Goal: Task Accomplishment & Management: Complete application form

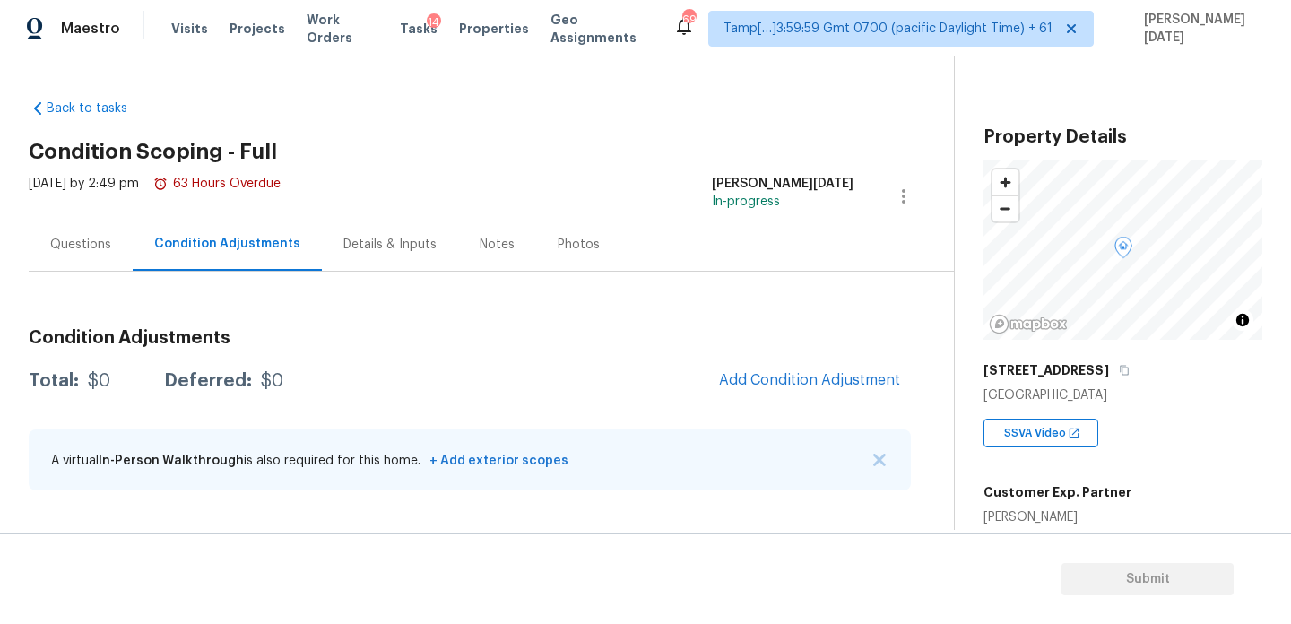
click at [621, 314] on div "Condition Adjustments Total: $0 Deferred: $0 Add Condition Adjustment A virtual…" at bounding box center [470, 389] width 882 height 235
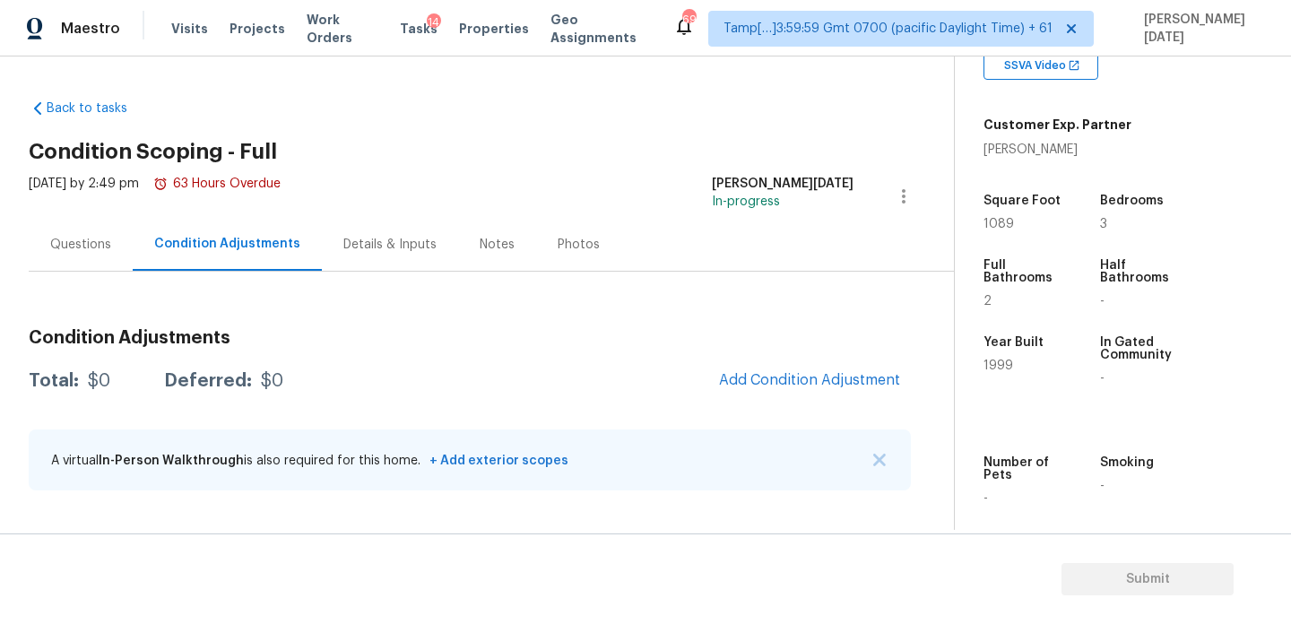
scroll to position [363, 0]
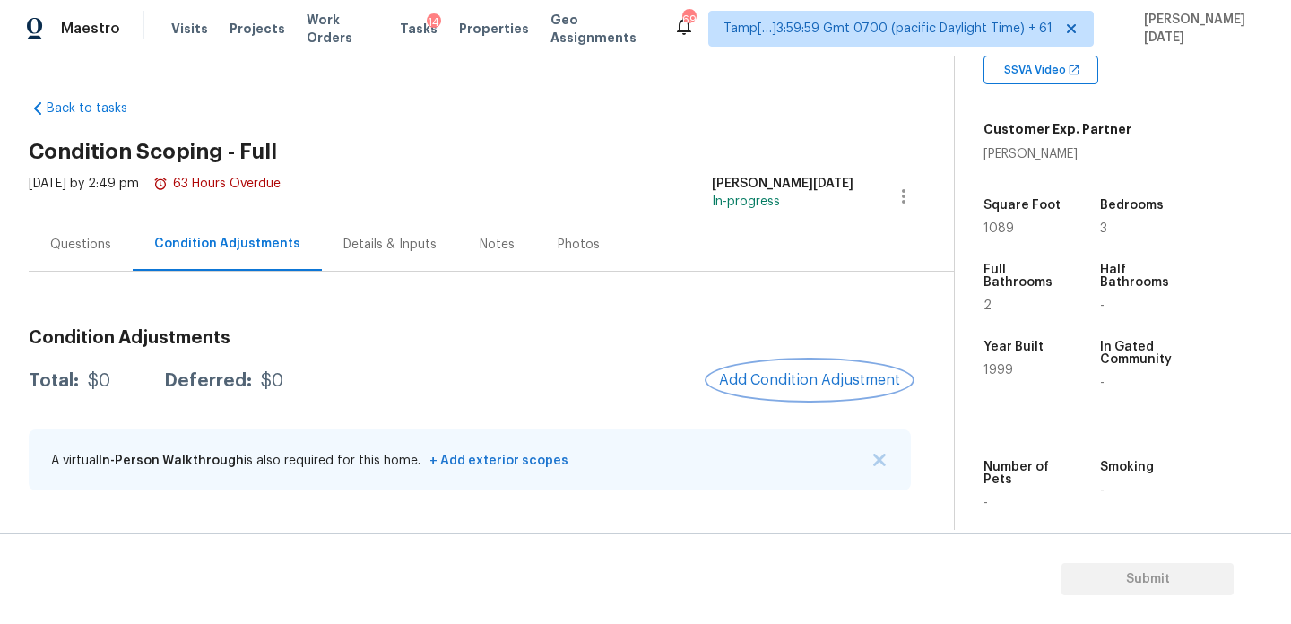
click at [788, 368] on button "Add Condition Adjustment" at bounding box center [809, 380] width 203 height 38
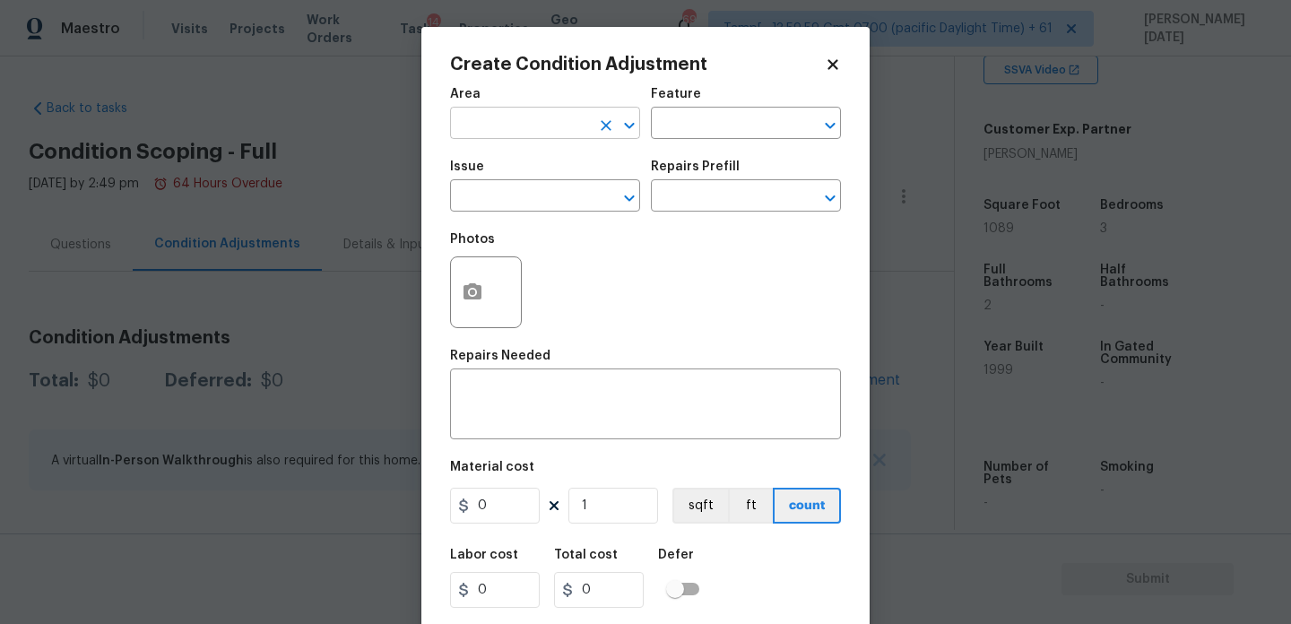
click at [521, 127] on input "text" at bounding box center [520, 125] width 140 height 28
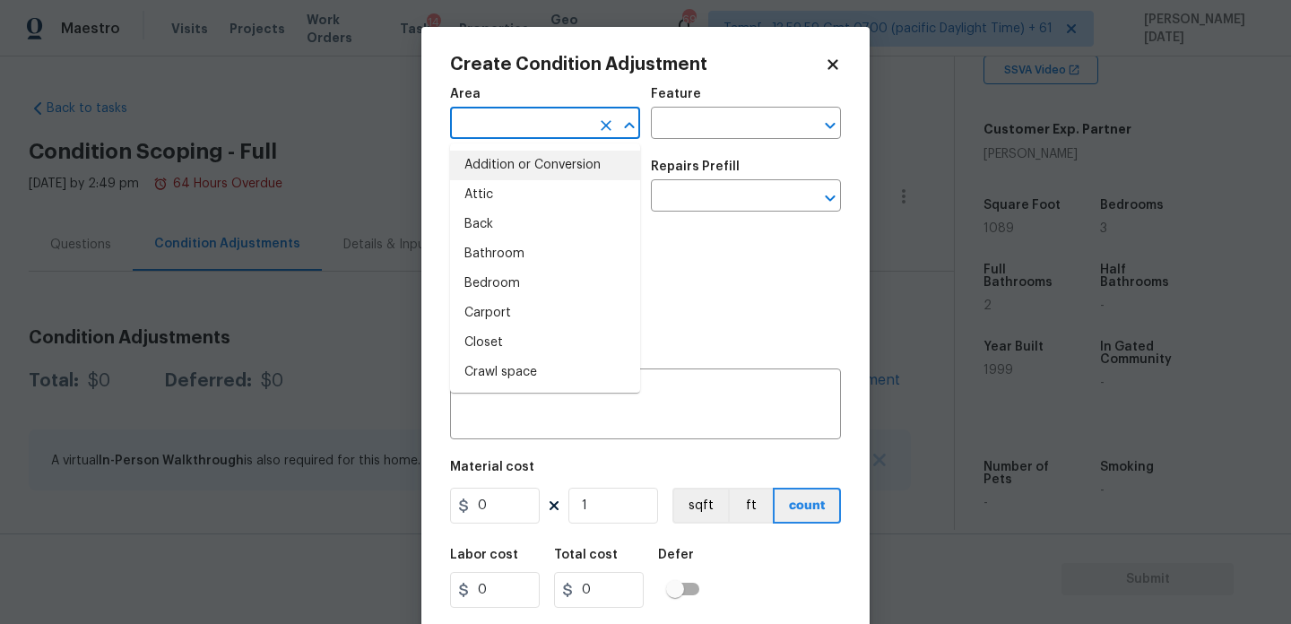
click at [512, 132] on input "text" at bounding box center [520, 125] width 140 height 28
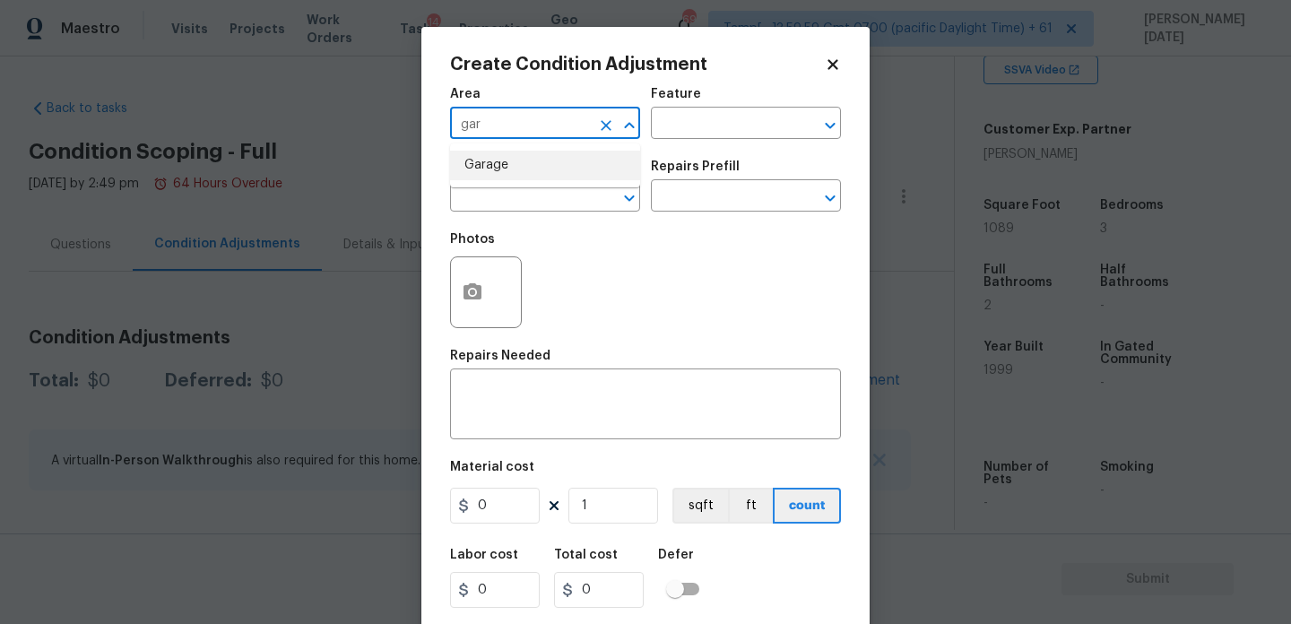
click at [506, 169] on li "Garage" at bounding box center [545, 166] width 190 height 30
type input "Garage"
click at [510, 208] on input "text" at bounding box center [520, 198] width 140 height 28
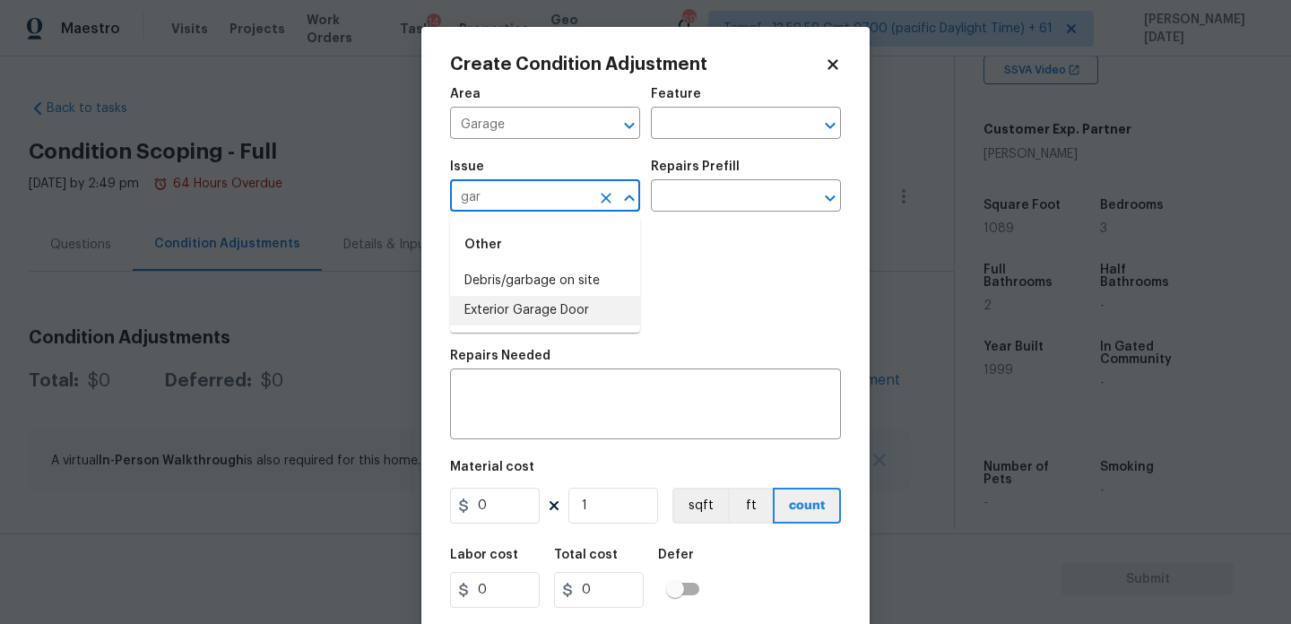
click at [526, 307] on li "Exterior Garage Door" at bounding box center [545, 311] width 190 height 30
type input "Exterior Garage Door"
click at [724, 183] on div "Repairs Prefill" at bounding box center [746, 171] width 190 height 23
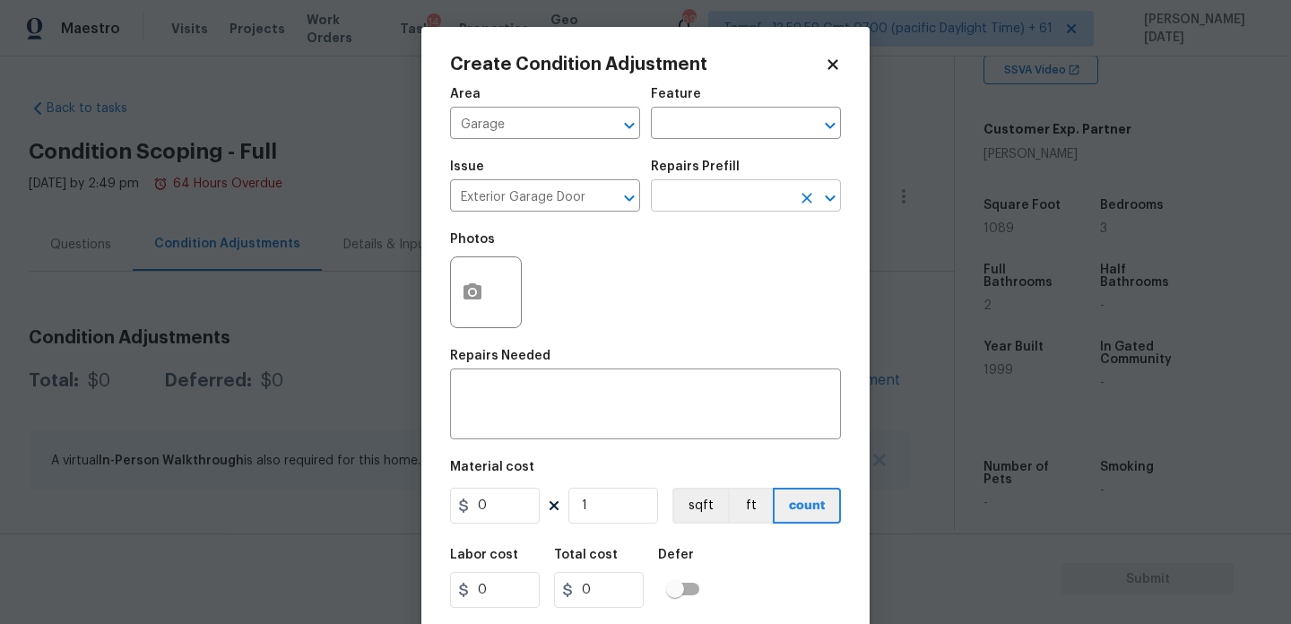
click at [724, 195] on input "text" at bounding box center [721, 198] width 140 height 28
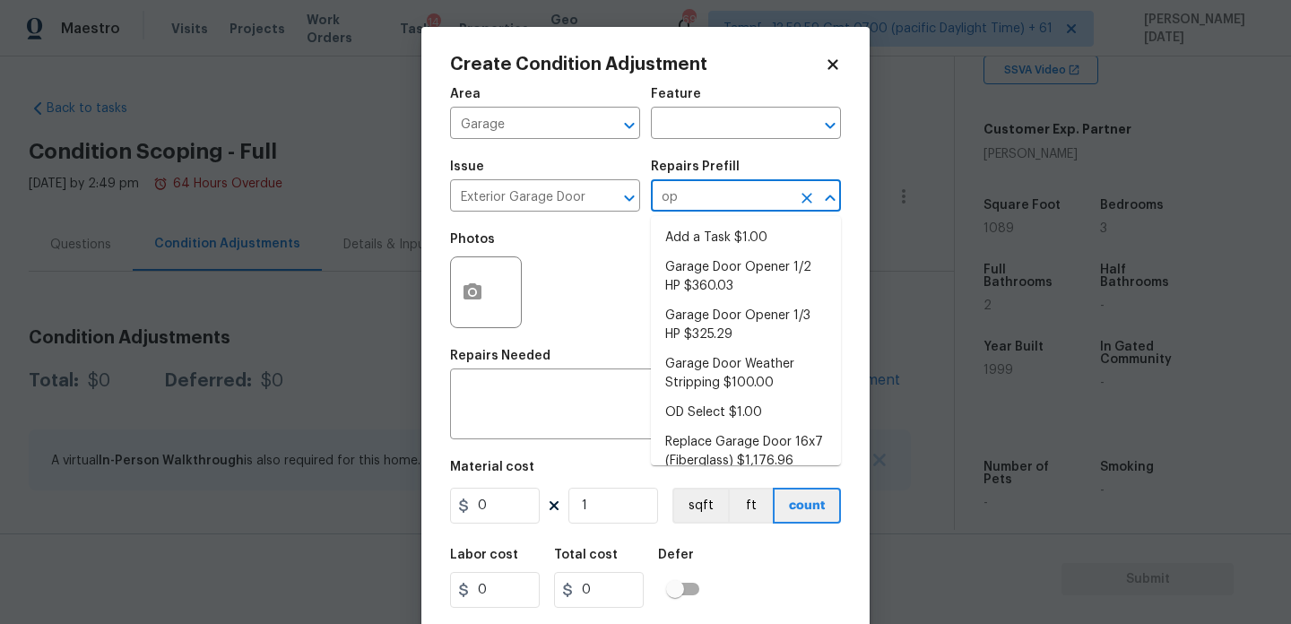
type input "ope"
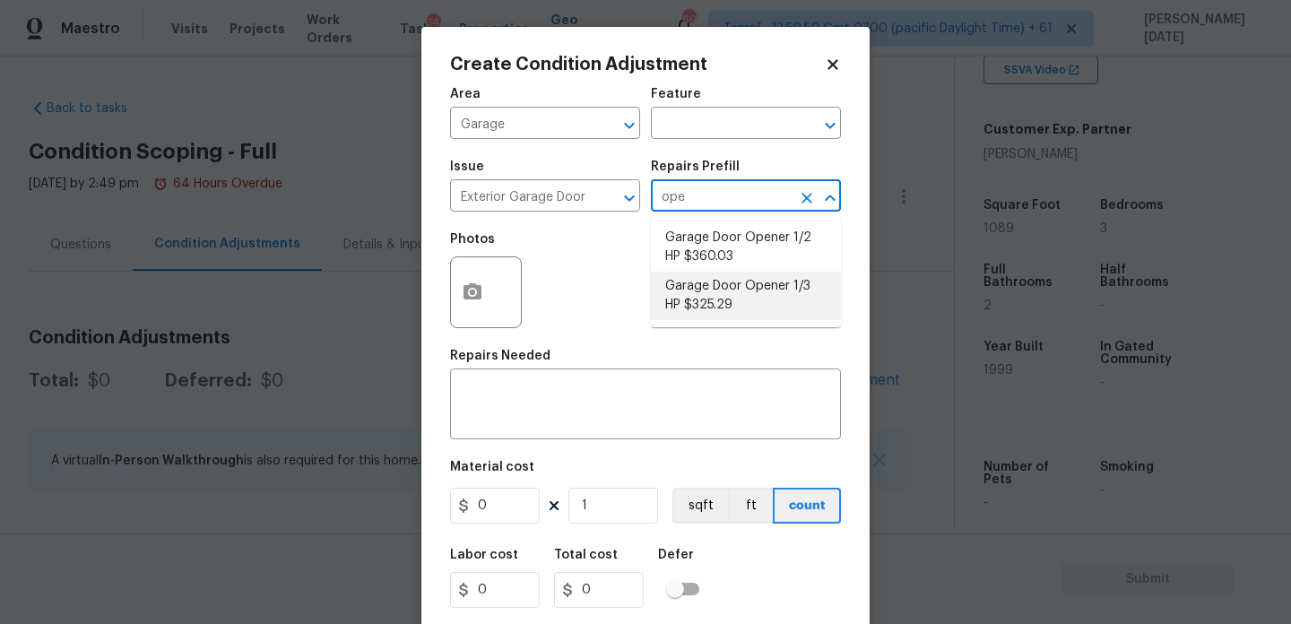
click at [751, 288] on li "Garage Door Opener 1/3 HP $325.29" at bounding box center [746, 296] width 190 height 48
type input "Interior Door"
type textarea "Remove the existing garage door opener and hardware/anchoring system. Install a…"
type input "325.29"
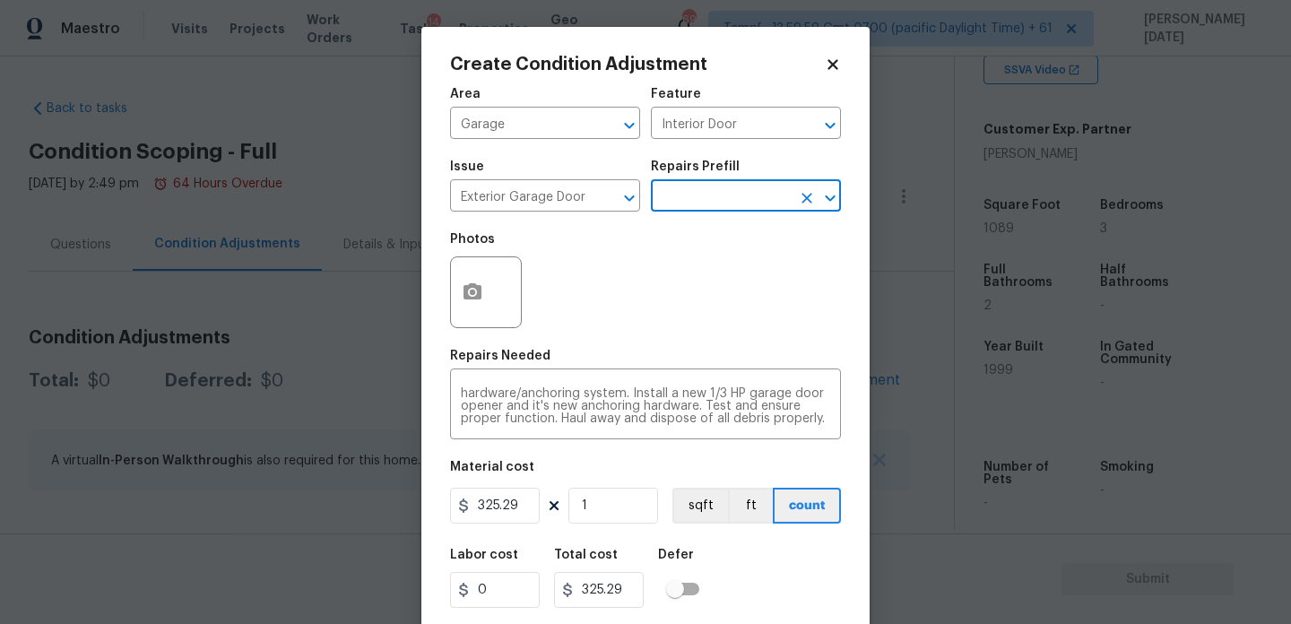
scroll to position [46, 0]
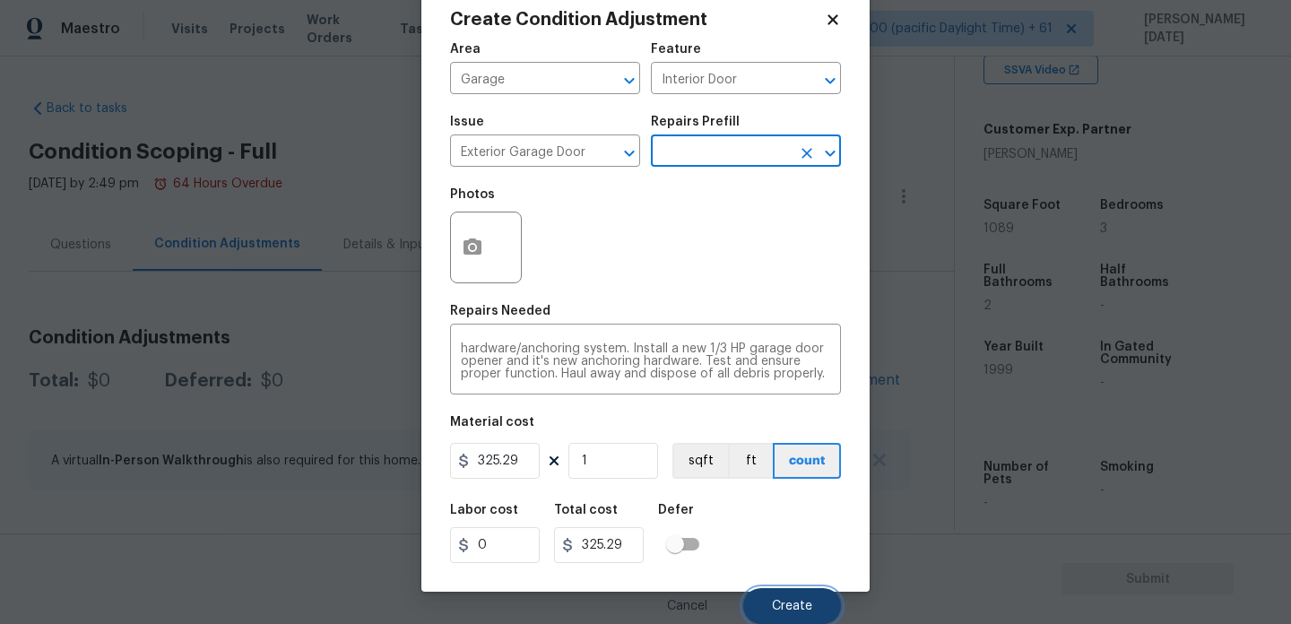
click at [783, 603] on span "Create" at bounding box center [792, 606] width 40 height 13
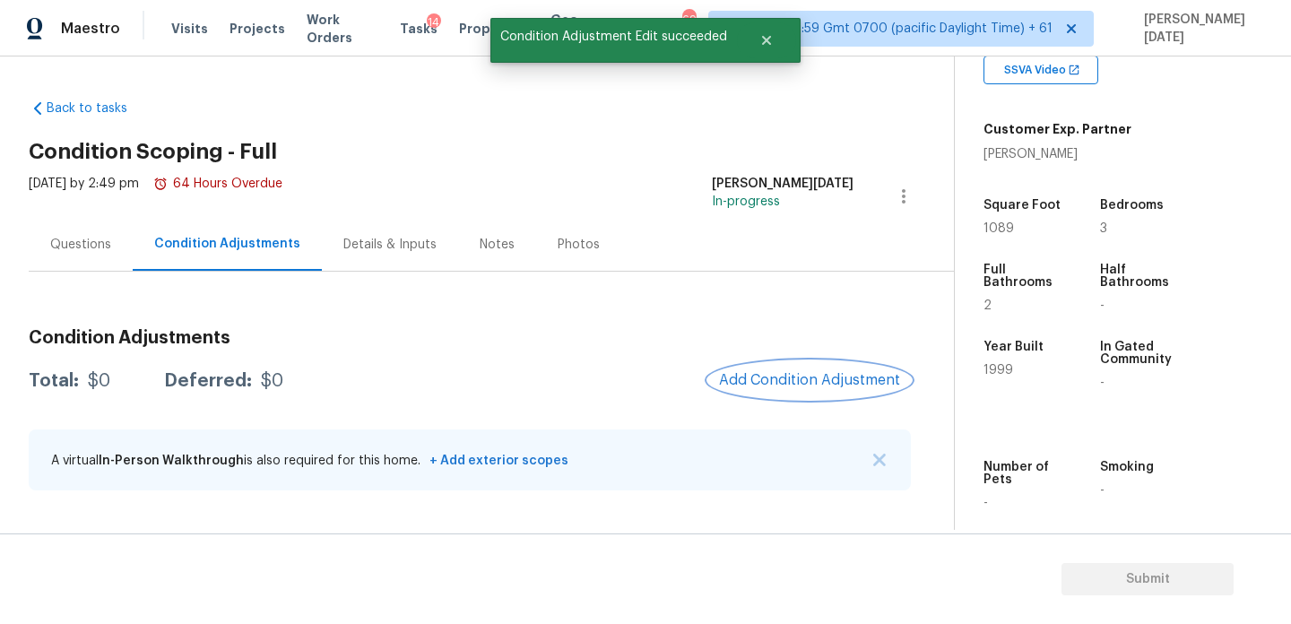
scroll to position [0, 0]
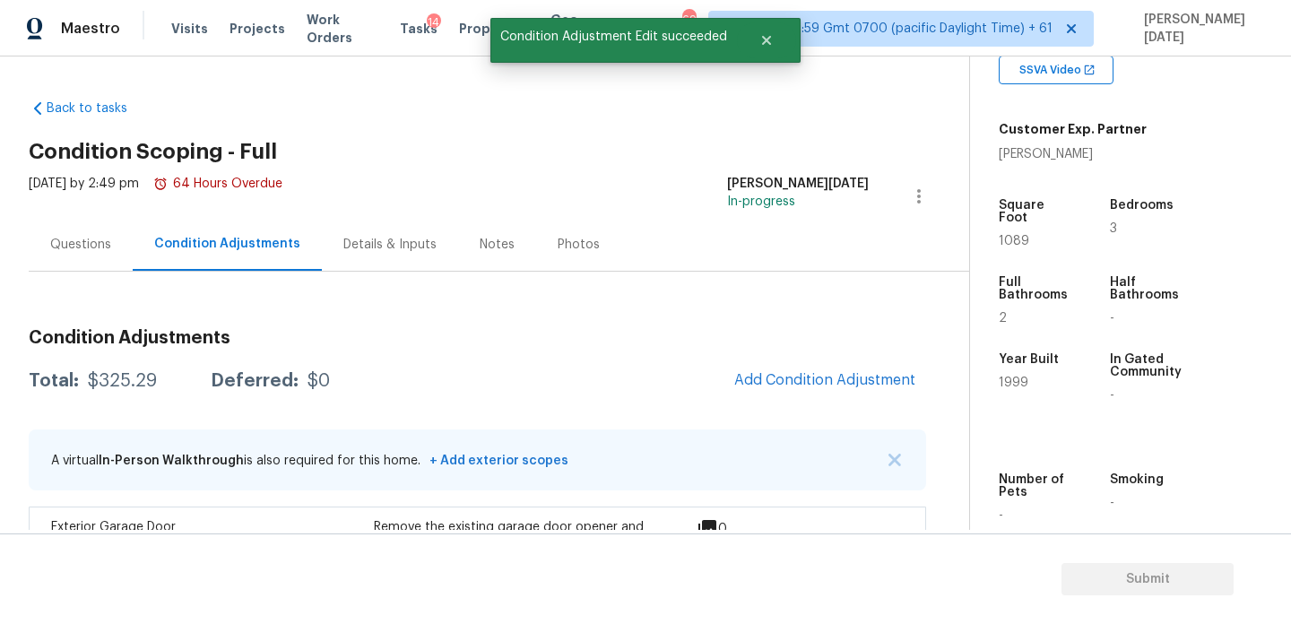
click at [1014, 235] on span "1089" at bounding box center [1014, 241] width 30 height 13
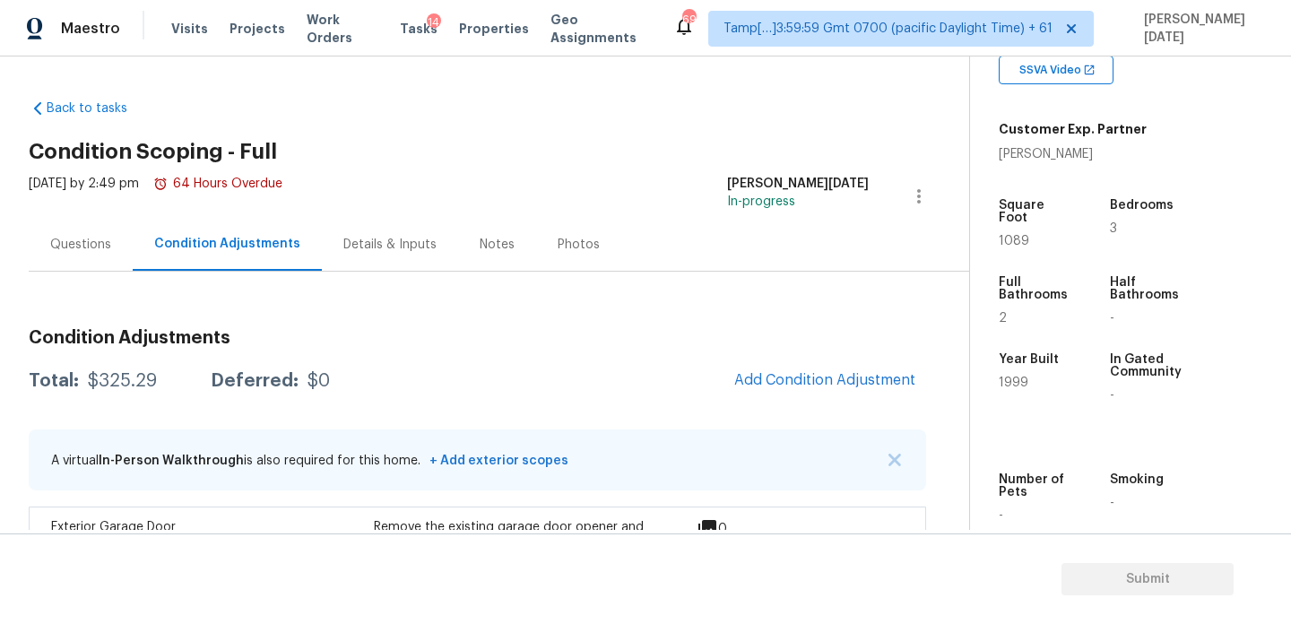
click at [80, 244] on div "Questions" at bounding box center [80, 245] width 61 height 18
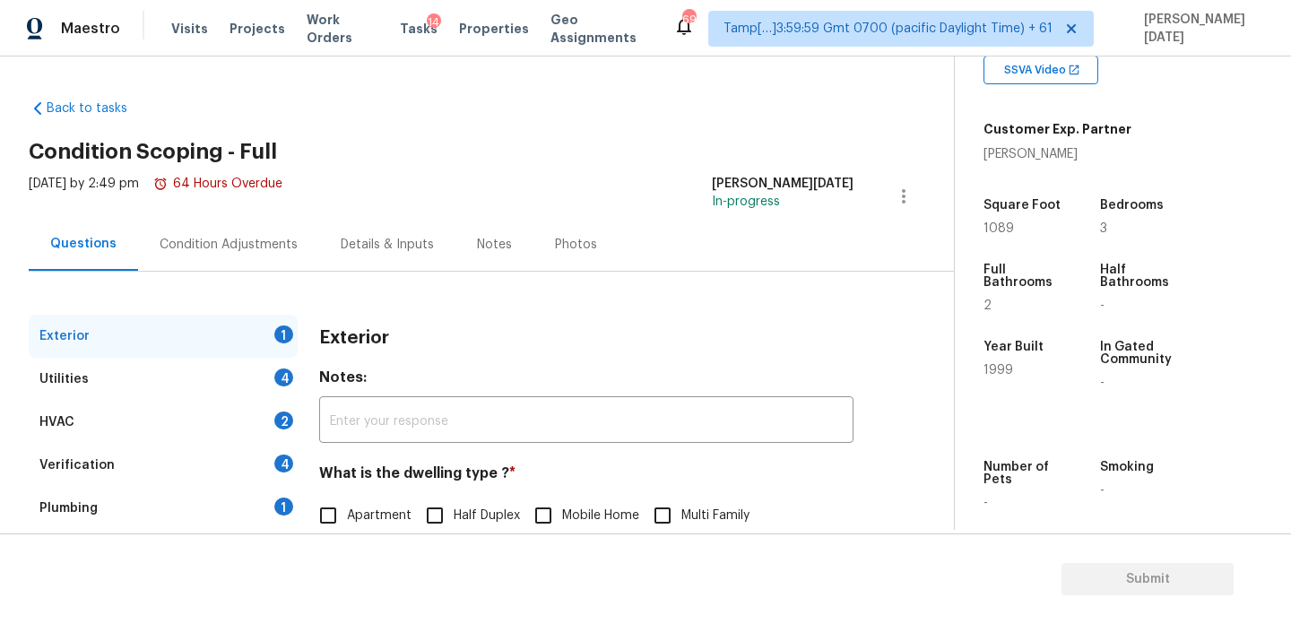
scroll to position [239, 0]
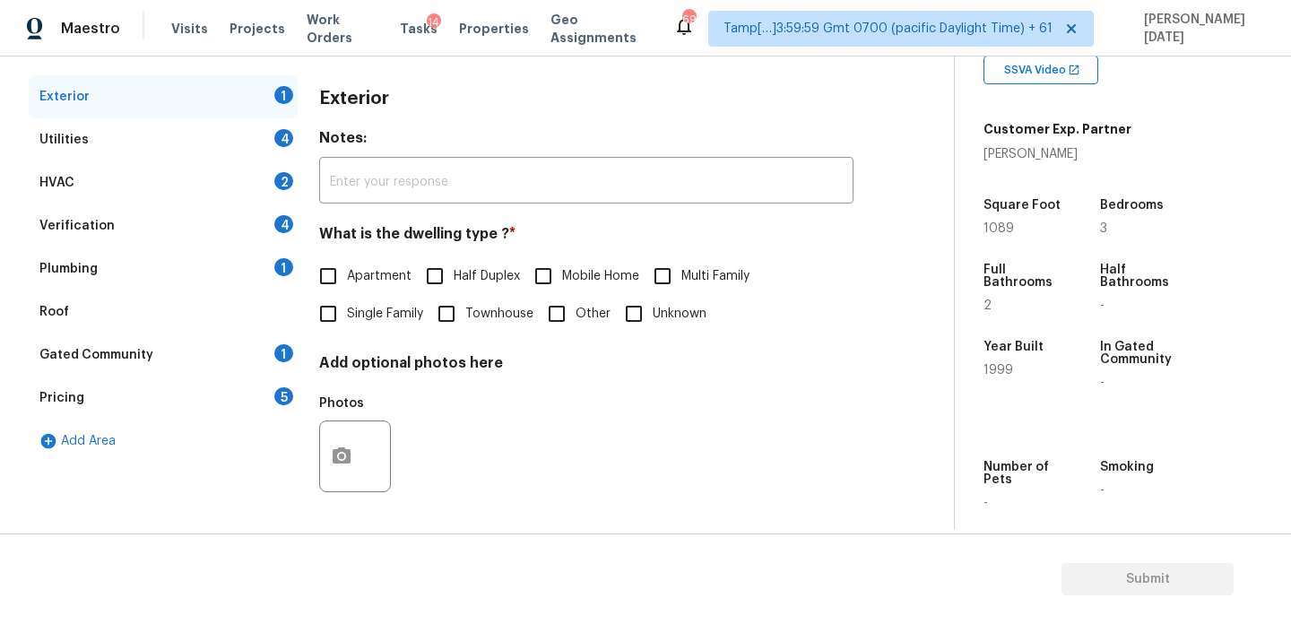
click at [347, 323] on span "Single Family" at bounding box center [385, 314] width 76 height 19
click at [347, 323] on input "Single Family" at bounding box center [328, 314] width 38 height 38
checkbox input "true"
click at [230, 216] on div "Verification 4" at bounding box center [163, 225] width 269 height 43
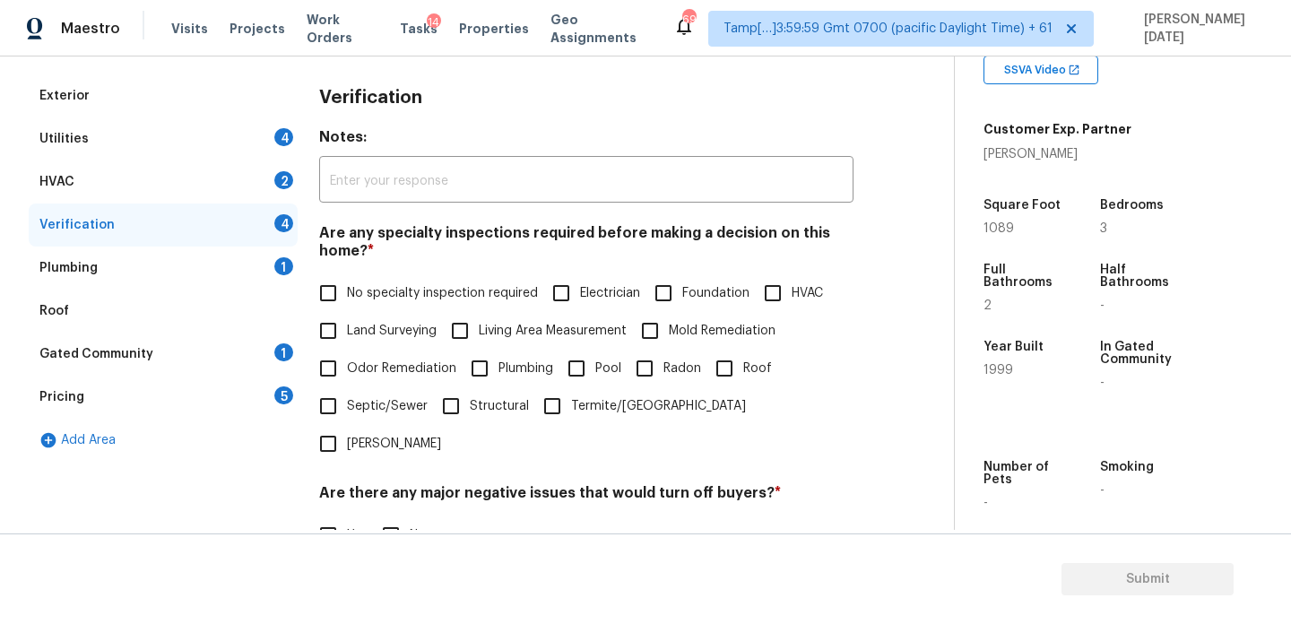
scroll to position [208, 0]
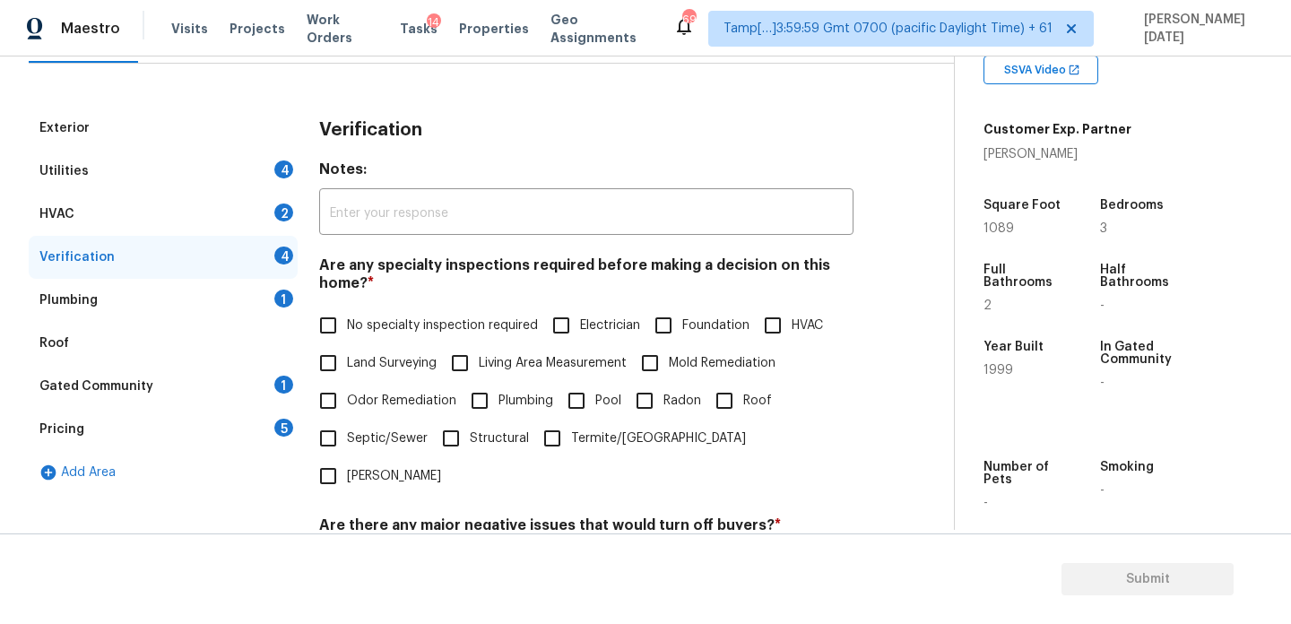
click at [154, 165] on div "Utilities 4" at bounding box center [163, 171] width 269 height 43
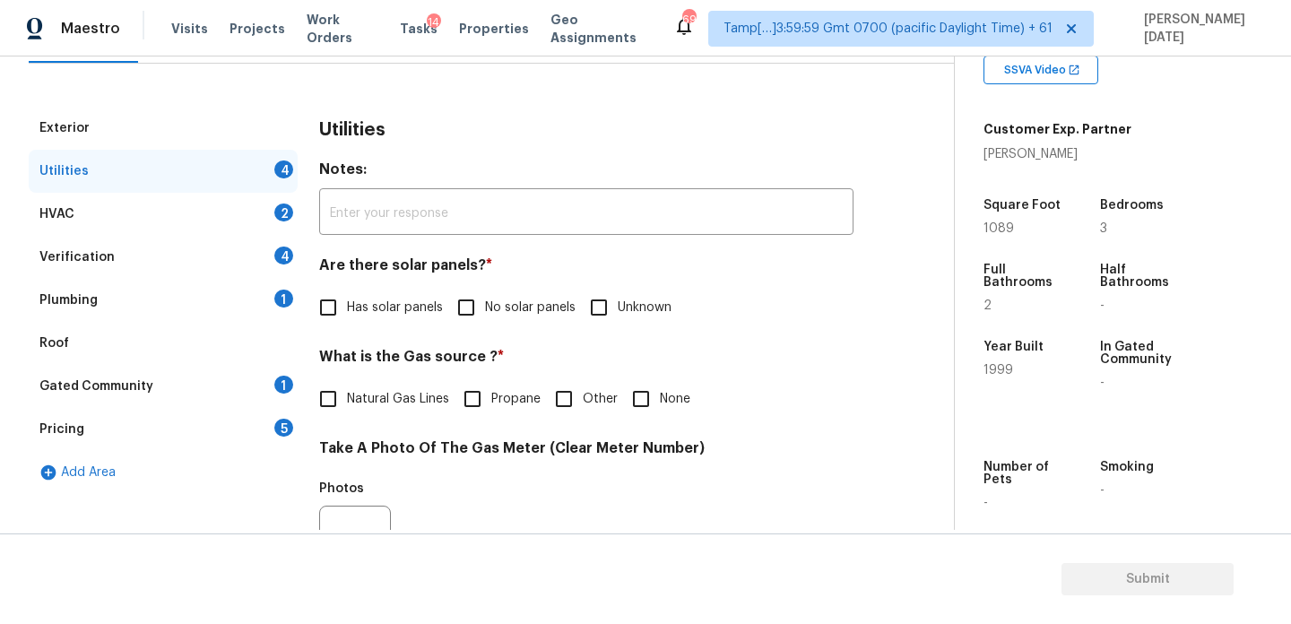
click at [350, 315] on span "Has solar panels" at bounding box center [395, 307] width 96 height 19
click at [347, 315] on input "Has solar panels" at bounding box center [328, 308] width 38 height 38
checkbox input "true"
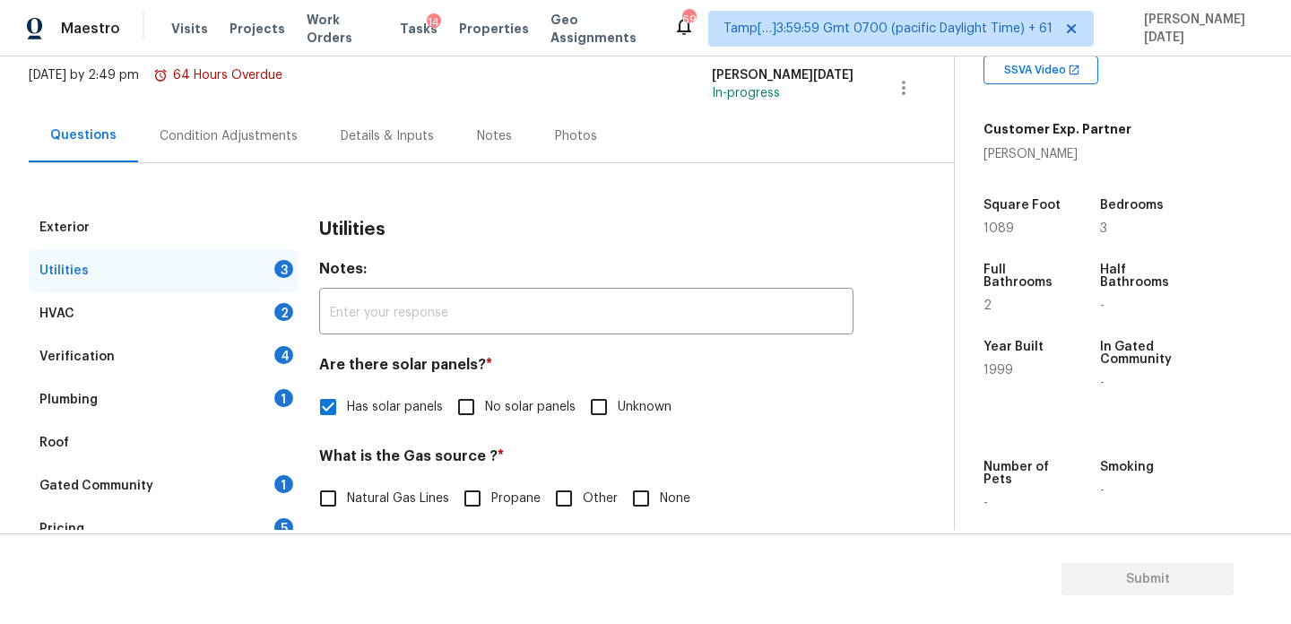
scroll to position [65, 0]
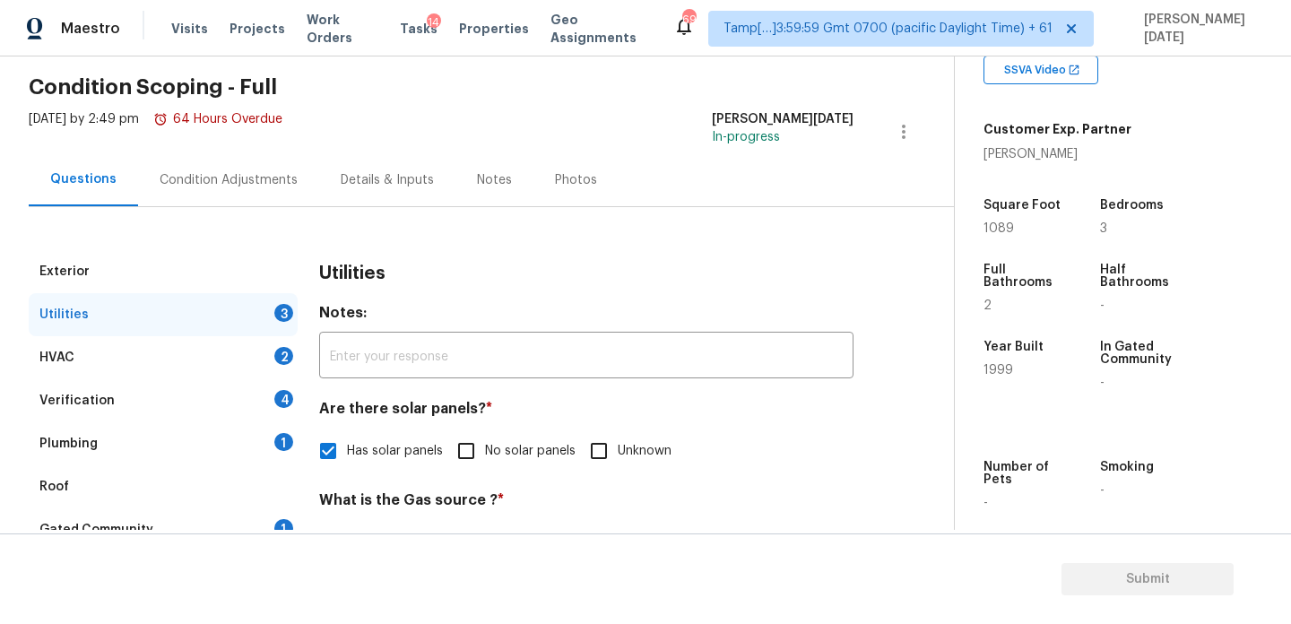
click at [236, 176] on div "Condition Adjustments" at bounding box center [229, 180] width 138 height 18
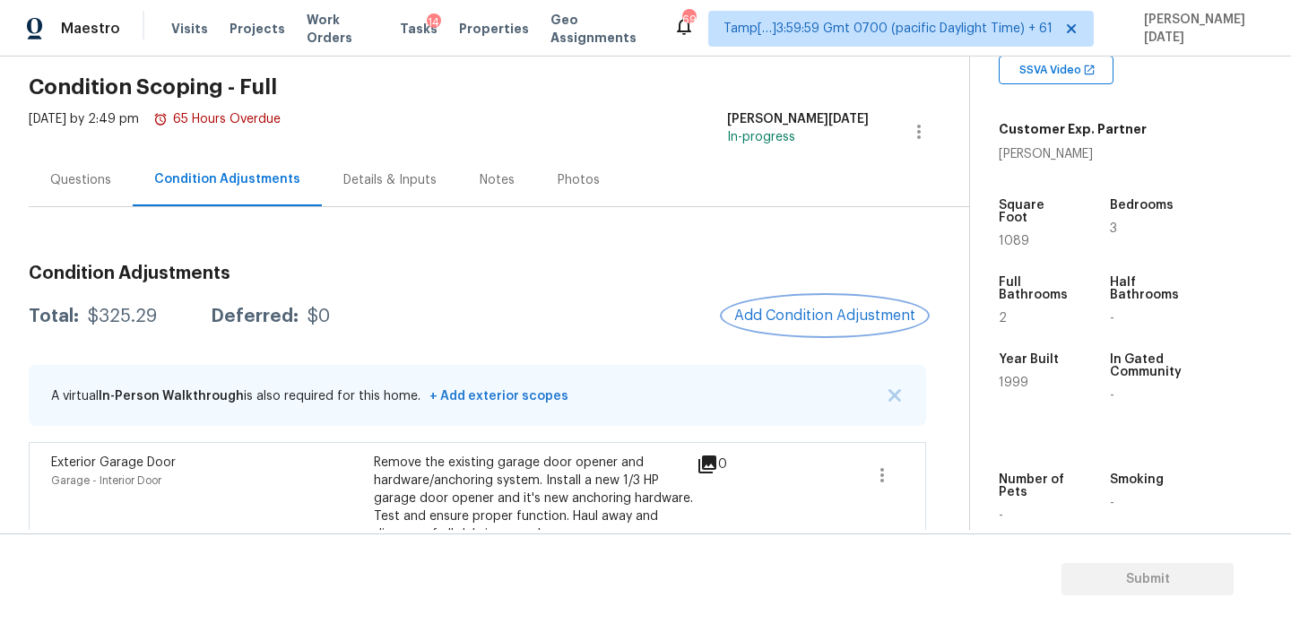
click at [852, 314] on span "Add Condition Adjustment" at bounding box center [824, 315] width 181 height 16
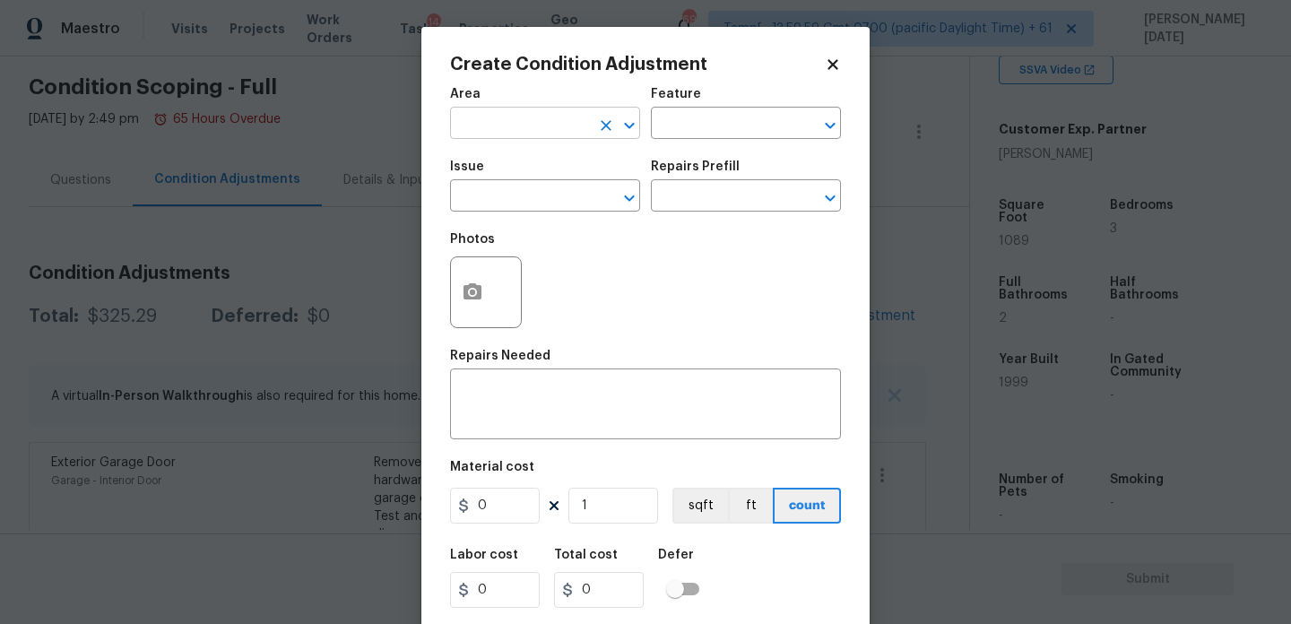
click at [492, 111] on input "text" at bounding box center [520, 125] width 140 height 28
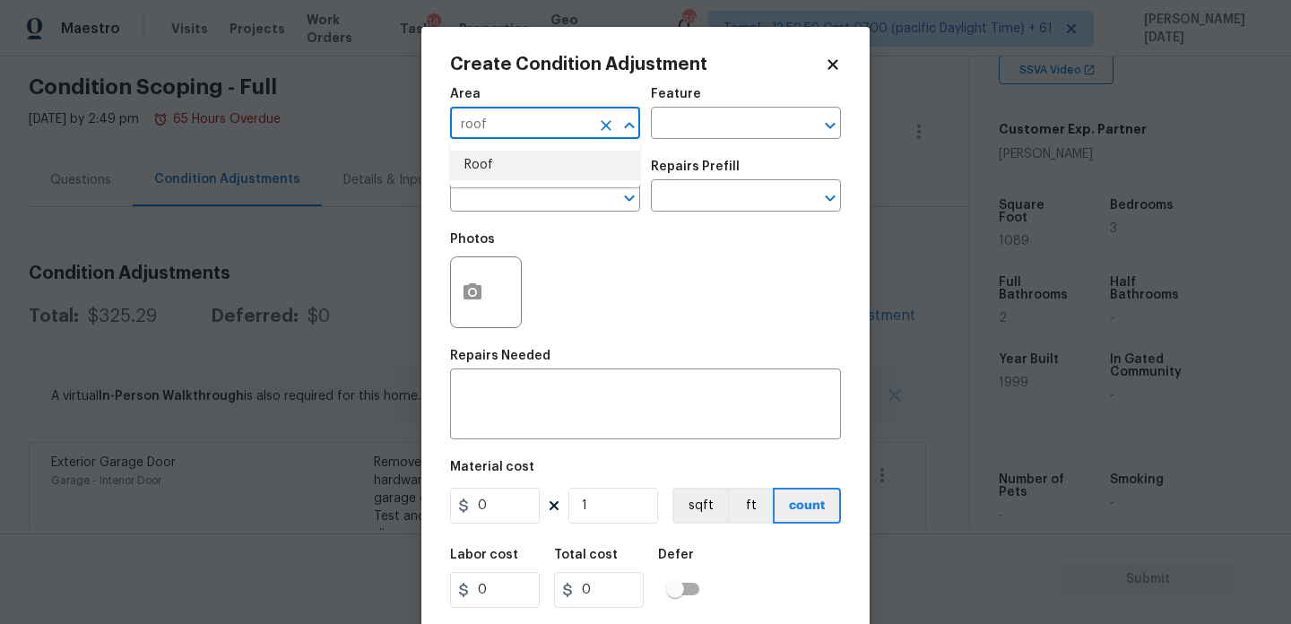
click at [489, 169] on li "Roof" at bounding box center [545, 166] width 190 height 30
type input "Roof"
click at [489, 197] on input "text" at bounding box center [520, 198] width 140 height 28
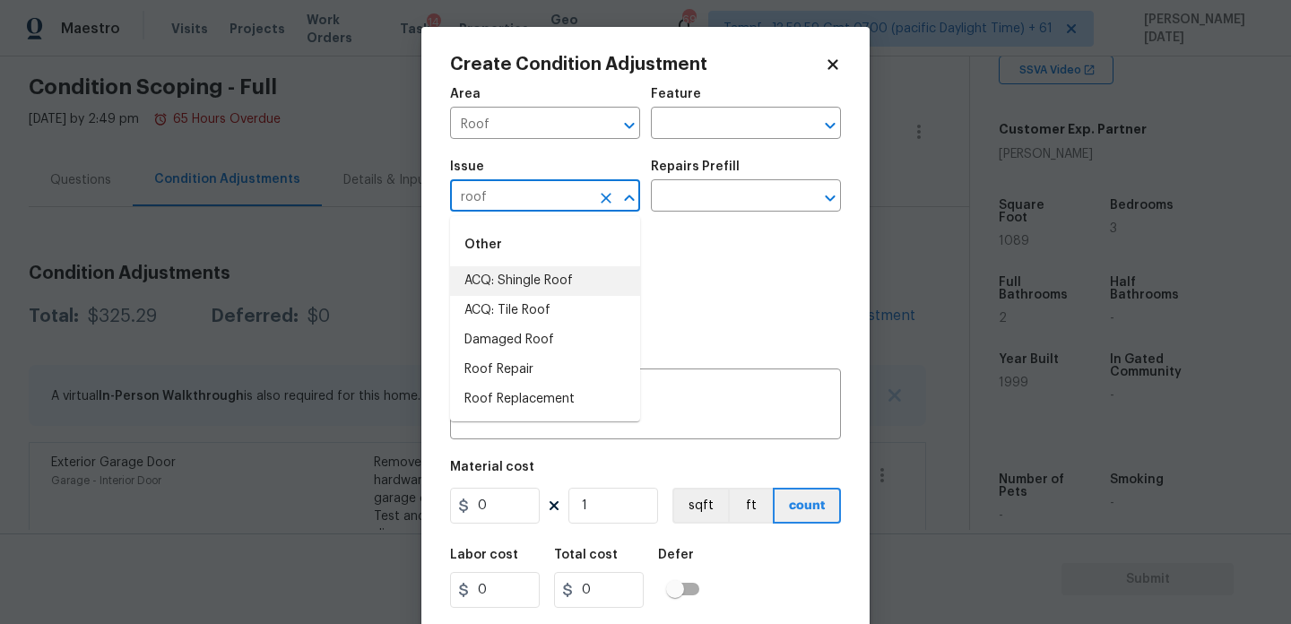
click at [522, 269] on li "ACQ: Shingle Roof" at bounding box center [545, 281] width 190 height 30
type input "ACQ: Shingle Roof"
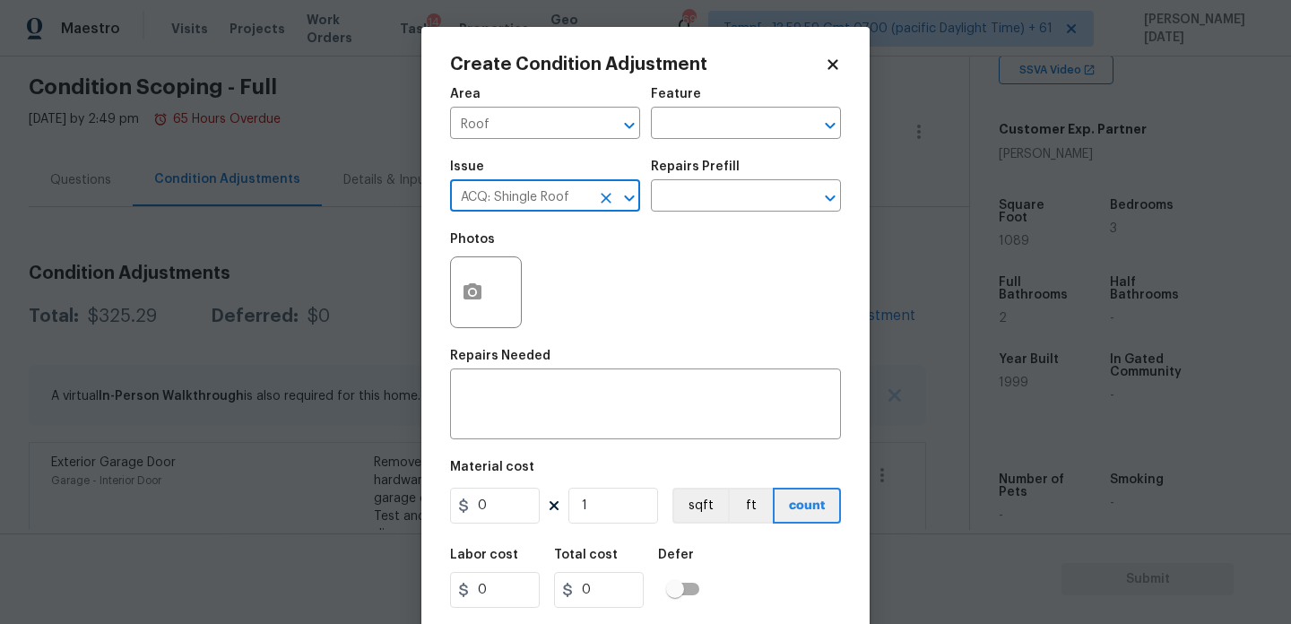
click at [597, 203] on icon "Clear" at bounding box center [606, 198] width 18 height 18
click at [612, 279] on li "ACQ: Tile Roof" at bounding box center [545, 281] width 190 height 30
type input "ACQ: Tile Roof"
click at [706, 209] on input "text" at bounding box center [721, 198] width 140 height 28
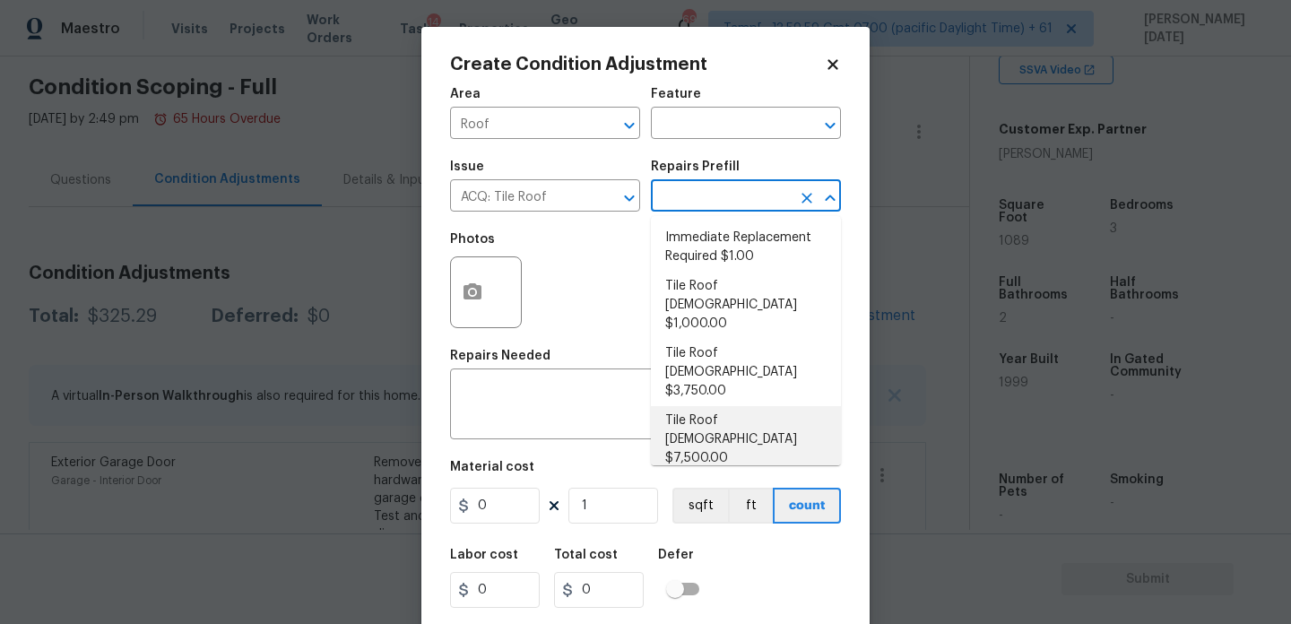
scroll to position [25, 0]
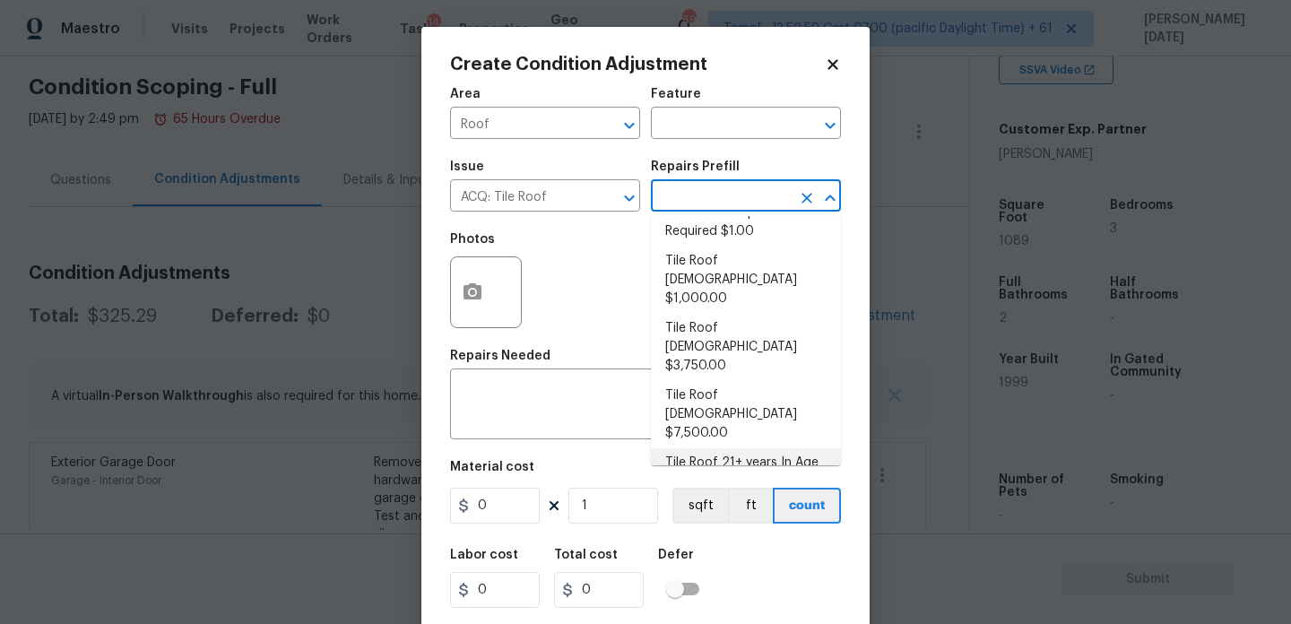
click at [740, 448] on li "Tile Roof 21+ years In Age Or Replacement Required $12,500.00" at bounding box center [746, 481] width 190 height 67
type input "Acquisition"
type textarea "Acquisition Scope: Tile Roof 21+ years in age or replacement required"
type input "12500"
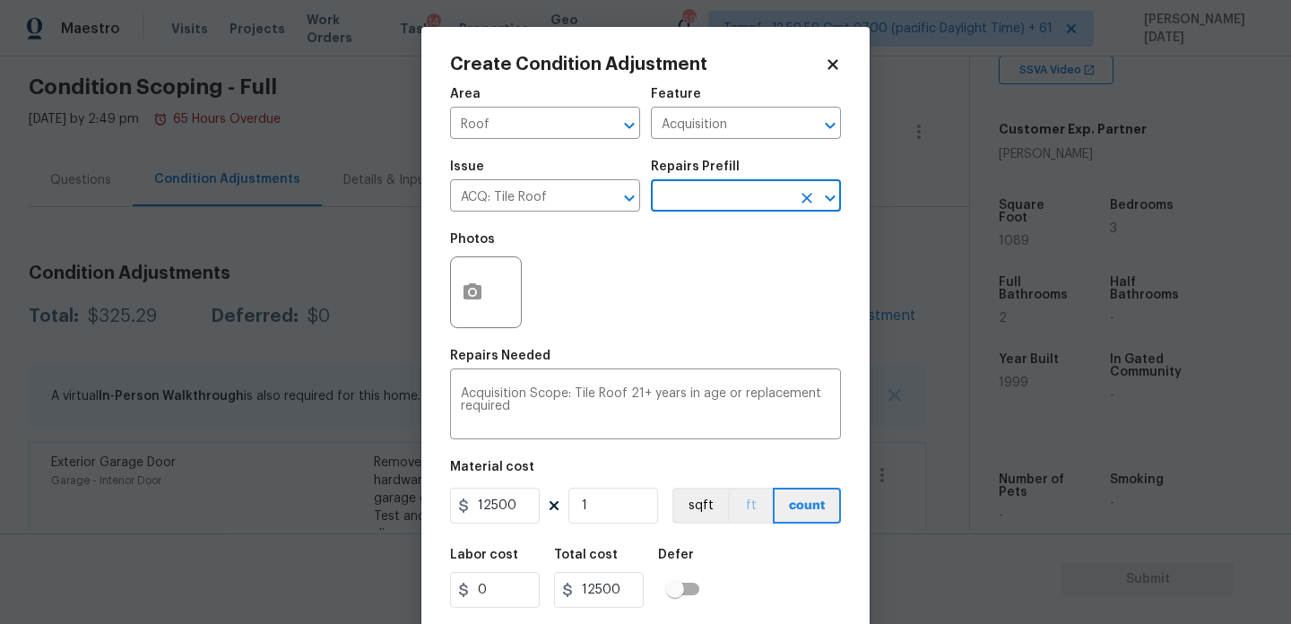
scroll to position [46, 0]
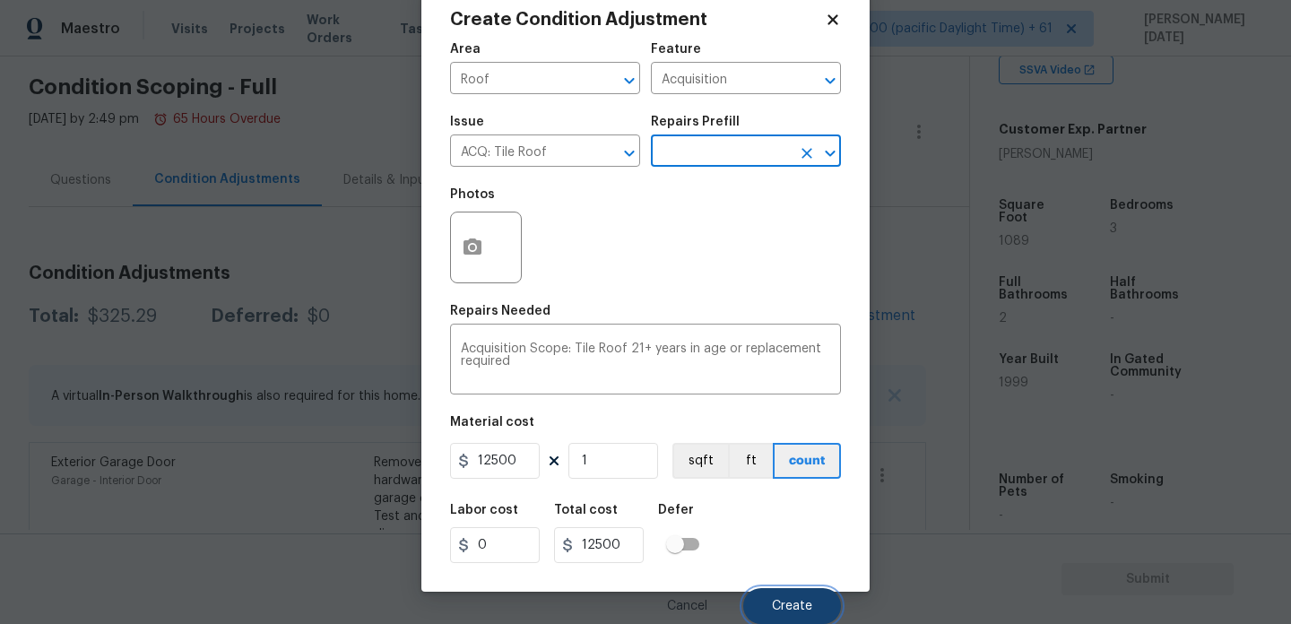
click at [767, 599] on button "Create" at bounding box center [792, 606] width 98 height 36
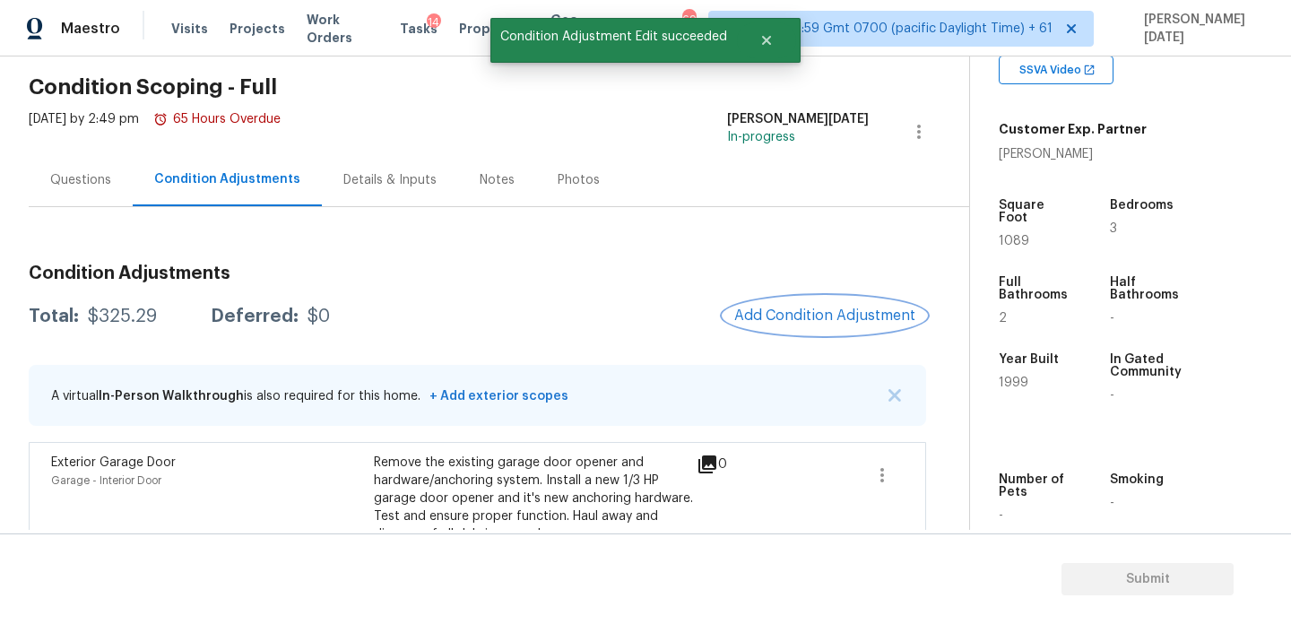
scroll to position [0, 0]
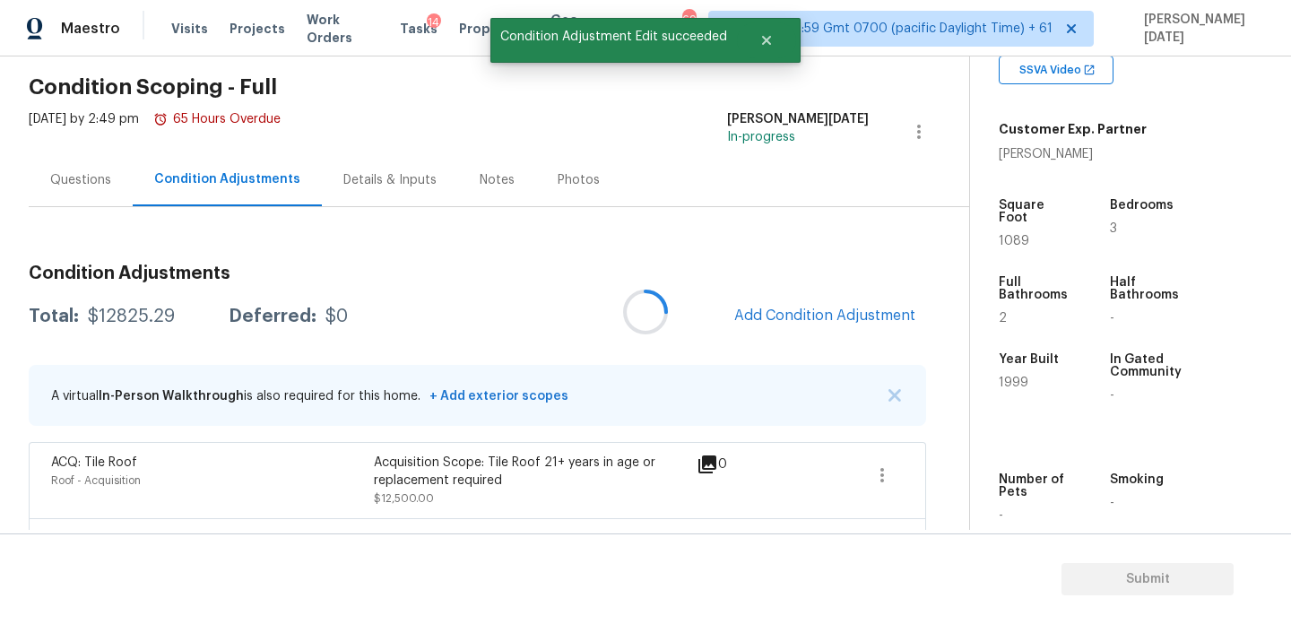
click at [783, 317] on div at bounding box center [645, 312] width 1291 height 624
click at [783, 317] on span "Add Condition Adjustment" at bounding box center [824, 315] width 181 height 16
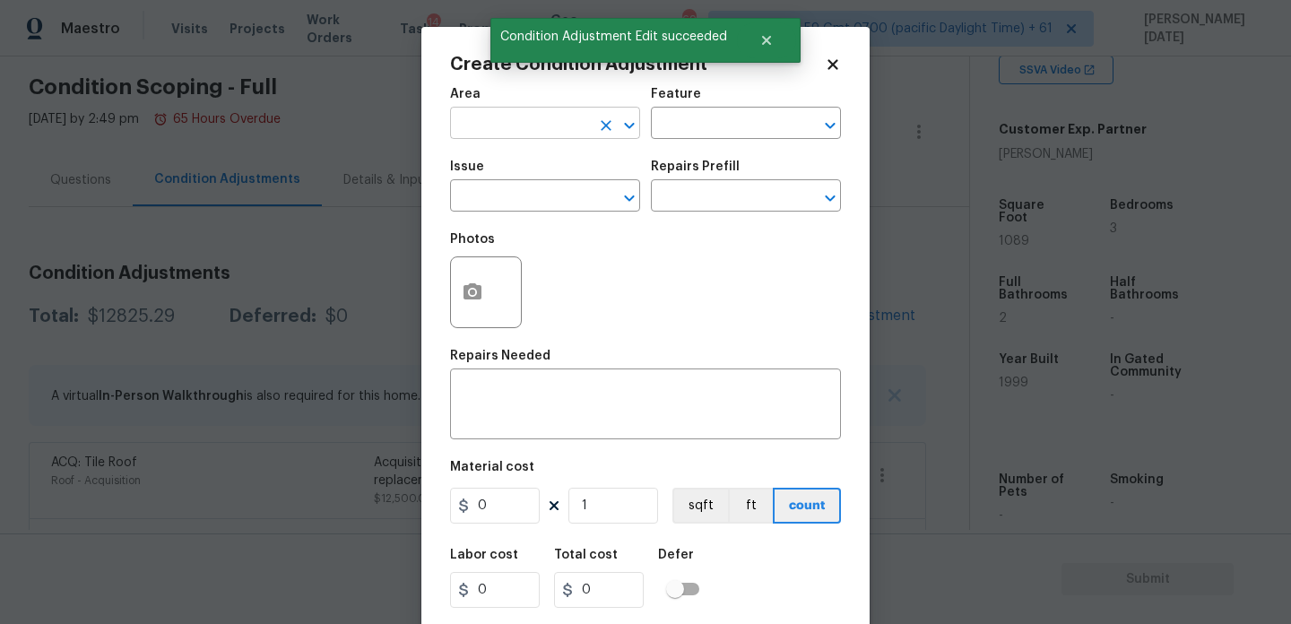
click at [506, 131] on input "text" at bounding box center [520, 125] width 140 height 28
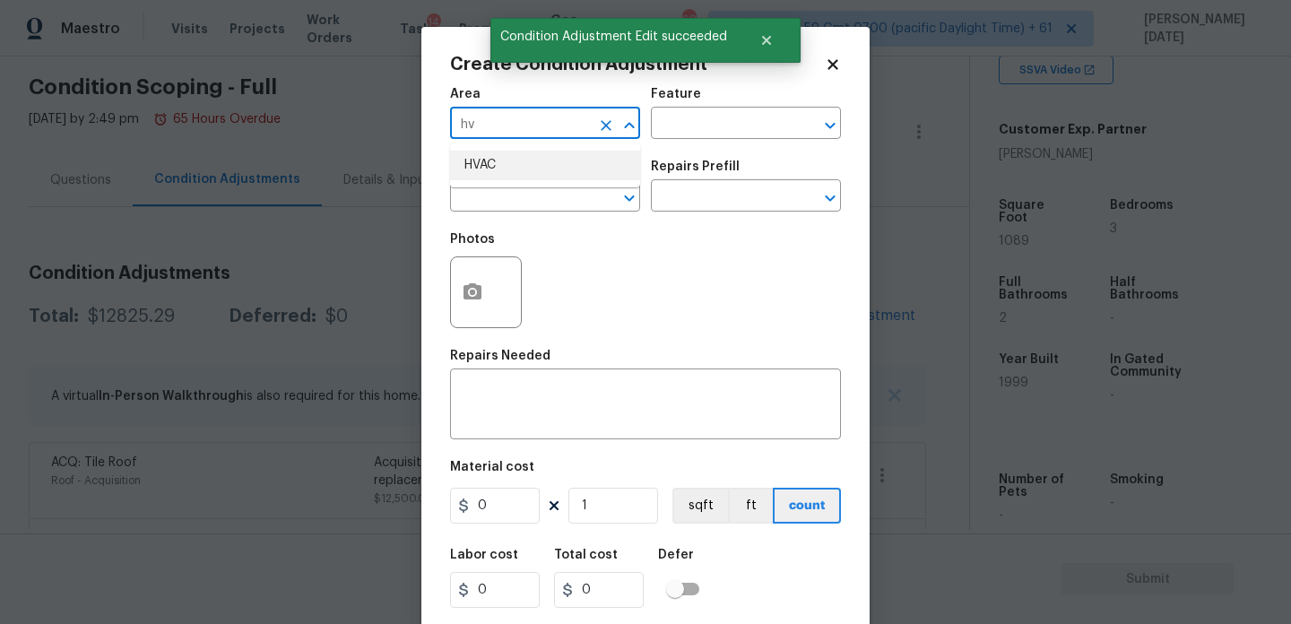
click at [514, 169] on li "HVAC" at bounding box center [545, 166] width 190 height 30
type input "HVAC"
click at [514, 180] on div "Issue" at bounding box center [545, 171] width 190 height 23
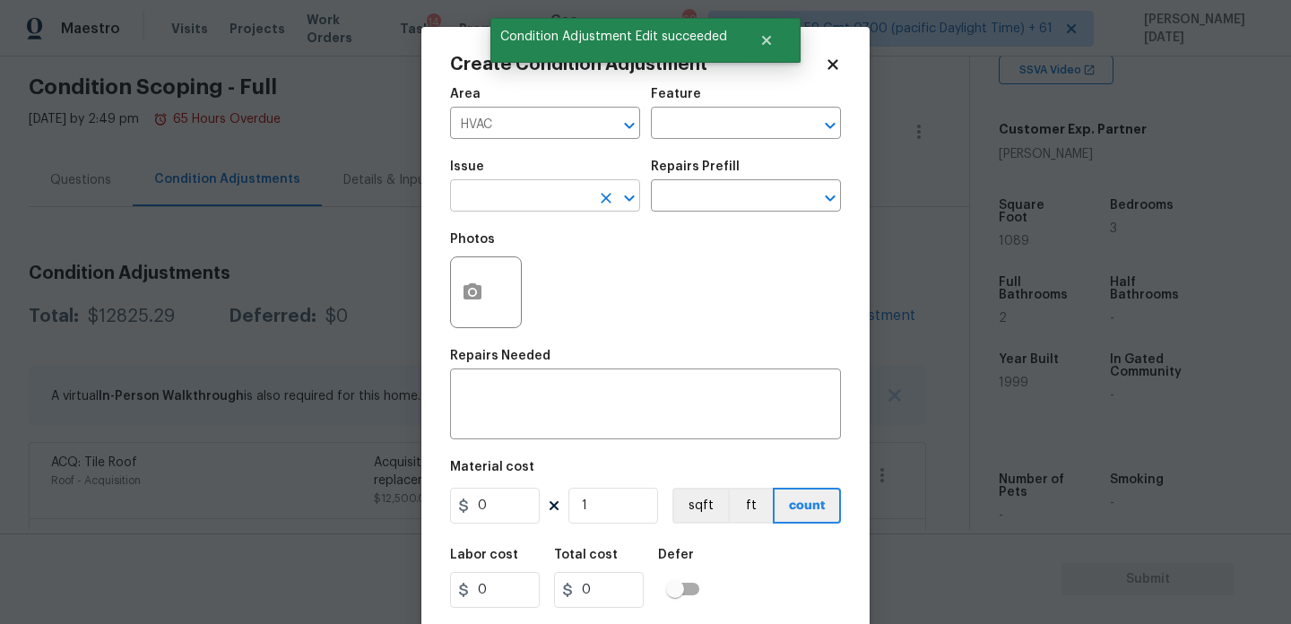
click at [514, 185] on input "text" at bounding box center [520, 198] width 140 height 28
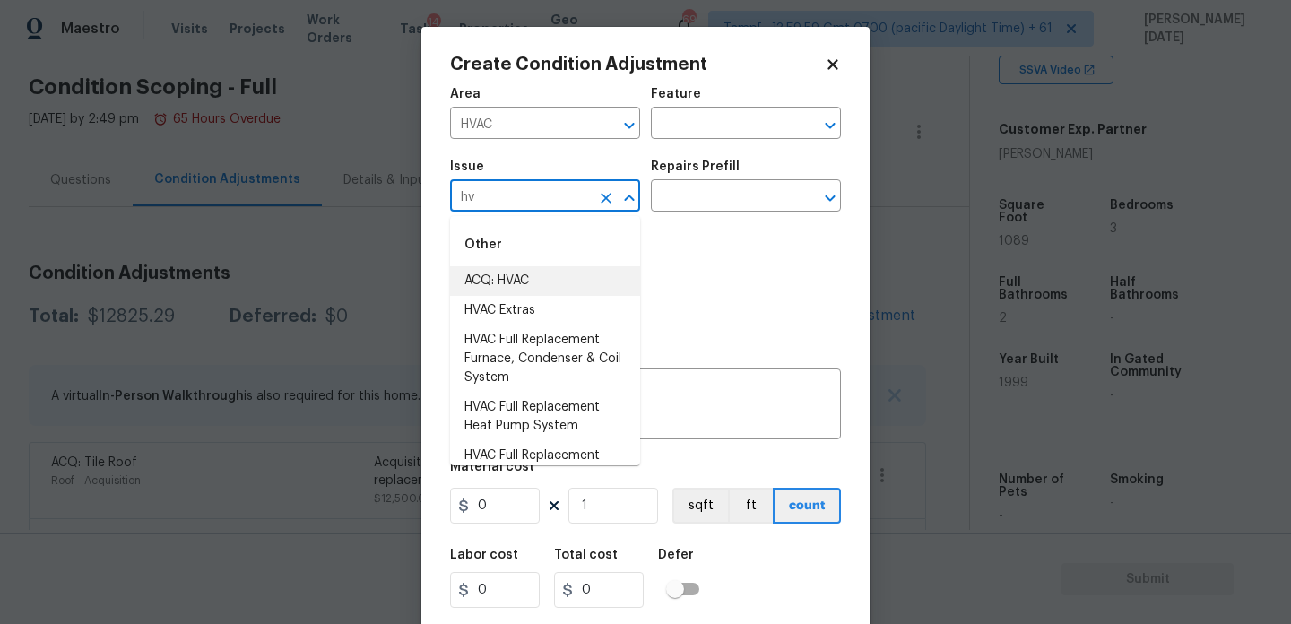
click at [529, 287] on li "ACQ: HVAC" at bounding box center [545, 281] width 190 height 30
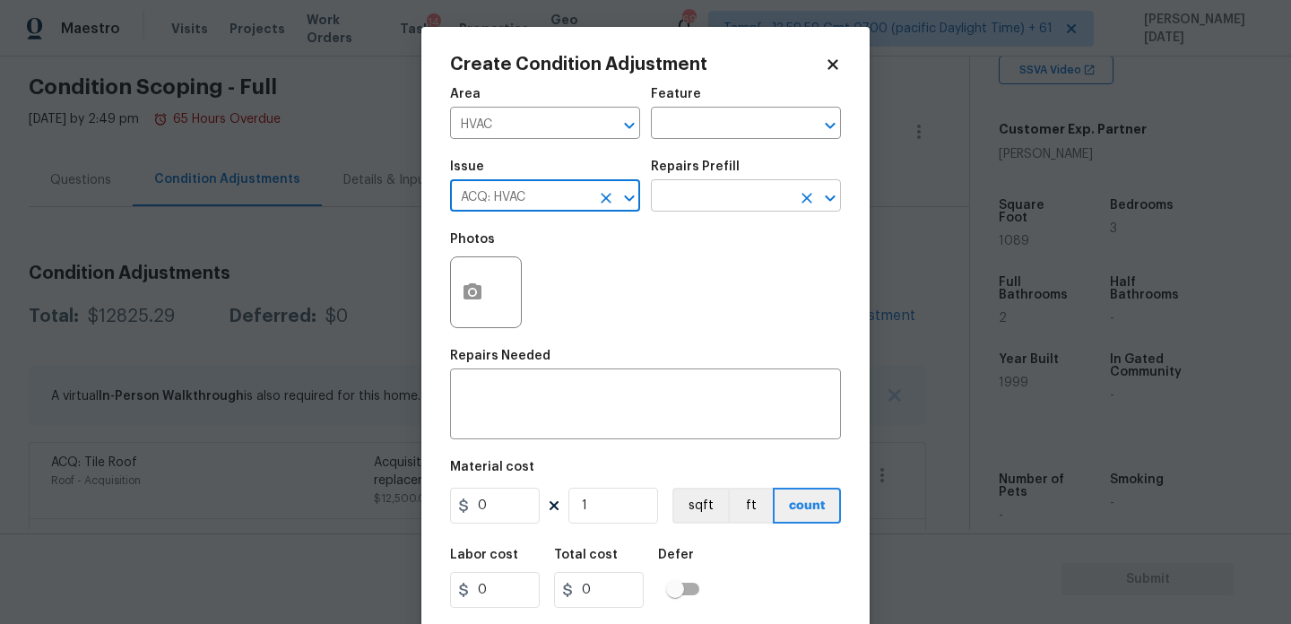
type input "ACQ: HVAC"
click at [692, 202] on input "text" at bounding box center [721, 198] width 140 height 28
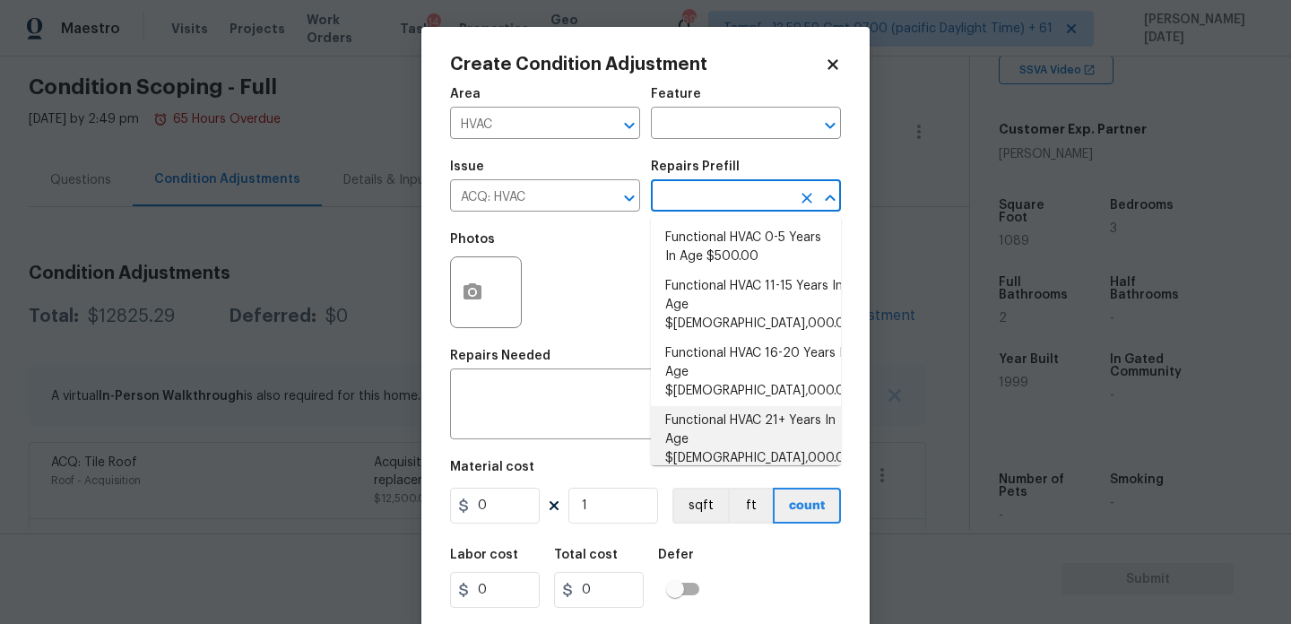
click at [770, 406] on li "Functional HVAC 21+ Years In Age $5,000.00" at bounding box center [746, 439] width 190 height 67
type input "Acquisition"
type textarea "Acquisition Scope: Functional HVAC 21+ years"
type input "5000"
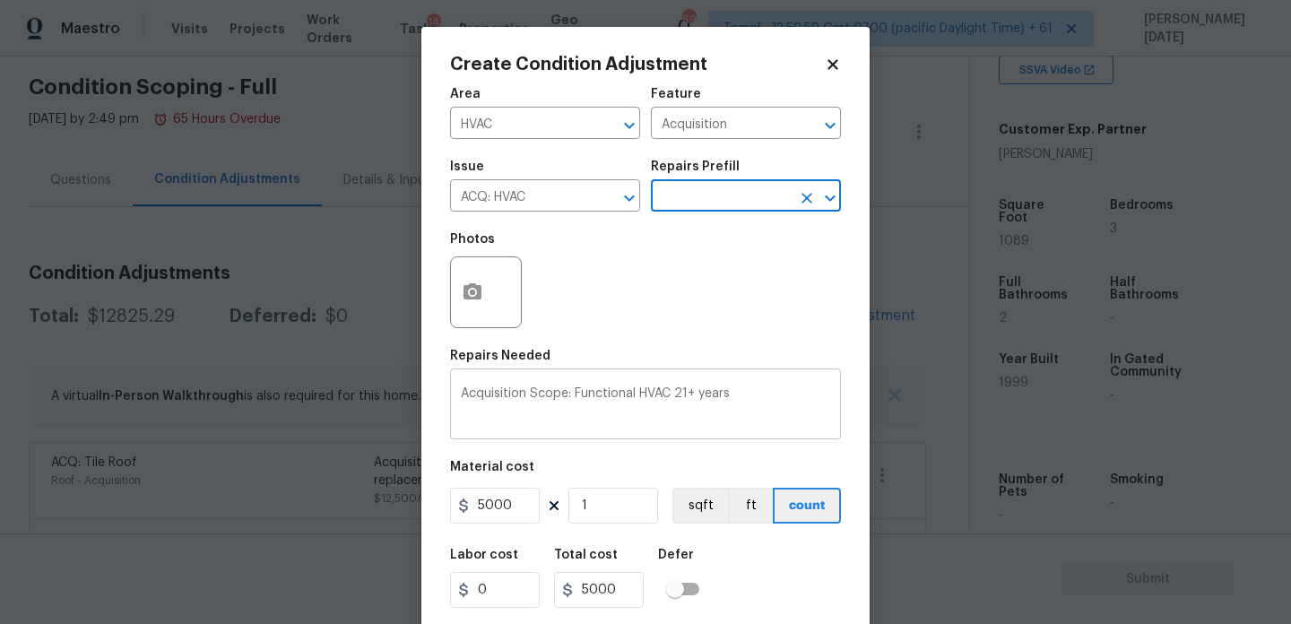
scroll to position [46, 0]
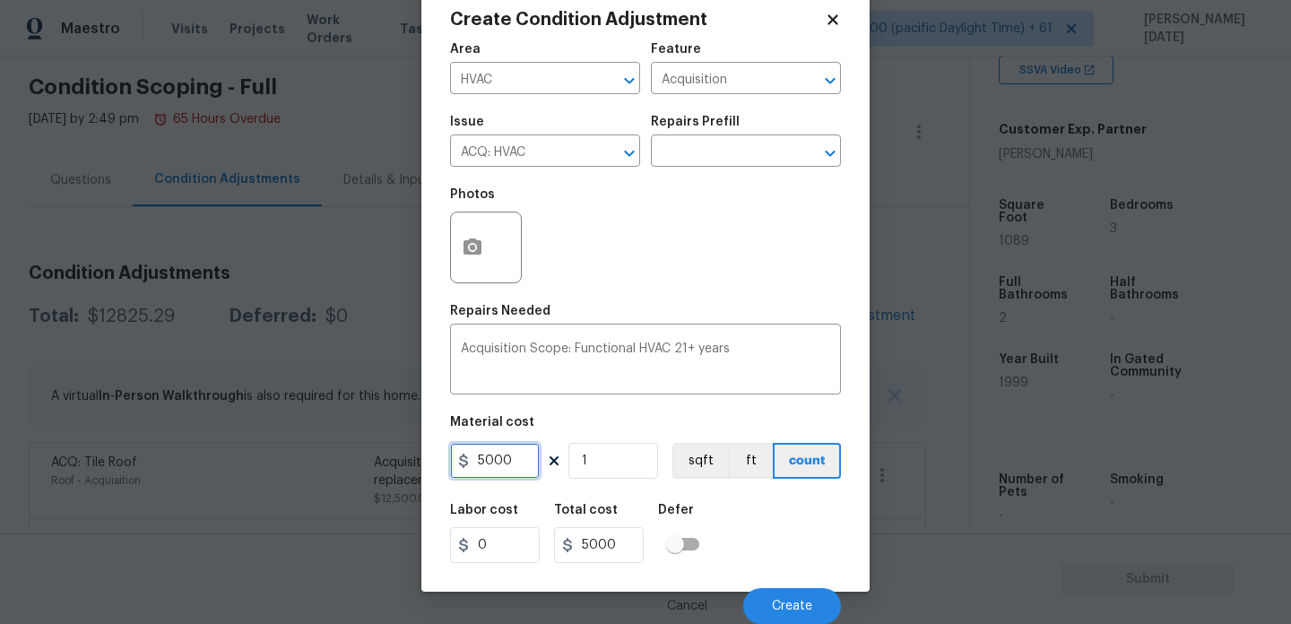
drag, startPoint x: 510, startPoint y: 457, endPoint x: 412, endPoint y: 457, distance: 97.7
click at [412, 457] on div "Create Condition Adjustment Area HVAC ​ Feature Acquisition ​ Issue ACQ: HVAC ​…" at bounding box center [645, 312] width 1291 height 624
type input "6500"
click at [713, 182] on div "Photos" at bounding box center [645, 235] width 391 height 117
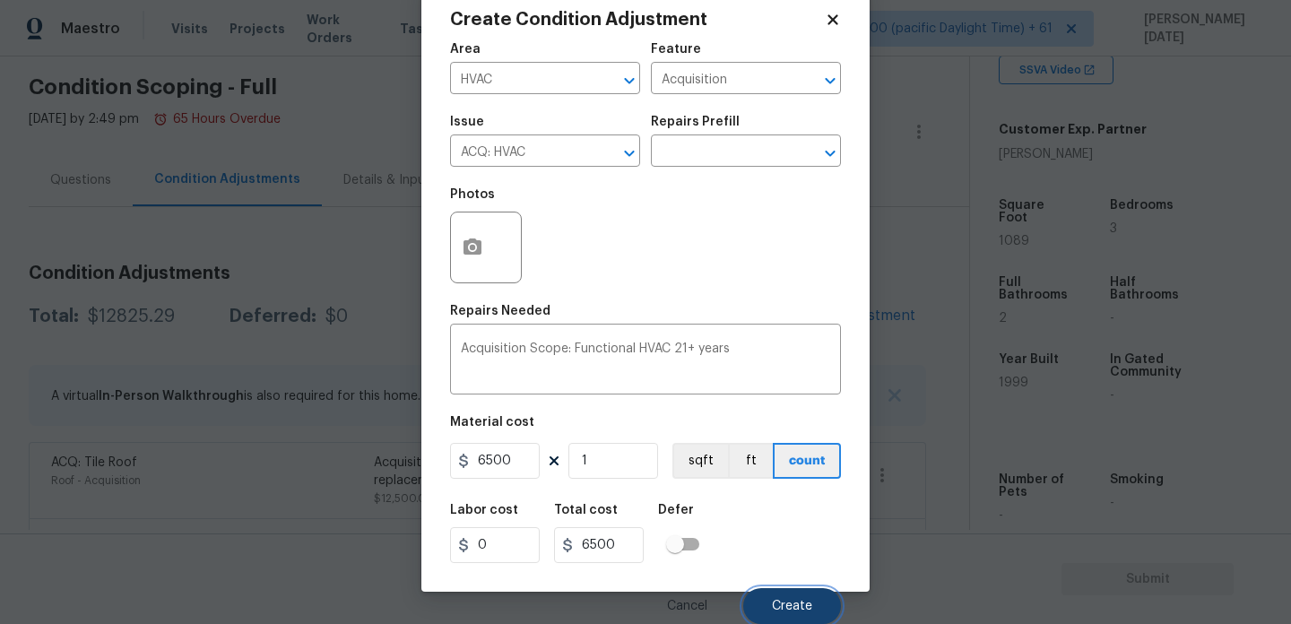
click at [760, 599] on button "Create" at bounding box center [792, 606] width 98 height 36
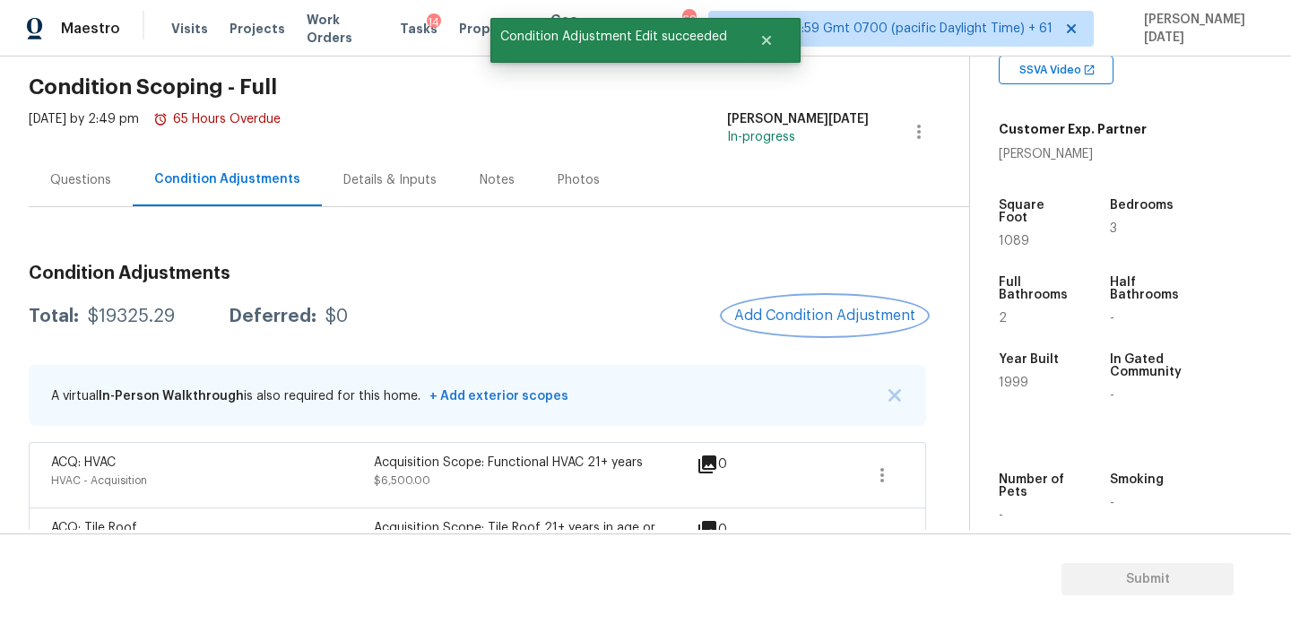
scroll to position [255, 0]
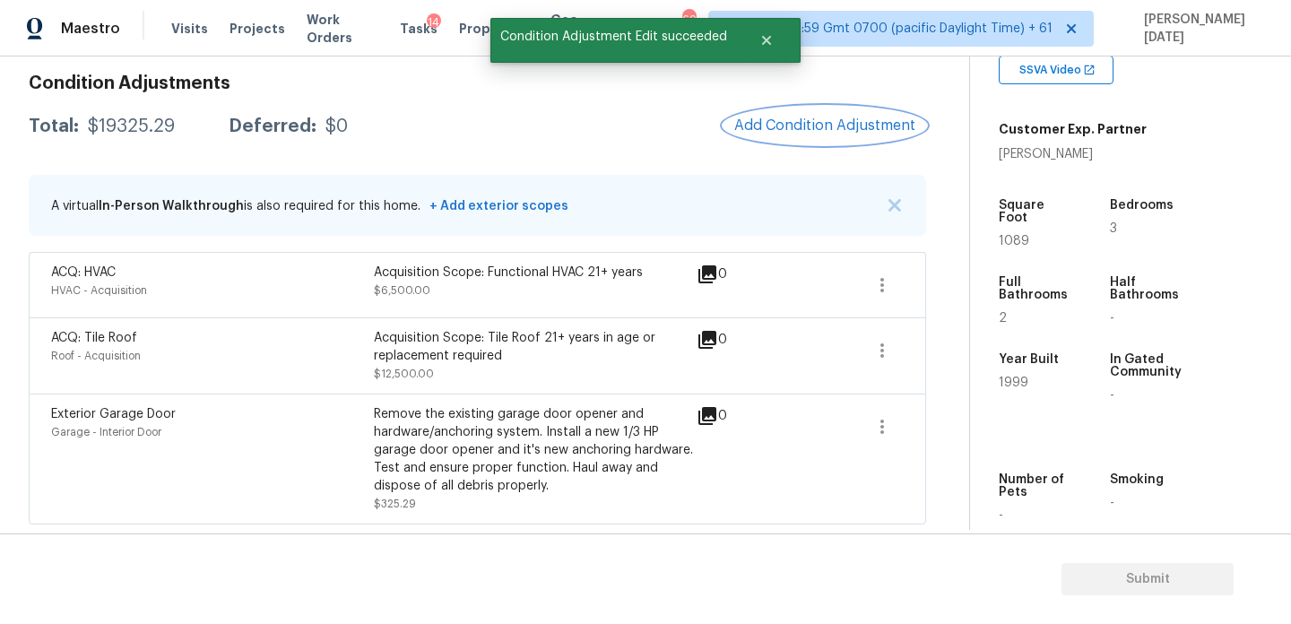
click at [803, 120] on span "Add Condition Adjustment" at bounding box center [824, 125] width 181 height 16
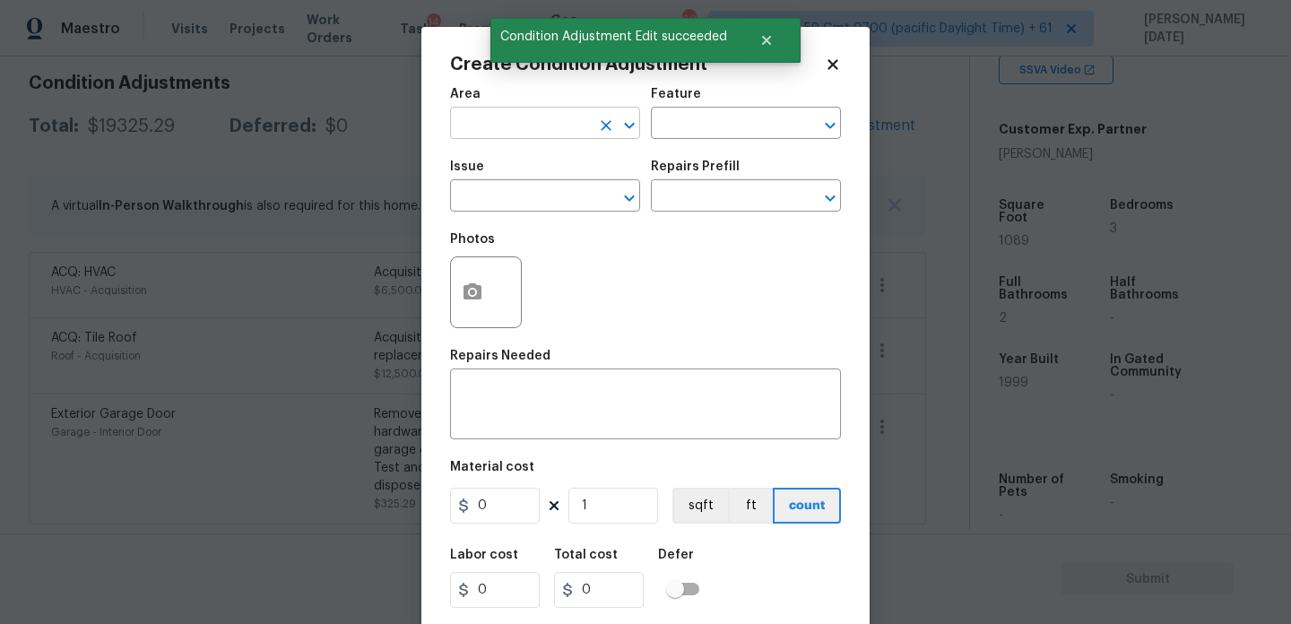
click at [486, 122] on input "text" at bounding box center [520, 125] width 140 height 28
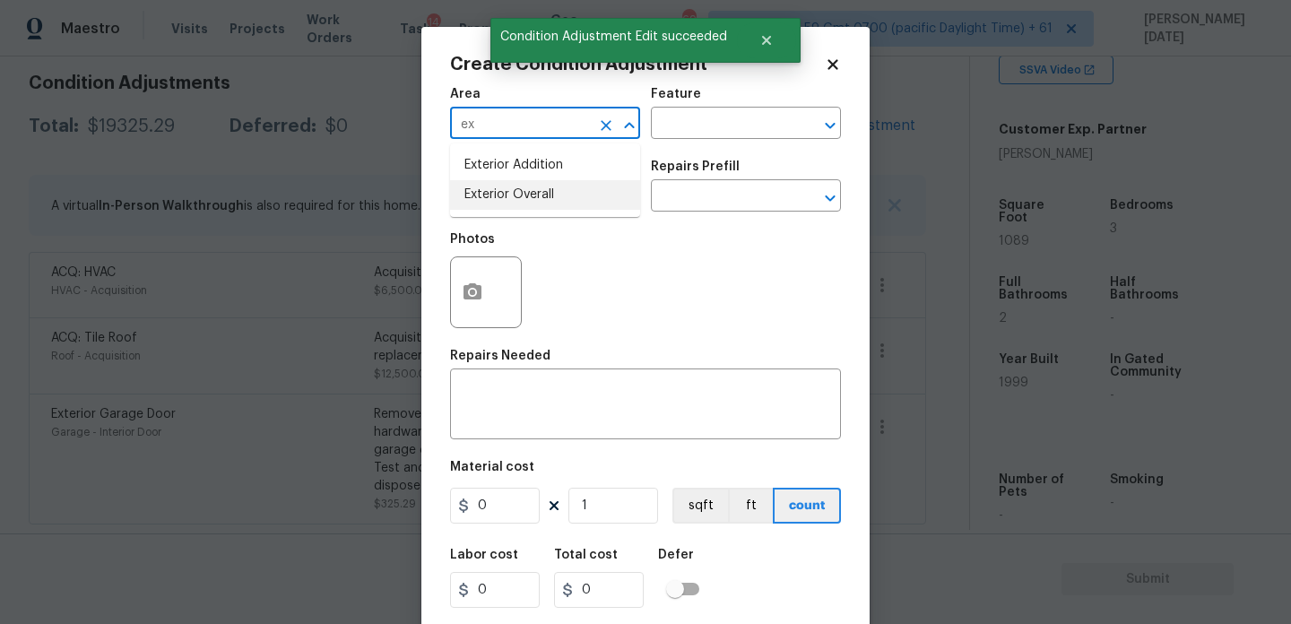
click at [490, 187] on li "Exterior Overall" at bounding box center [545, 195] width 190 height 30
type input "Exterior Overall"
click at [490, 187] on input "text" at bounding box center [520, 198] width 140 height 28
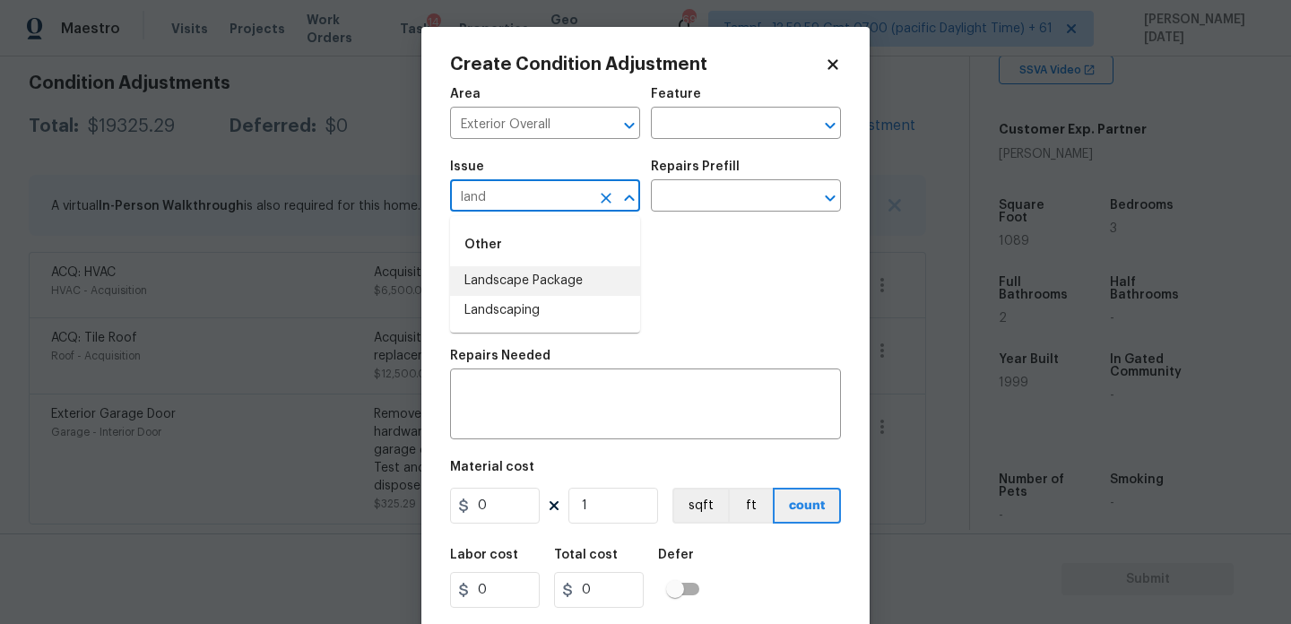
click at [506, 278] on li "Landscape Package" at bounding box center [545, 281] width 190 height 30
type input "Landscape Package"
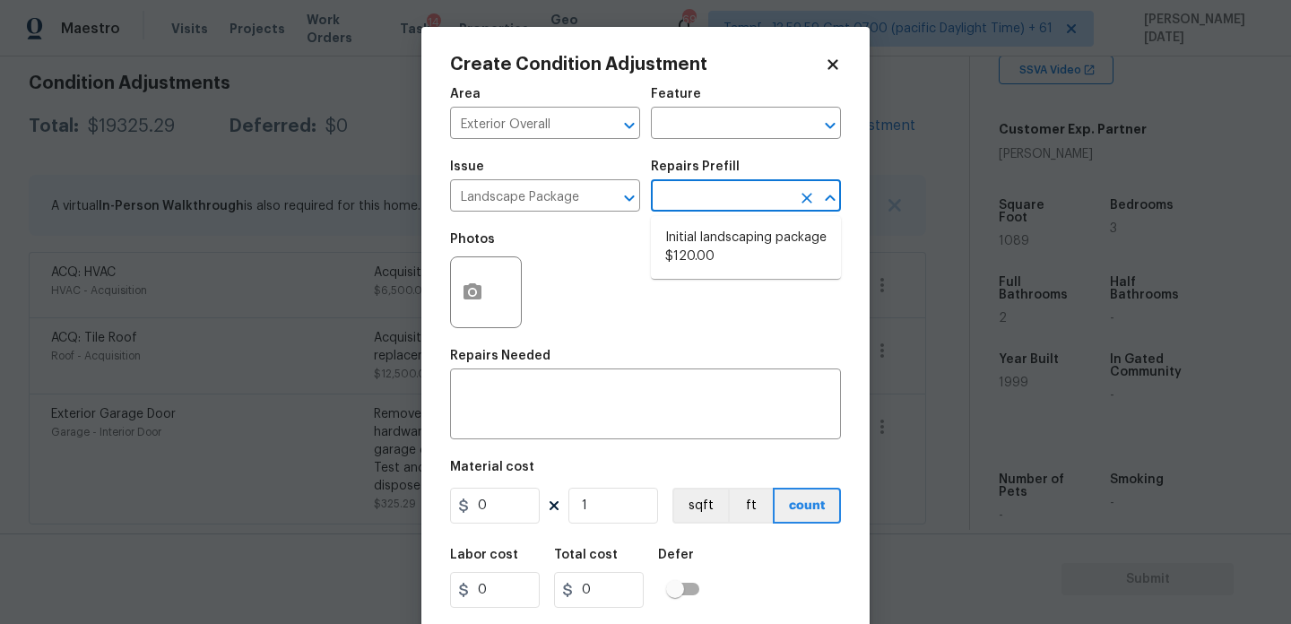
click at [681, 192] on input "text" at bounding box center [721, 198] width 140 height 28
click at [705, 256] on li "Initial landscaping package $120.00" at bounding box center [746, 247] width 190 height 48
type input "Home Readiness Packages"
type textarea "Mowing of grass up to 6" in height. Mow, edge along driveways & sidewalks, trim…"
type input "120"
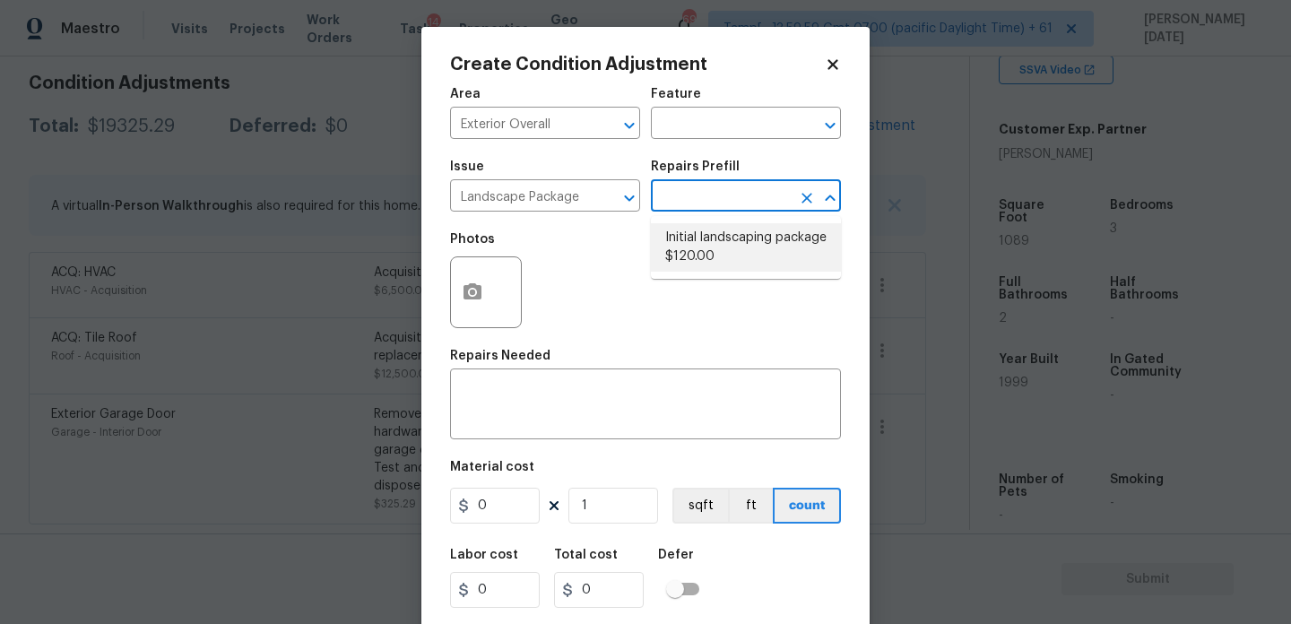
type input "120"
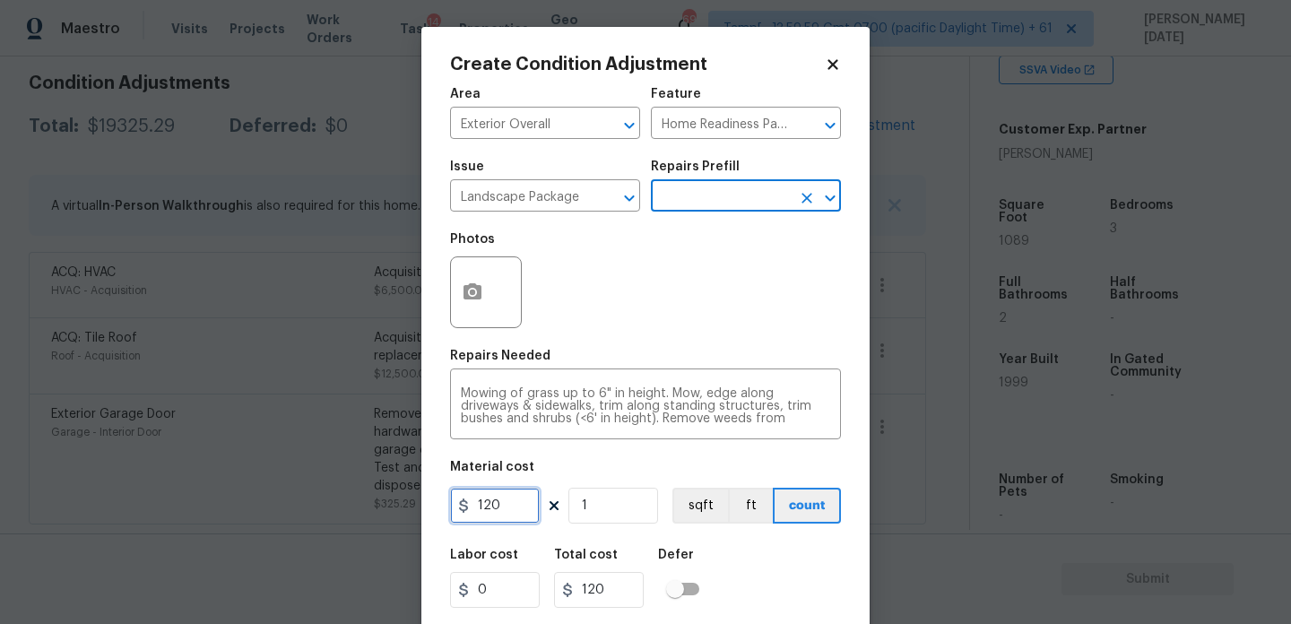
drag, startPoint x: 513, startPoint y: 501, endPoint x: 424, endPoint y: 501, distance: 88.7
click at [424, 501] on div "Create Condition Adjustment Area Exterior Overall ​ Feature Home Readiness Pack…" at bounding box center [645, 332] width 448 height 610
type input "200"
click at [662, 312] on div "Photos" at bounding box center [645, 280] width 391 height 117
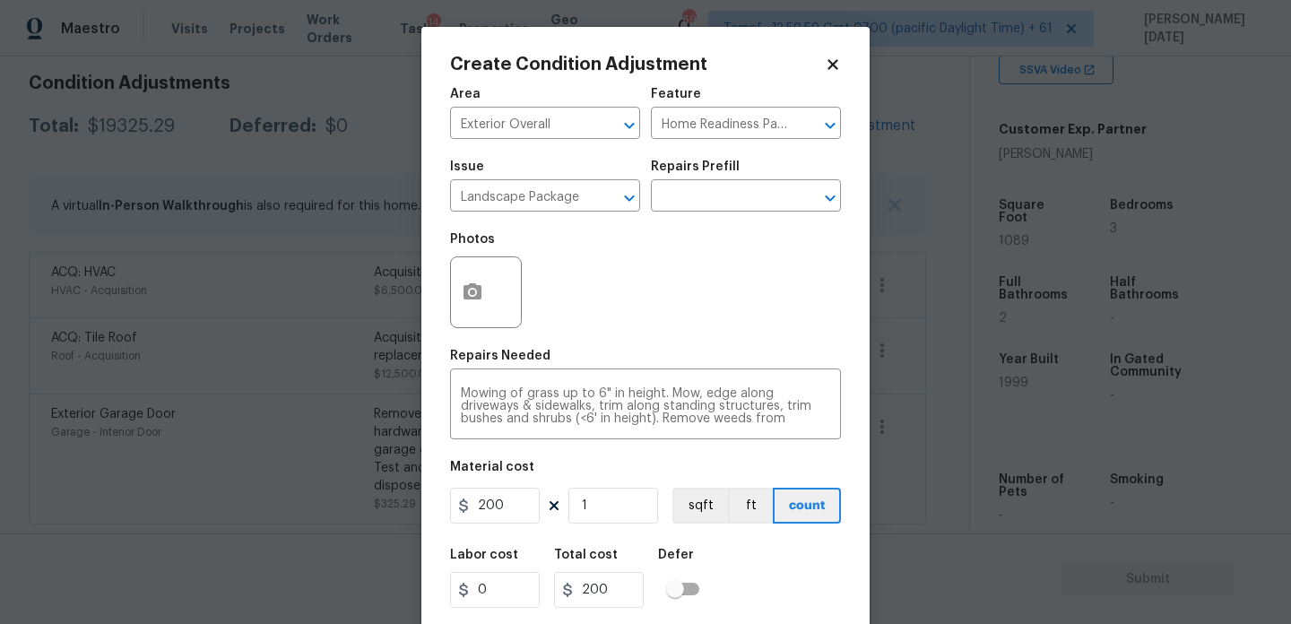
scroll to position [46, 0]
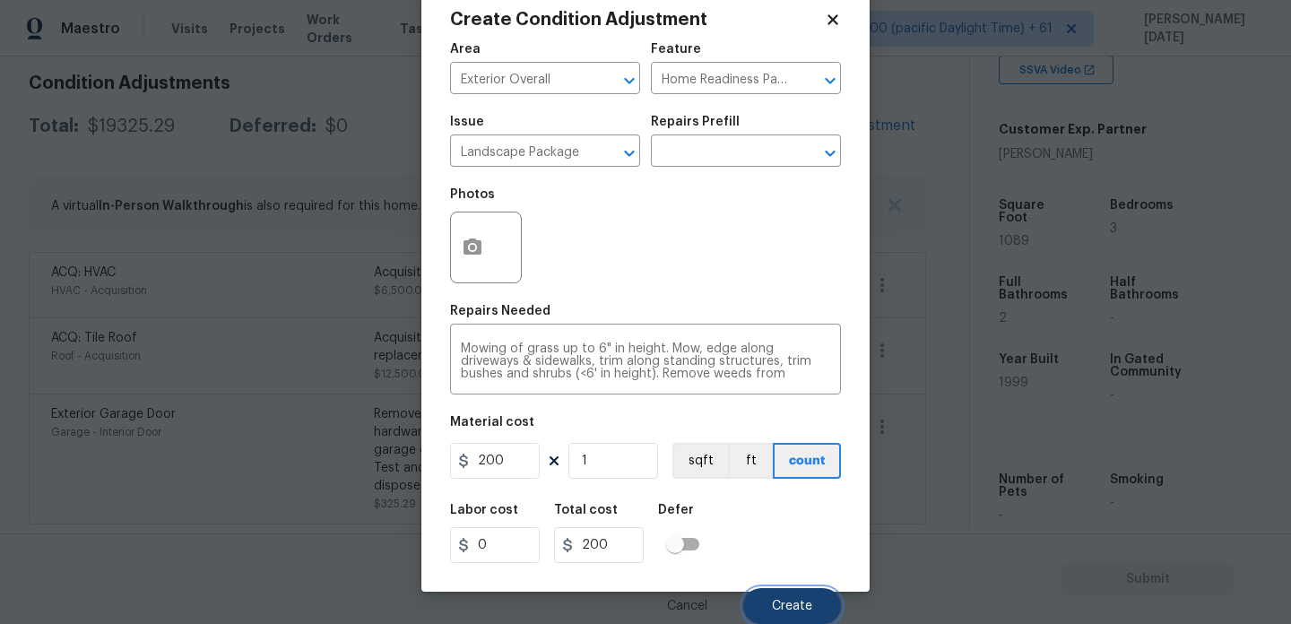
click at [761, 601] on button "Create" at bounding box center [792, 606] width 98 height 36
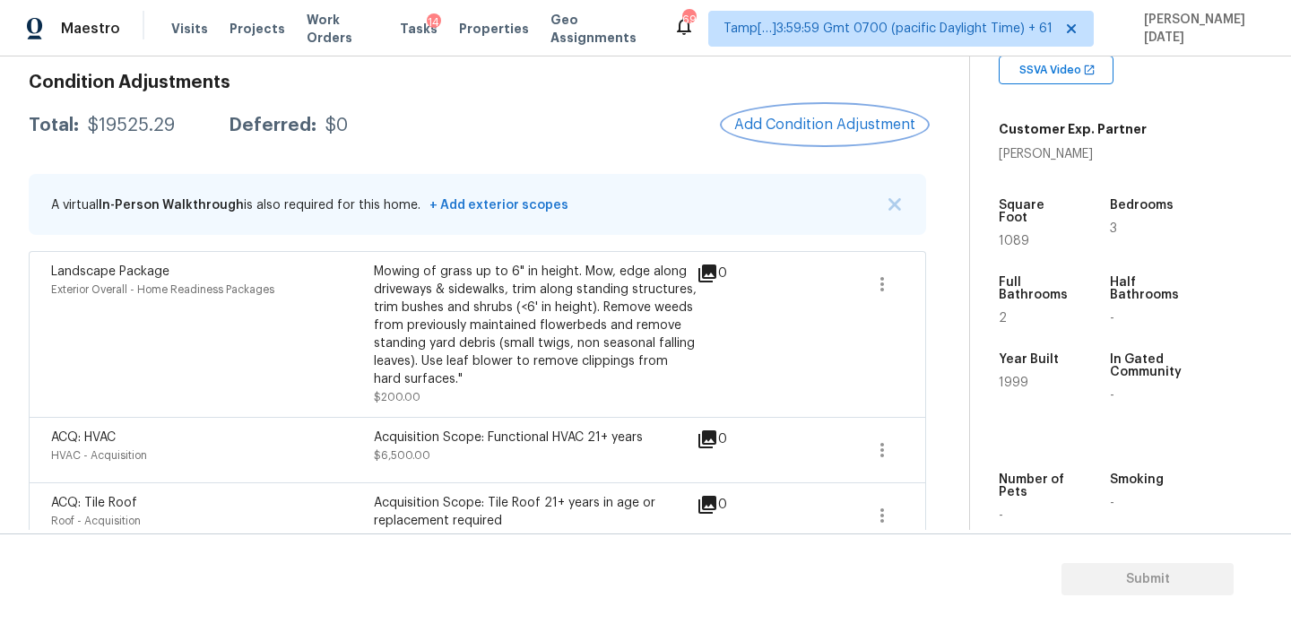
scroll to position [0, 0]
click at [810, 134] on button "Add Condition Adjustment" at bounding box center [824, 125] width 203 height 38
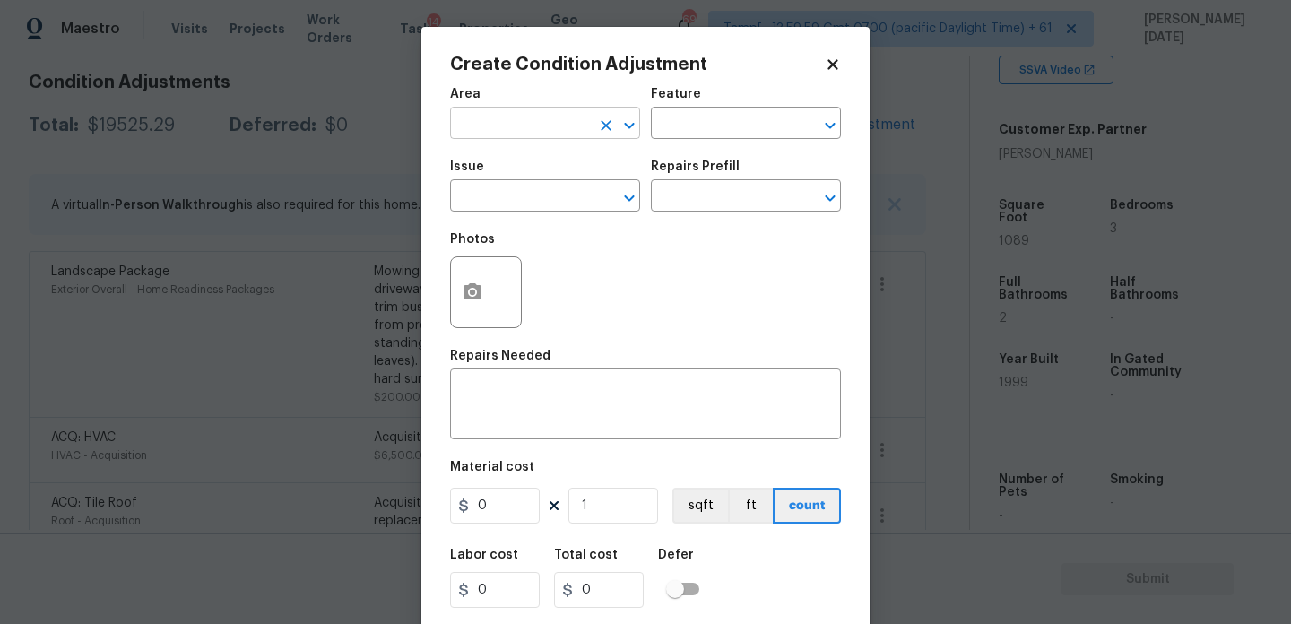
click at [503, 137] on input "text" at bounding box center [520, 125] width 140 height 28
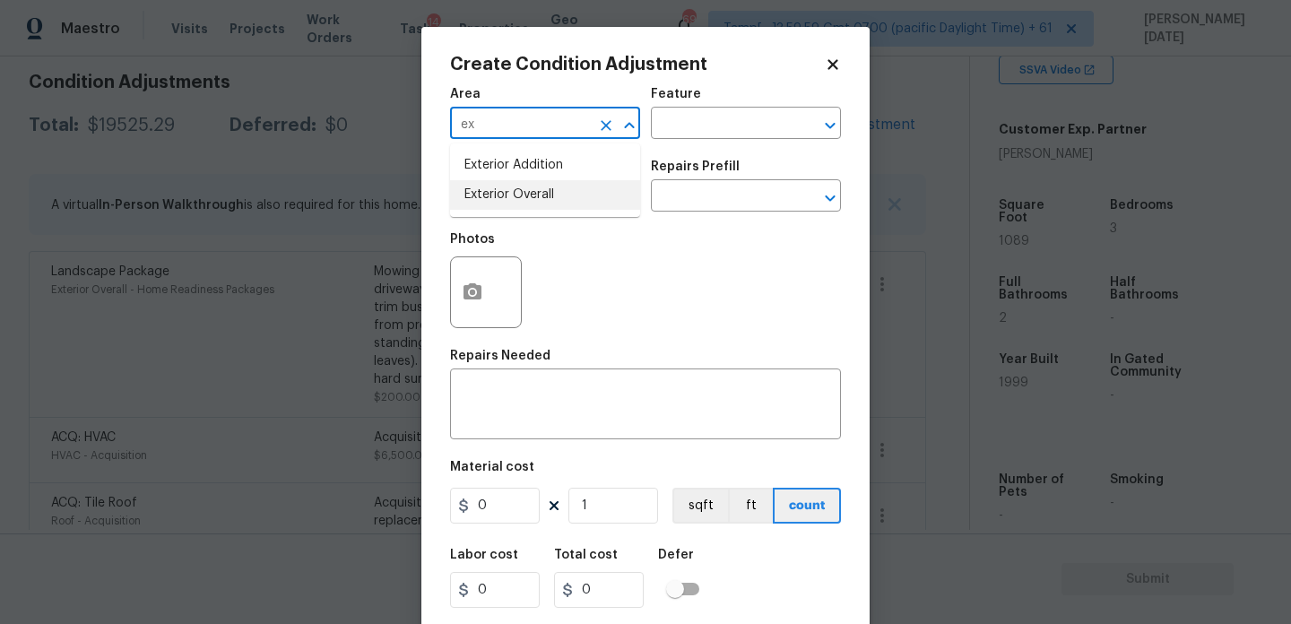
click at [500, 190] on li "Exterior Overall" at bounding box center [545, 195] width 190 height 30
type input "Exterior Overall"
click at [500, 190] on input "text" at bounding box center [520, 198] width 140 height 28
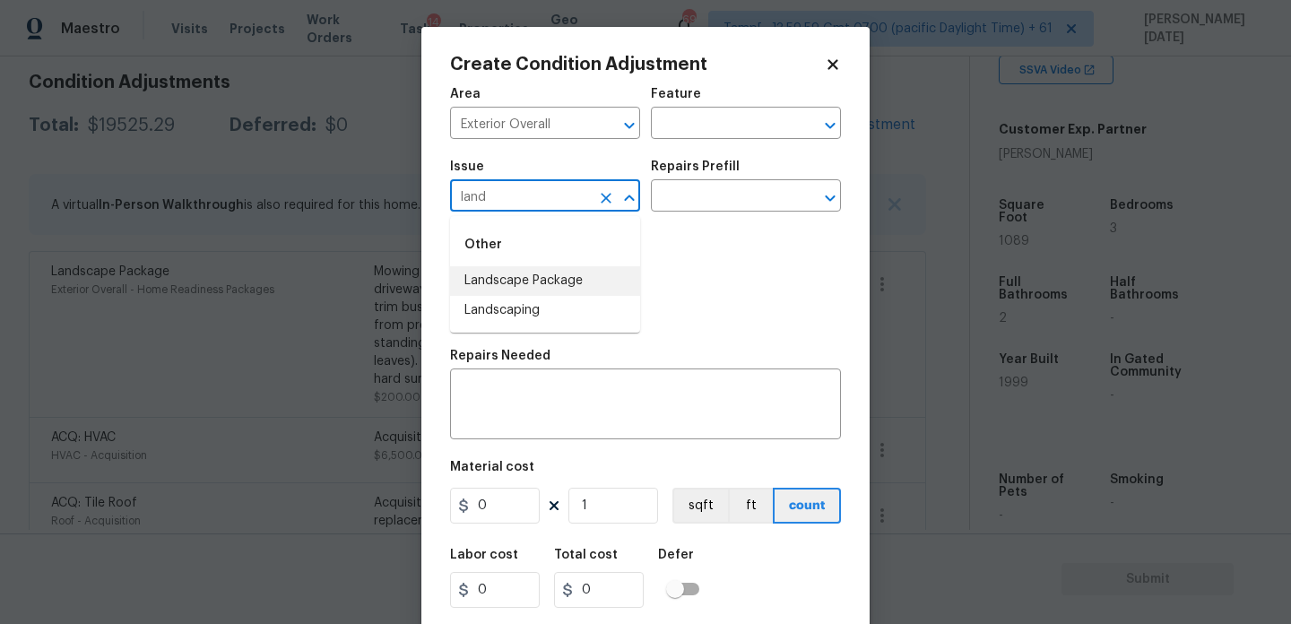
click at [560, 278] on li "Landscape Package" at bounding box center [545, 281] width 190 height 30
type input "Landscape Package"
click at [702, 195] on input "text" at bounding box center [721, 198] width 140 height 28
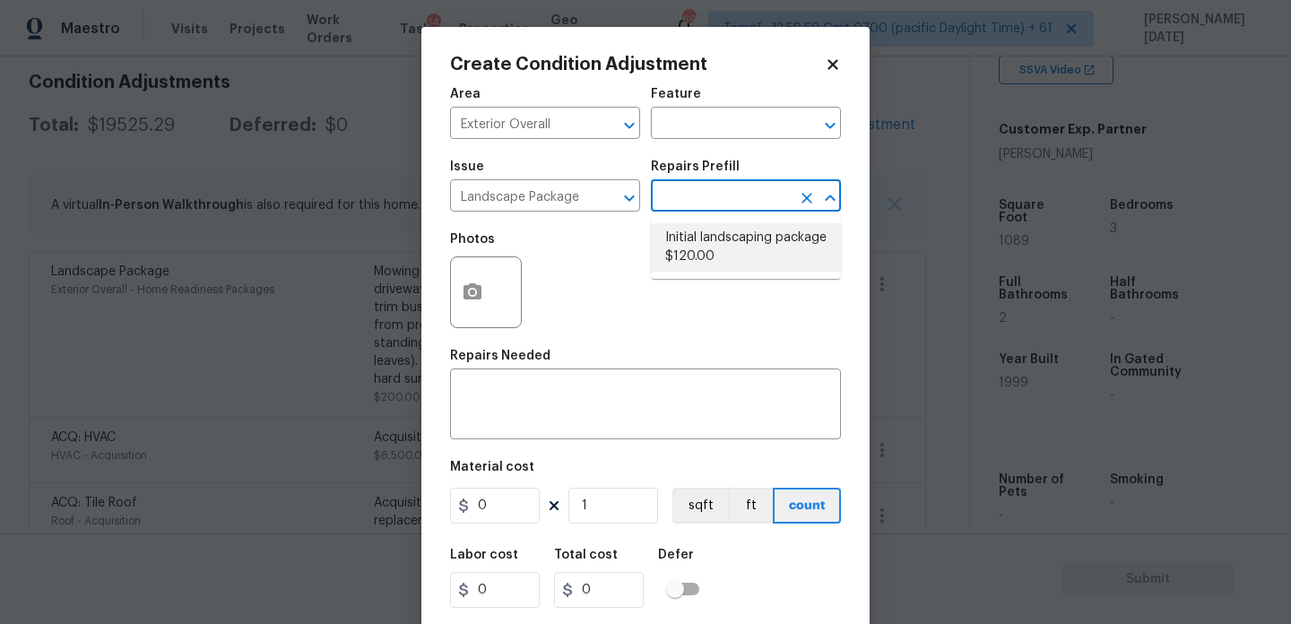
click at [705, 235] on li "Initial landscaping package $120.00" at bounding box center [746, 247] width 190 height 48
type input "Home Readiness Packages"
type textarea "Mowing of grass up to 6" in height. Mow, edge along driveways & sidewalks, trim…"
type input "120"
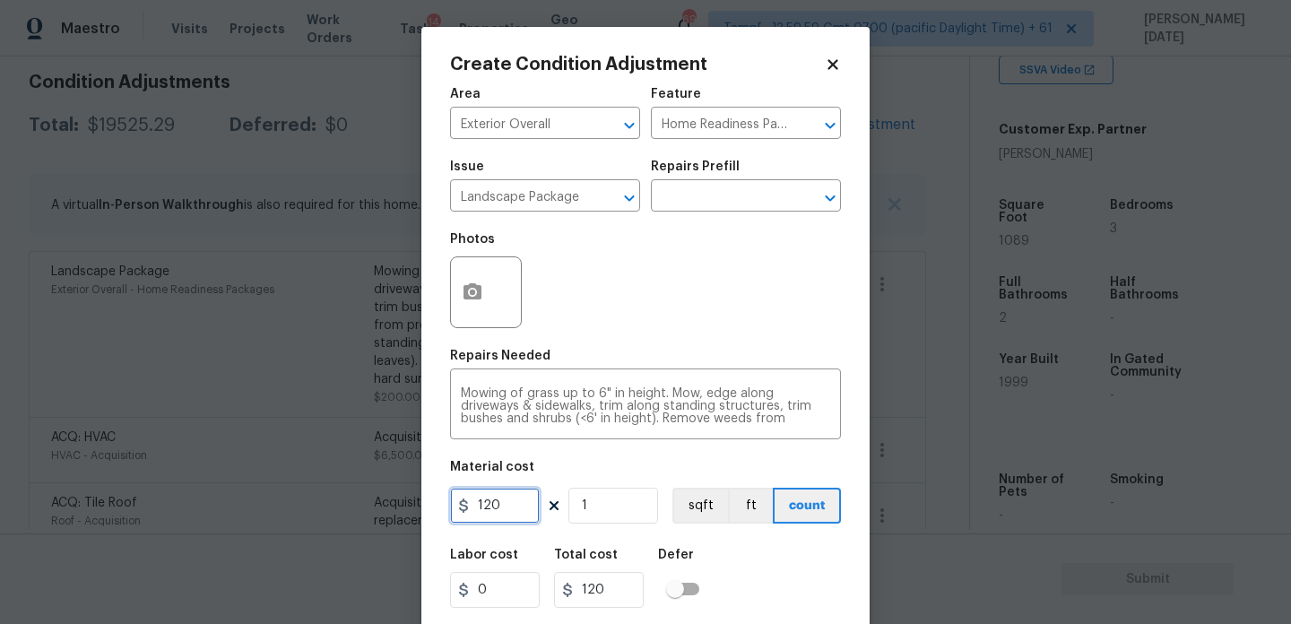
drag, startPoint x: 515, startPoint y: 509, endPoint x: 438, endPoint y: 509, distance: 76.2
click at [438, 509] on div "Create Condition Adjustment Area Exterior Overall ​ Feature Home Readiness Pack…" at bounding box center [645, 332] width 448 height 610
type input "300"
click at [474, 300] on icon "button" at bounding box center [473, 292] width 22 height 22
type input "300"
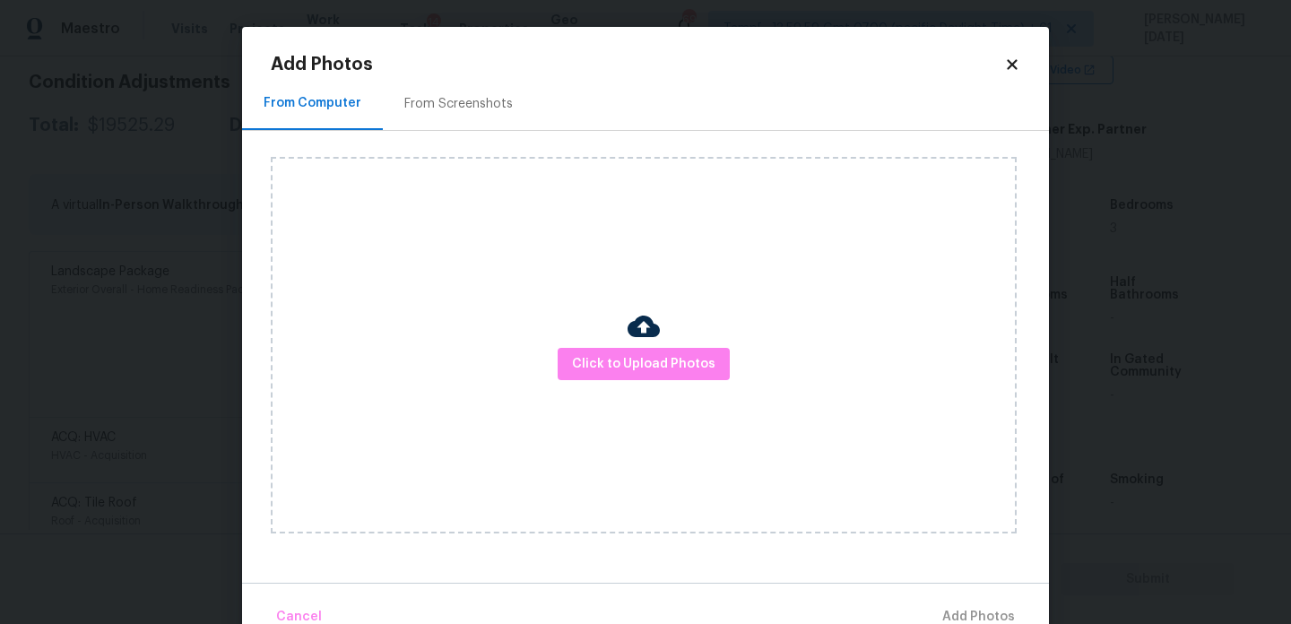
click at [473, 105] on div "From Screenshots" at bounding box center [458, 104] width 108 height 18
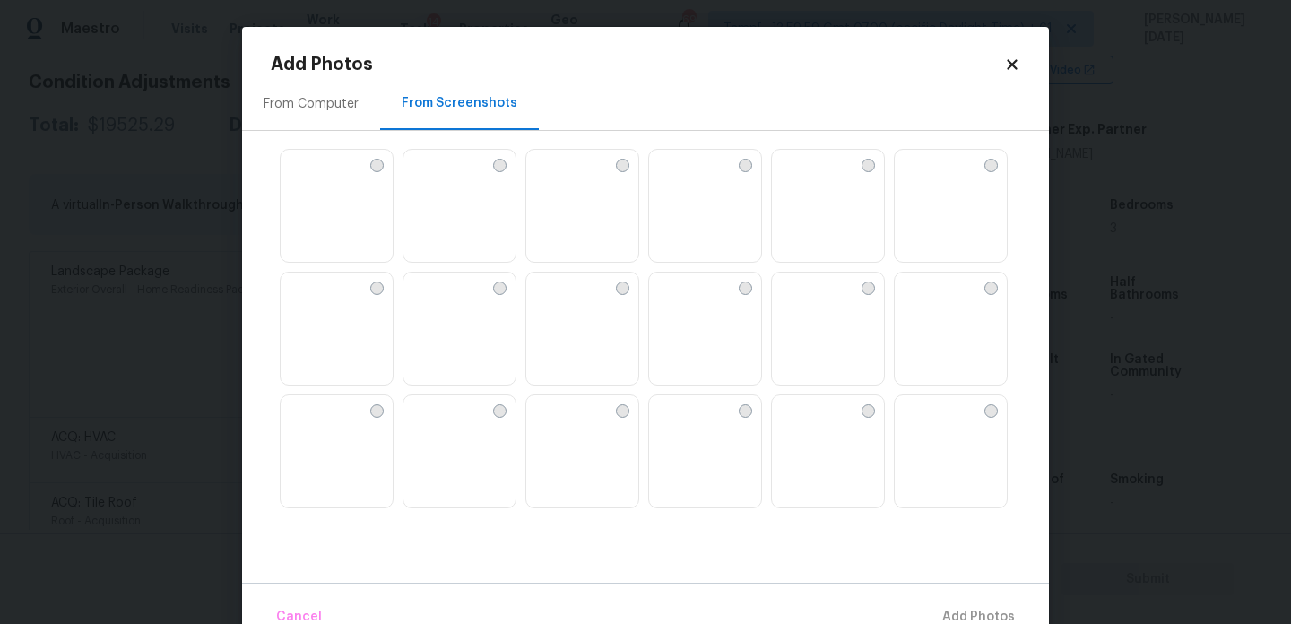
scroll to position [47, 0]
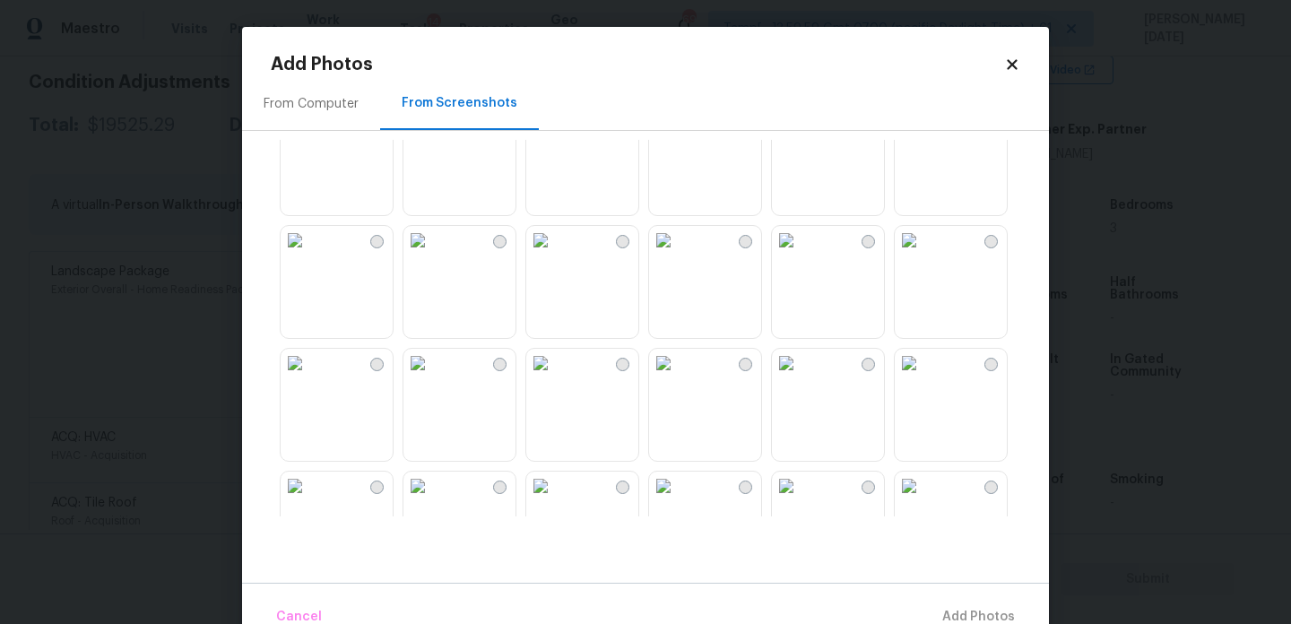
click at [309, 132] on img at bounding box center [295, 117] width 29 height 29
click at [555, 255] on img at bounding box center [540, 240] width 29 height 29
click at [923, 255] on img at bounding box center [909, 240] width 29 height 29
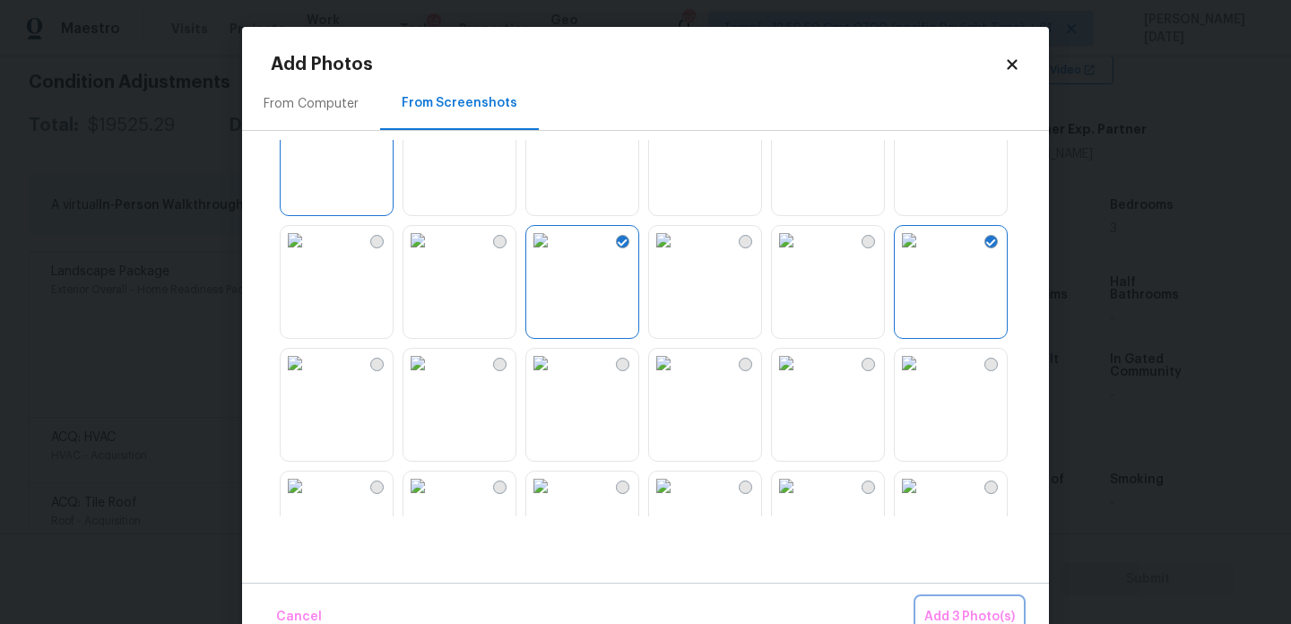
click at [939, 609] on span "Add 3 Photo(s)" at bounding box center [969, 617] width 91 height 22
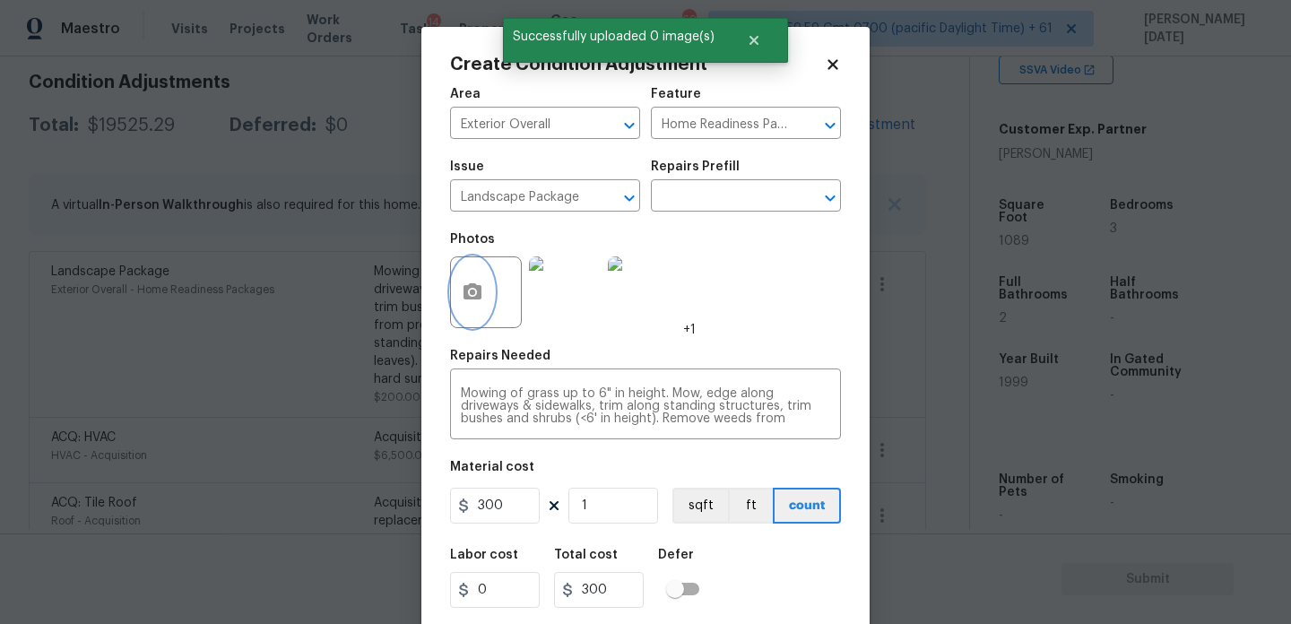
scroll to position [46, 0]
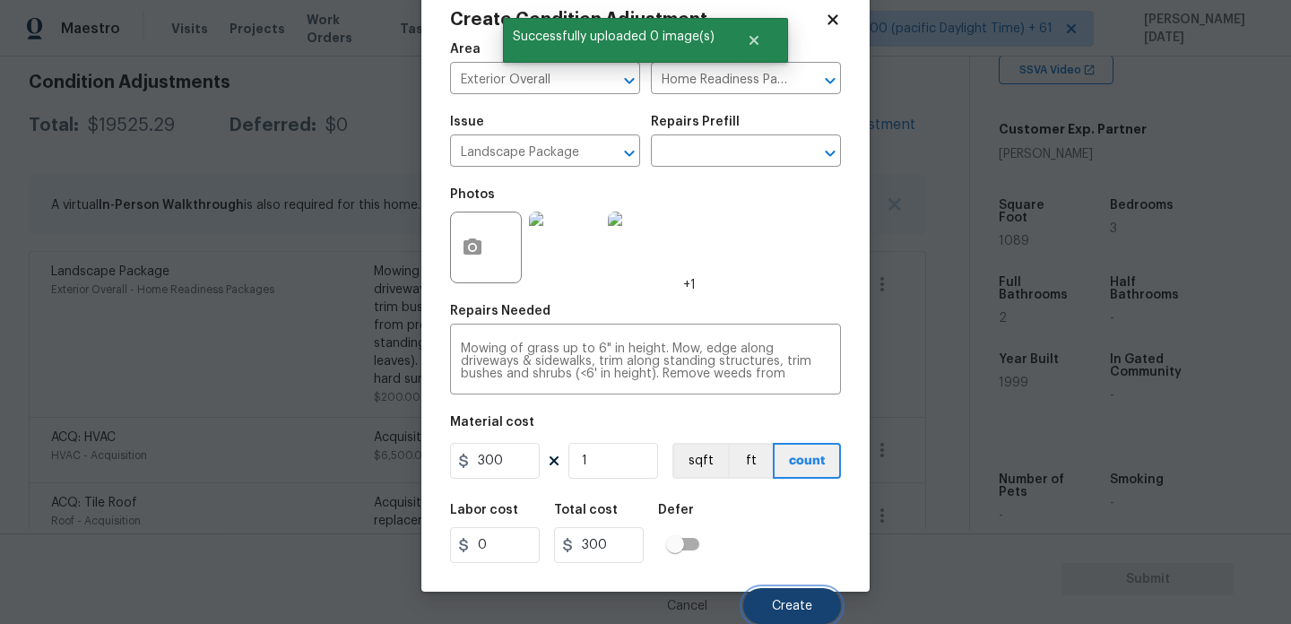
click at [788, 615] on button "Create" at bounding box center [792, 606] width 98 height 36
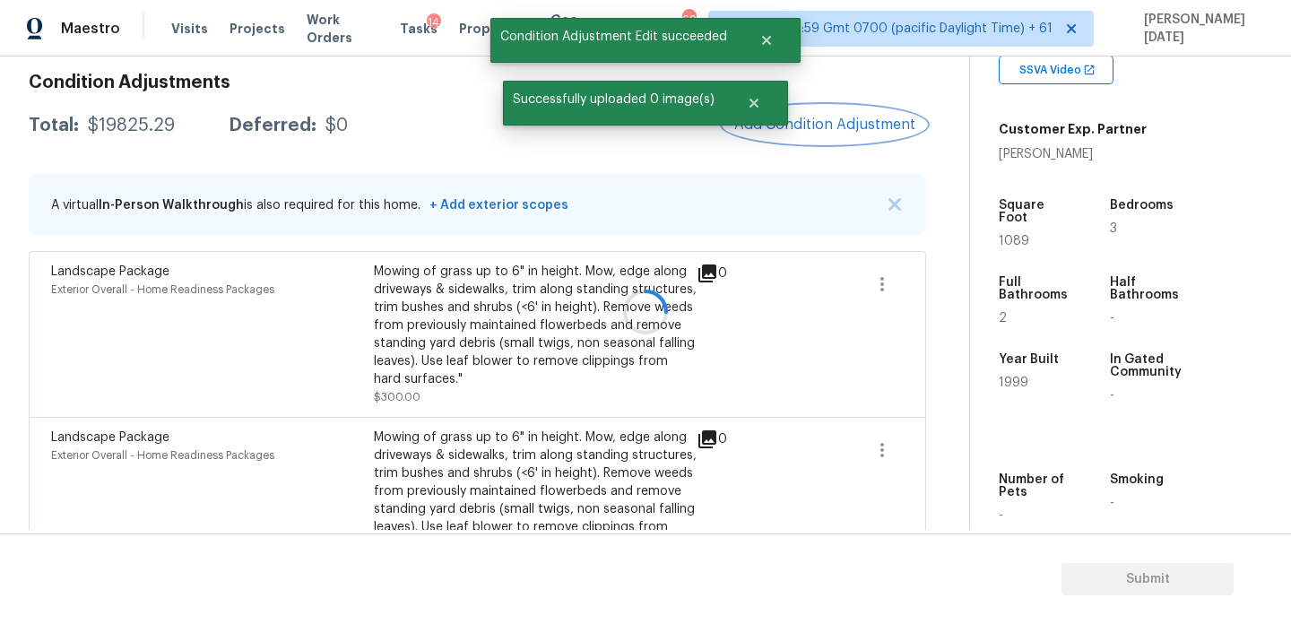
scroll to position [0, 0]
click at [834, 114] on button "Add Condition Adjustment" at bounding box center [824, 125] width 203 height 38
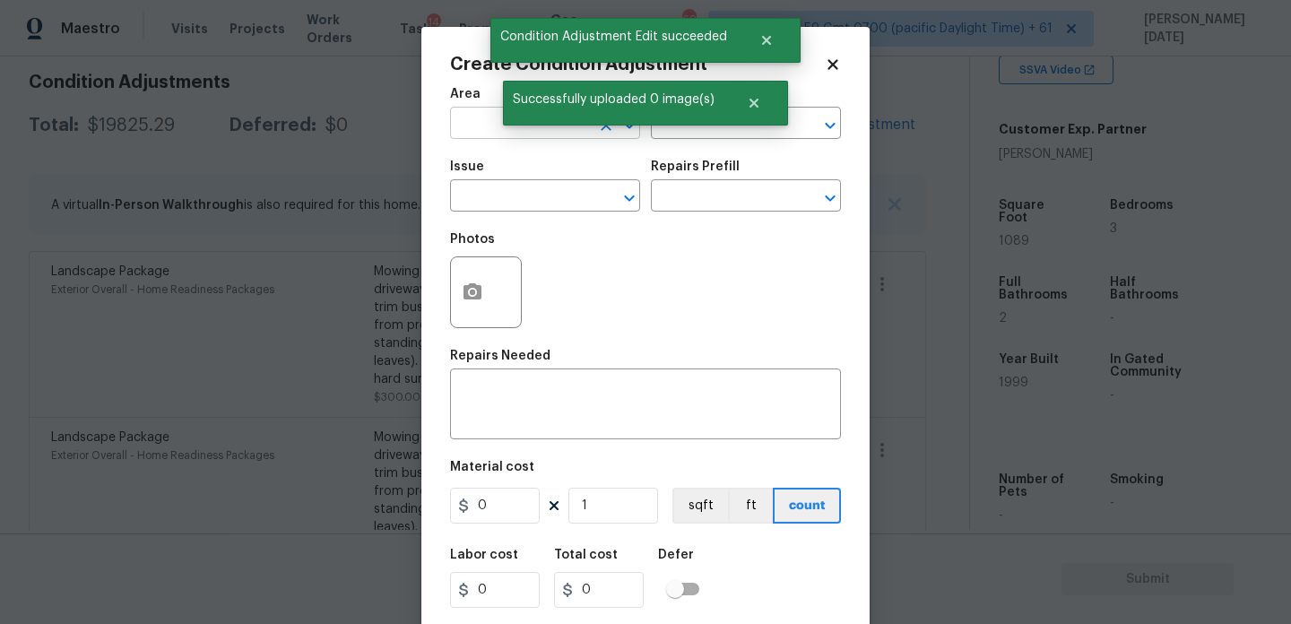
click at [471, 139] on input "text" at bounding box center [520, 125] width 140 height 28
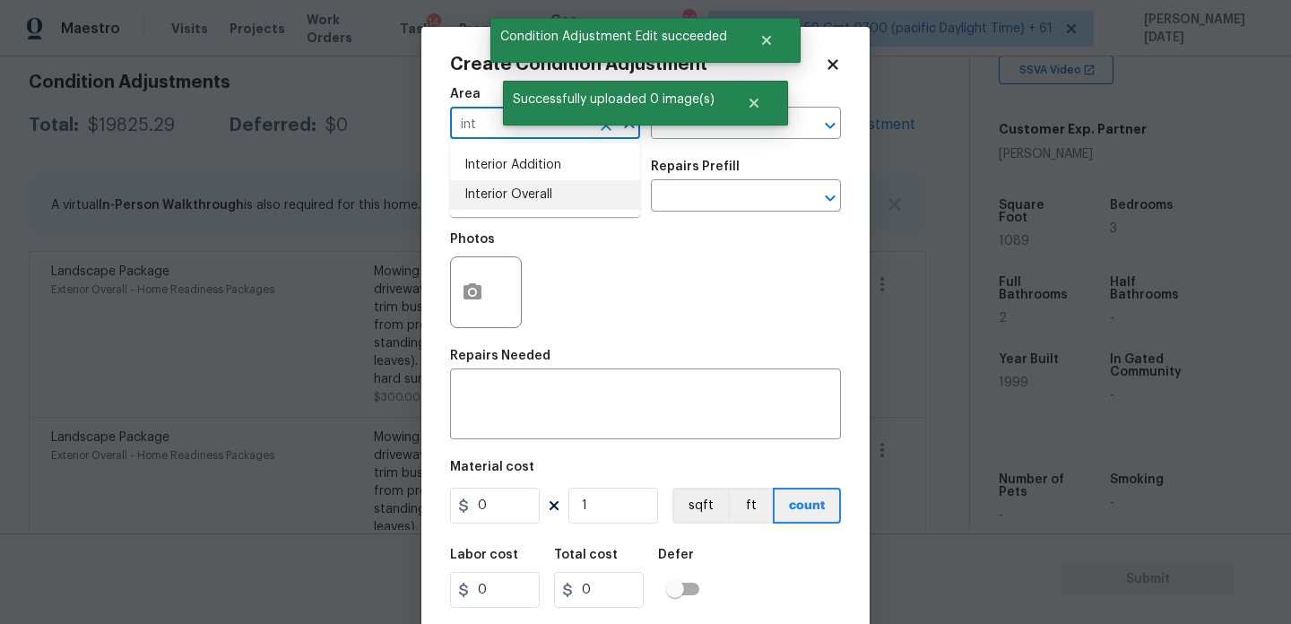
click at [489, 205] on li "Interior Overall" at bounding box center [545, 195] width 190 height 30
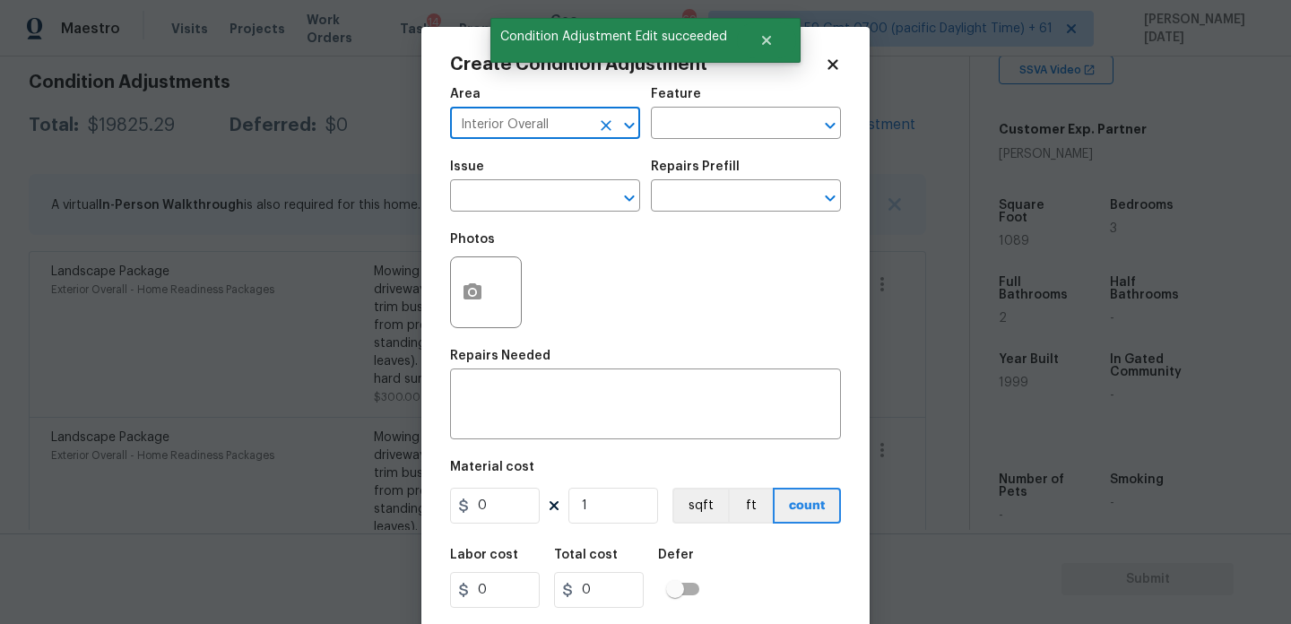
type input "Interior Overall"
click at [489, 205] on input "text" at bounding box center [520, 198] width 140 height 28
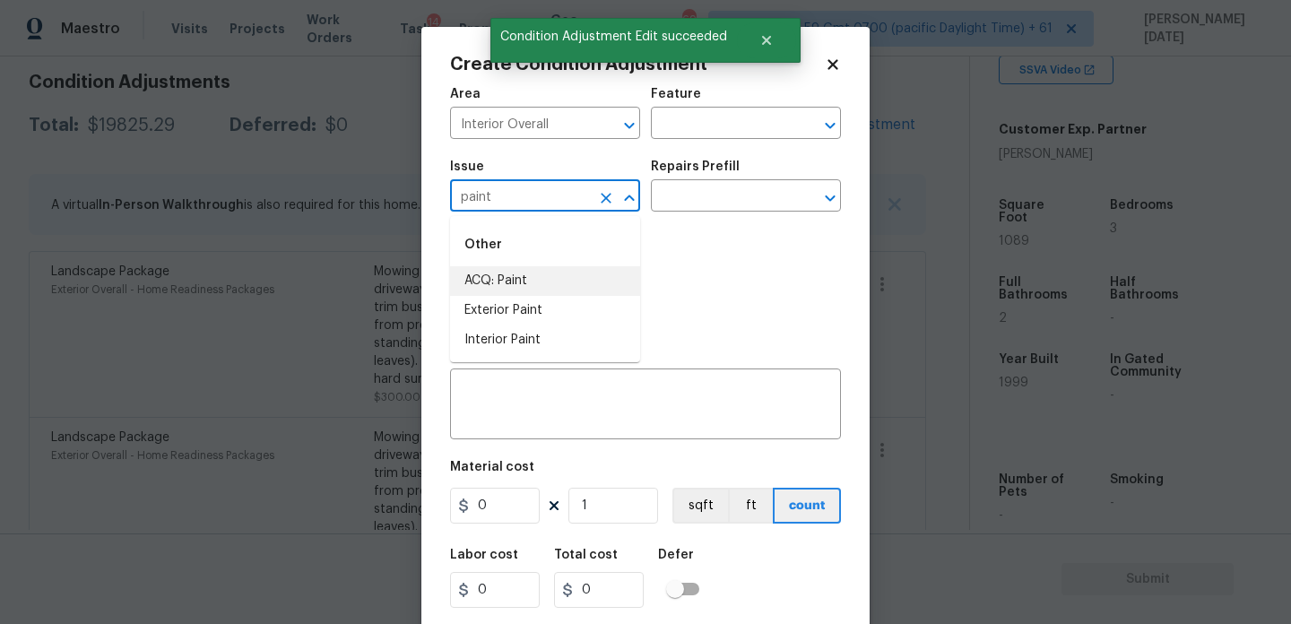
click at [500, 282] on li "ACQ: Paint" at bounding box center [545, 281] width 190 height 30
type input "ACQ: Paint"
click at [737, 189] on input "text" at bounding box center [721, 198] width 140 height 28
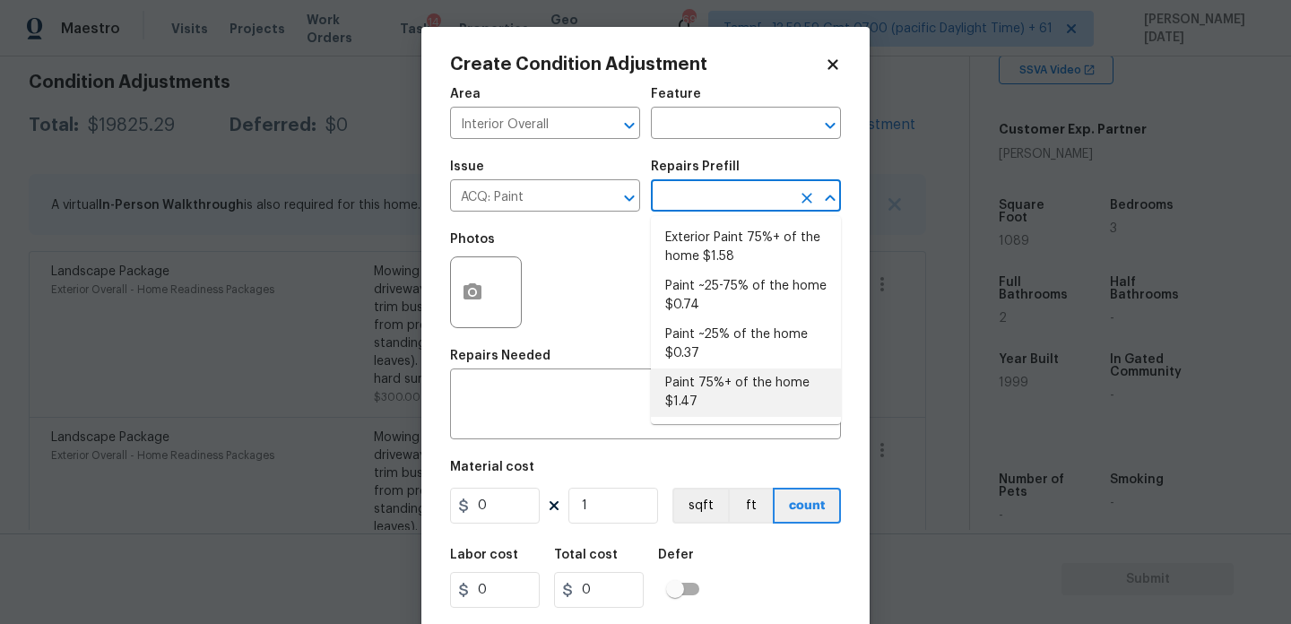
click at [732, 385] on li "Paint 75%+ of the home $1.47" at bounding box center [746, 392] width 190 height 48
type input "Acquisition"
type textarea "Acquisition Scope: 75%+ of the home will likely require interior paint"
type input "1.47"
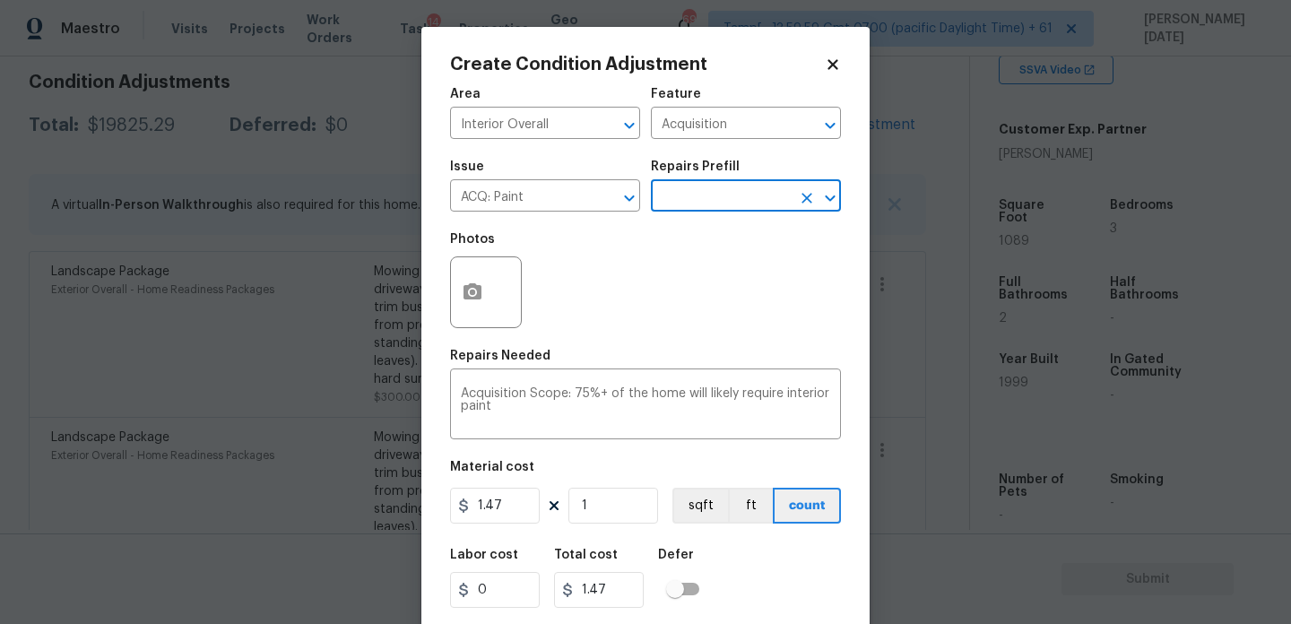
click at [637, 479] on div "Material cost" at bounding box center [645, 472] width 391 height 23
click at [632, 502] on input "1" at bounding box center [613, 506] width 90 height 36
type input "0"
paste input "text"
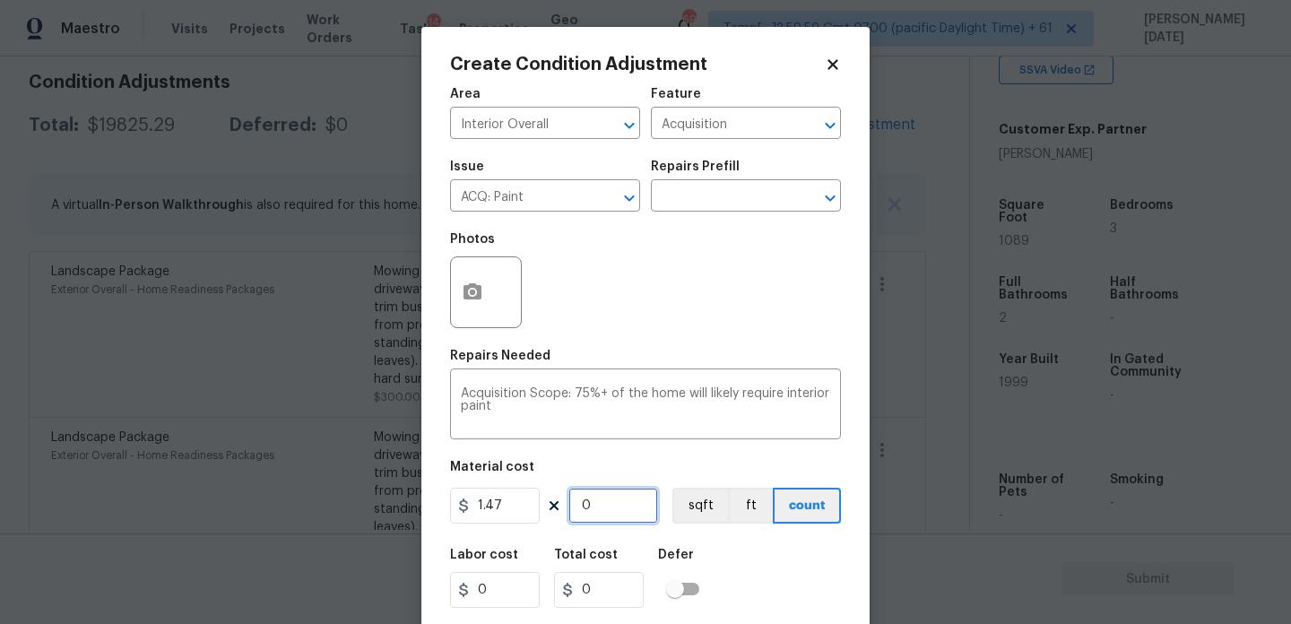
type input "1"
type input "1.47"
type input "10"
type input "14.7"
type input "108"
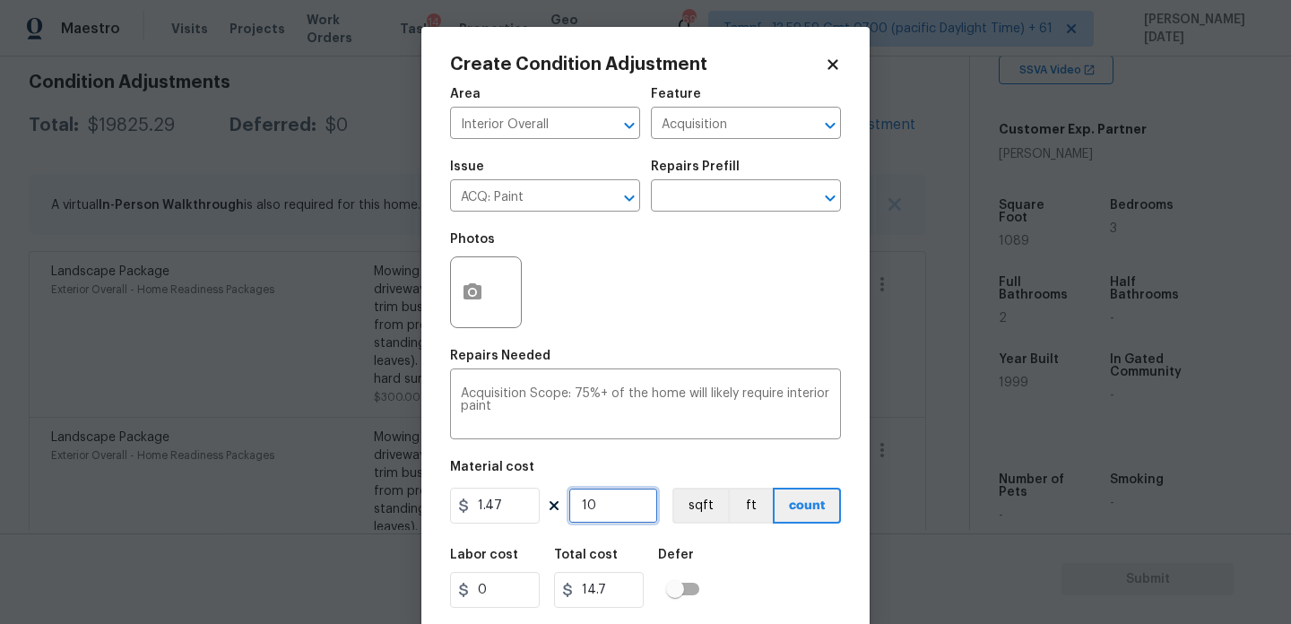
type input "158.76"
type input "1089"
type input "1600.83"
type input "1089"
click at [691, 263] on div "Photos" at bounding box center [645, 280] width 391 height 117
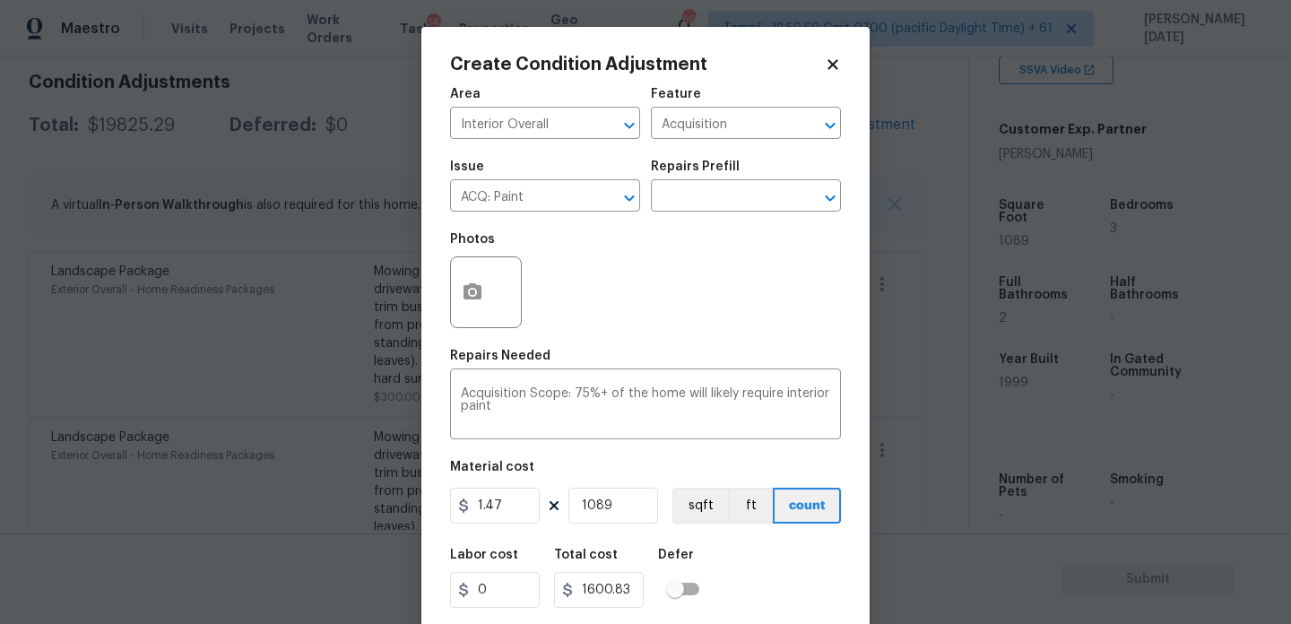
scroll to position [46, 0]
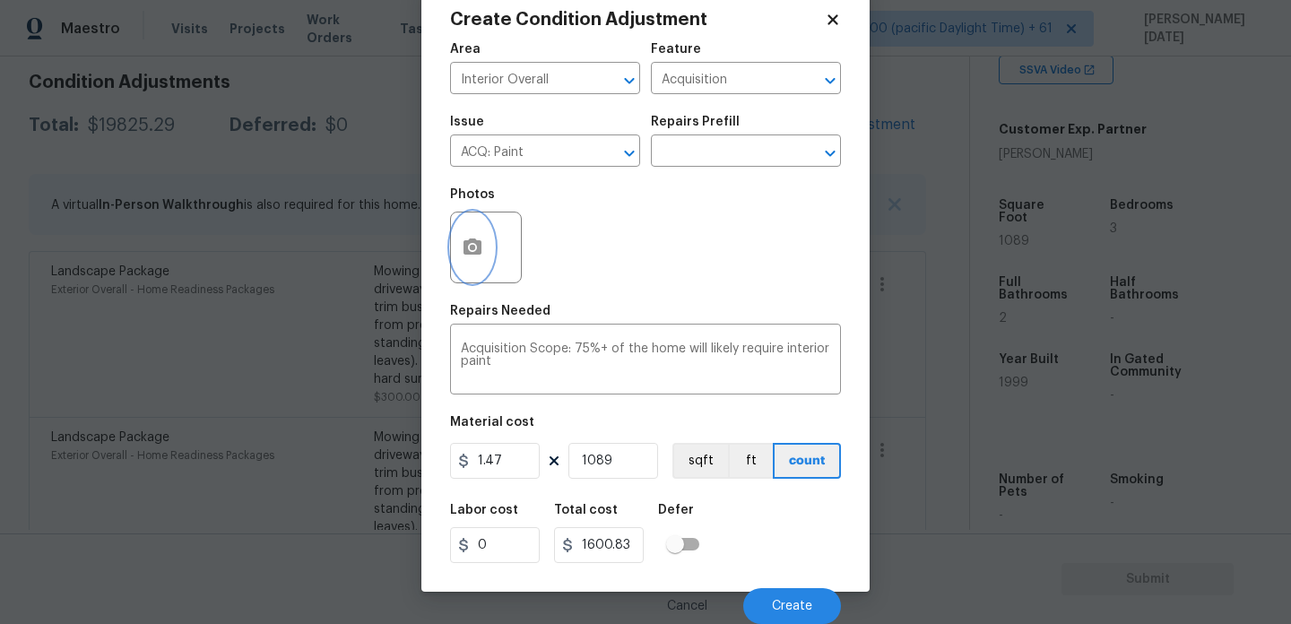
click at [470, 253] on icon "button" at bounding box center [472, 246] width 18 height 16
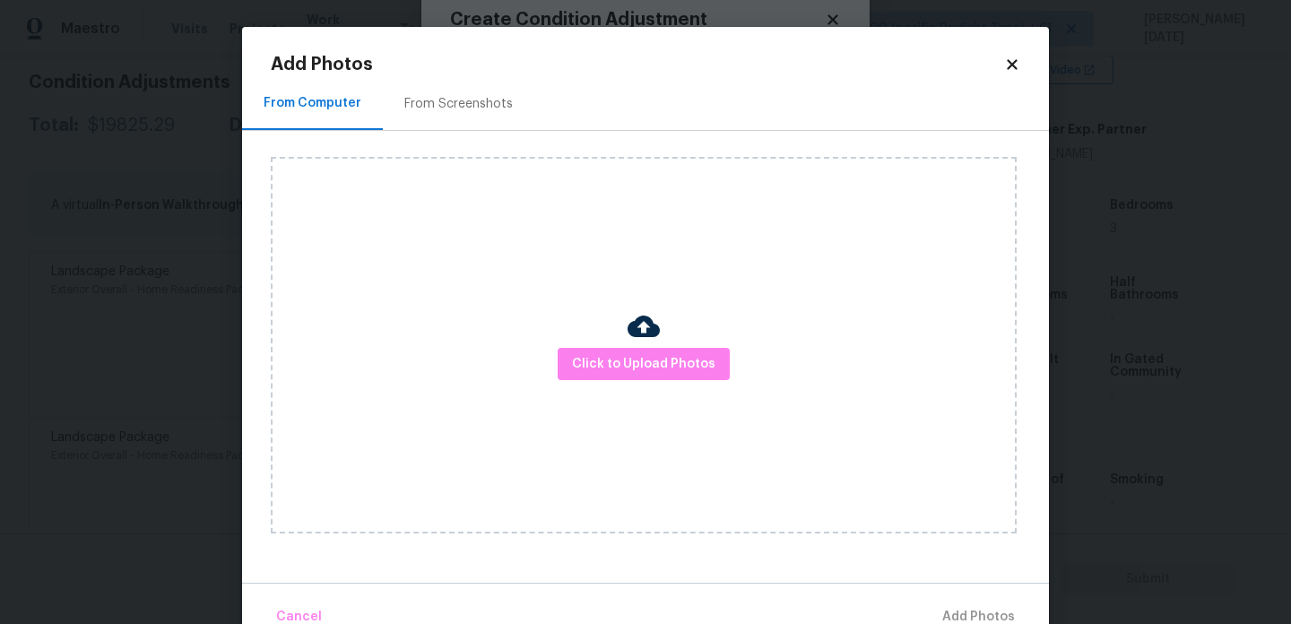
click at [480, 98] on div "From Screenshots" at bounding box center [458, 104] width 108 height 18
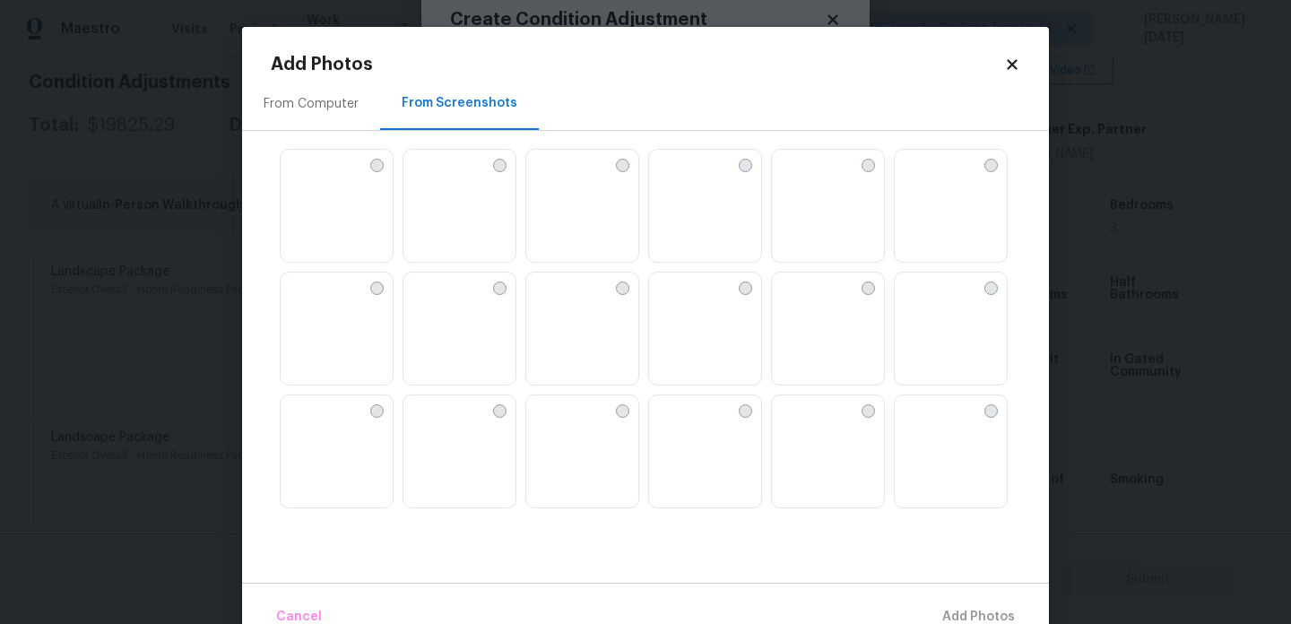
click at [563, 216] on img at bounding box center [582, 207] width 112 height 114
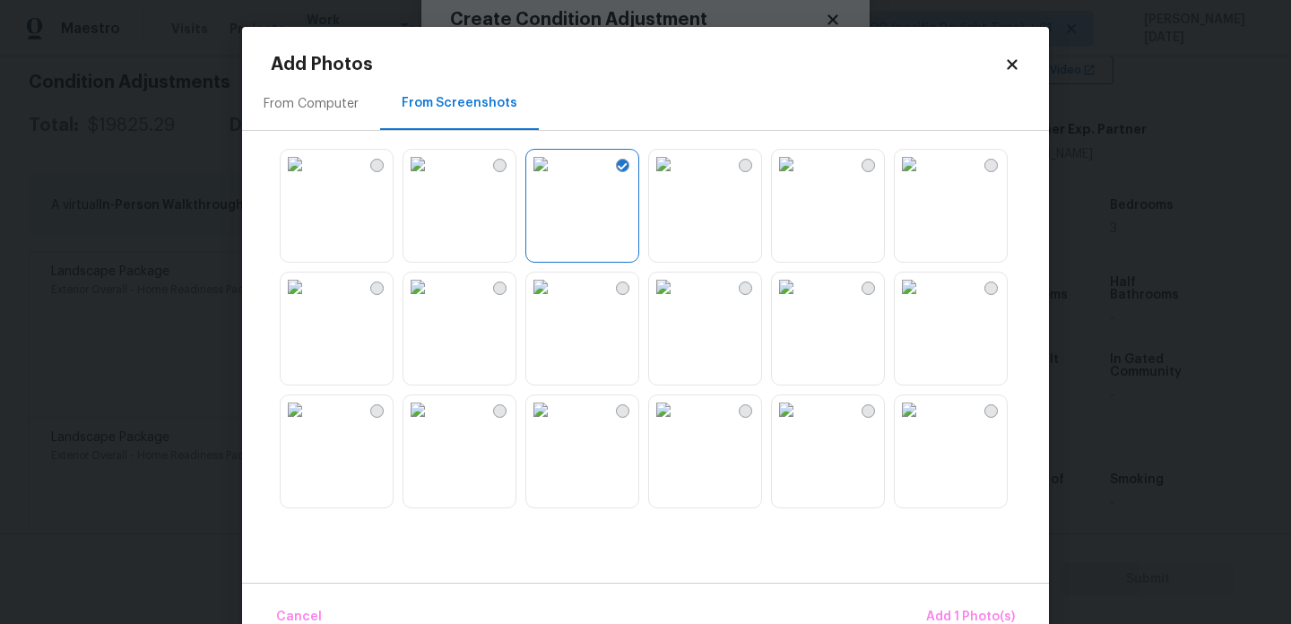
click at [800, 301] on img at bounding box center [786, 286] width 29 height 29
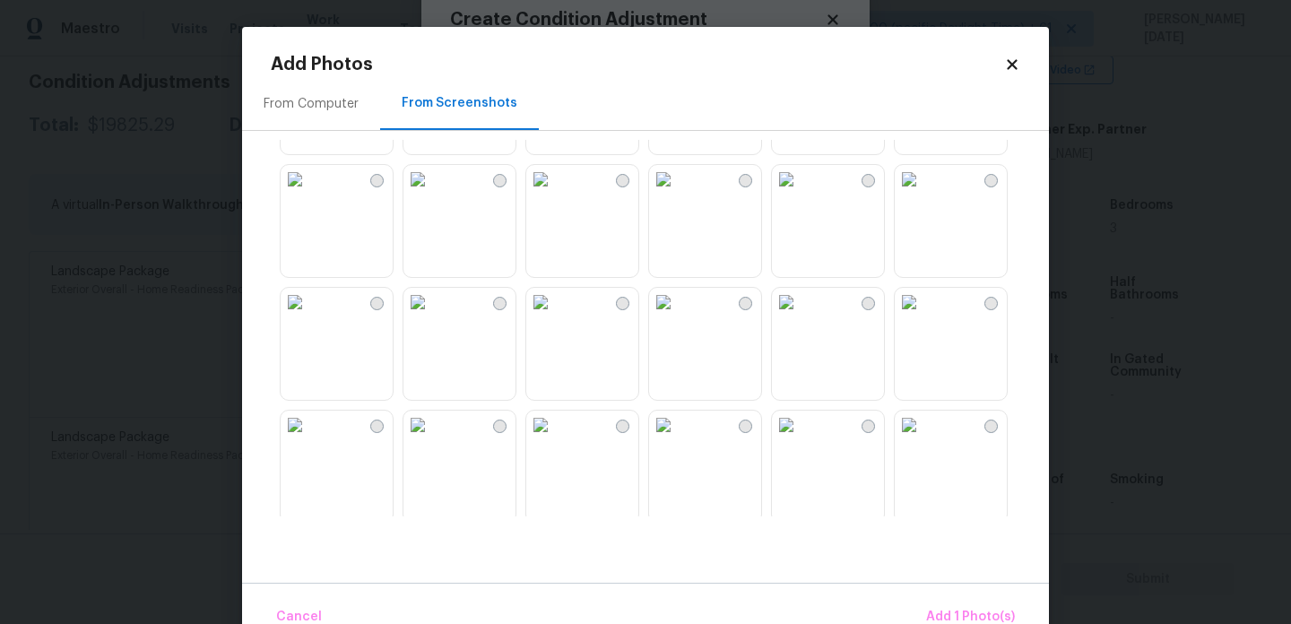
scroll to position [600, 0]
click at [309, 316] on img at bounding box center [295, 301] width 29 height 29
click at [555, 438] on img at bounding box center [540, 424] width 29 height 29
click at [432, 438] on img at bounding box center [417, 424] width 29 height 29
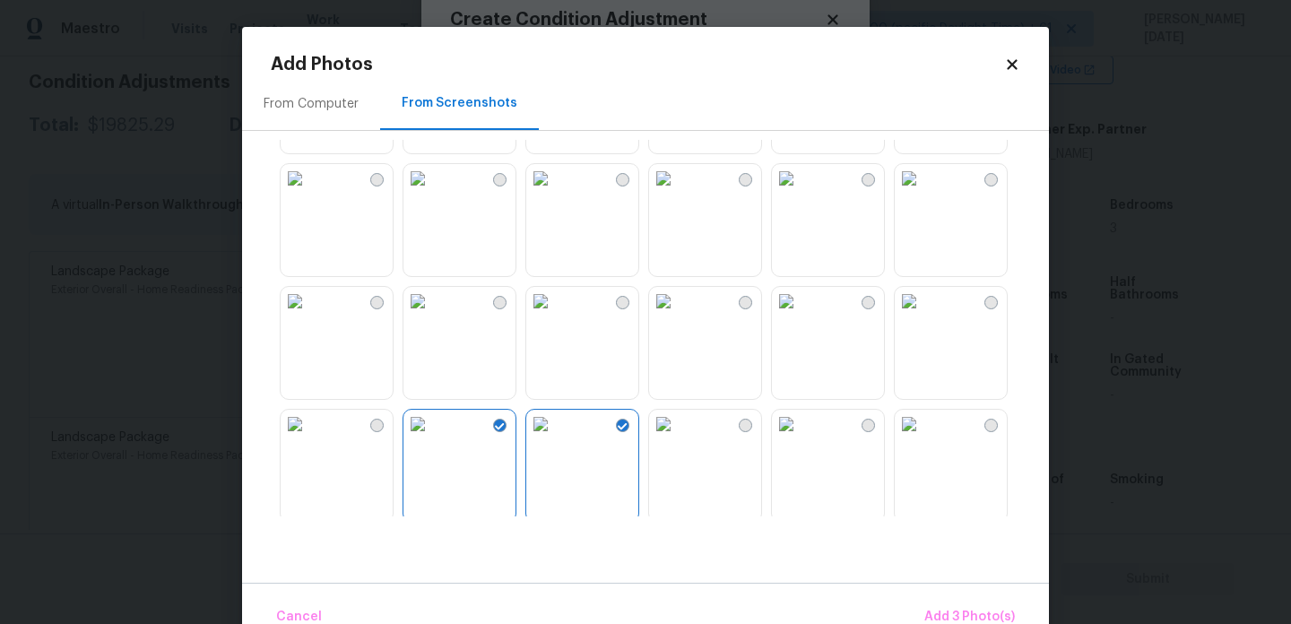
scroll to position [1166, 0]
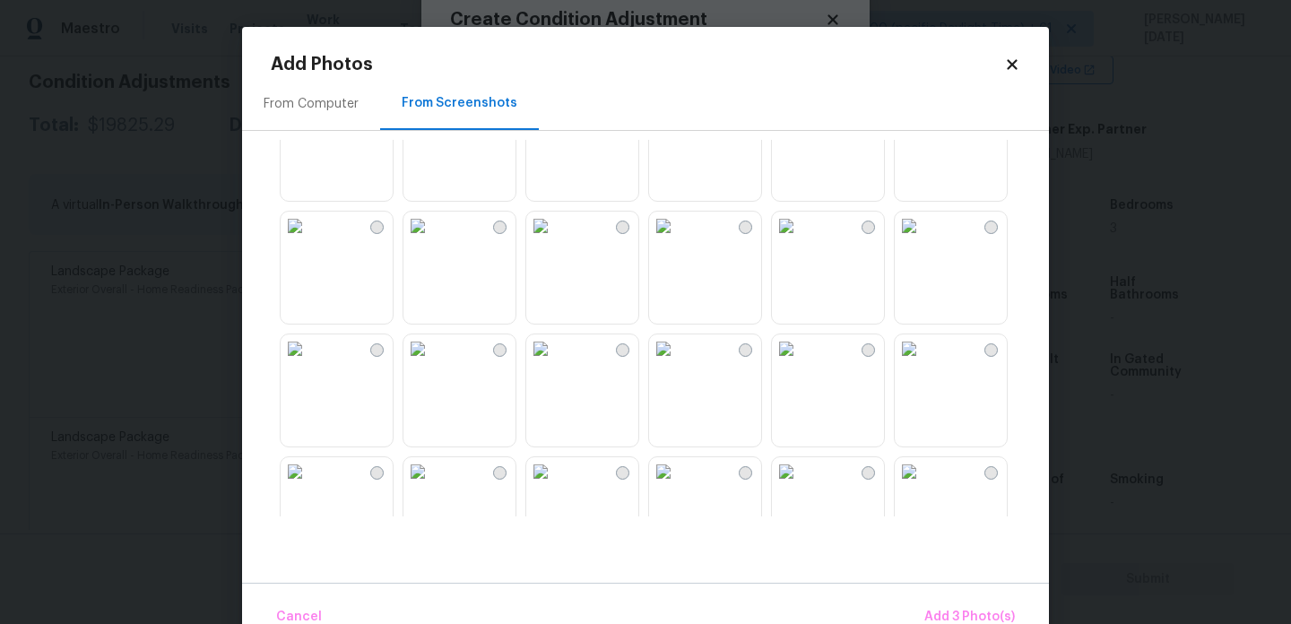
click at [800, 240] on img at bounding box center [786, 226] width 29 height 29
click at [555, 240] on img at bounding box center [540, 226] width 29 height 29
click at [678, 363] on img at bounding box center [663, 348] width 29 height 29
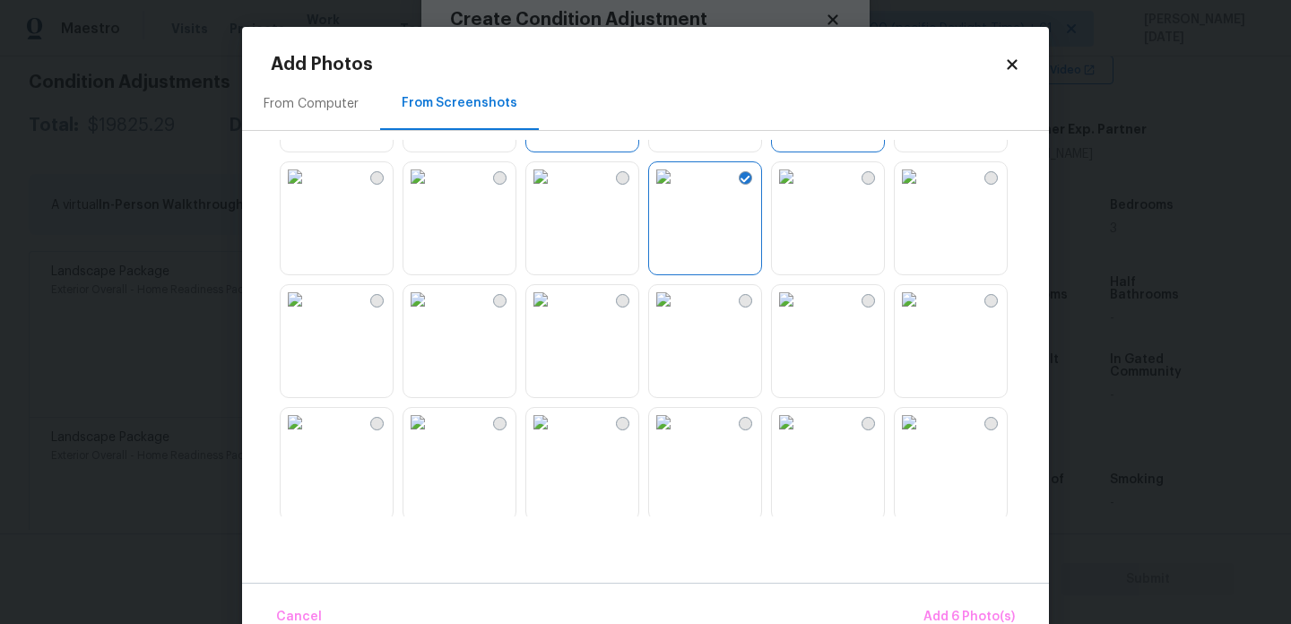
scroll to position [1364, 0]
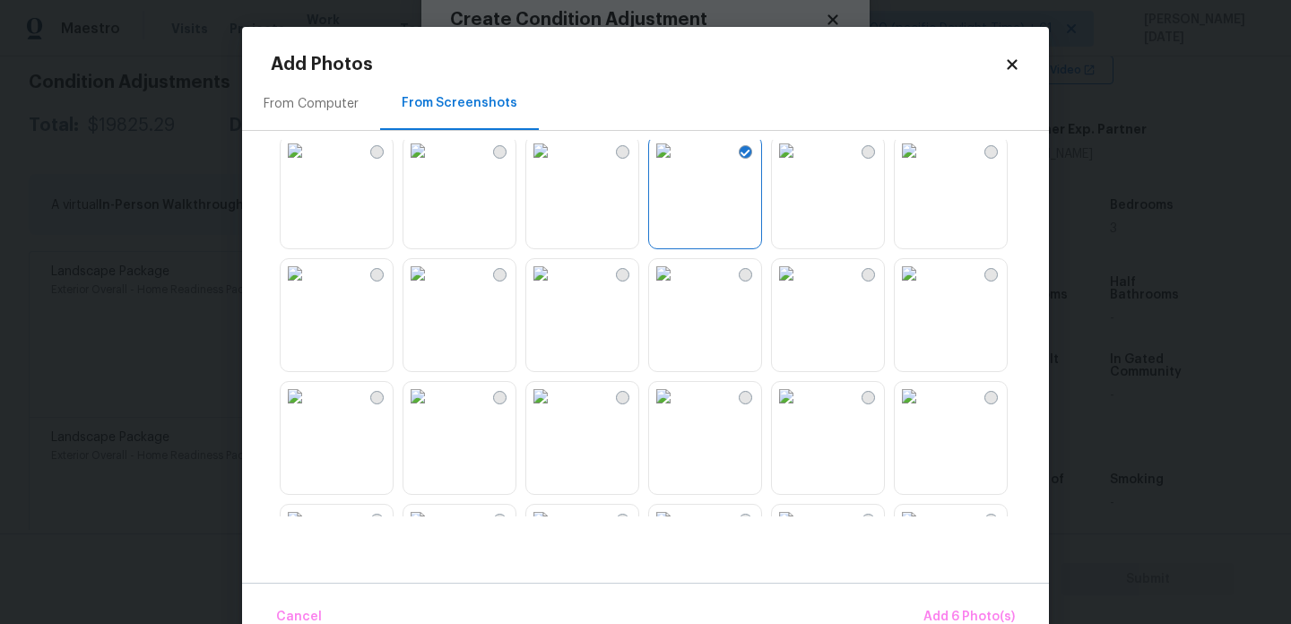
click at [800, 165] on img at bounding box center [786, 150] width 29 height 29
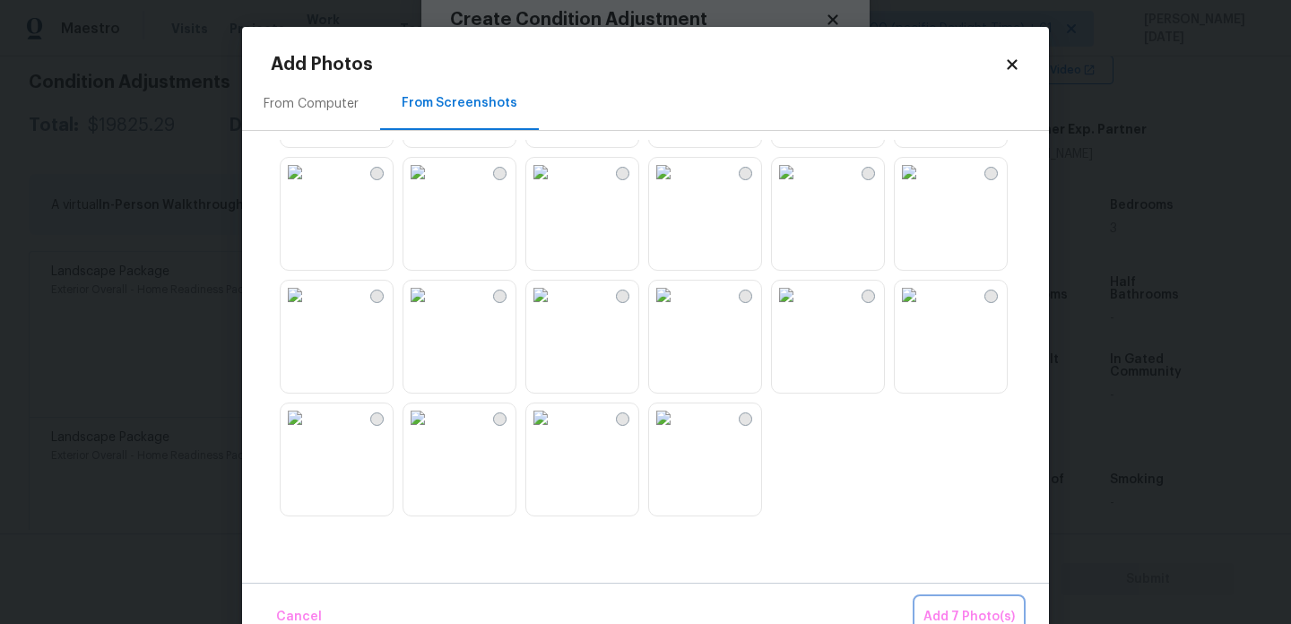
click at [936, 606] on span "Add 7 Photo(s)" at bounding box center [968, 617] width 91 height 22
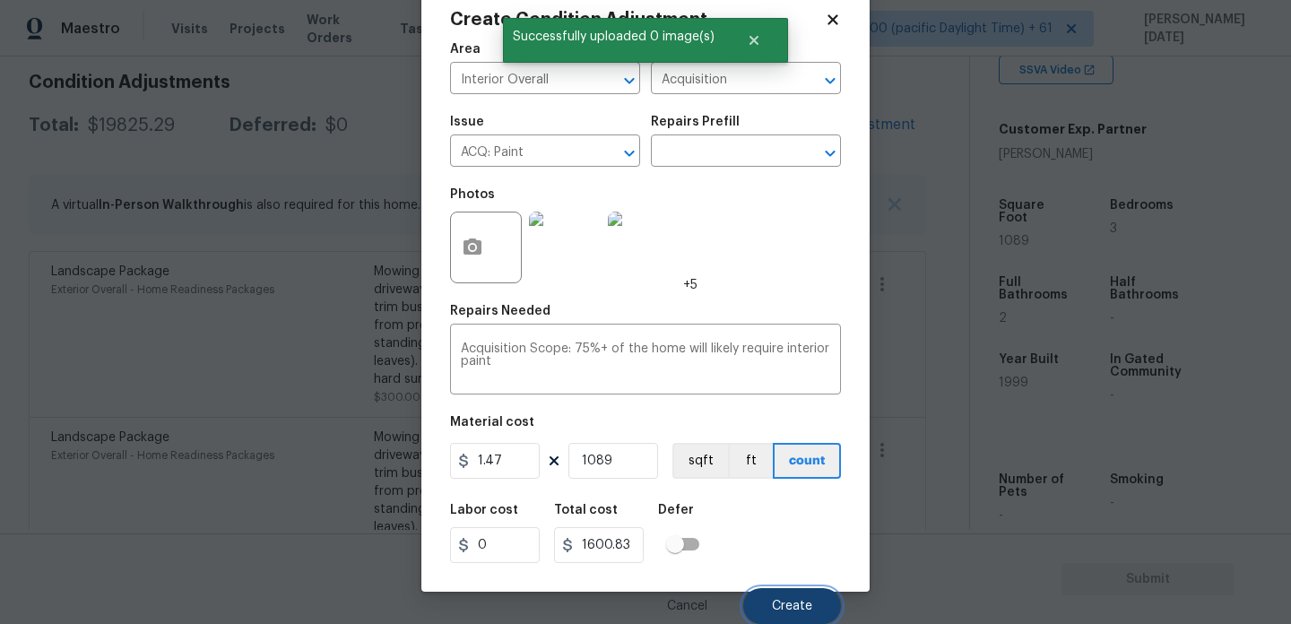
click at [772, 612] on button "Create" at bounding box center [792, 606] width 98 height 36
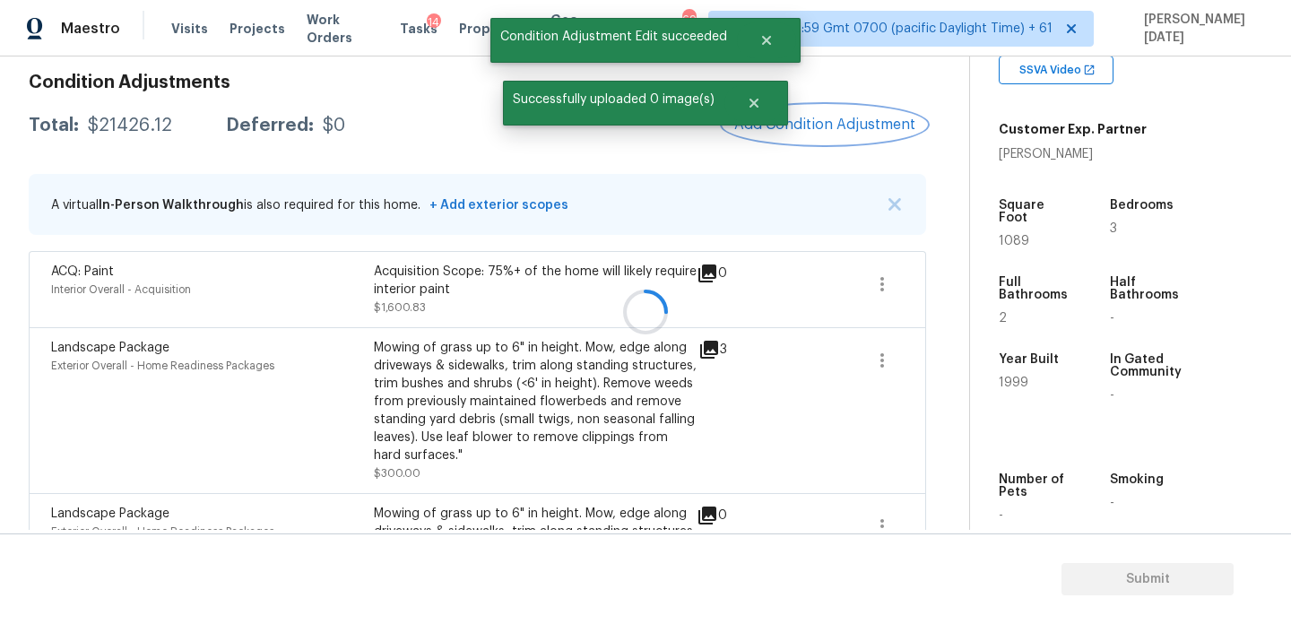
scroll to position [0, 0]
click at [799, 136] on button "Add Condition Adjustment" at bounding box center [824, 125] width 203 height 38
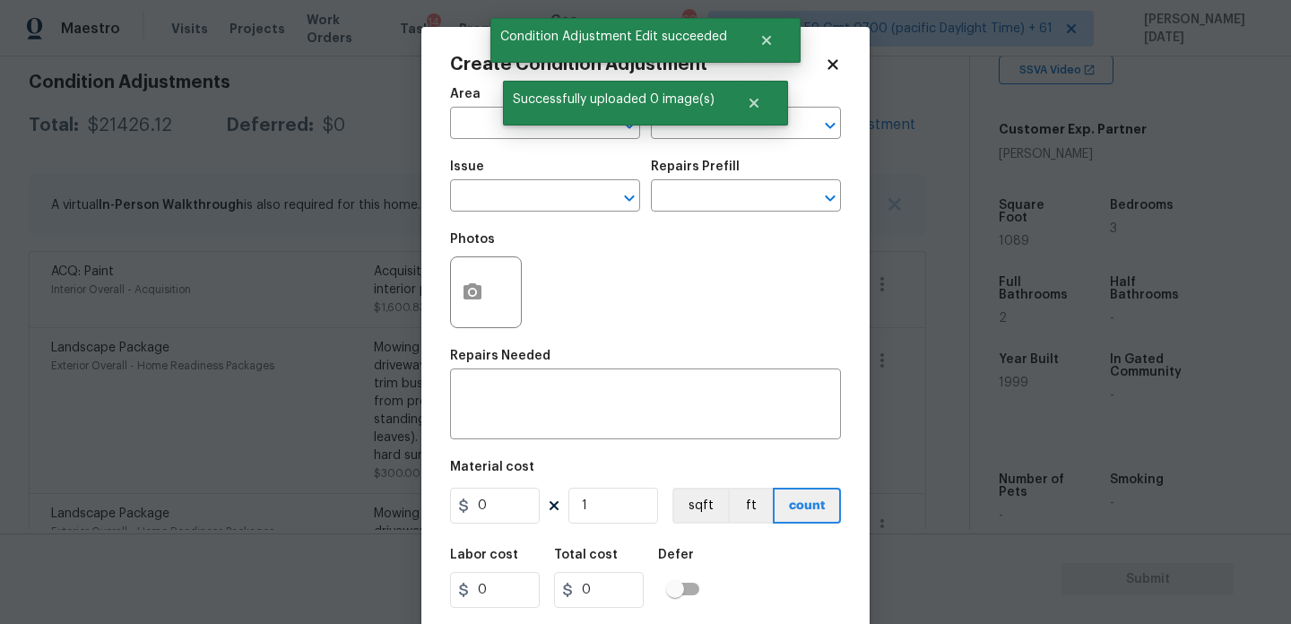
click at [476, 139] on span "Area ​" at bounding box center [545, 113] width 190 height 73
click at [482, 118] on input "text" at bounding box center [520, 125] width 140 height 28
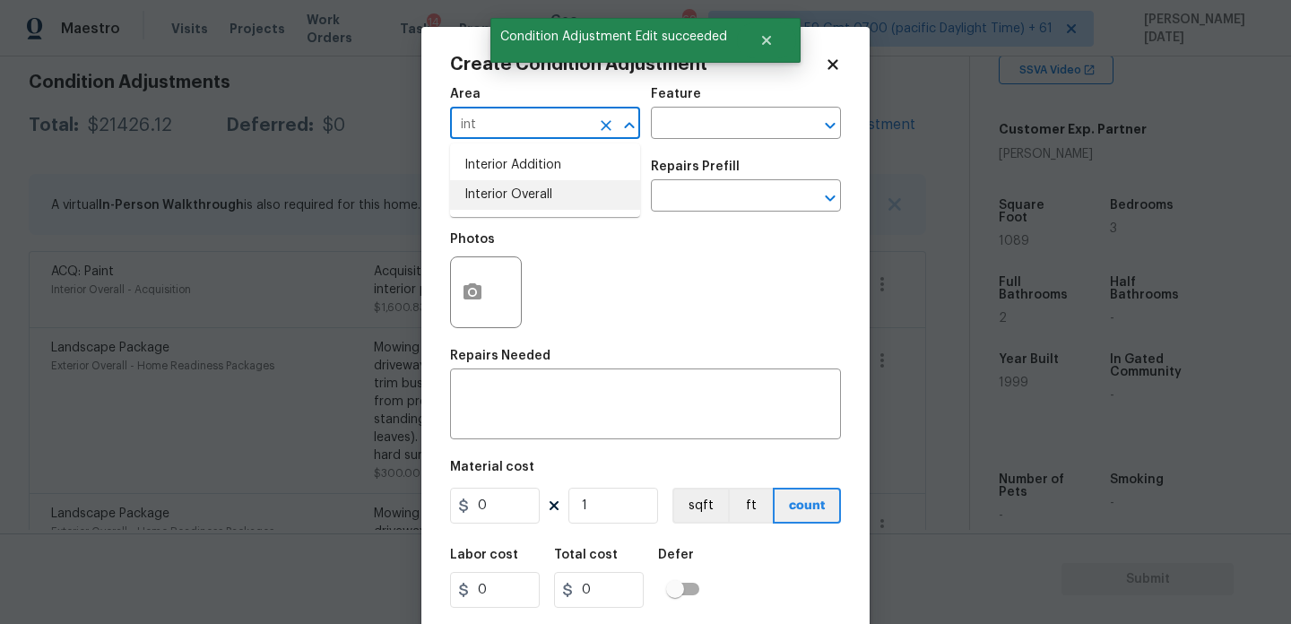
click at [517, 203] on li "Interior Overall" at bounding box center [545, 195] width 190 height 30
type input "Interior Overall"
click at [517, 203] on input "text" at bounding box center [520, 198] width 140 height 28
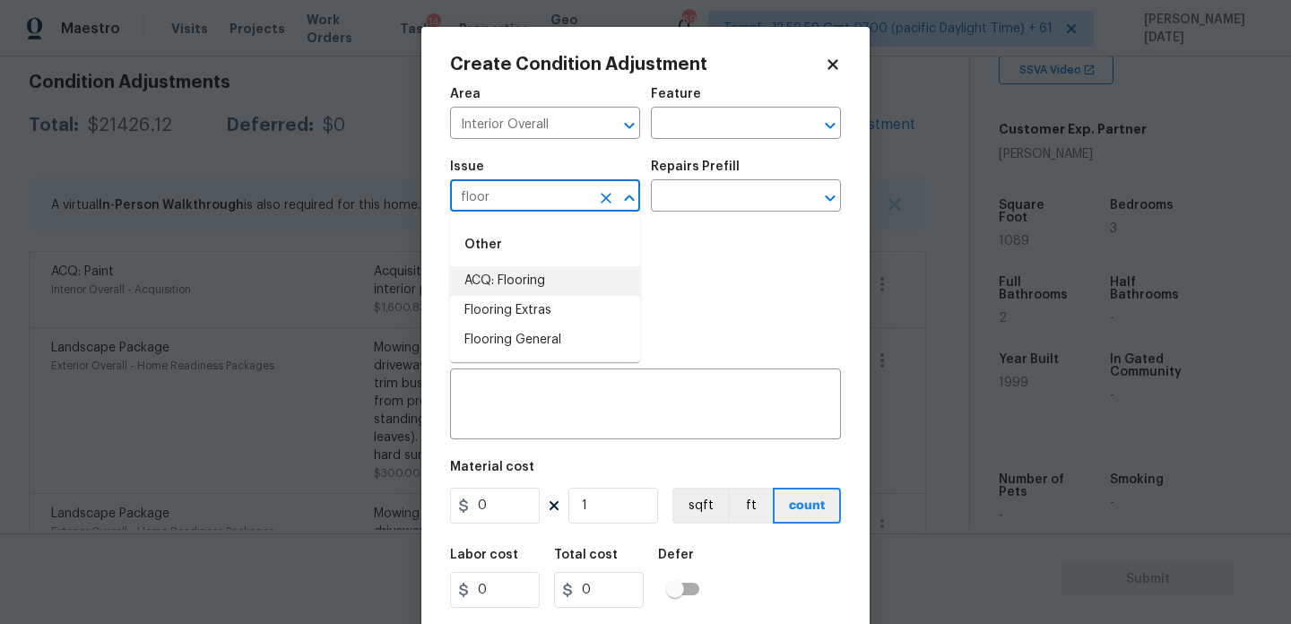
click at [523, 270] on li "ACQ: Flooring" at bounding box center [545, 281] width 190 height 30
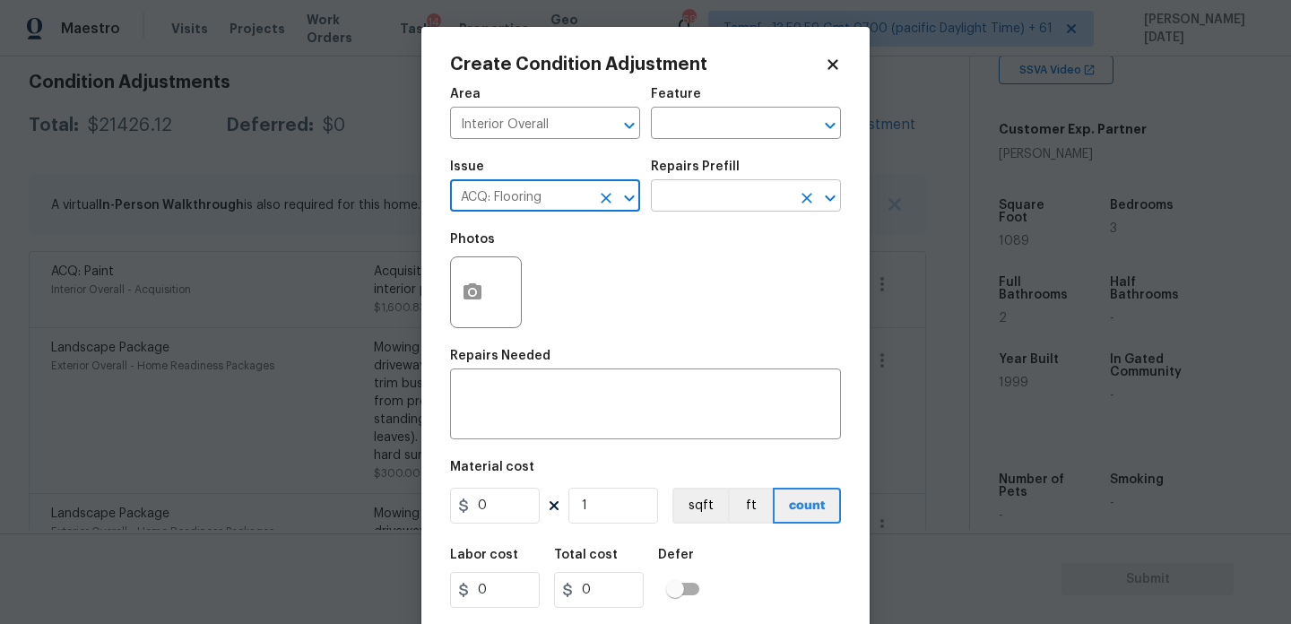
type input "ACQ: Flooring"
click at [686, 211] on input "text" at bounding box center [721, 198] width 140 height 28
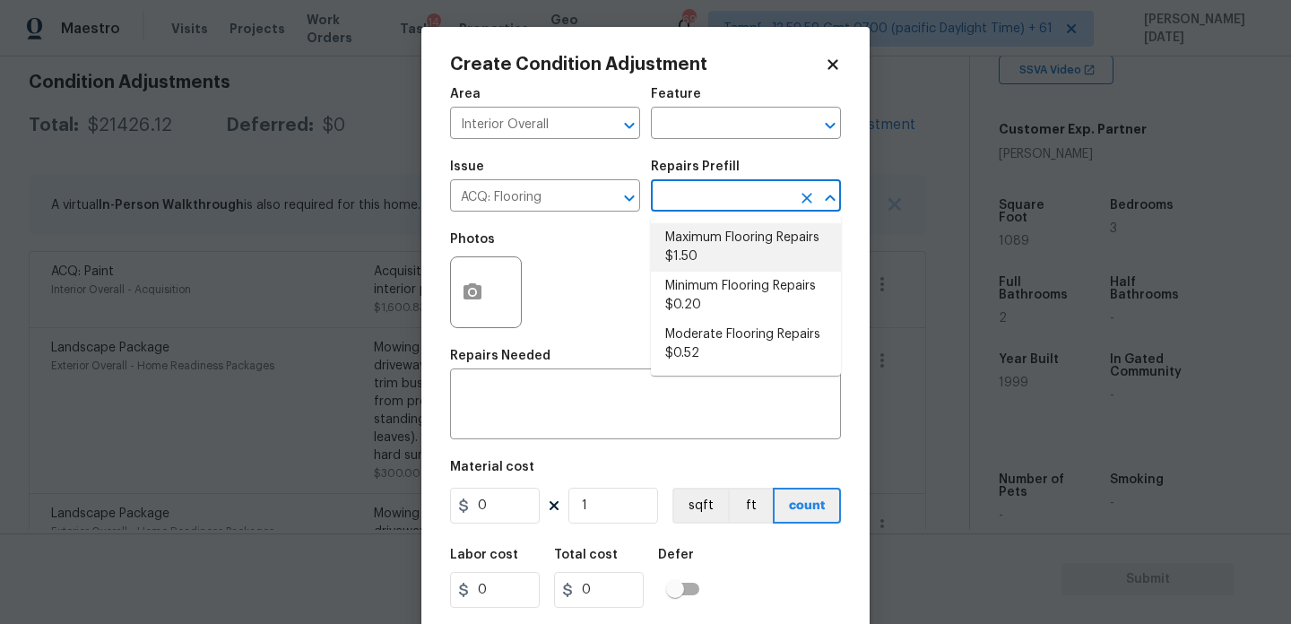
click at [706, 255] on li "Maximum Flooring Repairs $1.50" at bounding box center [746, 247] width 190 height 48
type input "Acquisition"
type textarea "Acquisition Scope: Maximum flooring repairs"
type input "1.5"
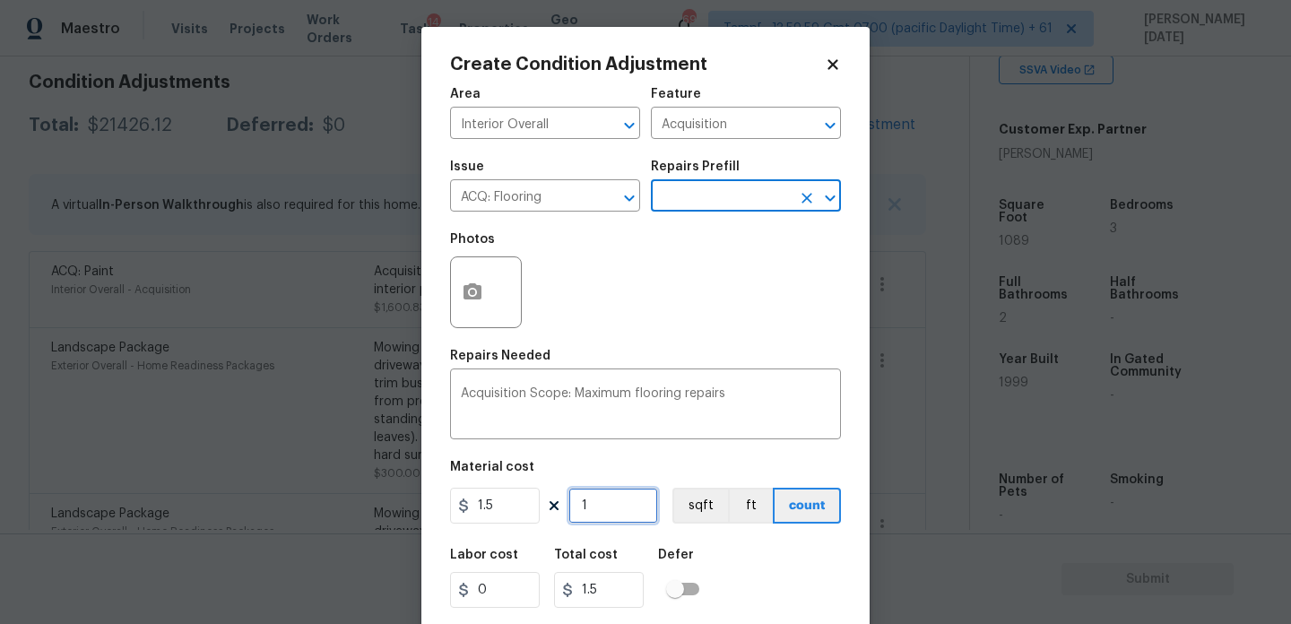
click at [601, 519] on input "1" at bounding box center [613, 506] width 90 height 36
type input "0"
paste input "1089"
type input "1089"
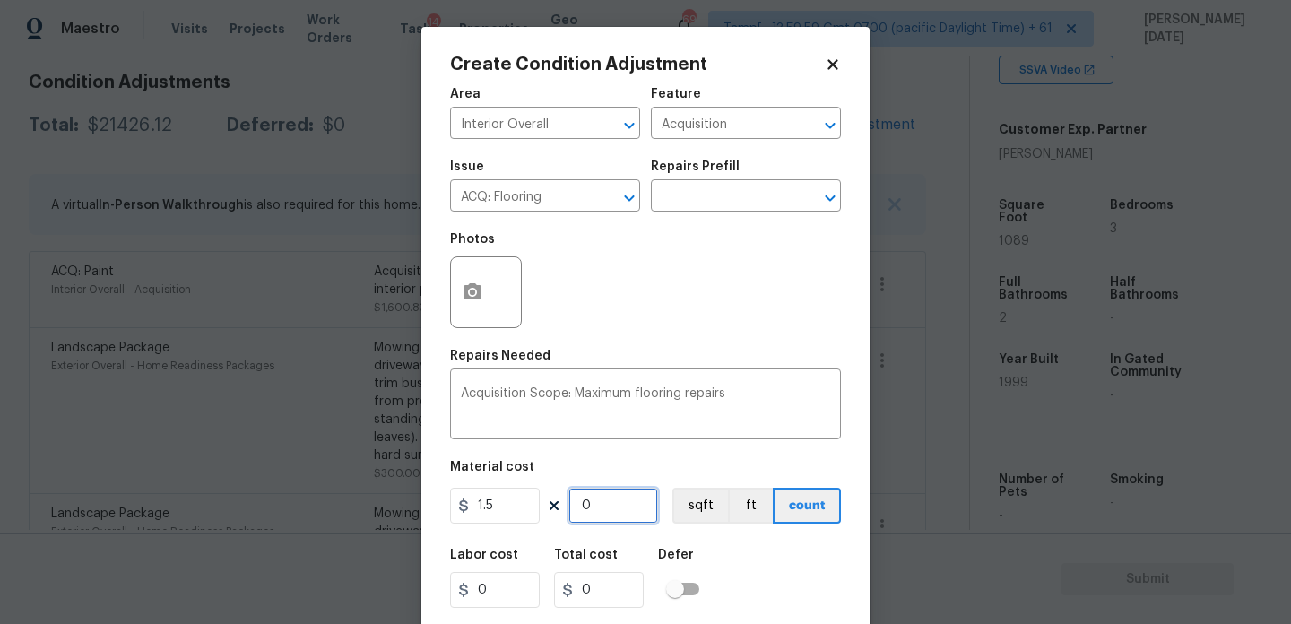
type input "1633.5"
type input "1089"
click at [463, 297] on icon "button" at bounding box center [472, 291] width 18 height 16
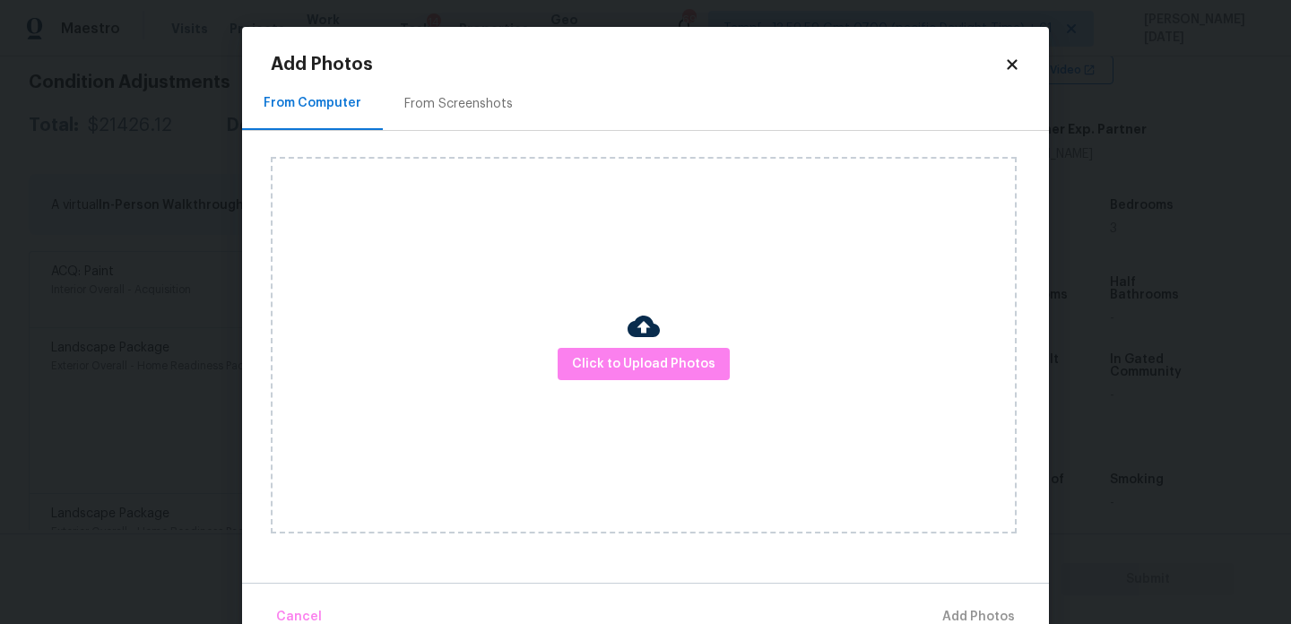
click at [490, 117] on div "From Screenshots" at bounding box center [458, 103] width 151 height 53
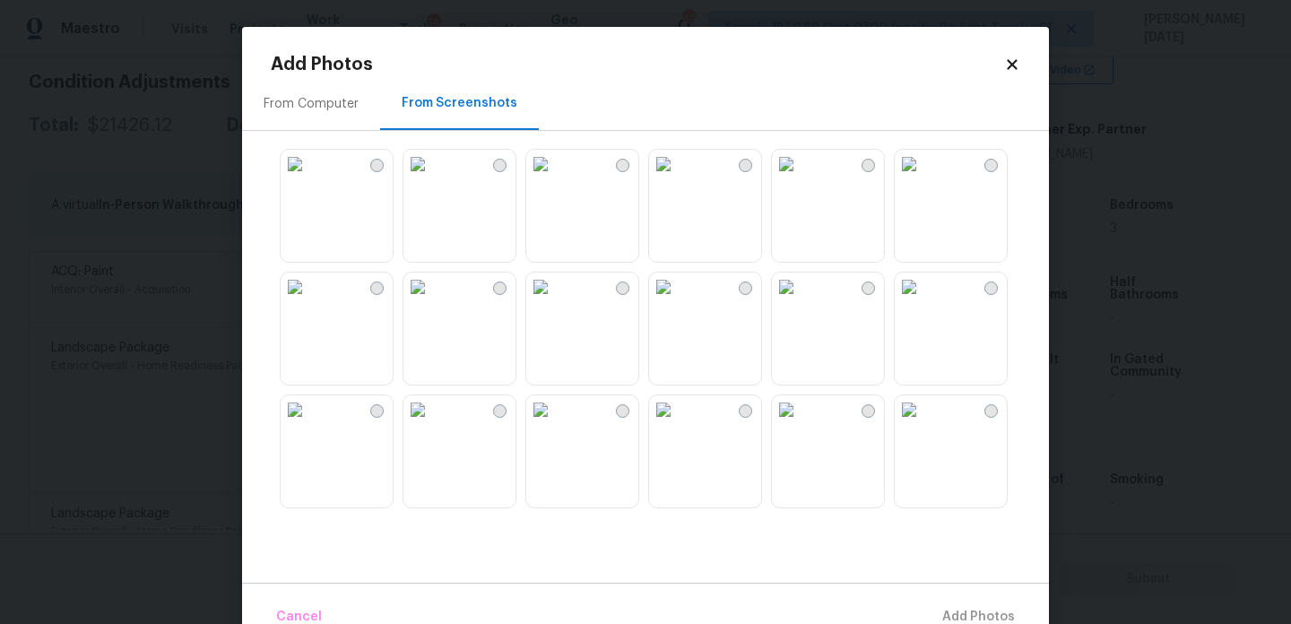
click at [555, 178] on img at bounding box center [540, 164] width 29 height 29
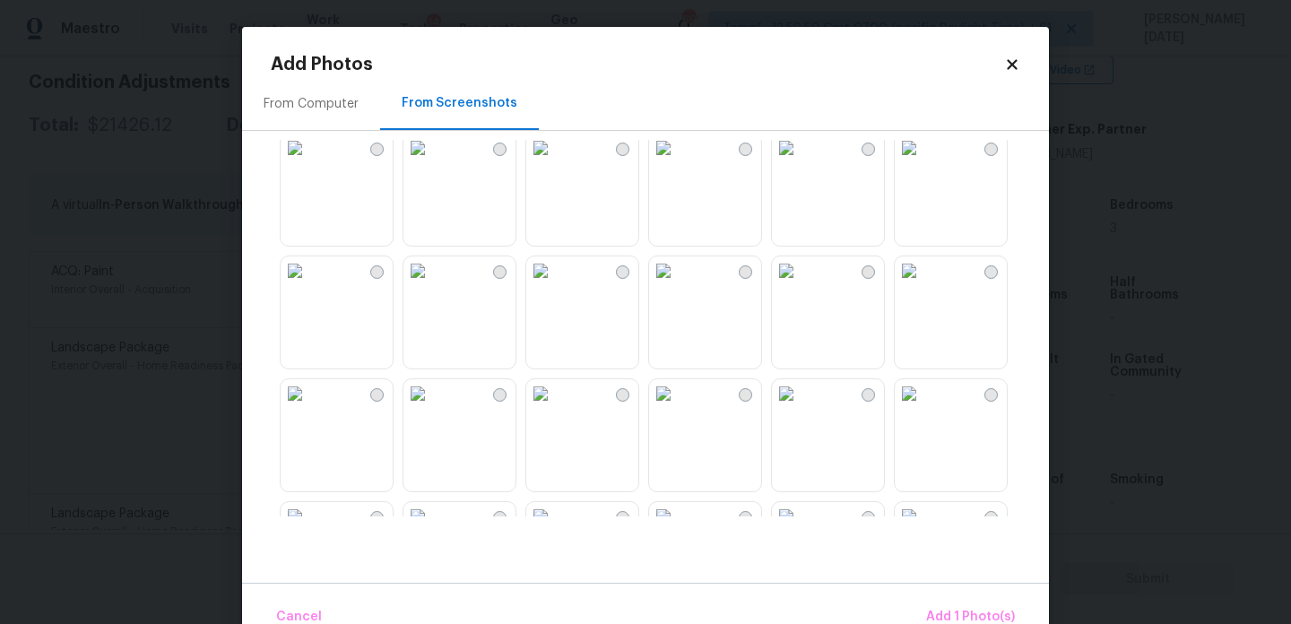
scroll to position [757, 0]
click at [555, 281] on img at bounding box center [540, 267] width 29 height 29
click at [923, 281] on img at bounding box center [909, 267] width 29 height 29
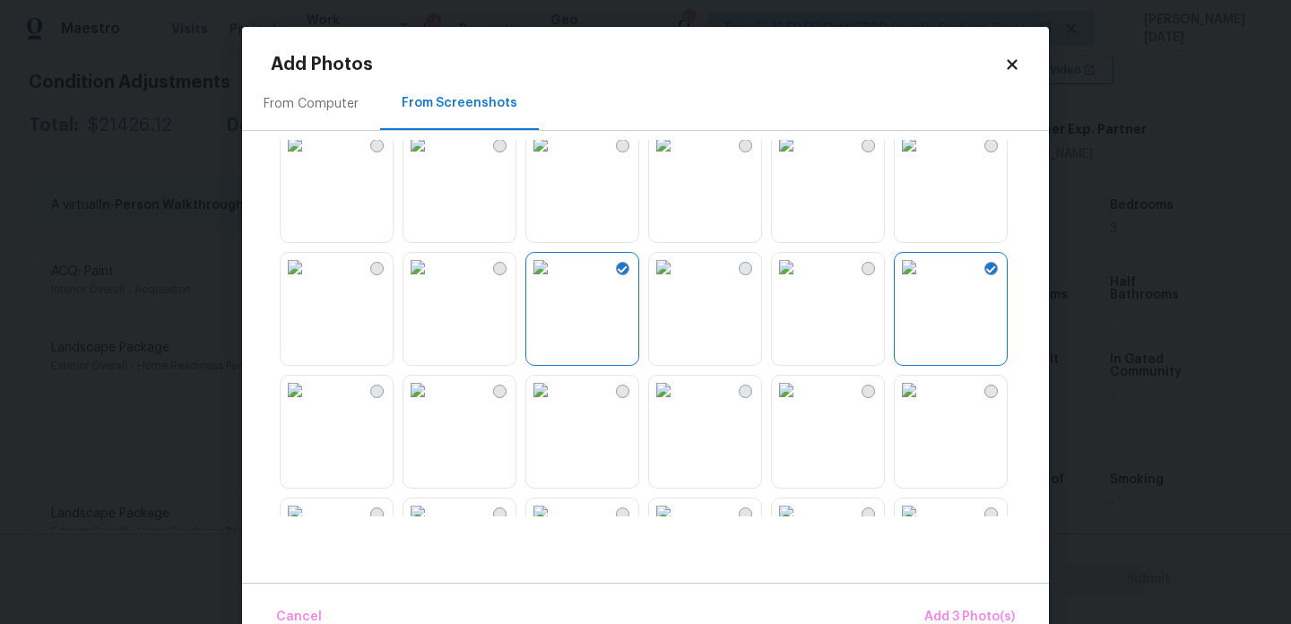
click at [678, 404] on img at bounding box center [663, 390] width 29 height 29
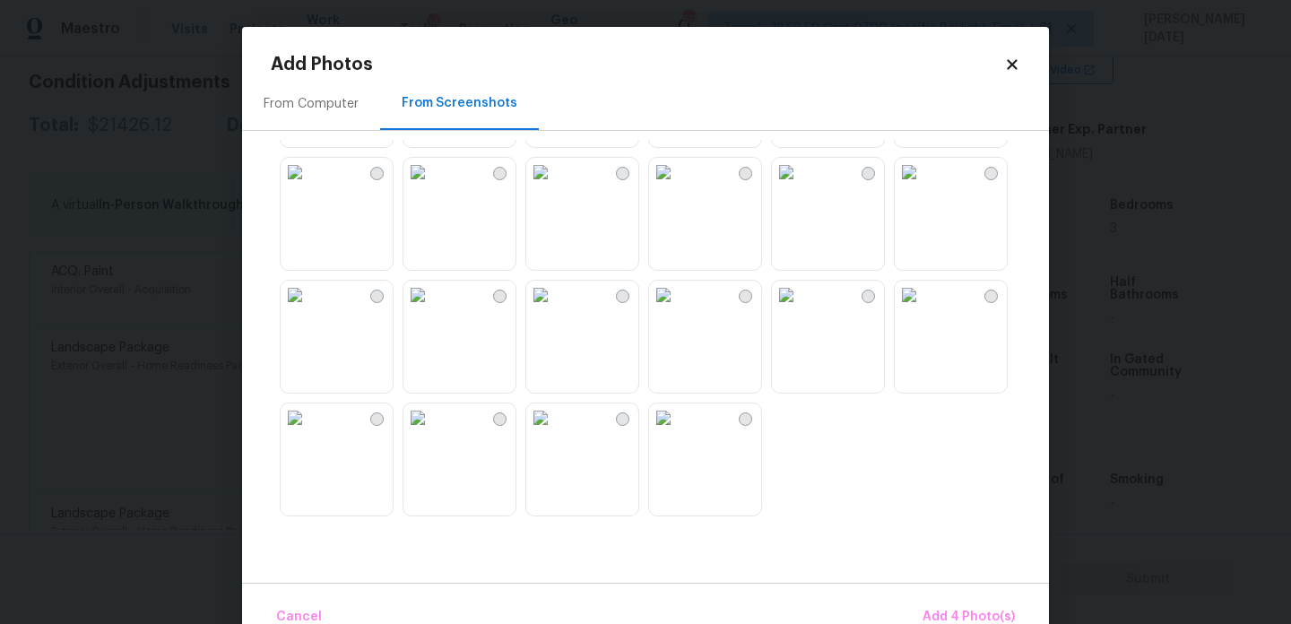
click at [786, 309] on img at bounding box center [786, 295] width 29 height 29
click at [678, 309] on img at bounding box center [663, 295] width 29 height 29
click at [555, 309] on img at bounding box center [540, 295] width 29 height 29
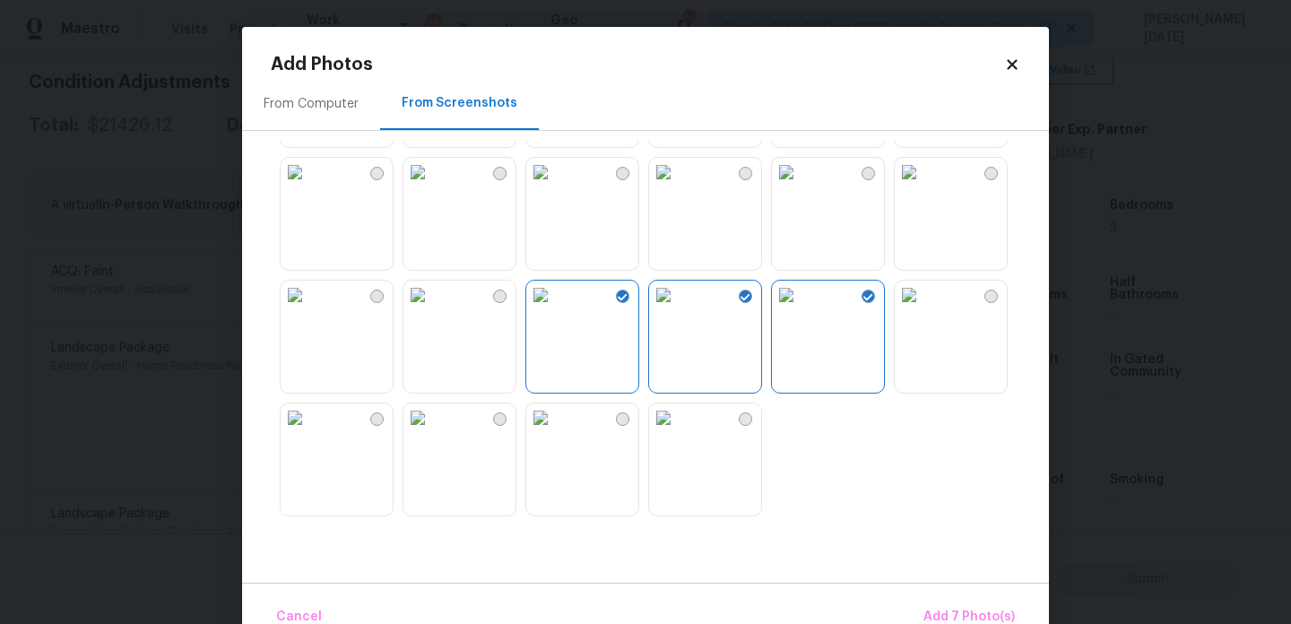
click at [309, 309] on img at bounding box center [295, 295] width 29 height 29
click at [309, 432] on img at bounding box center [295, 417] width 29 height 29
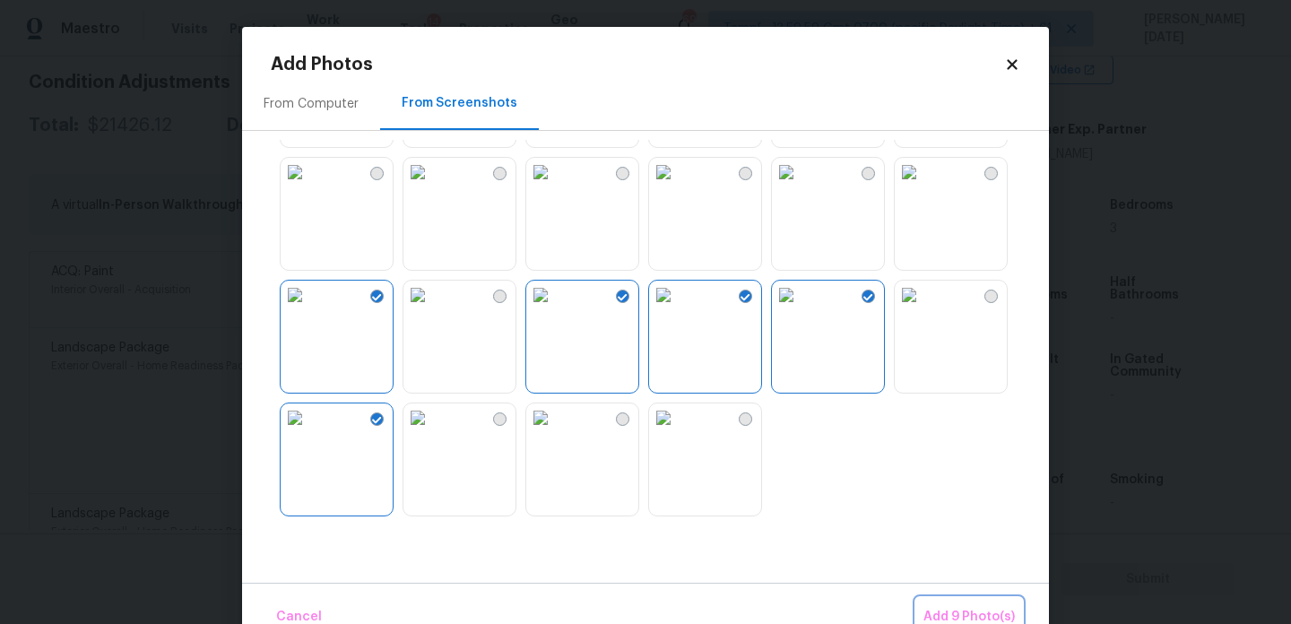
click at [958, 604] on button "Add 9 Photo(s)" at bounding box center [969, 617] width 106 height 39
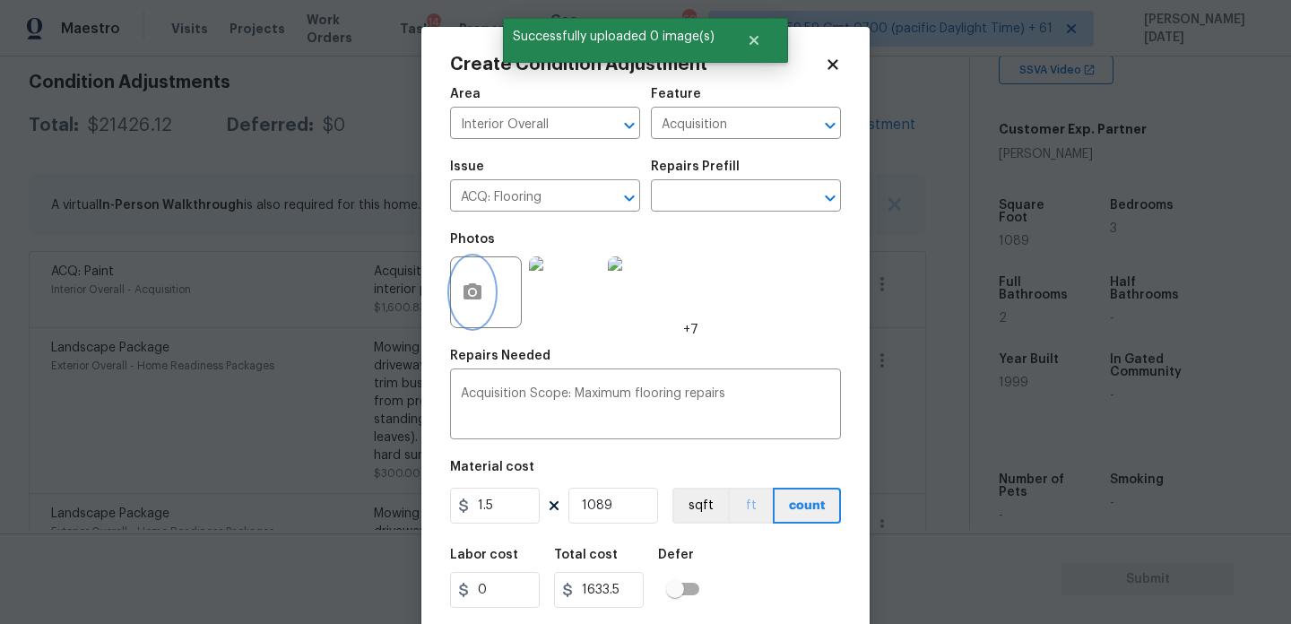
scroll to position [46, 0]
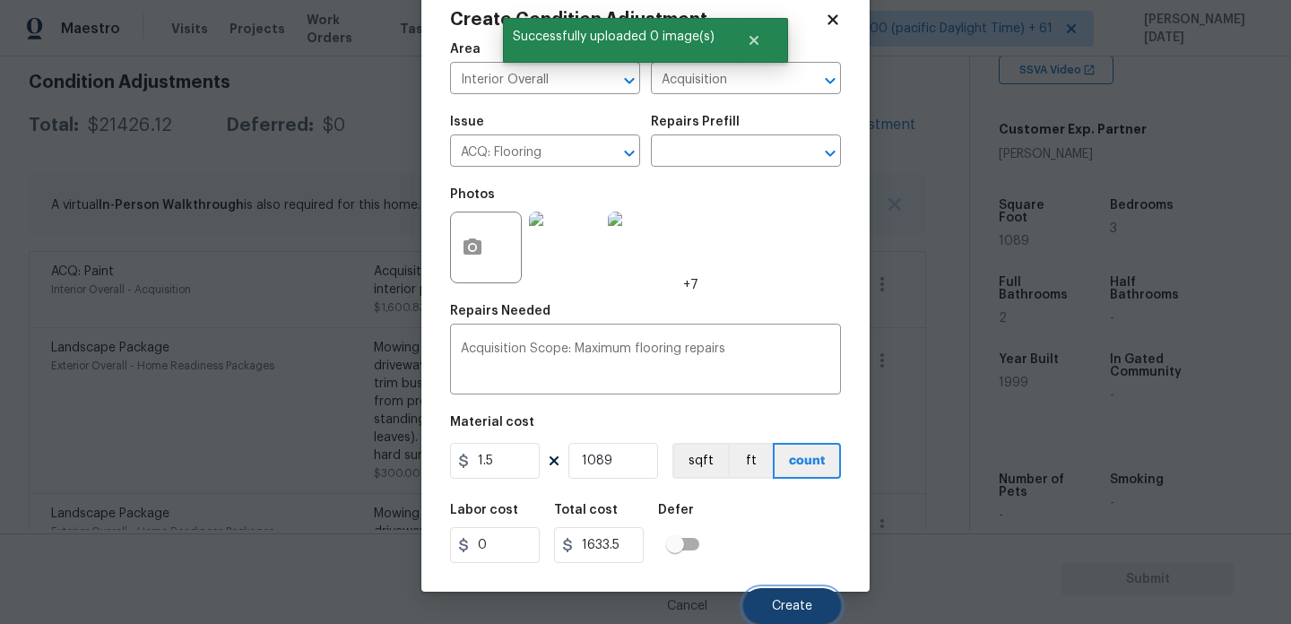
click at [800, 612] on span "Create" at bounding box center [792, 606] width 40 height 13
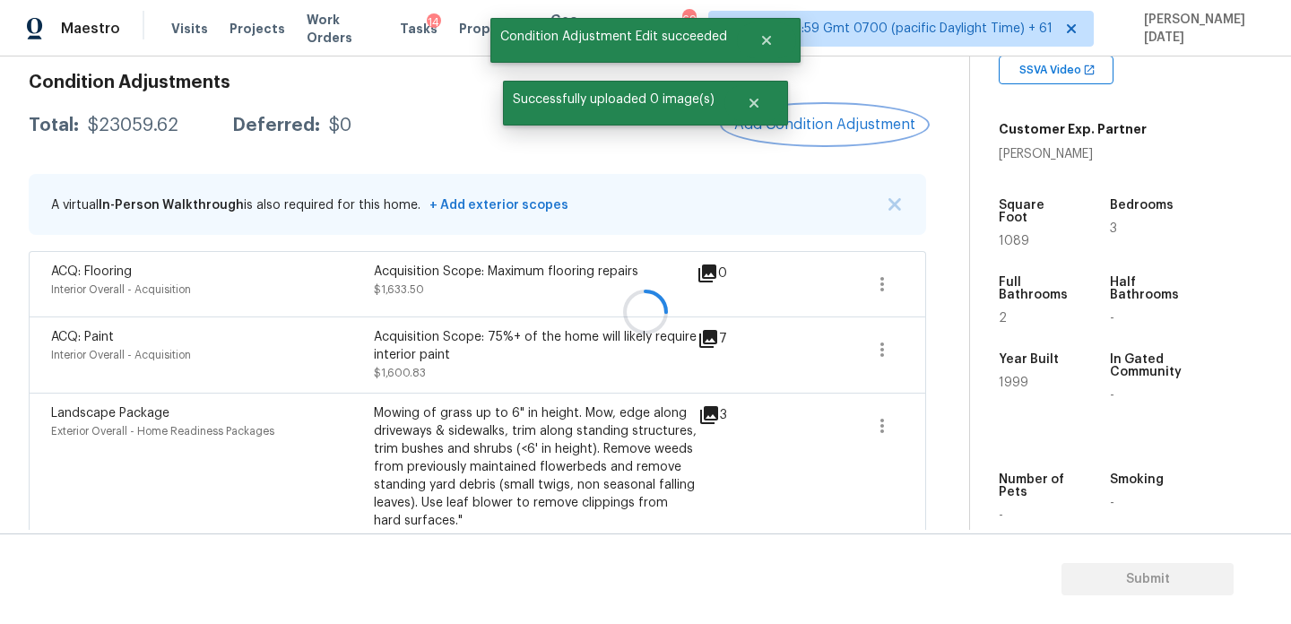
scroll to position [0, 0]
click at [813, 131] on span "Add Condition Adjustment" at bounding box center [824, 125] width 181 height 16
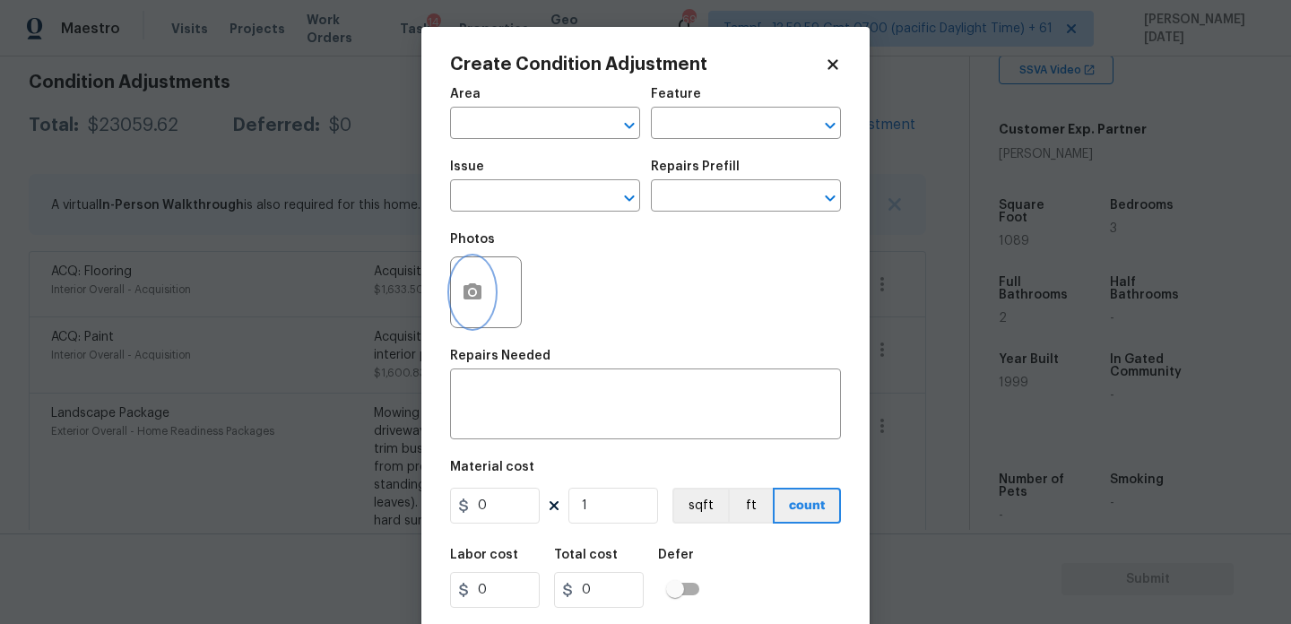
click at [457, 304] on button "button" at bounding box center [472, 292] width 43 height 70
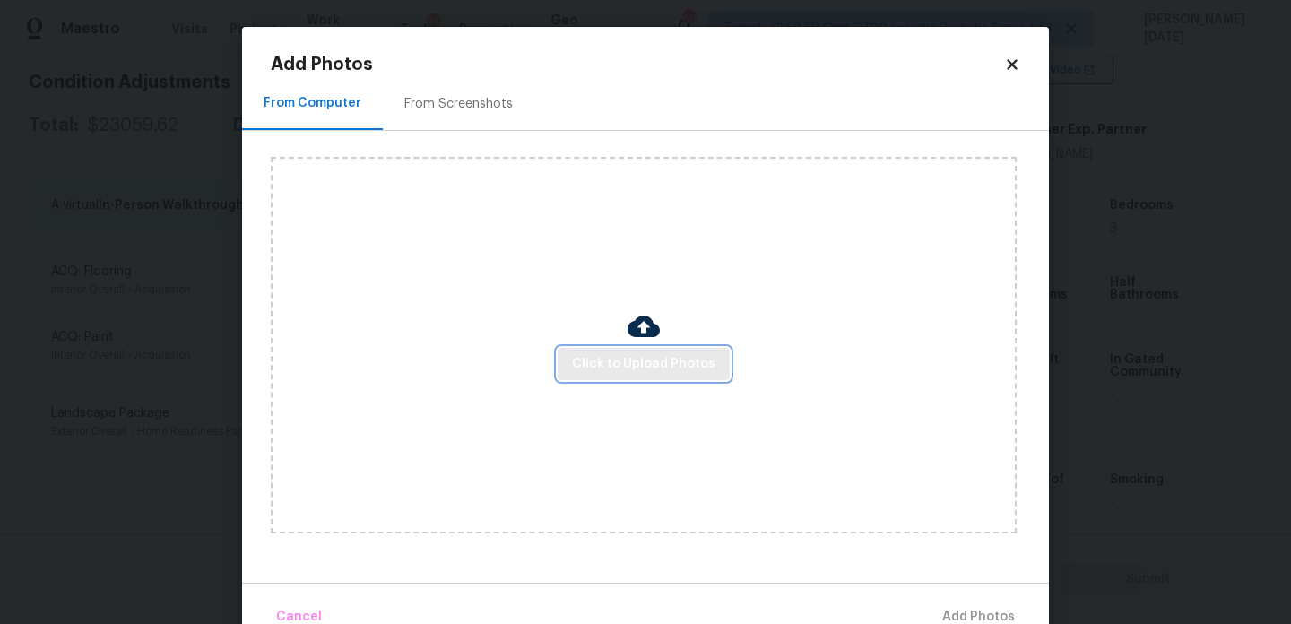
click at [610, 369] on span "Click to Upload Photos" at bounding box center [643, 364] width 143 height 22
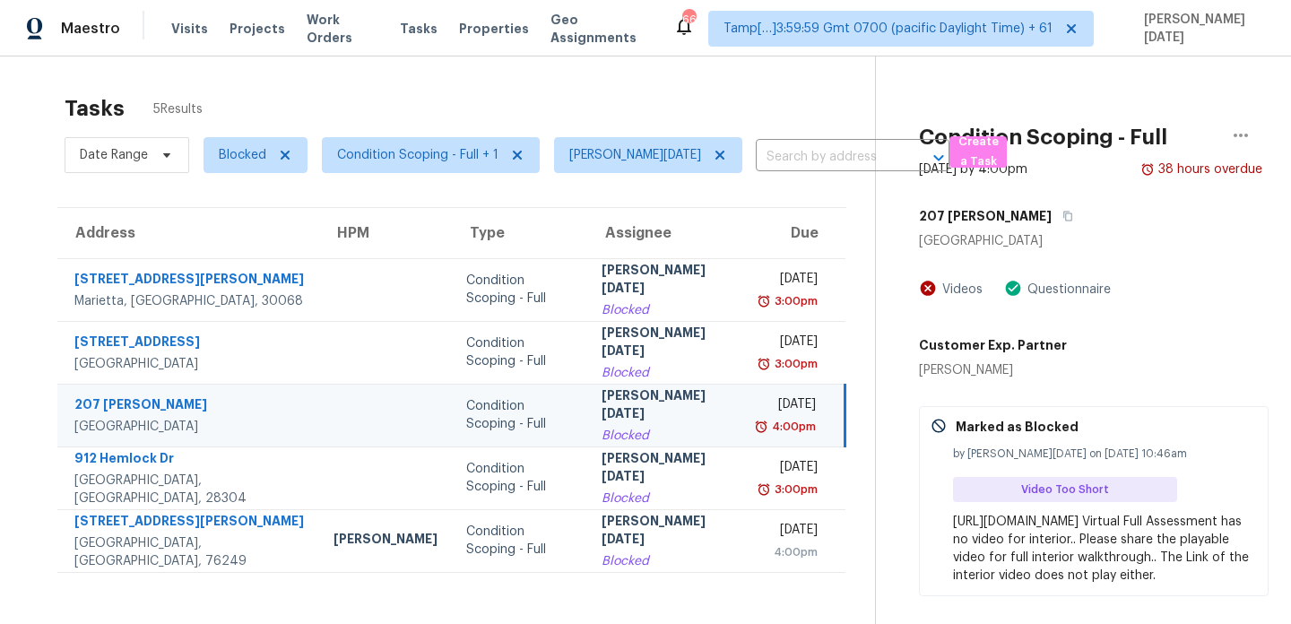
scroll to position [80, 0]
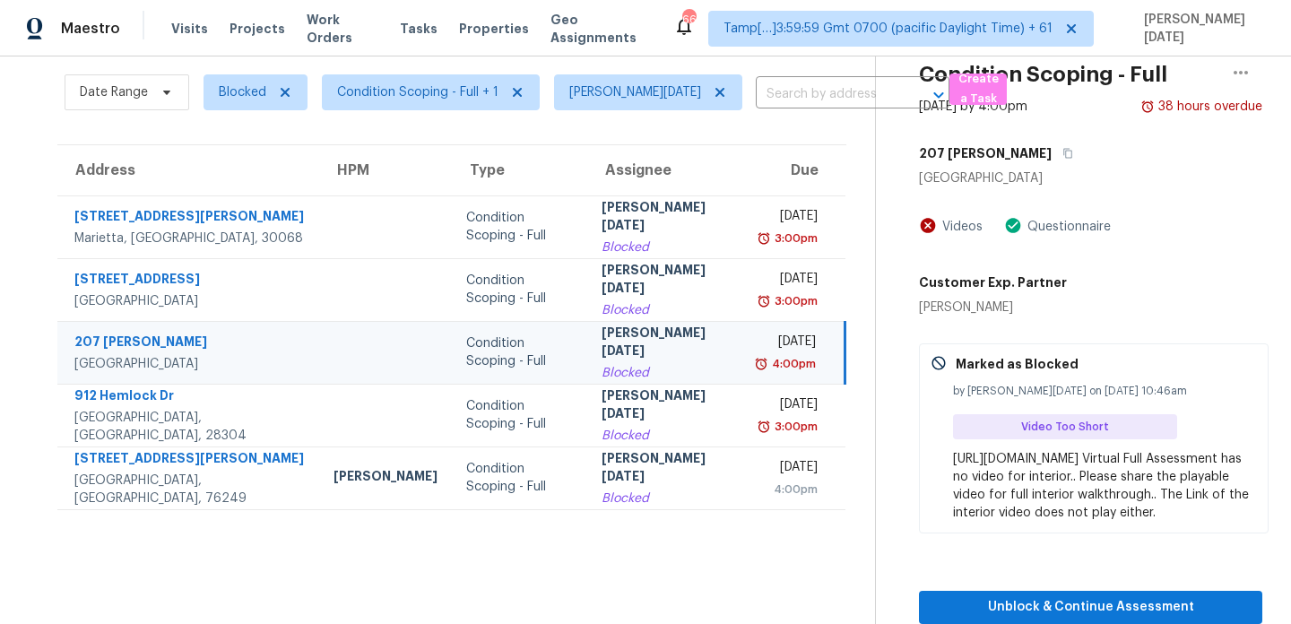
drag, startPoint x: 952, startPoint y: 441, endPoint x: 1042, endPoint y: 508, distance: 112.0
click at [1042, 508] on div "Marked as Blocked by Prabhu Raja on Aug 13th 2025 at 10:46am Video Too Short ht…" at bounding box center [1094, 438] width 350 height 190
copy div "https://opendoor.slack.com/archives/C013EES7VQB/p1755107164854319 Virtual Full …"
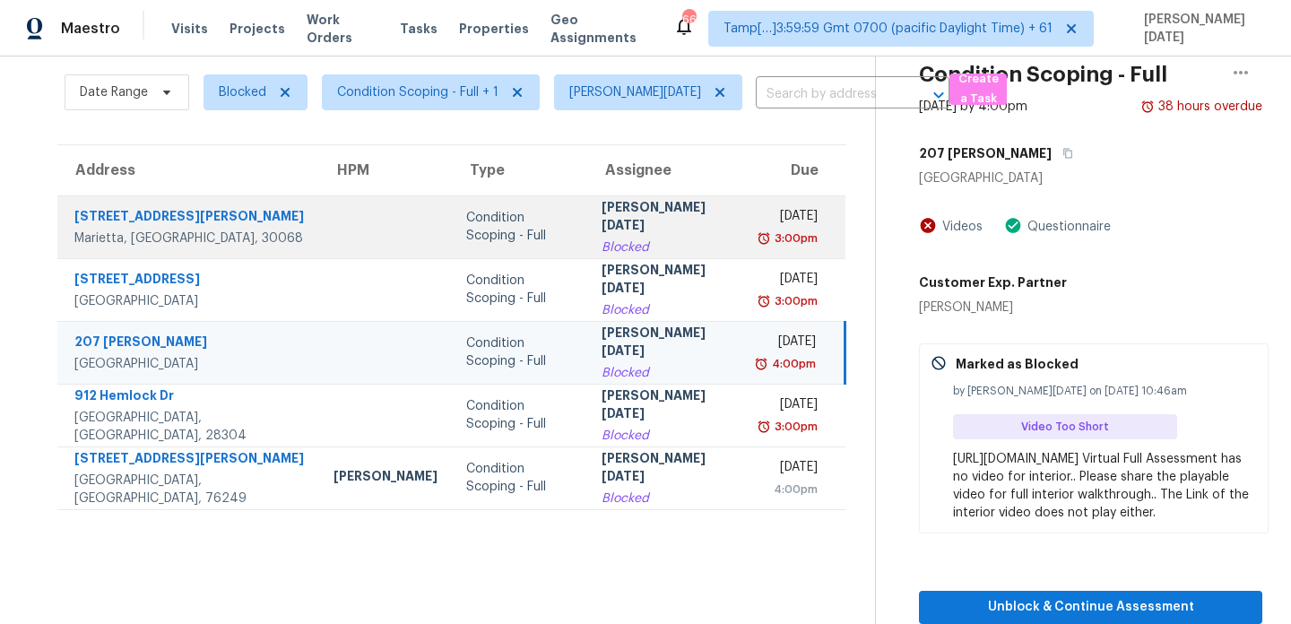
scroll to position [0, 0]
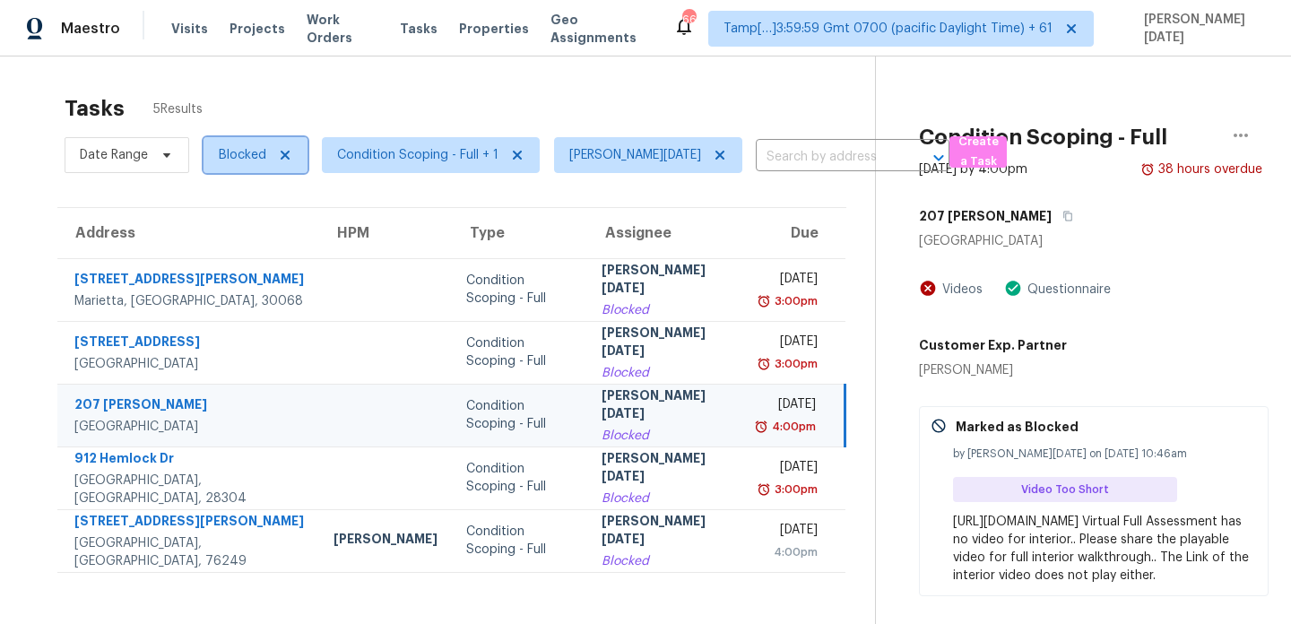
click at [238, 169] on span "Blocked" at bounding box center [255, 155] width 104 height 36
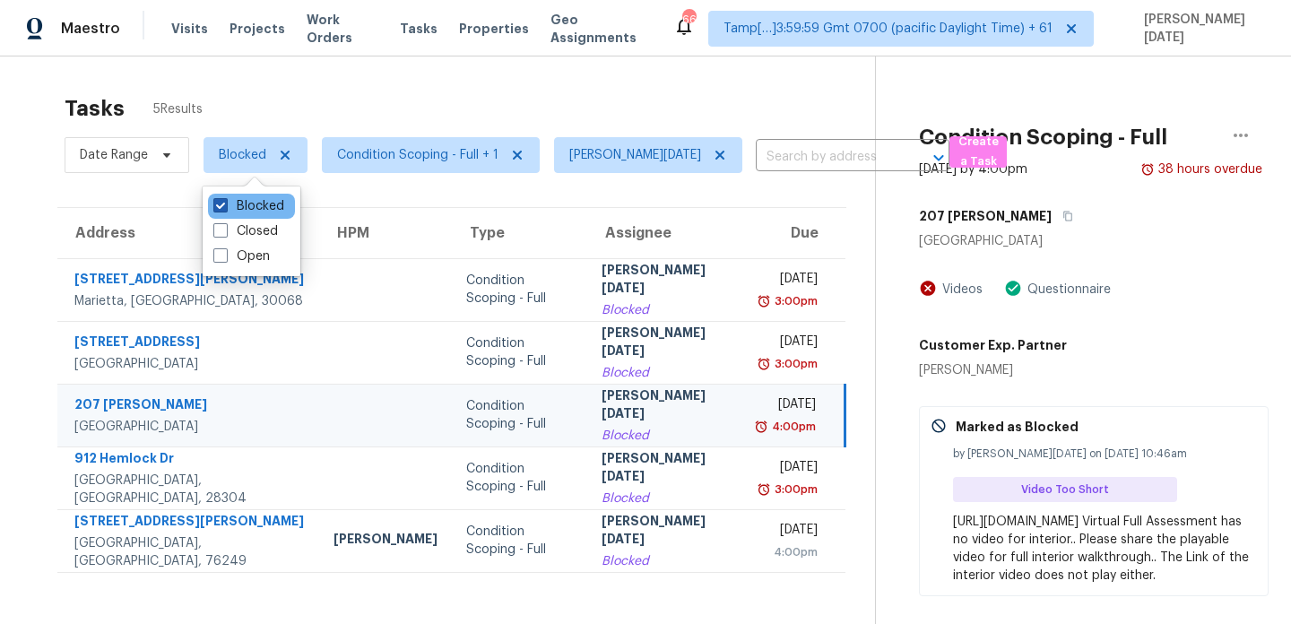
click at [236, 204] on label "Blocked" at bounding box center [248, 206] width 71 height 18
click at [225, 204] on input "Blocked" at bounding box center [219, 203] width 12 height 12
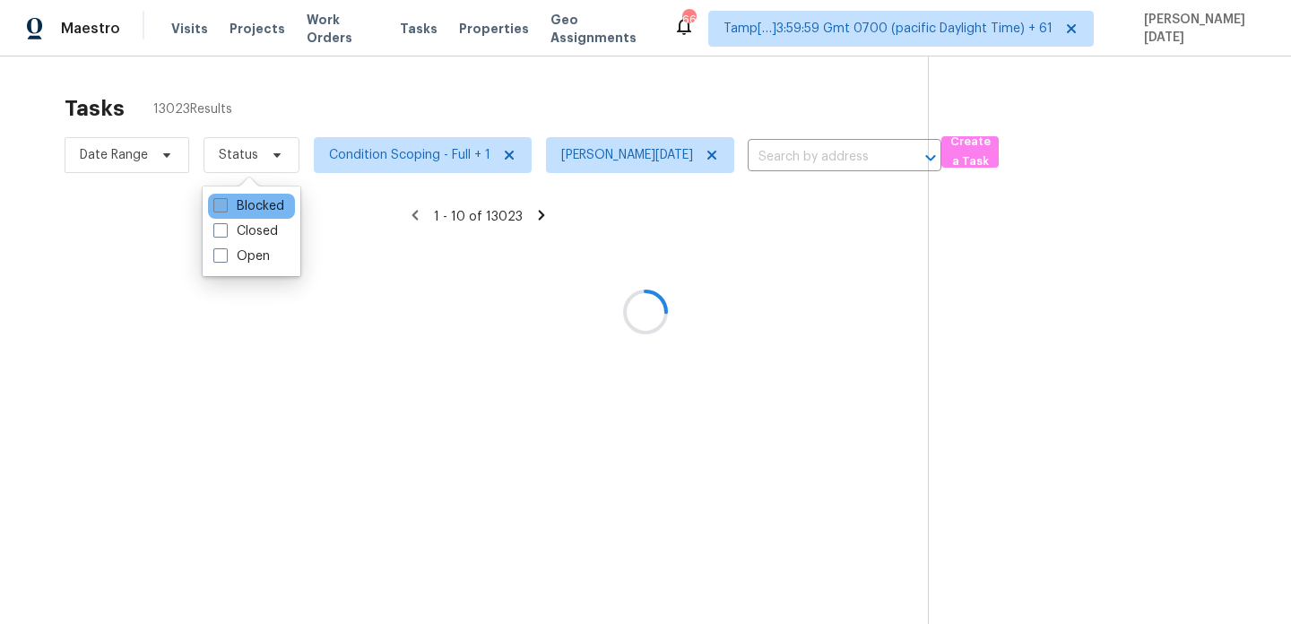
click at [236, 204] on label "Blocked" at bounding box center [248, 206] width 71 height 18
click at [225, 204] on input "Blocked" at bounding box center [219, 203] width 12 height 12
checkbox input "true"
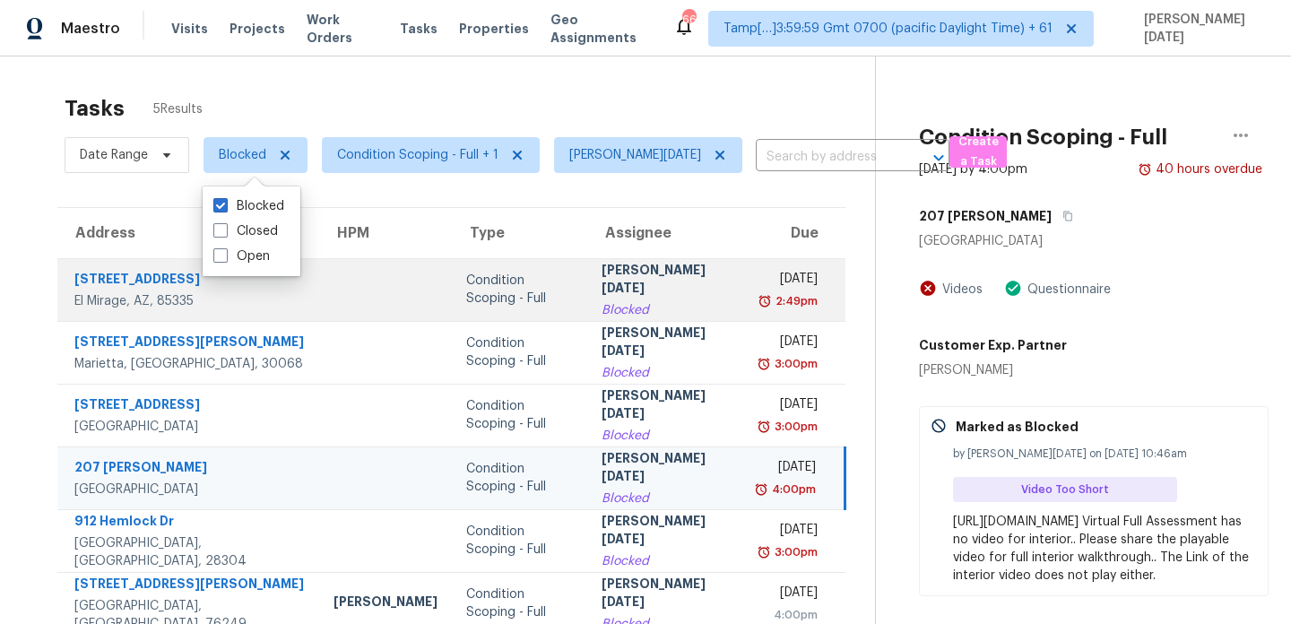
click at [760, 278] on div "Mon, Aug 11th 2025" at bounding box center [788, 281] width 57 height 22
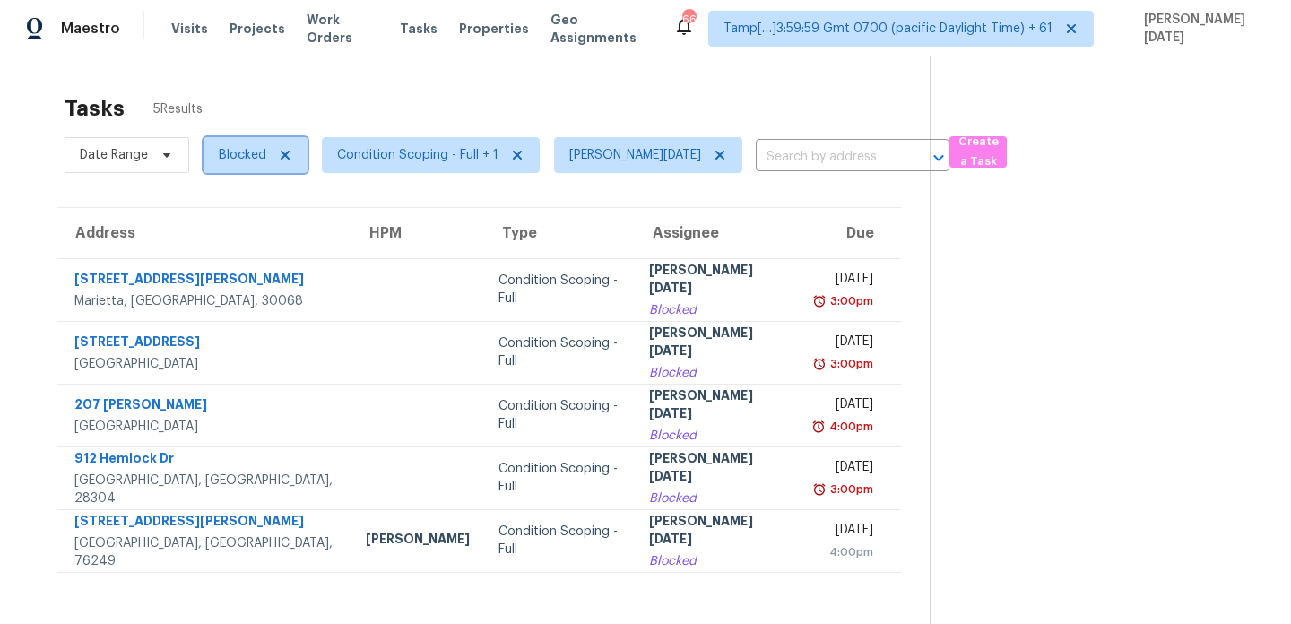
click at [262, 159] on span "Blocked" at bounding box center [243, 155] width 48 height 18
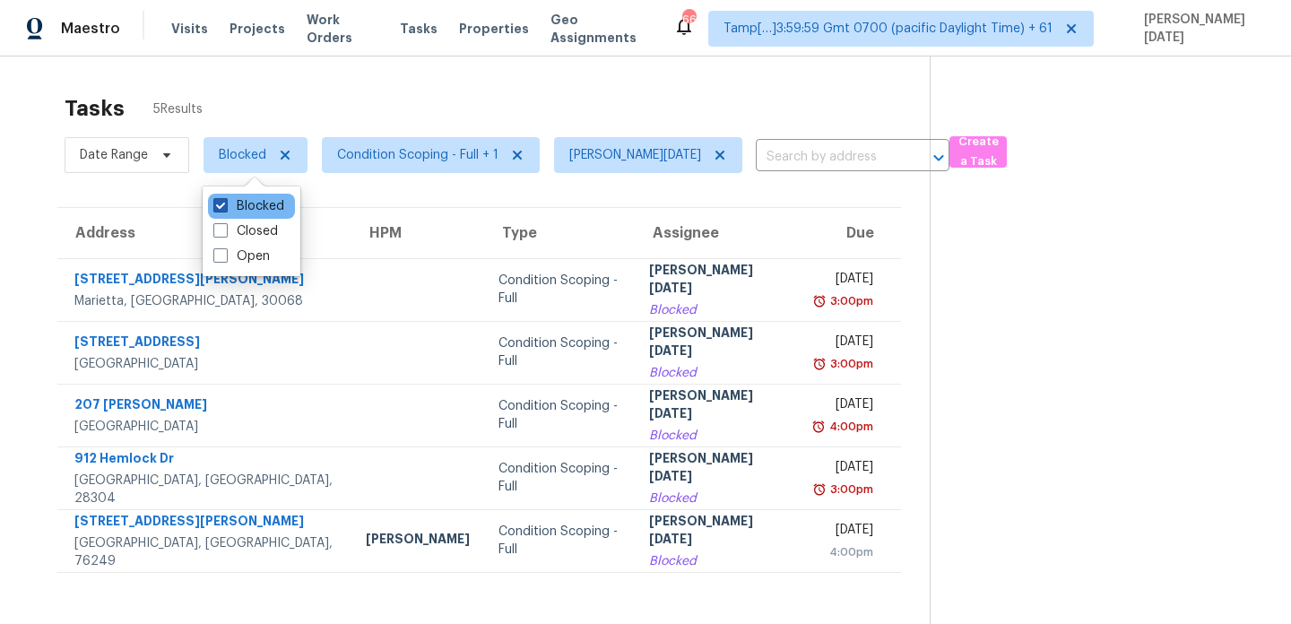
click at [246, 212] on label "Blocked" at bounding box center [248, 206] width 71 height 18
click at [225, 209] on input "Blocked" at bounding box center [219, 203] width 12 height 12
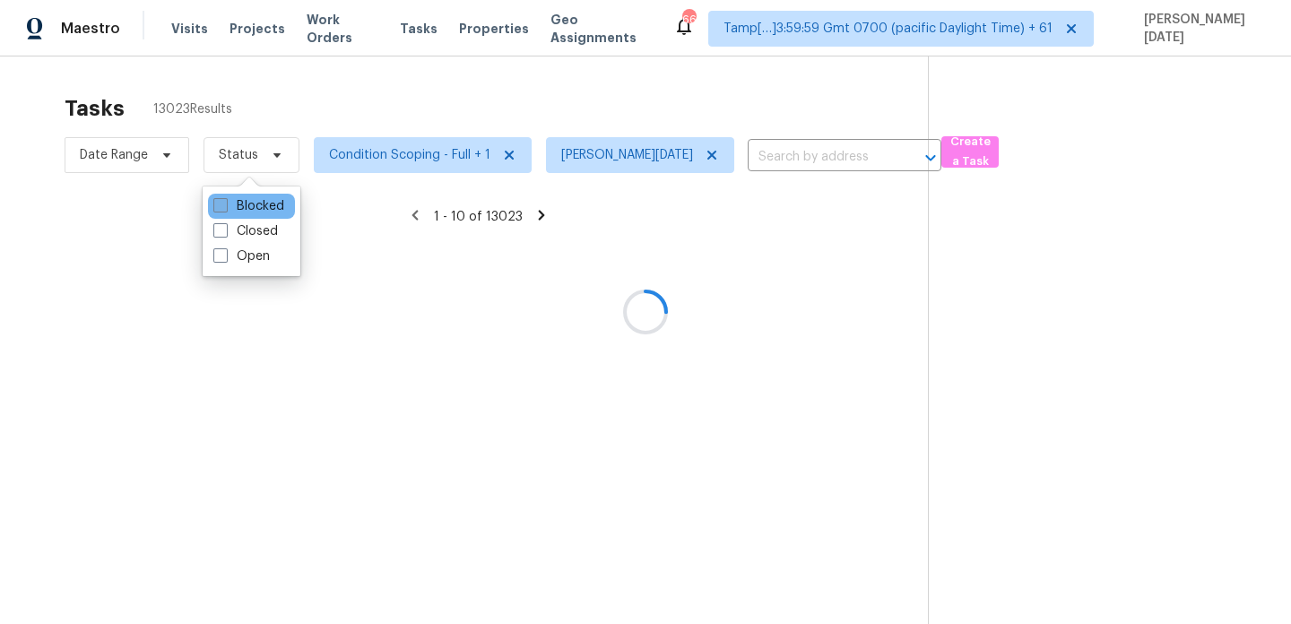
click at [246, 212] on label "Blocked" at bounding box center [248, 206] width 71 height 18
click at [225, 209] on input "Blocked" at bounding box center [219, 203] width 12 height 12
checkbox input "true"
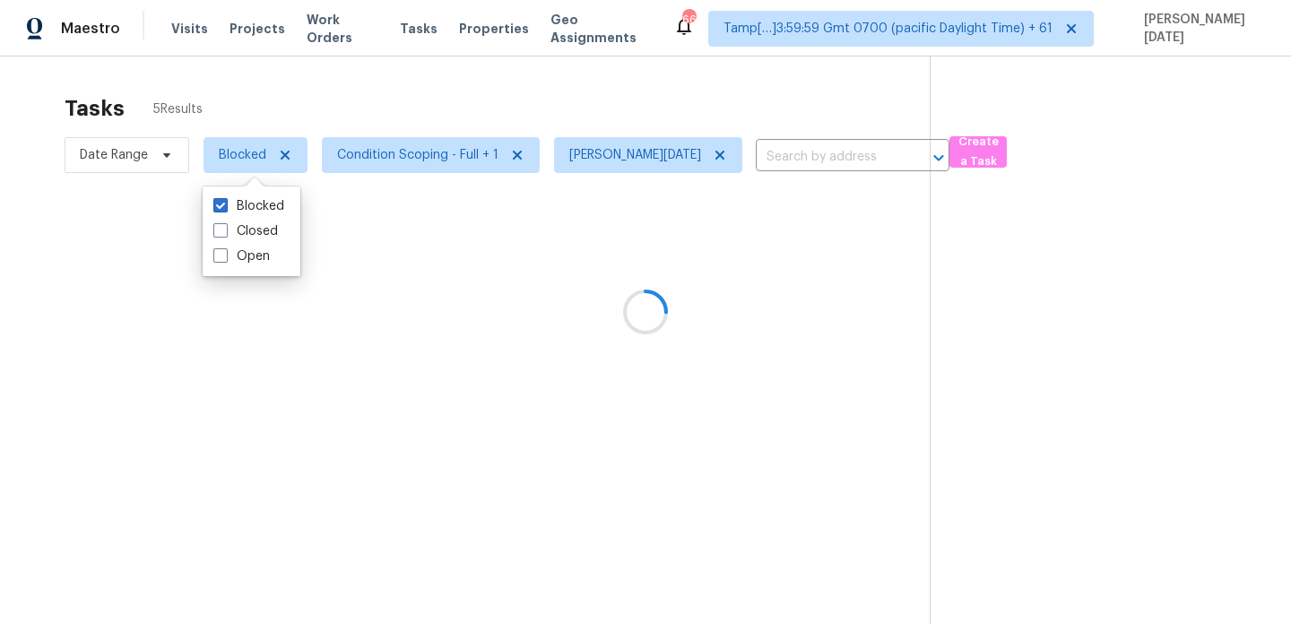
click at [427, 105] on div "Tasks 5 Results" at bounding box center [497, 108] width 865 height 47
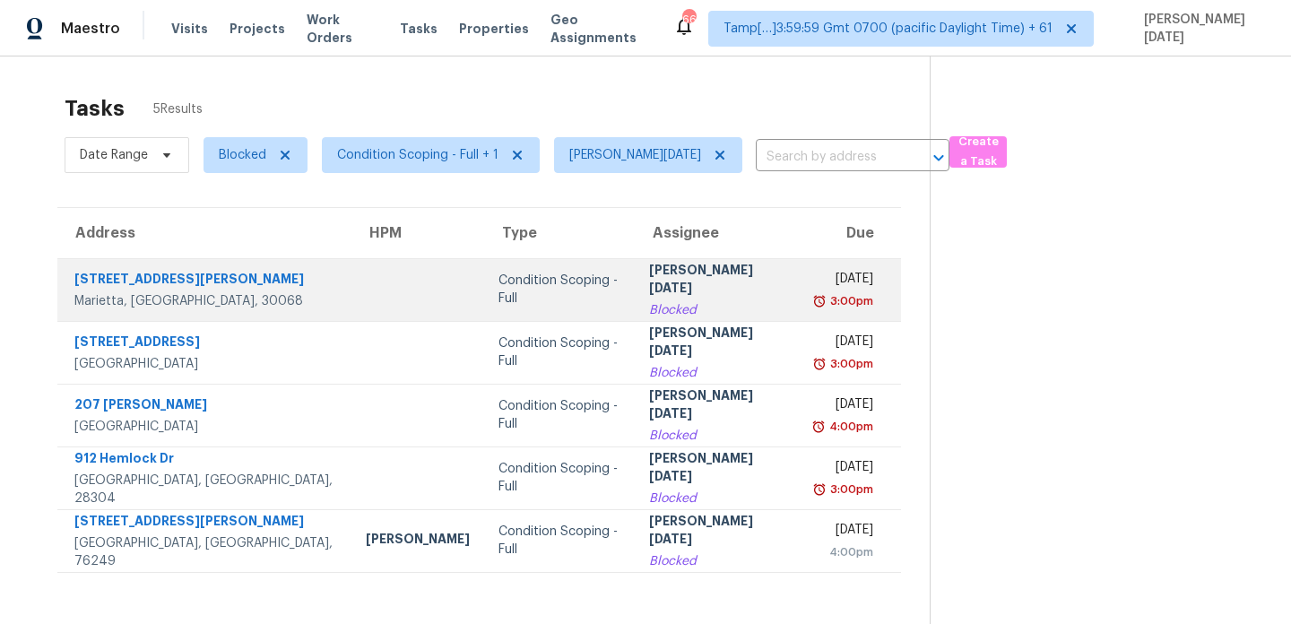
click at [649, 301] on div "Blocked" at bounding box center [717, 310] width 137 height 18
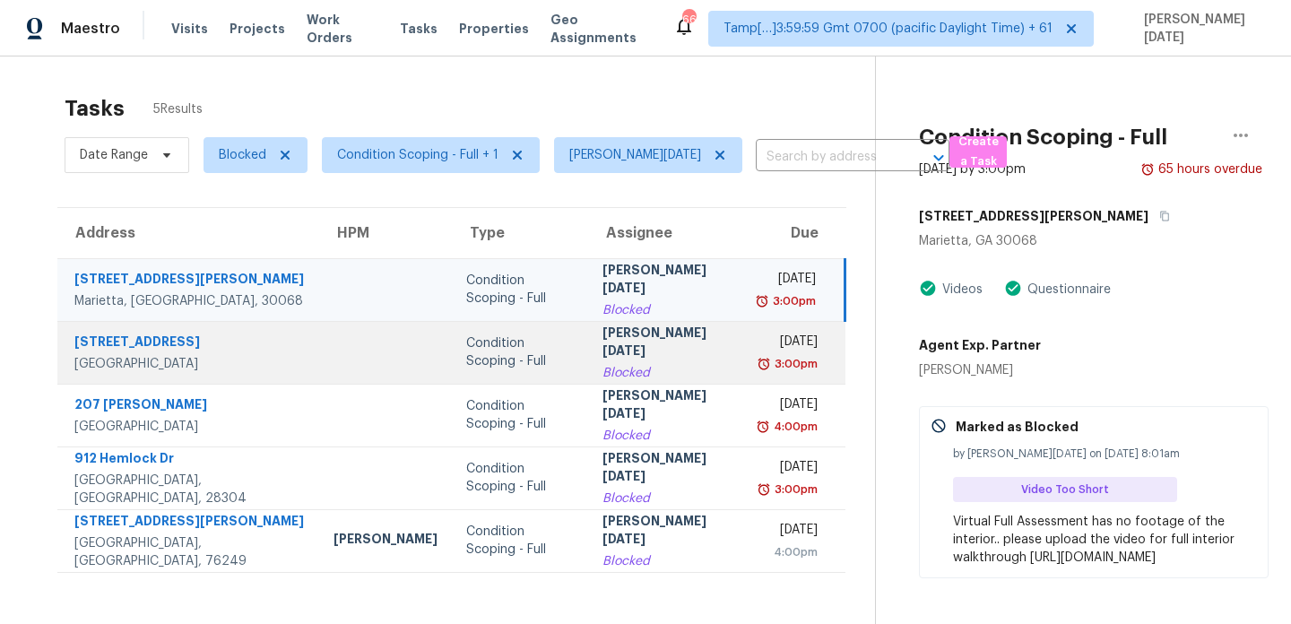
click at [761, 356] on div "3:00pm" at bounding box center [789, 364] width 56 height 18
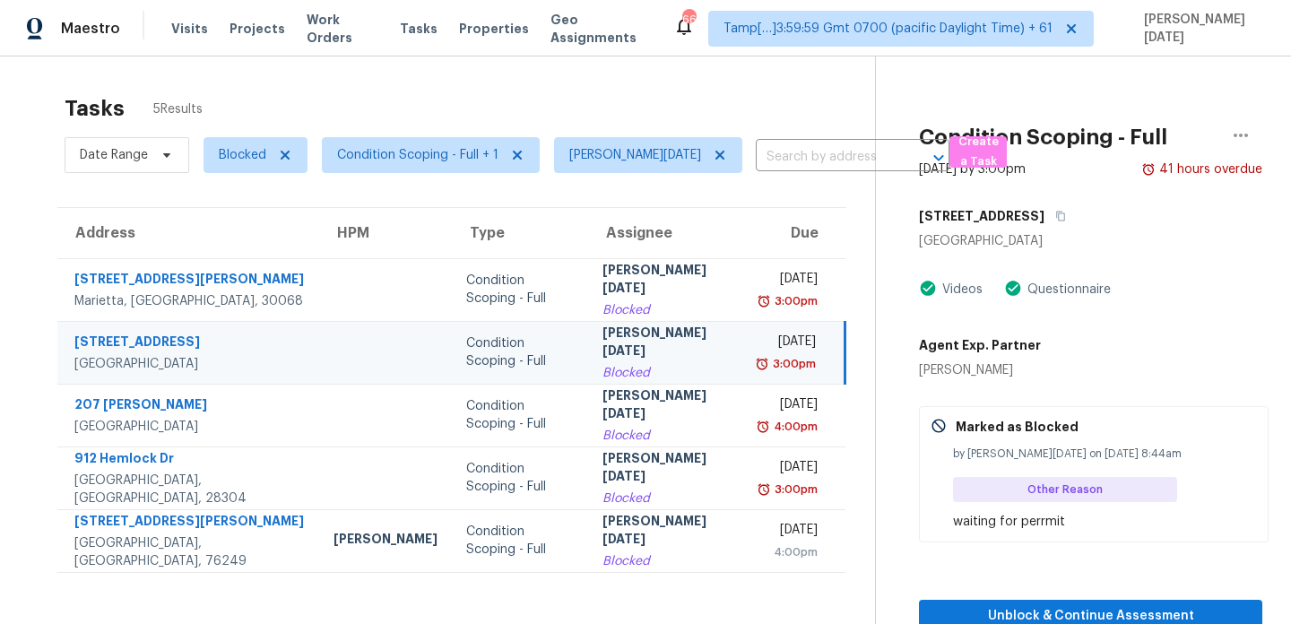
click at [761, 356] on div "3:00pm" at bounding box center [788, 364] width 55 height 18
click at [1056, 212] on icon "button" at bounding box center [1060, 217] width 9 height 10
click at [1055, 211] on icon "button" at bounding box center [1060, 216] width 11 height 11
drag, startPoint x: 920, startPoint y: 216, endPoint x: 959, endPoint y: 216, distance: 39.4
click at [960, 216] on h5 "[STREET_ADDRESS]" at bounding box center [981, 216] width 125 height 18
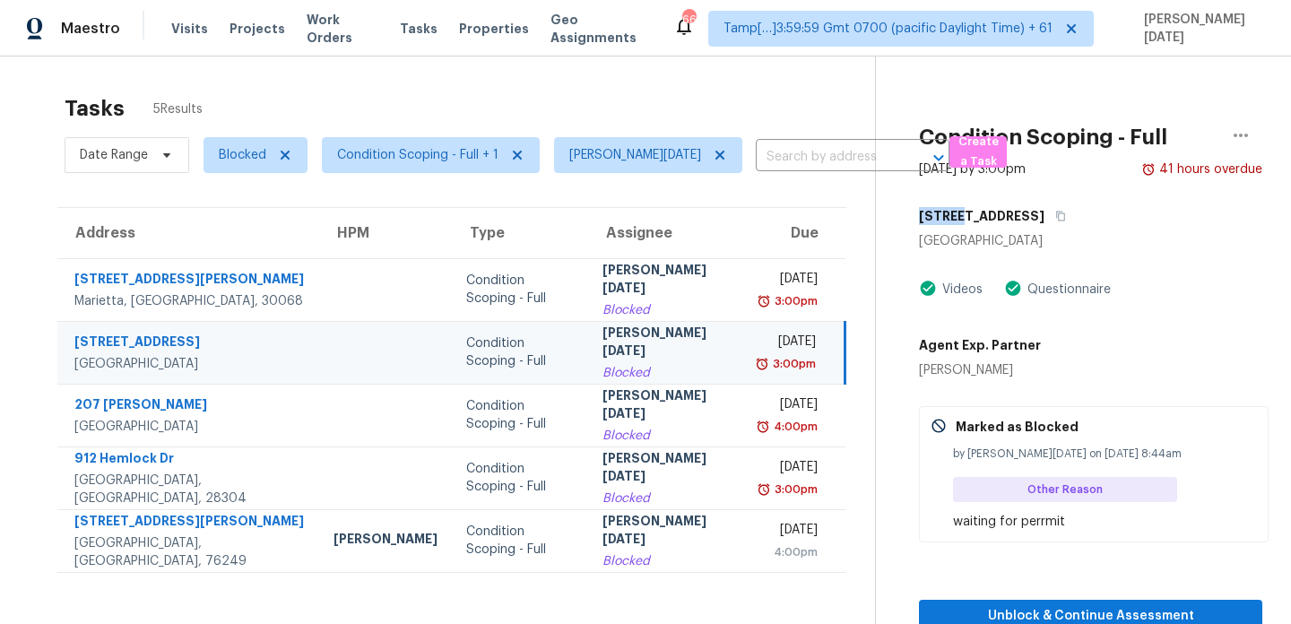
copy h5 "37502"
click at [1055, 219] on icon "button" at bounding box center [1060, 216] width 11 height 11
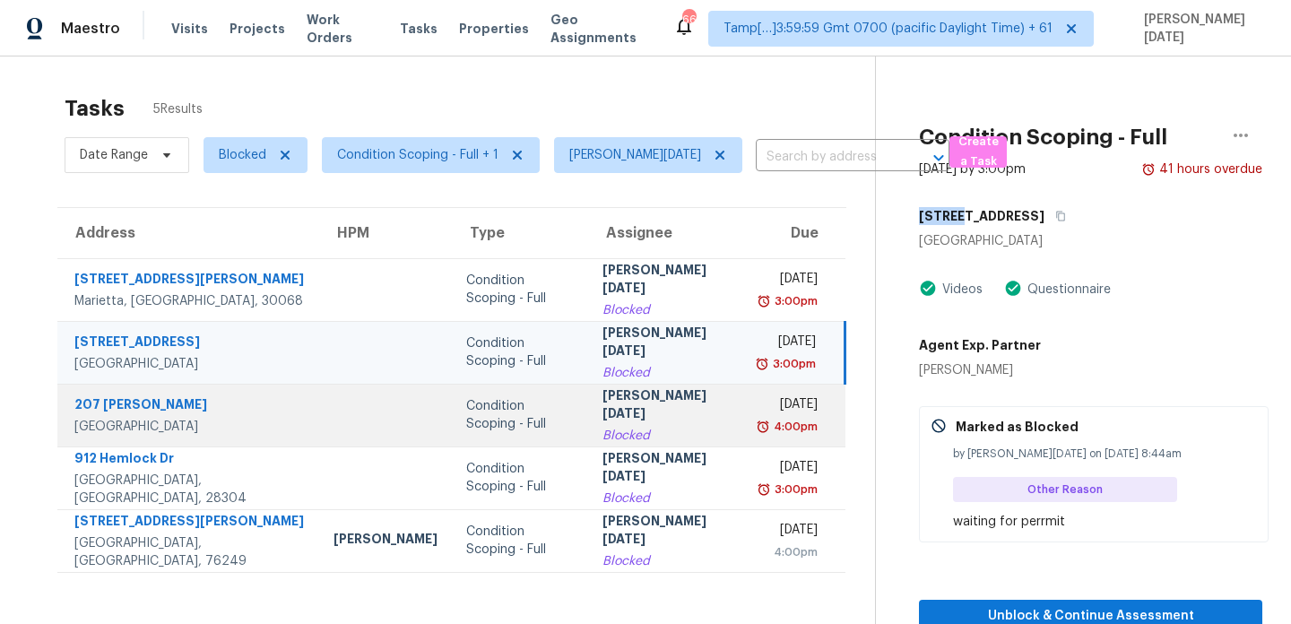
click at [747, 413] on td "Tue, Aug 12th 2025 4:00pm" at bounding box center [796, 415] width 99 height 63
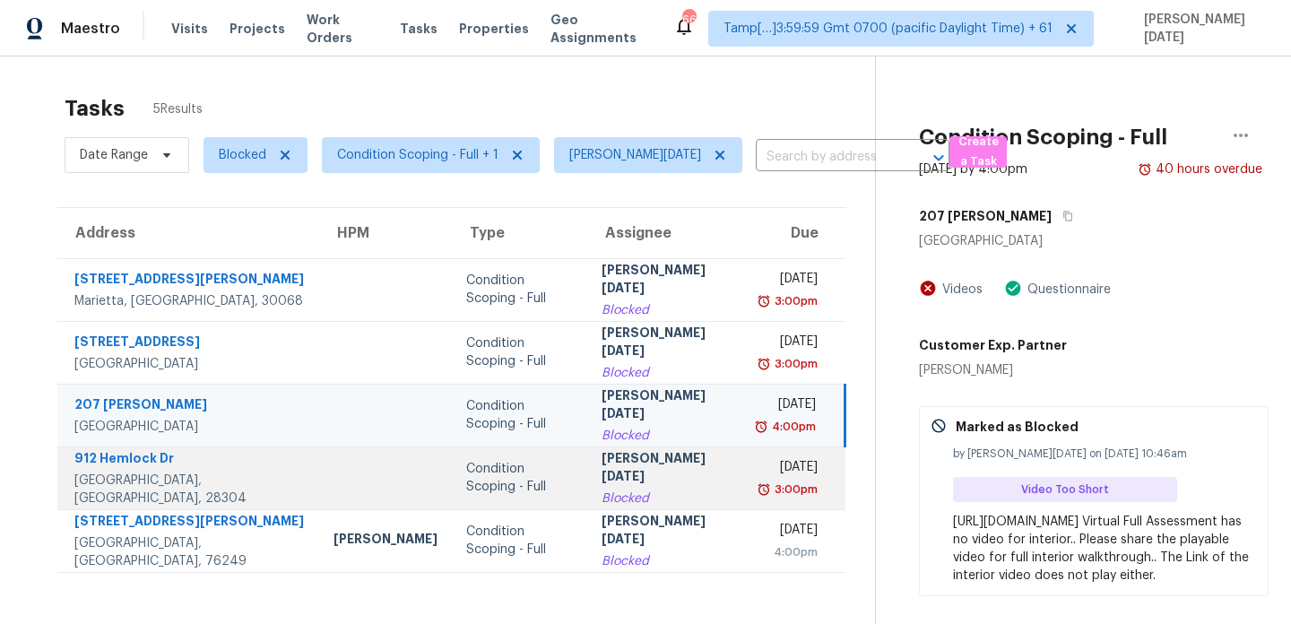
click at [746, 478] on td "Wed, Aug 13th 2025 3:00pm" at bounding box center [795, 477] width 99 height 63
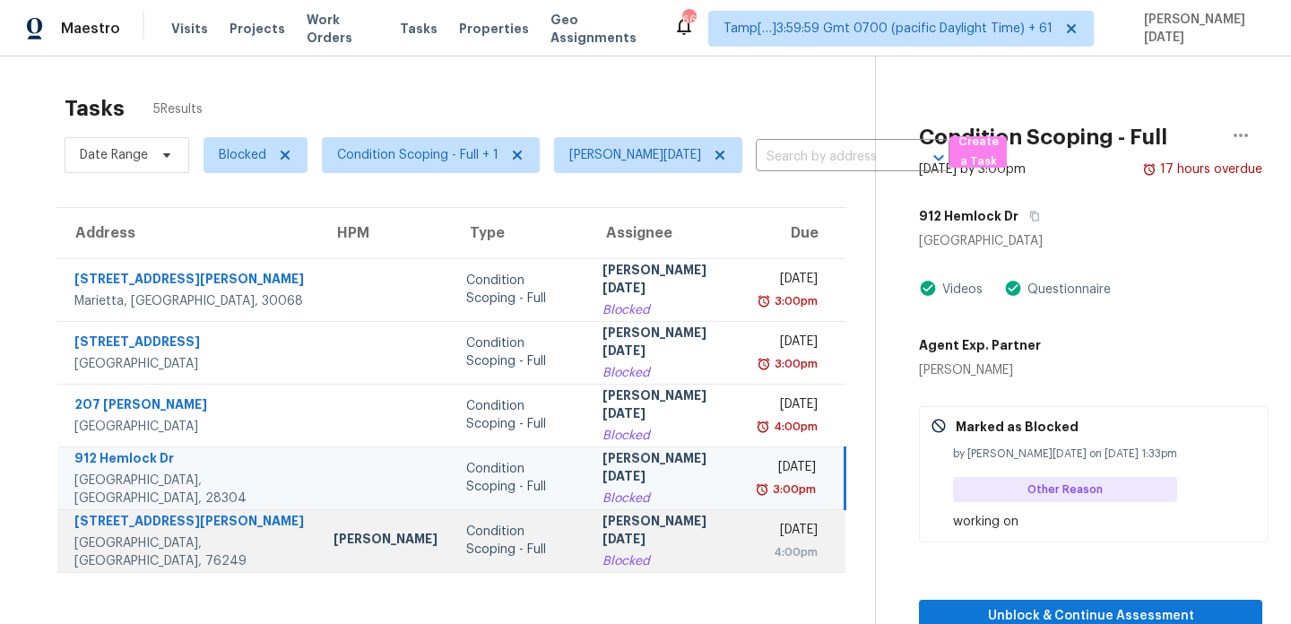
click at [761, 541] on div "Thu, Aug 14th 2025" at bounding box center [789, 532] width 56 height 22
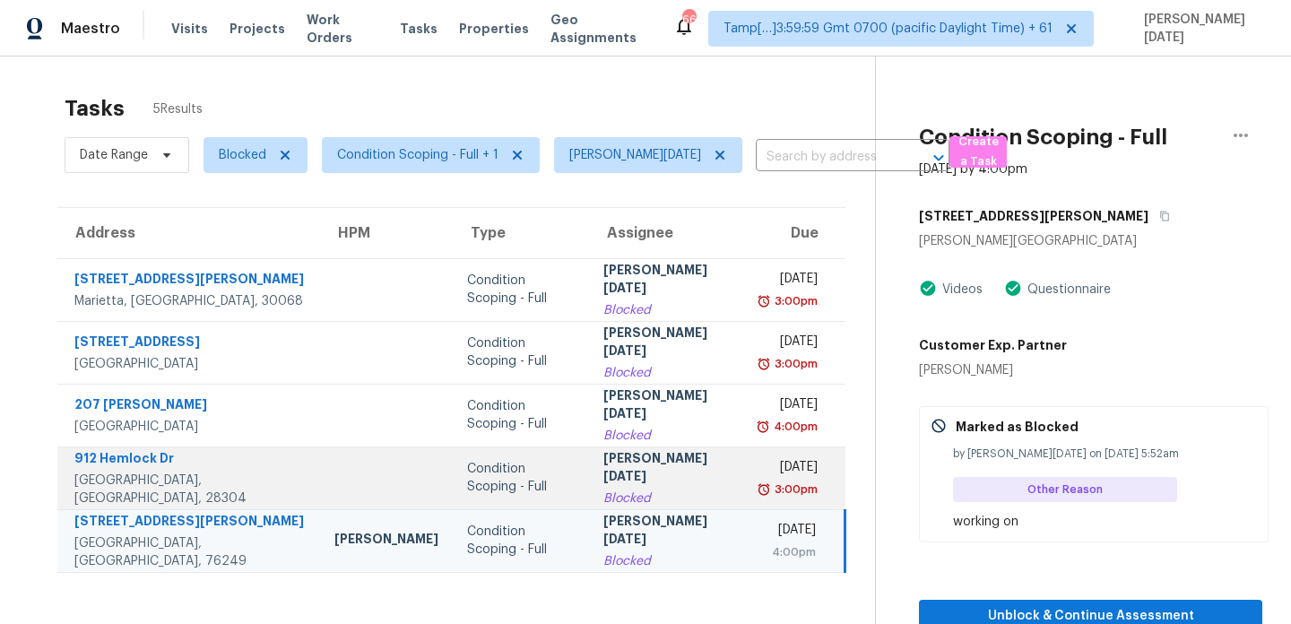
click at [763, 480] on img at bounding box center [764, 489] width 14 height 18
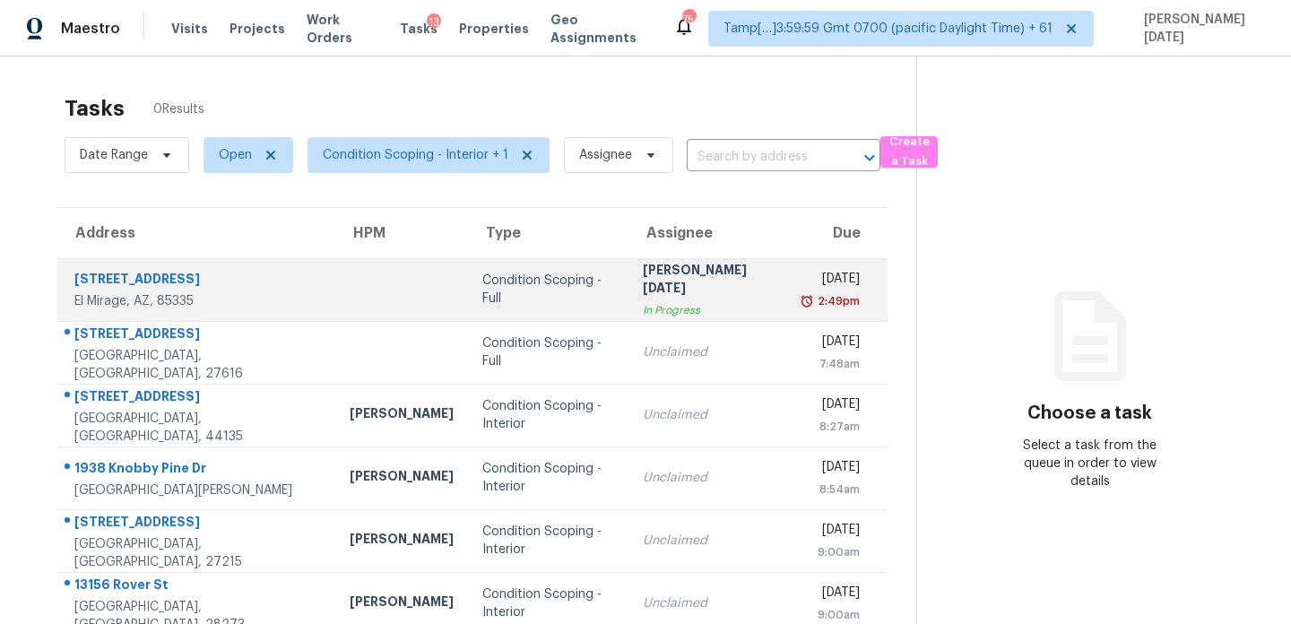
click at [643, 280] on div "[PERSON_NAME][DATE]" at bounding box center [710, 281] width 134 height 40
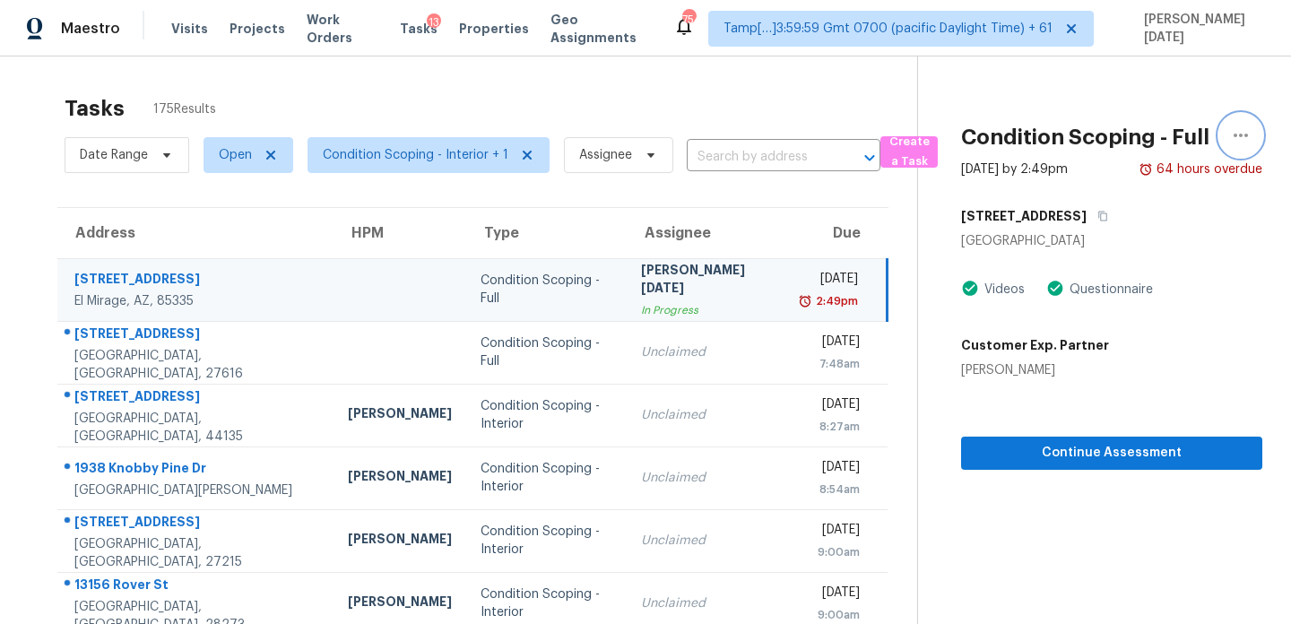
click at [1243, 133] on icon "button" at bounding box center [1241, 136] width 22 height 22
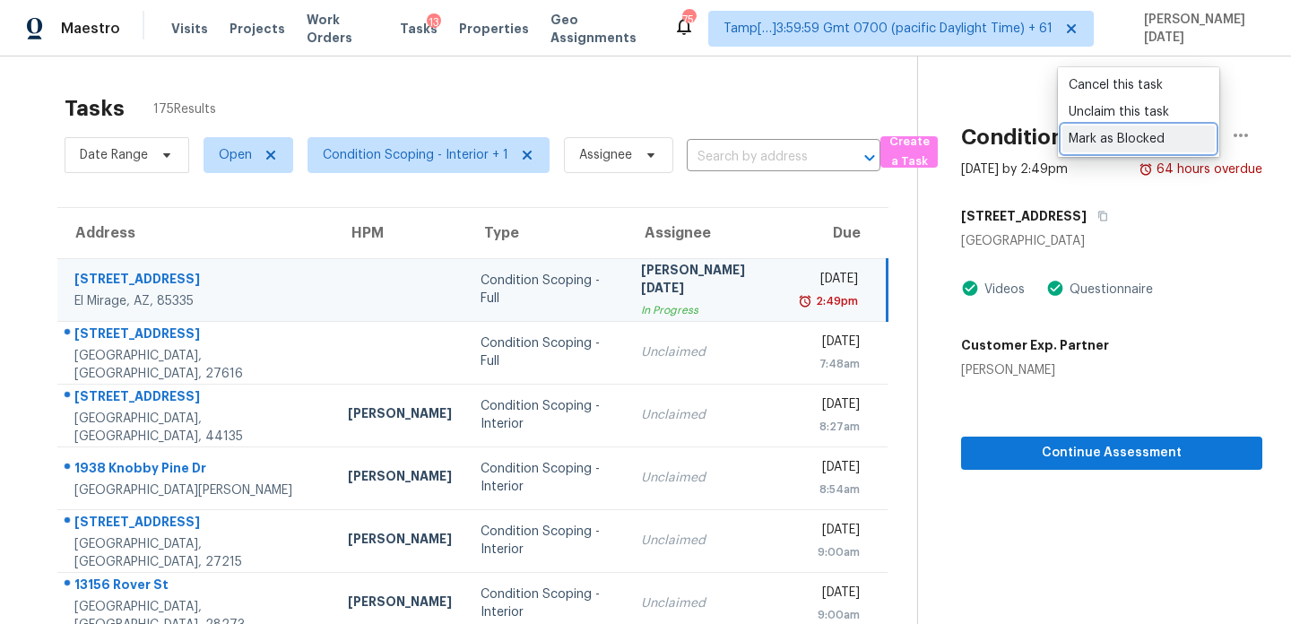
click at [1170, 143] on div "Mark as Blocked" at bounding box center [1138, 139] width 140 height 18
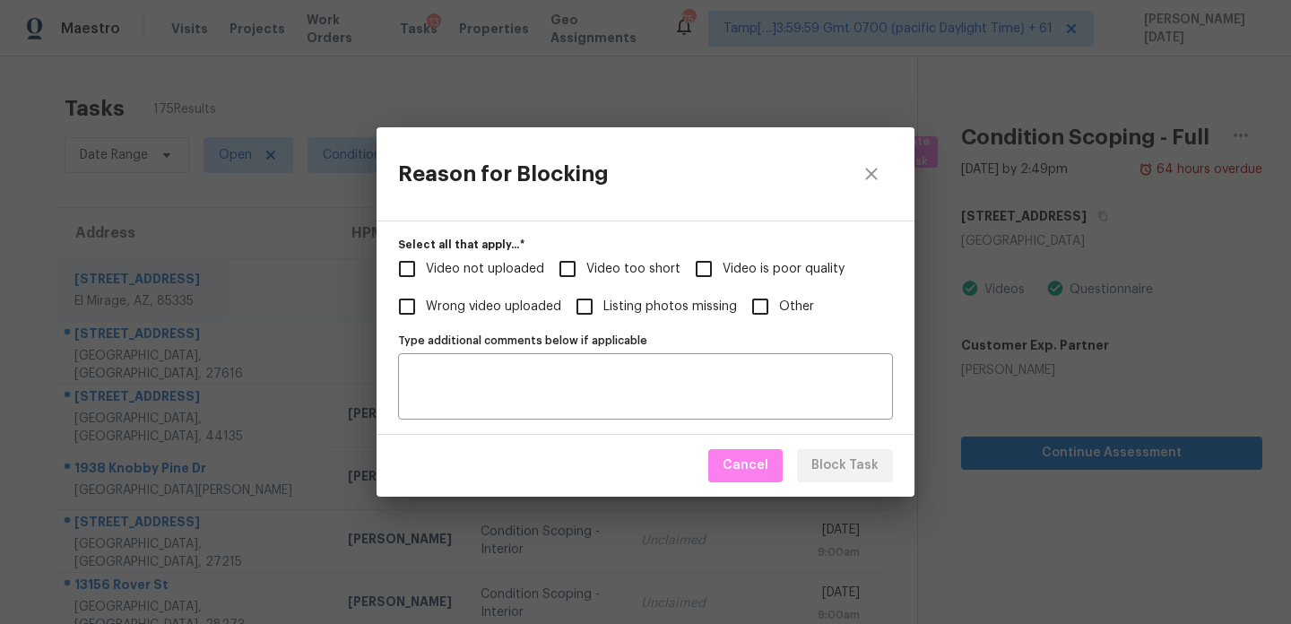
click at [586, 266] on span "Video too short" at bounding box center [633, 269] width 94 height 19
click at [584, 266] on input "Video too short" at bounding box center [568, 269] width 38 height 38
checkbox input "true"
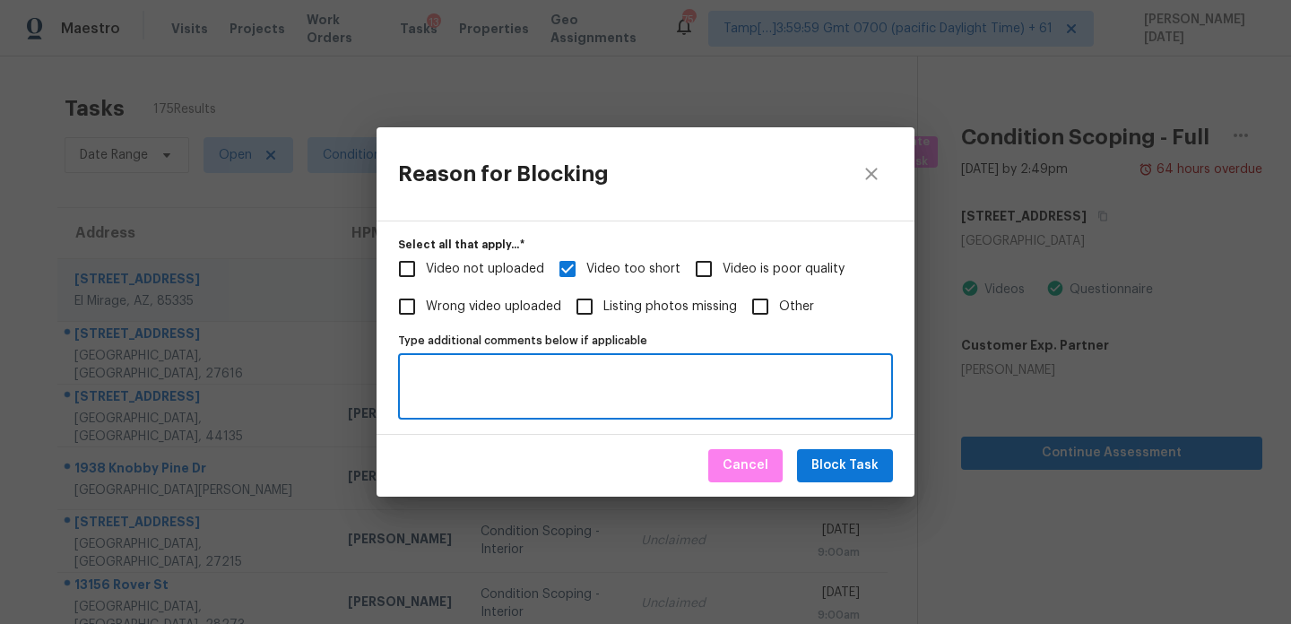
click at [555, 376] on textarea "Type additional comments below if applicable" at bounding box center [645, 387] width 473 height 38
paste textarea "https://opendoor.slack.com/archives/C013EES7VQB/p1755107164854319 Virtual Full …"
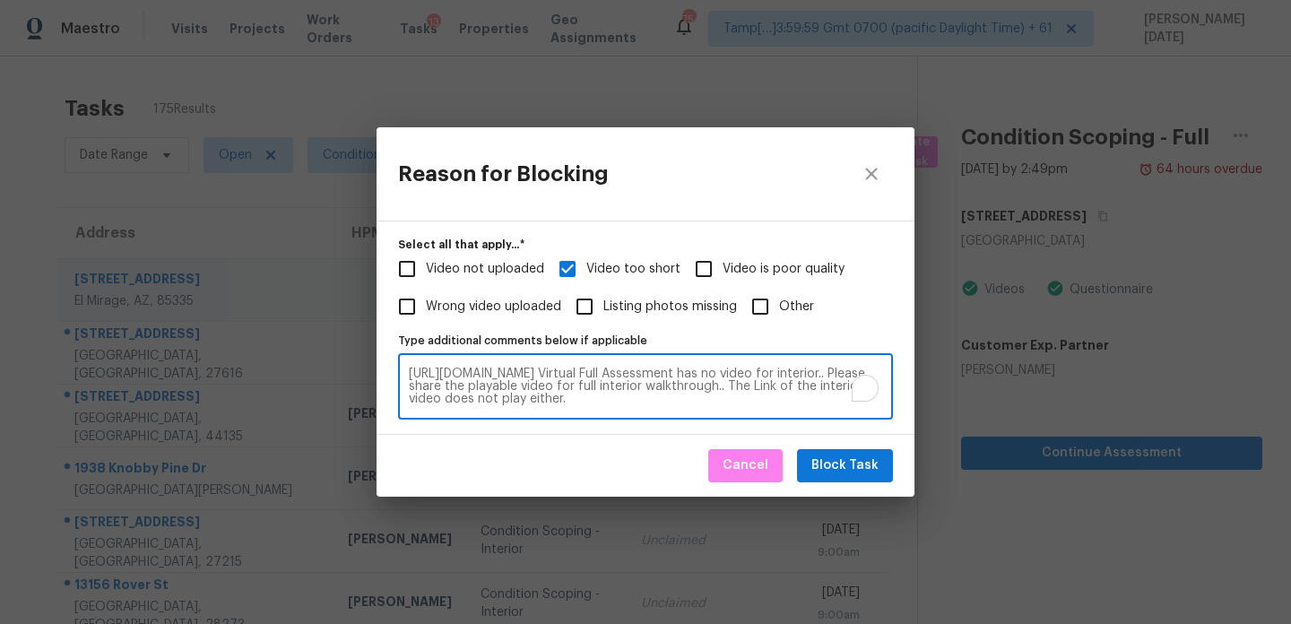
type textarea "https://opendoor.slack.com/archives/C013EES7VQB/p1755107164854319 Virtual Full …"
click at [843, 455] on span "Block Task" at bounding box center [844, 465] width 67 height 22
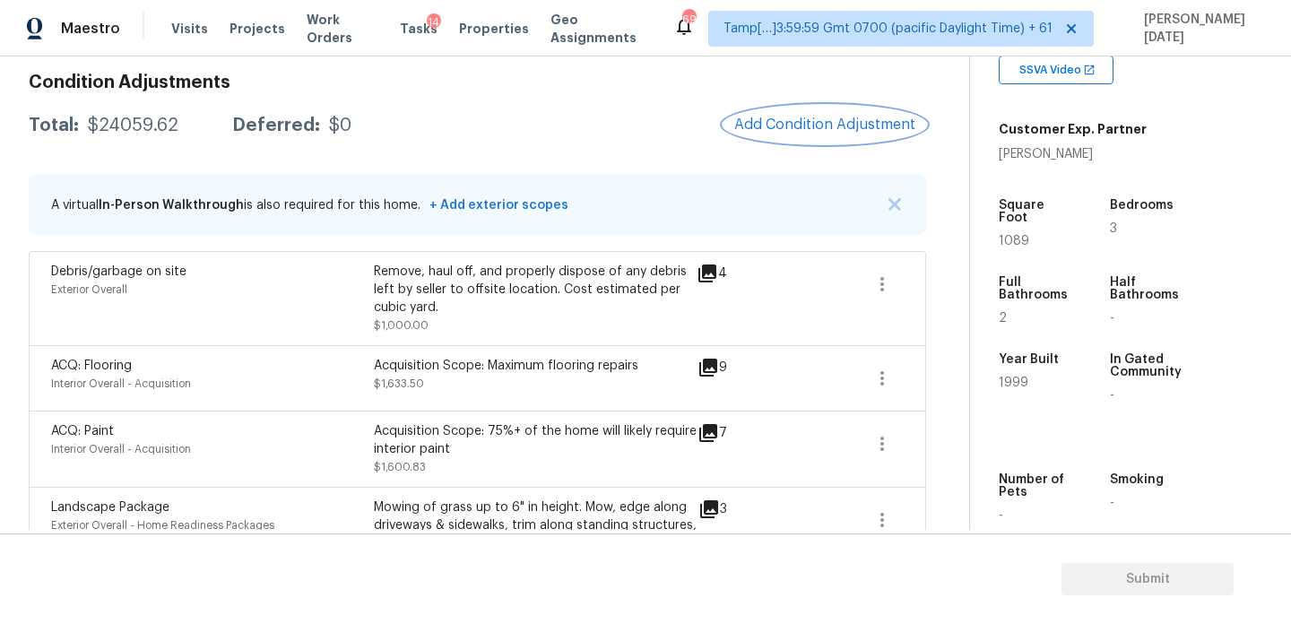
click at [791, 136] on button "Add Condition Adjustment" at bounding box center [824, 125] width 203 height 38
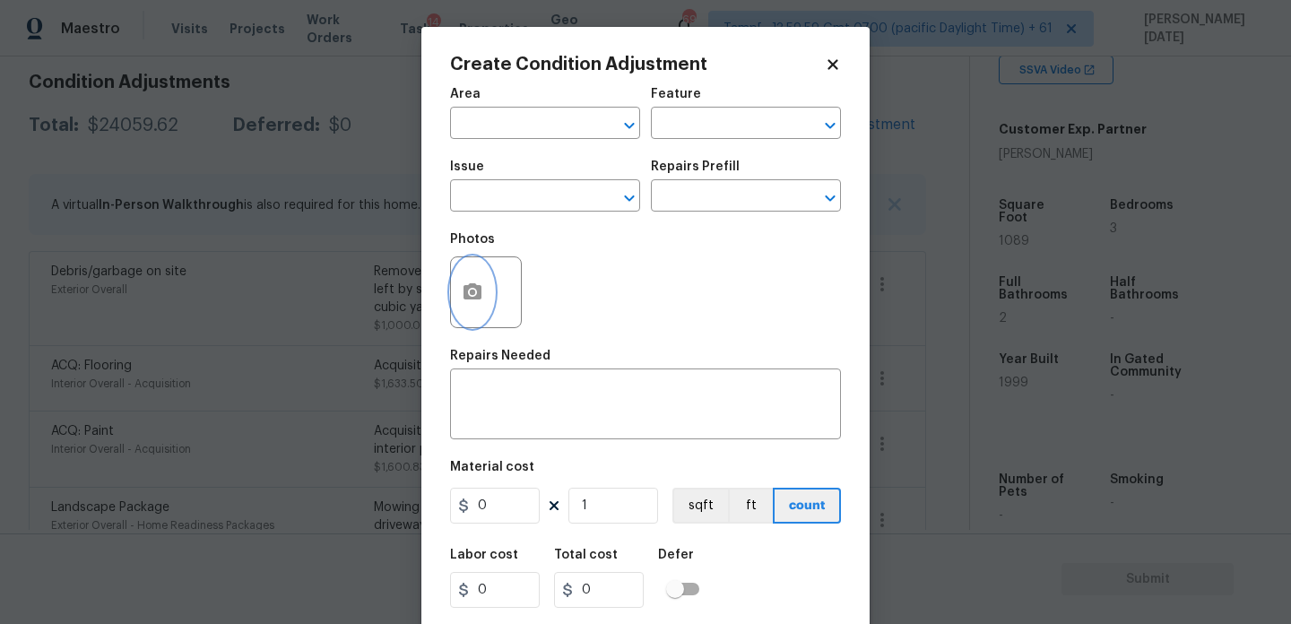
click at [461, 311] on button "button" at bounding box center [472, 292] width 43 height 70
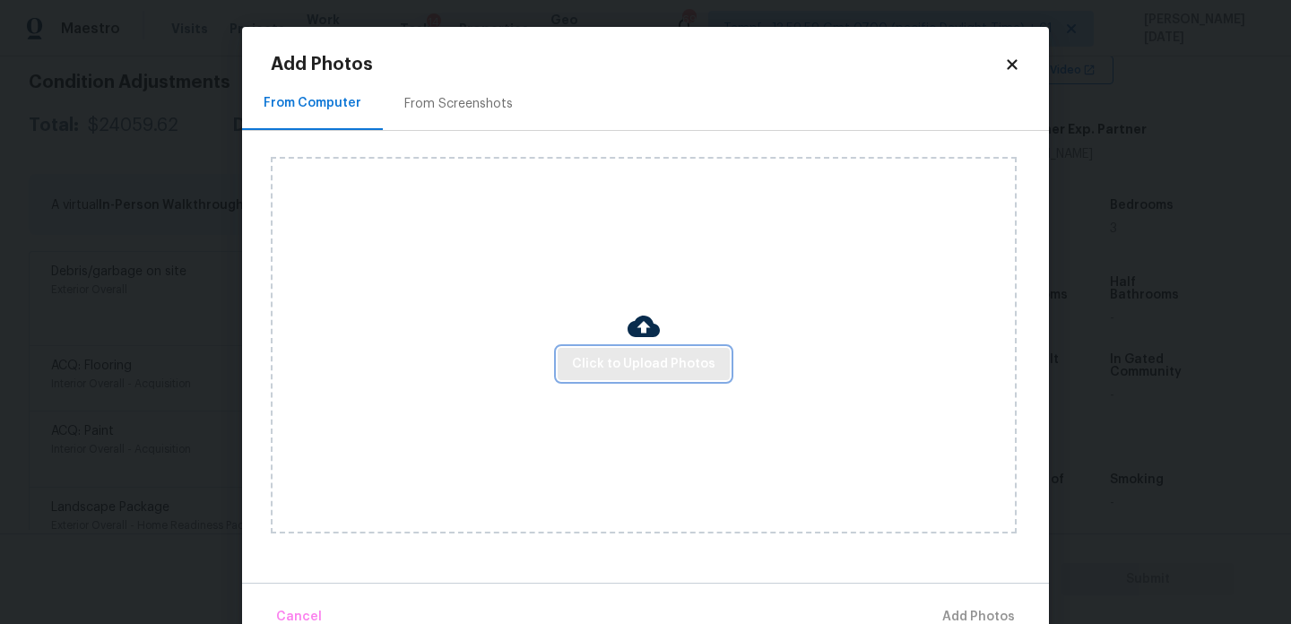
click at [610, 370] on span "Click to Upload Photos" at bounding box center [643, 364] width 143 height 22
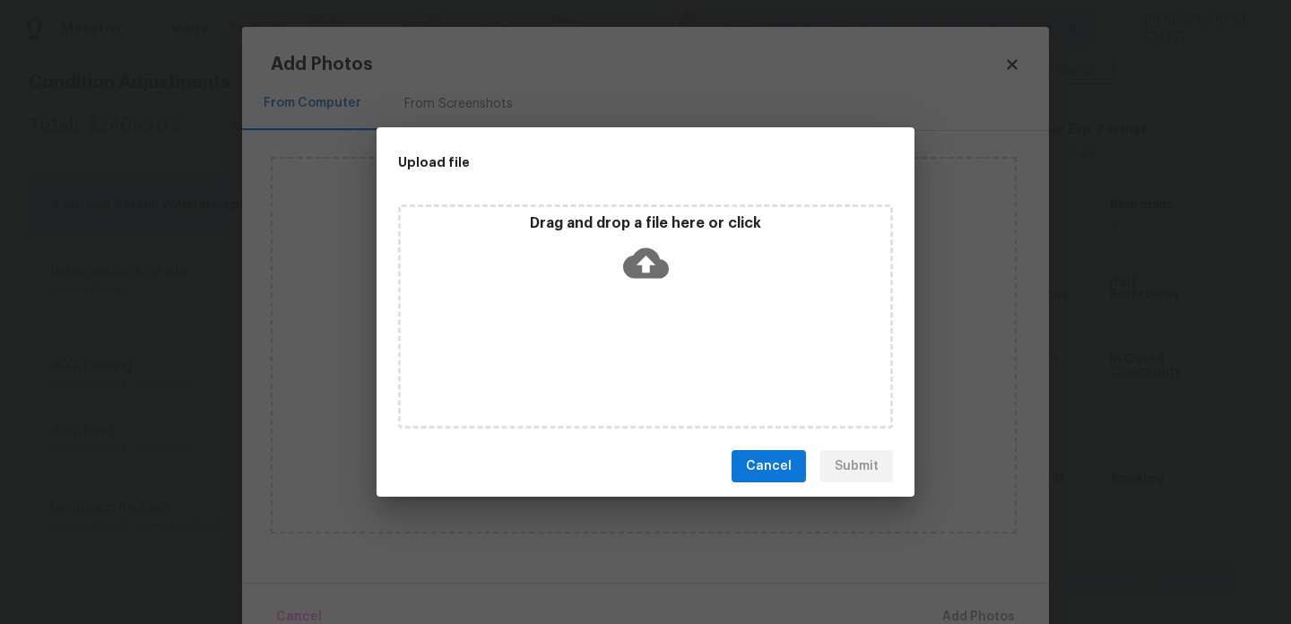
click at [610, 370] on div "Drag and drop a file here or click" at bounding box center [645, 316] width 495 height 224
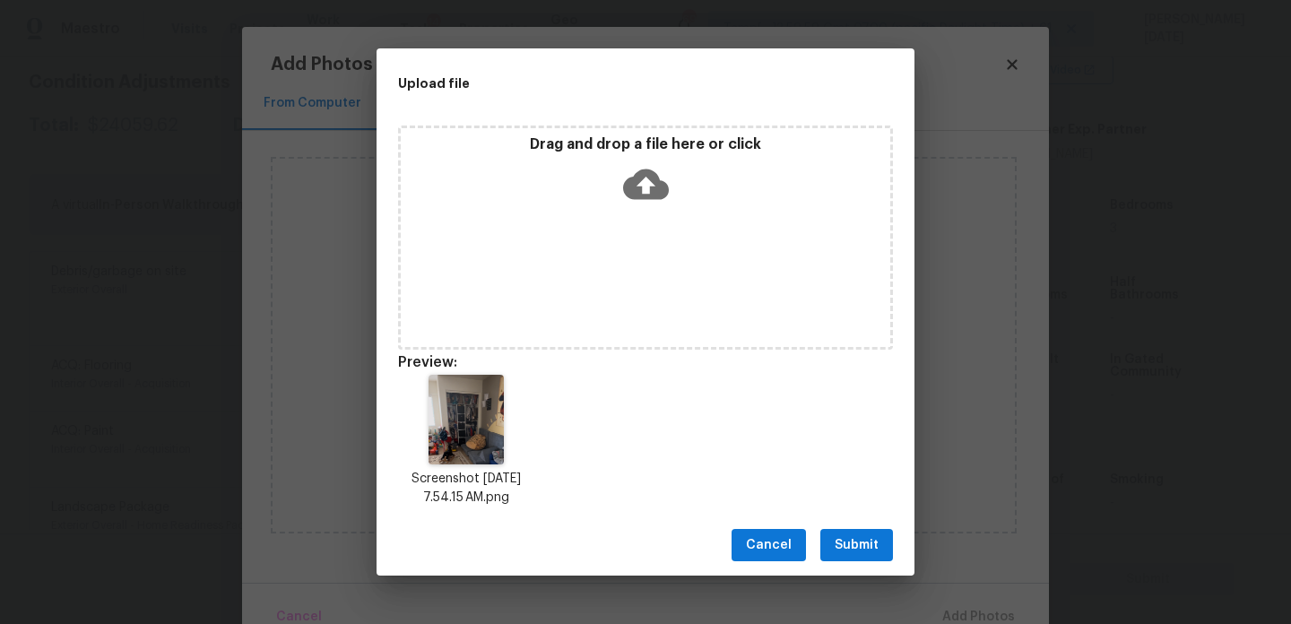
click at [875, 534] on span "Submit" at bounding box center [856, 545] width 44 height 22
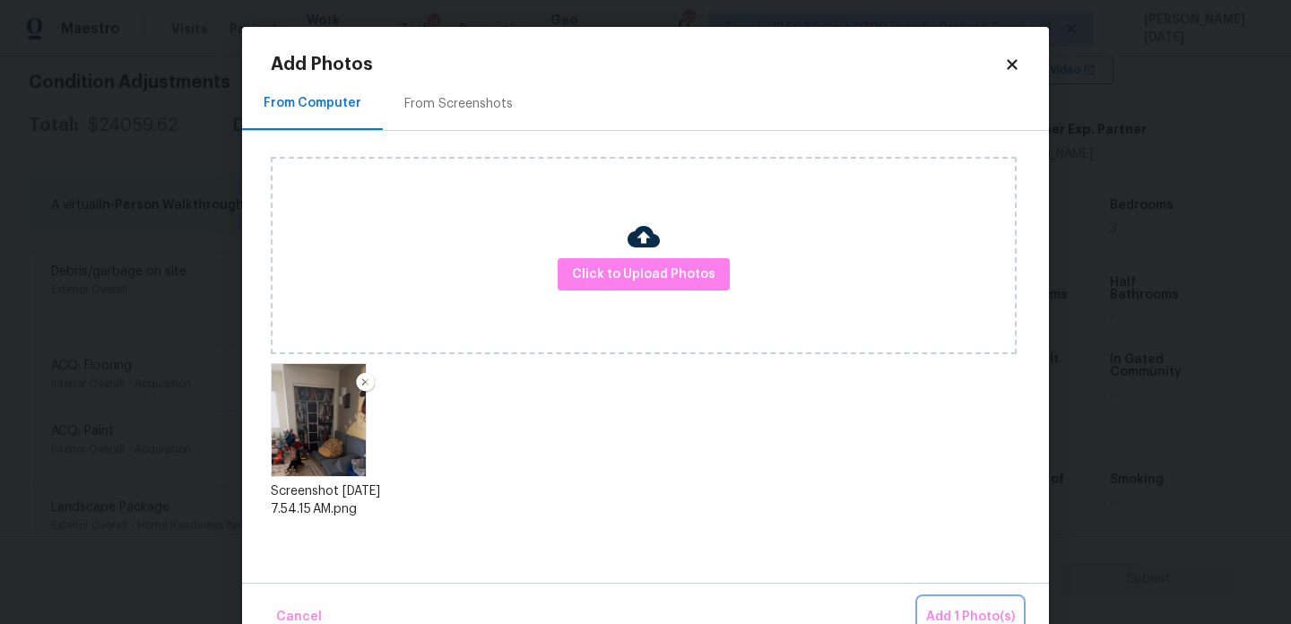
click at [955, 604] on button "Add 1 Photo(s)" at bounding box center [970, 617] width 103 height 39
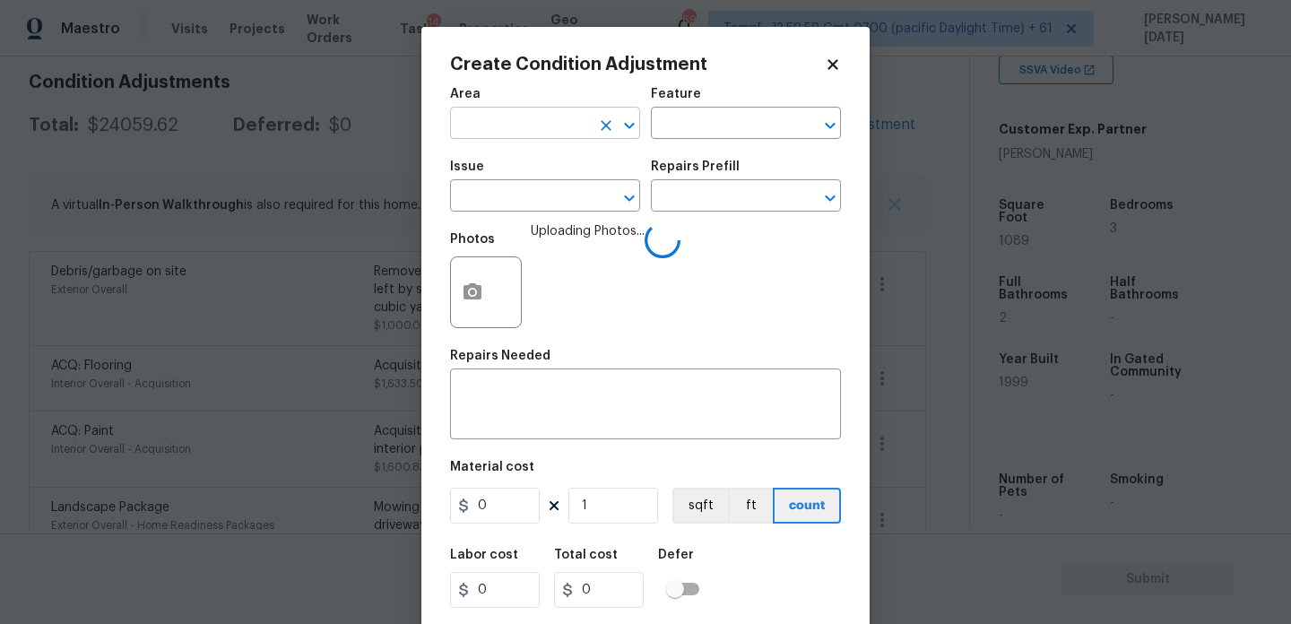
click at [506, 139] on input "text" at bounding box center [520, 125] width 140 height 28
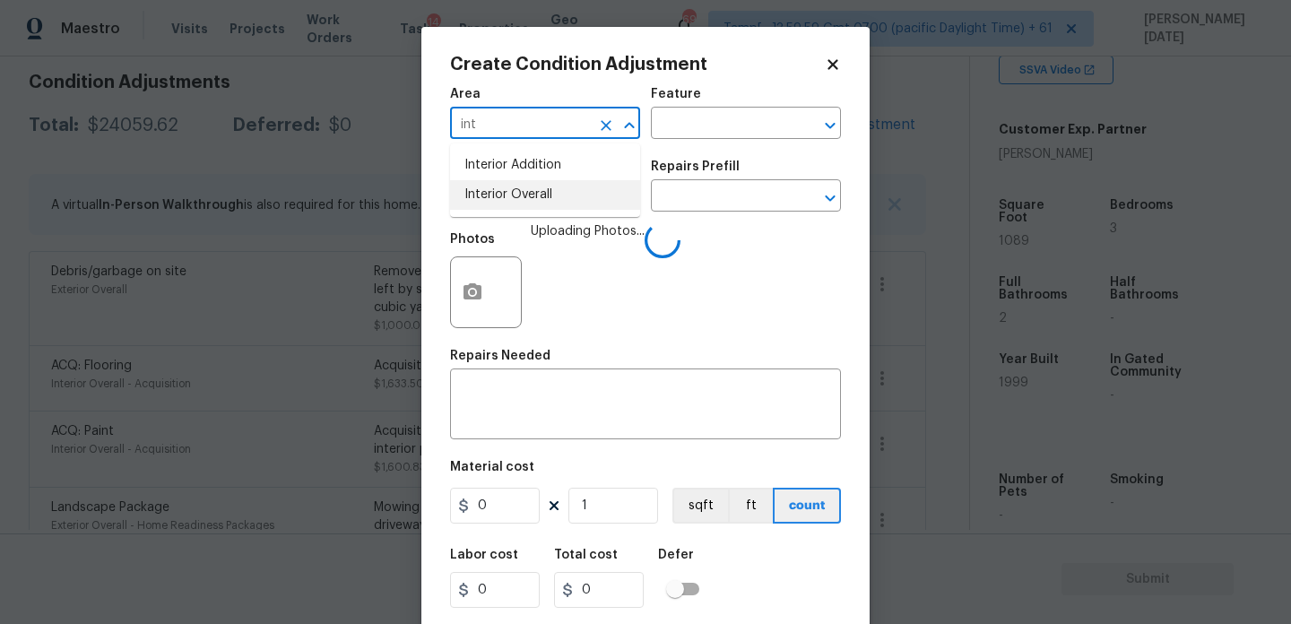
click at [508, 202] on li "Interior Overall" at bounding box center [545, 195] width 190 height 30
type input "Interior Overall"
click at [508, 202] on input "text" at bounding box center [520, 198] width 140 height 28
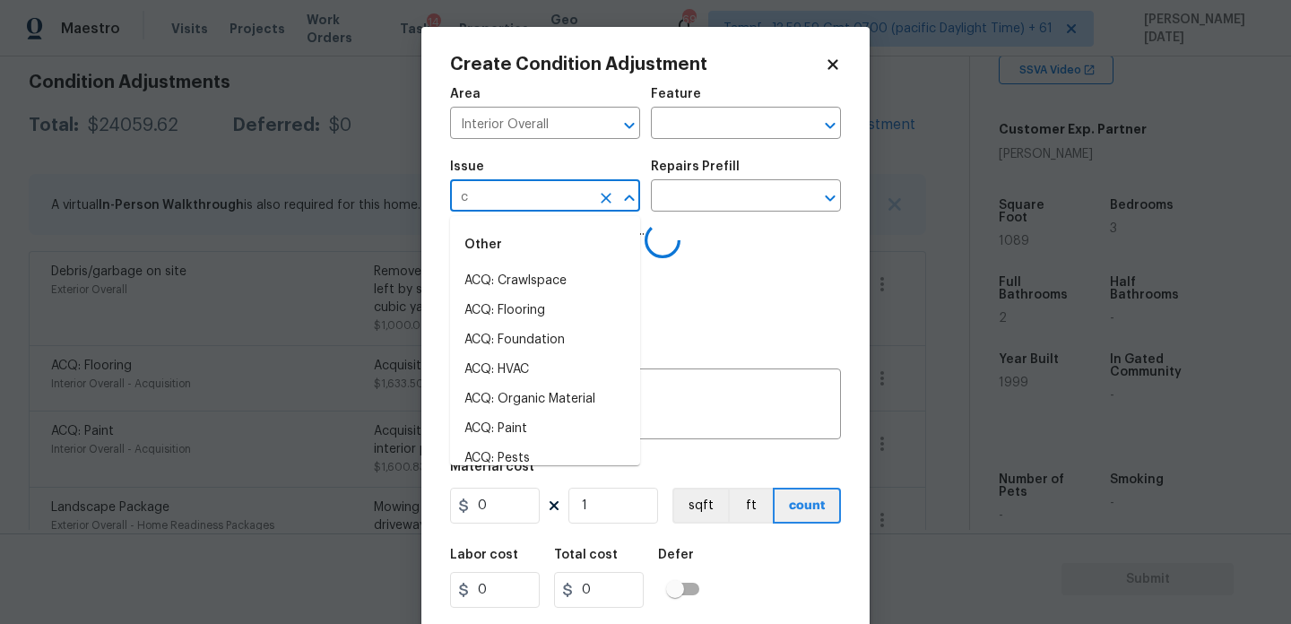
type input "cl"
type input "os"
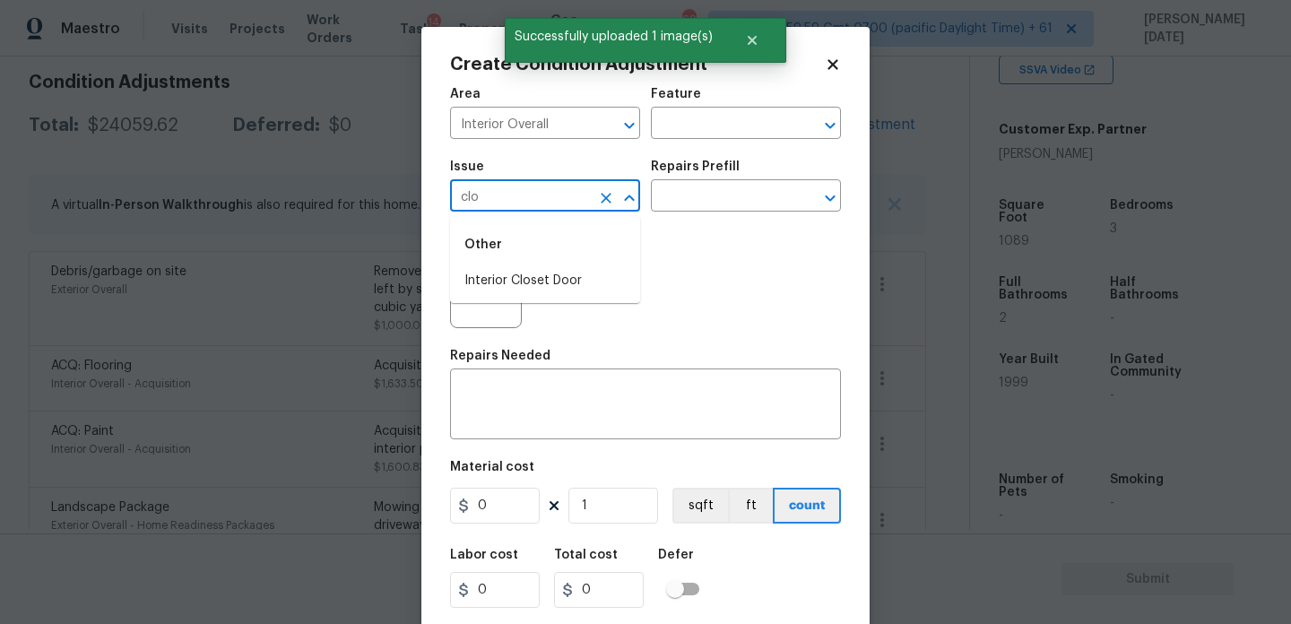
type input "clos"
click at [517, 281] on li "Interior Closet Door" at bounding box center [545, 281] width 190 height 30
type input "Interior Closet Door"
click at [725, 201] on input "text" at bounding box center [721, 198] width 140 height 28
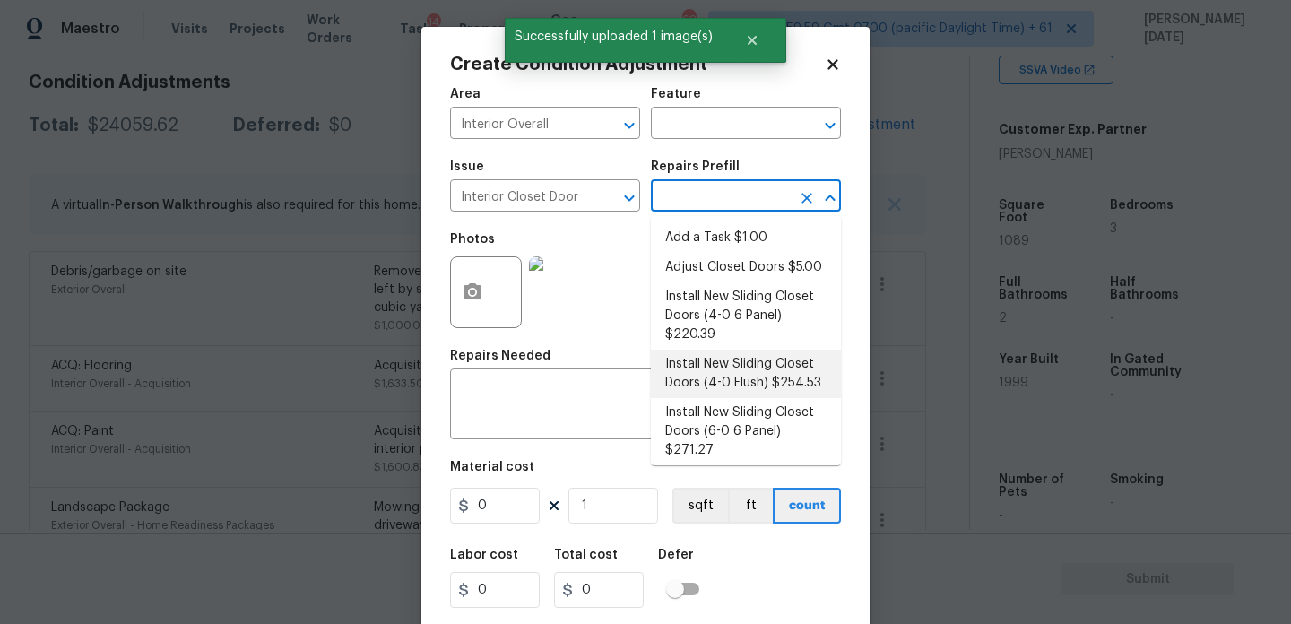
scroll to position [65, 0]
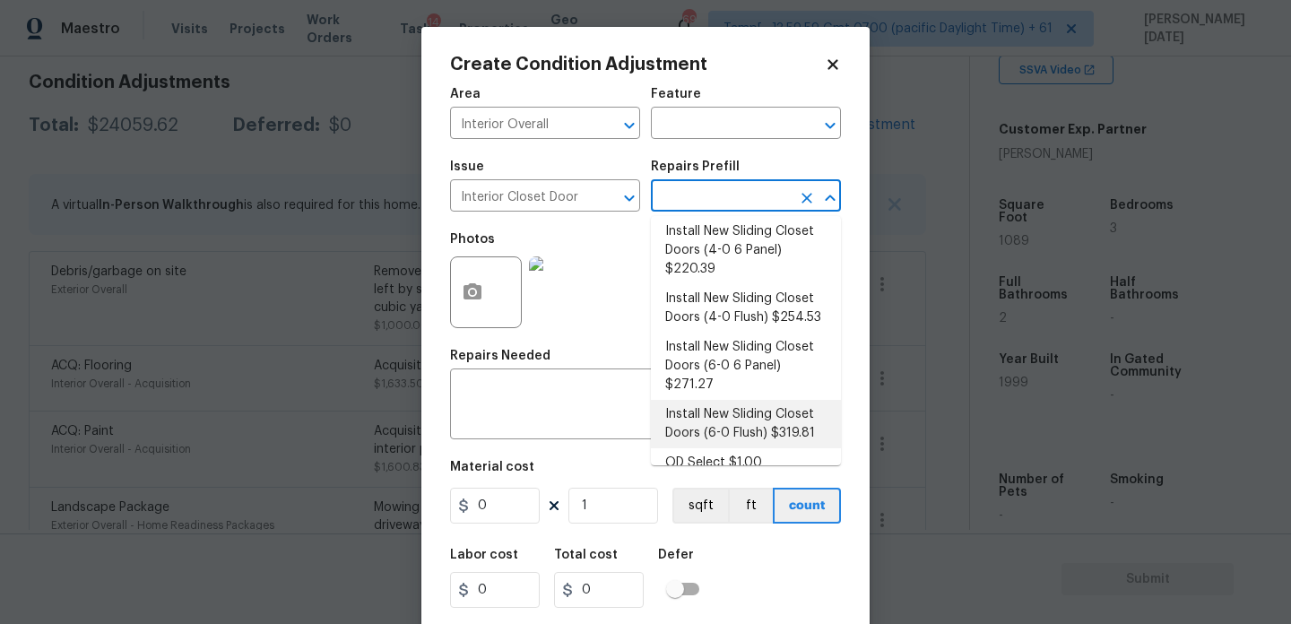
click at [774, 402] on li "Install New Sliding Closet Doors (6-0 Flush) $319.81" at bounding box center [746, 424] width 190 height 48
type input "Interior Door"
type textarea "Remove the existing door (if present). Install a new 6-0 bi-fold flush panel in…"
type input "319.81"
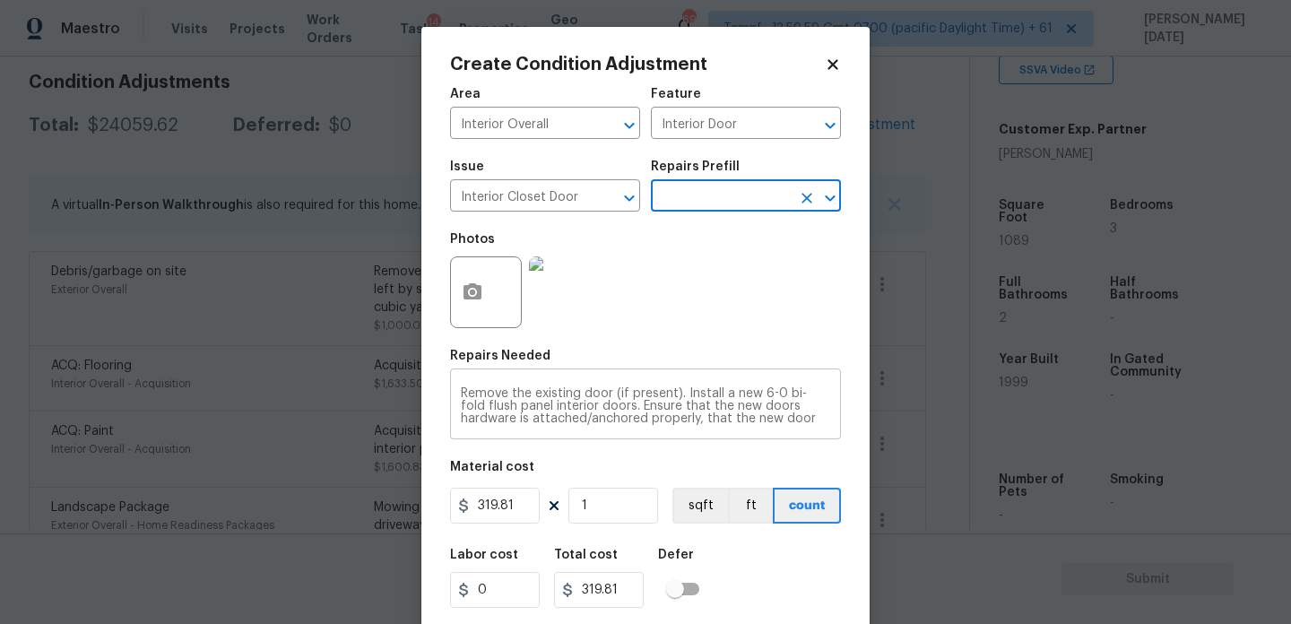
scroll to position [46, 0]
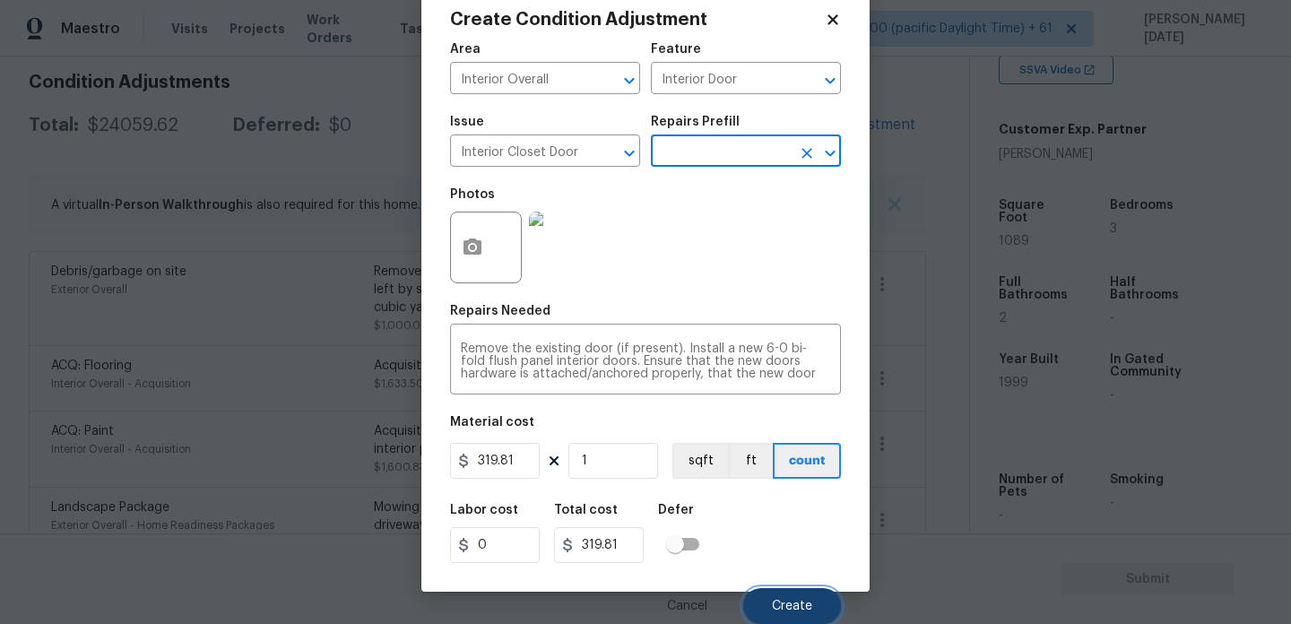
click at [792, 607] on span "Create" at bounding box center [792, 606] width 40 height 13
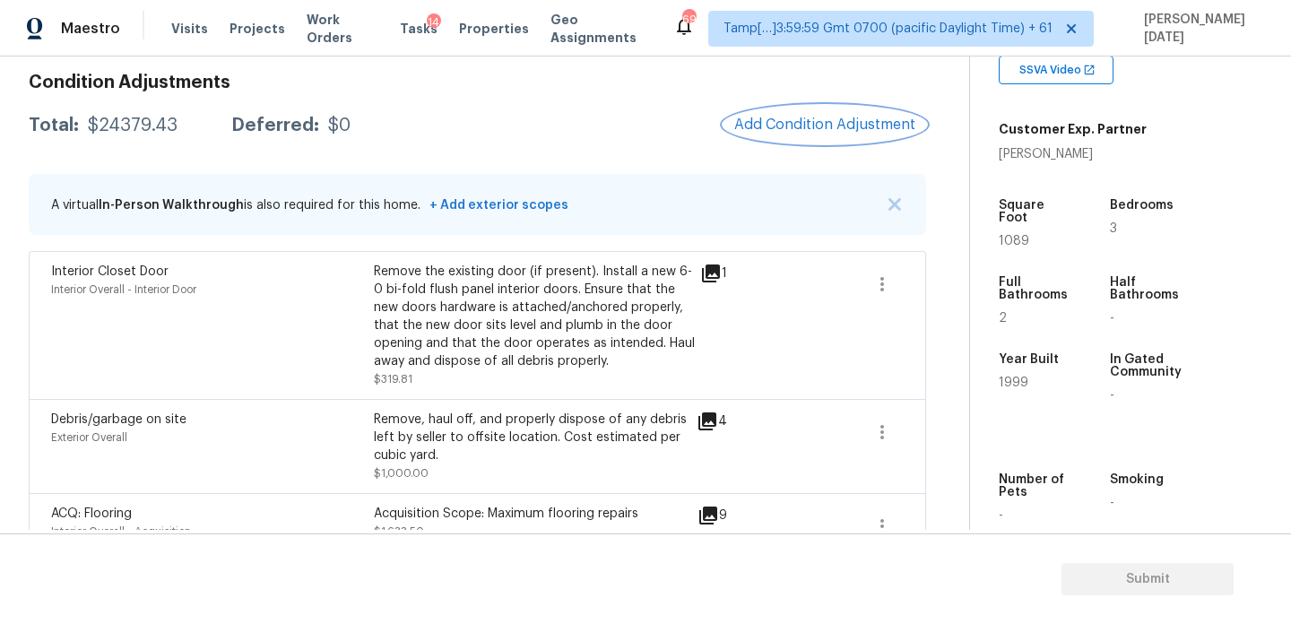
scroll to position [973, 0]
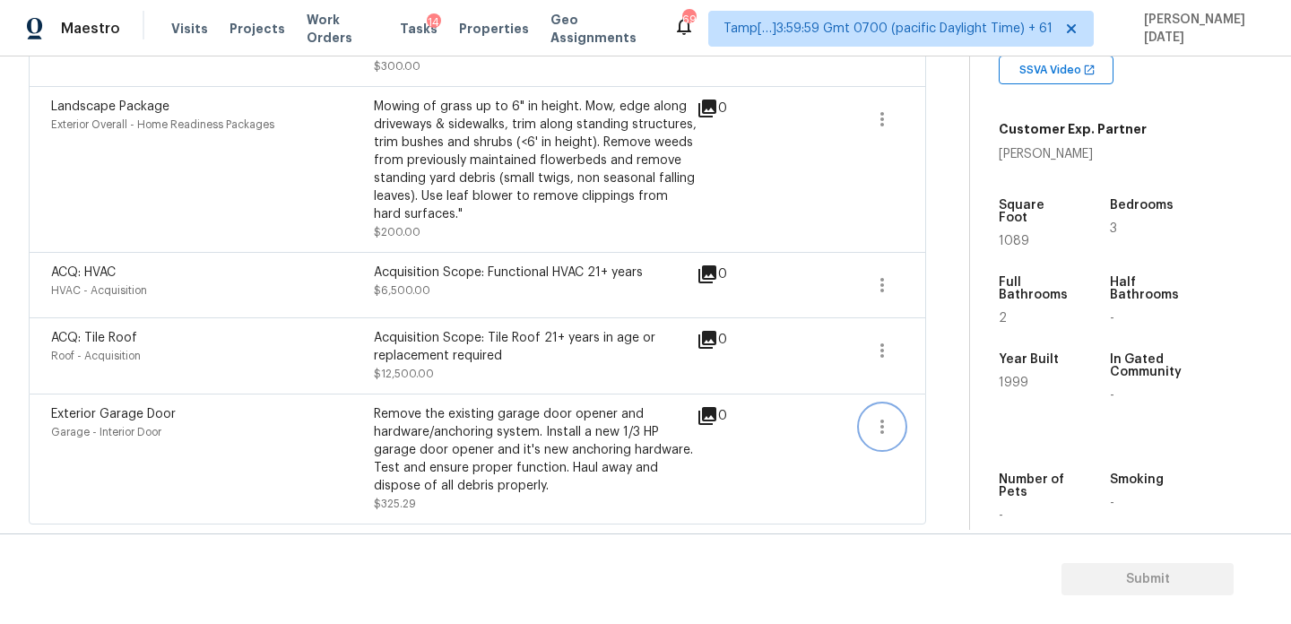
click at [888, 426] on icon "button" at bounding box center [882, 427] width 22 height 22
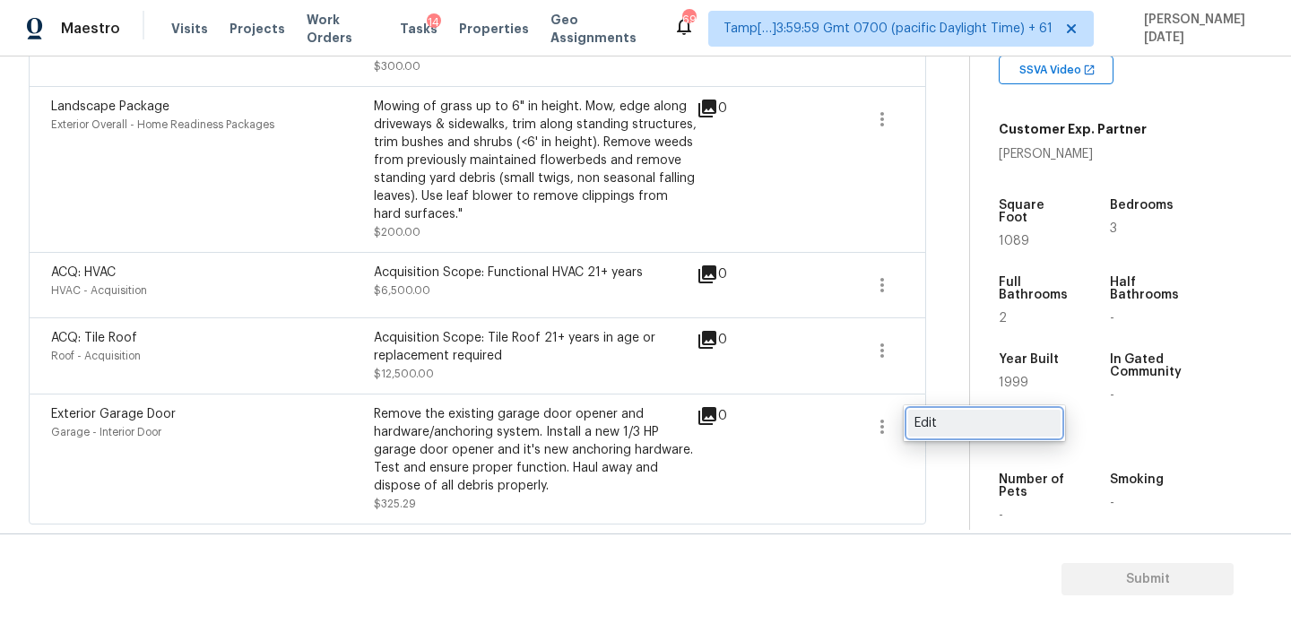
click at [966, 424] on div "Edit" at bounding box center [984, 423] width 140 height 18
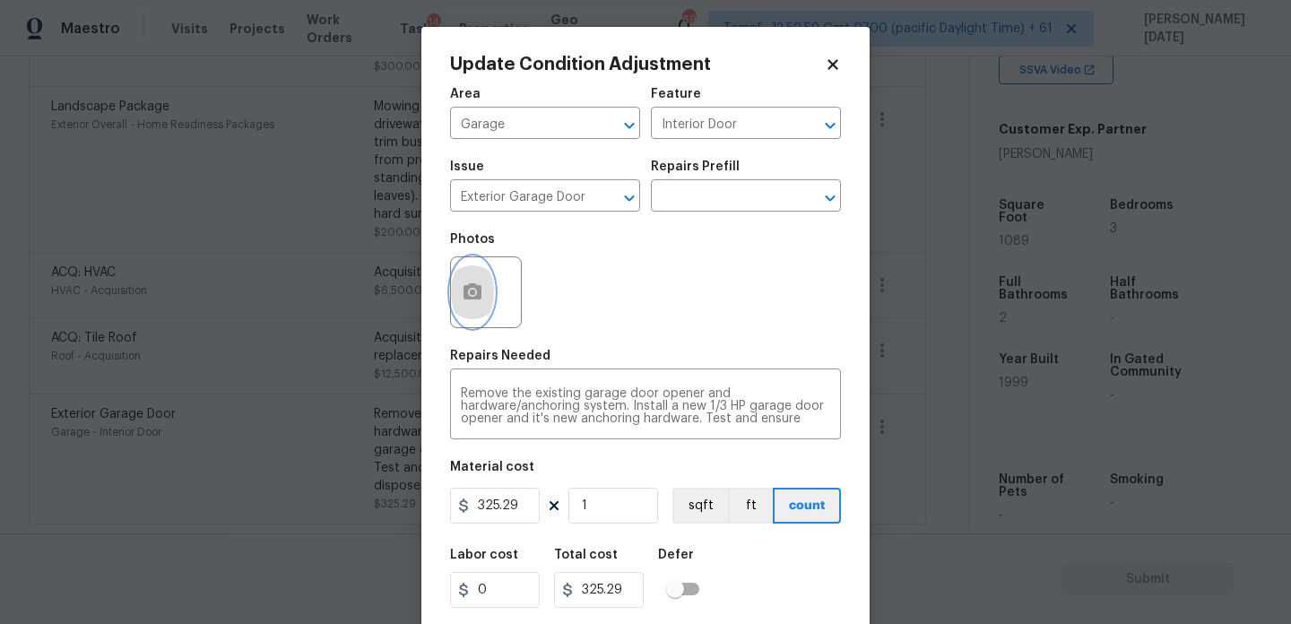
click at [480, 283] on icon "button" at bounding box center [473, 292] width 22 height 22
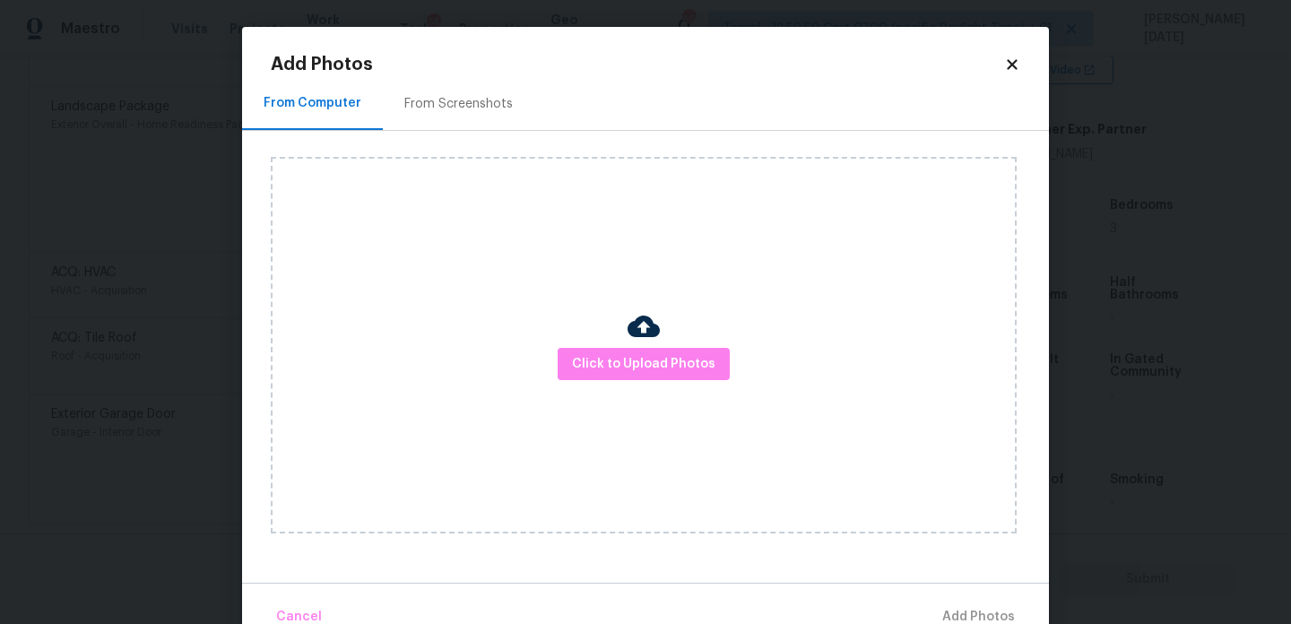
click at [587, 342] on div "Click to Upload Photos" at bounding box center [644, 345] width 746 height 376
click at [609, 363] on span "Click to Upload Photos" at bounding box center [643, 364] width 143 height 22
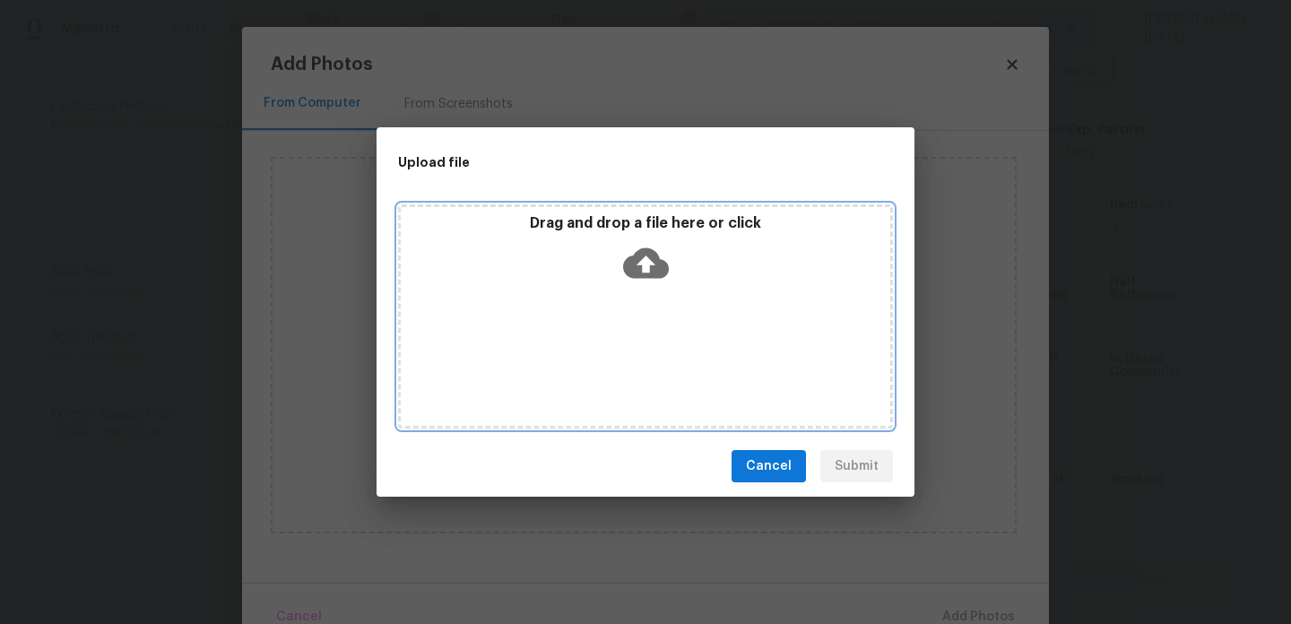
click at [609, 363] on div "Drag and drop a file here or click" at bounding box center [645, 316] width 495 height 224
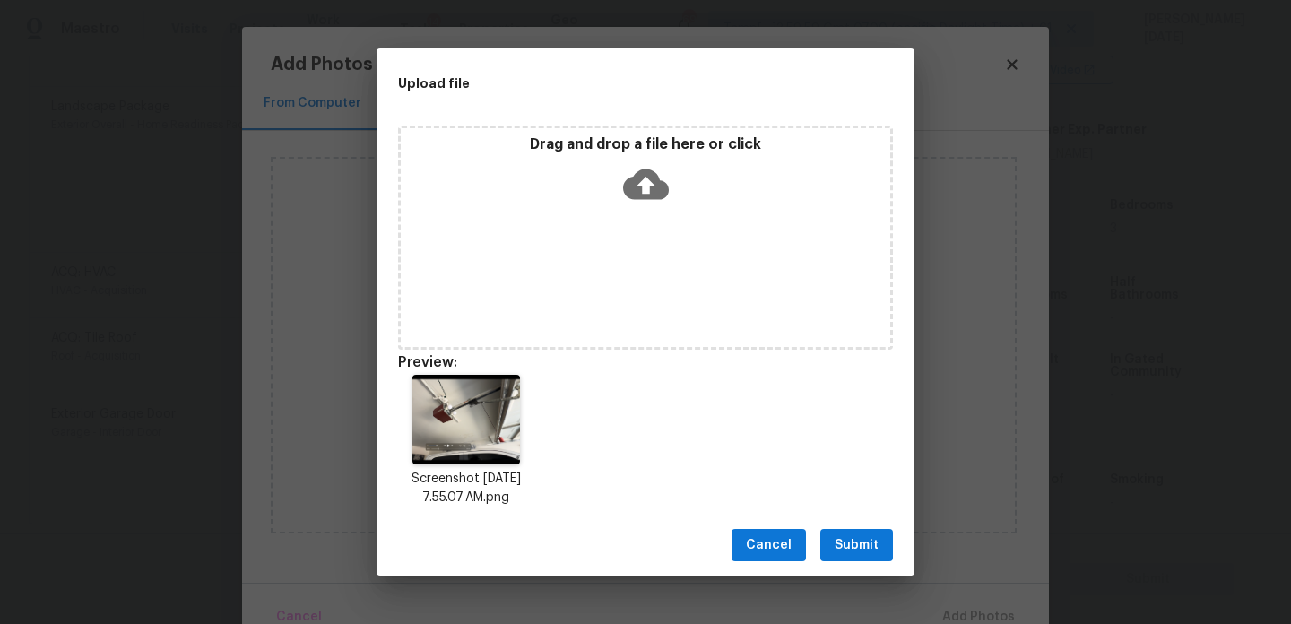
click at [849, 545] on span "Submit" at bounding box center [856, 545] width 44 height 22
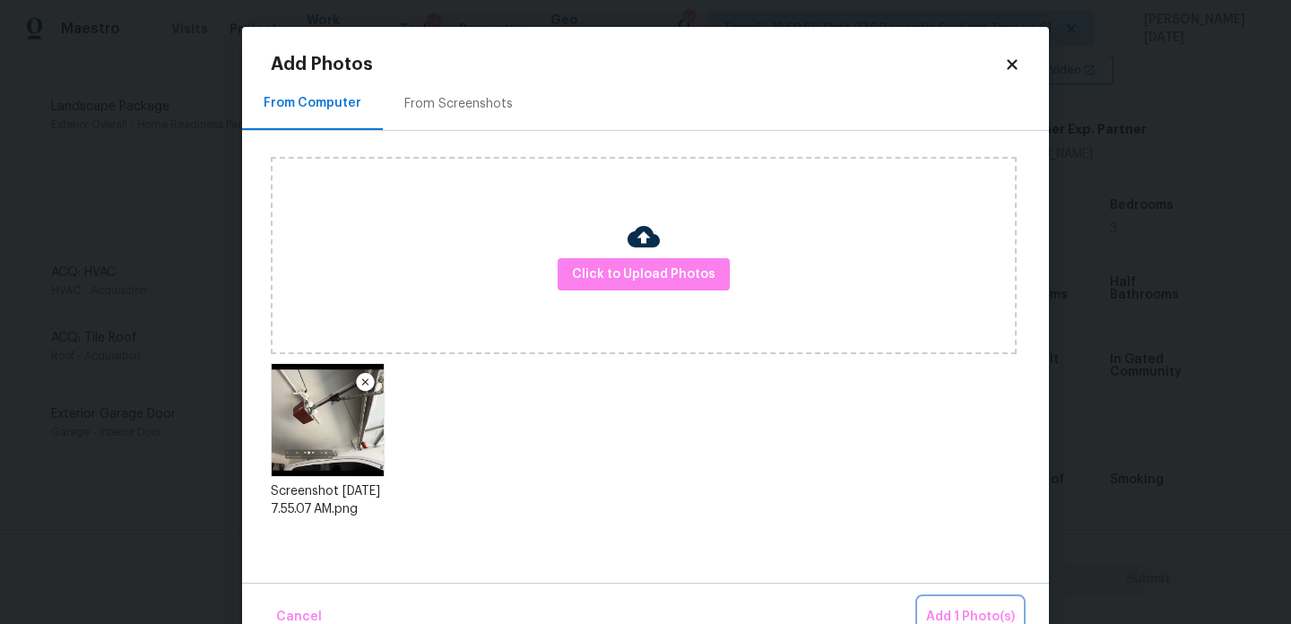
click at [943, 612] on span "Add 1 Photo(s)" at bounding box center [970, 617] width 89 height 22
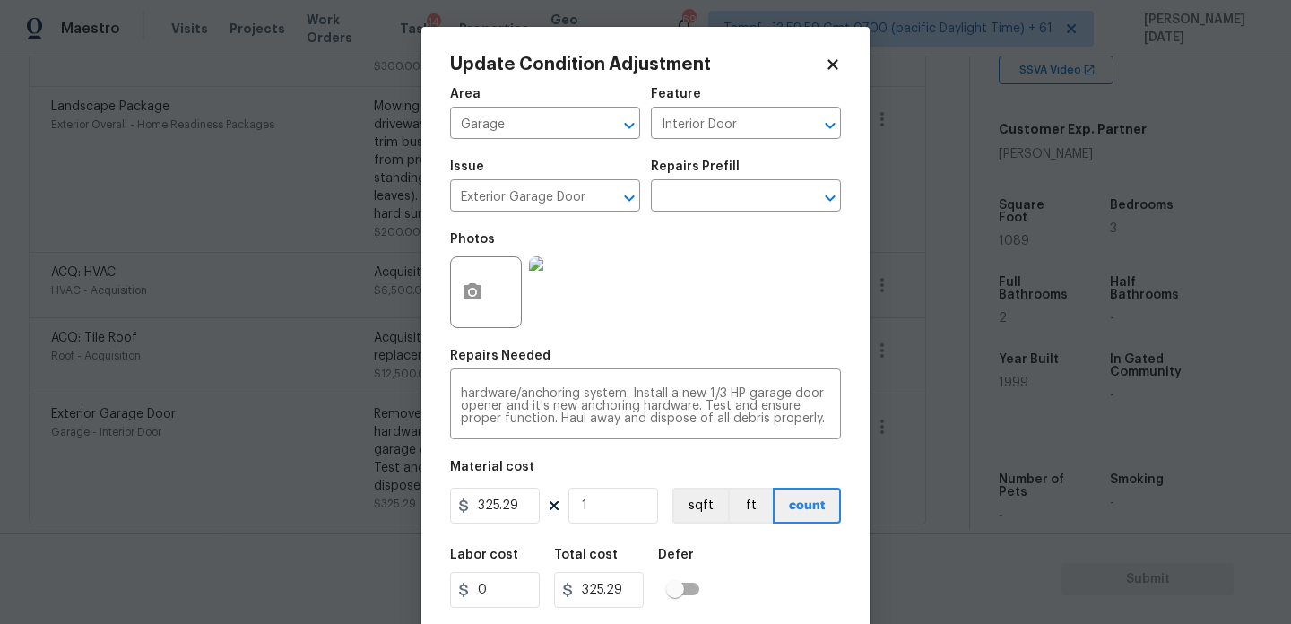
scroll to position [46, 0]
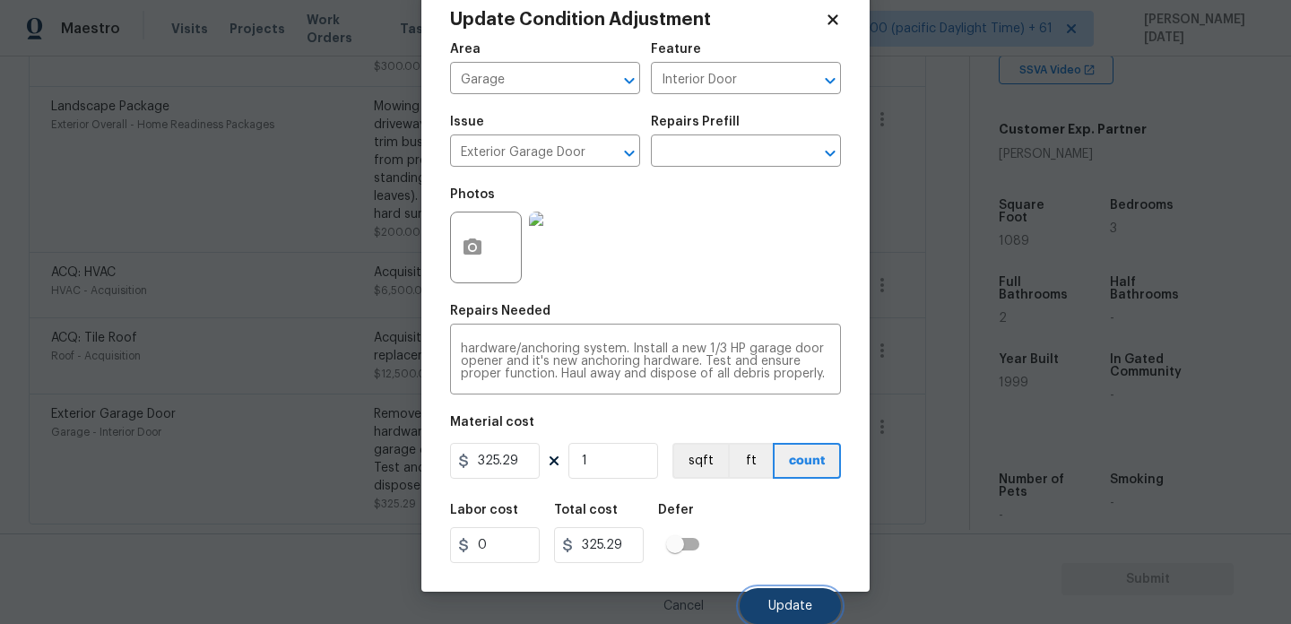
click at [763, 598] on button "Update" at bounding box center [789, 606] width 101 height 36
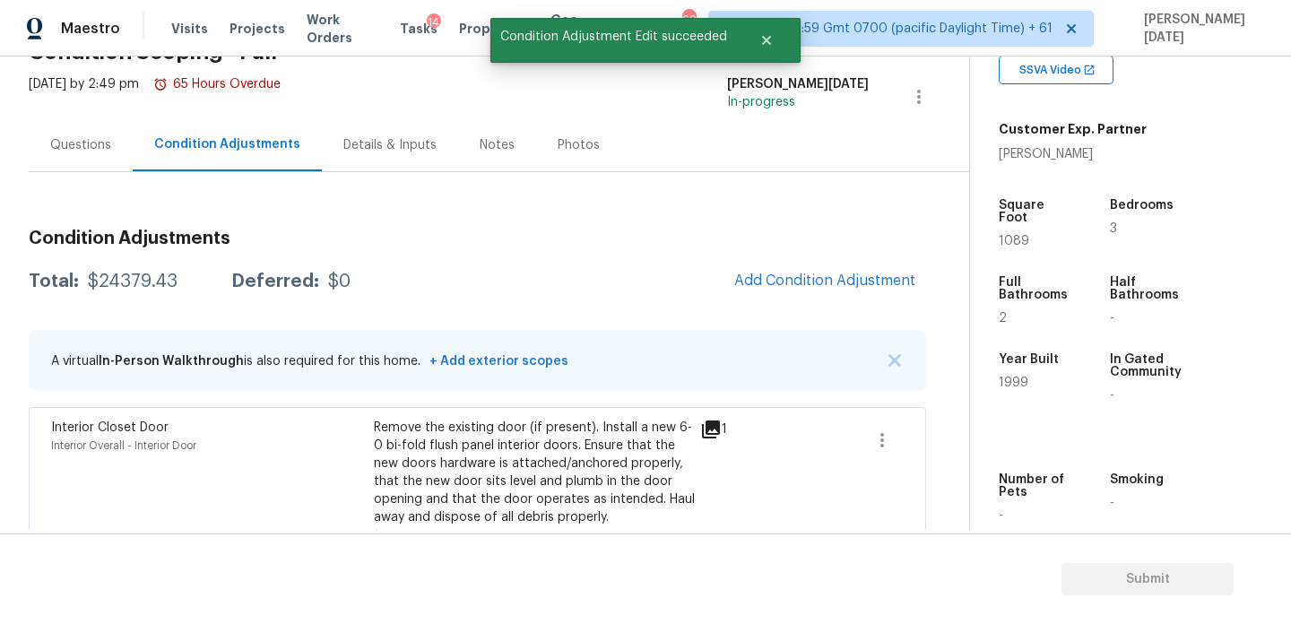
scroll to position [84, 0]
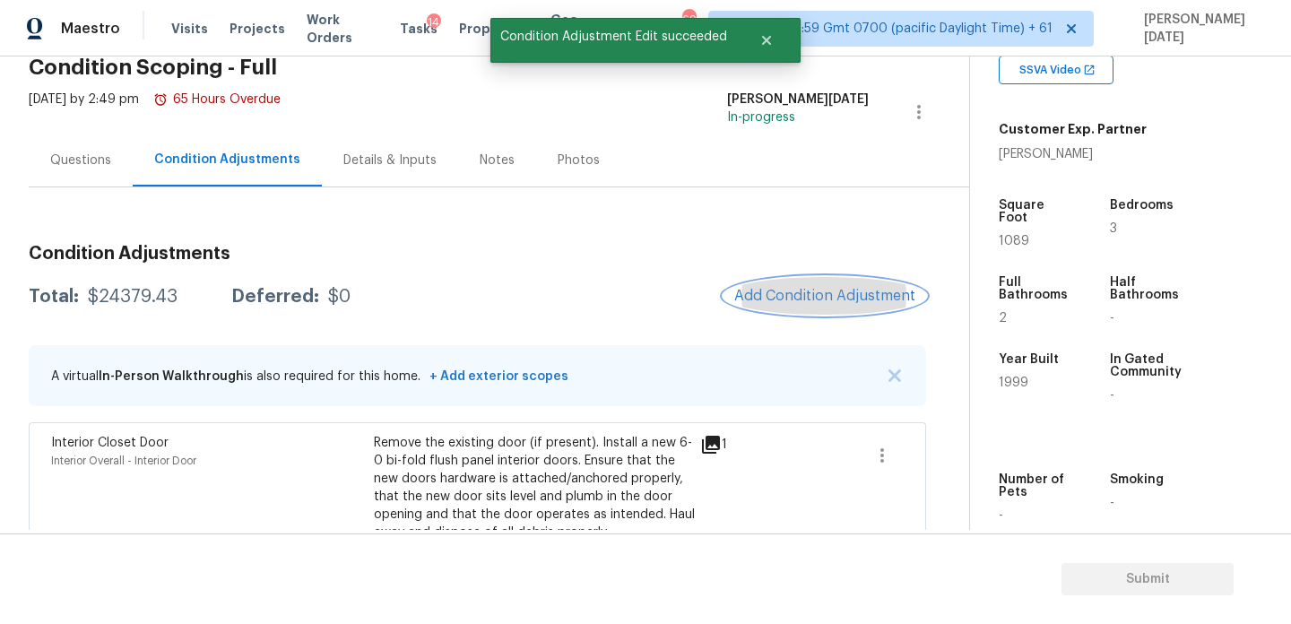
click at [834, 294] on span "Add Condition Adjustment" at bounding box center [824, 296] width 181 height 16
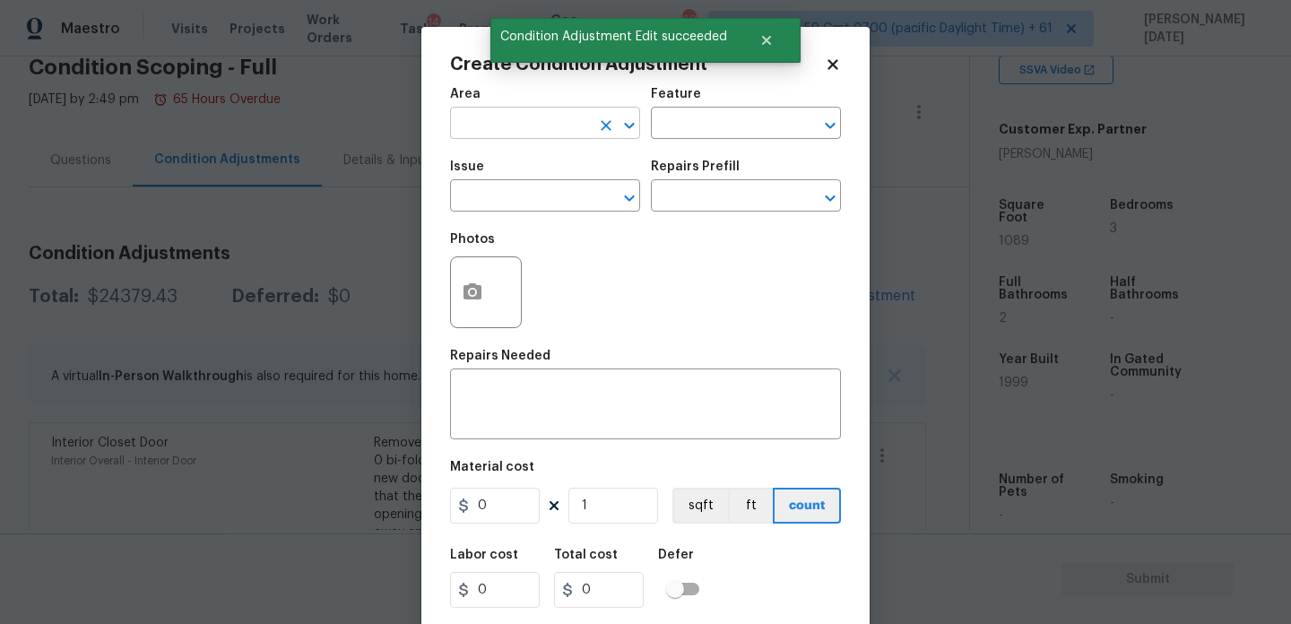
click at [509, 125] on input "text" at bounding box center [520, 125] width 140 height 28
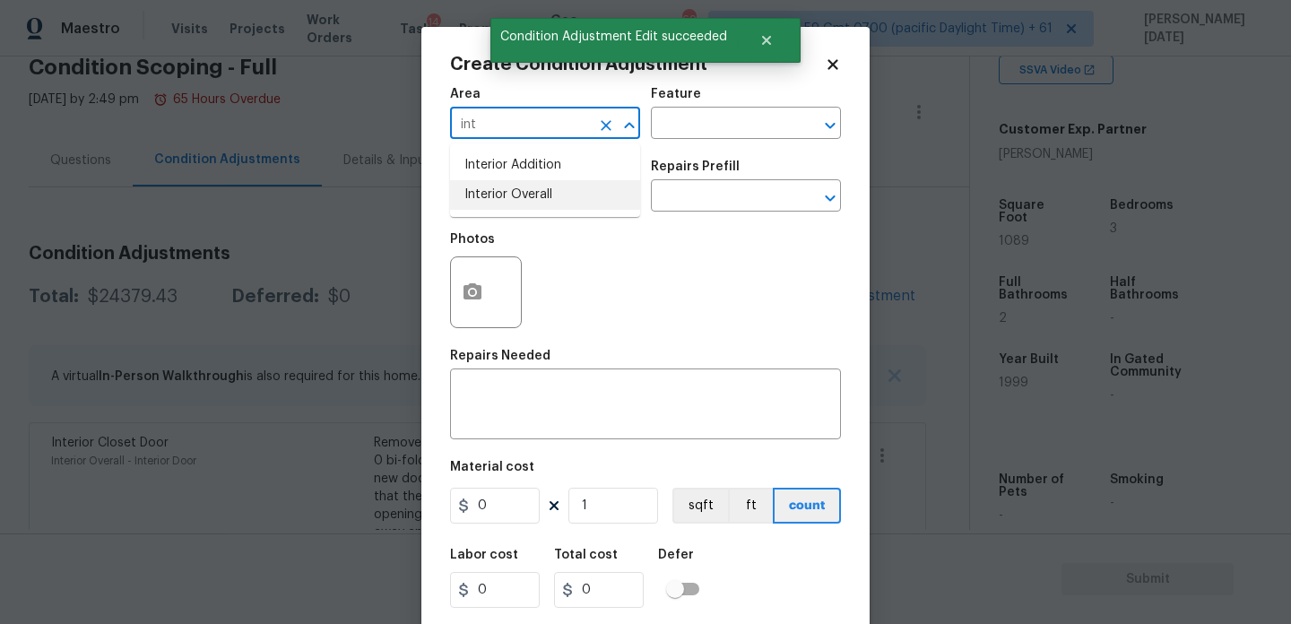
click at [511, 203] on li "Interior Overall" at bounding box center [545, 195] width 190 height 30
type input "Interior Overall"
click at [511, 203] on input "text" at bounding box center [520, 198] width 140 height 28
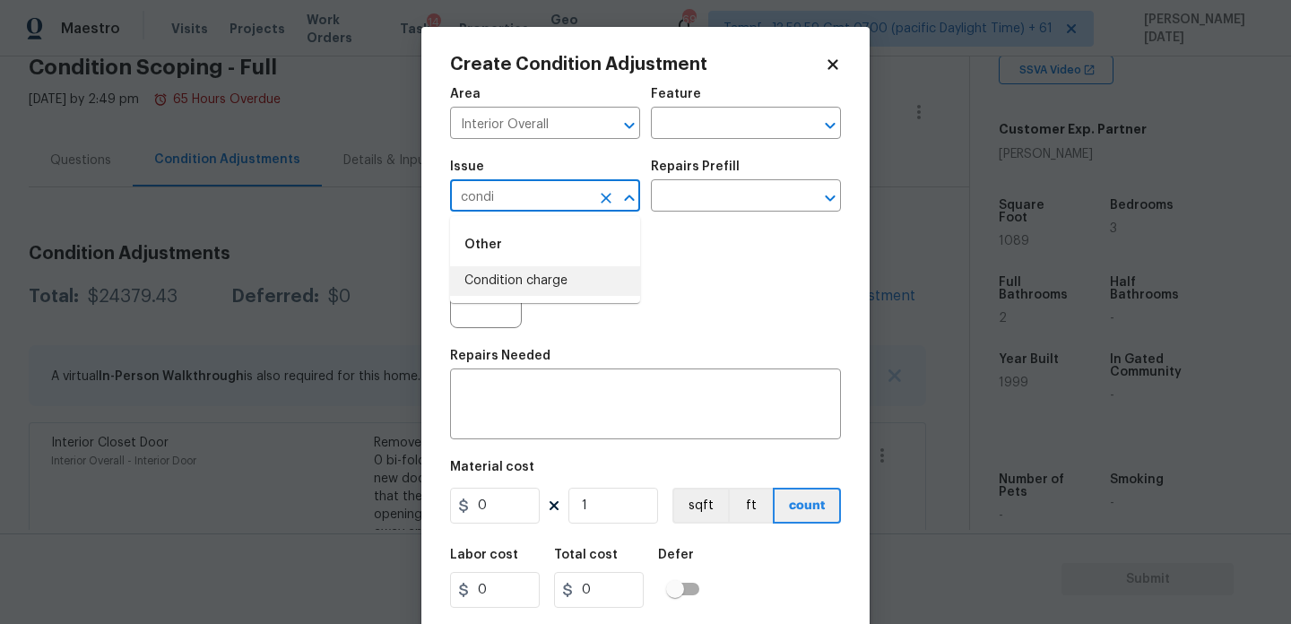
click at [543, 282] on li "Condition charge" at bounding box center [545, 281] width 190 height 30
type input "Condition charge"
click at [682, 195] on input "text" at bounding box center [721, 198] width 140 height 28
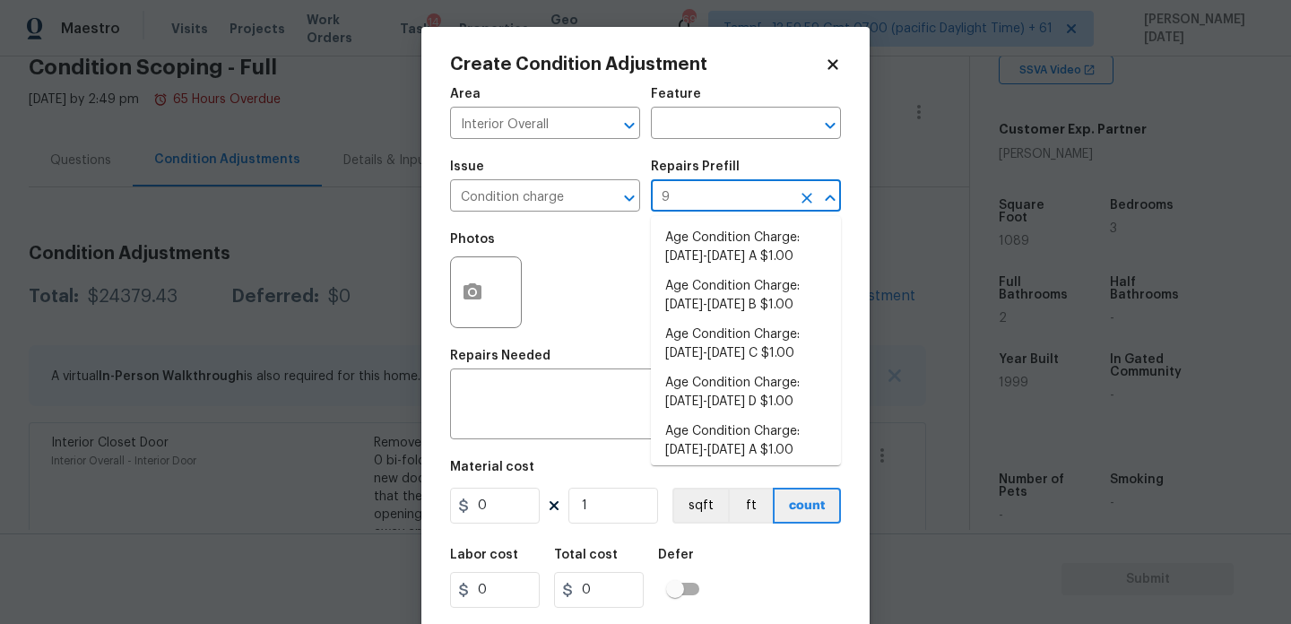
type input "93"
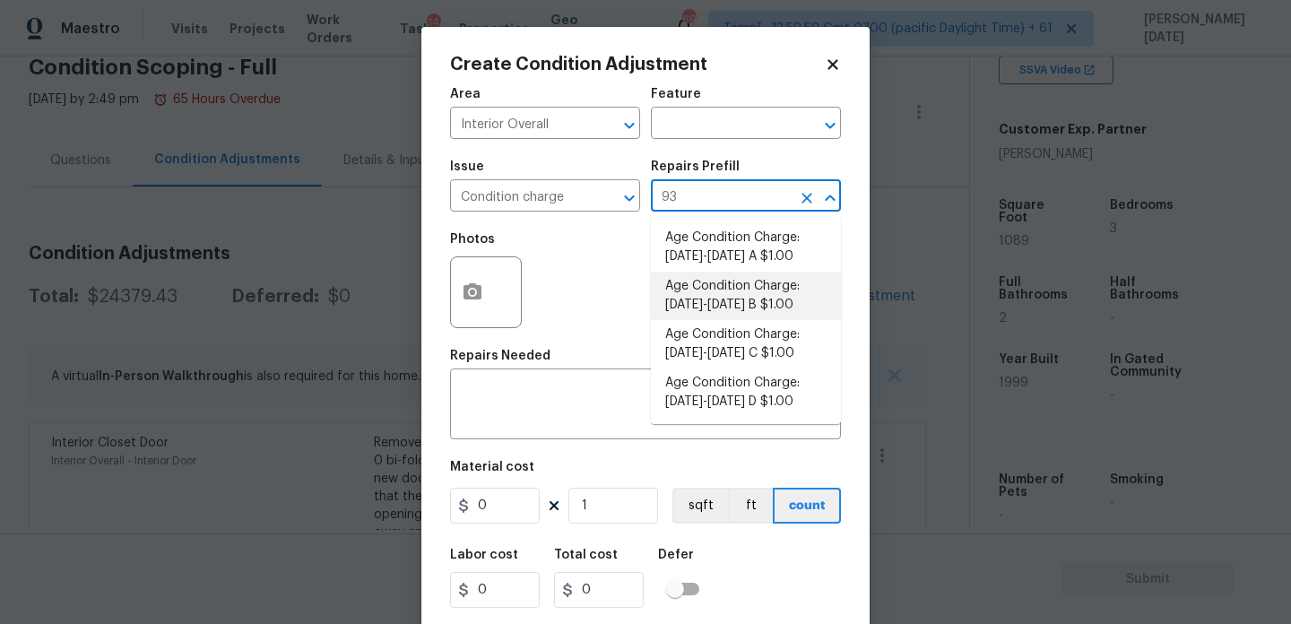
click at [706, 303] on li "Age Condition Charge: 1993-2008 B $1.00" at bounding box center [746, 296] width 190 height 48
type input "Home Readiness Packages"
type textarea "Age Condition Charge: 1993-2008 B"
type input "1"
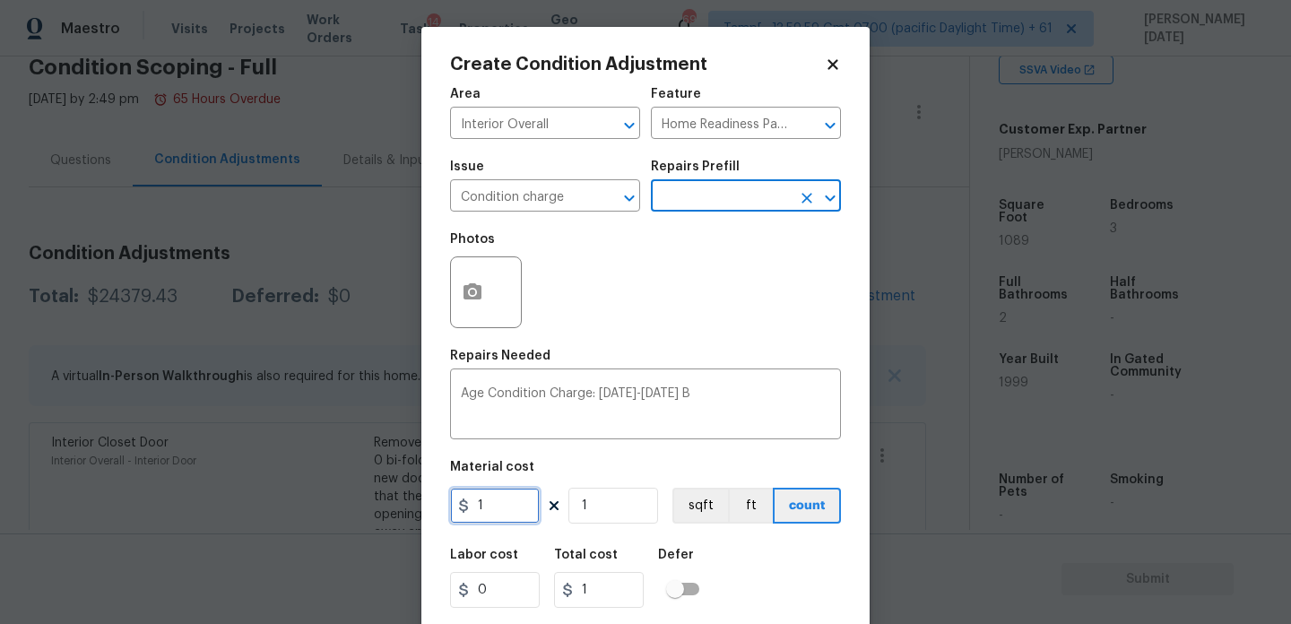
click at [523, 504] on input "1" at bounding box center [495, 506] width 90 height 36
type input "2000"
click at [696, 318] on div "Photos" at bounding box center [645, 280] width 391 height 117
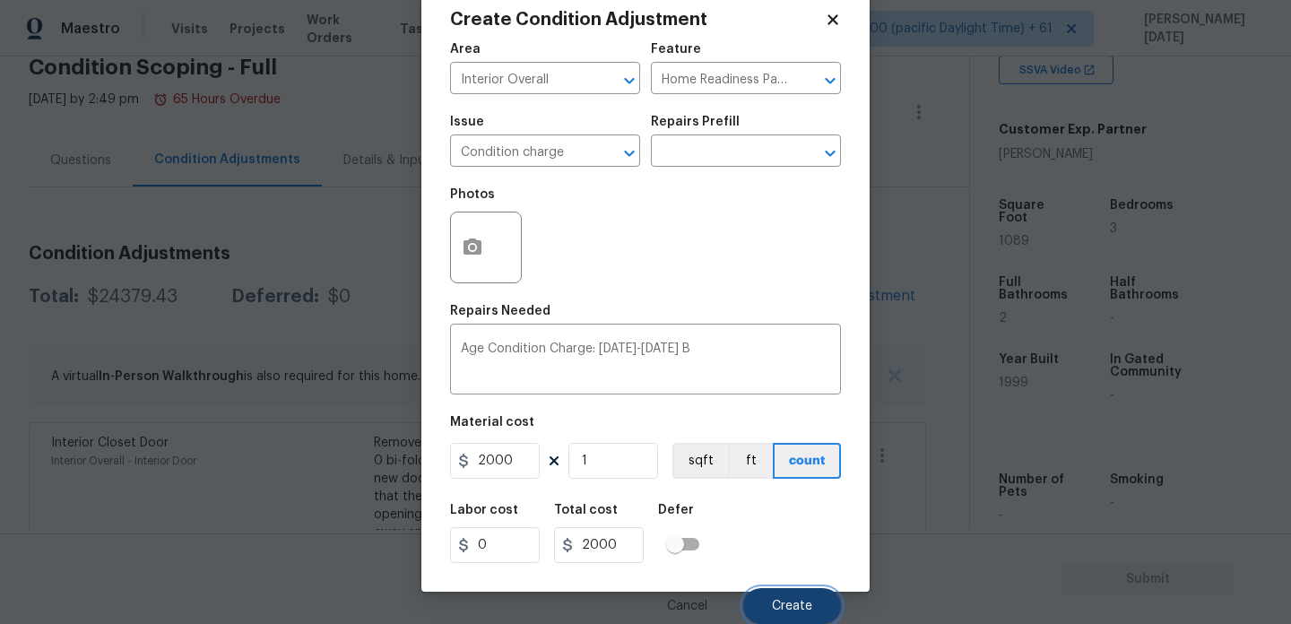
click at [768, 607] on button "Create" at bounding box center [792, 606] width 98 height 36
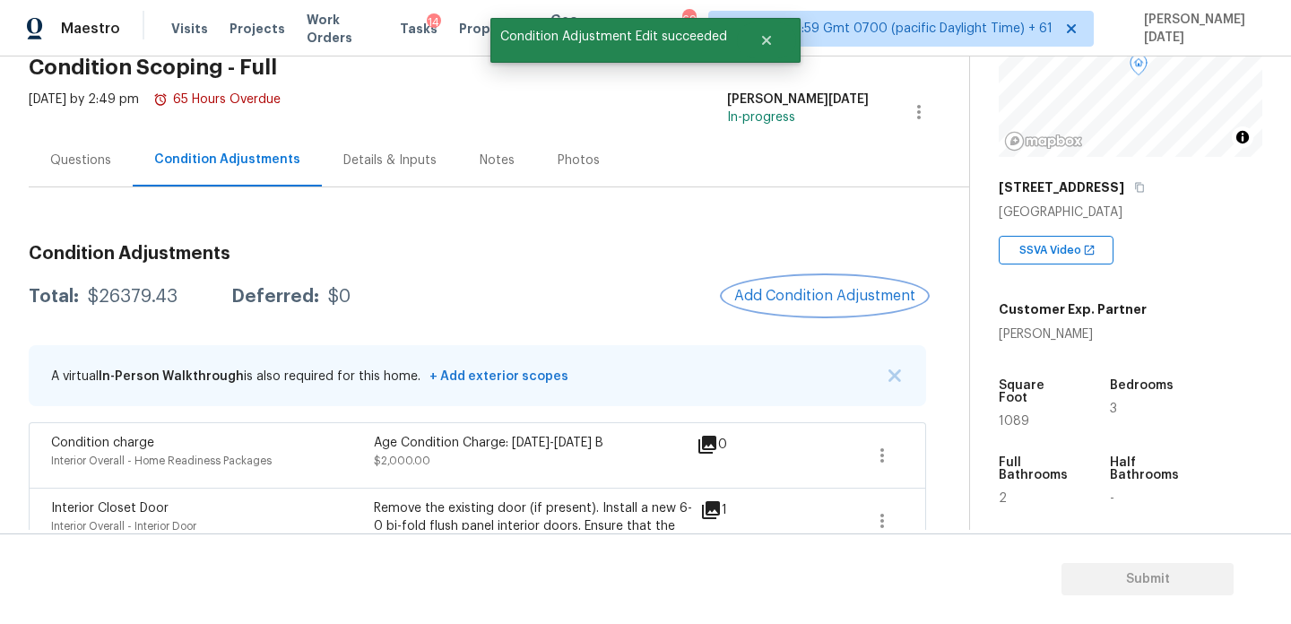
scroll to position [157, 0]
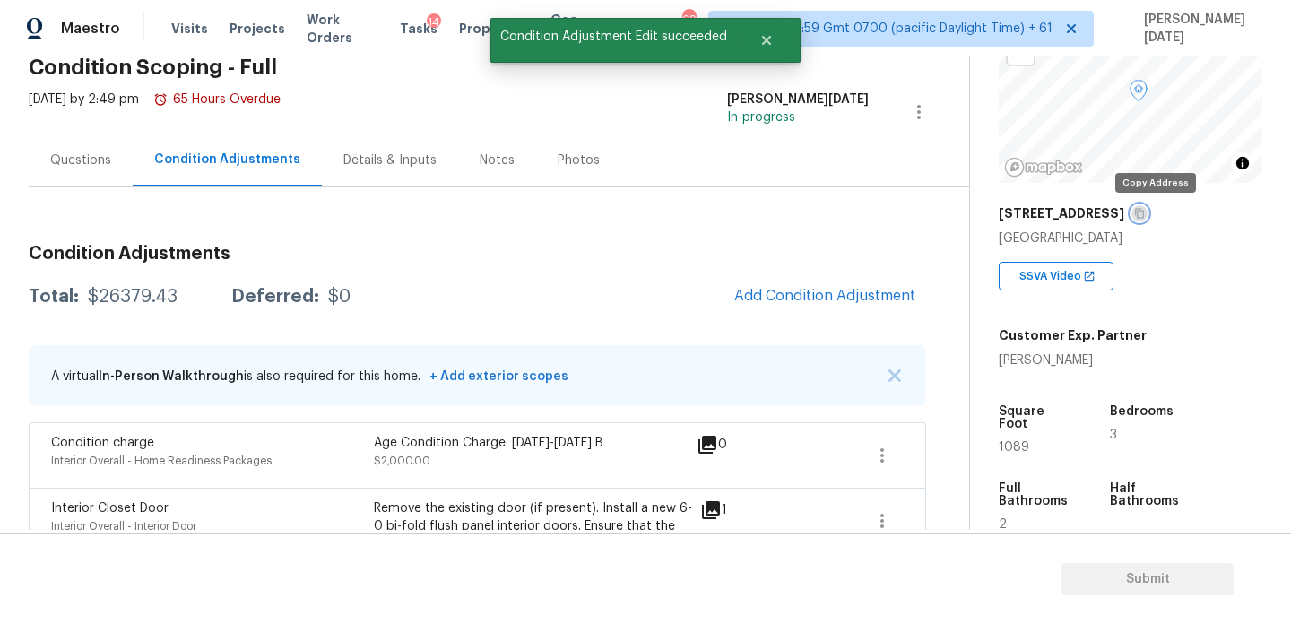
click at [1147, 214] on button "button" at bounding box center [1139, 213] width 16 height 16
click at [99, 169] on div "Questions" at bounding box center [81, 160] width 104 height 53
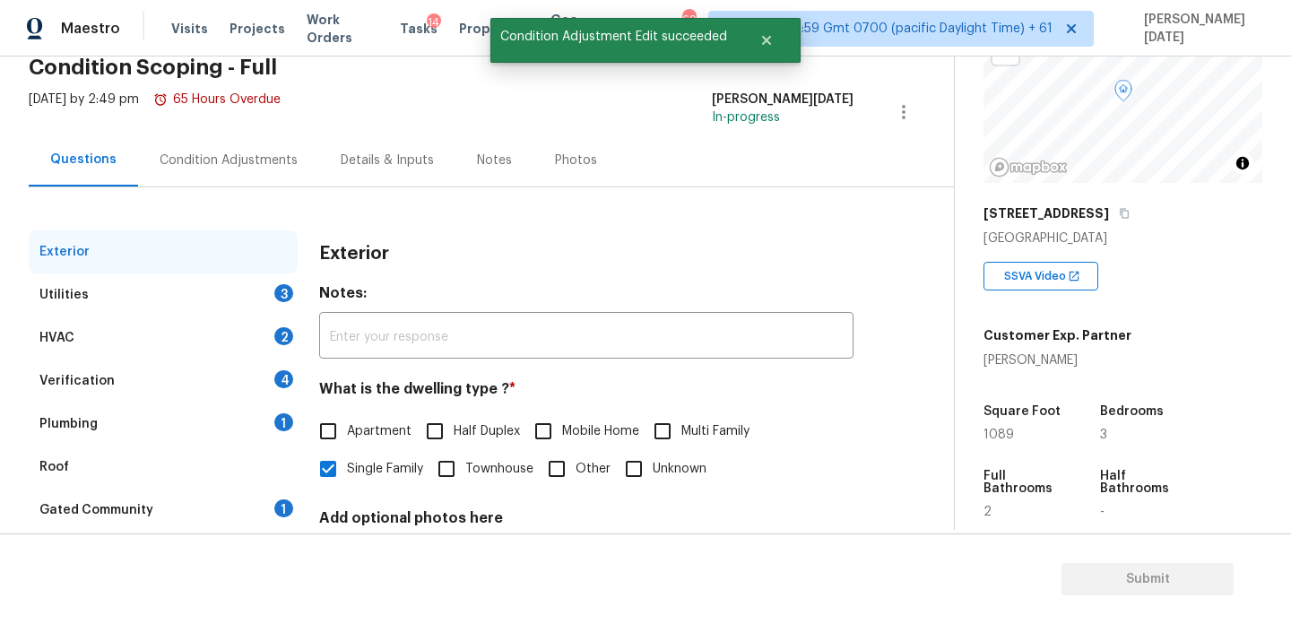
scroll to position [239, 0]
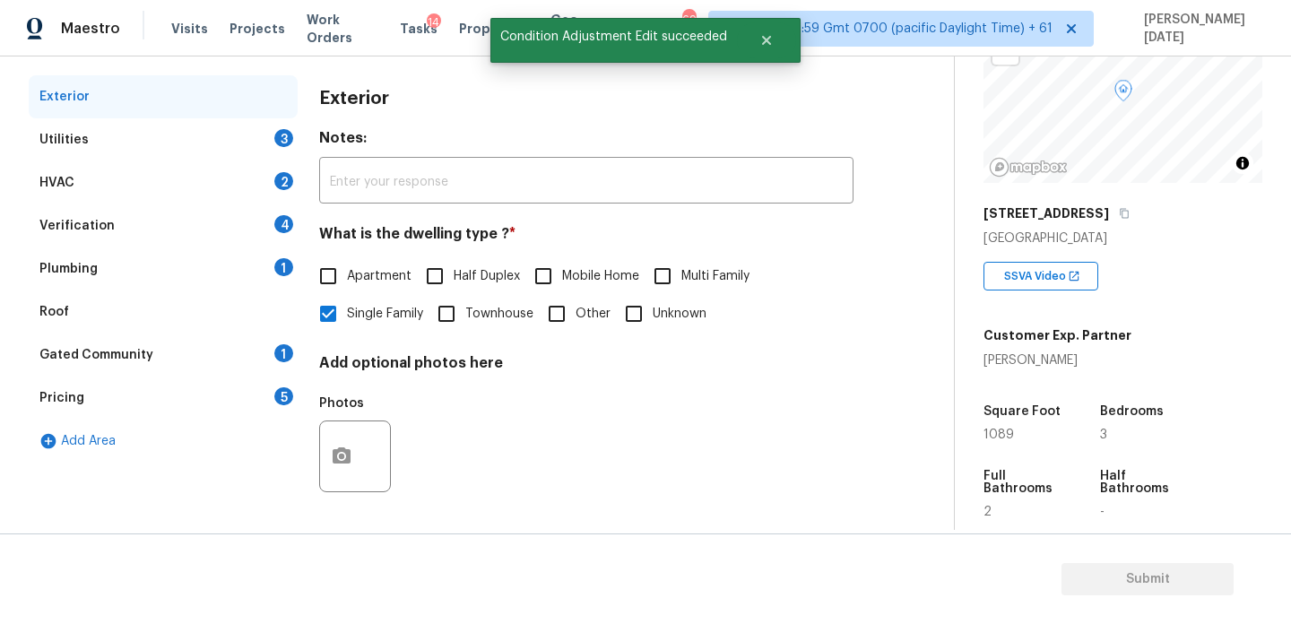
click at [267, 135] on div "Utilities 3" at bounding box center [163, 139] width 269 height 43
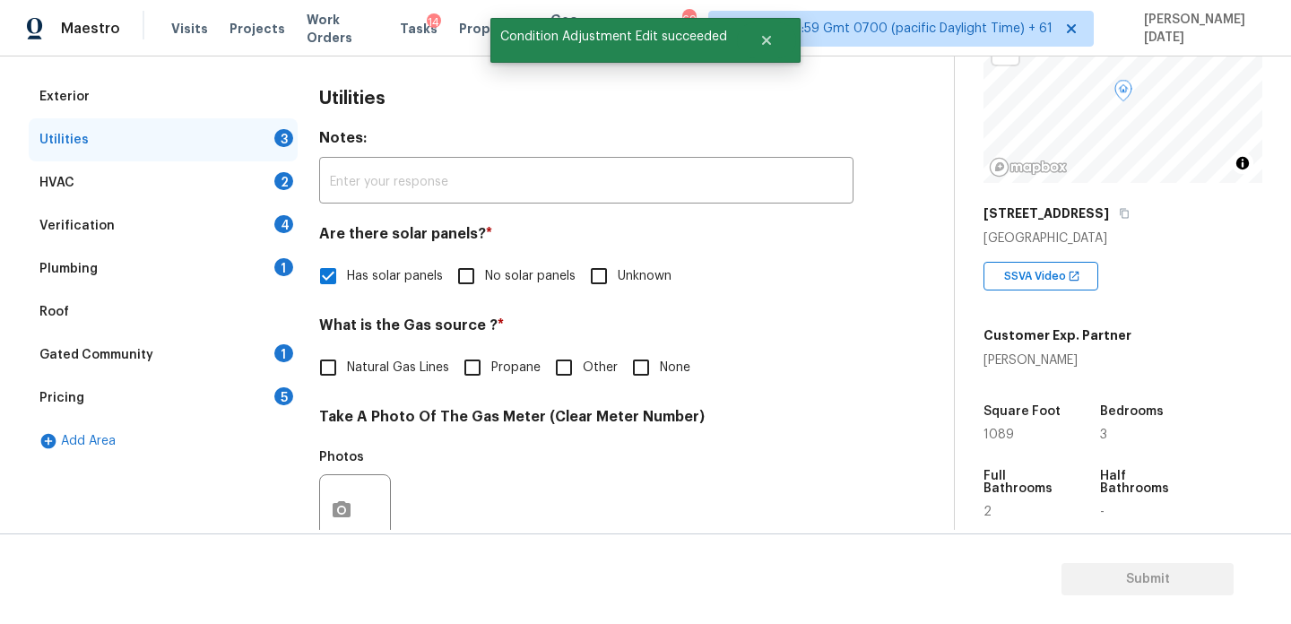
click at [636, 346] on div "What is the Gas source ? * Natural Gas Lines Propane Other None" at bounding box center [586, 351] width 534 height 70
click at [618, 376] on div "Natural Gas Lines Propane Other None" at bounding box center [586, 368] width 534 height 38
click at [645, 368] on input "None" at bounding box center [641, 368] width 38 height 38
checkbox input "true"
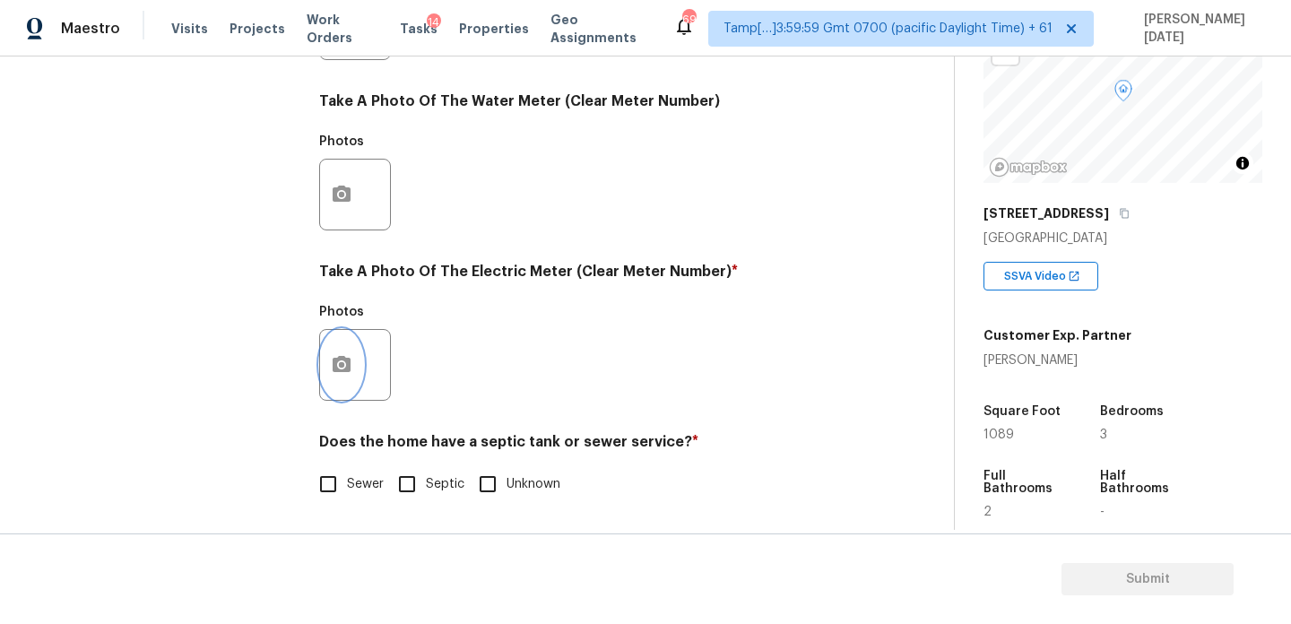
click at [347, 376] on button "button" at bounding box center [341, 365] width 43 height 70
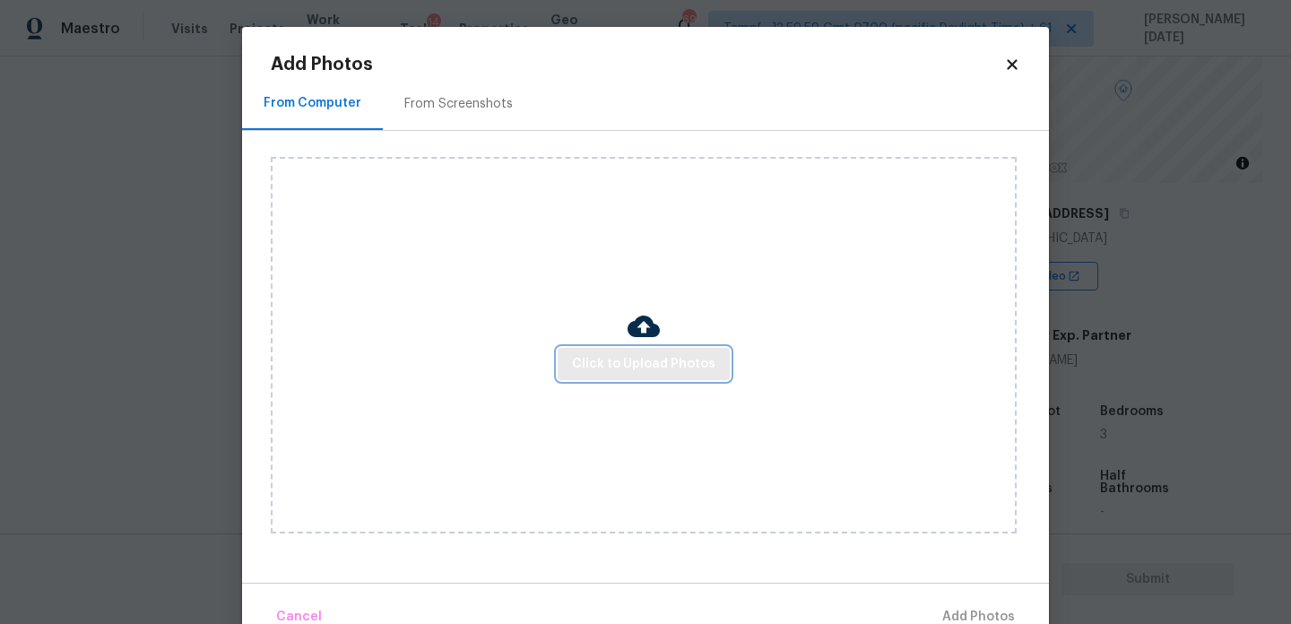
click at [624, 360] on span "Click to Upload Photos" at bounding box center [643, 364] width 143 height 22
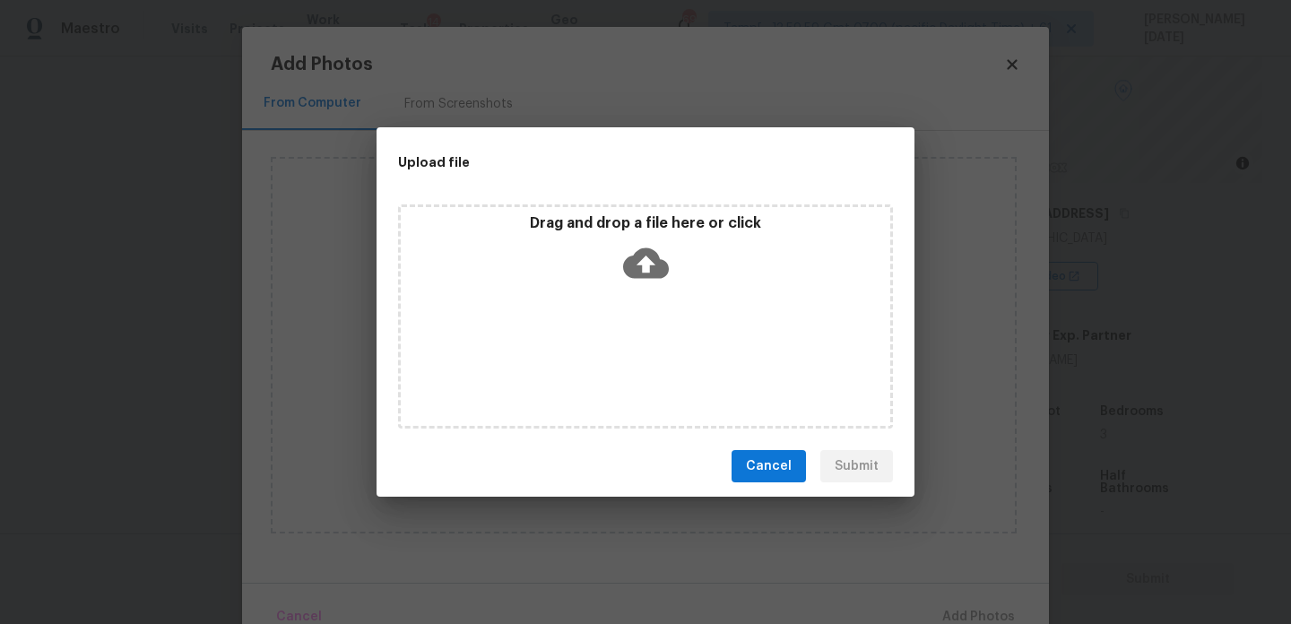
click at [624, 360] on div "Drag and drop a file here or click" at bounding box center [645, 316] width 495 height 224
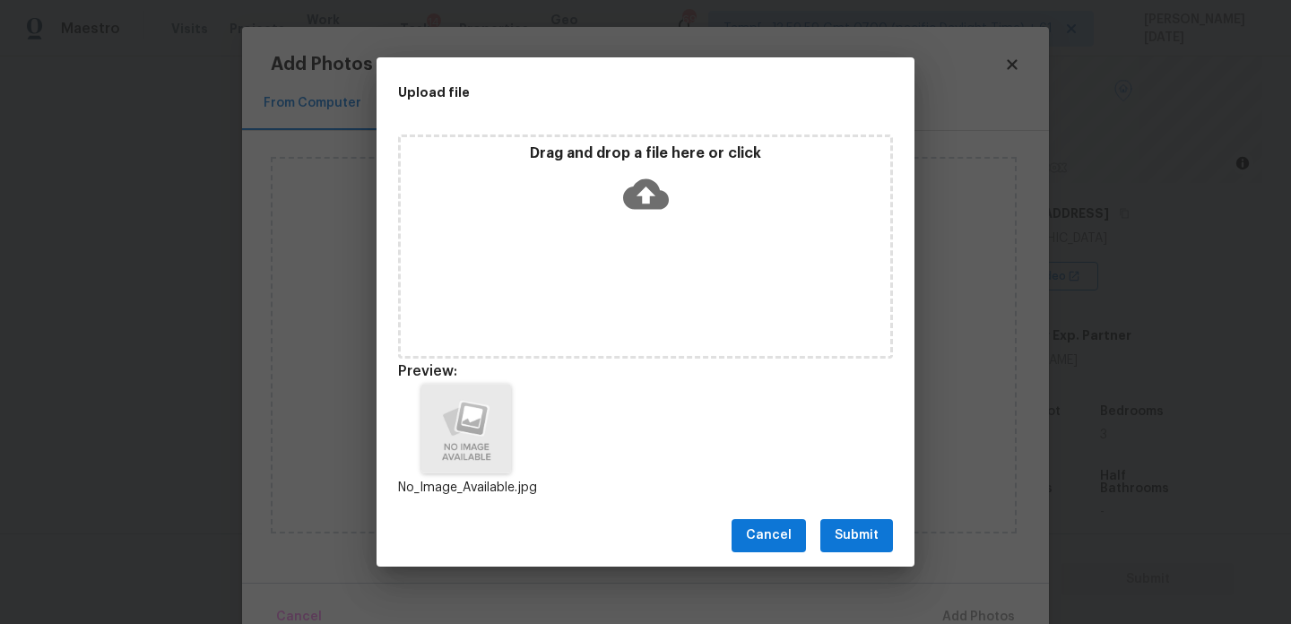
click at [888, 544] on button "Submit" at bounding box center [856, 535] width 73 height 33
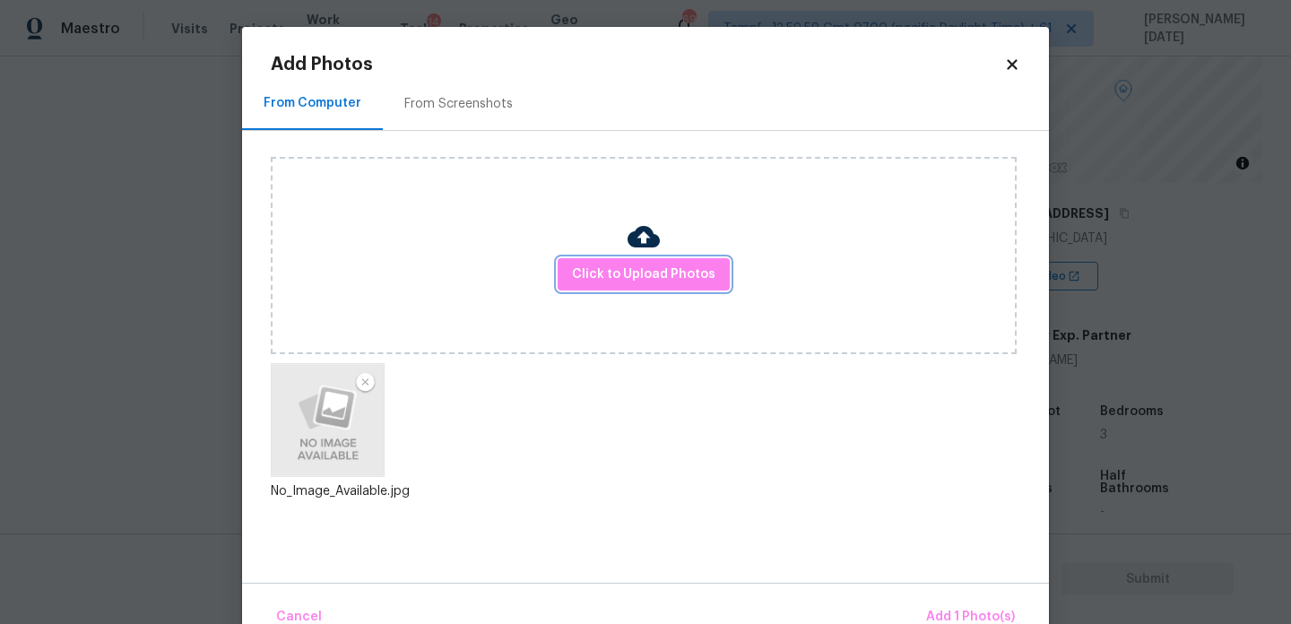
scroll to position [39, 0]
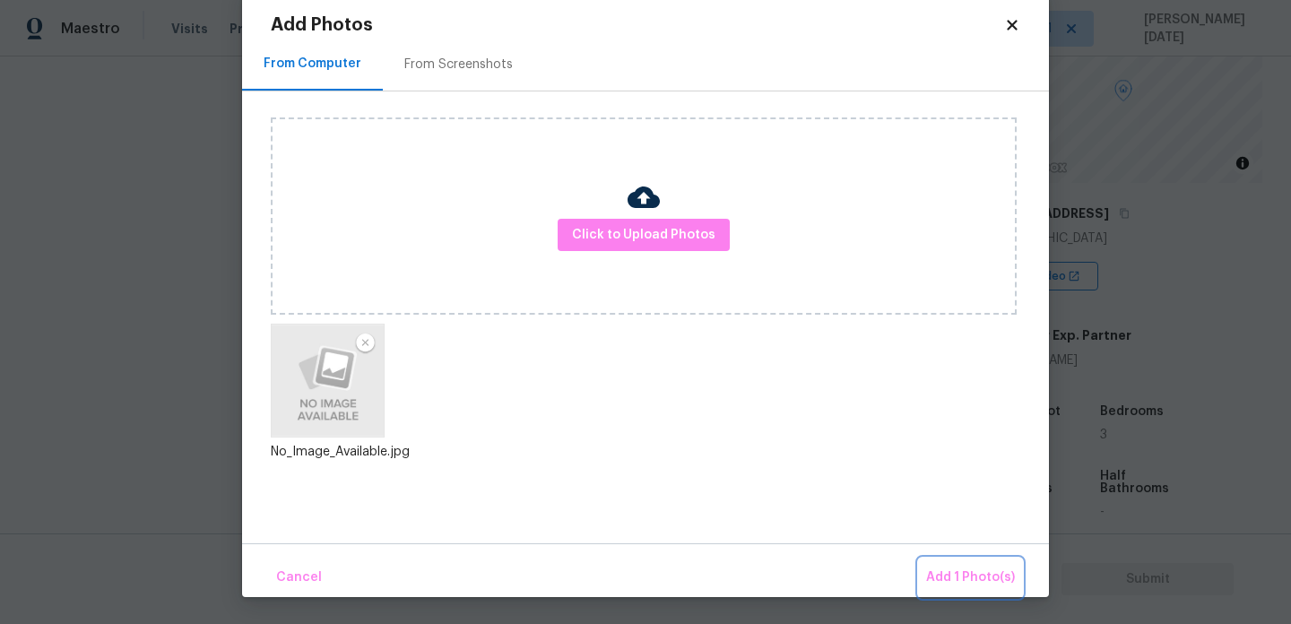
click at [947, 566] on button "Add 1 Photo(s)" at bounding box center [970, 577] width 103 height 39
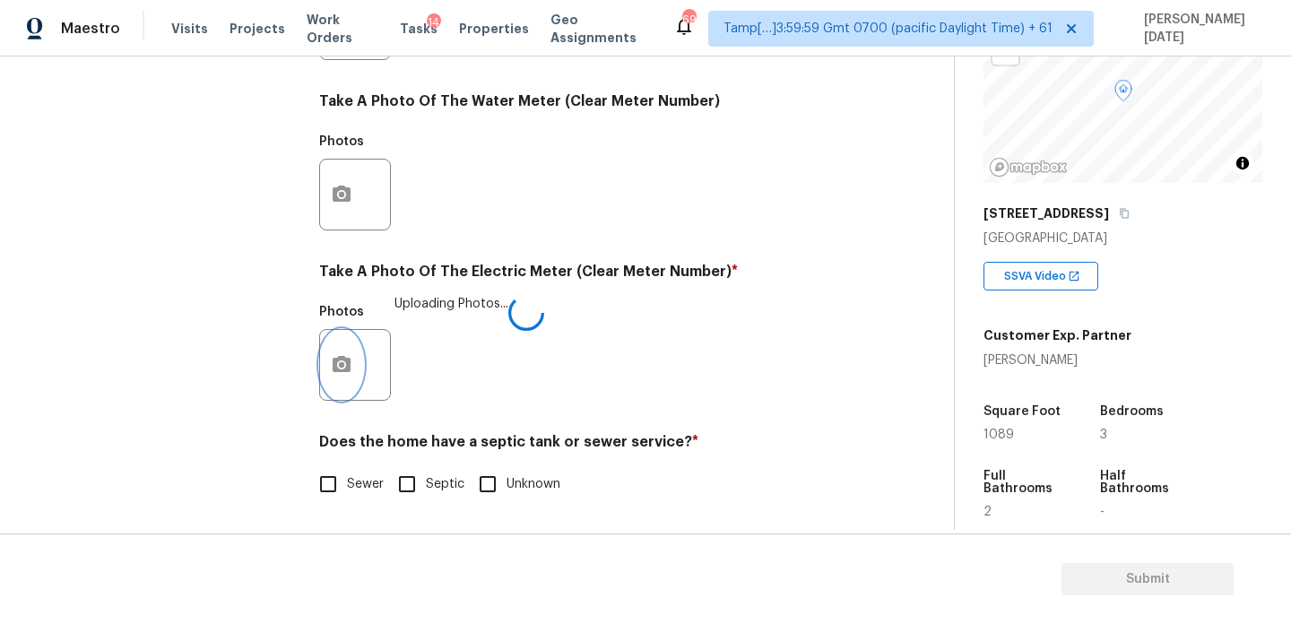
scroll to position [0, 0]
click at [359, 482] on span "Sewer" at bounding box center [365, 484] width 37 height 19
click at [347, 482] on input "Sewer" at bounding box center [328, 484] width 38 height 38
checkbox input "true"
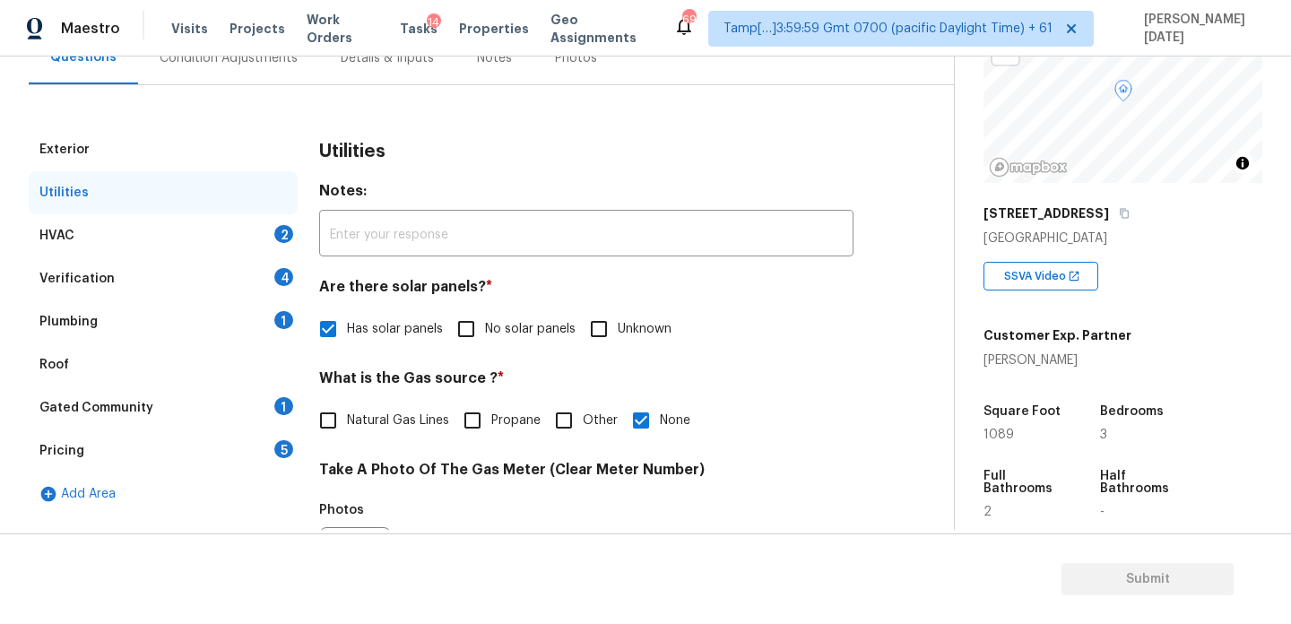
scroll to position [143, 0]
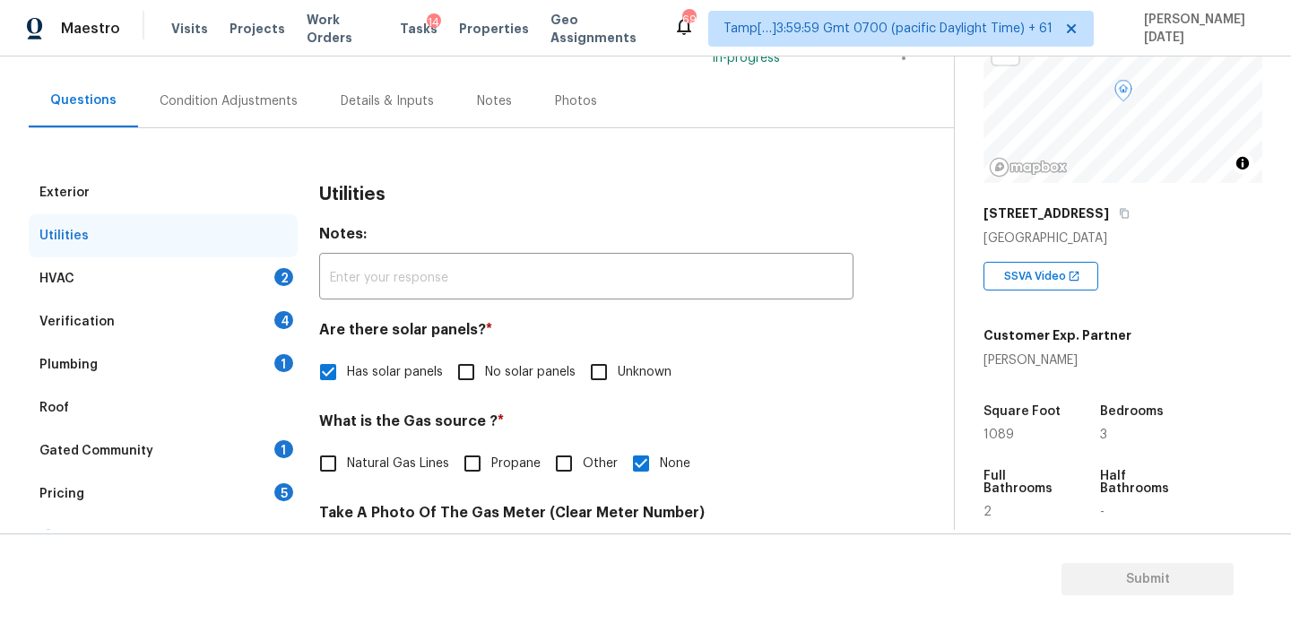
click at [255, 272] on div "HVAC 2" at bounding box center [163, 278] width 269 height 43
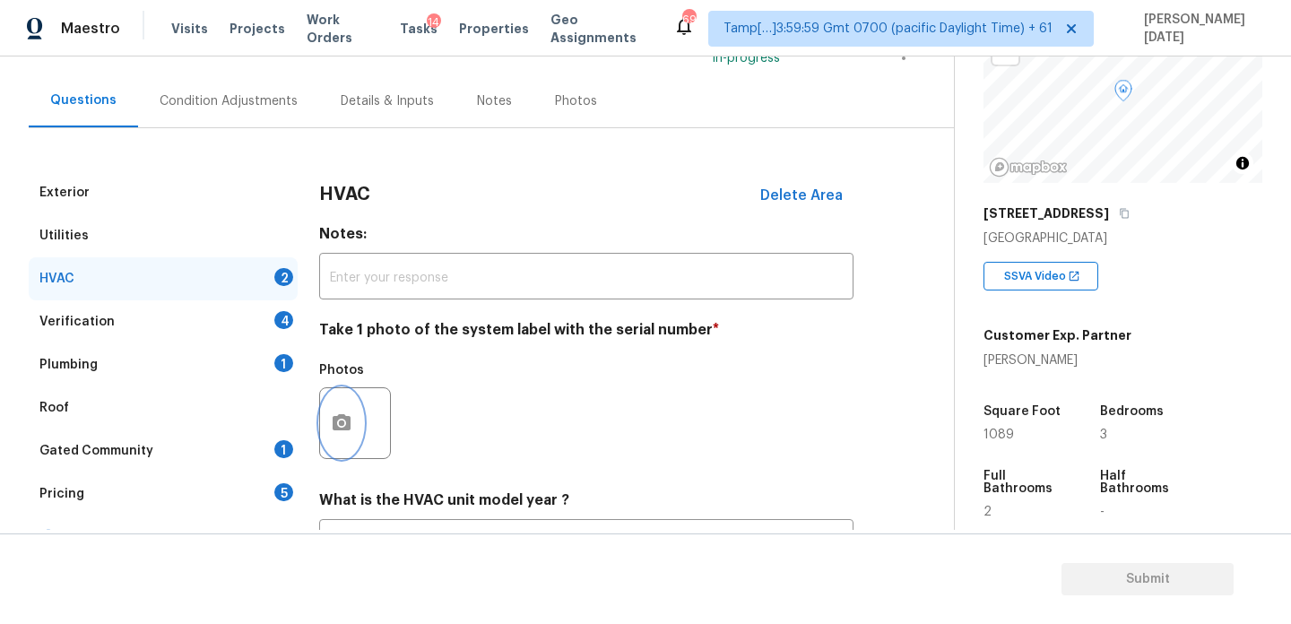
click at [324, 428] on button "button" at bounding box center [341, 423] width 43 height 70
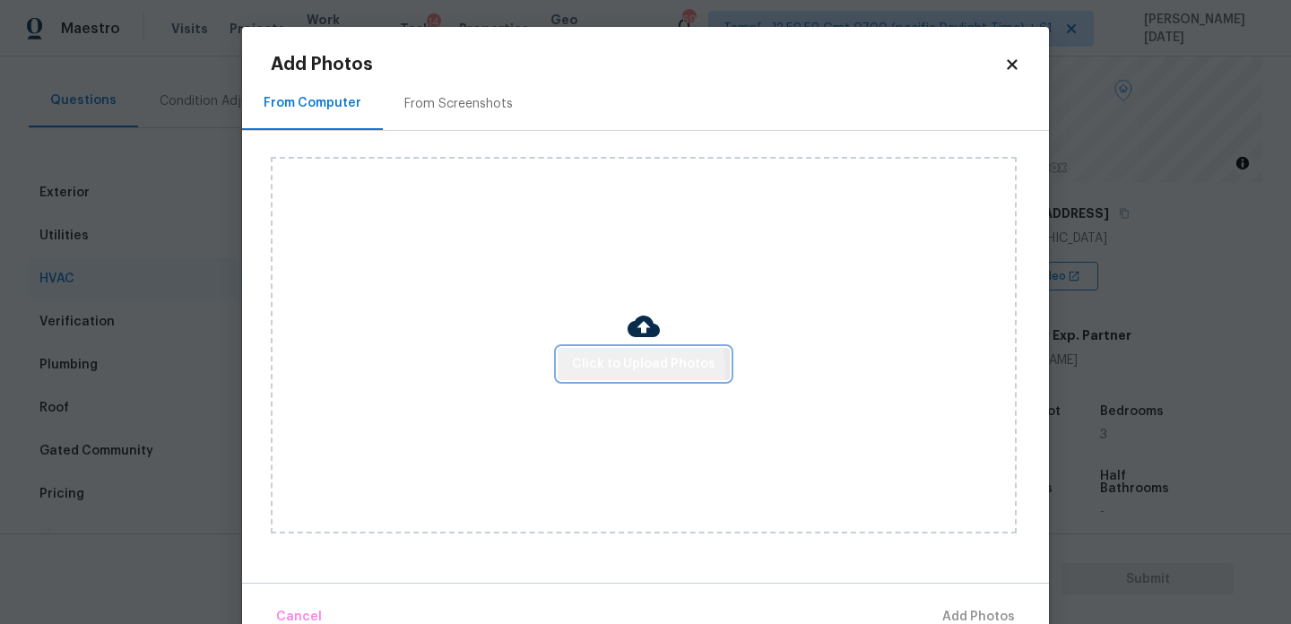
click at [615, 370] on span "Click to Upload Photos" at bounding box center [643, 364] width 143 height 22
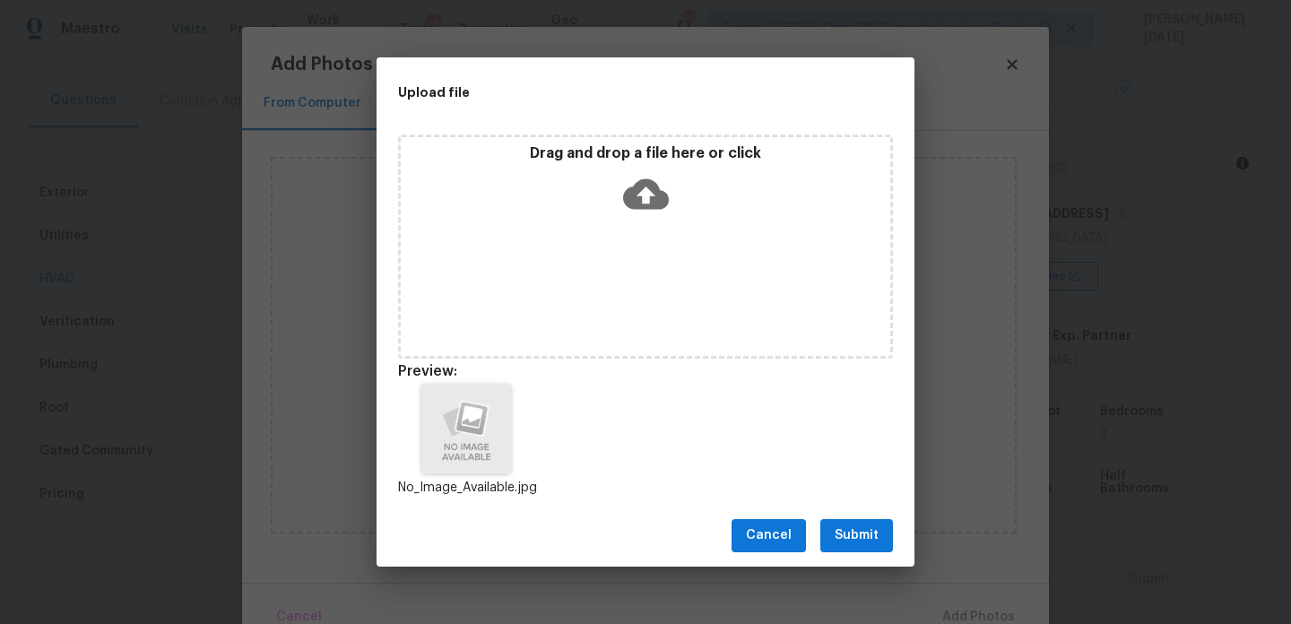
click at [836, 538] on span "Submit" at bounding box center [856, 535] width 44 height 22
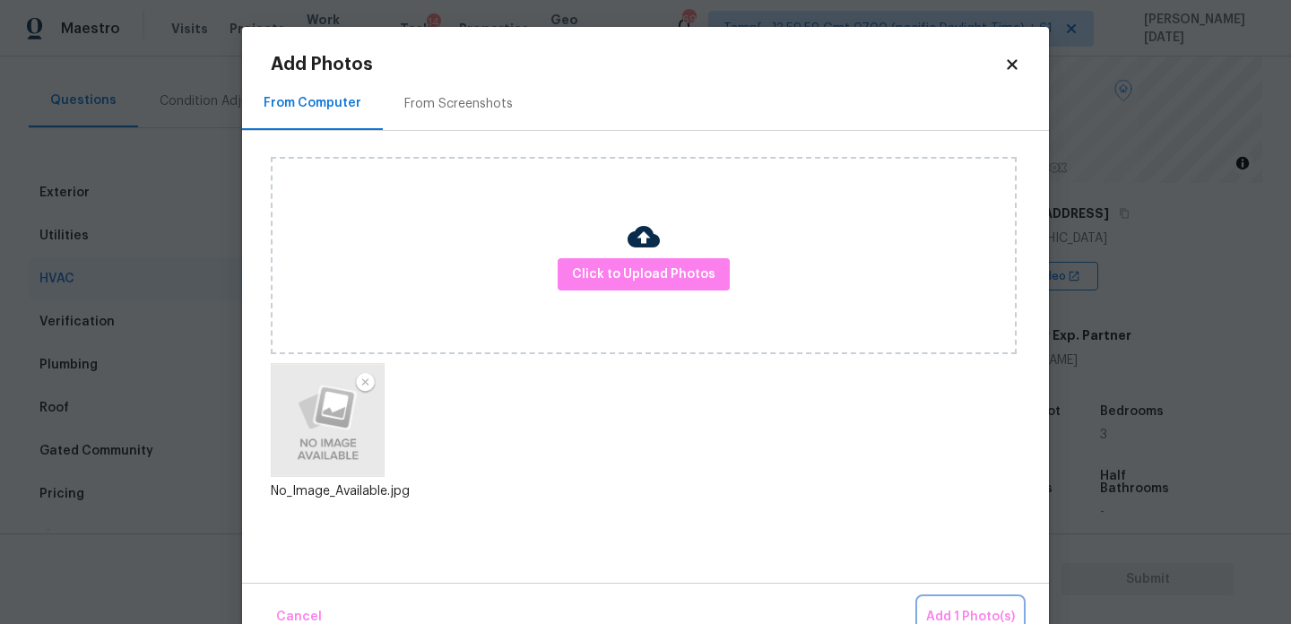
click at [941, 615] on span "Add 1 Photo(s)" at bounding box center [970, 617] width 89 height 22
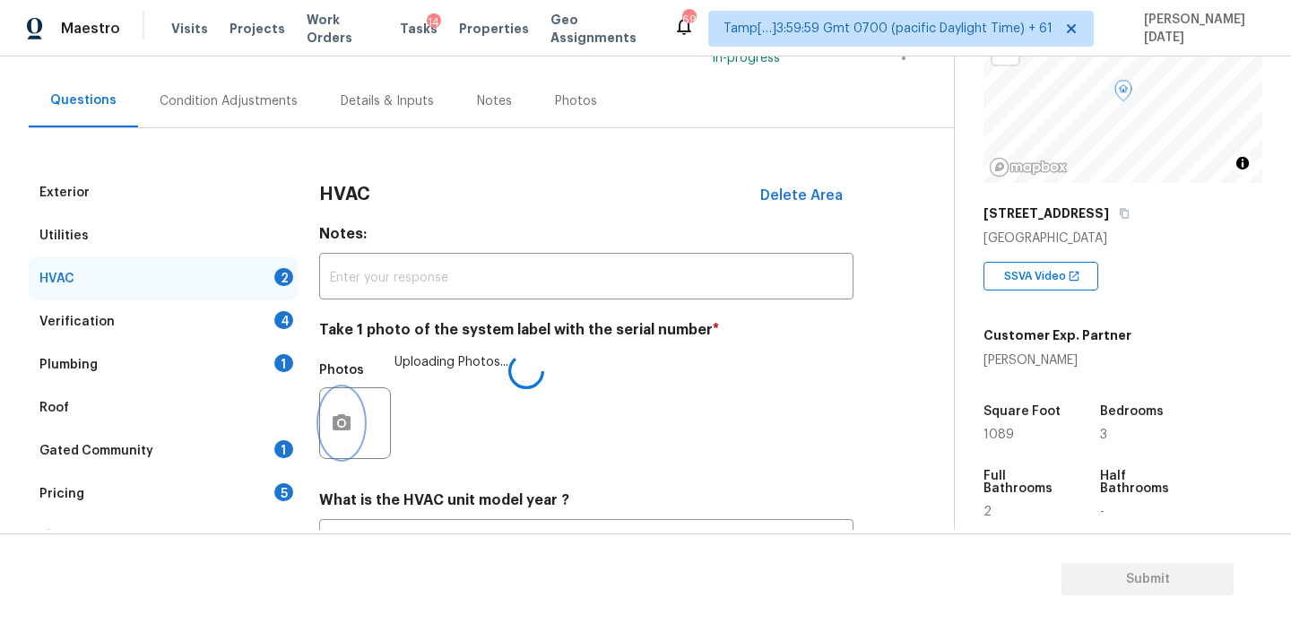
scroll to position [298, 0]
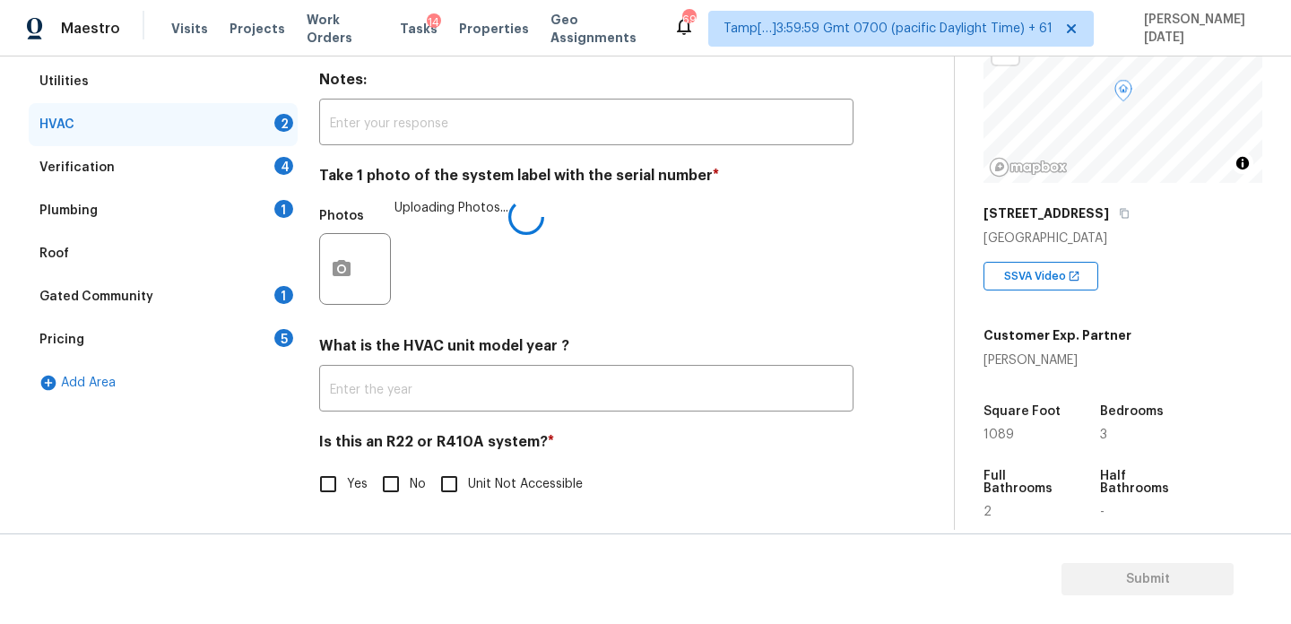
click at [314, 484] on input "Yes" at bounding box center [328, 484] width 38 height 38
checkbox input "true"
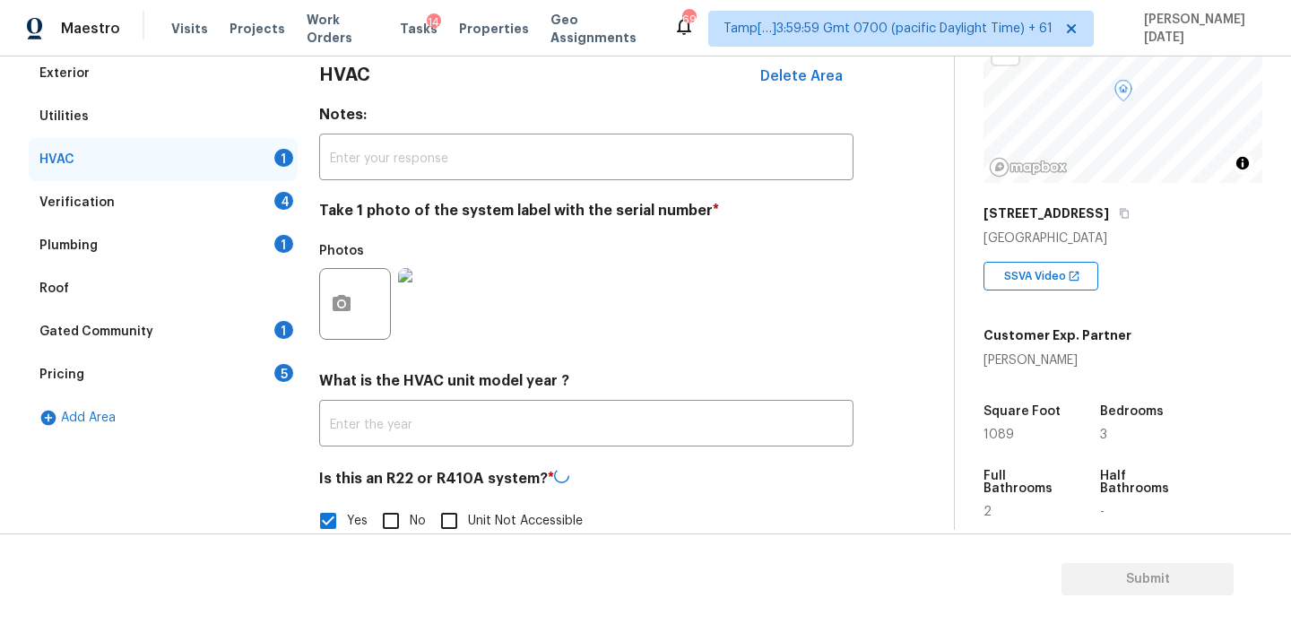
scroll to position [259, 0]
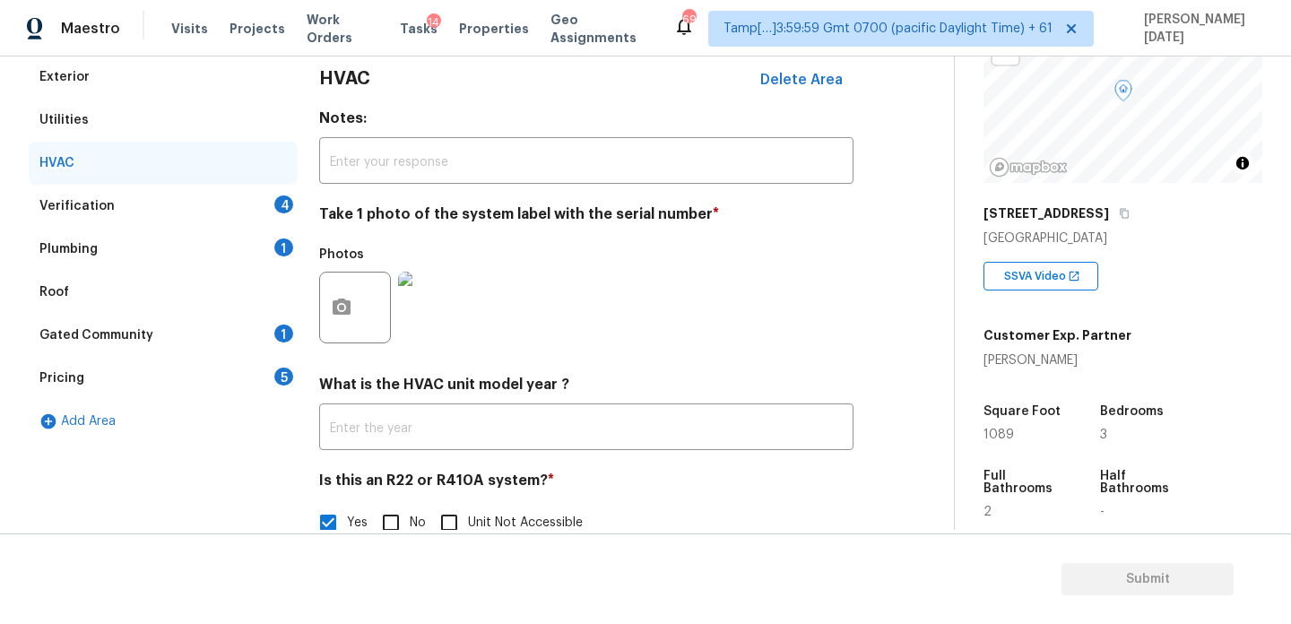
click at [281, 211] on div "4" at bounding box center [283, 204] width 19 height 18
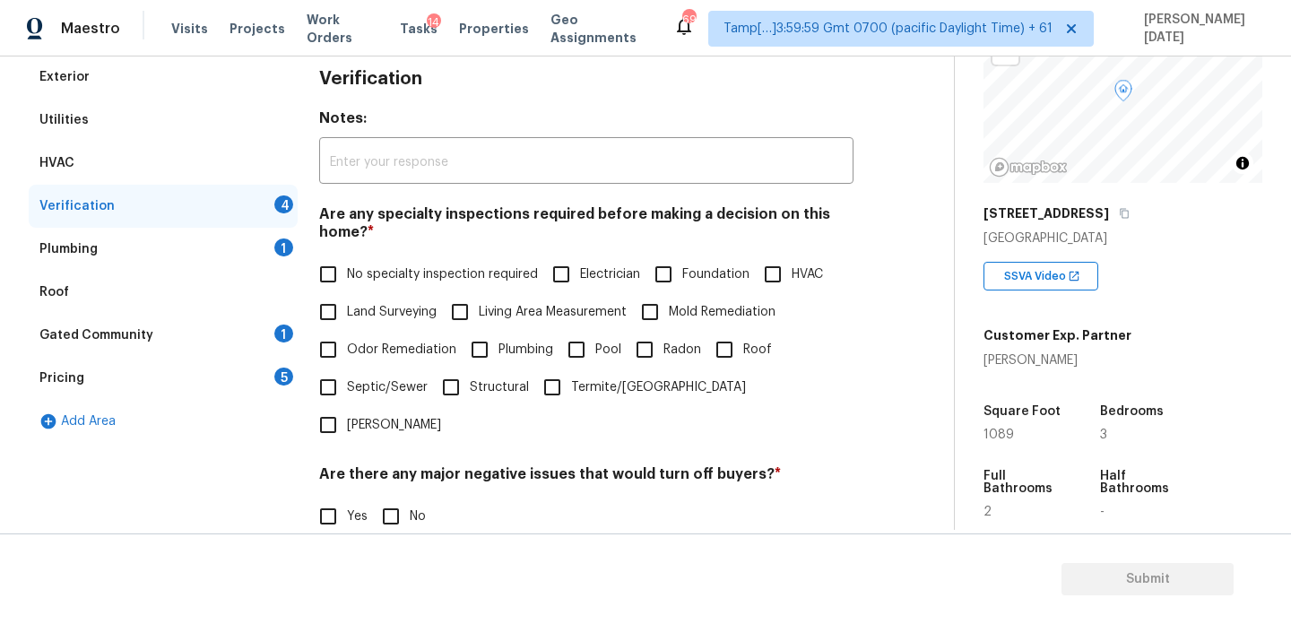
click at [337, 280] on input "No specialty inspection required" at bounding box center [328, 274] width 38 height 38
checkbox input "true"
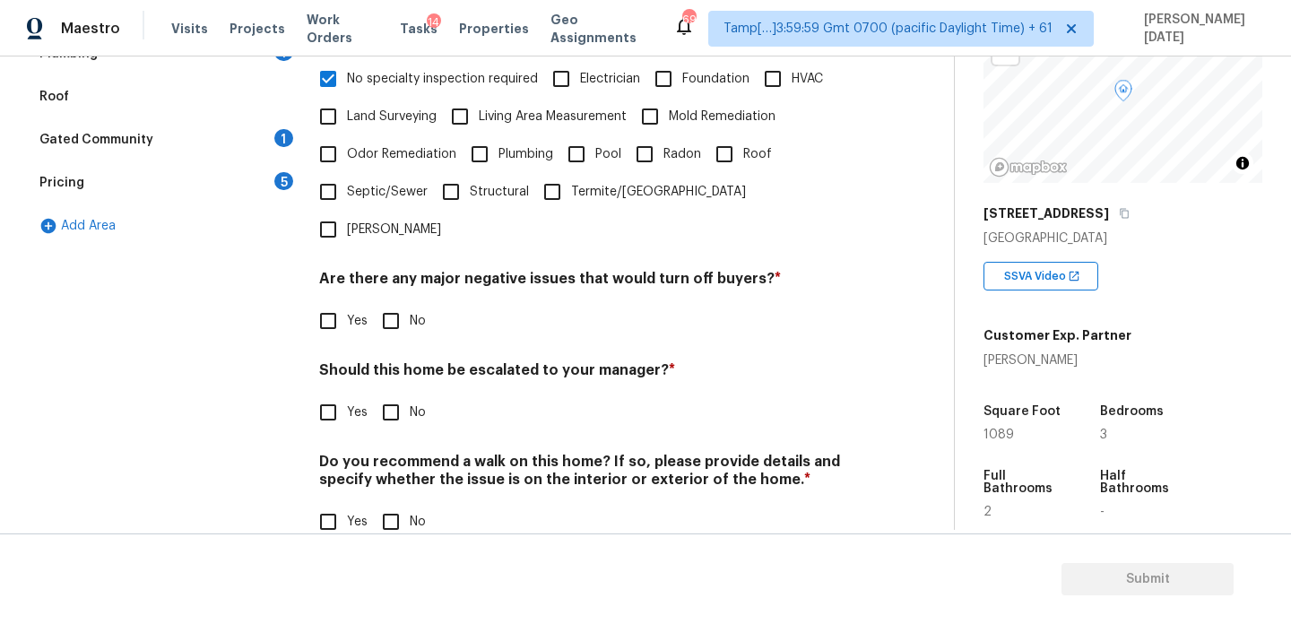
click at [391, 302] on input "No" at bounding box center [391, 321] width 38 height 38
checkbox input "true"
click at [398, 514] on div "Verification Notes: ​ Are any specialty inspections required before making a de…" at bounding box center [586, 212] width 534 height 704
click at [397, 503] on input "No" at bounding box center [391, 522] width 38 height 38
checkbox input "true"
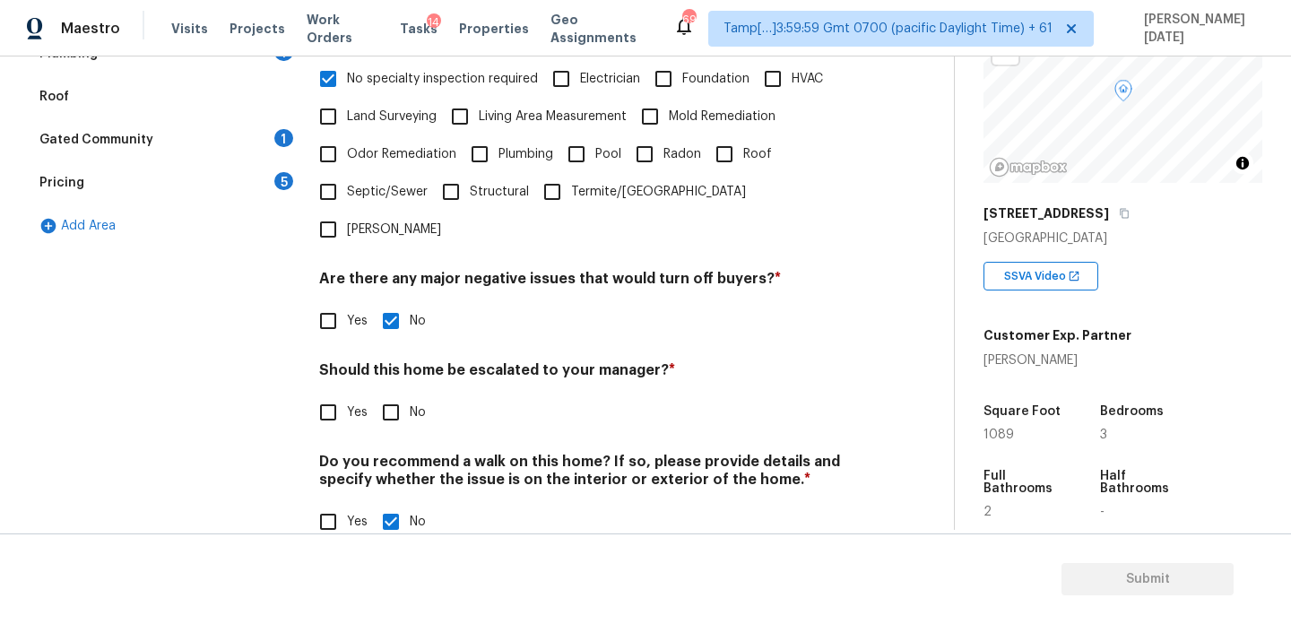
click at [335, 393] on input "Yes" at bounding box center [328, 412] width 38 height 38
checkbox input "true"
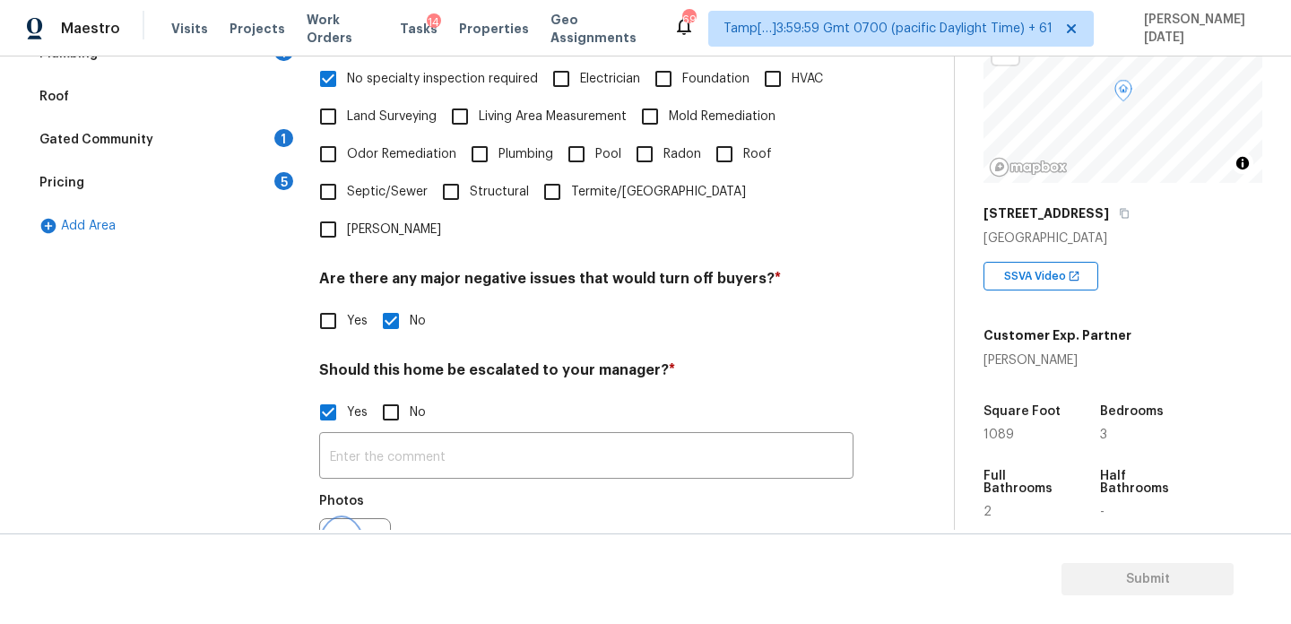
click at [344, 543] on icon "button" at bounding box center [342, 554] width 22 height 22
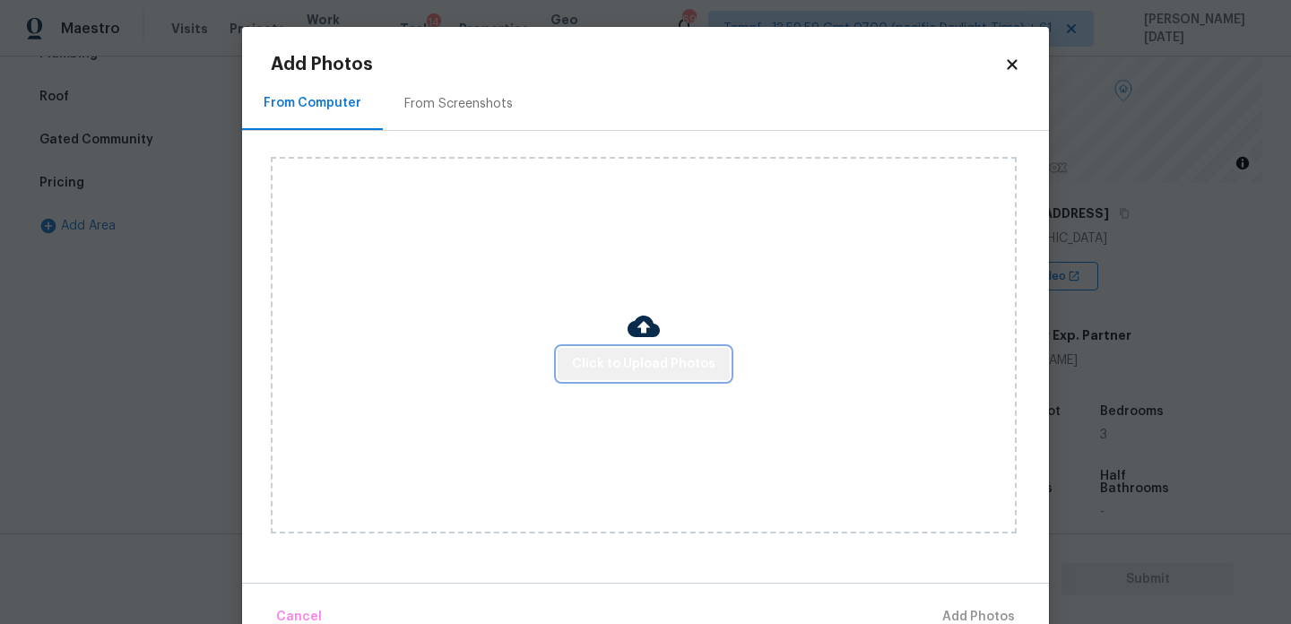
click at [670, 368] on span "Click to Upload Photos" at bounding box center [643, 364] width 143 height 22
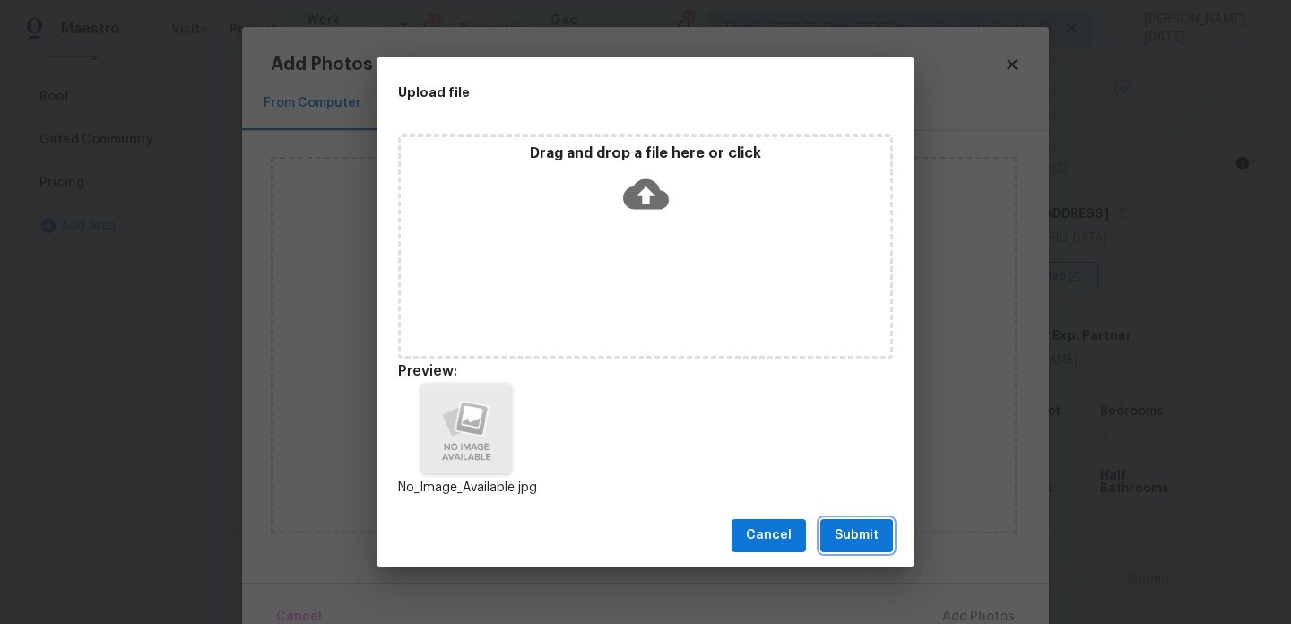
click at [826, 526] on button "Submit" at bounding box center [856, 535] width 73 height 33
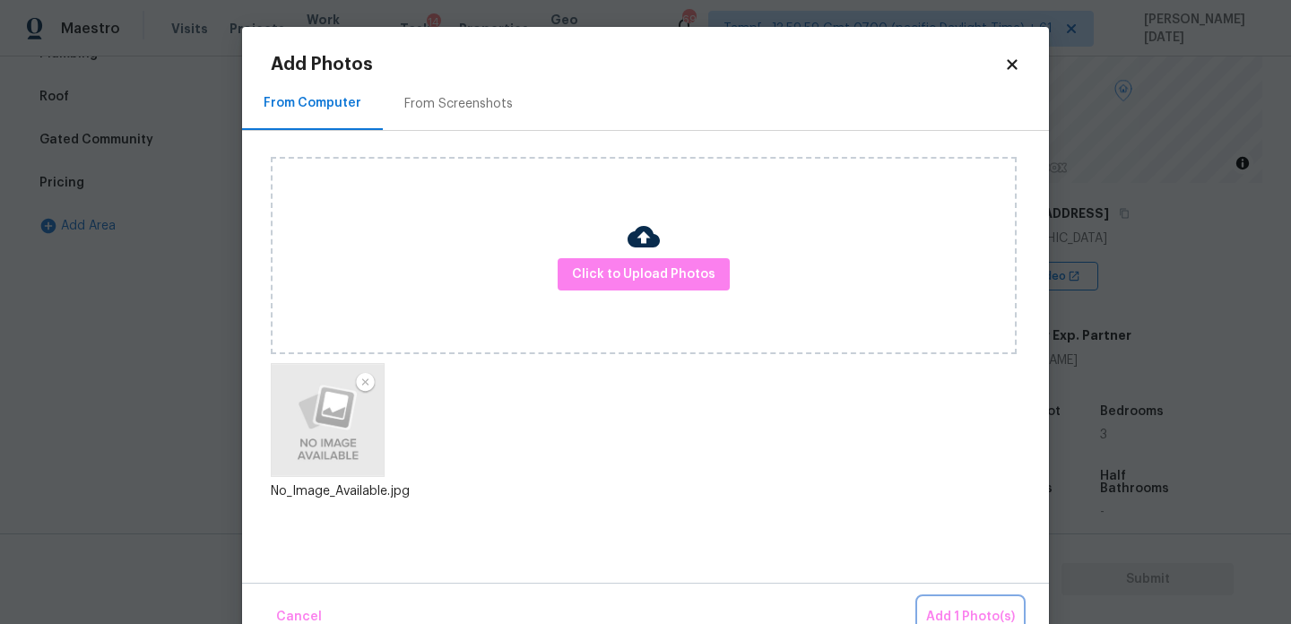
click at [936, 615] on span "Add 1 Photo(s)" at bounding box center [970, 617] width 89 height 22
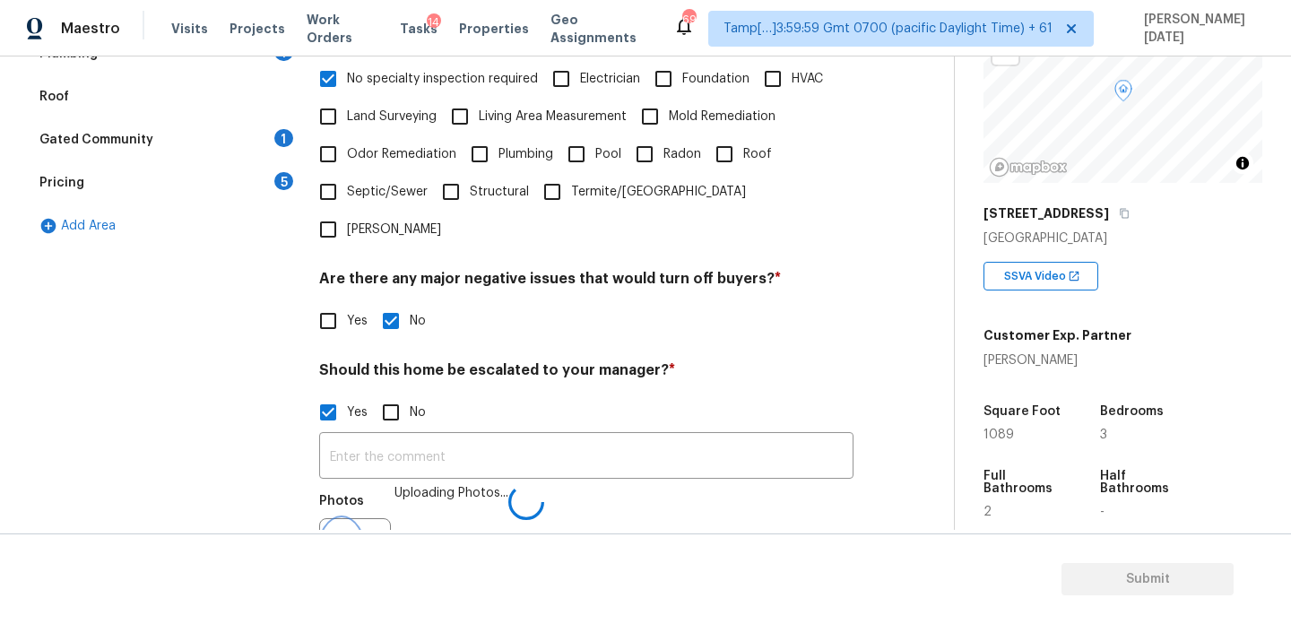
scroll to position [477, 0]
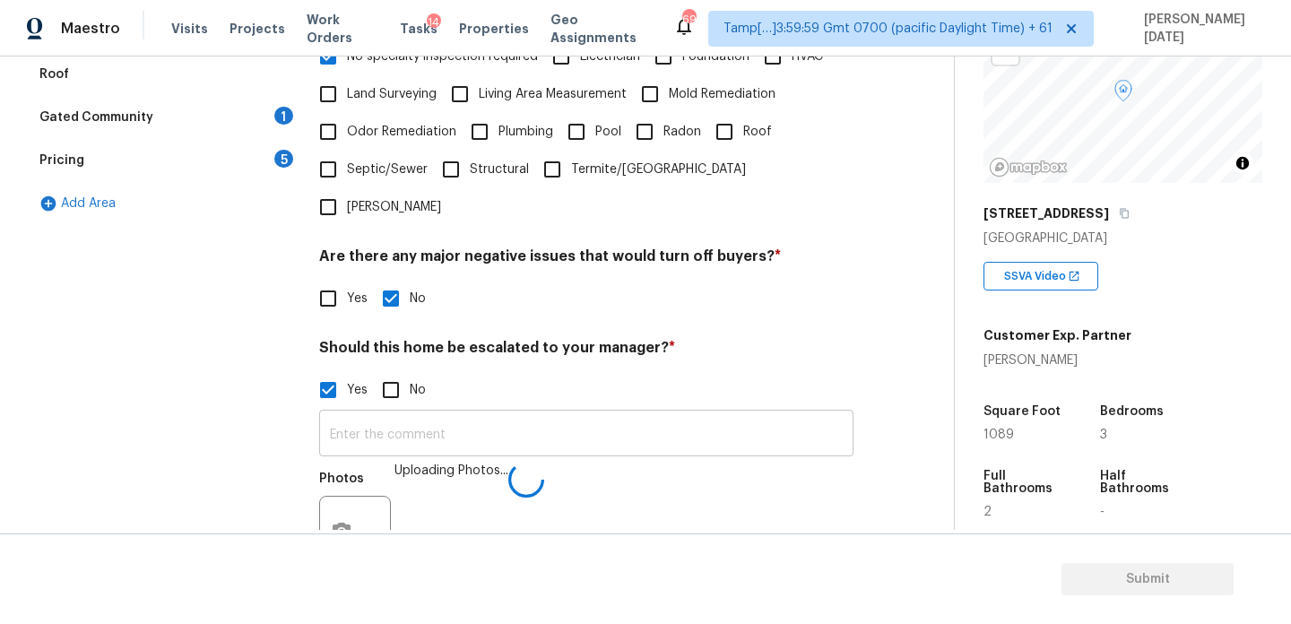
click at [510, 414] on input "text" at bounding box center [586, 435] width 534 height 42
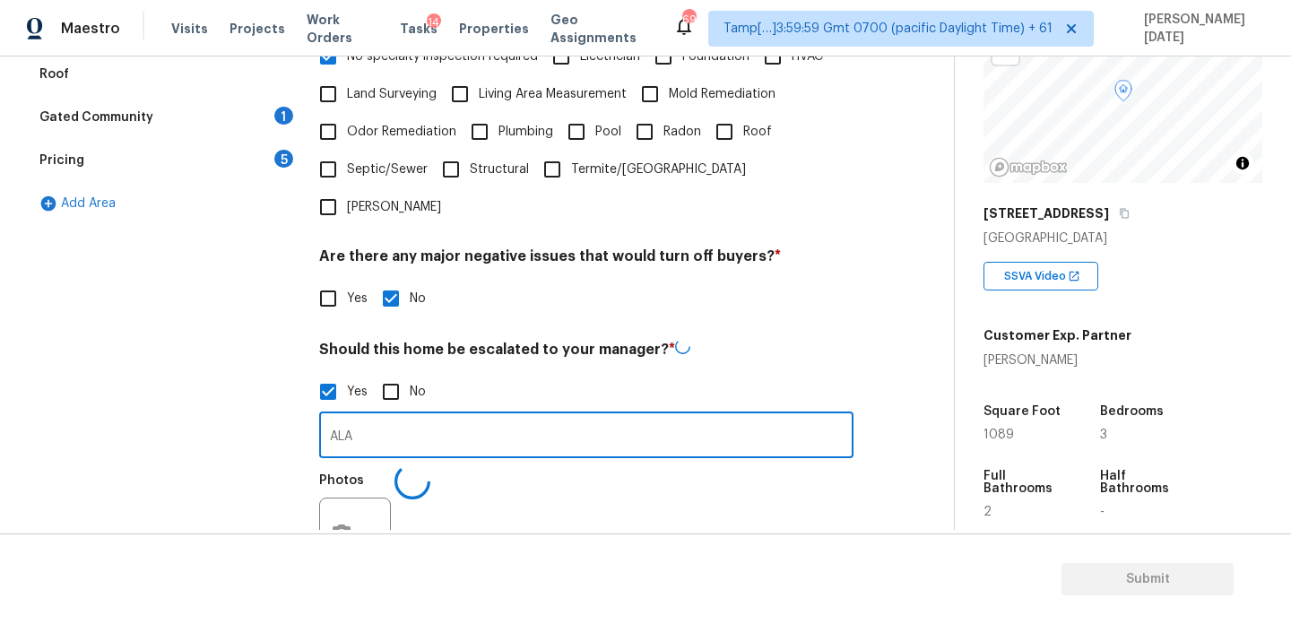
type input "ALA"
click at [657, 373] on div "Yes No" at bounding box center [586, 392] width 534 height 38
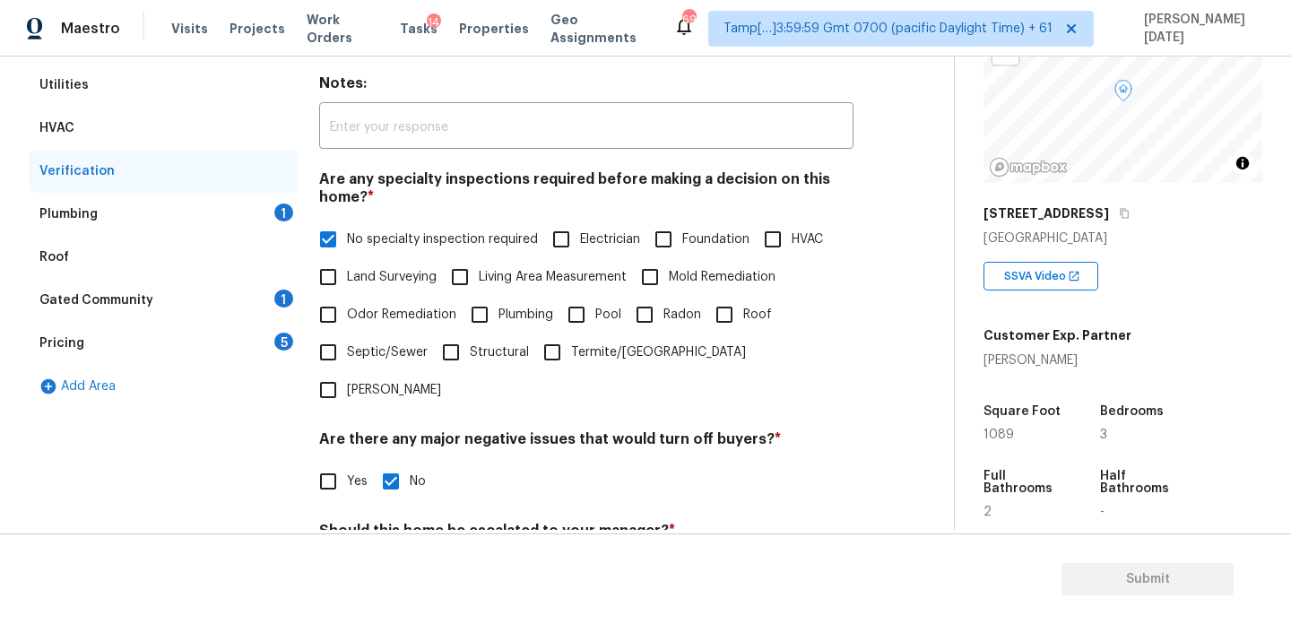
click at [258, 200] on div "Plumbing 1" at bounding box center [163, 214] width 269 height 43
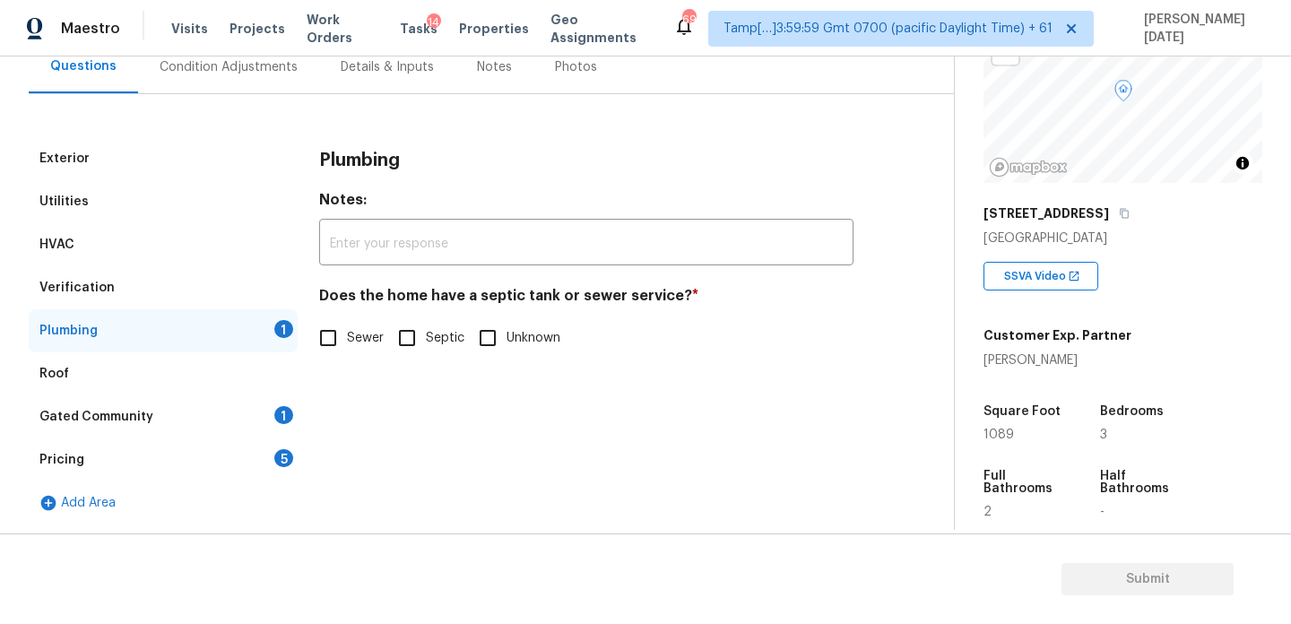
click at [331, 319] on input "Sewer" at bounding box center [328, 338] width 38 height 38
checkbox input "true"
click at [264, 426] on div "Gated Community 1" at bounding box center [163, 416] width 269 height 43
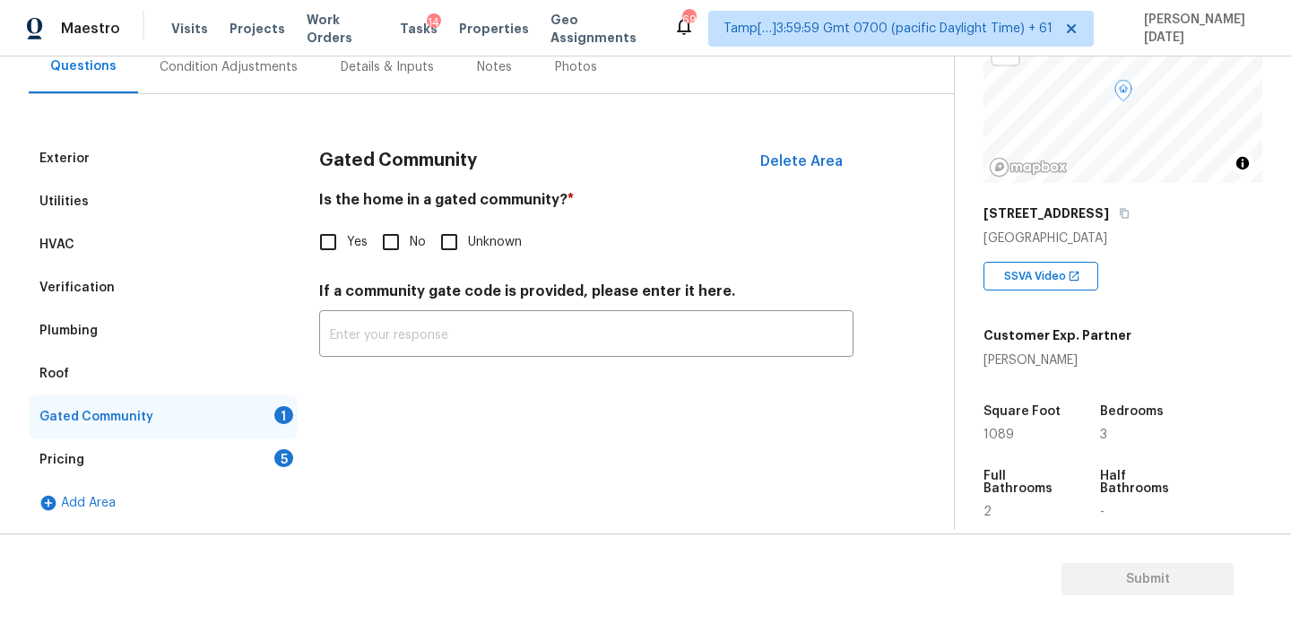
click at [399, 226] on input "No" at bounding box center [391, 242] width 38 height 38
checkbox input "true"
click at [279, 457] on div "5" at bounding box center [283, 458] width 19 height 18
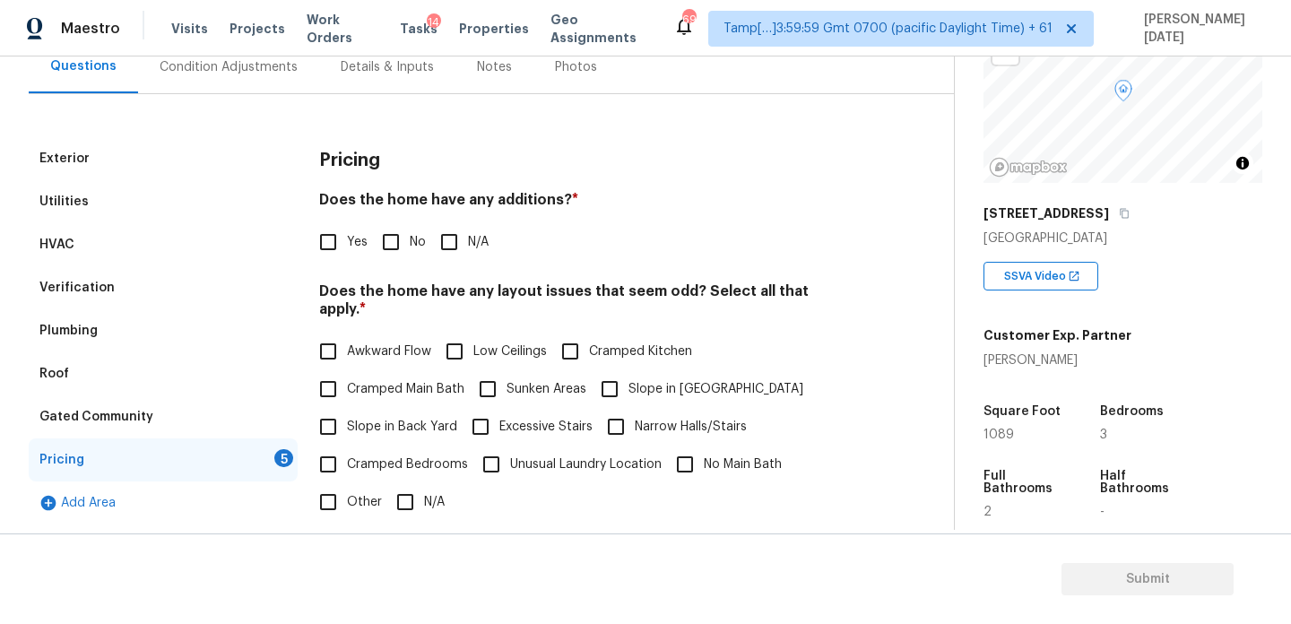
click at [394, 258] on input "No" at bounding box center [391, 242] width 38 height 38
checkbox input "true"
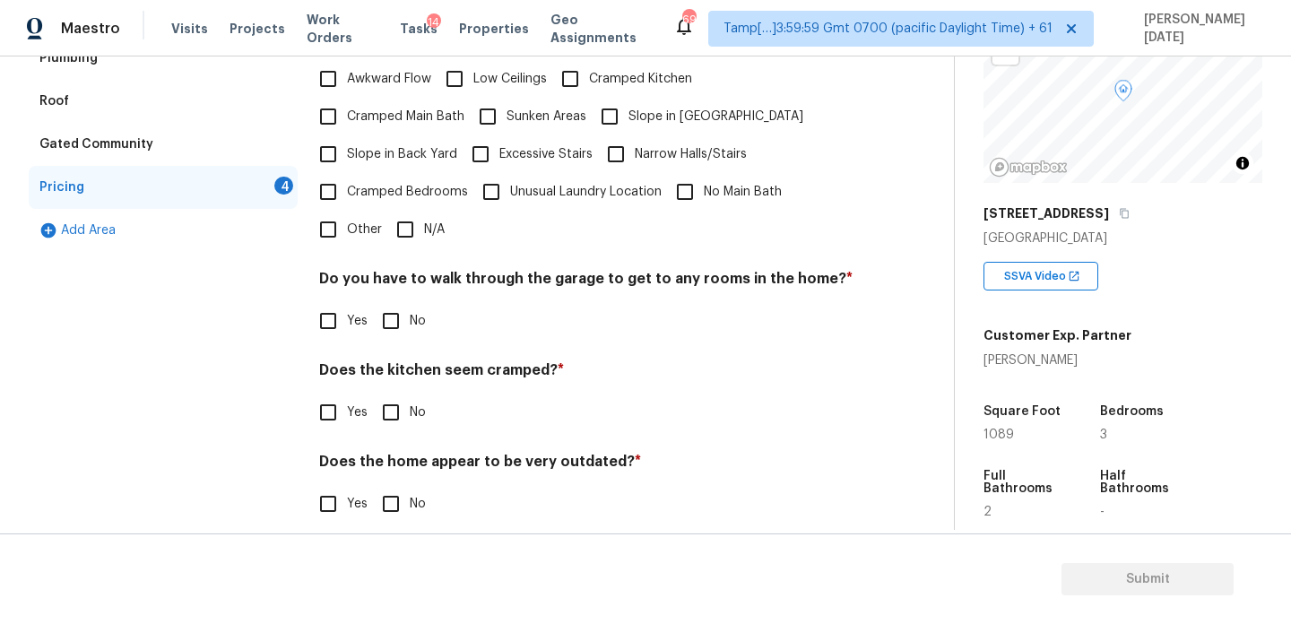
scroll to position [452, 0]
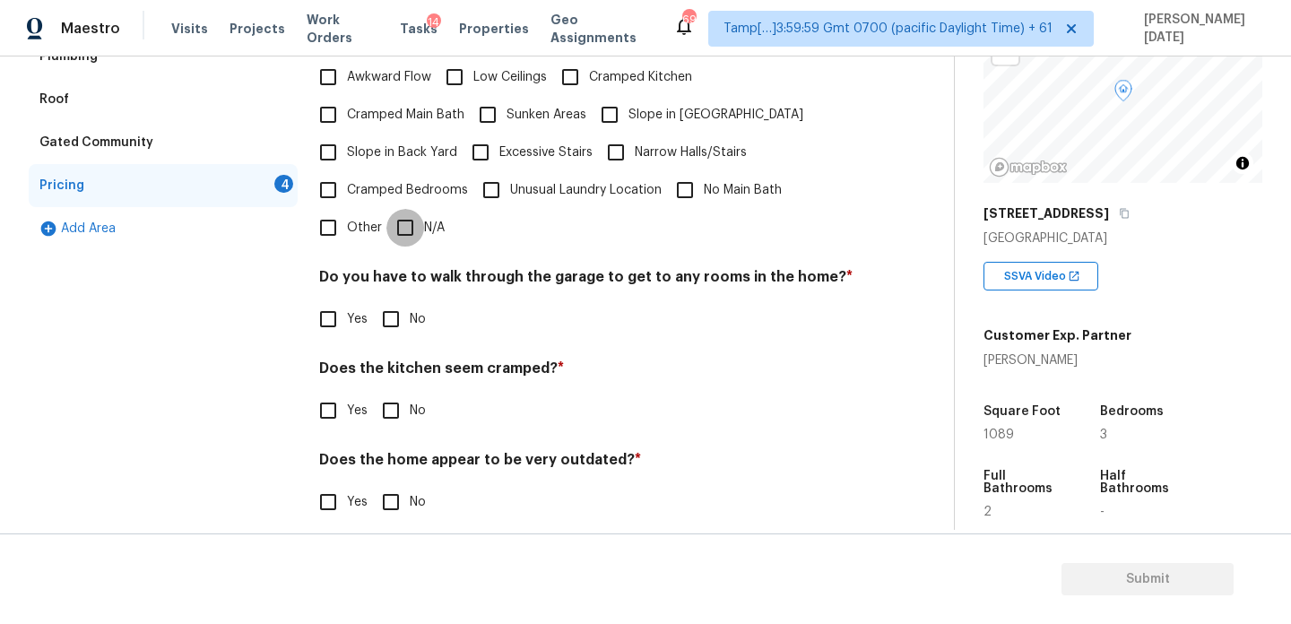
click at [419, 220] on input "N/A" at bounding box center [405, 228] width 38 height 38
checkbox input "true"
click at [424, 312] on span "No" at bounding box center [418, 321] width 16 height 19
click at [410, 302] on input "No" at bounding box center [391, 321] width 38 height 38
checkbox input "true"
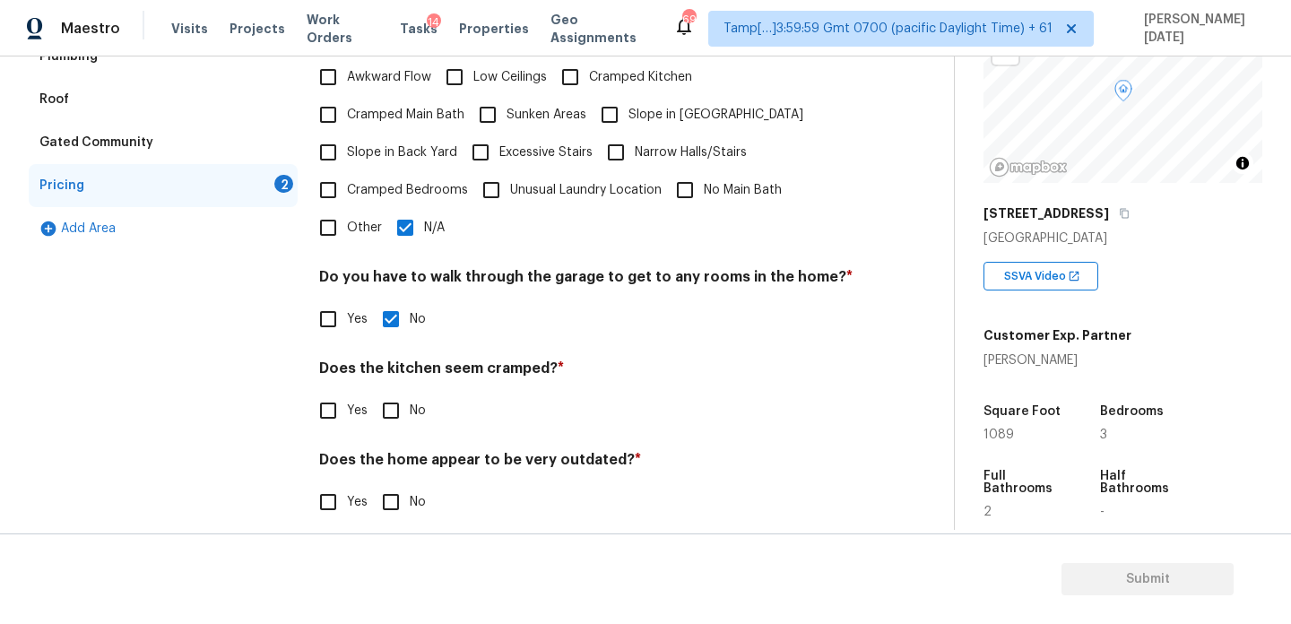
click at [411, 402] on span "No" at bounding box center [418, 411] width 16 height 19
click at [410, 393] on input "No" at bounding box center [391, 411] width 38 height 38
checkbox input "true"
click at [401, 483] on input "No" at bounding box center [391, 502] width 38 height 38
checkbox input "true"
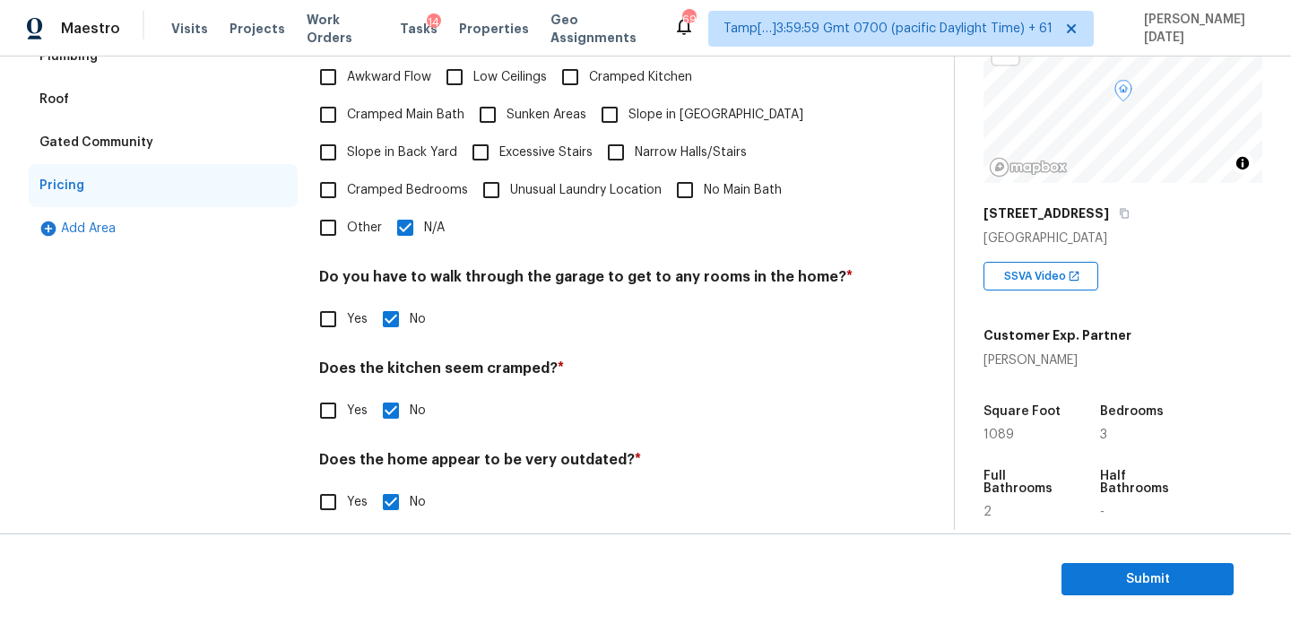
scroll to position [0, 0]
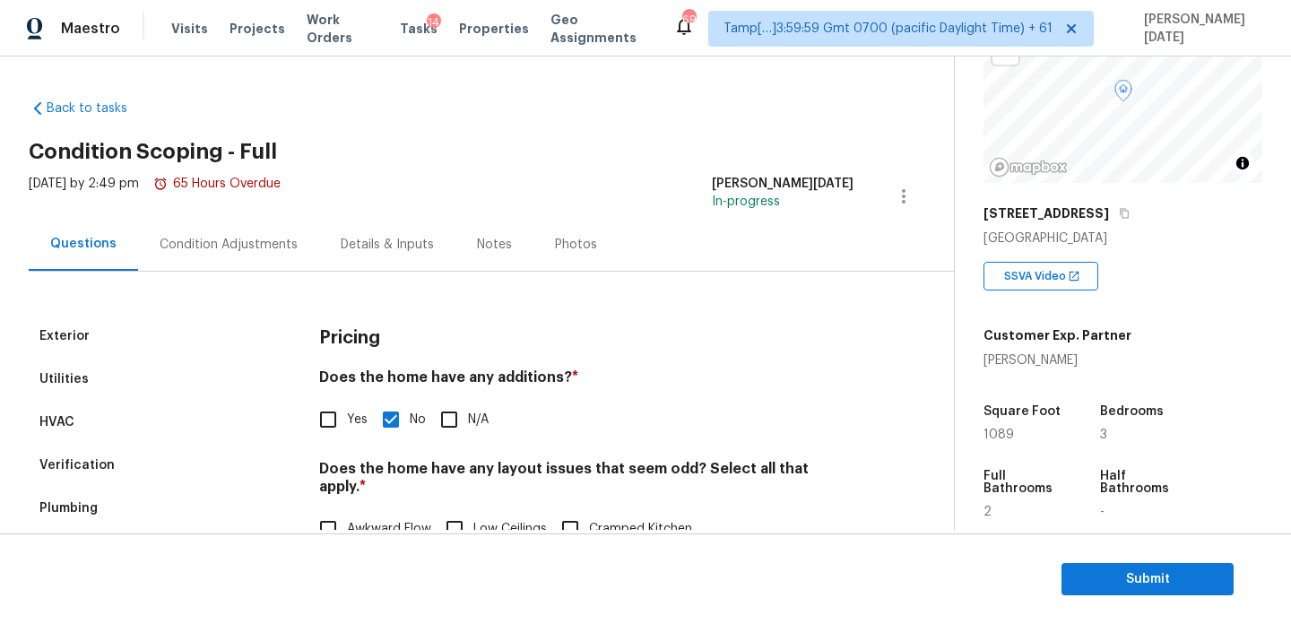
click at [259, 275] on div "Exterior Utilities HVAC Verification Plumbing Roof Gated Community Pricing Add …" at bounding box center [470, 633] width 882 height 722
click at [227, 228] on div "Condition Adjustments" at bounding box center [228, 244] width 181 height 53
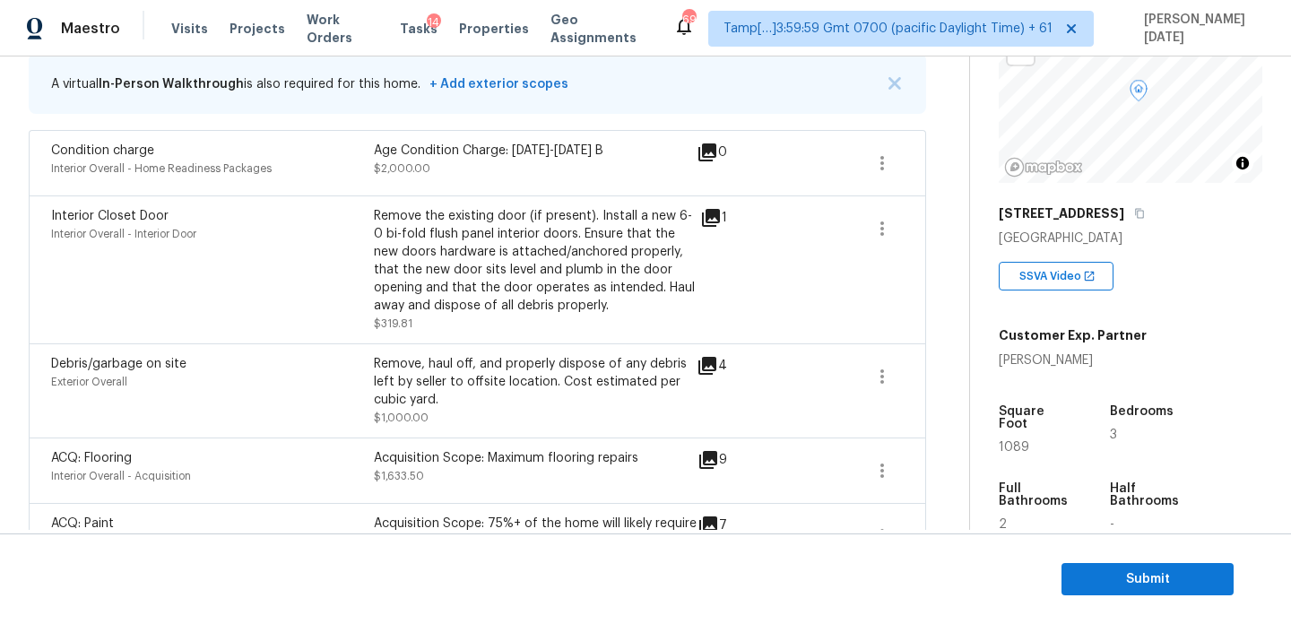
scroll to position [366, 0]
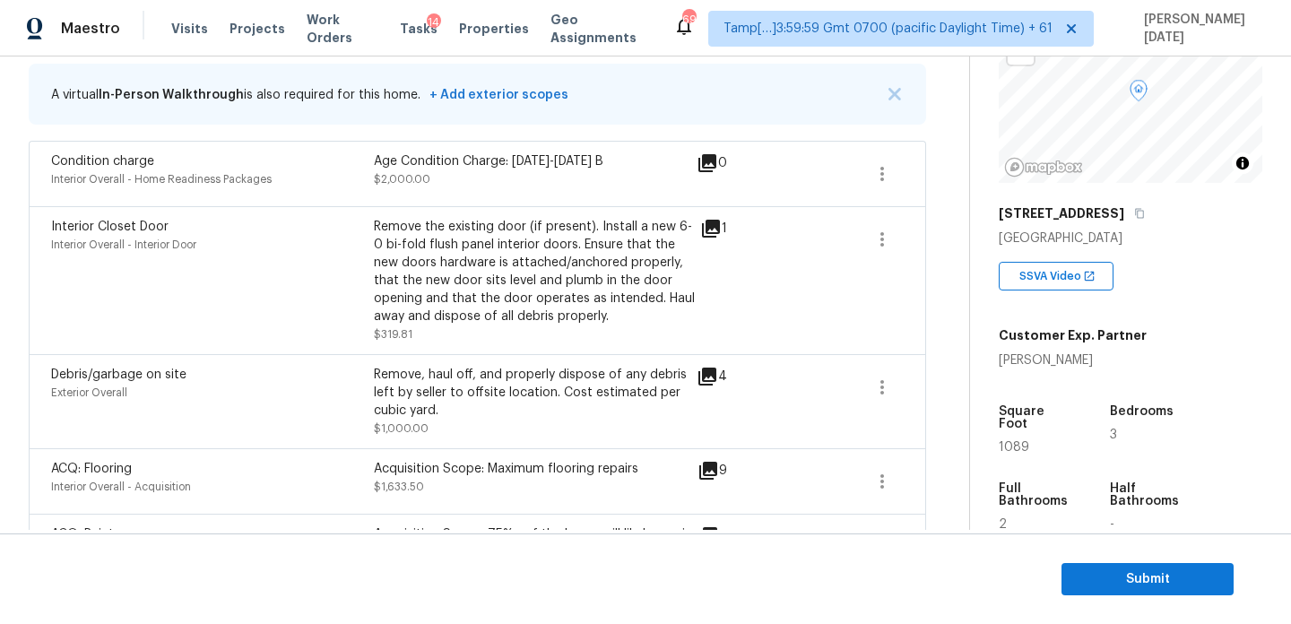
click at [713, 234] on icon at bounding box center [711, 229] width 22 height 22
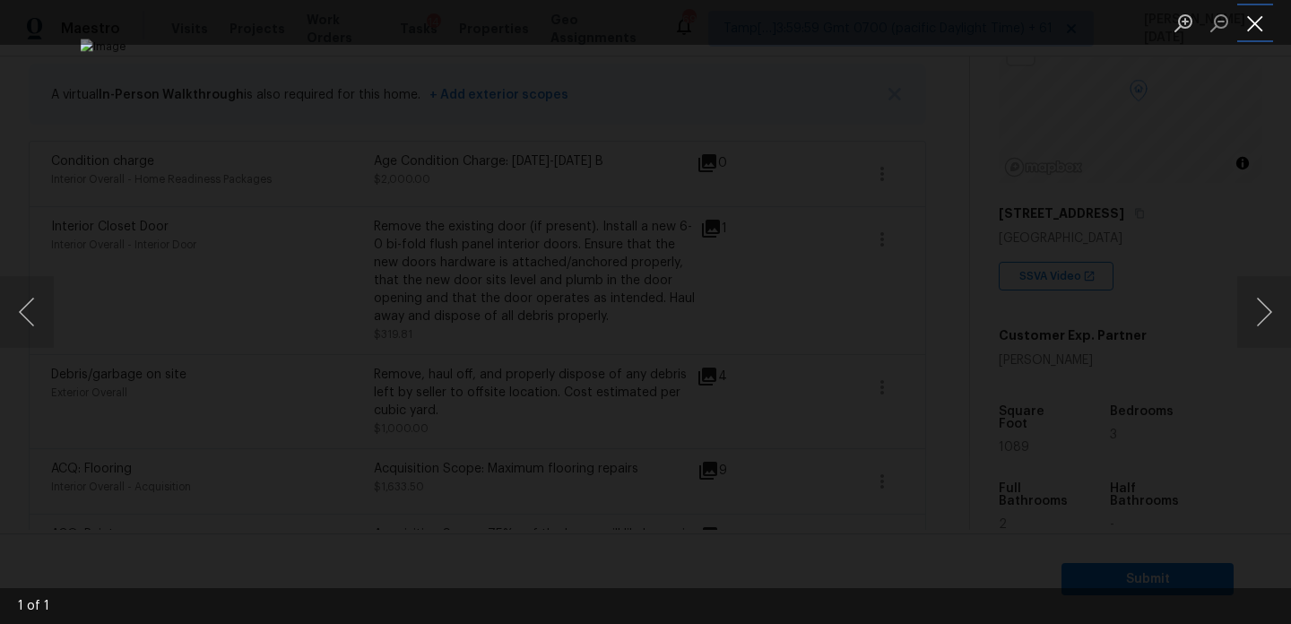
click at [1251, 32] on button "Close lightbox" at bounding box center [1255, 22] width 36 height 31
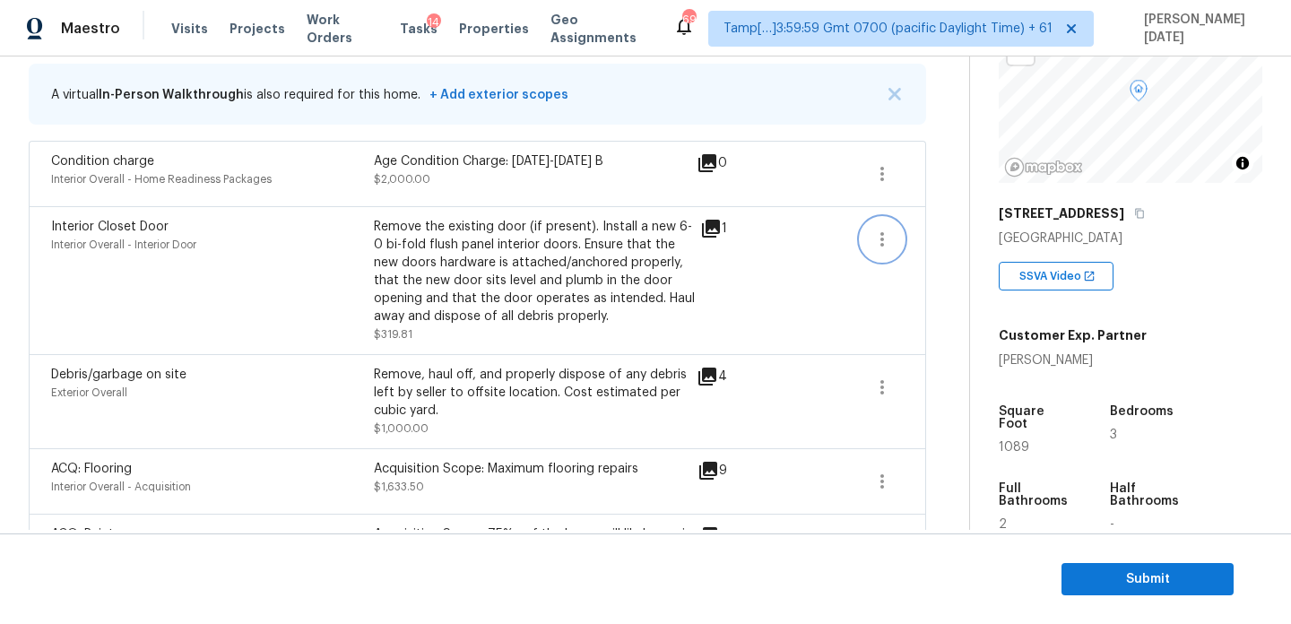
click at [894, 247] on button "button" at bounding box center [881, 239] width 43 height 43
click at [799, 309] on span at bounding box center [818, 280] width 69 height 125
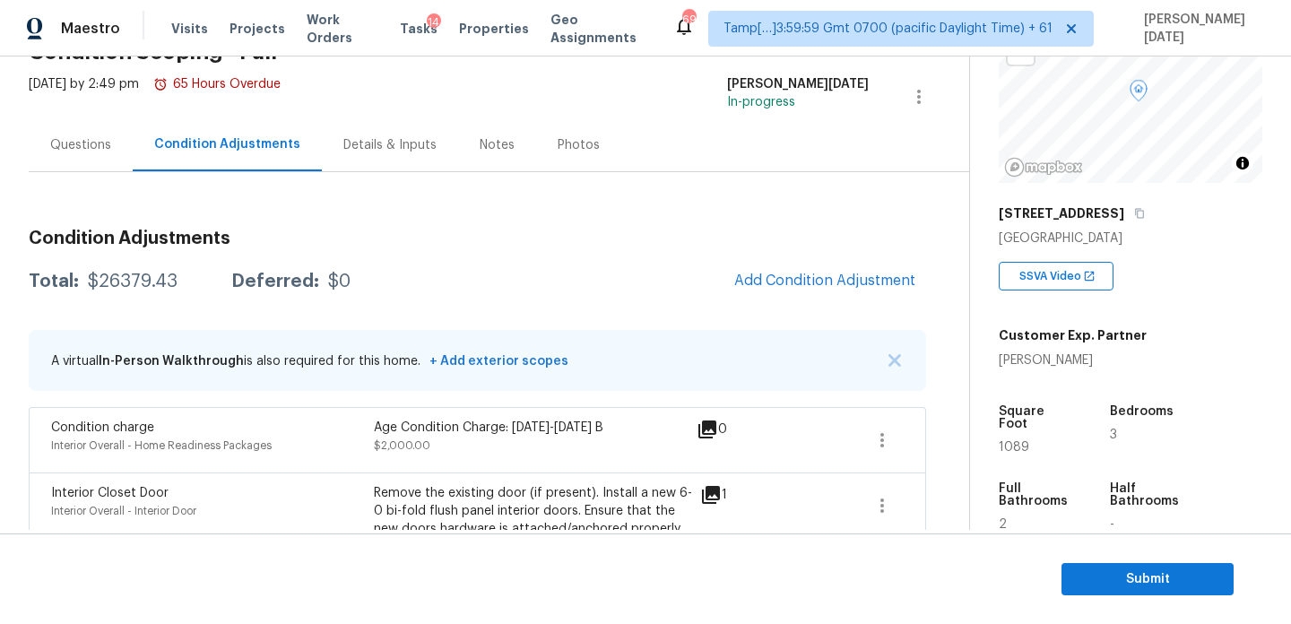
scroll to position [32, 0]
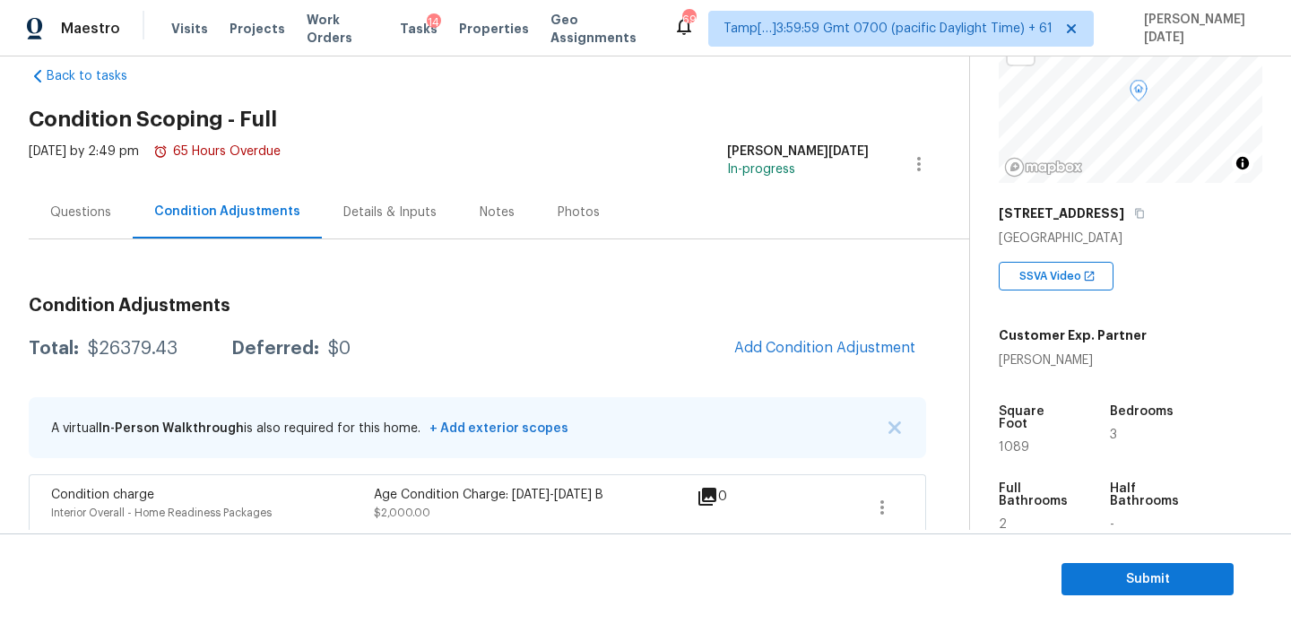
click at [90, 211] on div "Questions" at bounding box center [80, 212] width 61 height 18
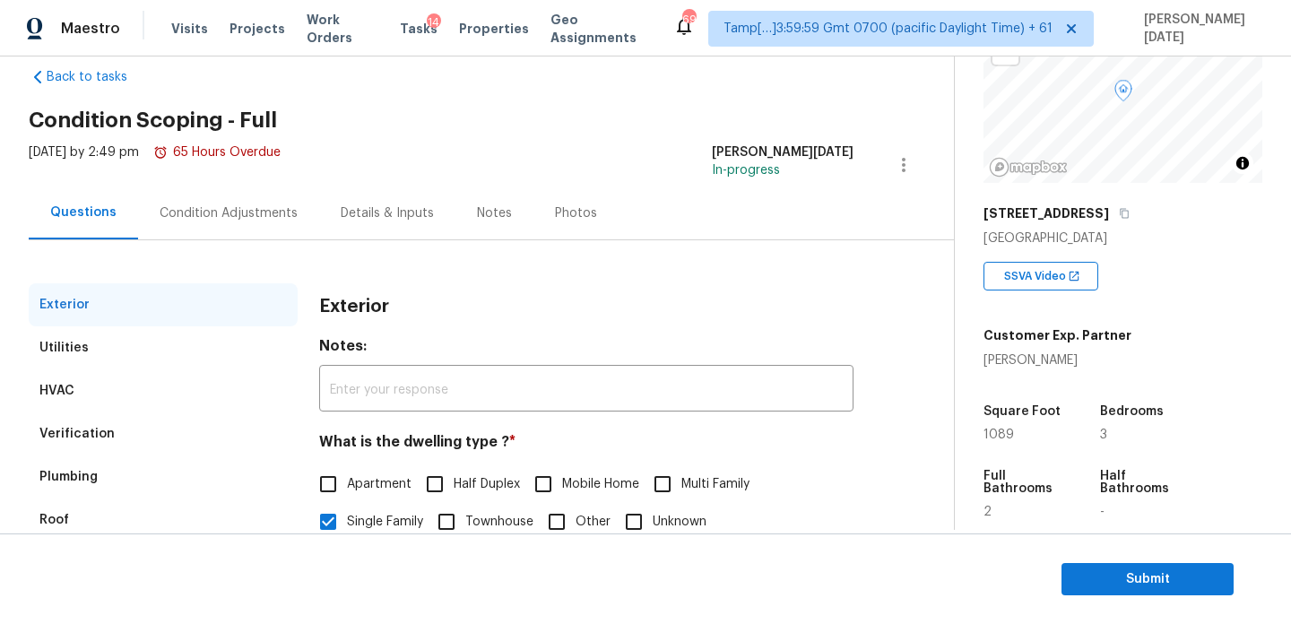
scroll to position [14, 0]
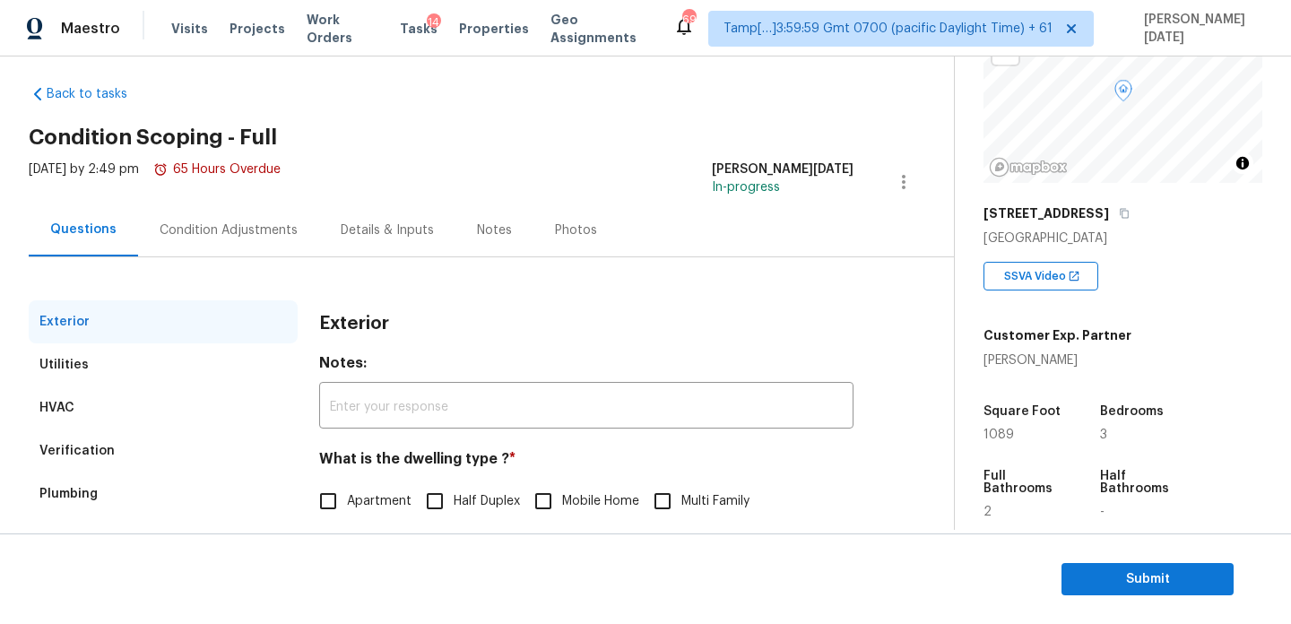
click at [199, 243] on div "Condition Adjustments" at bounding box center [228, 229] width 181 height 53
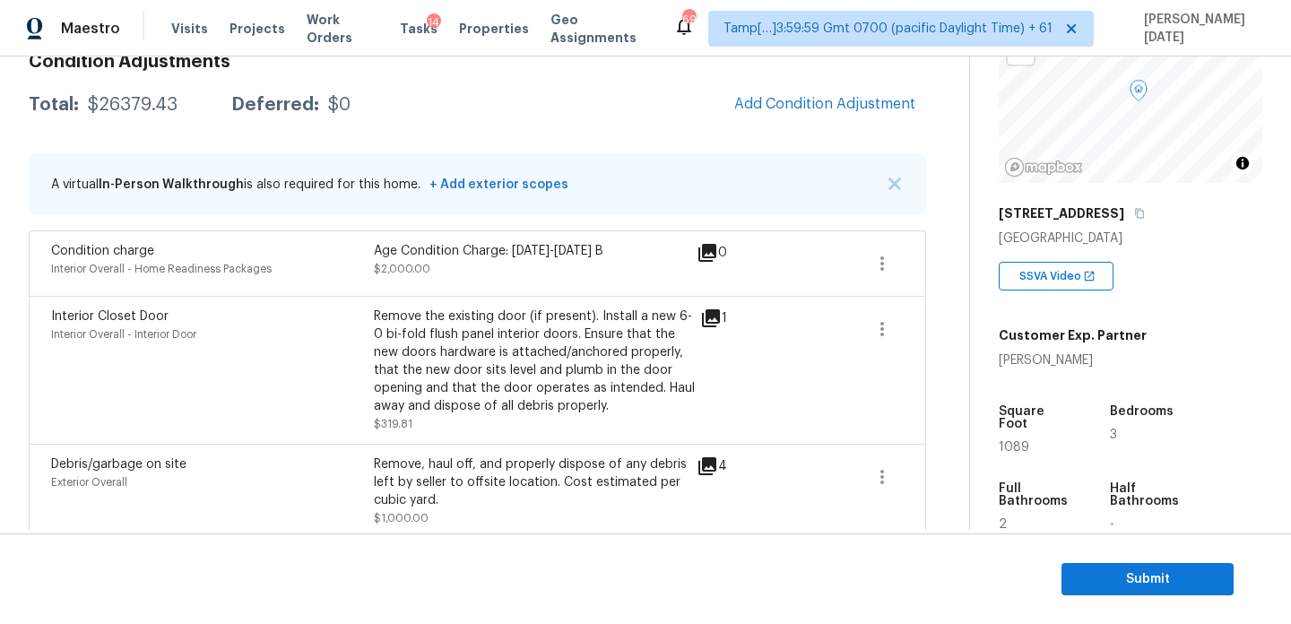
scroll to position [318, 0]
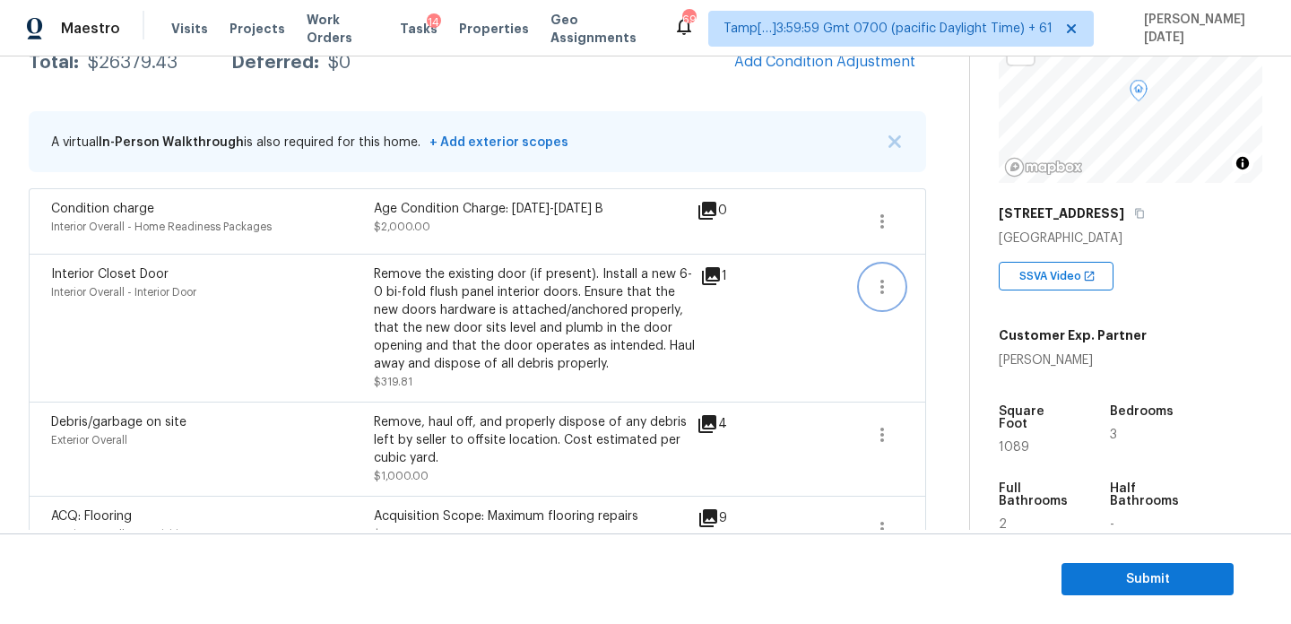
click at [899, 292] on button "button" at bounding box center [881, 286] width 43 height 43
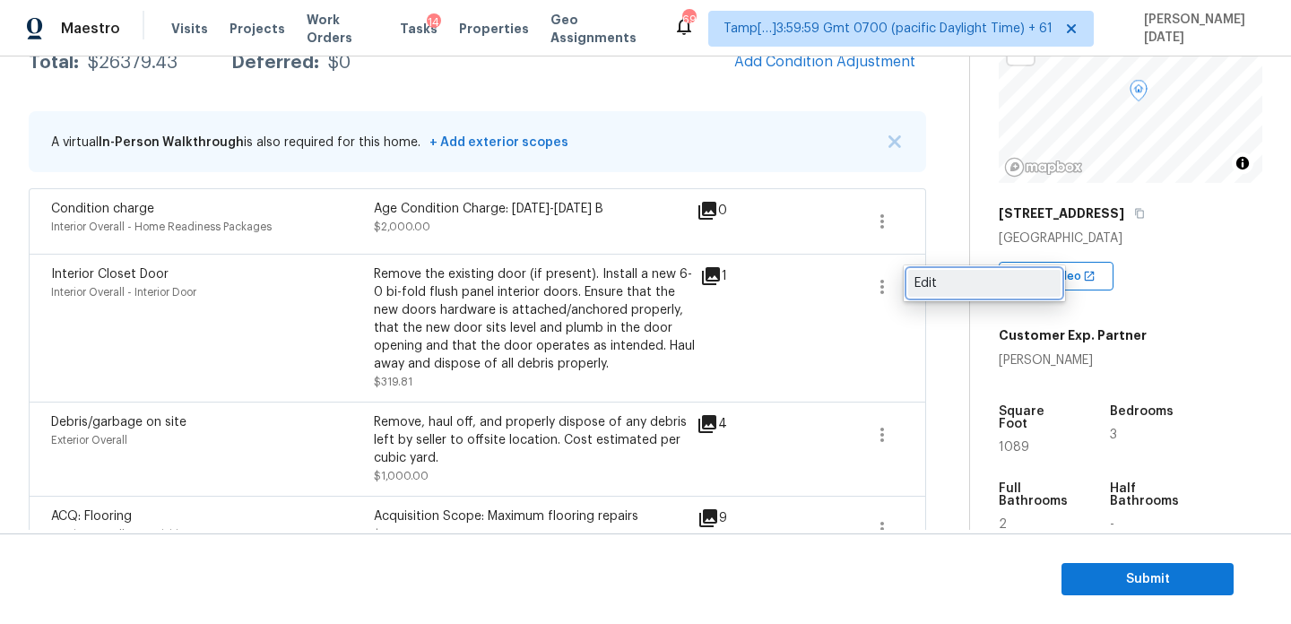
click at [945, 292] on link "Edit" at bounding box center [984, 283] width 152 height 27
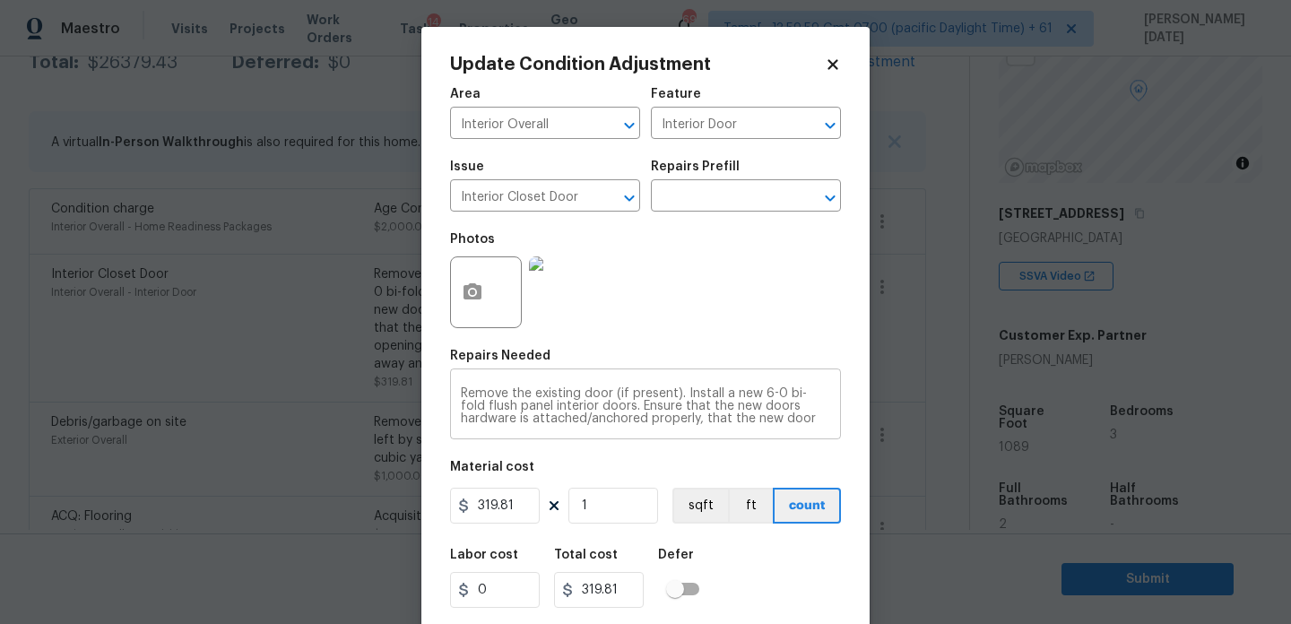
click at [610, 424] on textarea "Remove the existing door (if present). Install a new 6-0 bi-fold flush panel in…" at bounding box center [645, 406] width 369 height 38
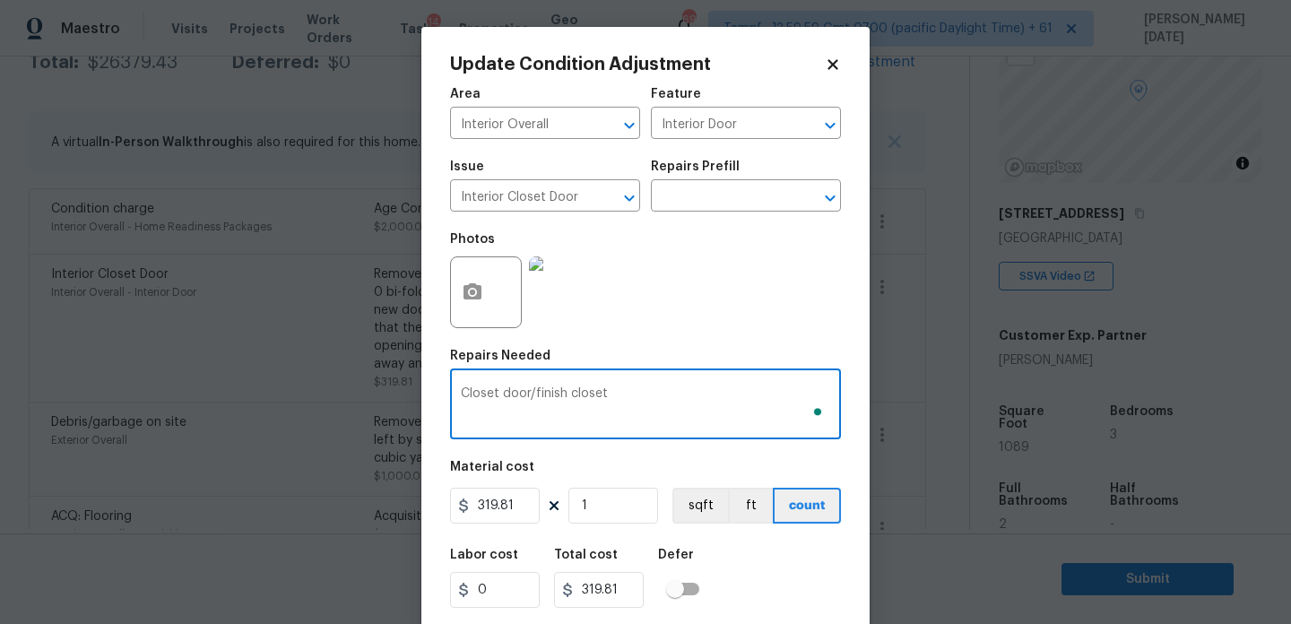
type textarea "Closet door/finish closet"
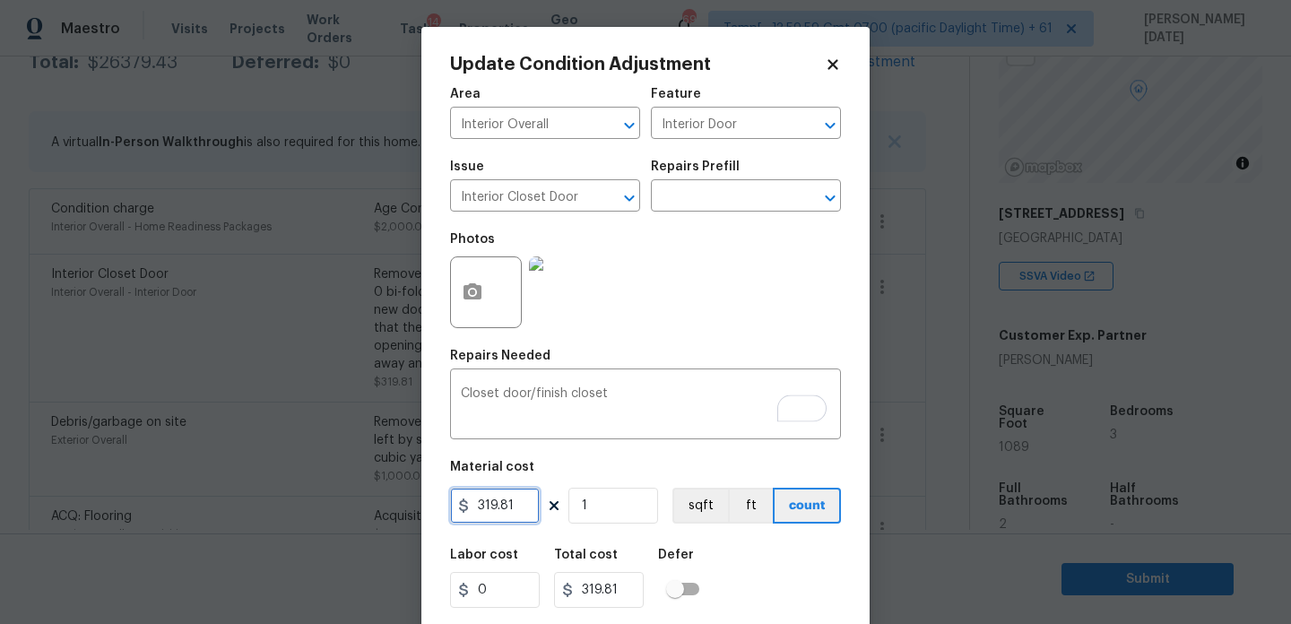
drag, startPoint x: 520, startPoint y: 503, endPoint x: 336, endPoint y: 493, distance: 184.0
click at [336, 493] on div "Update Condition Adjustment Area Interior Overall ​ Feature Interior Door ​ Iss…" at bounding box center [645, 312] width 1291 height 624
type input "500"
click at [739, 252] on div "Photos" at bounding box center [645, 280] width 391 height 117
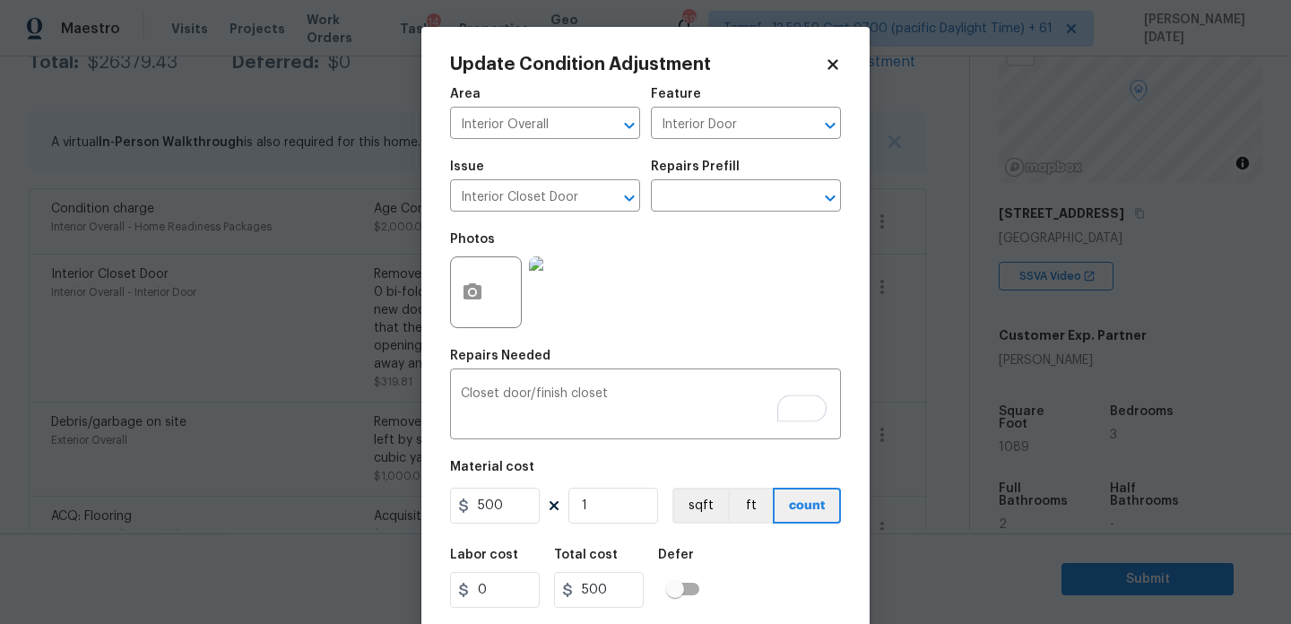
scroll to position [46, 0]
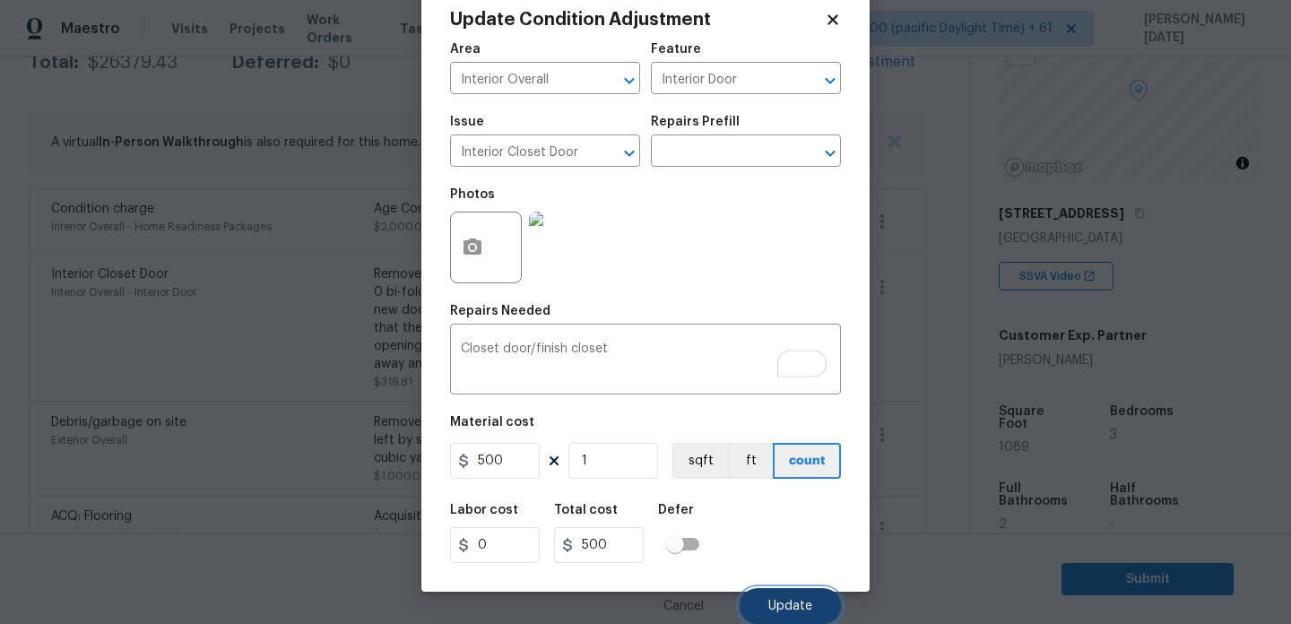
click at [767, 608] on button "Update" at bounding box center [789, 606] width 101 height 36
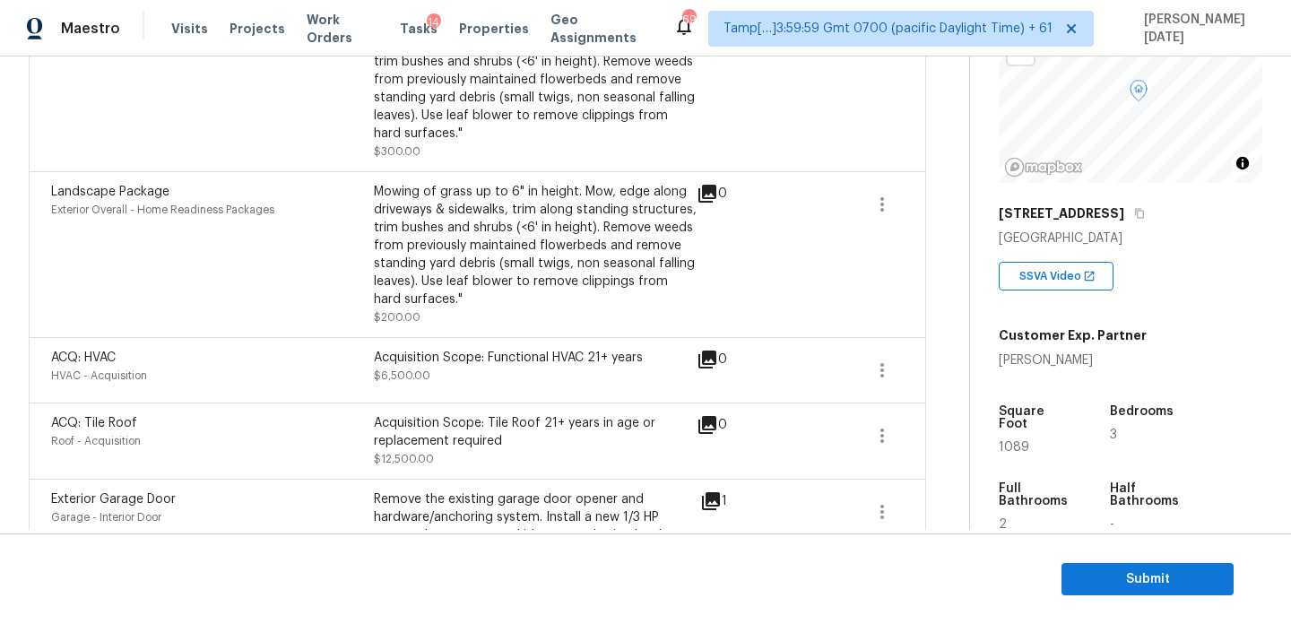
scroll to position [956, 0]
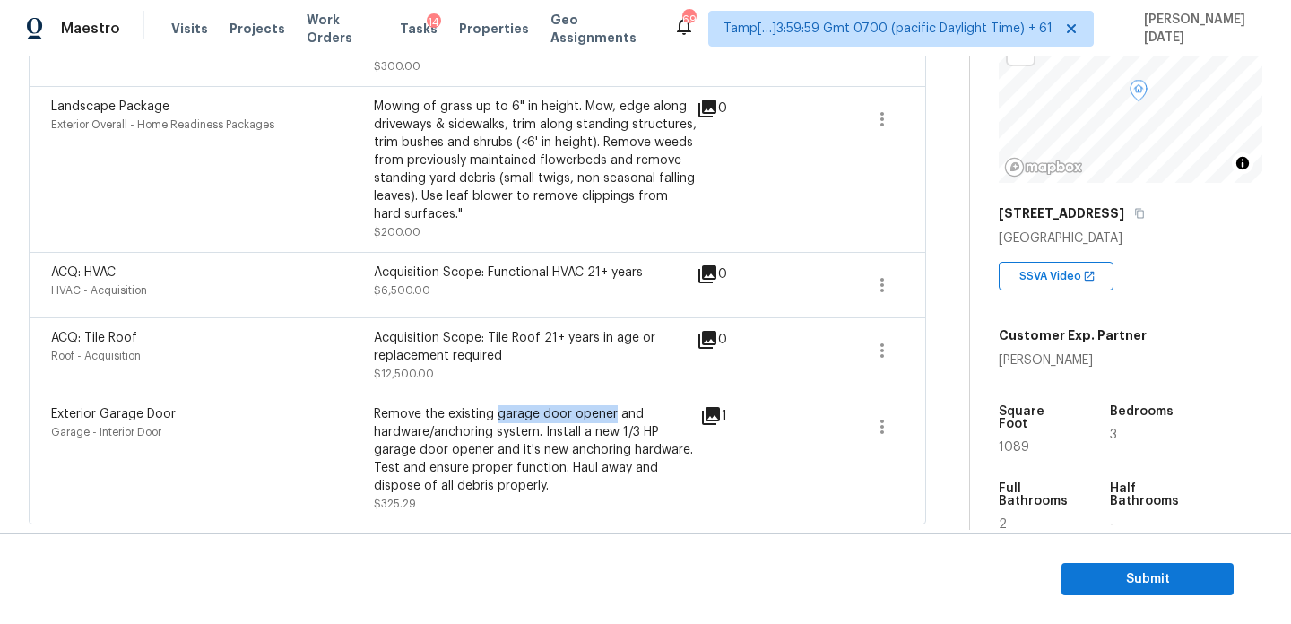
drag, startPoint x: 495, startPoint y: 416, endPoint x: 612, endPoint y: 418, distance: 117.4
click at [612, 418] on div "Remove the existing garage door opener and hardware/anchoring system. Install a…" at bounding box center [535, 450] width 323 height 90
copy div "garage door opener"
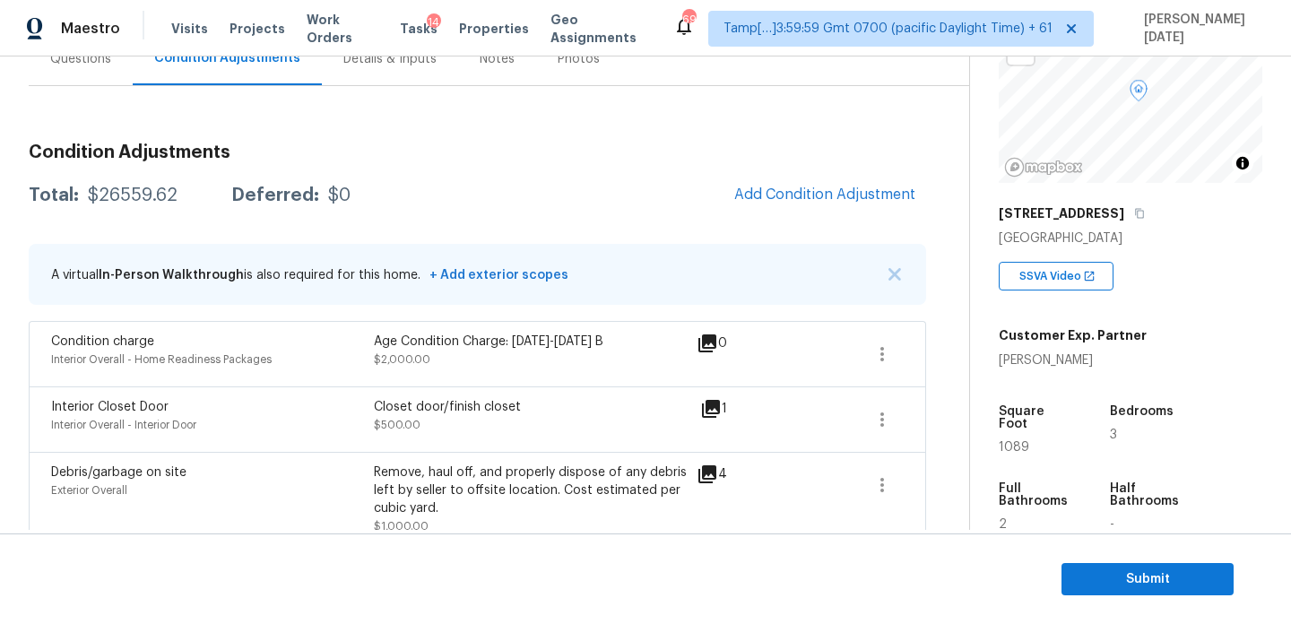
scroll to position [0, 0]
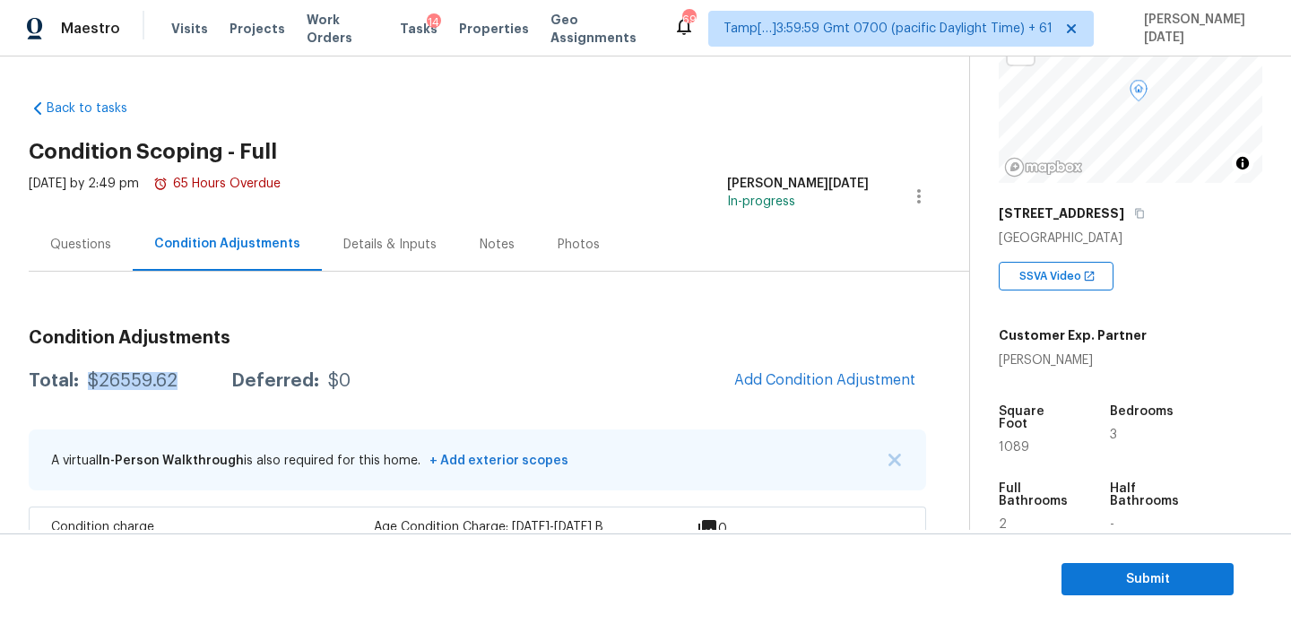
drag, startPoint x: 85, startPoint y: 381, endPoint x: 170, endPoint y: 383, distance: 85.2
click at [170, 383] on div "$26559.62" at bounding box center [133, 381] width 90 height 18
copy div "$26559.62"
click at [1145, 218] on icon "button" at bounding box center [1139, 213] width 11 height 11
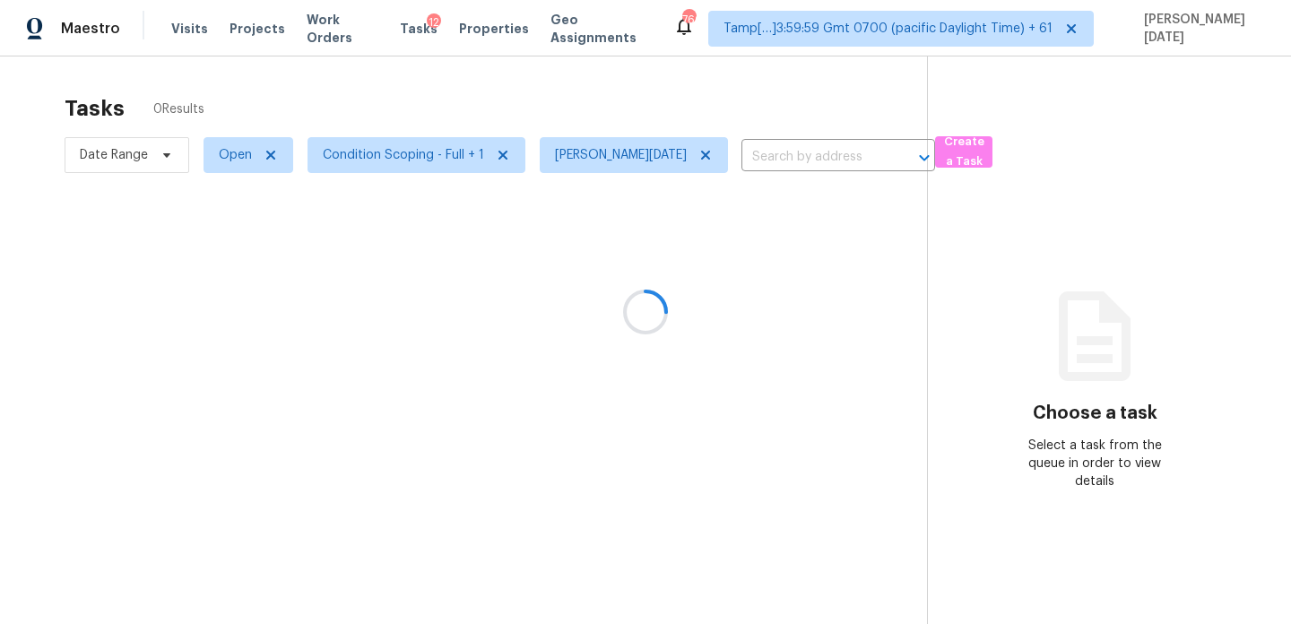
click at [233, 152] on div at bounding box center [645, 312] width 1291 height 624
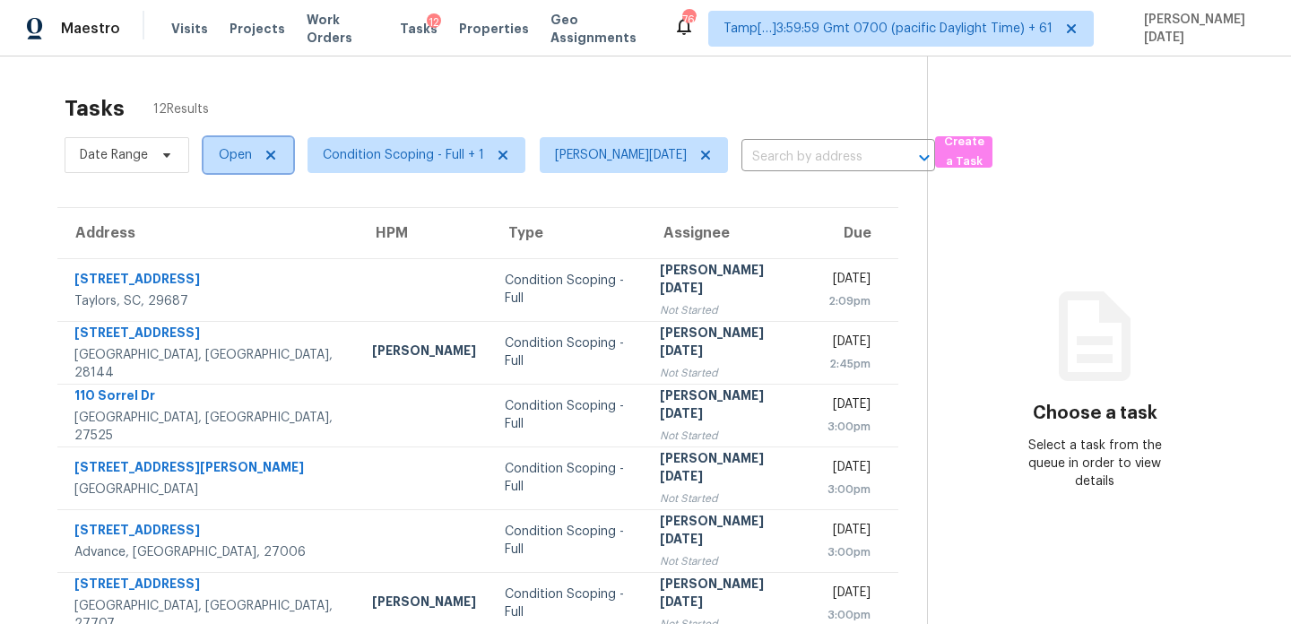
click at [233, 152] on span "Open" at bounding box center [235, 155] width 33 height 18
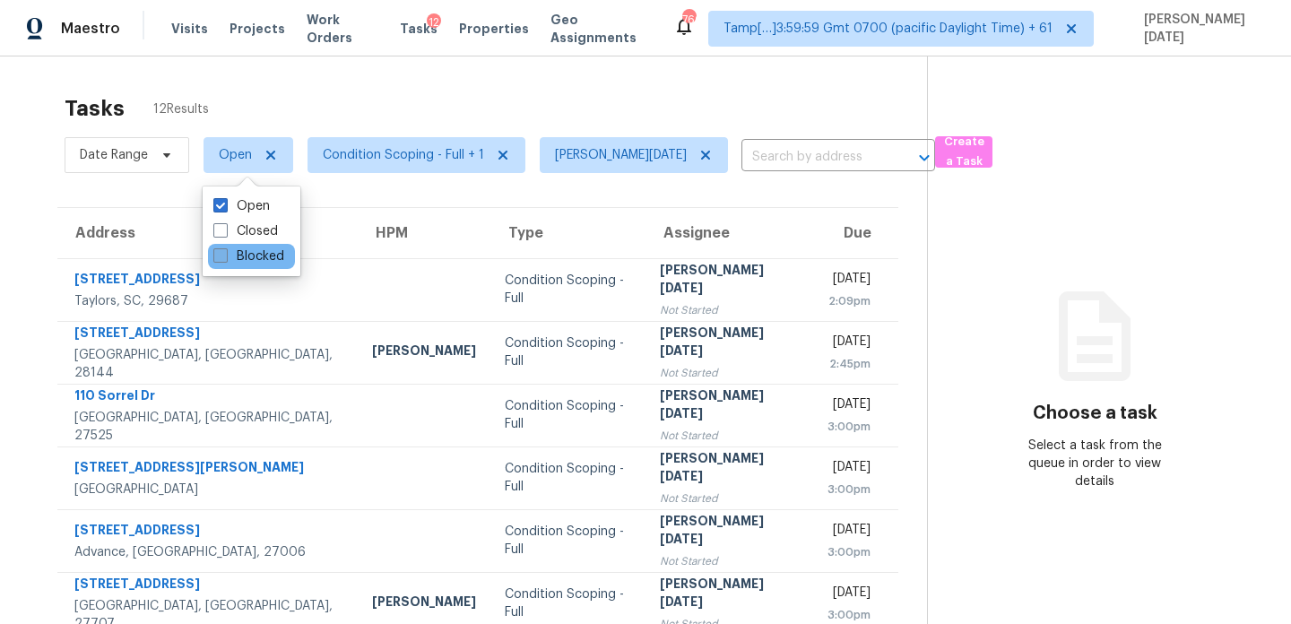
click at [229, 247] on label "Blocked" at bounding box center [248, 256] width 71 height 18
click at [225, 247] on input "Blocked" at bounding box center [219, 253] width 12 height 12
checkbox input "true"
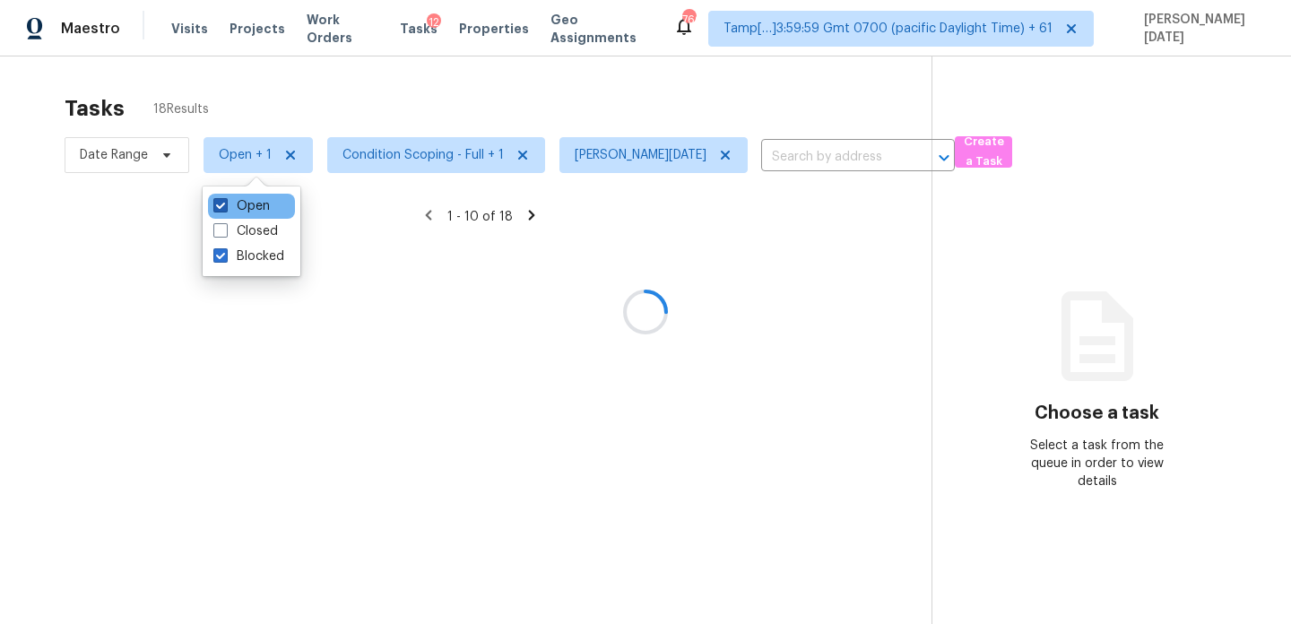
click at [240, 212] on label "Open" at bounding box center [241, 206] width 56 height 18
click at [225, 209] on input "Open" at bounding box center [219, 203] width 12 height 12
checkbox input "false"
click at [338, 145] on div at bounding box center [645, 312] width 1291 height 624
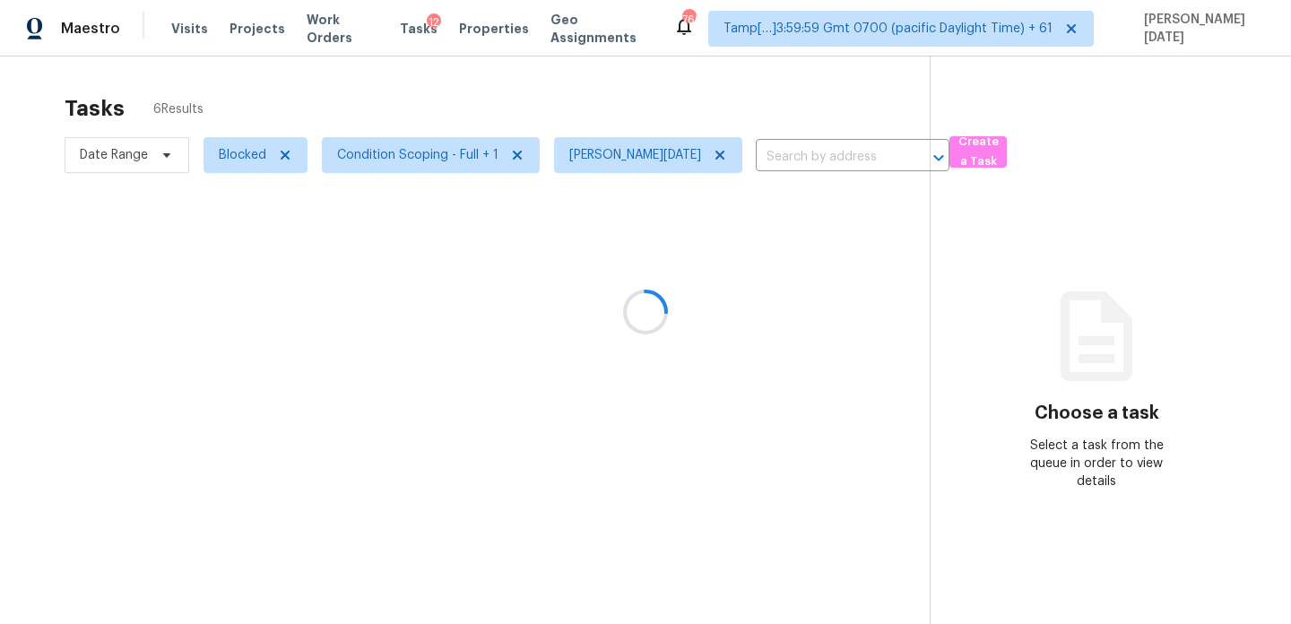
click at [469, 99] on div "Tasks 6 Results" at bounding box center [497, 108] width 865 height 47
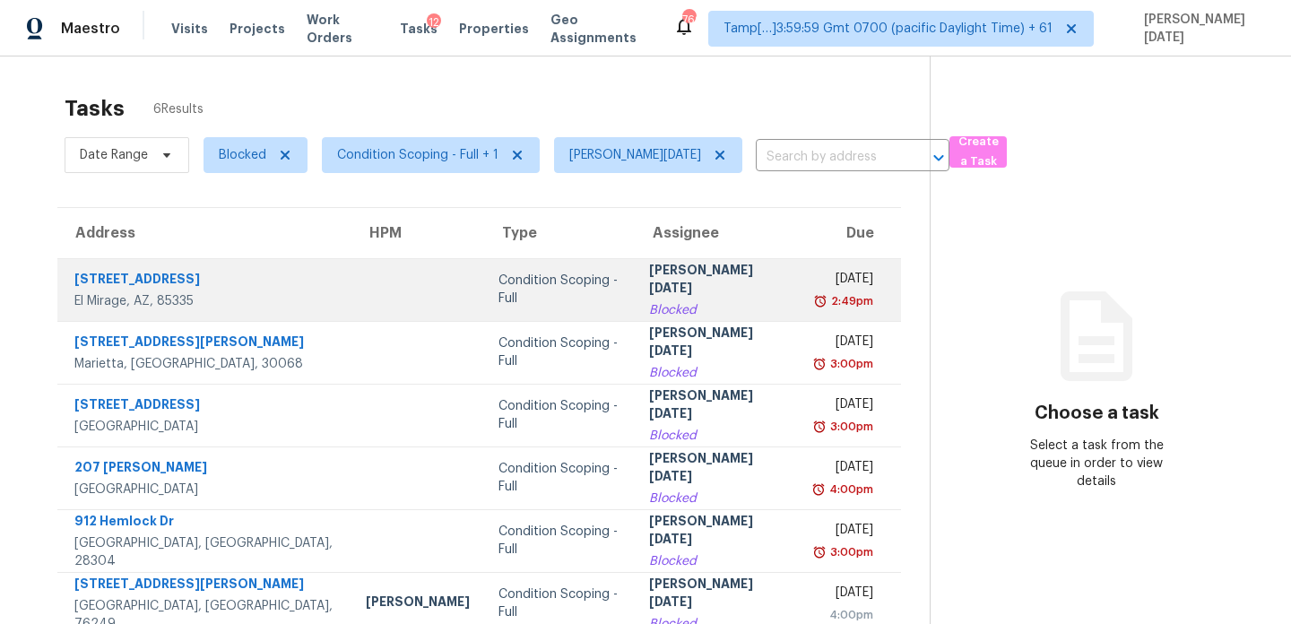
click at [666, 284] on div "[PERSON_NAME][DATE]" at bounding box center [717, 281] width 137 height 40
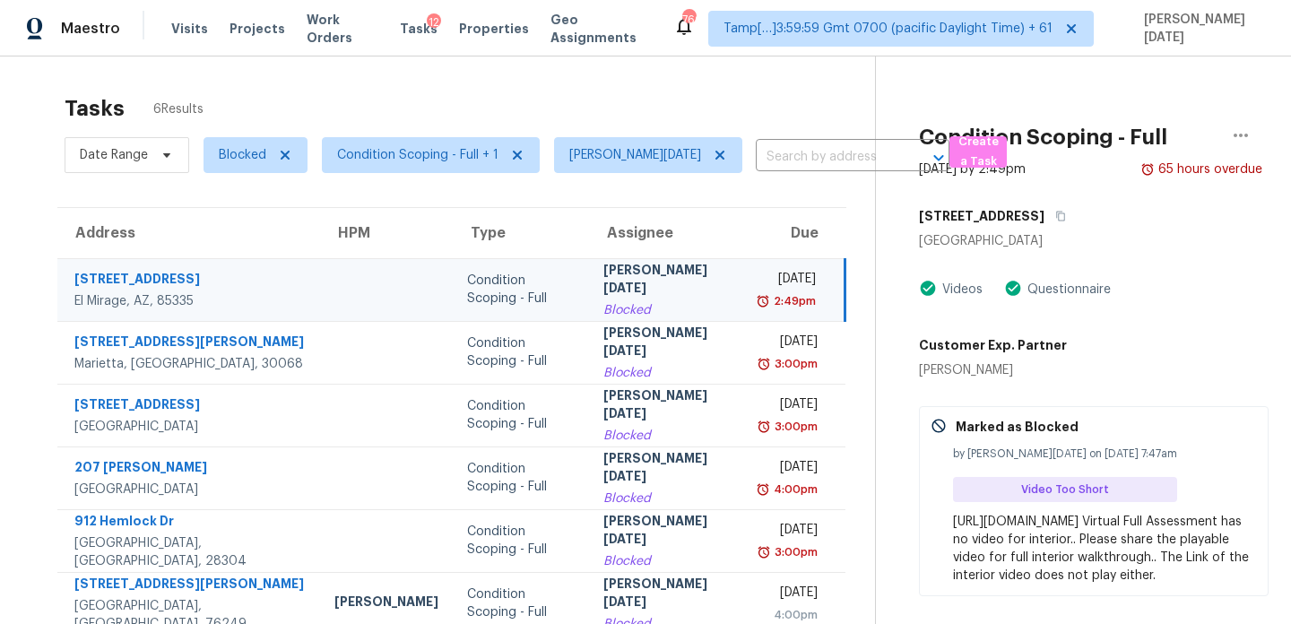
click at [809, 270] on div "[DATE]" at bounding box center [788, 281] width 55 height 22
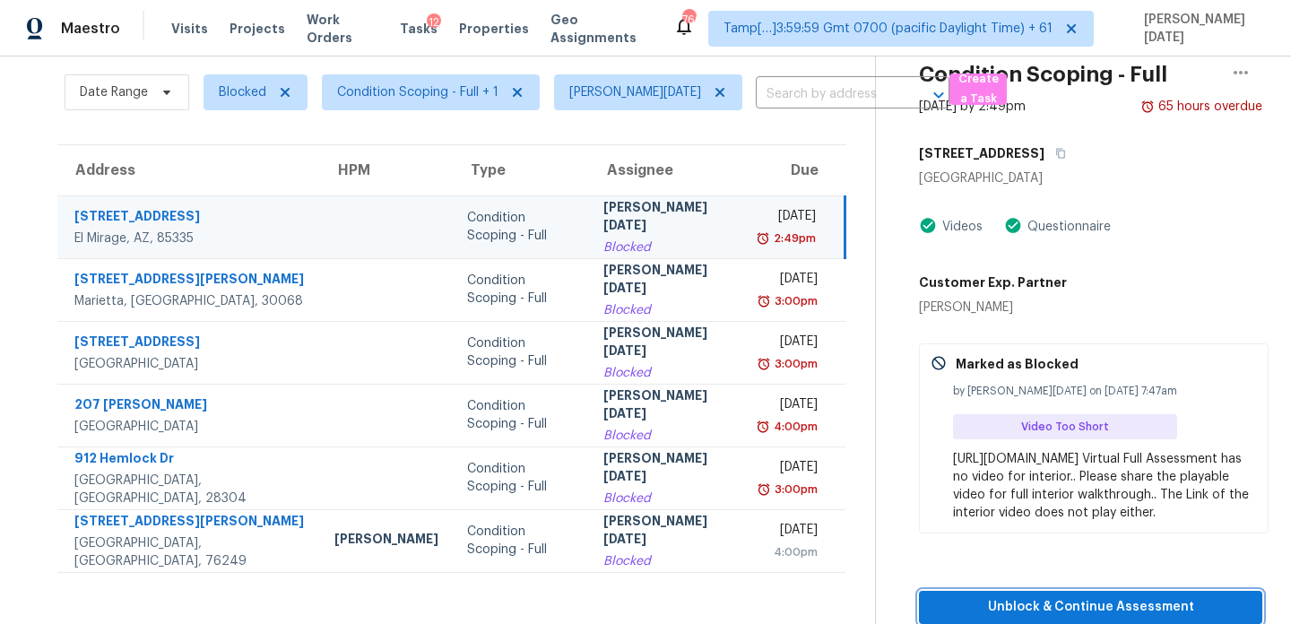
click at [1040, 595] on button "Unblock & Continue Assessment" at bounding box center [1090, 607] width 343 height 33
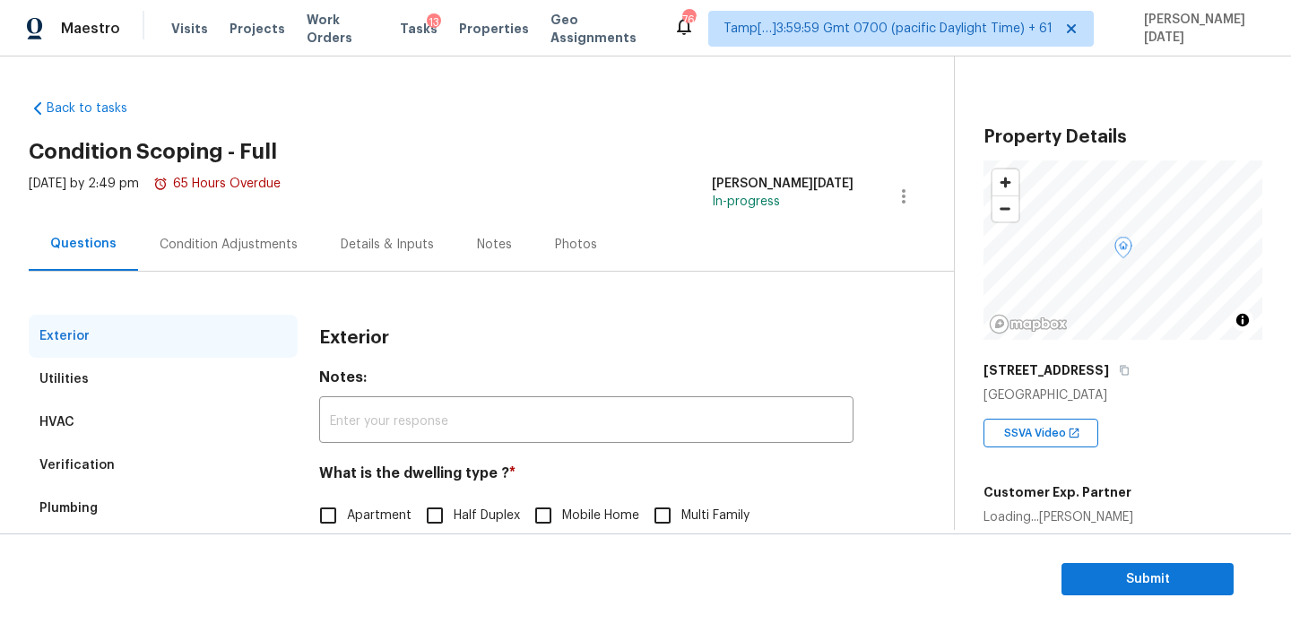
click at [234, 251] on div "Condition Adjustments" at bounding box center [229, 245] width 138 height 18
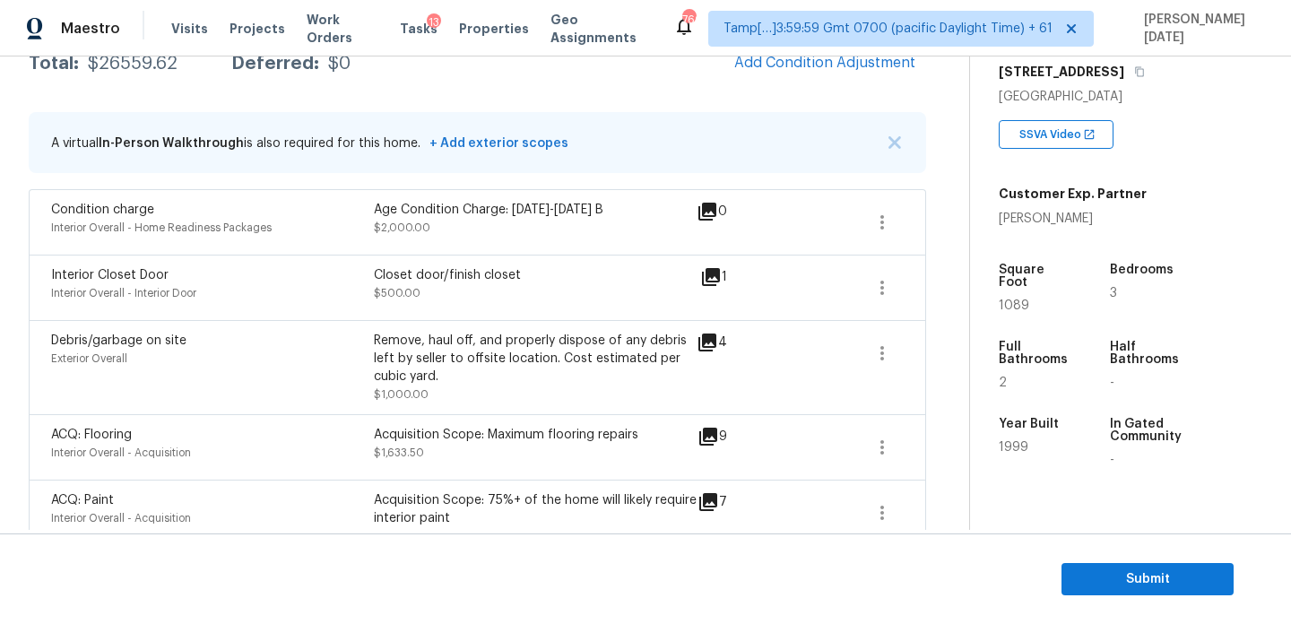
scroll to position [309, 0]
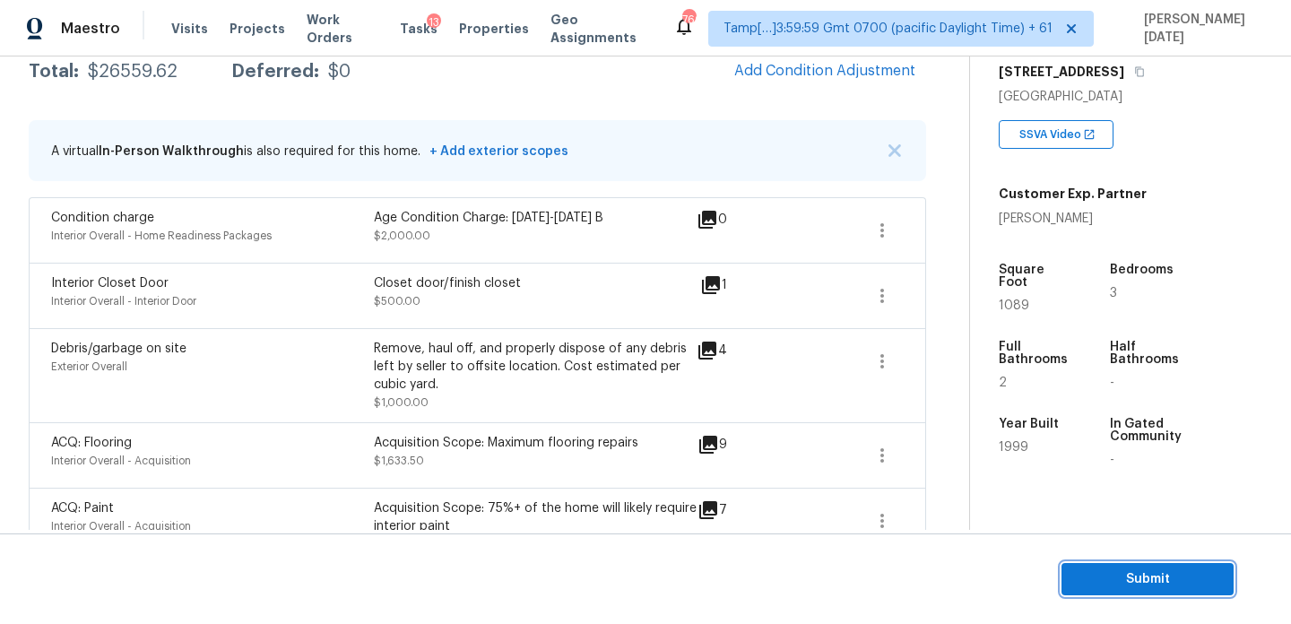
click at [1093, 568] on span "Submit" at bounding box center [1147, 579] width 143 height 22
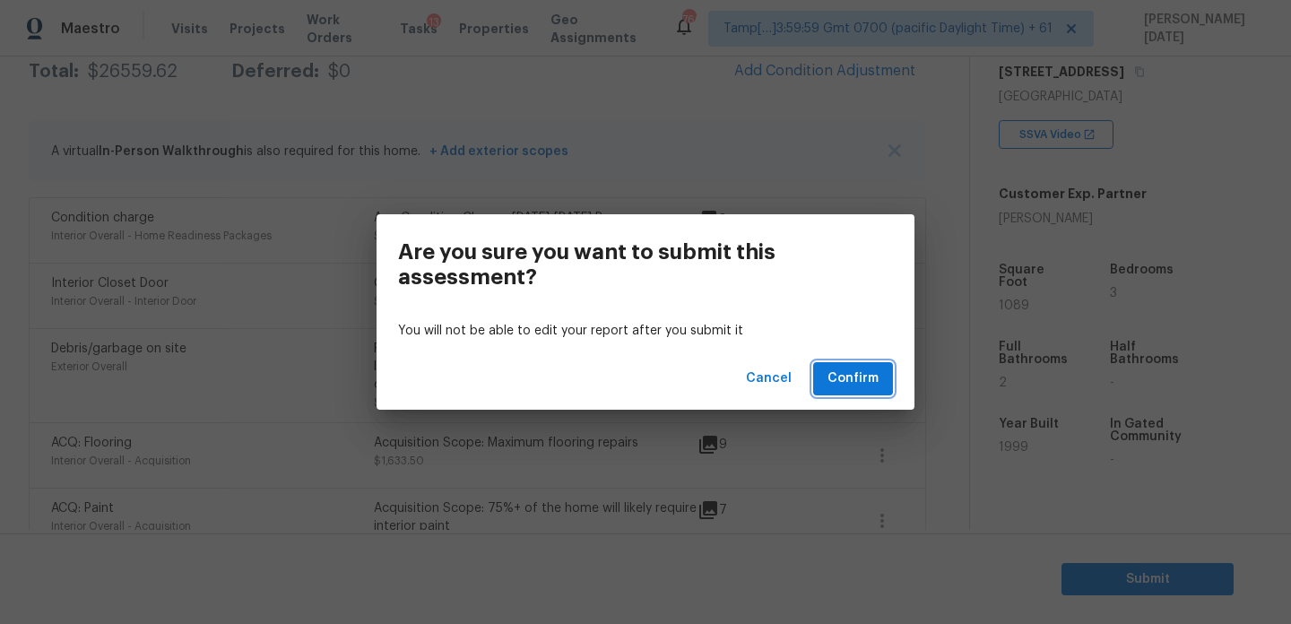
click at [869, 376] on span "Confirm" at bounding box center [852, 379] width 51 height 22
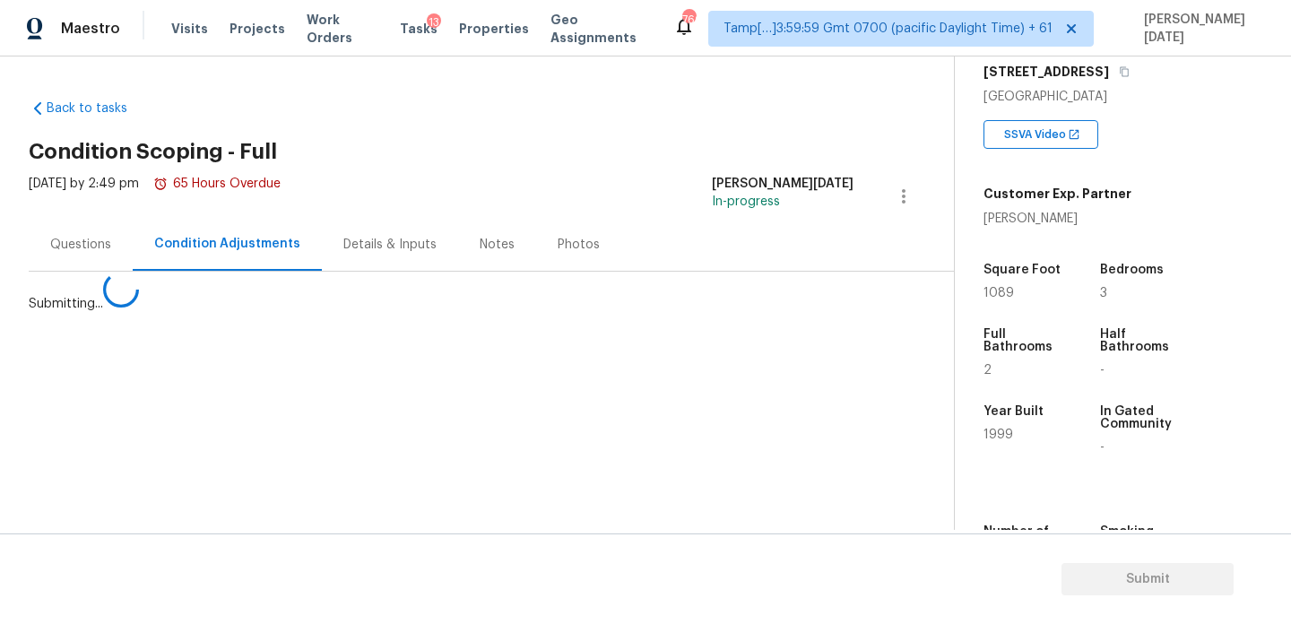
scroll to position [0, 0]
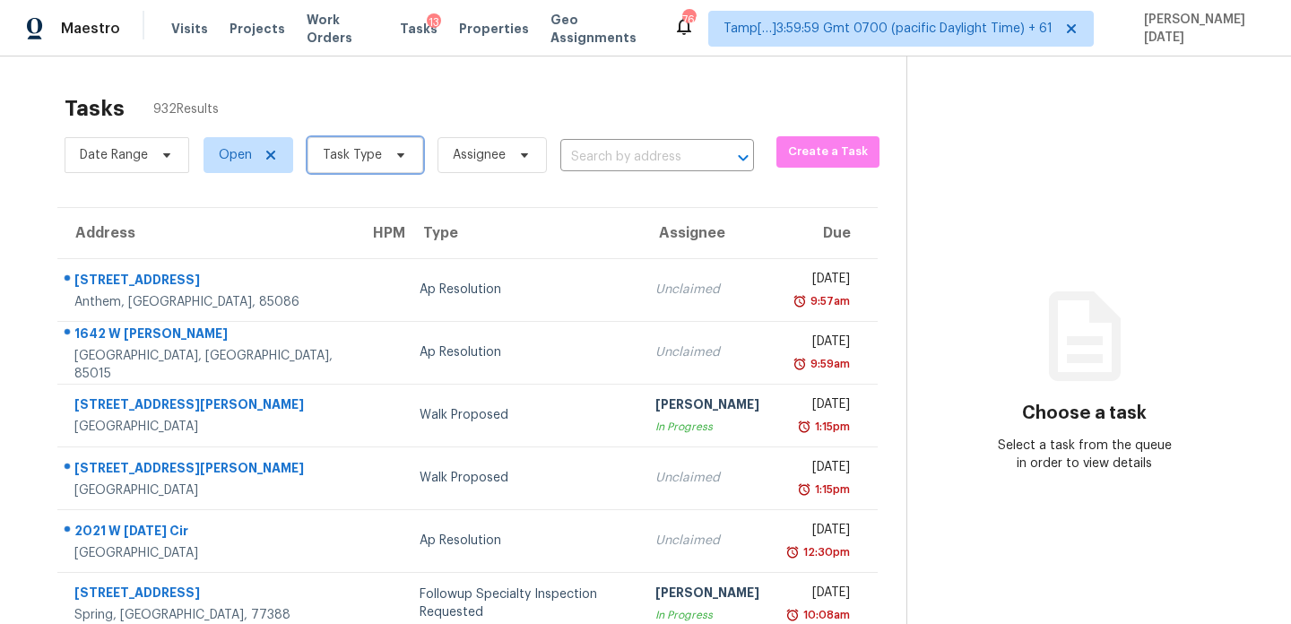
click at [405, 161] on span "Task Type" at bounding box center [365, 155] width 116 height 36
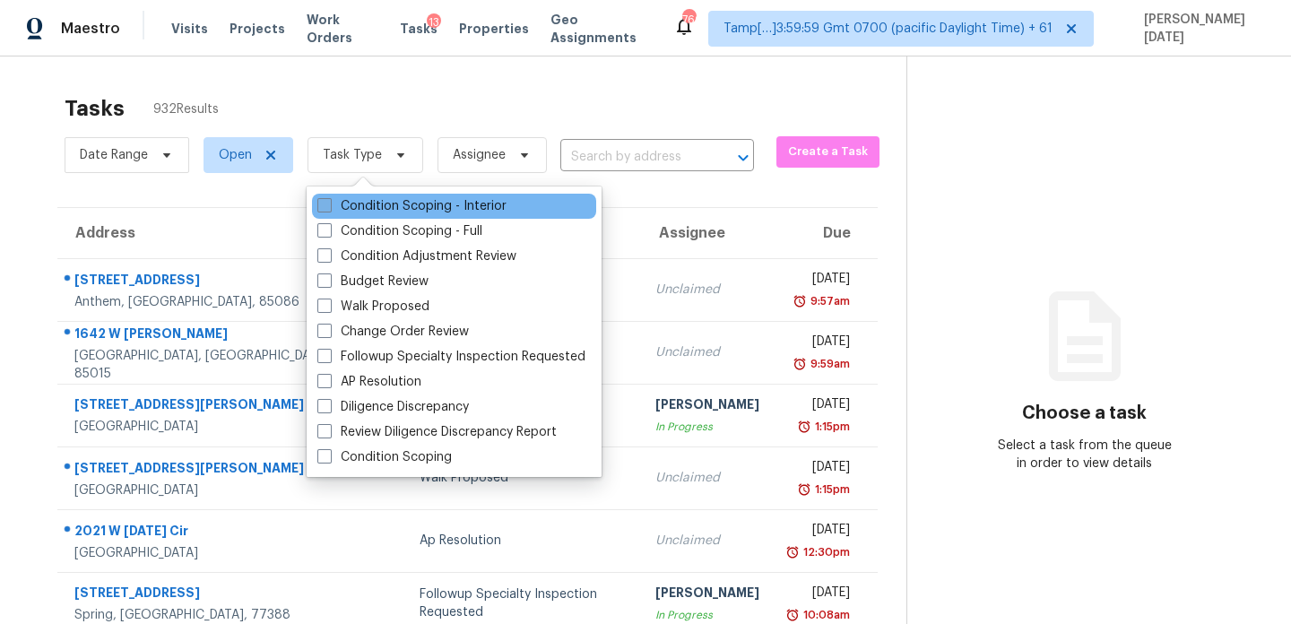
click at [379, 212] on label "Condition Scoping - Interior" at bounding box center [411, 206] width 189 height 18
click at [329, 209] on input "Condition Scoping - Interior" at bounding box center [323, 203] width 12 height 12
checkbox input "true"
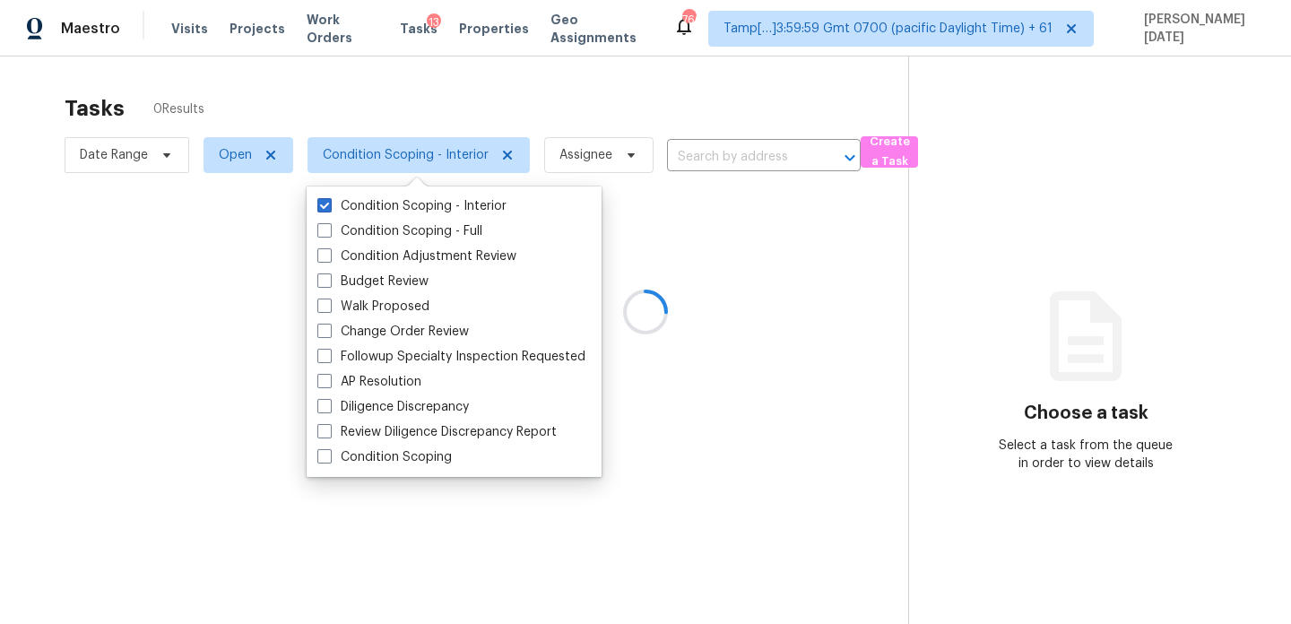
click at [600, 90] on div at bounding box center [645, 312] width 1291 height 624
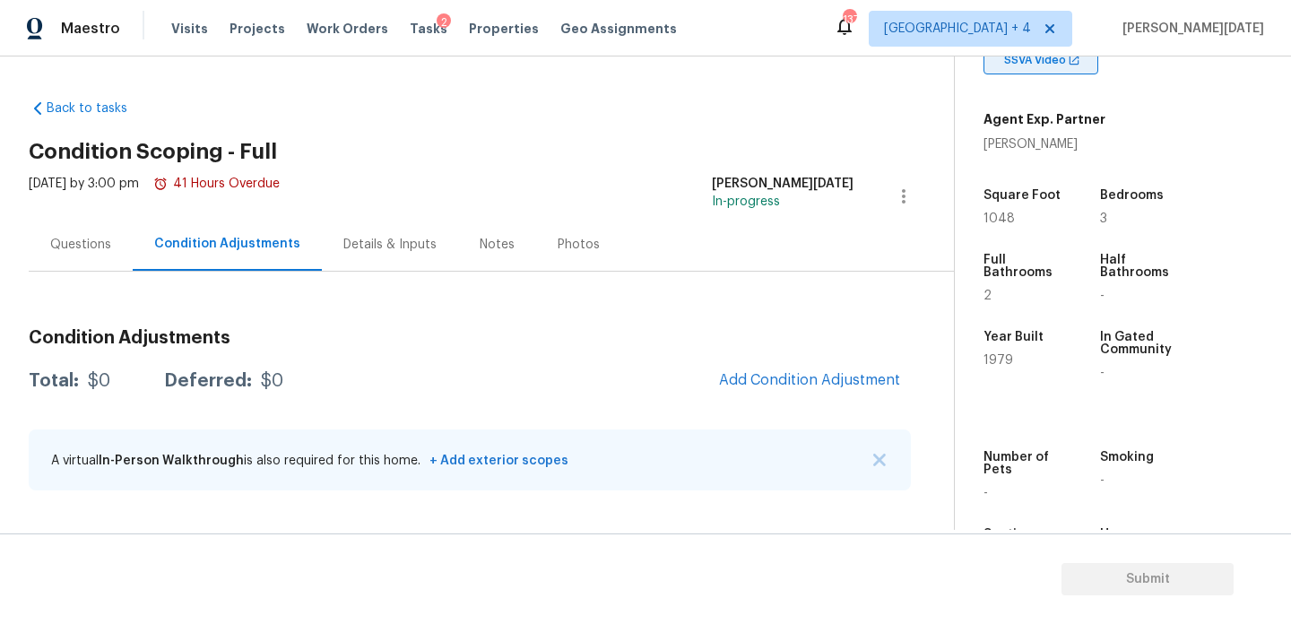
scroll to position [374, 0]
click at [575, 187] on div "[DATE] by 3:00 pm 41 Hours Overdue [PERSON_NAME][DATE] In-progress" at bounding box center [491, 196] width 925 height 43
click at [792, 368] on button "Add Condition Adjustment" at bounding box center [809, 380] width 203 height 38
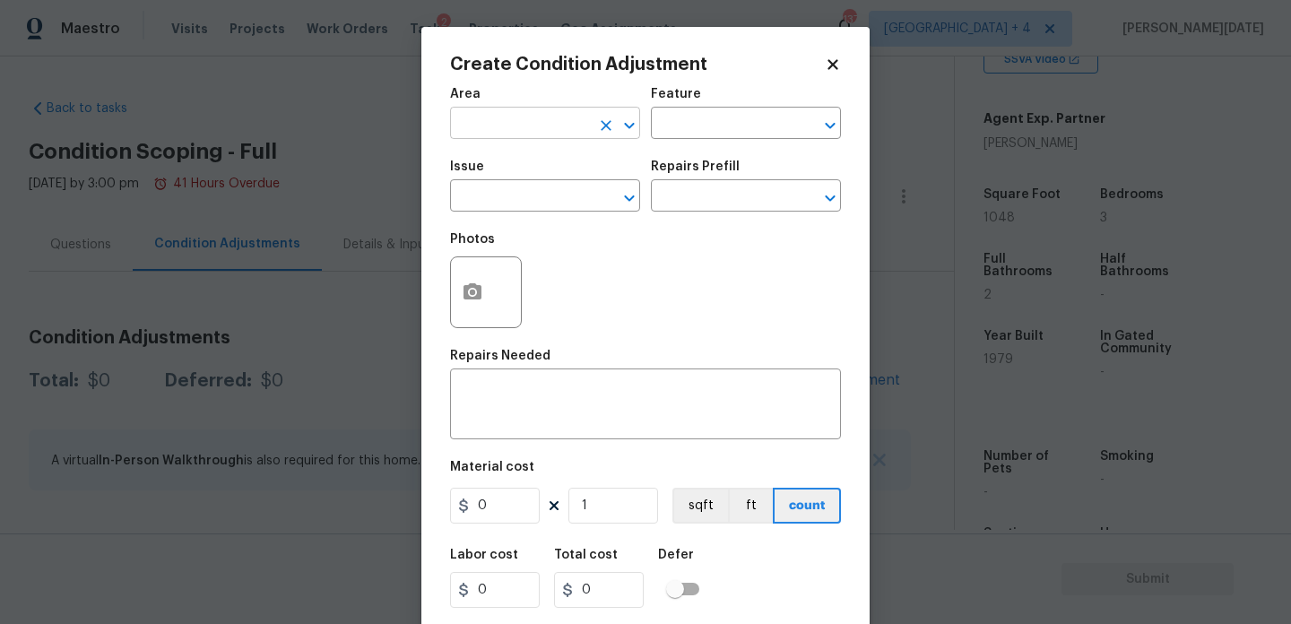
click at [471, 120] on input "text" at bounding box center [520, 125] width 140 height 28
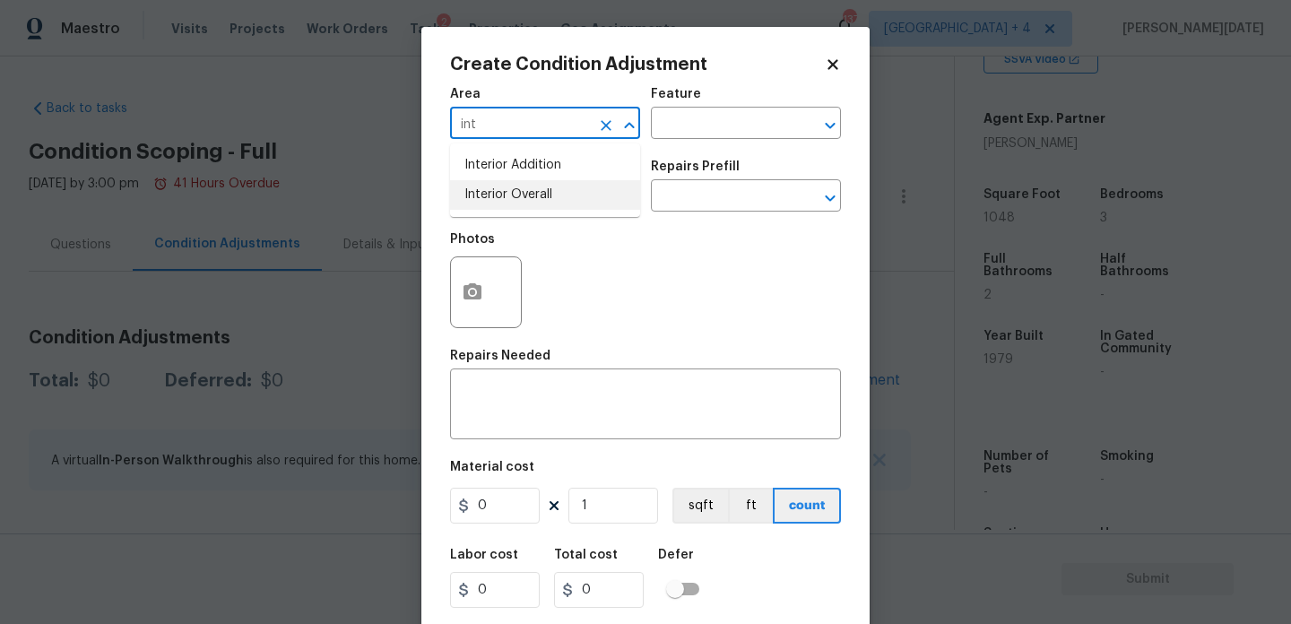
click at [509, 203] on li "Interior Overall" at bounding box center [545, 195] width 190 height 30
click at [509, 203] on input "text" at bounding box center [520, 198] width 140 height 28
type input "Interior Overall"
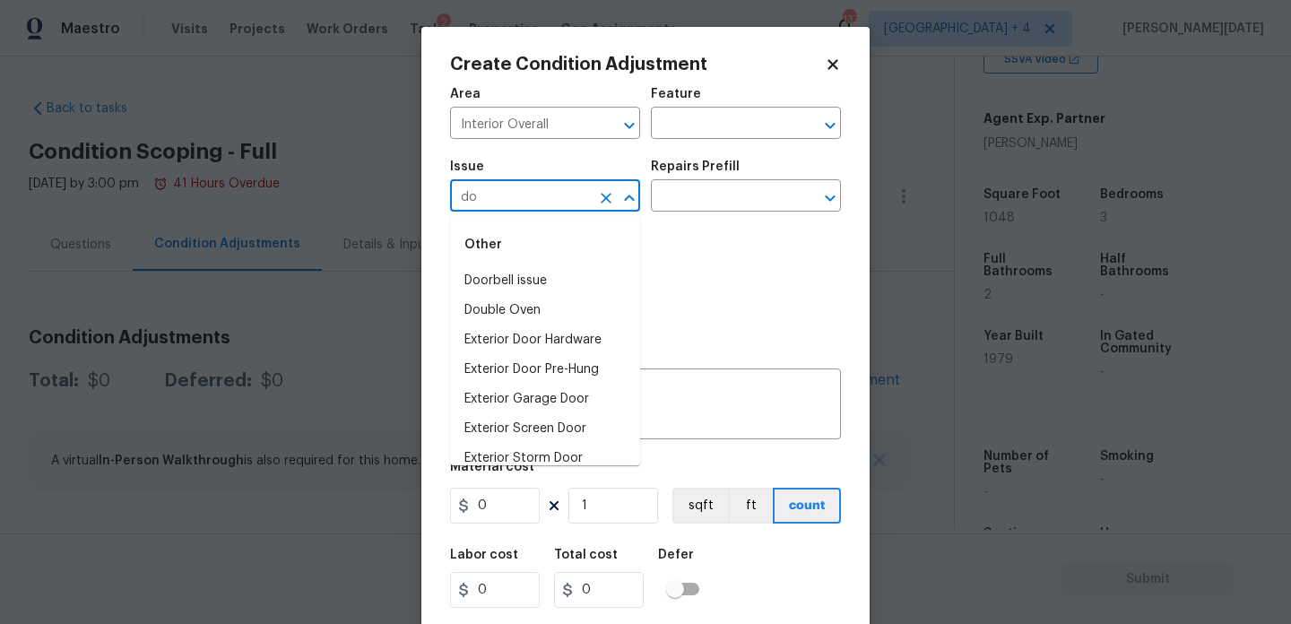
type input "d"
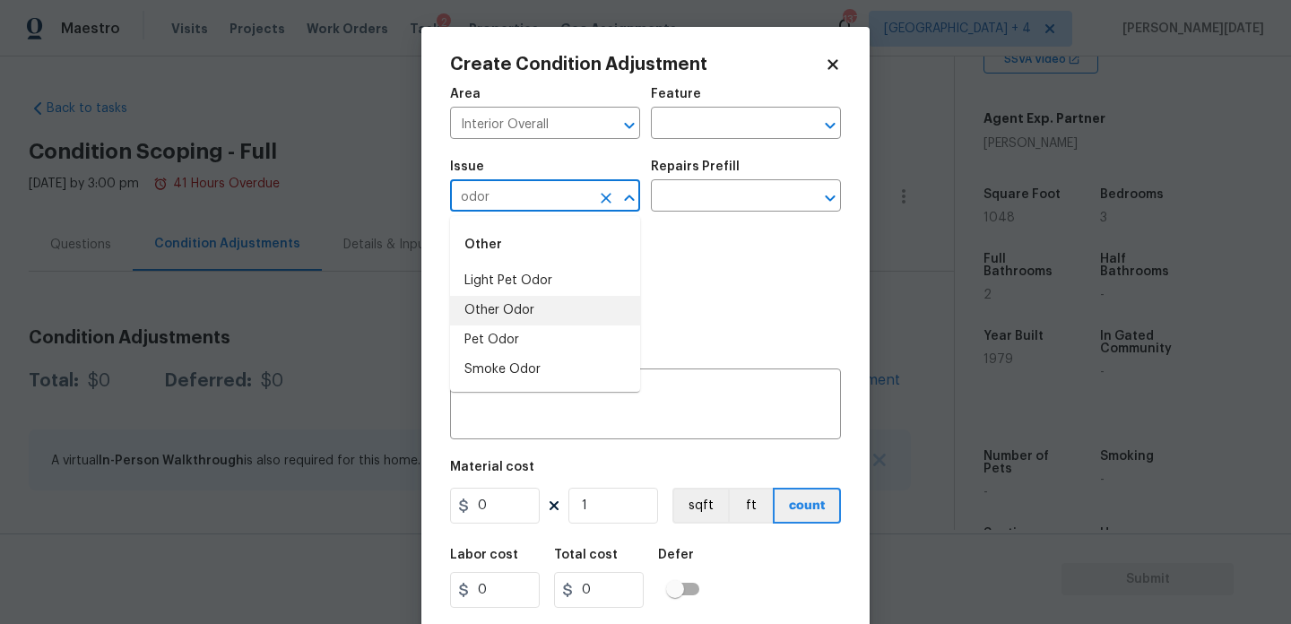
click at [538, 317] on li "Other Odor" at bounding box center [545, 311] width 190 height 30
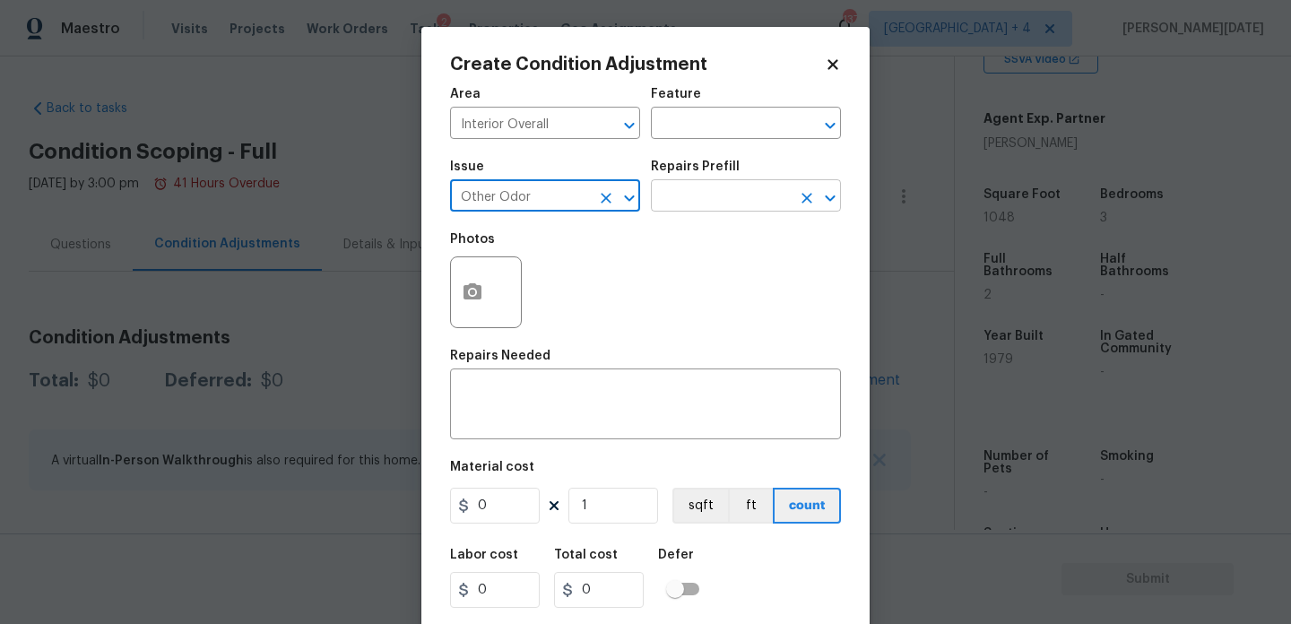
type input "Other Odor"
click at [699, 208] on input "text" at bounding box center [721, 198] width 140 height 28
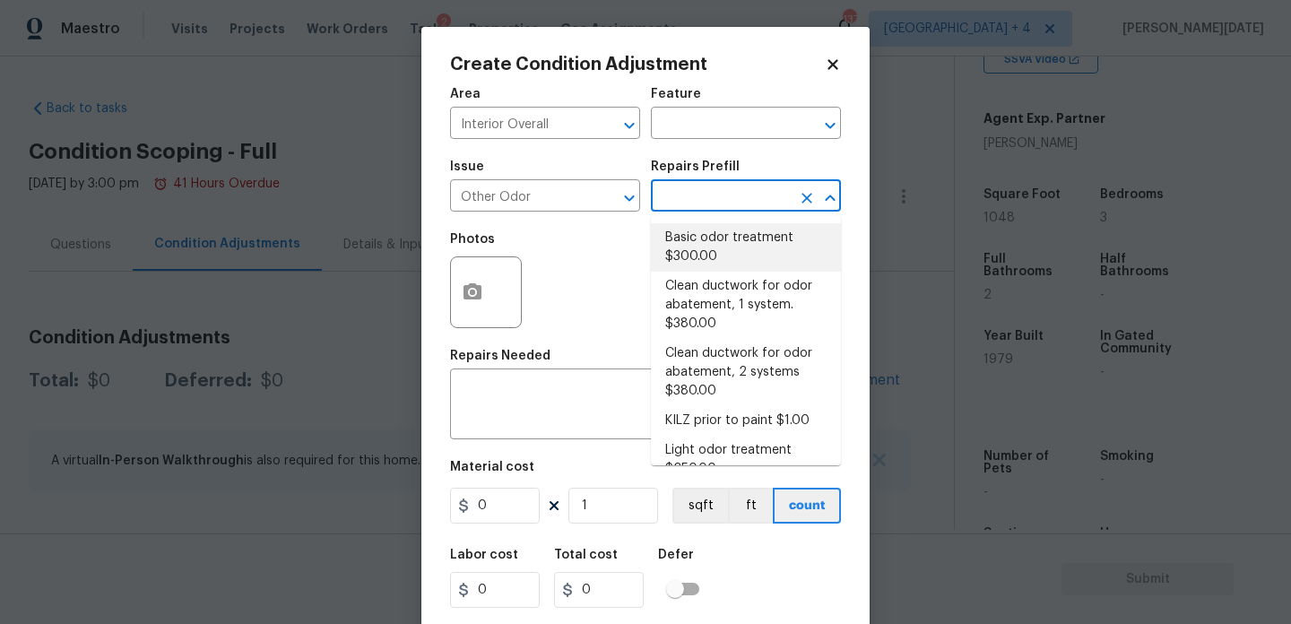
click at [711, 236] on li "Basic odor treatment $300.00" at bounding box center [746, 247] width 190 height 48
type textarea "OD Odor Protocol: Heavy Odor present. Remediate home odor. Including but not li…"
type input "300"
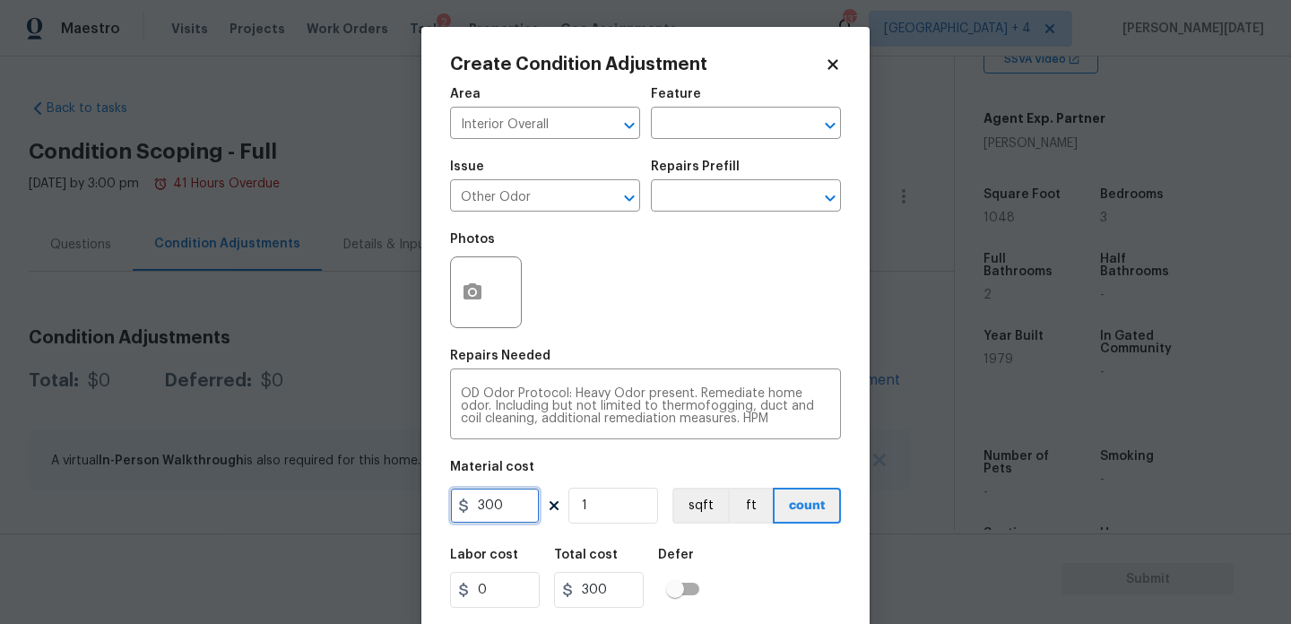
drag, startPoint x: 507, startPoint y: 504, endPoint x: 411, endPoint y: 504, distance: 95.9
click at [411, 504] on div "Create Condition Adjustment Area Interior Overall ​ Feature ​ Issue Other Odor …" at bounding box center [645, 312] width 1291 height 624
type input "575"
click at [717, 289] on div "Photos" at bounding box center [645, 280] width 391 height 117
type input "575"
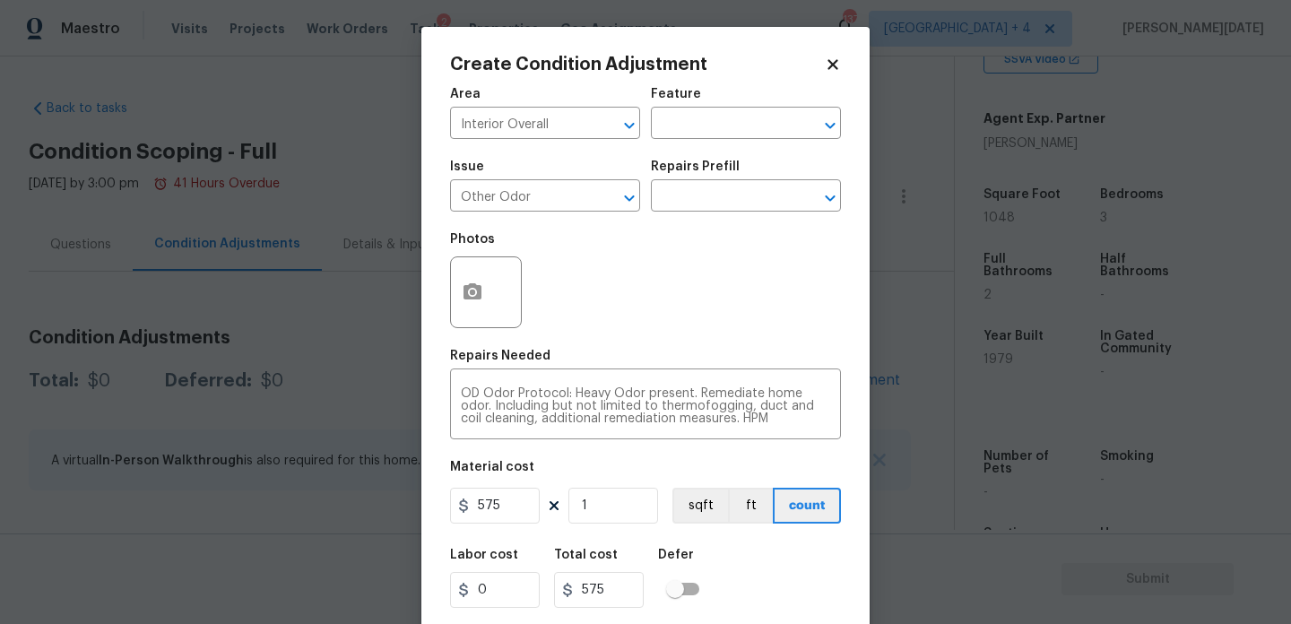
click at [717, 289] on div "Photos" at bounding box center [645, 280] width 391 height 117
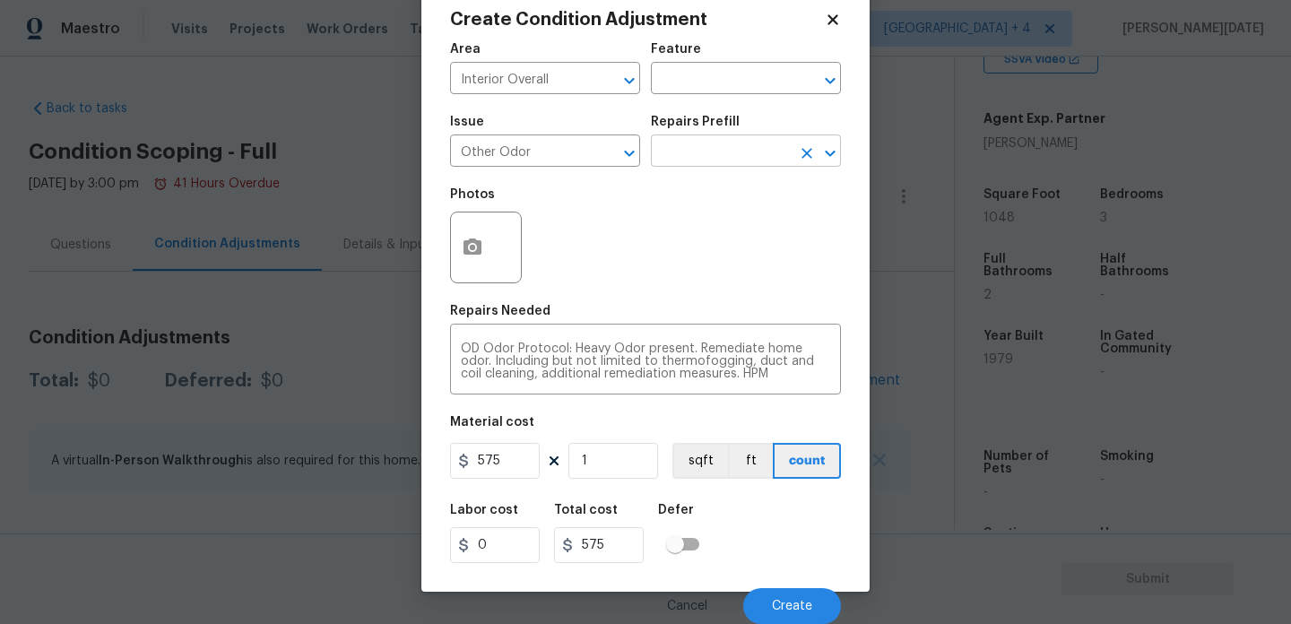
click at [713, 149] on input "text" at bounding box center [721, 153] width 140 height 28
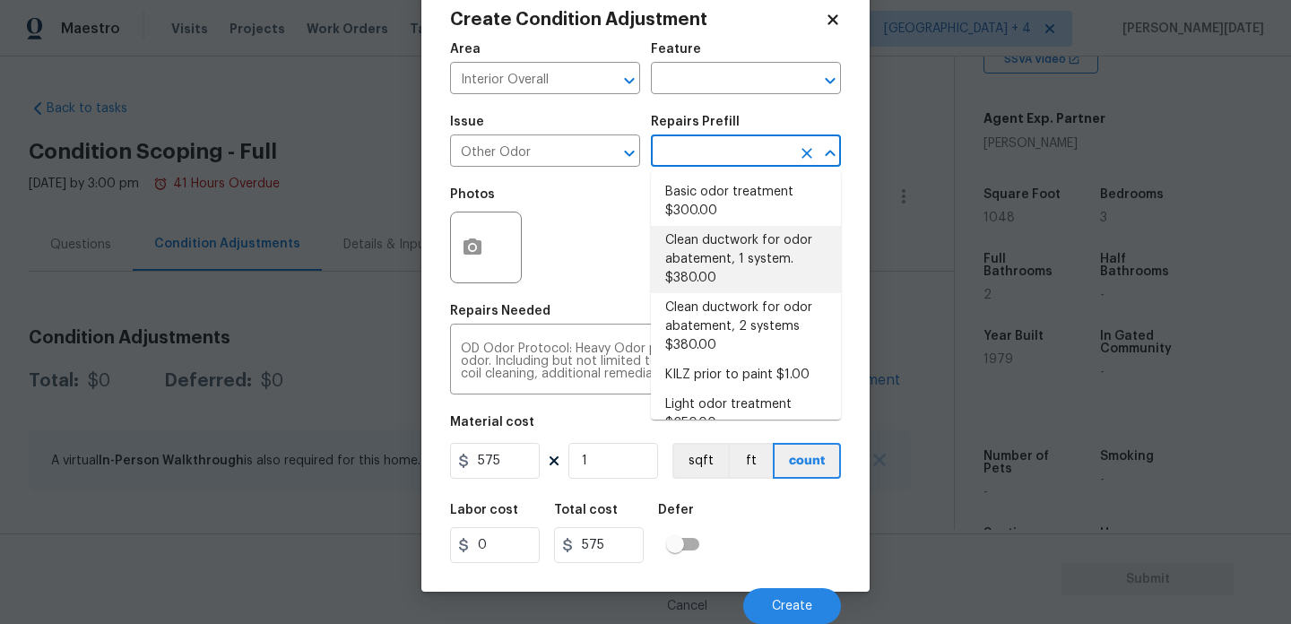
scroll to position [122, 0]
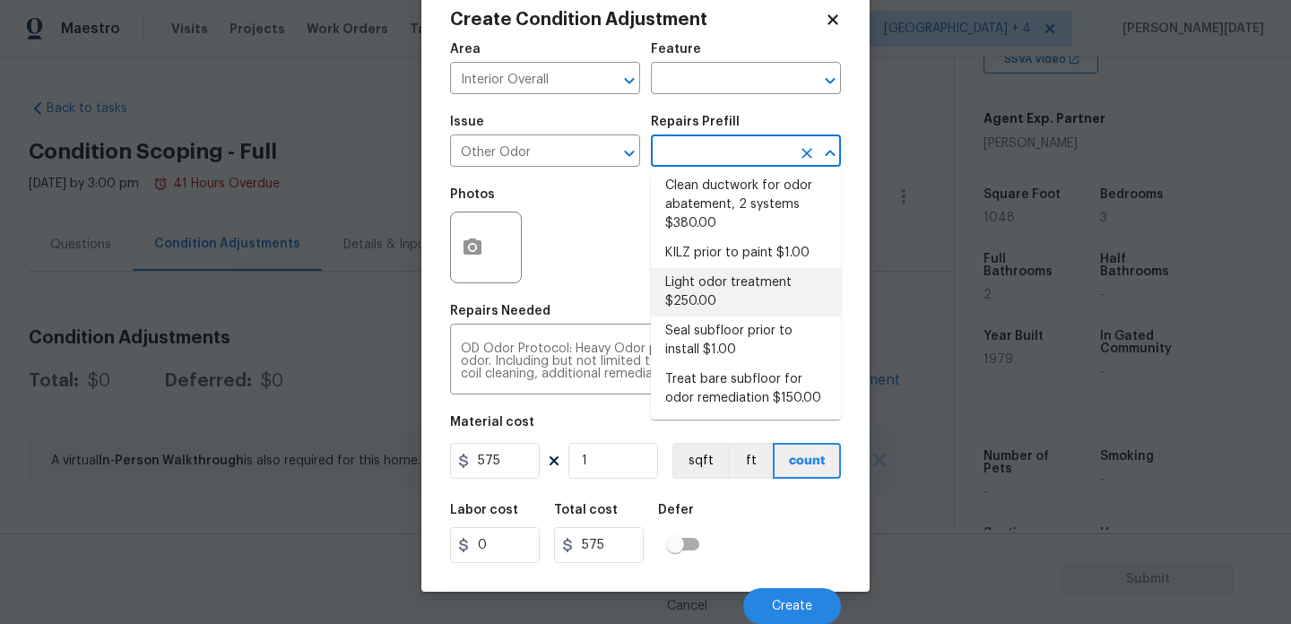
click at [728, 291] on li "Light odor treatment $250.00" at bounding box center [746, 292] width 190 height 48
type textarea "OD Odor Protocol: Light musty odor or nuisance odor that is present. Disinfect …"
type input "250"
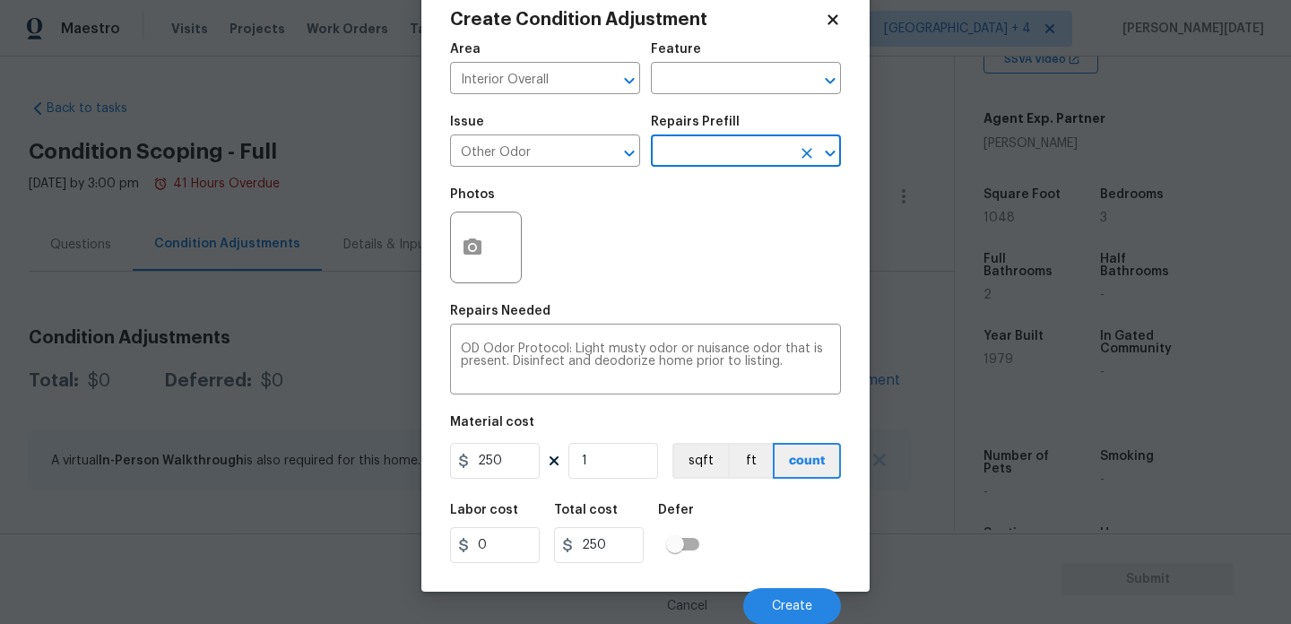
click at [688, 136] on div "Repairs Prefill" at bounding box center [746, 127] width 190 height 23
click at [688, 150] on input "text" at bounding box center [721, 153] width 140 height 28
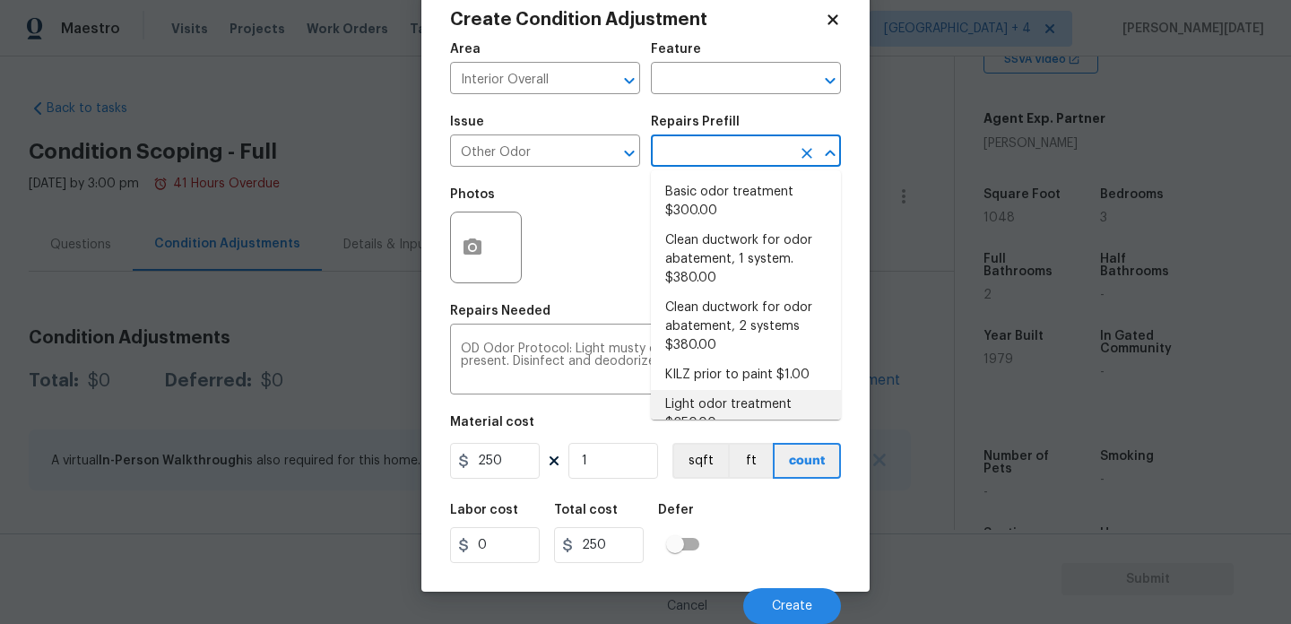
scroll to position [19, 0]
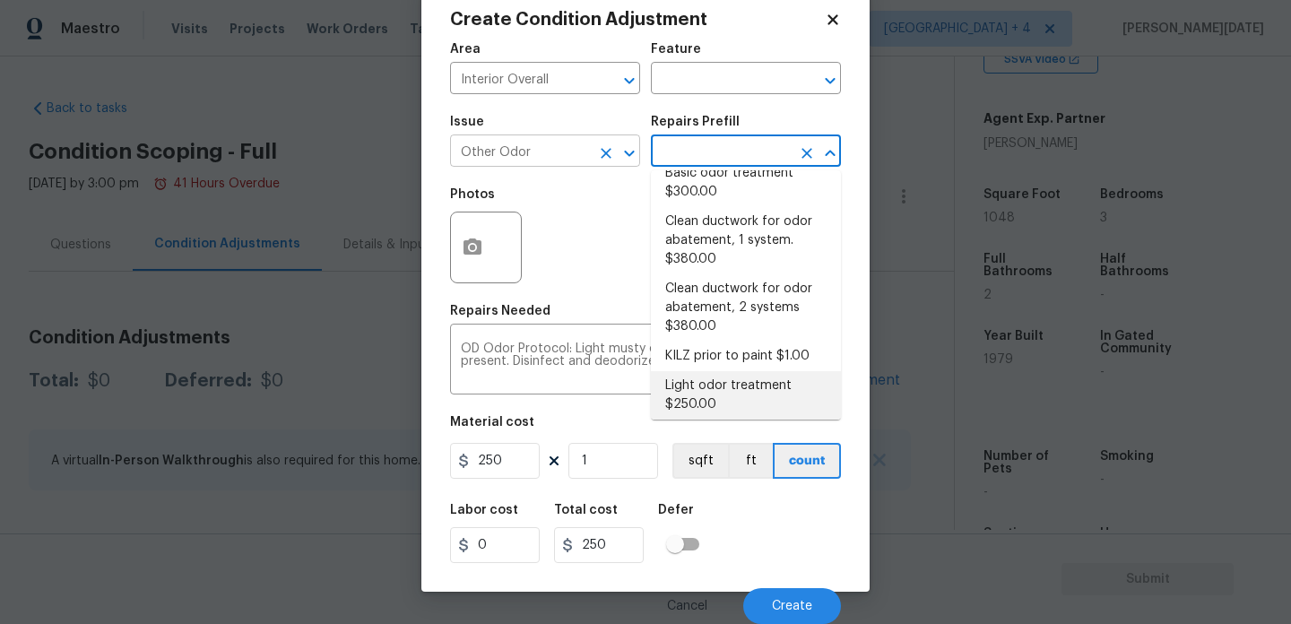
click at [602, 155] on icon "Clear" at bounding box center [606, 153] width 11 height 11
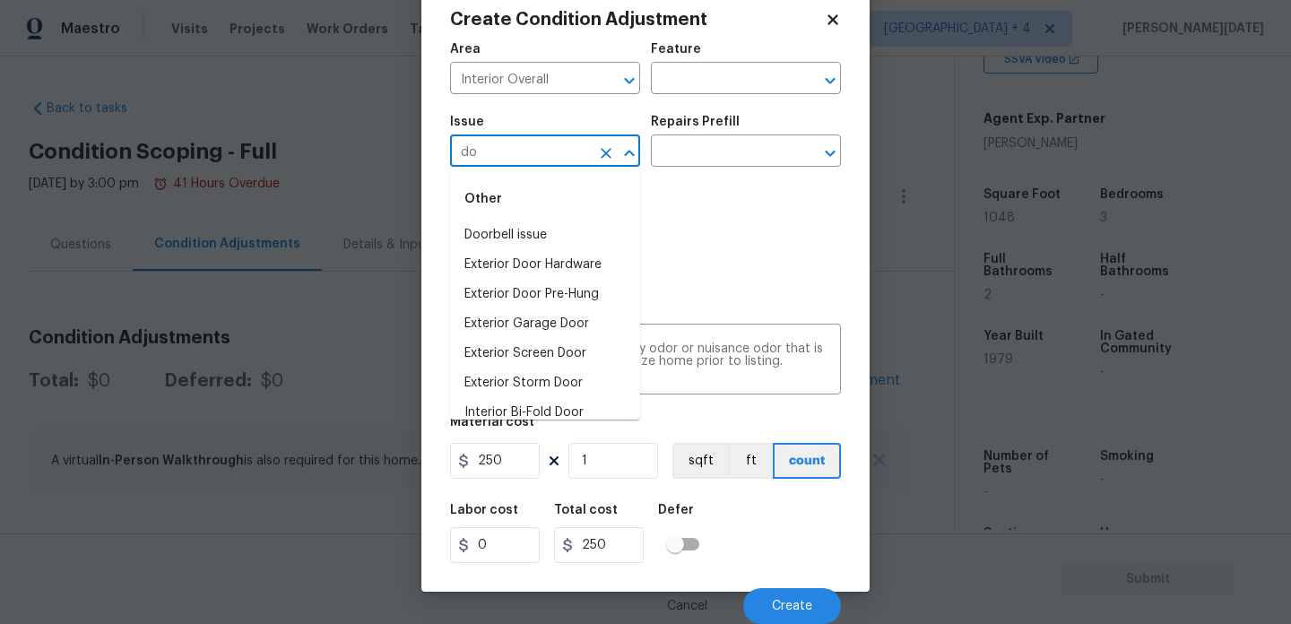
type input "d"
click at [553, 294] on li "Pet Odor" at bounding box center [545, 295] width 190 height 30
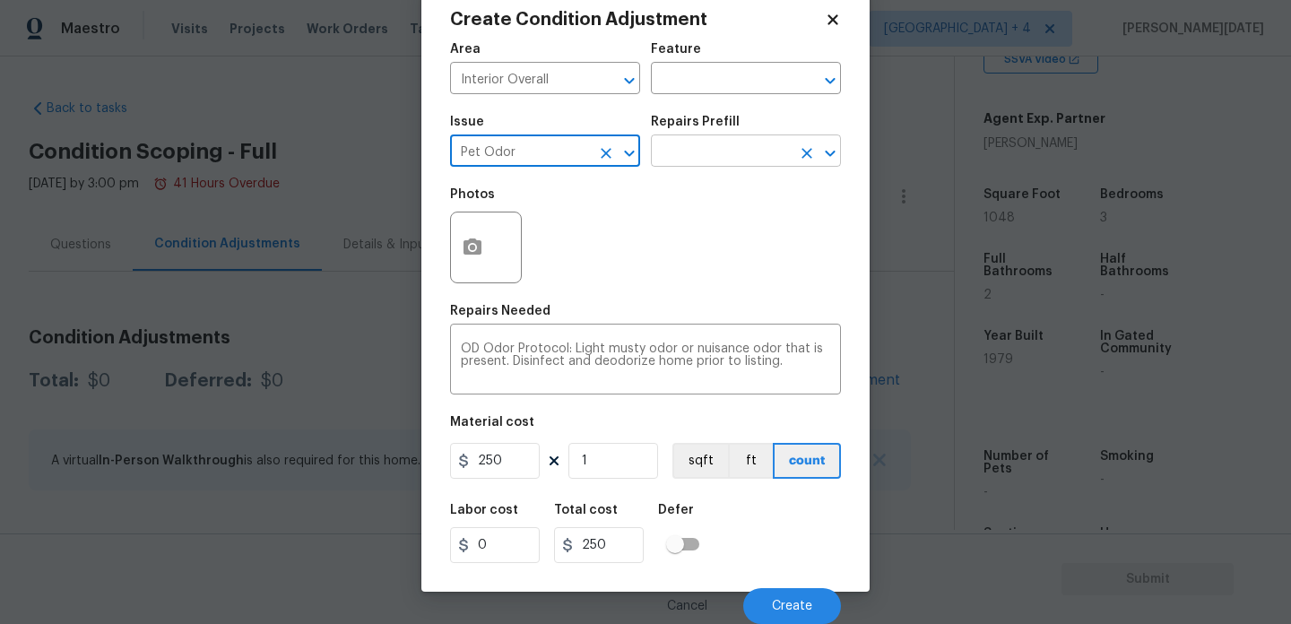
type input "Pet Odor"
click at [724, 165] on input "text" at bounding box center [721, 153] width 140 height 28
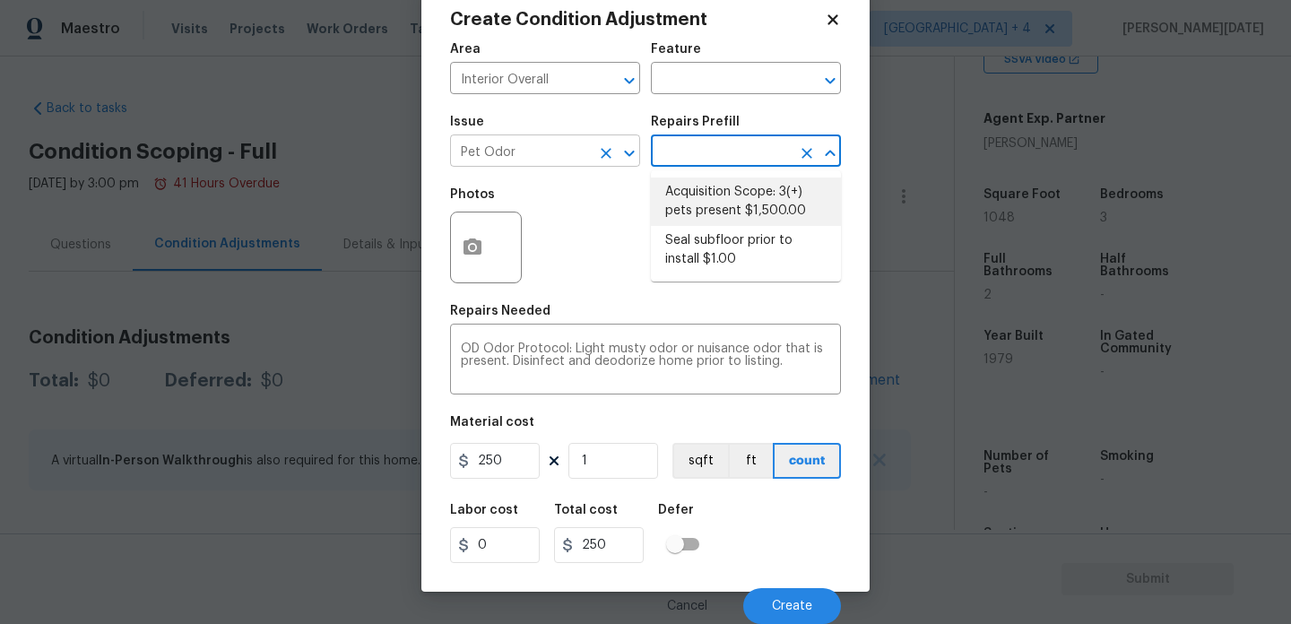
click at [601, 158] on icon "Clear" at bounding box center [606, 153] width 18 height 18
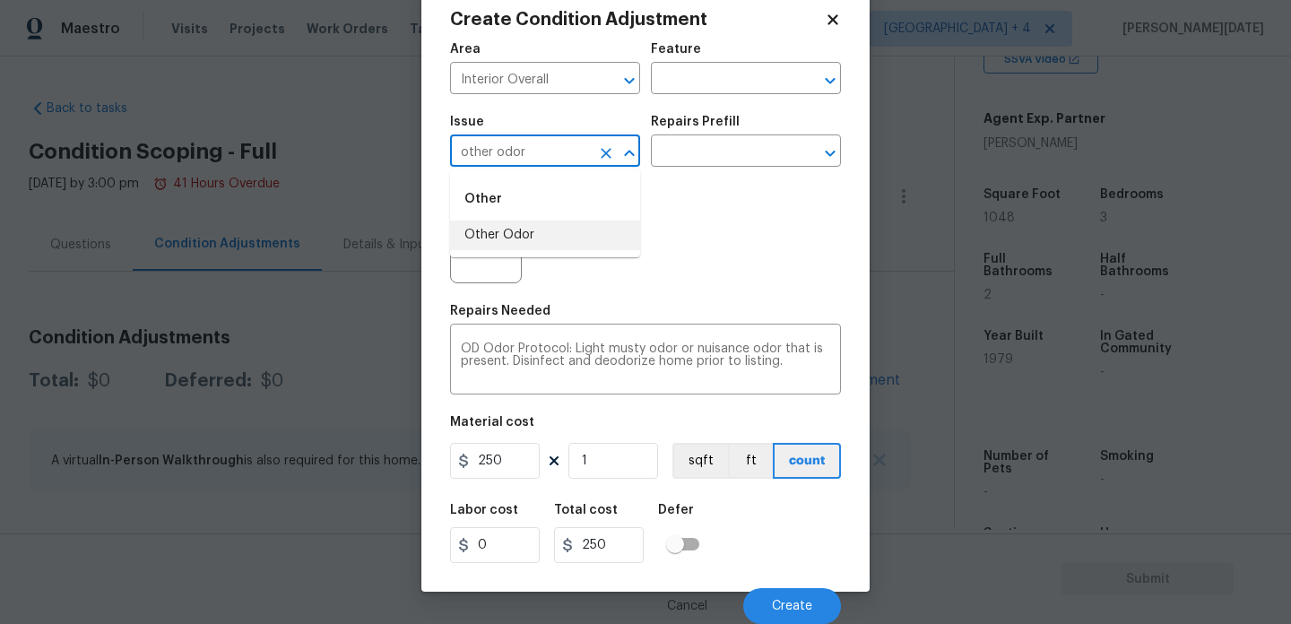
click at [584, 232] on li "Other Odor" at bounding box center [545, 236] width 190 height 30
type input "Other Odor"
click at [705, 169] on div "Issue Other Odor ​ Repairs Prefill ​" at bounding box center [645, 141] width 391 height 73
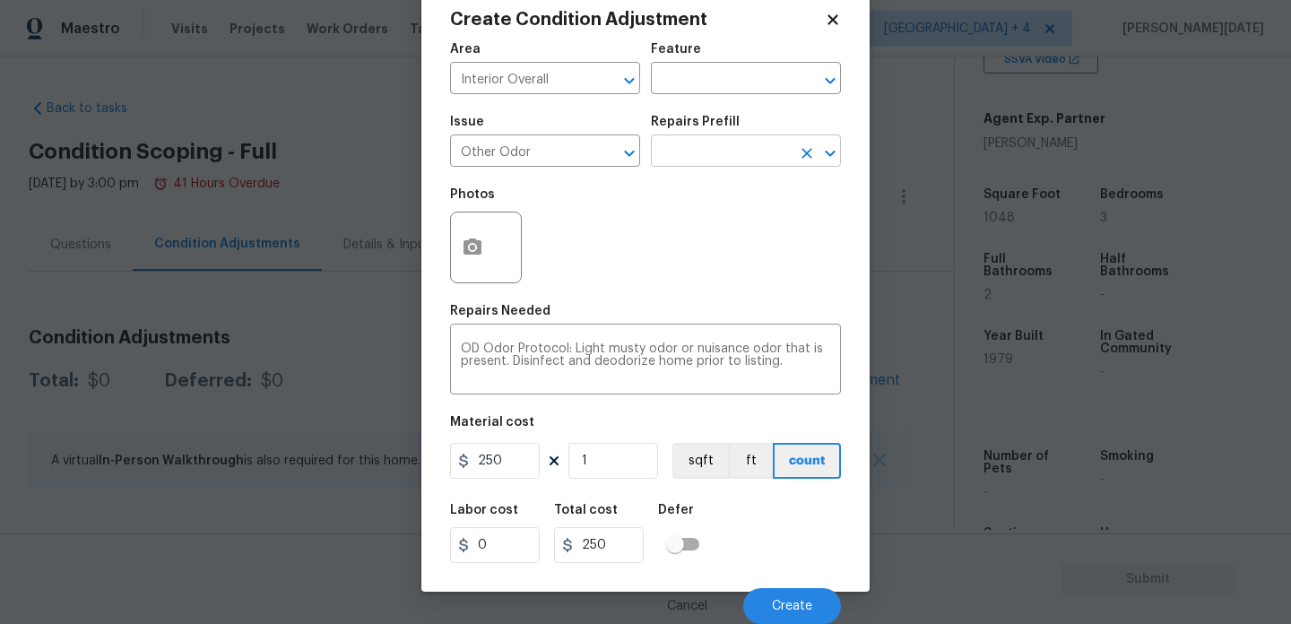
click at [739, 155] on input "text" at bounding box center [721, 153] width 140 height 28
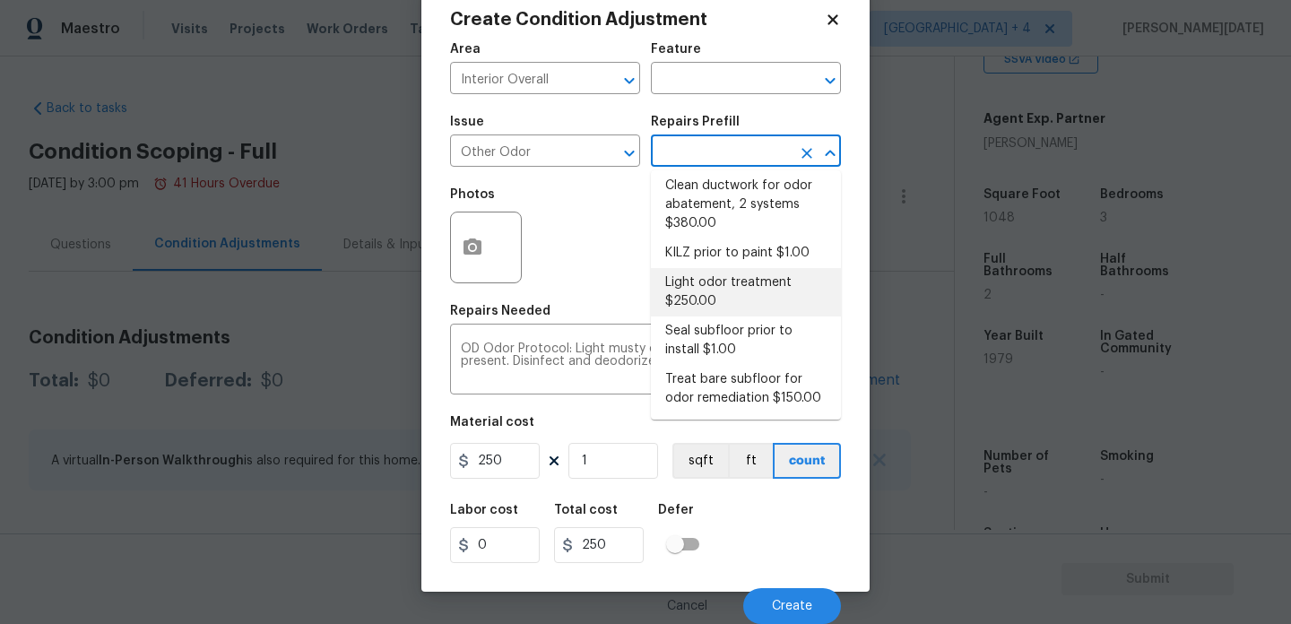
scroll to position [0, 0]
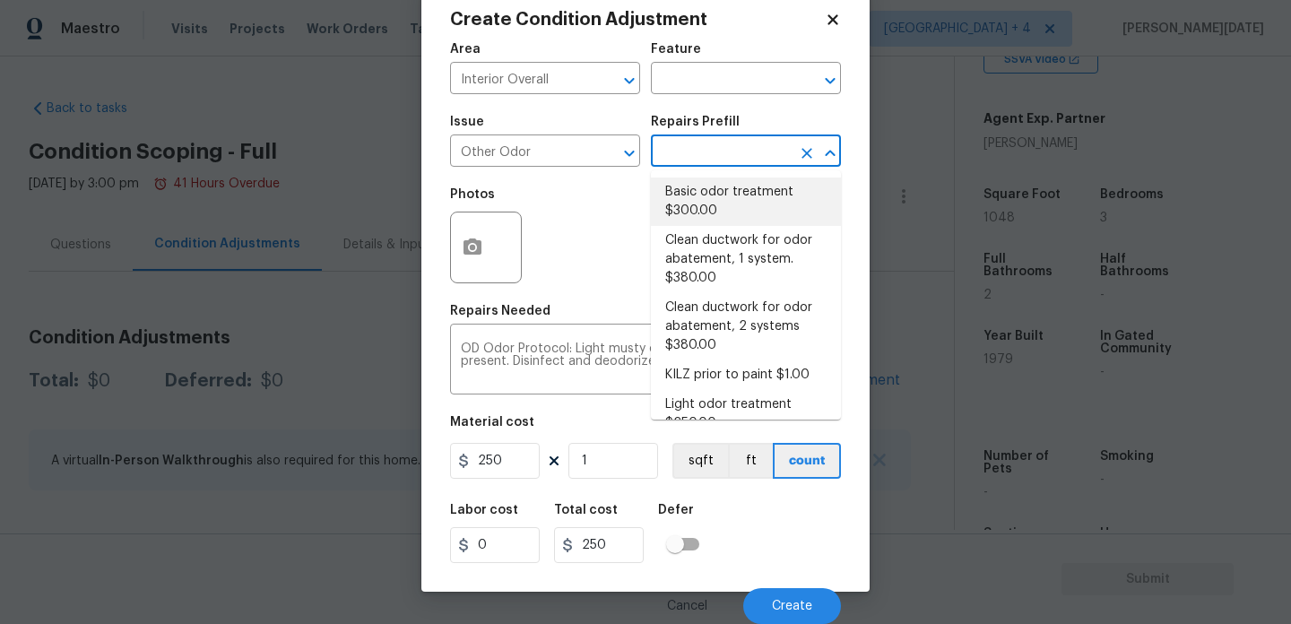
click at [746, 205] on li "Basic odor treatment $300.00" at bounding box center [746, 201] width 190 height 48
type textarea "OD Odor Protocol: Heavy Odor present. Remediate home odor. Including but not li…"
type input "300"
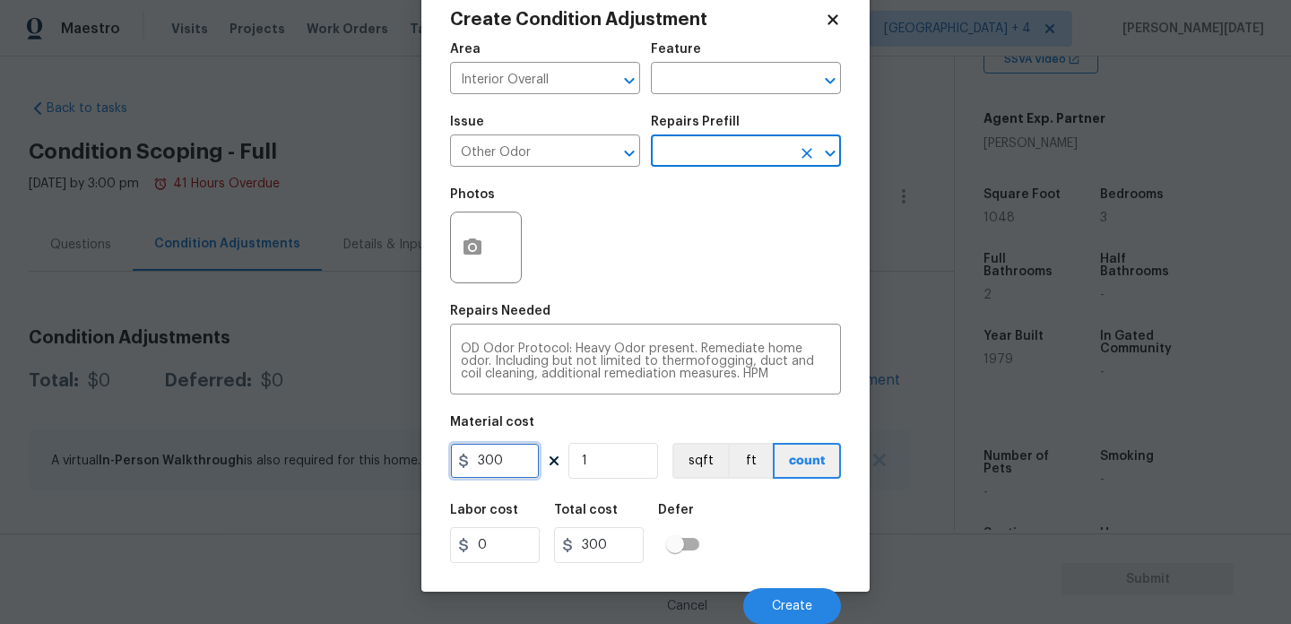
drag, startPoint x: 511, startPoint y: 467, endPoint x: 358, endPoint y: 466, distance: 153.3
click at [358, 466] on div "Create Condition Adjustment Area Interior Overall ​ Feature ​ Issue Other Odor …" at bounding box center [645, 312] width 1291 height 624
type input "575"
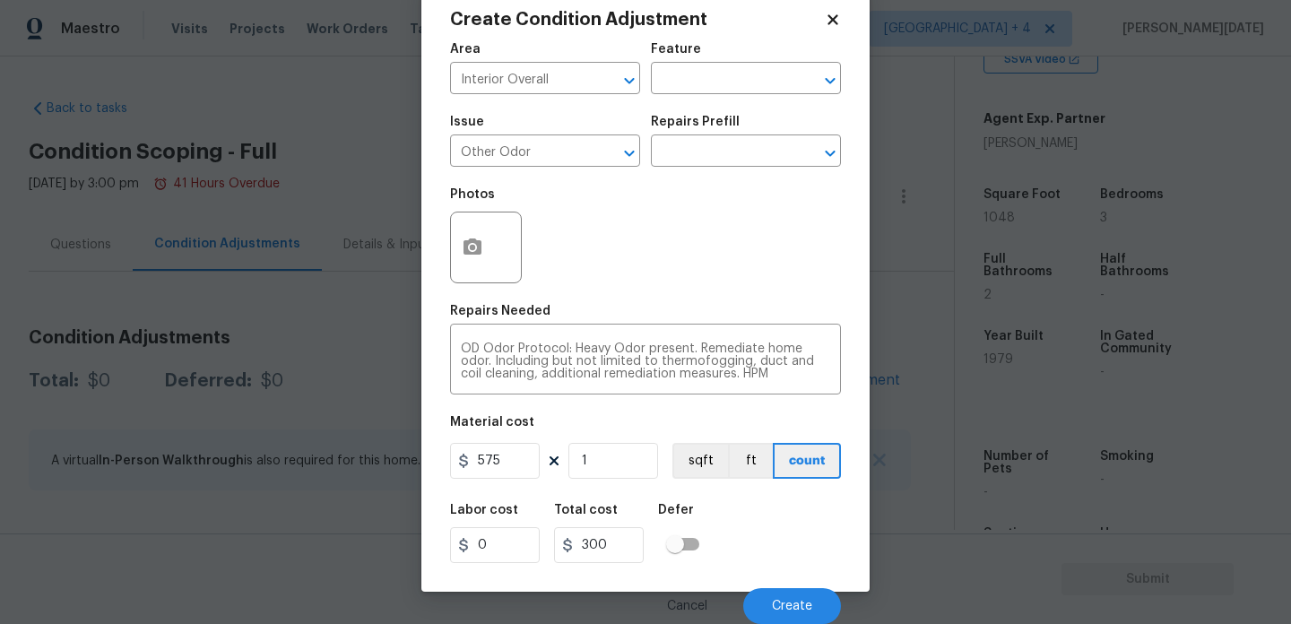
type input "575"
click at [614, 253] on div "Photos" at bounding box center [645, 235] width 391 height 117
click at [790, 594] on button "Create" at bounding box center [792, 606] width 98 height 36
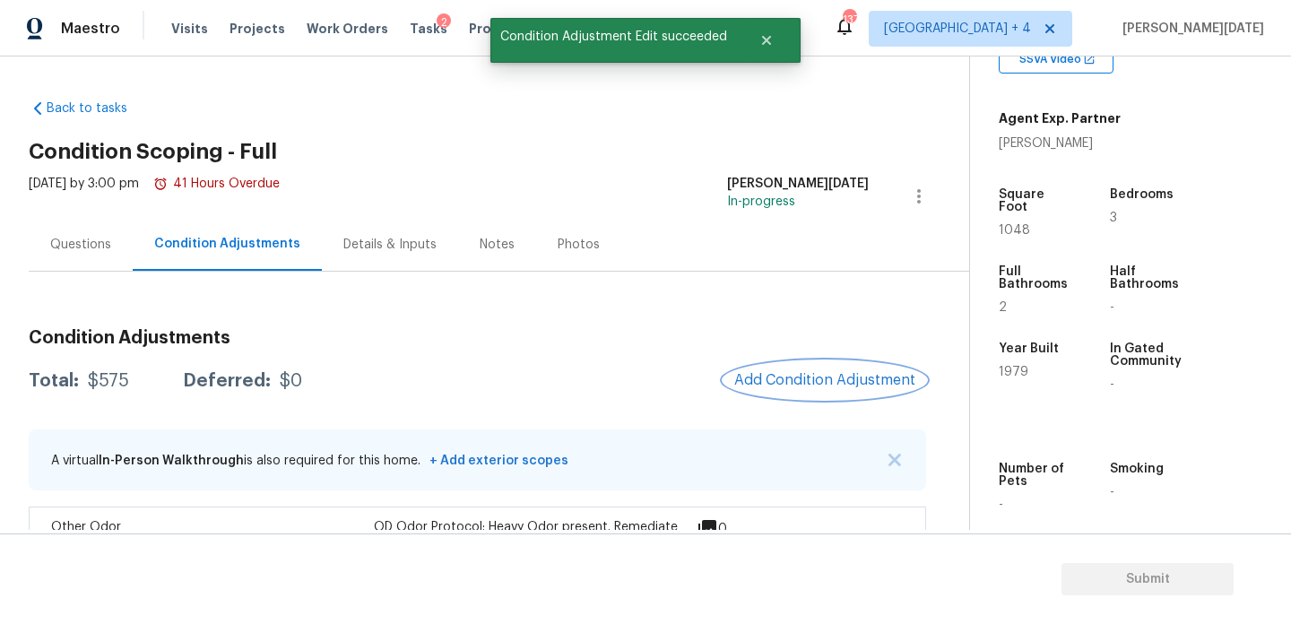
scroll to position [95, 0]
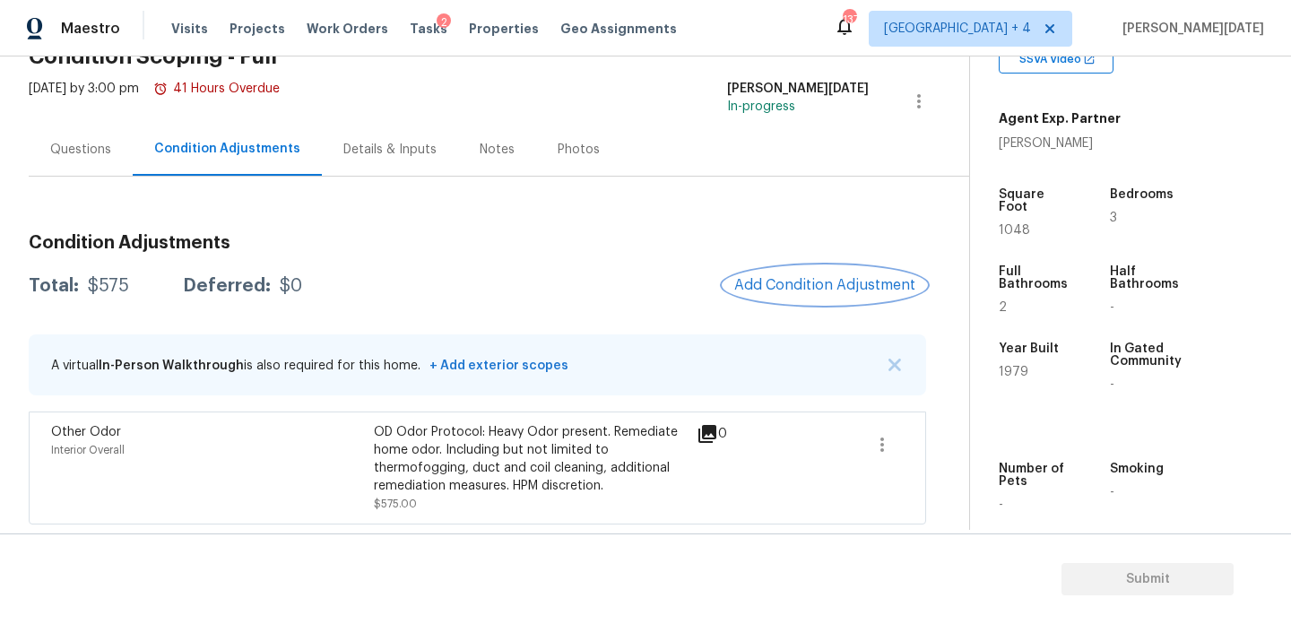
click at [842, 291] on span "Add Condition Adjustment" at bounding box center [824, 285] width 181 height 16
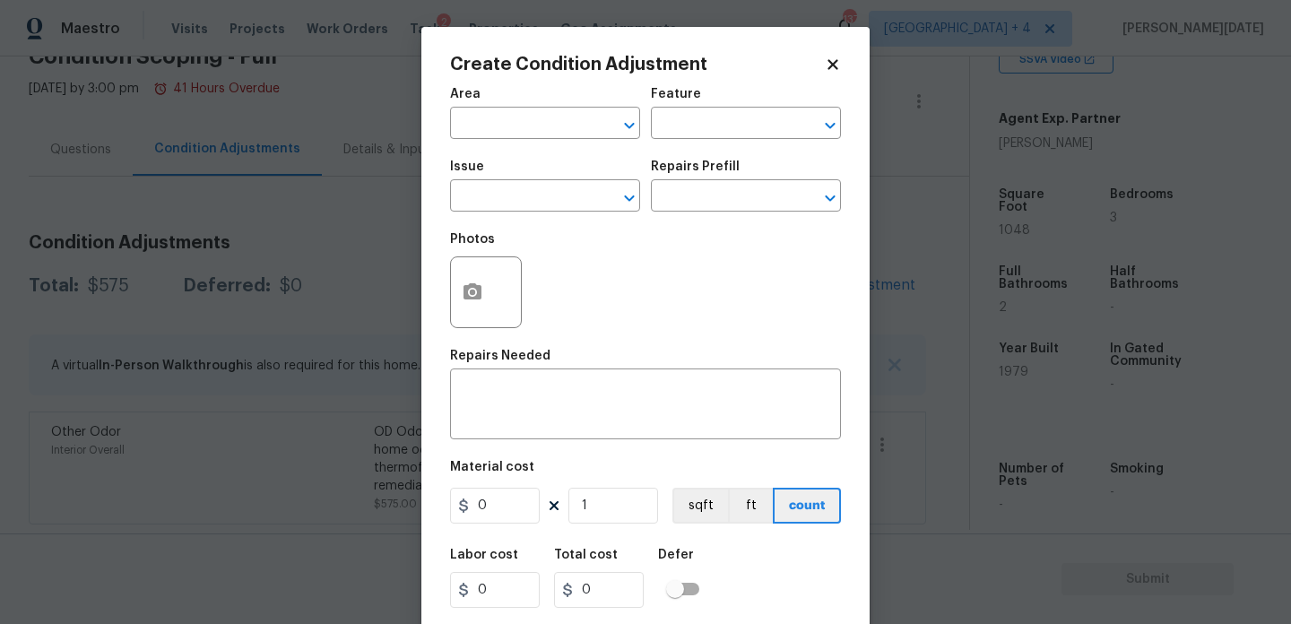
click at [499, 287] on div at bounding box center [486, 292] width 72 height 72
click at [475, 298] on icon "button" at bounding box center [472, 291] width 18 height 16
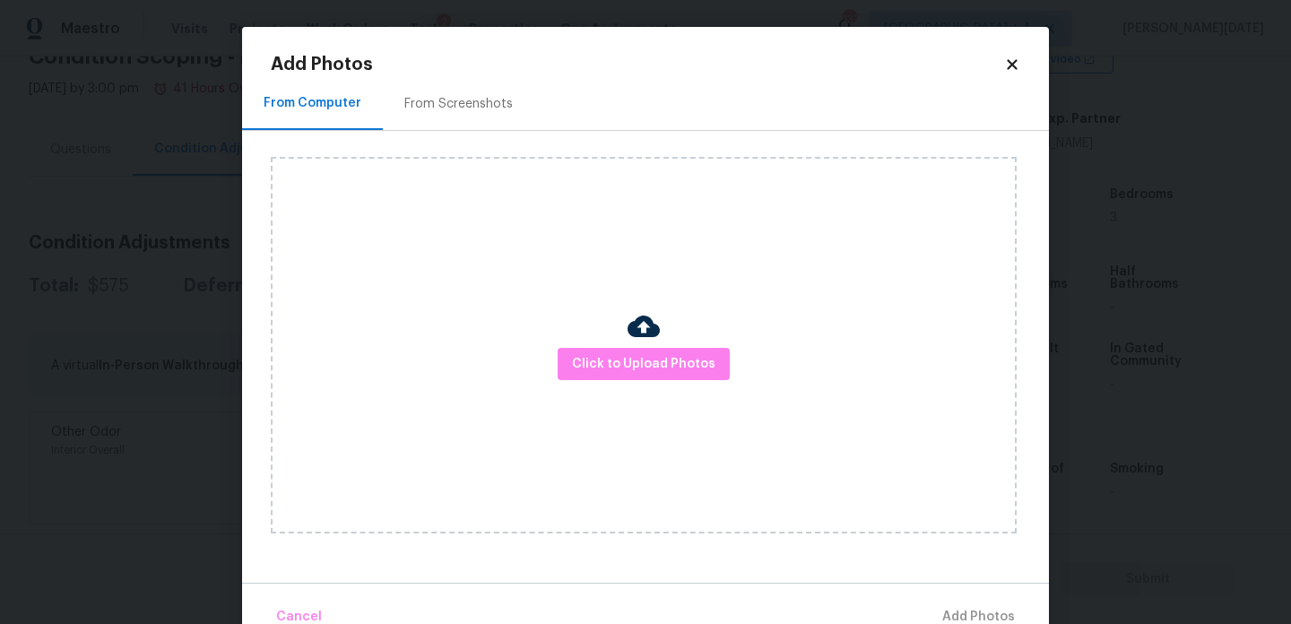
click at [676, 385] on div "Click to Upload Photos" at bounding box center [644, 345] width 746 height 376
click at [704, 359] on span "Click to Upload Photos" at bounding box center [643, 364] width 143 height 22
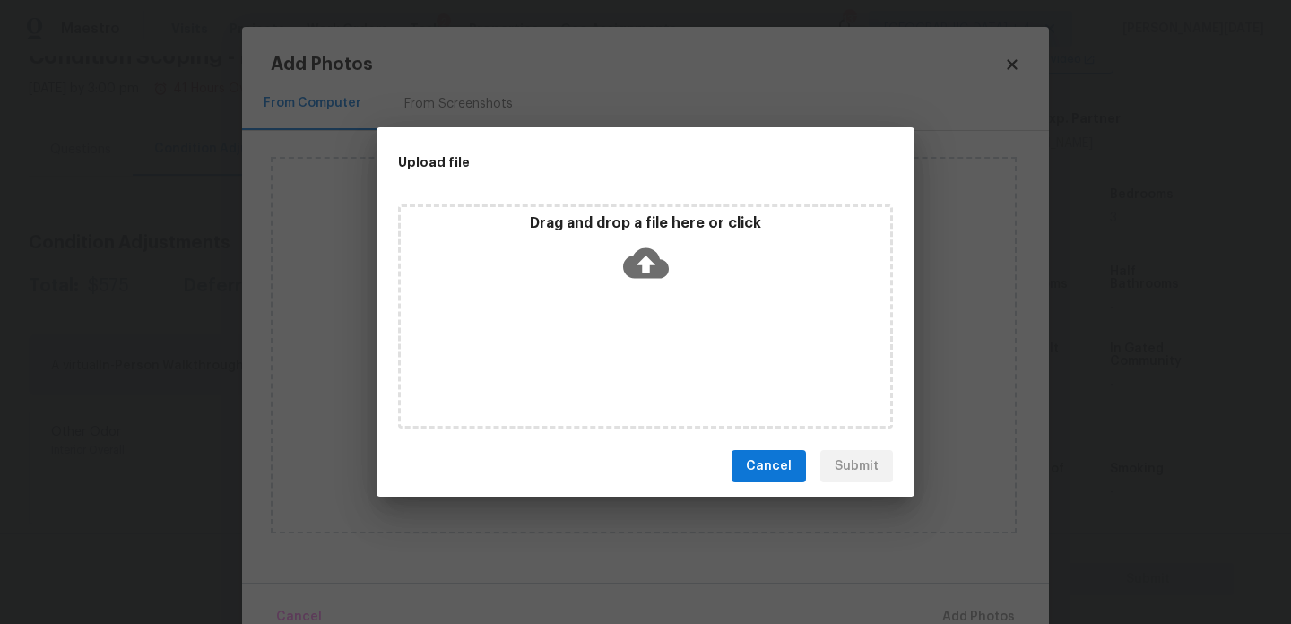
click at [704, 359] on div "Drag and drop a file here or click" at bounding box center [645, 316] width 495 height 224
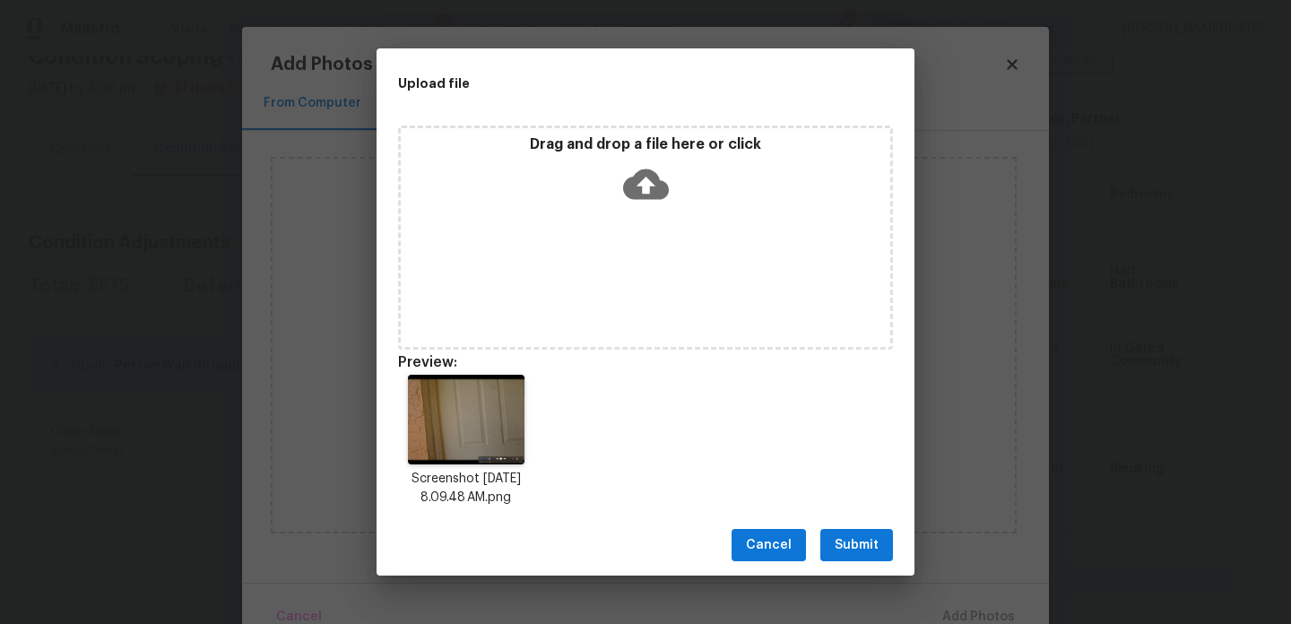
click at [876, 540] on span "Submit" at bounding box center [856, 545] width 44 height 22
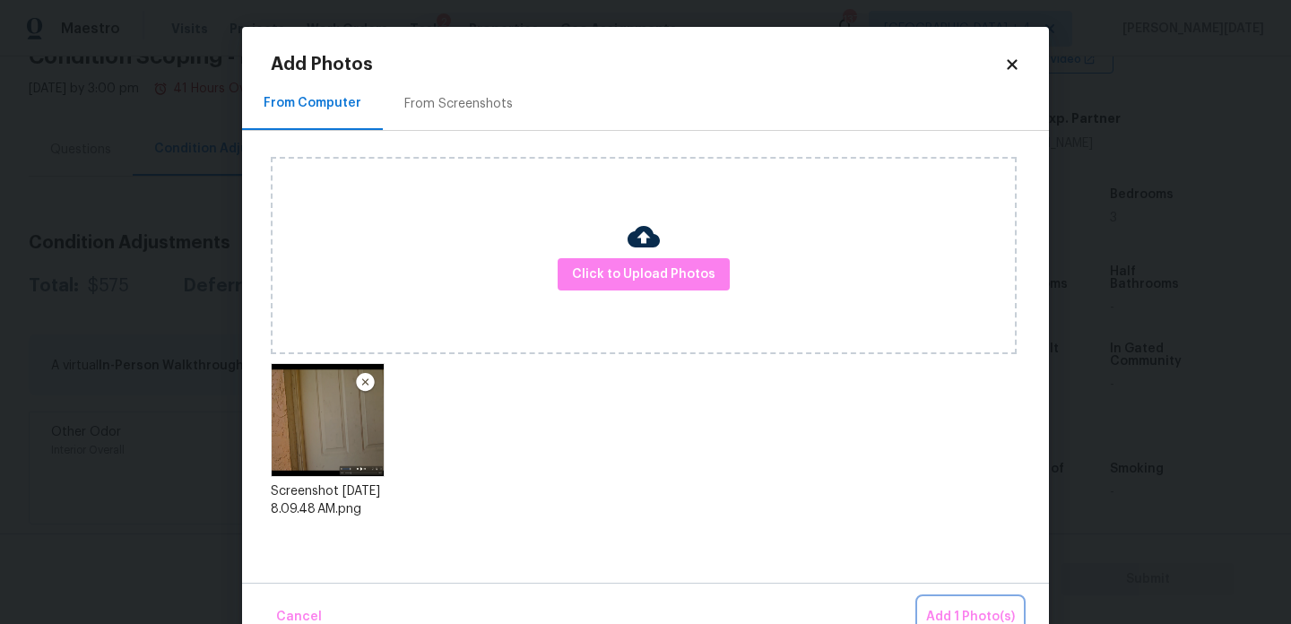
click at [953, 604] on button "Add 1 Photo(s)" at bounding box center [970, 617] width 103 height 39
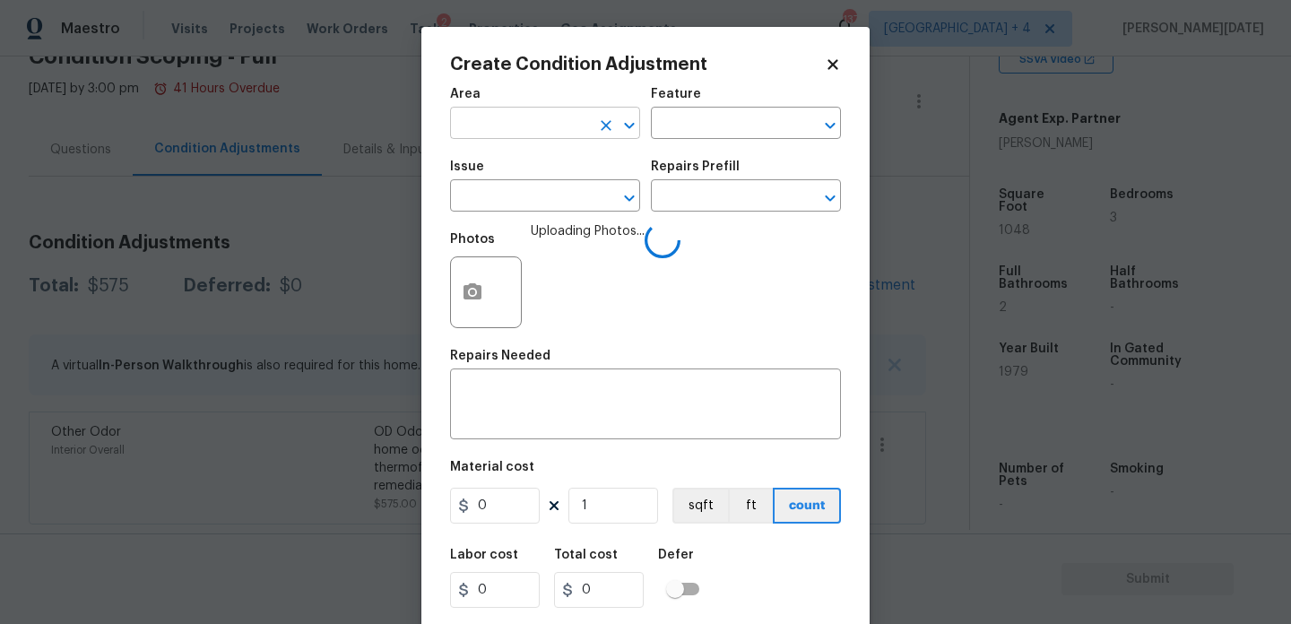
click at [524, 130] on input "text" at bounding box center [520, 125] width 140 height 28
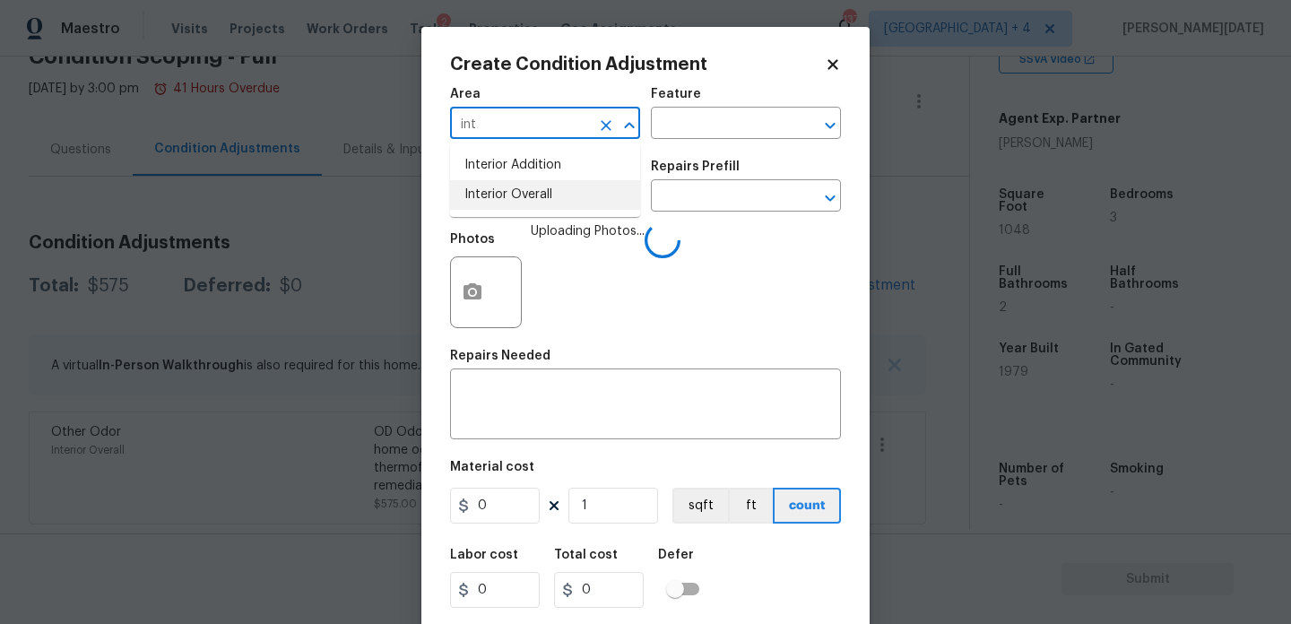
click at [532, 196] on li "Interior Overall" at bounding box center [545, 195] width 190 height 30
type input "Interior Overall"
click at [532, 196] on input "text" at bounding box center [520, 198] width 140 height 28
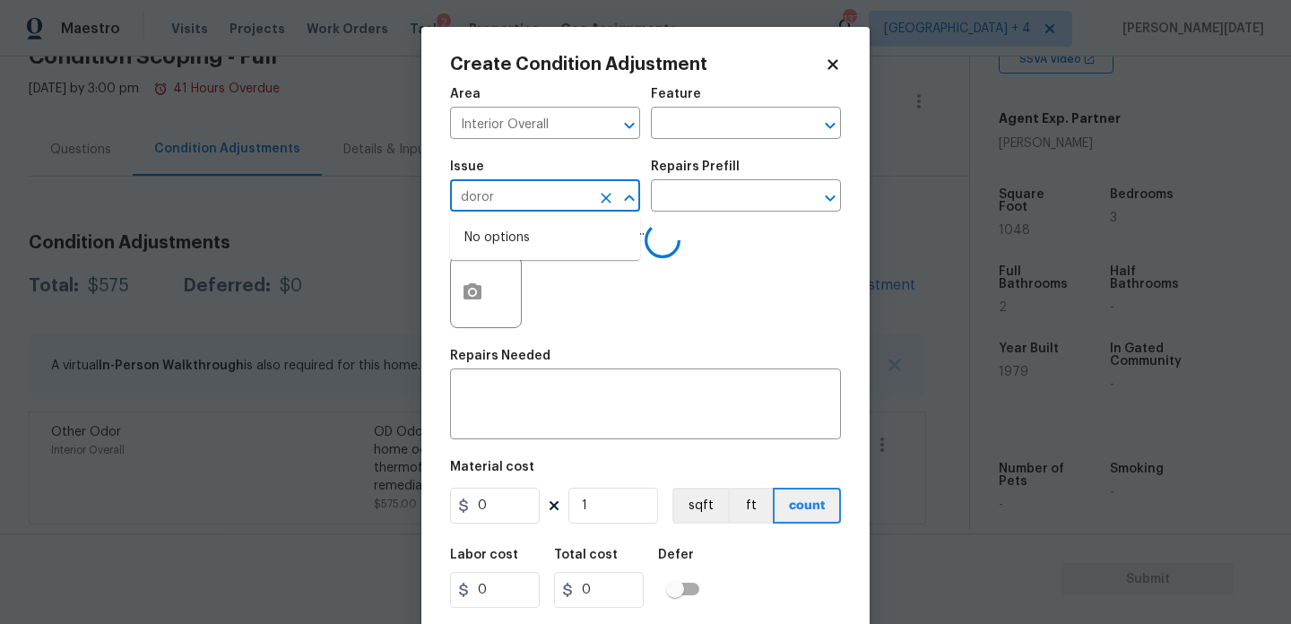
click at [532, 196] on input "doror" at bounding box center [520, 198] width 140 height 28
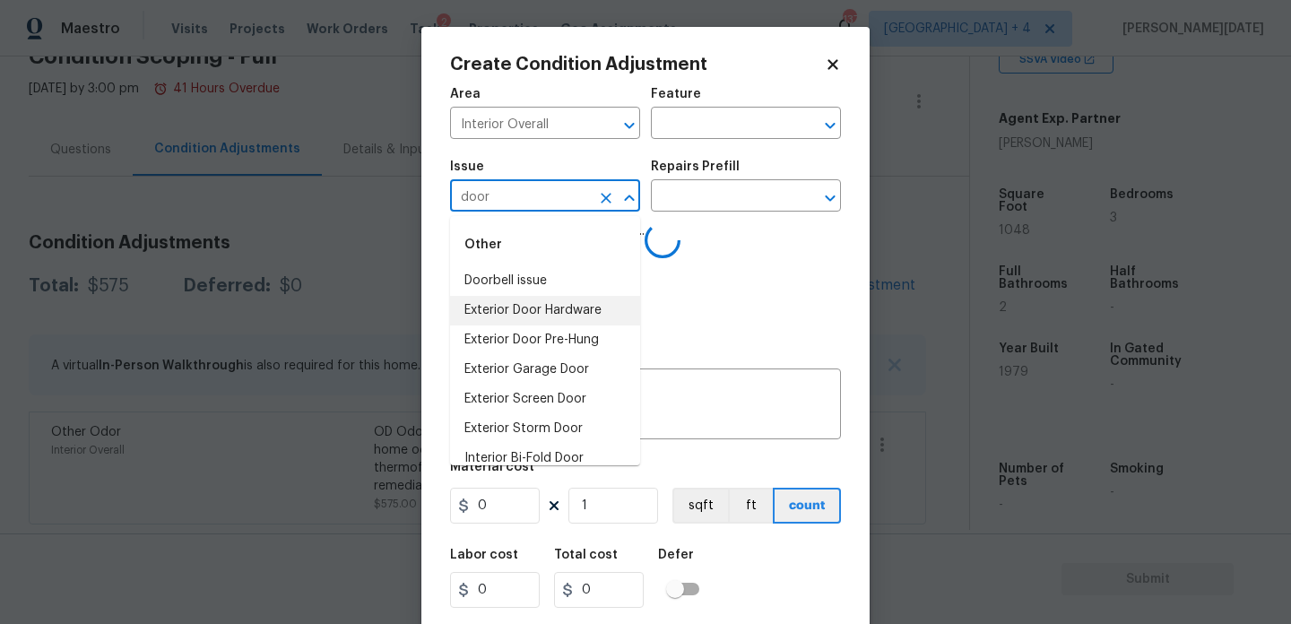
scroll to position [133, 0]
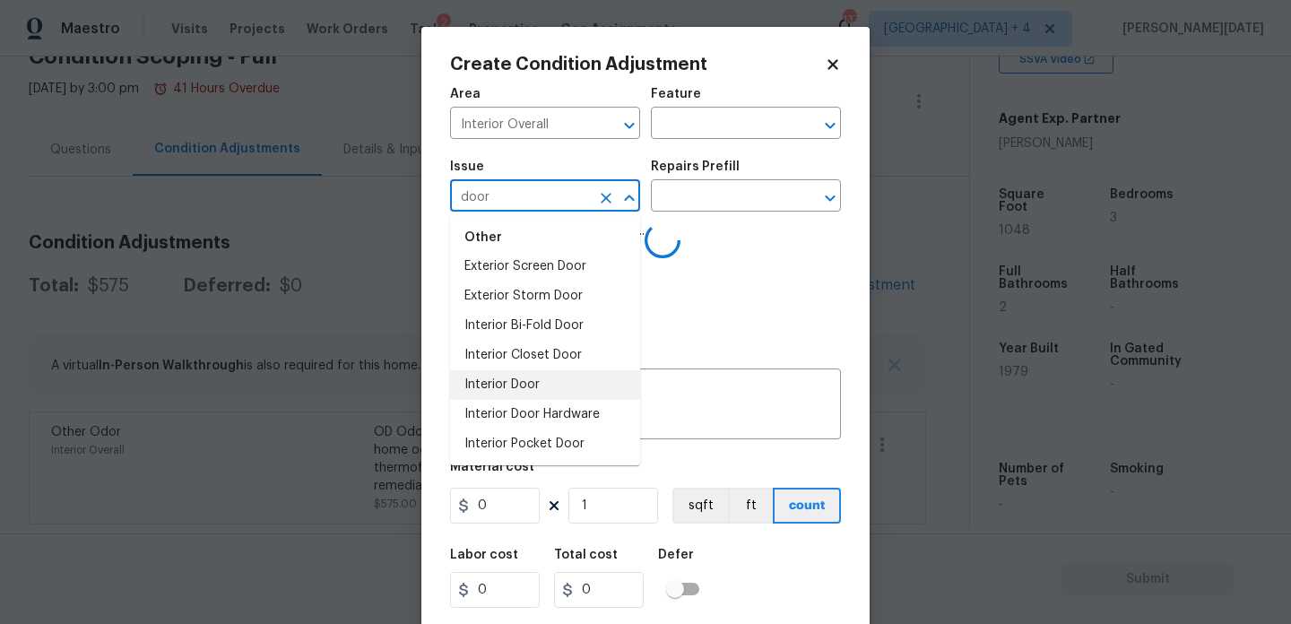
click at [540, 386] on li "Interior Door" at bounding box center [545, 385] width 190 height 30
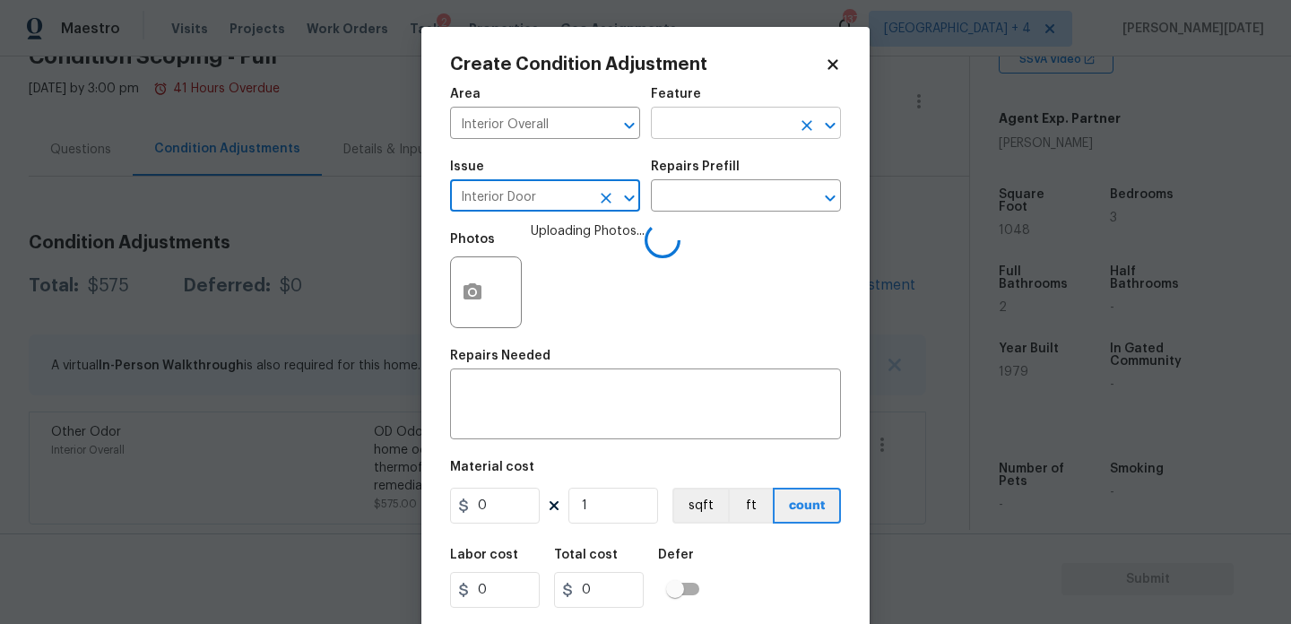
type input "Interior Door"
click at [708, 123] on input "text" at bounding box center [721, 125] width 140 height 28
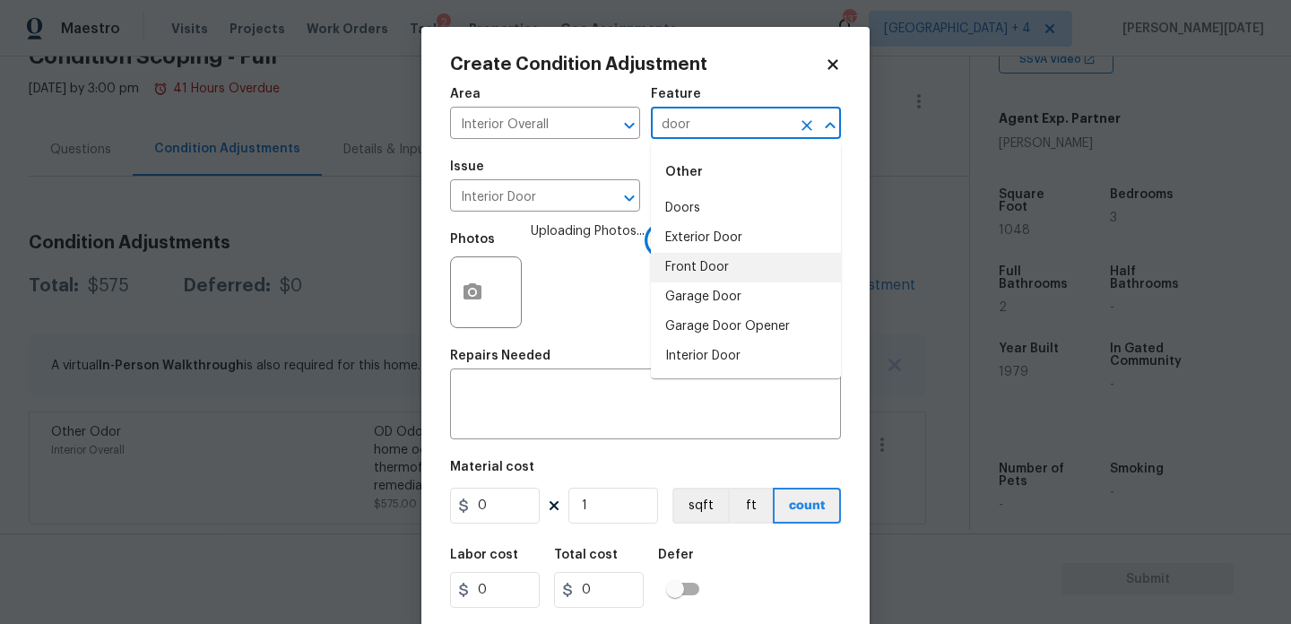
click at [725, 260] on li "Front Door" at bounding box center [746, 268] width 190 height 30
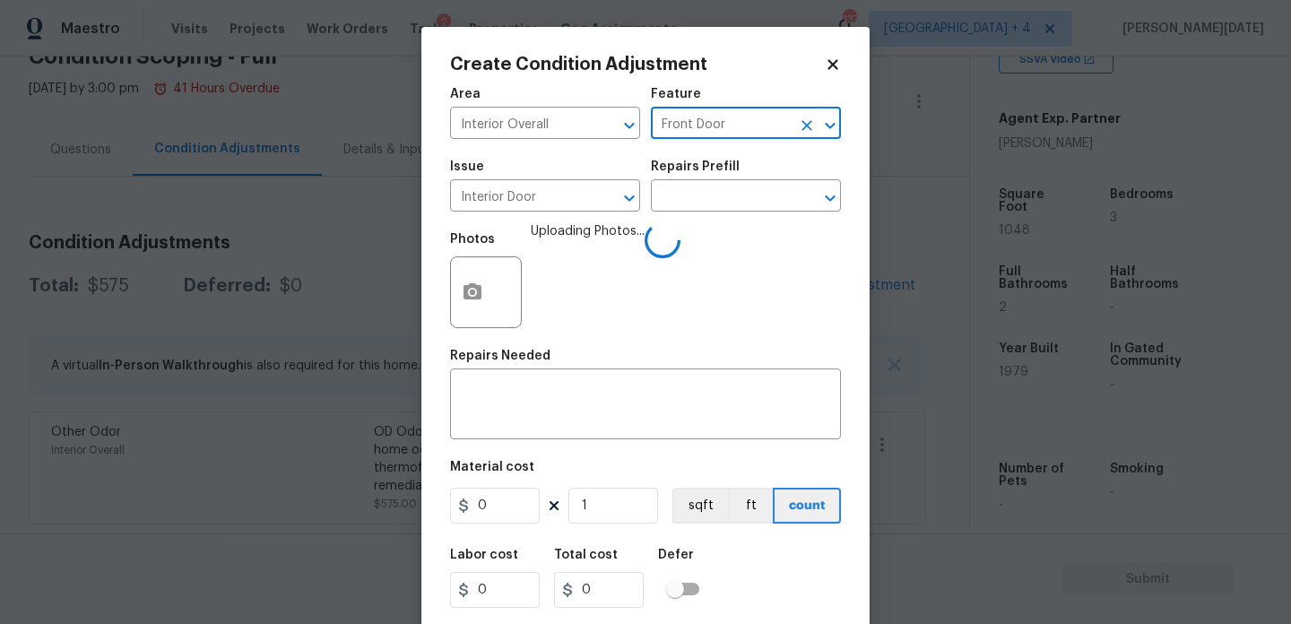
type input "Front Door"
click at [528, 503] on input "0" at bounding box center [495, 506] width 90 height 36
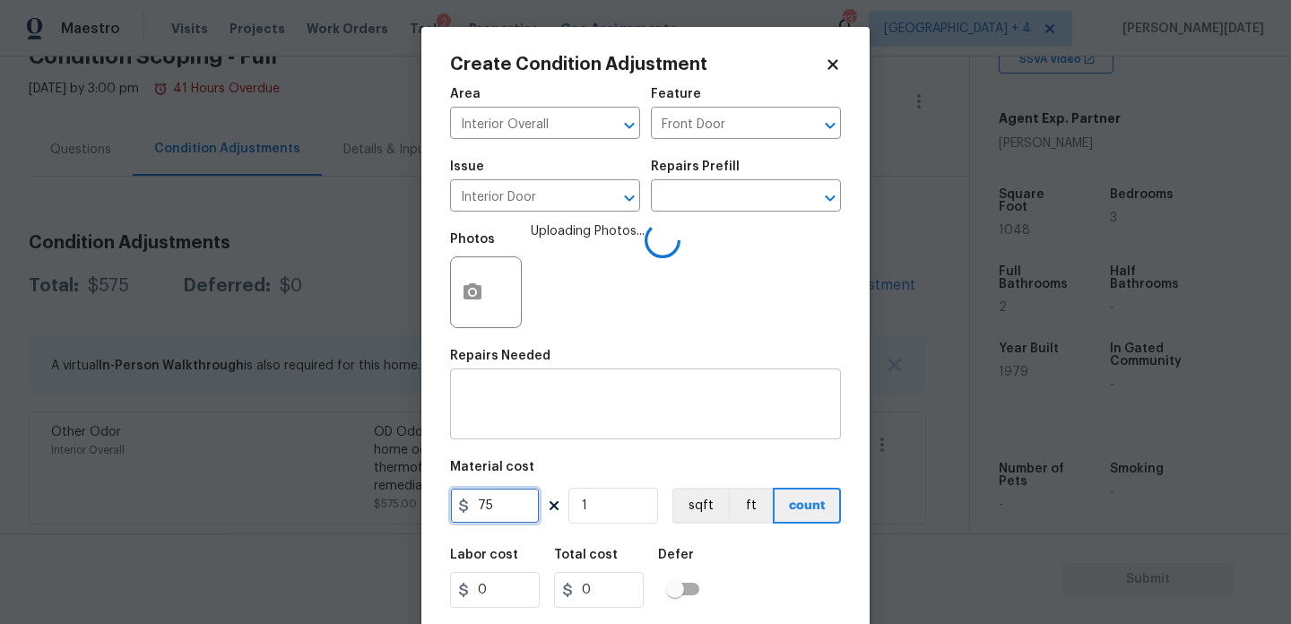
type input "75"
click at [542, 402] on textarea at bounding box center [645, 406] width 369 height 38
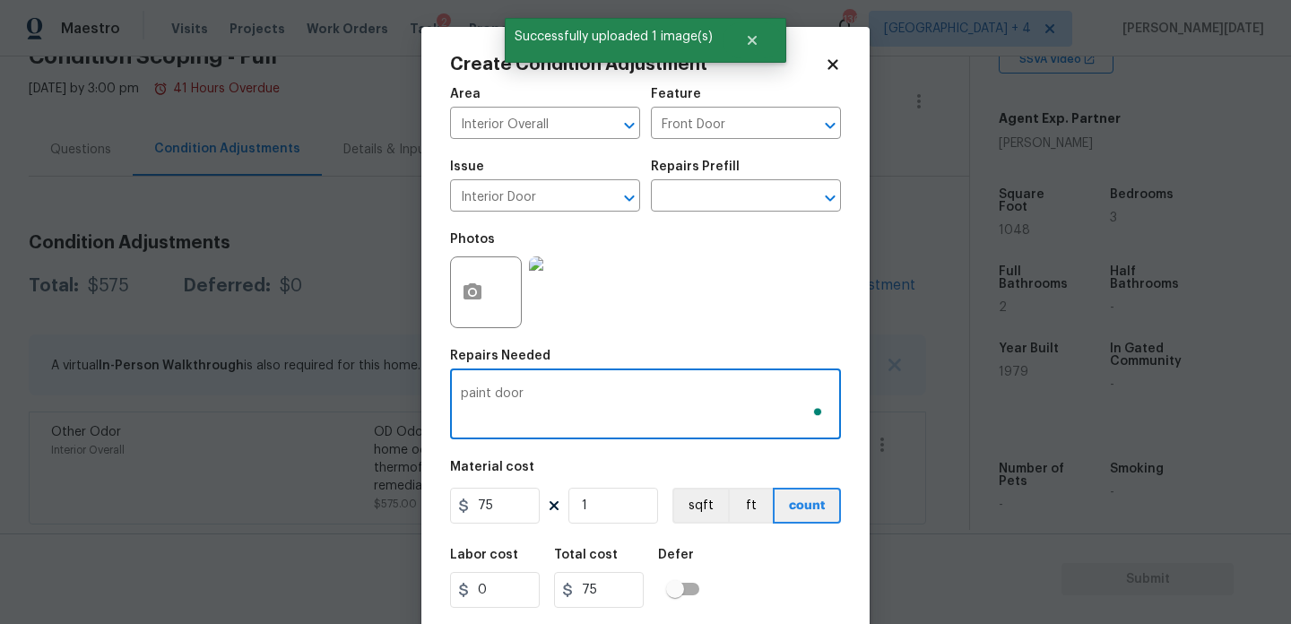
scroll to position [46, 0]
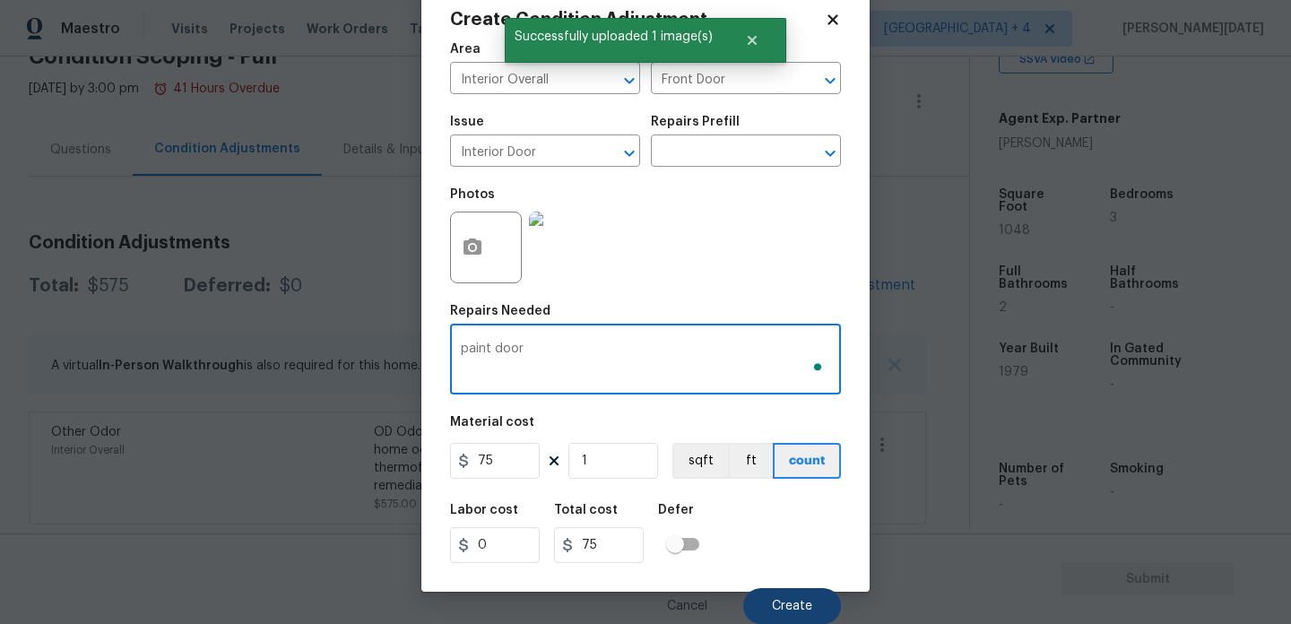
type textarea "paint door"
click at [809, 604] on span "Create" at bounding box center [792, 606] width 40 height 13
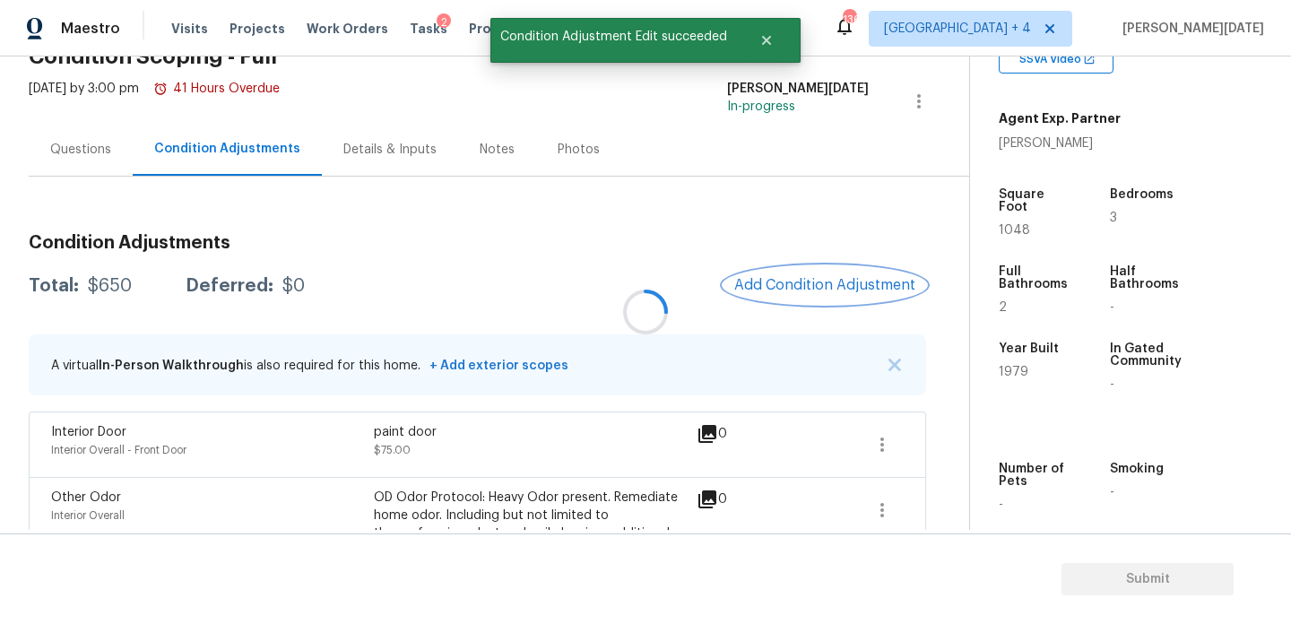
scroll to position [0, 0]
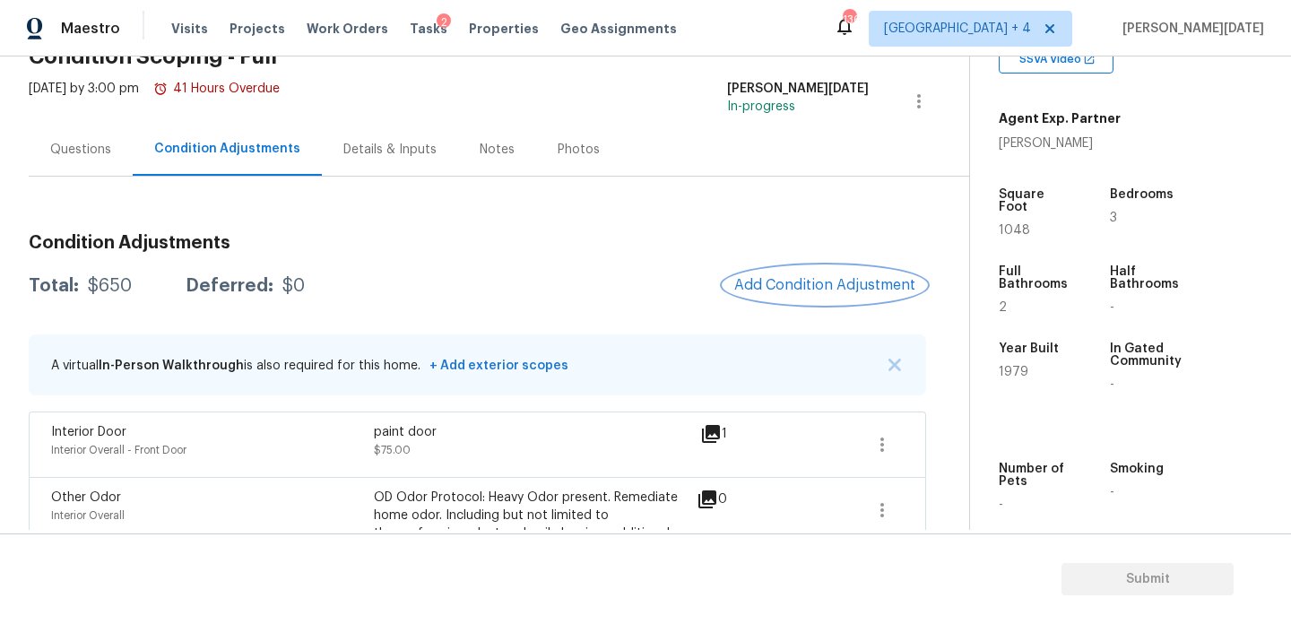
click at [844, 285] on span "Add Condition Adjustment" at bounding box center [824, 285] width 181 height 16
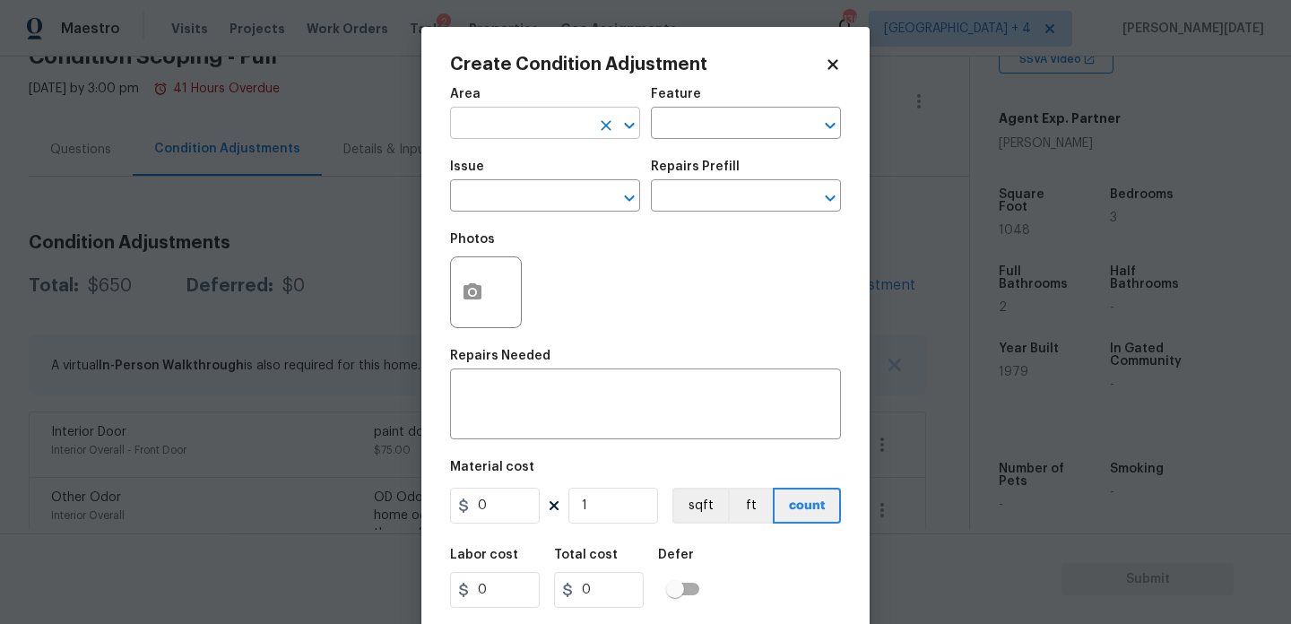
click at [508, 138] on input "text" at bounding box center [520, 125] width 140 height 28
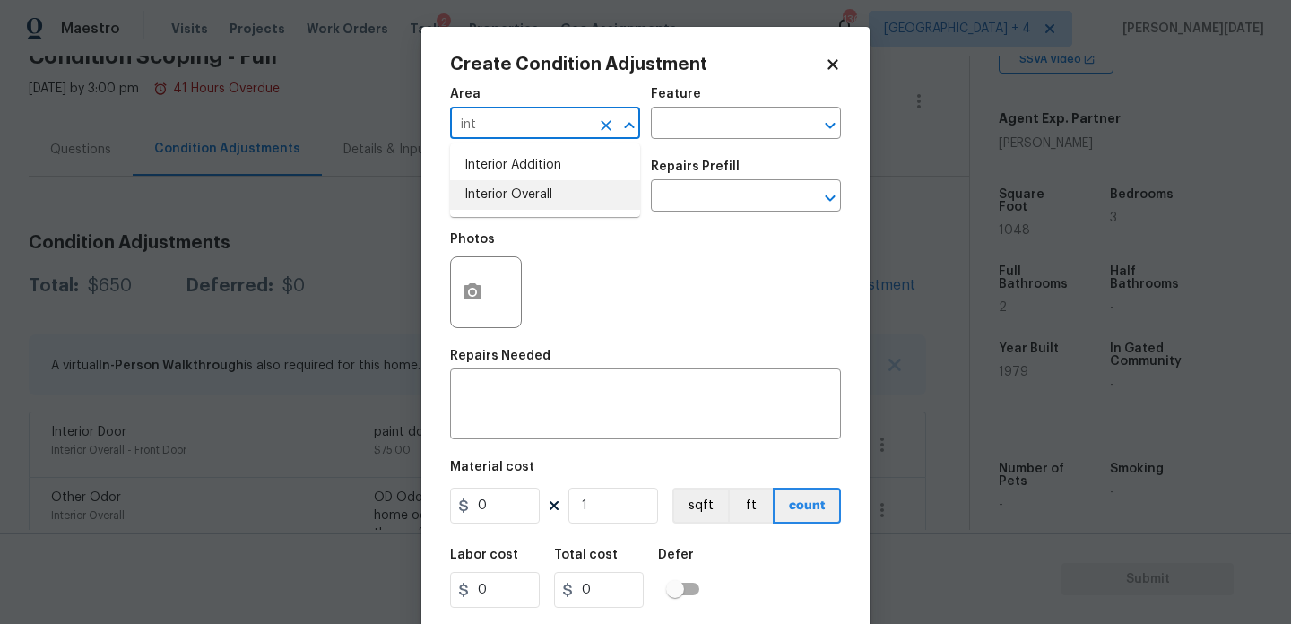
click at [536, 206] on li "Interior Overall" at bounding box center [545, 195] width 190 height 30
type input "Interior Overall"
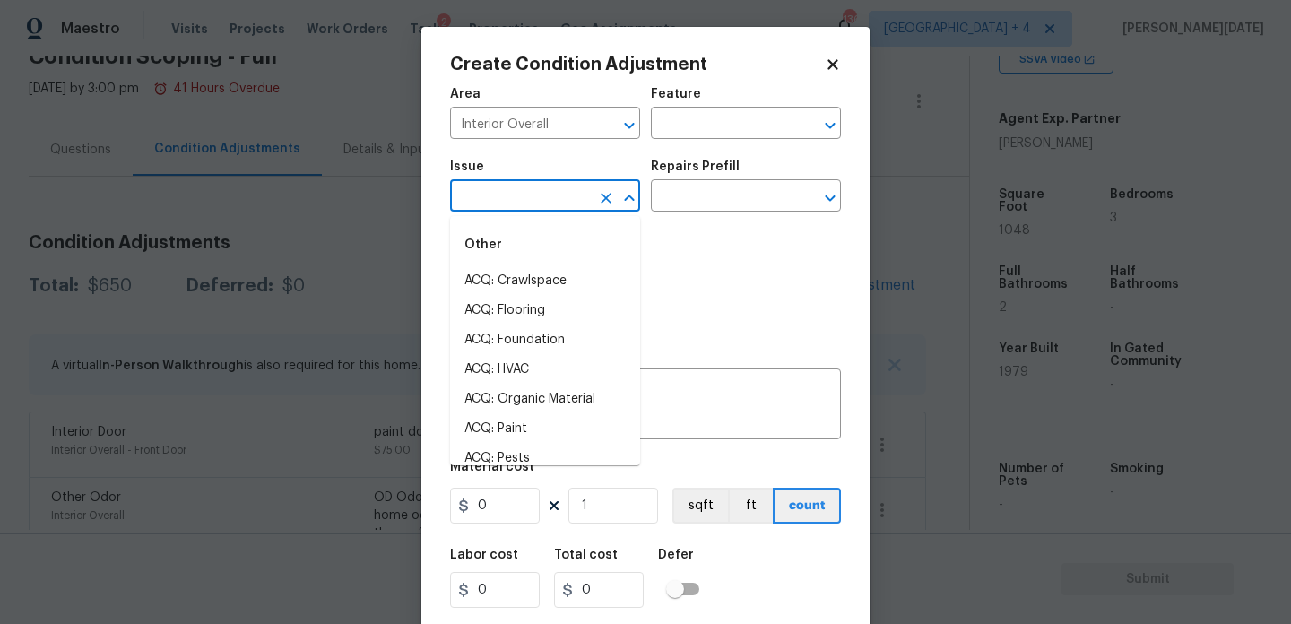
click at [536, 206] on input "text" at bounding box center [520, 198] width 140 height 28
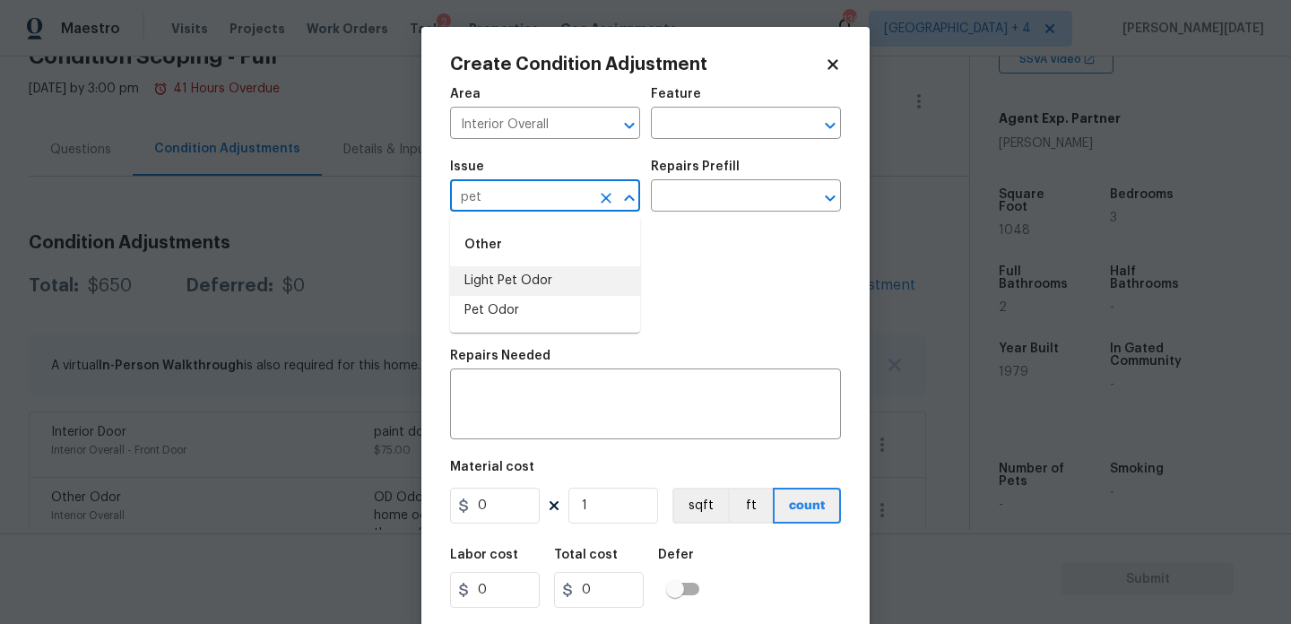
click at [543, 272] on li "Light Pet Odor" at bounding box center [545, 281] width 190 height 30
type input "Light Pet Odor"
click at [627, 228] on div "Photos" at bounding box center [645, 280] width 391 height 117
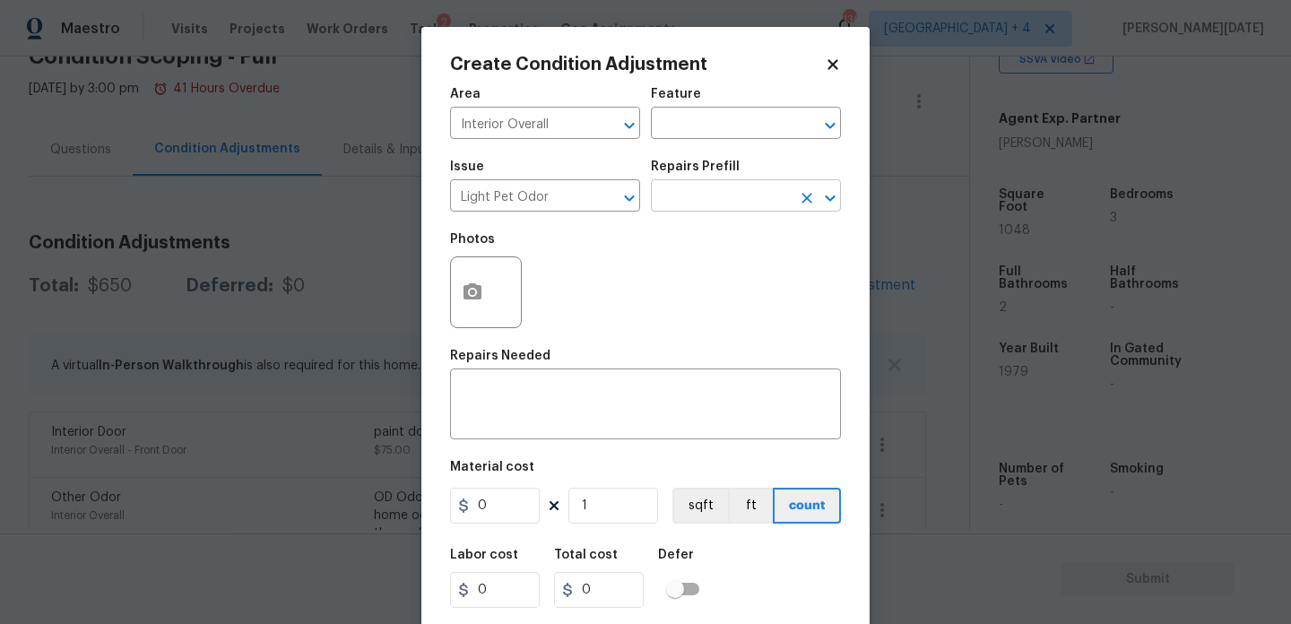
click at [705, 201] on input "text" at bounding box center [721, 198] width 140 height 28
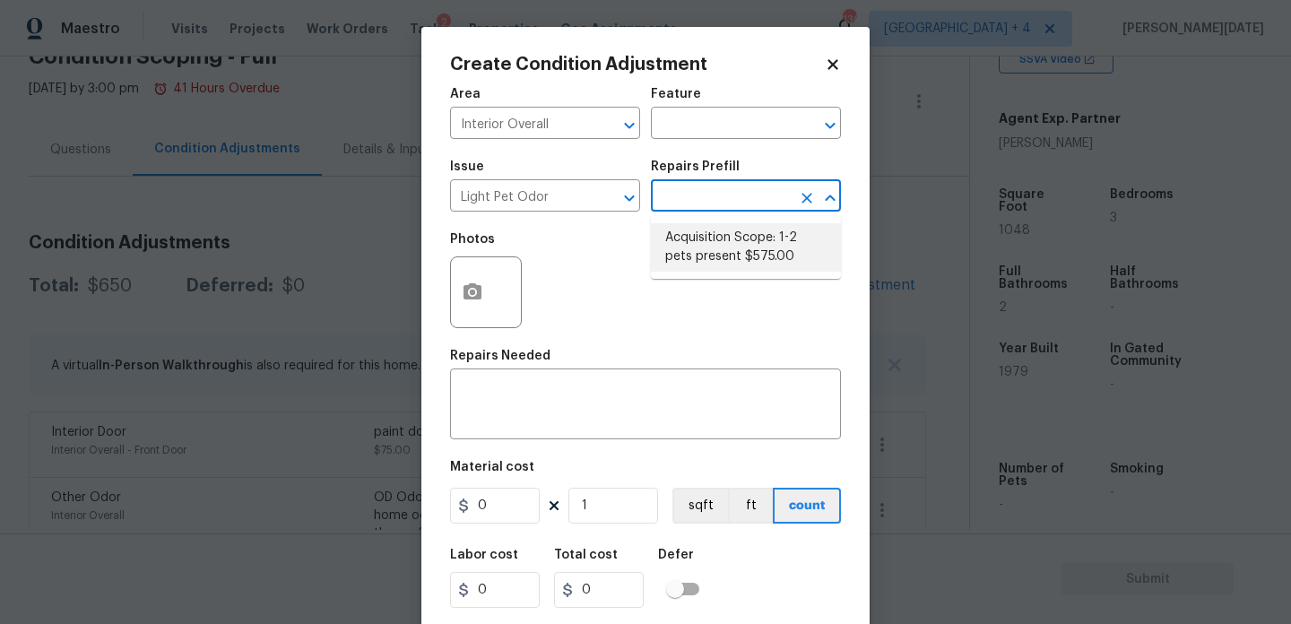
click at [708, 228] on li "Acquisition Scope: 1-2 pets present $575.00" at bounding box center [746, 247] width 190 height 48
type textarea "Acquisition Scope: 1-2 pets present"
type input "575"
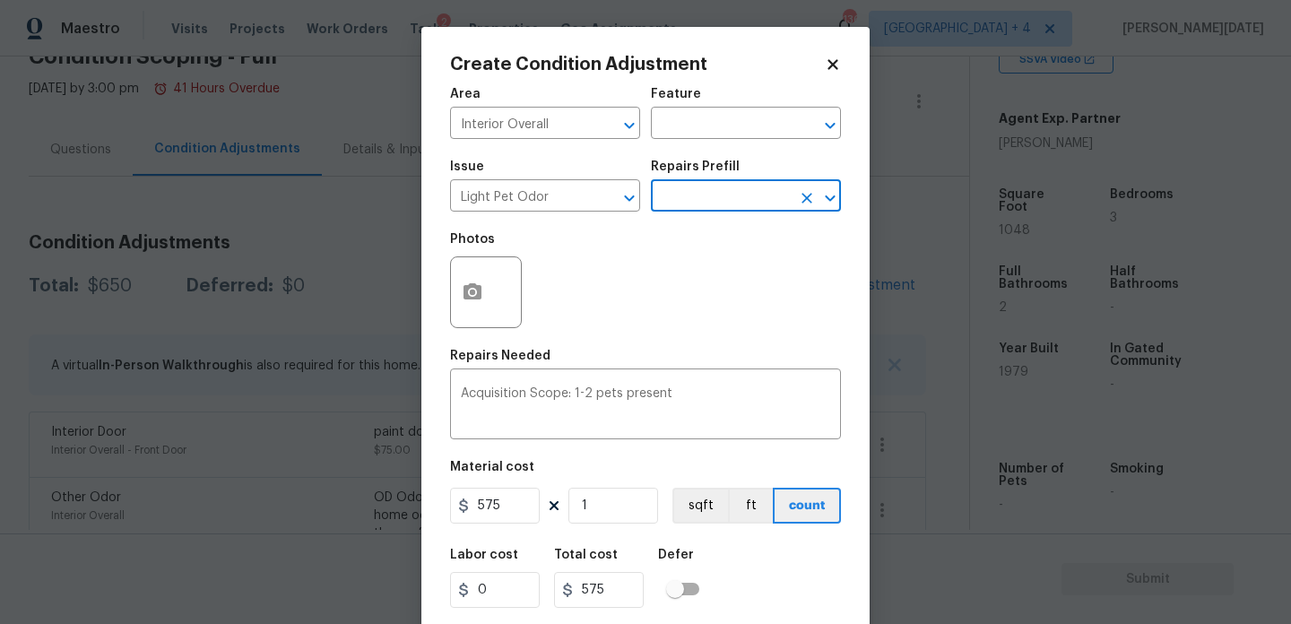
scroll to position [46, 0]
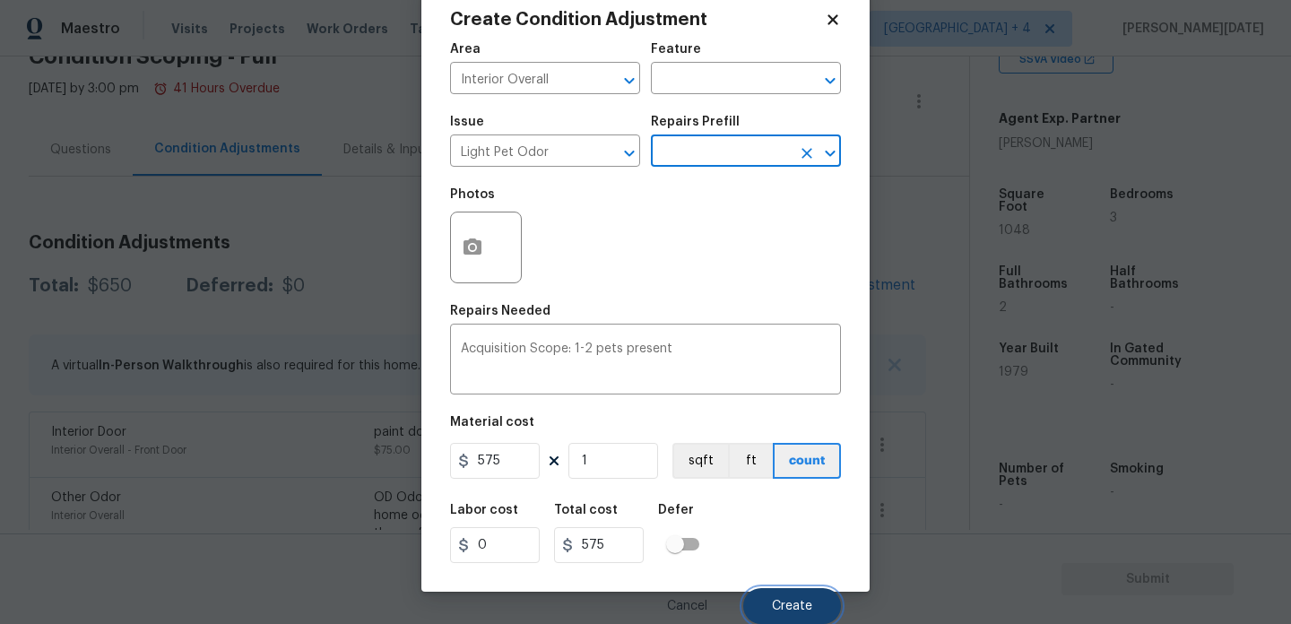
click at [787, 611] on span "Create" at bounding box center [792, 606] width 40 height 13
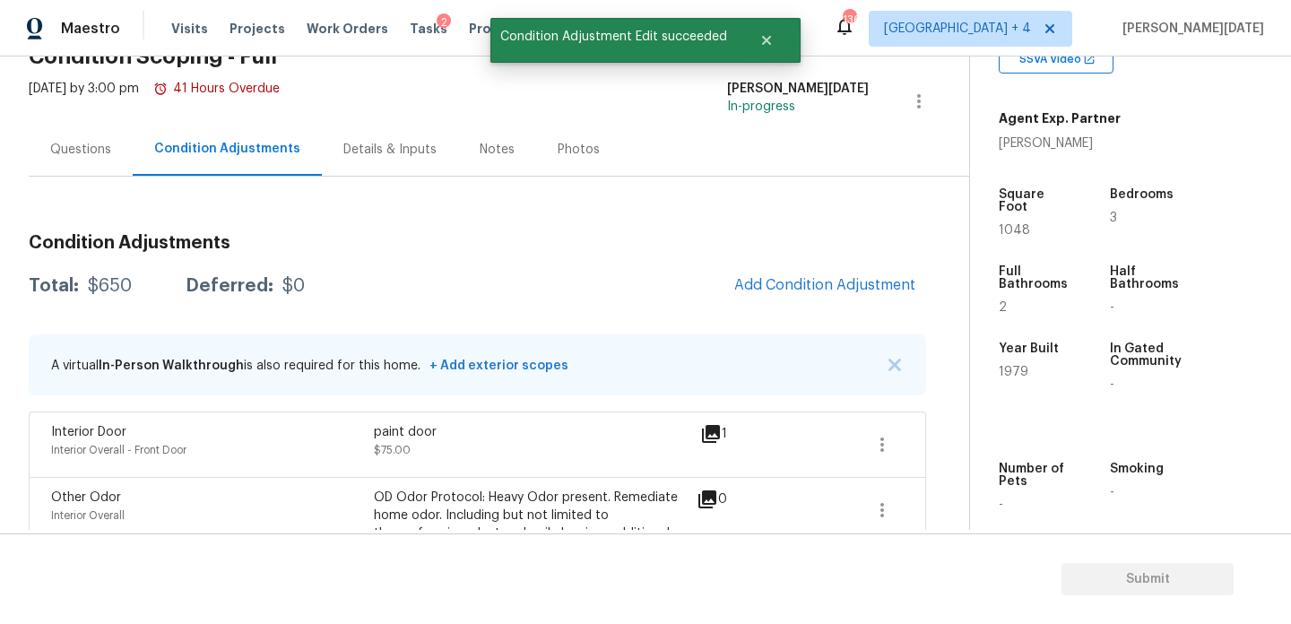
scroll to position [0, 0]
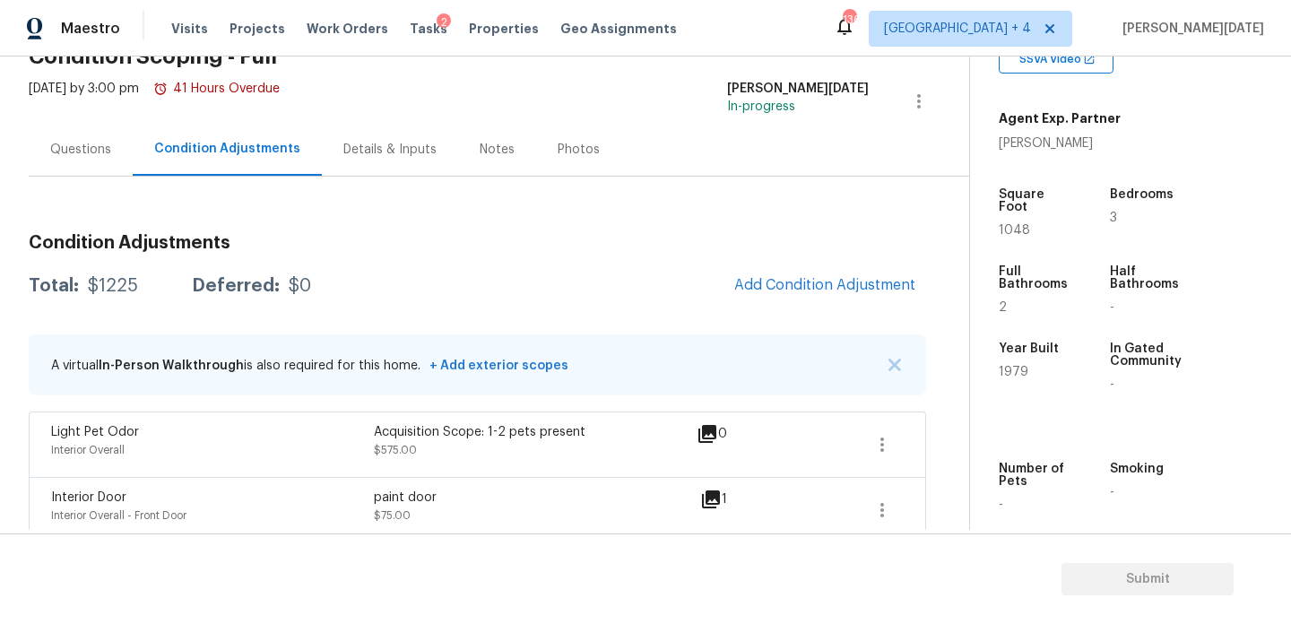
click at [73, 144] on div "Questions" at bounding box center [80, 150] width 61 height 18
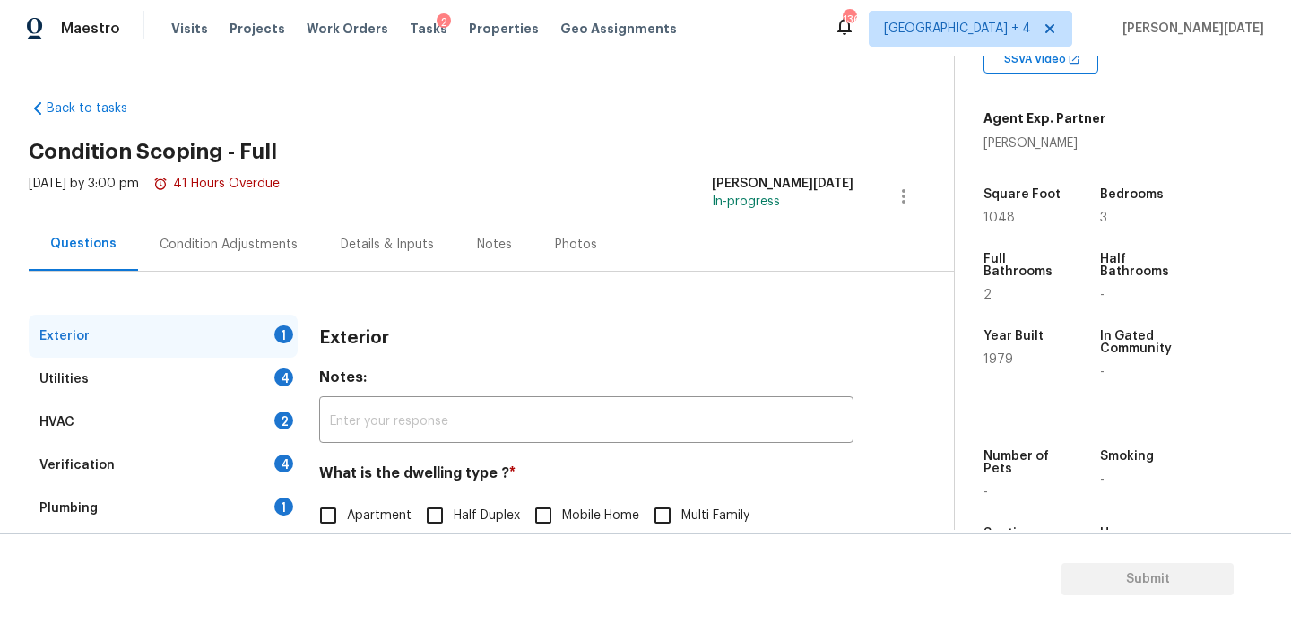
scroll to position [239, 0]
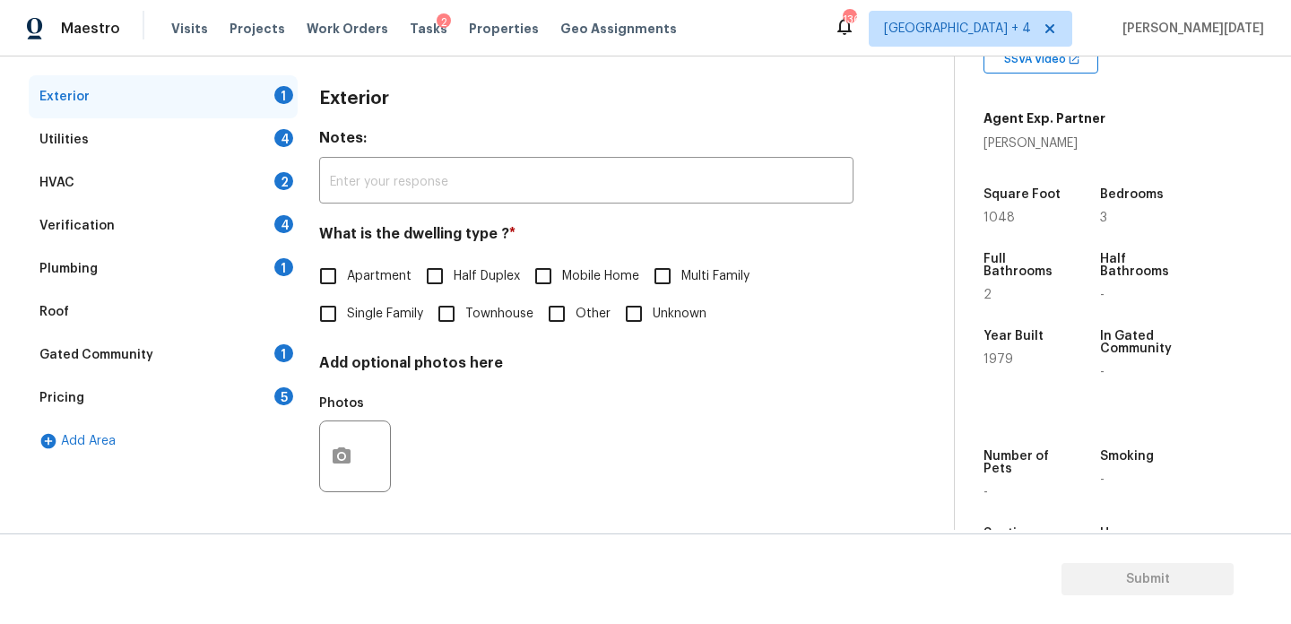
click at [223, 235] on div "Verification 4" at bounding box center [163, 225] width 269 height 43
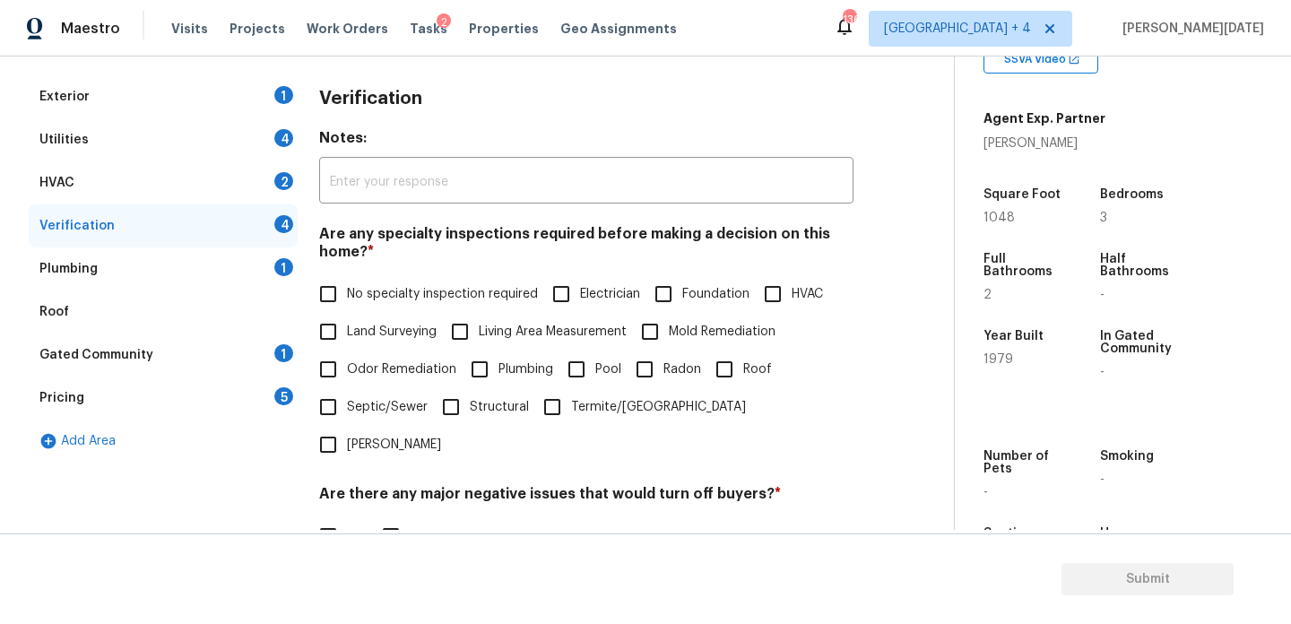
scroll to position [454, 0]
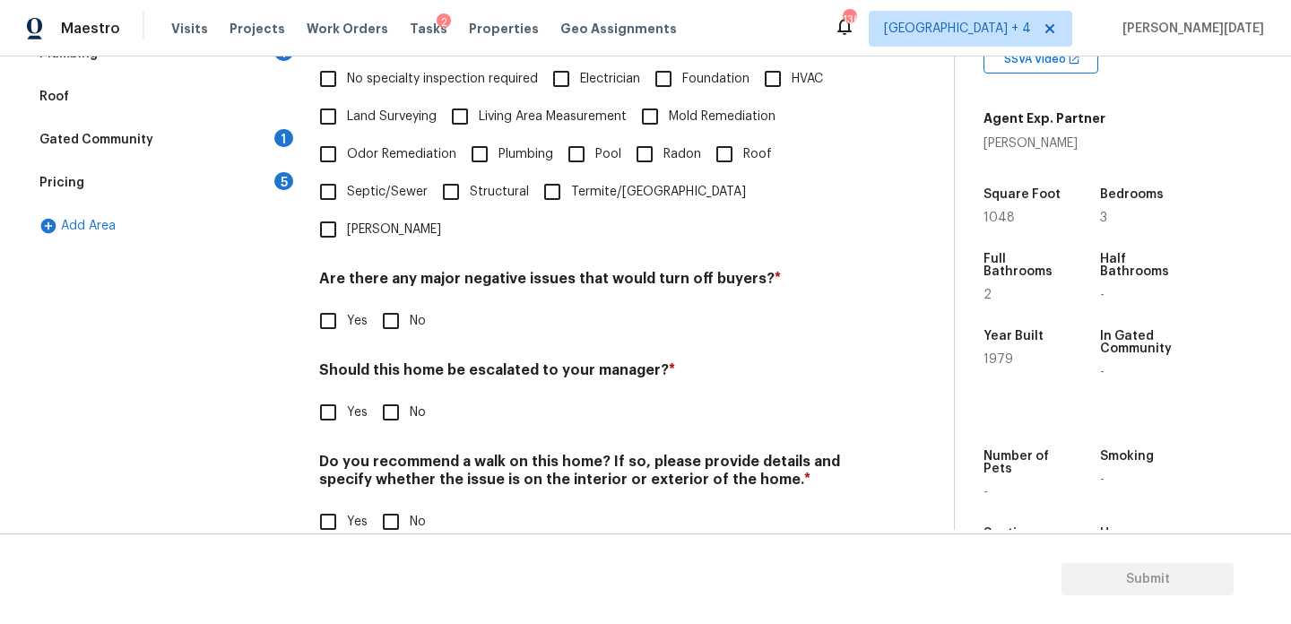
click at [335, 361] on h4 "Should this home be escalated to your manager? *" at bounding box center [586, 373] width 534 height 25
click at [338, 393] on input "Yes" at bounding box center [328, 412] width 38 height 38
checkbox input "true"
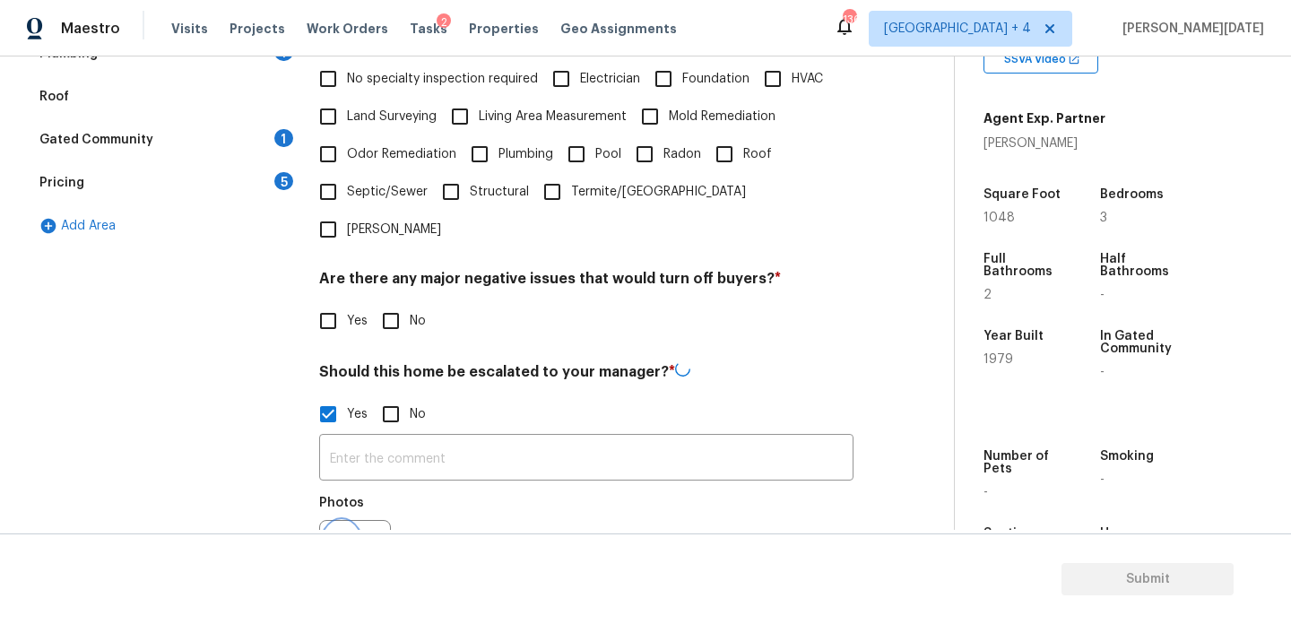
click at [342, 545] on icon "button" at bounding box center [342, 556] width 22 height 22
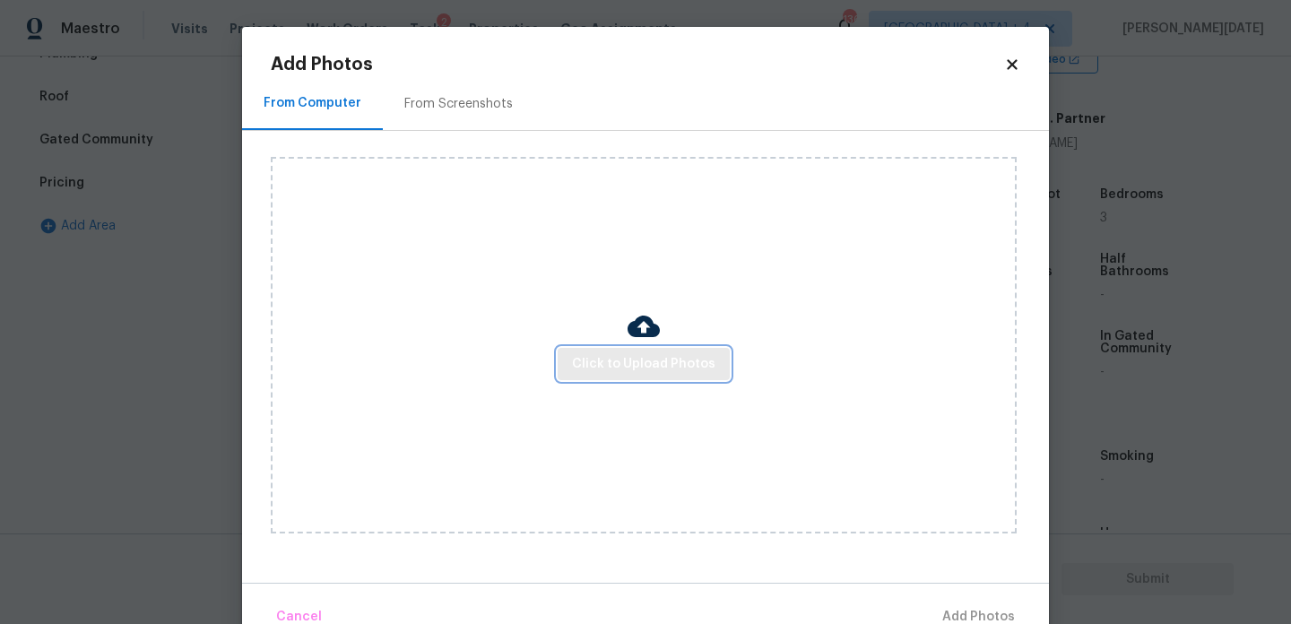
click at [610, 372] on span "Click to Upload Photos" at bounding box center [643, 364] width 143 height 22
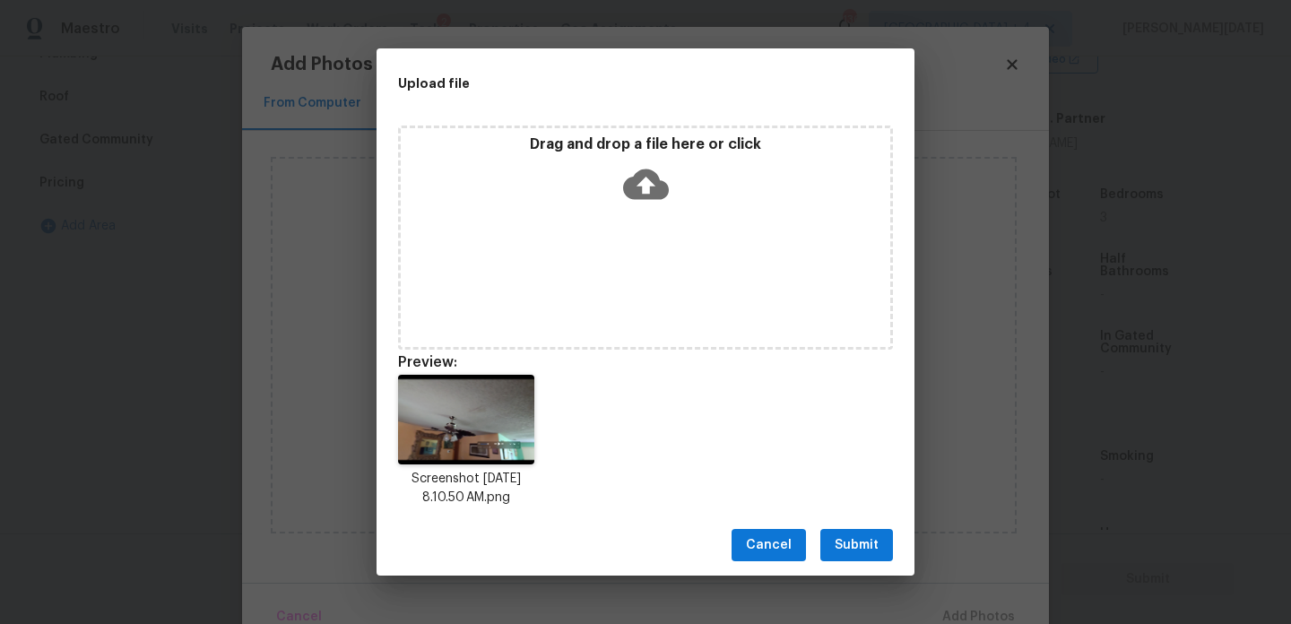
click at [867, 550] on span "Submit" at bounding box center [856, 545] width 44 height 22
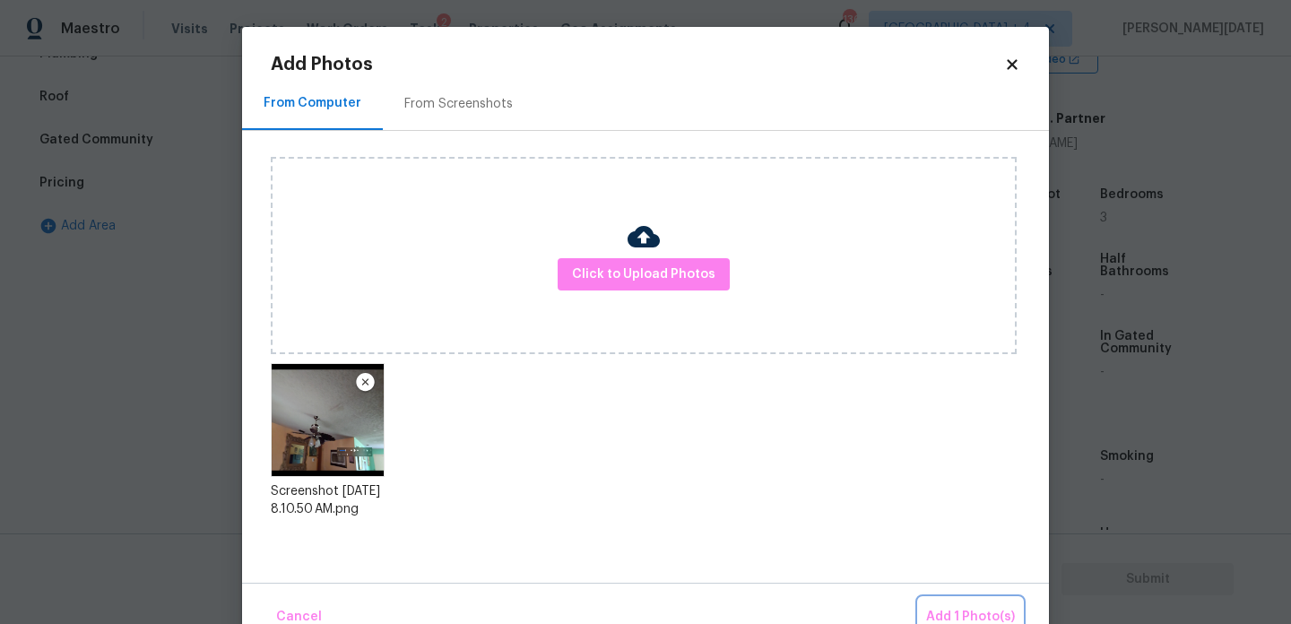
click at [948, 613] on span "Add 1 Photo(s)" at bounding box center [970, 617] width 89 height 22
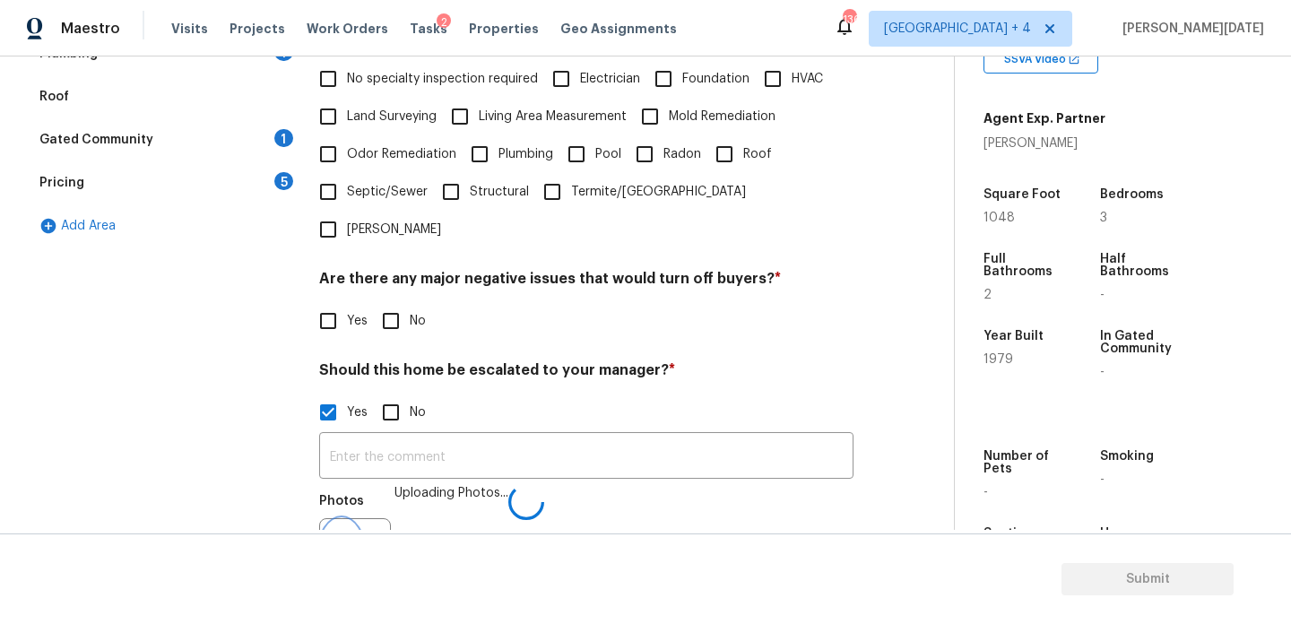
scroll to position [477, 0]
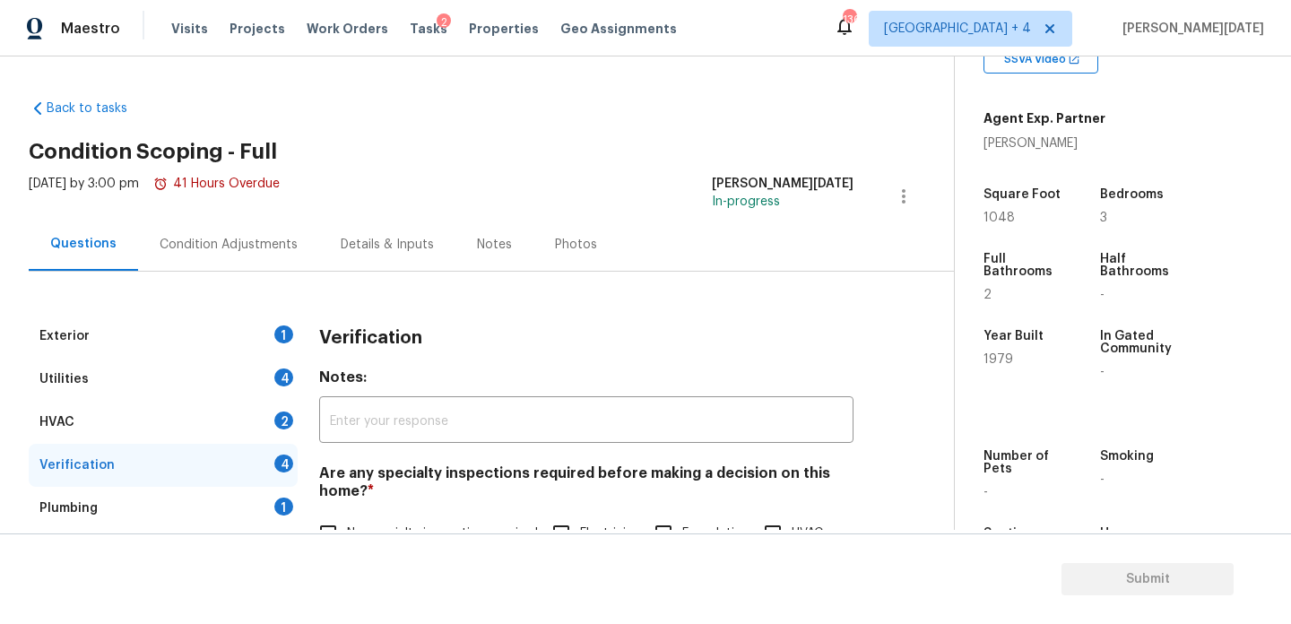
click at [253, 246] on div "Condition Adjustments" at bounding box center [229, 245] width 138 height 18
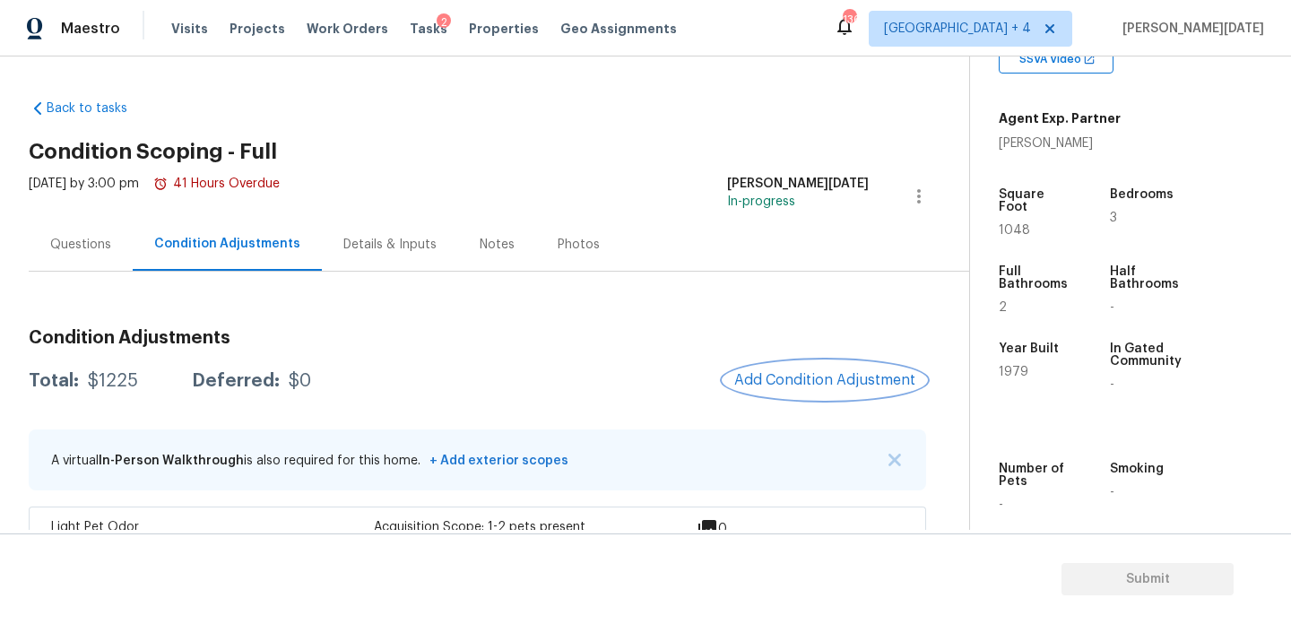
click at [774, 379] on span "Add Condition Adjustment" at bounding box center [824, 380] width 181 height 16
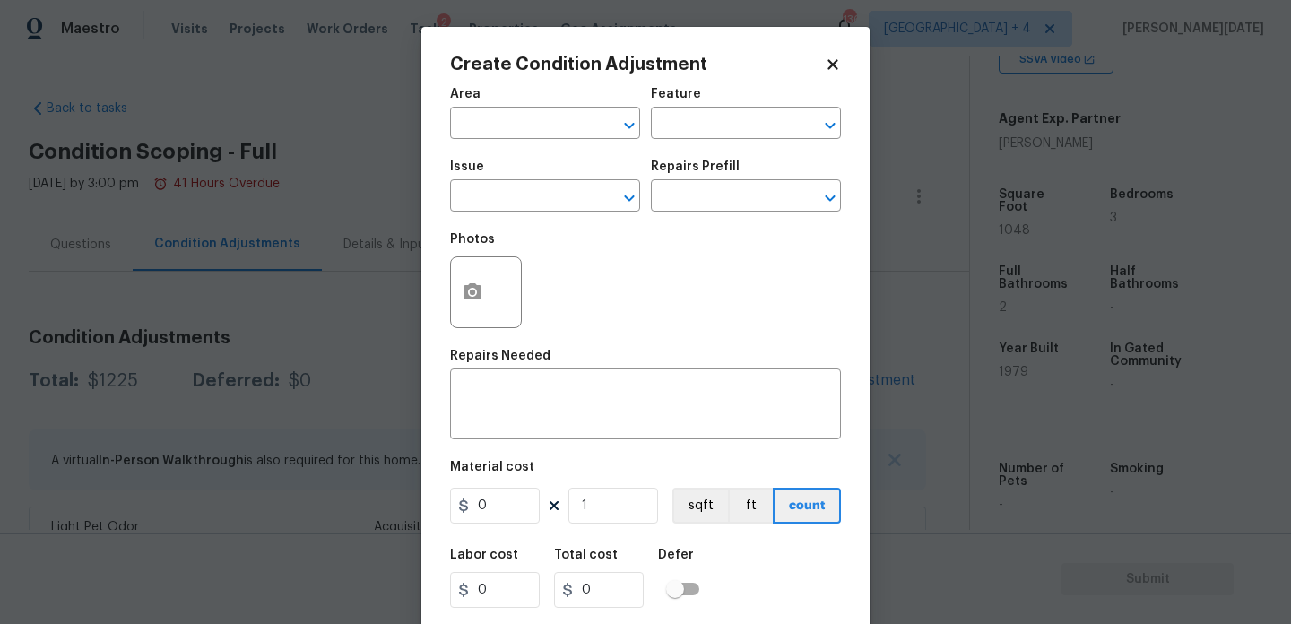
click at [446, 288] on div "Create Condition Adjustment Area ​ Feature ​ Issue ​ Repairs Prefill ​ Photos R…" at bounding box center [645, 332] width 448 height 610
click at [471, 301] on icon "button" at bounding box center [473, 292] width 22 height 22
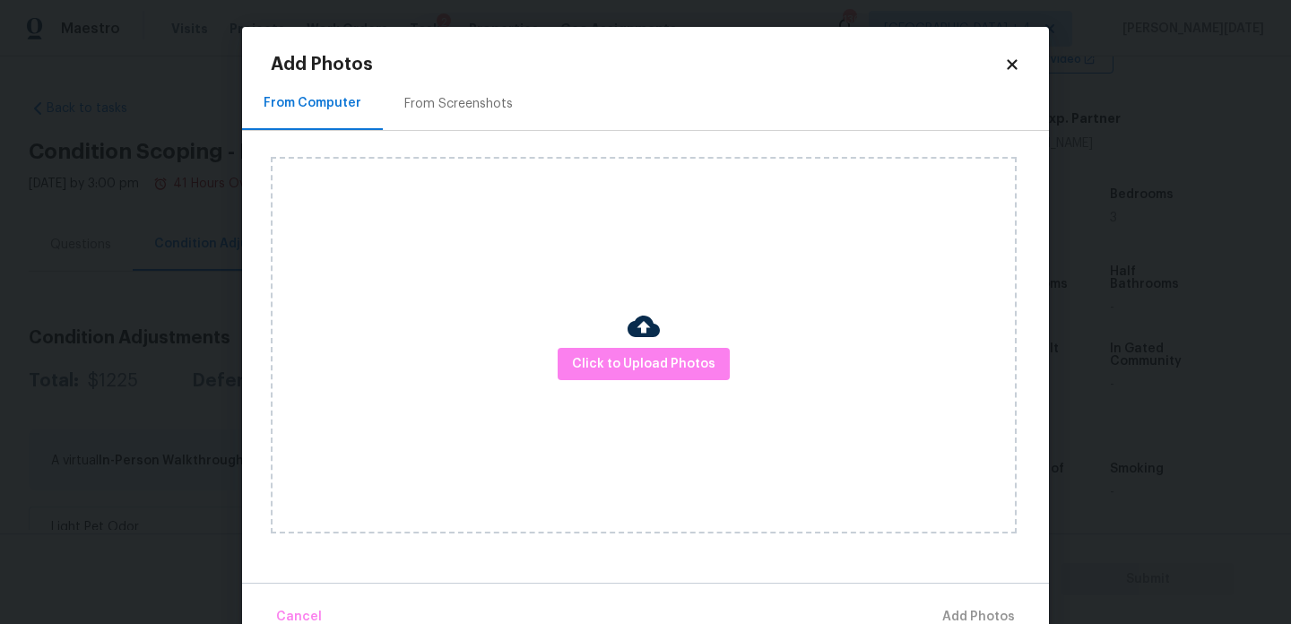
click at [595, 344] on div "Click to Upload Photos" at bounding box center [644, 345] width 746 height 376
click at [612, 377] on button "Click to Upload Photos" at bounding box center [644, 364] width 172 height 33
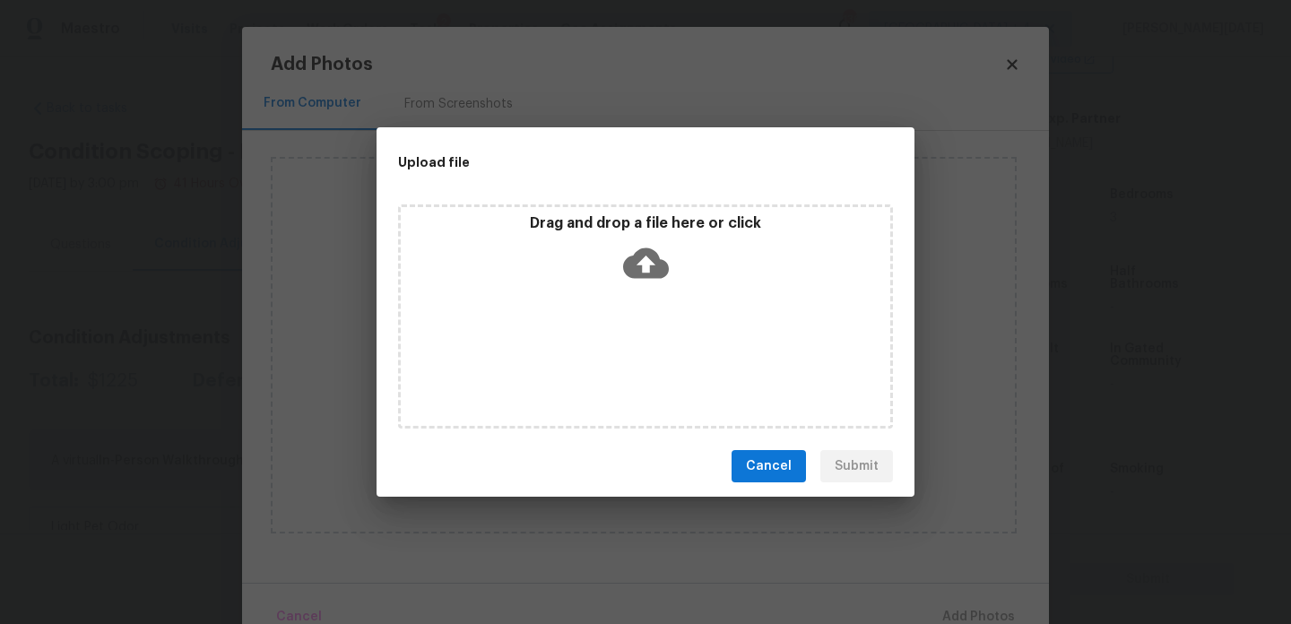
click at [612, 377] on div "Drag and drop a file here or click" at bounding box center [645, 316] width 495 height 224
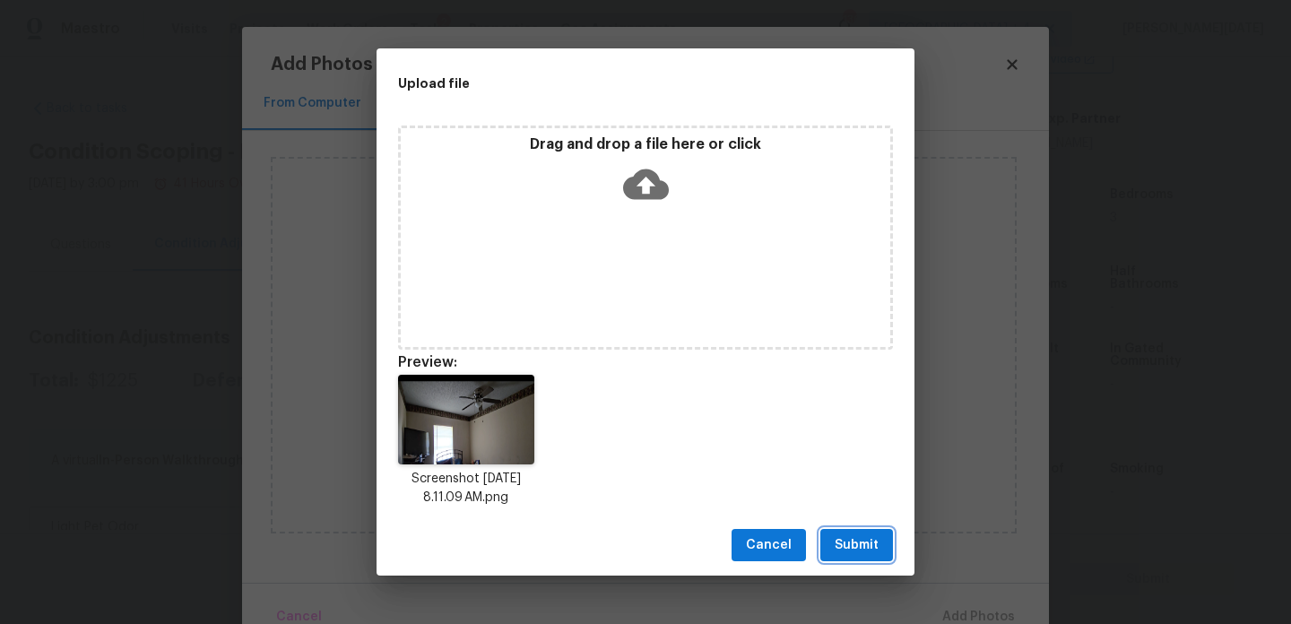
click at [858, 545] on span "Submit" at bounding box center [856, 545] width 44 height 22
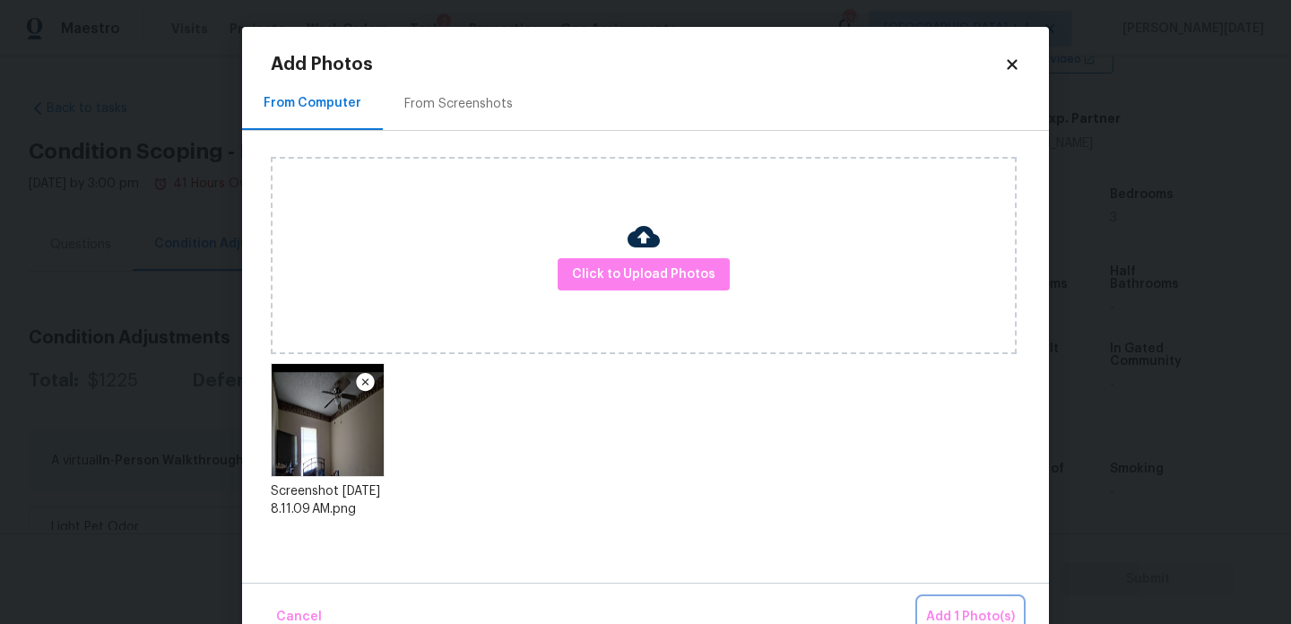
click at [939, 601] on button "Add 1 Photo(s)" at bounding box center [970, 617] width 103 height 39
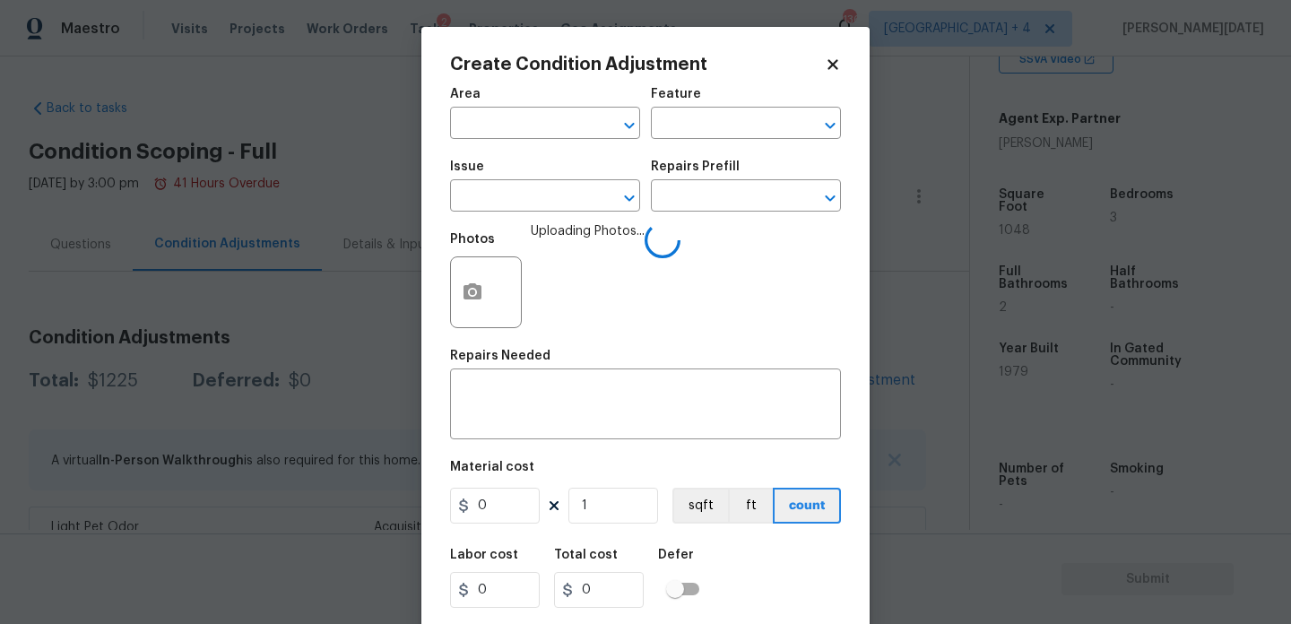
click at [488, 140] on span "Area ​" at bounding box center [545, 113] width 190 height 73
click at [488, 121] on input "text" at bounding box center [520, 125] width 140 height 28
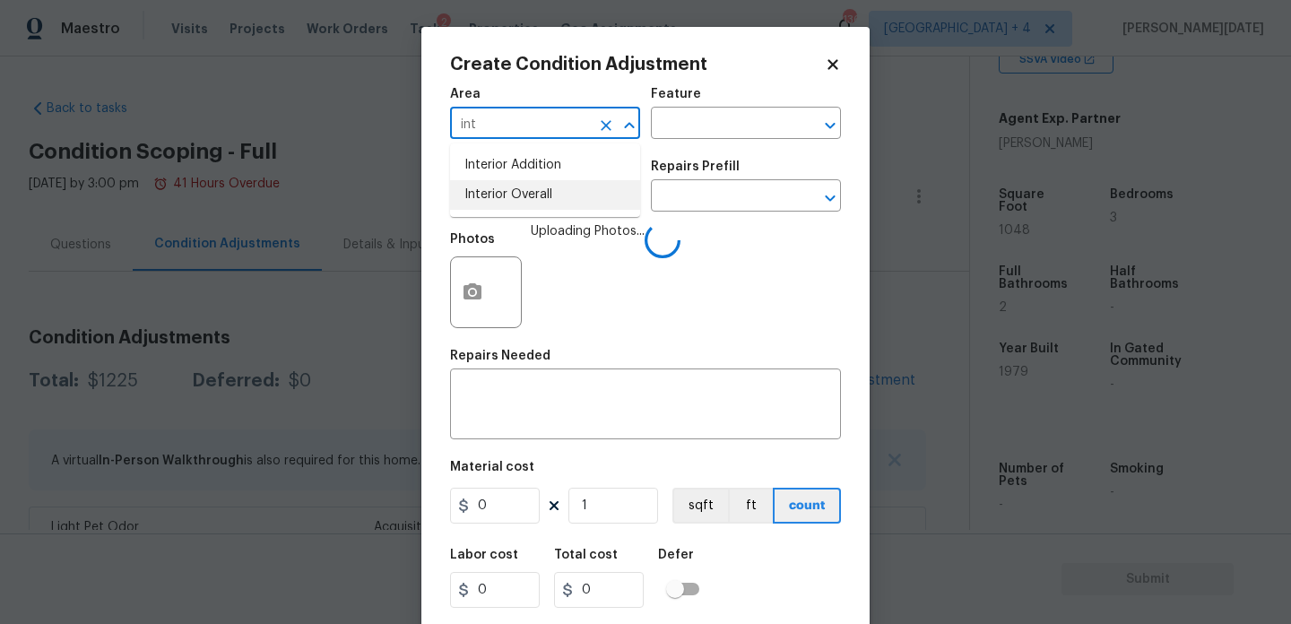
click at [505, 192] on li "Interior Overall" at bounding box center [545, 195] width 190 height 30
type input "Interior Overall"
click at [505, 192] on input "text" at bounding box center [520, 198] width 140 height 28
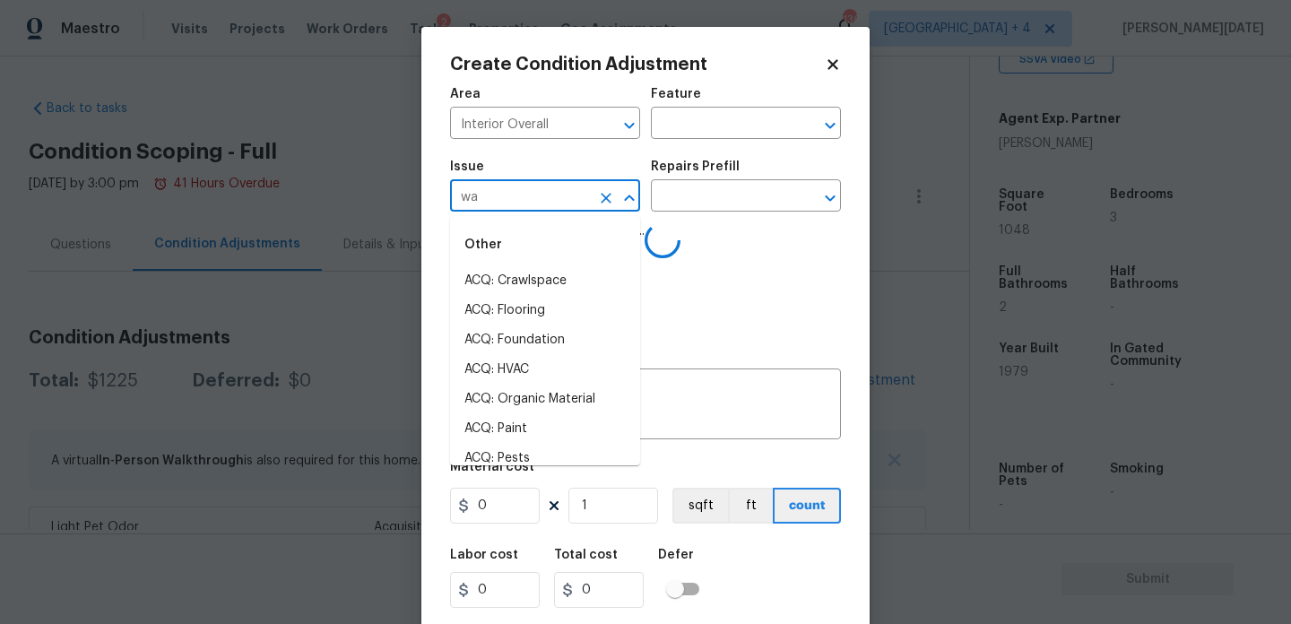
type input "wal"
type input "l"
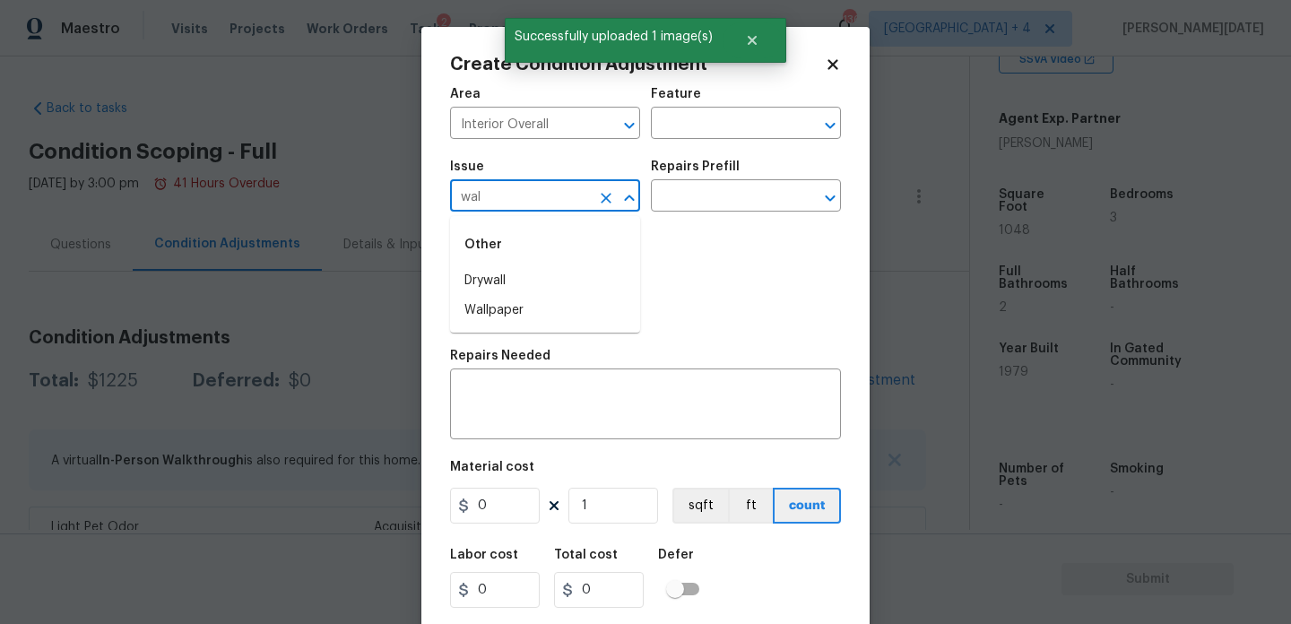
type input "wall"
click at [510, 310] on li "Wallpaper" at bounding box center [545, 311] width 190 height 30
type input "Wallpaper"
click at [711, 223] on div "Photos" at bounding box center [645, 280] width 391 height 117
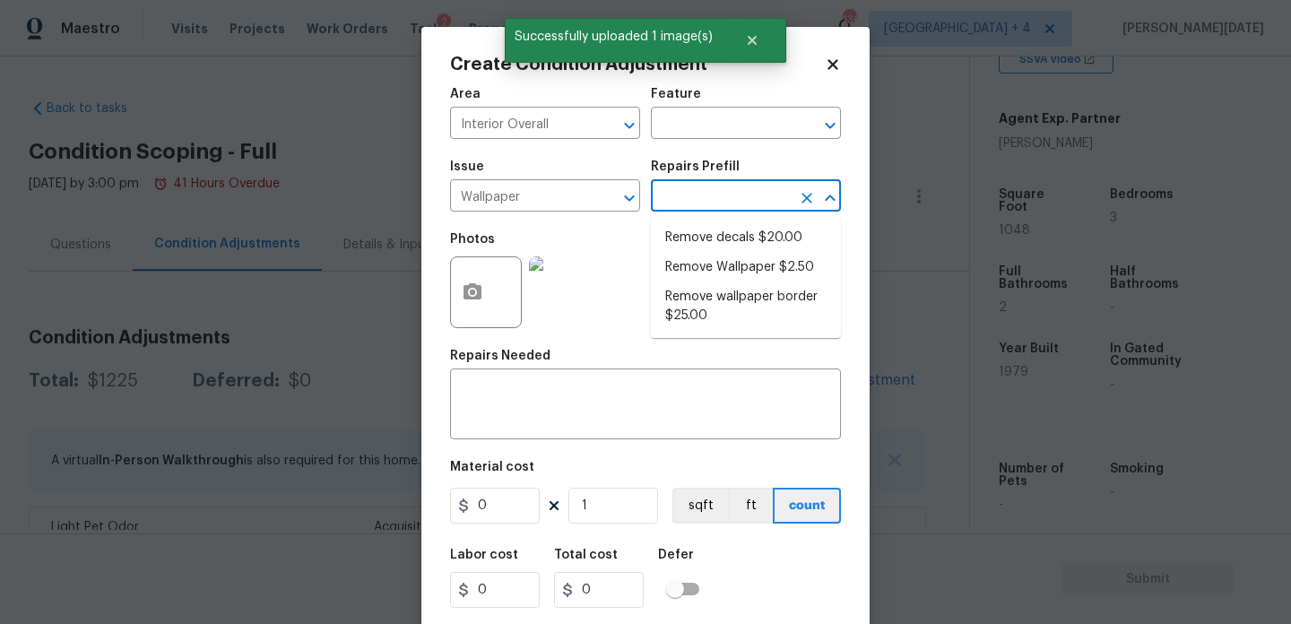
click at [743, 205] on input "text" at bounding box center [721, 198] width 140 height 28
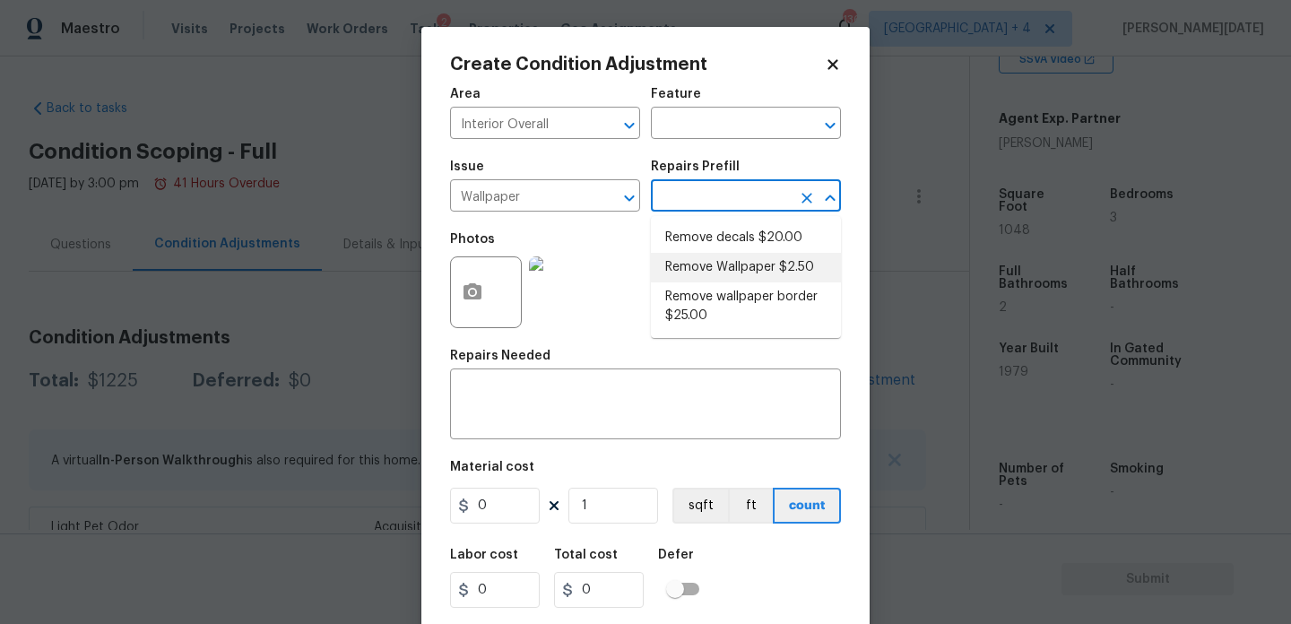
click at [746, 264] on li "Remove Wallpaper $2.50" at bounding box center [746, 268] width 190 height 30
type input "Walls and Ceiling"
type textarea "Remove wallpaper and texture walls to best match existing conditions"
type input "2.5"
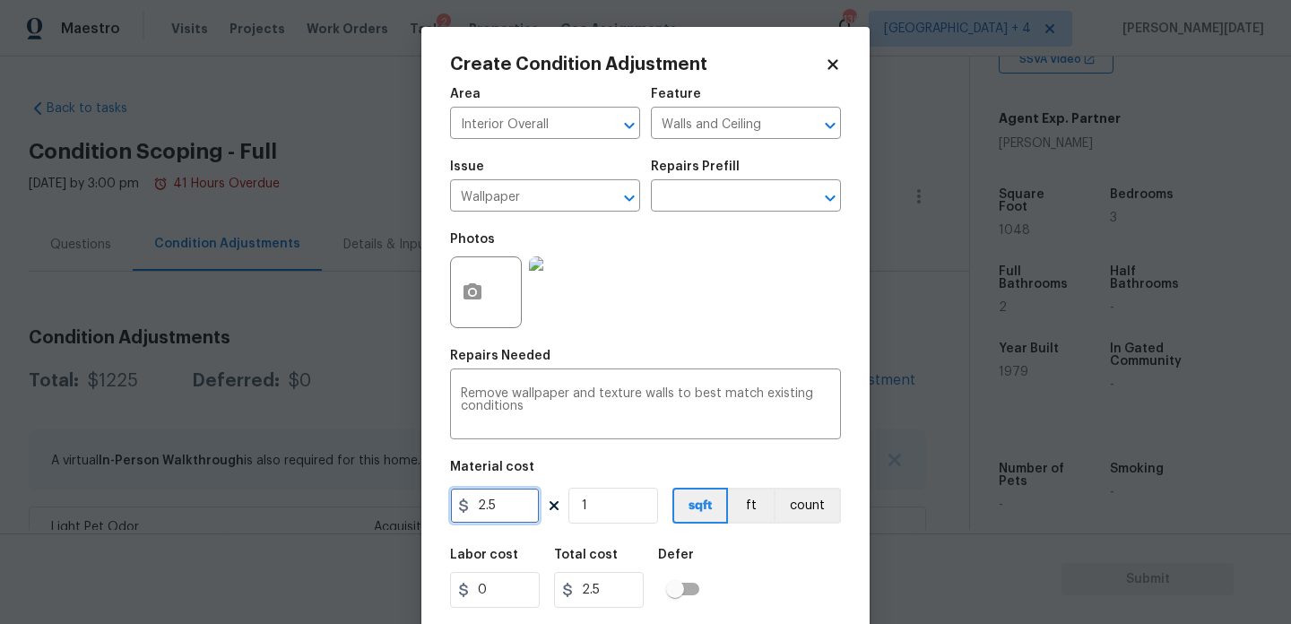
drag, startPoint x: 500, startPoint y: 517, endPoint x: 428, endPoint y: 517, distance: 71.7
click at [428, 517] on div "Create Condition Adjustment Area Interior Overall ​ Feature Walls and Ceiling ​…" at bounding box center [645, 332] width 448 height 610
type input "100"
click at [707, 203] on input "text" at bounding box center [721, 198] width 140 height 28
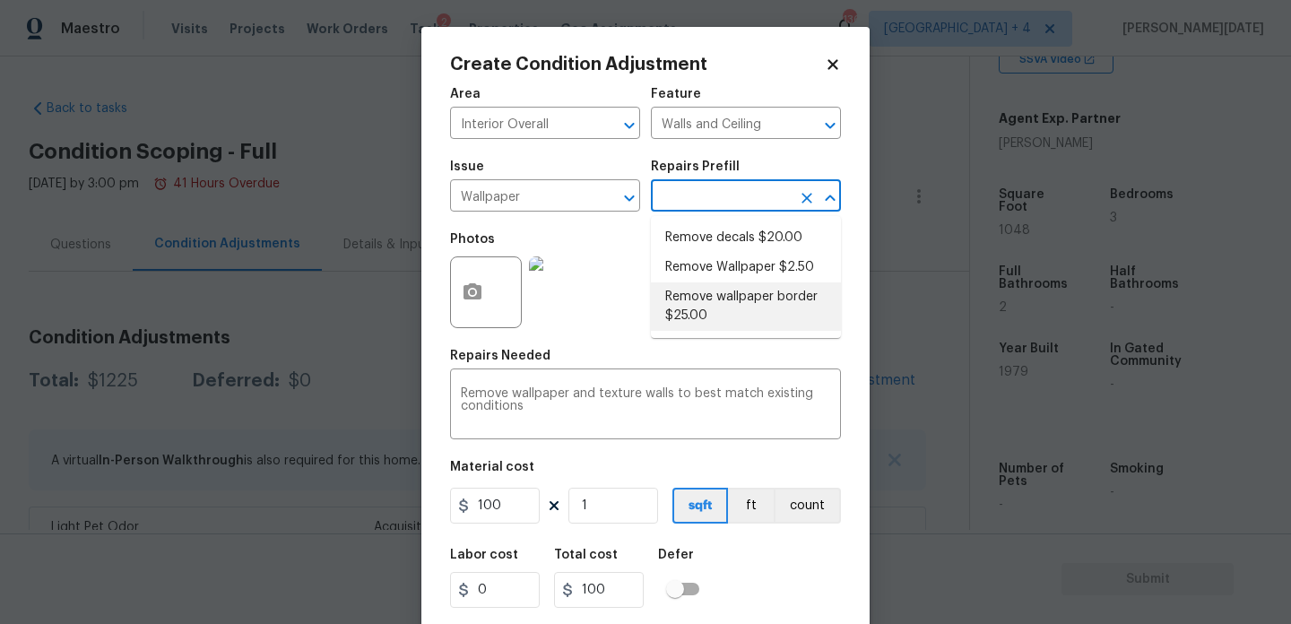
click at [722, 306] on li "Remove wallpaper border $25.00" at bounding box center [746, 306] width 190 height 48
type textarea "Remove wallpaper border in rooms/areas identified by HPM, texture to match, and…"
type input "25"
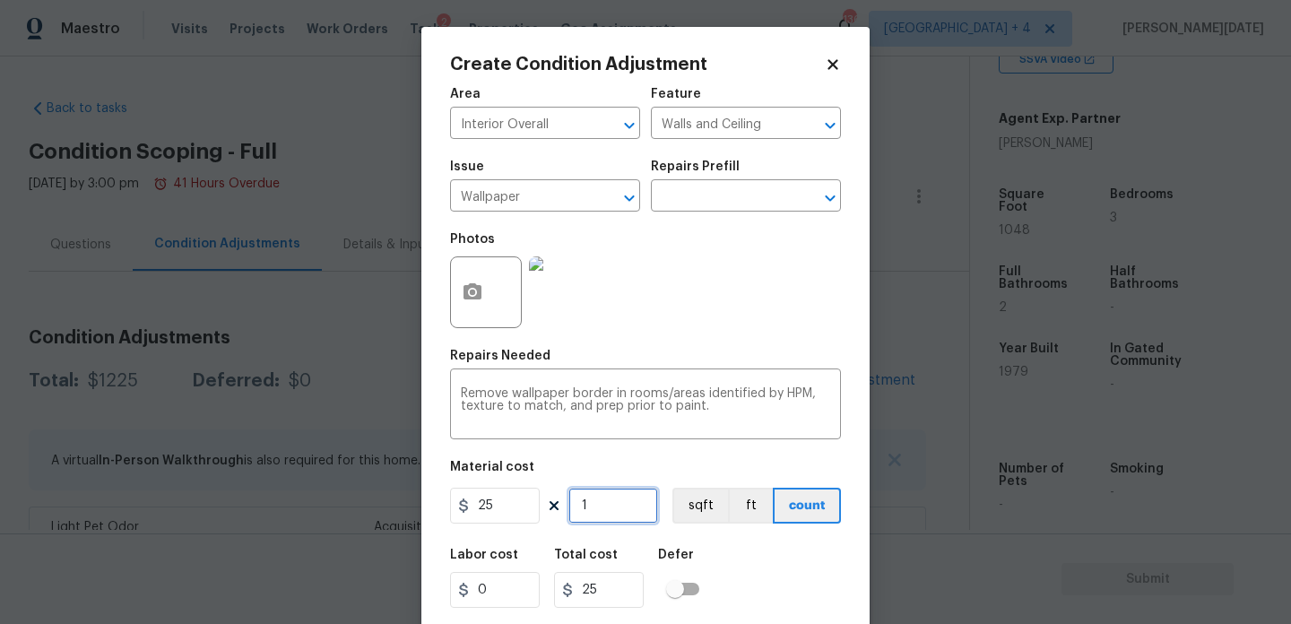
click at [602, 512] on input "1" at bounding box center [613, 506] width 90 height 36
type input "0"
type input "4"
type input "100"
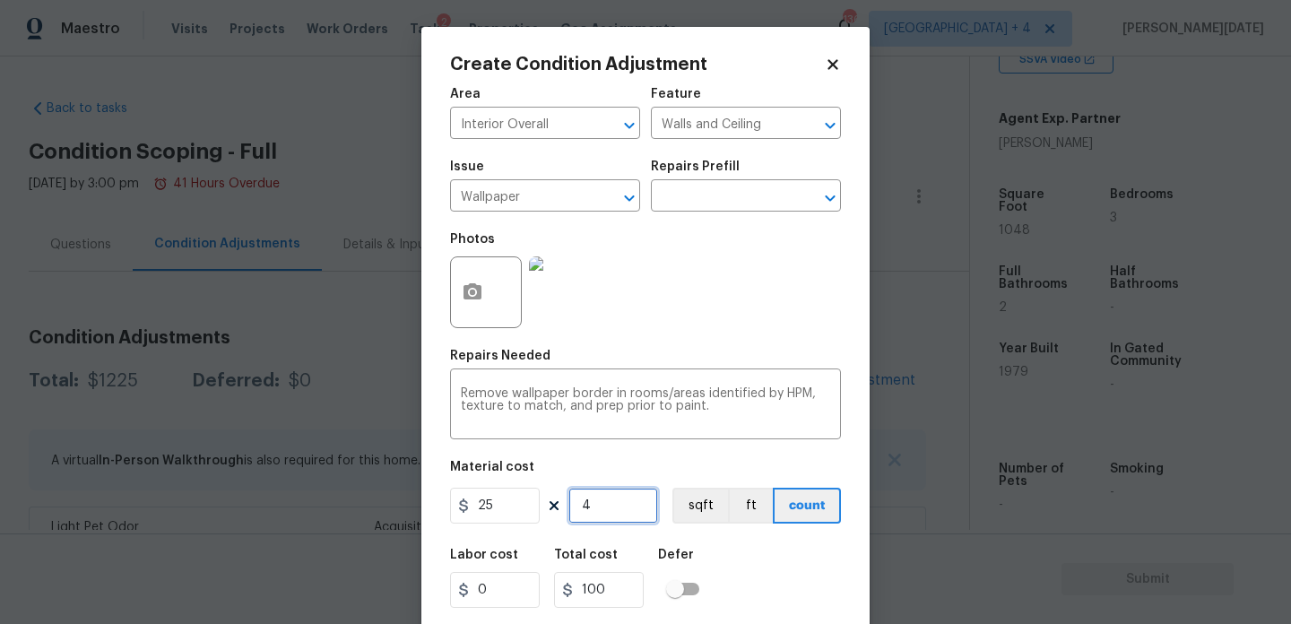
type input "4"
click at [722, 341] on div "Area Interior Overall ​ Feature Walls and Ceiling ​ Issue Wallpaper ​ Repairs P…" at bounding box center [645, 373] width 391 height 592
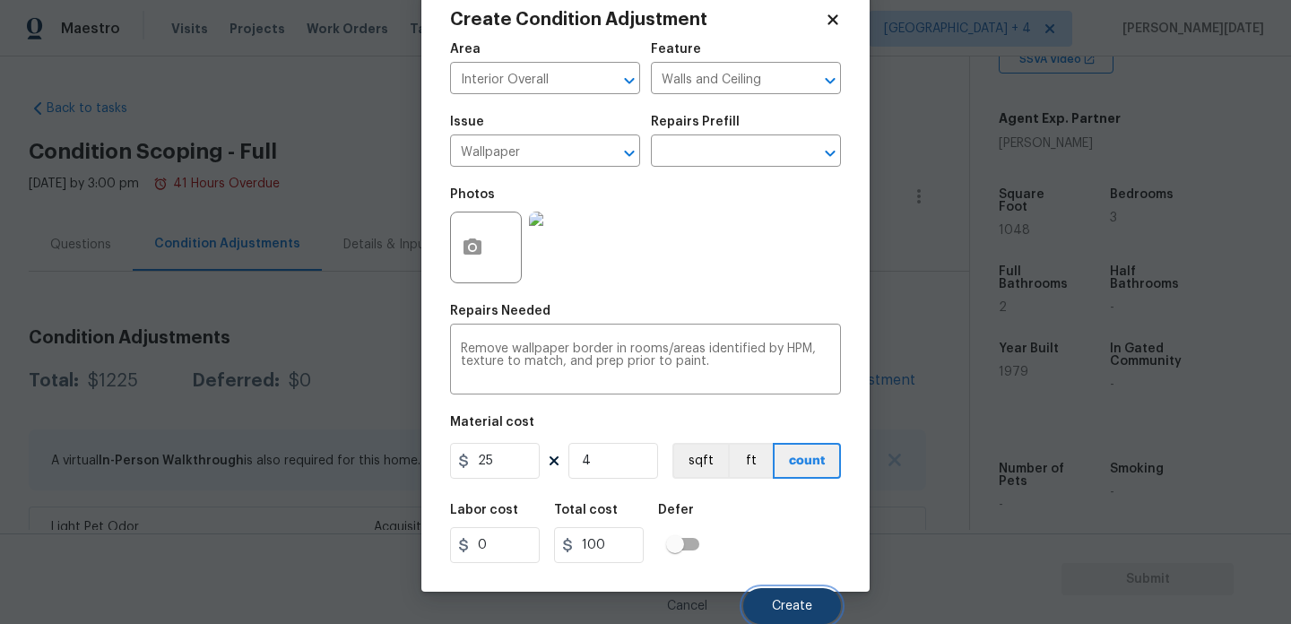
click at [793, 590] on button "Create" at bounding box center [792, 606] width 98 height 36
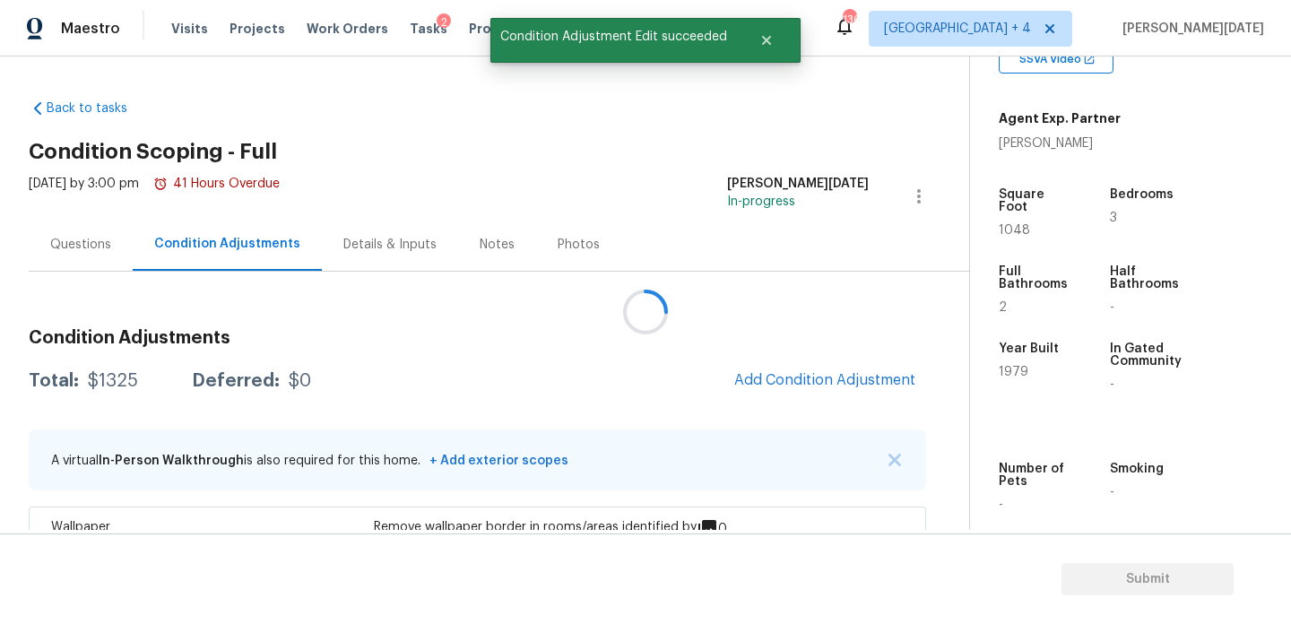
scroll to position [0, 0]
click at [807, 386] on span "Add Condition Adjustment" at bounding box center [824, 380] width 181 height 16
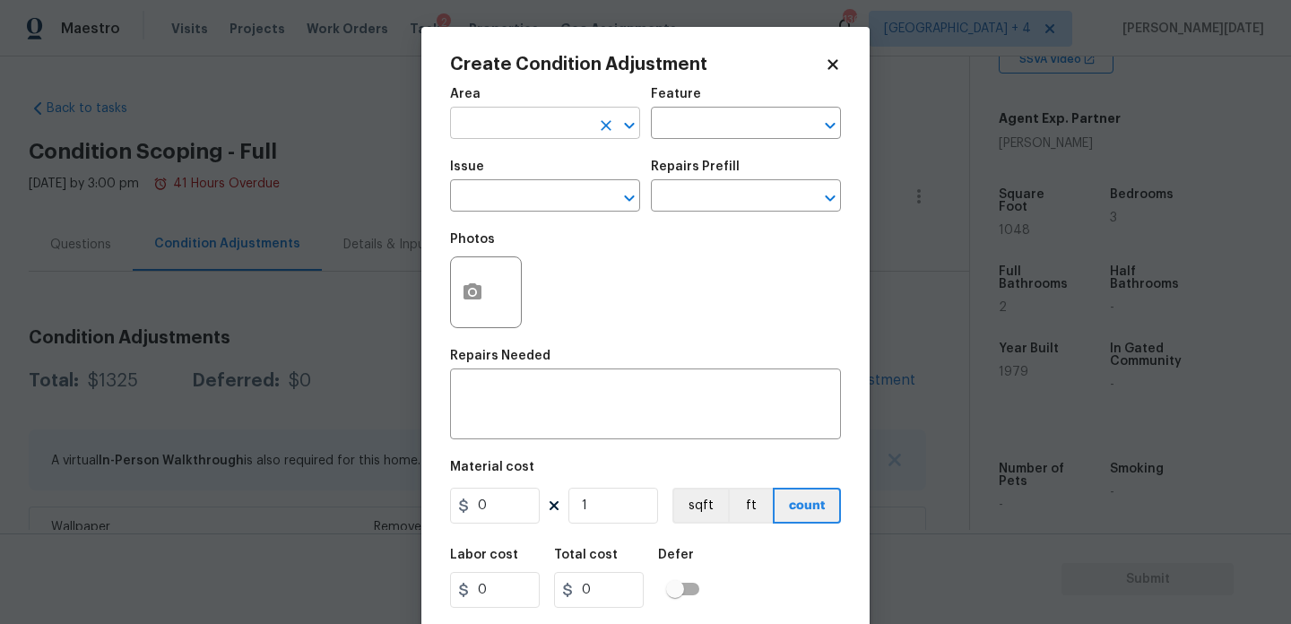
click at [475, 113] on input "text" at bounding box center [520, 125] width 140 height 28
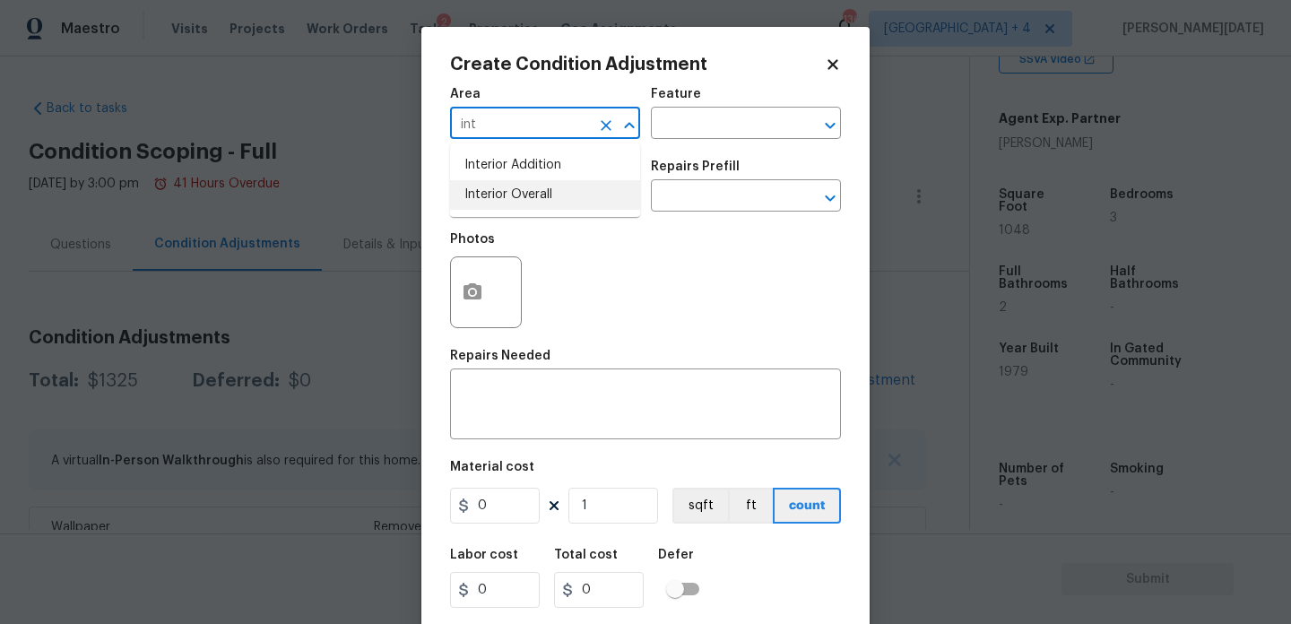
click at [521, 208] on li "Interior Overall" at bounding box center [545, 195] width 190 height 30
type input "Interior Overall"
click at [466, 313] on button "button" at bounding box center [472, 292] width 43 height 70
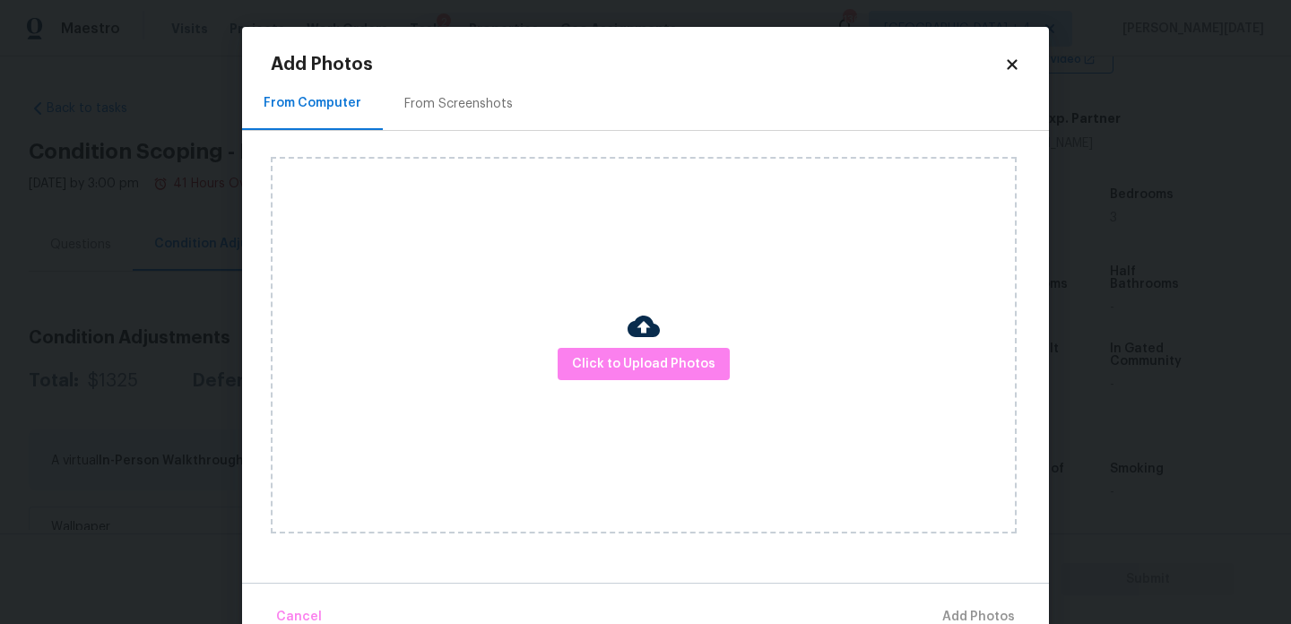
click at [640, 333] on img at bounding box center [643, 326] width 32 height 32
click at [651, 367] on span "Click to Upload Photos" at bounding box center [643, 364] width 143 height 22
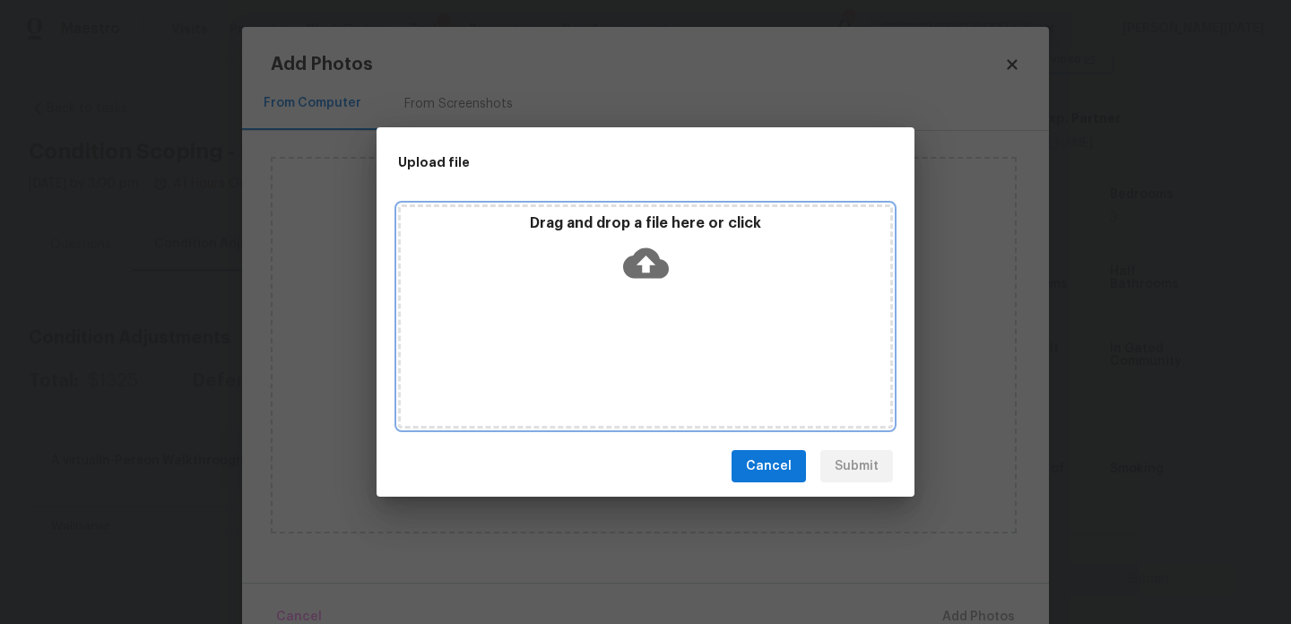
click at [651, 367] on div "Drag and drop a file here or click" at bounding box center [645, 316] width 495 height 224
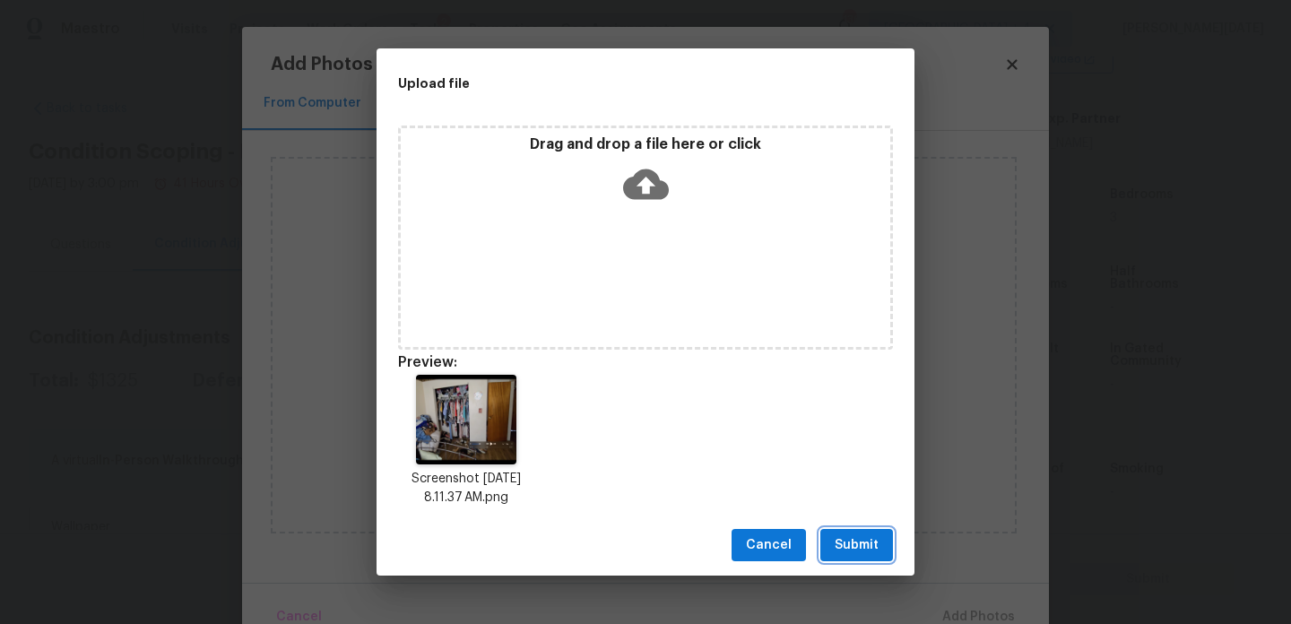
click at [842, 529] on button "Submit" at bounding box center [856, 545] width 73 height 33
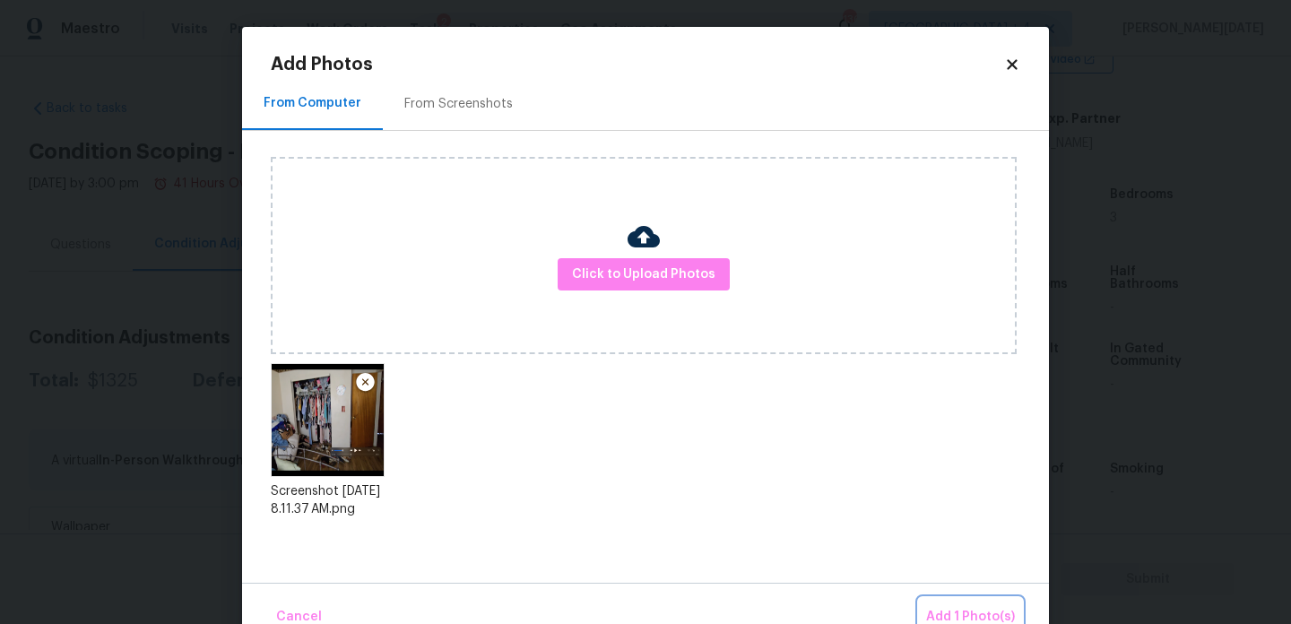
click at [958, 616] on span "Add 1 Photo(s)" at bounding box center [970, 617] width 89 height 22
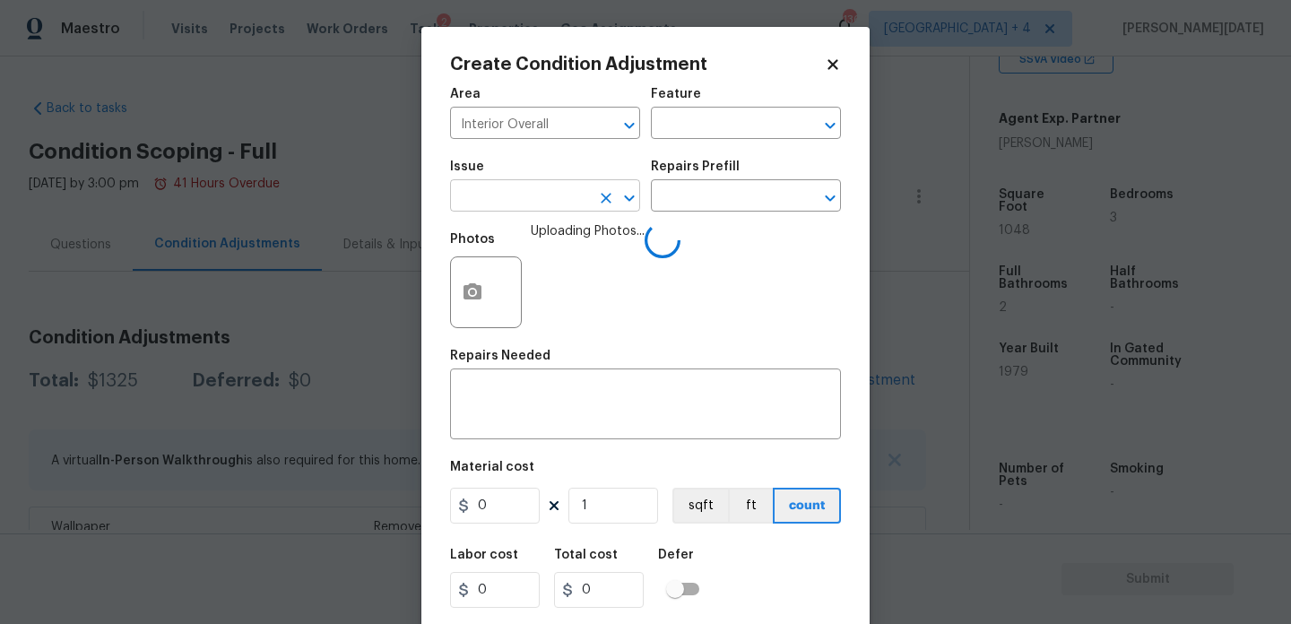
click at [462, 202] on input "text" at bounding box center [520, 198] width 140 height 28
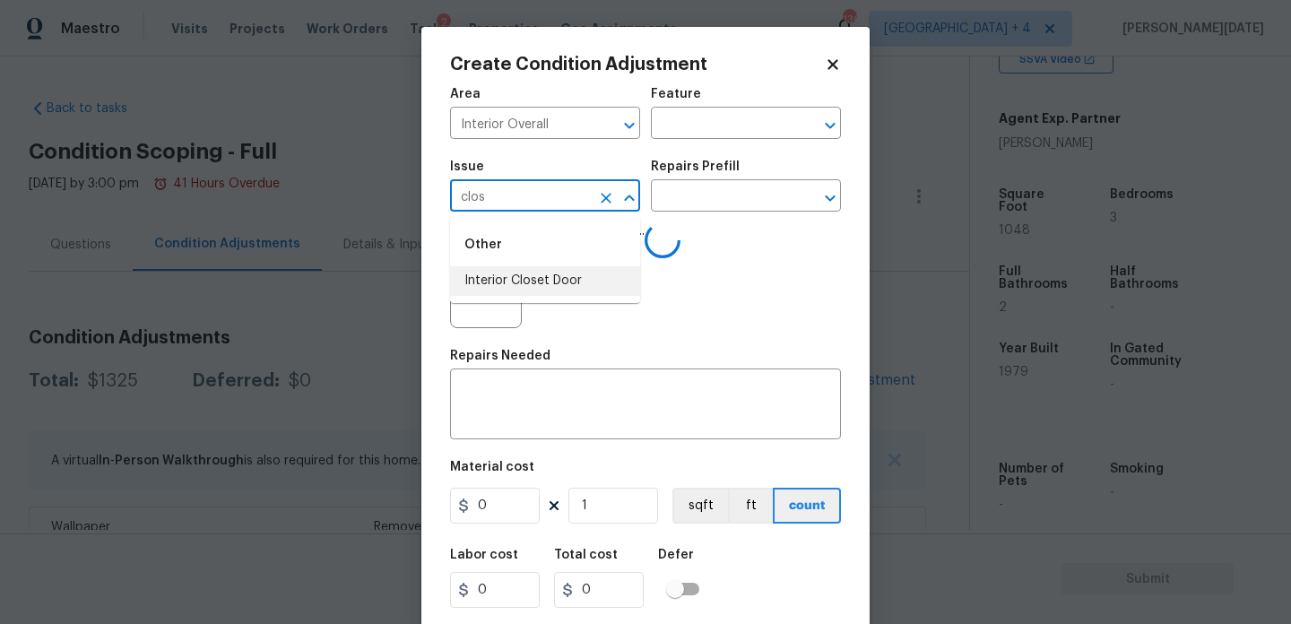
click at [496, 276] on li "Interior Closet Door" at bounding box center [545, 281] width 190 height 30
type input "Interior Closet Door"
click at [786, 175] on div "Repairs Prefill" at bounding box center [746, 171] width 190 height 23
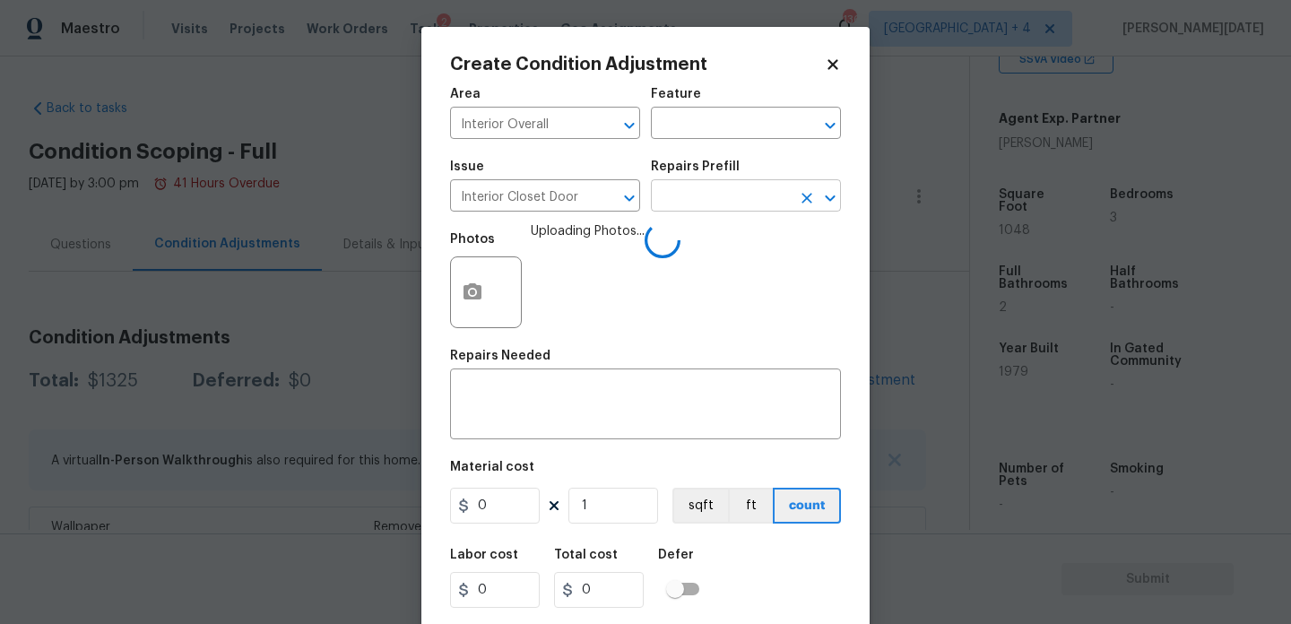
click at [746, 197] on input "text" at bounding box center [721, 198] width 140 height 28
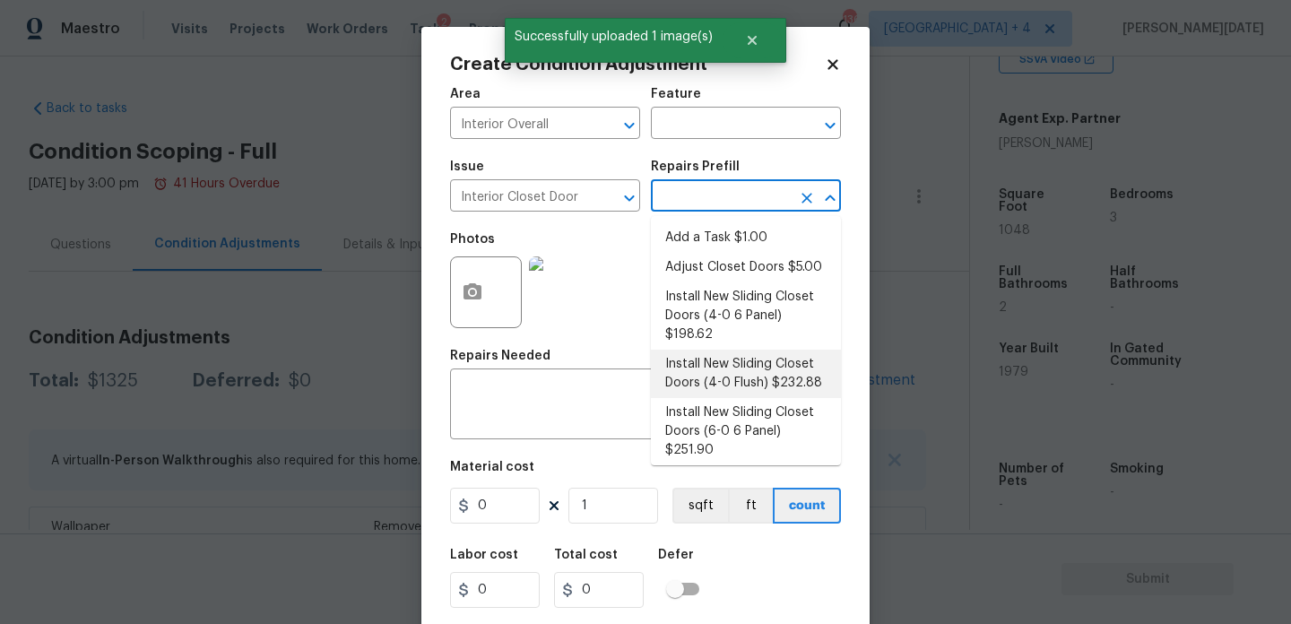
scroll to position [84, 0]
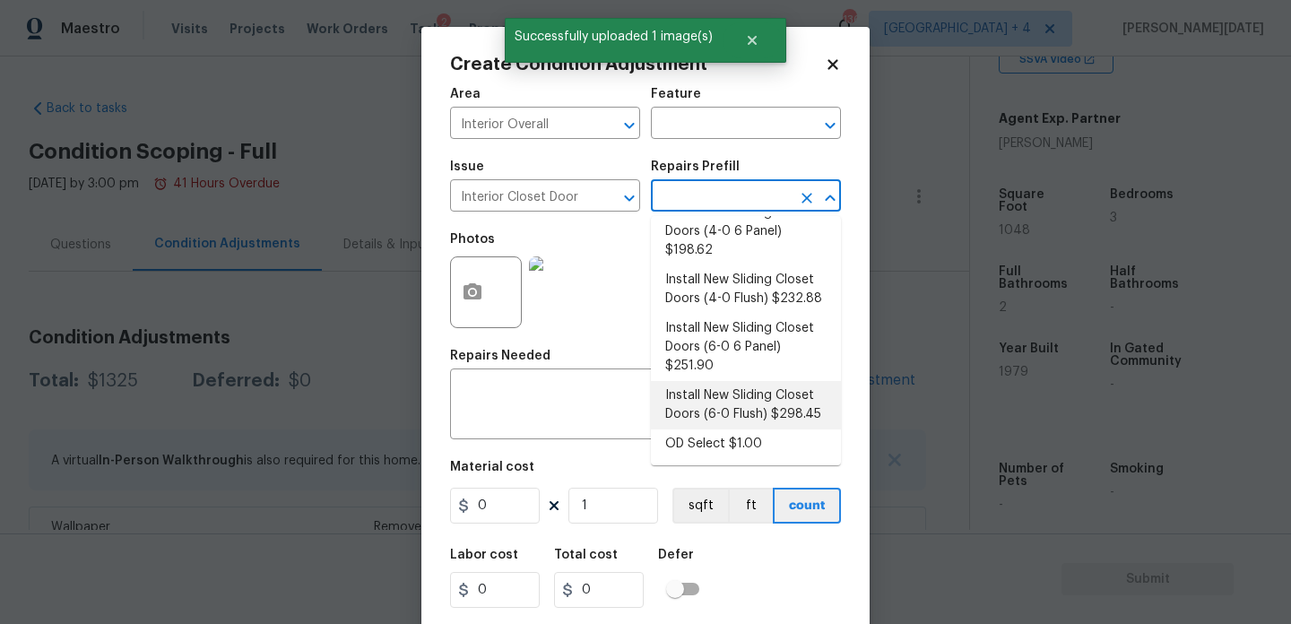
click at [763, 397] on li "Install New Sliding Closet Doors (6-0 Flush) $298.45" at bounding box center [746, 405] width 190 height 48
type input "Interior Door"
type textarea "Remove the existing door (if present). Install a new 6-0 bi-fold flush panel in…"
type input "298.45"
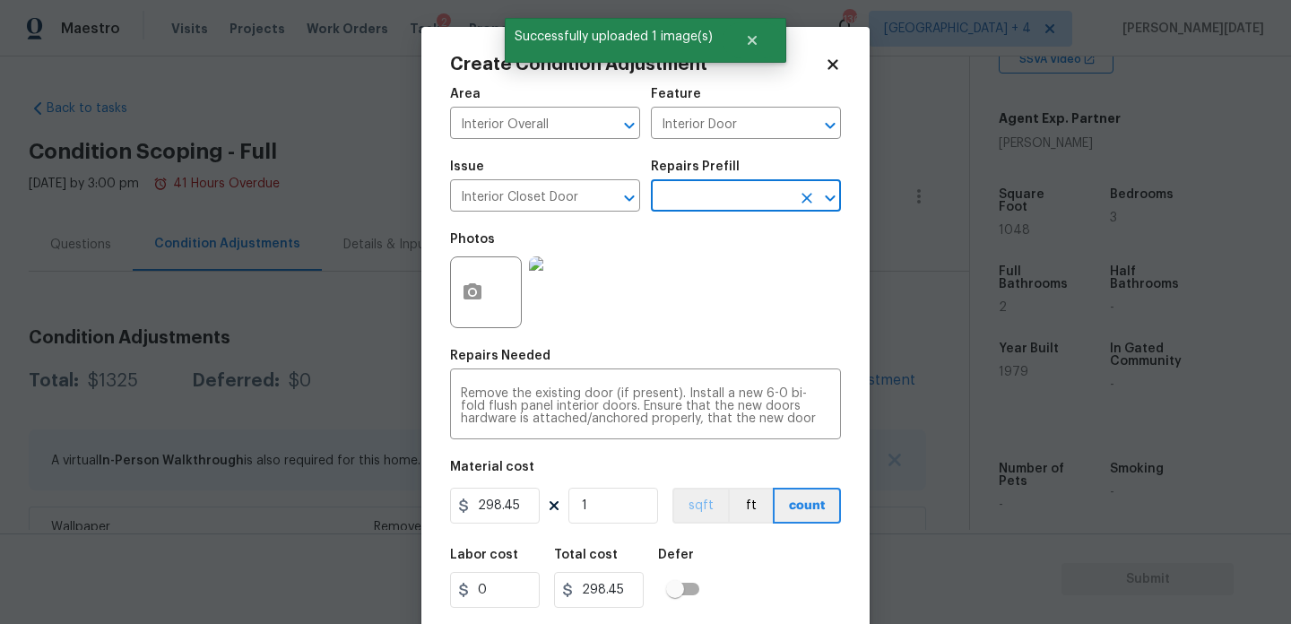
scroll to position [46, 0]
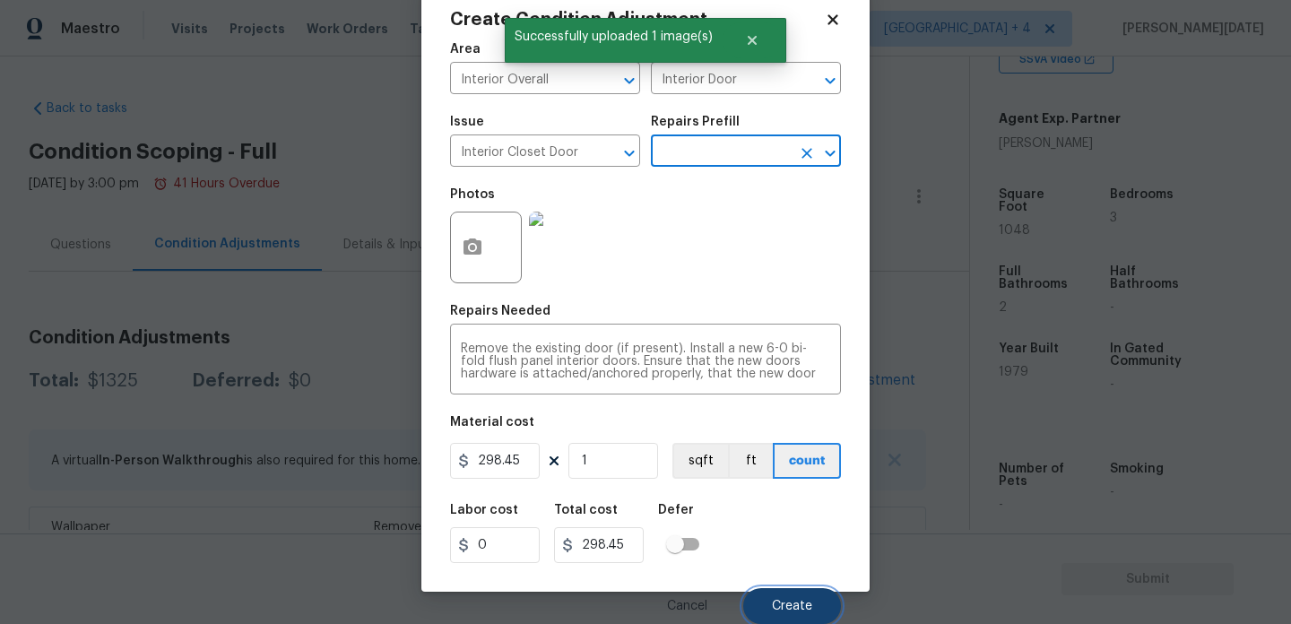
click at [809, 595] on button "Create" at bounding box center [792, 606] width 98 height 36
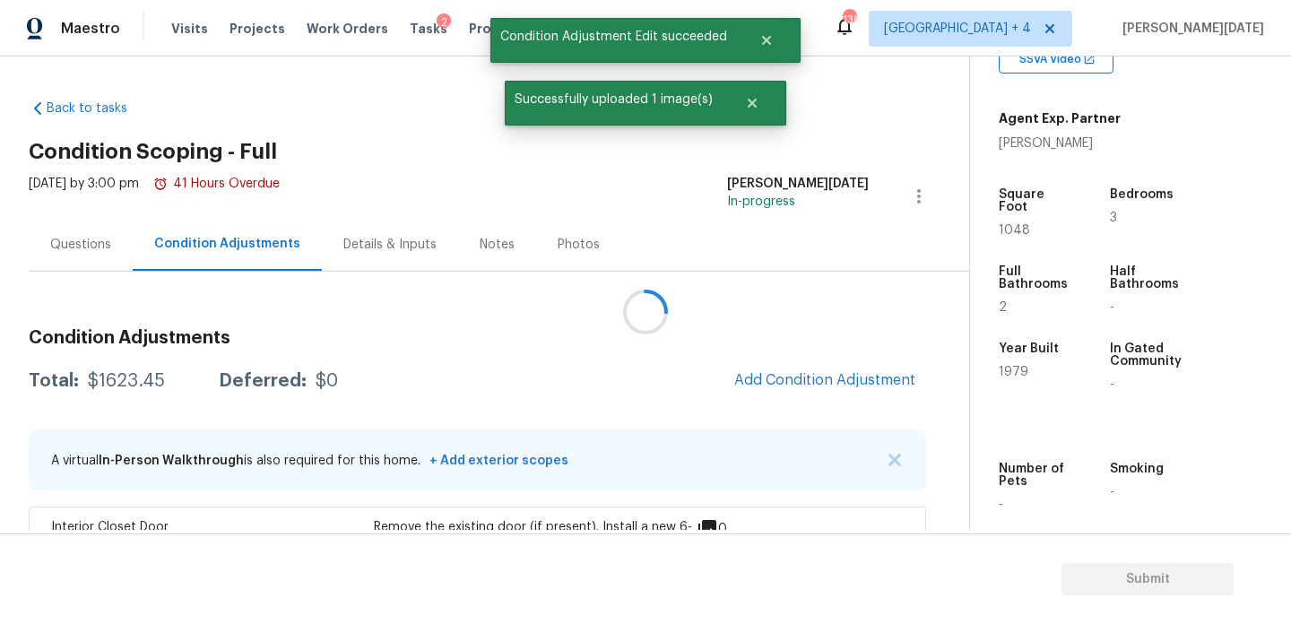
scroll to position [0, 0]
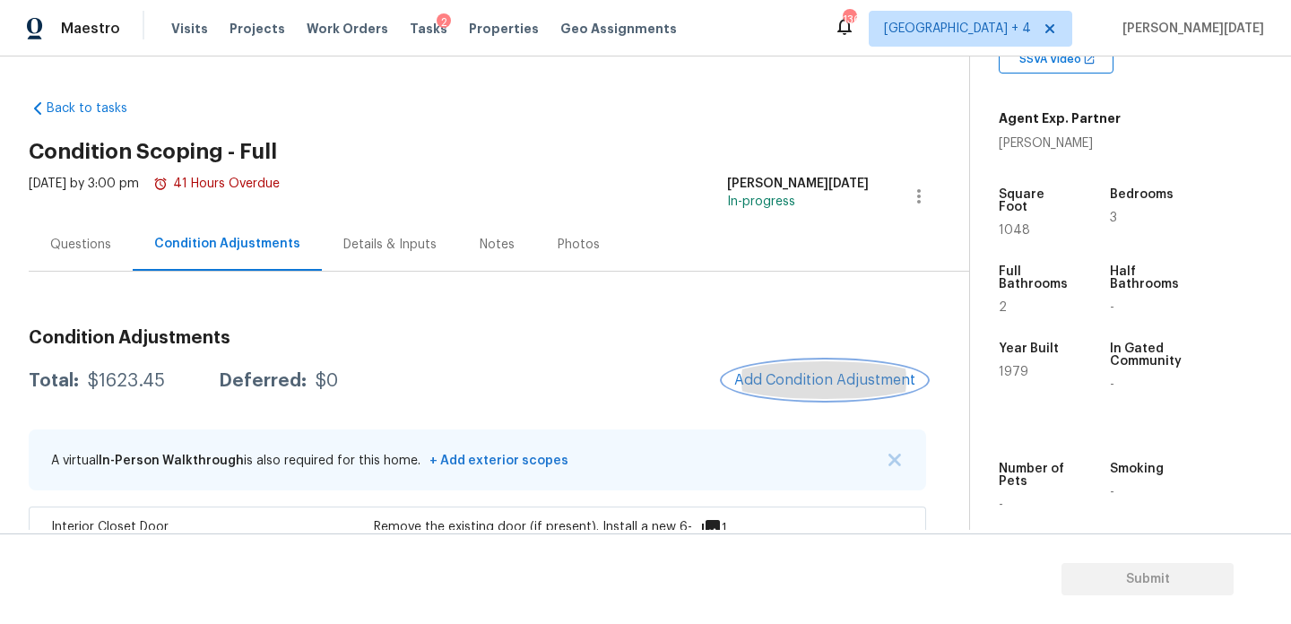
click at [852, 362] on button "Add Condition Adjustment" at bounding box center [824, 380] width 203 height 38
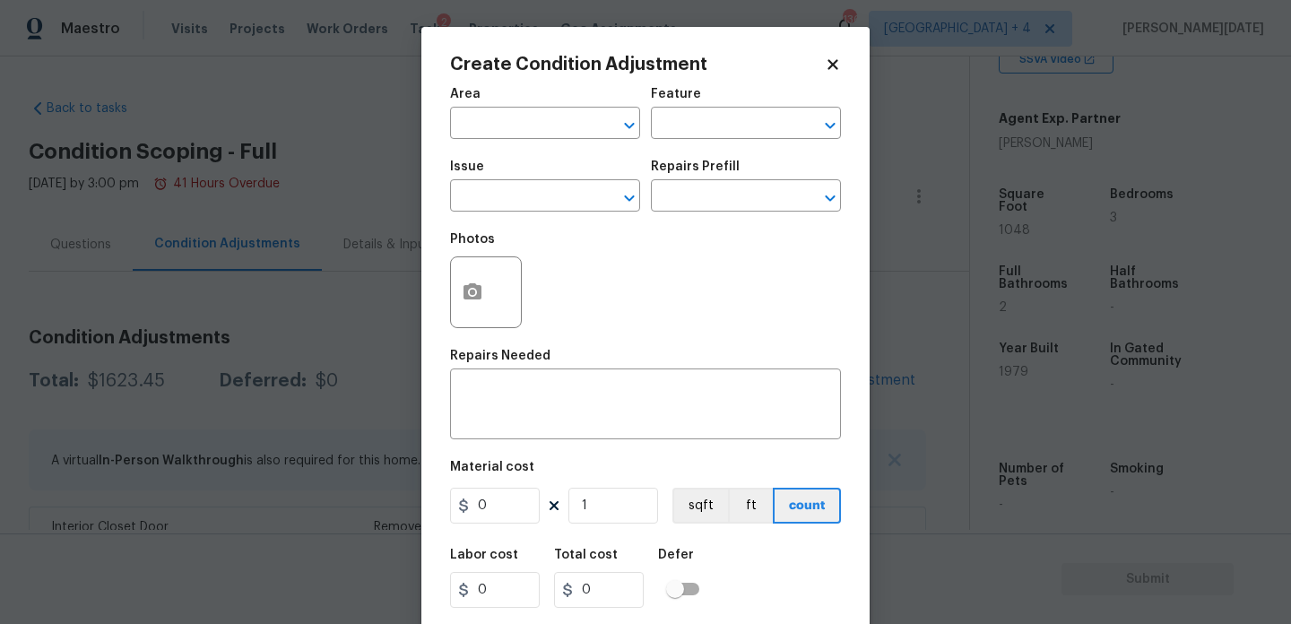
click at [852, 366] on div "Create Condition Adjustment Area ​ Feature ​ Issue ​ Repairs Prefill ​ Photos R…" at bounding box center [645, 332] width 448 height 610
click at [478, 308] on button "button" at bounding box center [472, 292] width 43 height 70
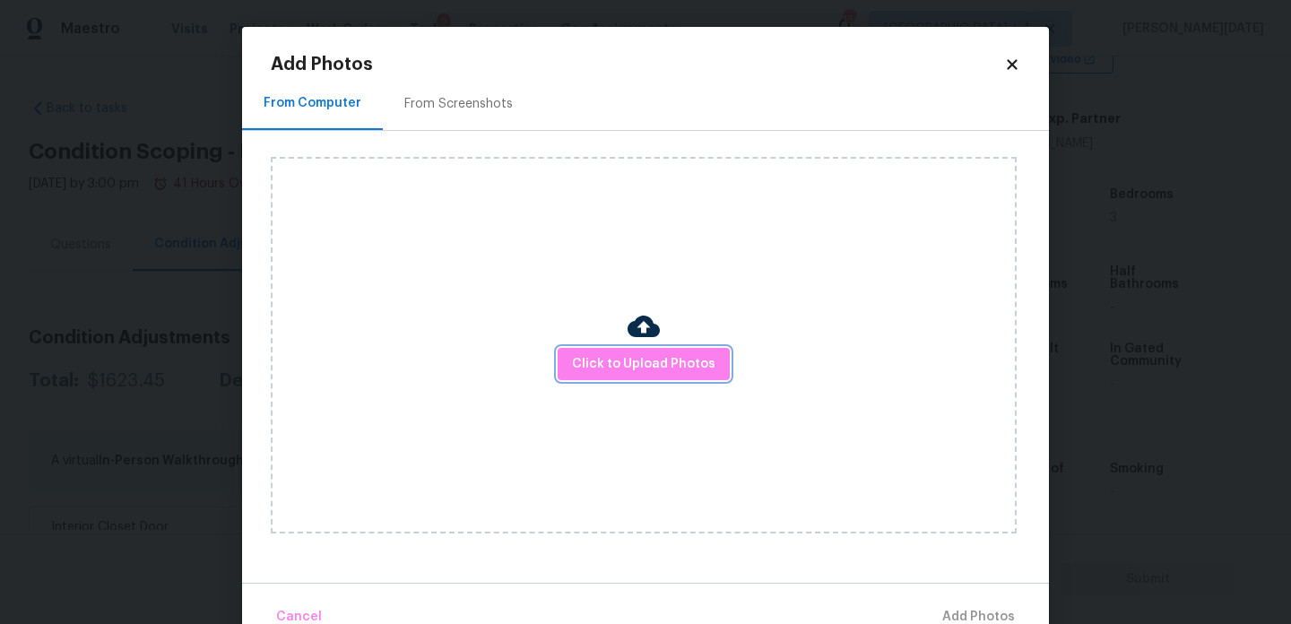
click at [579, 358] on span "Click to Upload Photos" at bounding box center [643, 364] width 143 height 22
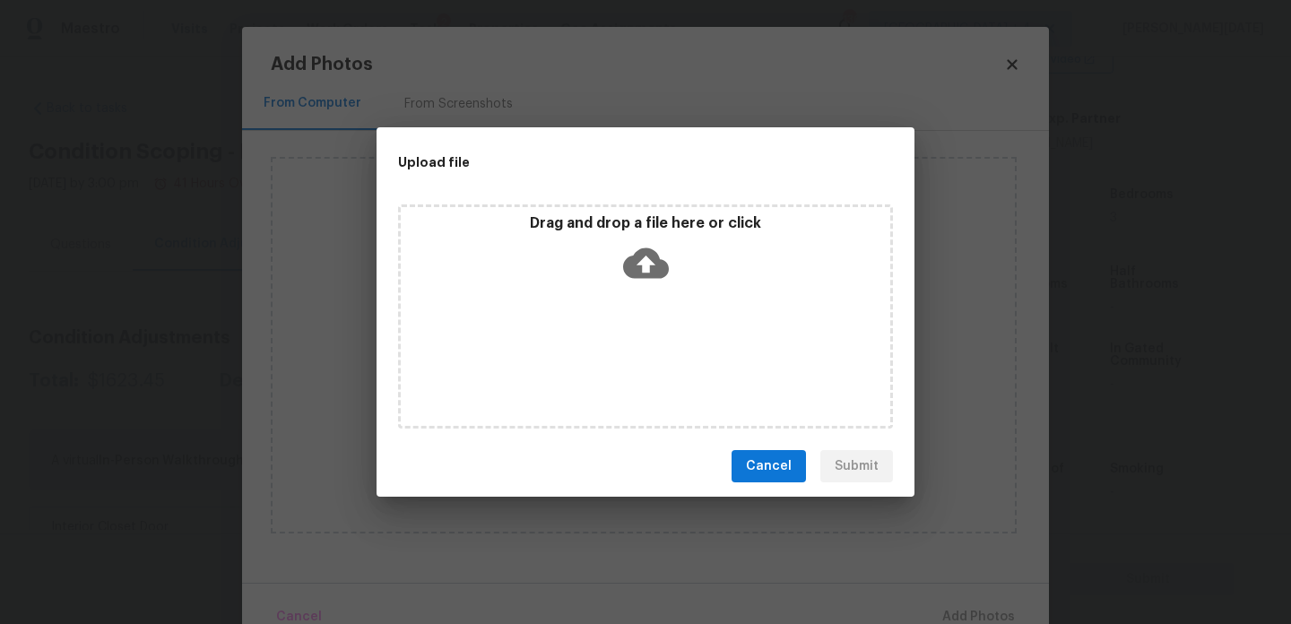
click at [579, 358] on div "Drag and drop a file here or click" at bounding box center [645, 316] width 495 height 224
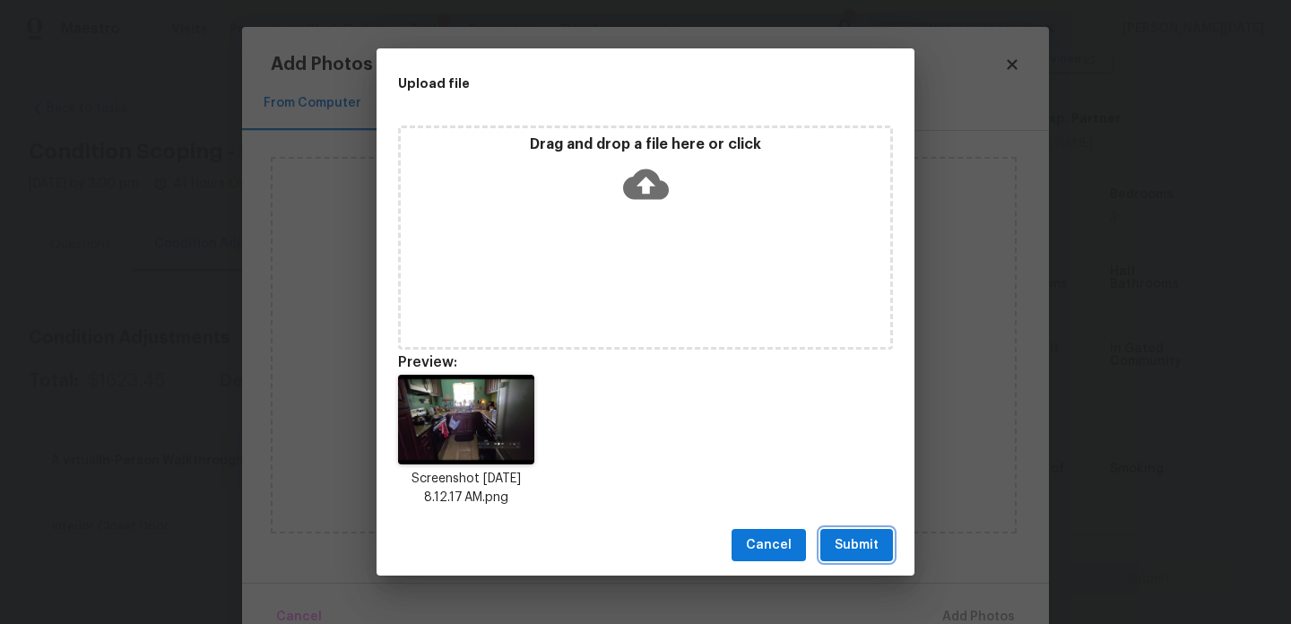
click at [860, 537] on span "Submit" at bounding box center [856, 545] width 44 height 22
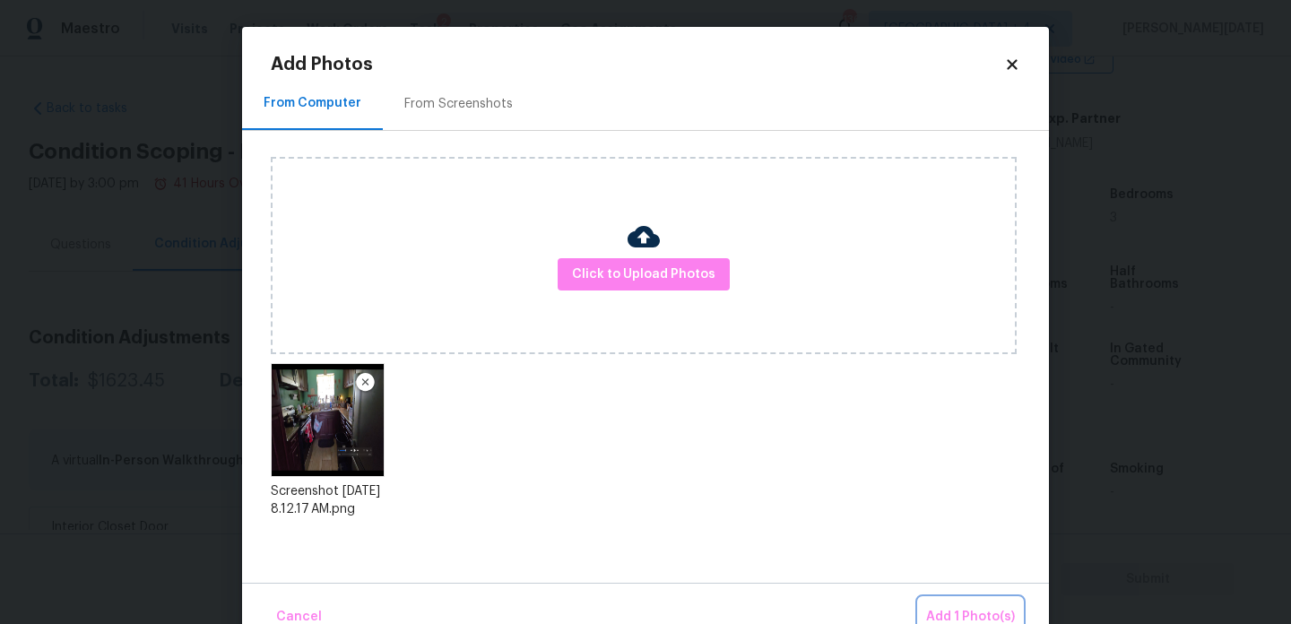
click at [937, 607] on span "Add 1 Photo(s)" at bounding box center [970, 617] width 89 height 22
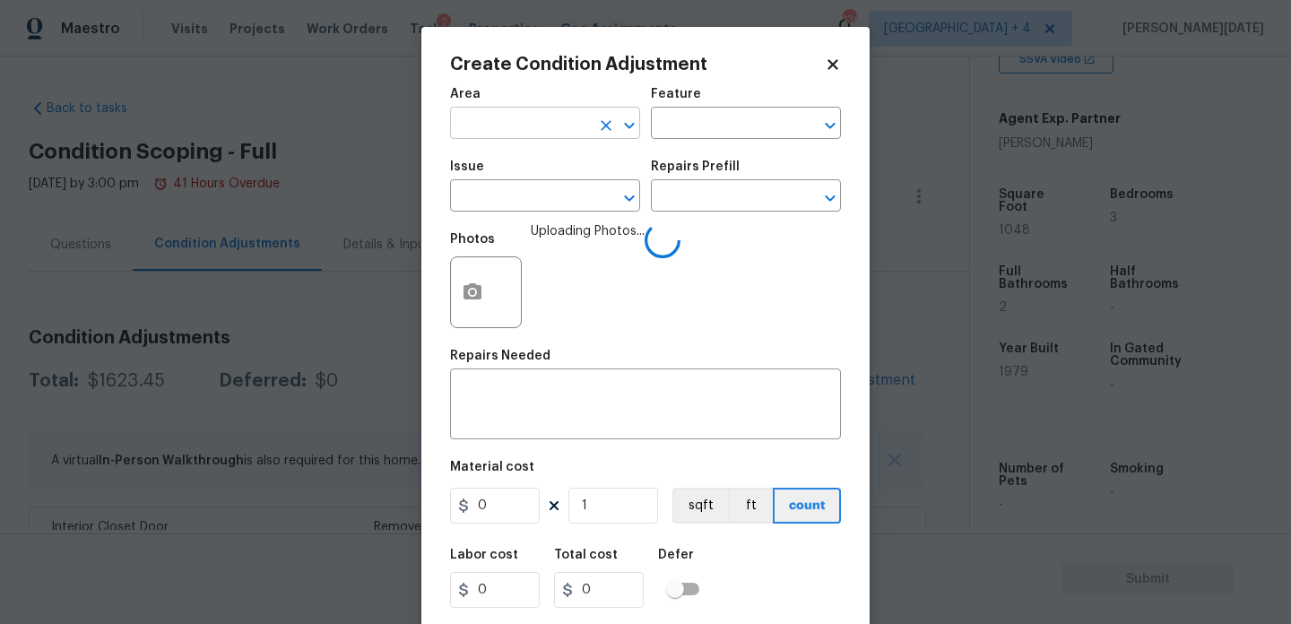
click at [457, 117] on input "text" at bounding box center [520, 125] width 140 height 28
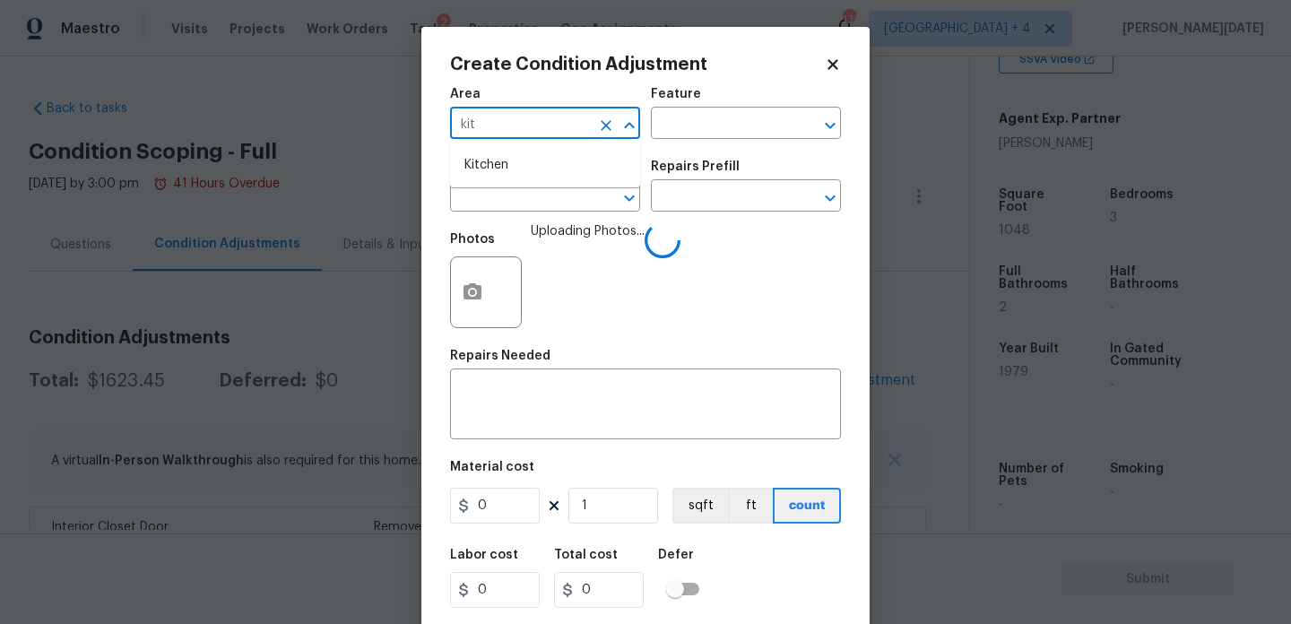
click at [470, 157] on li "Kitchen" at bounding box center [545, 166] width 190 height 30
type input "Kitchen"
click at [480, 203] on input "text" at bounding box center [520, 198] width 140 height 28
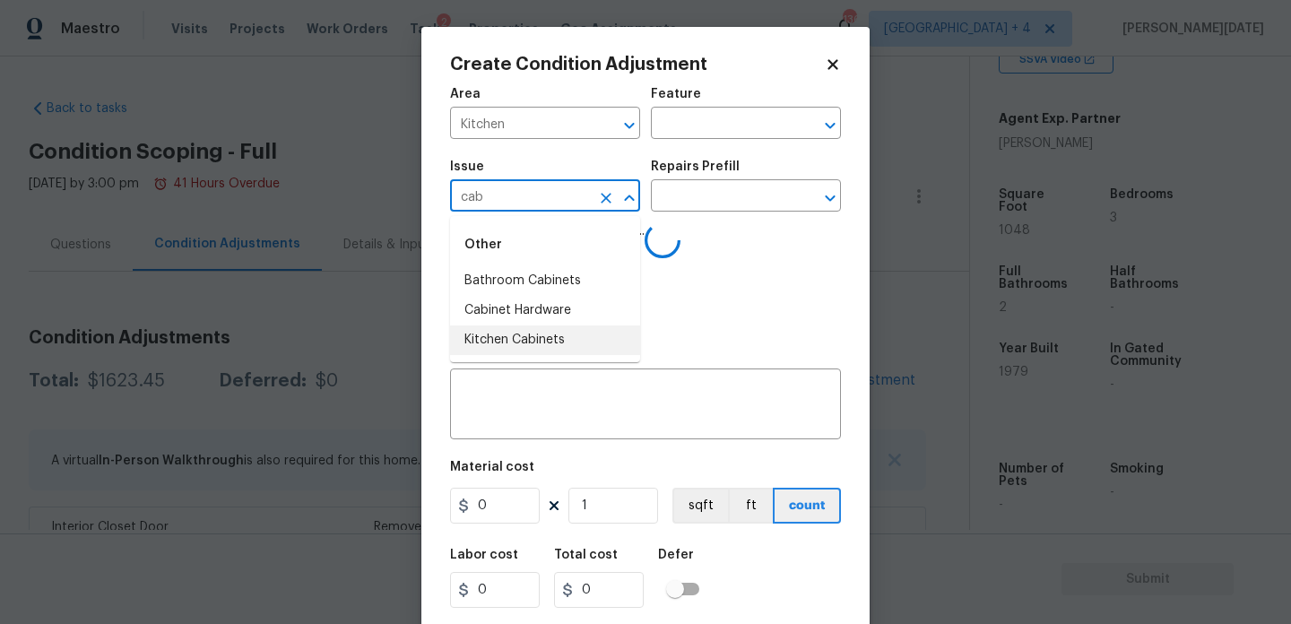
click at [540, 331] on li "Kitchen Cabinets" at bounding box center [545, 340] width 190 height 30
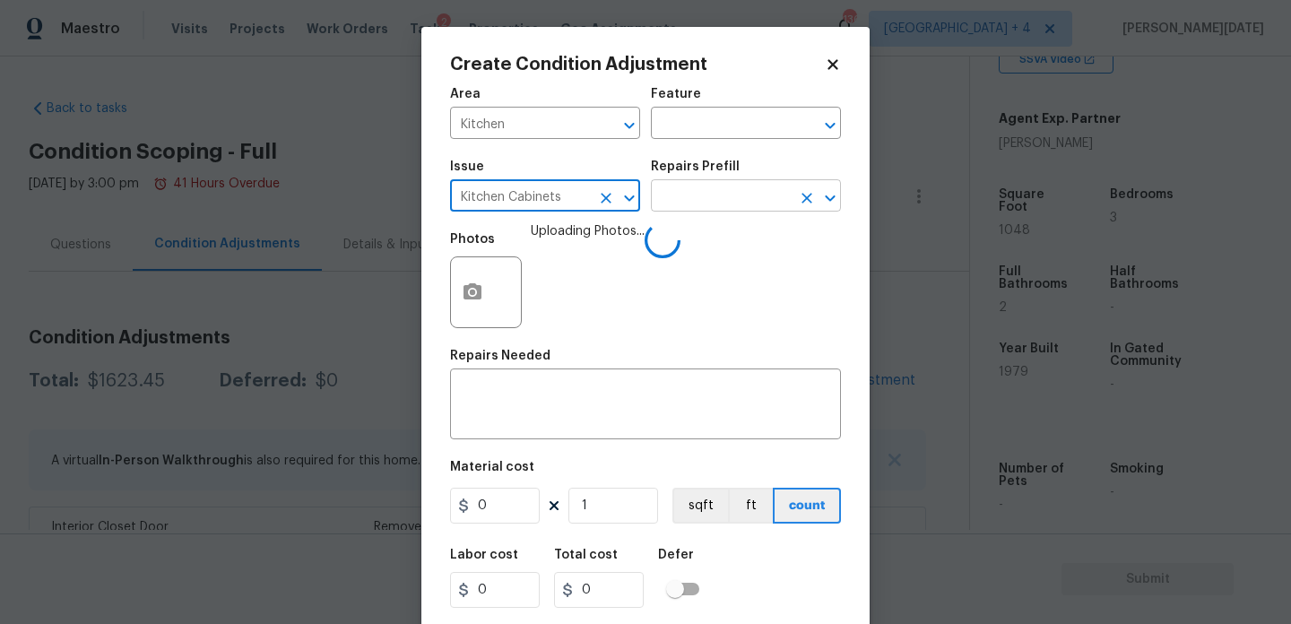
type input "Kitchen Cabinets"
click at [680, 210] on input "text" at bounding box center [721, 198] width 140 height 28
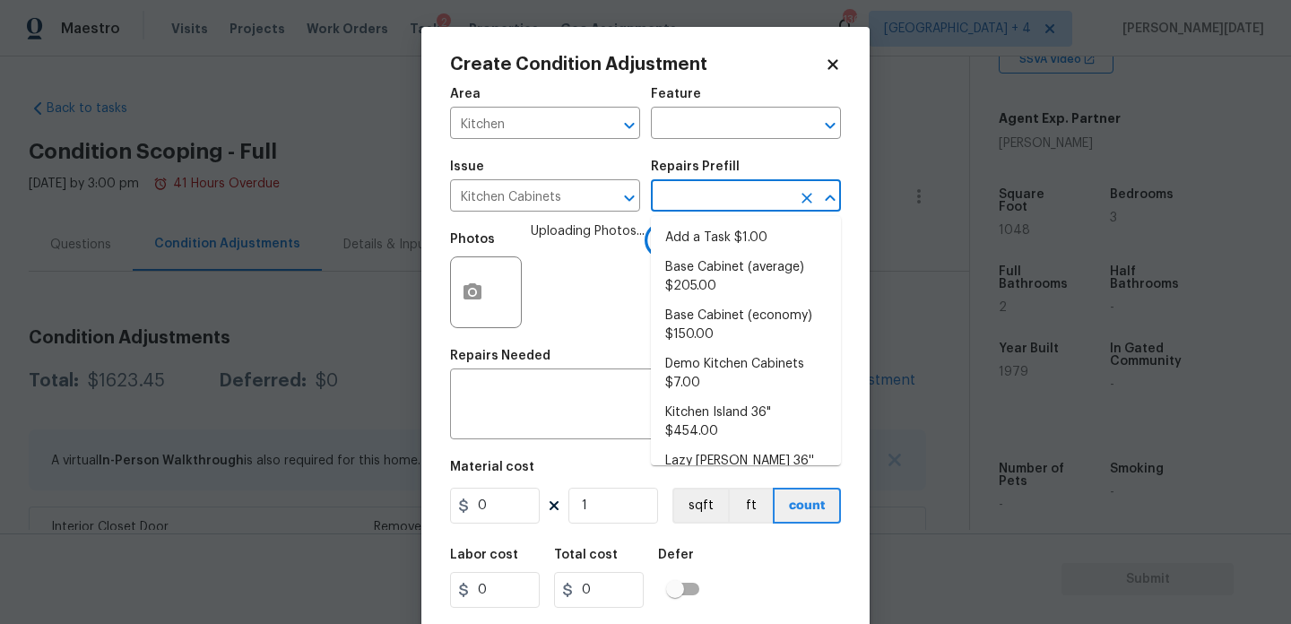
click at [680, 210] on input "text" at bounding box center [721, 198] width 140 height 28
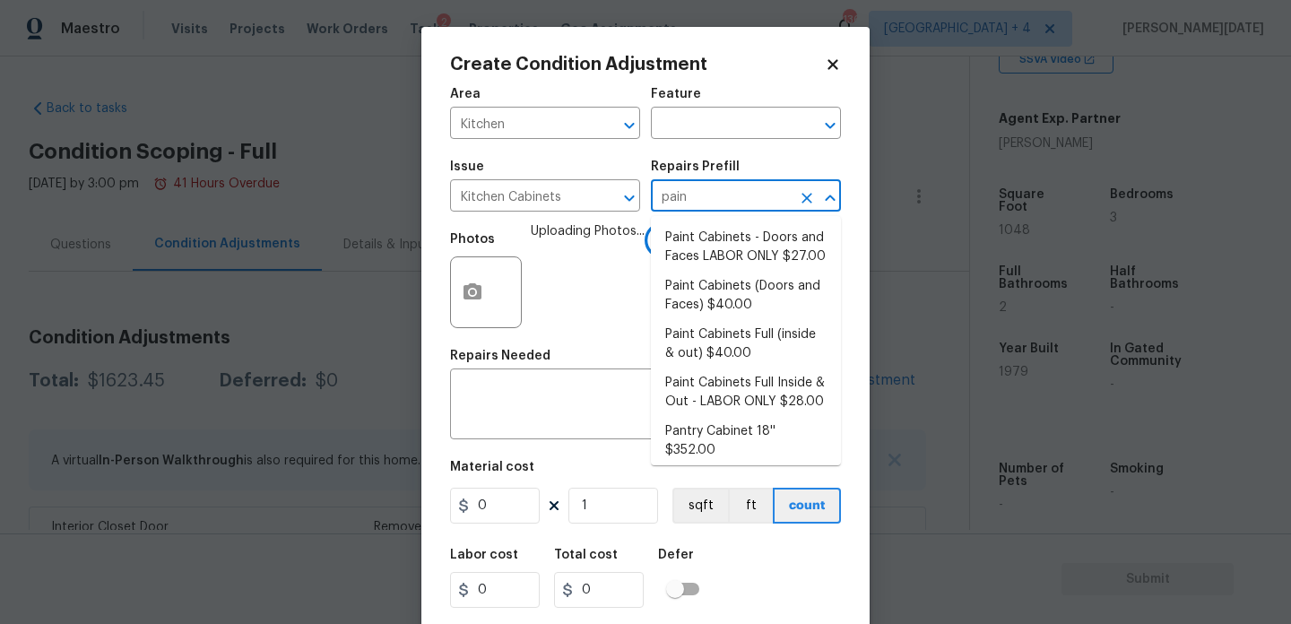
type input "paint"
click at [709, 306] on li "Paint Cabinets (Doors and Faces) $40.00" at bounding box center [746, 296] width 190 height 48
type input "Cabinets"
type textarea "Prep, sand, mask and apply 2 coats of paint to the kitchen cabinet doors and bo…"
type input "40"
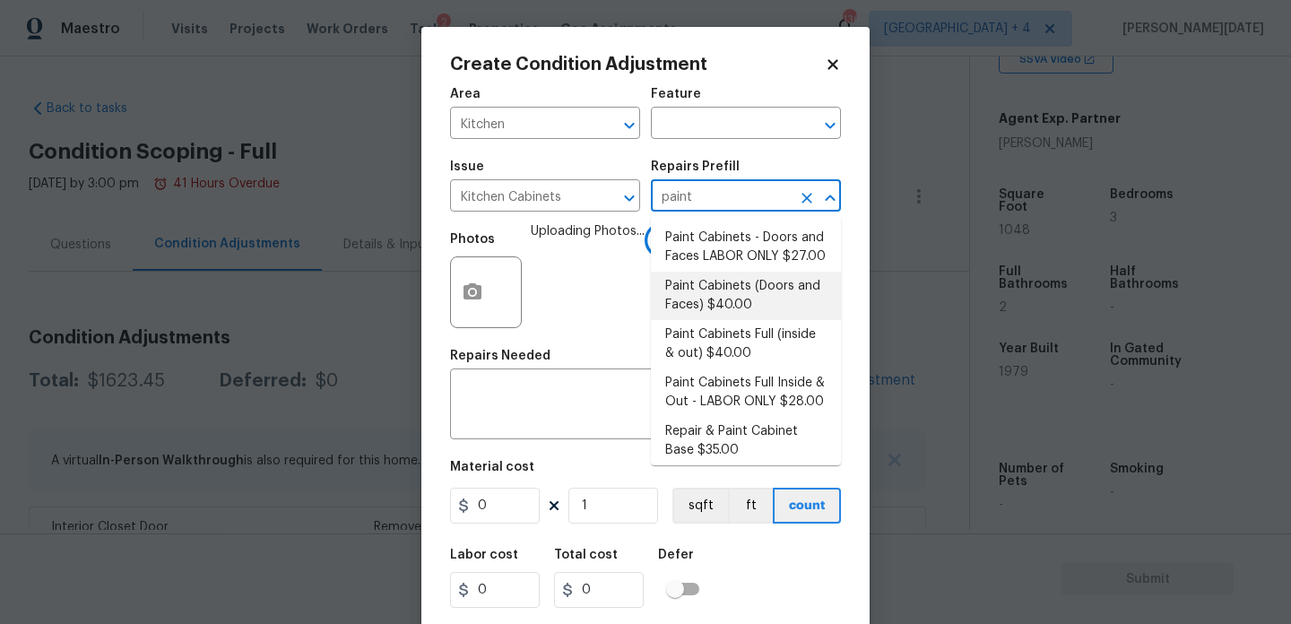
type input "40"
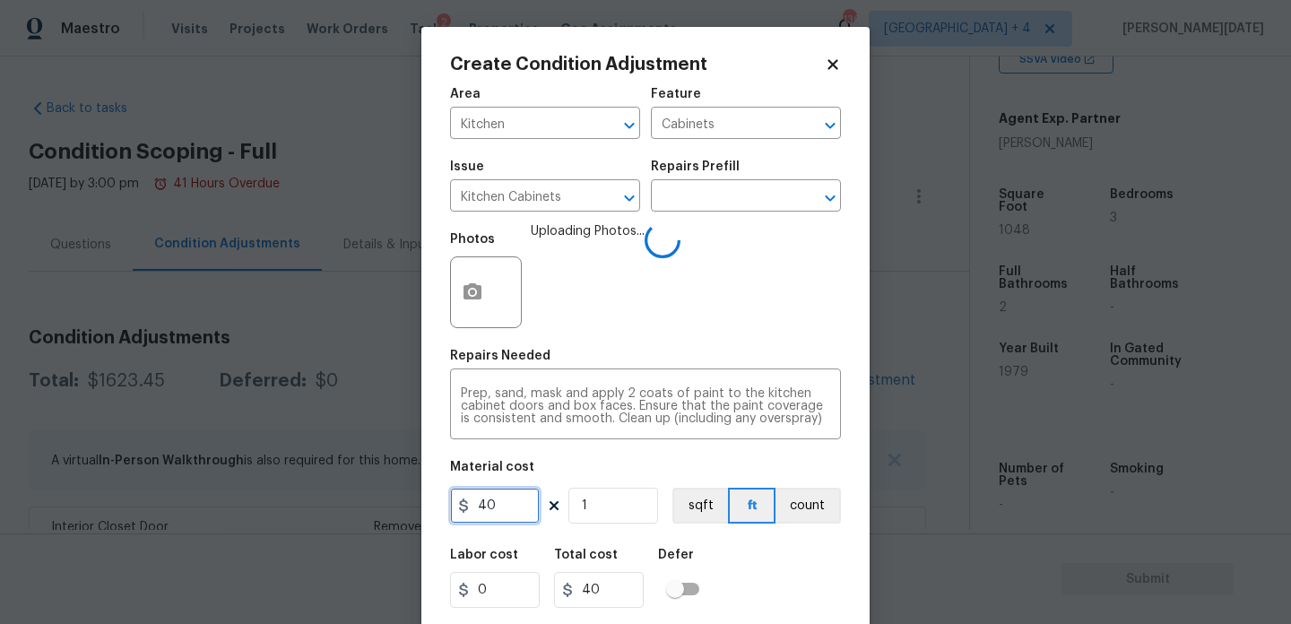
drag, startPoint x: 511, startPoint y: 516, endPoint x: 332, endPoint y: 507, distance: 179.5
click at [332, 507] on div "Create Condition Adjustment Area Kitchen ​ Feature Cabinets ​ Issue Kitchen Cab…" at bounding box center [645, 312] width 1291 height 624
type input "1200"
click at [603, 328] on span "Uploading Photos..." at bounding box center [588, 280] width 114 height 117
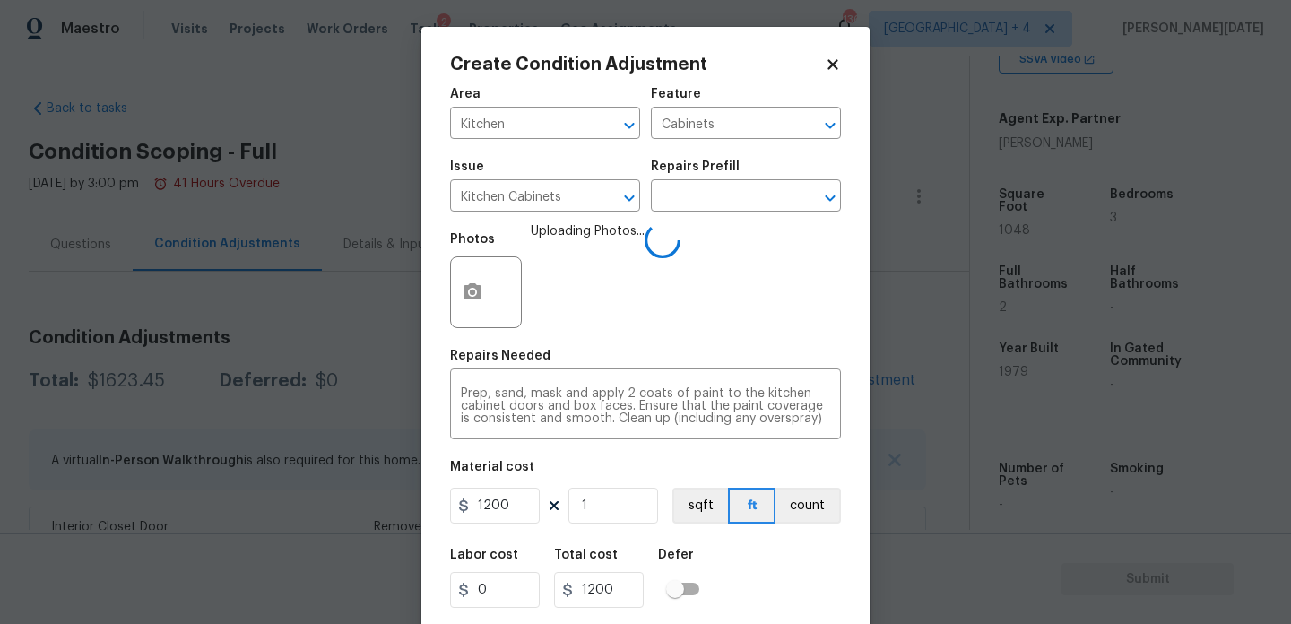
scroll to position [46, 0]
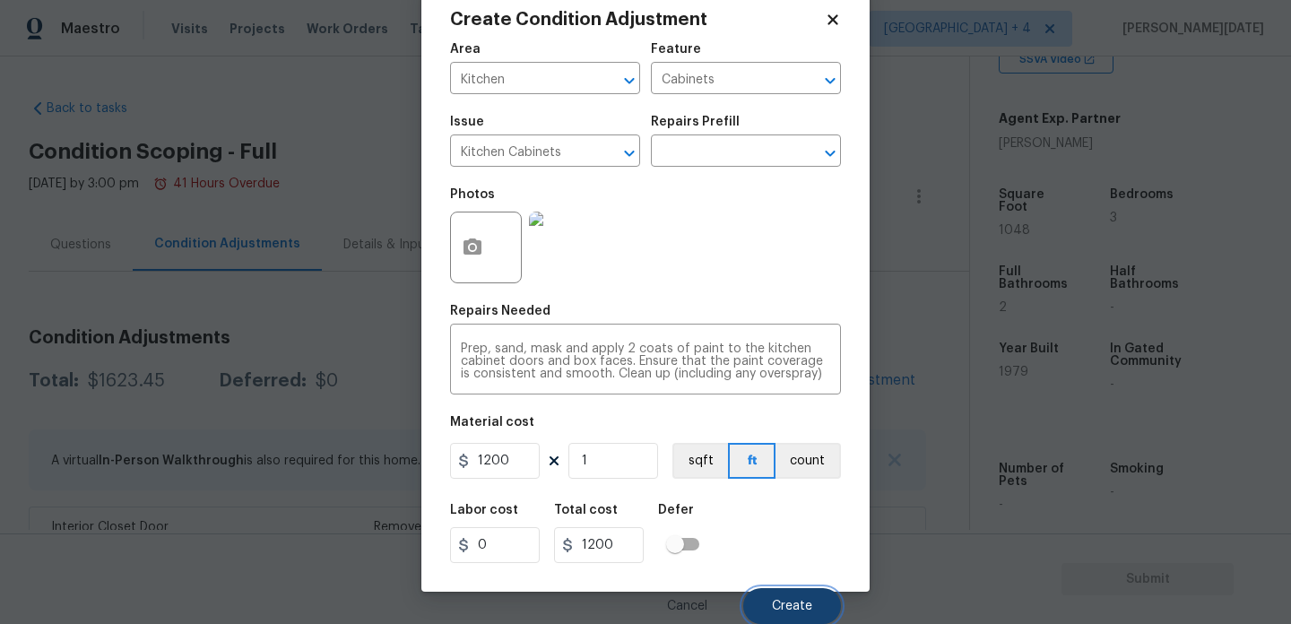
click at [781, 613] on button "Create" at bounding box center [792, 606] width 98 height 36
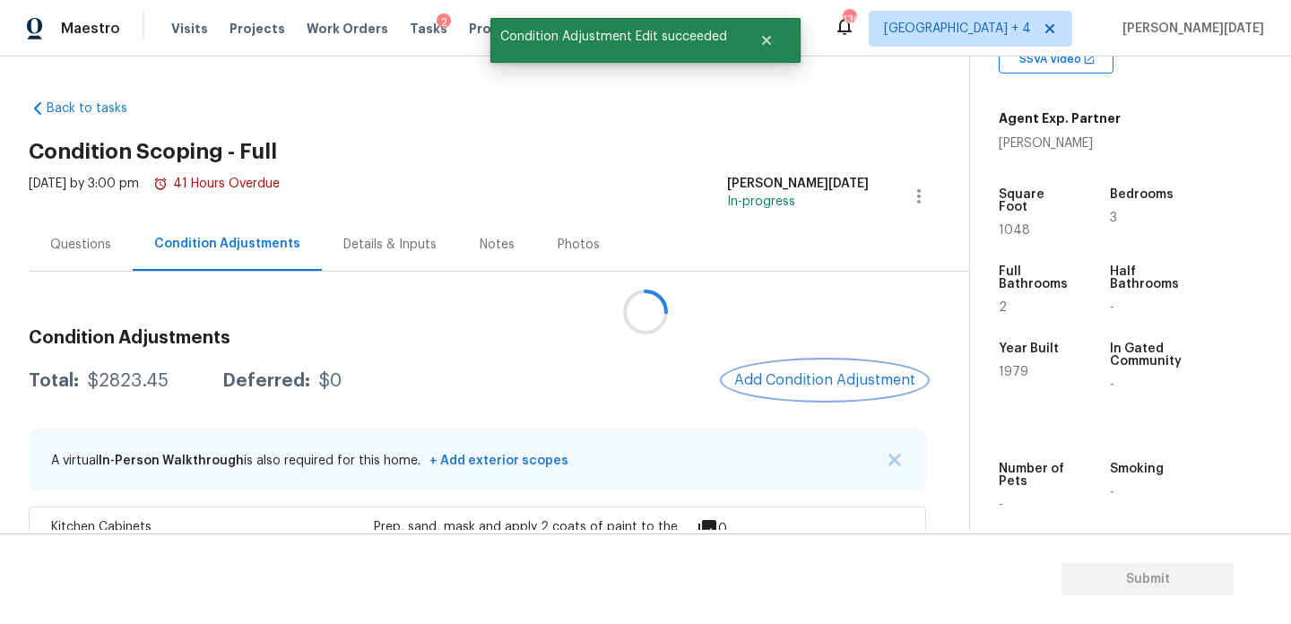
scroll to position [0, 0]
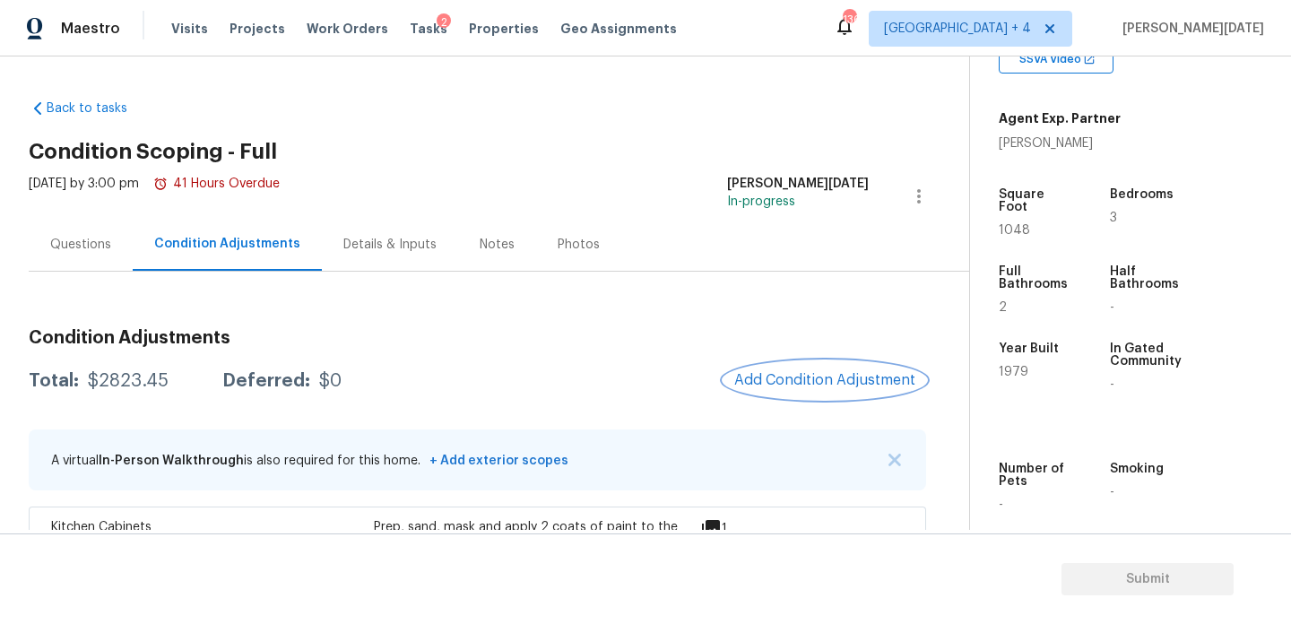
click at [812, 374] on span "Add Condition Adjustment" at bounding box center [824, 380] width 181 height 16
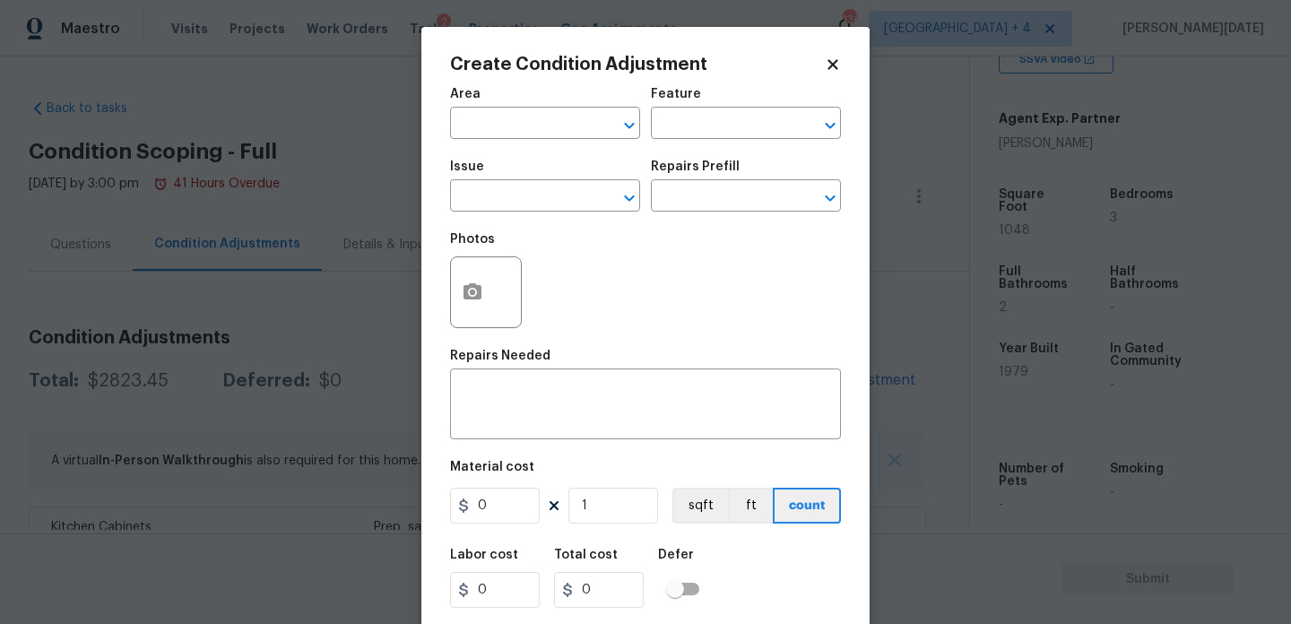
click at [445, 296] on div "Create Condition Adjustment Area ​ Feature ​ Issue ​ Repairs Prefill ​ Photos R…" at bounding box center [645, 332] width 448 height 610
click at [465, 299] on icon "button" at bounding box center [472, 291] width 18 height 16
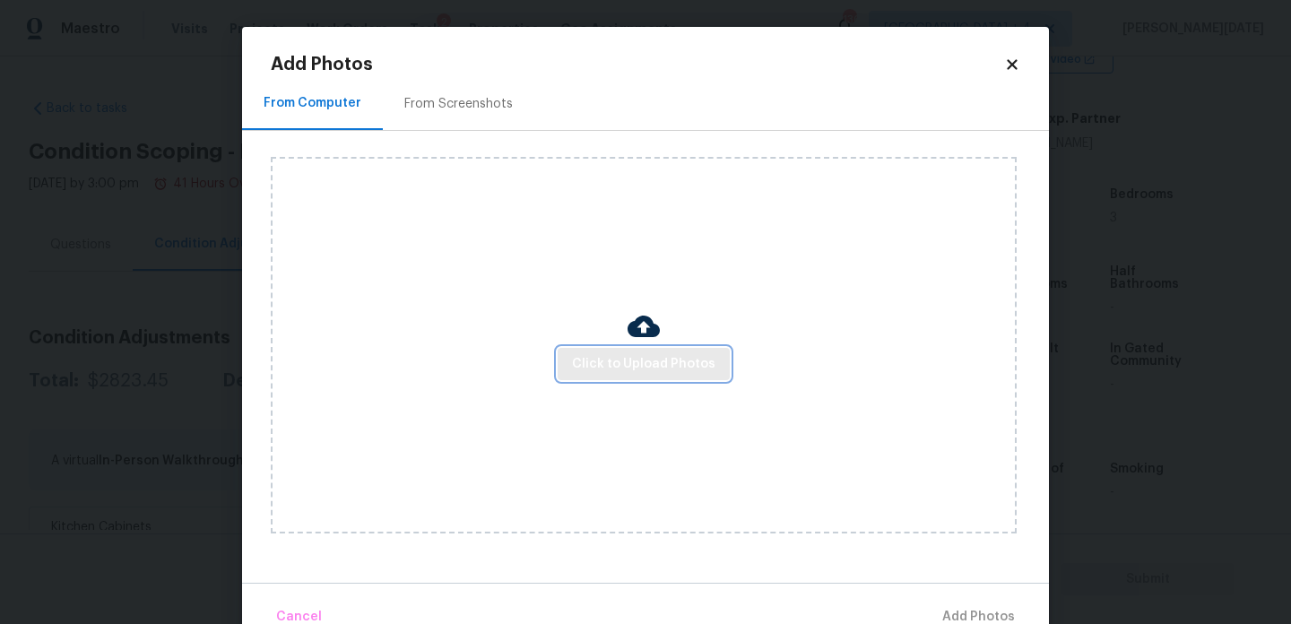
click at [581, 348] on button "Click to Upload Photos" at bounding box center [644, 364] width 172 height 33
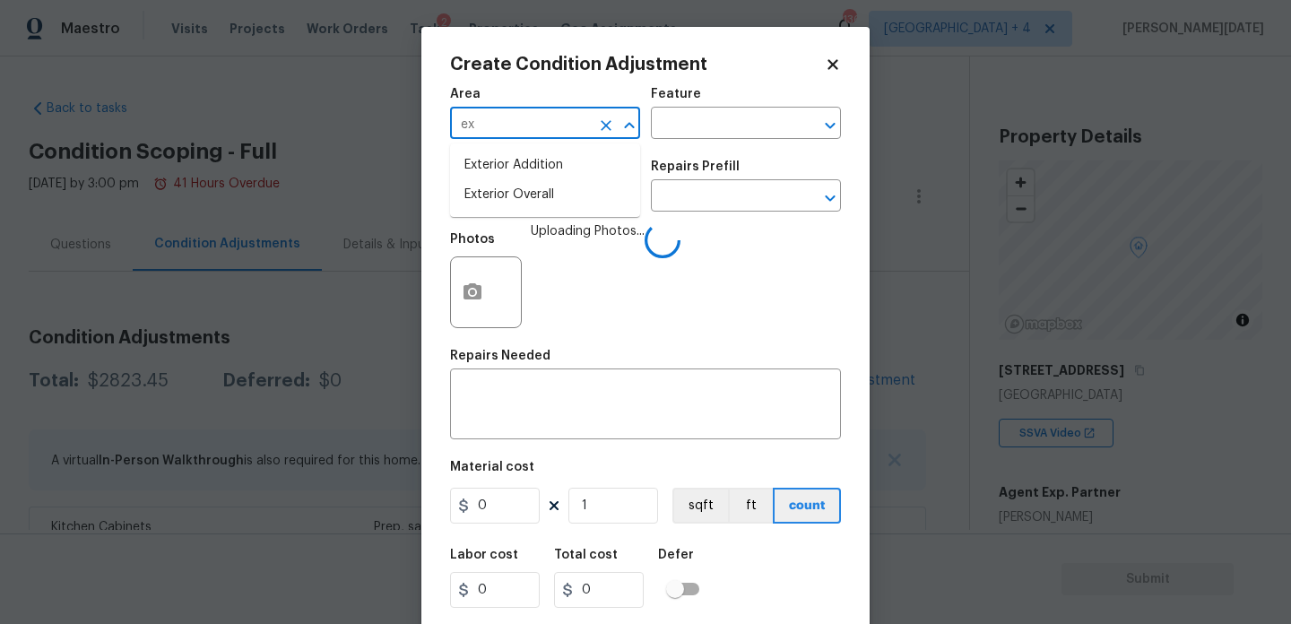
scroll to position [374, 0]
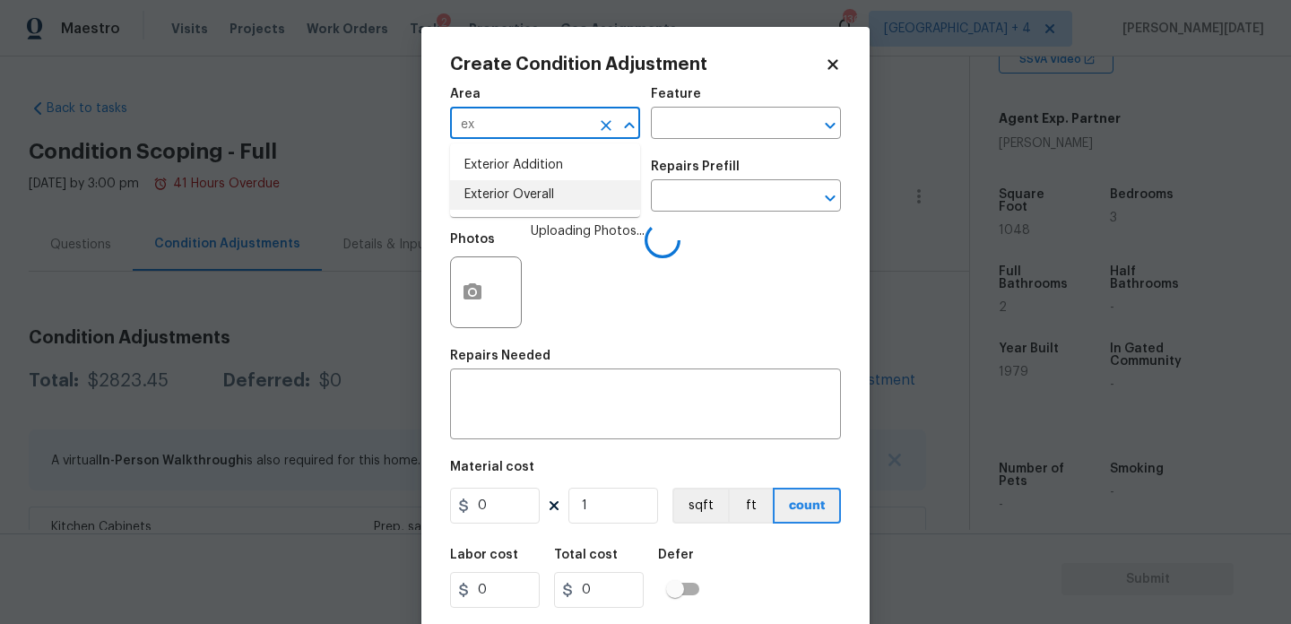
click at [509, 187] on li "Exterior Overall" at bounding box center [545, 195] width 190 height 30
type input "Exterior Overall"
click at [509, 187] on input "text" at bounding box center [520, 198] width 140 height 28
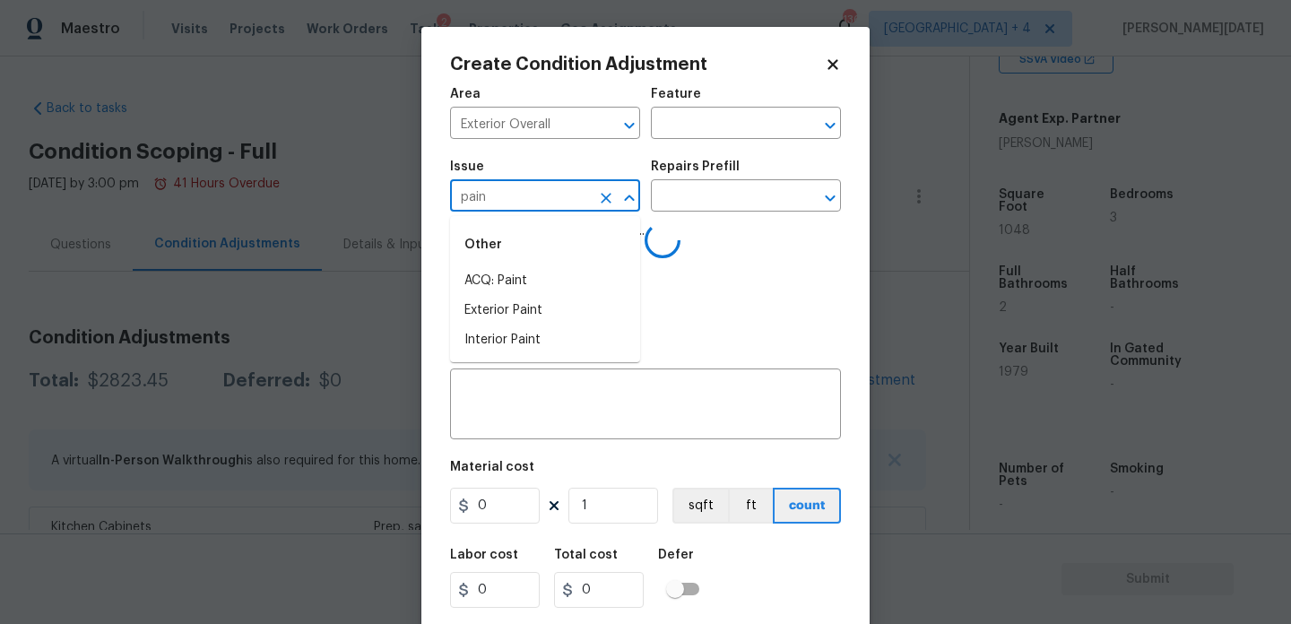
type input "paint"
click at [508, 274] on li "ACQ: Crawlspace" at bounding box center [545, 281] width 190 height 30
type input "ACQ: Crawlspace"
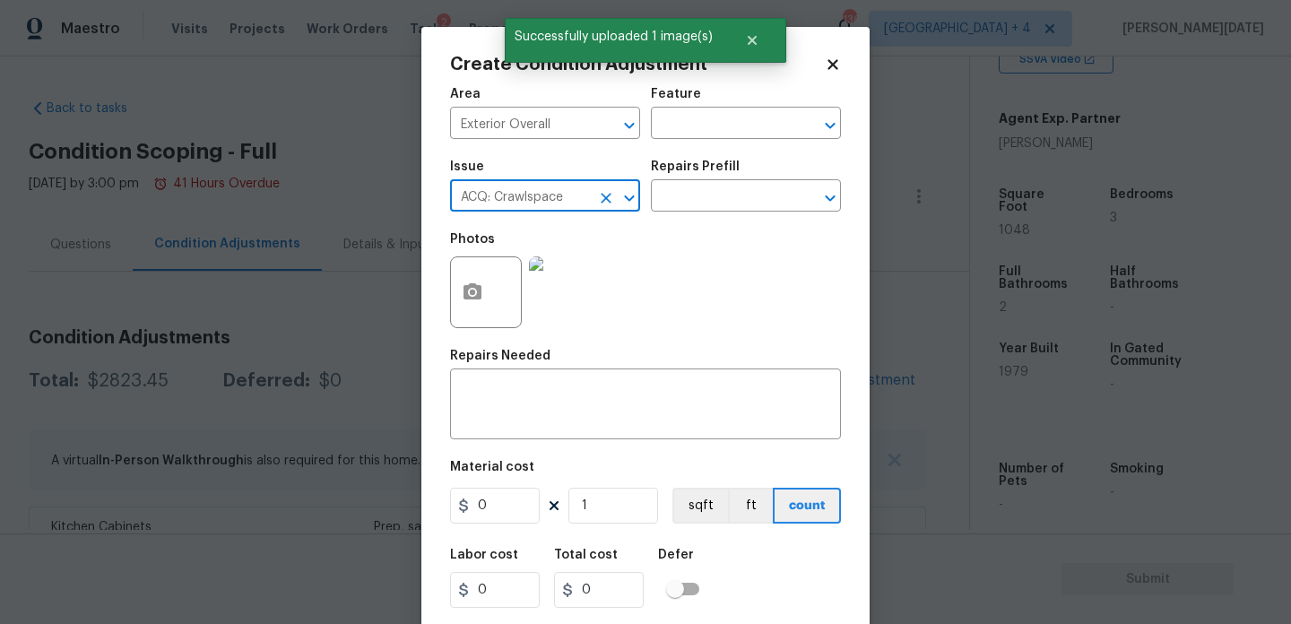
click at [593, 205] on div at bounding box center [616, 198] width 47 height 25
click at [602, 203] on icon "Clear" at bounding box center [606, 198] width 18 height 18
click at [570, 283] on li "ACQ: Paint" at bounding box center [545, 281] width 190 height 30
type input "ACQ: Paint"
click at [701, 201] on input "text" at bounding box center [721, 198] width 140 height 28
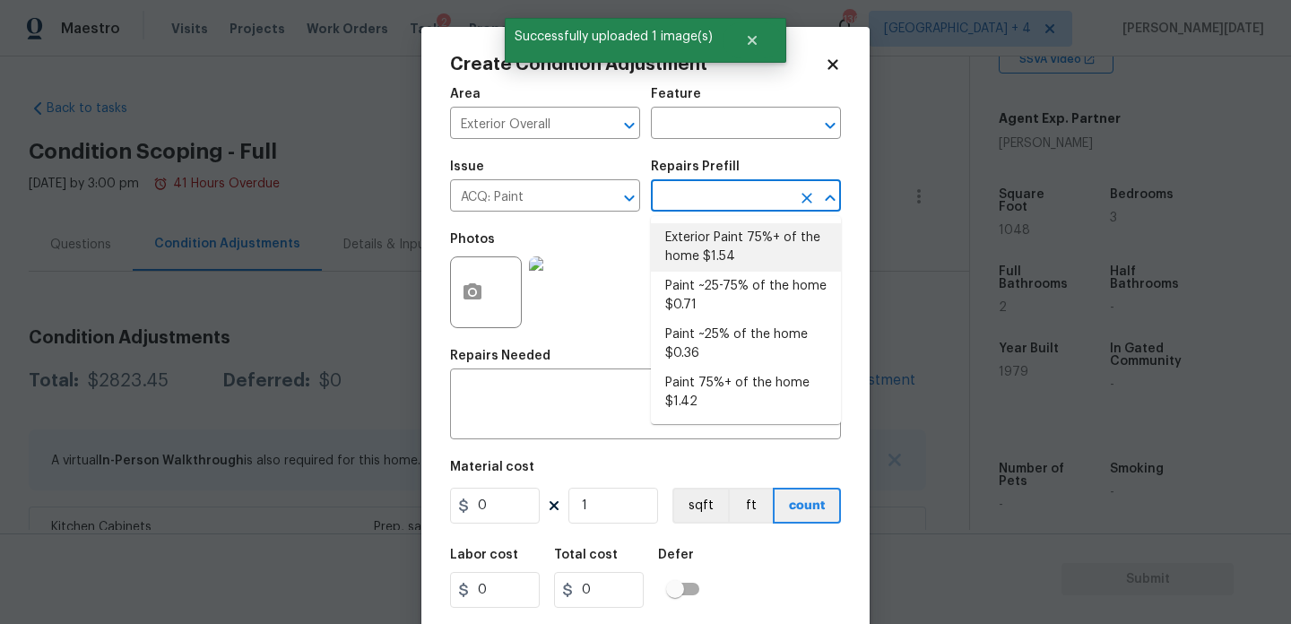
click at [717, 231] on li "Exterior Paint 75%+ of the home $1.54" at bounding box center [746, 247] width 190 height 48
type input "Acquisition"
type input "1.54"
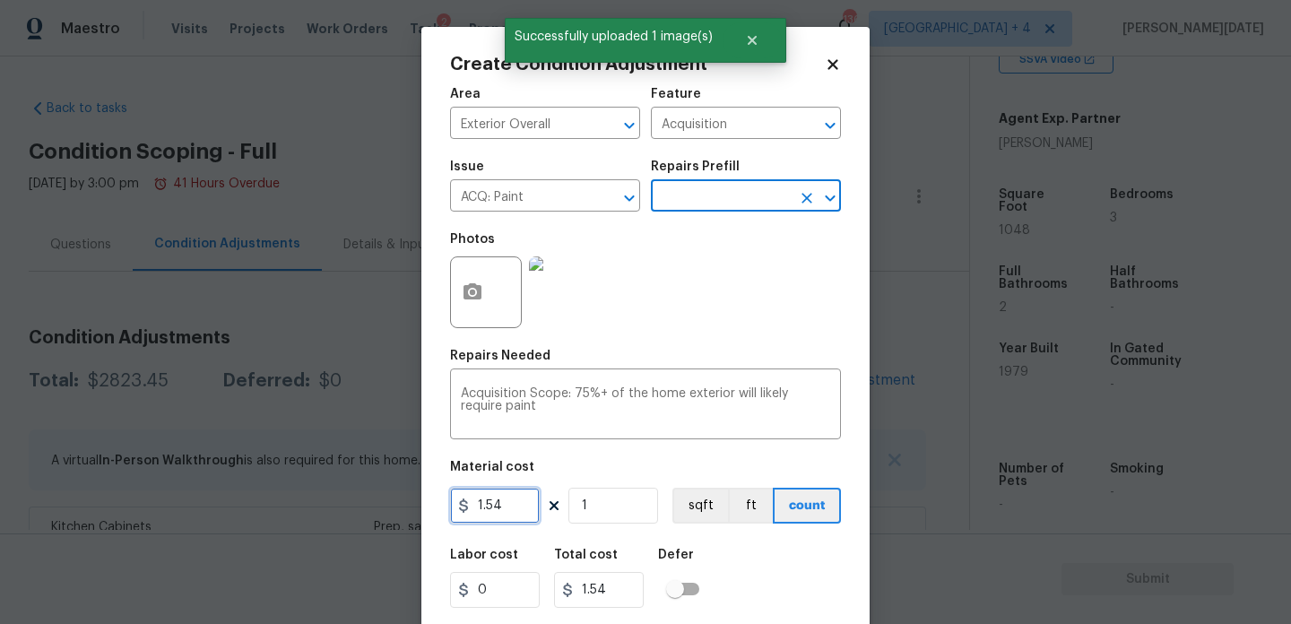
click at [532, 506] on input "1.54" at bounding box center [495, 506] width 90 height 36
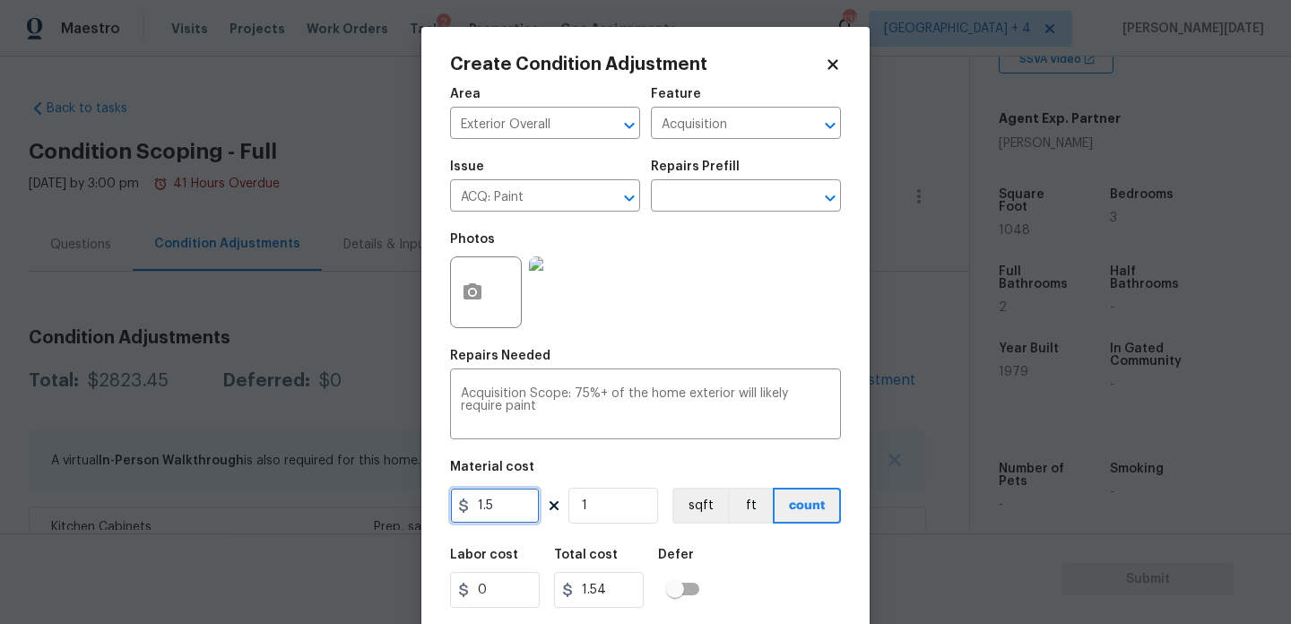
type input "1.54"
click at [615, 508] on input "1" at bounding box center [613, 506] width 90 height 36
type input "10"
type input "15.4"
type input "104"
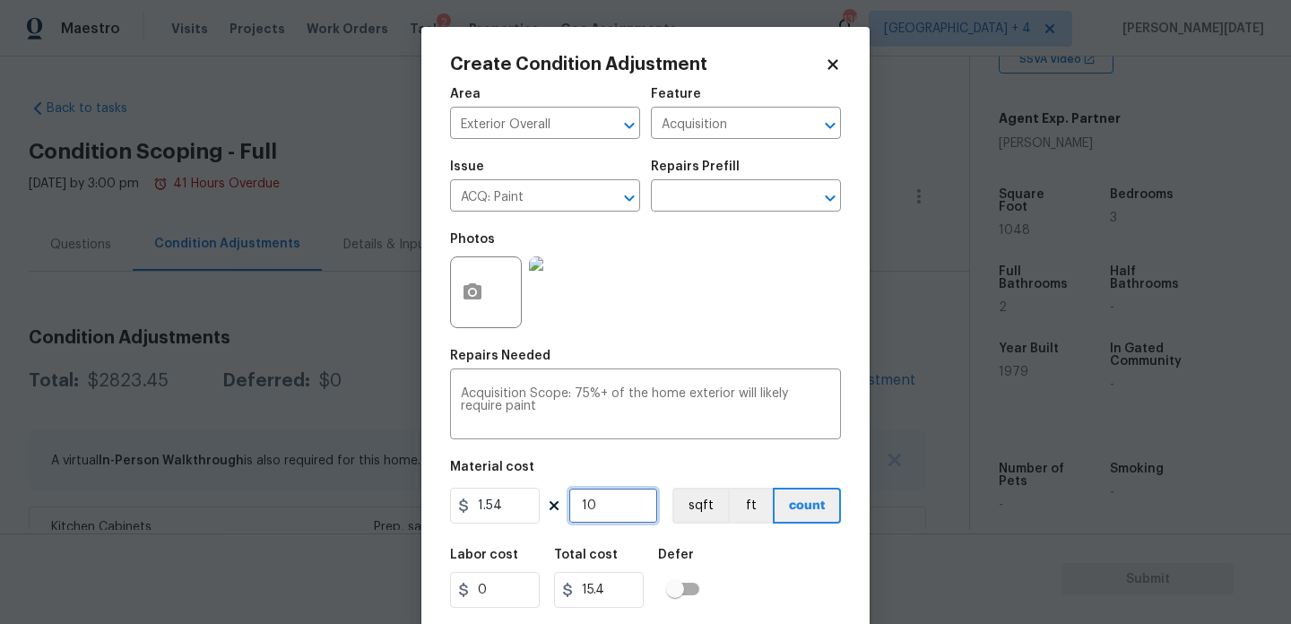
type input "160.16"
type input "1048"
type input "1613.92"
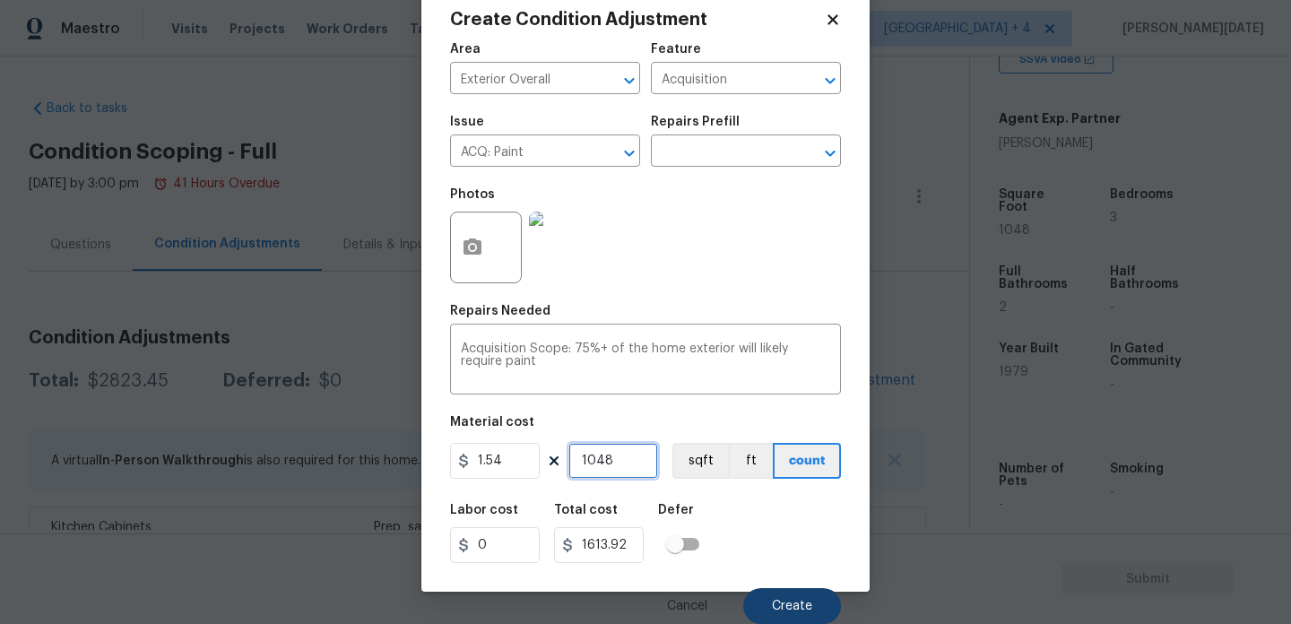
type input "1048"
click at [785, 601] on span "Create" at bounding box center [792, 606] width 40 height 13
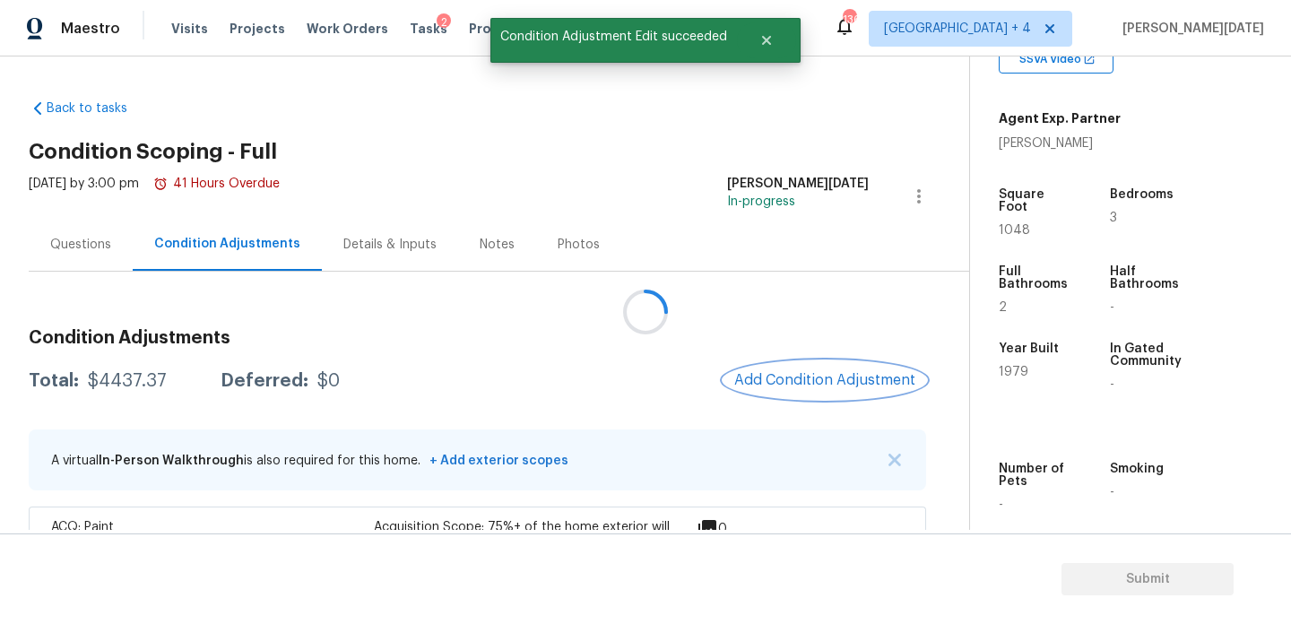
scroll to position [0, 0]
click at [793, 365] on button "Add Condition Adjustment" at bounding box center [824, 380] width 203 height 38
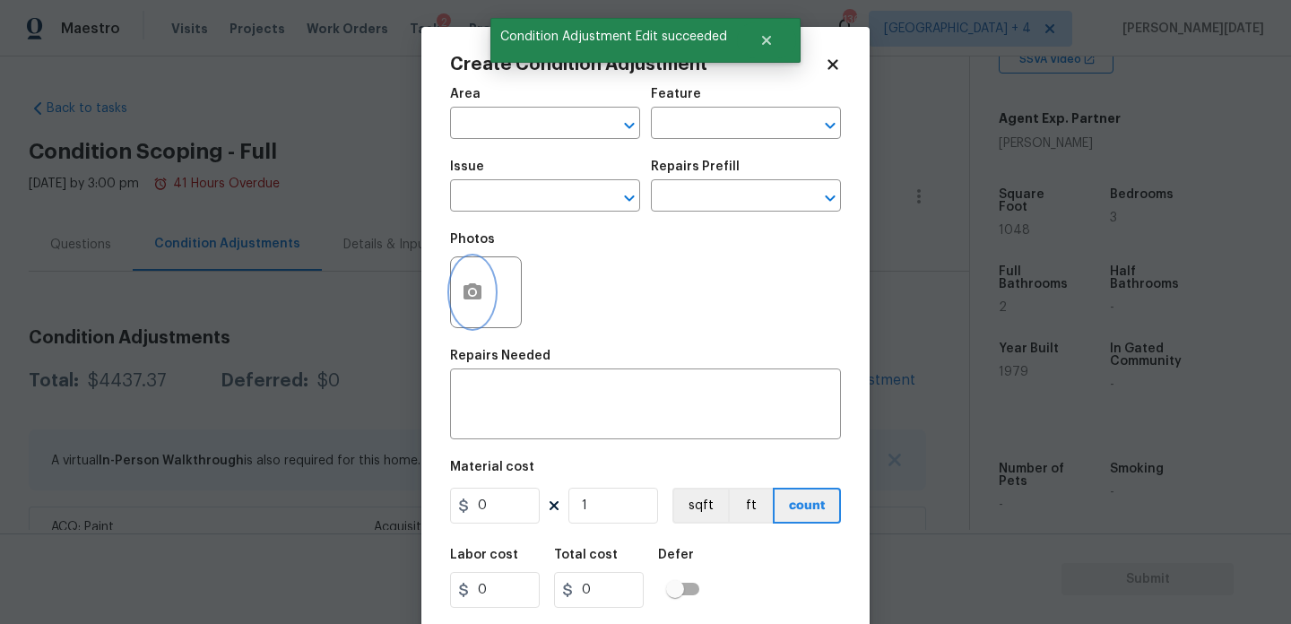
click at [488, 305] on button "button" at bounding box center [472, 292] width 43 height 70
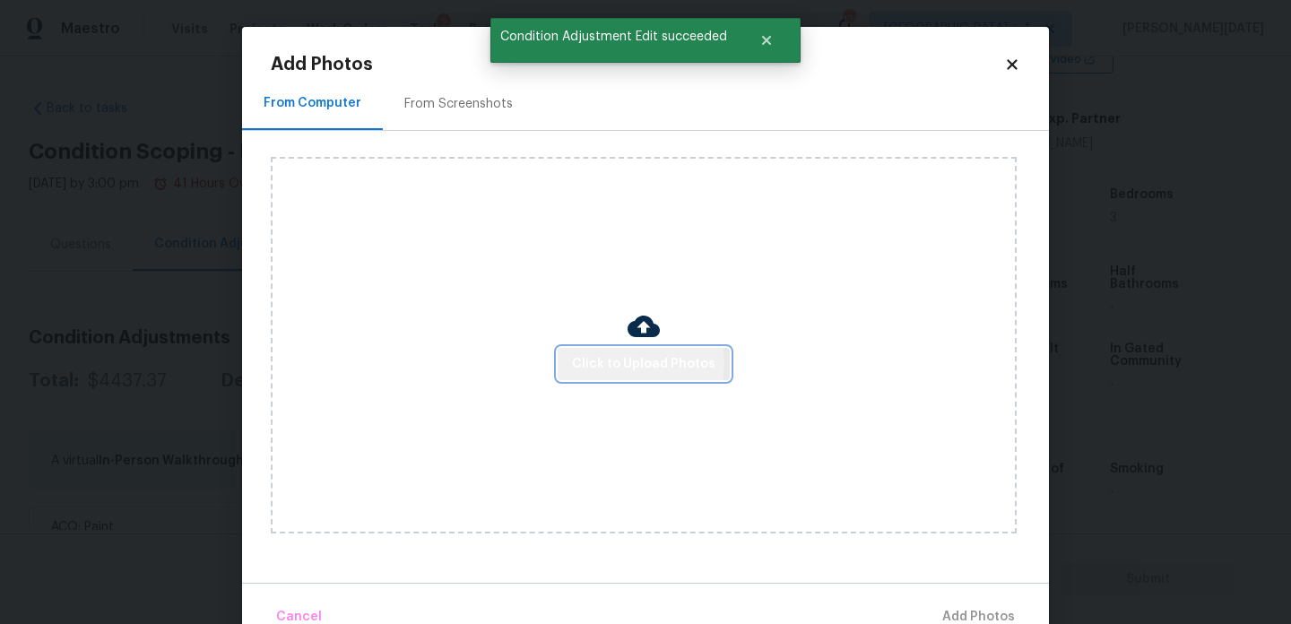
click at [619, 364] on span "Click to Upload Photos" at bounding box center [643, 364] width 143 height 22
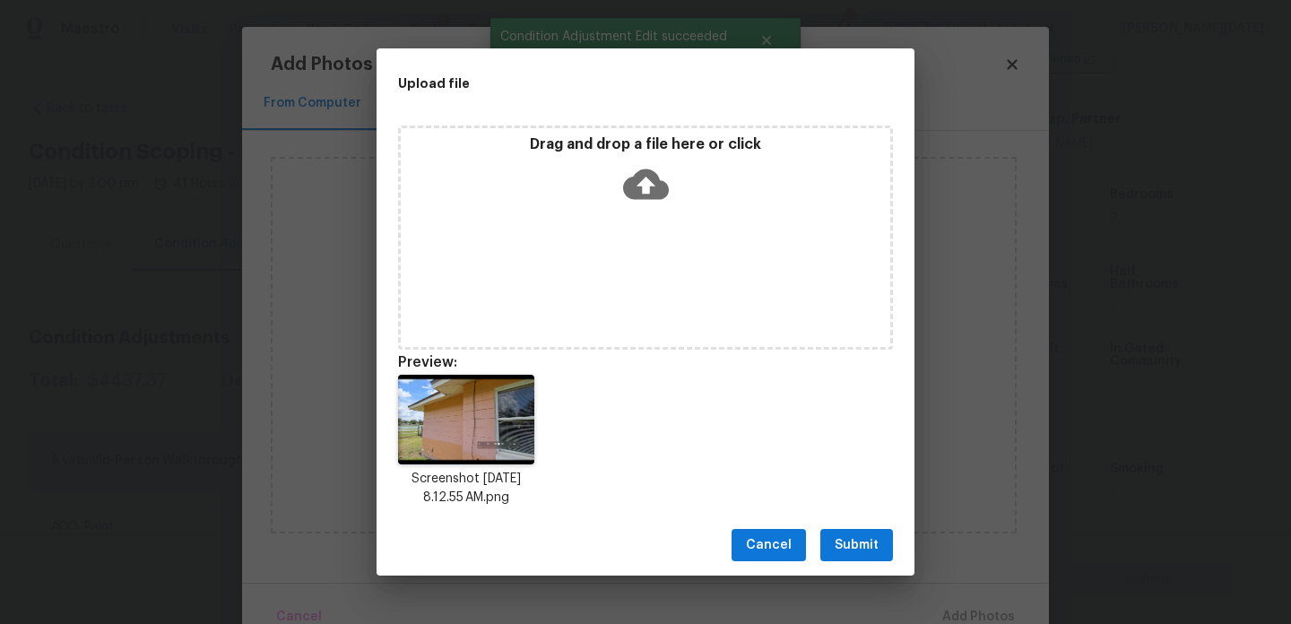
click at [830, 521] on div "Cancel Submit" at bounding box center [645, 546] width 538 height 62
click at [846, 535] on span "Submit" at bounding box center [856, 545] width 44 height 22
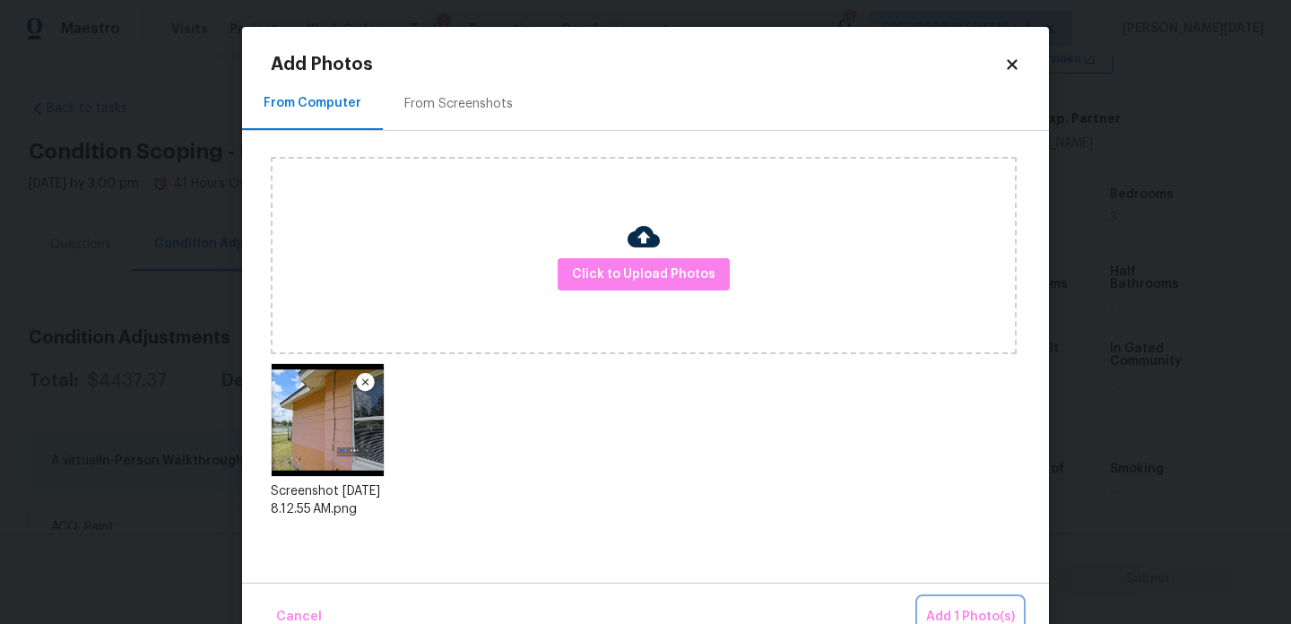
click at [955, 610] on span "Add 1 Photo(s)" at bounding box center [970, 617] width 89 height 22
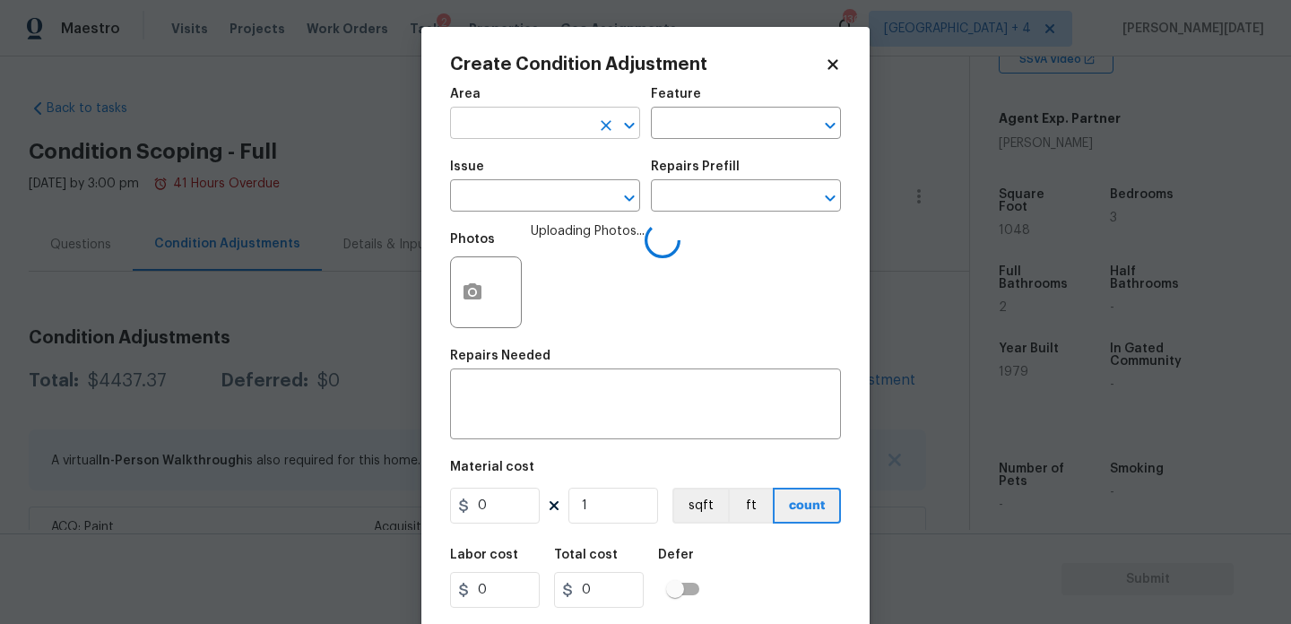
click at [509, 132] on input "text" at bounding box center [520, 125] width 140 height 28
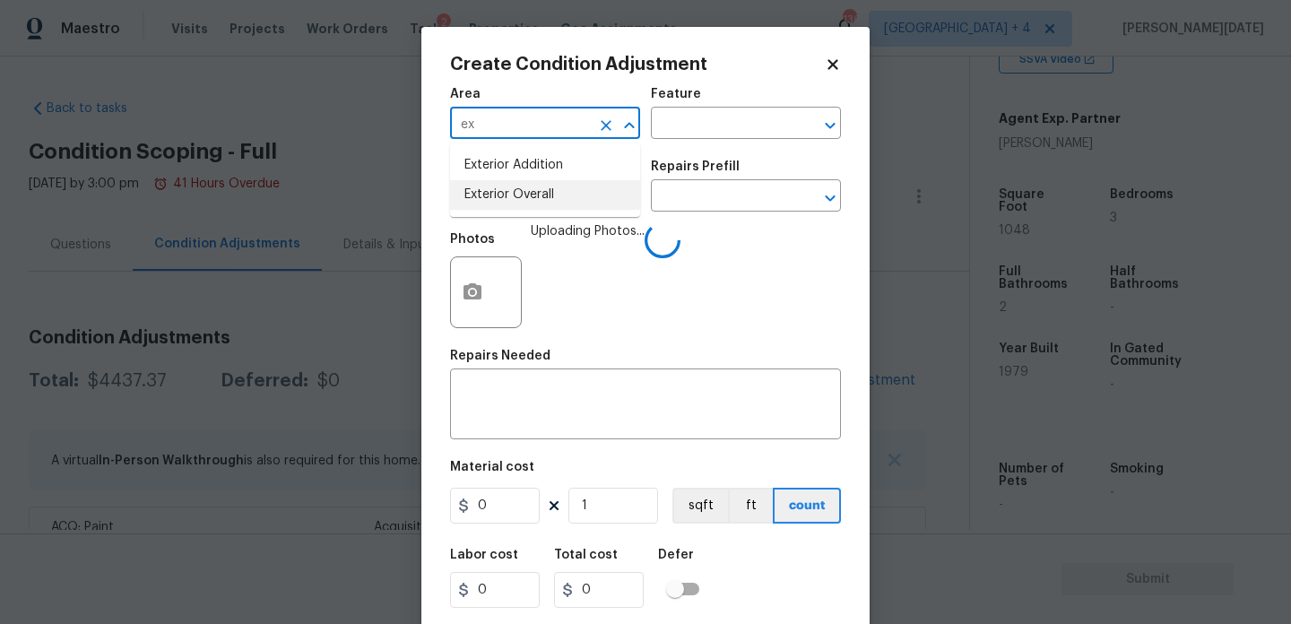
click at [520, 202] on li "Exterior Overall" at bounding box center [545, 195] width 190 height 30
type input "Exterior Overall"
click at [720, 138] on input "text" at bounding box center [721, 125] width 140 height 28
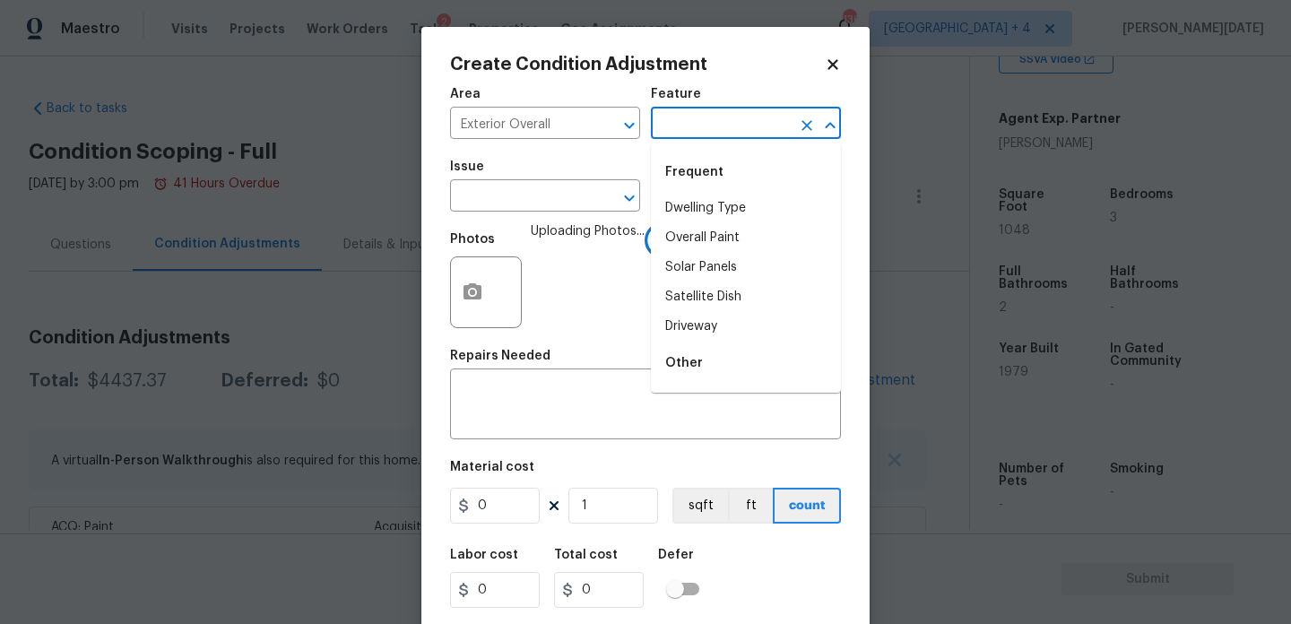
type input "i"
type input "sid"
click at [708, 226] on li "Overall Paint" at bounding box center [746, 238] width 190 height 30
type input "Overall Paint"
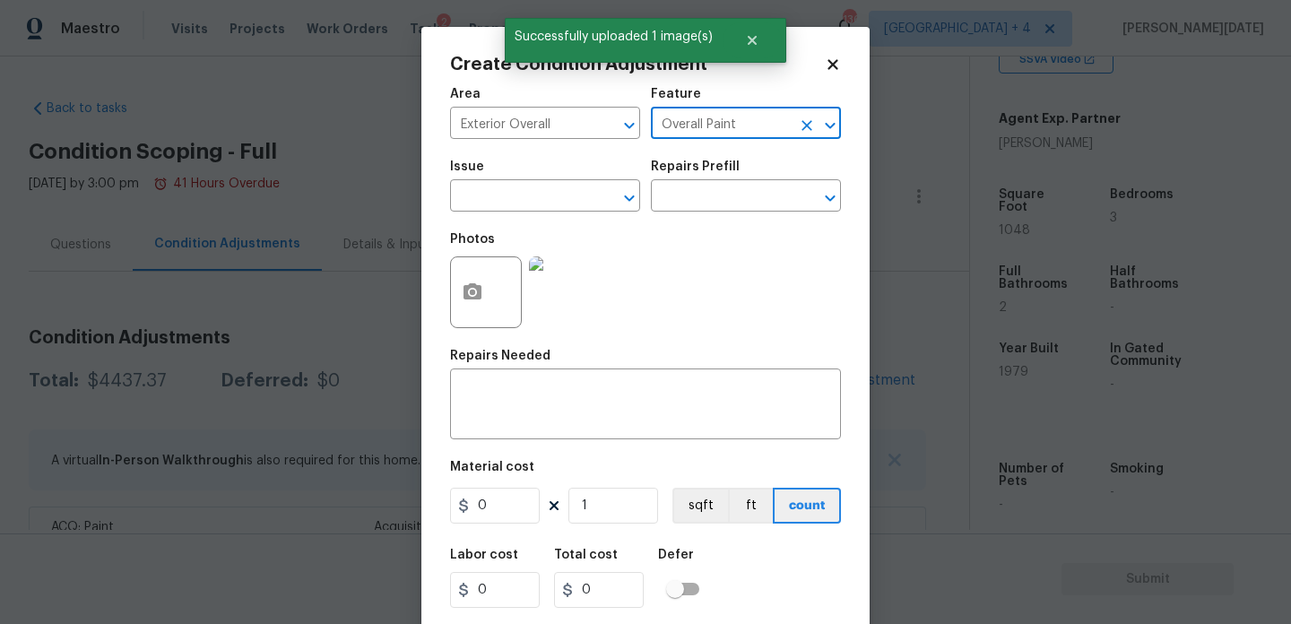
click at [807, 121] on icon "Clear" at bounding box center [807, 126] width 18 height 18
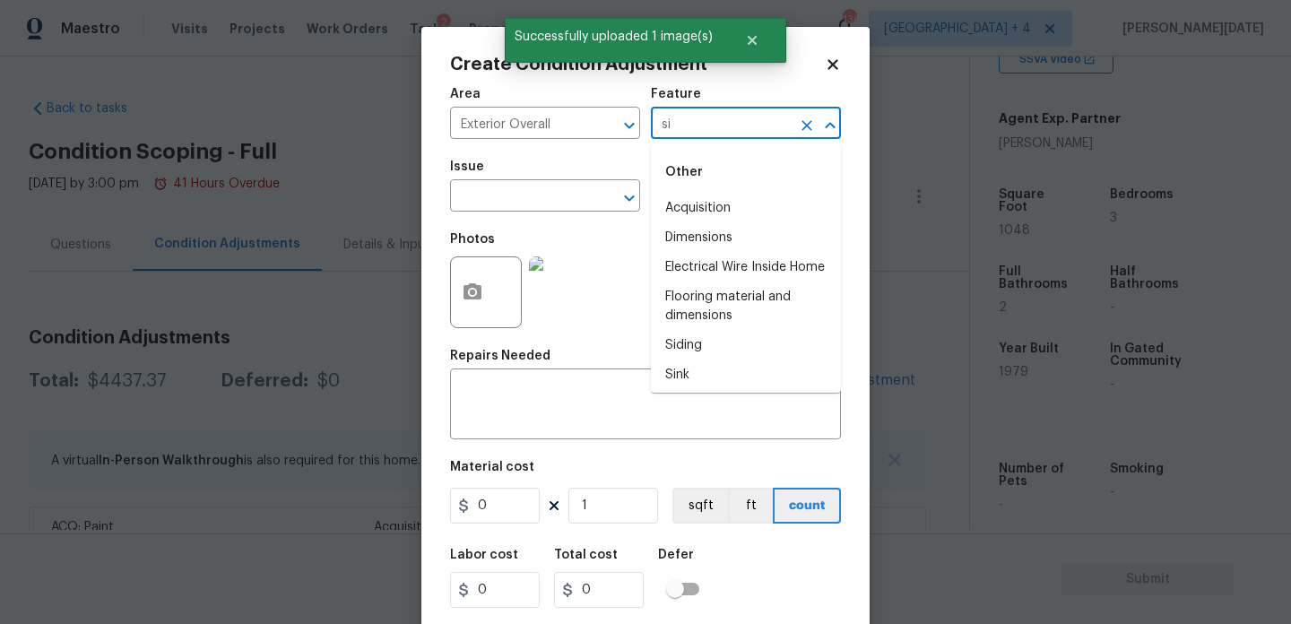
type input "sid"
click at [689, 232] on li "Siding" at bounding box center [746, 238] width 190 height 30
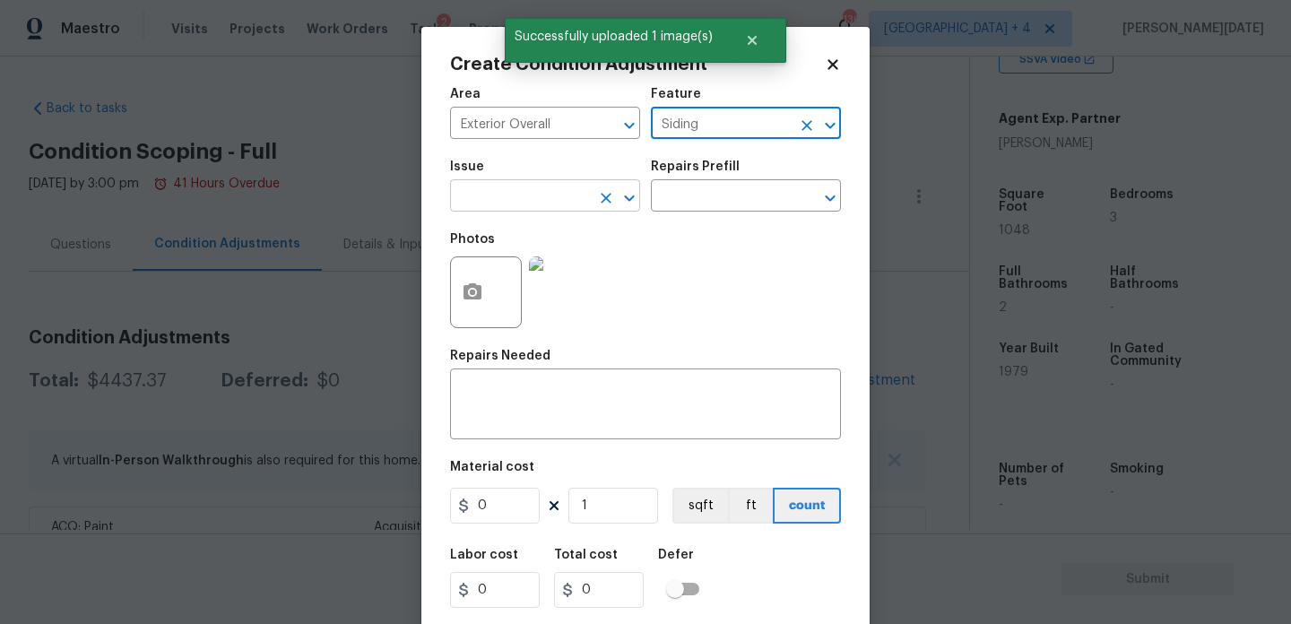
type input "Siding"
click at [532, 195] on input "text" at bounding box center [520, 198] width 140 height 28
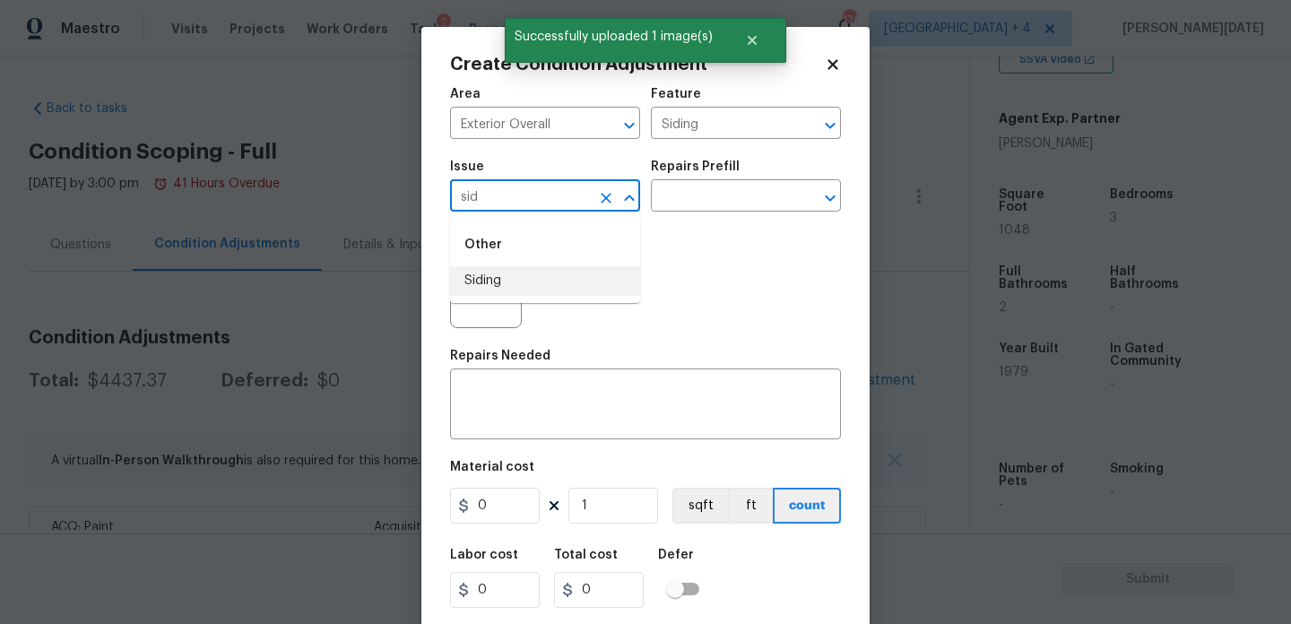
click at [519, 276] on li "Siding" at bounding box center [545, 281] width 190 height 30
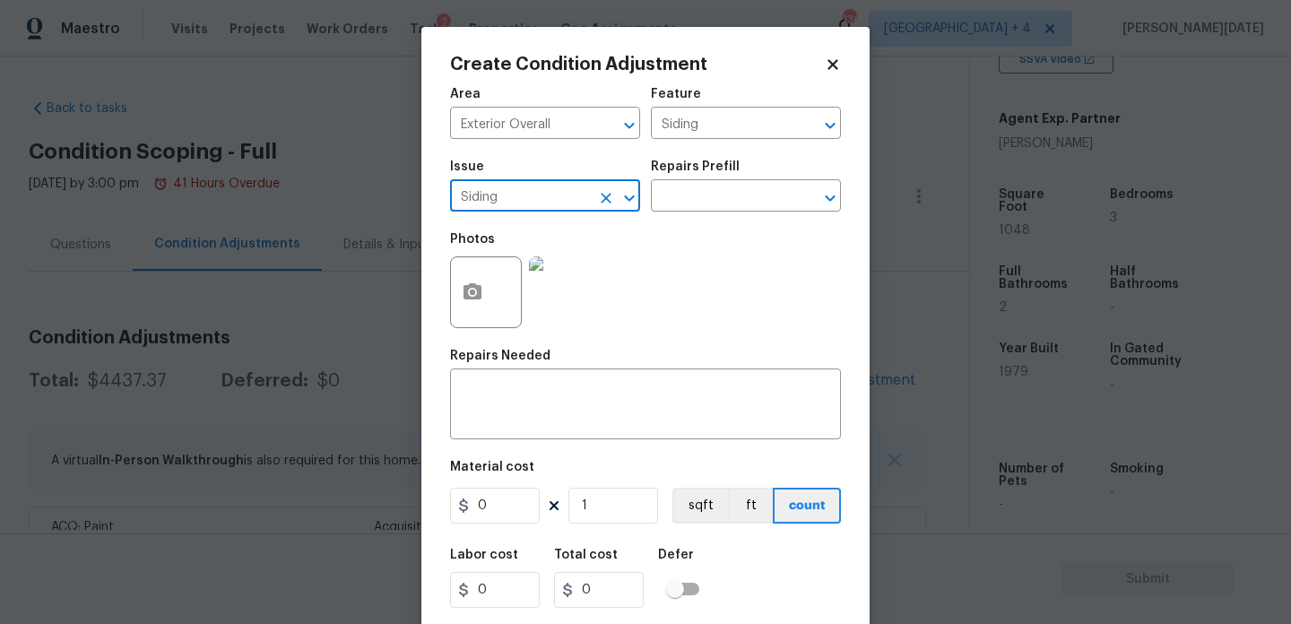
type input "Siding"
click at [498, 508] on input "0" at bounding box center [495, 506] width 90 height 36
type input "575"
click at [509, 428] on div "x ​" at bounding box center [645, 406] width 391 height 66
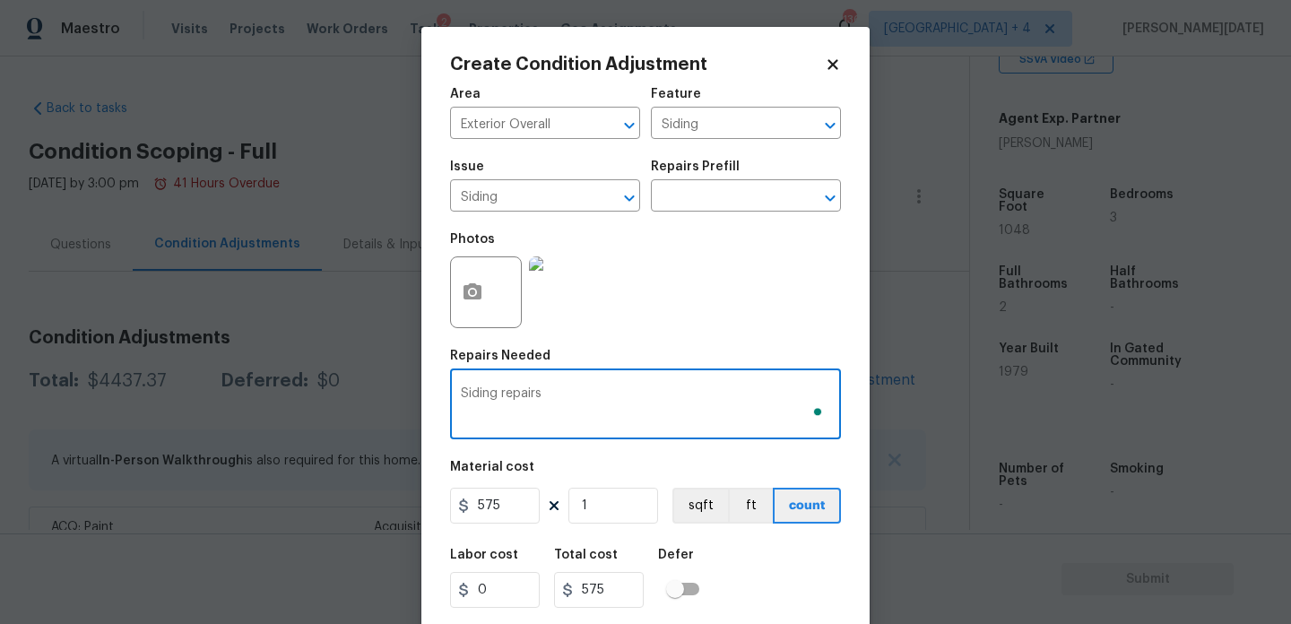
scroll to position [46, 0]
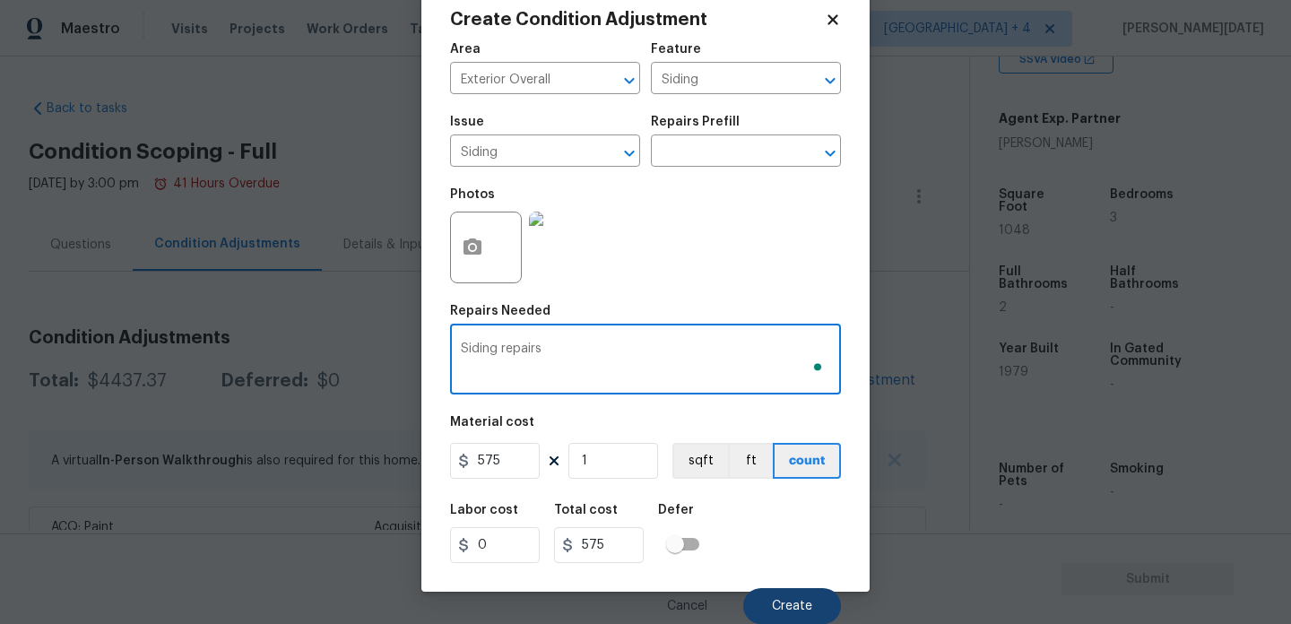
type textarea "Siding repairs"
click at [797, 600] on span "Create" at bounding box center [792, 606] width 40 height 13
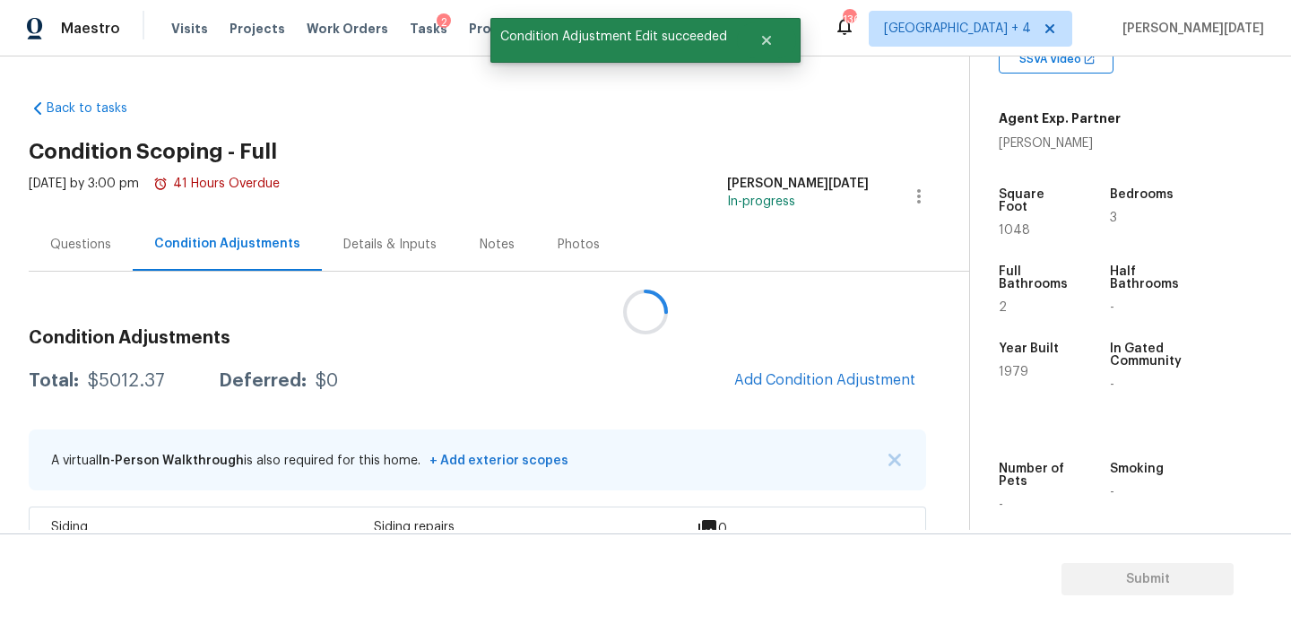
scroll to position [0, 0]
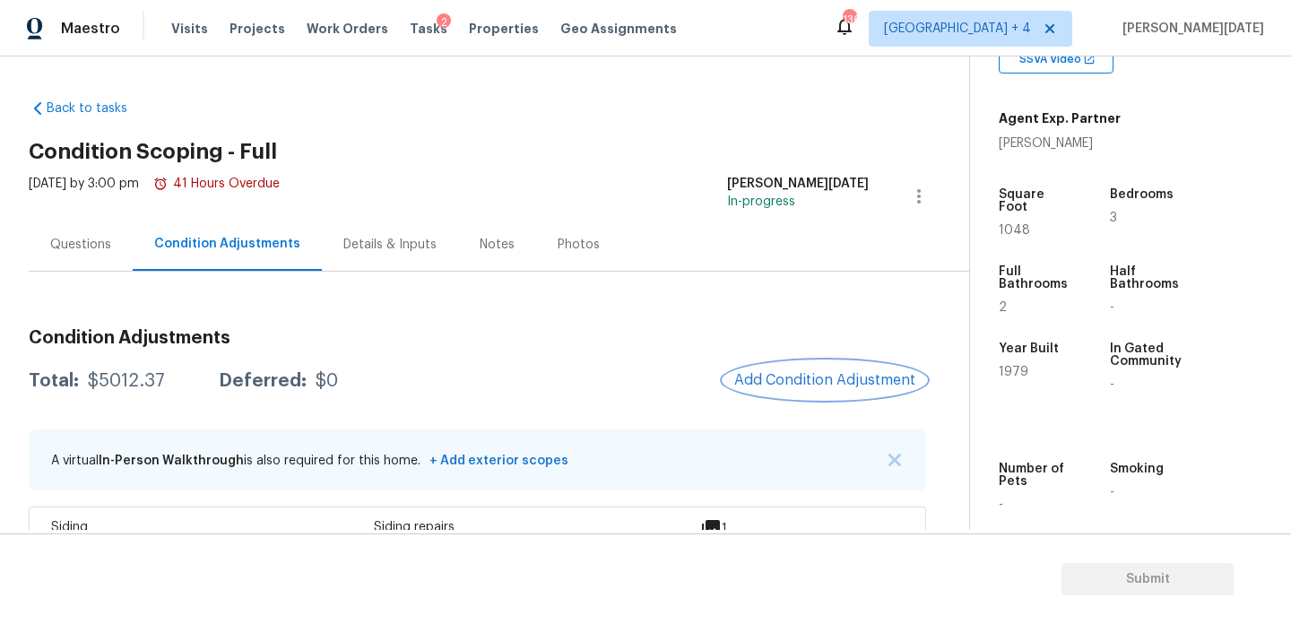
click at [784, 373] on span "Add Condition Adjustment" at bounding box center [824, 380] width 181 height 16
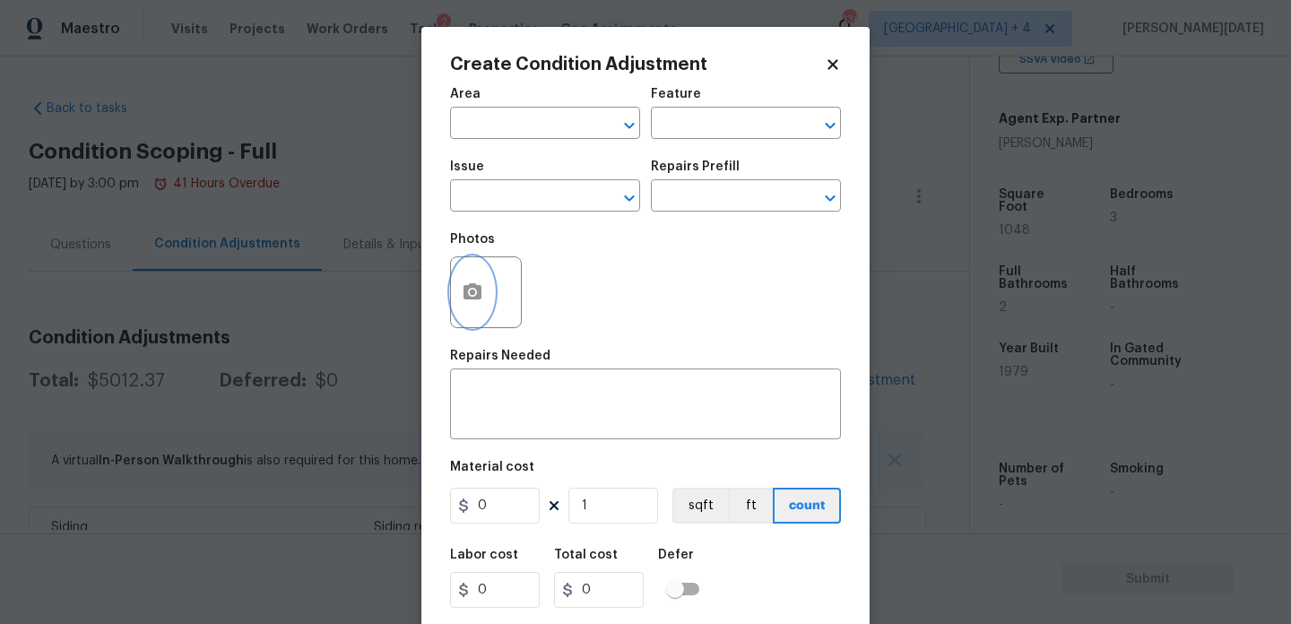
click at [471, 300] on icon "button" at bounding box center [473, 292] width 22 height 22
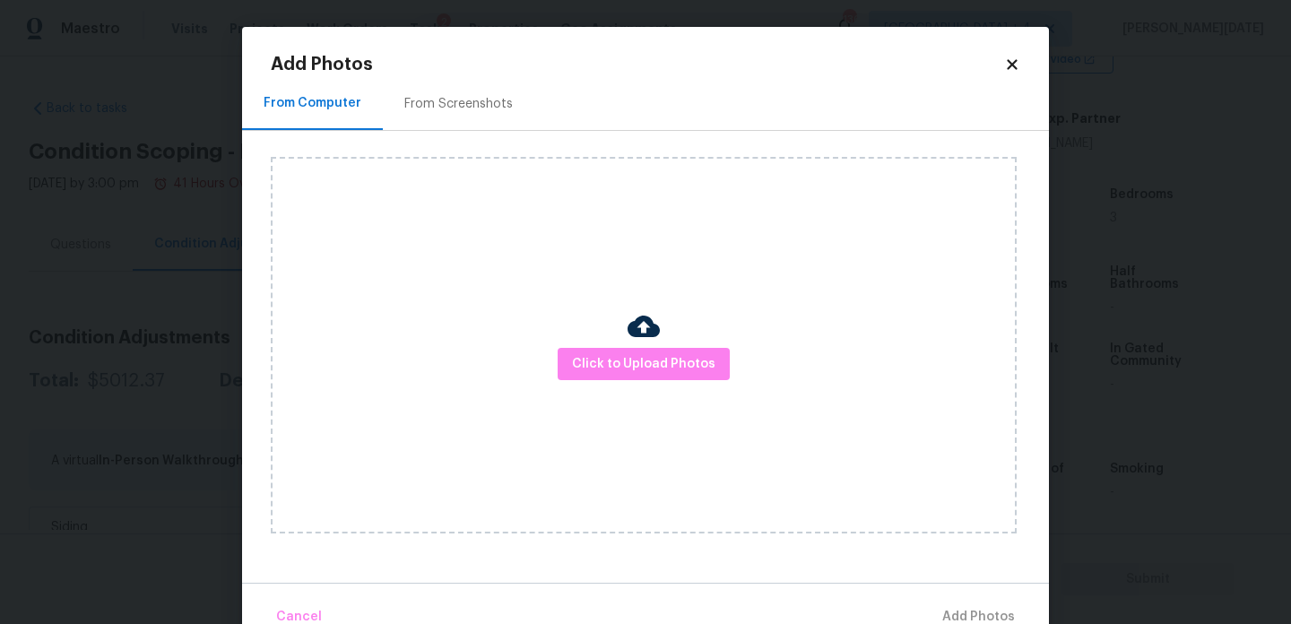
click at [638, 342] on img at bounding box center [643, 326] width 32 height 32
click at [647, 358] on span "Click to Upload Photos" at bounding box center [643, 364] width 143 height 22
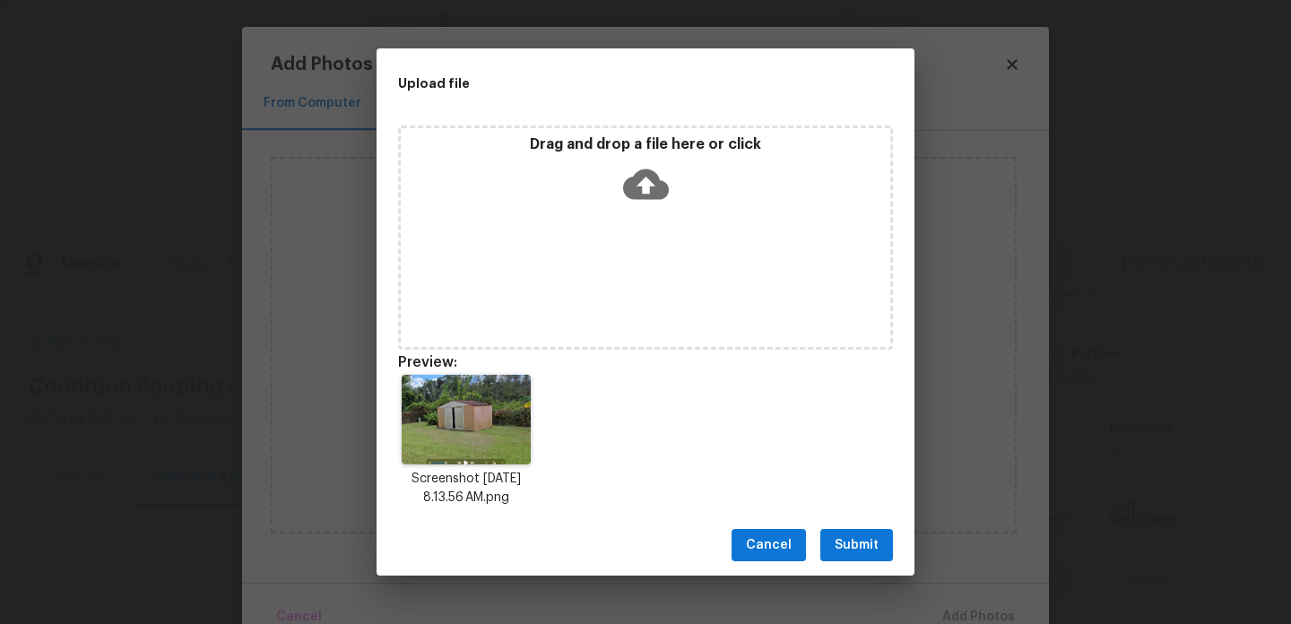
click at [850, 558] on button "Submit" at bounding box center [856, 545] width 73 height 33
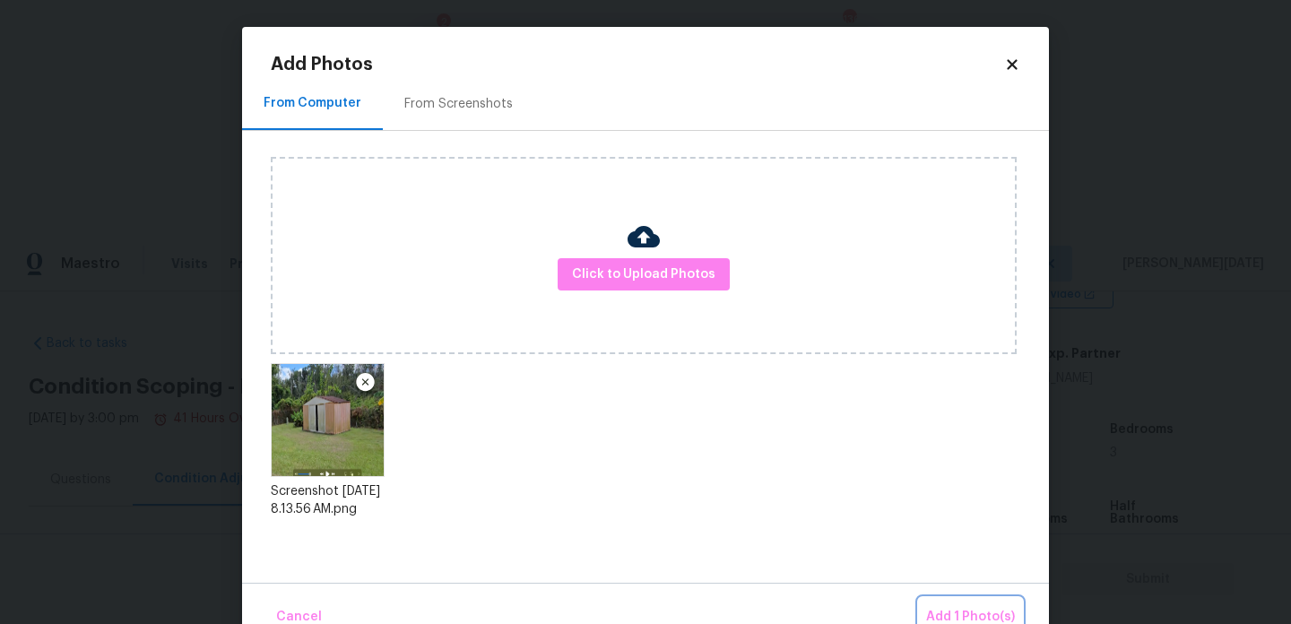
click at [949, 599] on button "Add 1 Photo(s)" at bounding box center [970, 617] width 103 height 39
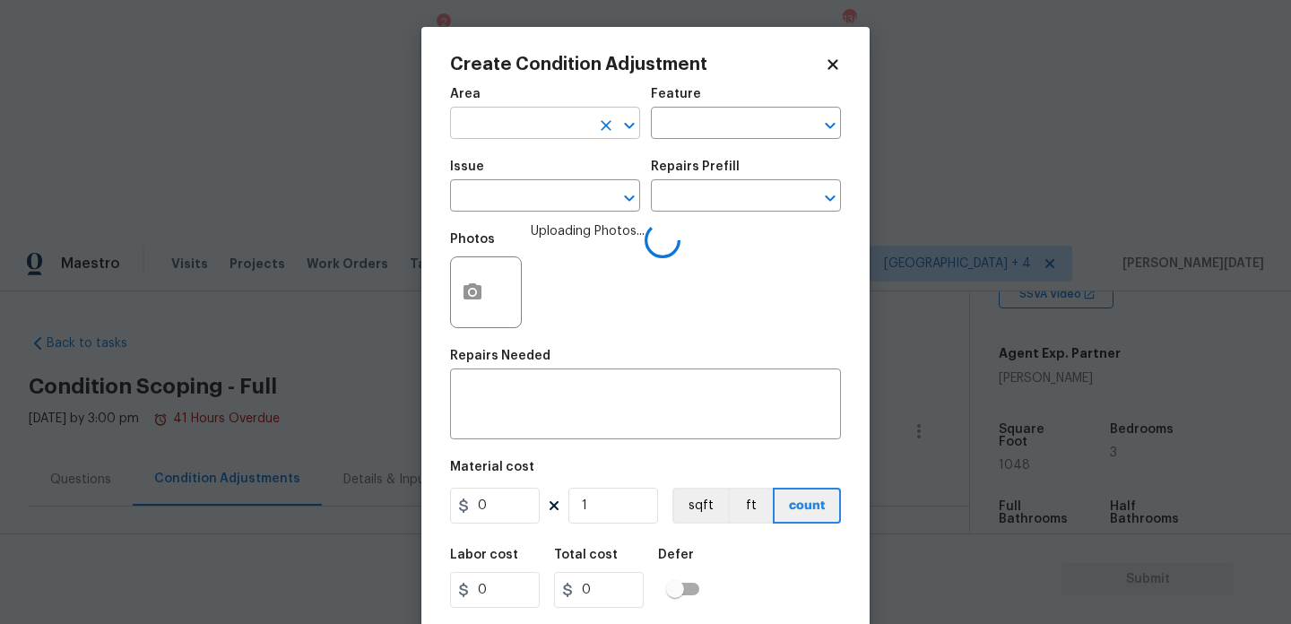
click at [522, 128] on input "text" at bounding box center [520, 125] width 140 height 28
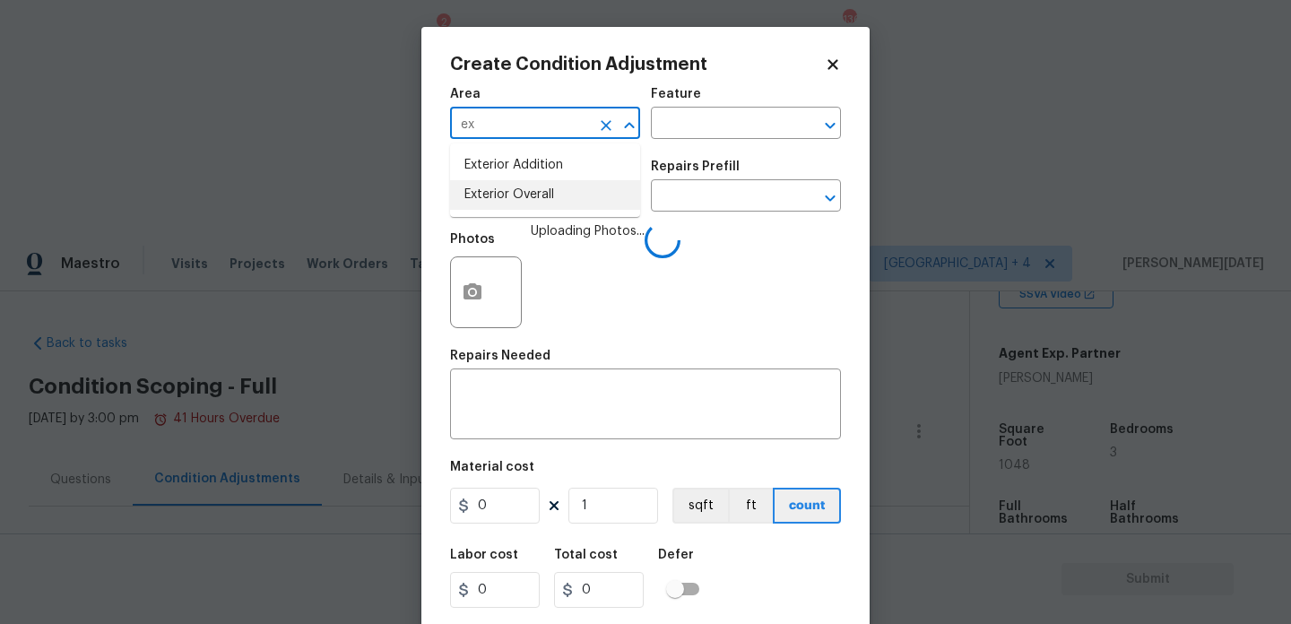
click at [536, 205] on li "Exterior Overall" at bounding box center [545, 195] width 190 height 30
type input "Exterior Overall"
click at [536, 205] on input "text" at bounding box center [520, 198] width 140 height 28
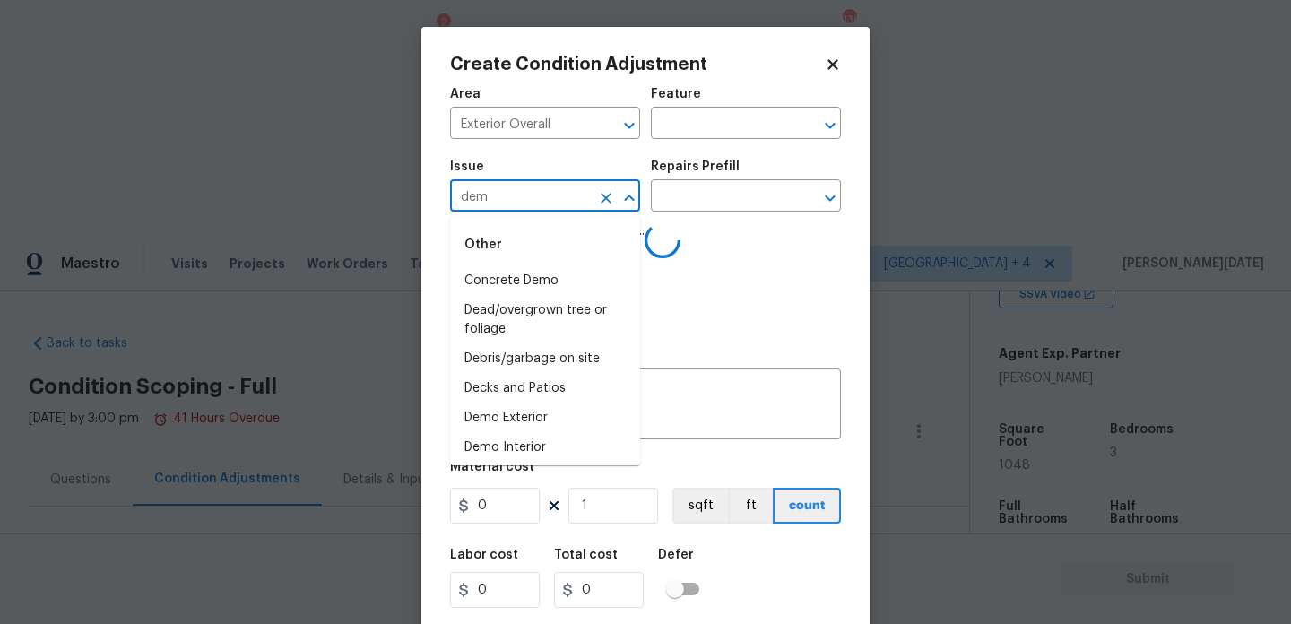
type input "demo"
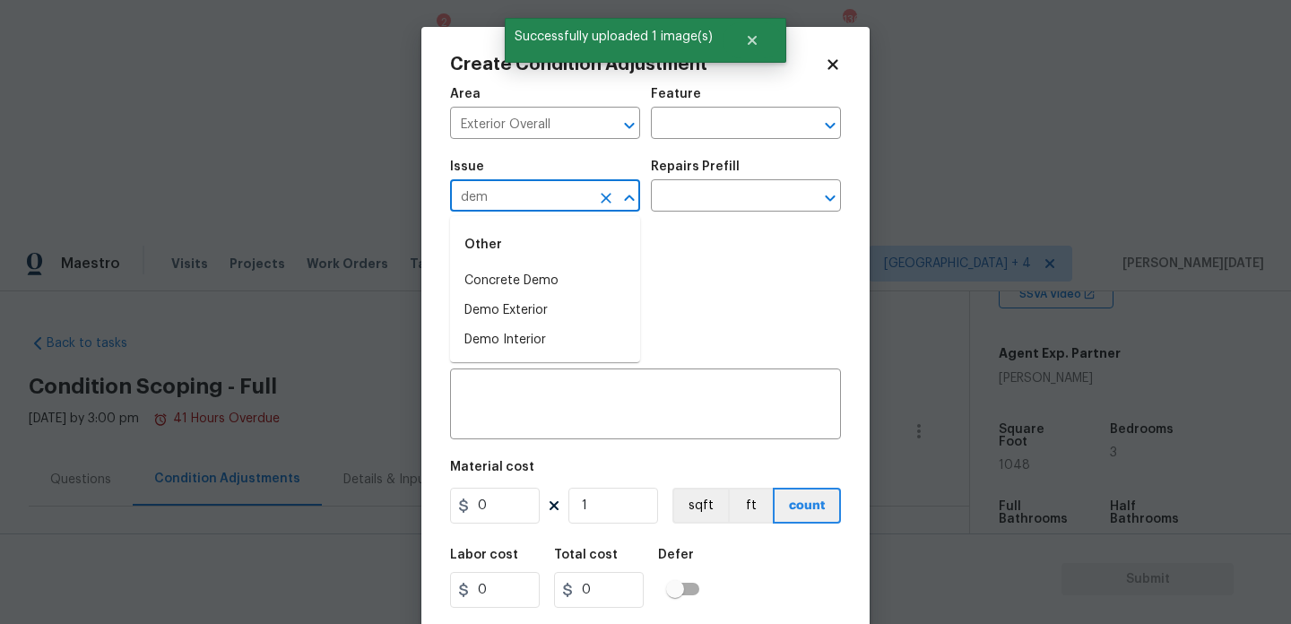
type input "demo"
click at [540, 316] on li "Demo Exterior" at bounding box center [545, 311] width 190 height 30
type input "Demo Exterior"
click at [683, 214] on div "Issue Demo Exterior ​ Repairs Prefill ​" at bounding box center [645, 186] width 391 height 73
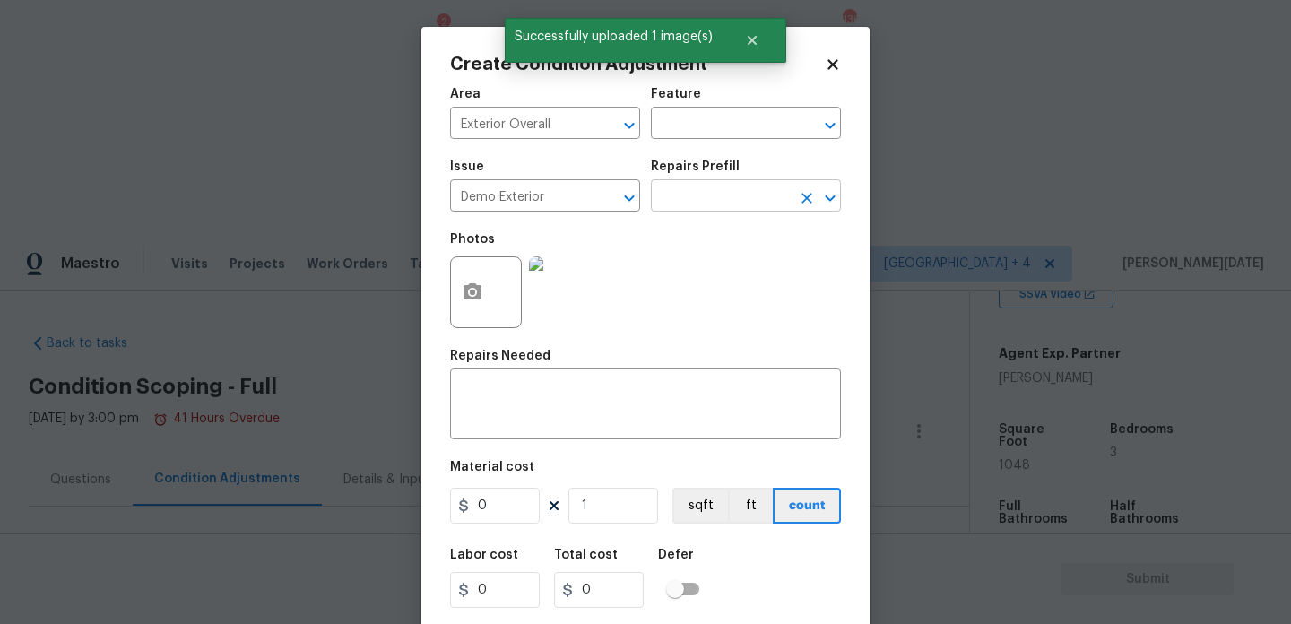
click at [700, 207] on input "text" at bounding box center [721, 198] width 140 height 28
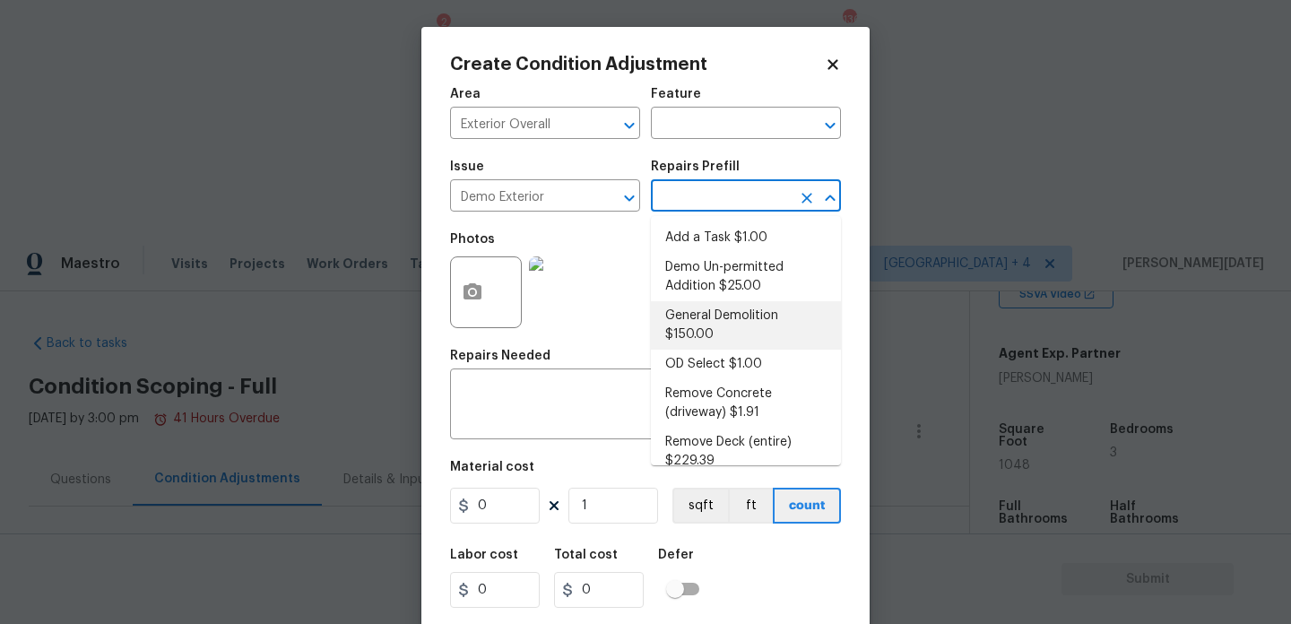
click at [708, 324] on li "General Demolition $150.00" at bounding box center [746, 325] width 190 height 48
type input "Demolition"
type textarea "Decks, sheds, above ground pools,"
type input "150"
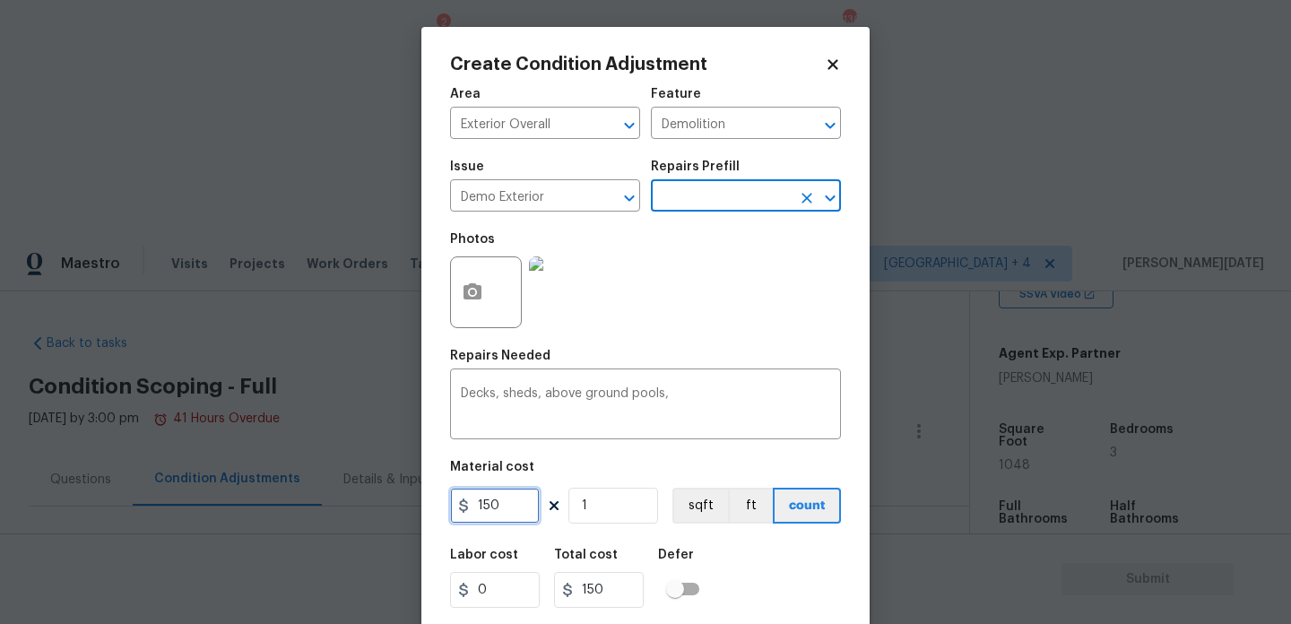
drag, startPoint x: 516, startPoint y: 510, endPoint x: 377, endPoint y: 510, distance: 138.9
click at [377, 510] on div "Create Condition Adjustment Area Exterior Overall ​ Feature Demolition ​ Issue …" at bounding box center [645, 312] width 1291 height 624
type input "1000"
click at [703, 322] on div "Photos" at bounding box center [645, 280] width 391 height 117
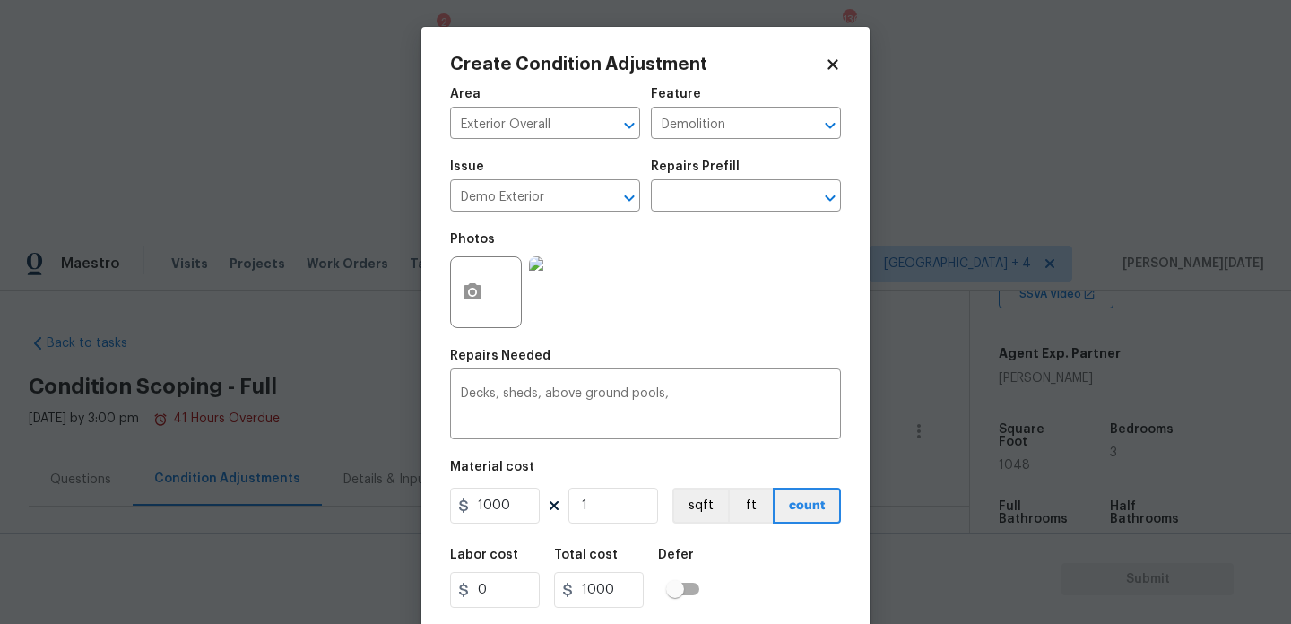
scroll to position [46, 0]
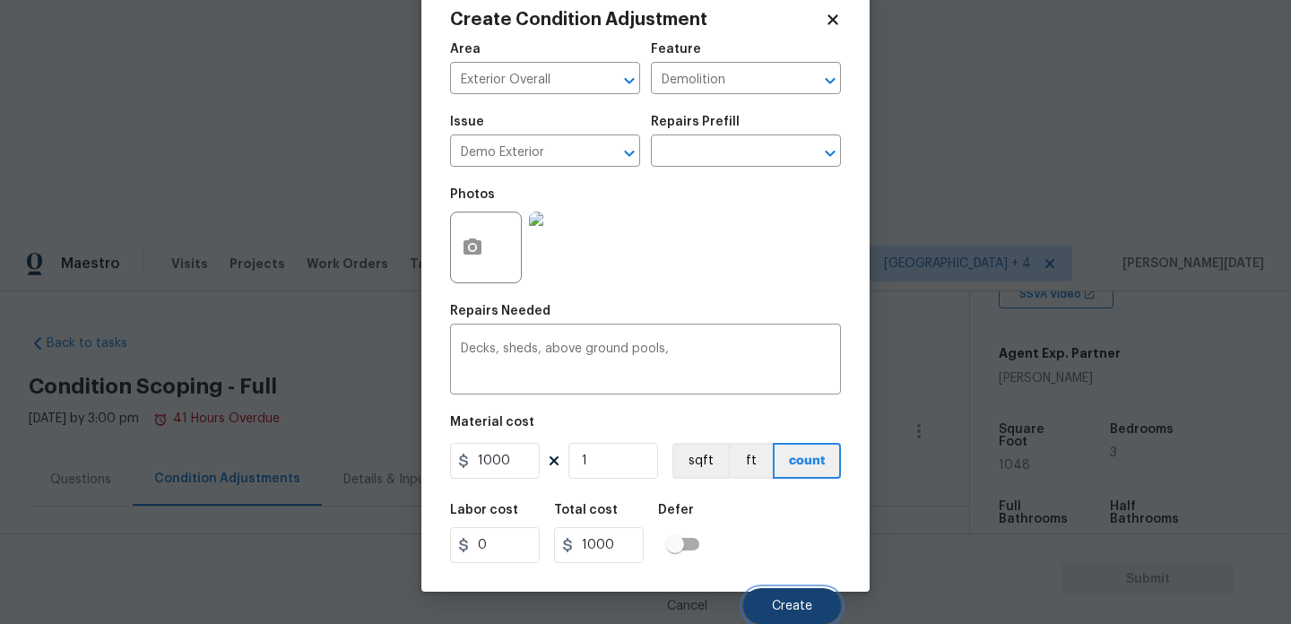
click at [795, 598] on button "Create" at bounding box center [792, 606] width 98 height 36
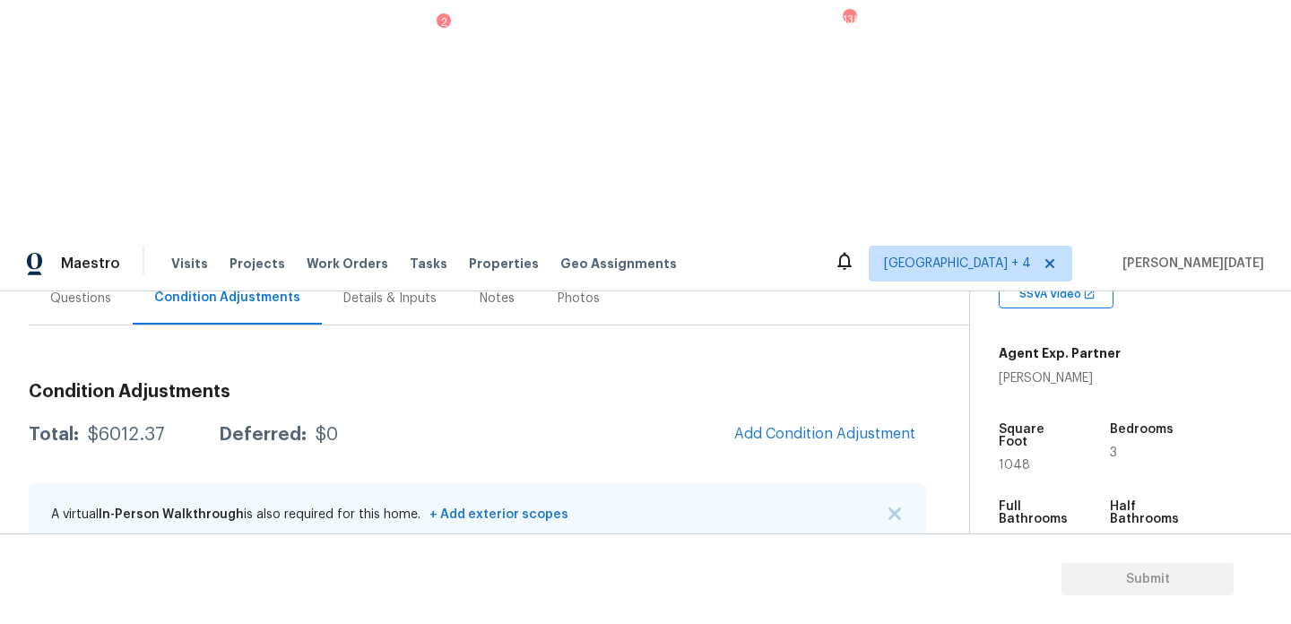
scroll to position [134, 0]
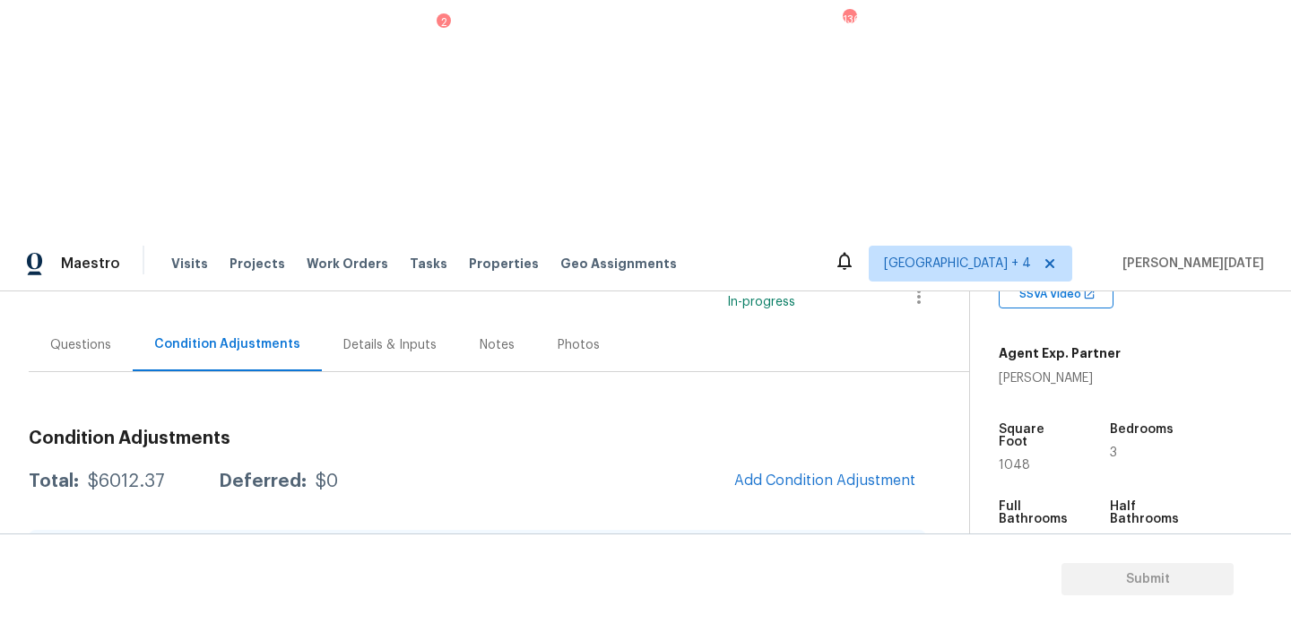
click at [771, 462] on span "Add Condition Adjustment" at bounding box center [824, 481] width 203 height 39
click at [783, 462] on button "Add Condition Adjustment" at bounding box center [824, 481] width 203 height 38
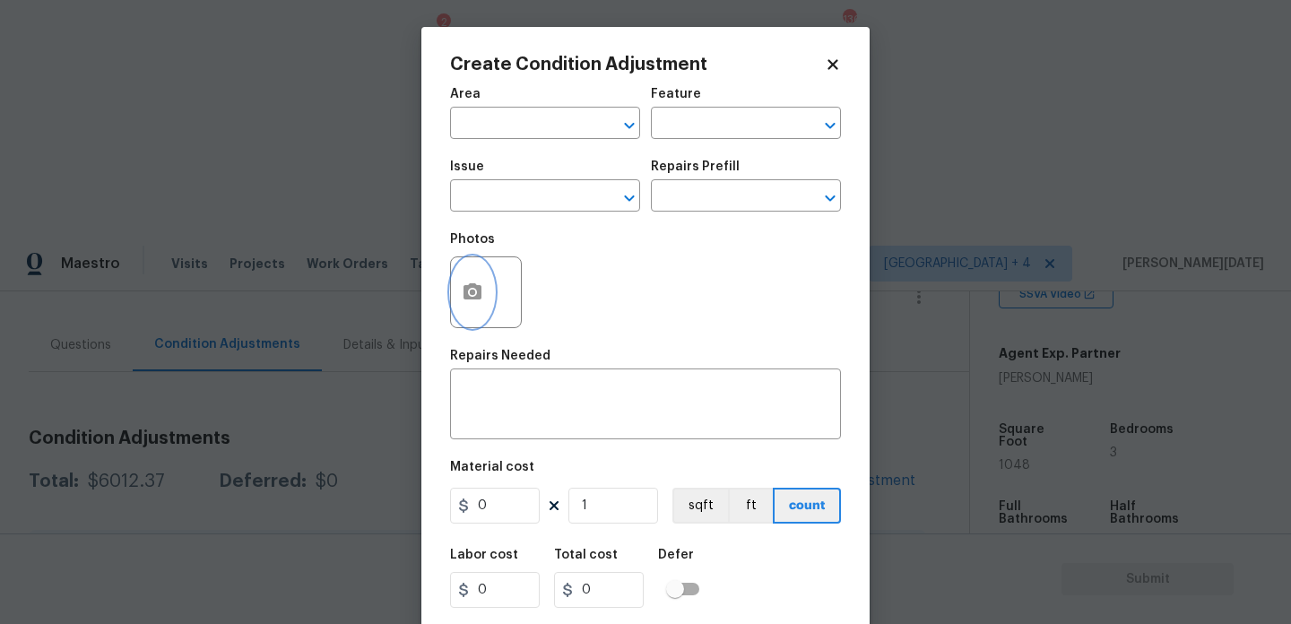
click at [481, 309] on button "button" at bounding box center [472, 292] width 43 height 70
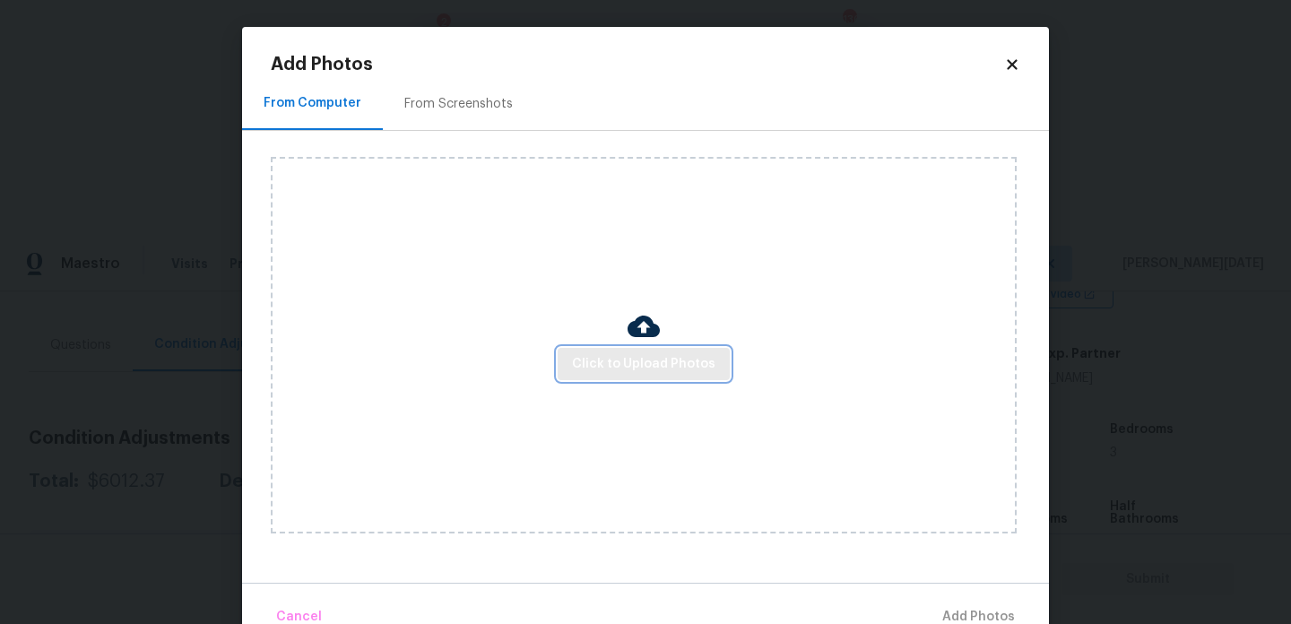
click at [606, 367] on span "Click to Upload Photos" at bounding box center [643, 364] width 143 height 22
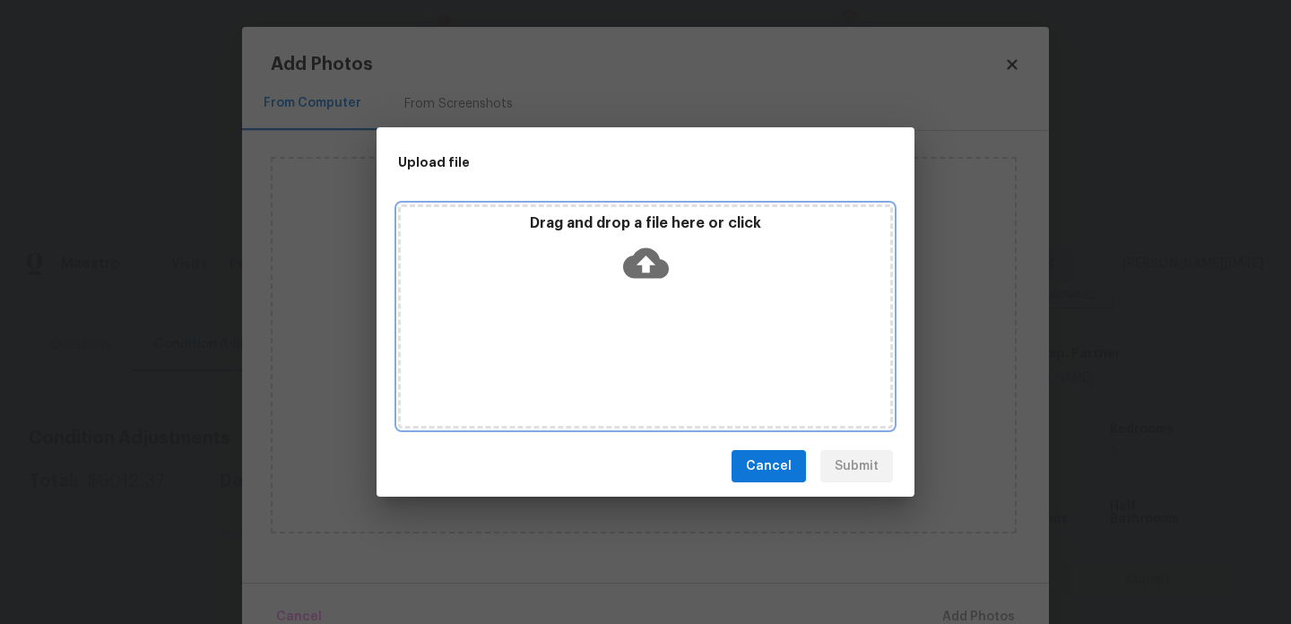
click at [606, 367] on div "Drag and drop a file here or click" at bounding box center [645, 316] width 495 height 224
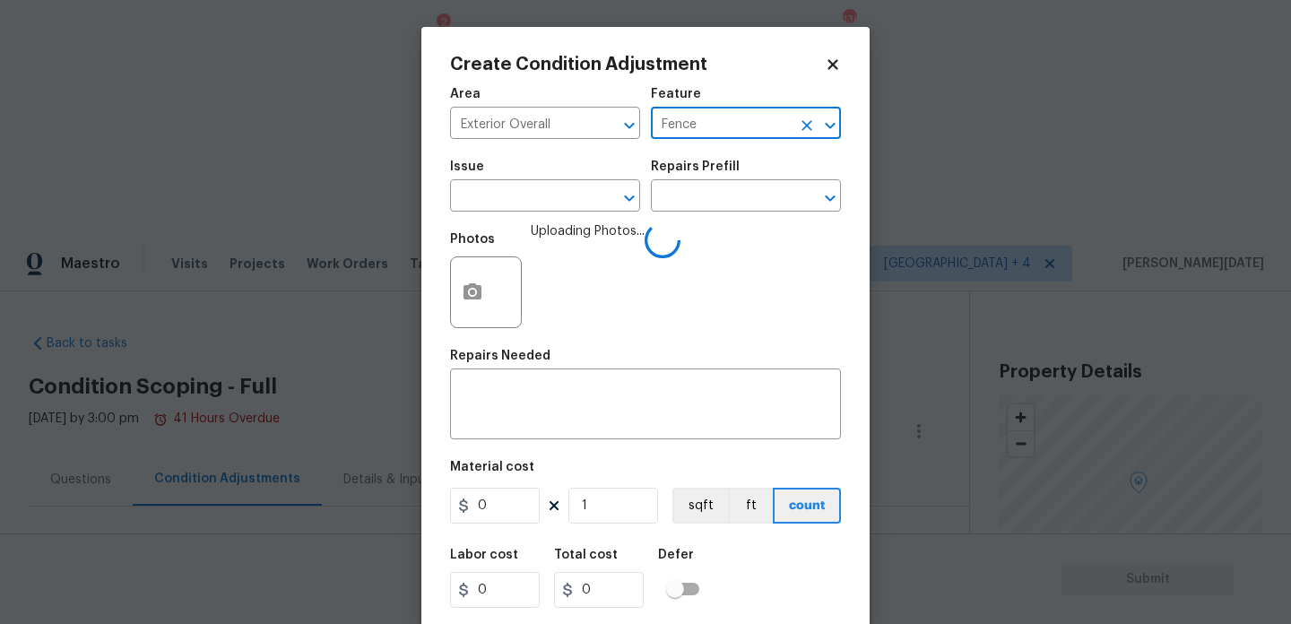
scroll to position [374, 0]
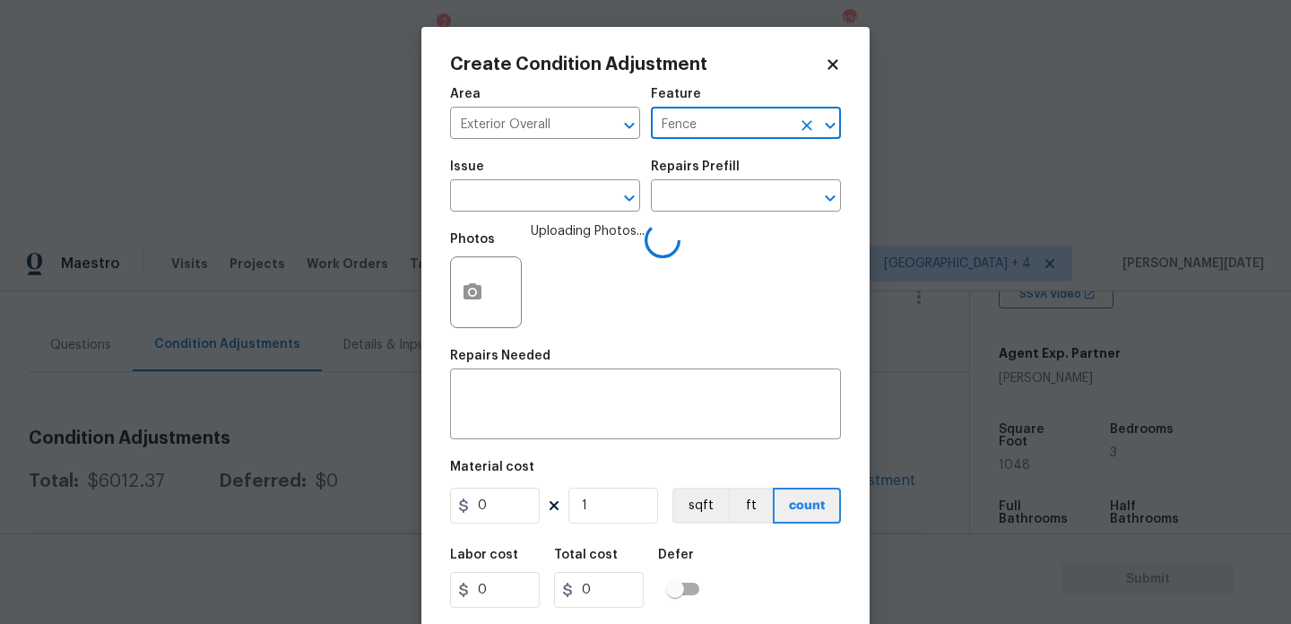
type input "Fence"
click at [579, 200] on input "text" at bounding box center [520, 198] width 140 height 28
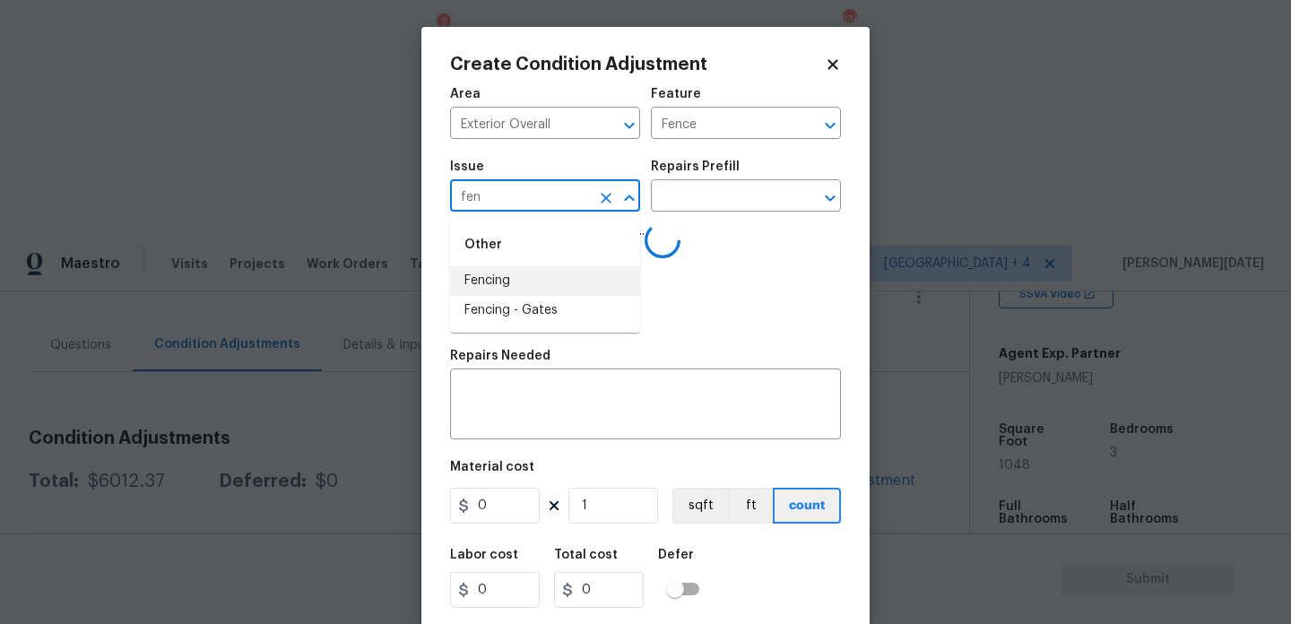
click at [560, 280] on li "Fencing" at bounding box center [545, 281] width 190 height 30
type input "Fencing"
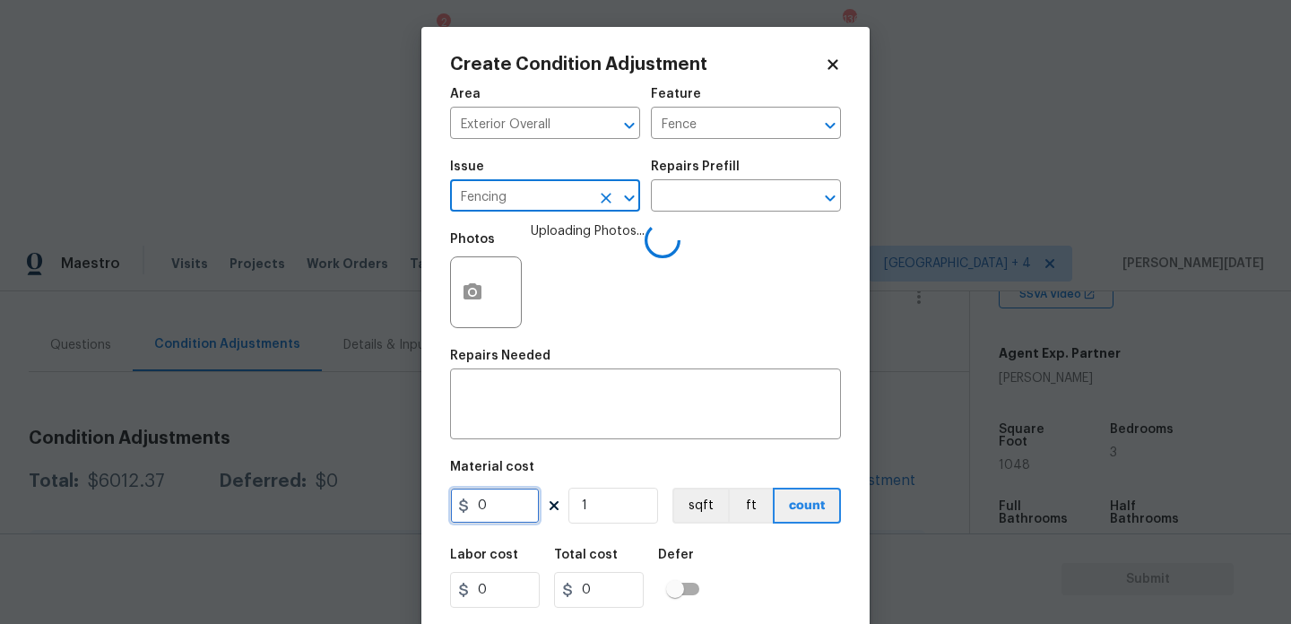
click at [509, 500] on input "0" at bounding box center [495, 506] width 90 height 36
type input "800"
click at [520, 416] on textarea at bounding box center [645, 406] width 369 height 38
type input "800"
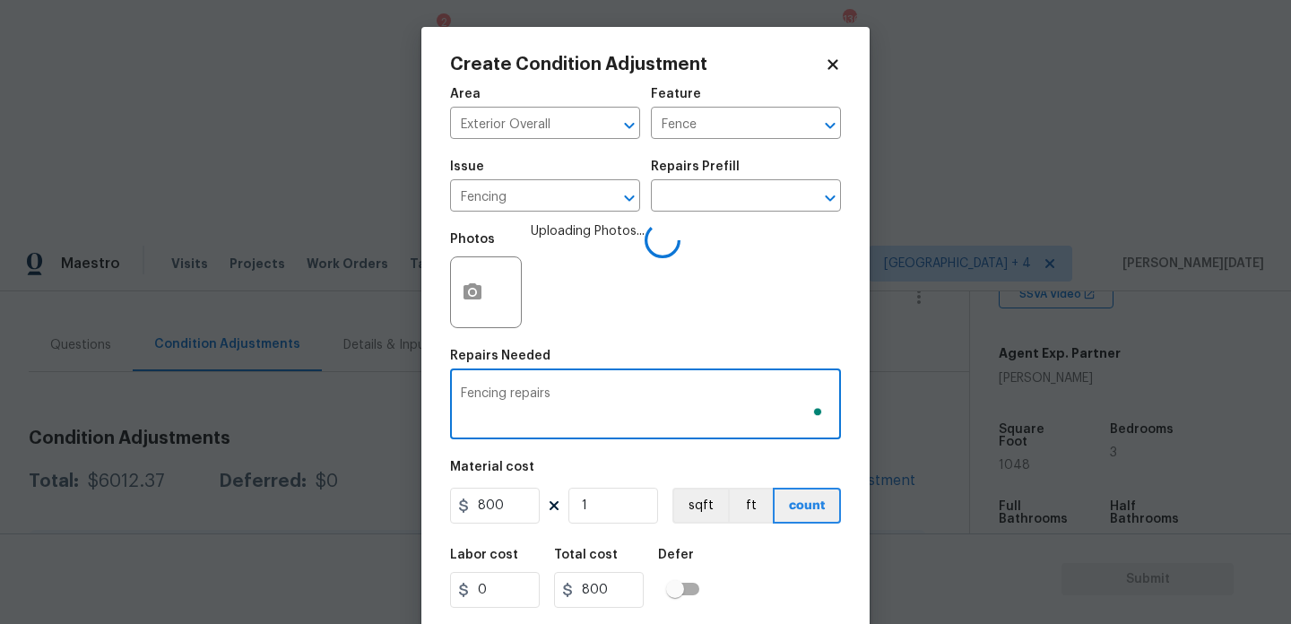
scroll to position [46, 0]
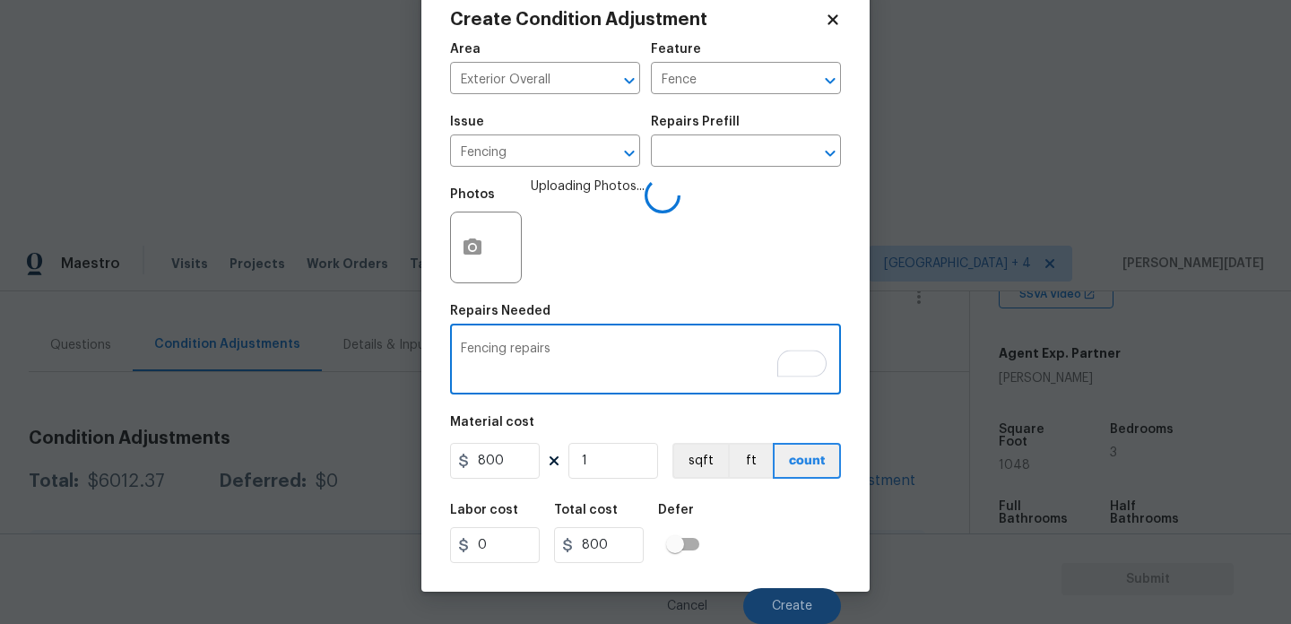
type textarea "Fencing repairs"
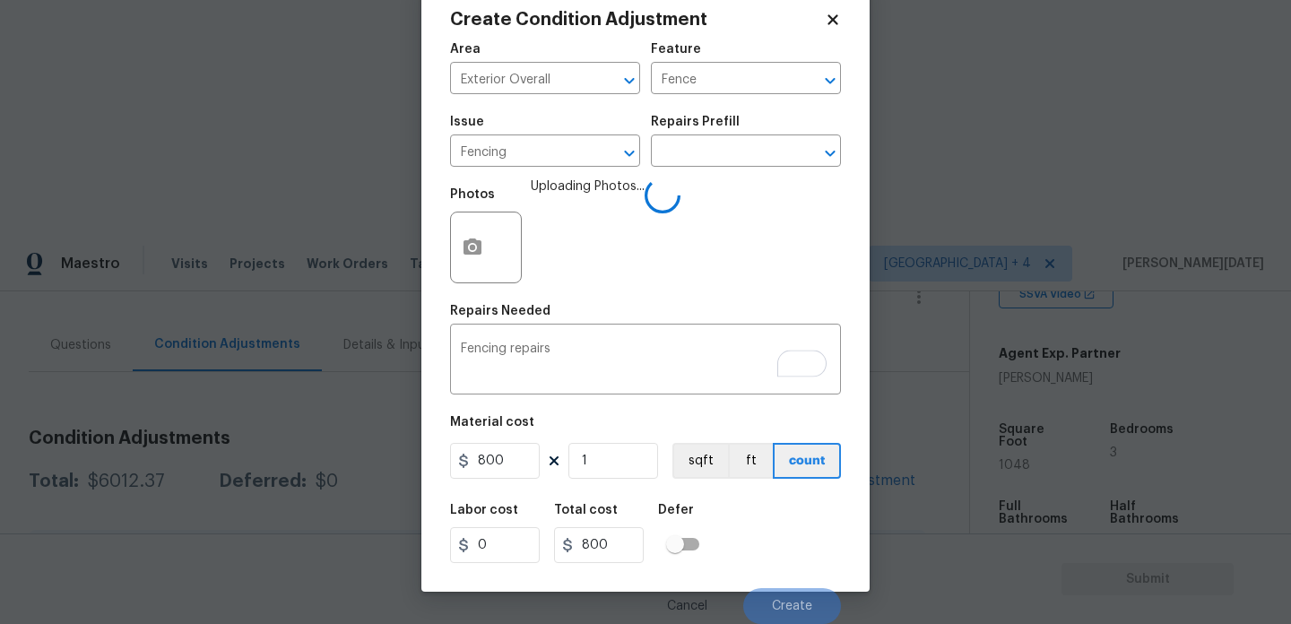
click at [790, 565] on div "Labor cost 0 Total cost 800 Defer" at bounding box center [645, 533] width 391 height 81
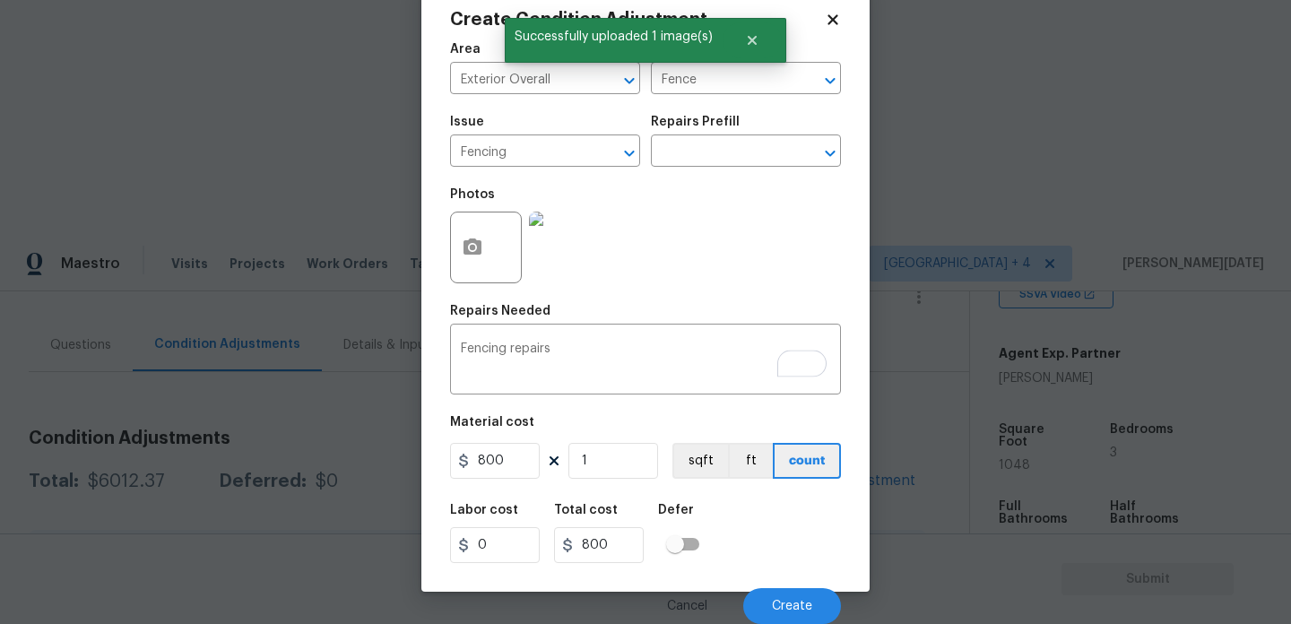
click at [790, 565] on div "Labor cost 0 Total cost 800 Defer" at bounding box center [645, 533] width 391 height 81
click at [788, 609] on span "Create" at bounding box center [792, 606] width 40 height 13
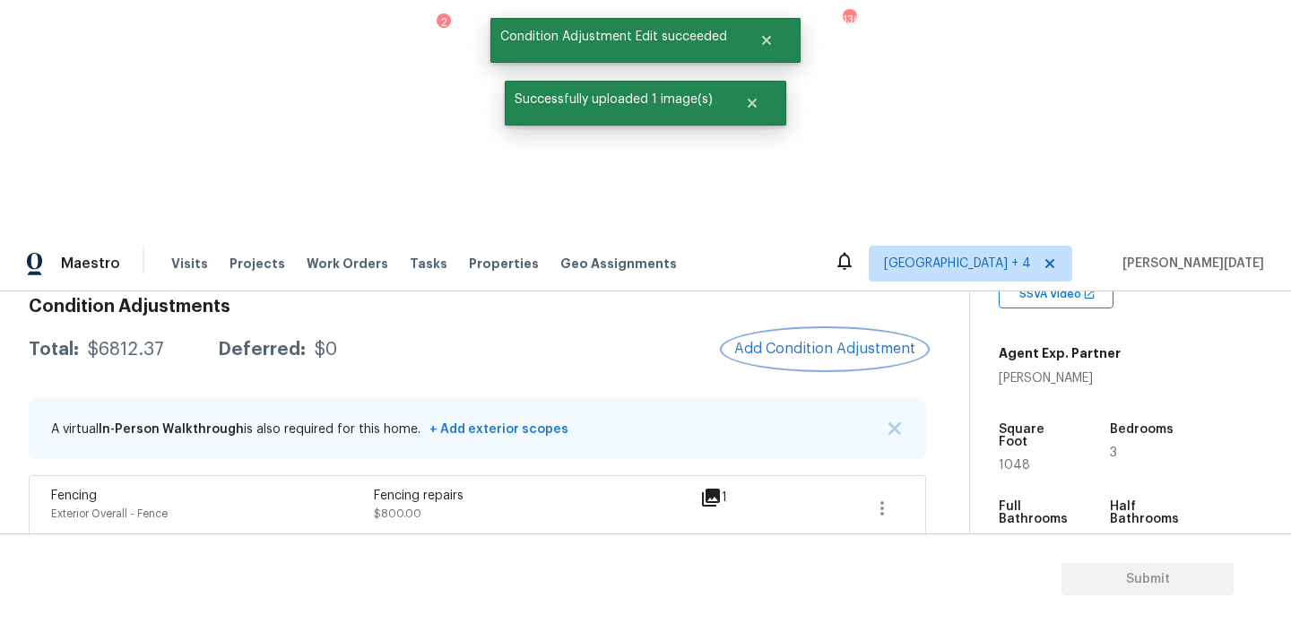
scroll to position [269, 0]
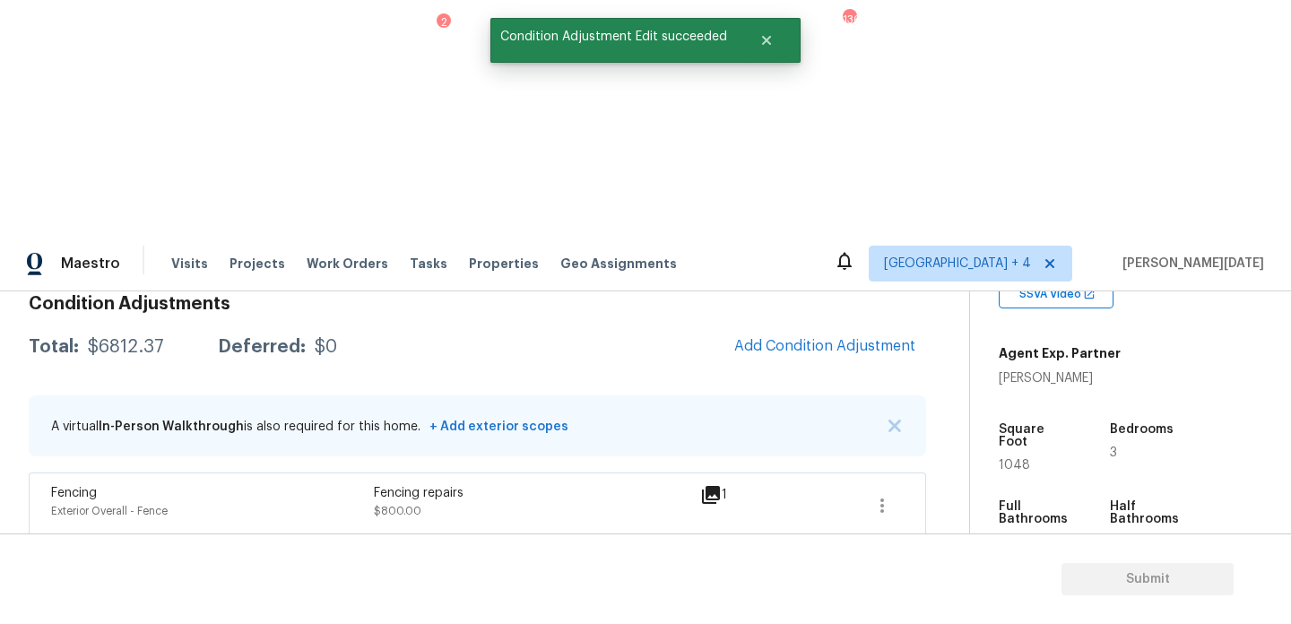
click at [878, 623] on icon "button" at bounding box center [882, 637] width 22 height 22
click at [819, 615] on span at bounding box center [818, 636] width 69 height 43
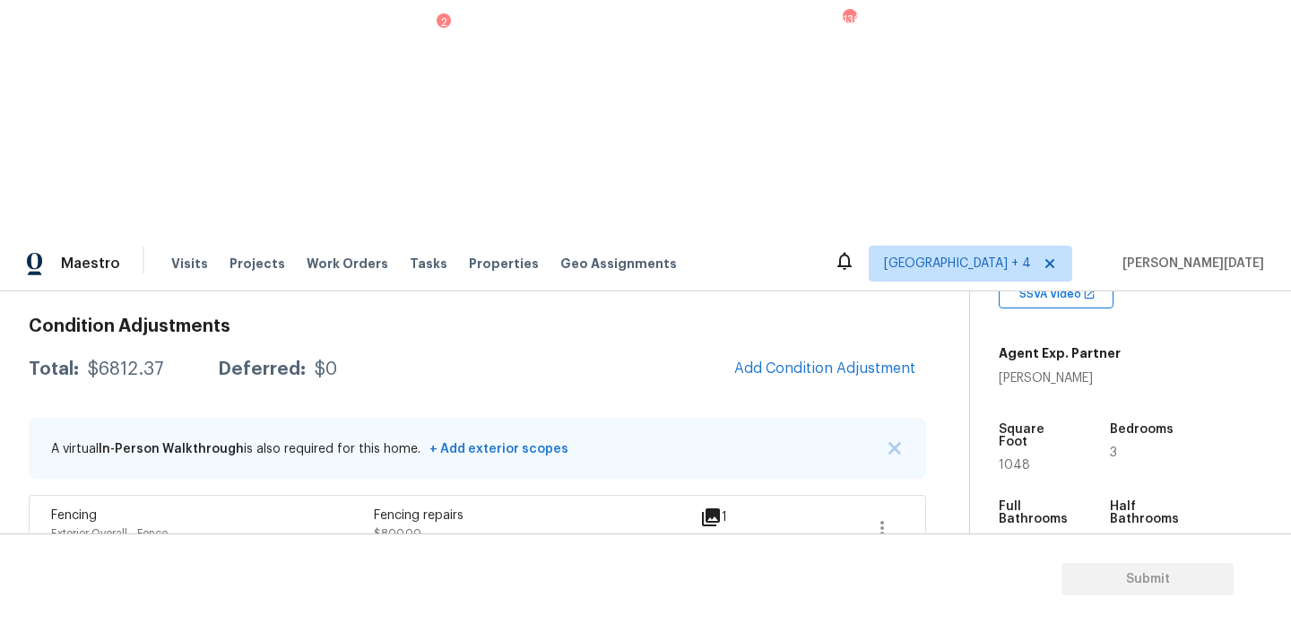
scroll to position [0, 0]
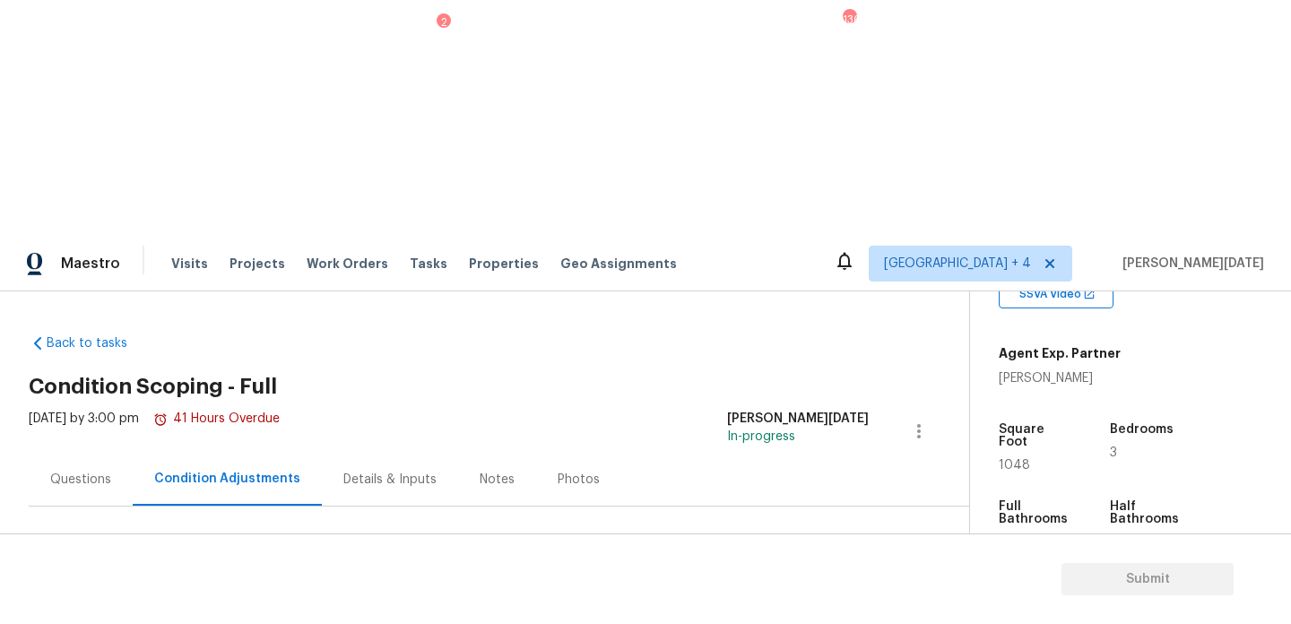
click at [811, 607] on span "Add Condition Adjustment" at bounding box center [824, 615] width 181 height 16
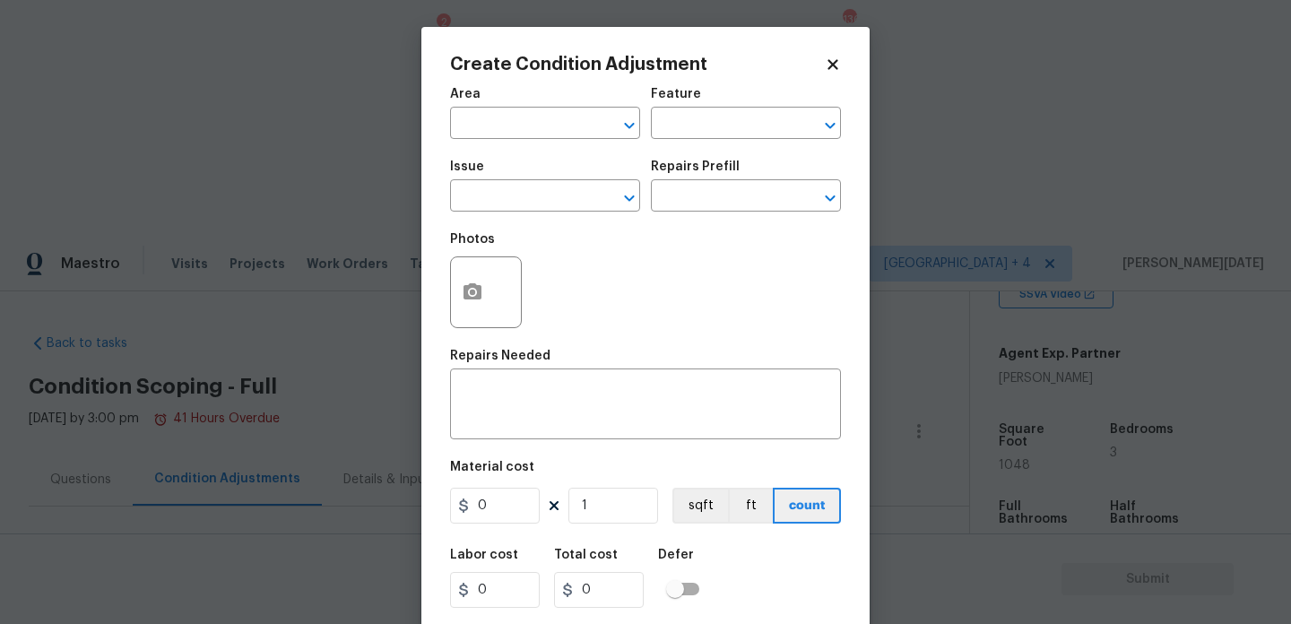
click at [354, 351] on body "Maestro Visits Projects Work Orders Tasks 2 Properties Geo Assignments 136 [GEO…" at bounding box center [645, 547] width 1291 height 624
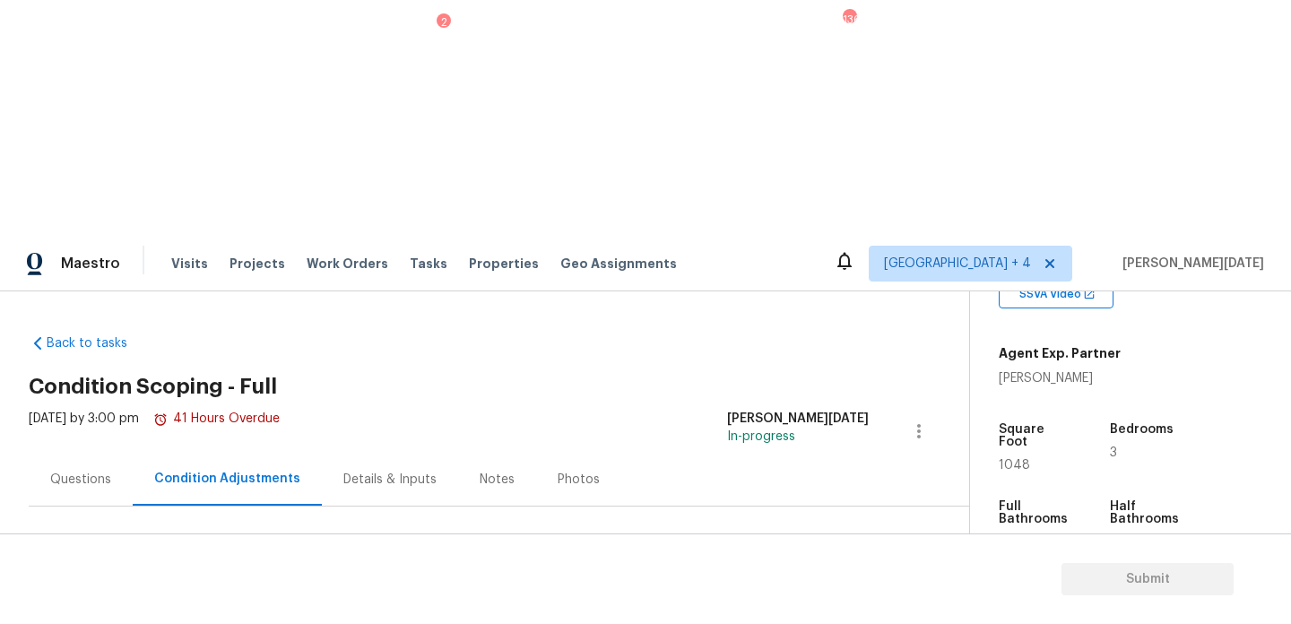
click at [797, 607] on span "Add Condition Adjustment" at bounding box center [824, 615] width 181 height 16
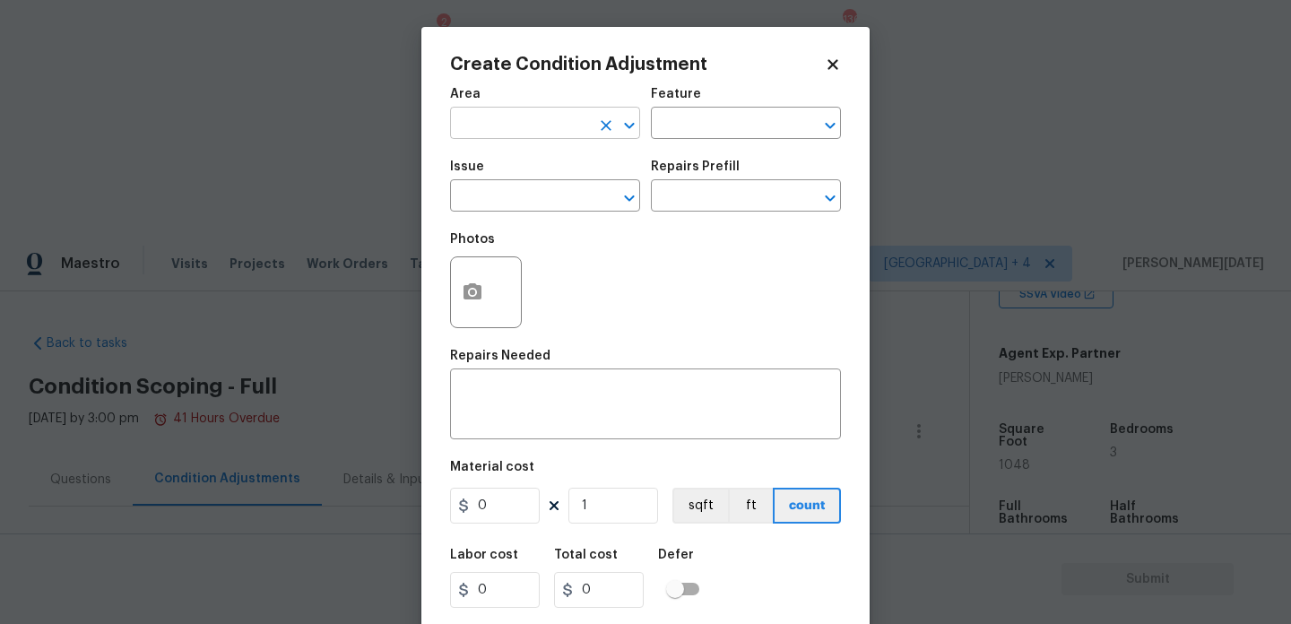
click at [487, 125] on input "text" at bounding box center [520, 125] width 140 height 28
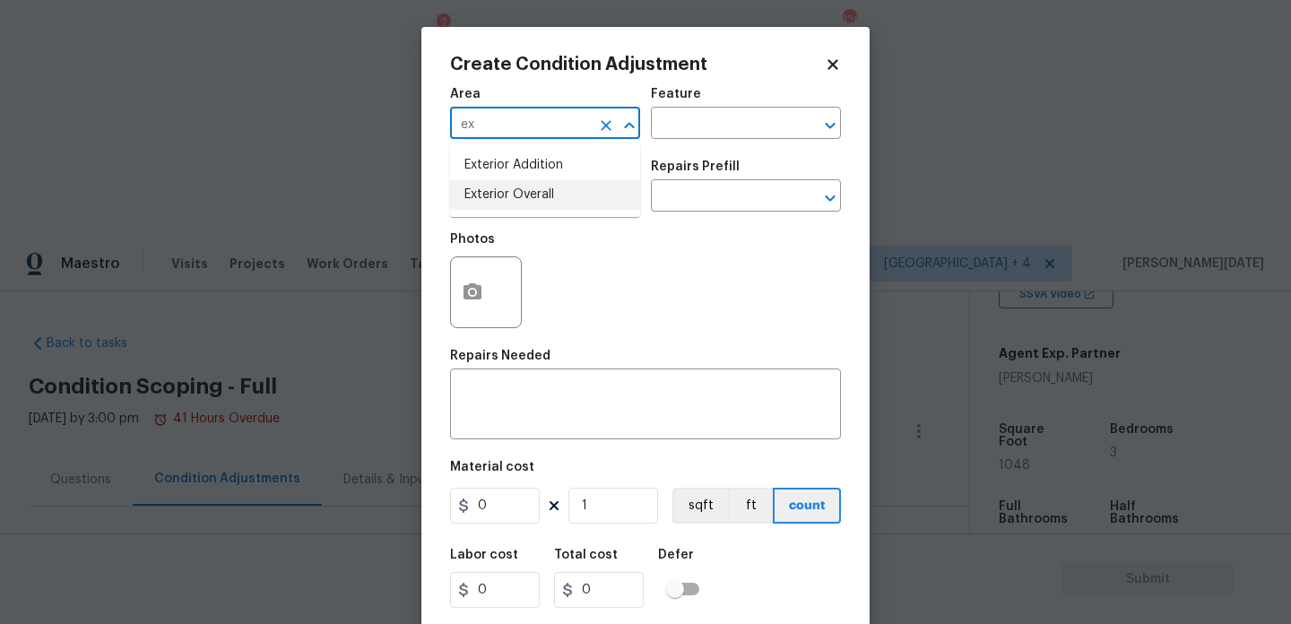
click at [508, 188] on li "Exterior Overall" at bounding box center [545, 195] width 190 height 30
type input "Exterior Overall"
click at [508, 188] on input "text" at bounding box center [520, 198] width 140 height 28
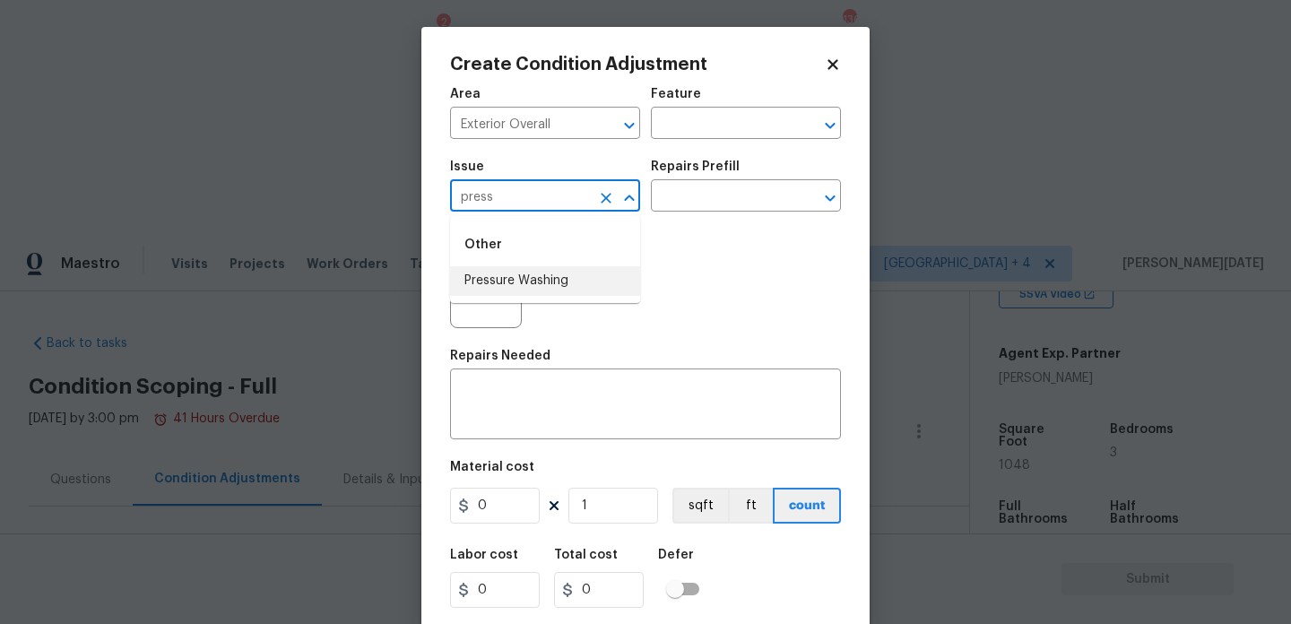
click at [536, 273] on li "Pressure Washing" at bounding box center [545, 281] width 190 height 30
type input "Pressure Washing"
click at [789, 172] on div "Repairs Prefill" at bounding box center [746, 171] width 190 height 23
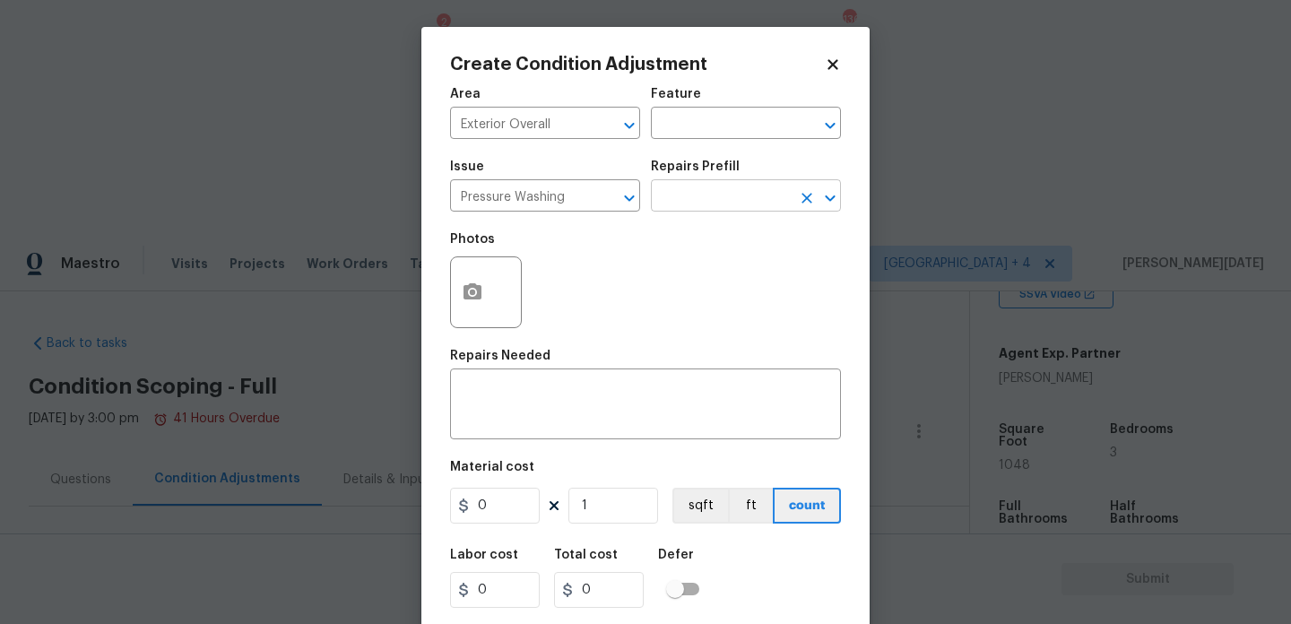
click at [728, 207] on input "text" at bounding box center [721, 198] width 140 height 28
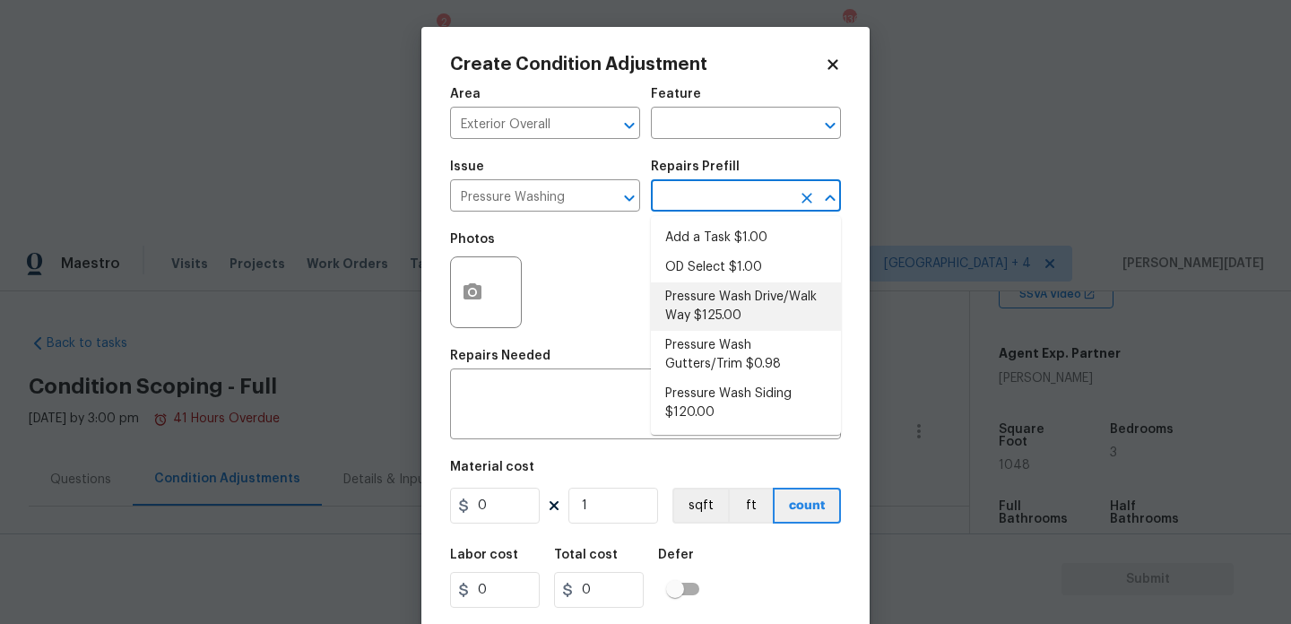
click at [730, 308] on li "Pressure Wash Drive/Walk Way $125.00" at bounding box center [746, 306] width 190 height 48
type input "Siding"
type textarea "Pressure wash the driveways/walkways as directed by the PM. Ensure that all deb…"
type input "125"
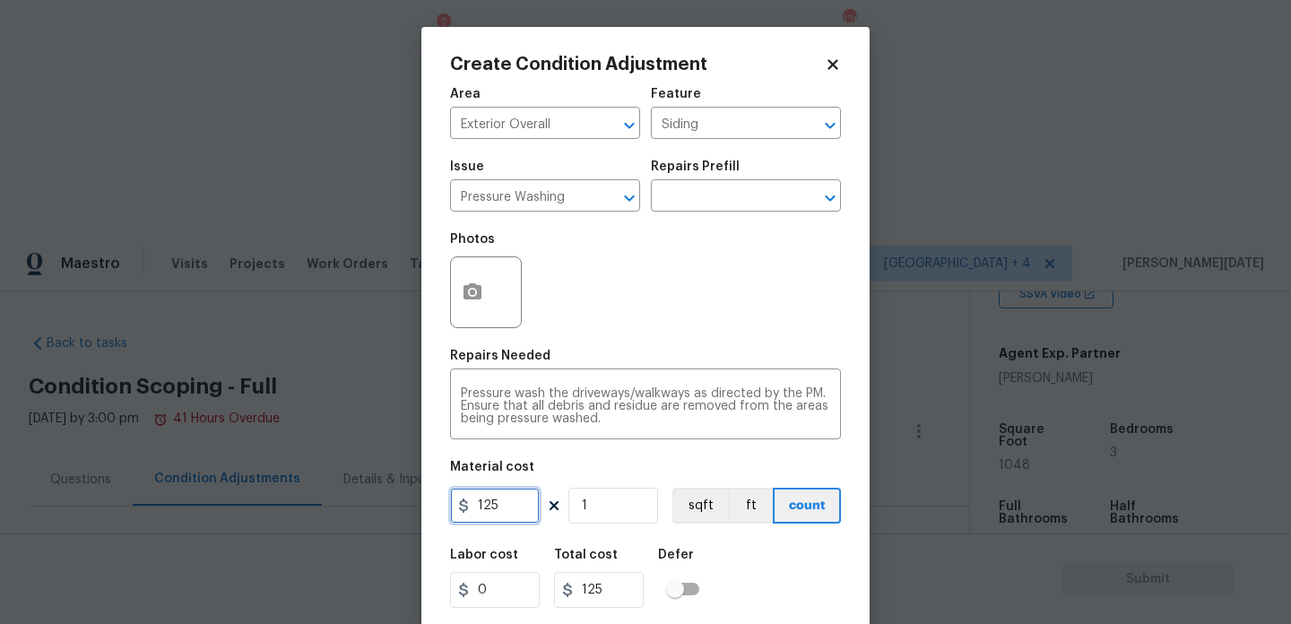
drag, startPoint x: 527, startPoint y: 506, endPoint x: 313, endPoint y: 506, distance: 214.2
click at [313, 506] on div "Create Condition Adjustment Area Exterior Overall ​ Feature Siding ​ Issue Pres…" at bounding box center [645, 312] width 1291 height 624
type input "200"
click at [637, 299] on div "Photos" at bounding box center [645, 280] width 391 height 117
type input "200"
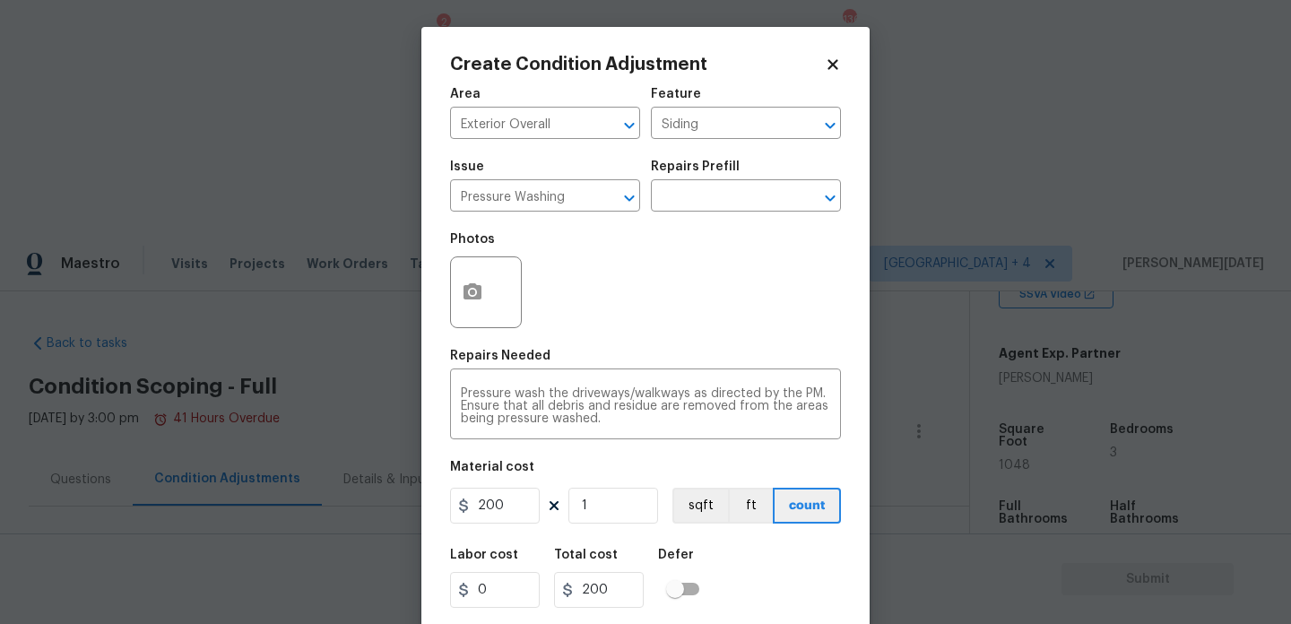
scroll to position [46, 0]
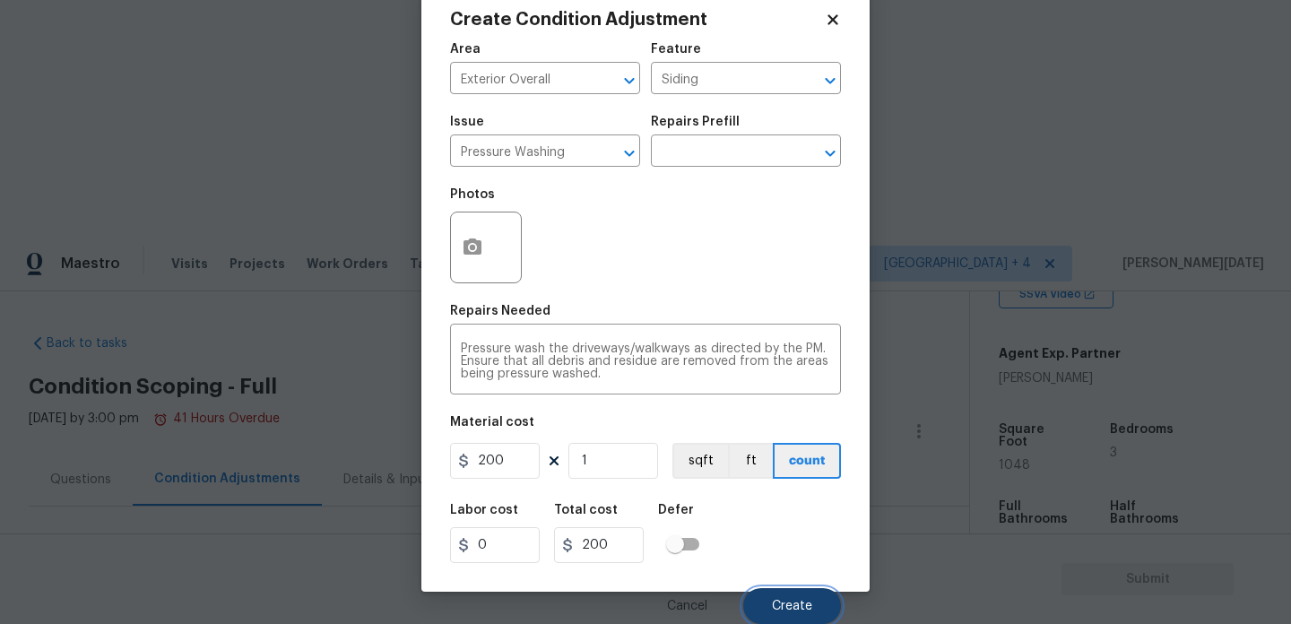
click at [784, 618] on button "Create" at bounding box center [792, 606] width 98 height 36
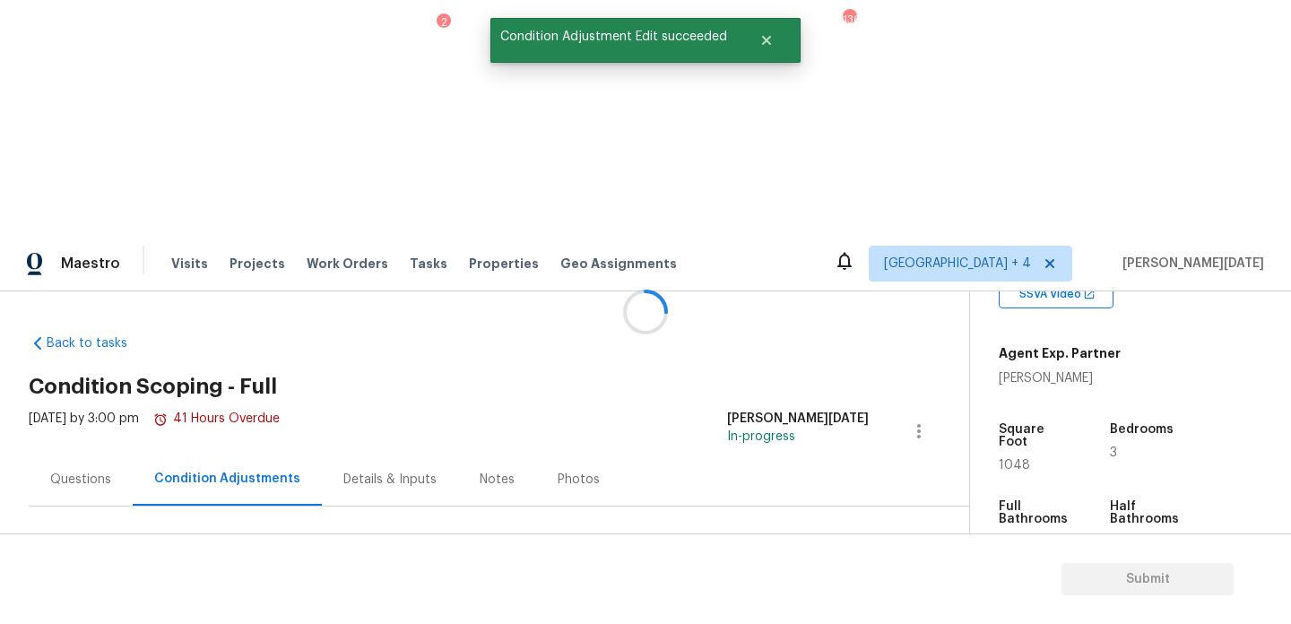
scroll to position [0, 0]
click at [835, 607] on span "Add Condition Adjustment" at bounding box center [824, 615] width 181 height 16
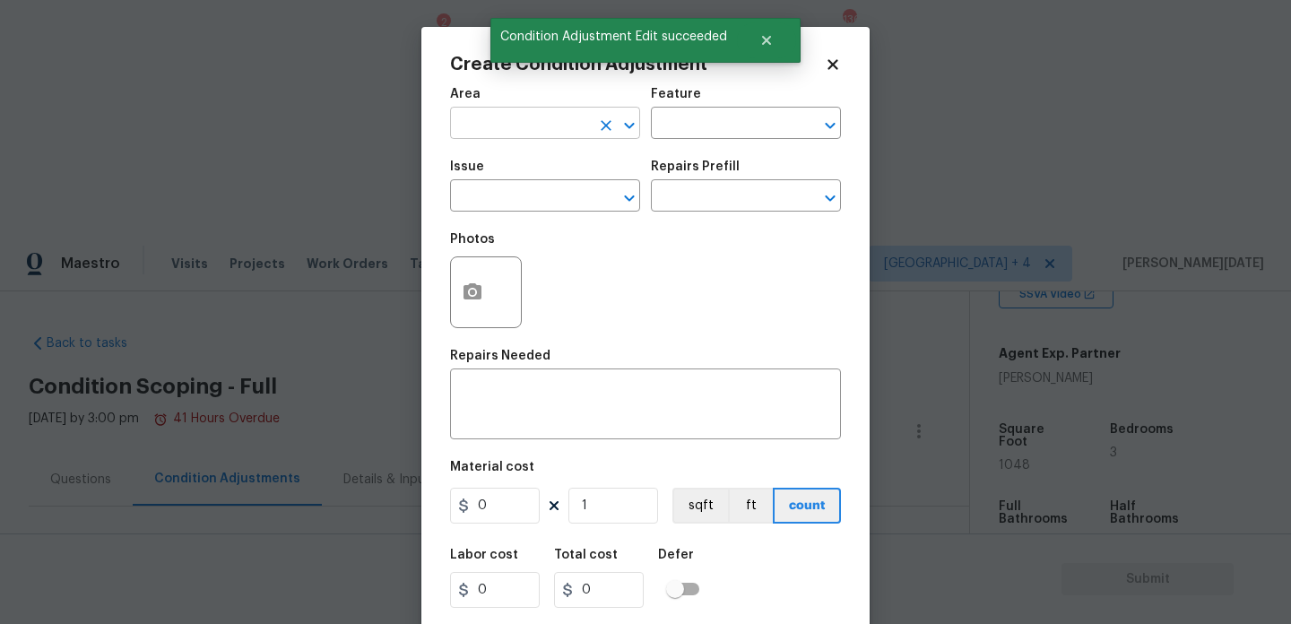
click at [489, 128] on input "text" at bounding box center [520, 125] width 140 height 28
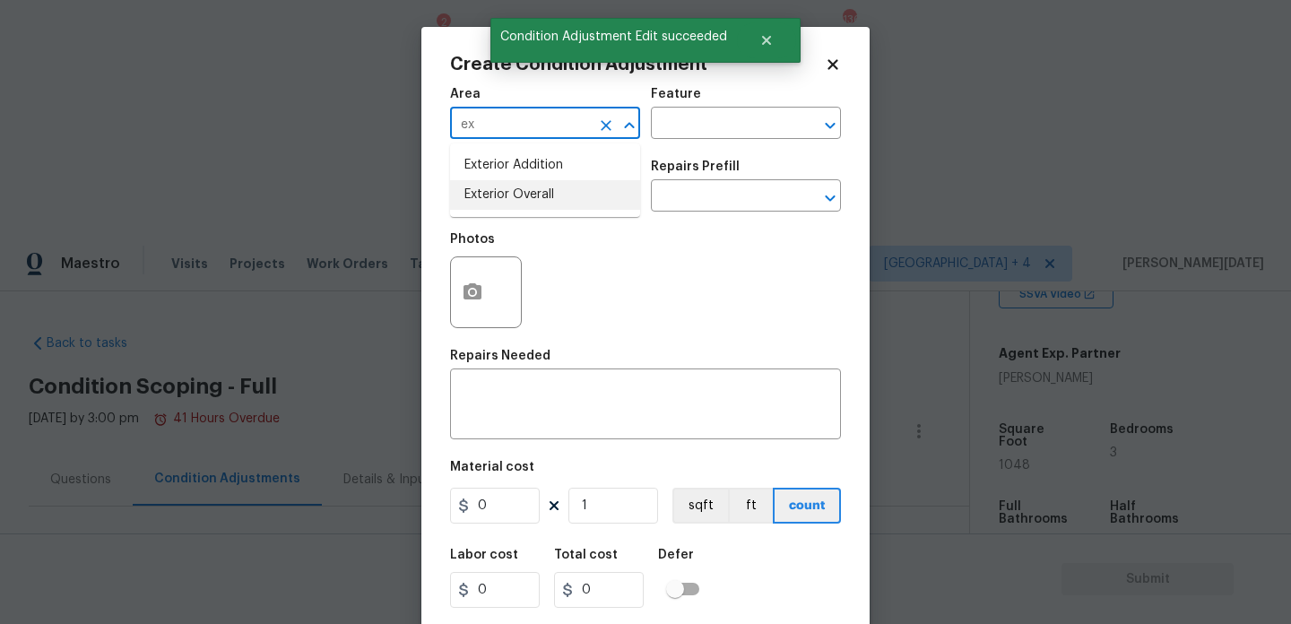
click at [513, 208] on li "Exterior Overall" at bounding box center [545, 195] width 190 height 30
type input "Exterior Overall"
click at [513, 208] on input "text" at bounding box center [520, 198] width 140 height 28
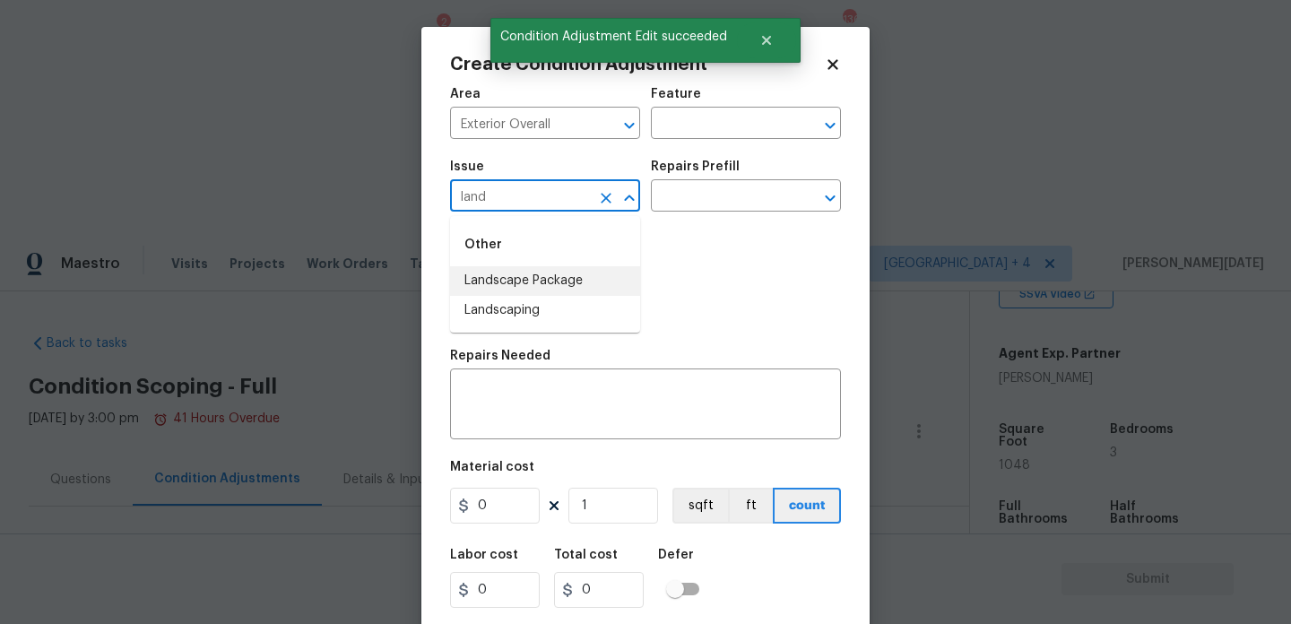
click at [526, 279] on li "Landscape Package" at bounding box center [545, 281] width 190 height 30
type input "Landscape Package"
click at [700, 220] on div "Issue Landscape Package ​ Repairs Prefill ​" at bounding box center [645, 186] width 391 height 73
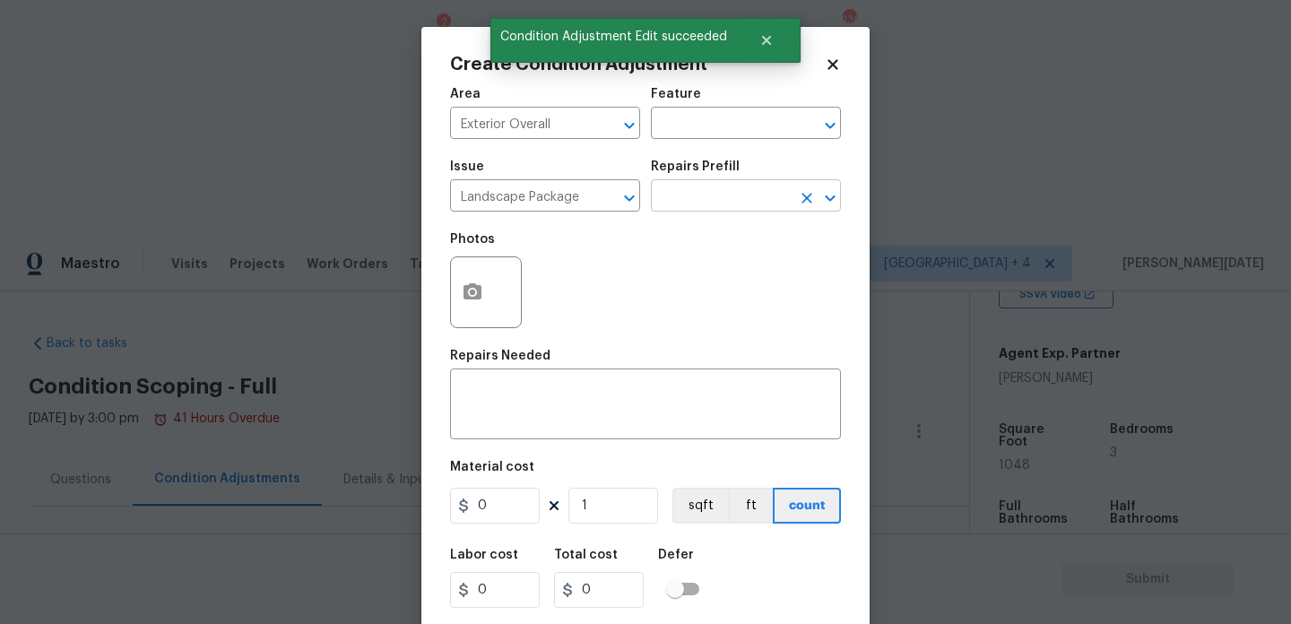
click at [730, 195] on input "text" at bounding box center [721, 198] width 140 height 28
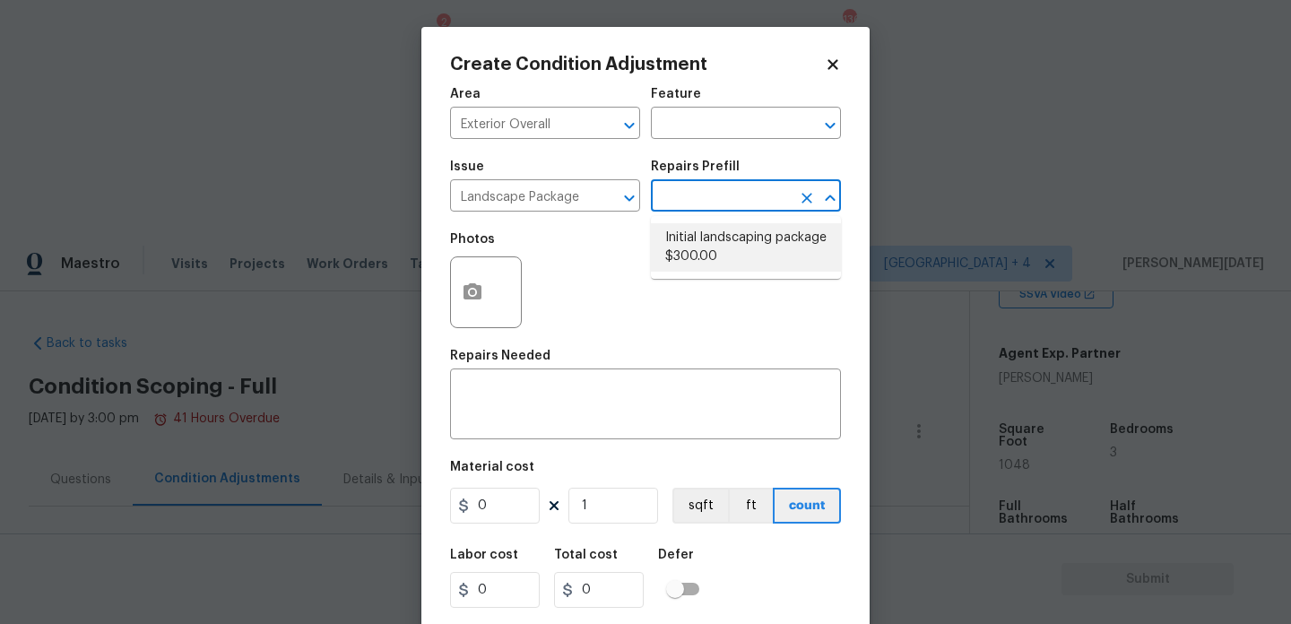
click at [729, 241] on li "Initial landscaping package $300.00" at bounding box center [746, 247] width 190 height 48
type input "Home Readiness Packages"
type textarea "Mowing of grass up to 6" in height. Mow, edge along driveways & sidewalks, trim…"
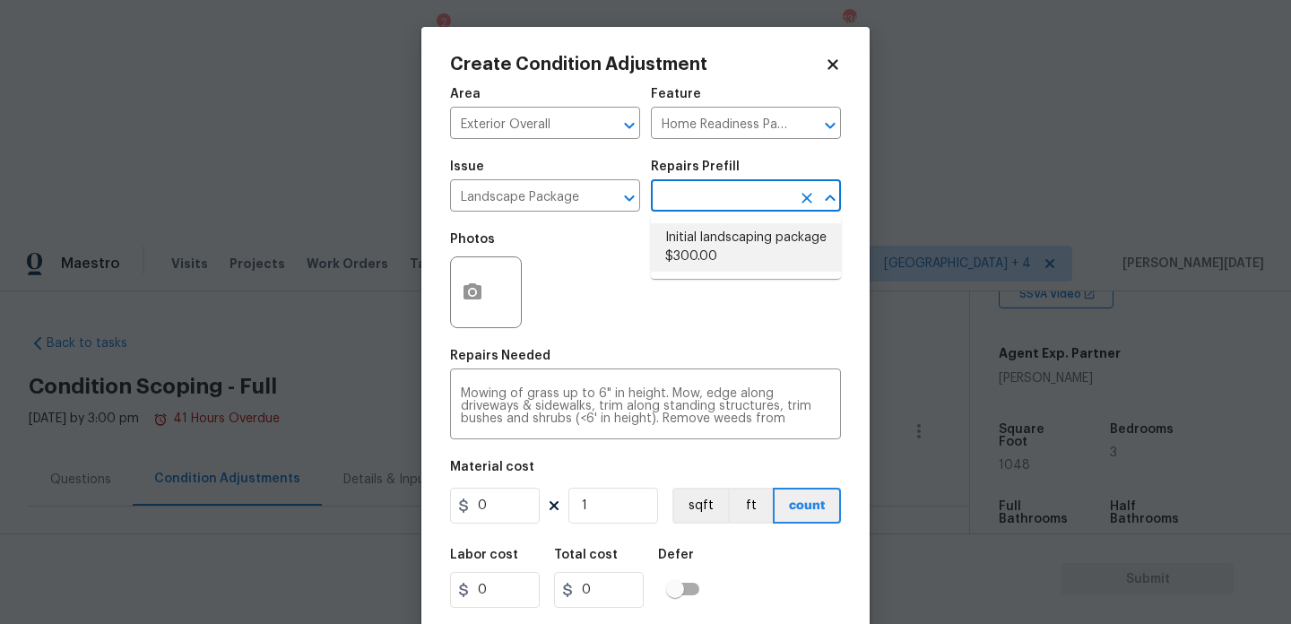
type input "300"
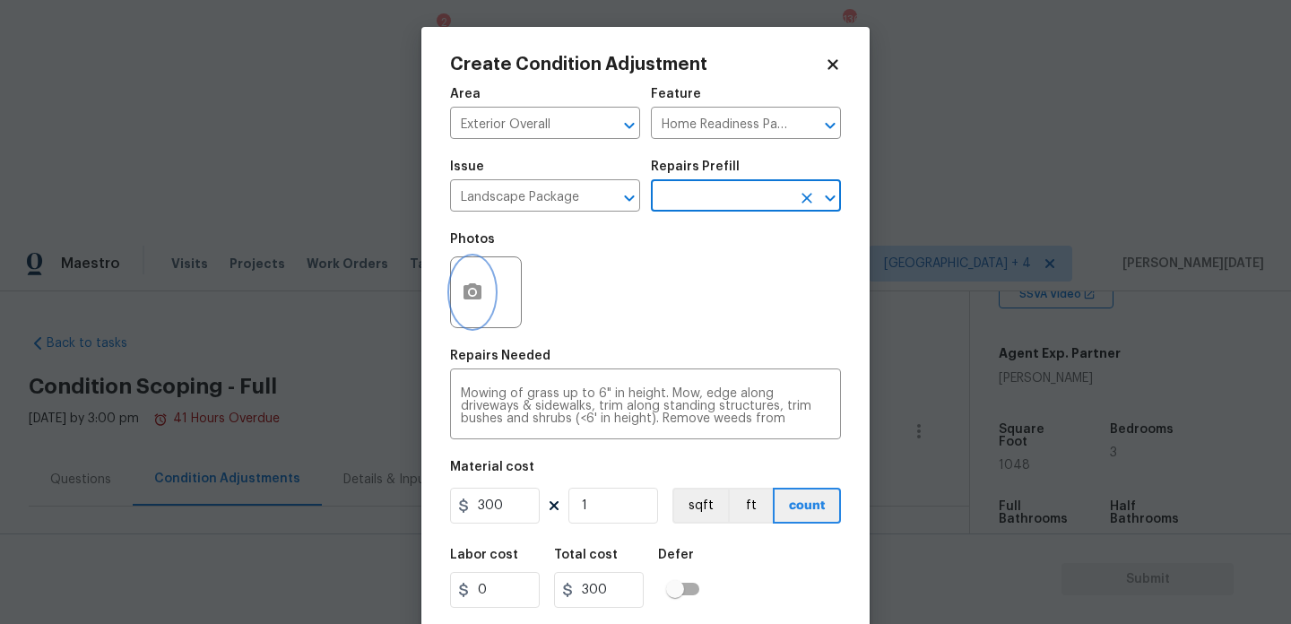
click at [478, 307] on button "button" at bounding box center [472, 292] width 43 height 70
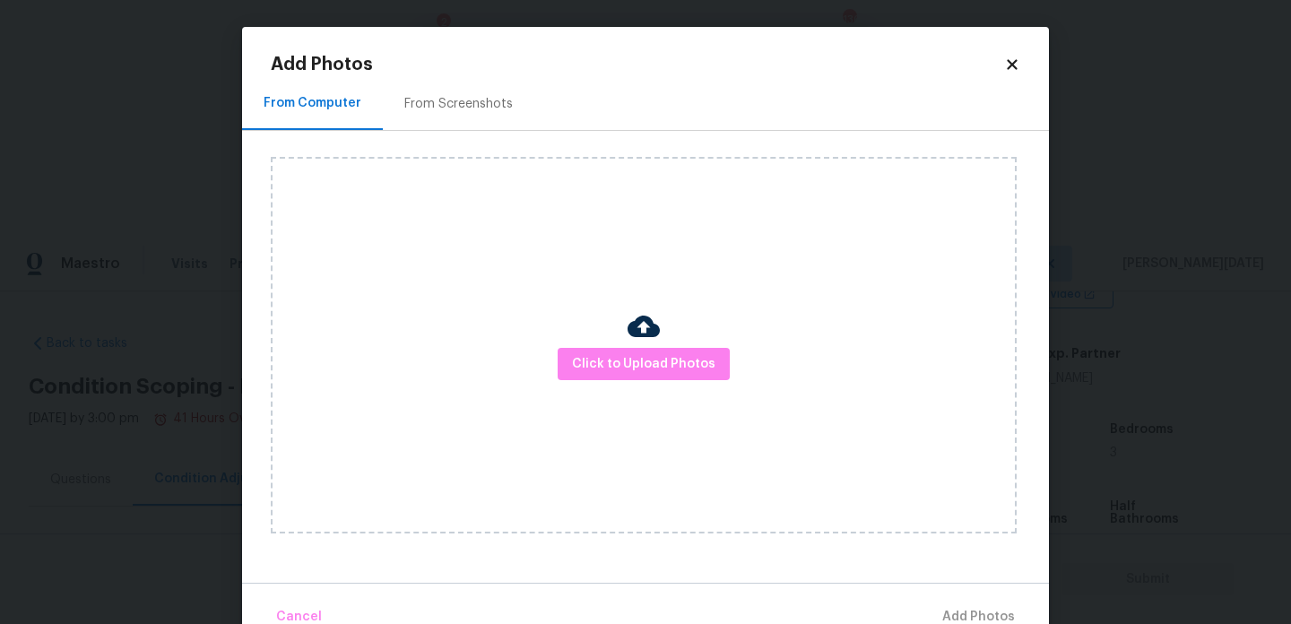
click at [458, 75] on div "Add Photos From Computer From Screenshots Click to Upload Photos Cancel Add Pho…" at bounding box center [645, 346] width 749 height 581
click at [460, 108] on div "From Screenshots" at bounding box center [458, 104] width 108 height 18
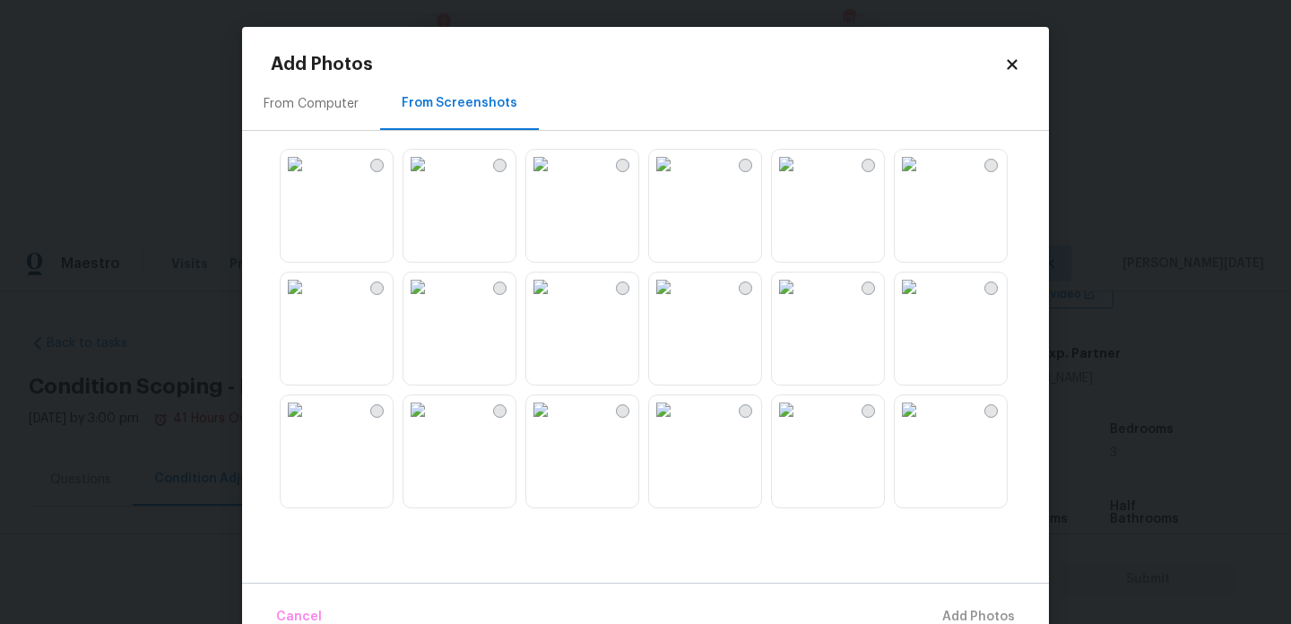
click at [555, 178] on img at bounding box center [540, 164] width 29 height 29
click at [309, 178] on img at bounding box center [295, 164] width 29 height 29
click at [309, 301] on img at bounding box center [295, 286] width 29 height 29
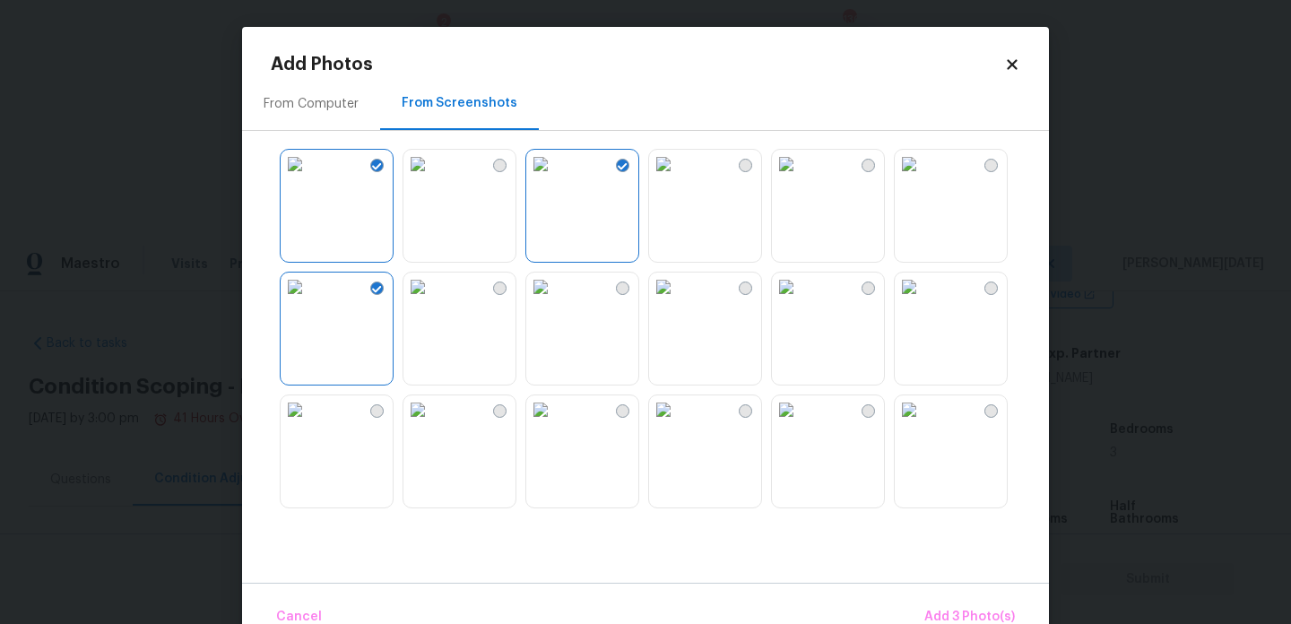
click at [653, 301] on img at bounding box center [663, 286] width 29 height 29
click at [940, 610] on span "Add 4 Photo(s)" at bounding box center [968, 617] width 92 height 22
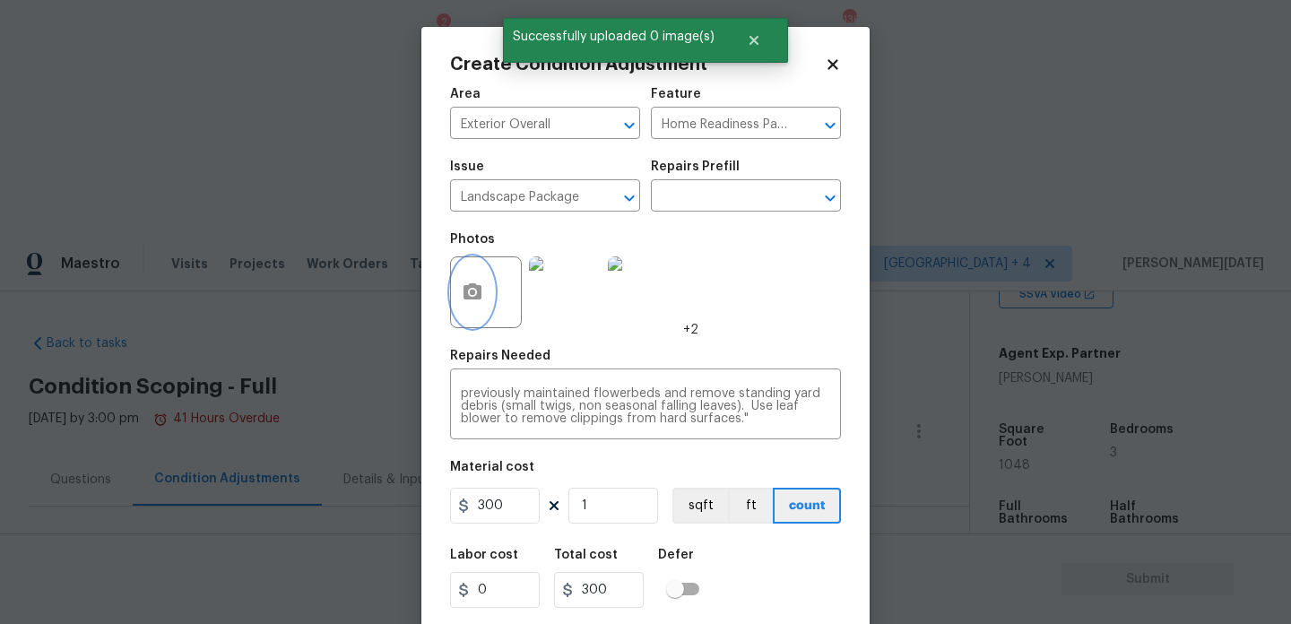
scroll to position [46, 0]
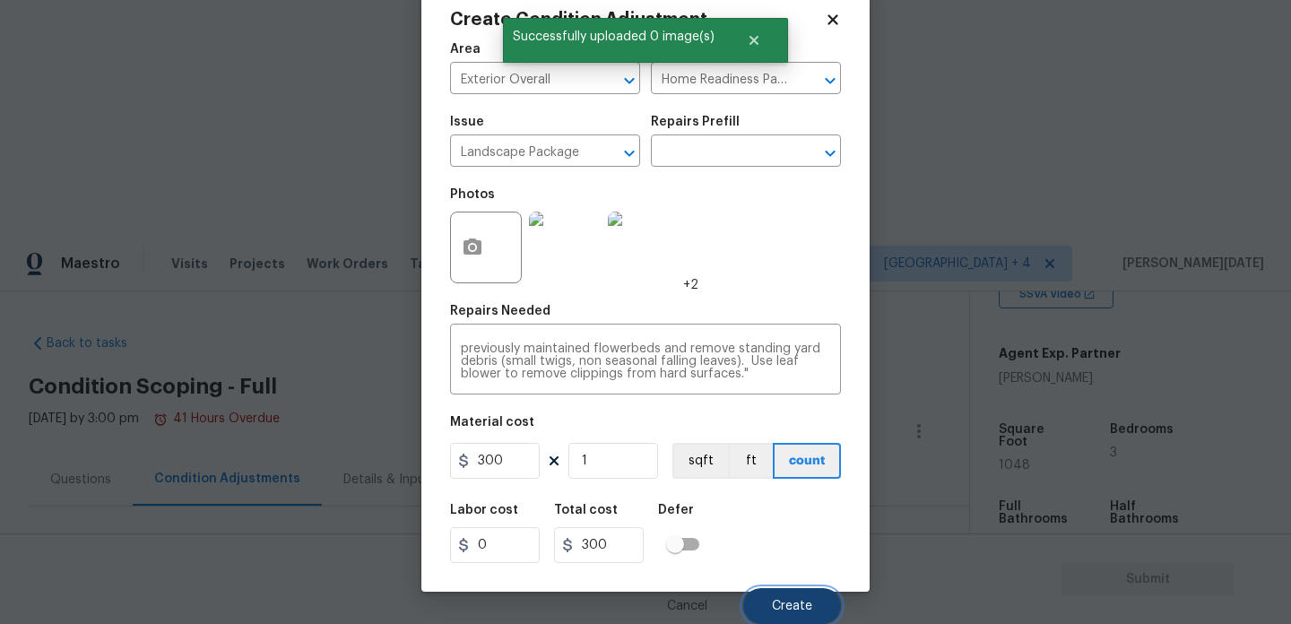
click at [762, 605] on button "Create" at bounding box center [792, 606] width 98 height 36
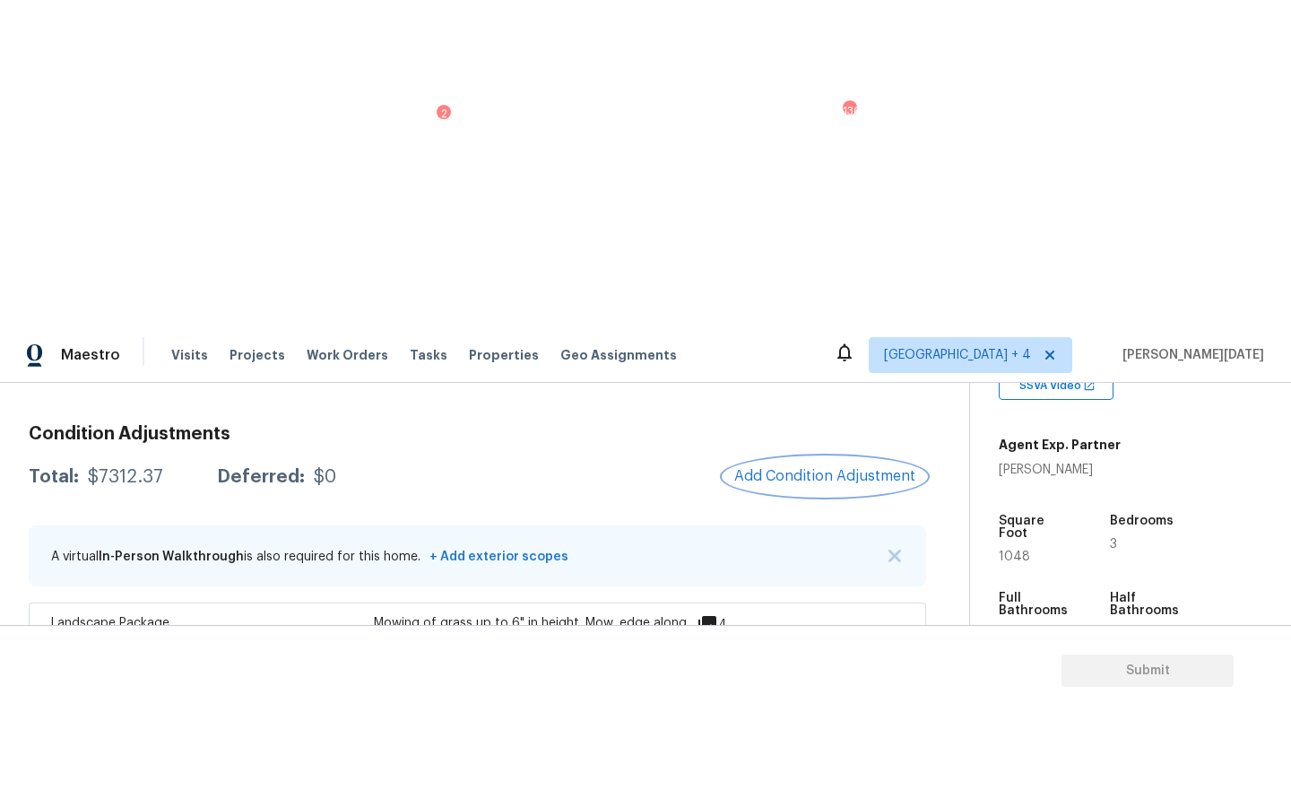
scroll to position [205, 0]
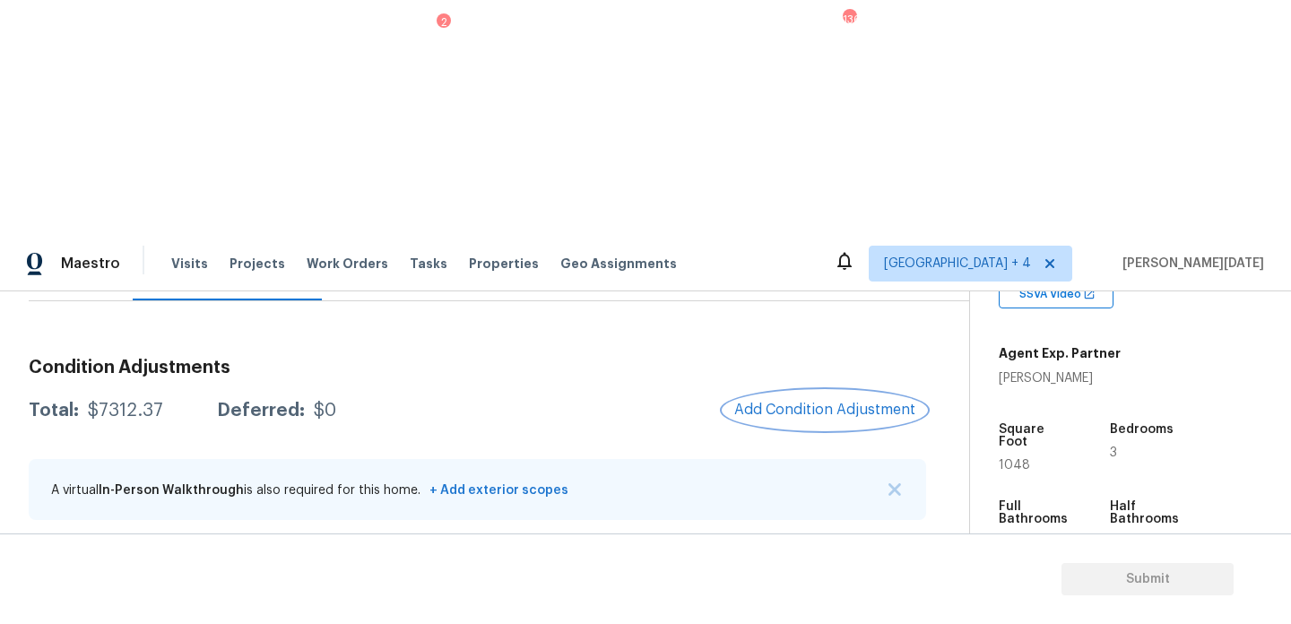
click at [816, 402] on span "Add Condition Adjustment" at bounding box center [824, 410] width 181 height 16
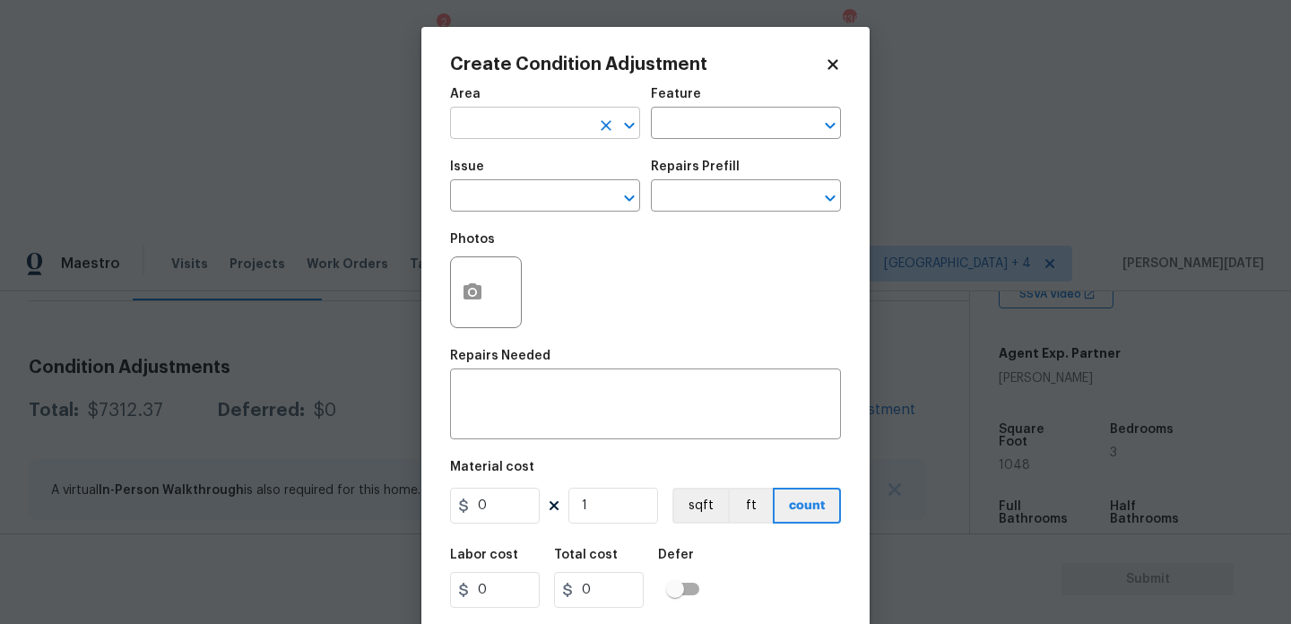
click at [486, 119] on input "text" at bounding box center [520, 125] width 140 height 28
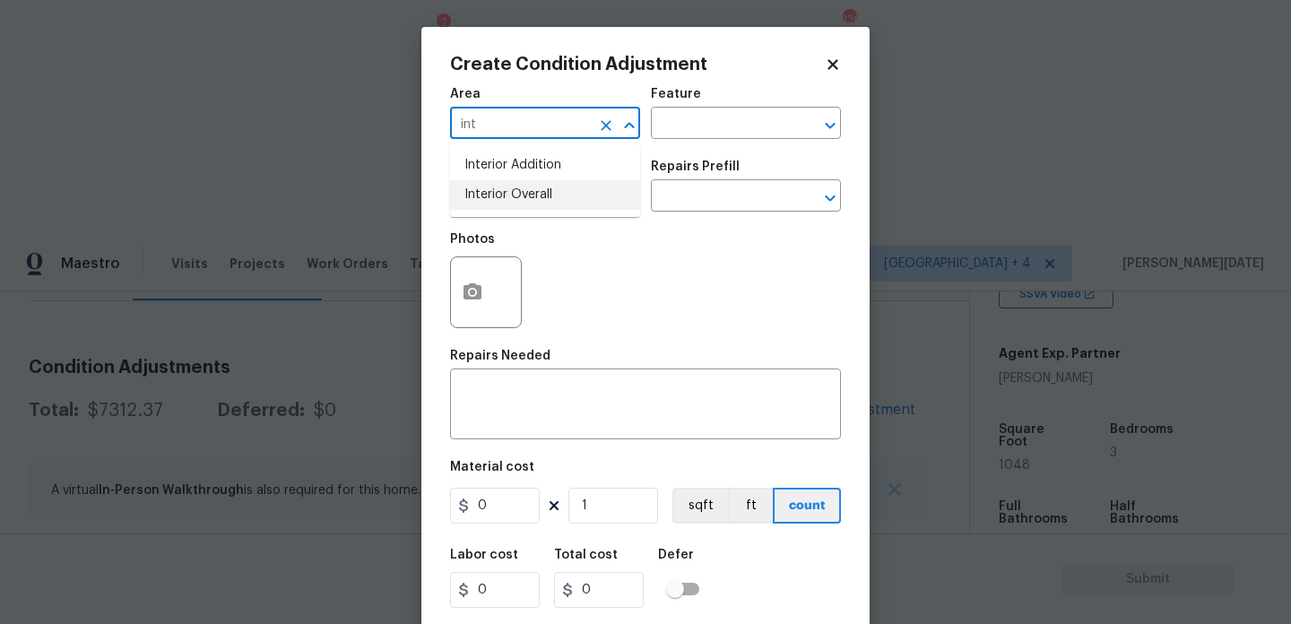
click at [508, 187] on li "Interior Overall" at bounding box center [545, 195] width 190 height 30
type input "Interior Overall"
click at [508, 187] on input "text" at bounding box center [520, 198] width 140 height 28
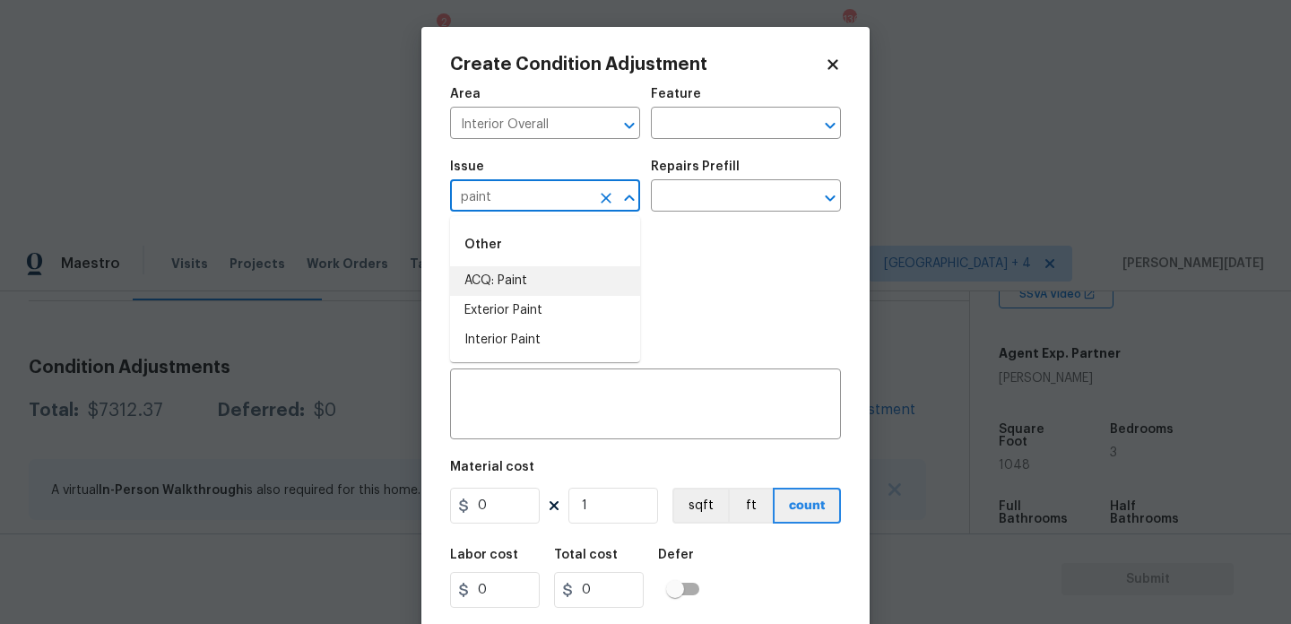
click at [530, 283] on li "ACQ: Paint" at bounding box center [545, 281] width 190 height 30
type input "ACQ: Paint"
click at [709, 190] on input "text" at bounding box center [721, 198] width 140 height 28
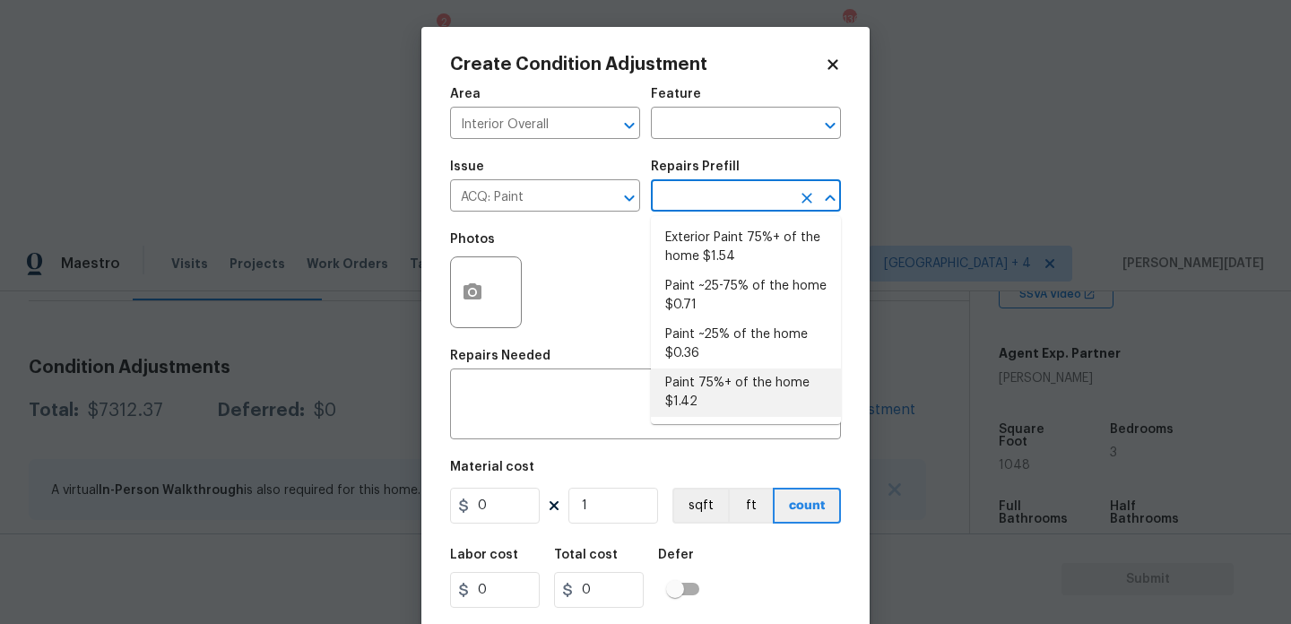
click at [714, 406] on li "Paint 75%+ of the home $1.42" at bounding box center [746, 392] width 190 height 48
type input "Acquisition"
type textarea "Acquisition Scope: 75%+ of the home will likely require interior paint"
type input "1.42"
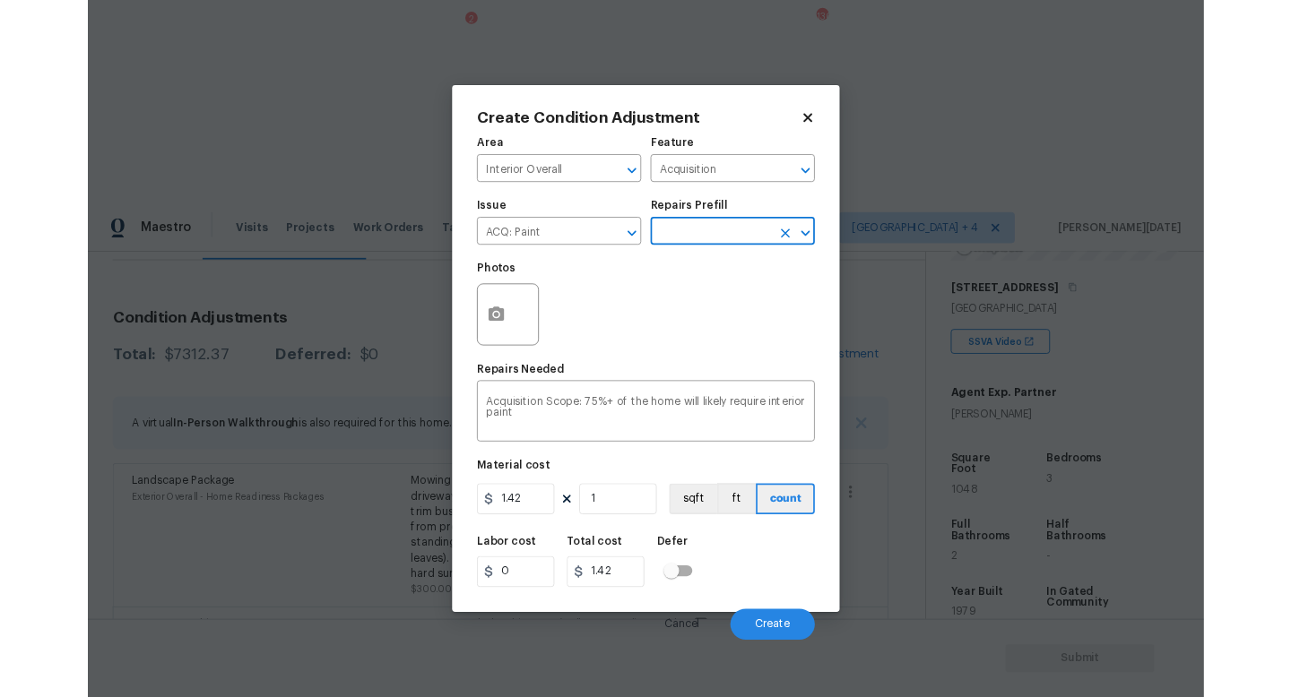
scroll to position [374, 0]
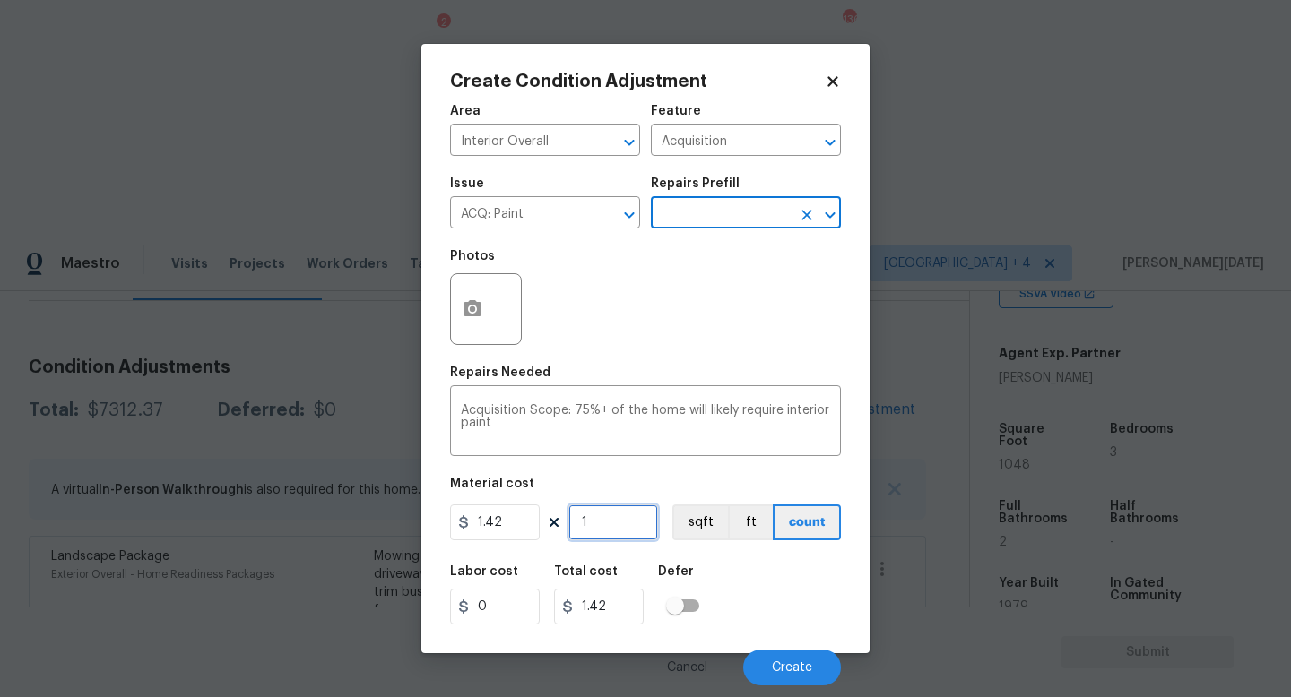
click at [604, 540] on input "1" at bounding box center [613, 523] width 90 height 36
type input "0"
paste input "1048"
type input "1048"
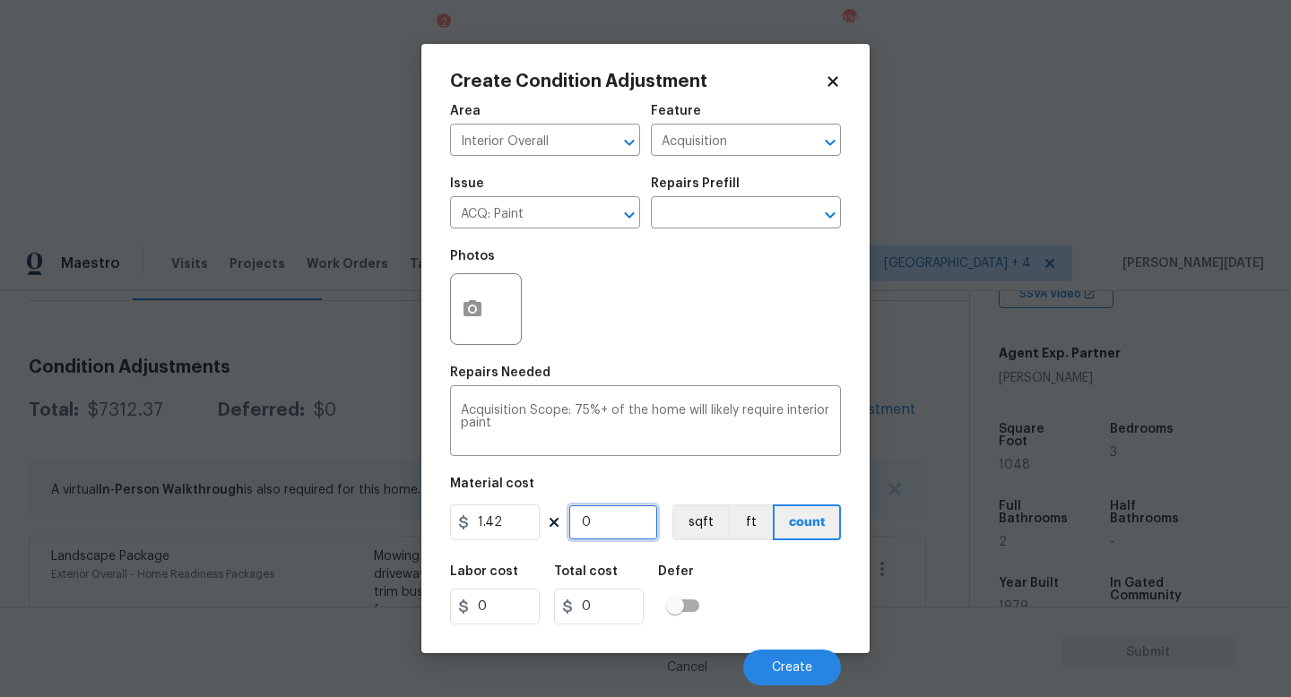
type input "1488.16"
type input "1048"
click at [476, 311] on icon "button" at bounding box center [473, 309] width 22 height 22
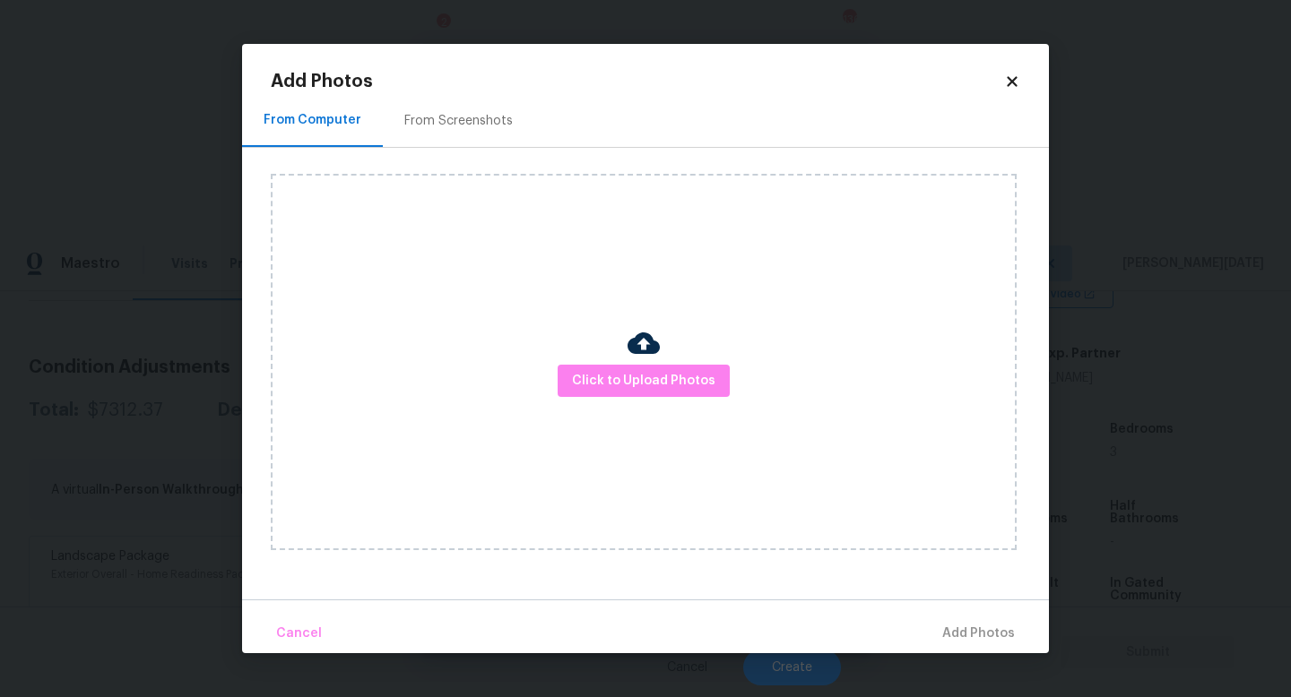
click at [468, 91] on div "Add Photos From Computer From Screenshots Click to Upload Photos Cancel Add Pho…" at bounding box center [645, 363] width 749 height 581
click at [469, 117] on div "From Screenshots" at bounding box center [458, 121] width 108 height 18
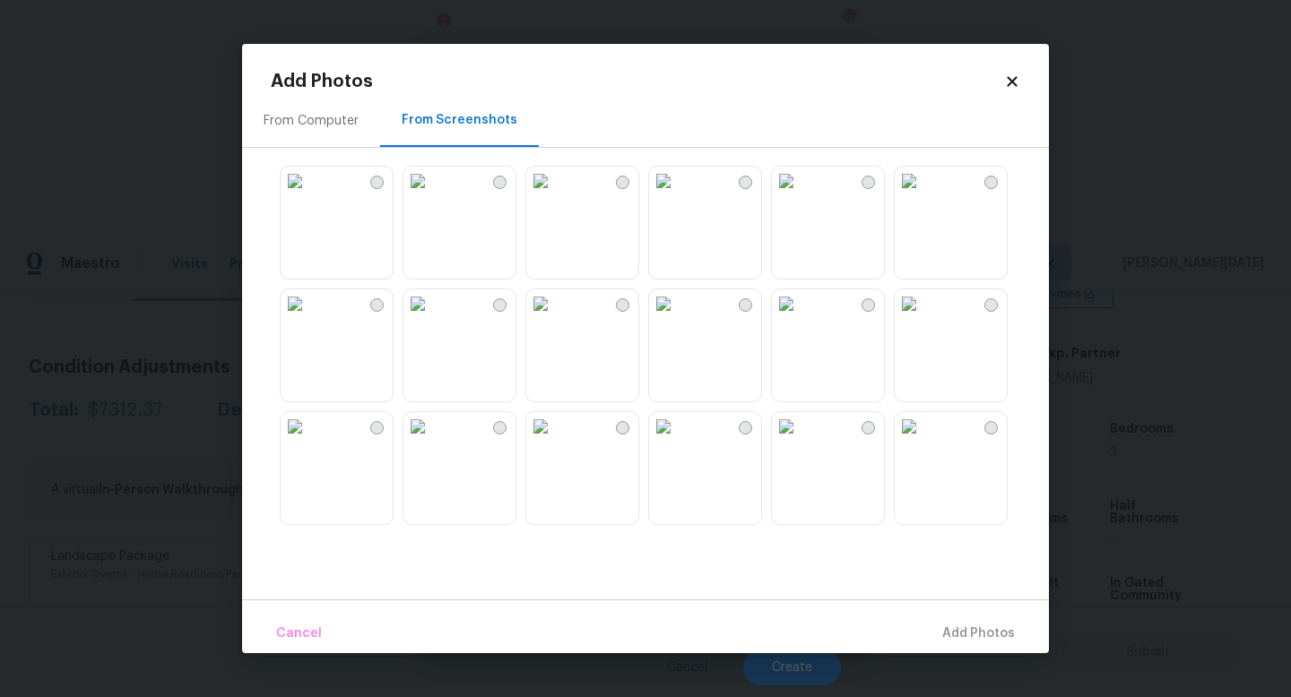
click at [677, 195] on img at bounding box center [663, 181] width 29 height 29
click at [800, 195] on img at bounding box center [786, 181] width 29 height 29
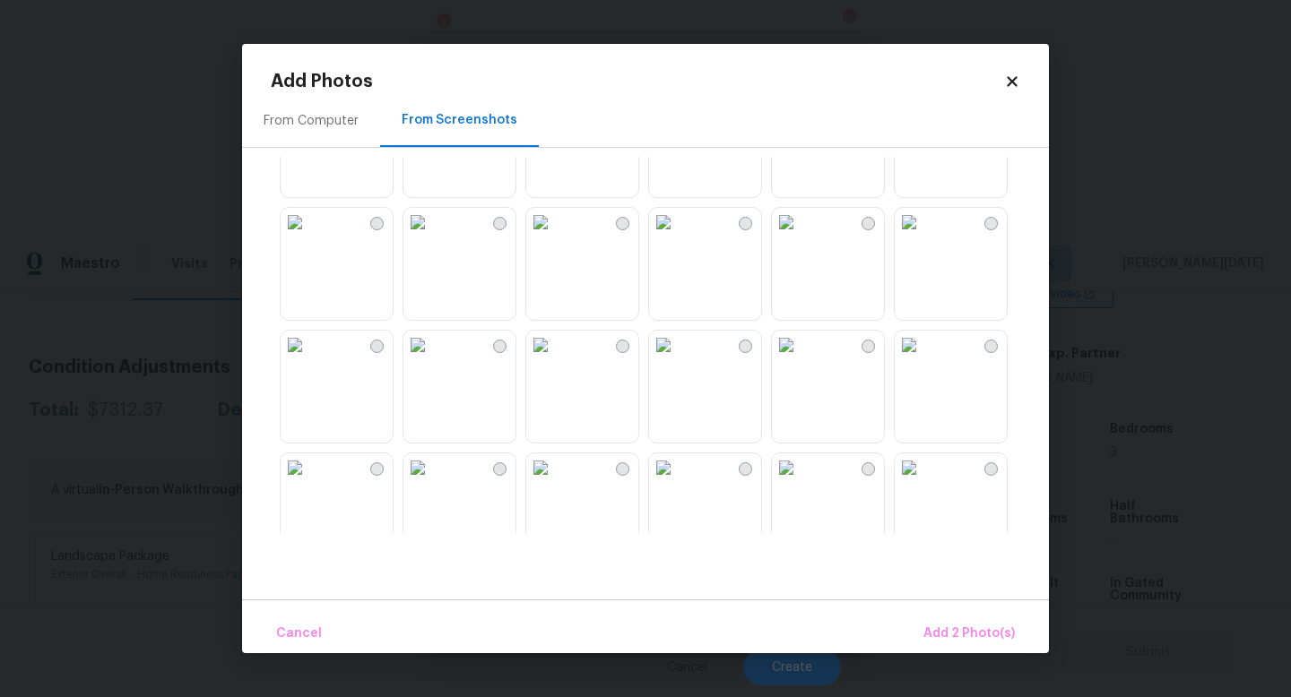
scroll to position [594, 0]
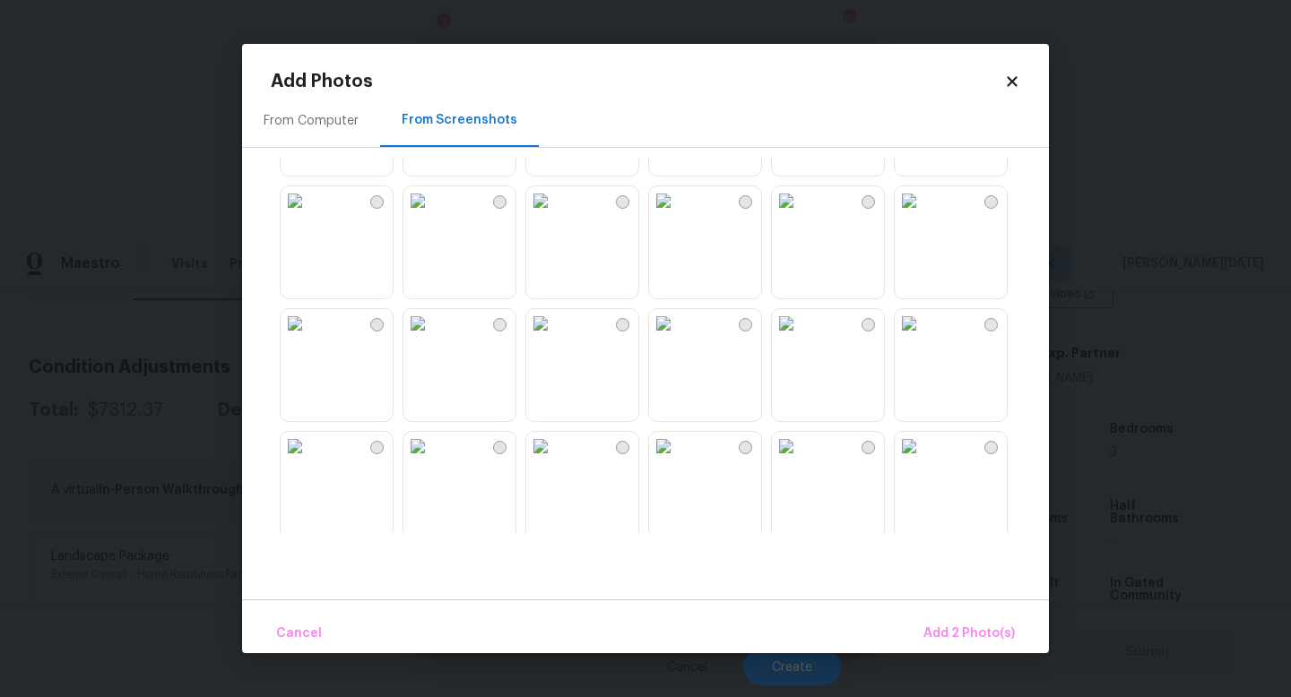
click at [800, 338] on img at bounding box center [786, 323] width 29 height 29
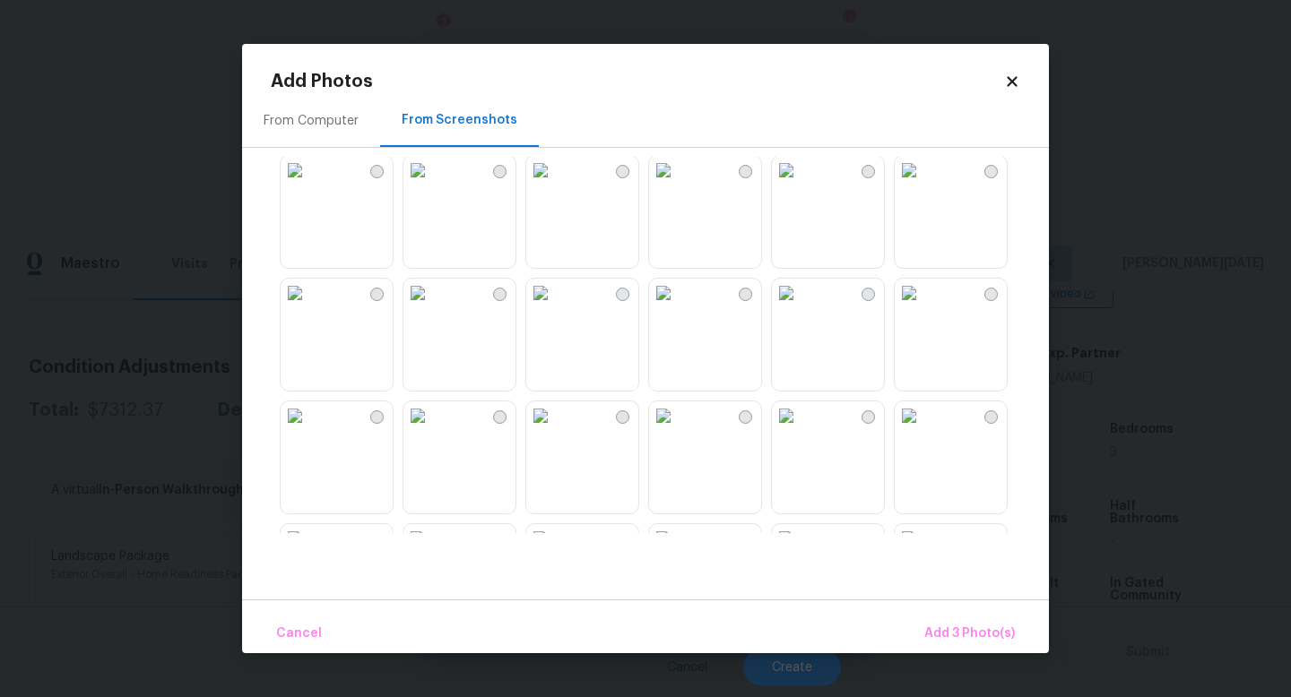
scroll to position [824, 0]
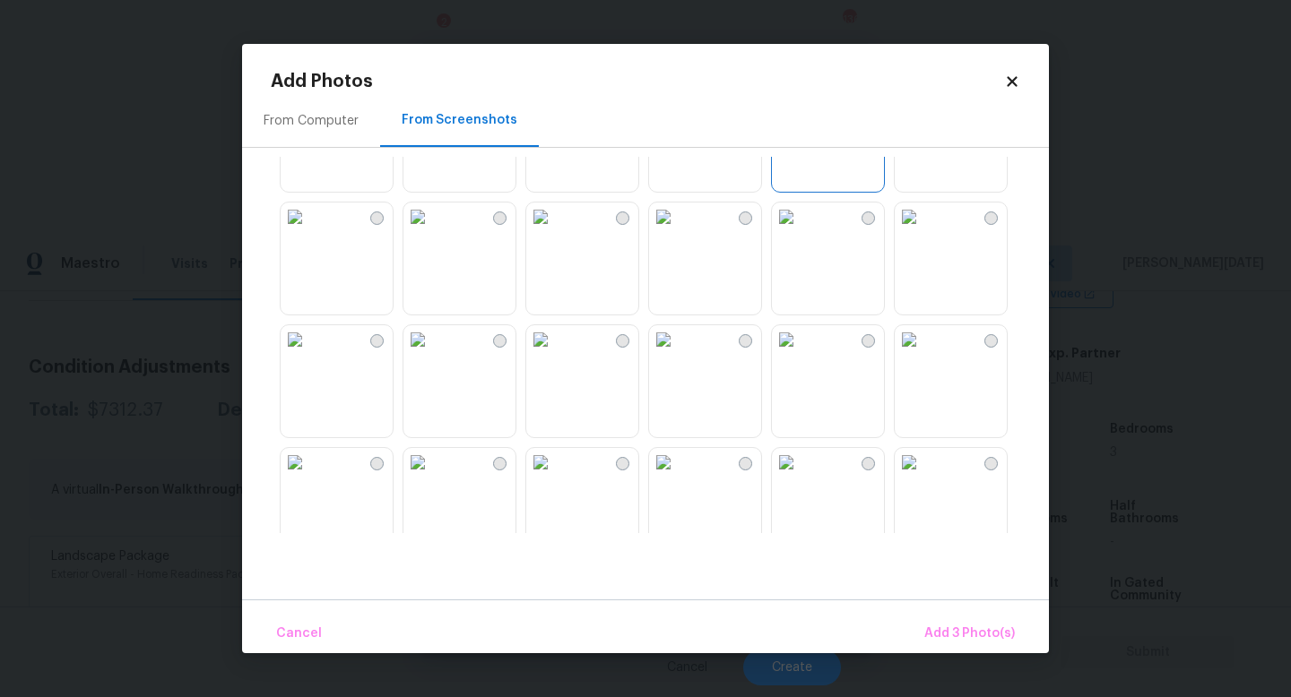
click at [678, 477] on img at bounding box center [663, 462] width 29 height 29
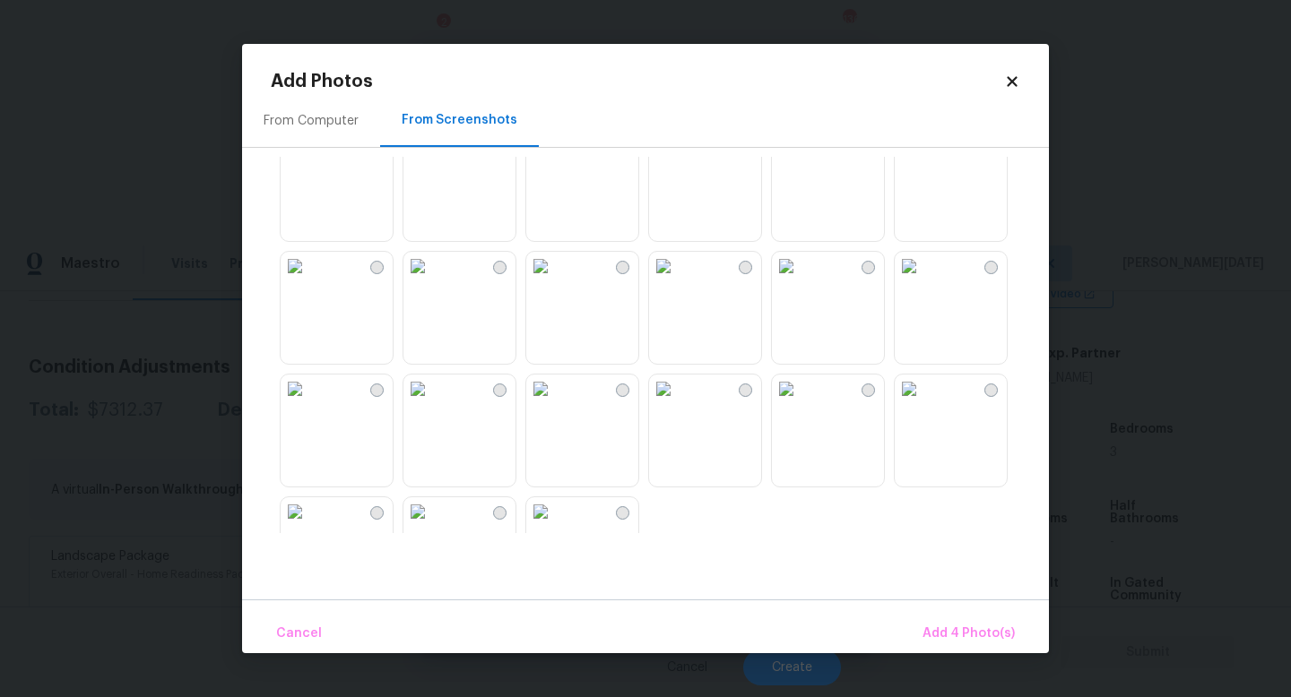
scroll to position [1635, 0]
click at [678, 280] on img at bounding box center [663, 265] width 29 height 29
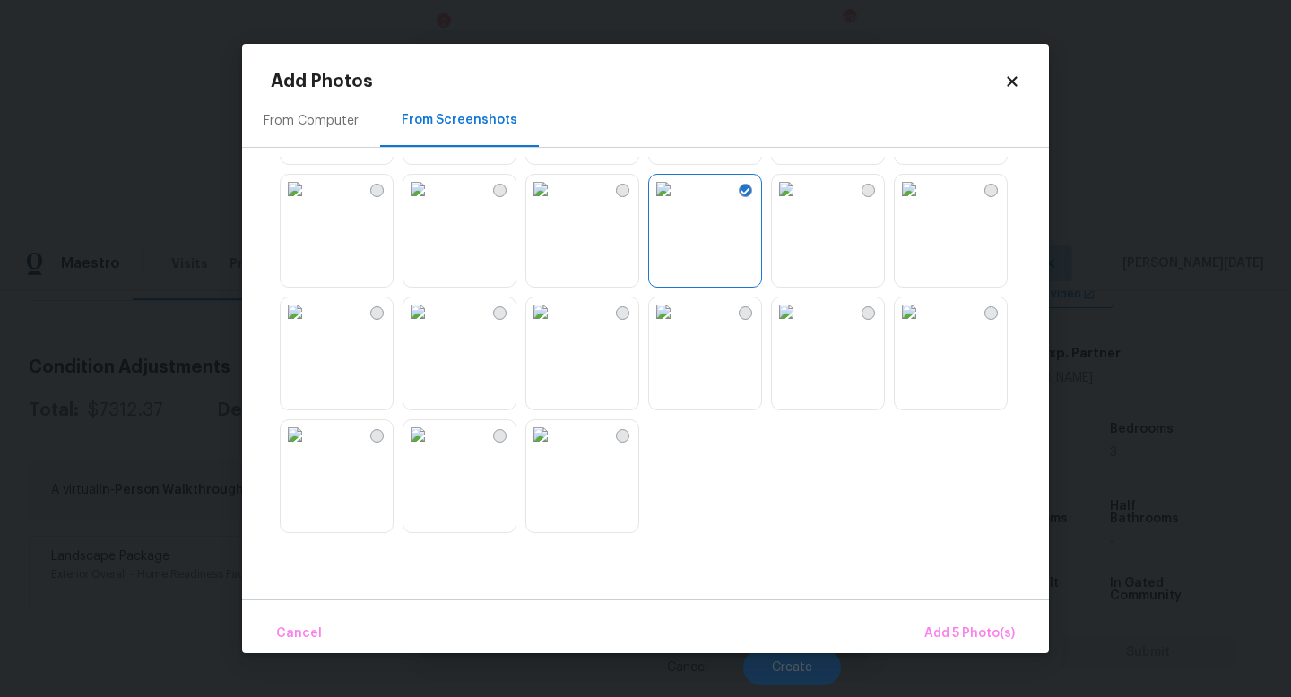
click at [555, 326] on img at bounding box center [540, 312] width 29 height 29
click at [432, 326] on img at bounding box center [417, 312] width 29 height 29
click at [961, 623] on span "Add 7 Photo(s)" at bounding box center [968, 634] width 91 height 22
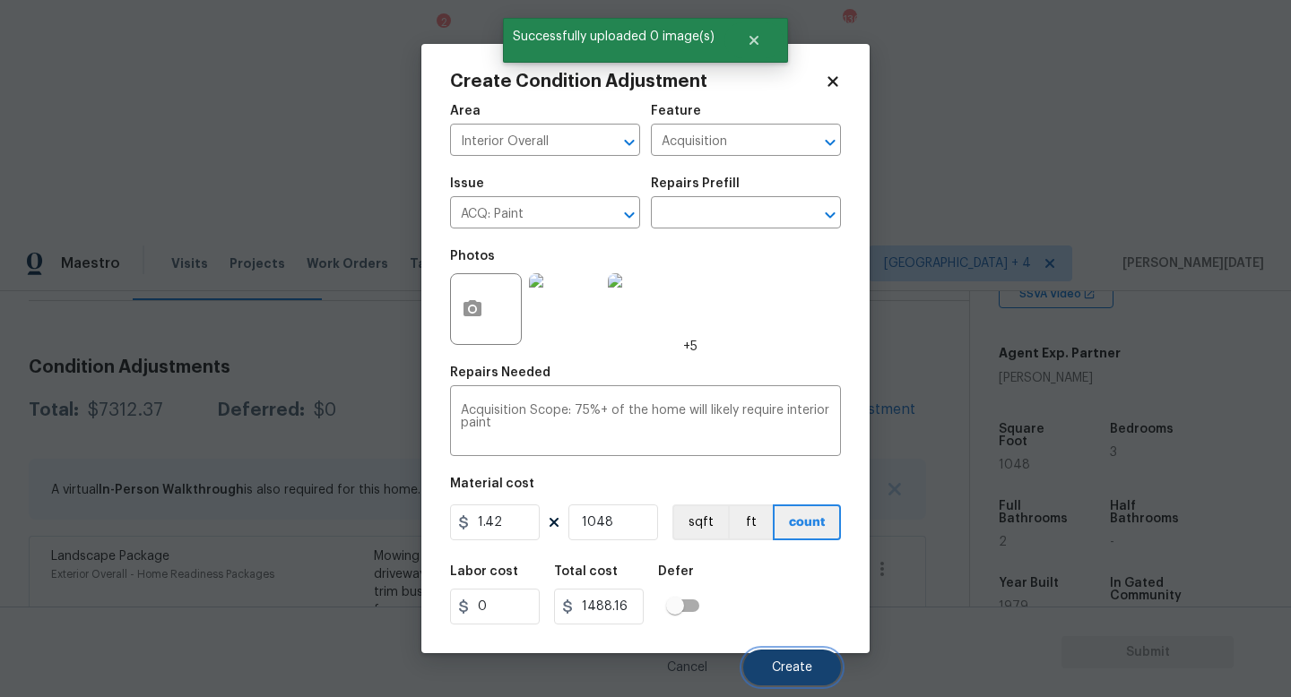
click at [767, 623] on button "Create" at bounding box center [792, 668] width 98 height 36
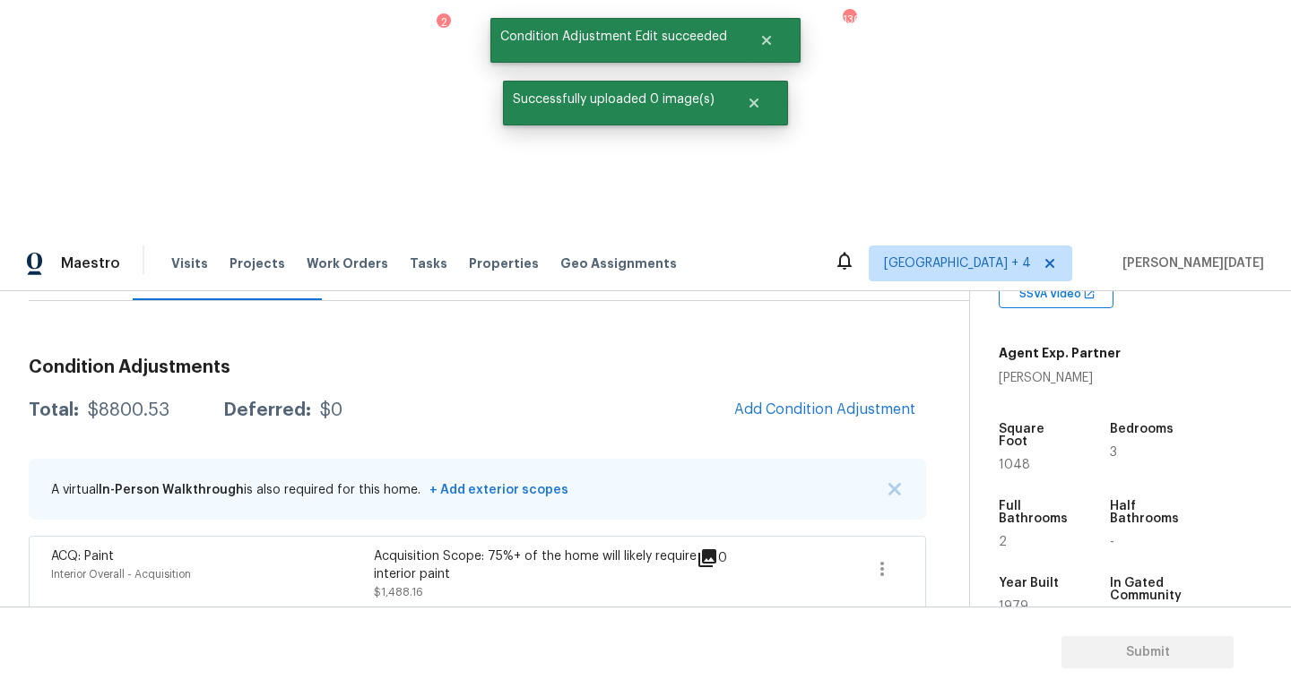
click at [824, 391] on button "Add Condition Adjustment" at bounding box center [824, 410] width 203 height 38
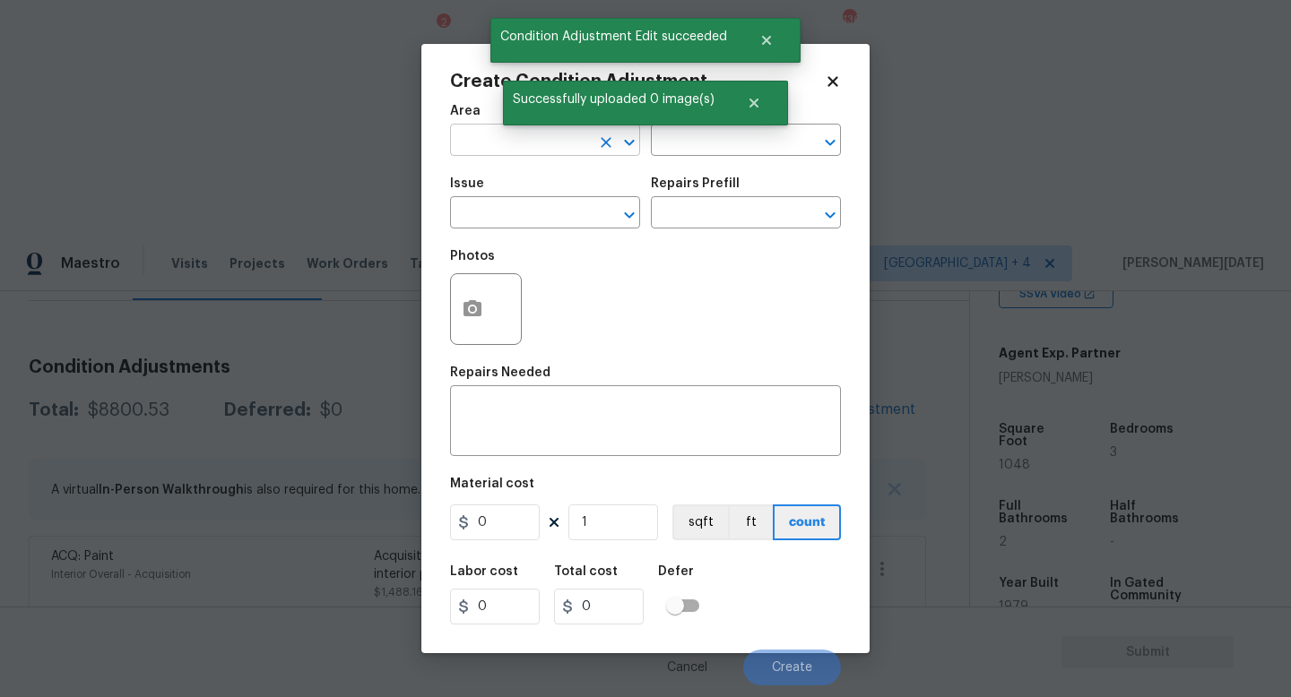
click at [485, 137] on input "text" at bounding box center [520, 142] width 140 height 28
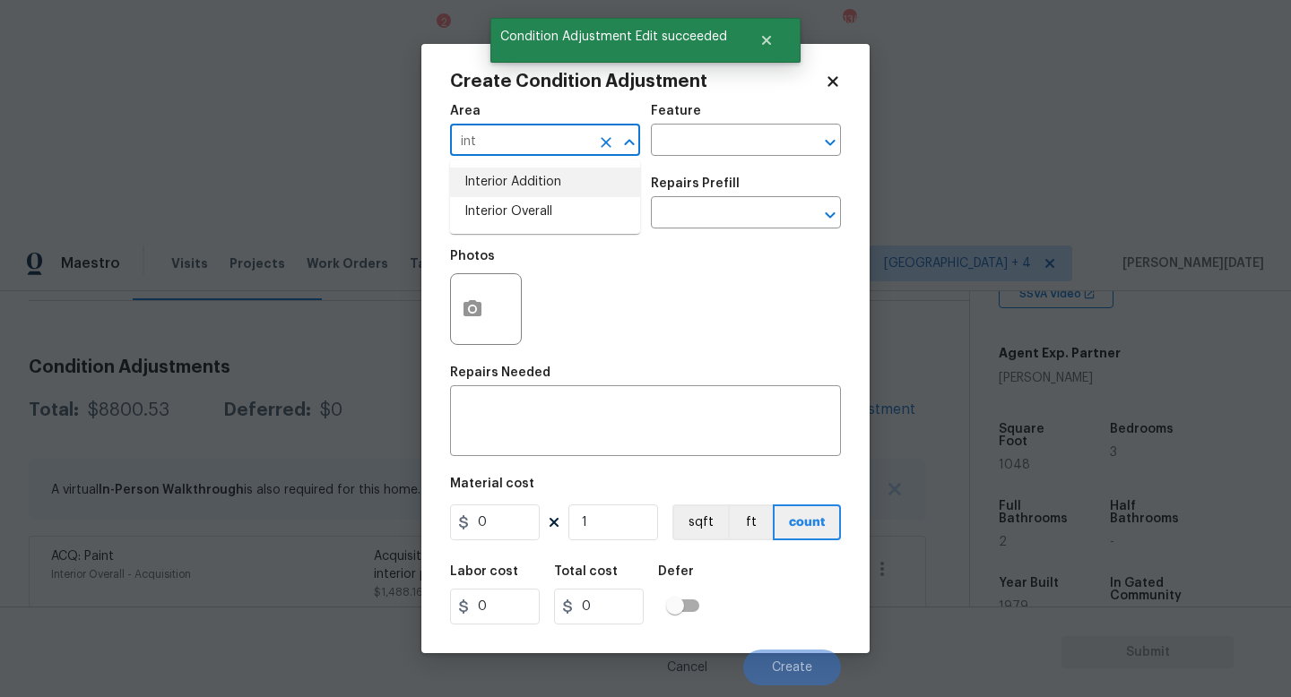
click at [502, 203] on li "Interior Overall" at bounding box center [545, 212] width 190 height 30
type input "Interior Overall"
click at [502, 203] on input "text" at bounding box center [520, 215] width 140 height 28
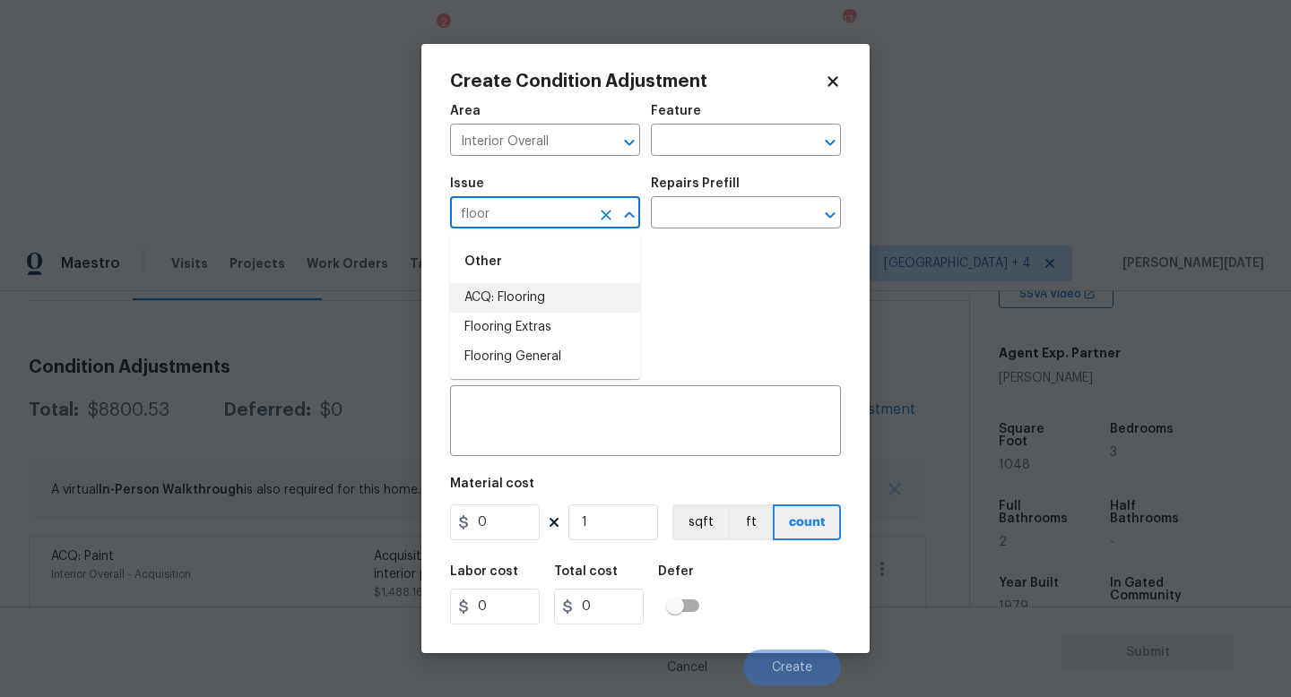
click at [508, 291] on li "ACQ: Flooring" at bounding box center [545, 298] width 190 height 30
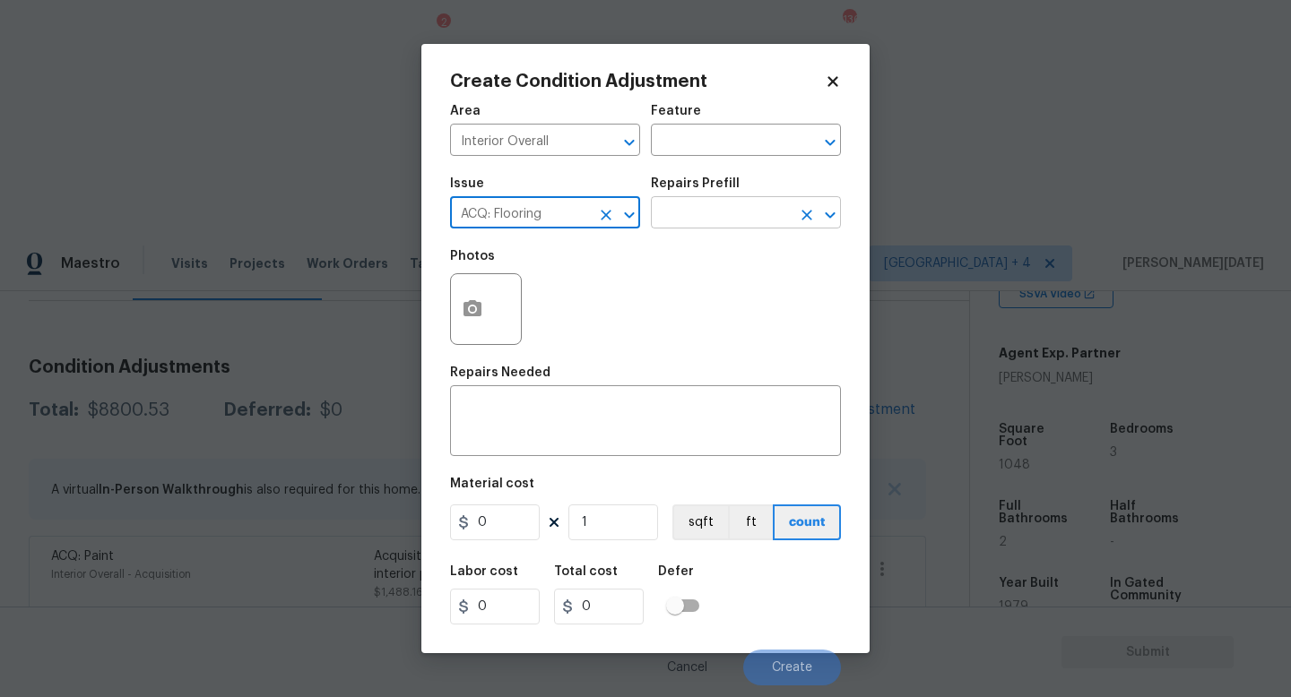
type input "ACQ: Flooring"
click at [738, 204] on input "text" at bounding box center [721, 215] width 140 height 28
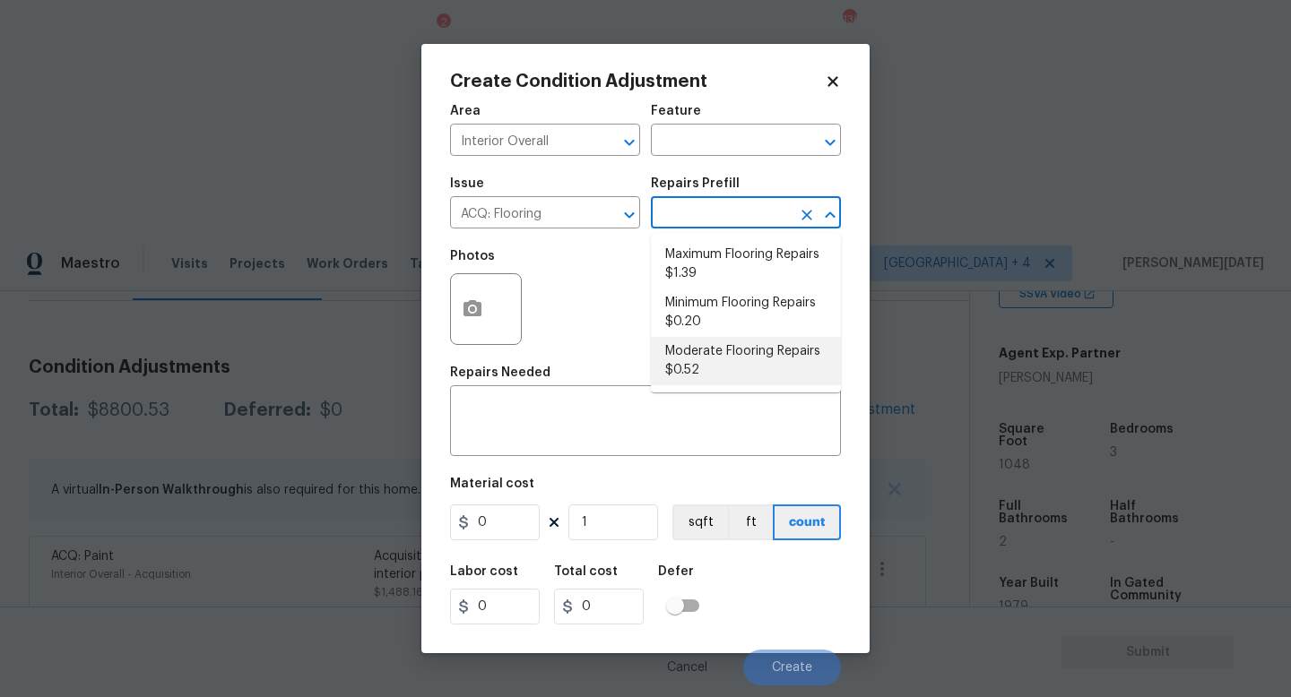
click at [729, 376] on li "Moderate Flooring Repairs $0.52" at bounding box center [746, 361] width 190 height 48
type input "Acquisition"
type textarea "Acquisition Scope: Moderate flooring repairs"
type input "0.52"
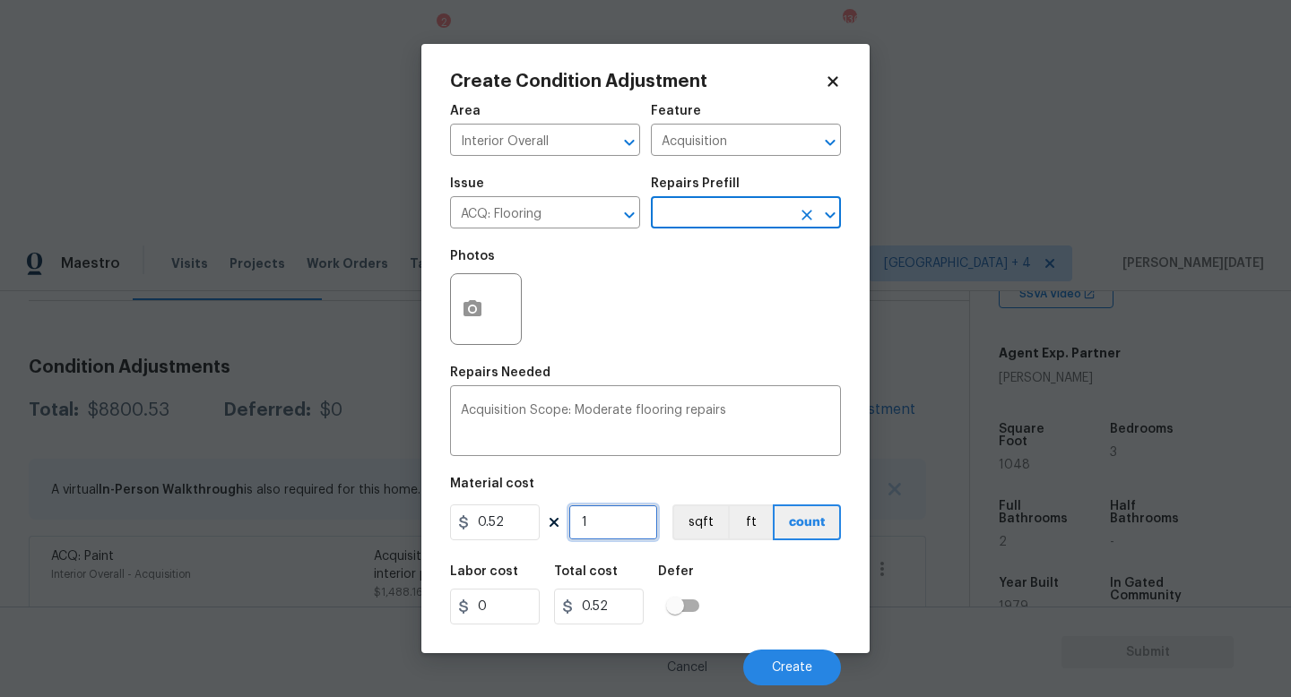
click at [605, 526] on input "1" at bounding box center [613, 523] width 90 height 36
type input "0"
paste input "1048"
type input "1048"
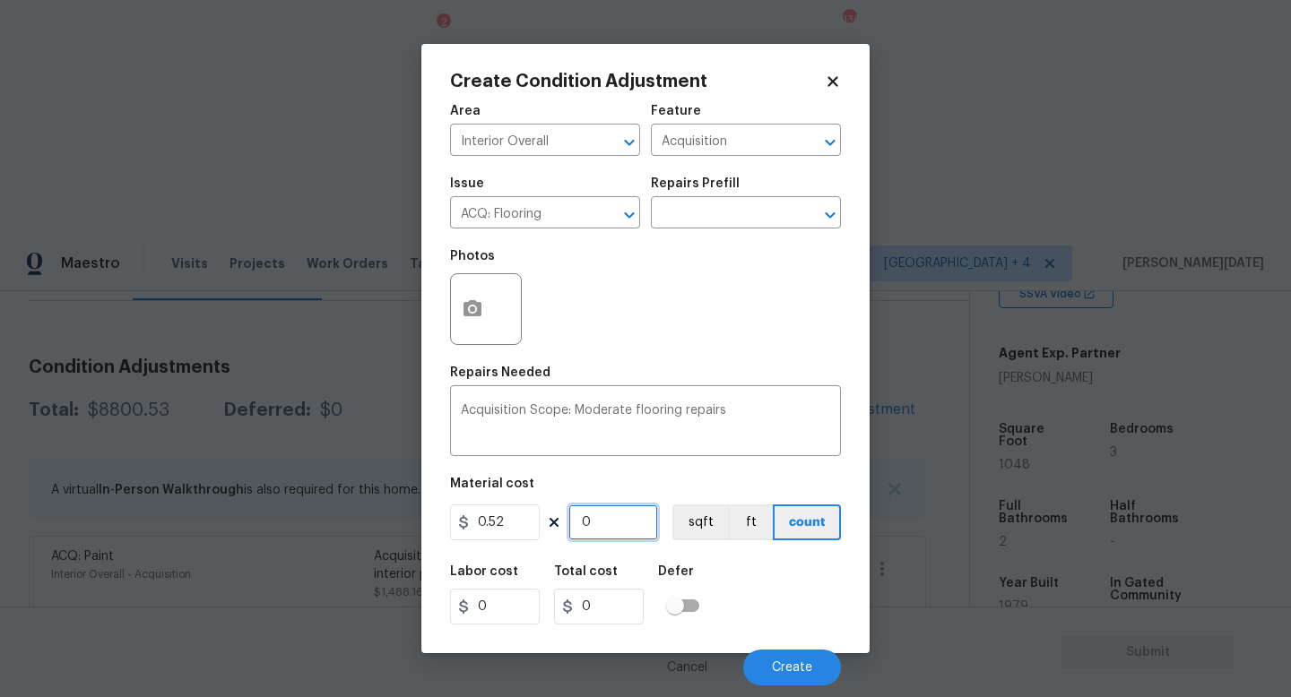
type input "544.96"
type input "1048"
click at [479, 326] on button "button" at bounding box center [472, 309] width 43 height 70
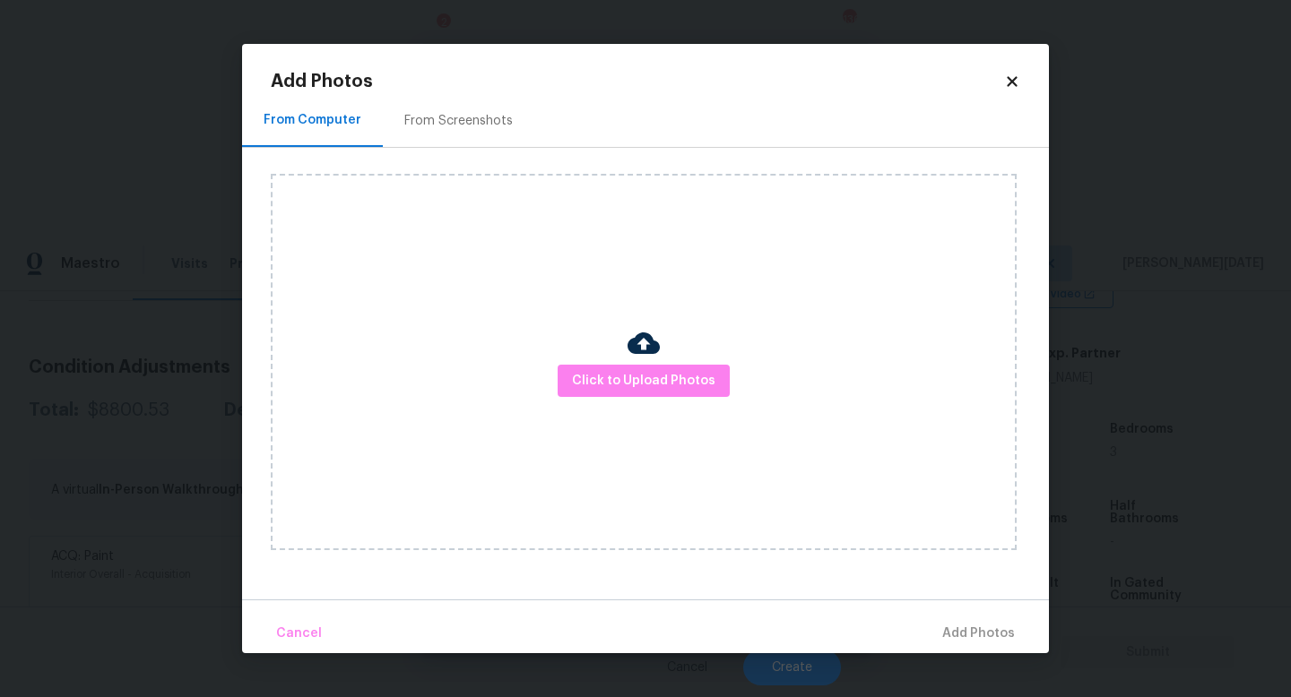
click at [490, 124] on div "From Screenshots" at bounding box center [458, 121] width 108 height 18
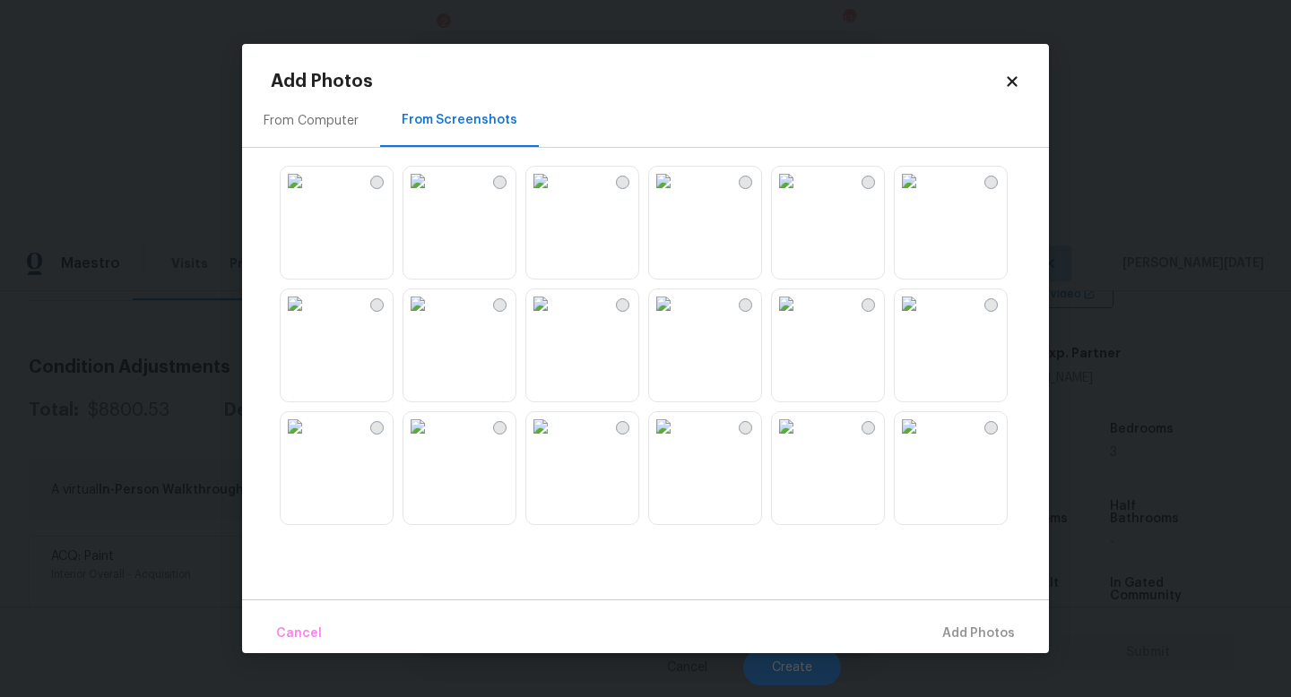
click at [432, 195] on img at bounding box center [417, 181] width 29 height 29
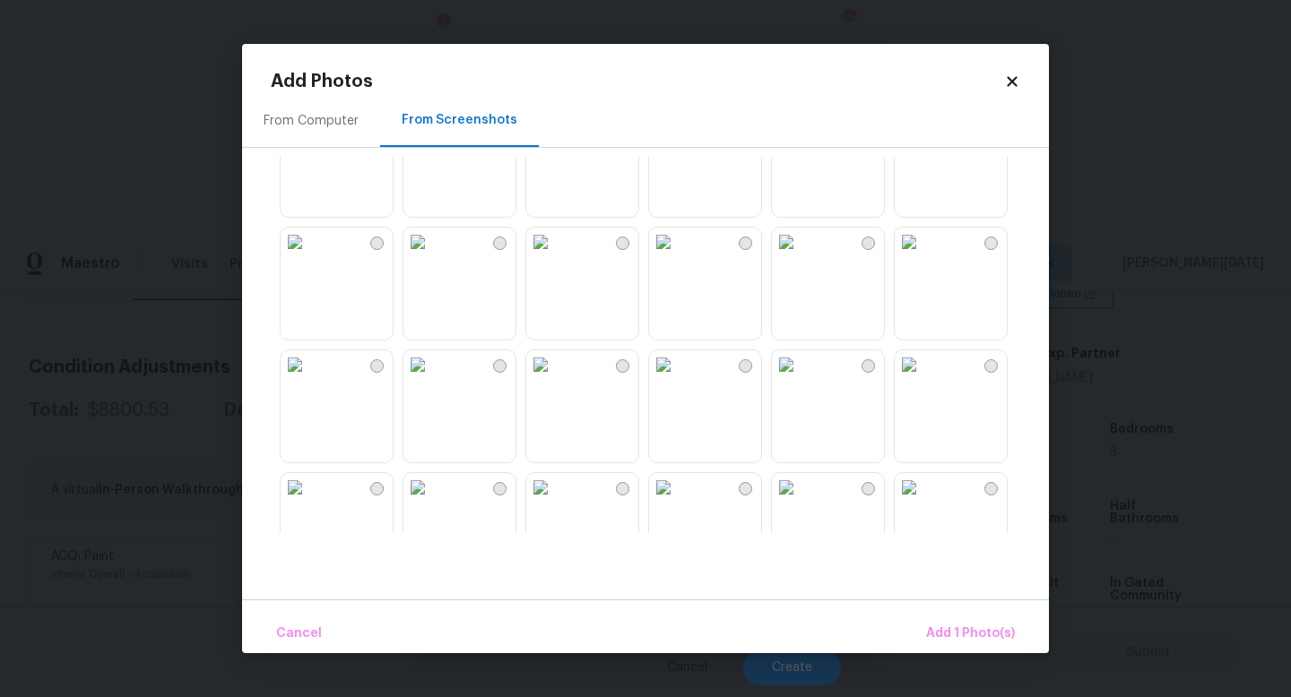
scroll to position [432, 0]
click at [555, 255] on img at bounding box center [540, 240] width 29 height 29
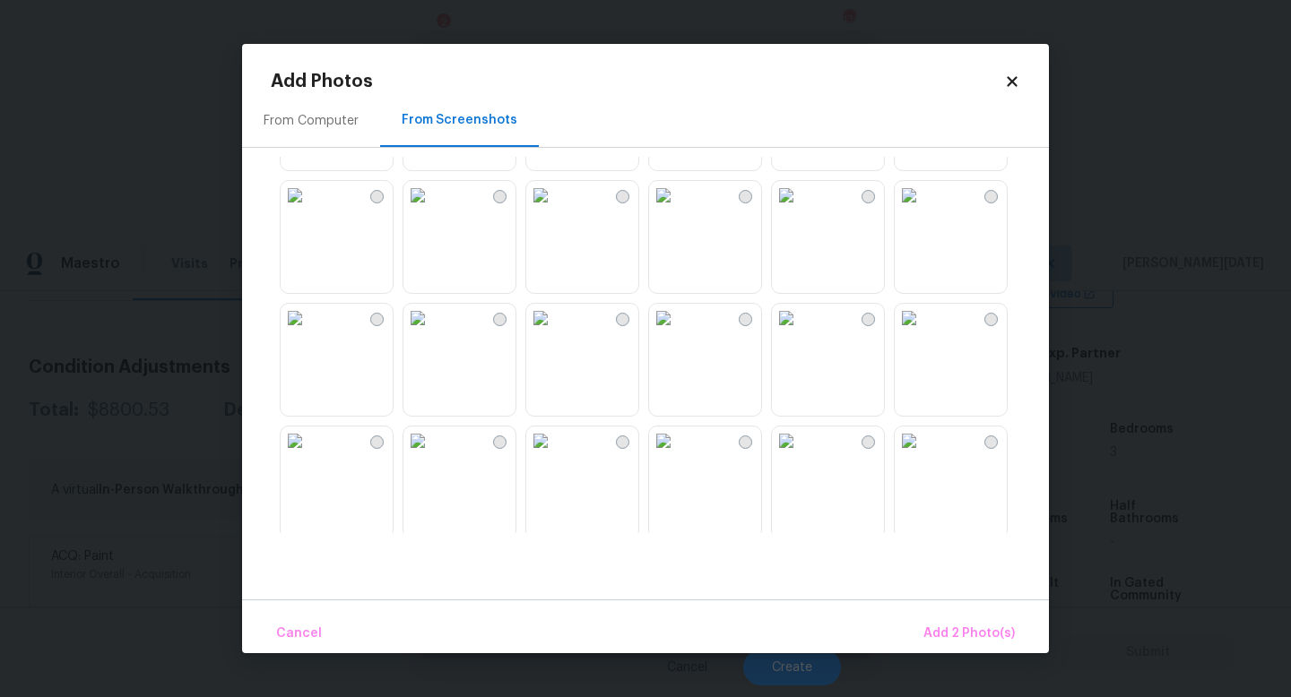
click at [678, 333] on img at bounding box center [663, 318] width 29 height 29
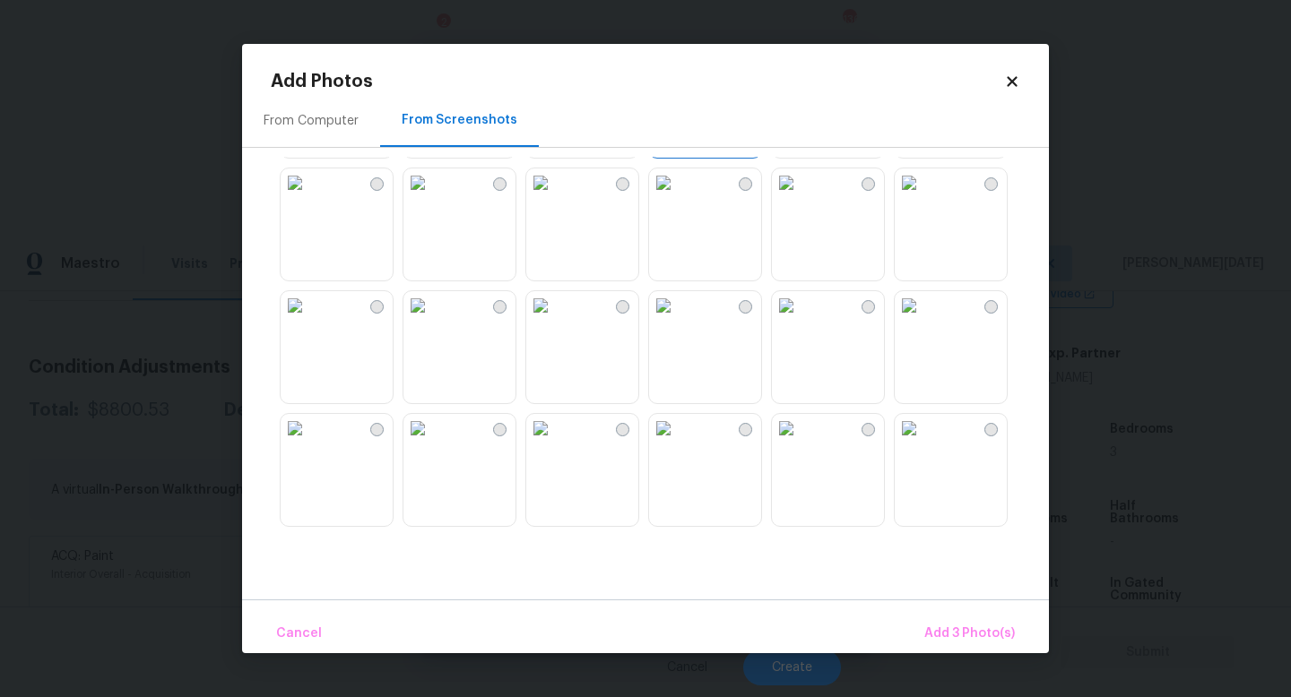
scroll to position [987, 0]
click at [800, 314] on img at bounding box center [786, 299] width 29 height 29
click at [678, 314] on img at bounding box center [663, 299] width 29 height 29
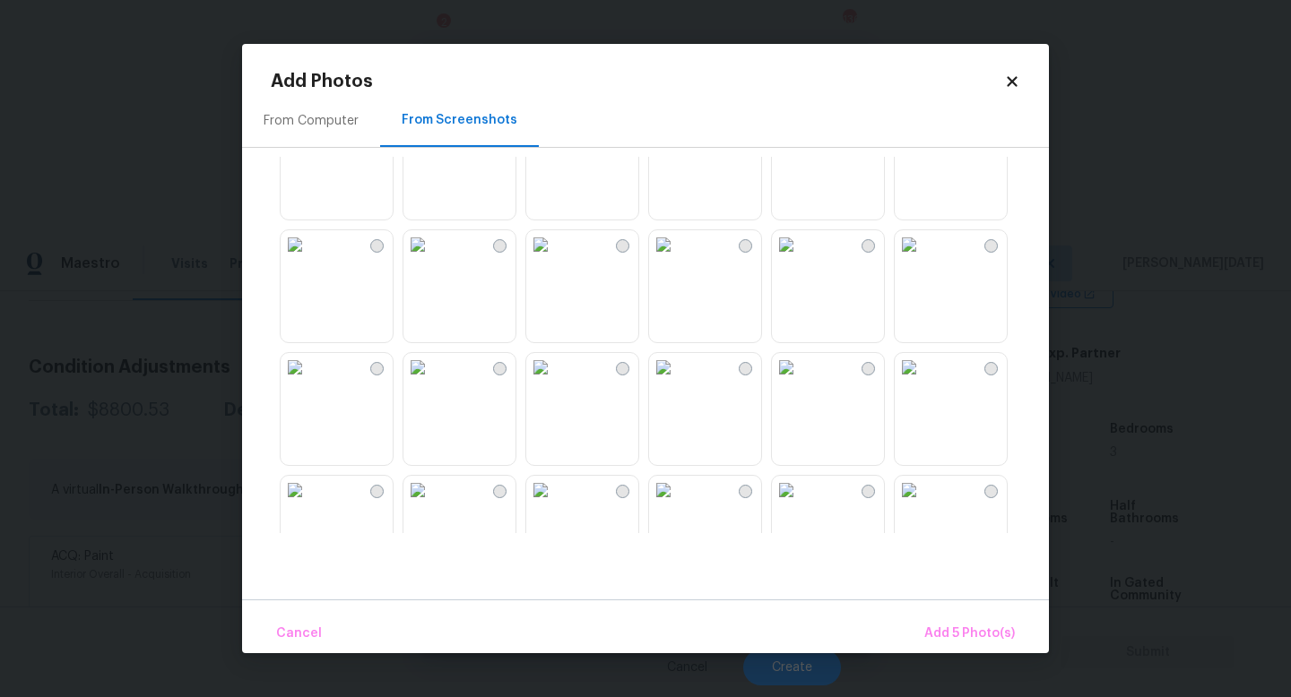
scroll to position [1414, 0]
click at [678, 255] on img at bounding box center [663, 241] width 29 height 29
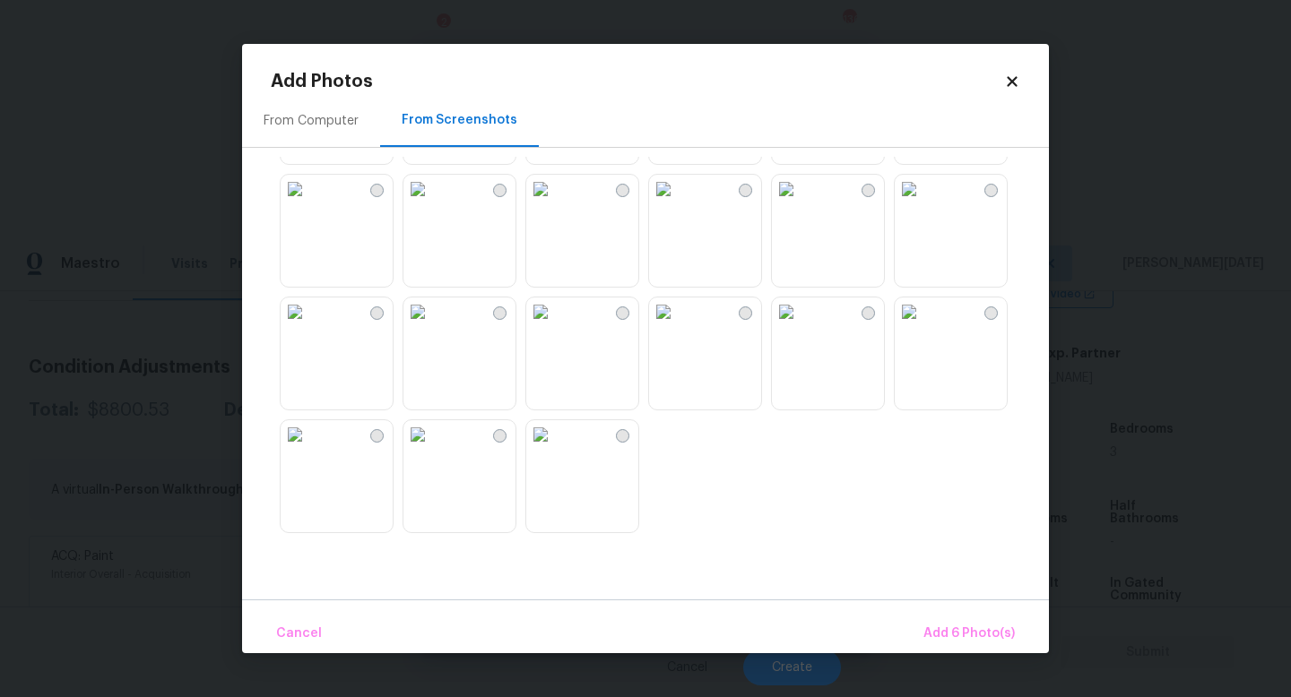
click at [555, 326] on img at bounding box center [540, 312] width 29 height 29
click at [963, 623] on span "Add 7 Photo(s)" at bounding box center [968, 634] width 91 height 22
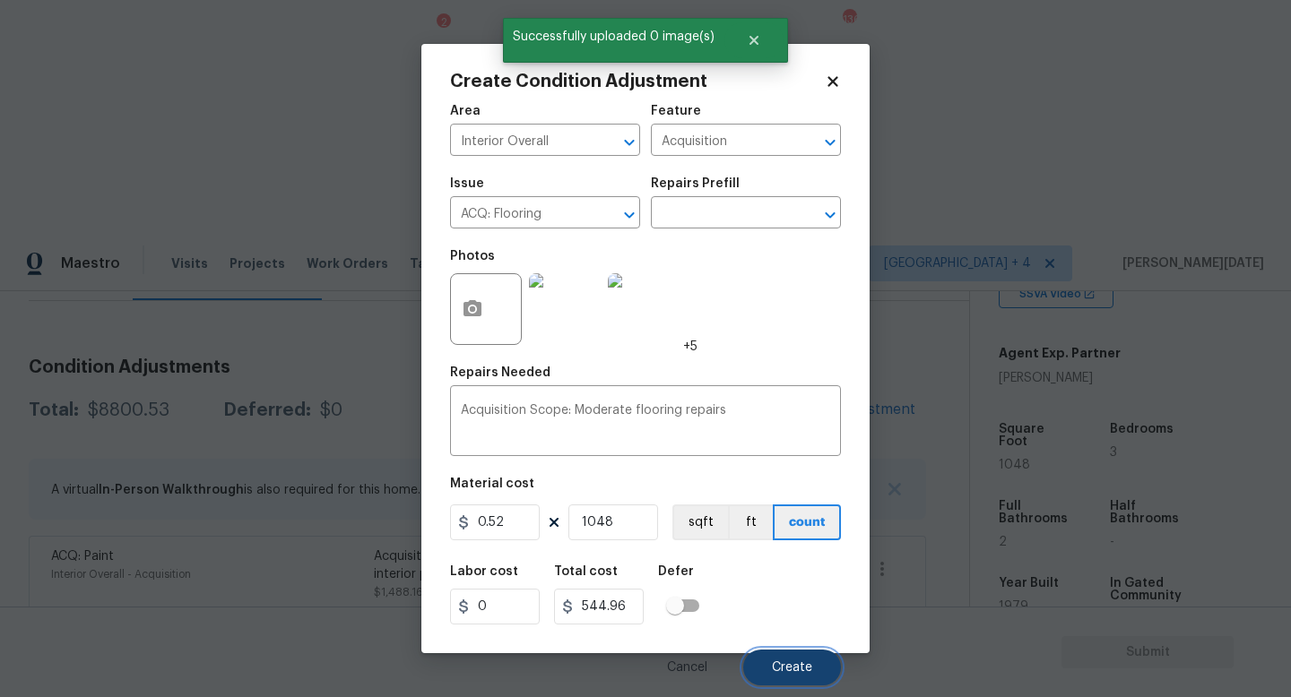
click at [812, 623] on button "Create" at bounding box center [792, 668] width 98 height 36
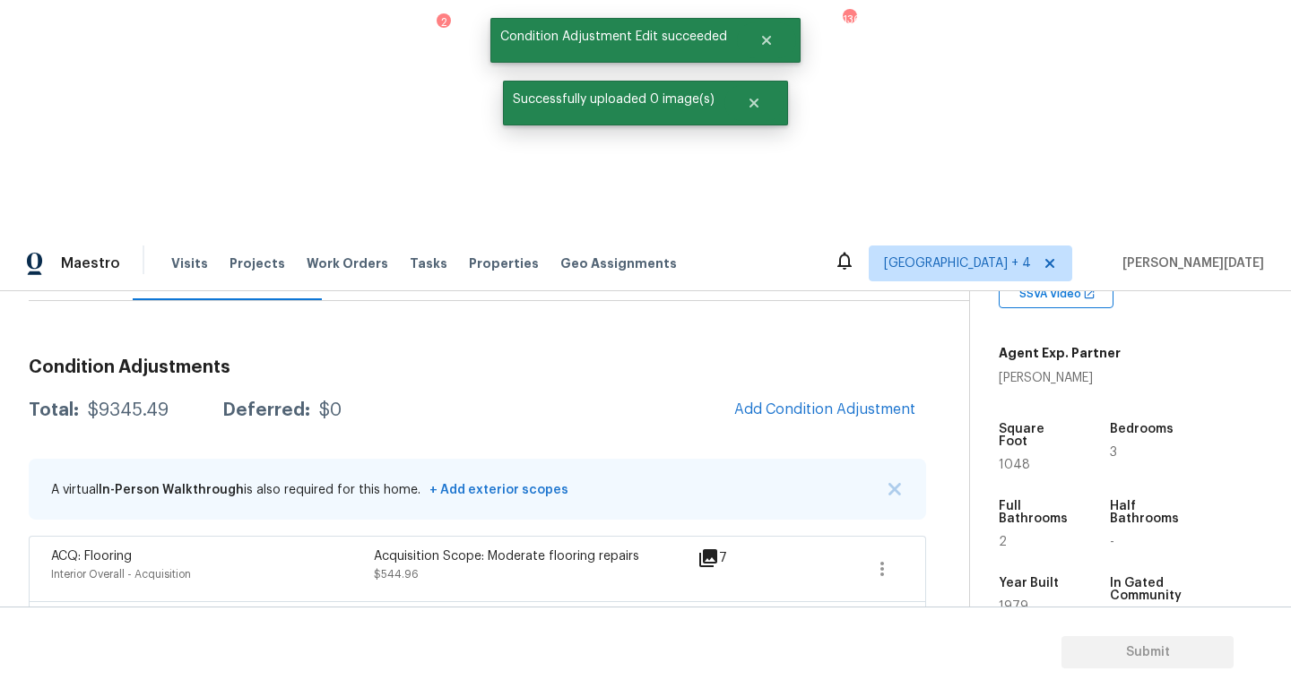
click at [778, 391] on span "Add Condition Adjustment" at bounding box center [824, 410] width 203 height 39
click at [788, 402] on span "Add Condition Adjustment" at bounding box center [824, 410] width 181 height 16
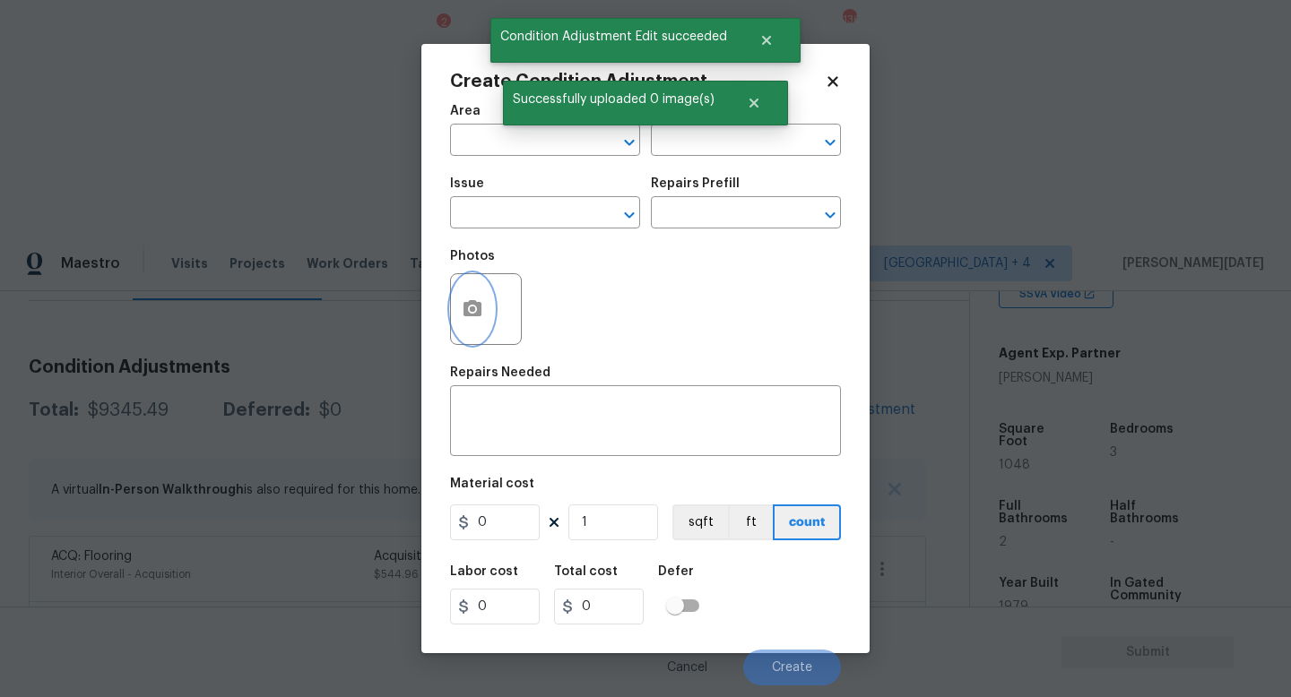
click at [460, 307] on button "button" at bounding box center [472, 309] width 43 height 70
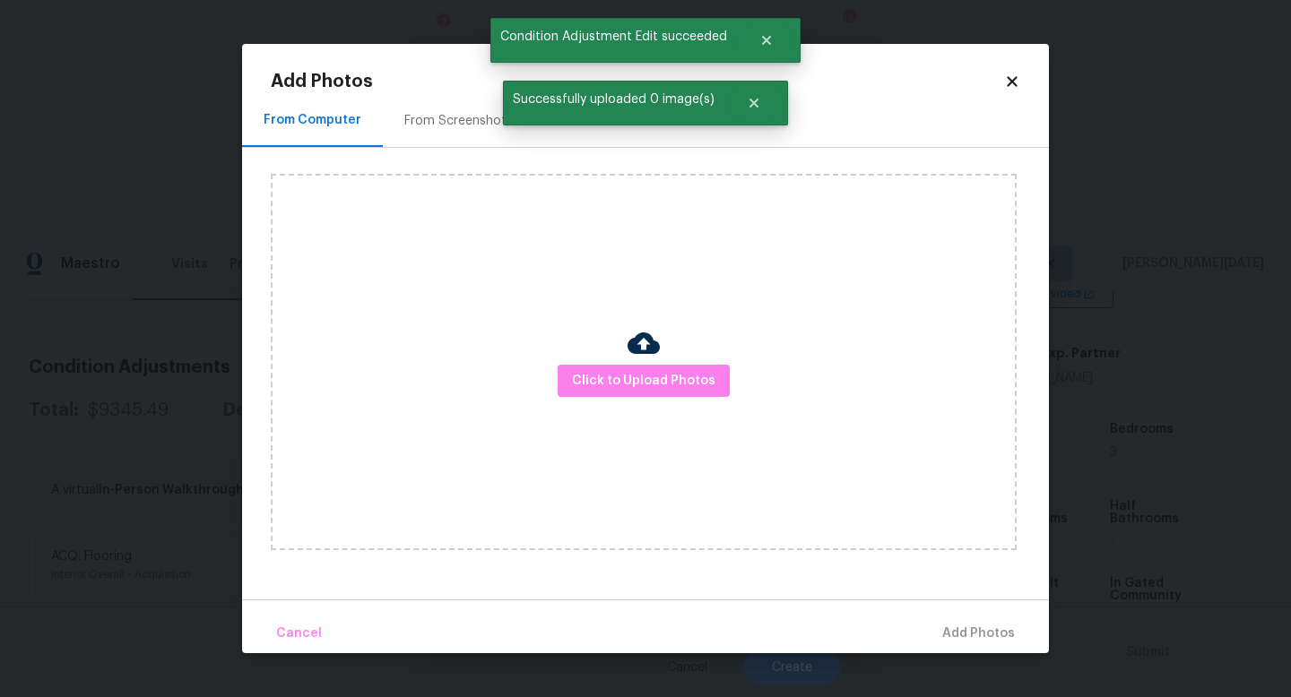
click at [456, 131] on div "From Screenshots" at bounding box center [458, 120] width 151 height 53
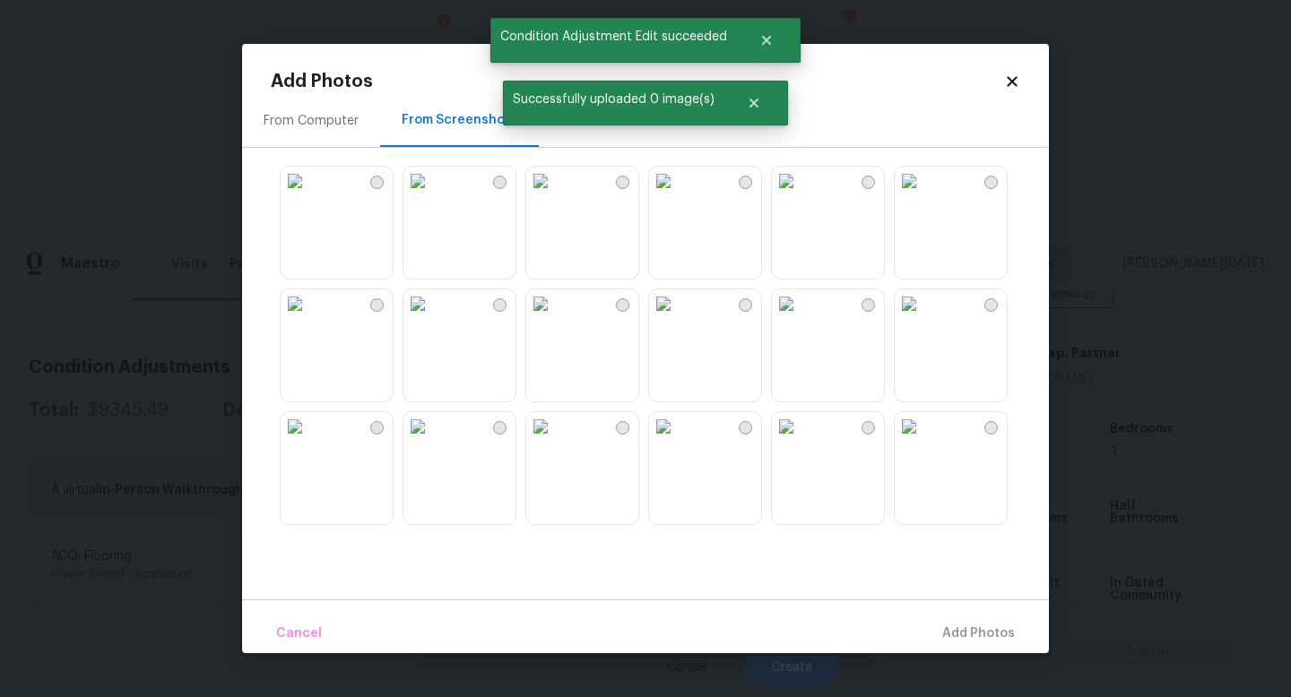
click at [678, 195] on img at bounding box center [663, 181] width 29 height 29
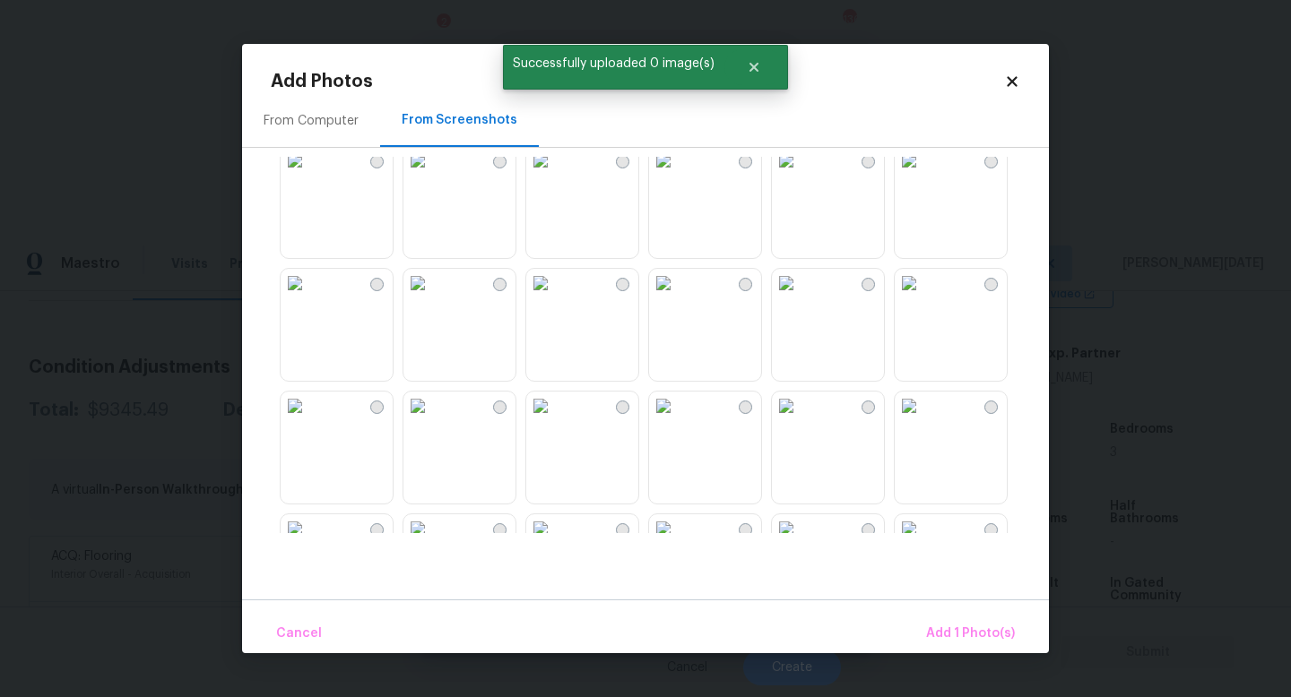
scroll to position [636, 0]
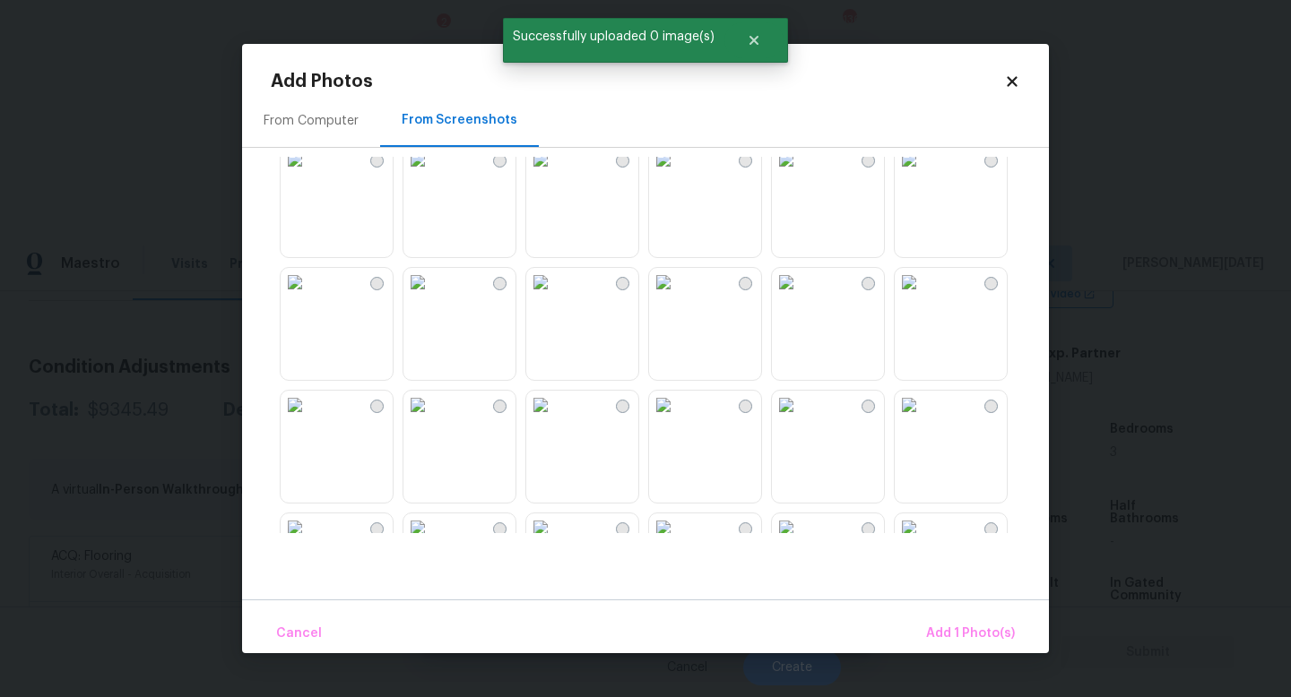
click at [678, 419] on img at bounding box center [663, 405] width 29 height 29
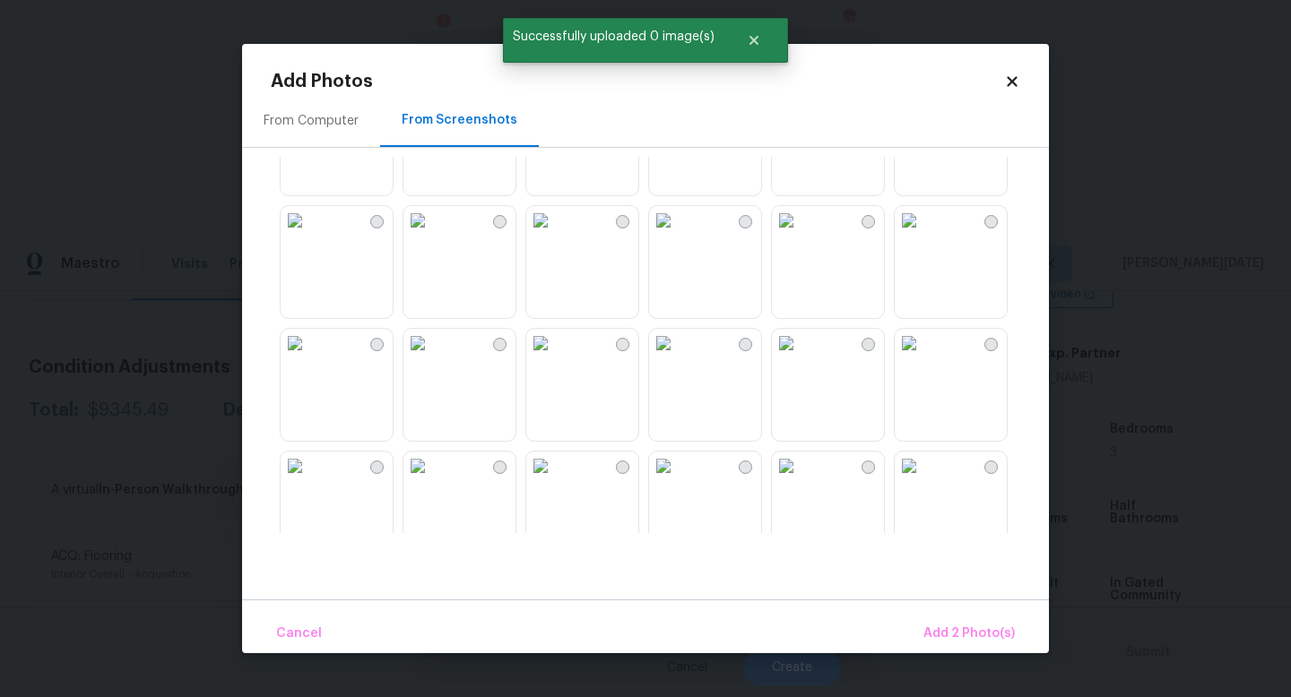
click at [678, 235] on img at bounding box center [663, 220] width 29 height 29
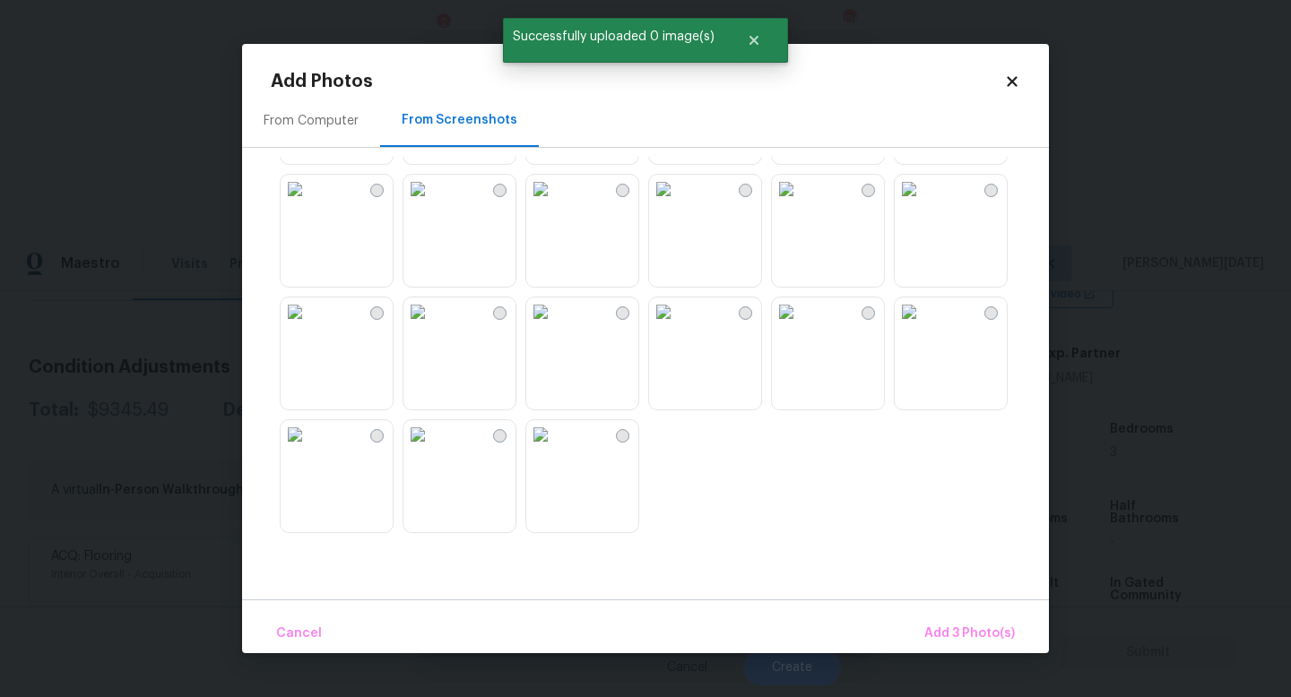
click at [678, 326] on img at bounding box center [663, 312] width 29 height 29
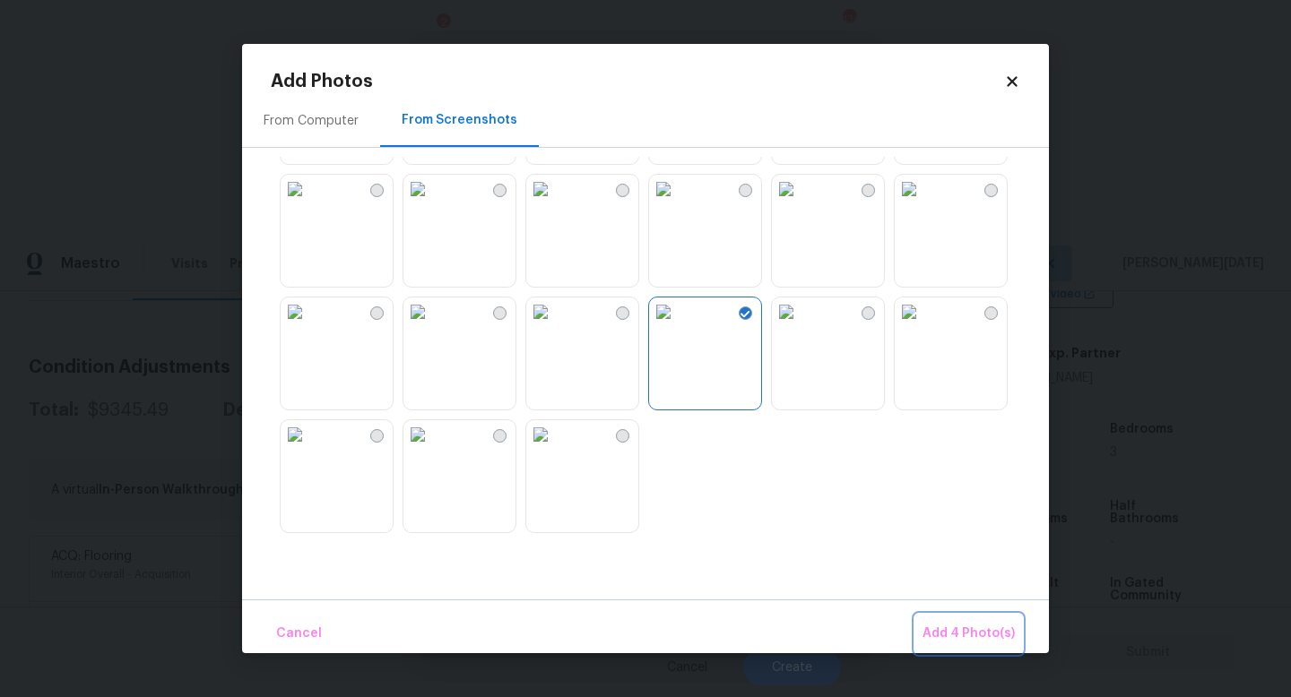
click at [975, 623] on span "Add 4 Photo(s)" at bounding box center [968, 634] width 92 height 22
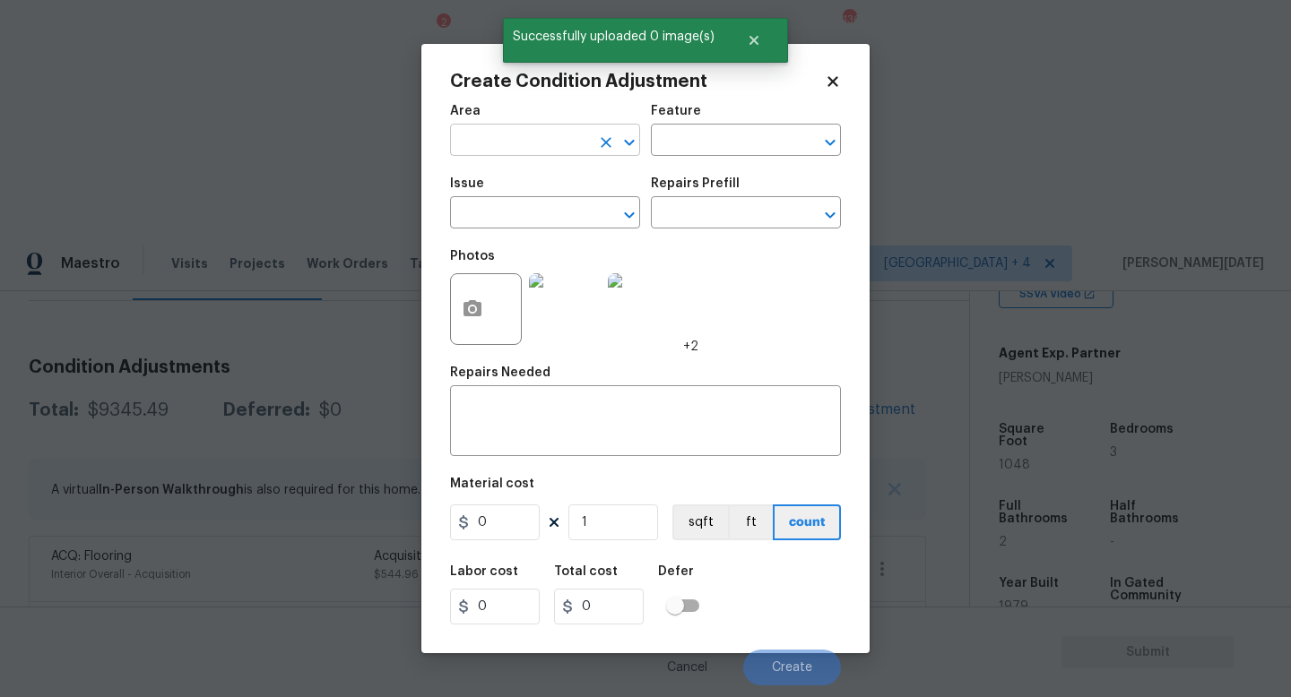
click at [509, 154] on input "text" at bounding box center [520, 142] width 140 height 28
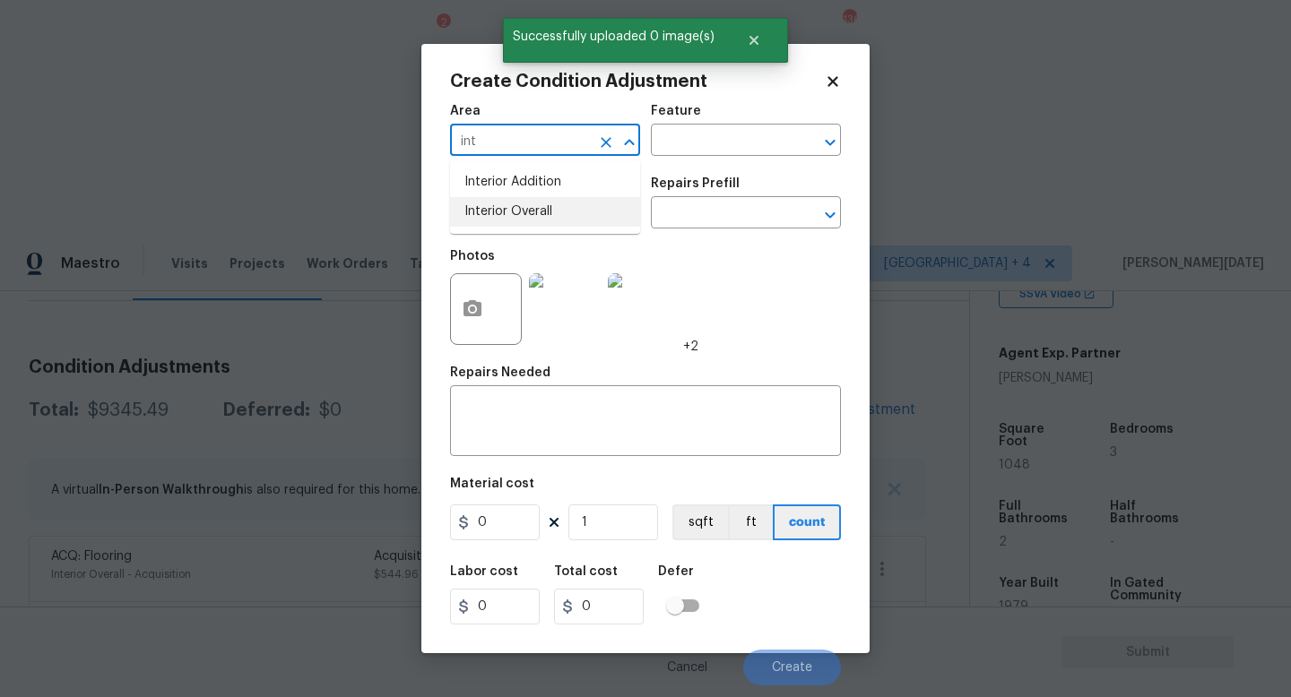
click at [518, 212] on li "Interior Overall" at bounding box center [545, 212] width 190 height 30
type input "Interior Overall"
click at [518, 212] on input "text" at bounding box center [520, 215] width 140 height 28
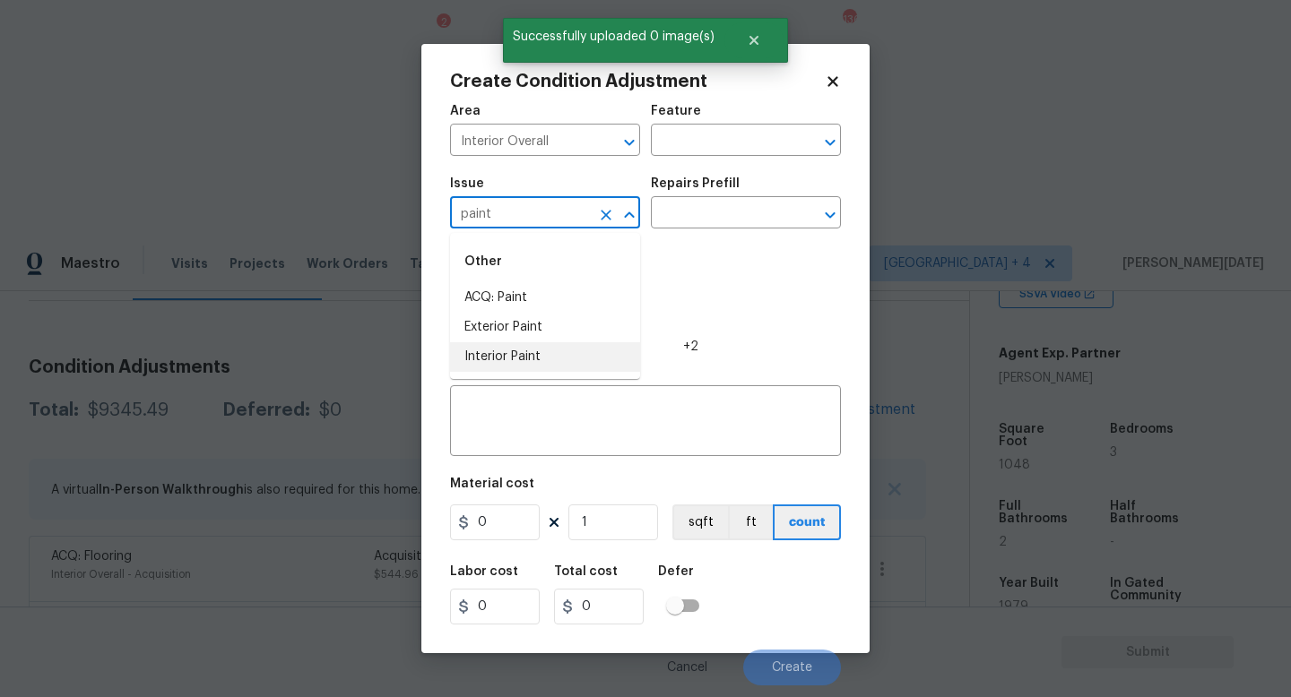
click at [515, 358] on li "Interior Paint" at bounding box center [545, 357] width 190 height 30
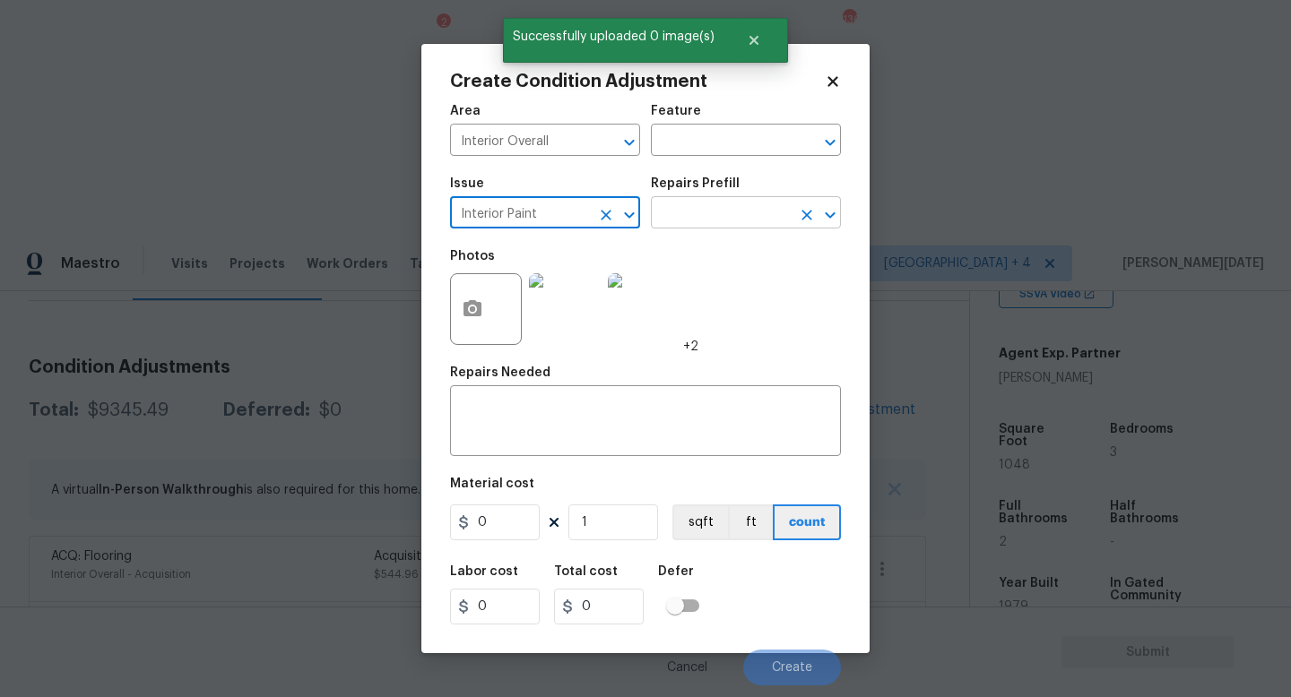
type input "Interior Paint"
click at [691, 218] on input "text" at bounding box center [721, 215] width 140 height 28
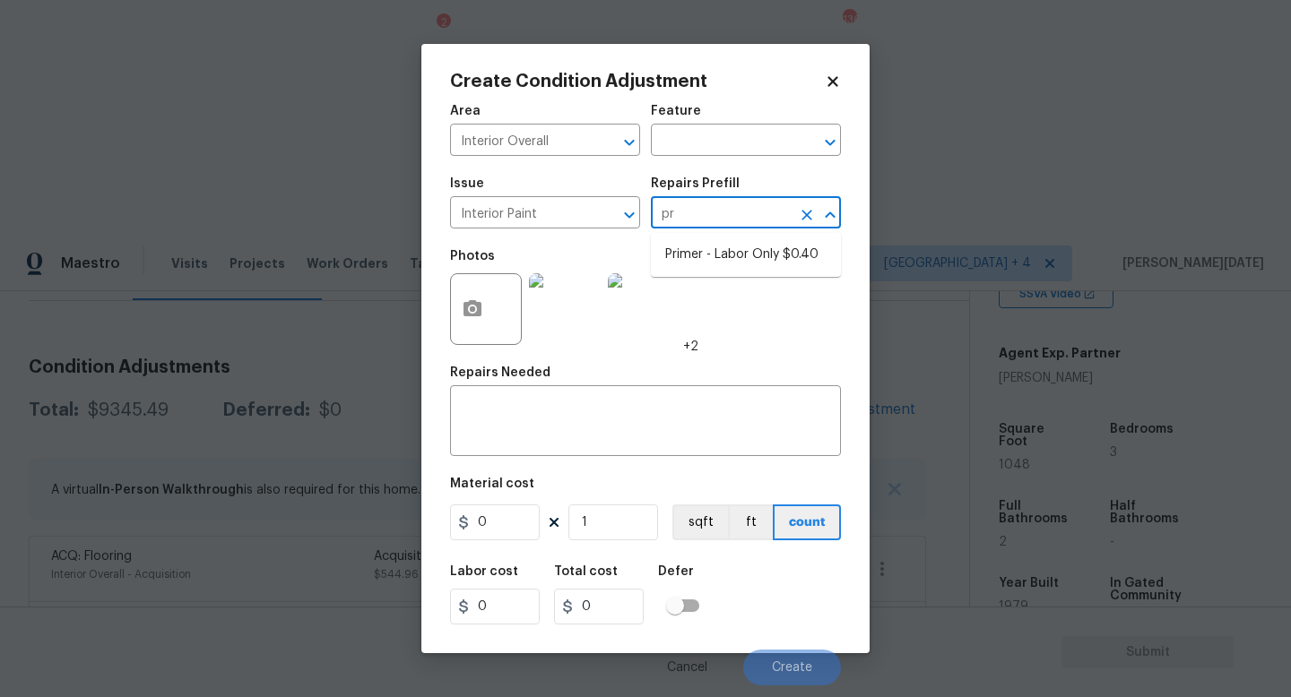
type input "pri"
click at [713, 253] on li "Primer - Labor Only $0.40" at bounding box center [746, 255] width 190 height 30
type input "Overall Paint"
type textarea "Interior primer - PRIMER PROVIDED BY OPENDOOR - All nails, screws, drywall anch…"
type input "0.4"
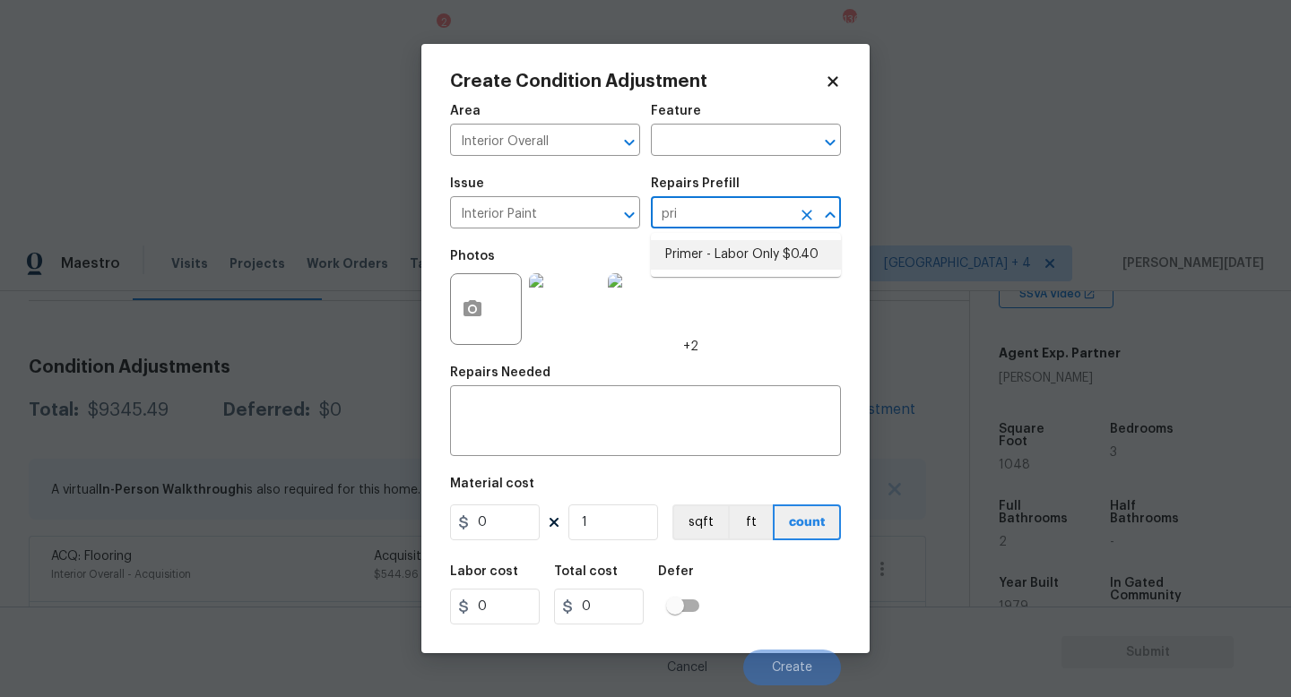
type input "0.4"
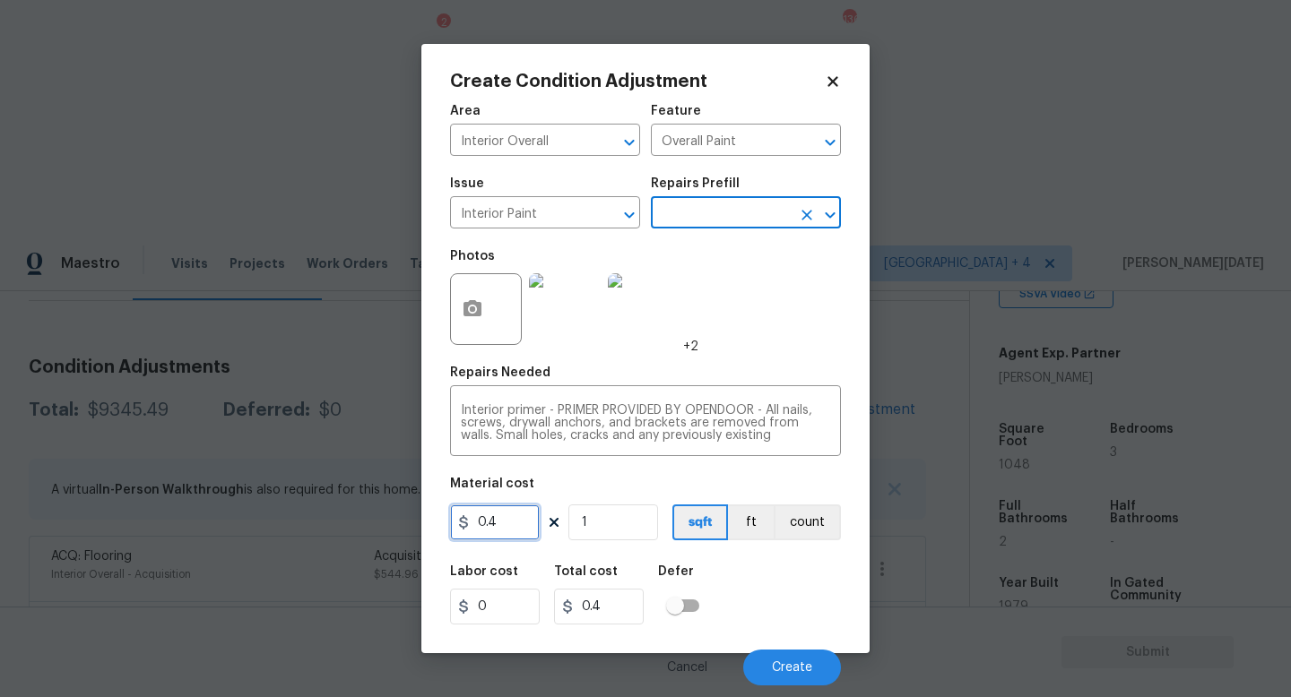
drag, startPoint x: 529, startPoint y: 526, endPoint x: 372, endPoint y: 522, distance: 156.9
click at [372, 522] on div "Create Condition Adjustment Area Interior Overall ​ Feature Overall Paint ​ Iss…" at bounding box center [645, 348] width 1291 height 697
type input "500"
click at [740, 334] on div "Photos +2" at bounding box center [645, 297] width 391 height 117
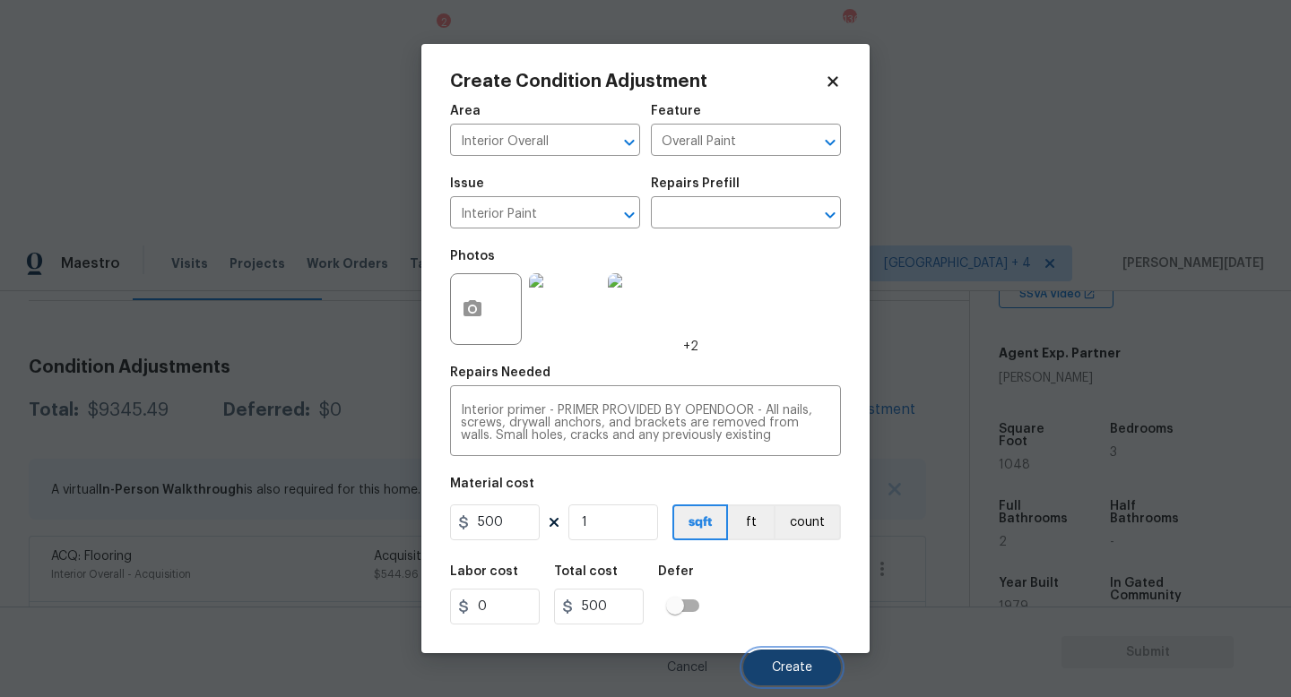
click at [786, 623] on button "Create" at bounding box center [792, 668] width 98 height 36
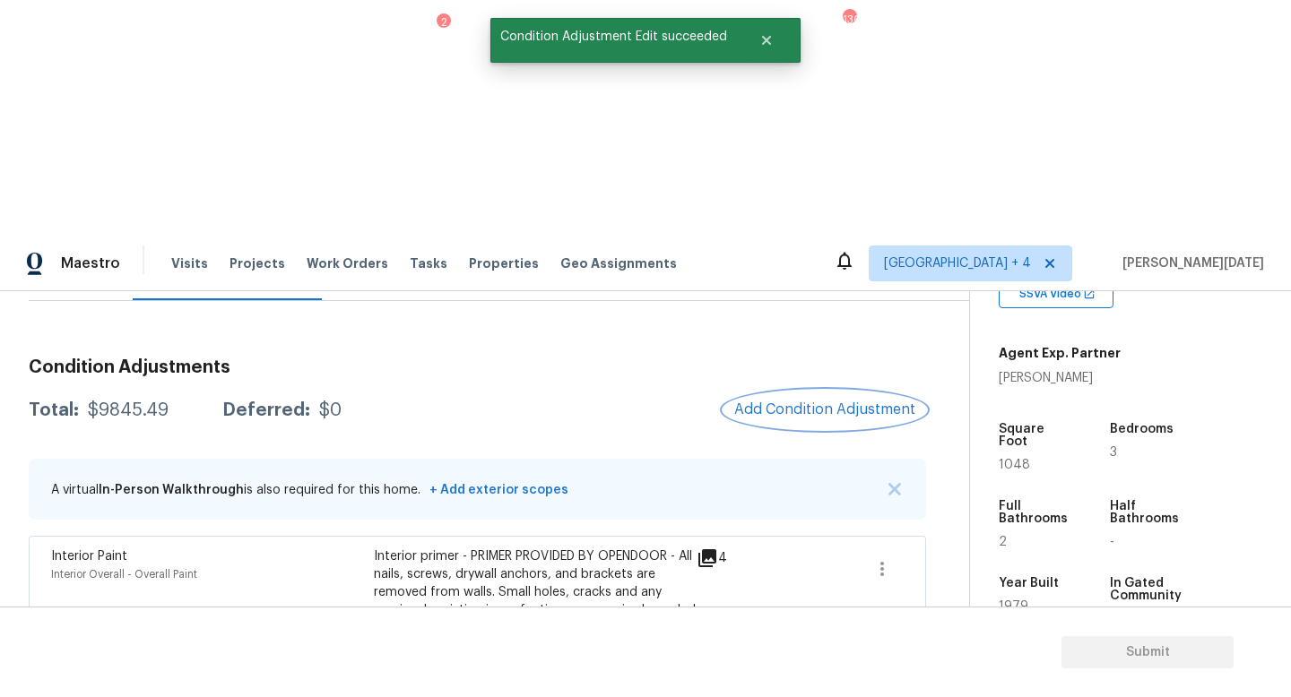
click at [833, 402] on span "Add Condition Adjustment" at bounding box center [824, 410] width 181 height 16
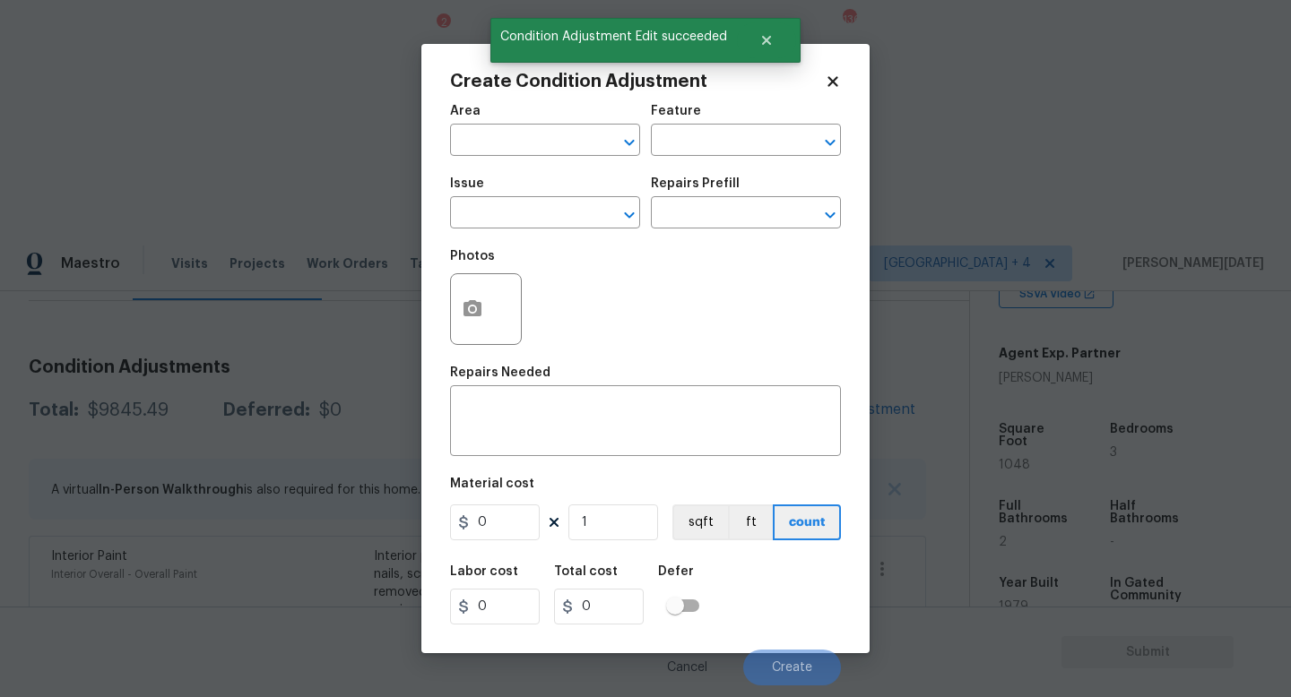
click at [510, 157] on span "Area ​" at bounding box center [545, 130] width 190 height 73
click at [502, 149] on input "text" at bounding box center [520, 142] width 140 height 28
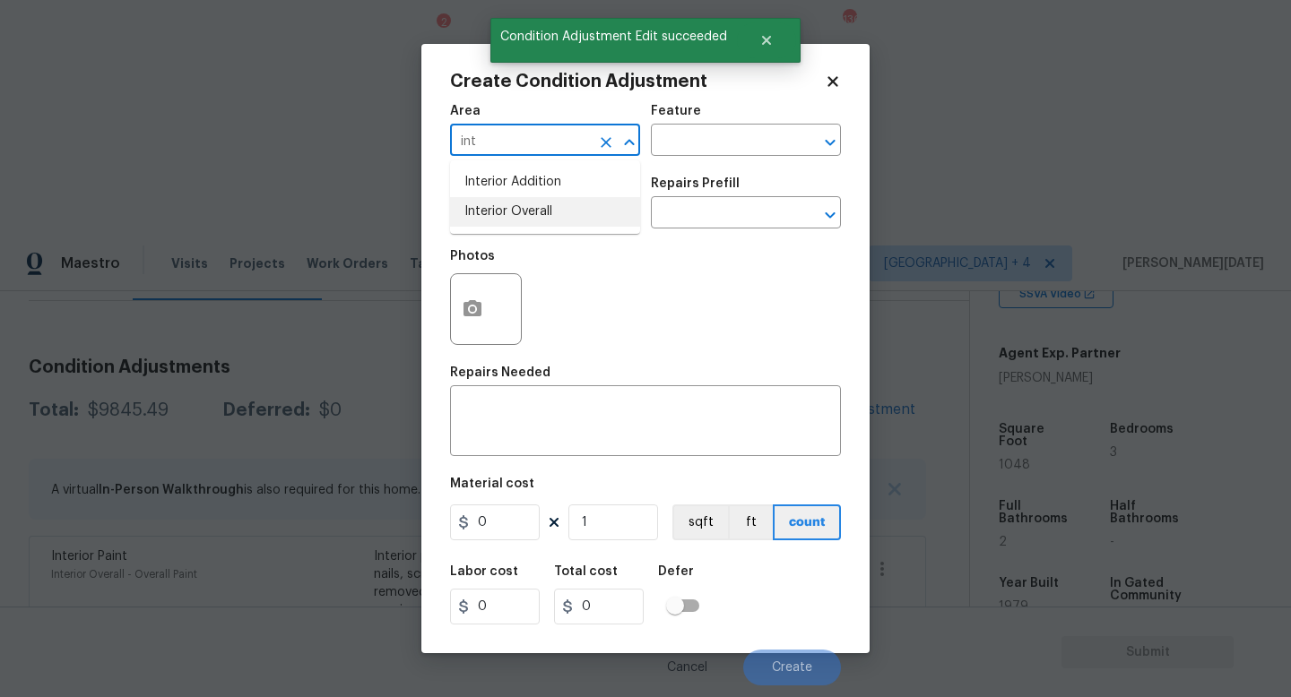
click at [506, 206] on li "Interior Overall" at bounding box center [545, 212] width 190 height 30
type input "Interior Overall"
click at [506, 206] on input "text" at bounding box center [520, 215] width 140 height 28
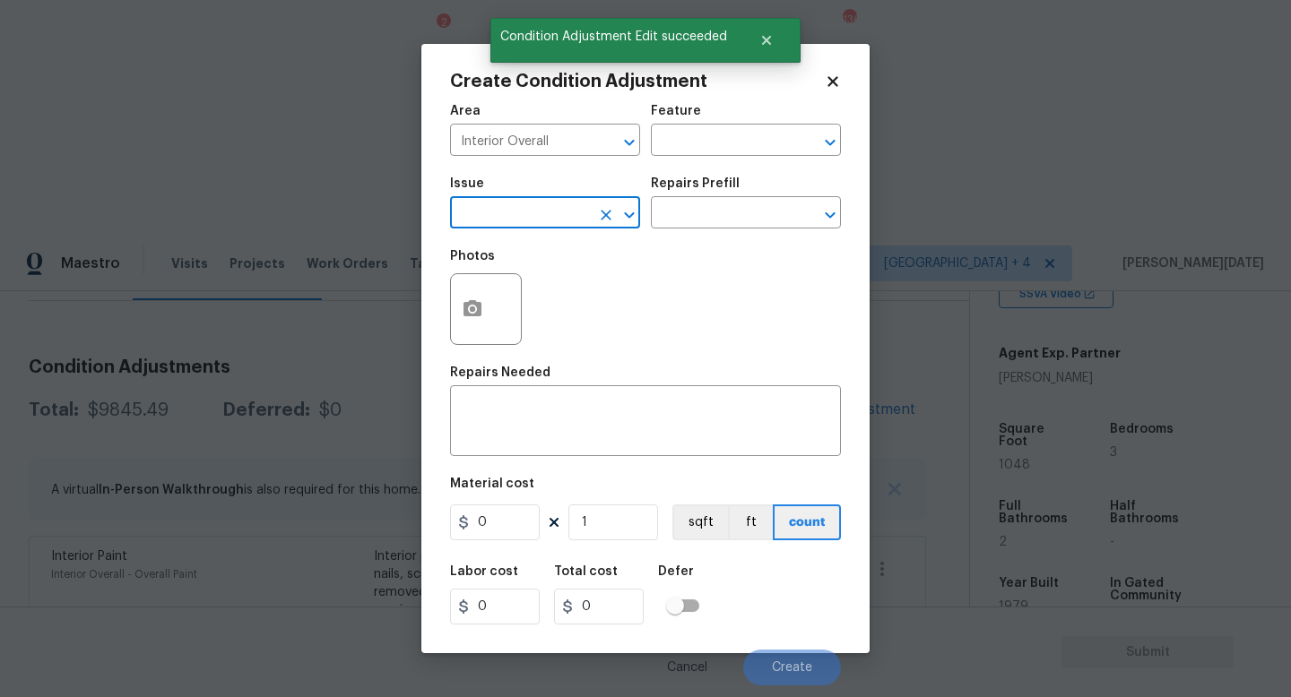
click at [506, 206] on input "text" at bounding box center [520, 215] width 140 height 28
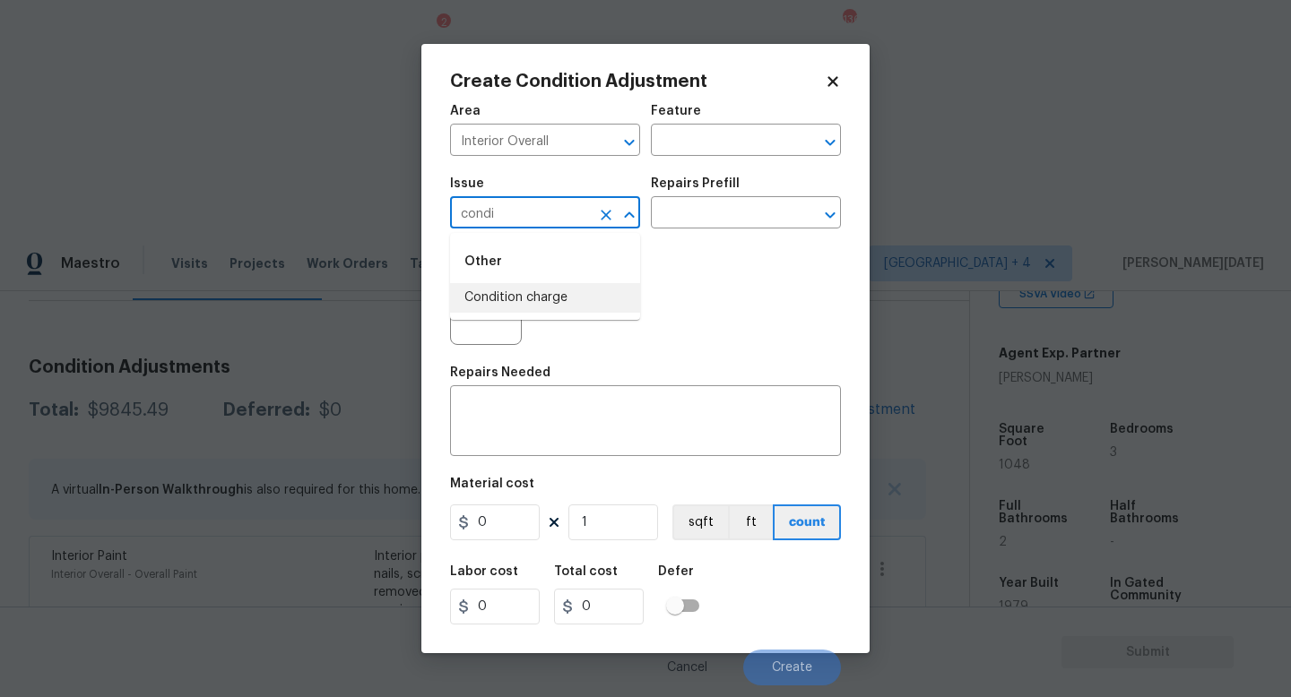
click at [542, 307] on li "Condition charge" at bounding box center [545, 298] width 190 height 30
type input "Condition charge"
click at [715, 205] on input "text" at bounding box center [721, 215] width 140 height 28
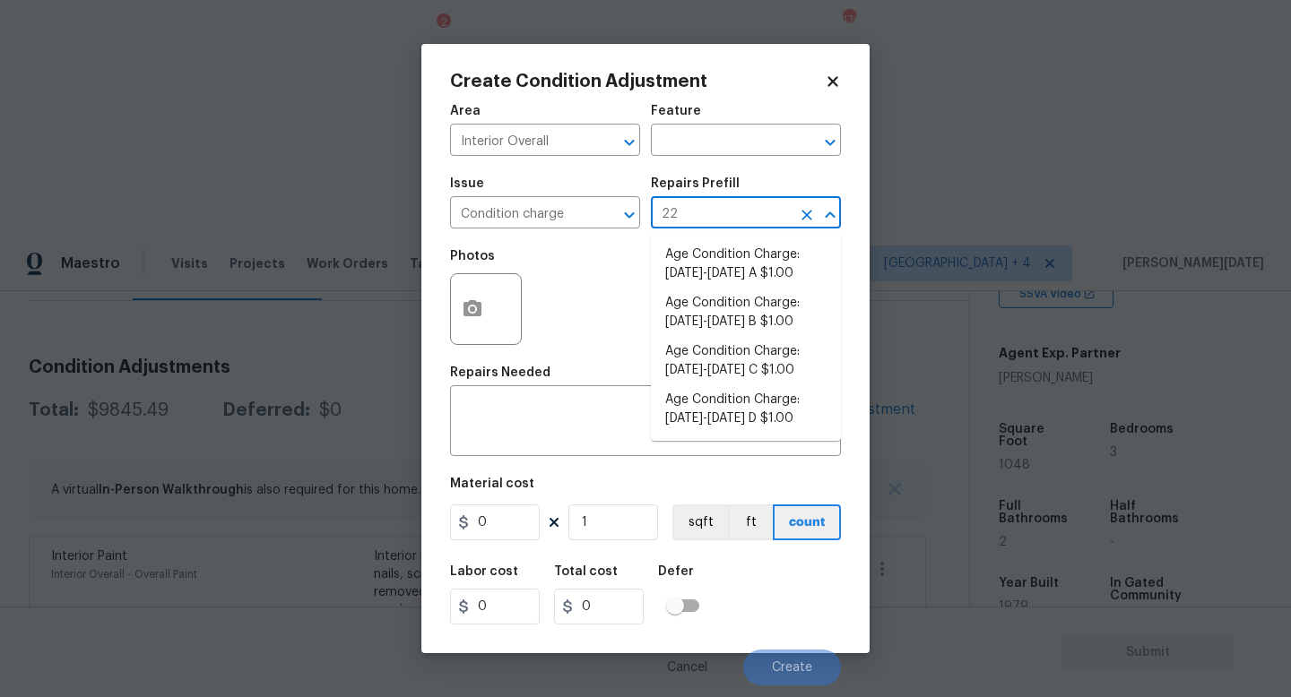
type input "2"
type input "79"
click at [763, 369] on li "Age Condition Charge: 1979-1992 C $1.00" at bounding box center [746, 361] width 190 height 48
type input "Home Readiness Packages"
type textarea "Age Condition Charge: 1979-1992 C"
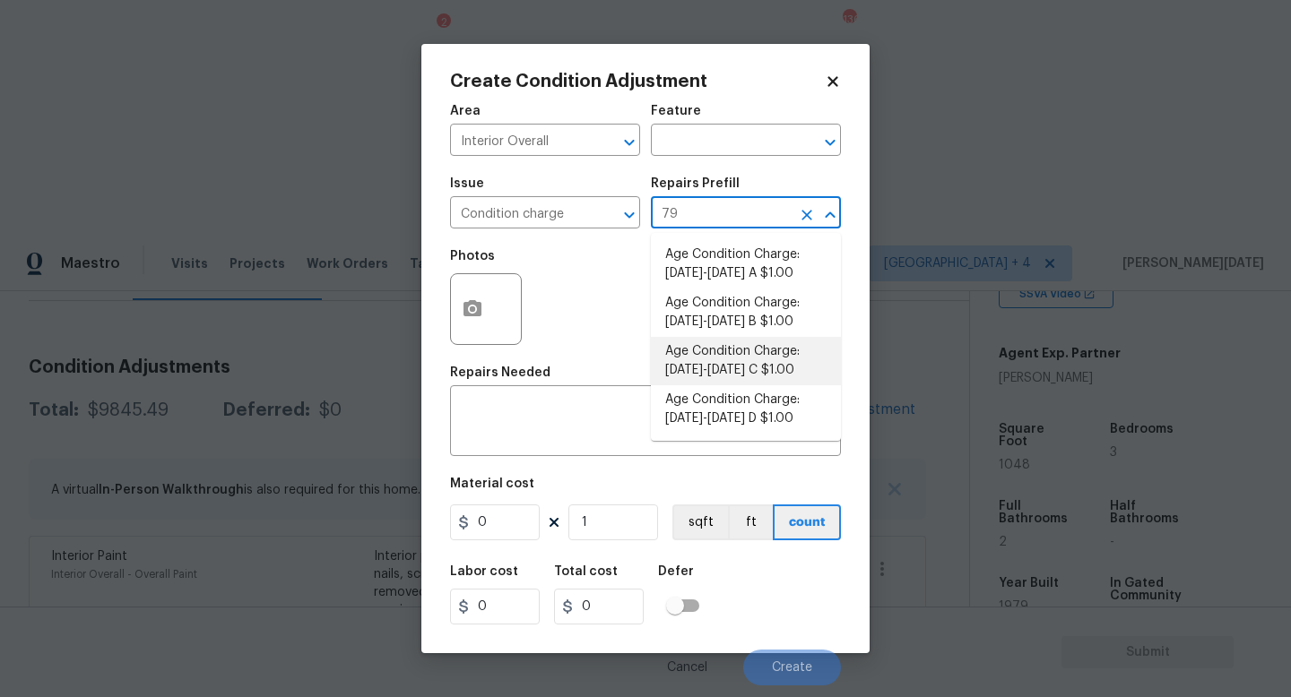
type input "1"
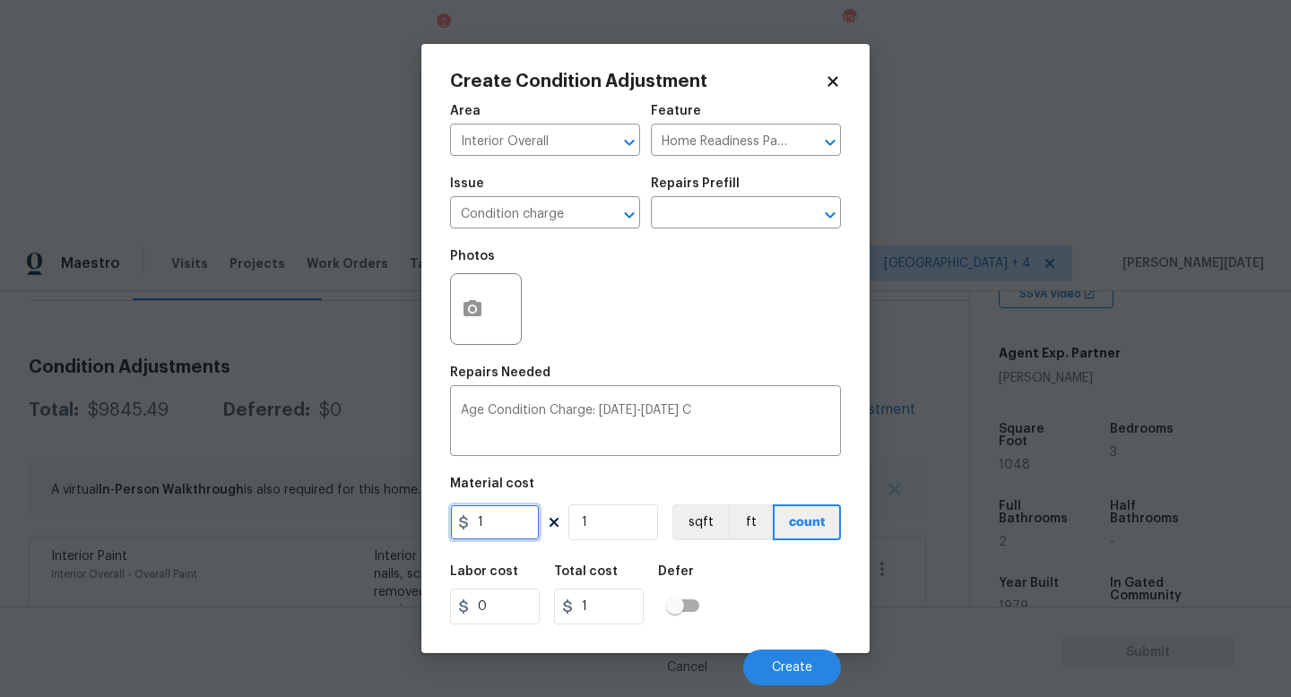
click at [498, 533] on input "1" at bounding box center [495, 523] width 90 height 36
type input "2000"
click at [634, 351] on div "Photos" at bounding box center [645, 297] width 391 height 117
type input "2000"
click at [783, 623] on button "Create" at bounding box center [792, 668] width 98 height 36
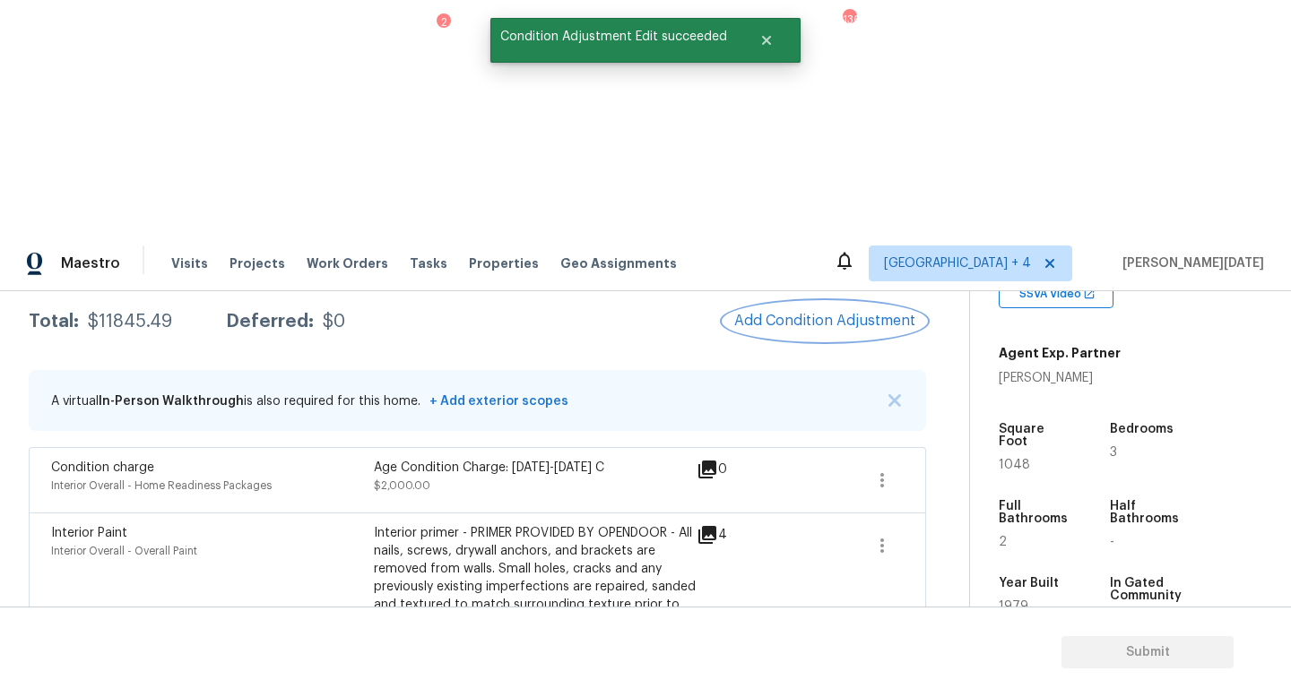
scroll to position [0, 0]
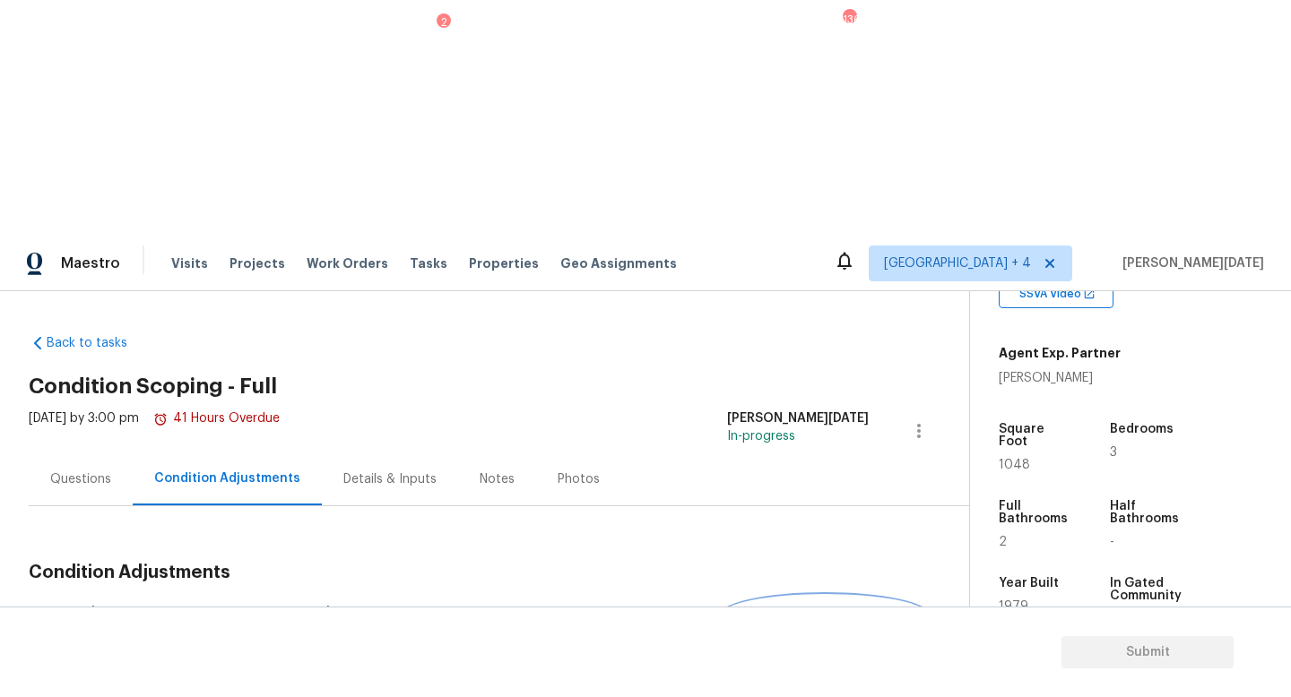
click at [886, 607] on span "Add Condition Adjustment" at bounding box center [824, 615] width 181 height 16
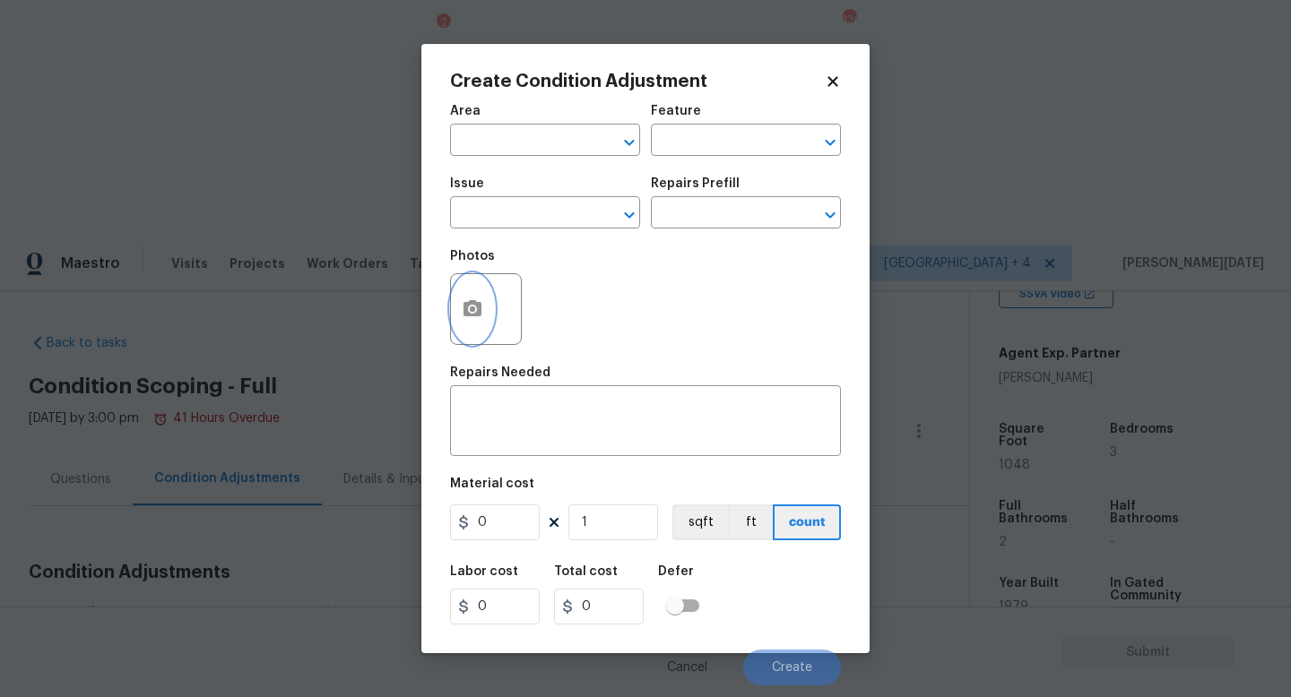
click at [484, 324] on button "button" at bounding box center [472, 309] width 43 height 70
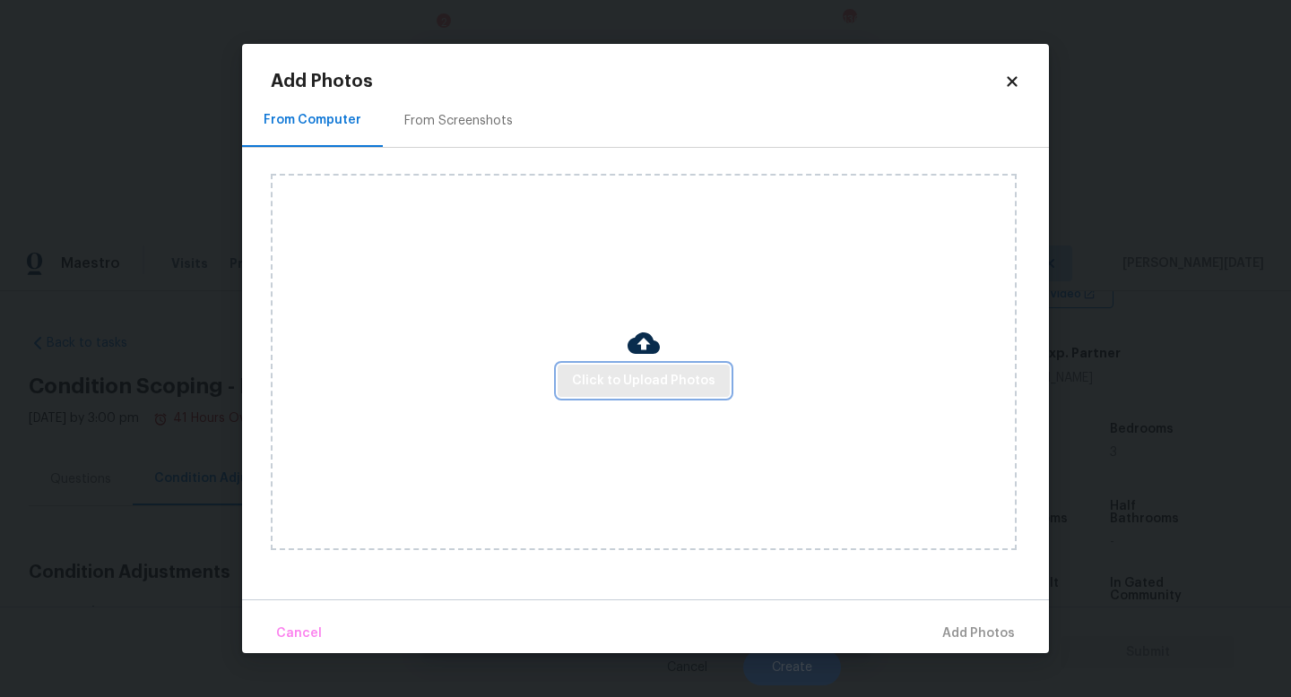
click at [623, 377] on span "Click to Upload Photos" at bounding box center [643, 381] width 143 height 22
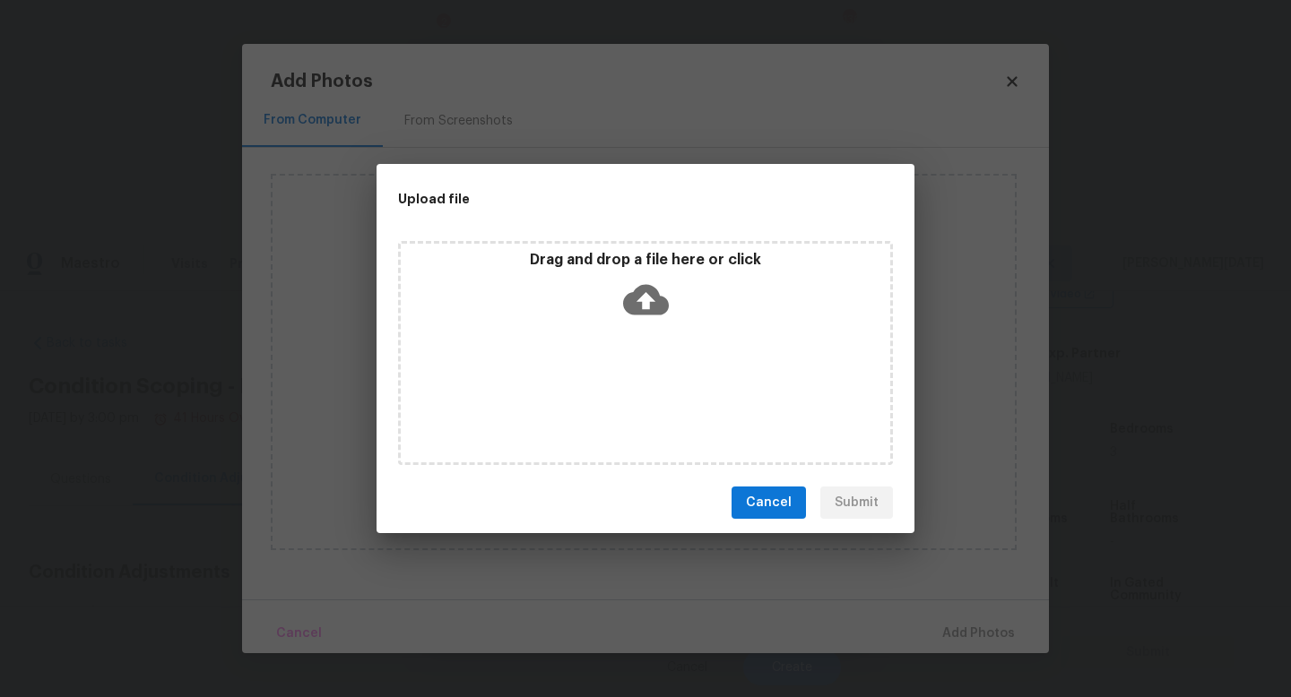
click at [623, 377] on div "Drag and drop a file here or click" at bounding box center [645, 353] width 495 height 224
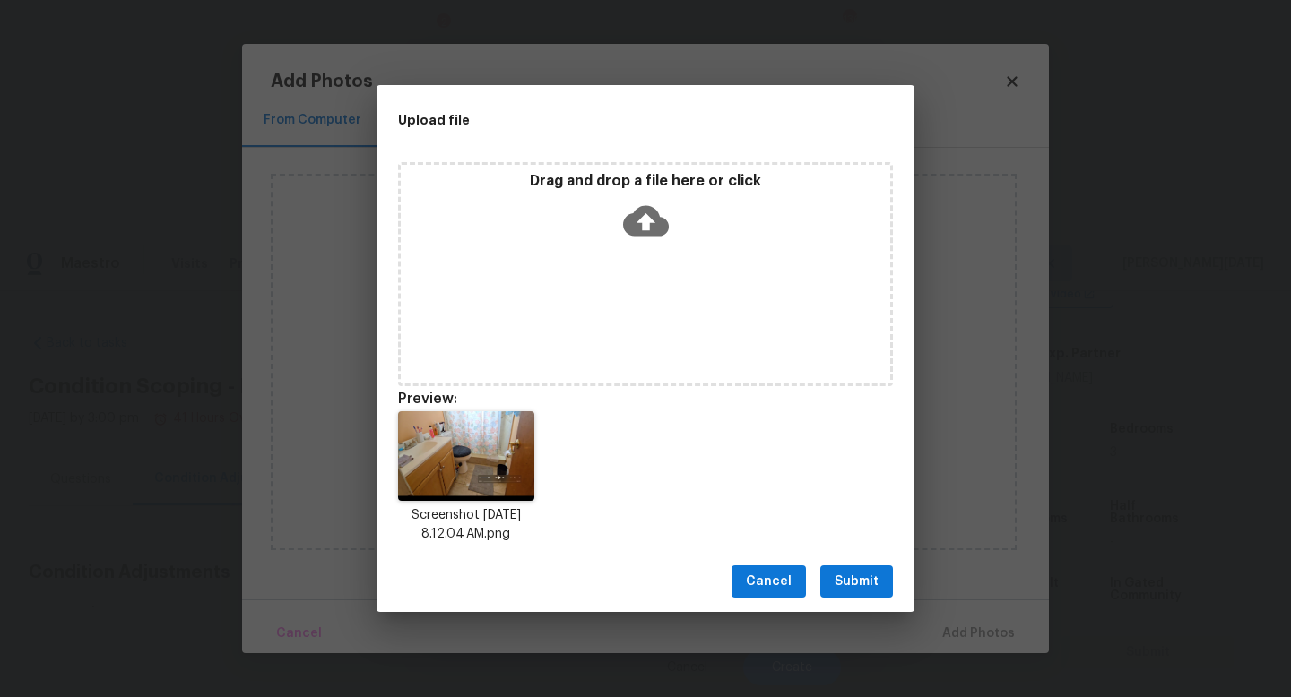
click at [849, 583] on span "Submit" at bounding box center [856, 582] width 44 height 22
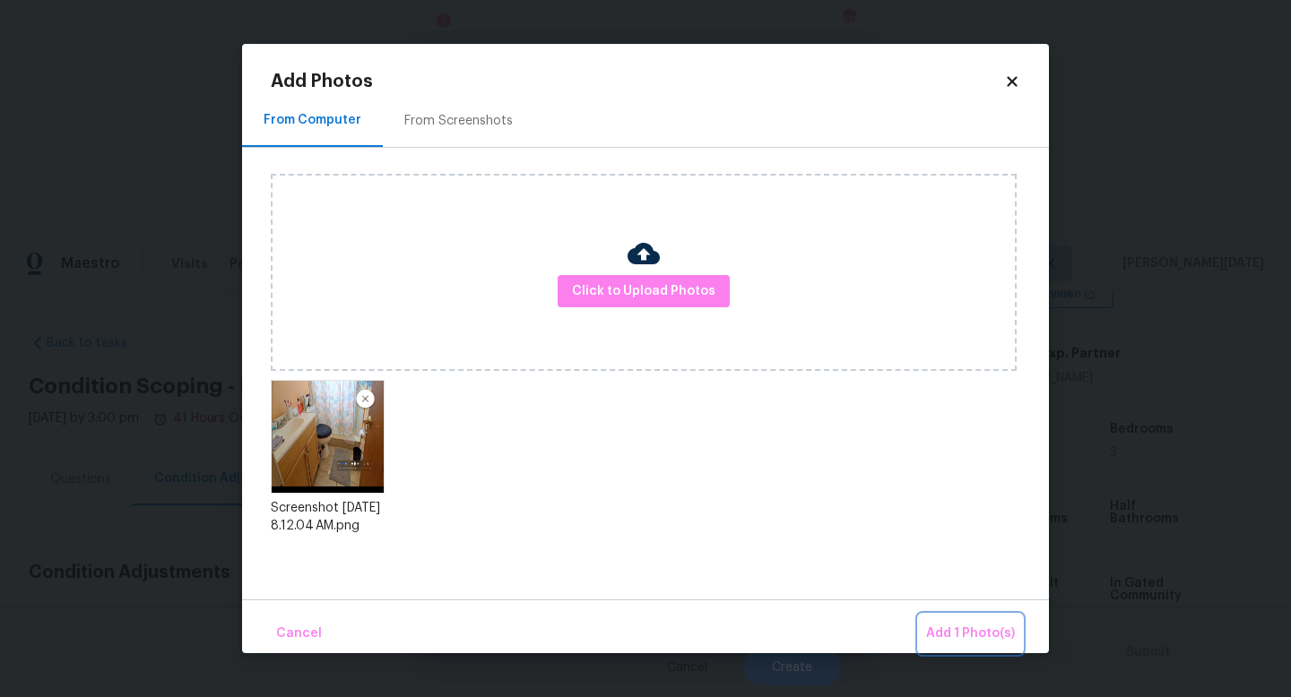
click at [938, 623] on span "Add 1 Photo(s)" at bounding box center [970, 634] width 89 height 22
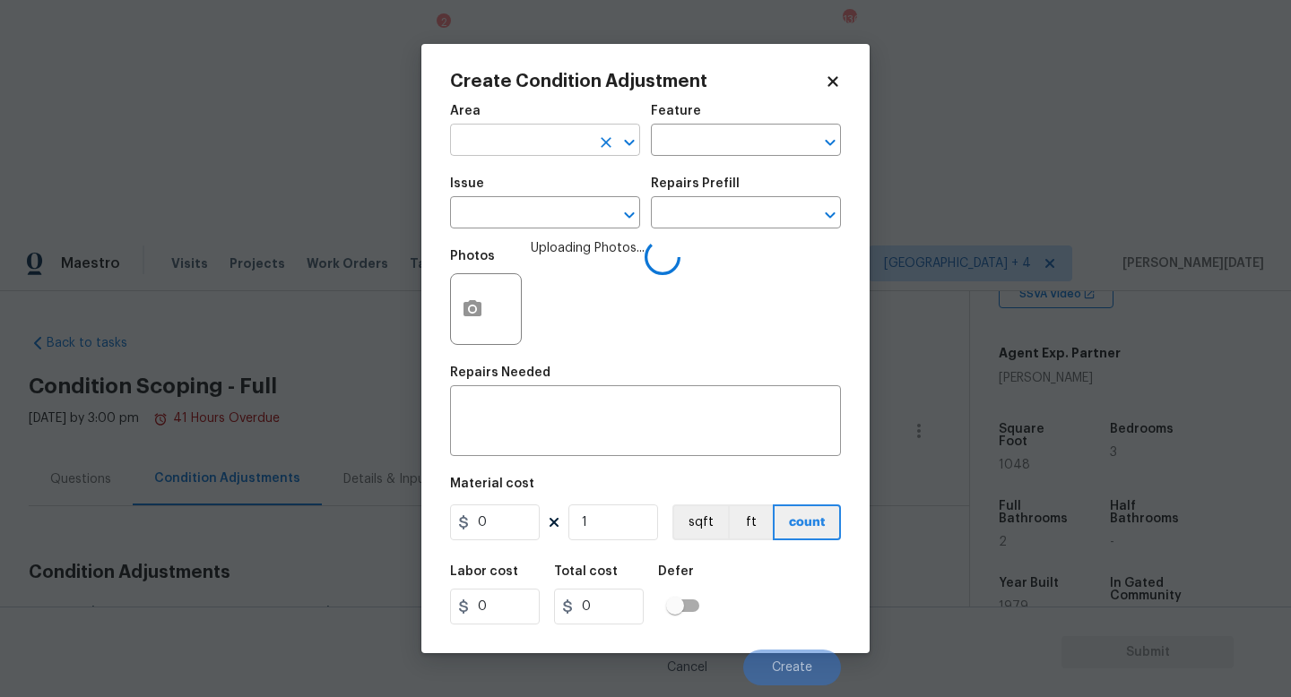
click at [545, 151] on input "text" at bounding box center [520, 142] width 140 height 28
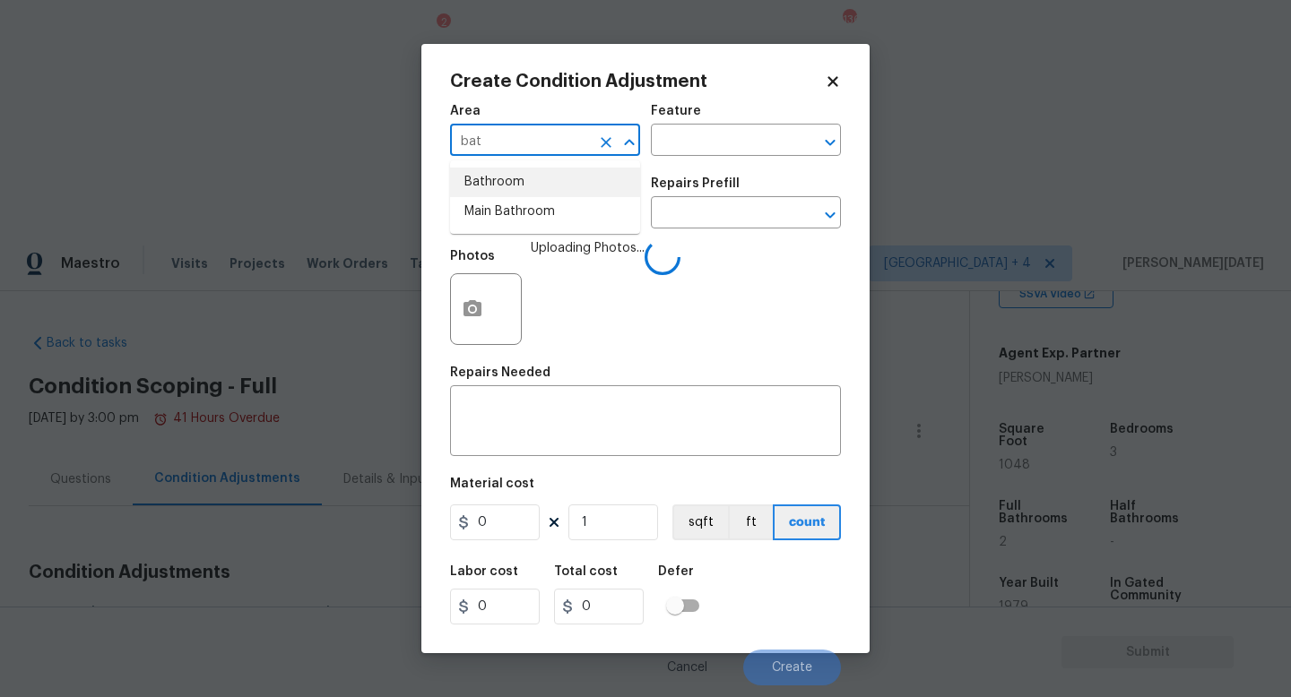
click at [515, 188] on li "Bathroom" at bounding box center [545, 183] width 190 height 30
type input "Bathroom"
click at [512, 221] on input "text" at bounding box center [520, 215] width 140 height 28
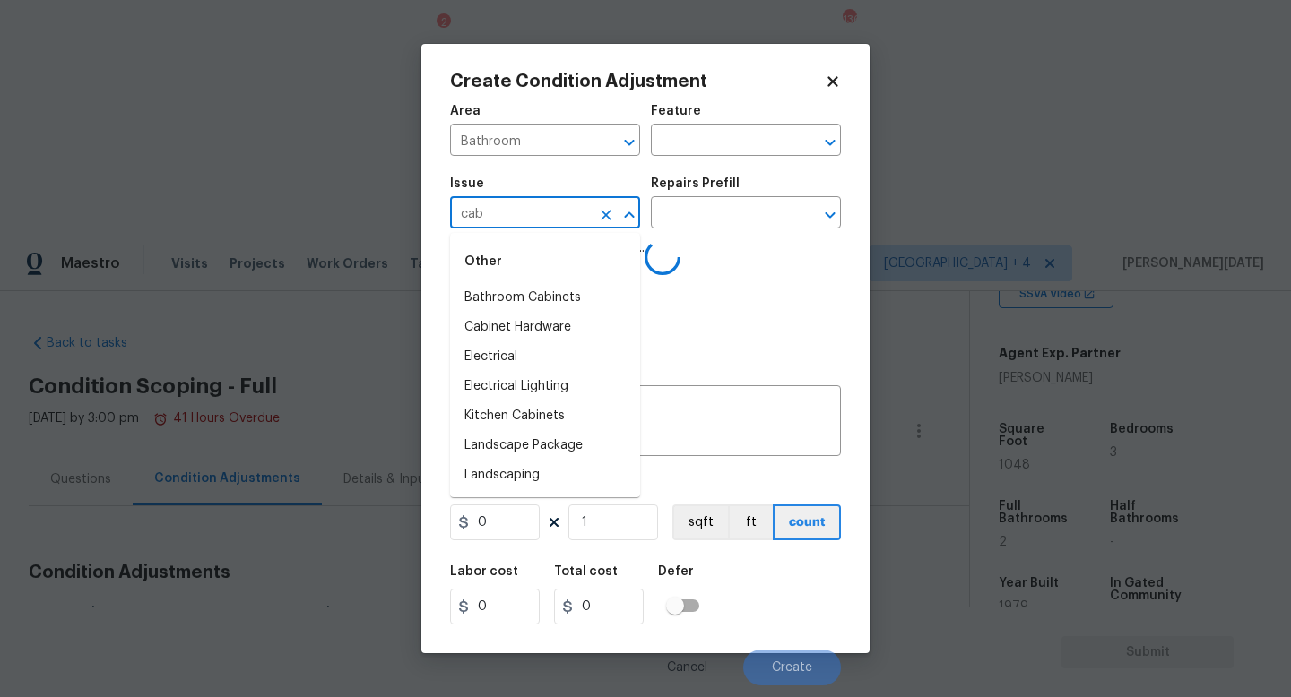
type input "cab"
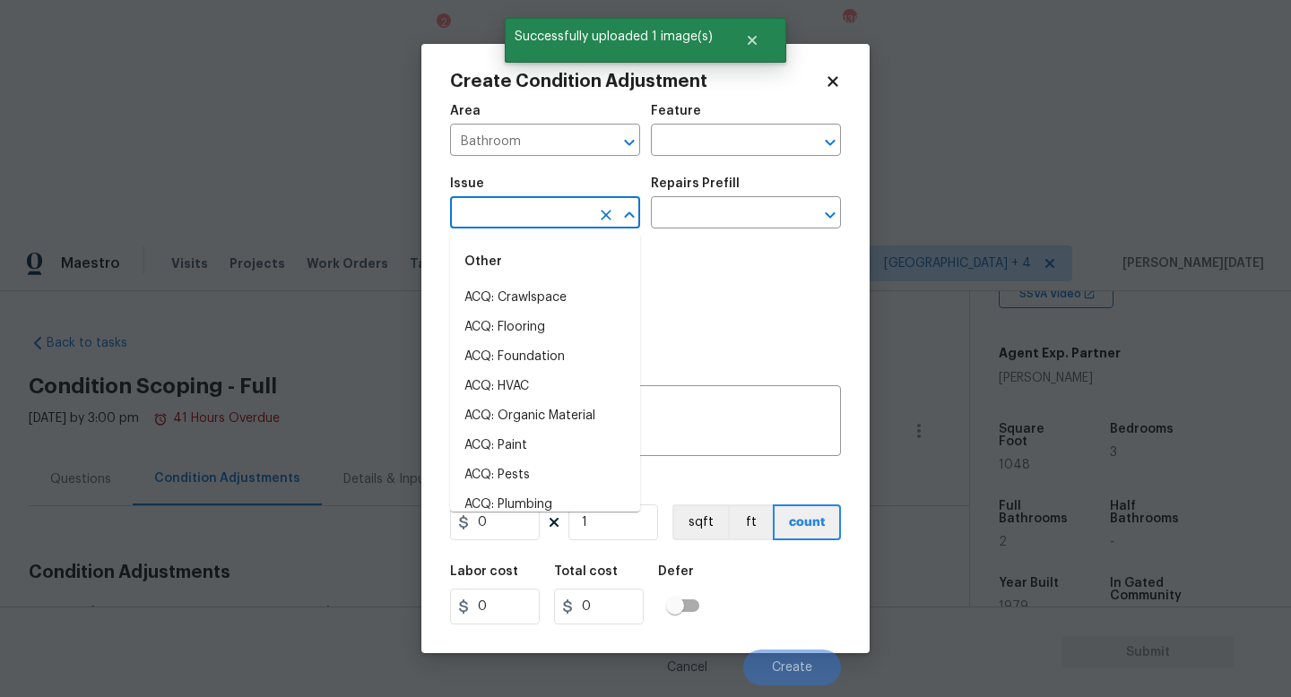
click at [503, 228] on input "text" at bounding box center [520, 215] width 140 height 28
type input "cab"
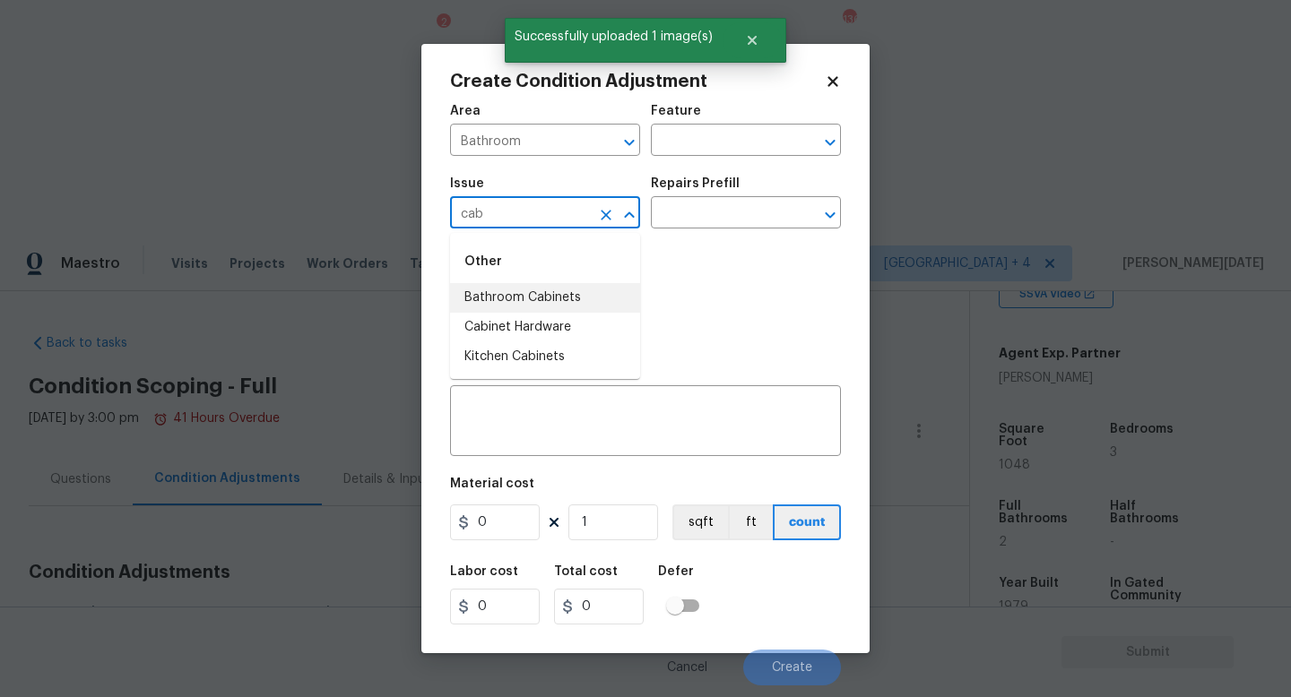
click at [526, 304] on li "Bathroom Cabinets" at bounding box center [545, 298] width 190 height 30
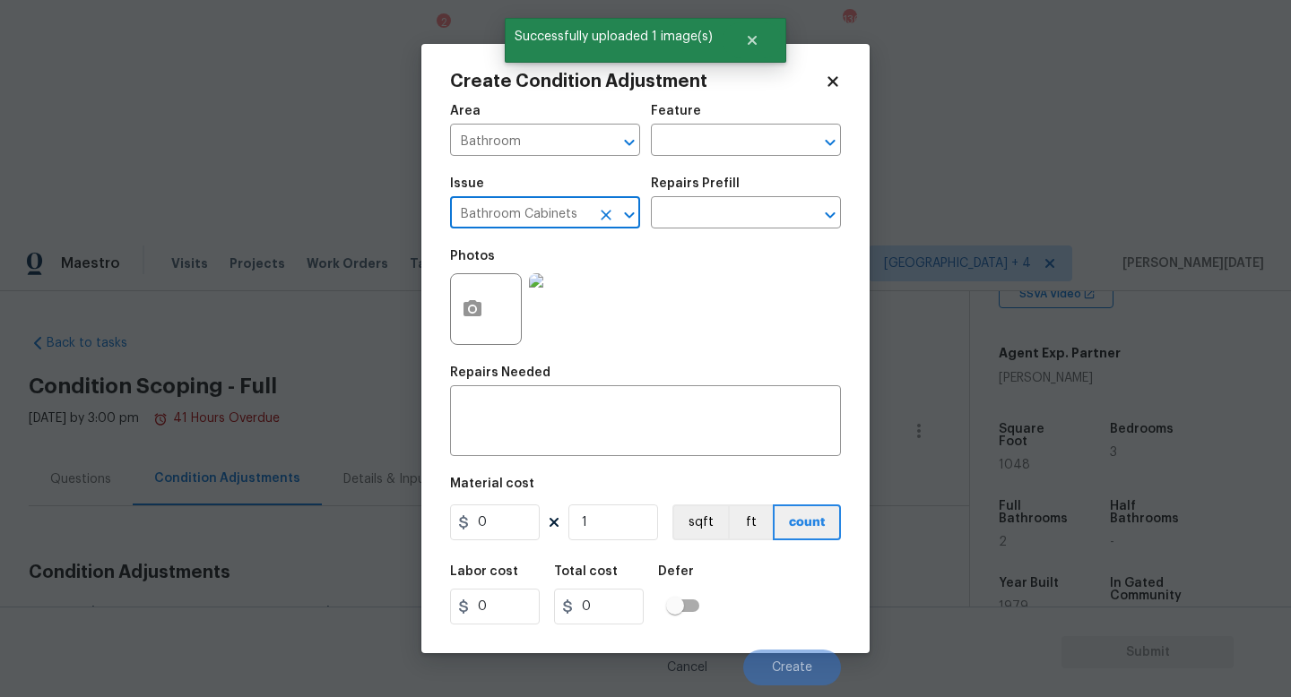
type input "Bathroom Cabinets"
click at [674, 237] on div "Issue Bathroom Cabinets ​ Repairs Prefill ​" at bounding box center [645, 203] width 391 height 73
click at [685, 226] on input "text" at bounding box center [721, 215] width 140 height 28
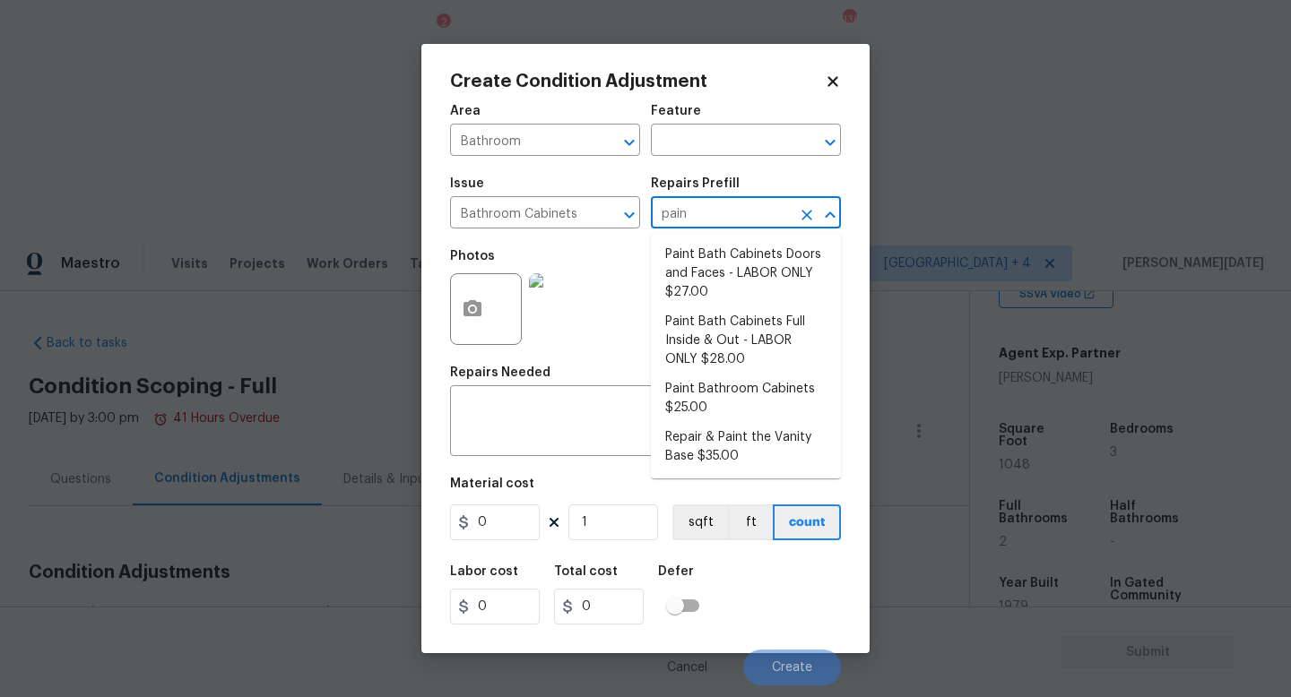
type input "paint"
click at [725, 343] on li "Paint Bath Cabinets Full Inside & Out - LABOR ONLY $28.00" at bounding box center [746, 340] width 190 height 67
type input "Cabinets"
type textarea "Prep, sand, mask and apply 2 coats of paint to the bathroom cabinet doors, inte…"
type input "28"
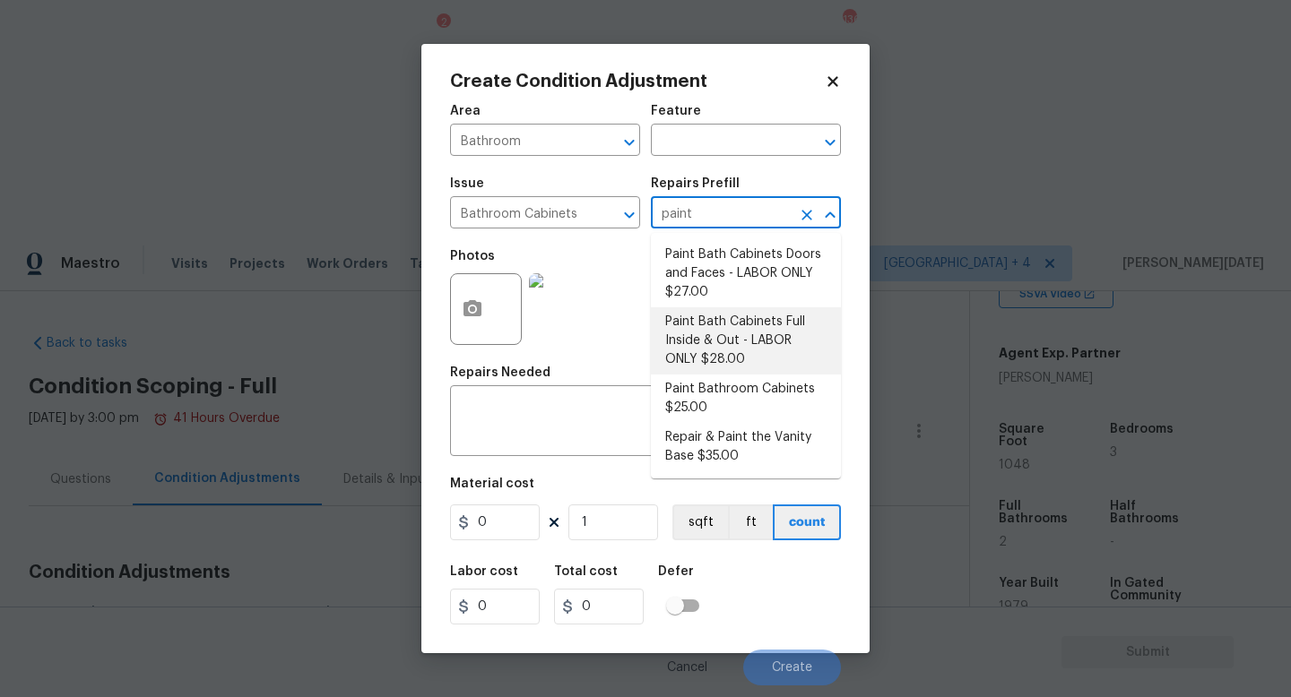
type input "28"
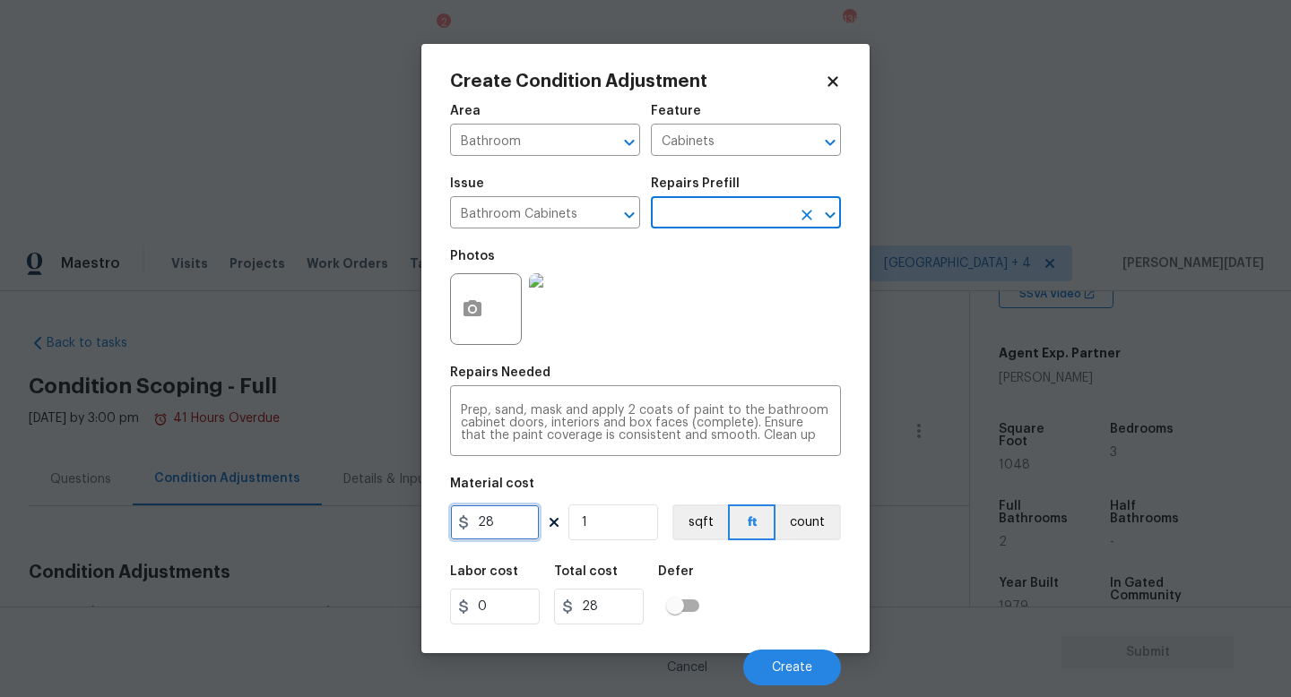
drag, startPoint x: 528, startPoint y: 533, endPoint x: 338, endPoint y: 527, distance: 190.1
click at [338, 527] on div "Create Condition Adjustment Area Bathroom ​ Feature Cabinets ​ Issue Bathroom C…" at bounding box center [645, 348] width 1291 height 697
type input "1000"
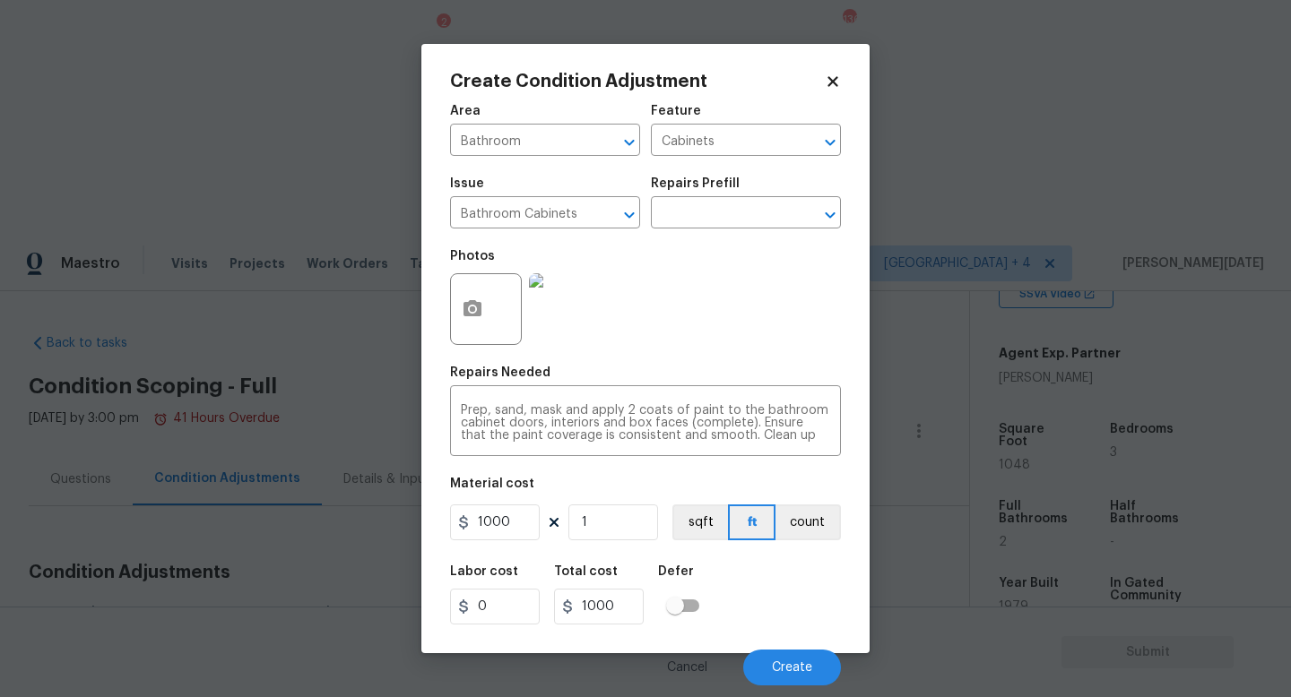
click at [689, 345] on div "Photos" at bounding box center [645, 297] width 391 height 117
click at [786, 623] on span "Create" at bounding box center [792, 668] width 40 height 13
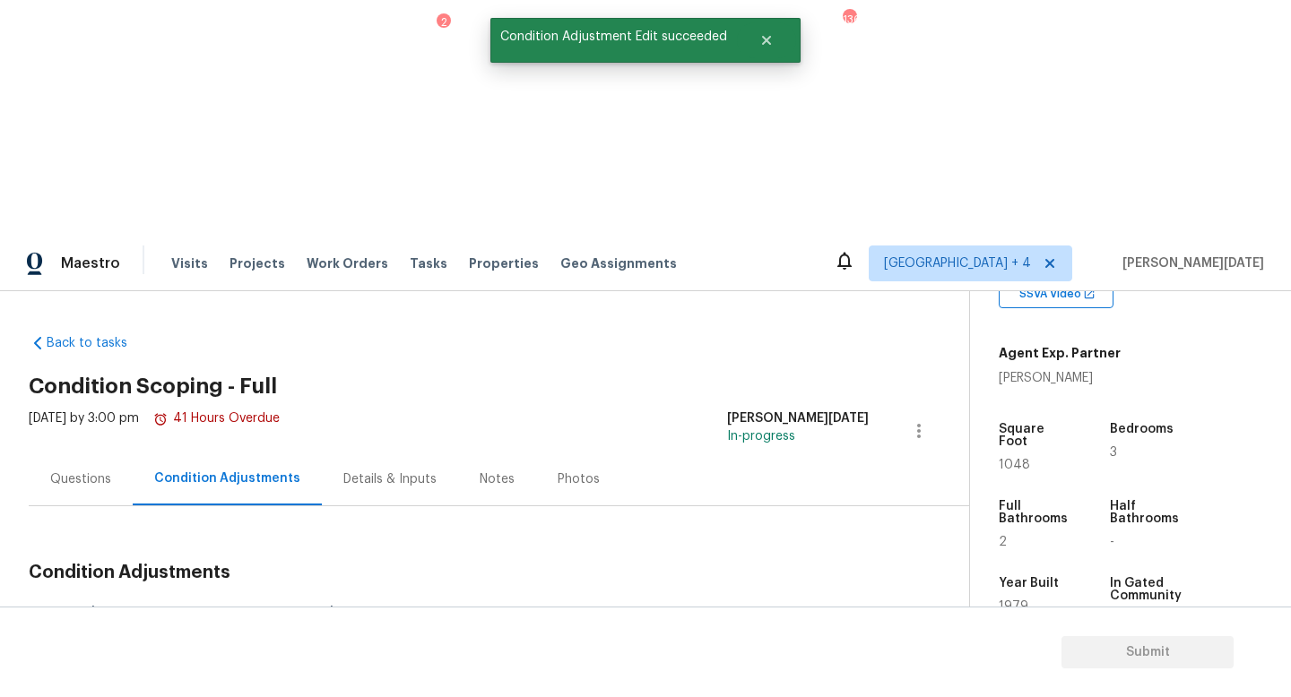
drag, startPoint x: 87, startPoint y: 381, endPoint x: 179, endPoint y: 383, distance: 92.3
click at [179, 607] on div "Total: $12845.49 Deferred: $0" at bounding box center [189, 616] width 320 height 18
copy div "$12845.49"
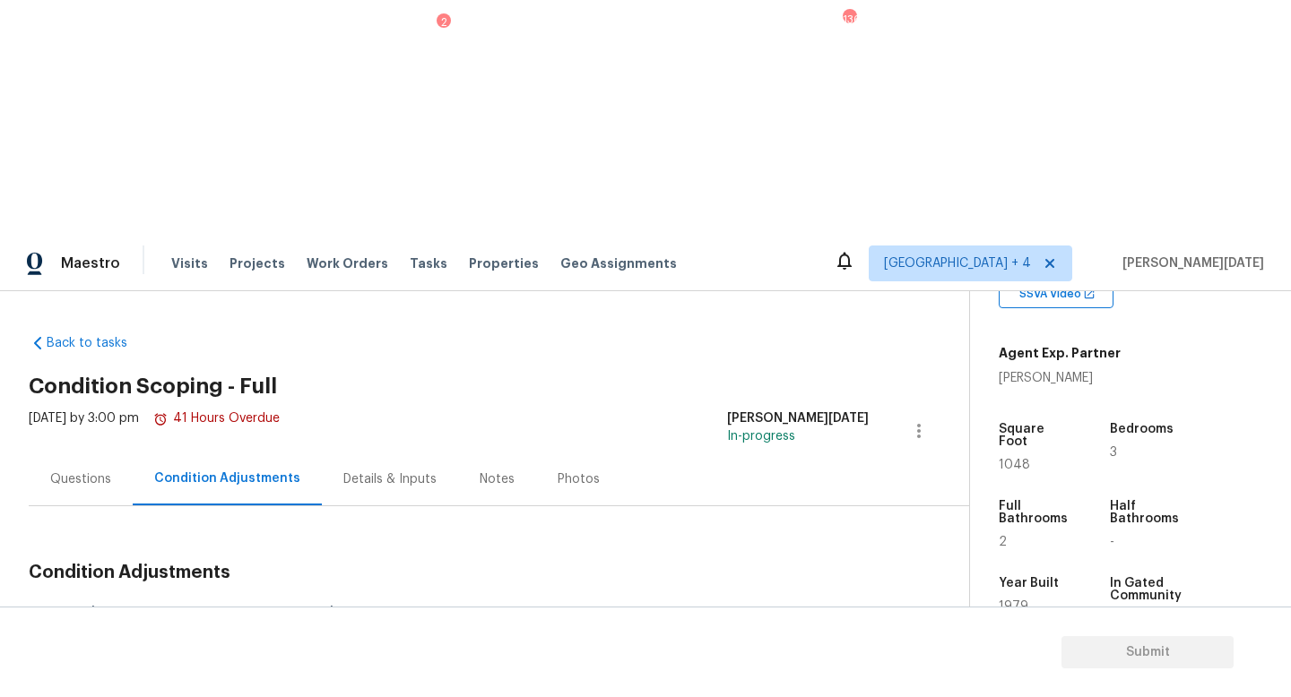
click at [80, 471] on div "Questions" at bounding box center [80, 480] width 61 height 18
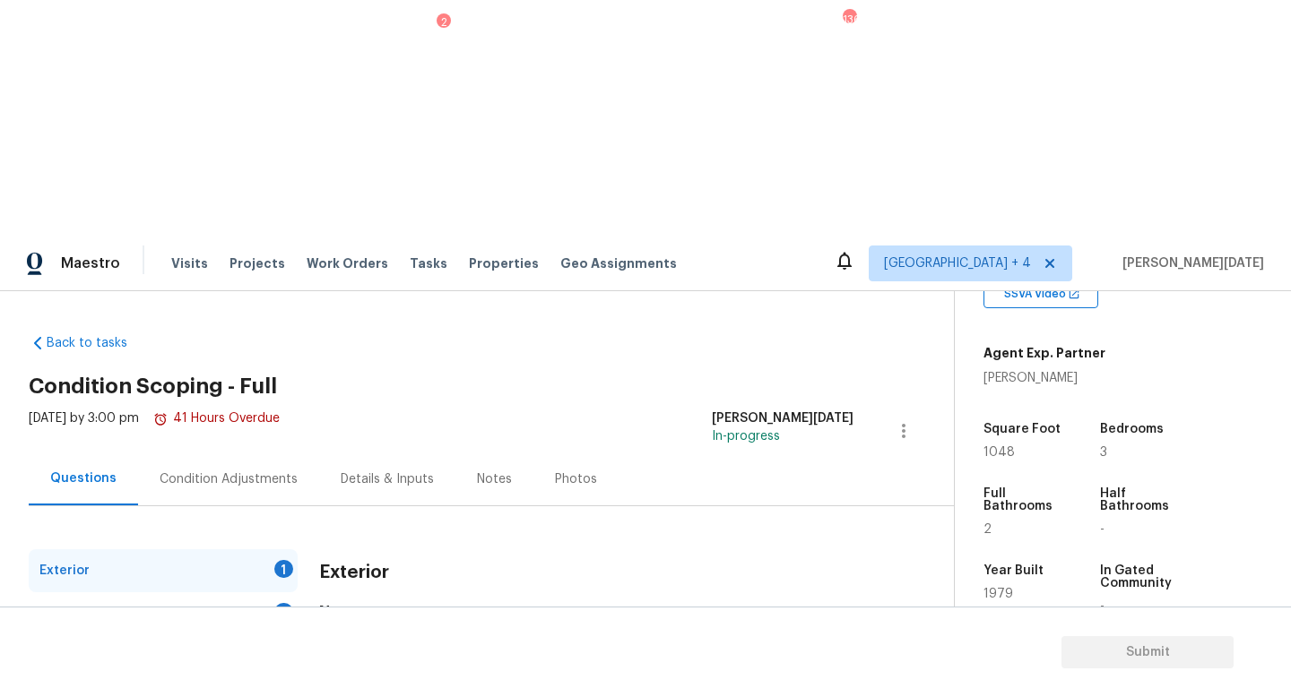
scroll to position [166, 0]
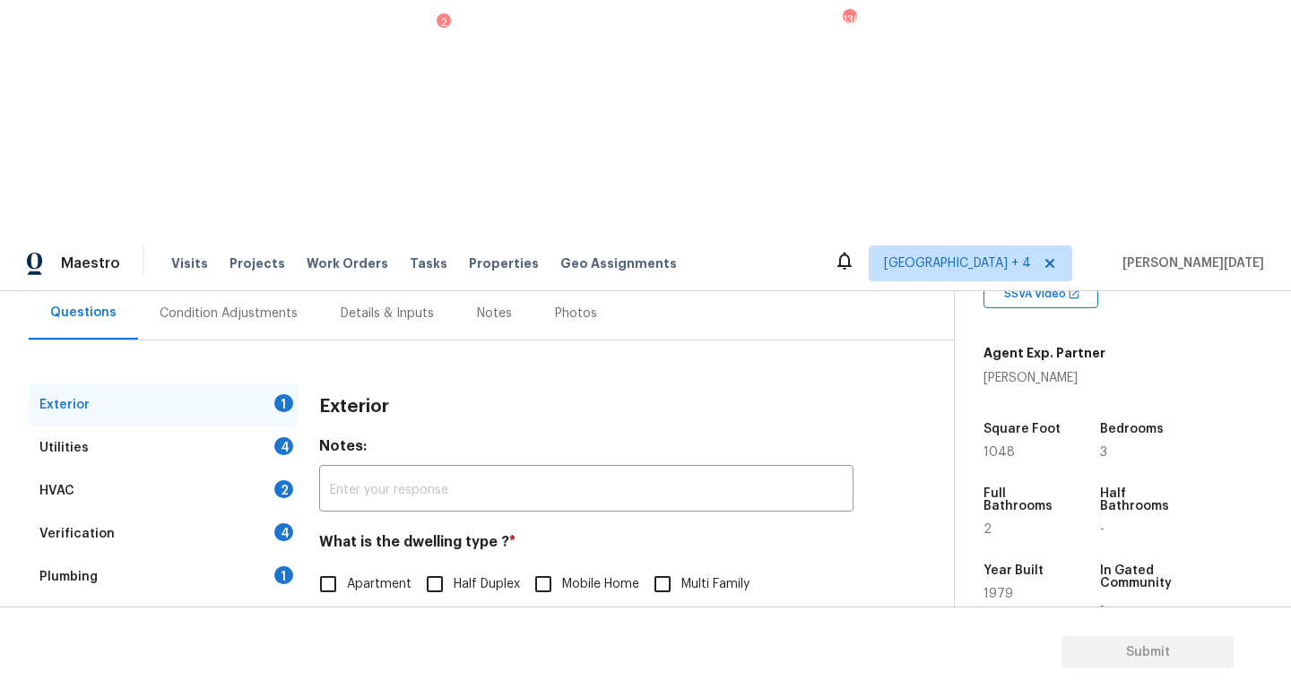
click at [316, 603] on input "Single Family" at bounding box center [328, 622] width 38 height 38
checkbox input "true"
click at [270, 427] on div "Utilities 4" at bounding box center [163, 448] width 269 height 43
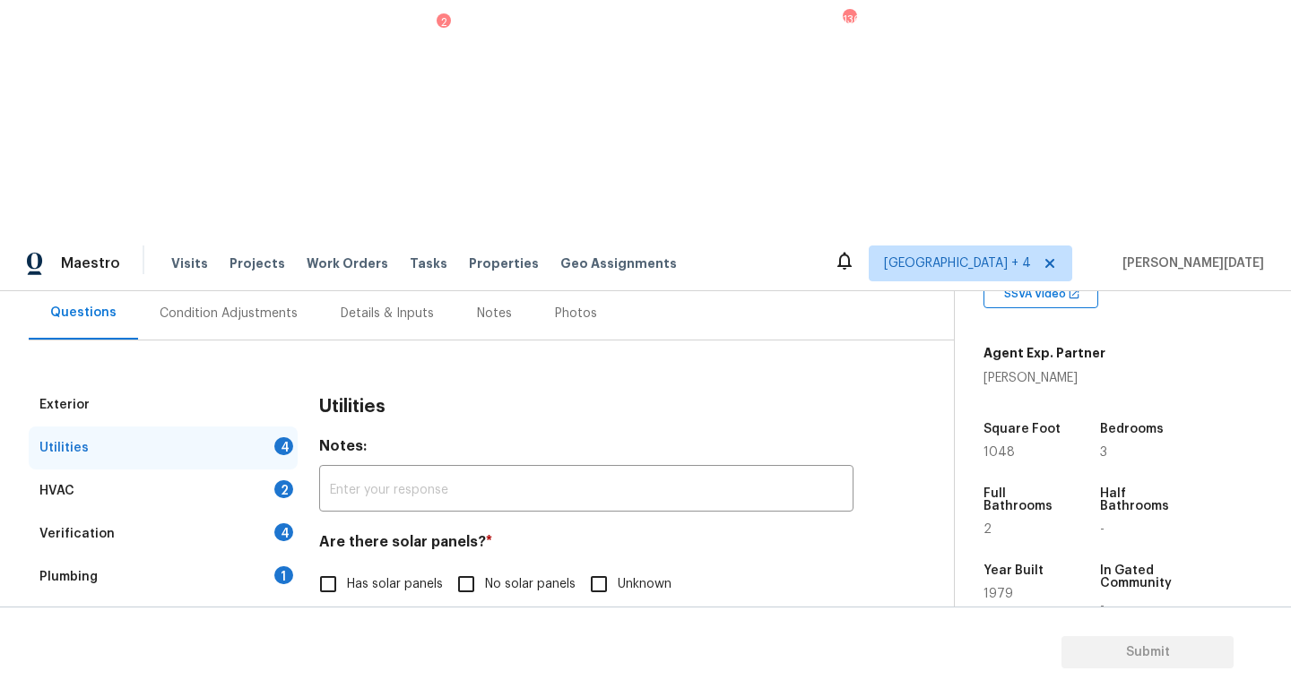
click at [463, 566] on input "No solar panels" at bounding box center [466, 585] width 38 height 38
checkbox input "true"
click at [692, 623] on div "Natural Gas Lines Propane Other None" at bounding box center [586, 676] width 534 height 38
click at [649, 623] on input "None" at bounding box center [641, 676] width 38 height 38
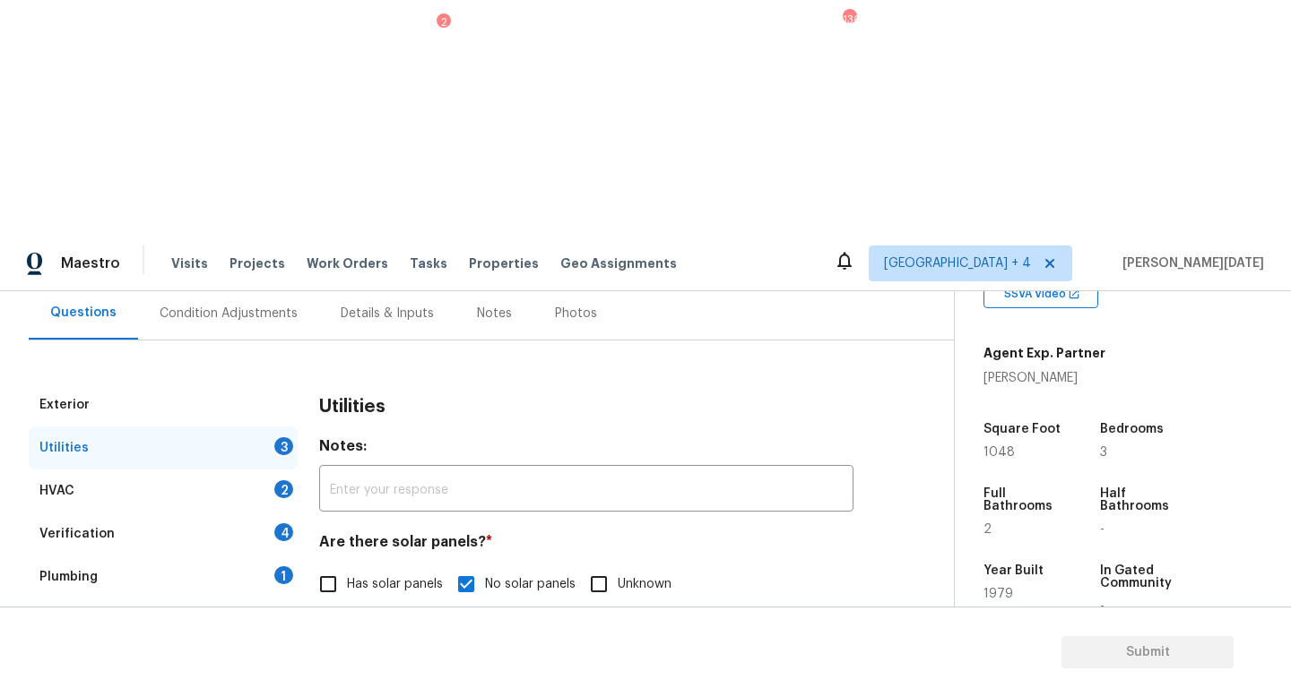
checkbox input "true"
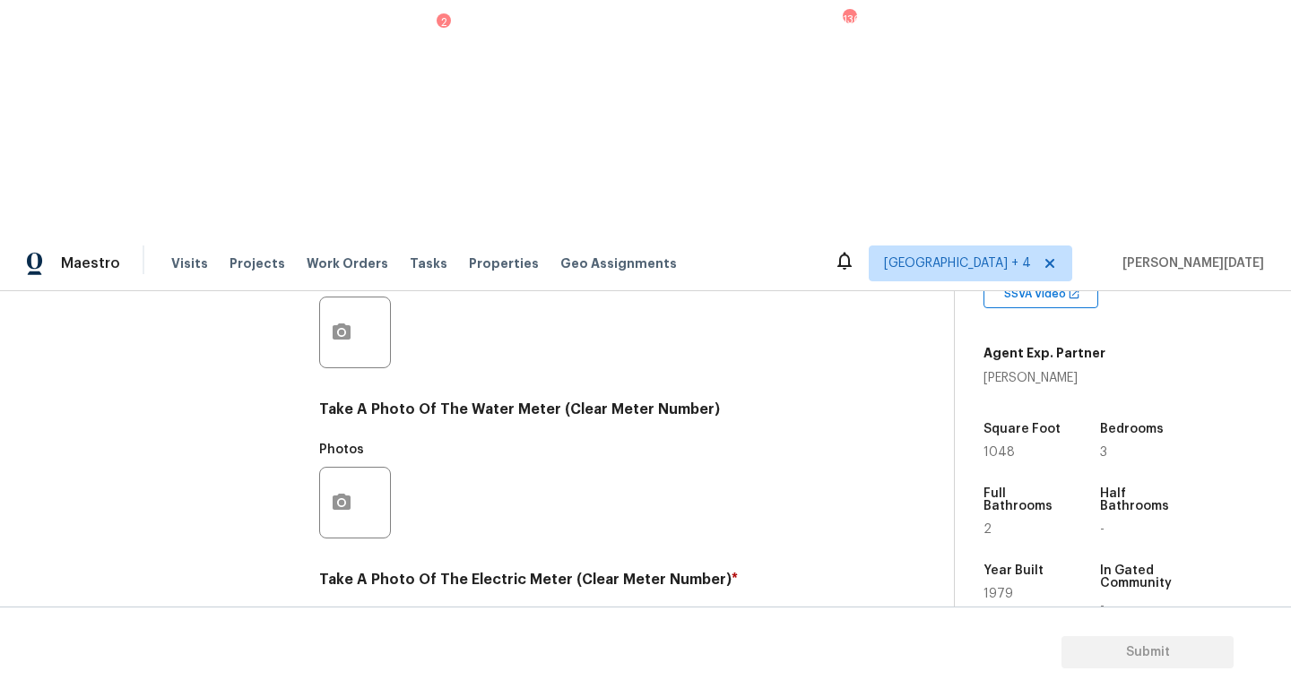
click at [315, 435] on div "Exterior Utilities 2 HVAC 2 Verification 4 Plumbing 1 Roof Gated Community 1 Pr…" at bounding box center [470, 365] width 882 height 935
click at [343, 623] on button "button" at bounding box center [341, 673] width 43 height 70
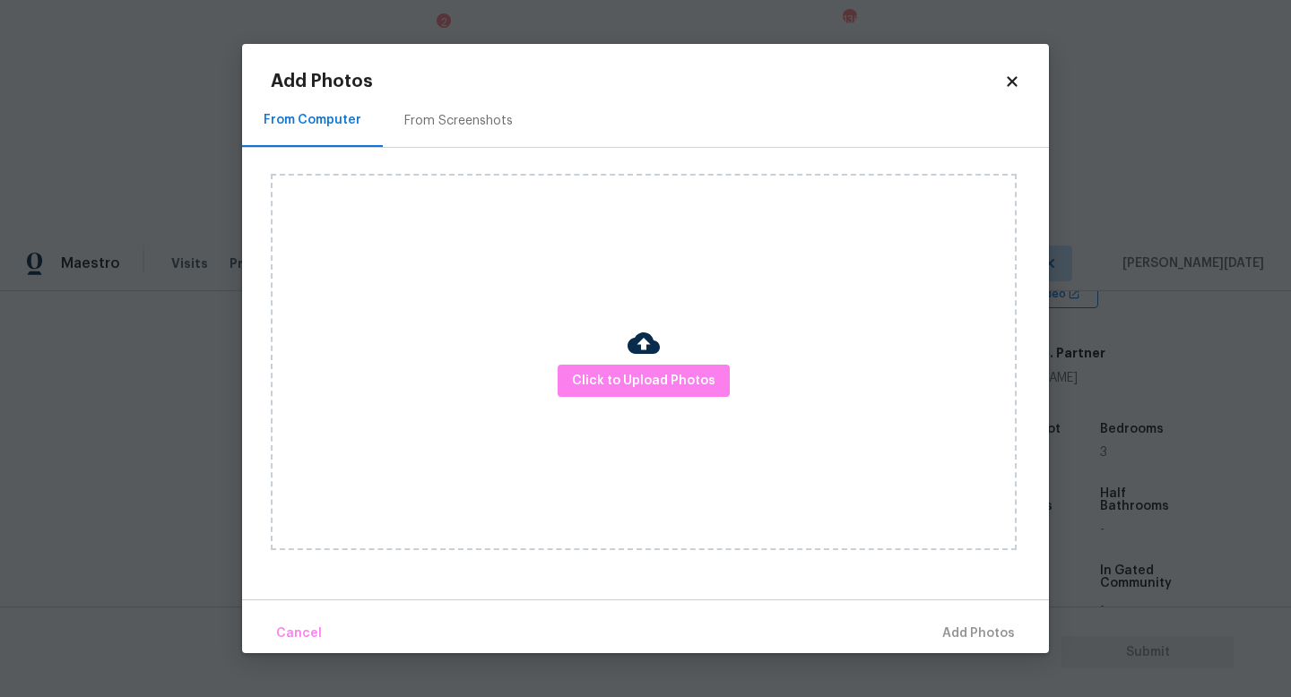
click at [583, 410] on div "Click to Upload Photos" at bounding box center [644, 362] width 746 height 376
click at [642, 384] on span "Click to Upload Photos" at bounding box center [643, 381] width 143 height 22
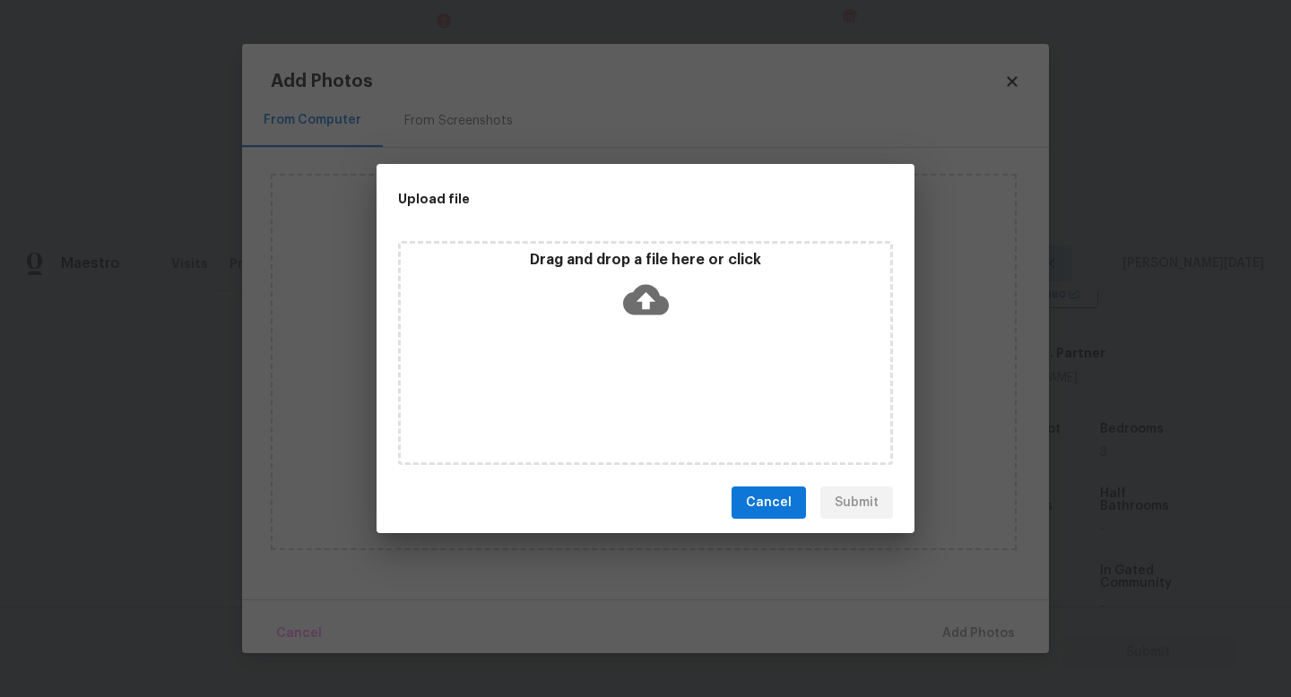
click at [642, 384] on div "Drag and drop a file here or click" at bounding box center [645, 353] width 495 height 224
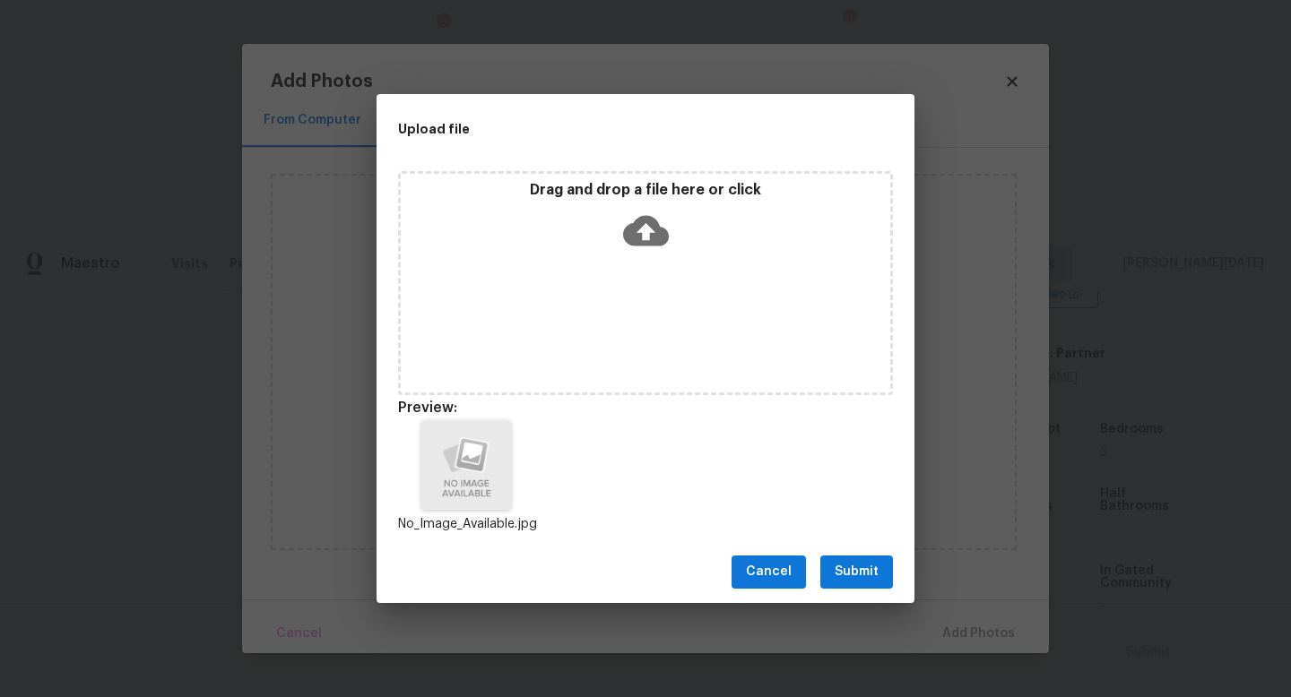
click at [840, 566] on span "Submit" at bounding box center [856, 572] width 44 height 22
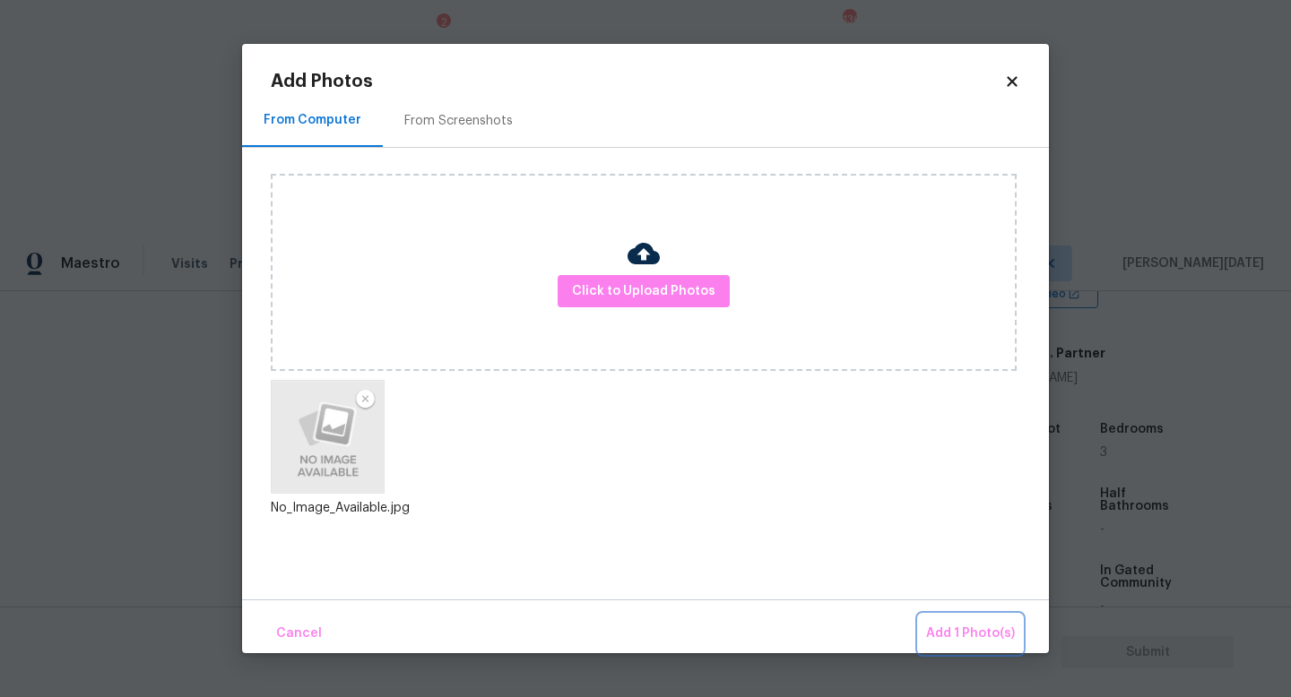
click at [954, 618] on button "Add 1 Photo(s)" at bounding box center [970, 634] width 103 height 39
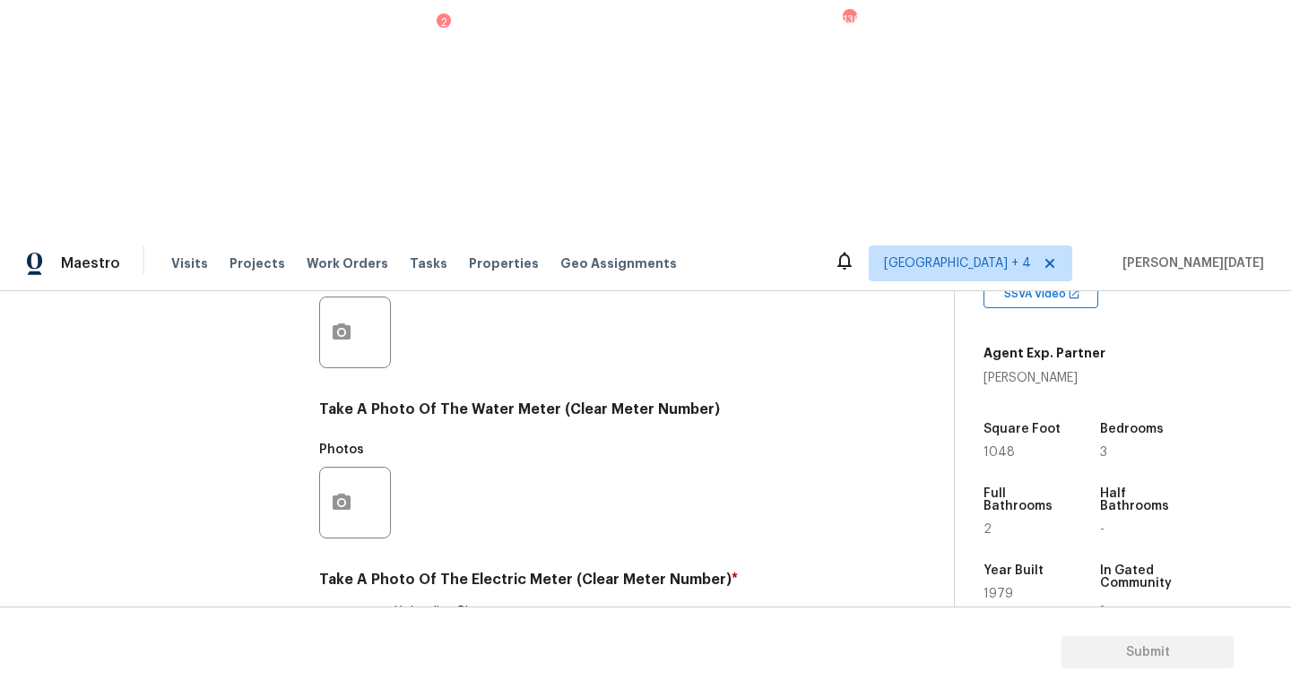
checkbox input "true"
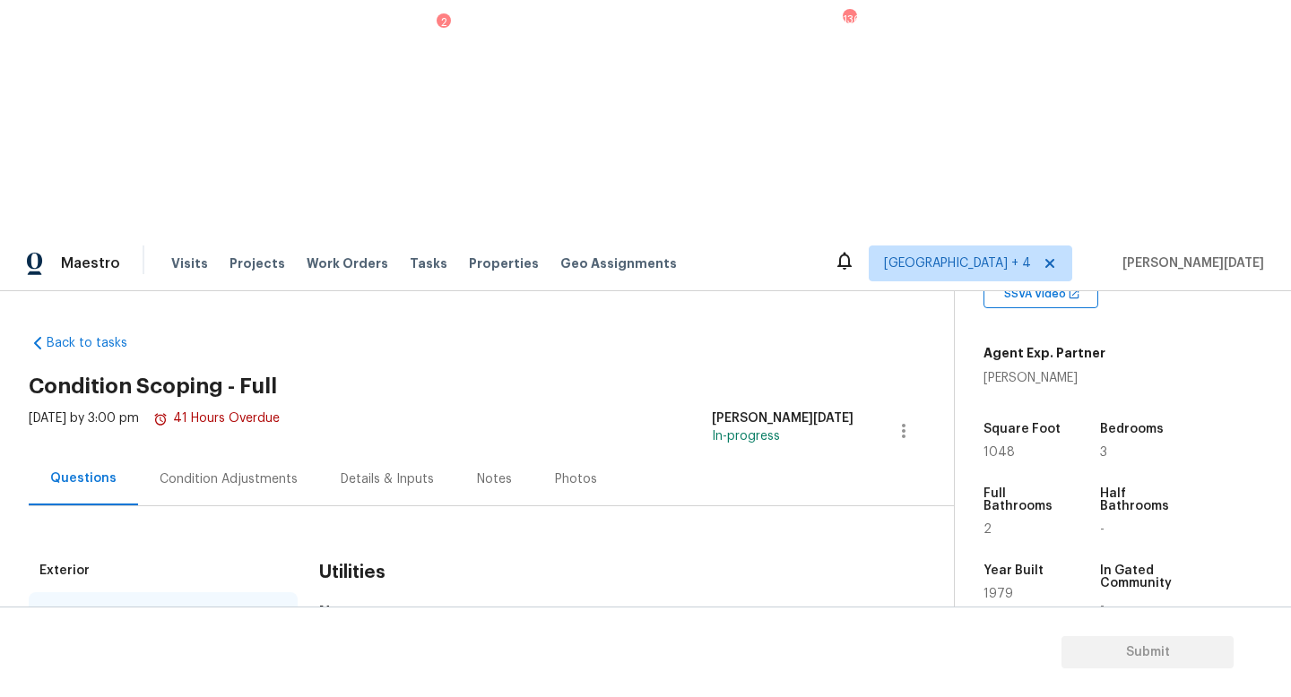
click at [221, 453] on div "Condition Adjustments" at bounding box center [228, 479] width 181 height 53
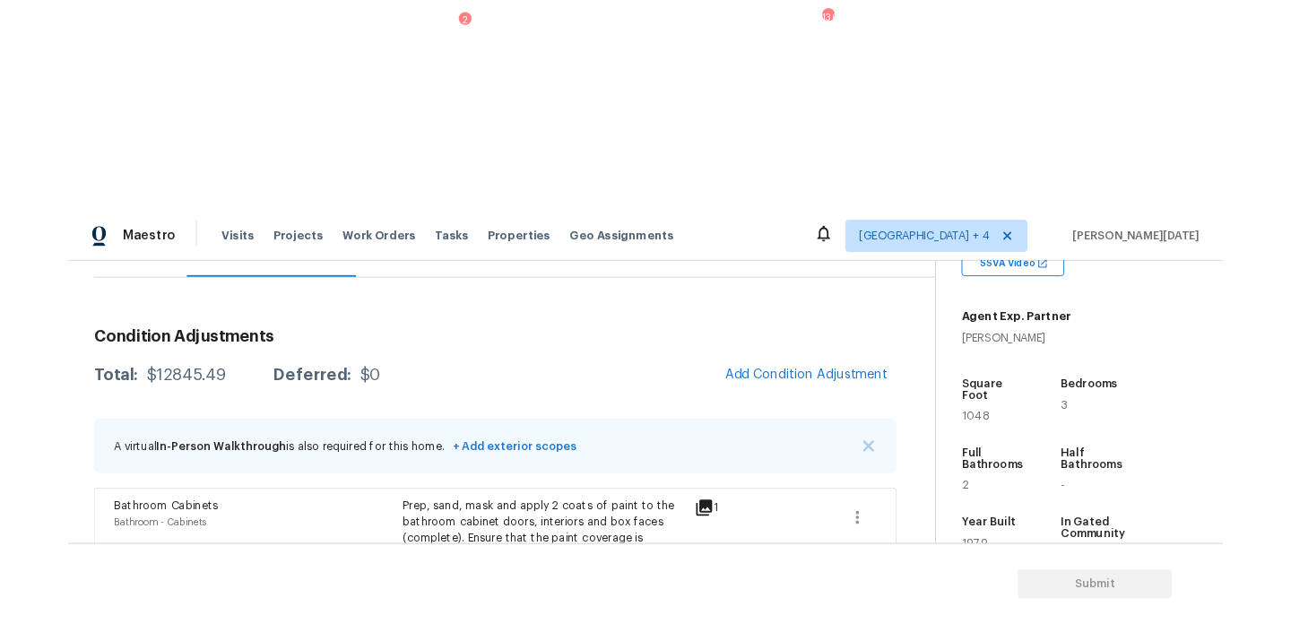
scroll to position [89, 0]
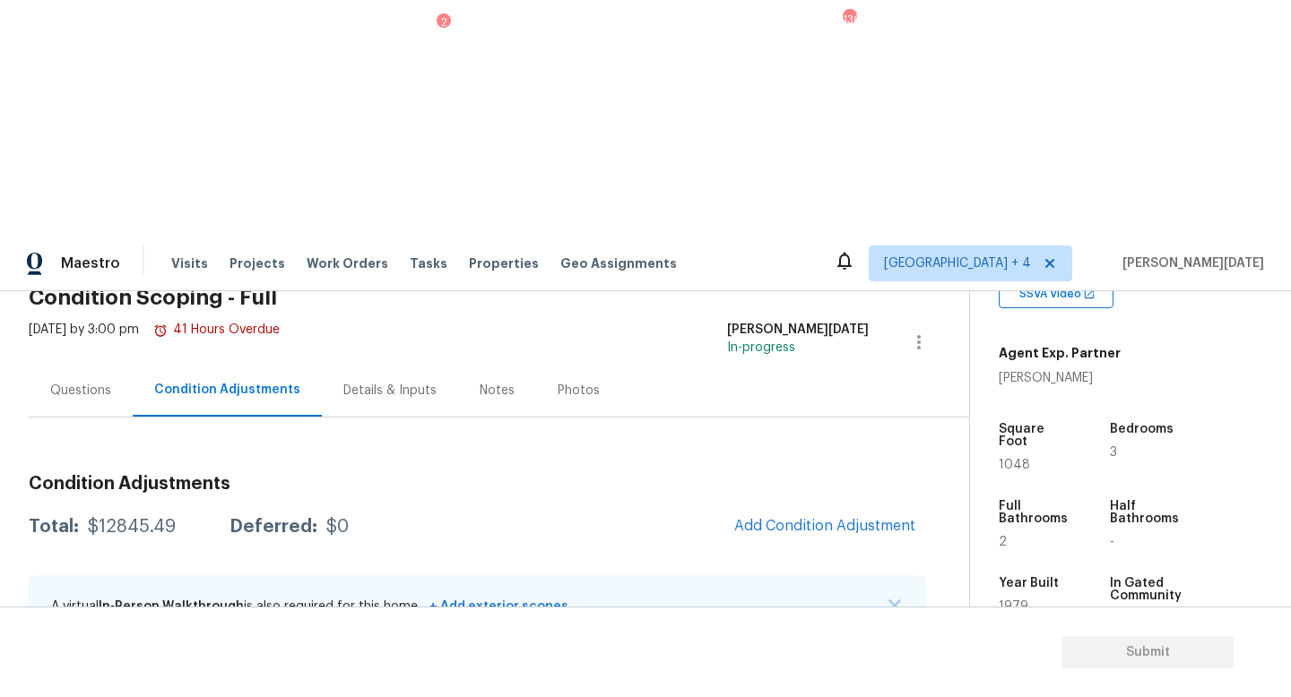
click at [782, 507] on button "Add Condition Adjustment" at bounding box center [824, 526] width 203 height 38
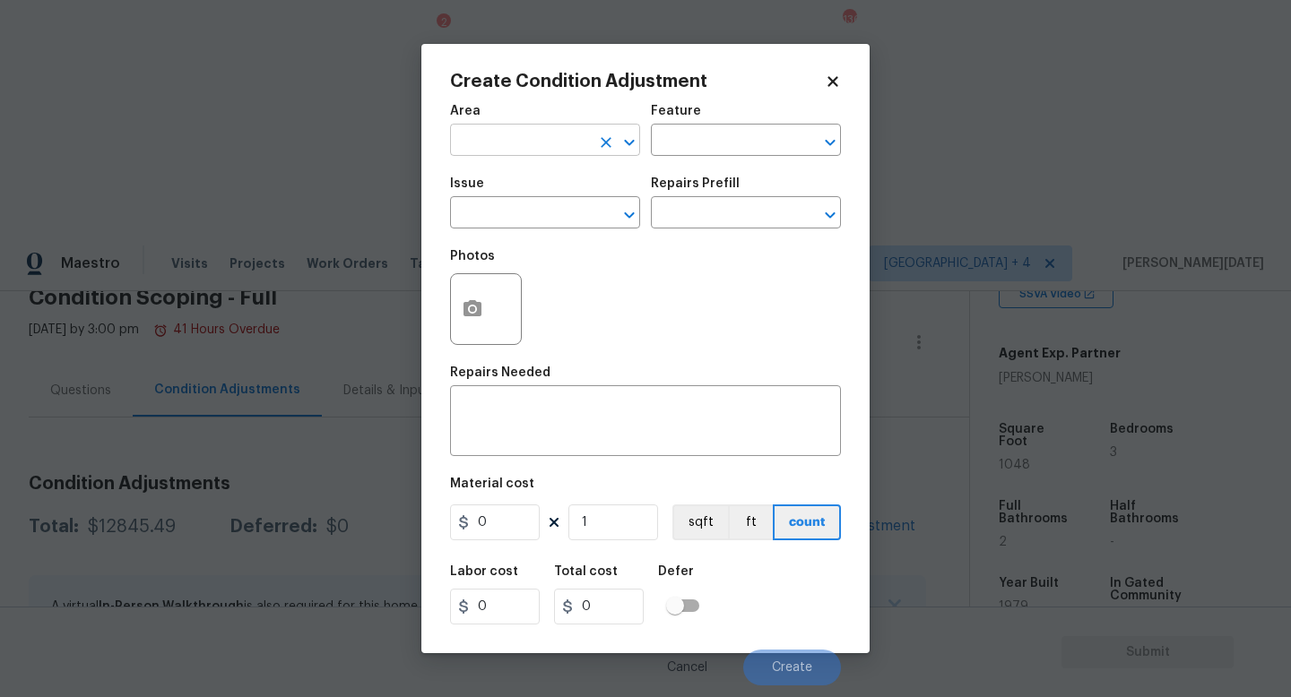
click at [468, 141] on input "text" at bounding box center [520, 142] width 140 height 28
click at [468, 177] on li "Roof" at bounding box center [545, 183] width 190 height 30
type input "Roof"
click at [469, 238] on span "Issue ​" at bounding box center [545, 203] width 190 height 73
click at [489, 229] on input "text" at bounding box center [520, 215] width 140 height 28
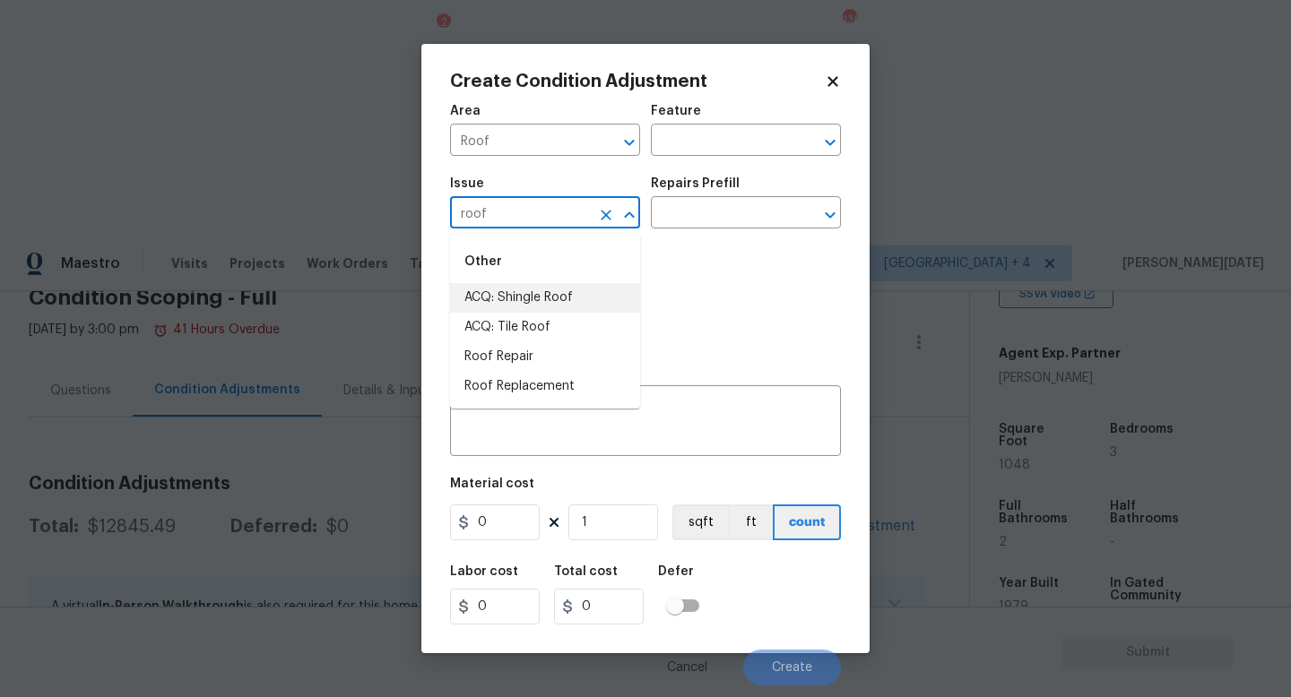
click at [522, 302] on li "ACQ: Shingle Roof" at bounding box center [545, 298] width 190 height 30
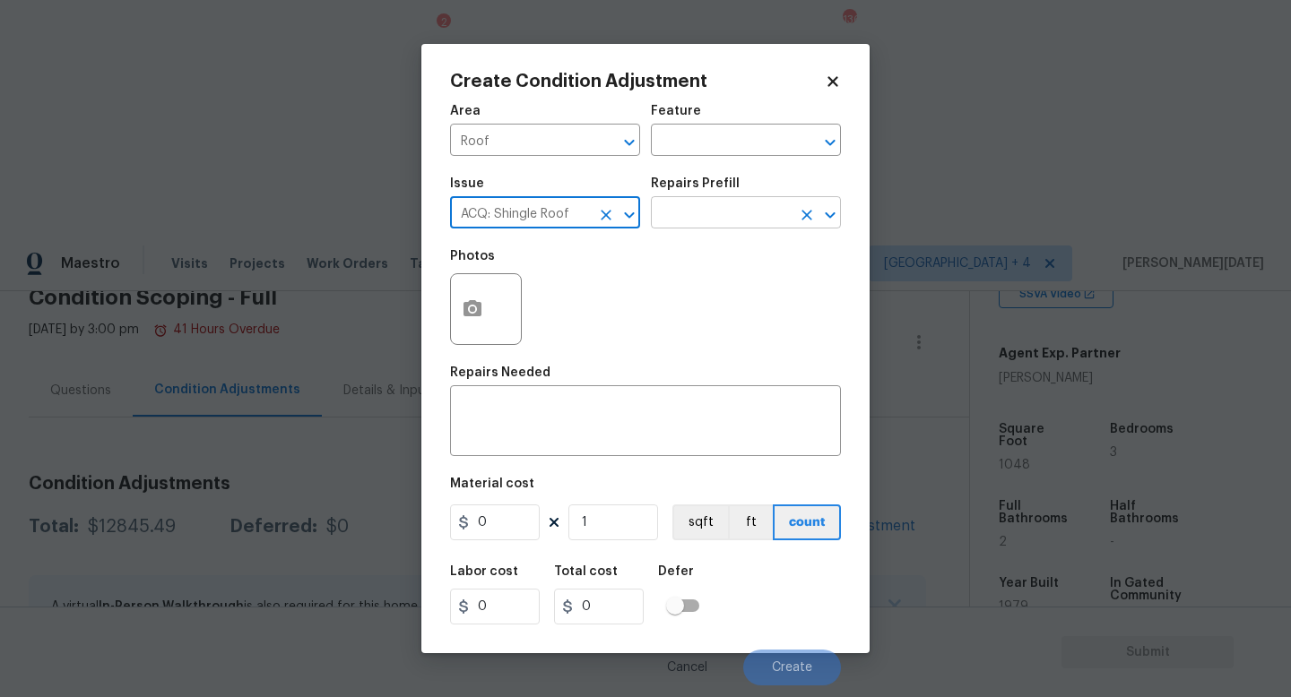
type input "ACQ: Shingle Roof"
click at [730, 206] on input "text" at bounding box center [721, 215] width 140 height 28
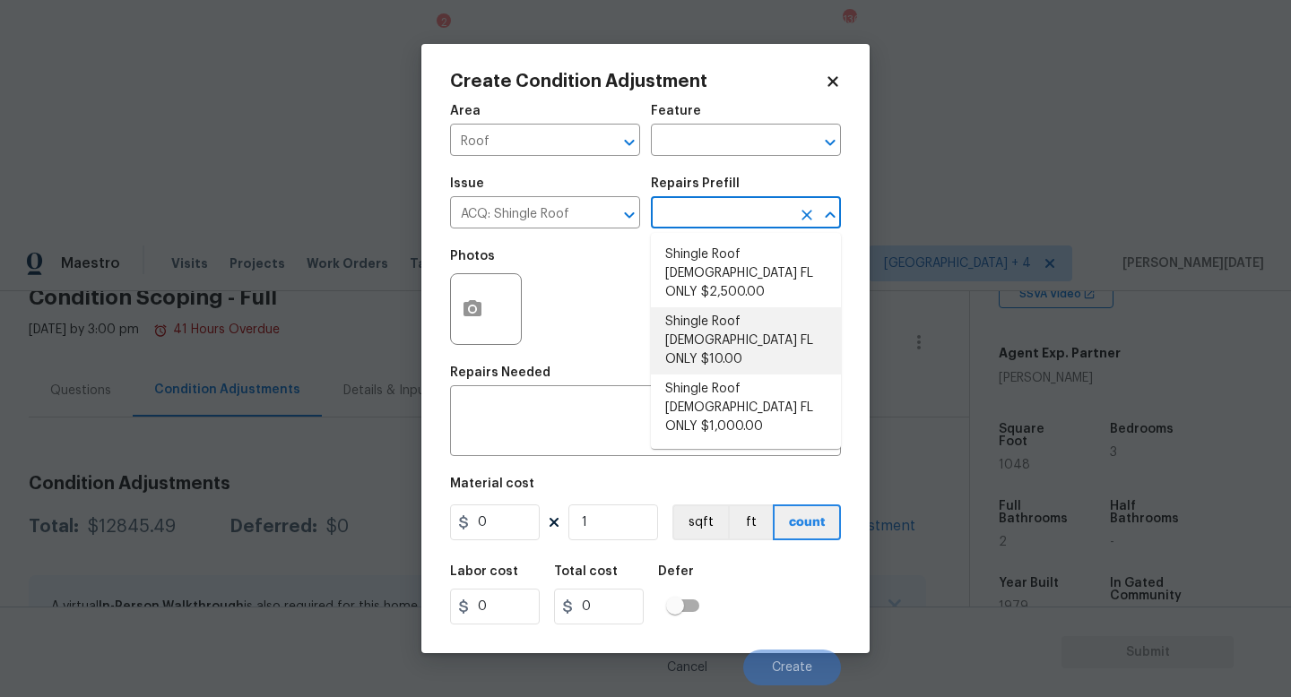
click at [745, 333] on li "Shingle Roof 15+ Years Old FL ONLY $10.00" at bounding box center [746, 340] width 190 height 67
type input "Acquisition"
type textarea "Acquisition Scope (Florida Only): Shingle Roof 15+ years in age maintenance."
type input "10"
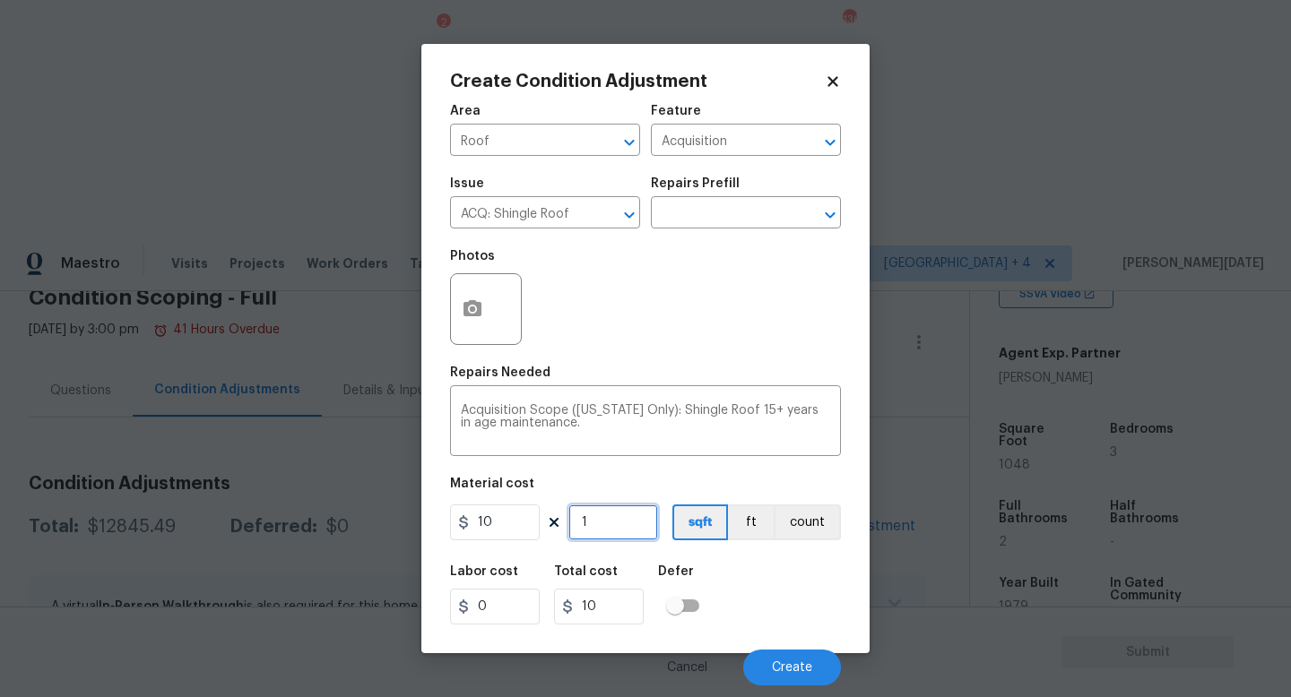
click at [621, 531] on input "1" at bounding box center [613, 523] width 90 height 36
type input "0"
paste input "text"
type input "1"
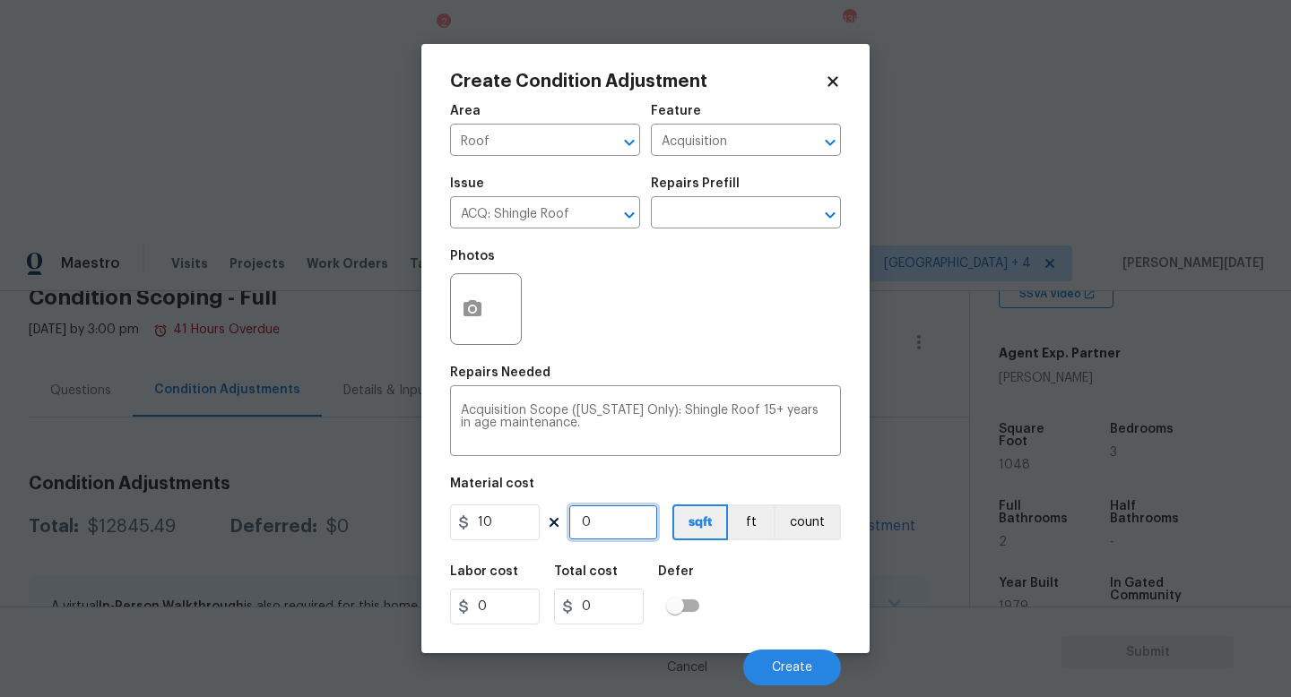
type input "10"
type input "100"
type input "108"
type input "1080"
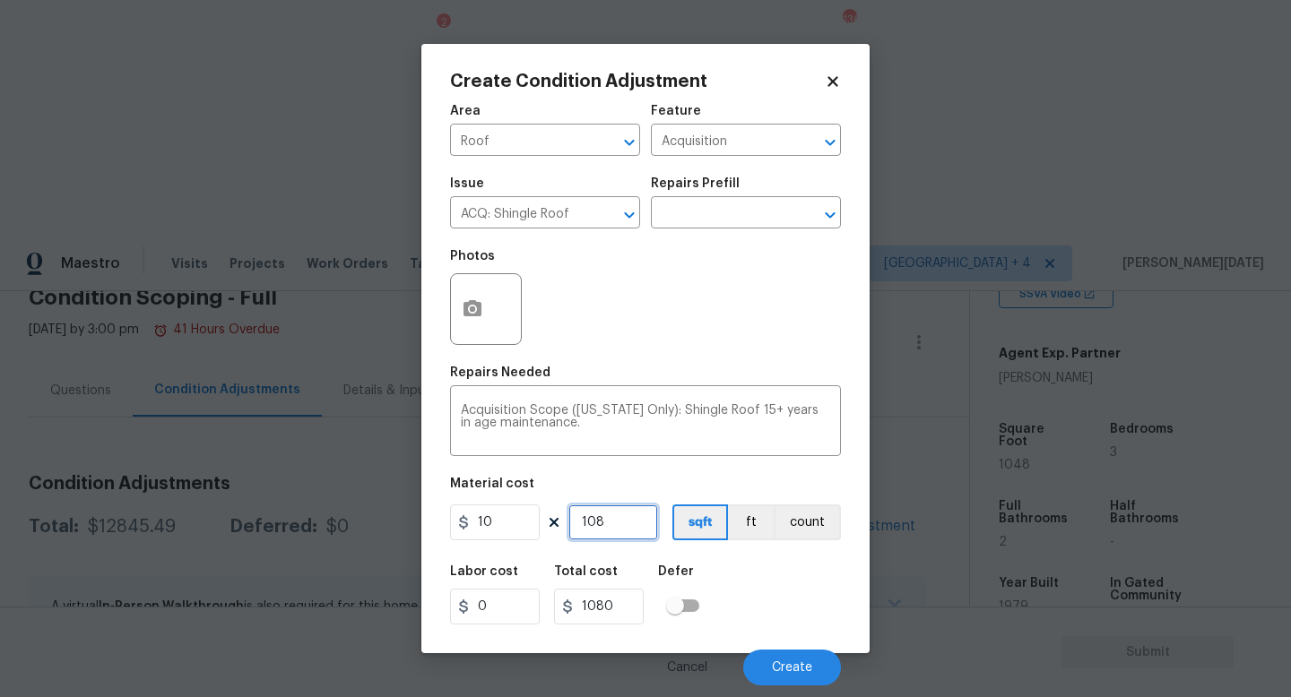
type input "10"
type input "100"
type input "104"
type input "1040"
type input "1048"
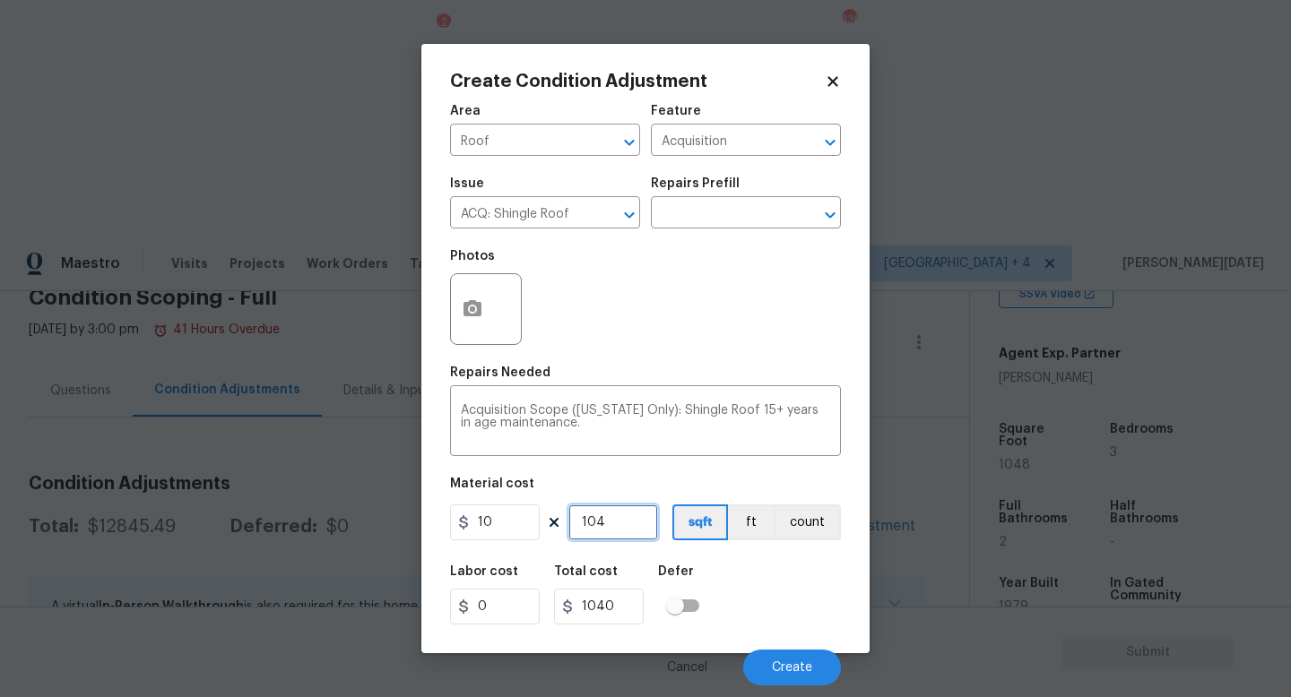
type input "10480"
type input "1048"
click at [801, 355] on div "Photos" at bounding box center [645, 297] width 391 height 117
click at [782, 623] on button "Create" at bounding box center [792, 668] width 98 height 36
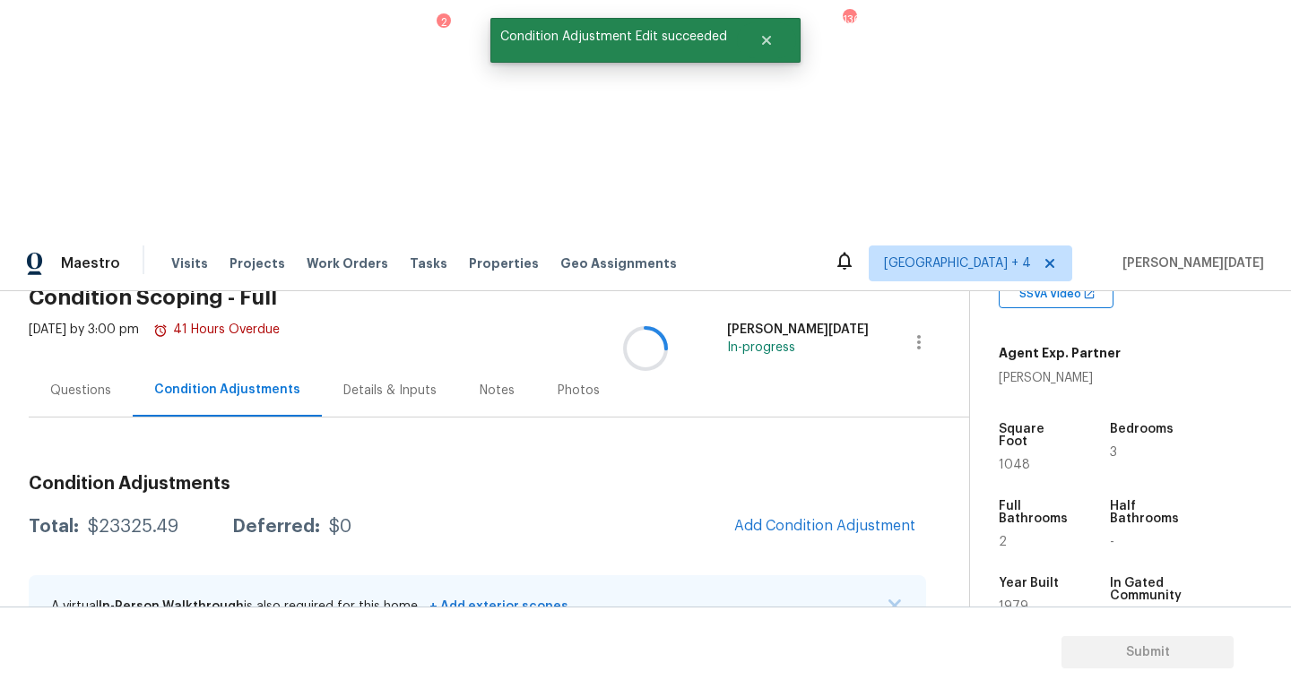
click at [806, 286] on div at bounding box center [645, 348] width 1291 height 697
click at [727, 507] on span "Add Condition Adjustment" at bounding box center [824, 526] width 203 height 39
click at [781, 518] on span "Add Condition Adjustment" at bounding box center [824, 526] width 181 height 16
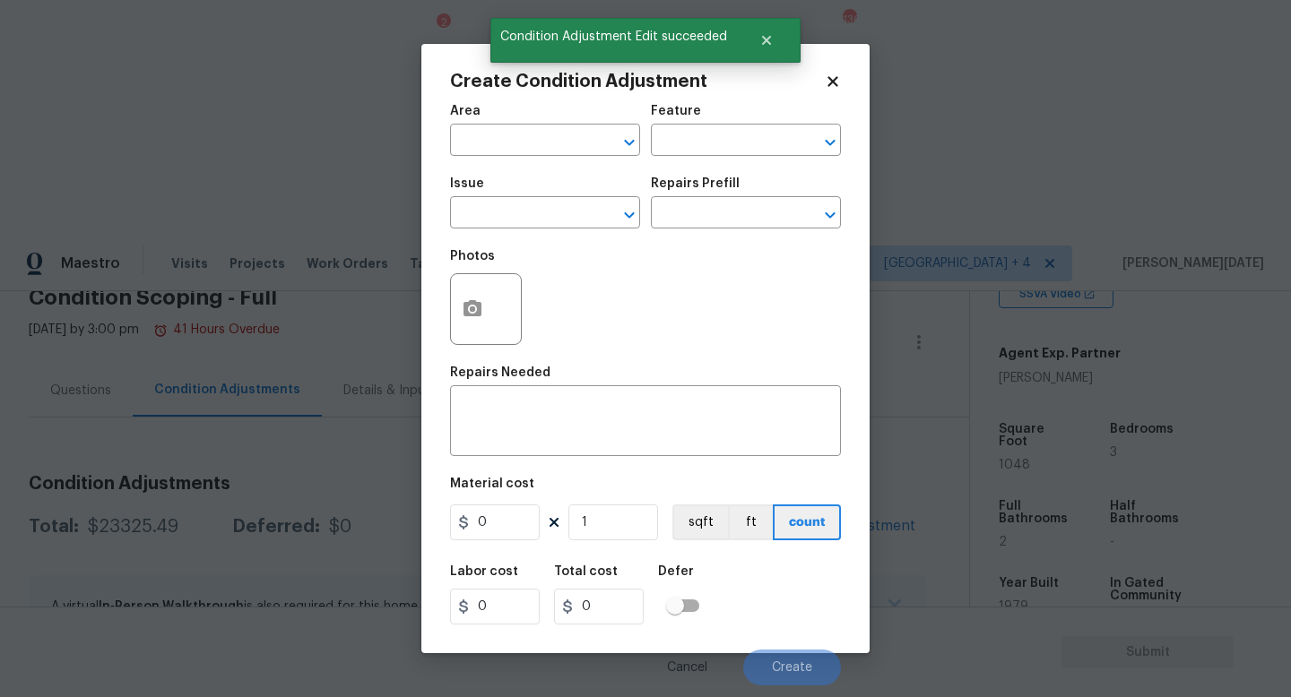
click at [496, 160] on span "Area ​" at bounding box center [545, 130] width 190 height 73
click at [474, 143] on input "text" at bounding box center [520, 142] width 140 height 28
click at [469, 196] on ul "HVAC" at bounding box center [545, 182] width 190 height 44
click at [488, 186] on li "HVAC" at bounding box center [545, 183] width 190 height 30
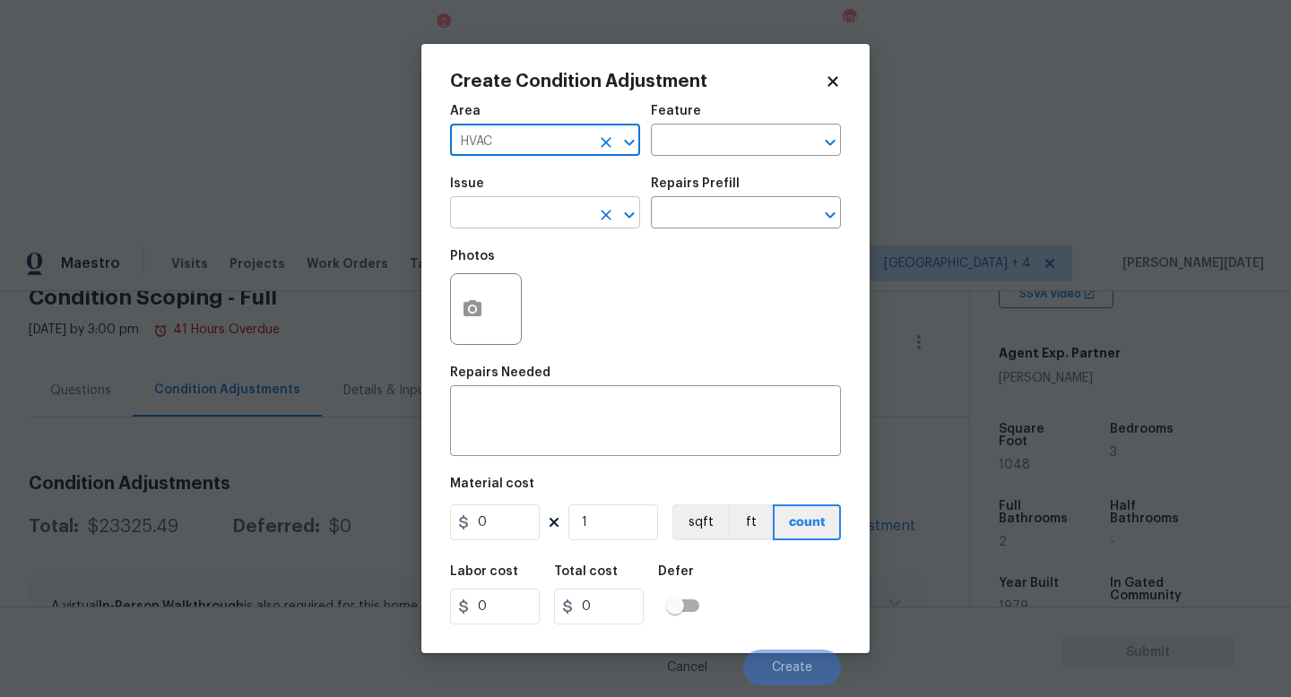
type input "HVAC"
click at [488, 207] on input "text" at bounding box center [520, 215] width 140 height 28
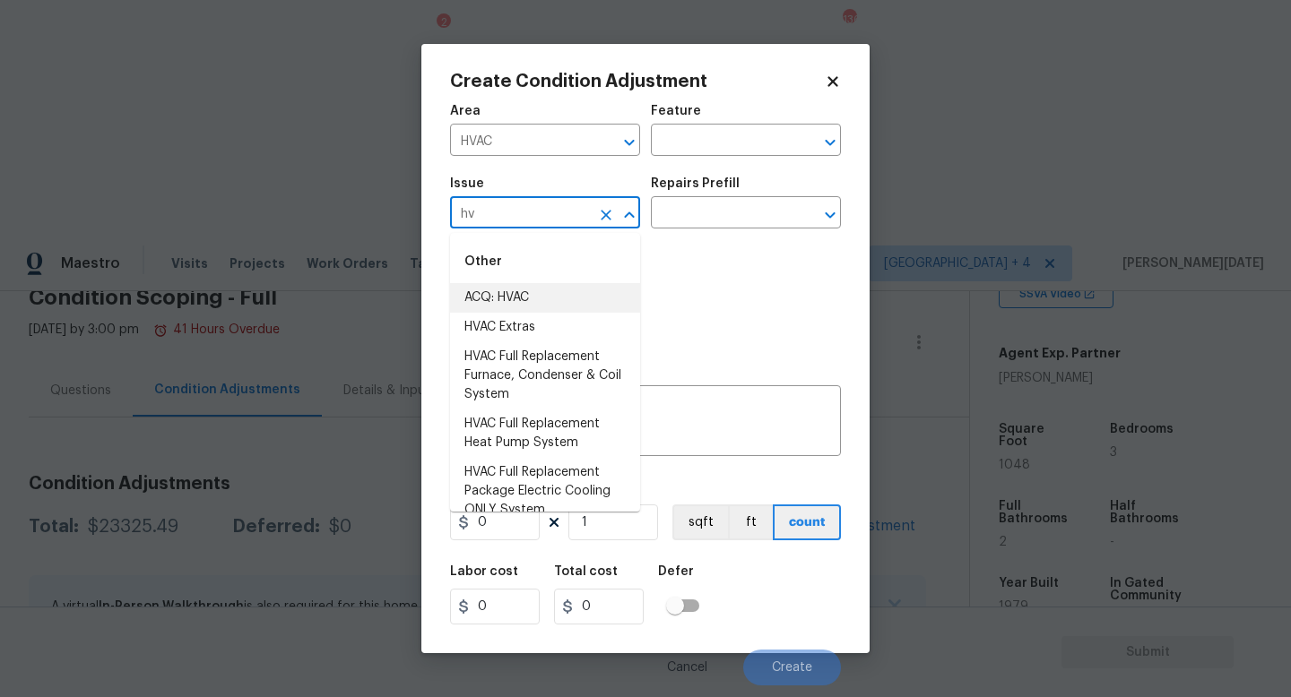
click at [514, 290] on li "ACQ: HVAC" at bounding box center [545, 298] width 190 height 30
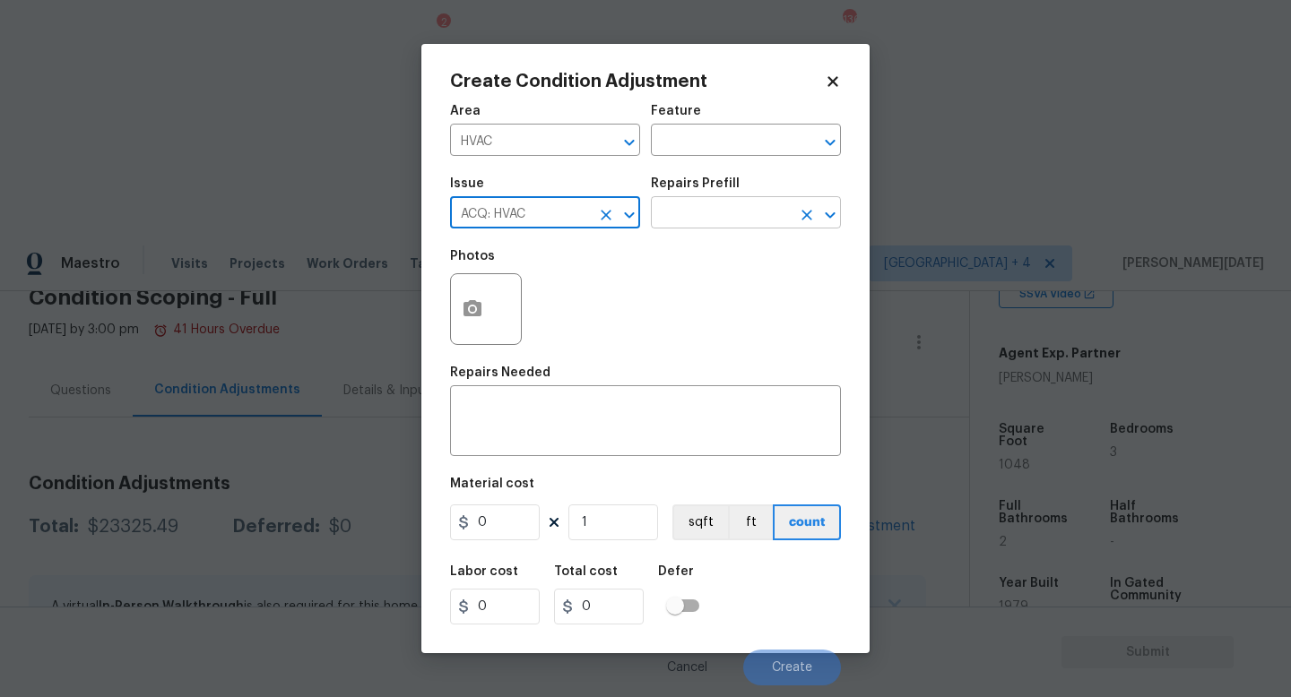
type input "ACQ: HVAC"
click at [736, 217] on input "text" at bounding box center [721, 215] width 140 height 28
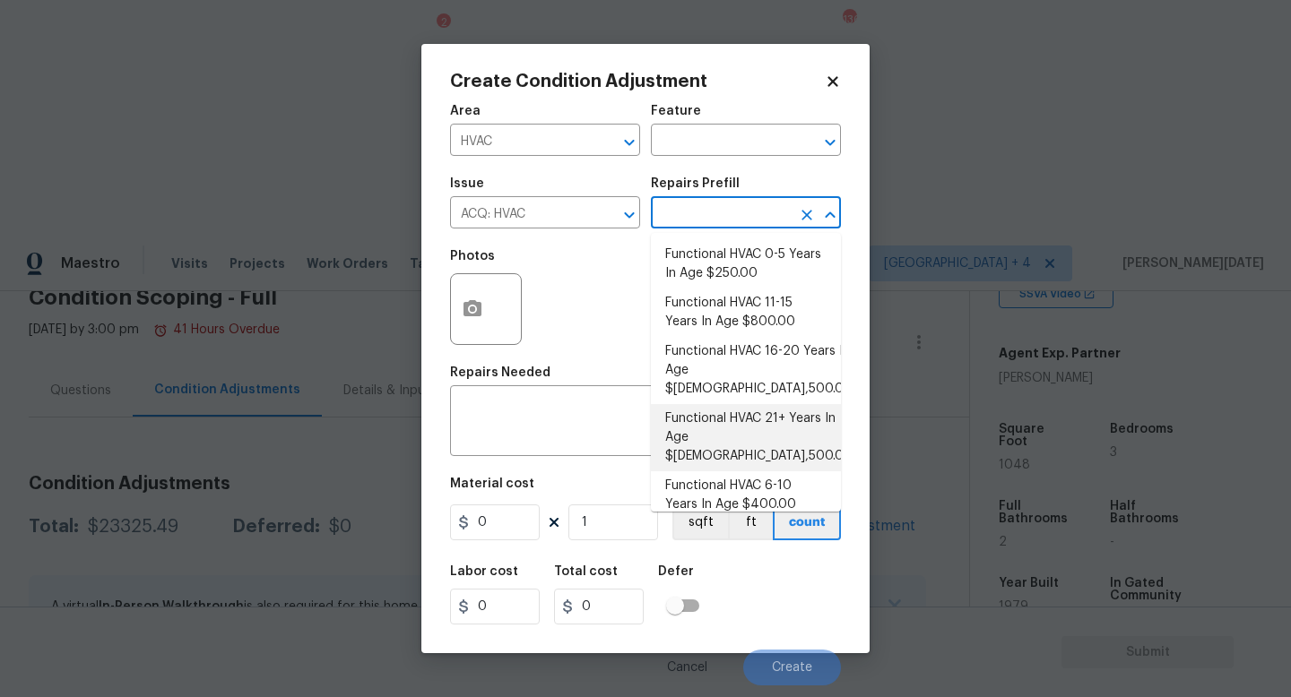
click at [772, 412] on li "Functional HVAC 21+ Years In Age $6,500.00" at bounding box center [746, 437] width 190 height 67
type input "Acquisition"
type textarea "Acquisition Scope: Functional HVAC 21+ years"
type input "6500"
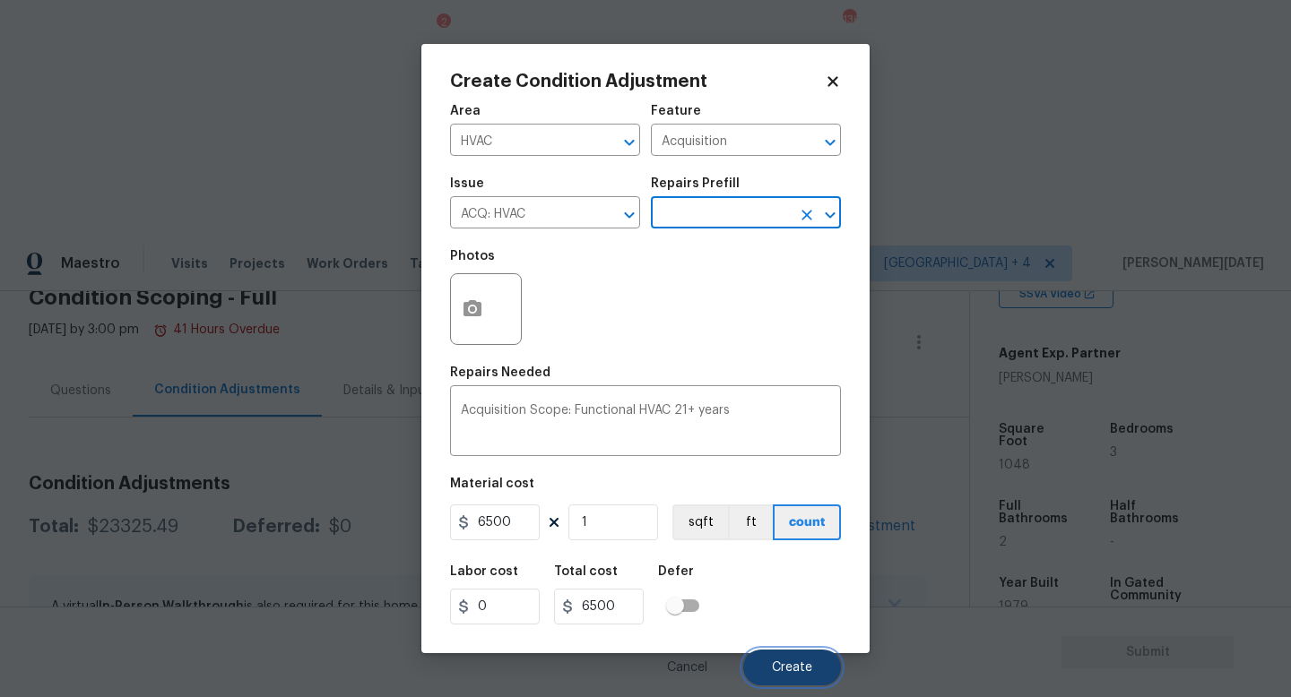
click at [787, 623] on button "Create" at bounding box center [792, 668] width 98 height 36
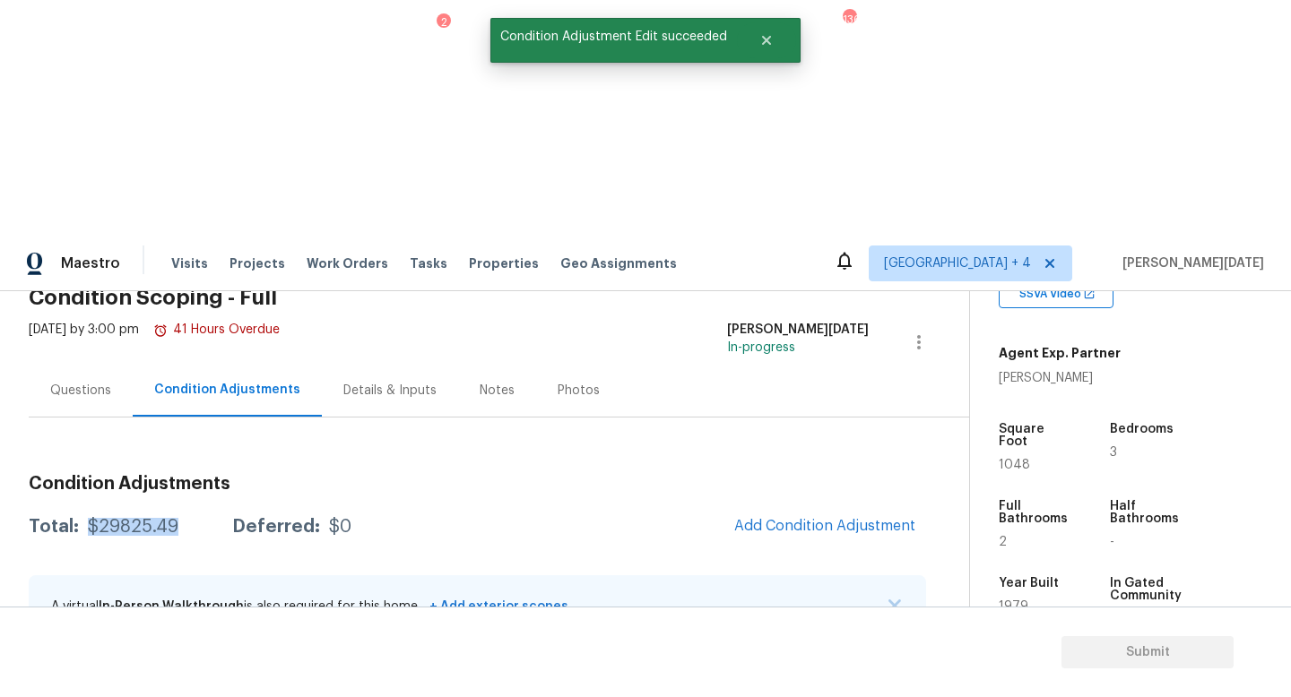
drag, startPoint x: 86, startPoint y: 294, endPoint x: 171, endPoint y: 295, distance: 85.2
click at [171, 518] on div "$29825.49" at bounding box center [133, 527] width 91 height 18
copy div "$29825.49"
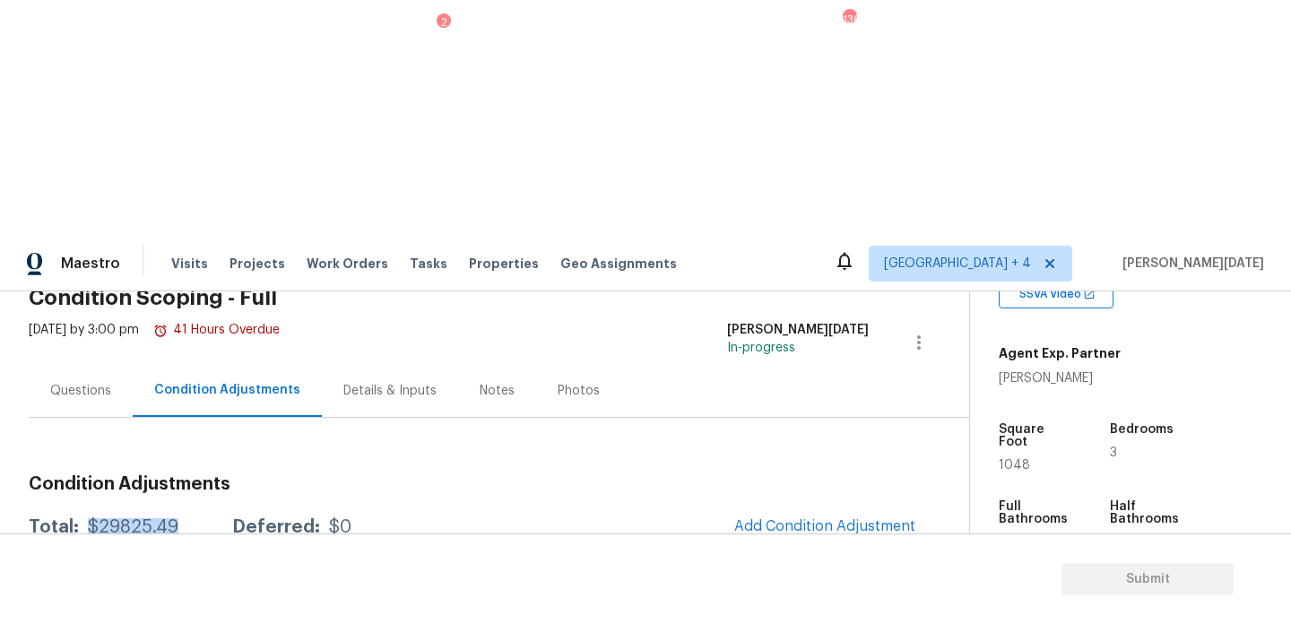
scroll to position [0, 0]
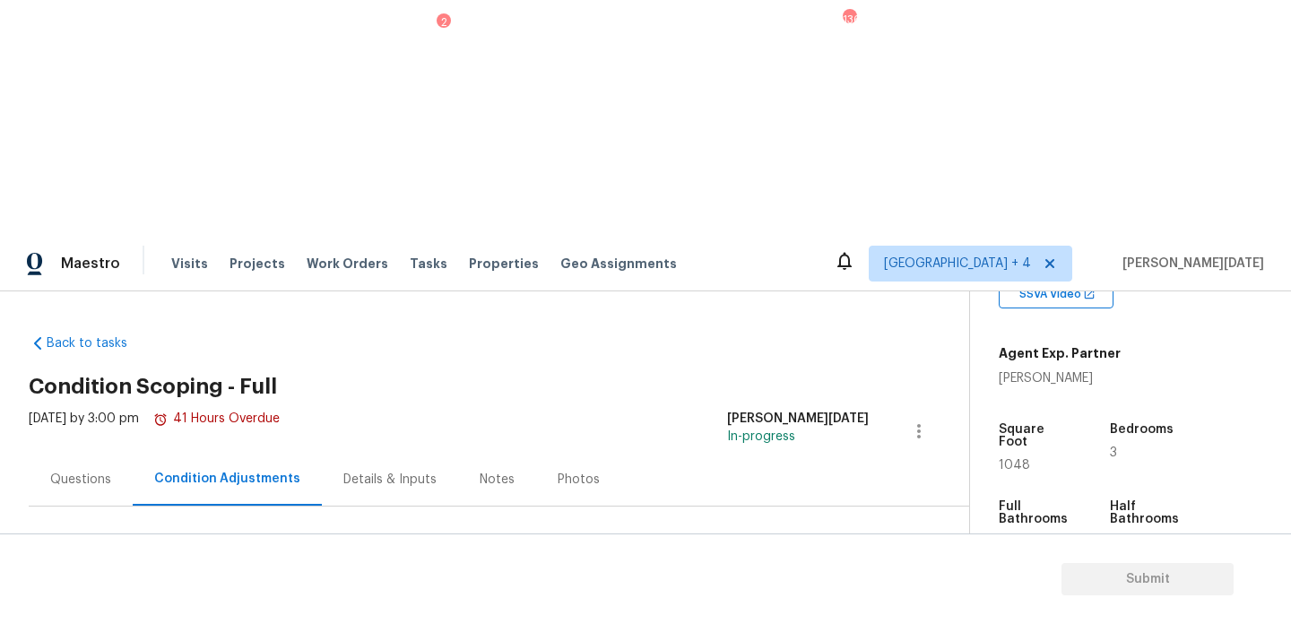
click at [101, 453] on div "Questions" at bounding box center [81, 479] width 104 height 53
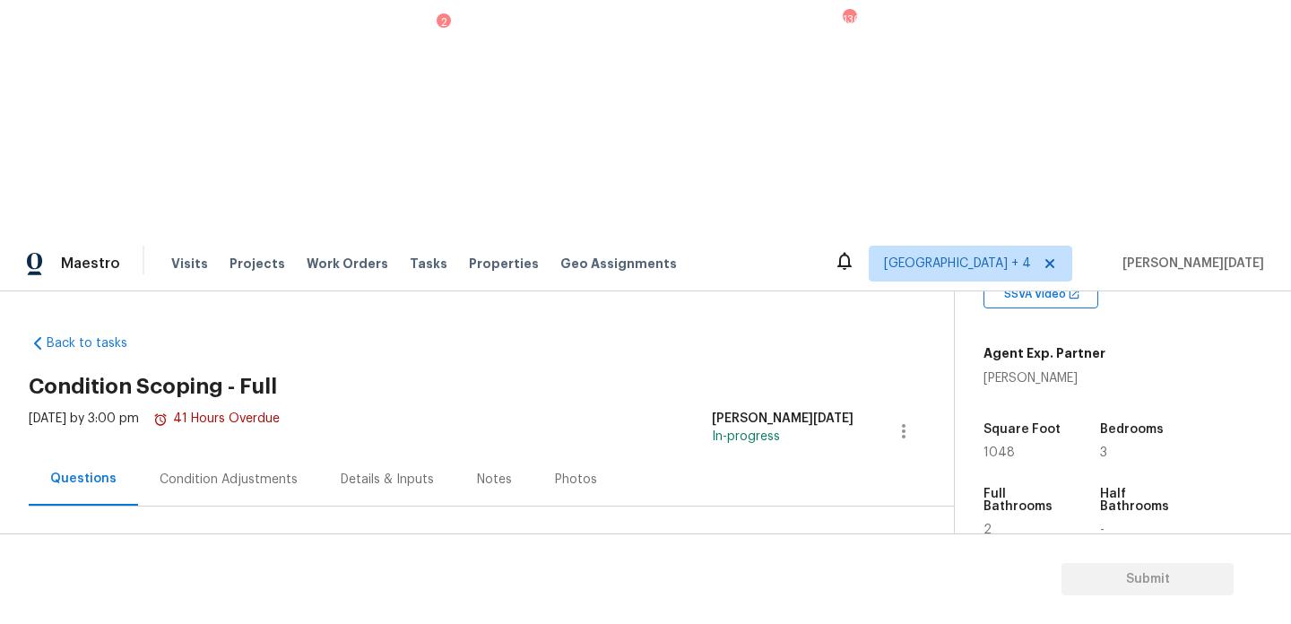
scroll to position [239, 0]
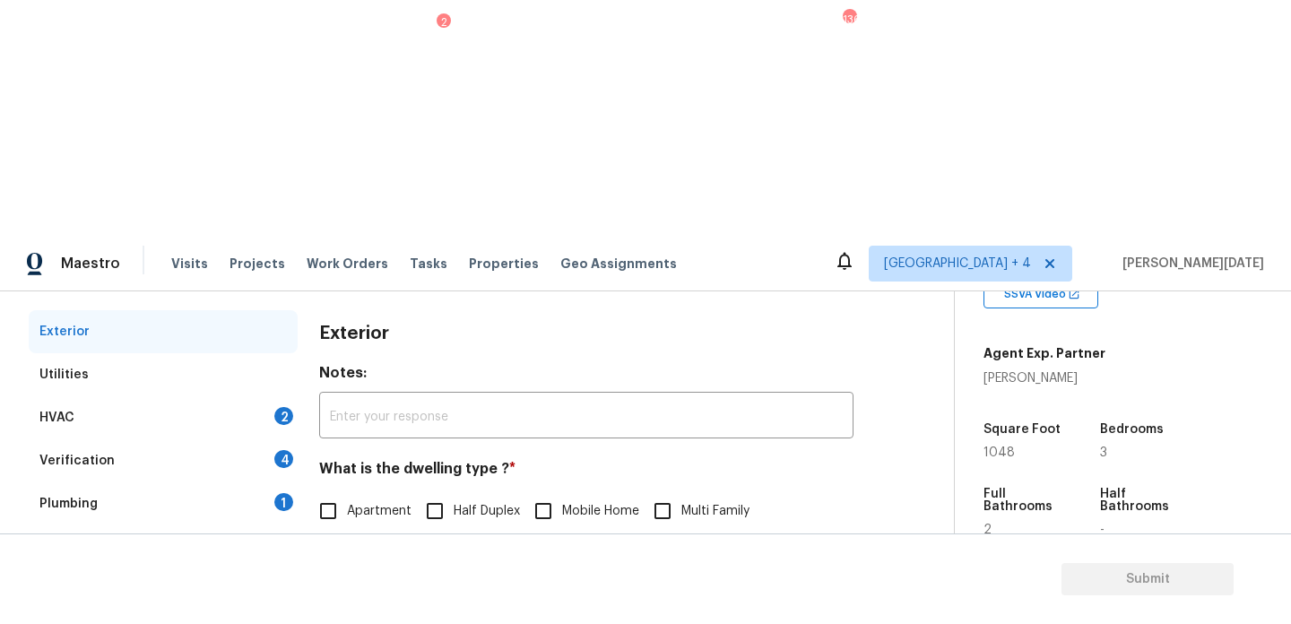
click at [281, 407] on div "2" at bounding box center [283, 416] width 19 height 18
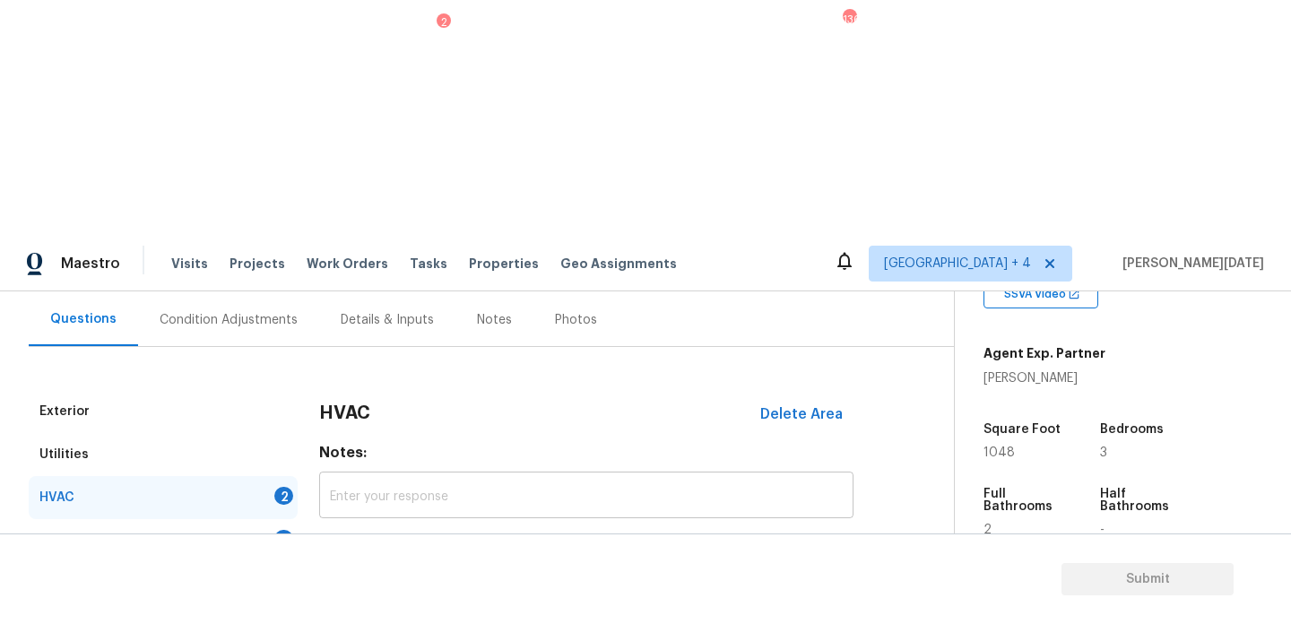
scroll to position [37, 0]
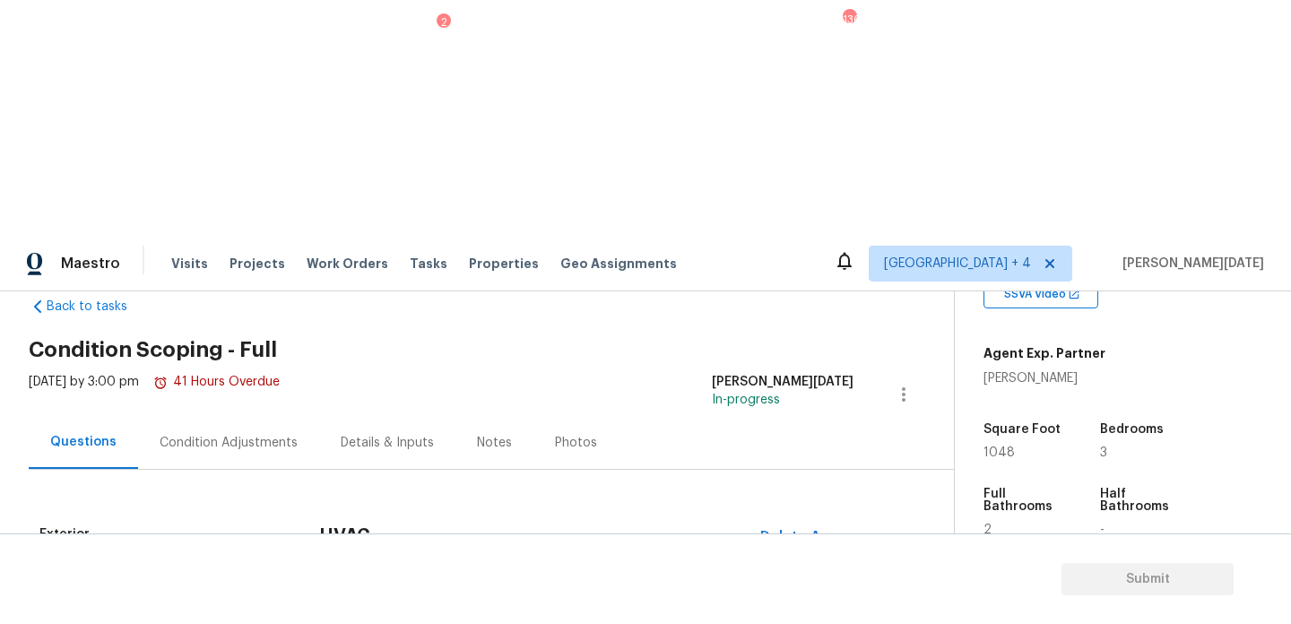
click at [243, 434] on div "Condition Adjustments" at bounding box center [229, 443] width 138 height 18
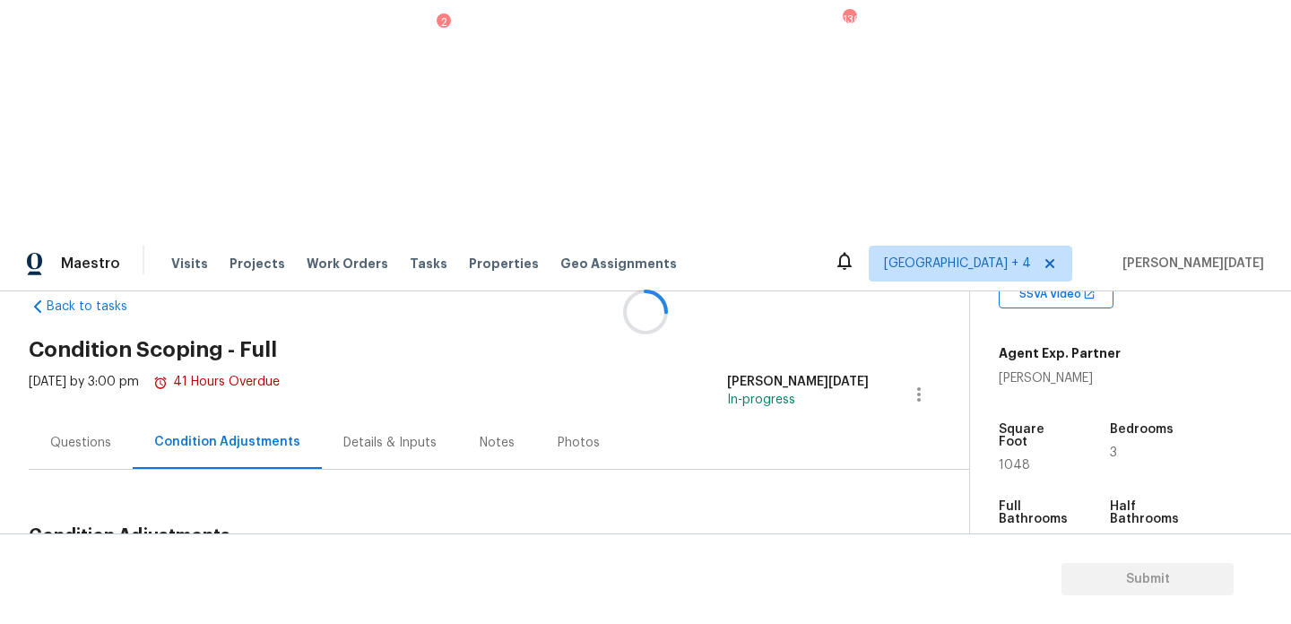
click at [797, 334] on div at bounding box center [645, 312] width 1291 height 624
click at [794, 570] on span "Add Condition Adjustment" at bounding box center [824, 578] width 181 height 16
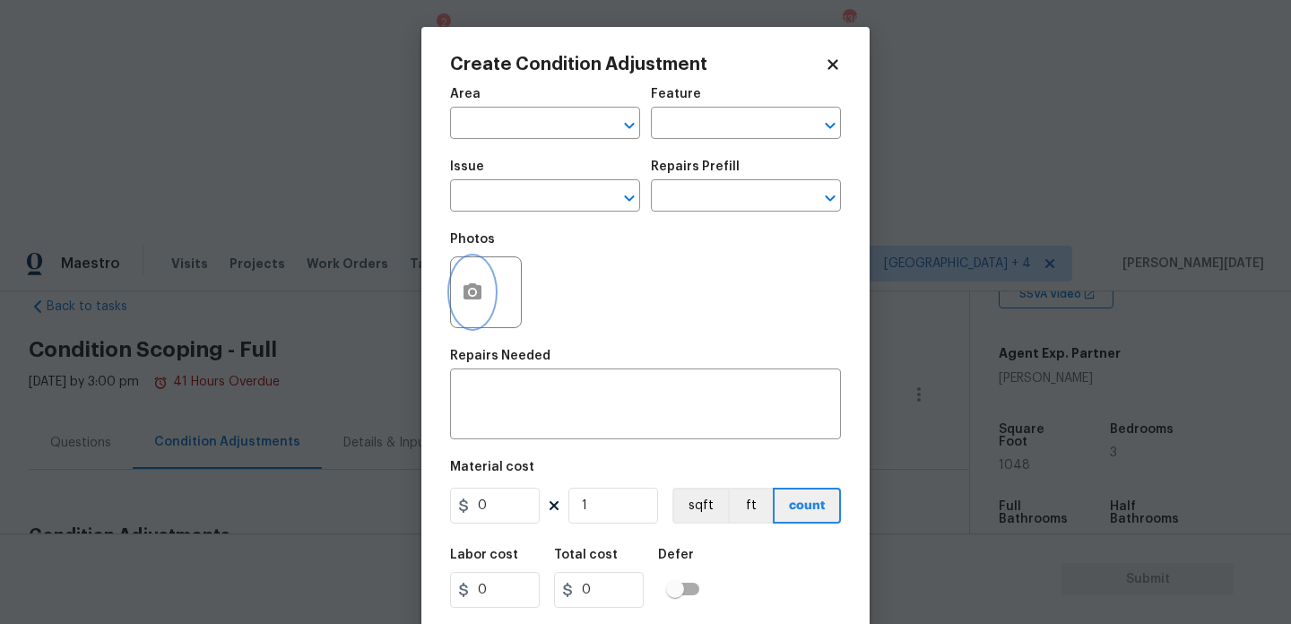
click at [463, 307] on button "button" at bounding box center [472, 292] width 43 height 70
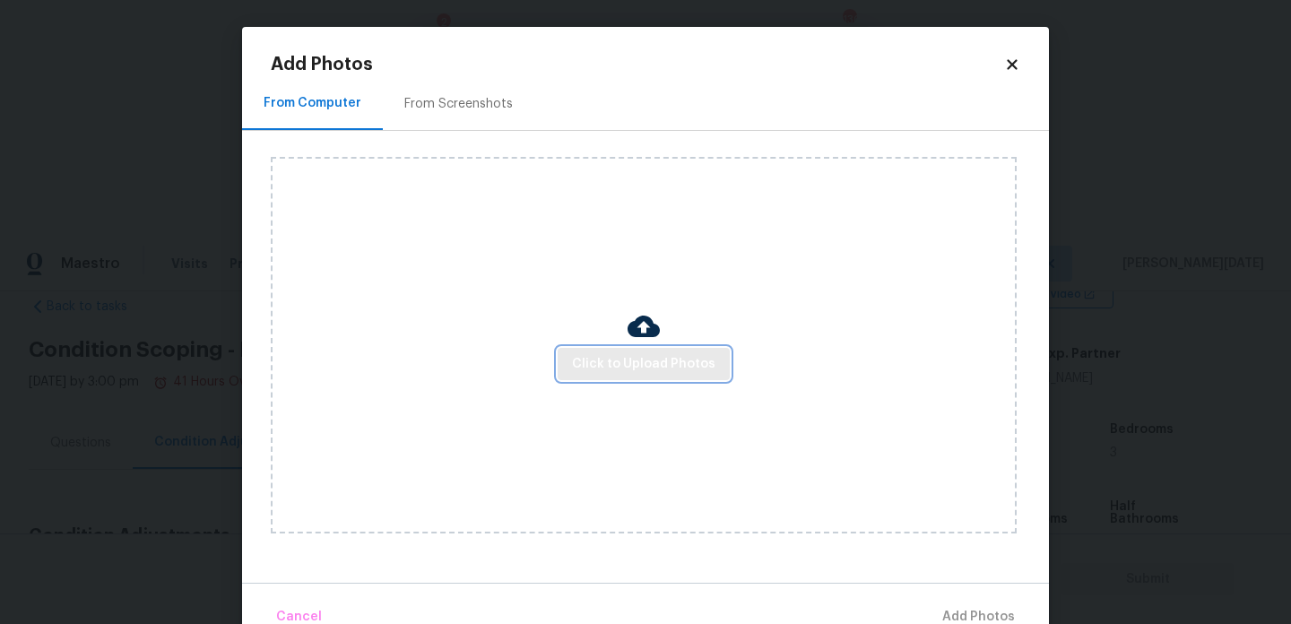
click at [599, 360] on span "Click to Upload Photos" at bounding box center [643, 364] width 143 height 22
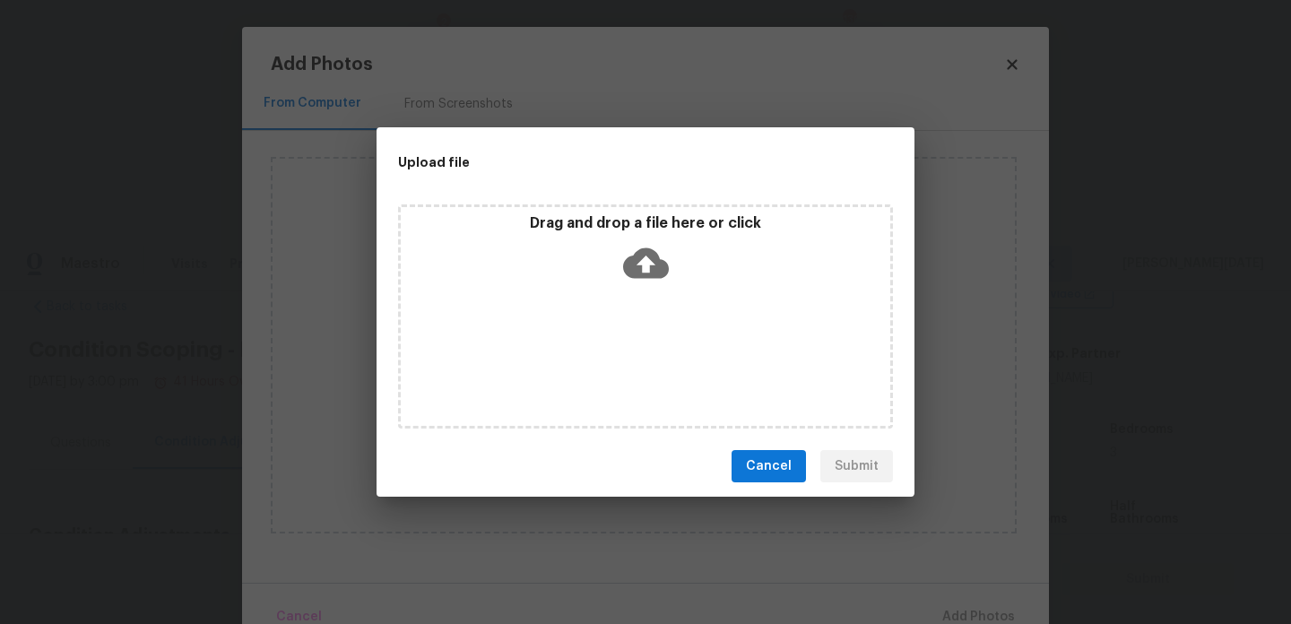
click at [599, 360] on div "Drag and drop a file here or click" at bounding box center [645, 316] width 495 height 224
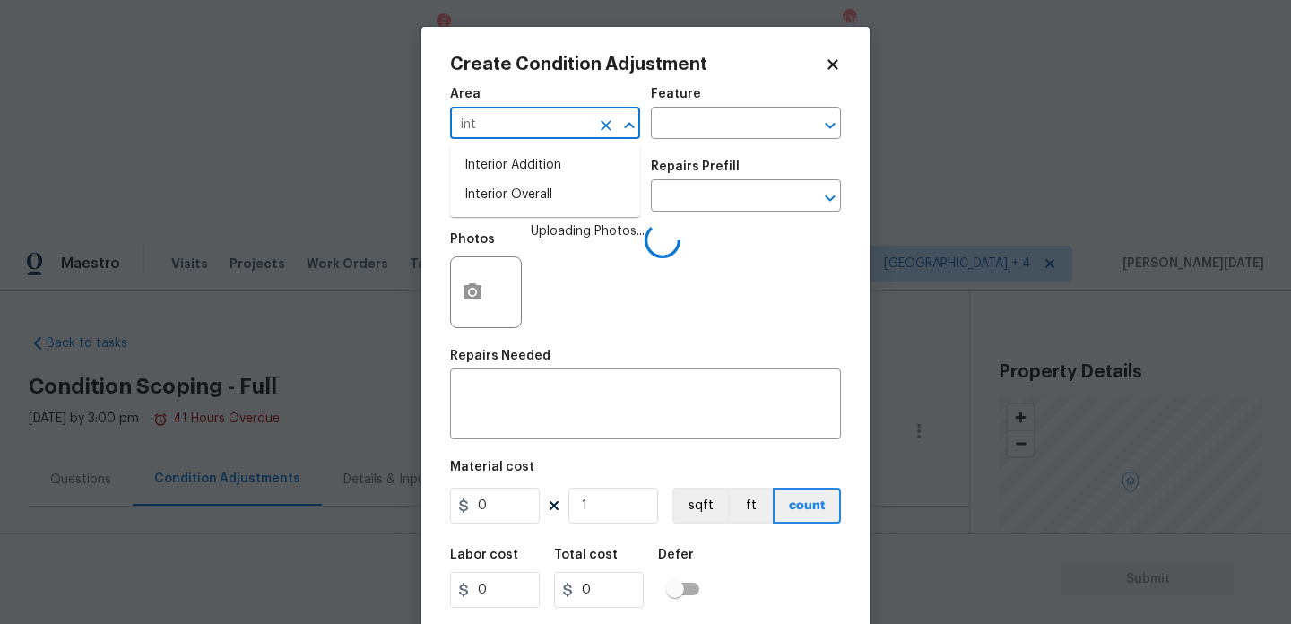
scroll to position [374, 0]
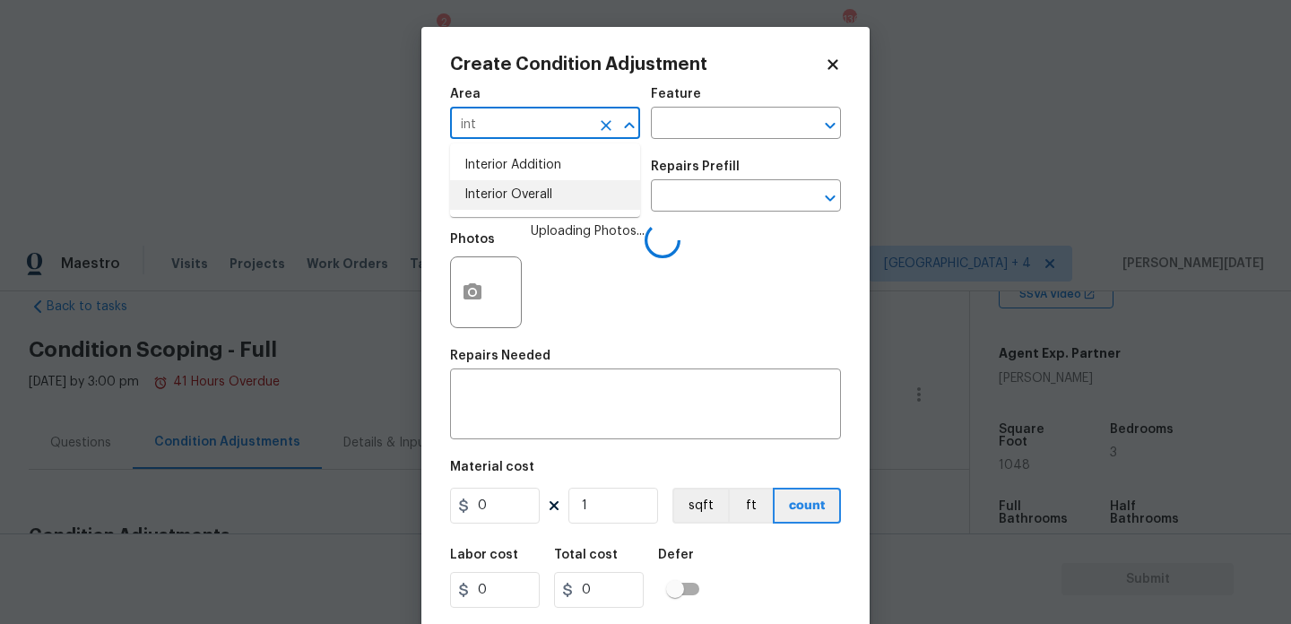
click at [499, 203] on li "Interior Overall" at bounding box center [545, 195] width 190 height 30
type input "Interior Overall"
click at [499, 203] on input "text" at bounding box center [520, 198] width 140 height 28
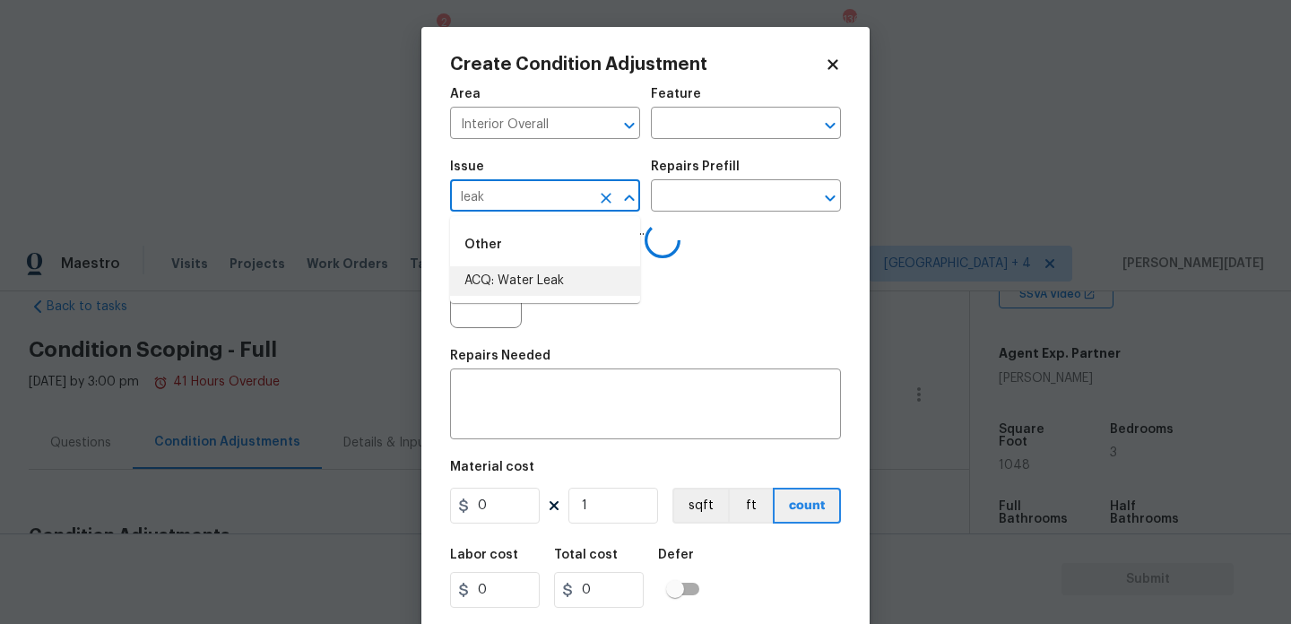
click at [523, 281] on li "ACQ: Water Leak" at bounding box center [545, 281] width 190 height 30
type input "ACQ: Water Leak"
click at [759, 170] on div "Repairs Prefill" at bounding box center [746, 171] width 190 height 23
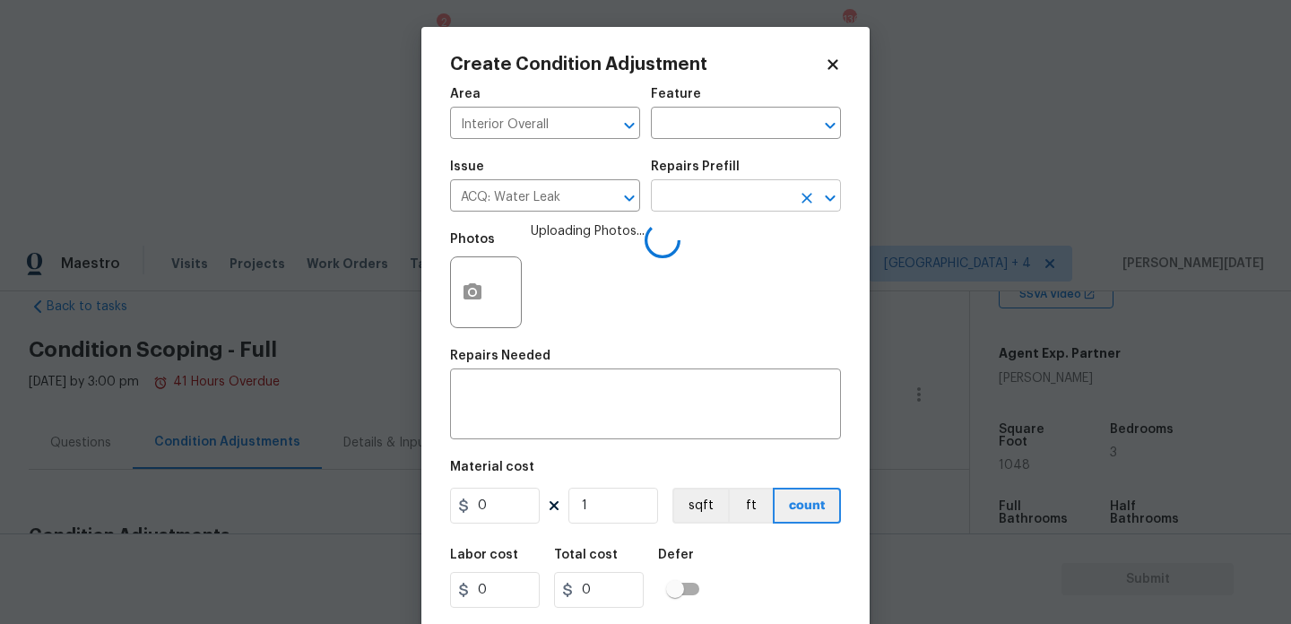
click at [743, 195] on input "text" at bounding box center [721, 198] width 140 height 28
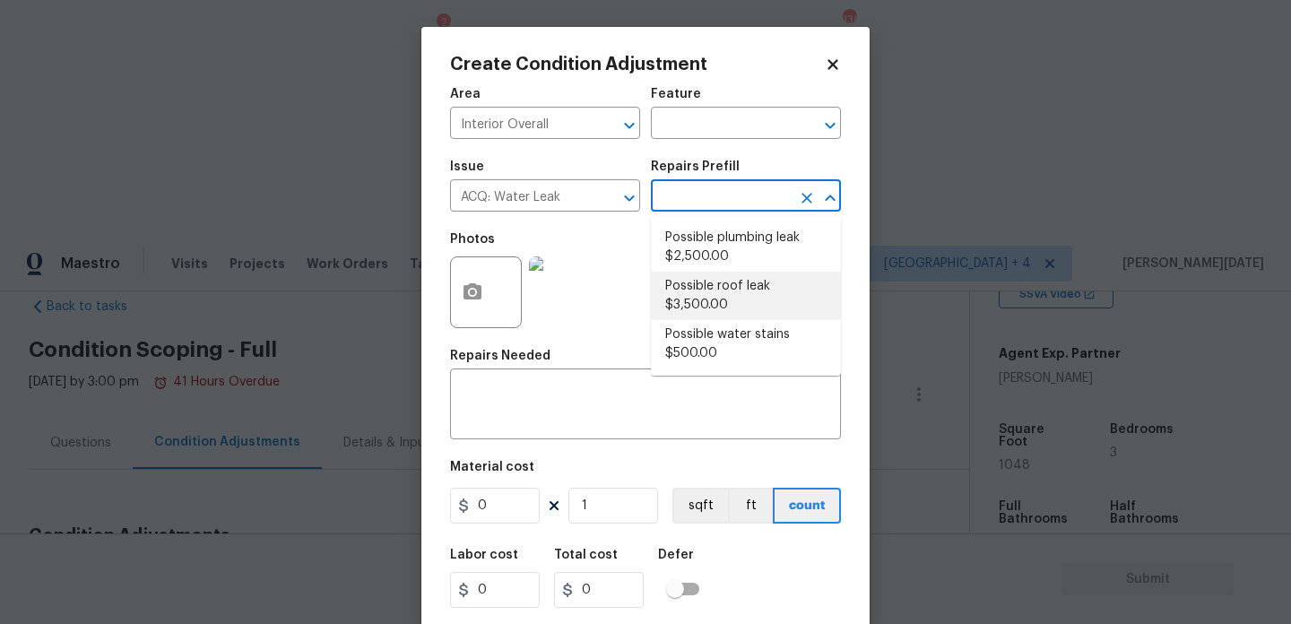
click at [755, 296] on li "Possible roof leak $3,500.00" at bounding box center [746, 296] width 190 height 48
type input "Acquisition"
type input "3500"
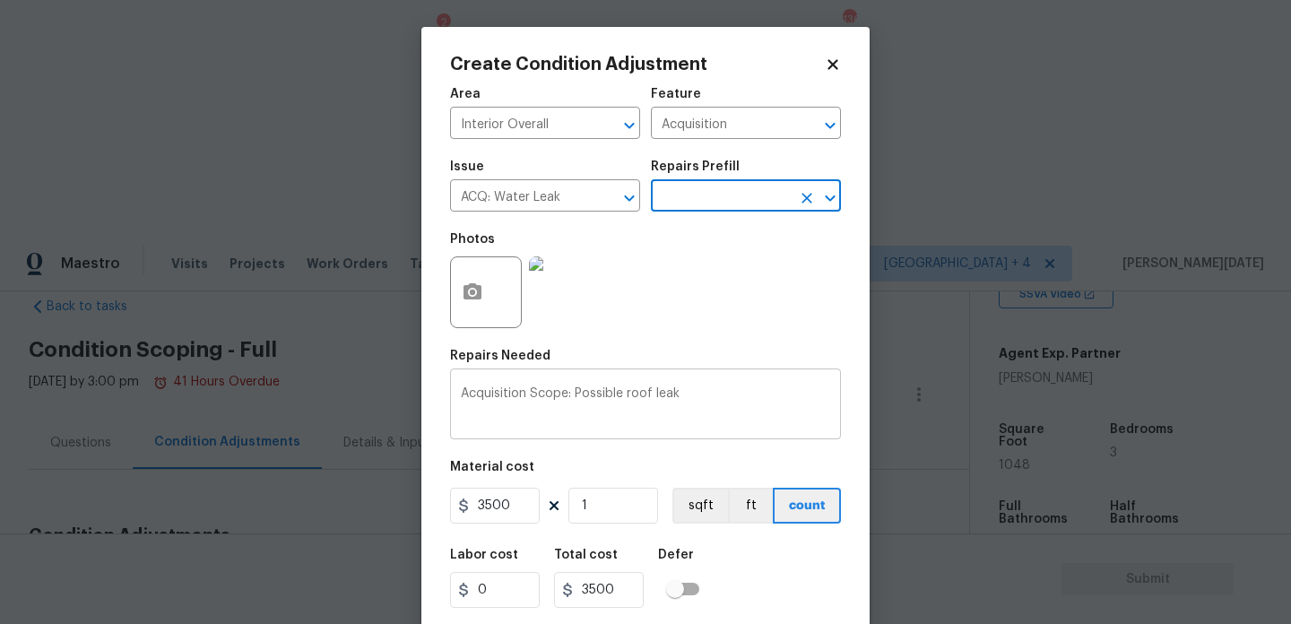
scroll to position [46, 0]
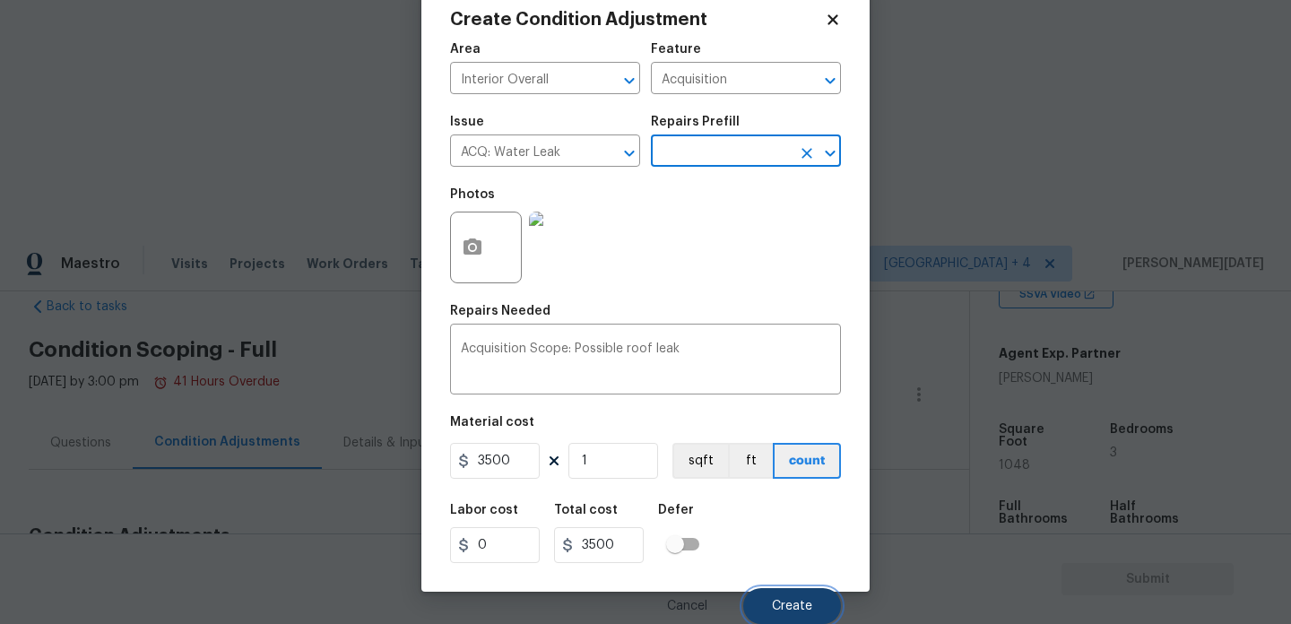
click at [781, 592] on button "Create" at bounding box center [792, 606] width 98 height 36
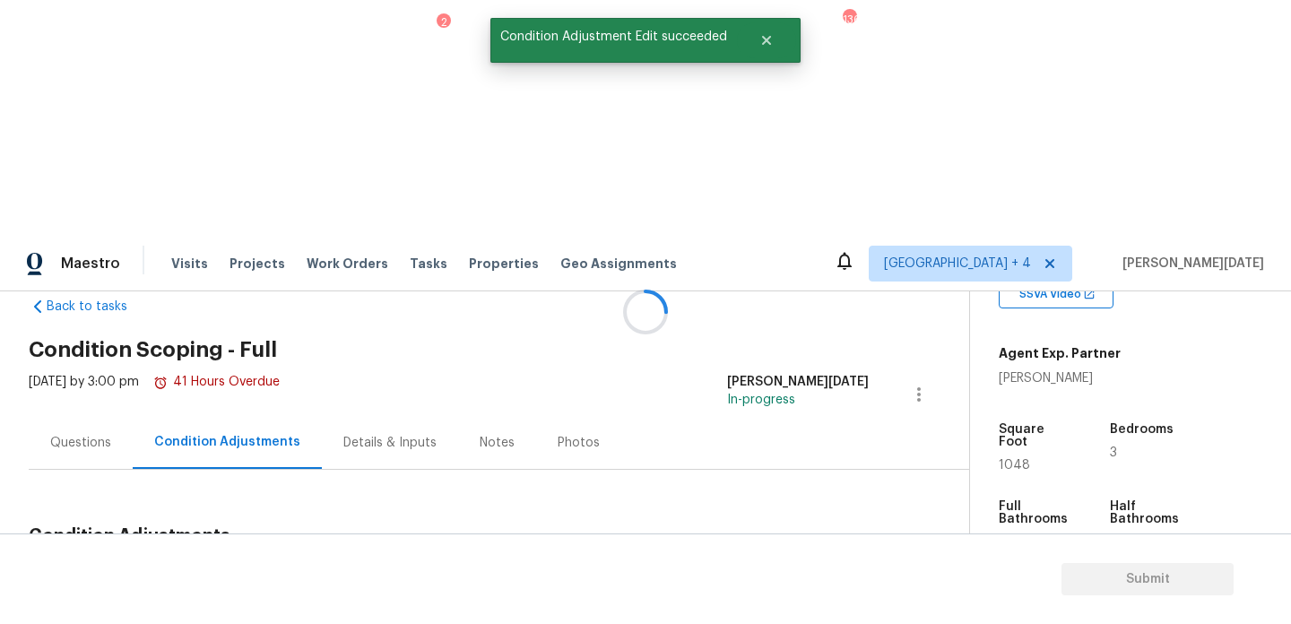
scroll to position [0, 0]
drag, startPoint x: 86, startPoint y: 343, endPoint x: 180, endPoint y: 343, distance: 94.1
click at [180, 570] on div "Total: $33325.49 Deferred: $0" at bounding box center [190, 579] width 323 height 18
copy div "$33325.49"
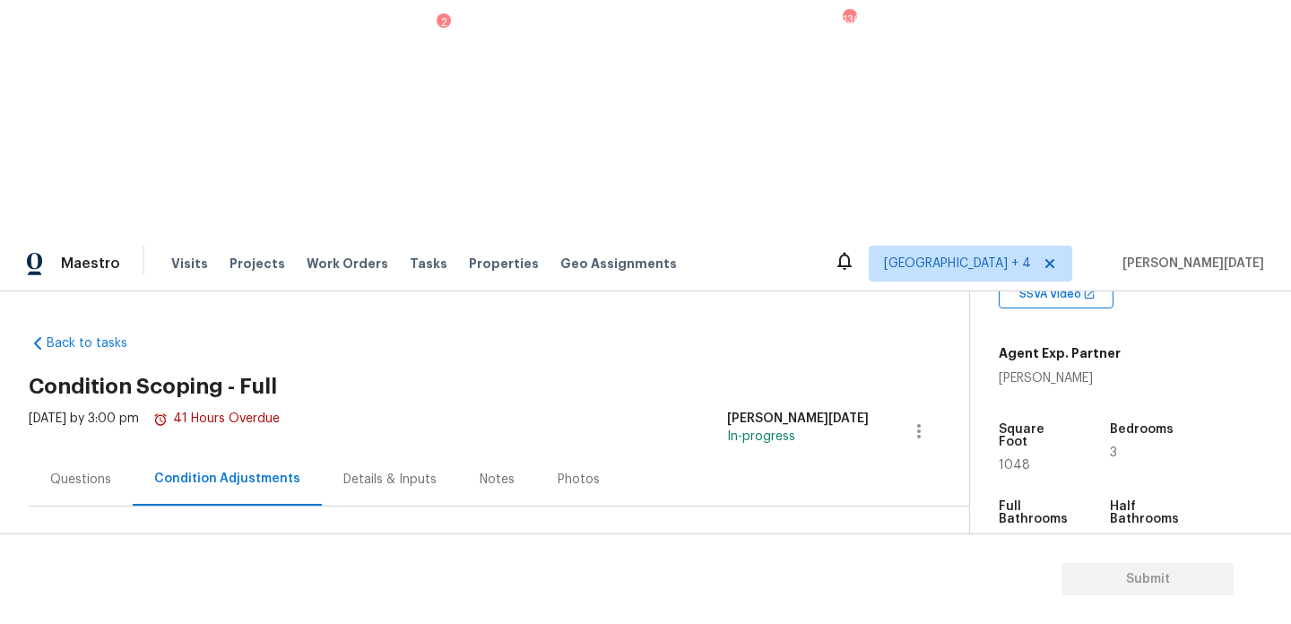
click at [105, 471] on div "Questions" at bounding box center [80, 480] width 61 height 18
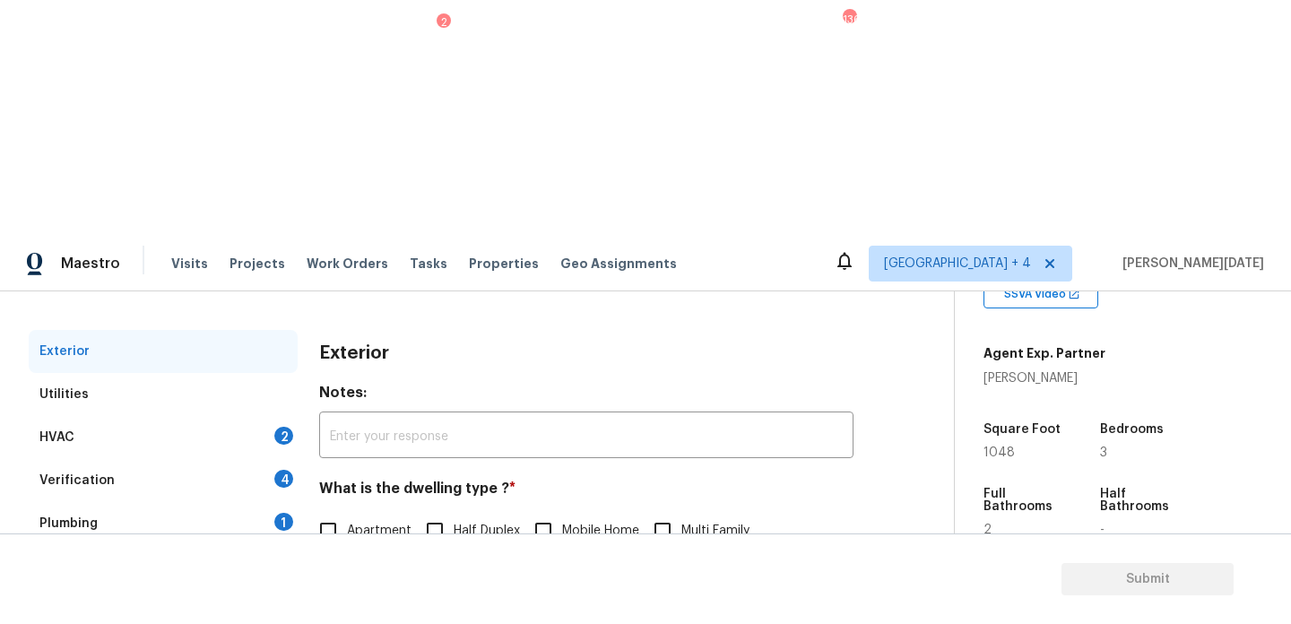
scroll to position [239, 0]
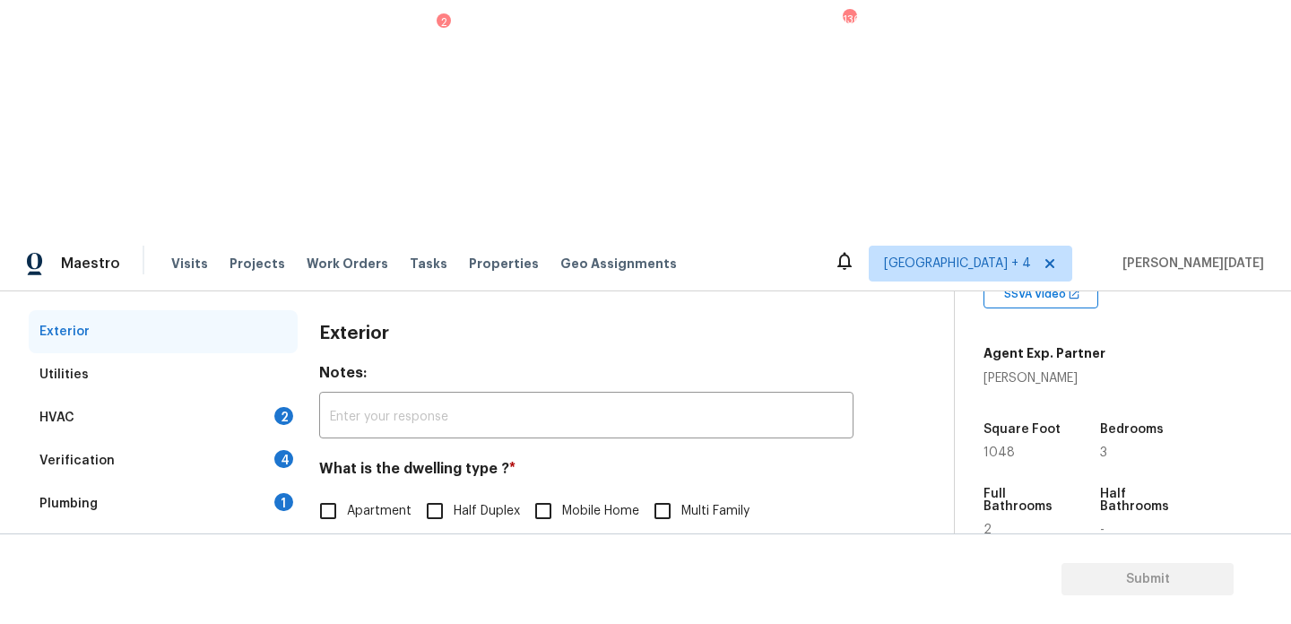
click at [273, 396] on div "HVAC 2" at bounding box center [163, 417] width 269 height 43
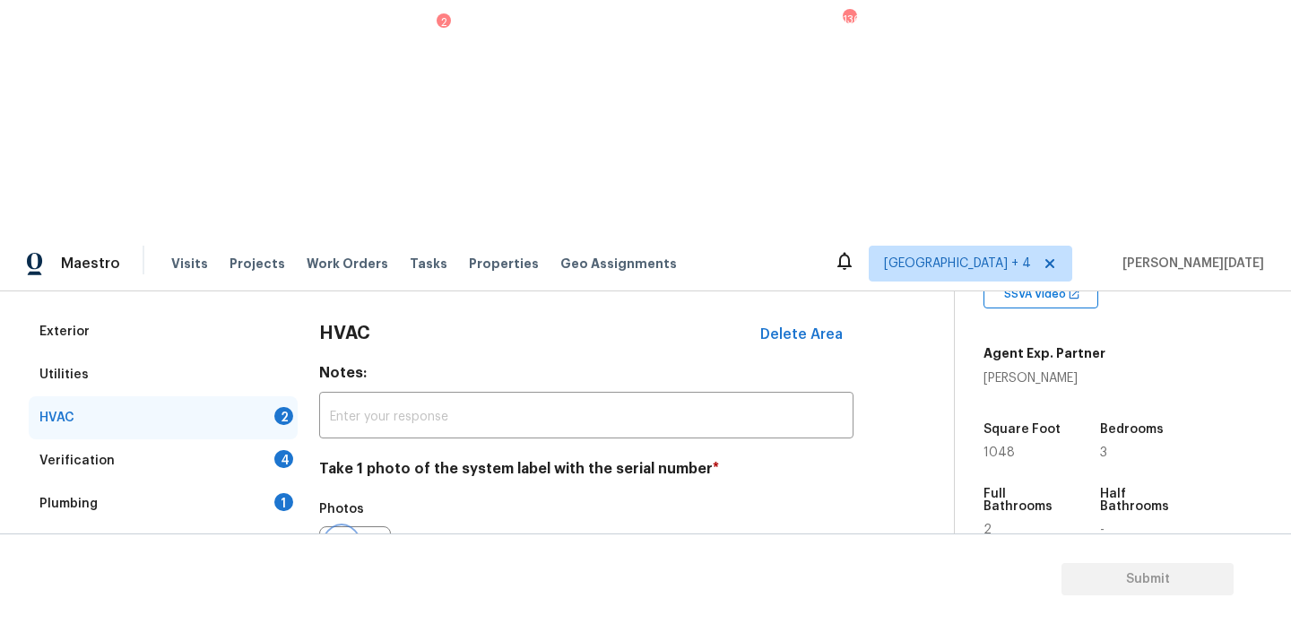
click at [345, 527] on button "button" at bounding box center [341, 562] width 43 height 70
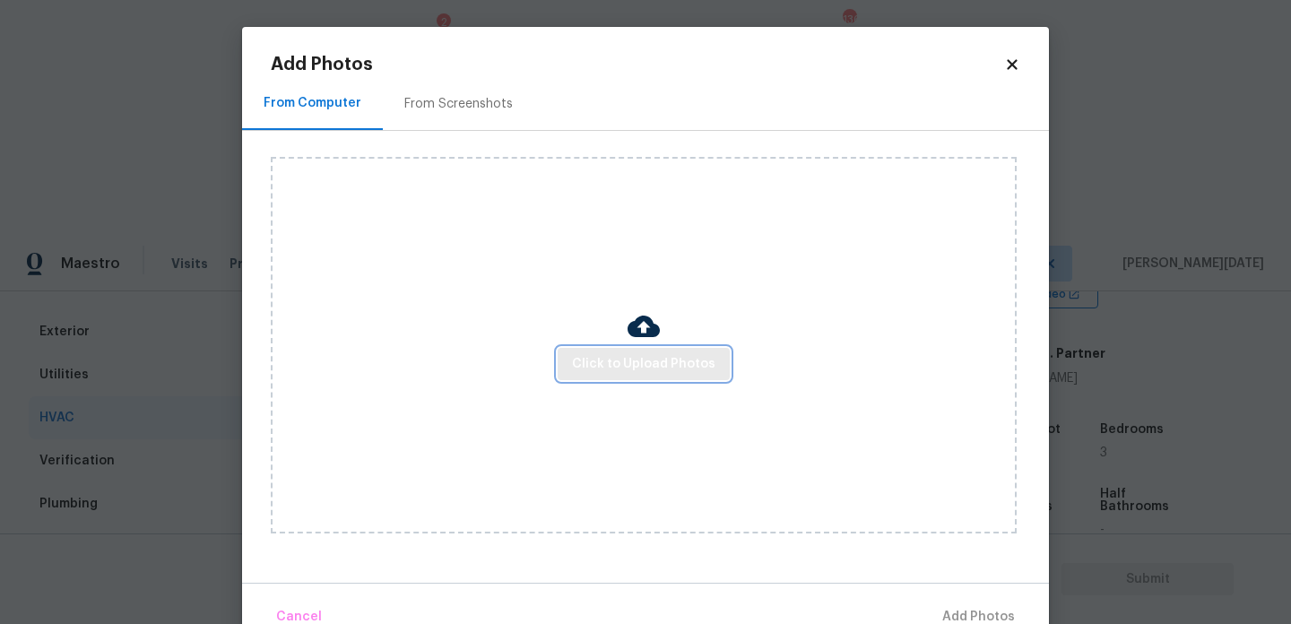
click at [612, 363] on span "Click to Upload Photos" at bounding box center [643, 364] width 143 height 22
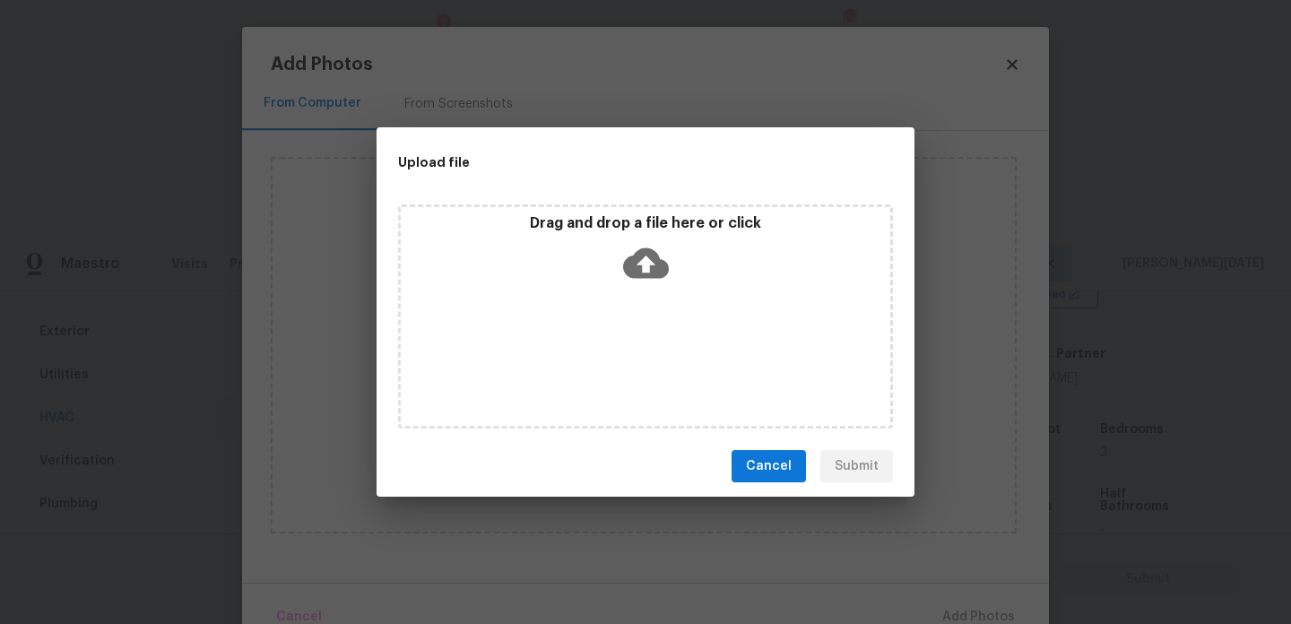
click at [612, 363] on div "Drag and drop a file here or click" at bounding box center [645, 316] width 495 height 224
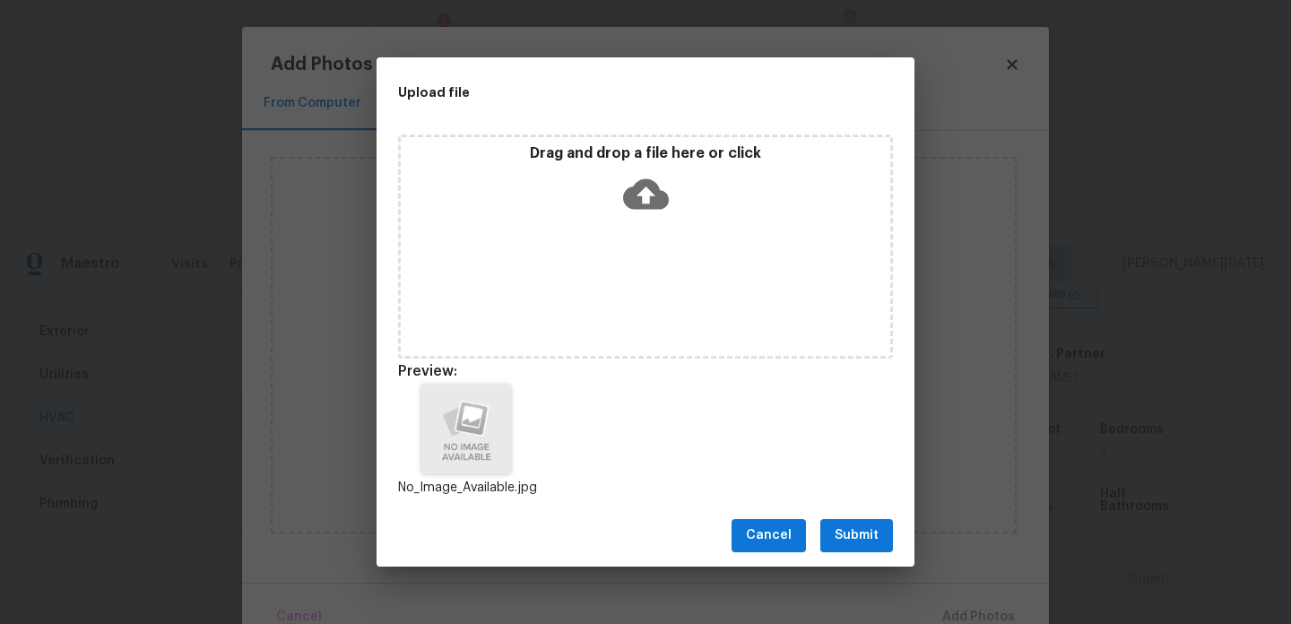
scroll to position [14, 0]
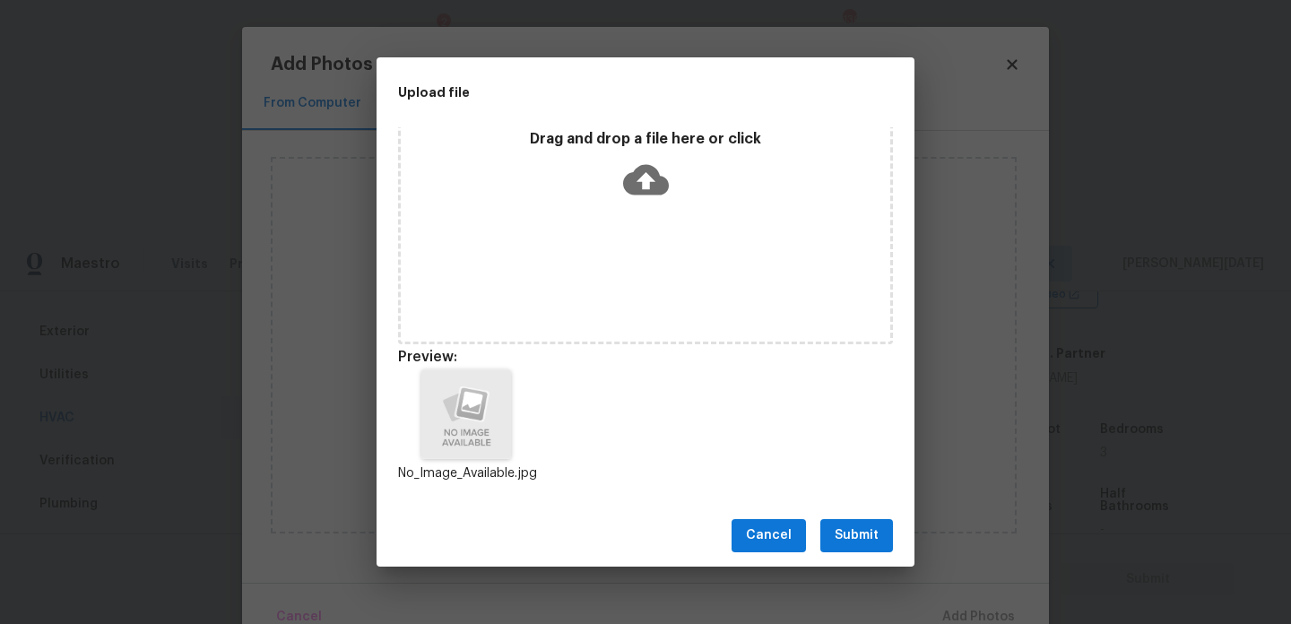
click at [855, 538] on span "Submit" at bounding box center [856, 535] width 44 height 22
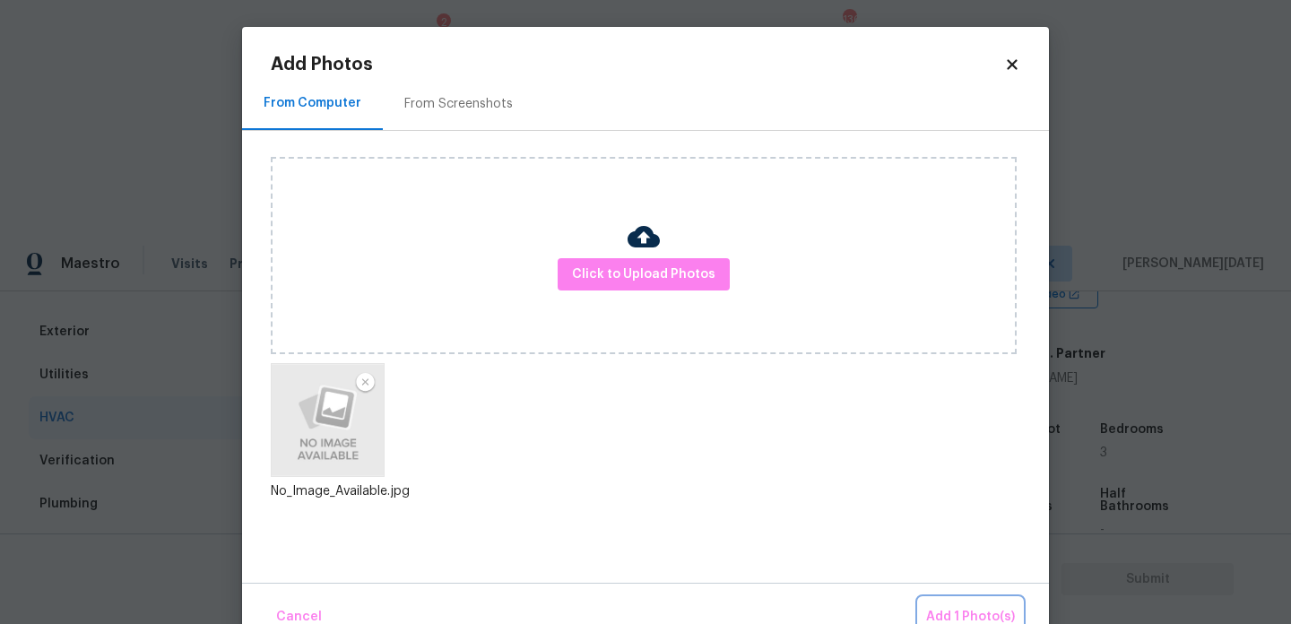
click at [936, 607] on span "Add 1 Photo(s)" at bounding box center [970, 617] width 89 height 22
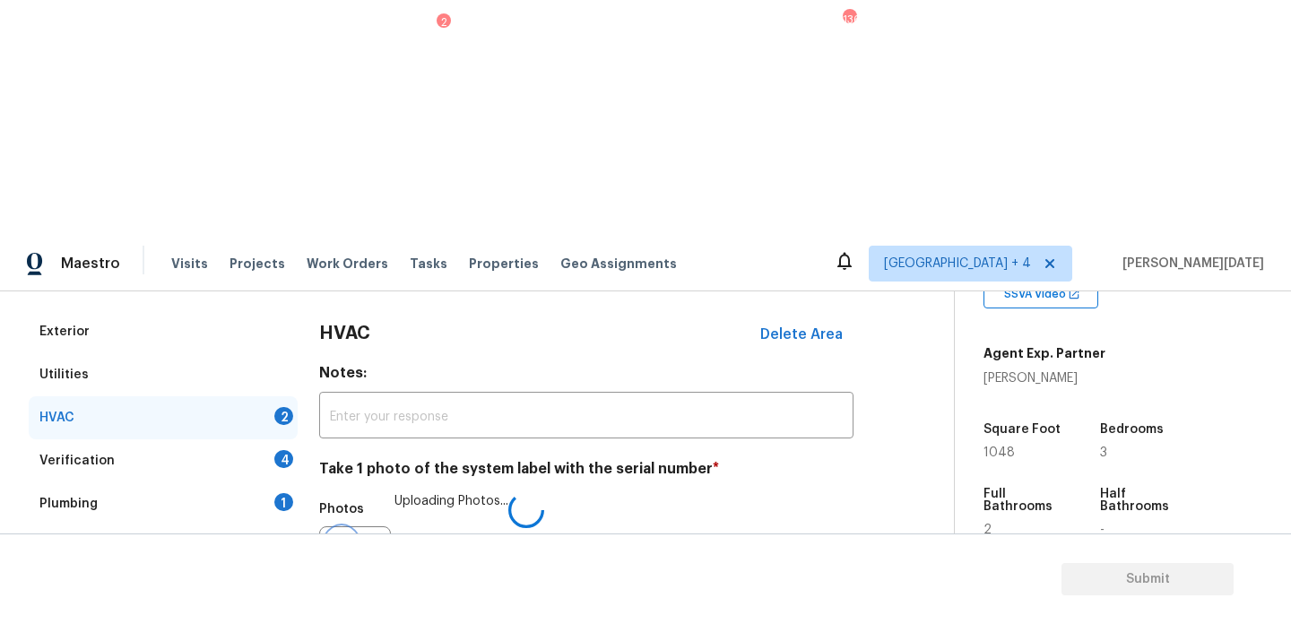
scroll to position [298, 0]
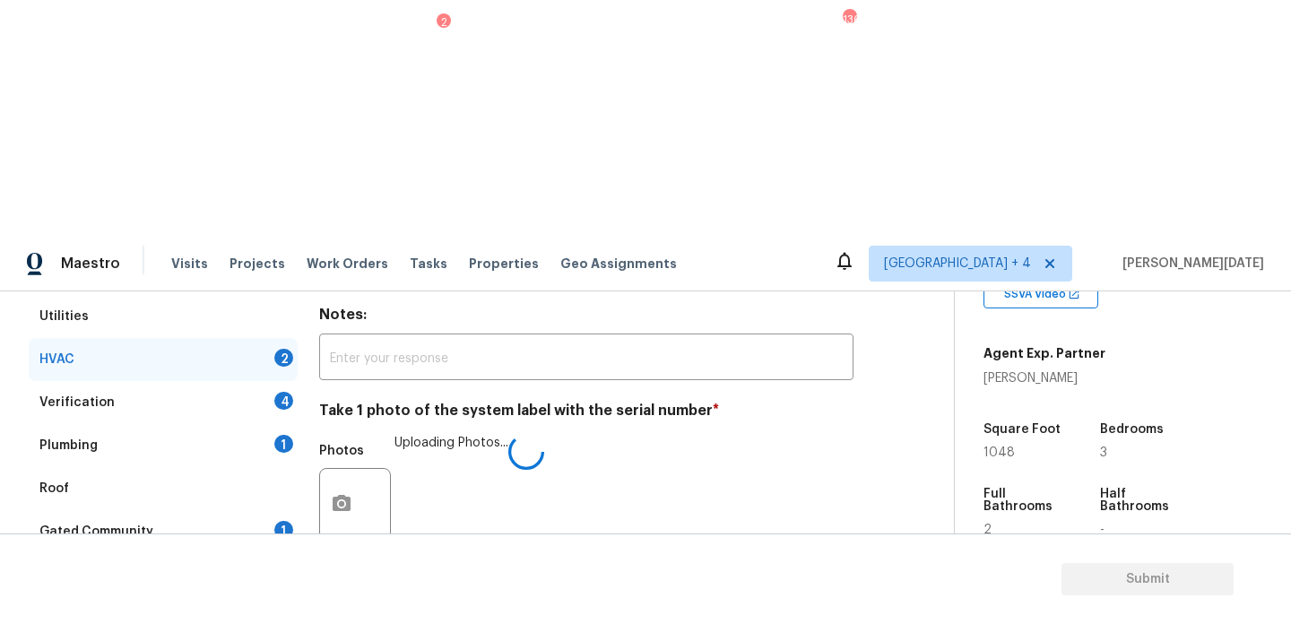
checkbox input "true"
checkbox input "false"
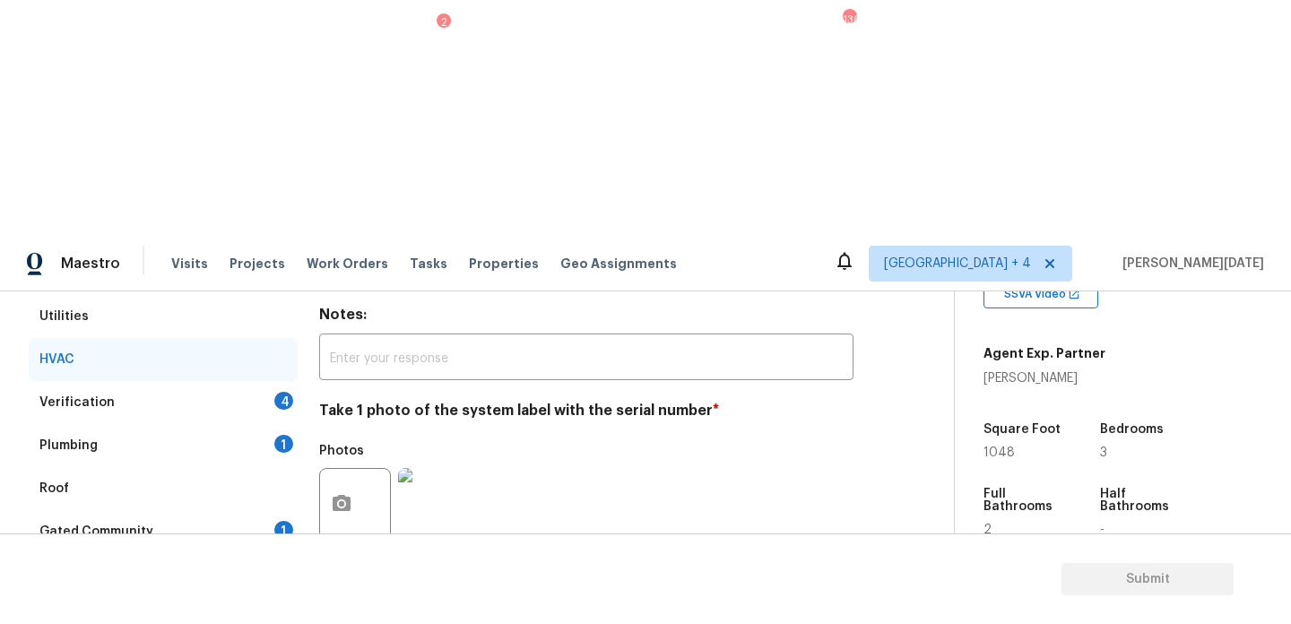
click at [279, 392] on div "4" at bounding box center [283, 401] width 19 height 18
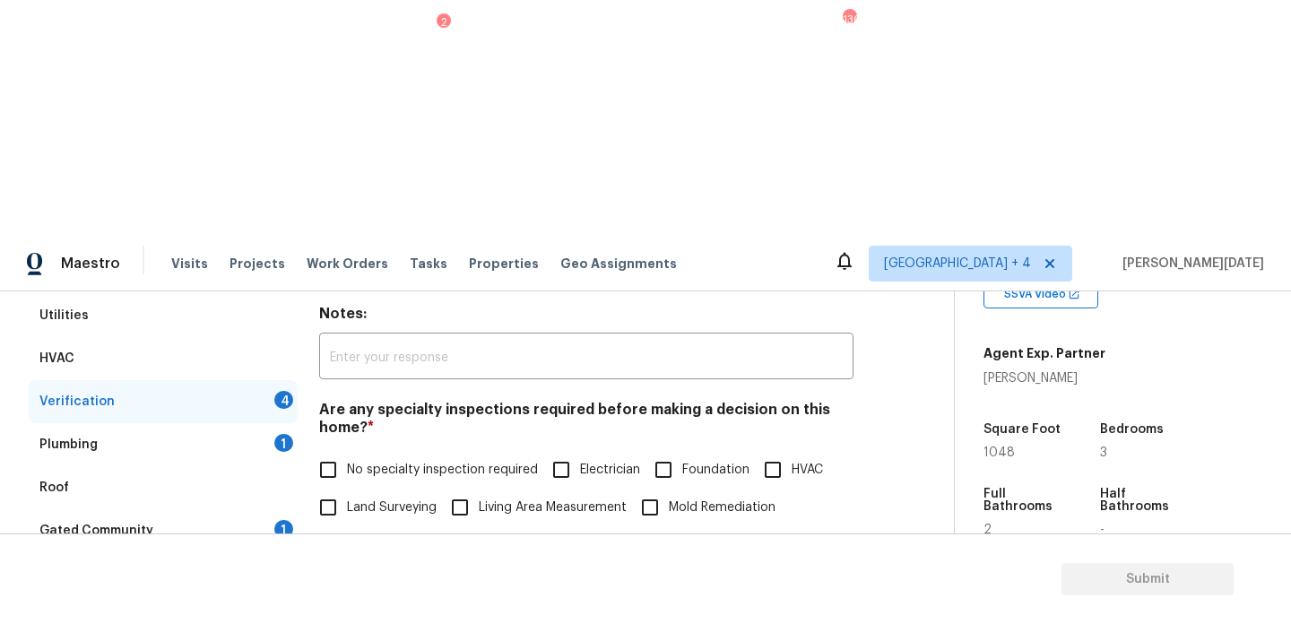
click at [348, 461] on span "No specialty inspection required" at bounding box center [442, 470] width 191 height 19
click at [347, 451] on input "No specialty inspection required" at bounding box center [328, 470] width 38 height 38
checkbox input "true"
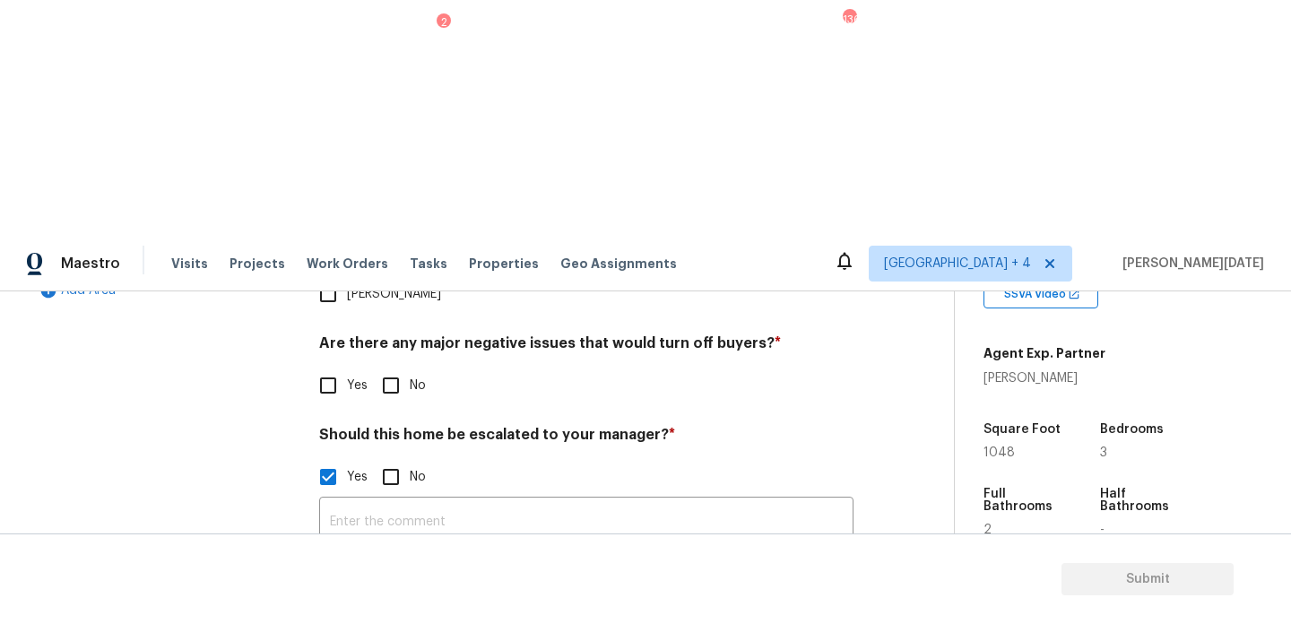
click at [393, 367] on input "No" at bounding box center [391, 386] width 38 height 38
checkbox input "true"
click at [444, 583] on img at bounding box center [434, 619] width 72 height 72
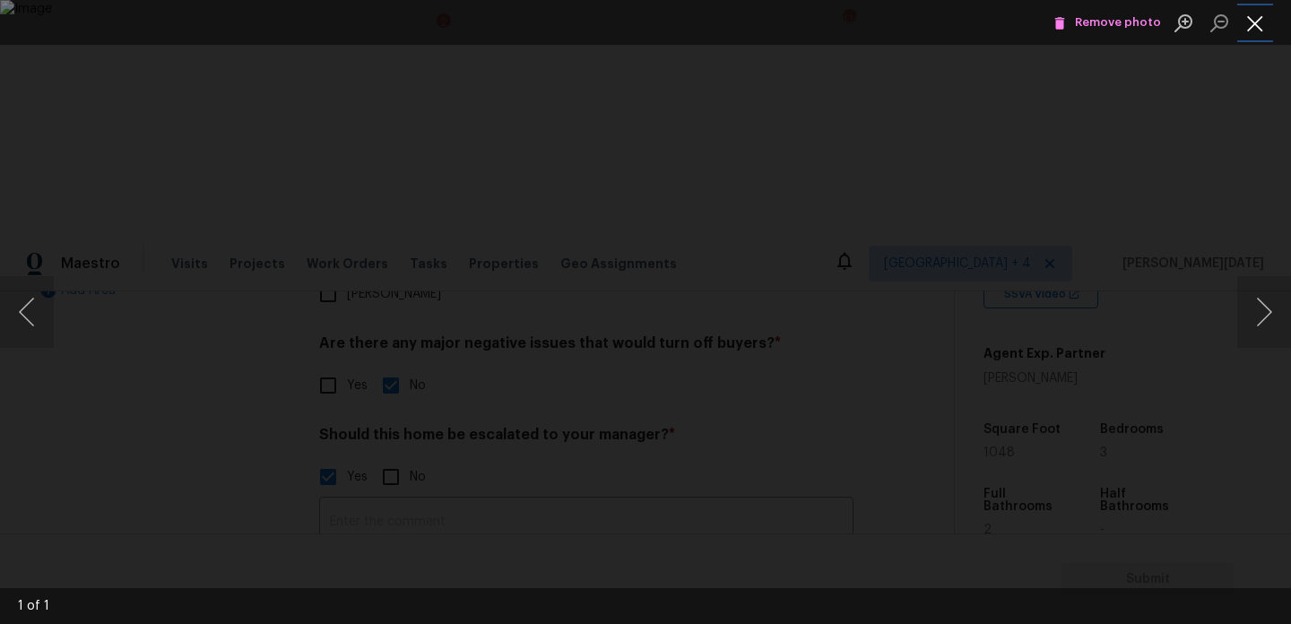
click at [1252, 22] on button "Close lightbox" at bounding box center [1255, 22] width 36 height 31
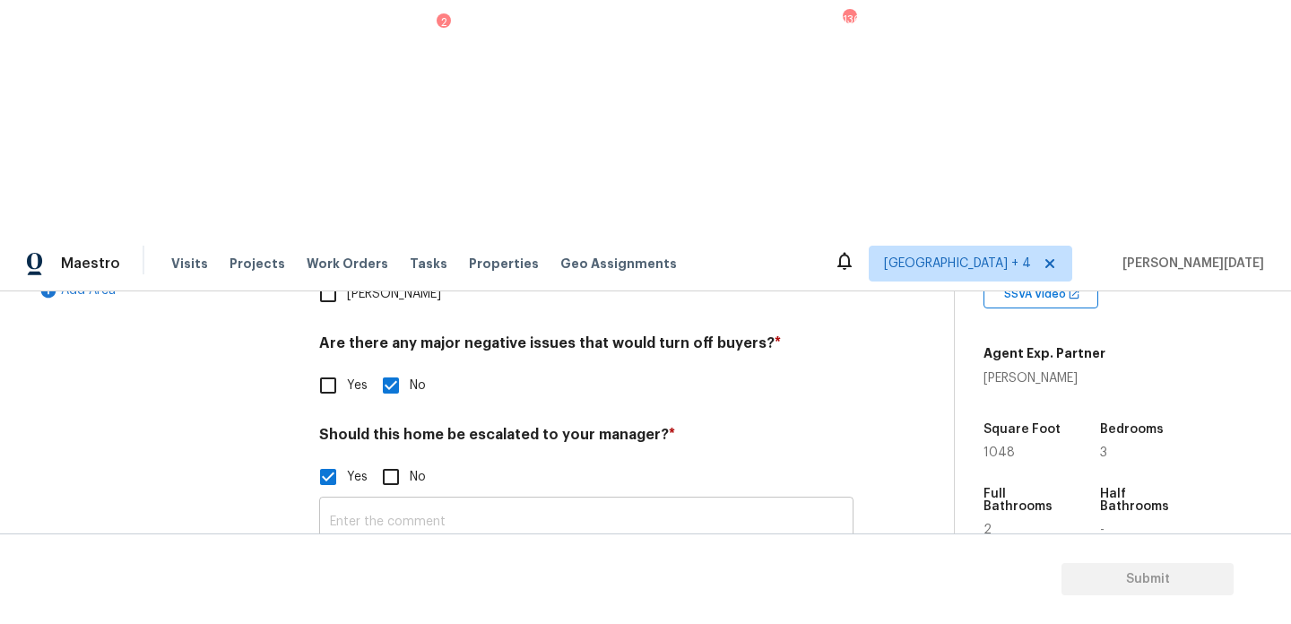
click at [534, 501] on input "text" at bounding box center [586, 522] width 534 height 42
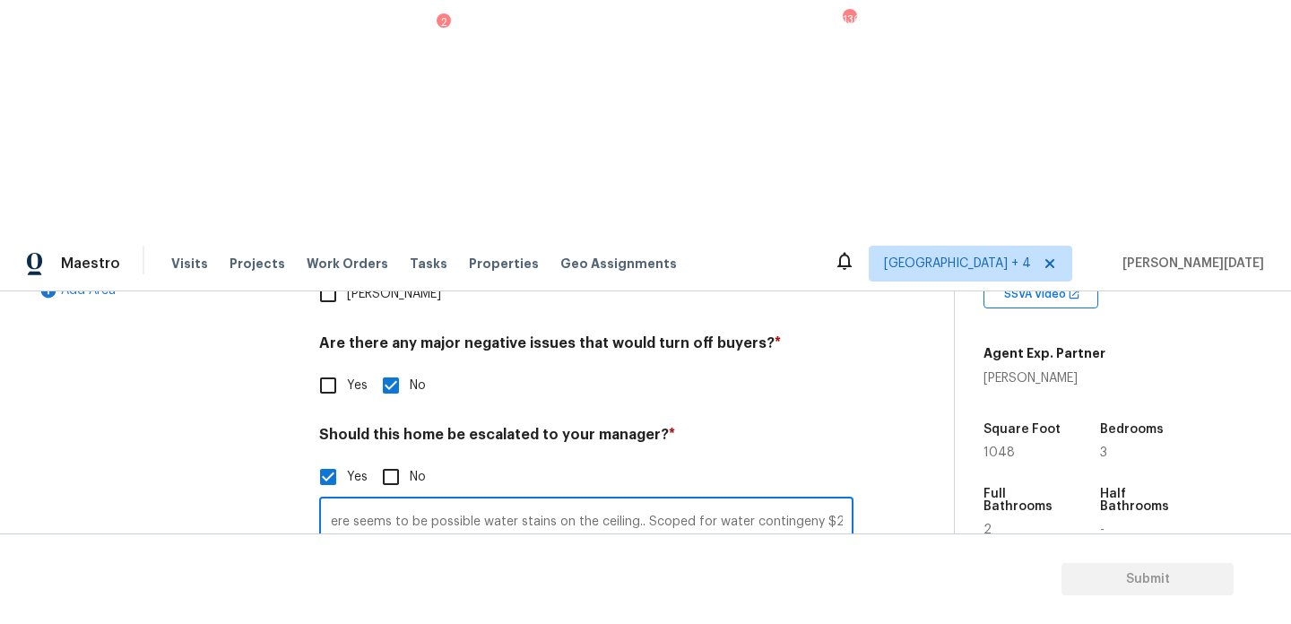
scroll to position [0, 102]
click at [798, 501] on input "ALA.. @1:04 - There seems to be possible water stains on the ceiling.. Scoped f…" at bounding box center [586, 522] width 534 height 42
click at [827, 501] on input "ALA.. @1:04 - There seems to be possible water stains on the ceiling.. Scoped f…" at bounding box center [586, 522] width 534 height 42
click at [834, 501] on input "ALA.. @1:04 - There seems to be possible water stains on the ceiling.. Scoped f…" at bounding box center [586, 522] width 534 height 42
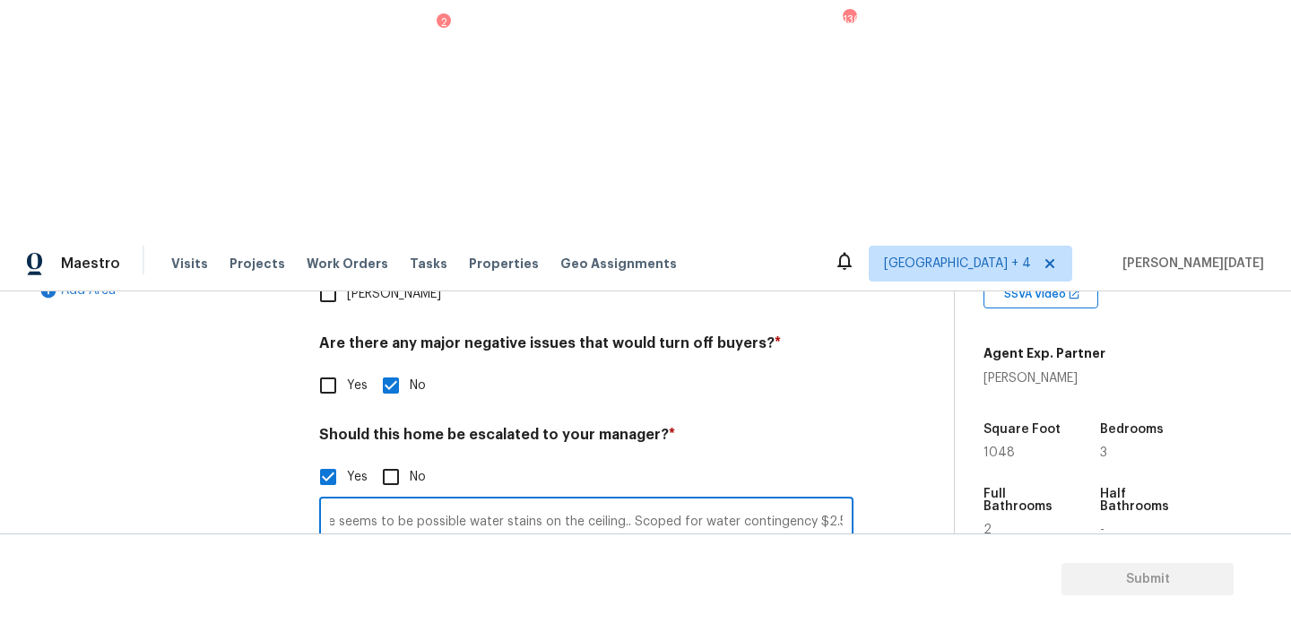
click at [826, 501] on input "ALA.. @1:04 - There seems to be possible water stains on the ceiling.. Scoped f…" at bounding box center [586, 522] width 534 height 42
click at [797, 501] on input "ALA.. @1:04 - There seems to be possible water stains on the ceiling.. Scoped f…" at bounding box center [586, 522] width 534 height 42
type input "ALA.. @1:04 - There seems to be possible water stains on the ceiling.. Scoped f…"
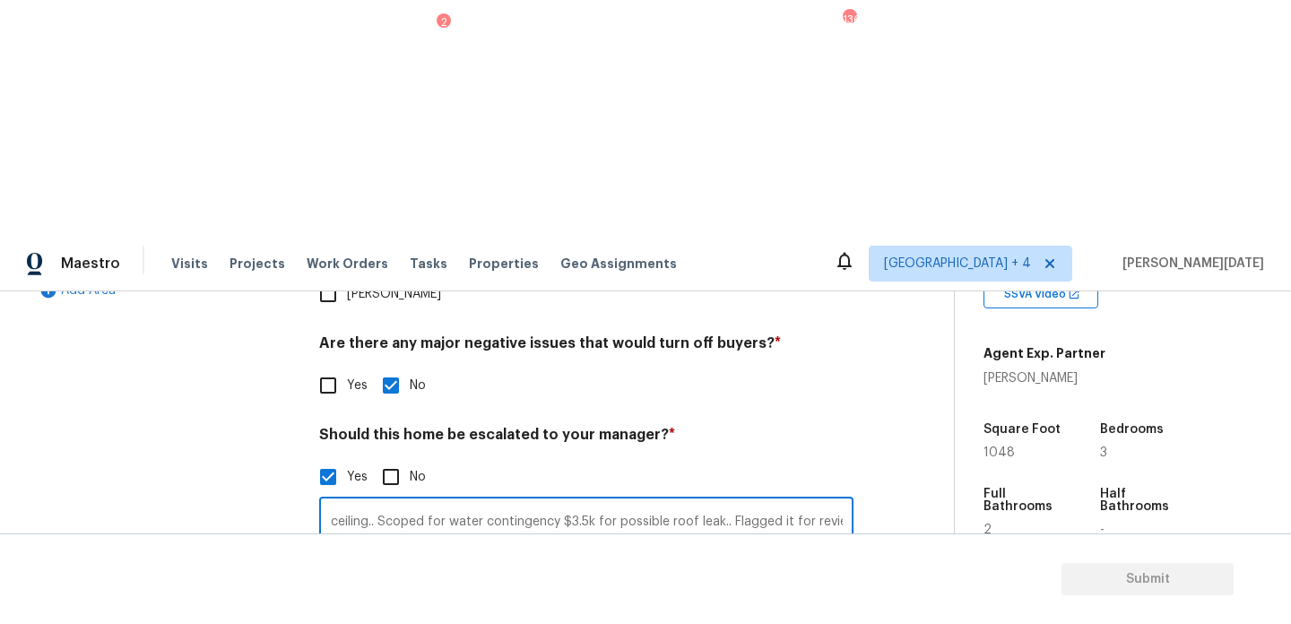
click at [911, 318] on div "Back to tasks Condition Scoping - Full Tue, Aug 12 2025 by 3:00 pm 41 Hours Ove…" at bounding box center [491, 248] width 925 height 1106
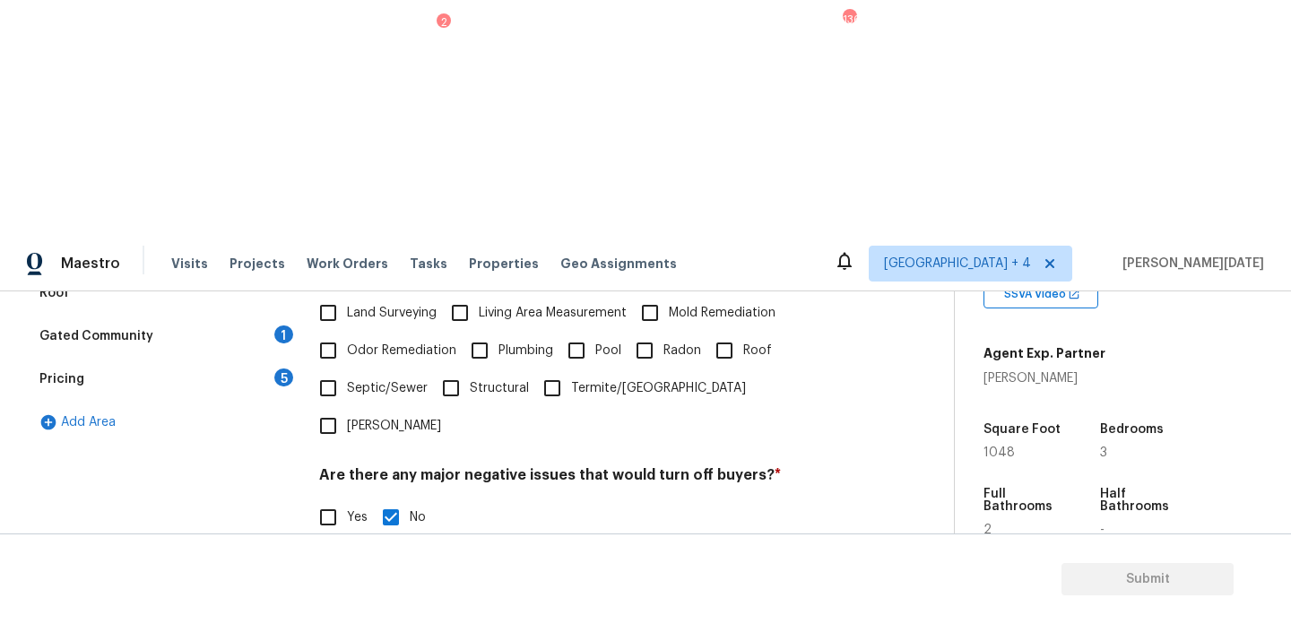
scroll to position [457, 0]
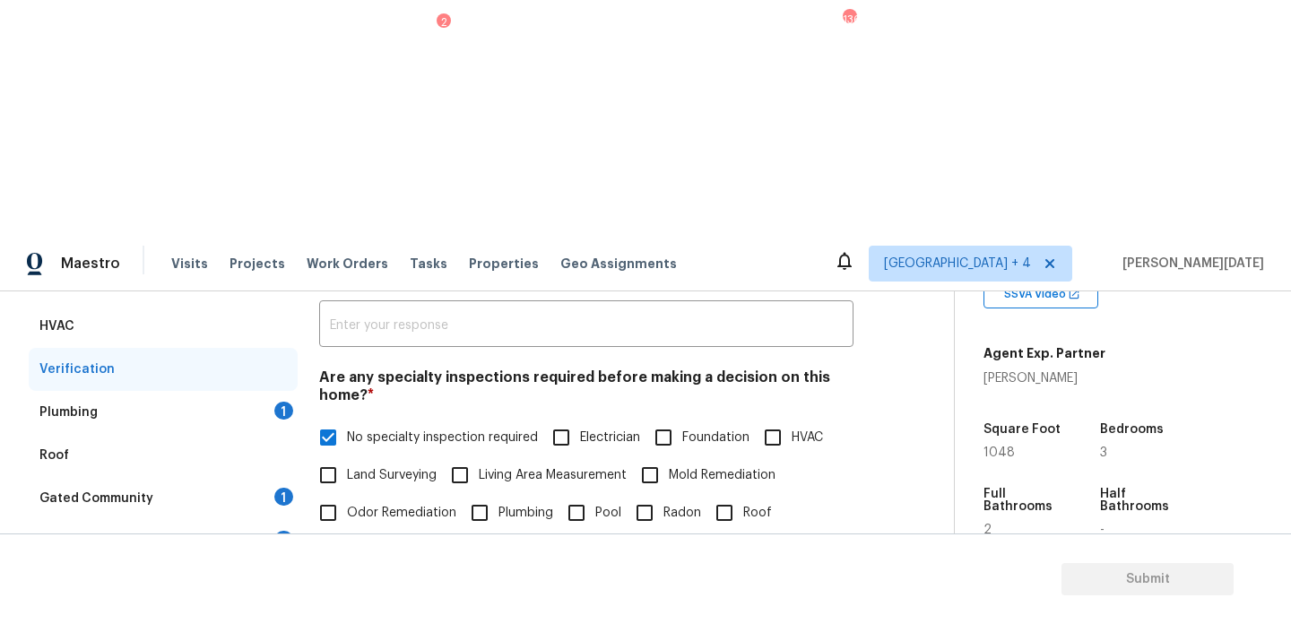
click at [285, 391] on div "Plumbing 1" at bounding box center [163, 412] width 269 height 43
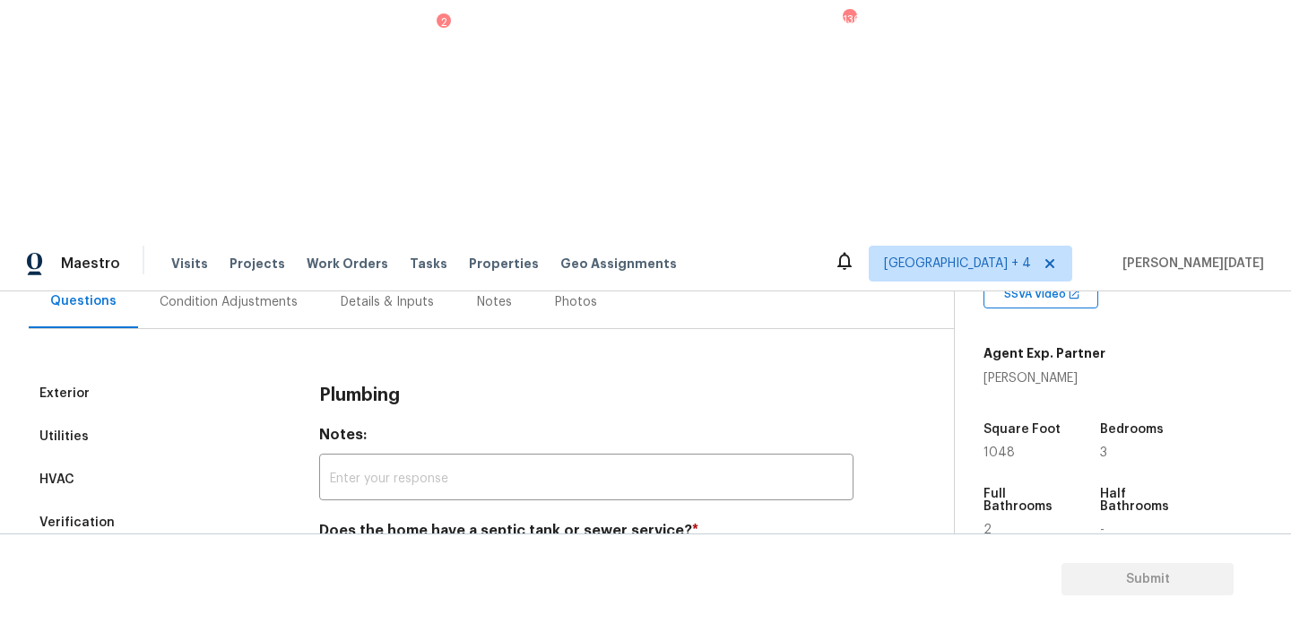
scroll to position [177, 0]
click at [341, 554] on input "Sewer" at bounding box center [328, 573] width 38 height 38
checkbox input "true"
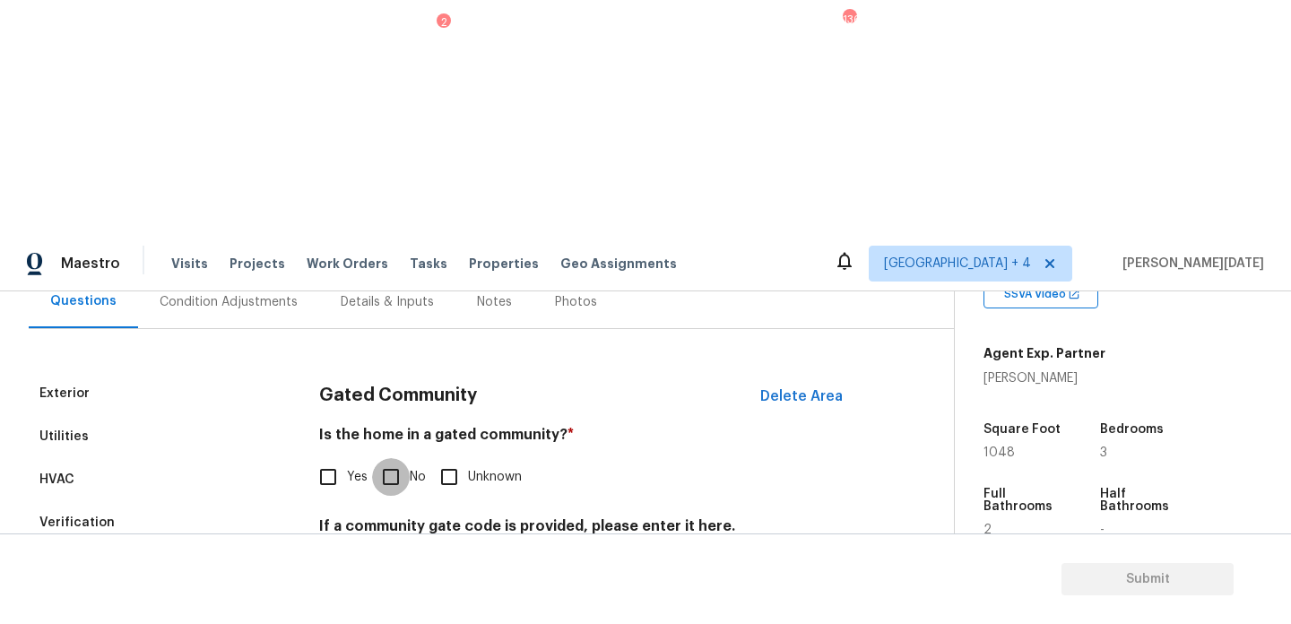
click at [376, 458] on input "No" at bounding box center [391, 477] width 38 height 38
checkbox input "true"
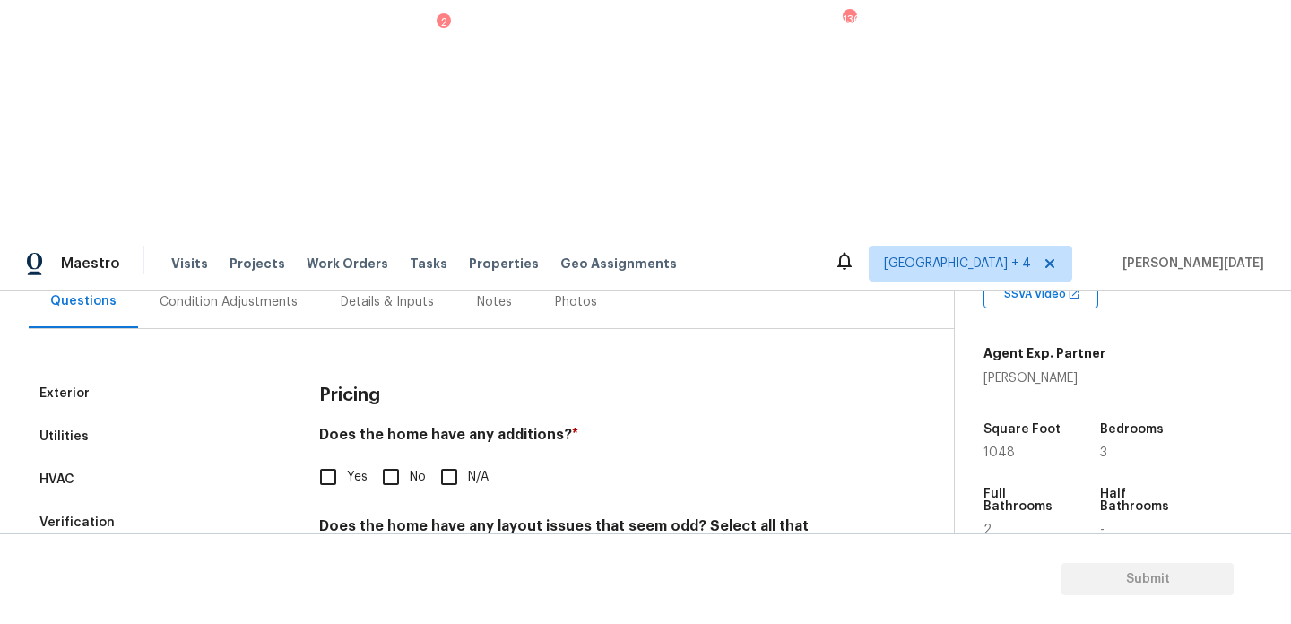
click at [402, 458] on input "No" at bounding box center [391, 477] width 38 height 38
checkbox input "true"
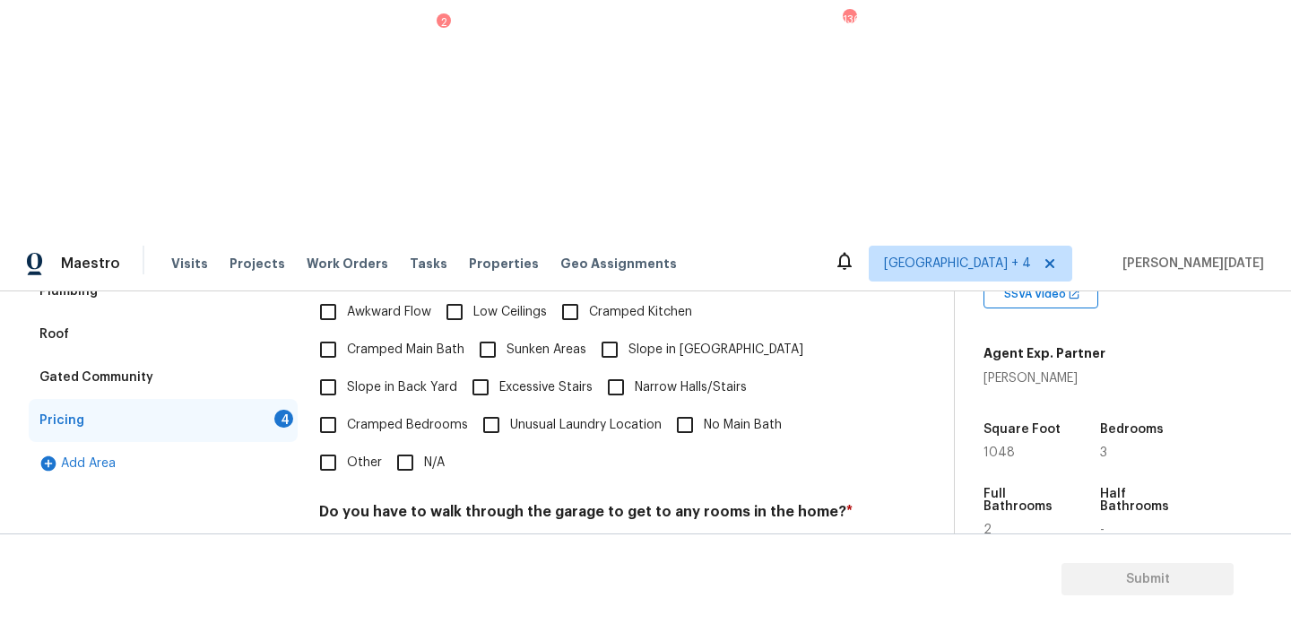
click at [389, 444] on input "N/A" at bounding box center [405, 463] width 38 height 38
checkbox input "true"
click at [398, 535] on input "No" at bounding box center [391, 554] width 38 height 38
checkbox input "true"
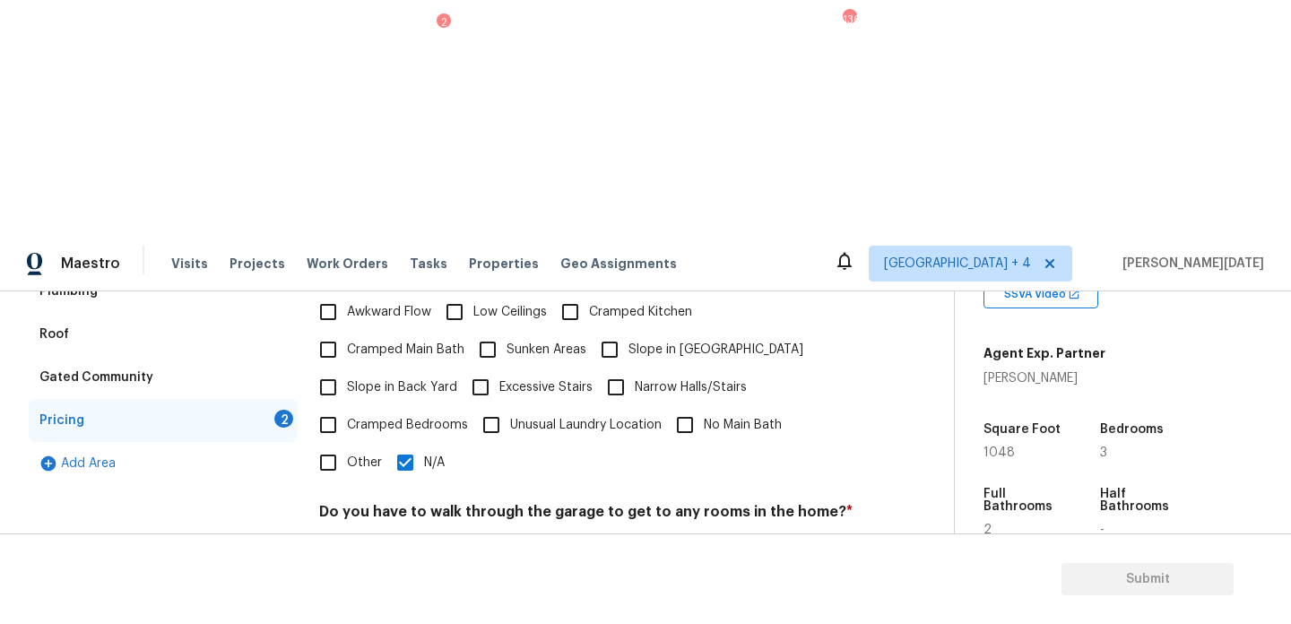
checkbox input "true"
click at [420, 444] on input "N/A" at bounding box center [405, 463] width 38 height 38
checkbox input "false"
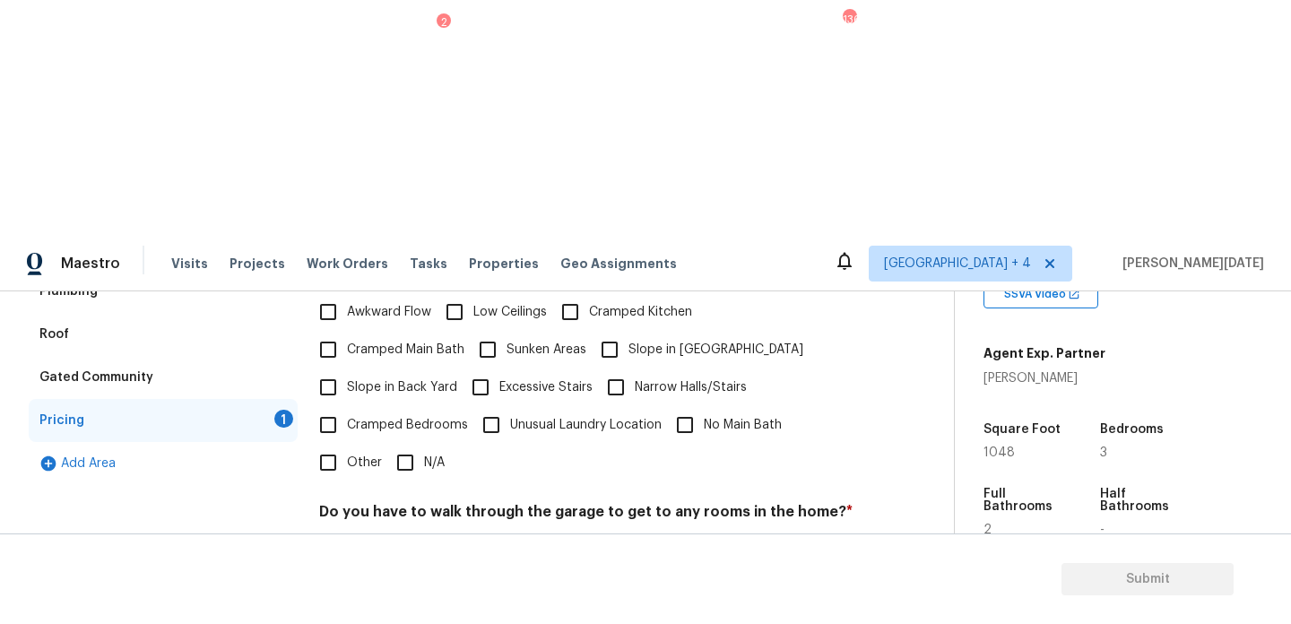
click at [341, 444] on input "Other" at bounding box center [328, 463] width 38 height 38
checkbox input "true"
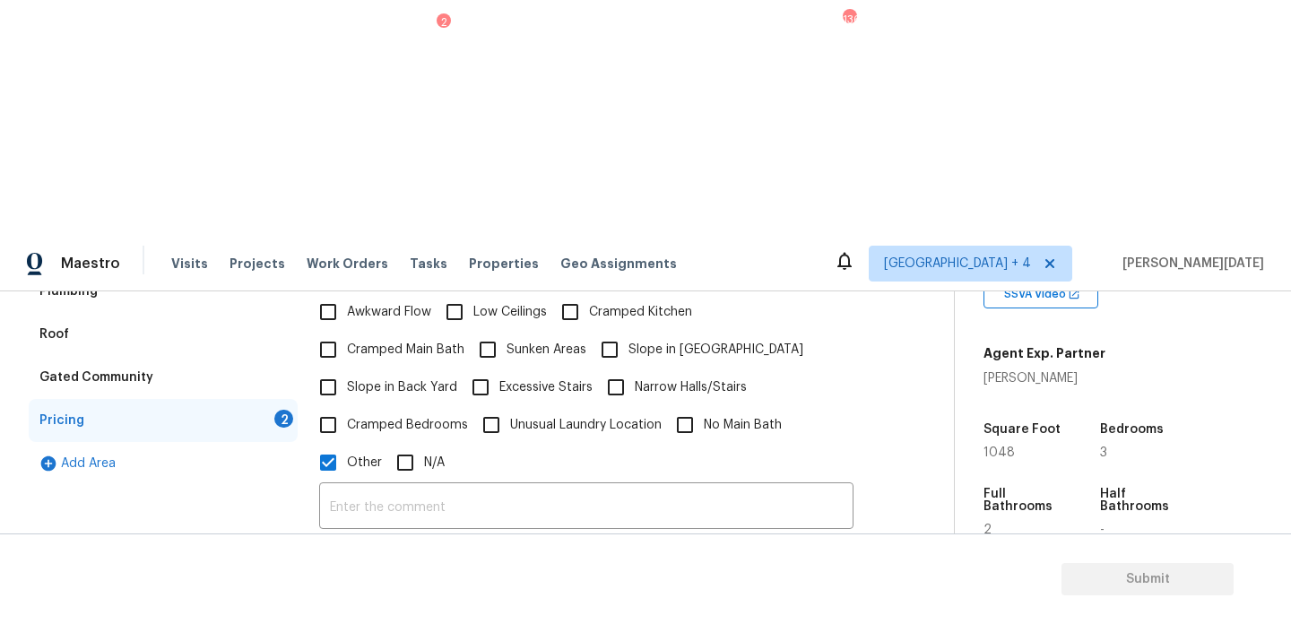
click at [341, 593] on icon "button" at bounding box center [342, 604] width 22 height 22
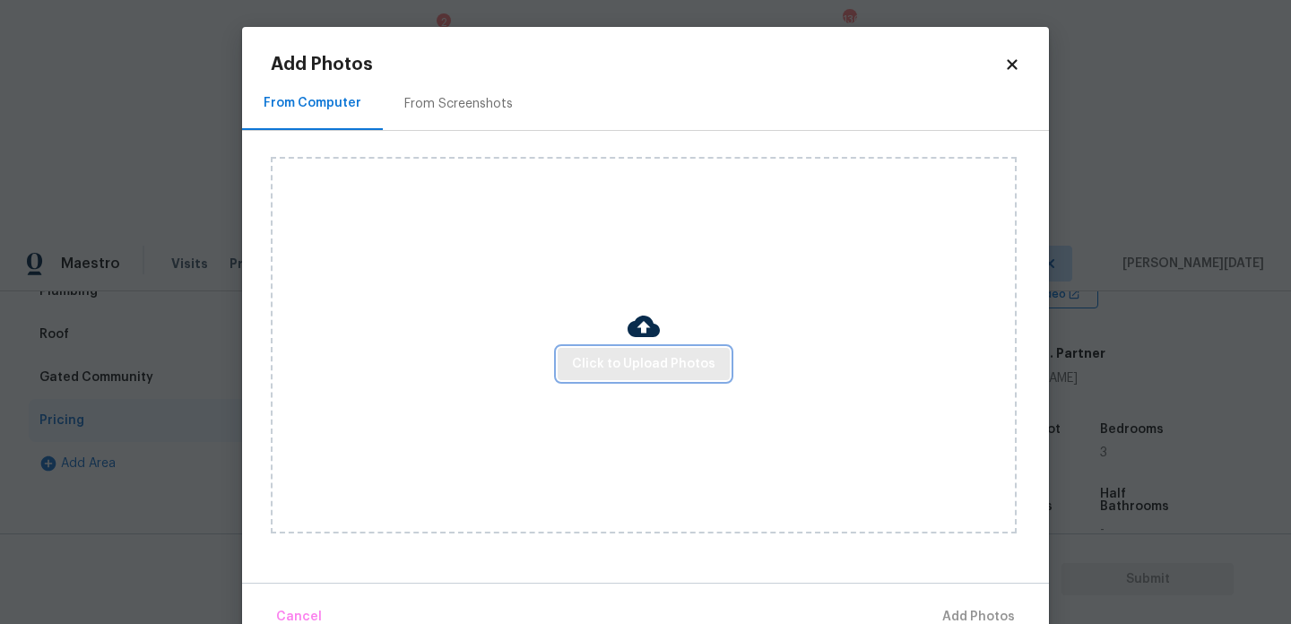
click at [649, 359] on span "Click to Upload Photos" at bounding box center [643, 364] width 143 height 22
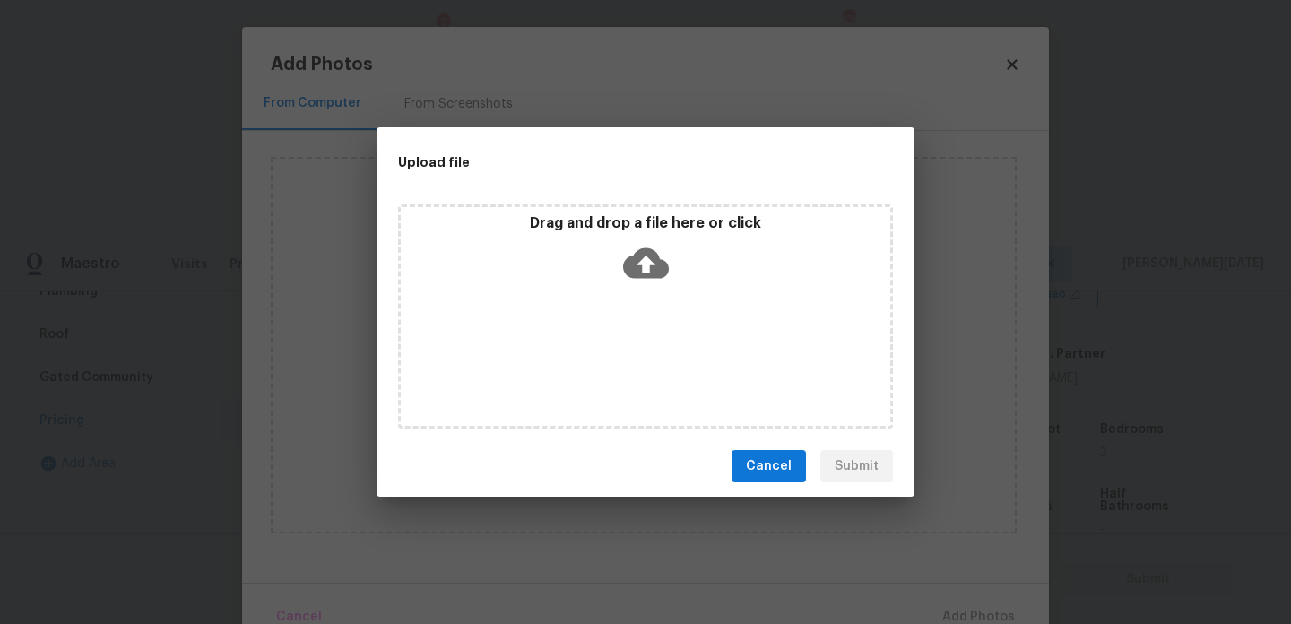
click at [649, 359] on div "Drag and drop a file here or click" at bounding box center [645, 316] width 495 height 224
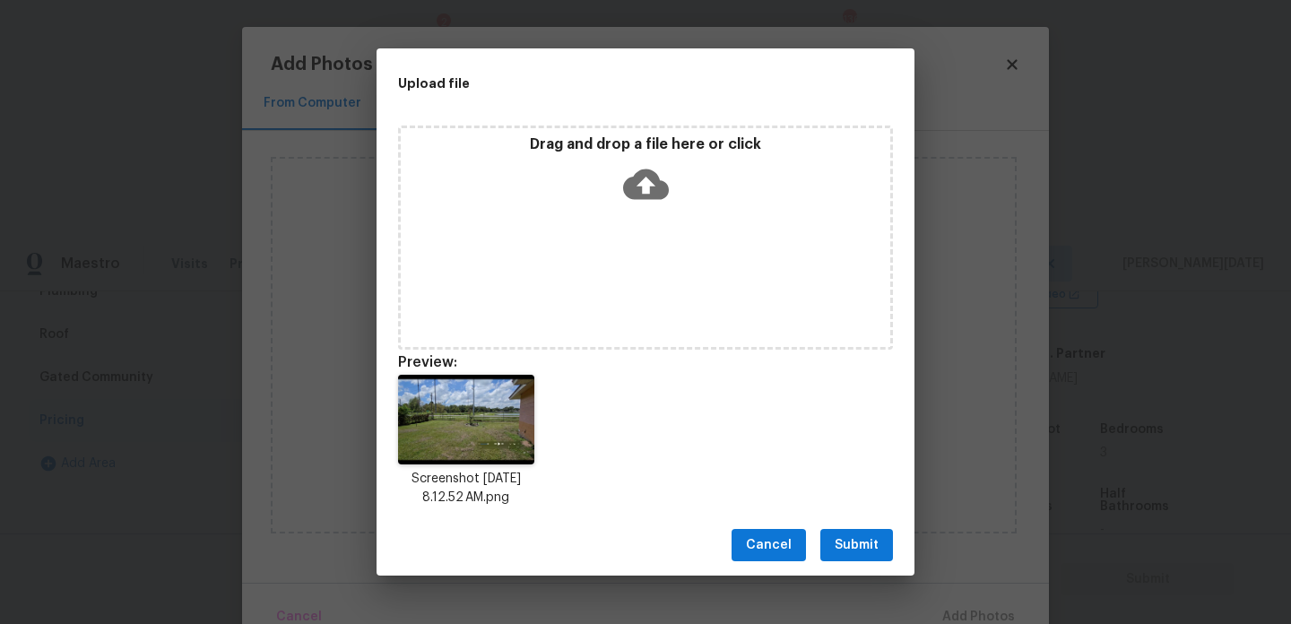
click at [834, 557] on button "Submit" at bounding box center [856, 545] width 73 height 33
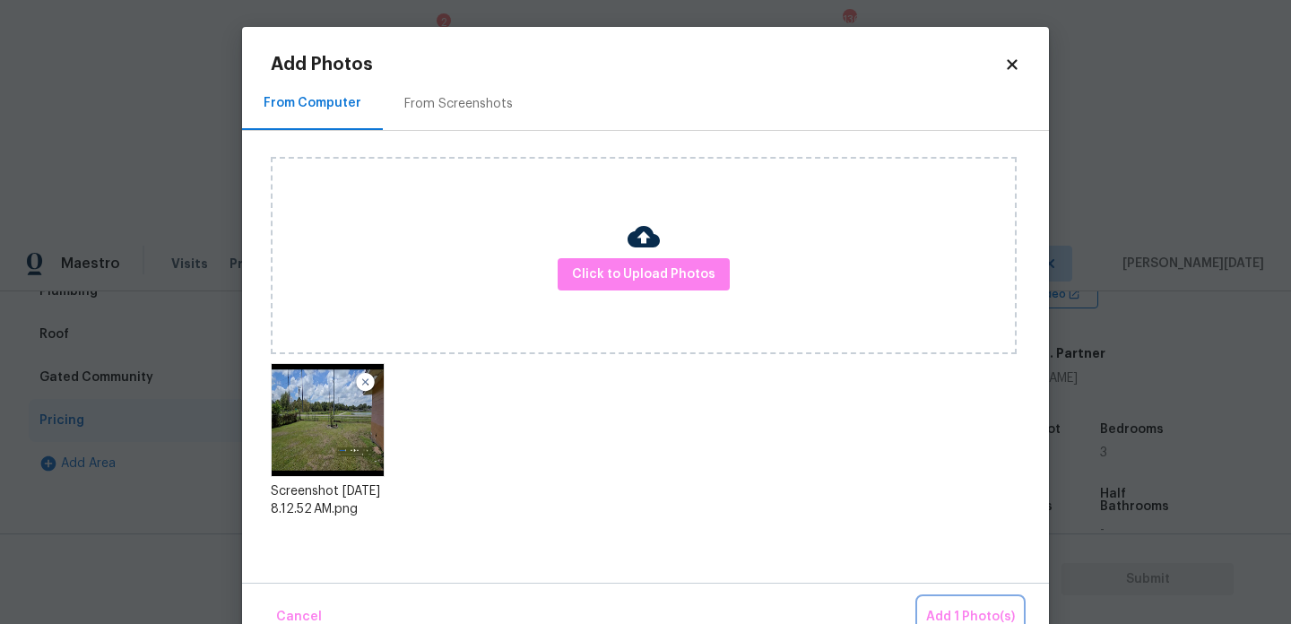
click at [930, 613] on span "Add 1 Photo(s)" at bounding box center [970, 617] width 89 height 22
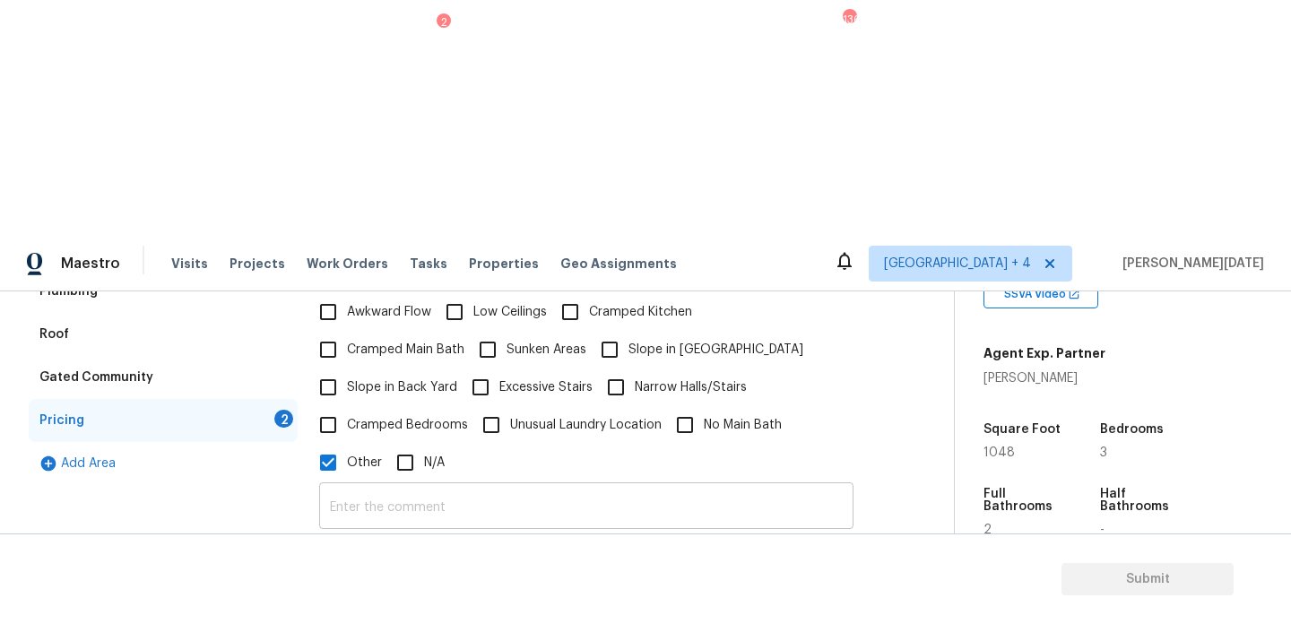
click at [419, 487] on input "text" at bounding box center [586, 508] width 534 height 42
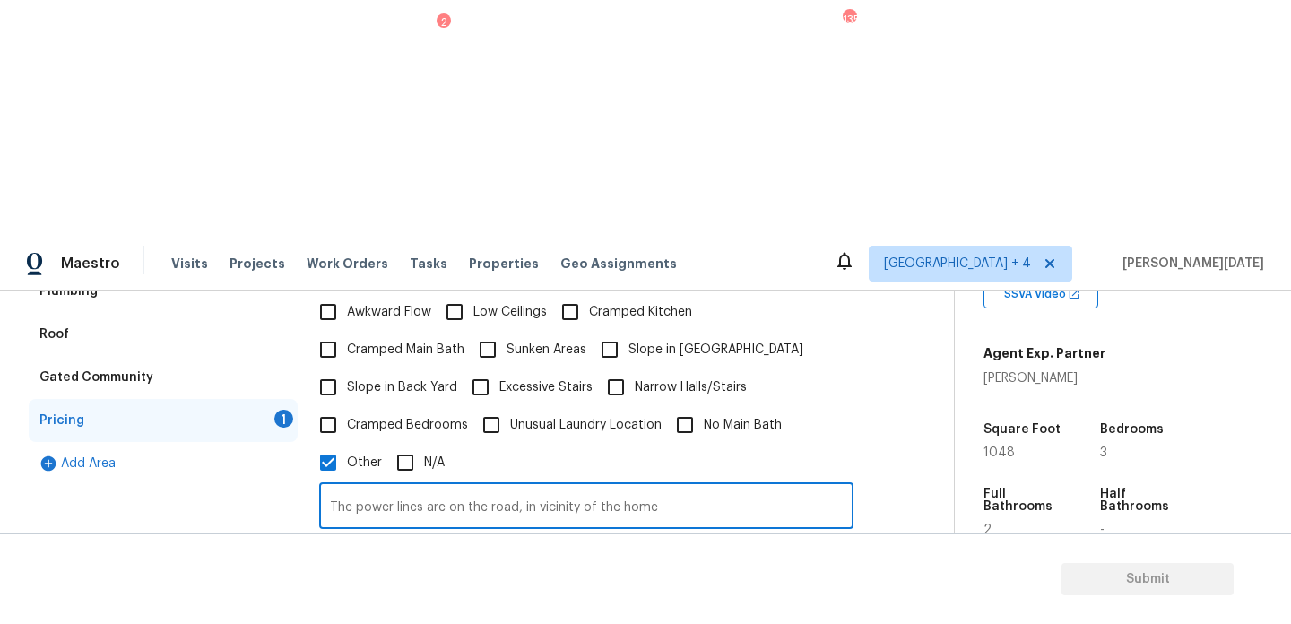
type input "The power lines are on the road, in vicinity of the home"
click at [564, 481] on div "The power lines are on the road, in vicinity of the home ​ Photos" at bounding box center [586, 565] width 534 height 169
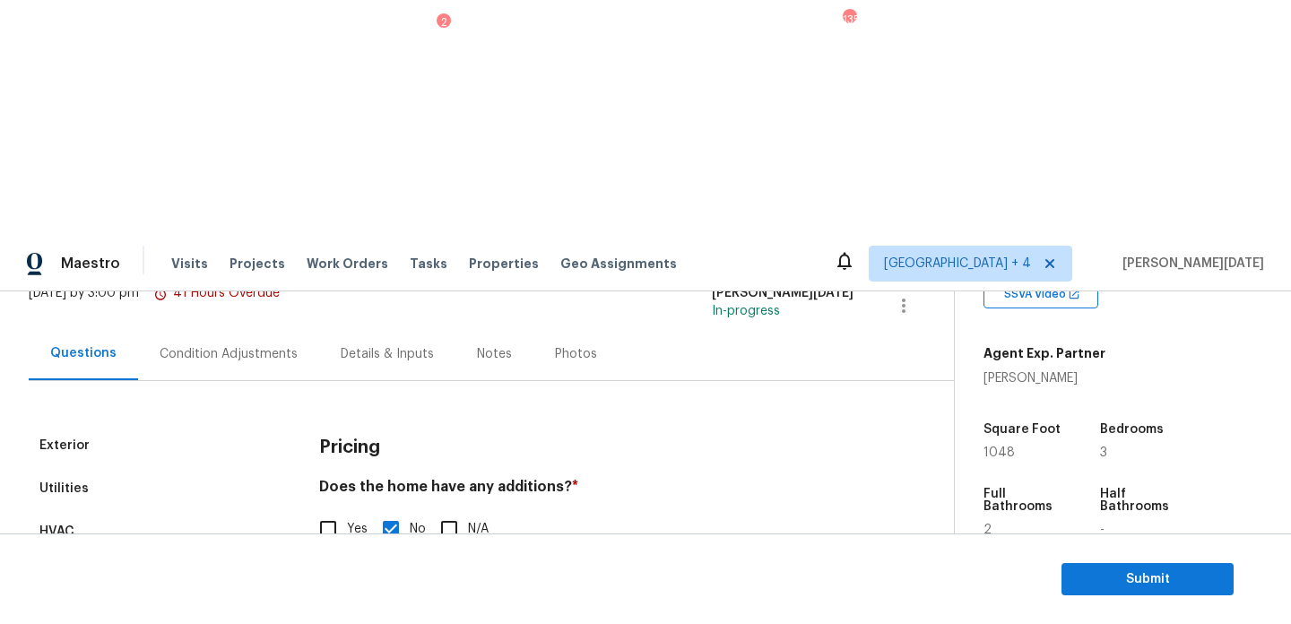
click at [207, 327] on div "Condition Adjustments" at bounding box center [228, 353] width 181 height 53
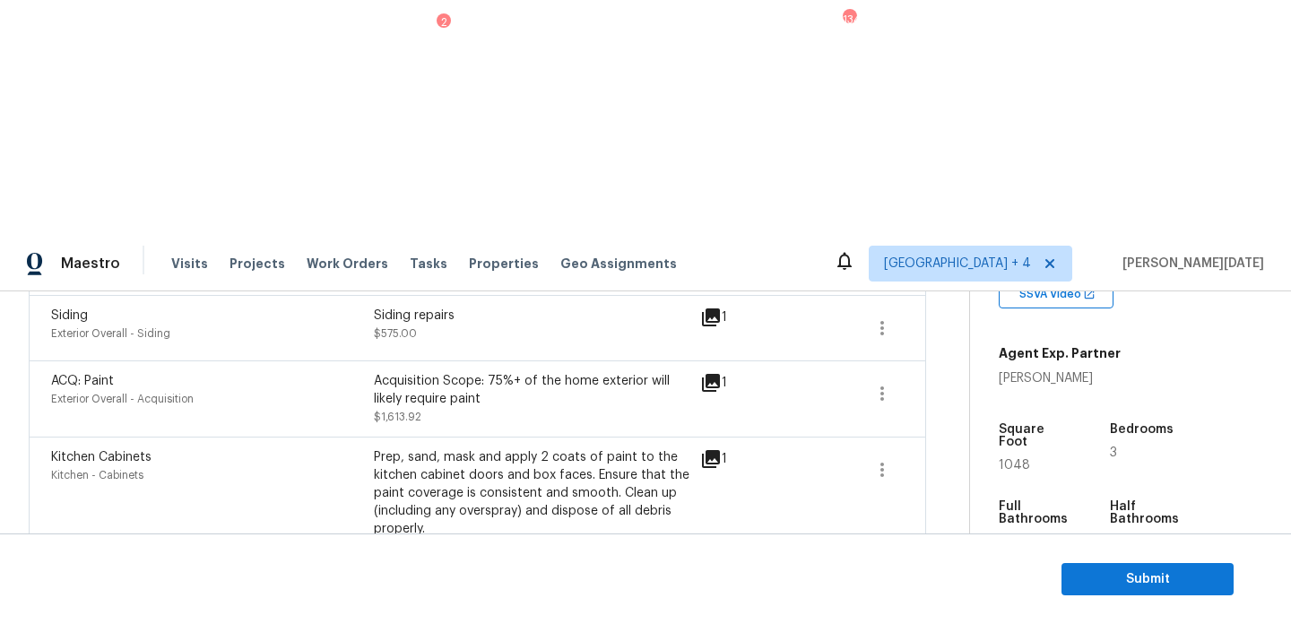
scroll to position [1845, 0]
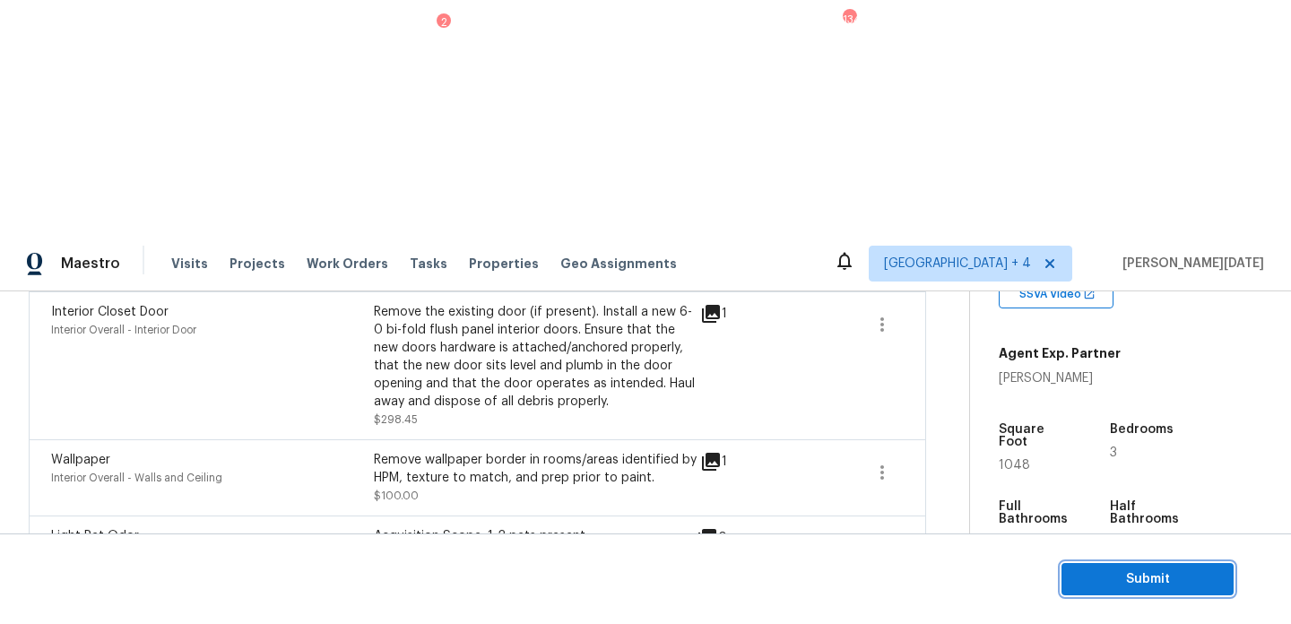
click at [1084, 570] on span "Submit" at bounding box center [1147, 579] width 143 height 22
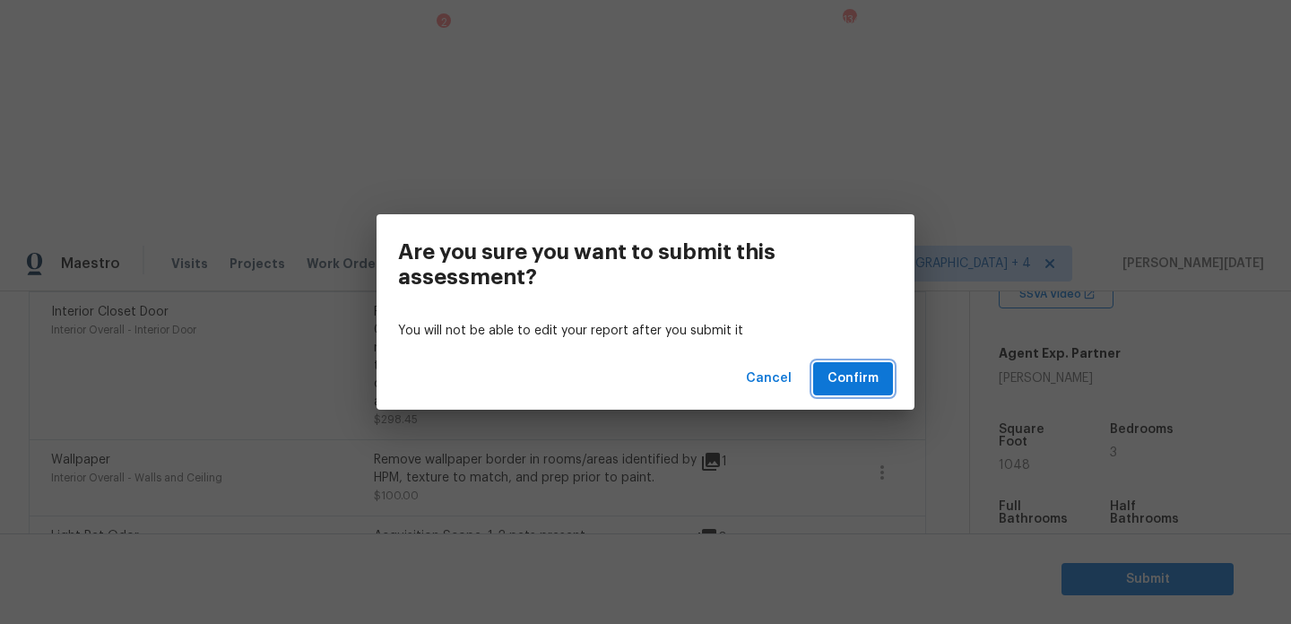
click at [843, 377] on span "Confirm" at bounding box center [852, 379] width 51 height 22
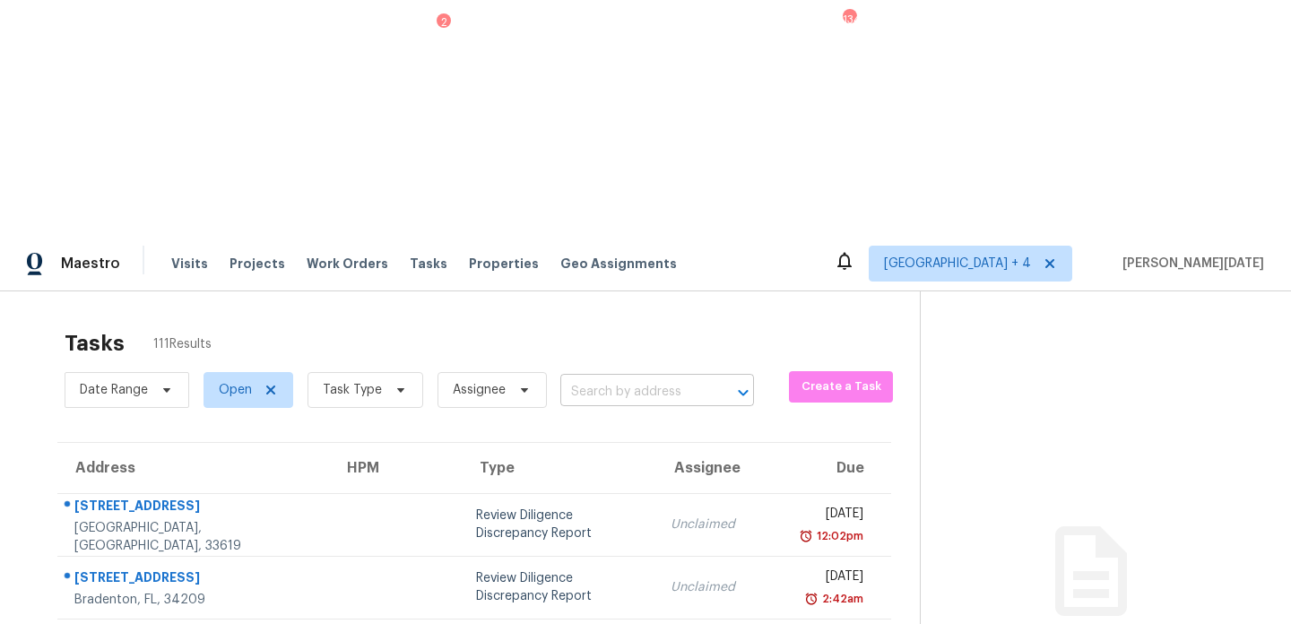
click at [587, 378] on input "text" at bounding box center [631, 392] width 143 height 28
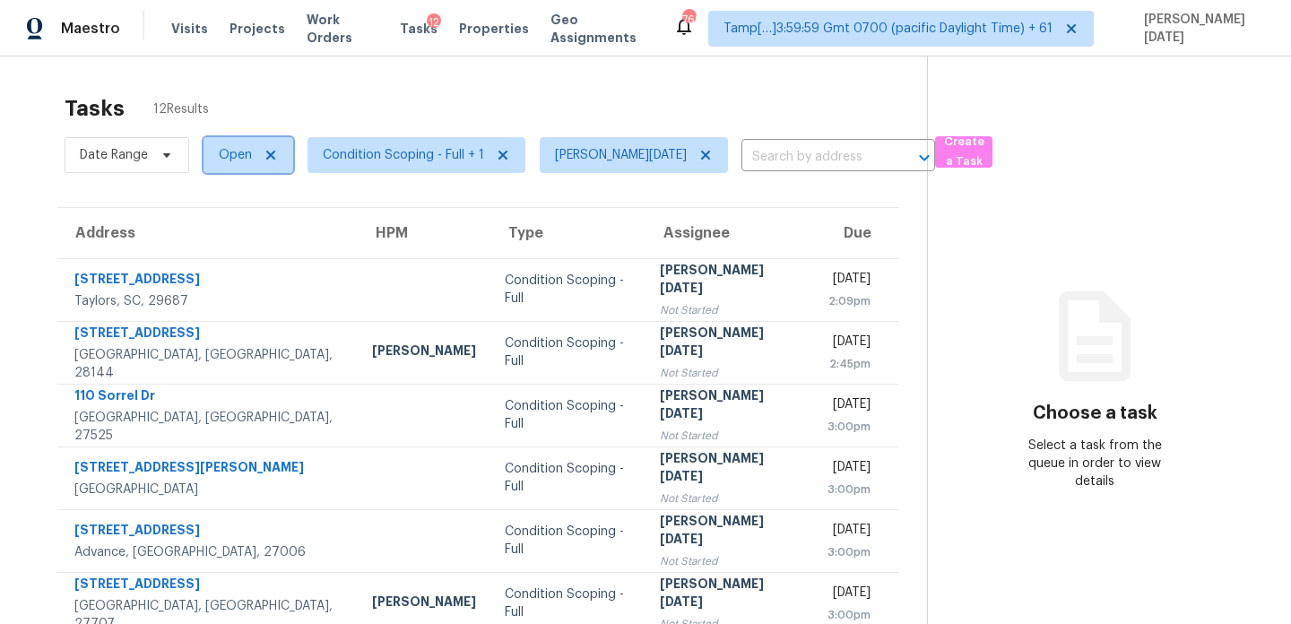
click at [212, 160] on span "Open" at bounding box center [248, 155] width 90 height 36
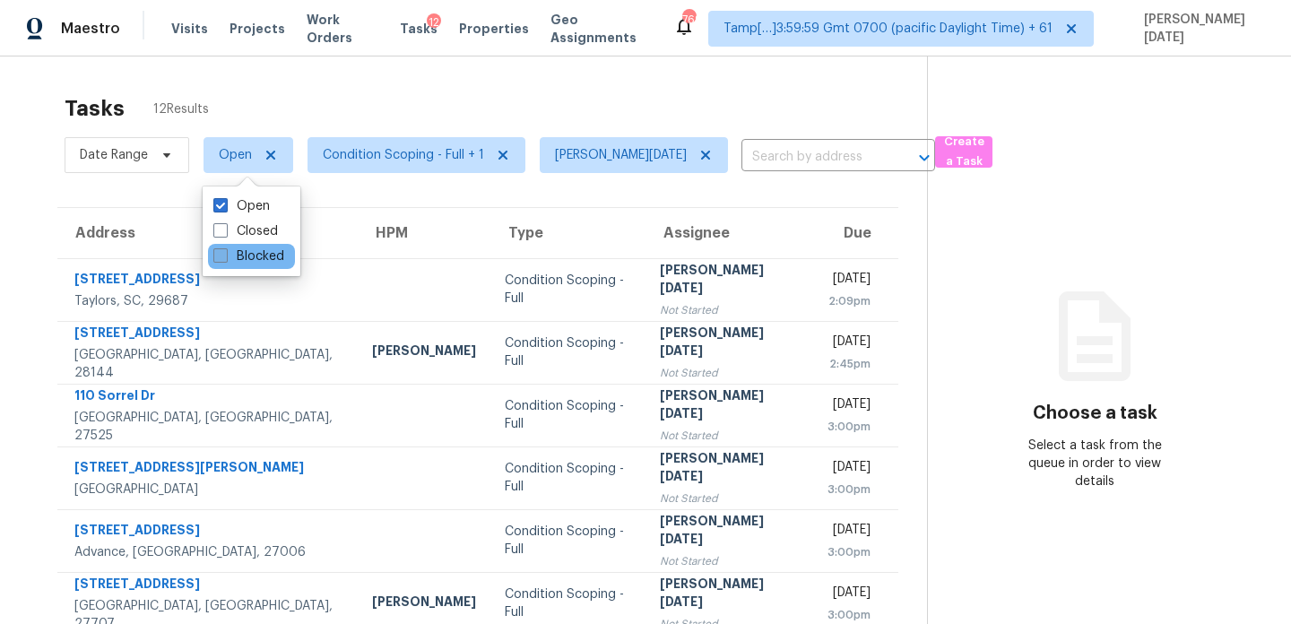
click at [229, 252] on label "Blocked" at bounding box center [248, 256] width 71 height 18
click at [225, 252] on input "Blocked" at bounding box center [219, 253] width 12 height 12
checkbox input "true"
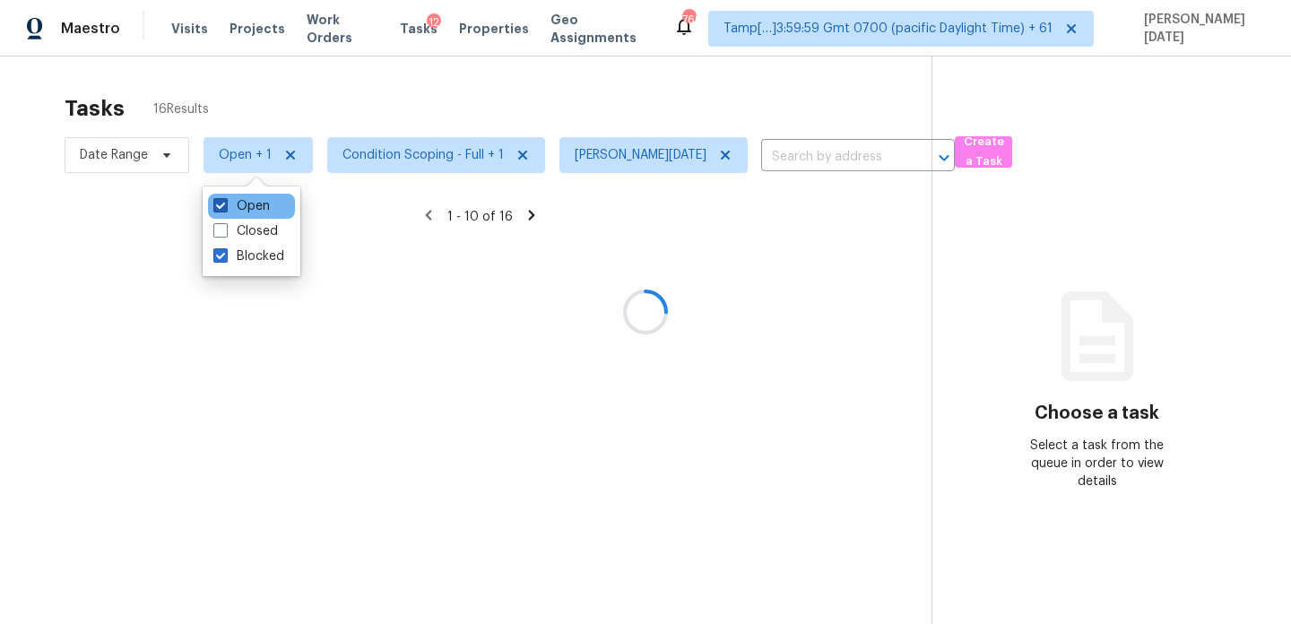
click at [236, 203] on label "Open" at bounding box center [241, 206] width 56 height 18
click at [225, 203] on input "Open" at bounding box center [219, 203] width 12 height 12
checkbox input "false"
click at [427, 91] on div at bounding box center [645, 312] width 1291 height 624
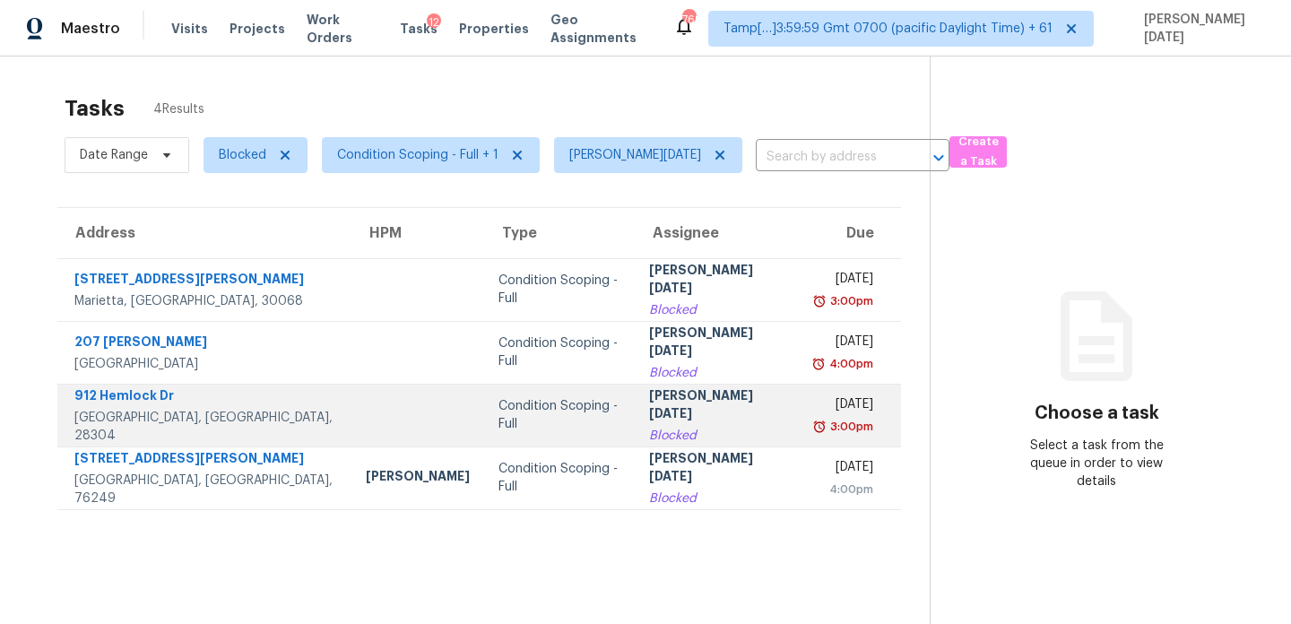
click at [484, 393] on td "Condition Scoping - Full" at bounding box center [559, 415] width 151 height 63
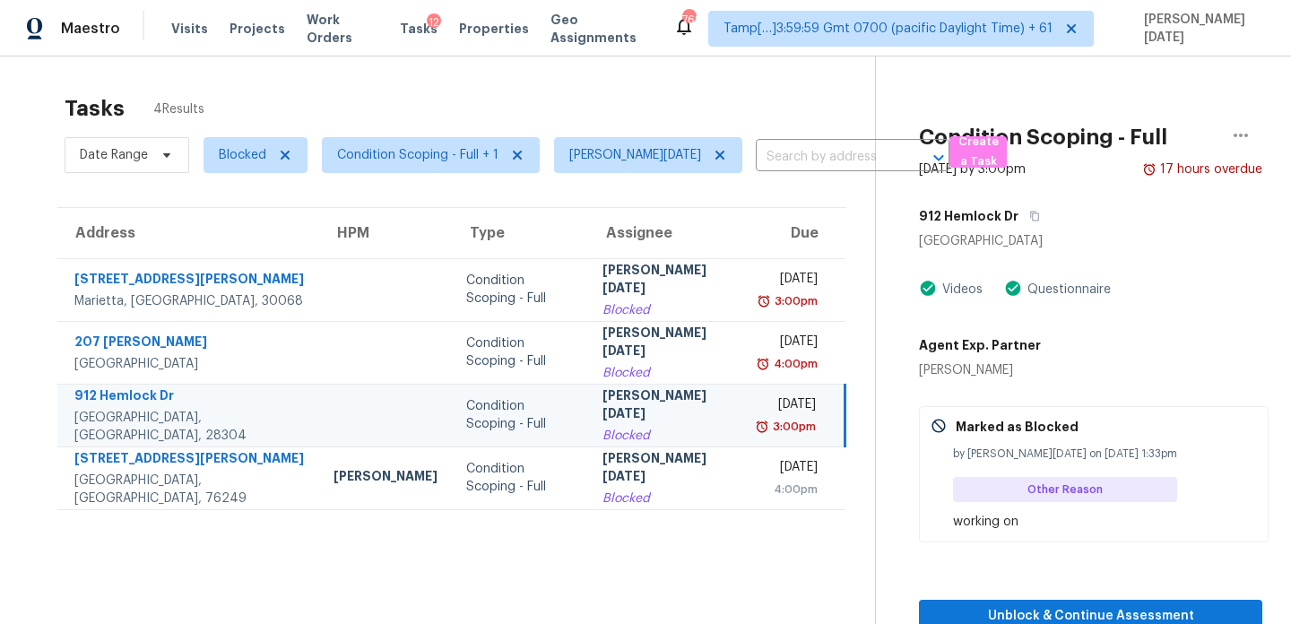
click at [761, 405] on div "[DATE]" at bounding box center [788, 406] width 55 height 22
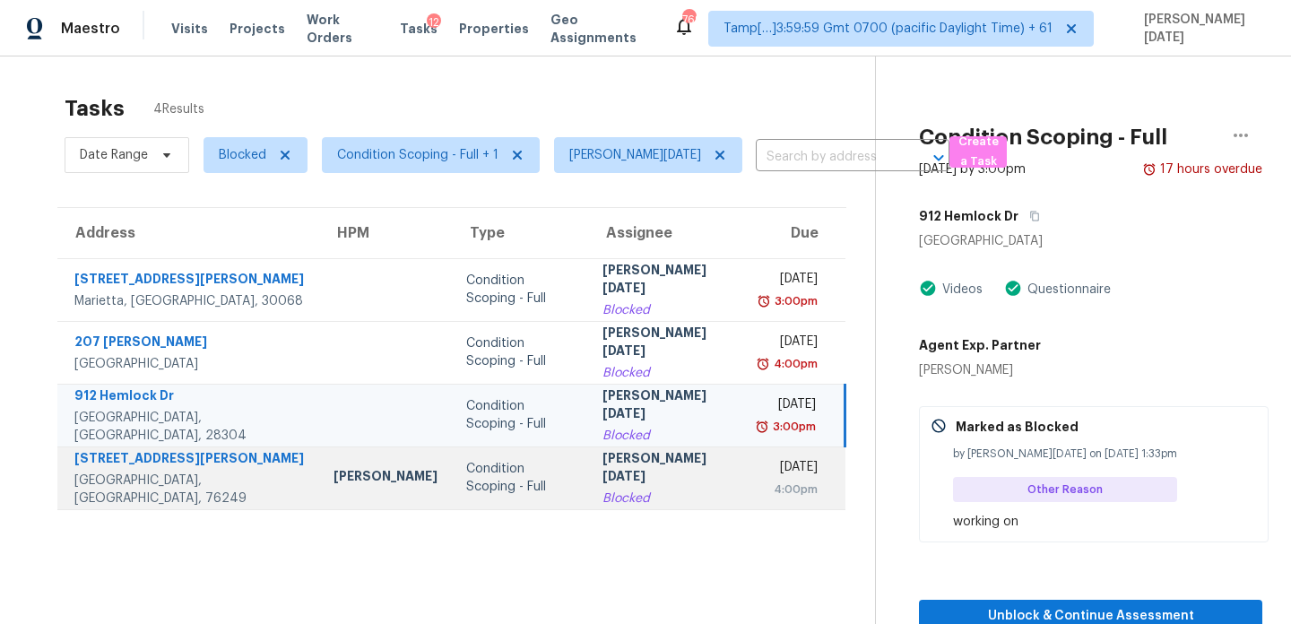
click at [761, 496] on div "4:00pm" at bounding box center [789, 489] width 56 height 18
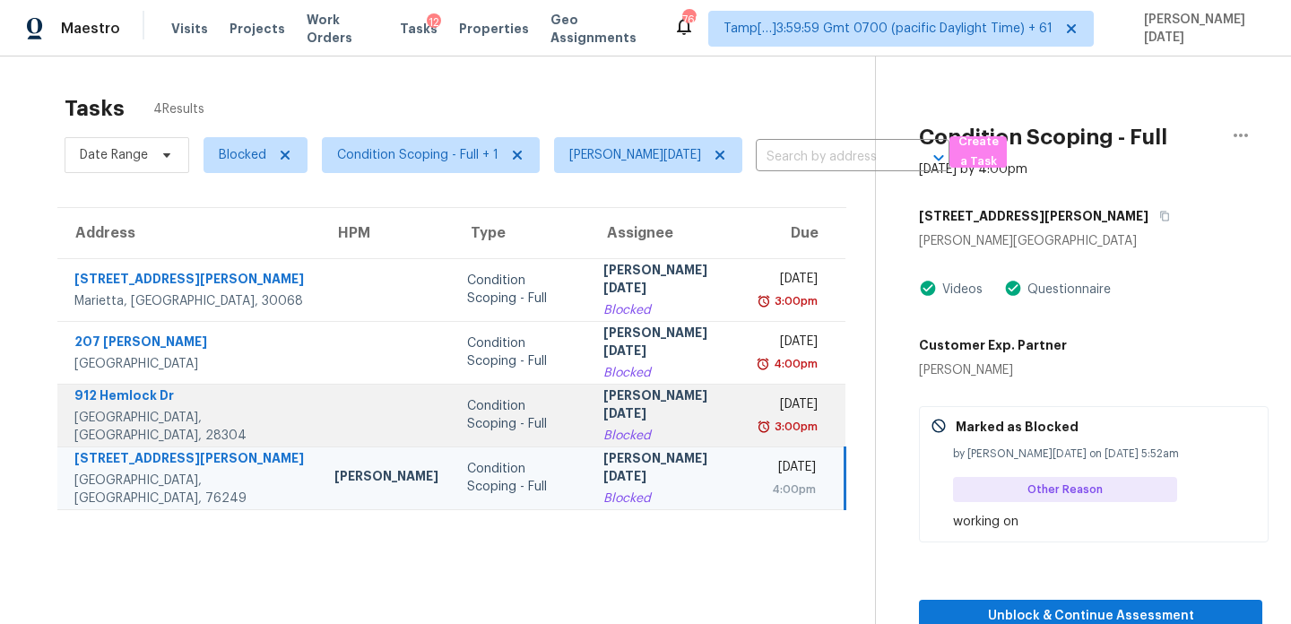
click at [773, 427] on div "3:00pm" at bounding box center [794, 427] width 47 height 18
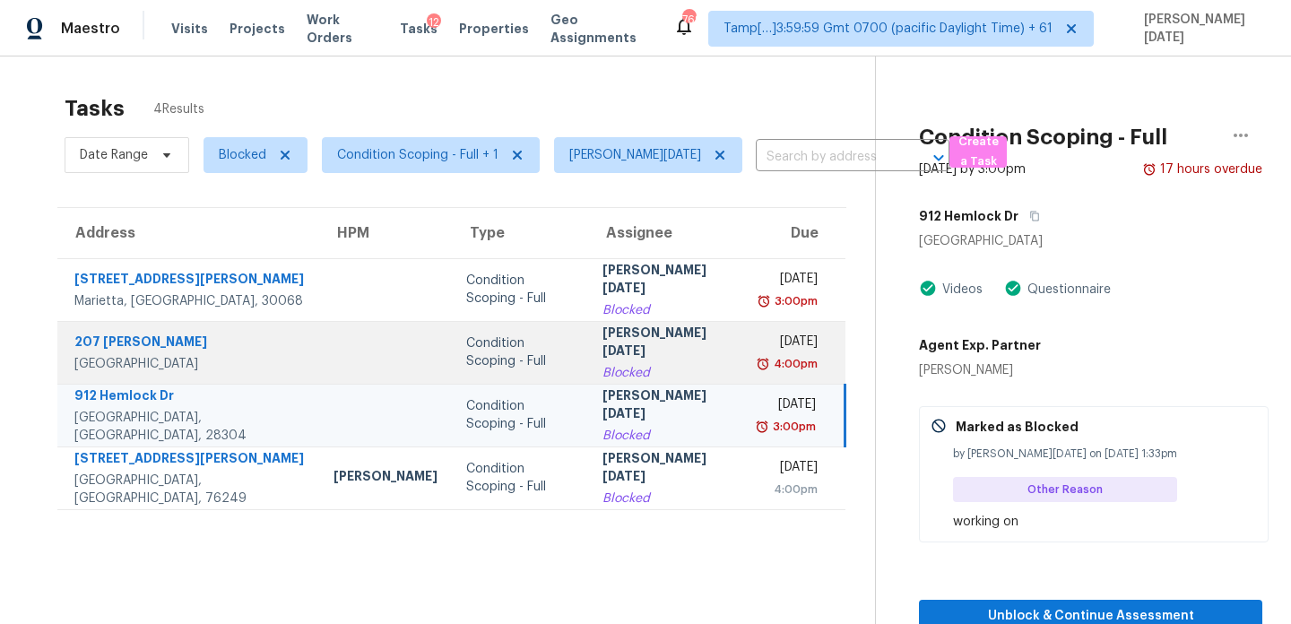
click at [774, 350] on div "[DATE]" at bounding box center [789, 344] width 56 height 22
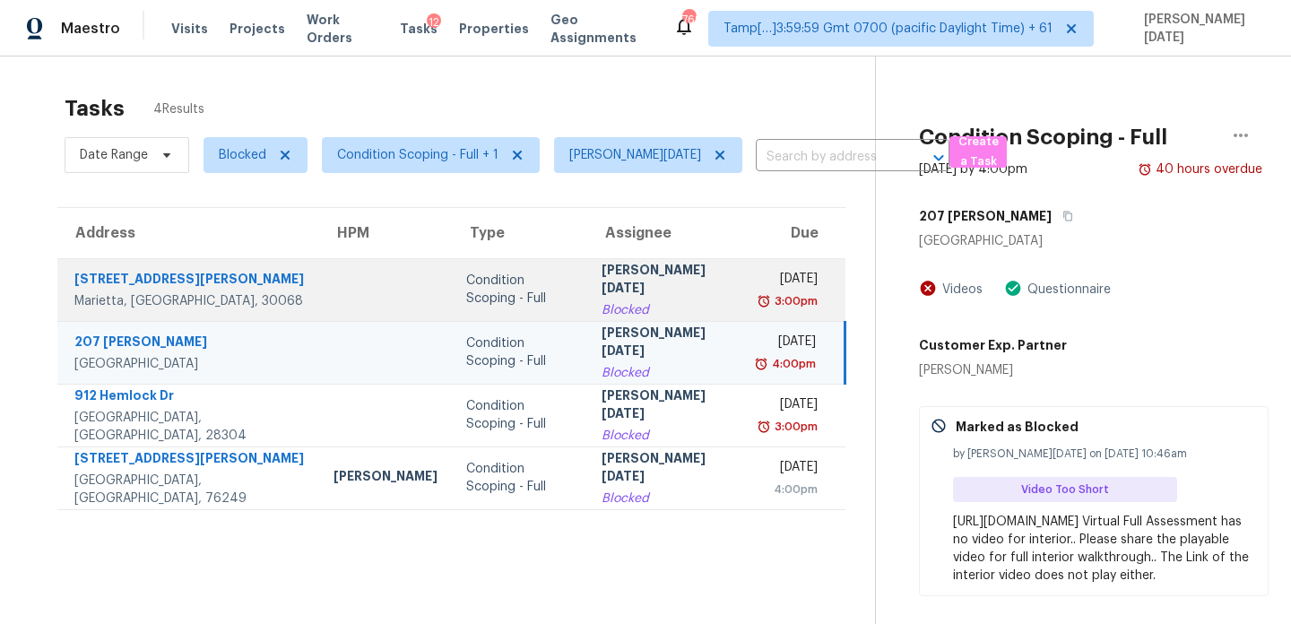
click at [776, 290] on div "[DATE]" at bounding box center [788, 281] width 57 height 22
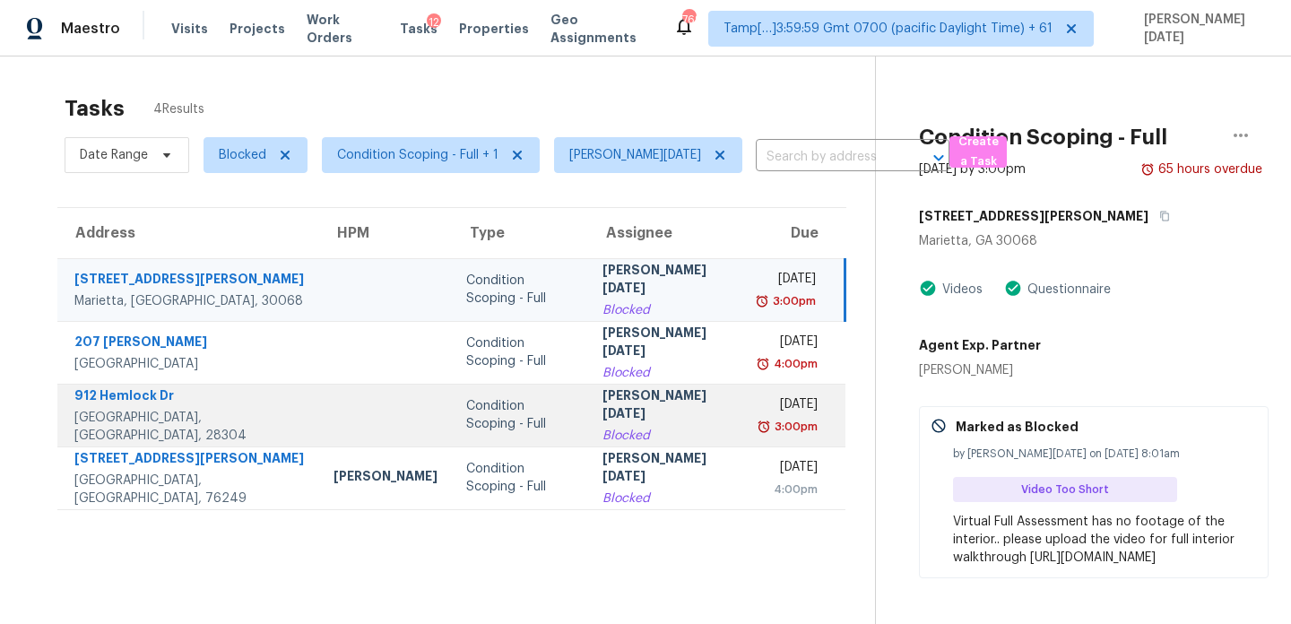
click at [766, 412] on div "[DATE]" at bounding box center [789, 406] width 56 height 22
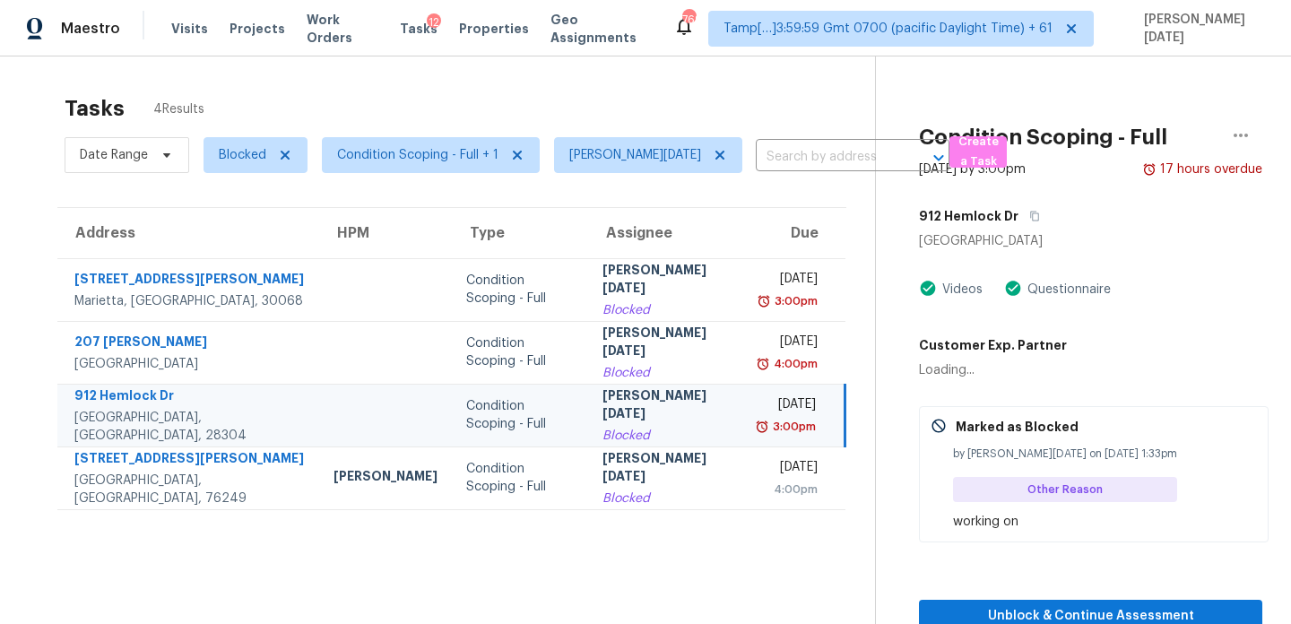
click at [766, 412] on div "[DATE]" at bounding box center [788, 406] width 55 height 22
click at [805, 427] on div "3:00pm" at bounding box center [792, 427] width 47 height 18
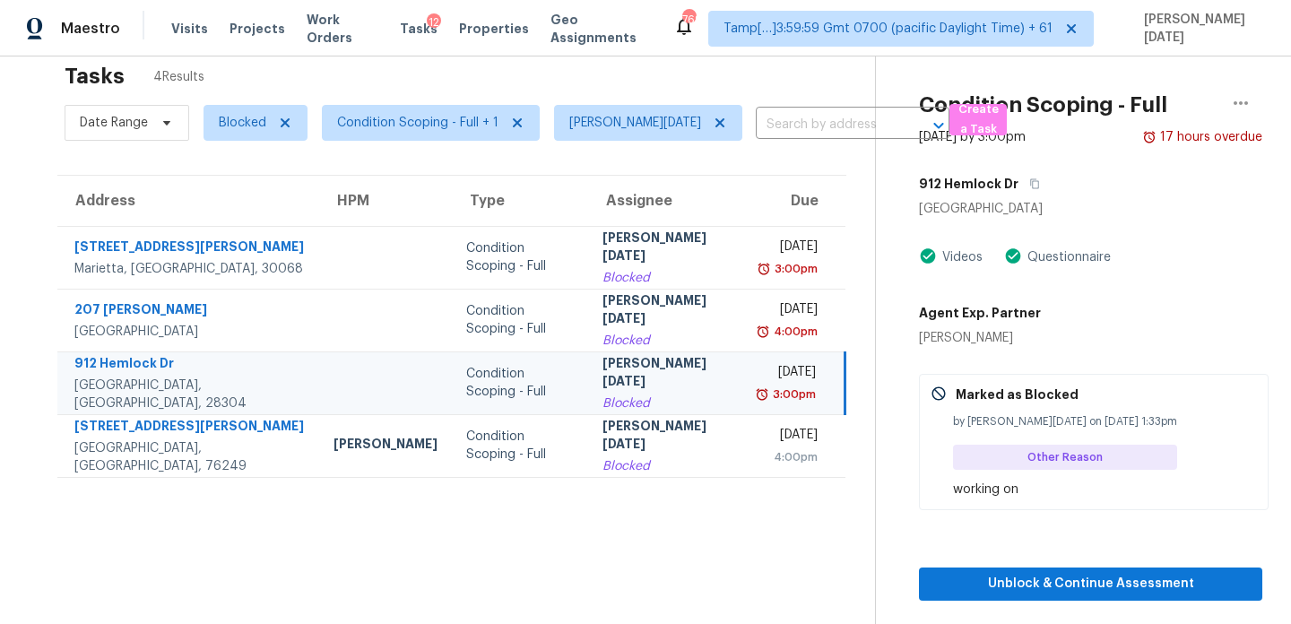
scroll to position [56, 0]
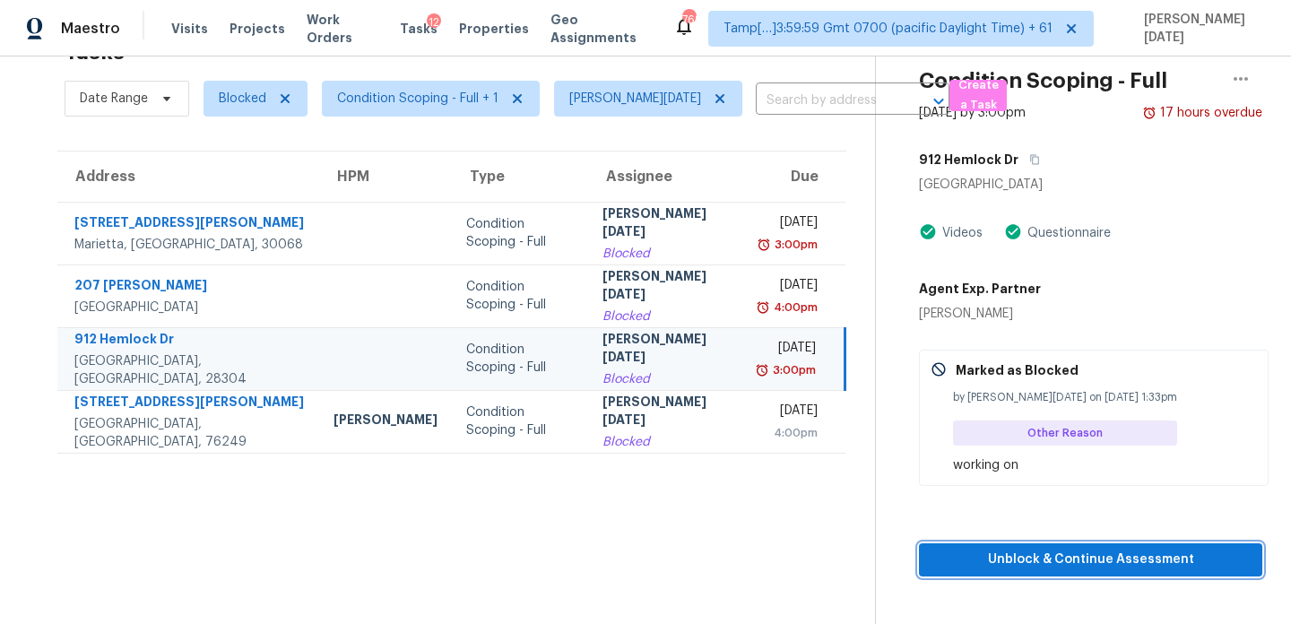
click at [987, 551] on span "Unblock & Continue Assessment" at bounding box center [1090, 560] width 315 height 22
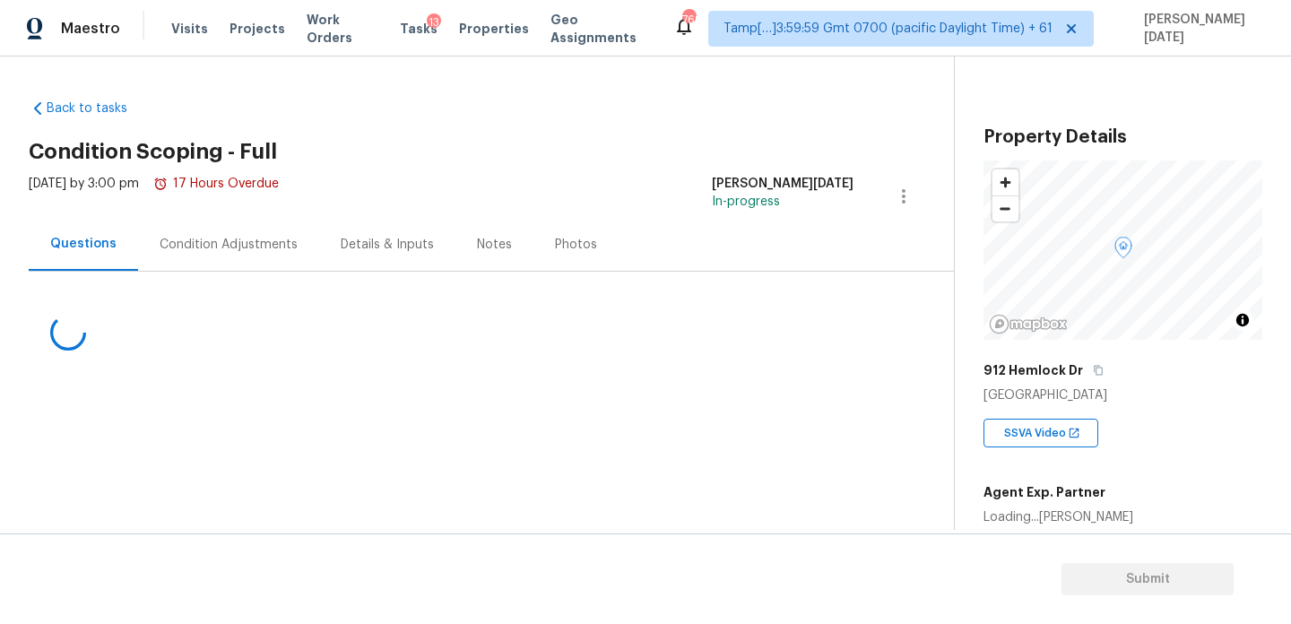
click at [245, 244] on div "Condition Adjustments" at bounding box center [229, 245] width 138 height 18
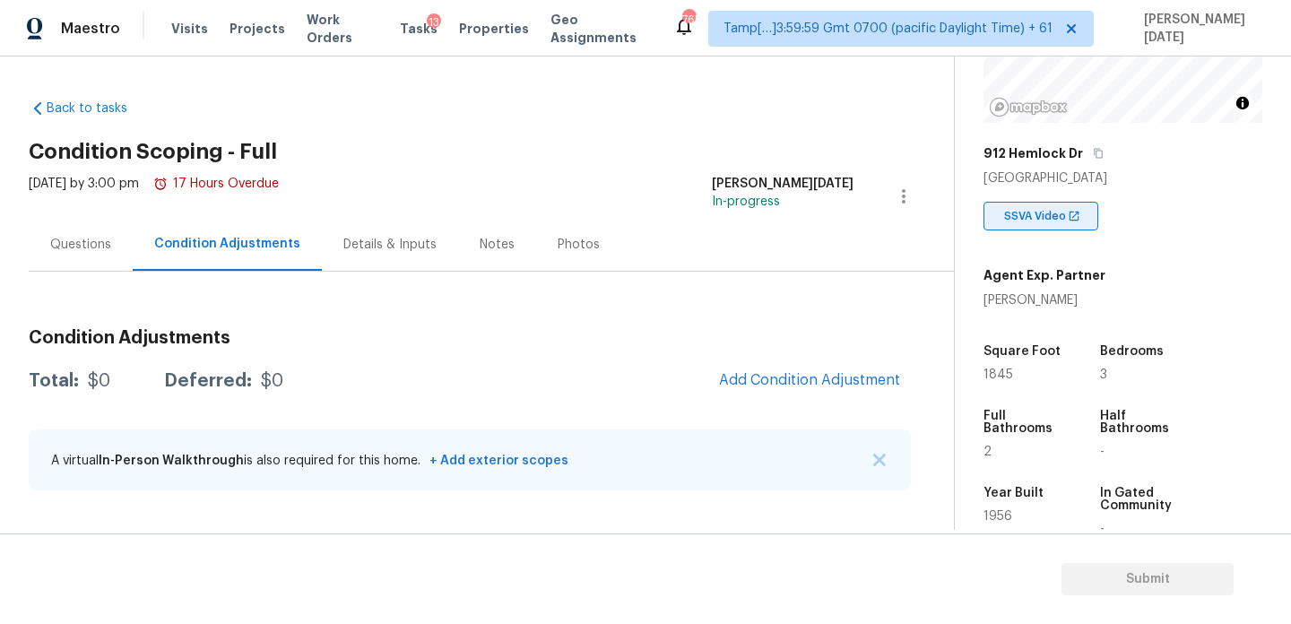
scroll to position [228, 0]
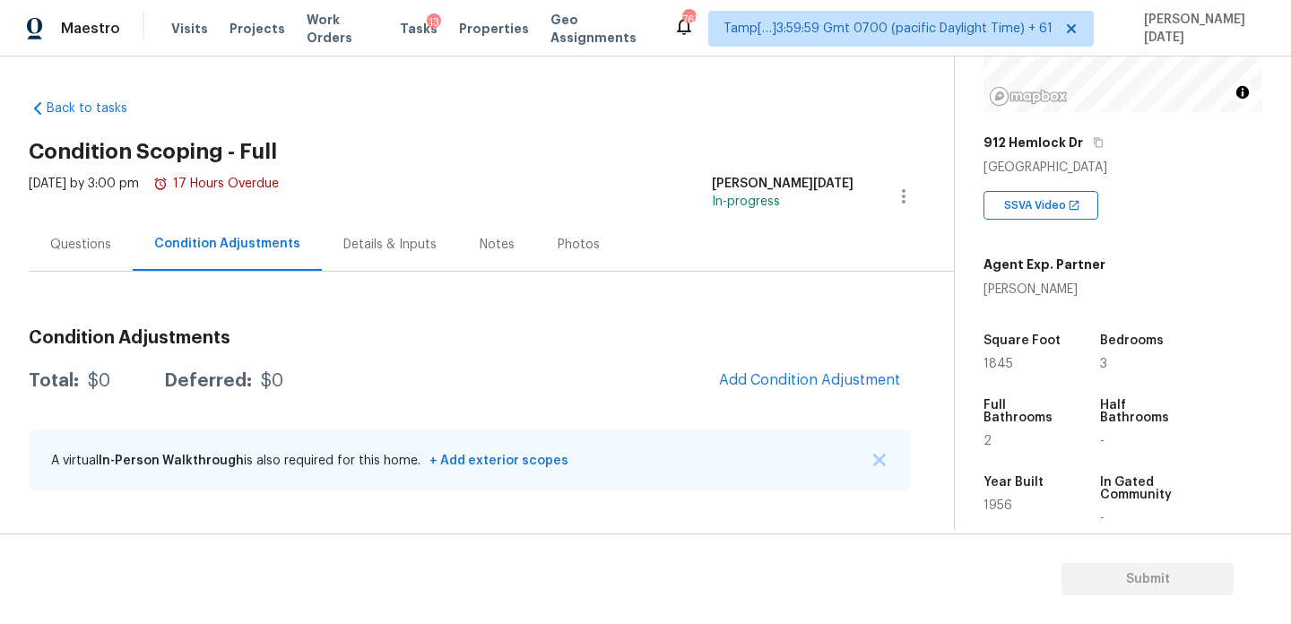
click at [999, 361] on span "1845" at bounding box center [998, 364] width 30 height 13
copy span "1845"
click at [757, 367] on button "Add Condition Adjustment" at bounding box center [809, 380] width 203 height 38
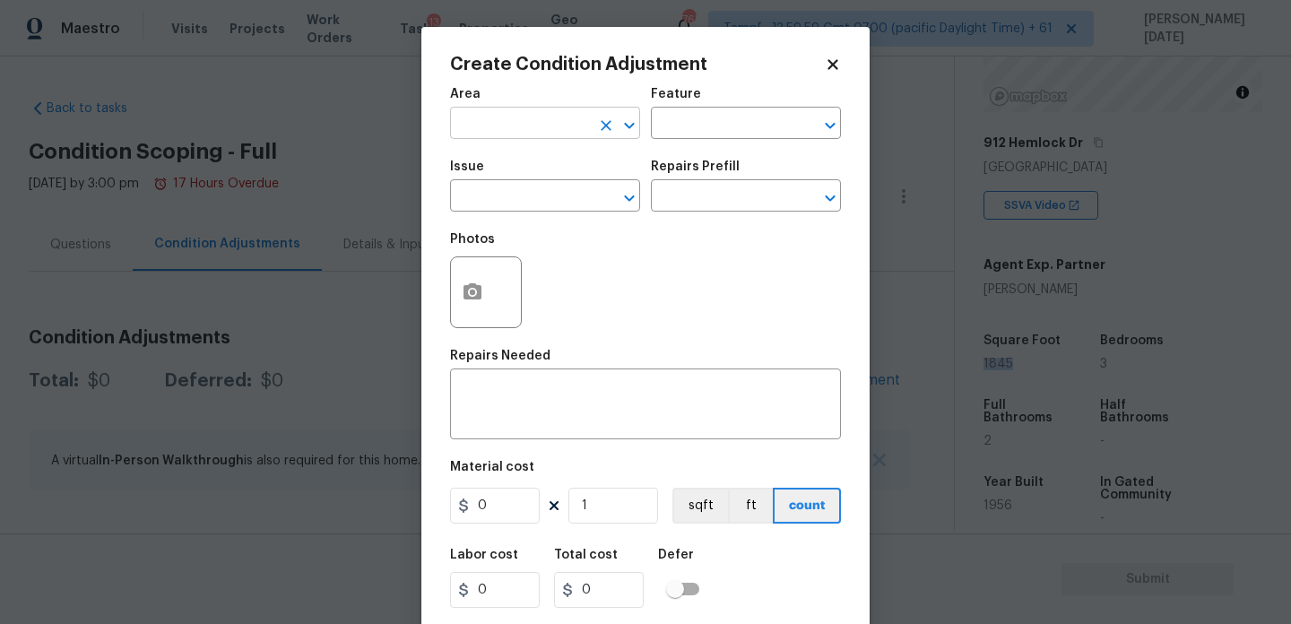
click at [499, 128] on input "text" at bounding box center [520, 125] width 140 height 28
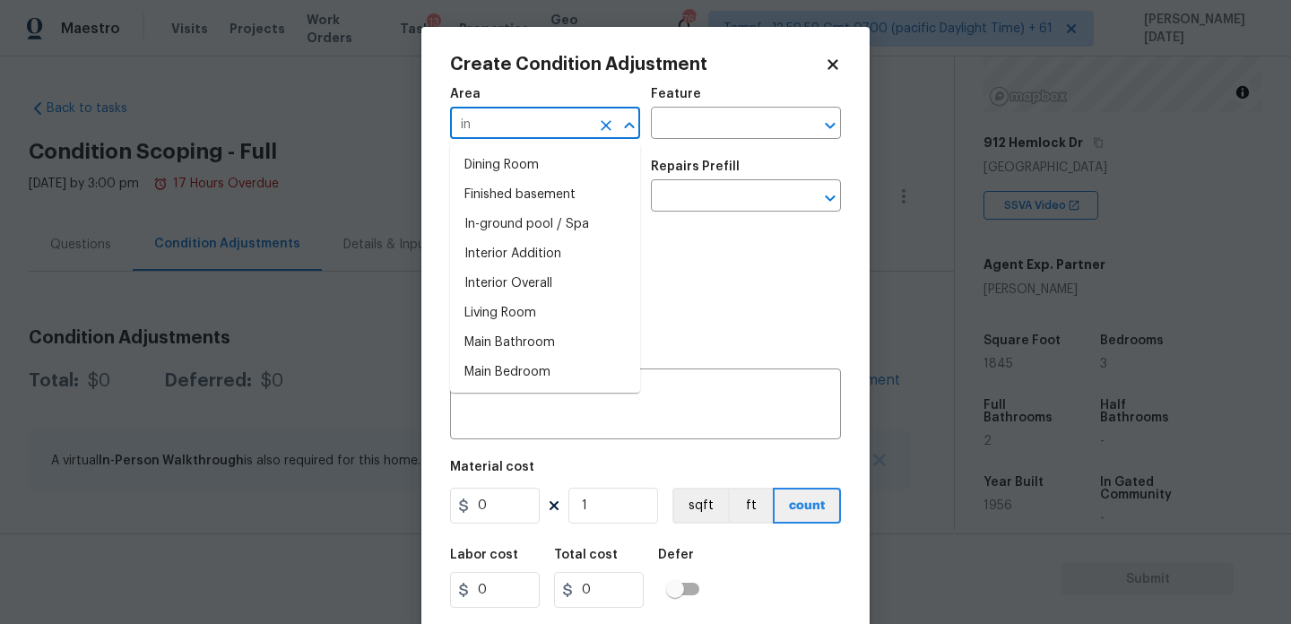
type input "int"
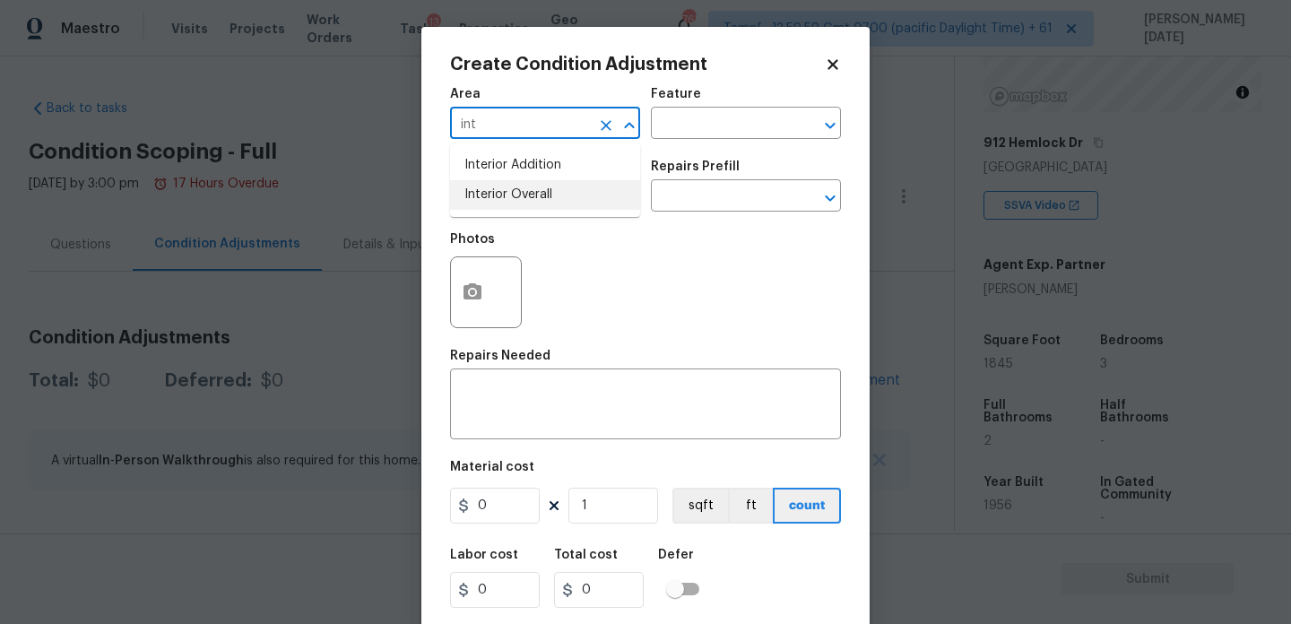
click at [511, 194] on li "Interior Overall" at bounding box center [545, 195] width 190 height 30
type input "Interior Overall"
click at [511, 194] on input "text" at bounding box center [520, 198] width 140 height 28
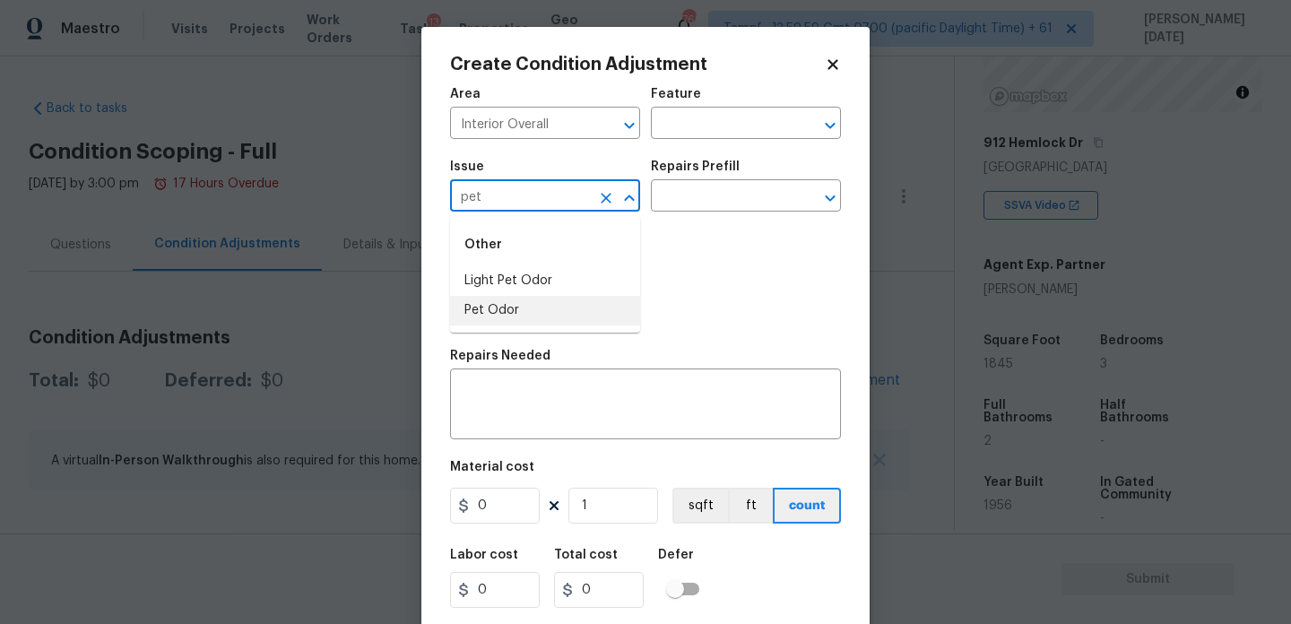
click at [519, 304] on li "Pet Odor" at bounding box center [545, 311] width 190 height 30
type input "Pet Odor"
click at [696, 191] on input "text" at bounding box center [721, 198] width 140 height 28
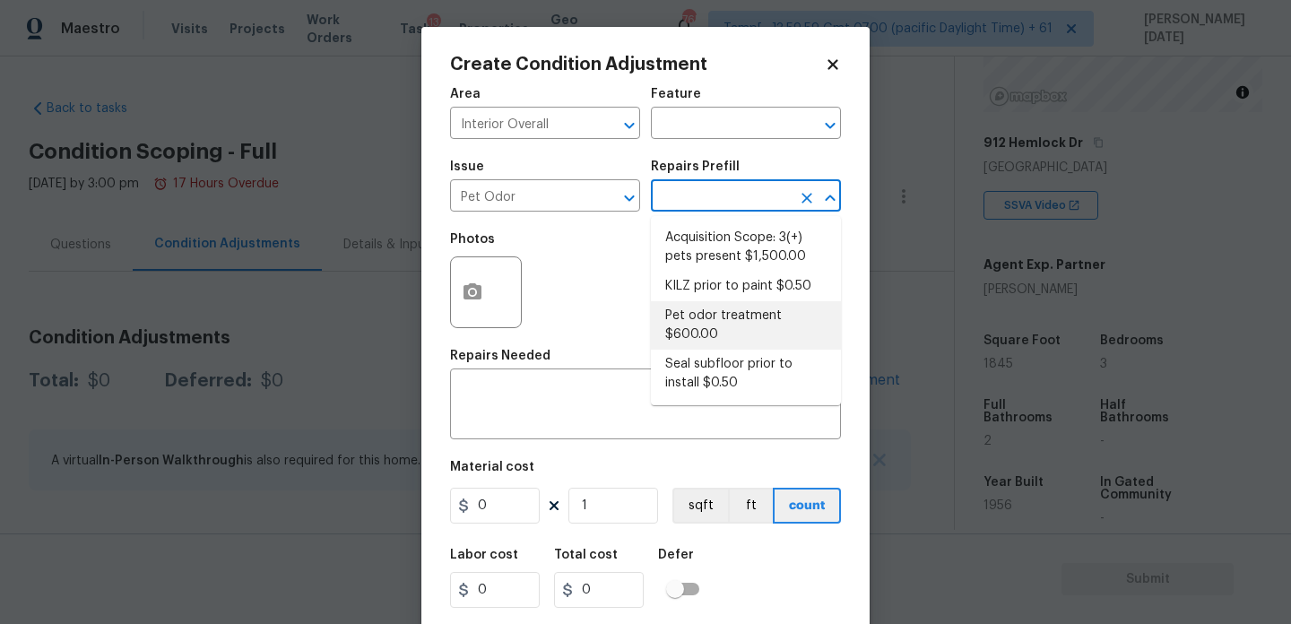
click at [729, 310] on li "Pet odor treatment $600.00" at bounding box center [746, 325] width 190 height 48
type textarea "Complete a chlorine dioxide odor treatment for the home due to heavy odor. This…"
type input "600"
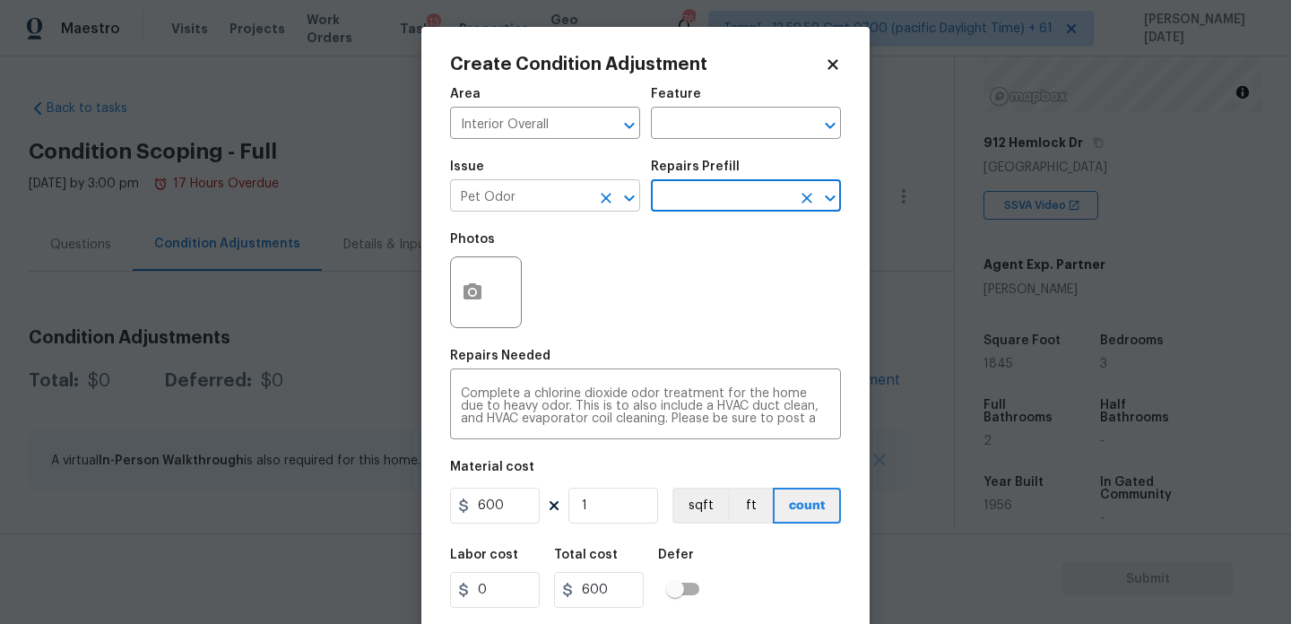
click at [601, 208] on button "Clear" at bounding box center [605, 198] width 25 height 25
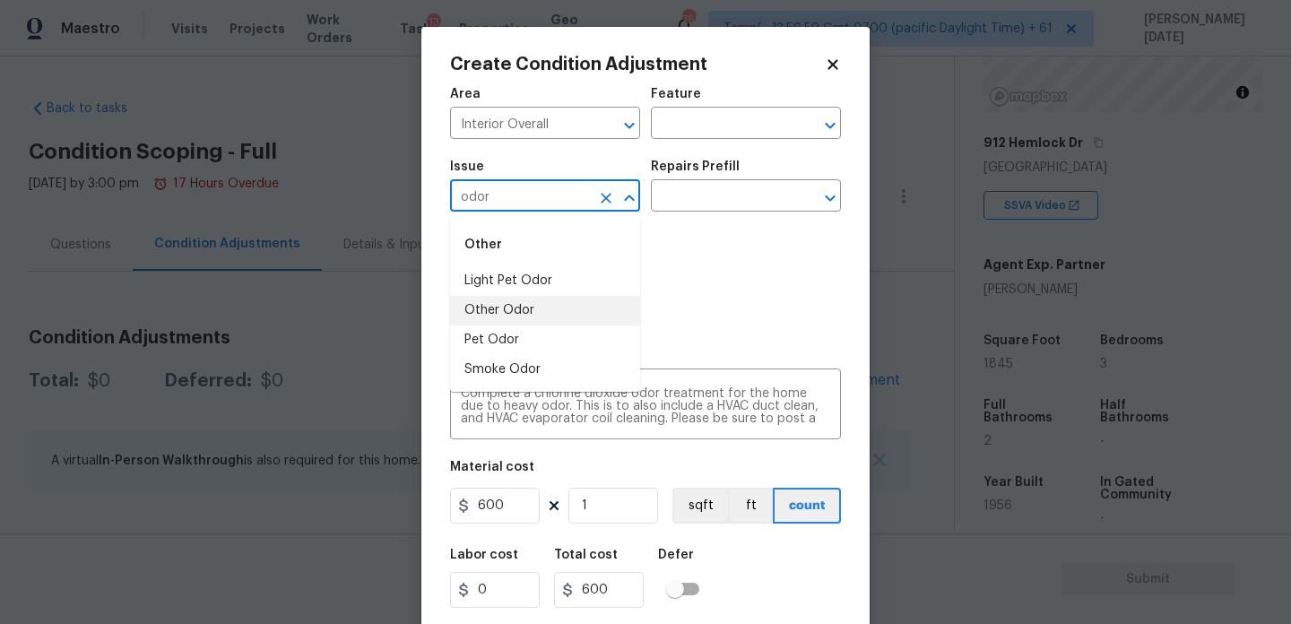
click at [542, 311] on li "Other Odor" at bounding box center [545, 311] width 190 height 30
type input "Other Odor"
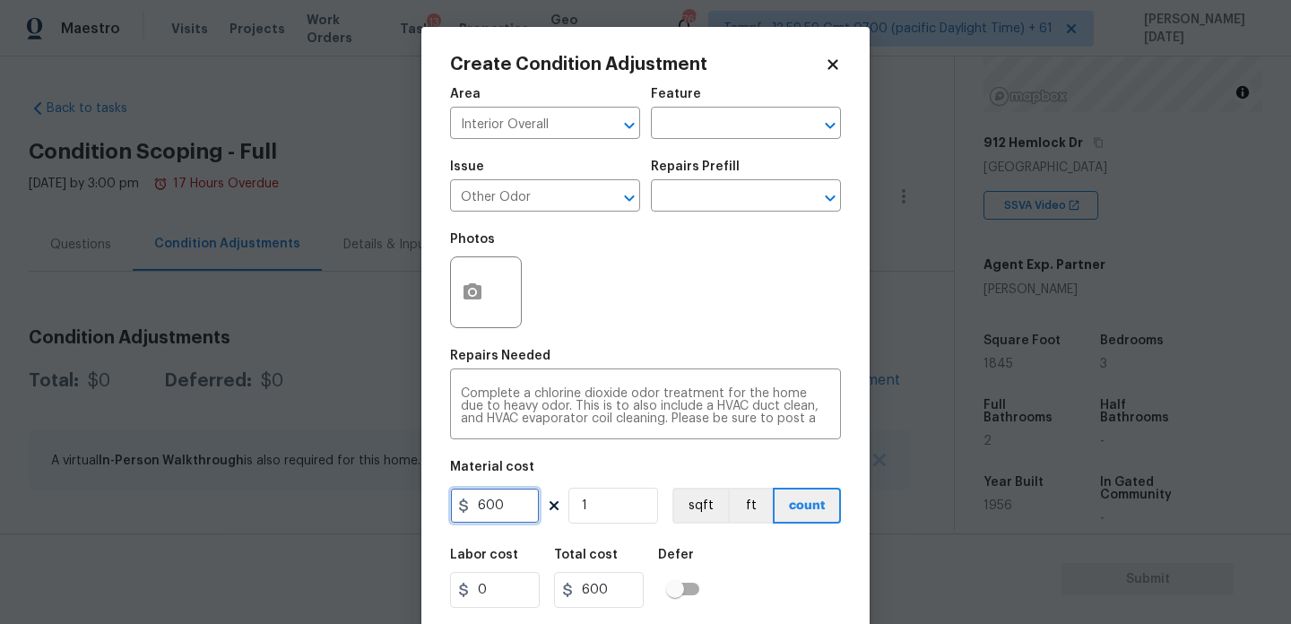
drag, startPoint x: 508, startPoint y: 496, endPoint x: 364, endPoint y: 496, distance: 144.3
click at [364, 496] on div "Create Condition Adjustment Area Interior Overall ​ Feature ​ Issue Other Odor …" at bounding box center [645, 312] width 1291 height 624
type input "575"
click at [581, 347] on div "Area Interior Overall ​ Feature ​ Issue Other Odor ​ Repairs Prefill ​ Photos R…" at bounding box center [645, 373] width 391 height 592
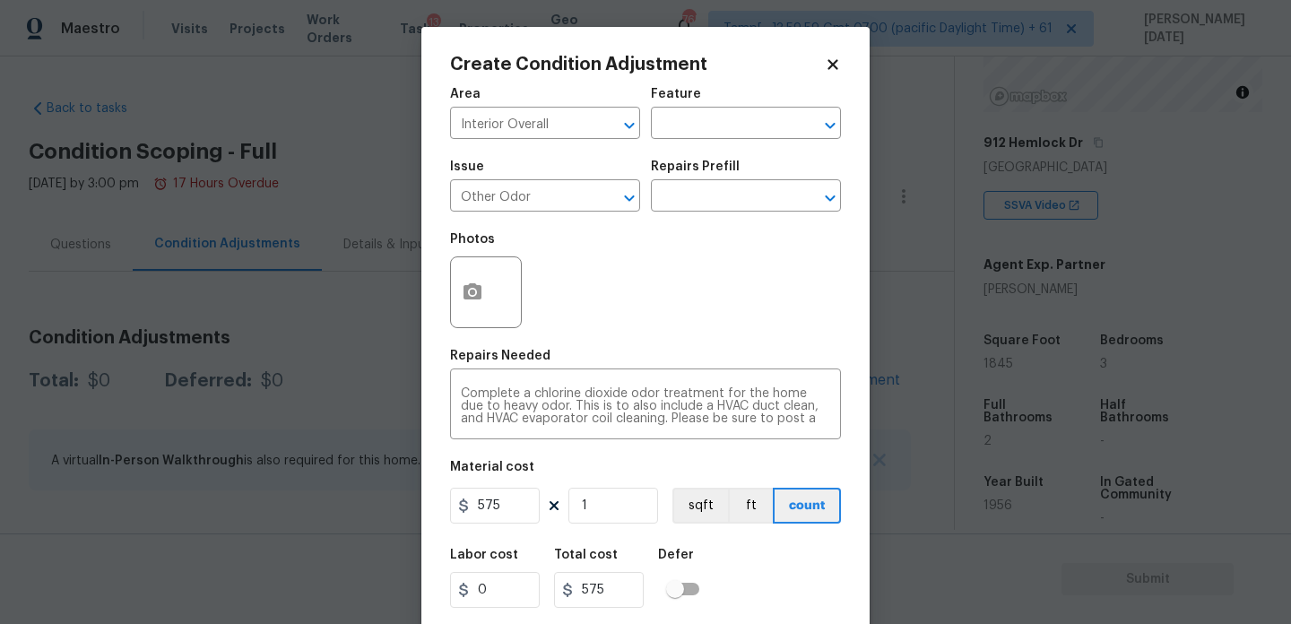
click at [677, 317] on div "Photos" at bounding box center [645, 280] width 391 height 117
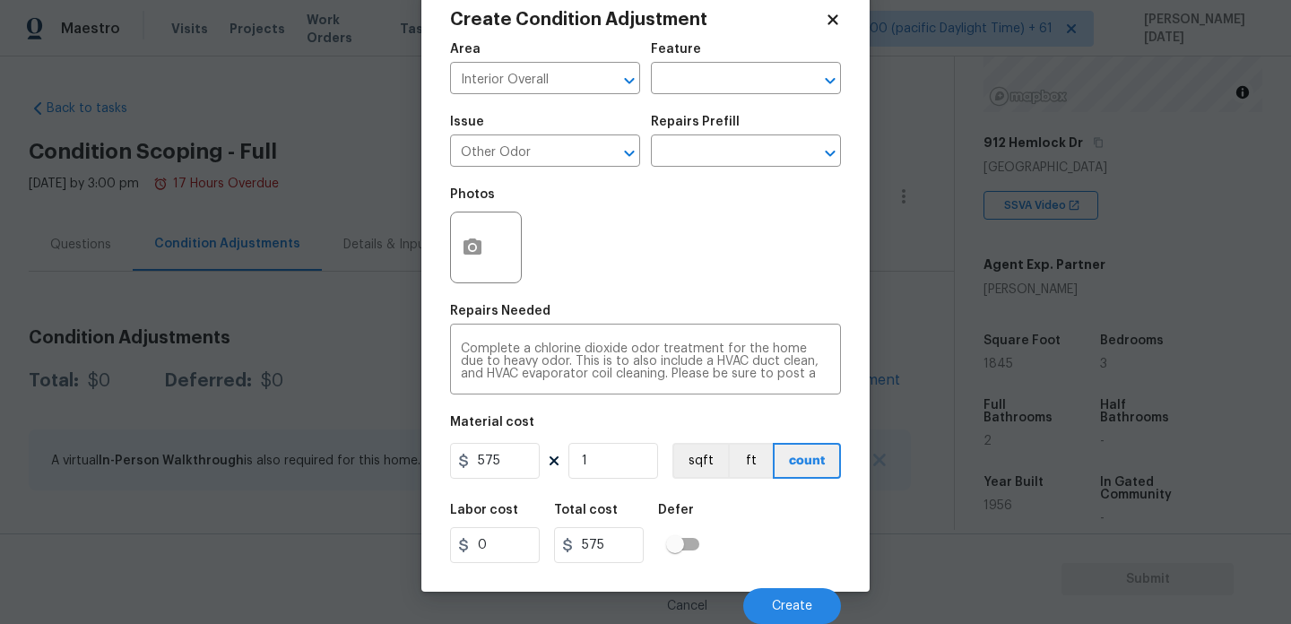
click at [804, 570] on div "Labor cost 0 Total cost 575 Defer" at bounding box center [645, 533] width 391 height 81
click at [795, 592] on button "Create" at bounding box center [792, 606] width 98 height 36
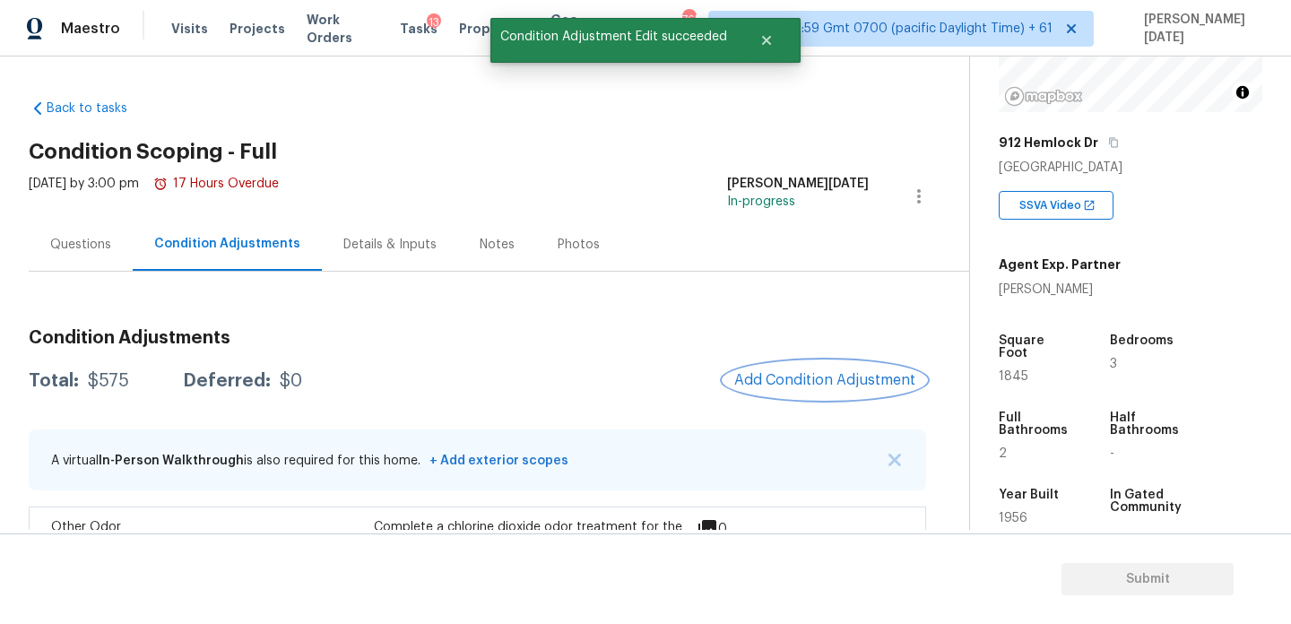
scroll to position [131, 0]
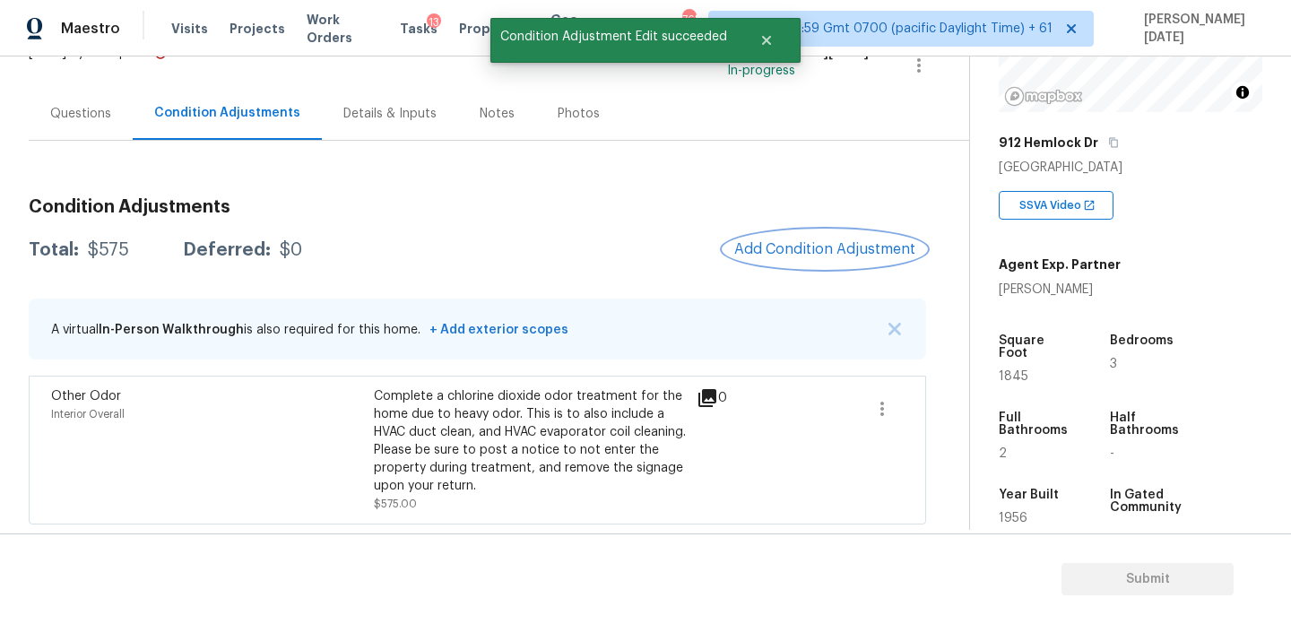
click at [835, 244] on span "Add Condition Adjustment" at bounding box center [824, 249] width 181 height 16
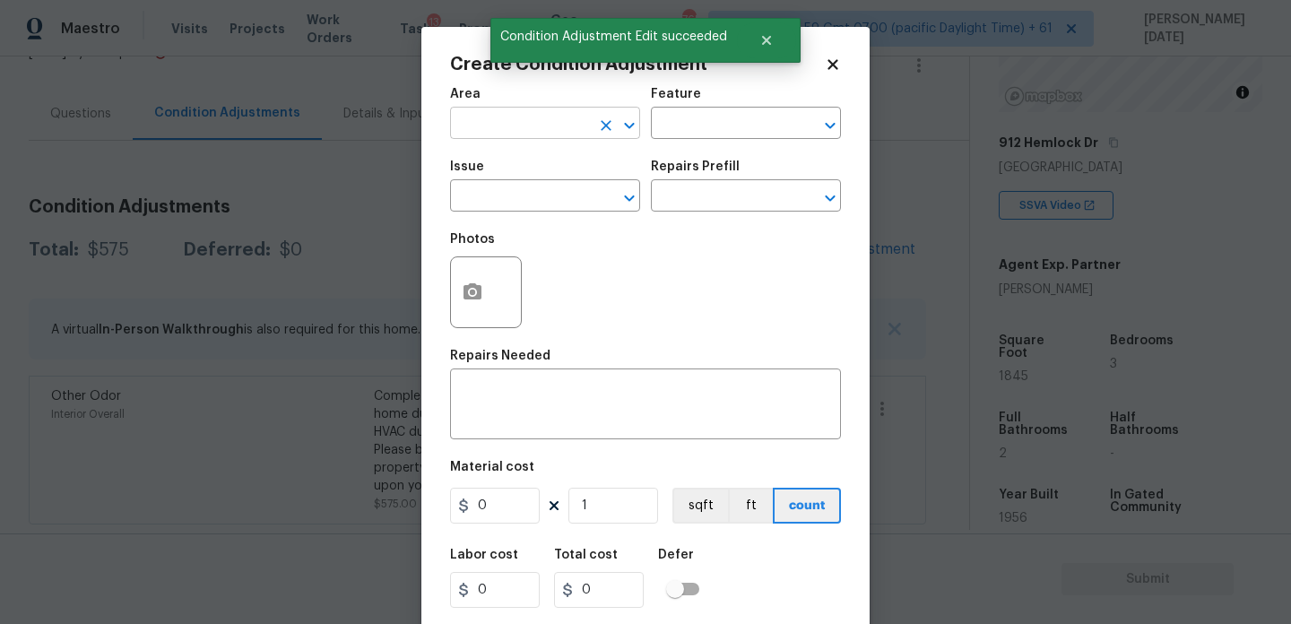
click at [483, 123] on input "text" at bounding box center [520, 125] width 140 height 28
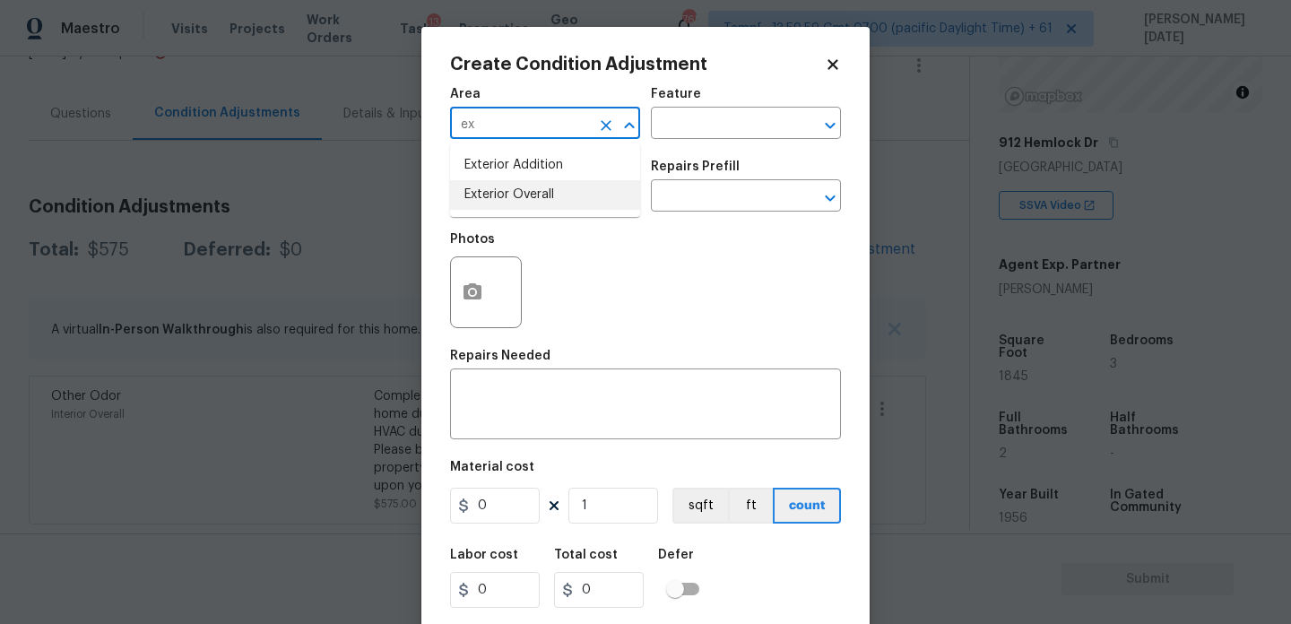
click at [513, 205] on li "Exterior Overall" at bounding box center [545, 195] width 190 height 30
type input "Exterior Overall"
click at [513, 205] on input "text" at bounding box center [520, 198] width 140 height 28
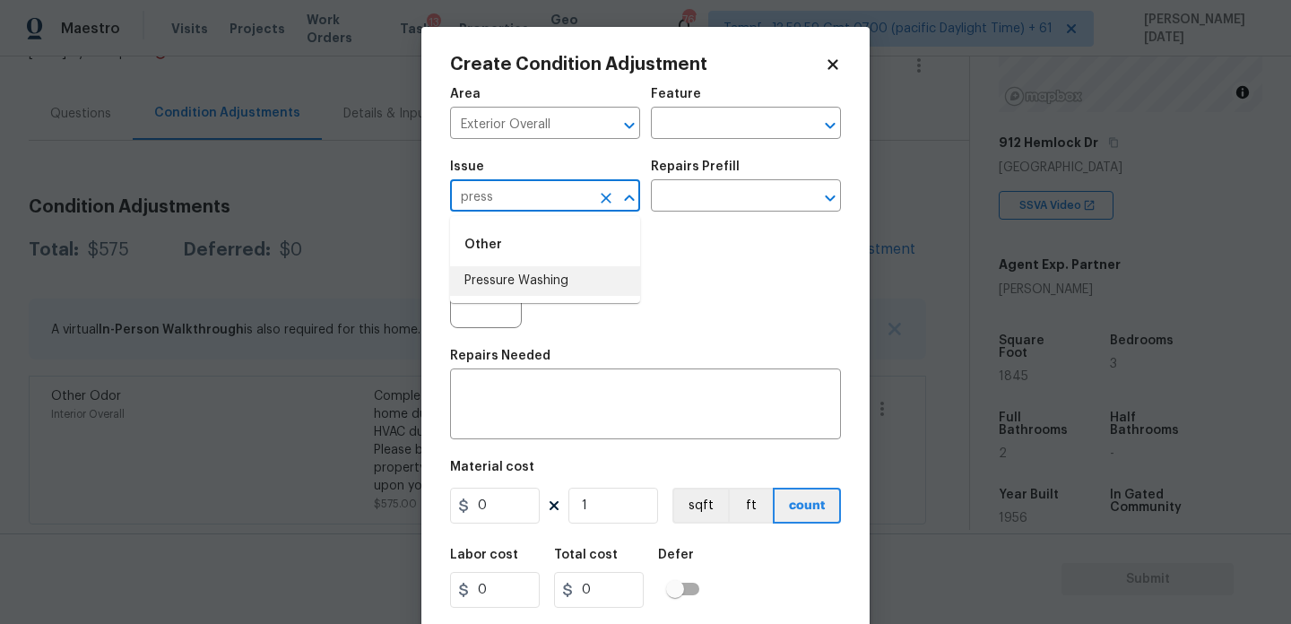
click at [519, 286] on li "Pressure Washing" at bounding box center [545, 281] width 190 height 30
type input "Pressure Washing"
click at [683, 215] on div "Issue Pressure Washing ​ Repairs Prefill ​" at bounding box center [645, 186] width 391 height 73
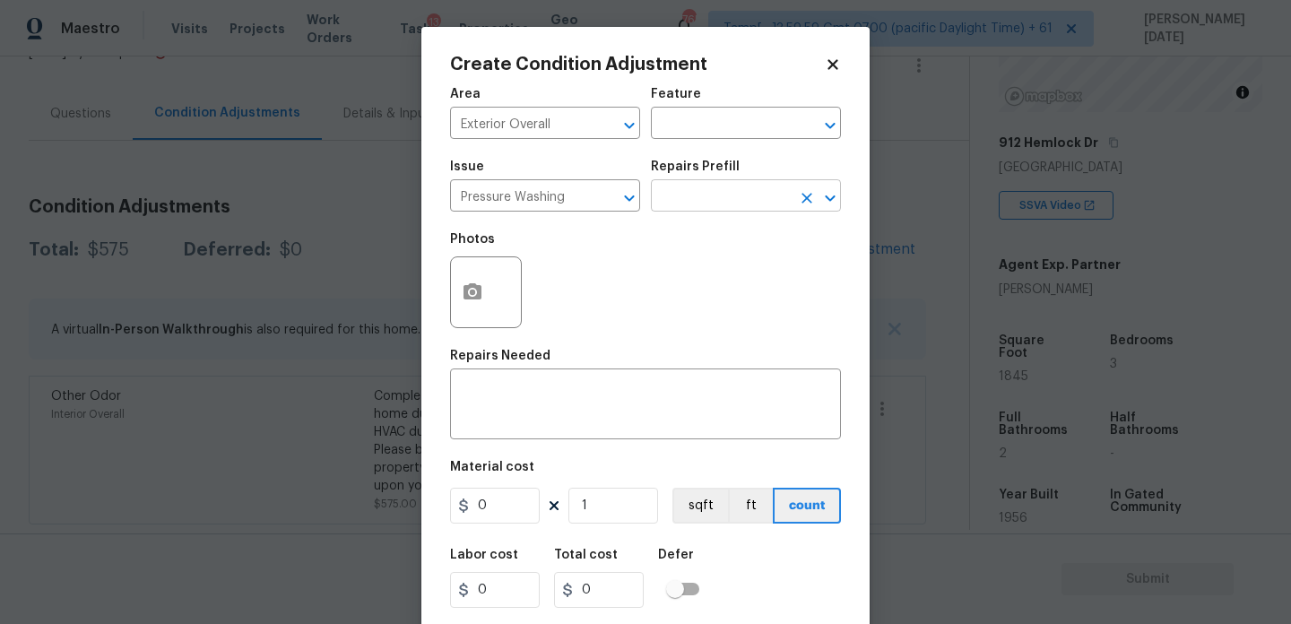
click at [709, 203] on input "text" at bounding box center [721, 198] width 140 height 28
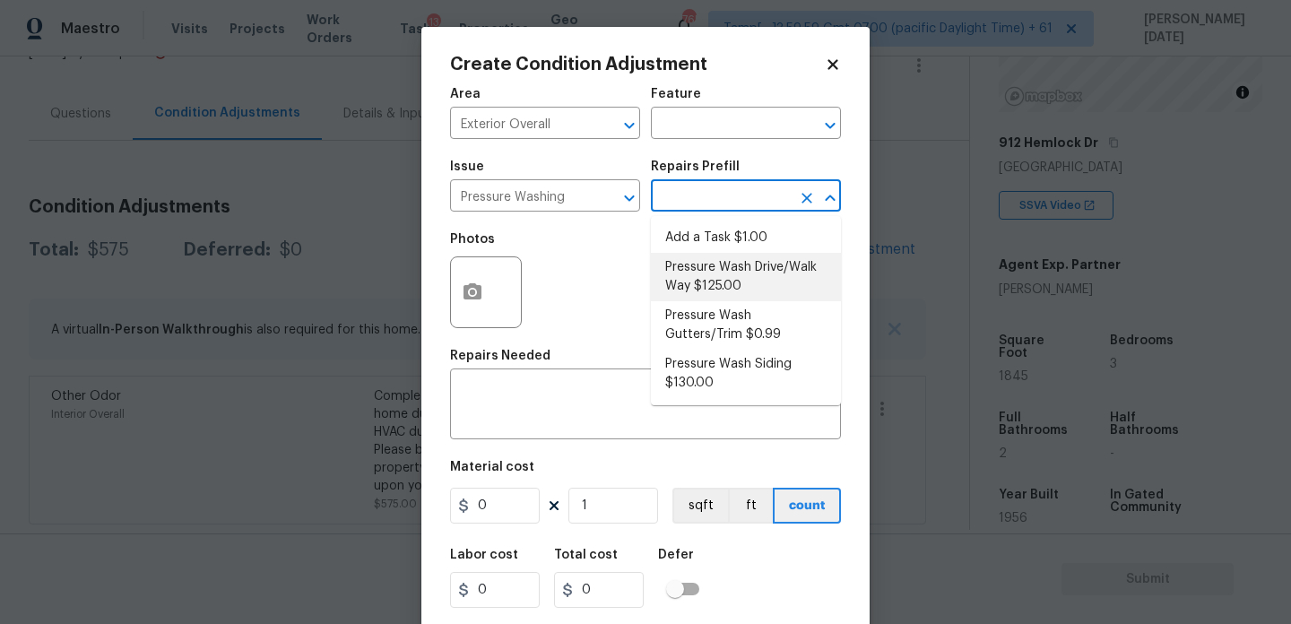
click at [720, 284] on li "Pressure Wash Drive/Walk Way $125.00" at bounding box center [746, 277] width 190 height 48
type input "Siding"
type textarea "Pressure wash the driveways/walkways as directed by the PM. Ensure that all deb…"
type input "125"
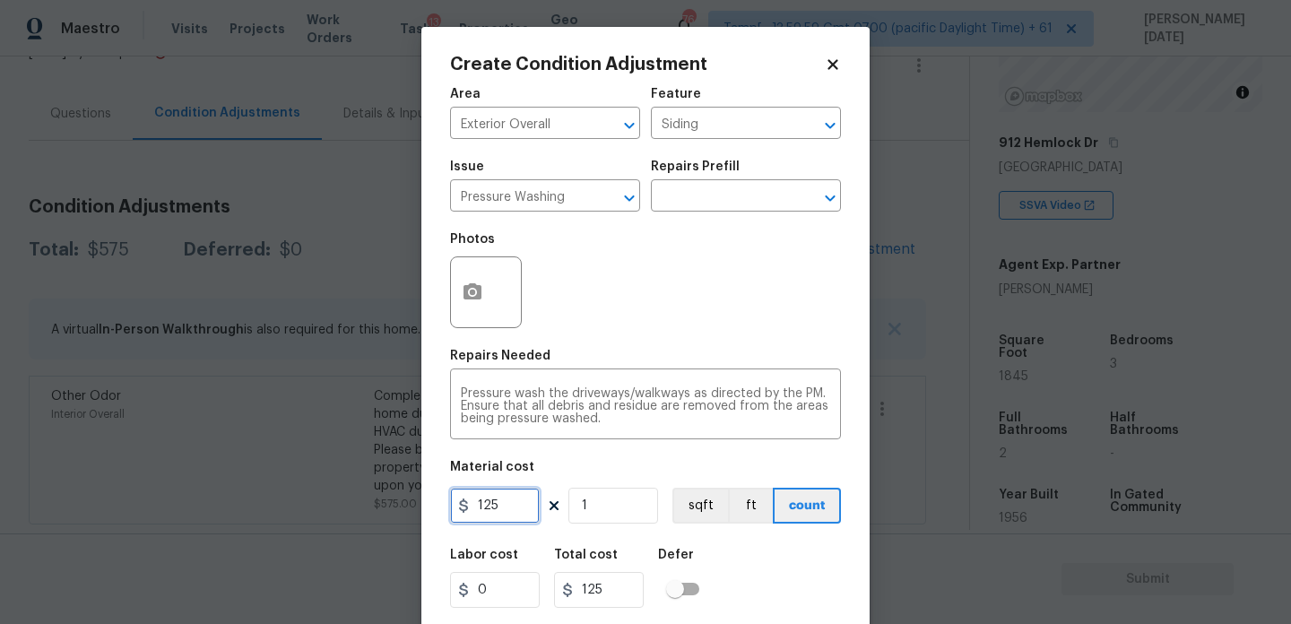
drag, startPoint x: 521, startPoint y: 498, endPoint x: 409, endPoint y: 495, distance: 112.1
click at [409, 495] on div "Create Condition Adjustment Area Exterior Overall ​ Feature Siding ​ Issue Pres…" at bounding box center [645, 312] width 1291 height 624
type input "200"
click at [585, 378] on div "Pressure wash the driveways/walkways as directed by the PM. Ensure that all deb…" at bounding box center [645, 406] width 391 height 66
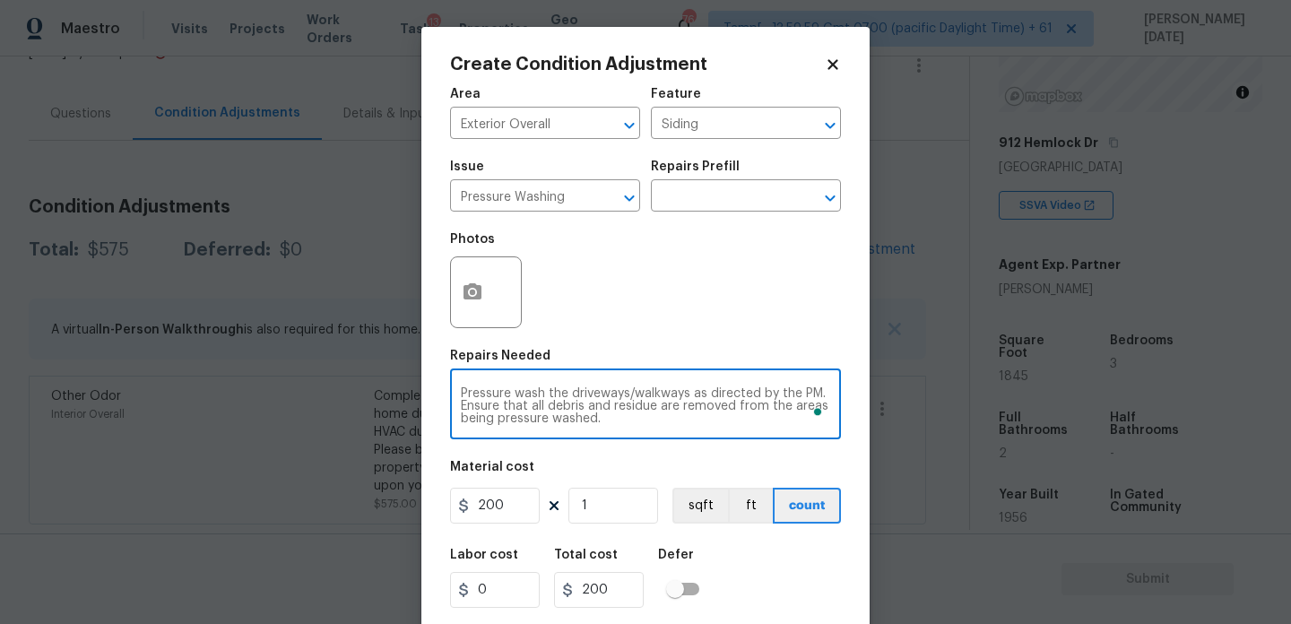
scroll to position [46, 0]
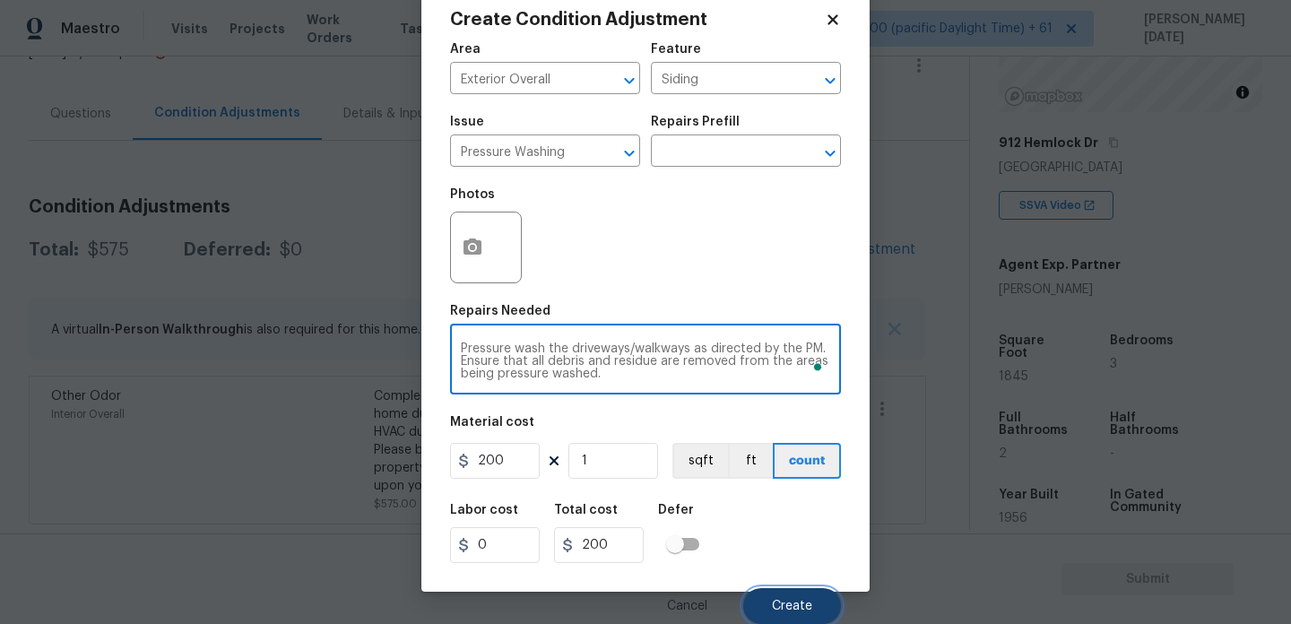
click at [791, 605] on span "Create" at bounding box center [792, 606] width 40 height 13
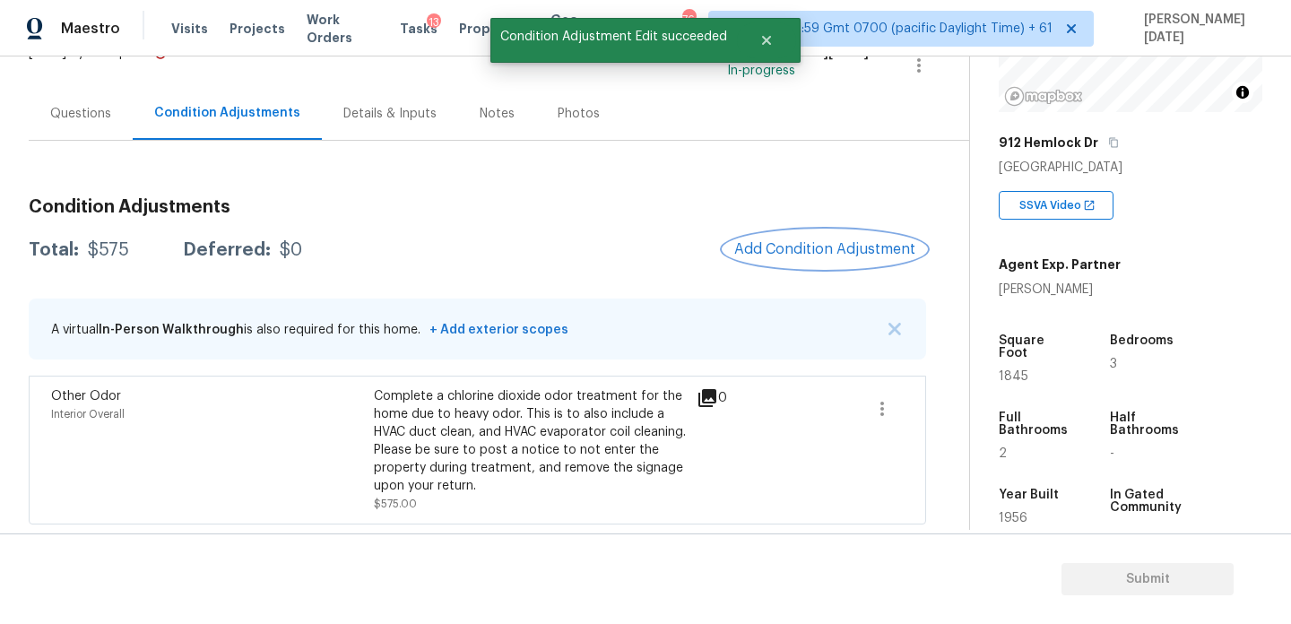
scroll to position [0, 0]
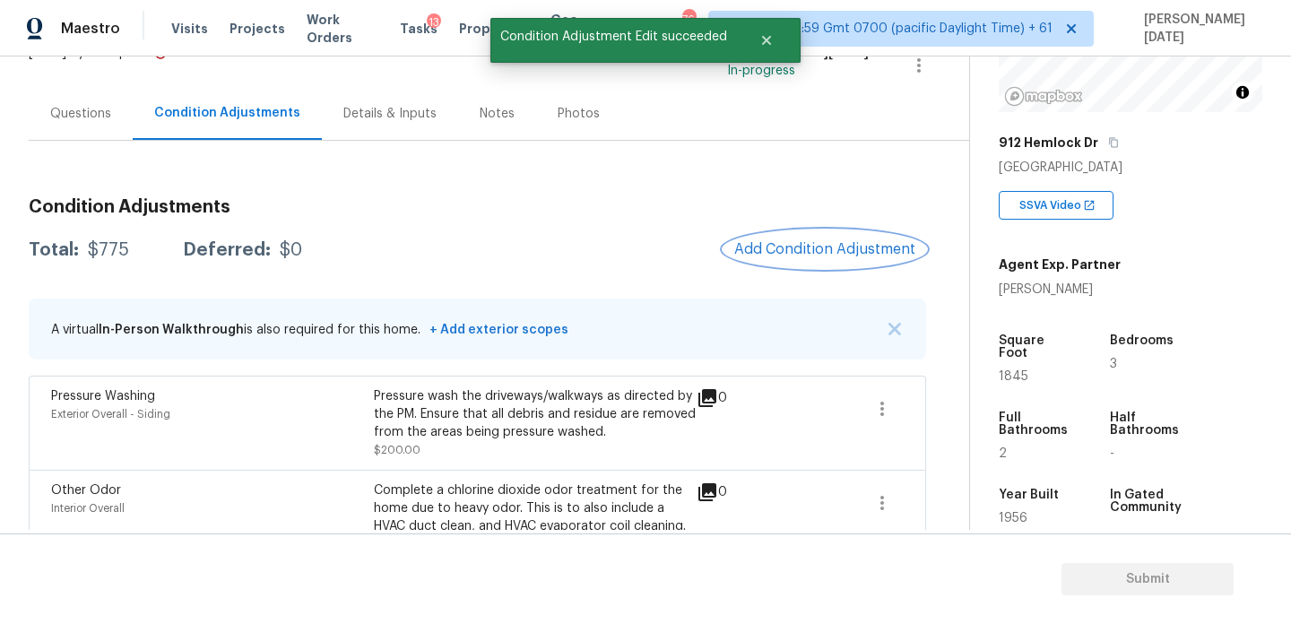
click at [806, 264] on button "Add Condition Adjustment" at bounding box center [824, 249] width 203 height 38
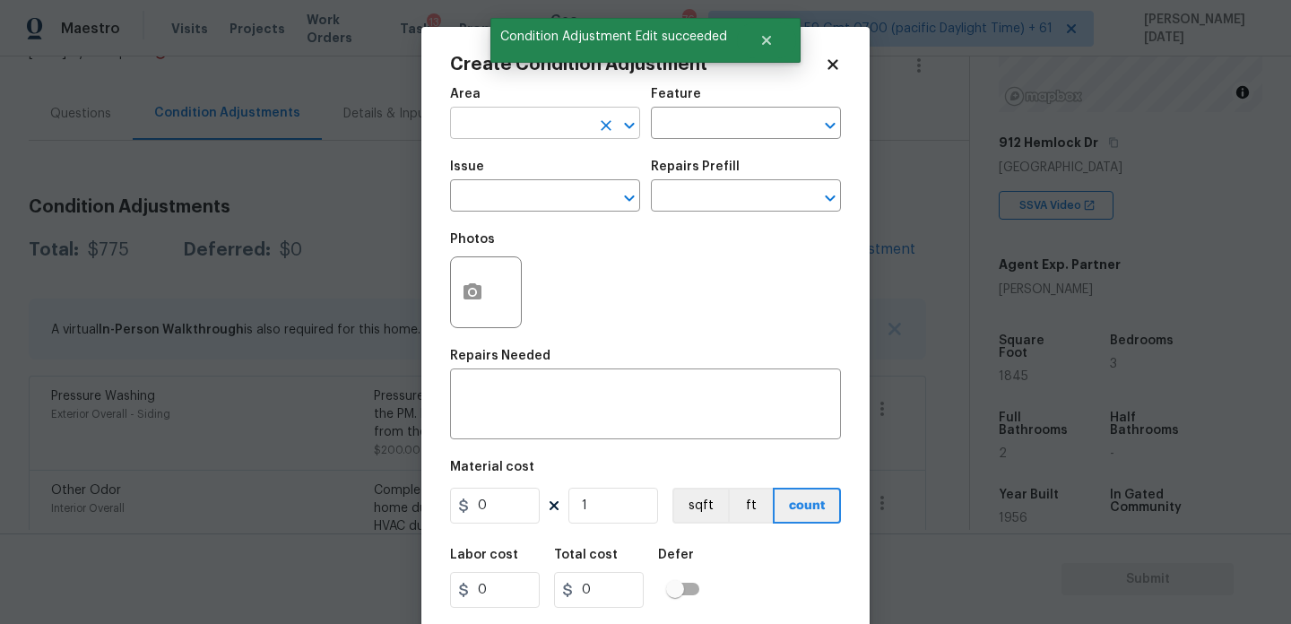
click at [487, 118] on input "text" at bounding box center [520, 125] width 140 height 28
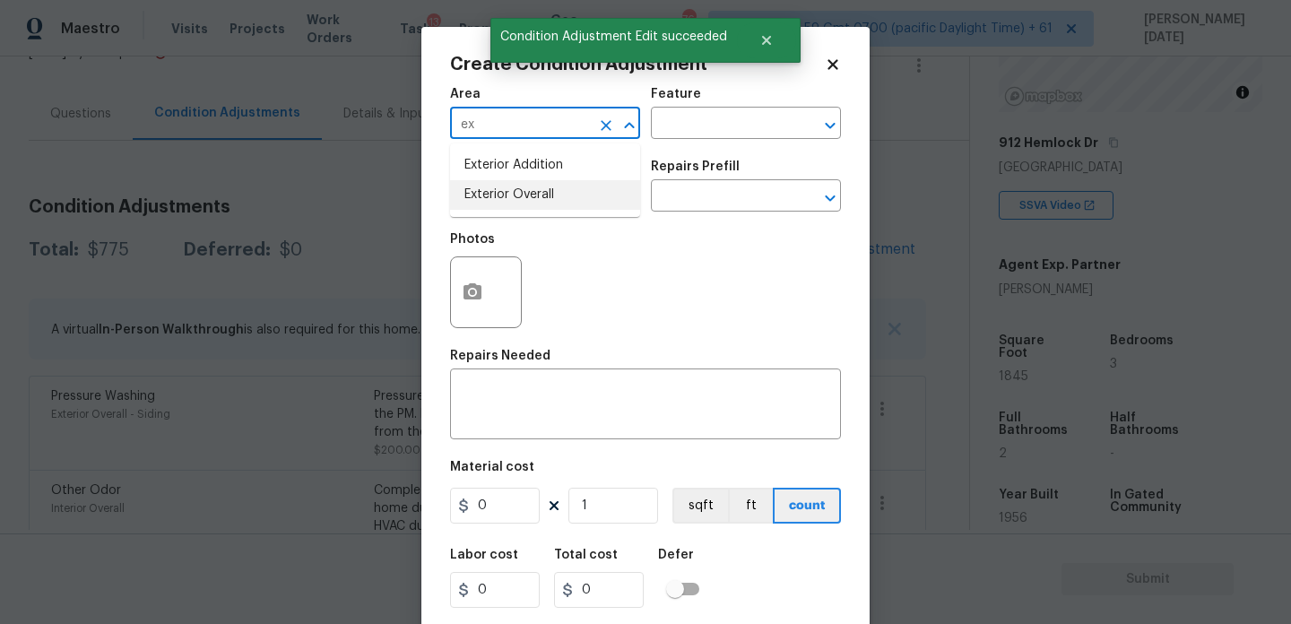
click at [499, 196] on li "Exterior Overall" at bounding box center [545, 195] width 190 height 30
type input "Exterior Overall"
click at [499, 196] on input "text" at bounding box center [520, 198] width 140 height 28
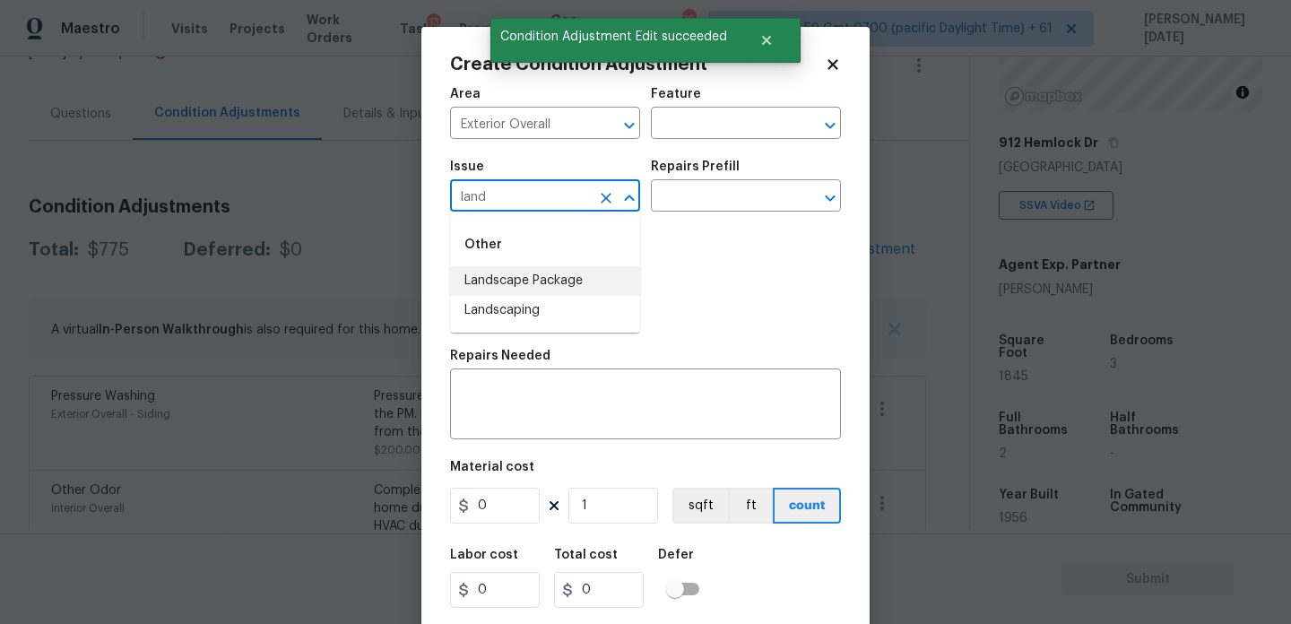
click at [515, 281] on li "Landscape Package" at bounding box center [545, 281] width 190 height 30
type input "Landscape Package"
click at [747, 190] on input "text" at bounding box center [721, 198] width 140 height 28
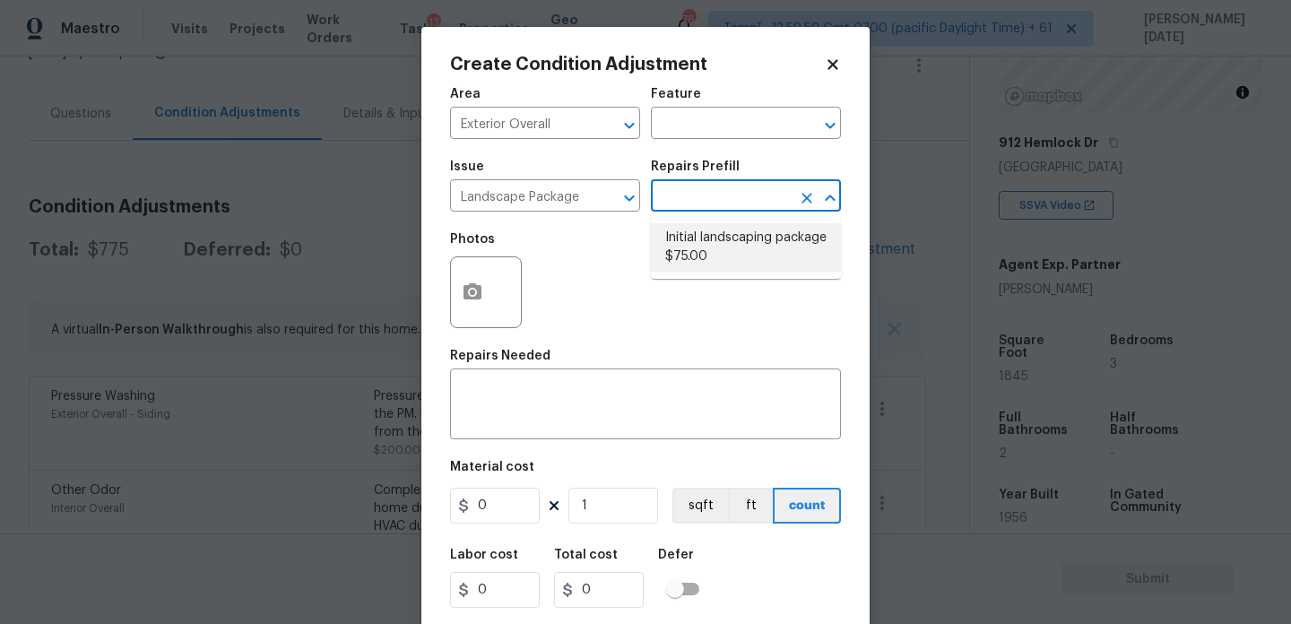
click at [715, 259] on li "Initial landscaping package $75.00" at bounding box center [746, 247] width 190 height 48
type input "Home Readiness Packages"
type textarea "Mowing of grass up to 6" in height. Mow, edge along driveways & sidewalks, trim…"
type input "75"
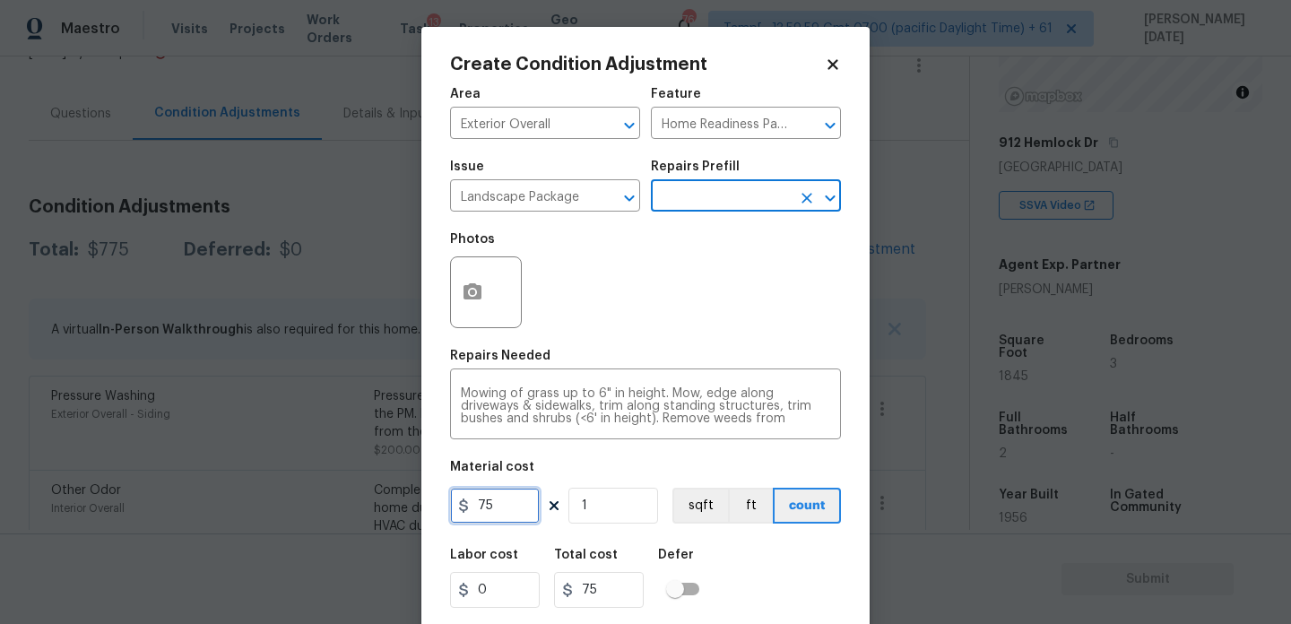
click at [532, 504] on input "75" at bounding box center [495, 506] width 90 height 36
type input "750"
click at [641, 330] on div "Photos" at bounding box center [645, 280] width 391 height 117
click at [506, 282] on div at bounding box center [486, 292] width 72 height 72
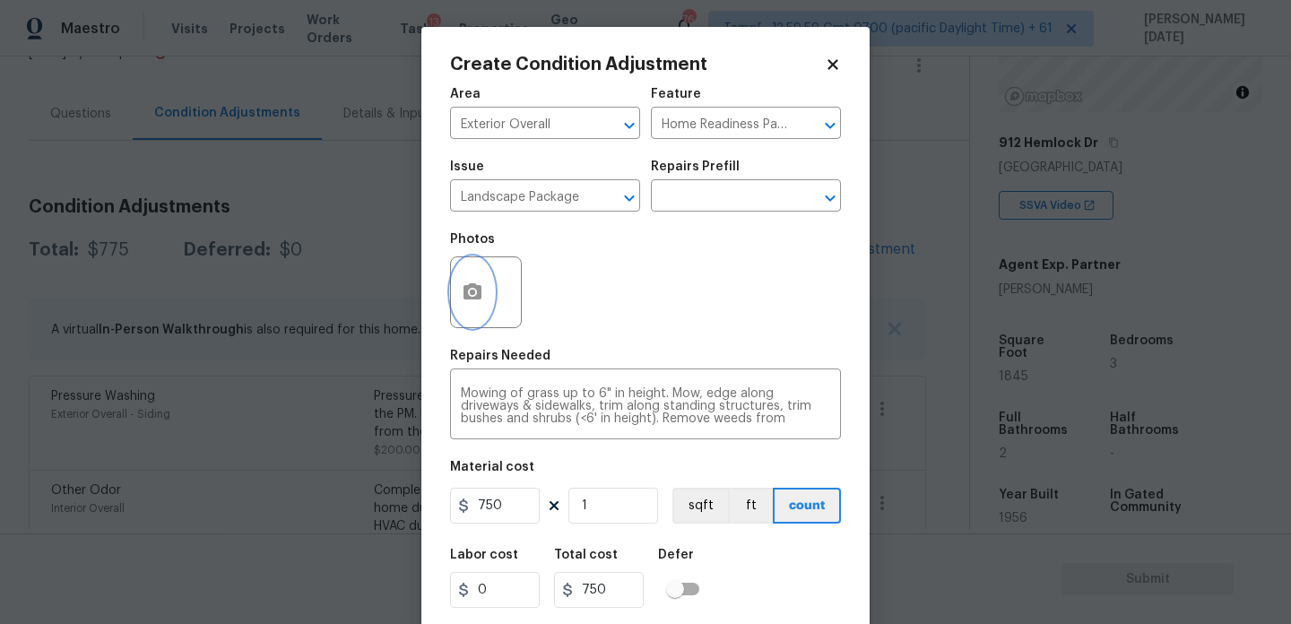
click at [462, 283] on icon "button" at bounding box center [473, 292] width 22 height 22
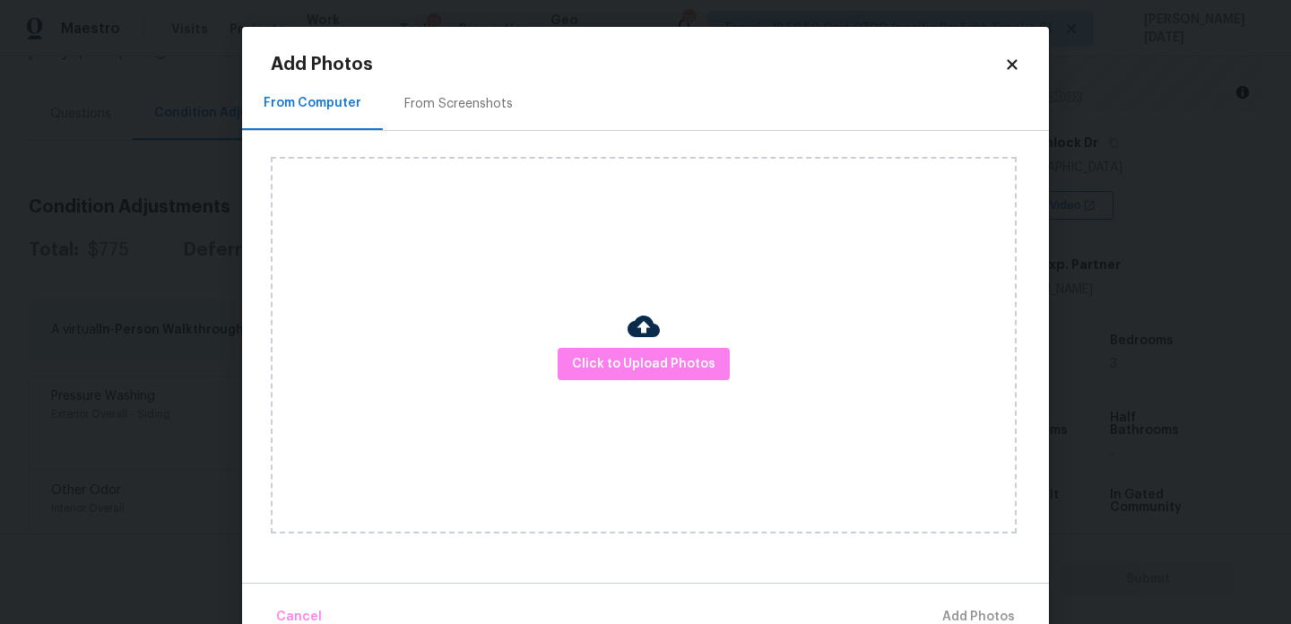
click at [463, 97] on div "From Screenshots" at bounding box center [458, 104] width 108 height 18
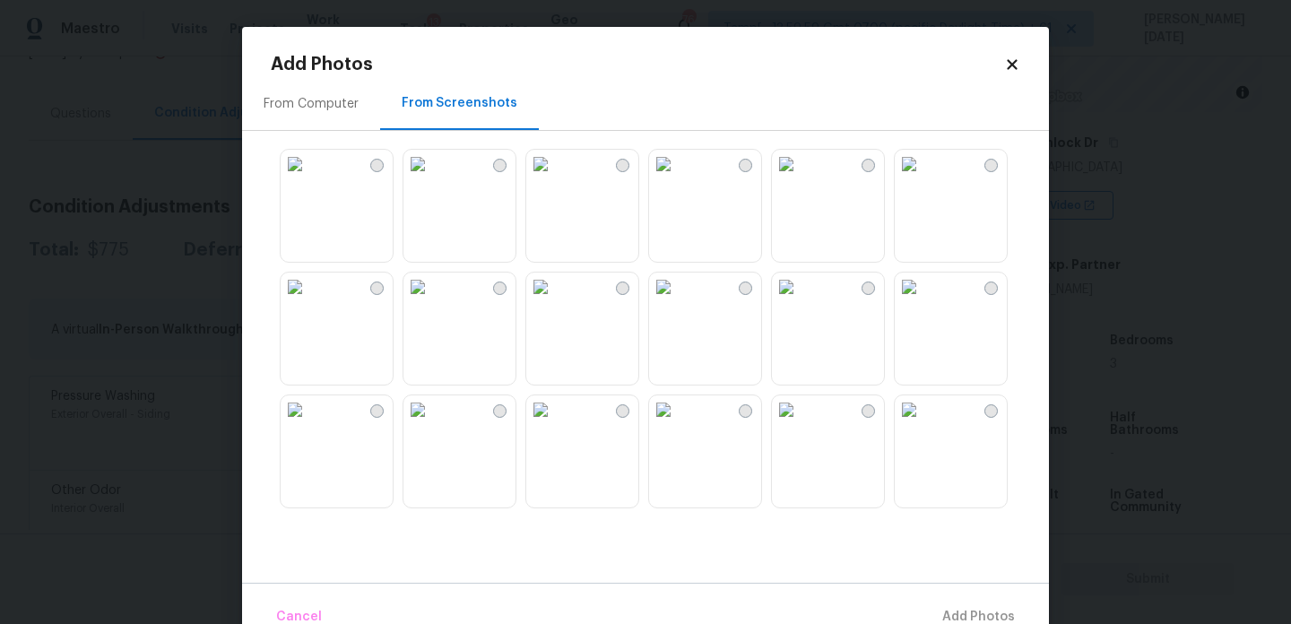
click at [678, 178] on img at bounding box center [663, 164] width 29 height 29
click at [555, 178] on img at bounding box center [540, 164] width 29 height 29
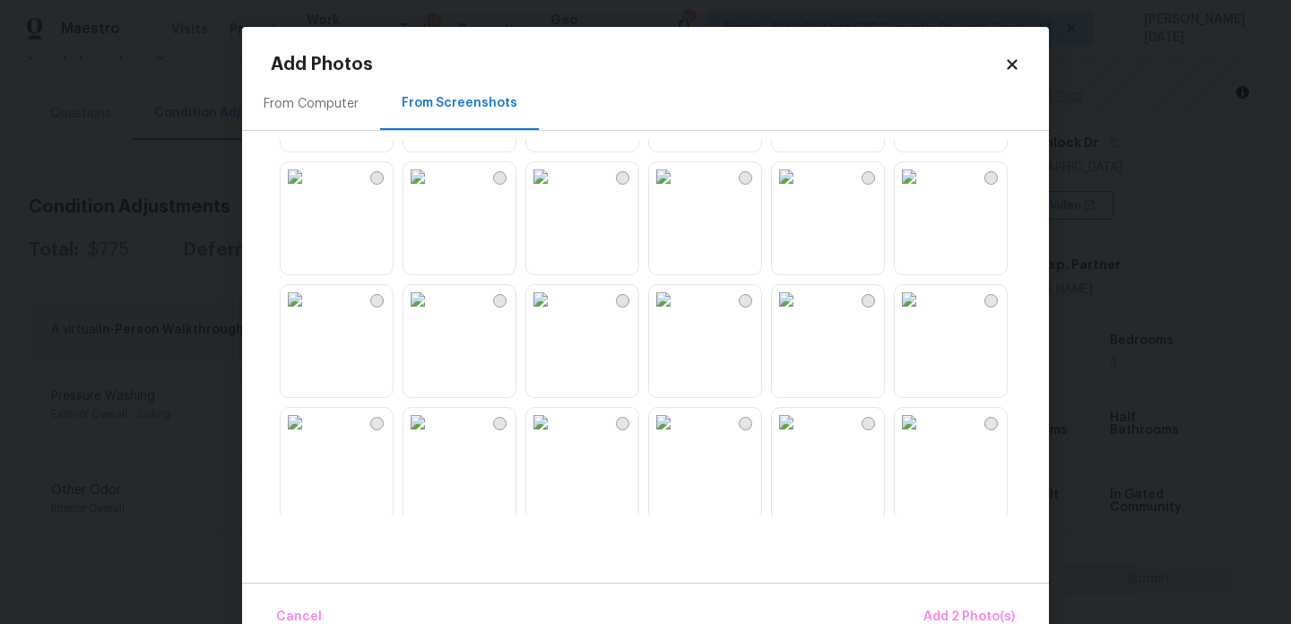
scroll to position [346, 0]
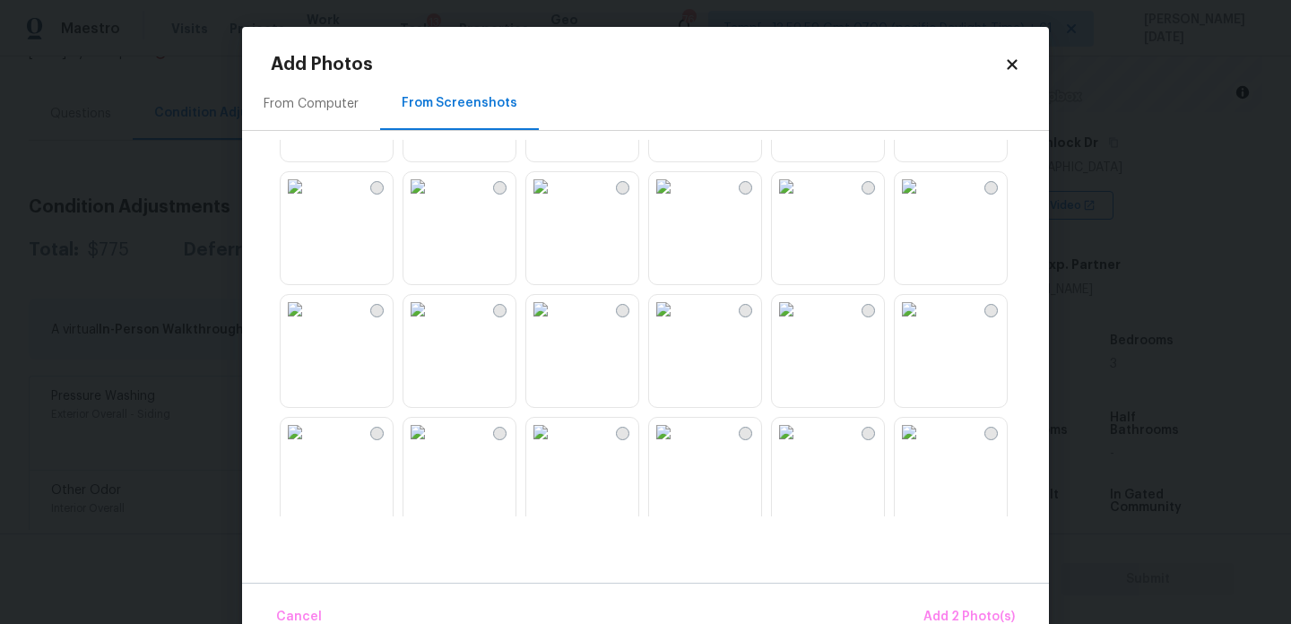
click at [678, 324] on img at bounding box center [663, 309] width 29 height 29
click at [950, 602] on button "Add 3 Photo(s)" at bounding box center [969, 617] width 105 height 39
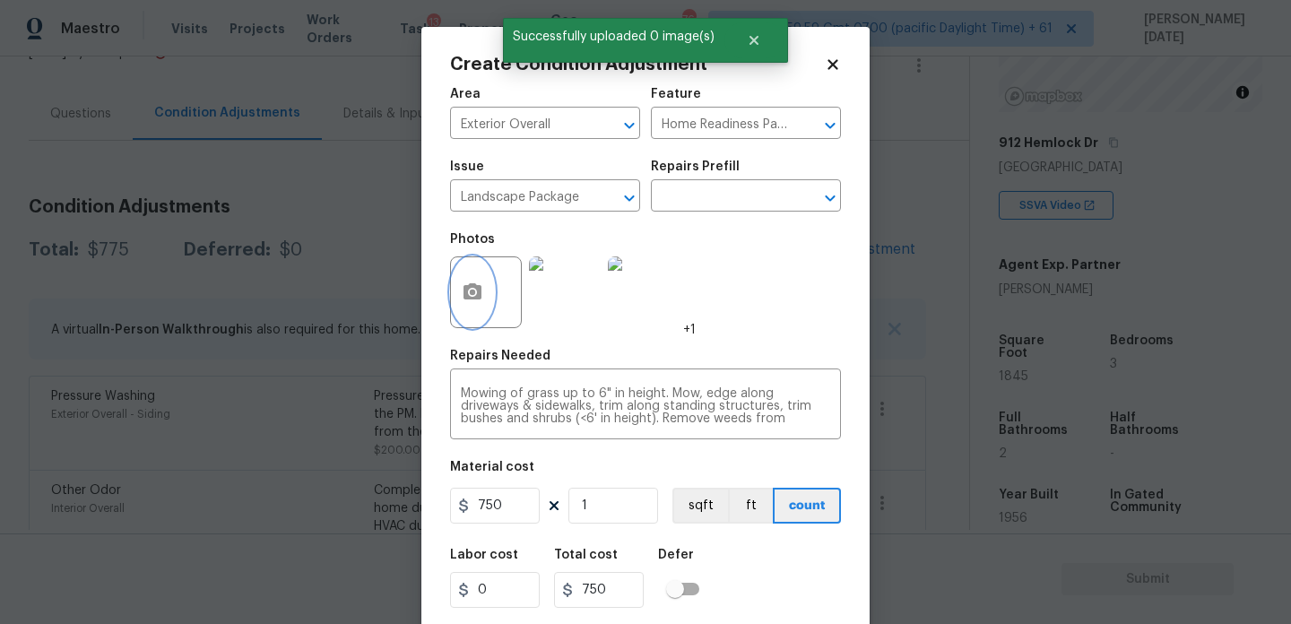
scroll to position [46, 0]
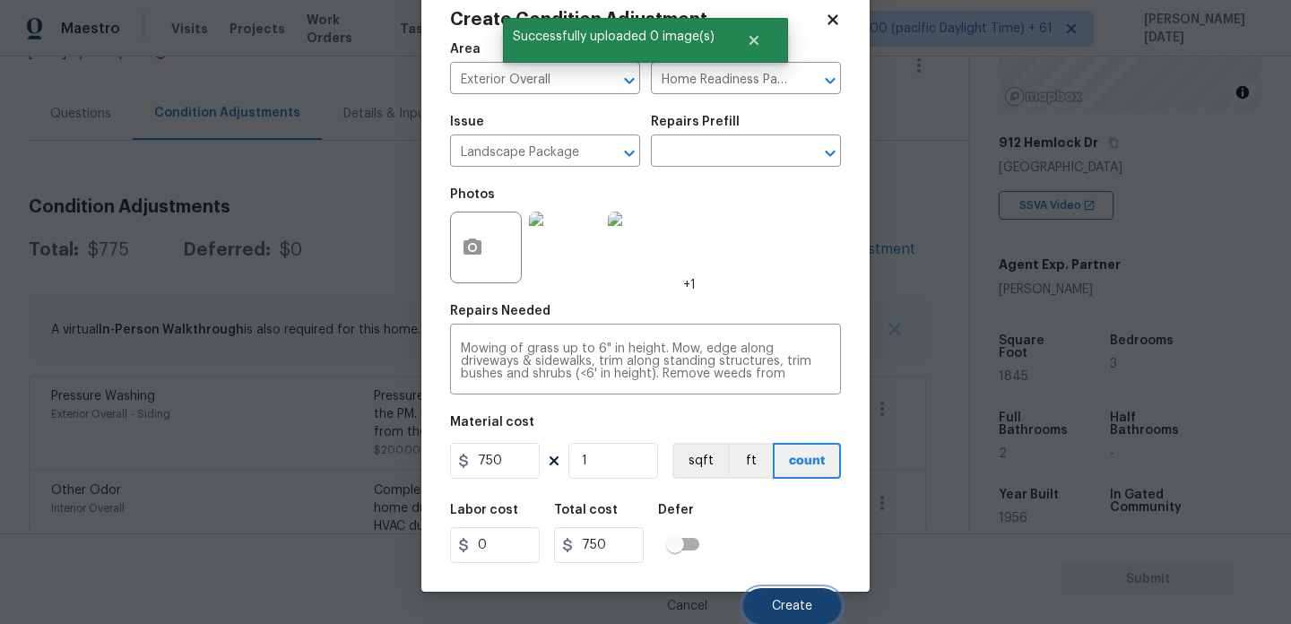
click at [817, 618] on button "Create" at bounding box center [792, 606] width 98 height 36
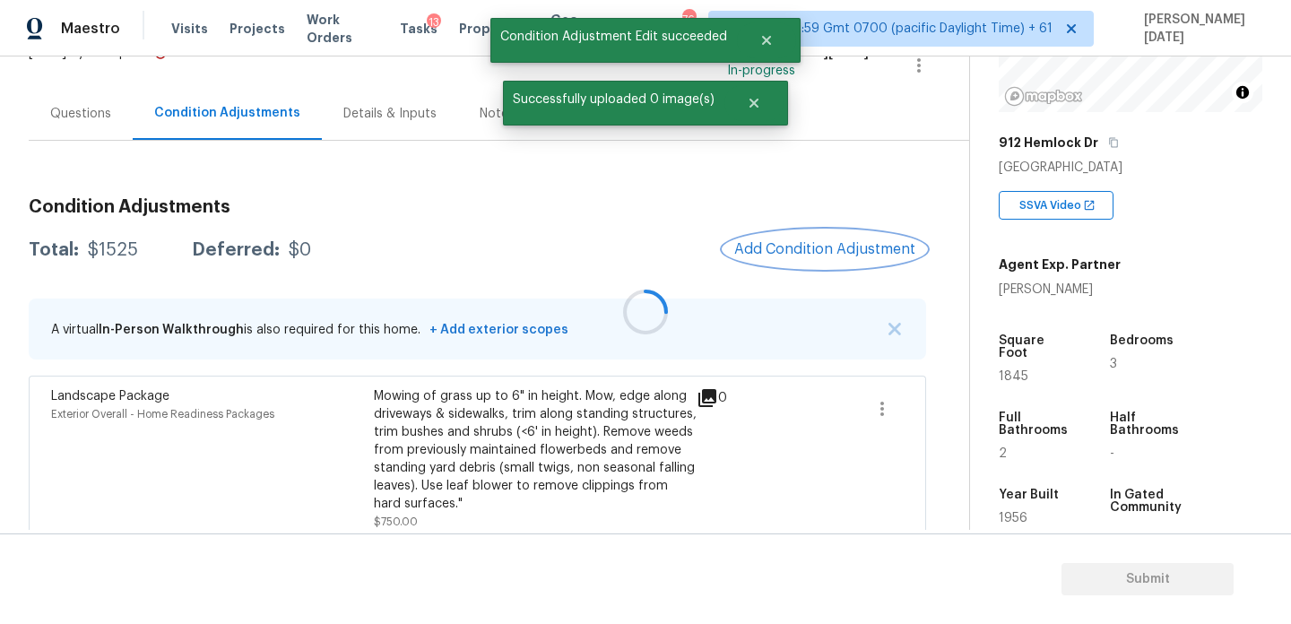
scroll to position [0, 0]
click at [809, 242] on span "Add Condition Adjustment" at bounding box center [824, 249] width 181 height 16
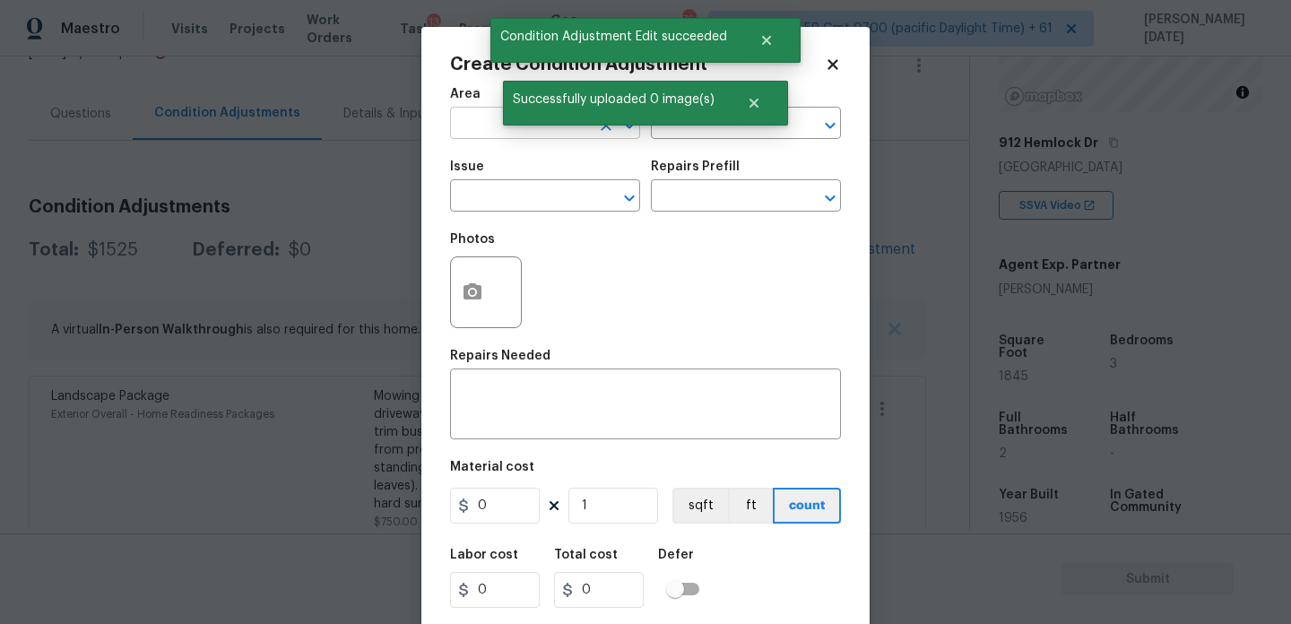
click at [473, 118] on input "text" at bounding box center [520, 125] width 140 height 28
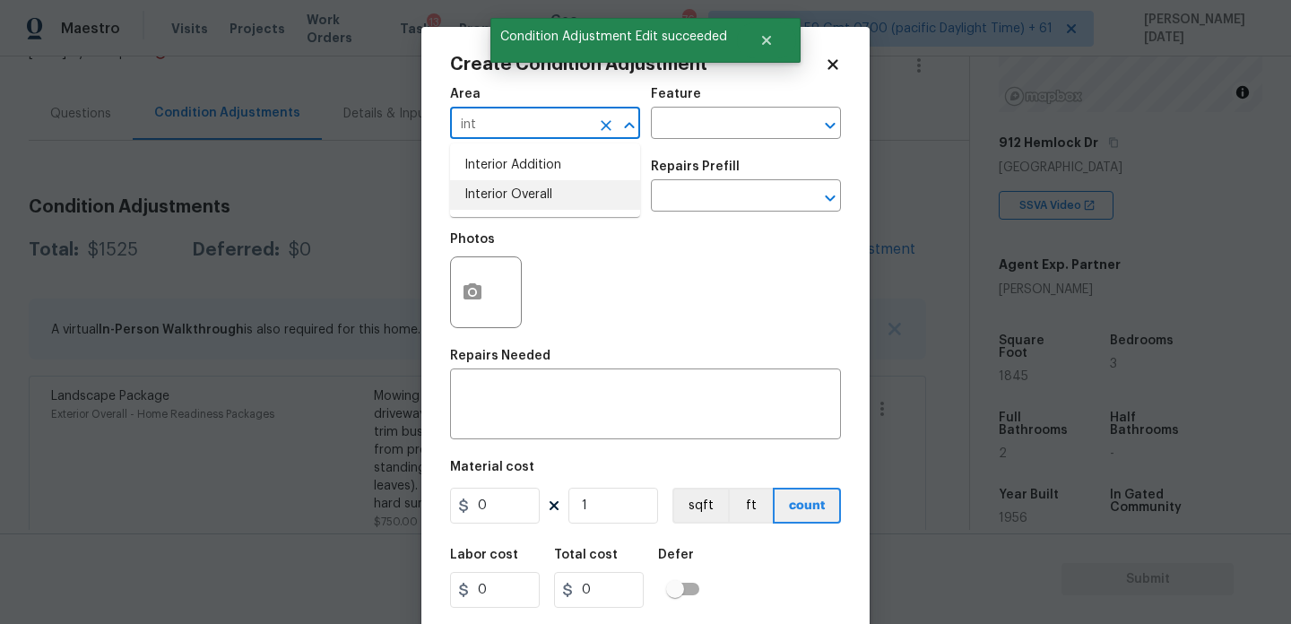
click at [494, 187] on li "Interior Overall" at bounding box center [545, 195] width 190 height 30
type input "Interior Overall"
click at [494, 187] on input "text" at bounding box center [520, 198] width 140 height 28
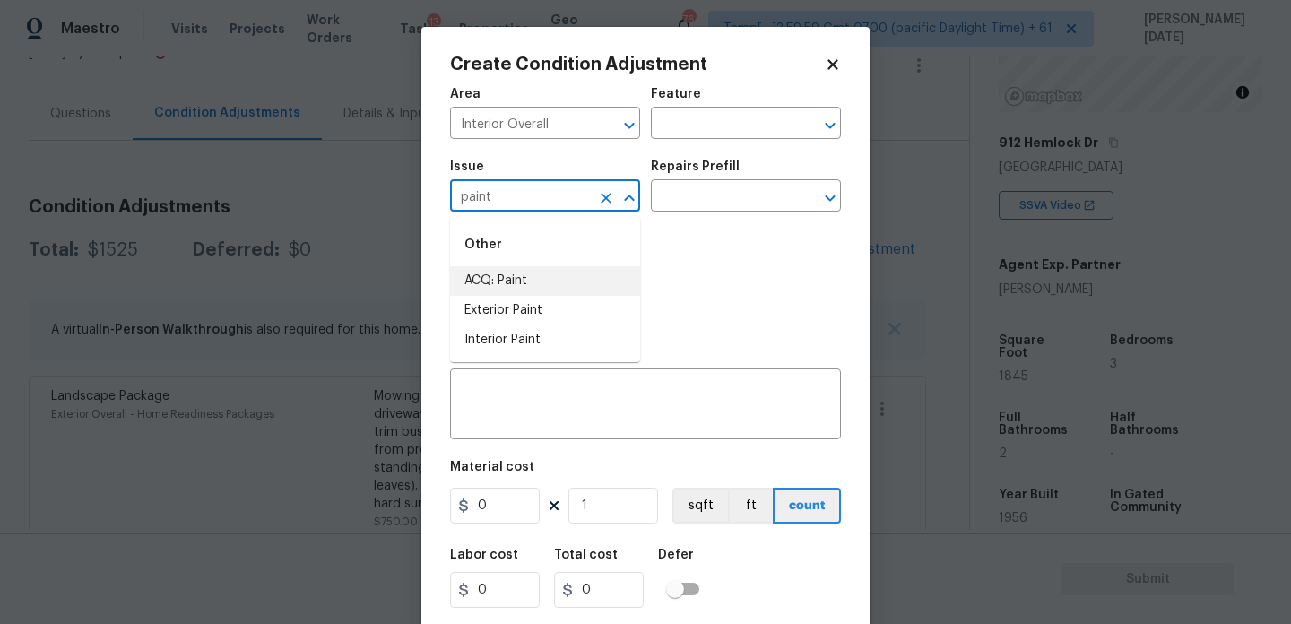
click at [518, 290] on li "ACQ: Paint" at bounding box center [545, 281] width 190 height 30
type input "ACQ: Paint"
click at [646, 228] on div "Photos" at bounding box center [645, 280] width 391 height 117
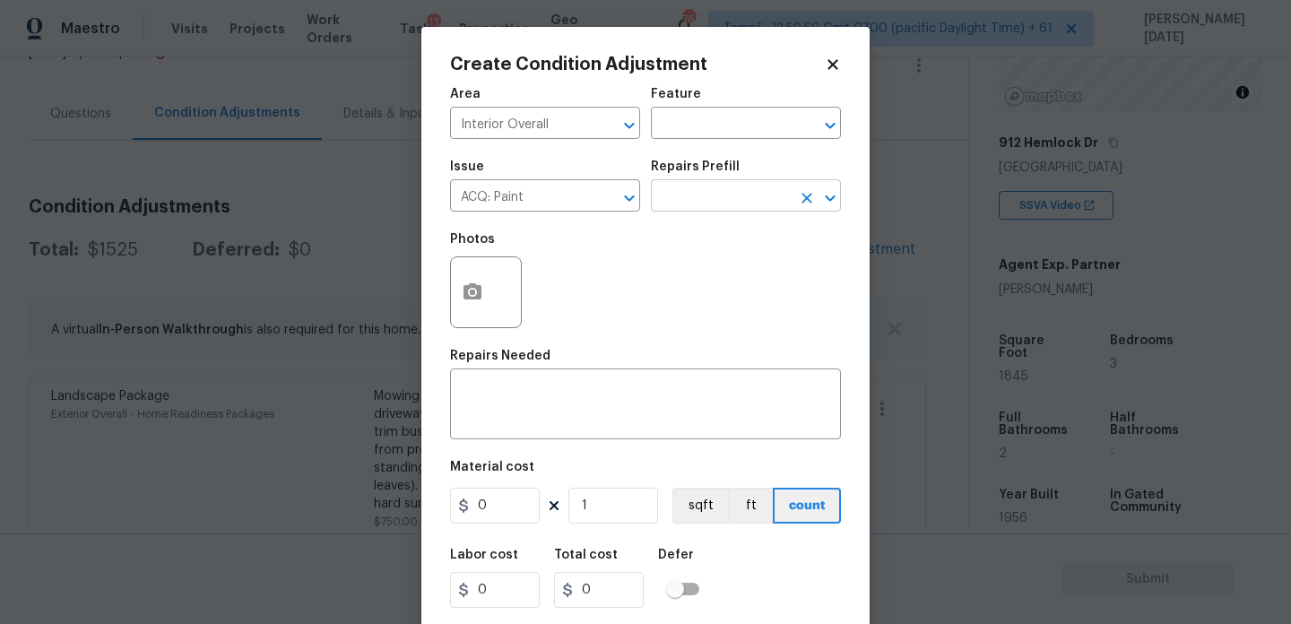
click at [675, 211] on input "text" at bounding box center [721, 198] width 140 height 28
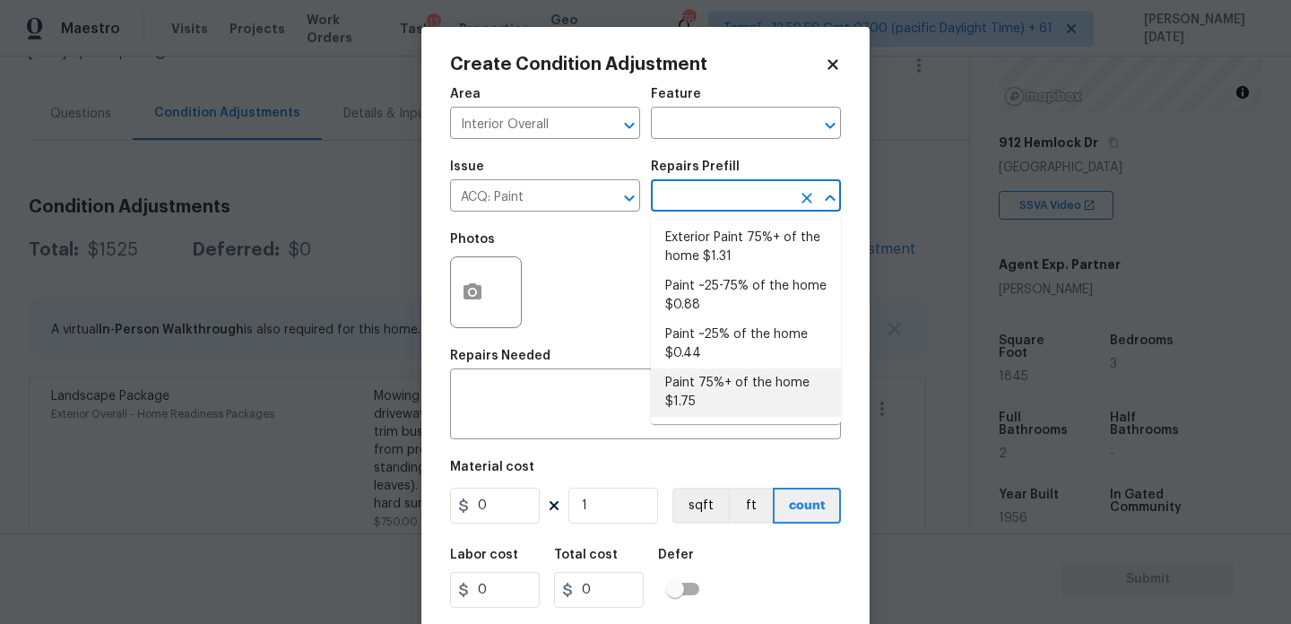
click at [715, 383] on li "Paint 75%+ of the home $1.75" at bounding box center [746, 392] width 190 height 48
type input "Acquisition"
type textarea "Acquisition Scope: 75%+ of the home will likely require interior paint"
type input "1.75"
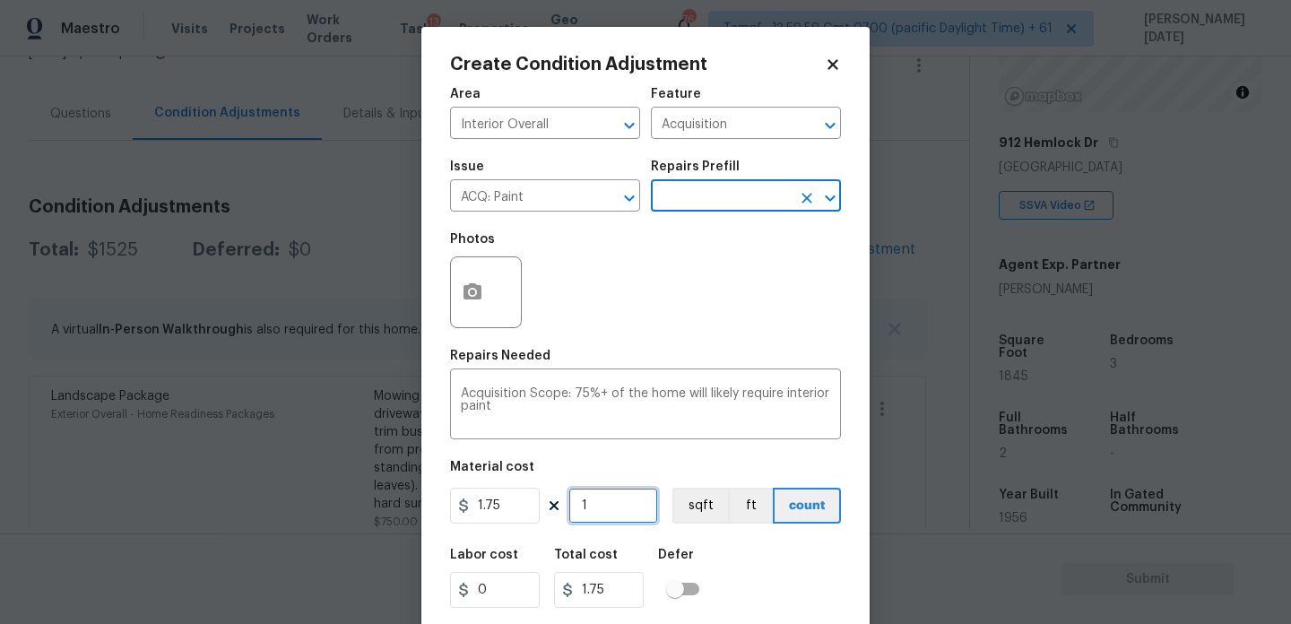
click at [627, 506] on input "1" at bounding box center [613, 506] width 90 height 36
type input "0"
paste input "1845"
type input "1845"
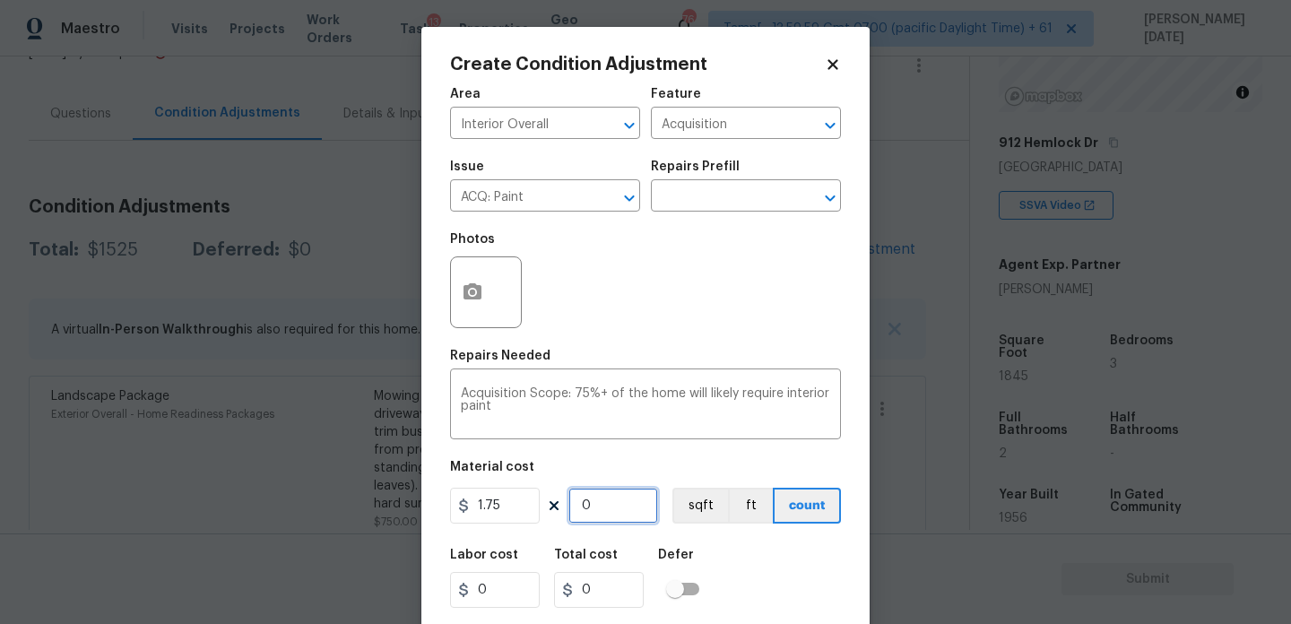
type input "3228.75"
type input "1845"
click at [480, 289] on icon "button" at bounding box center [472, 291] width 18 height 16
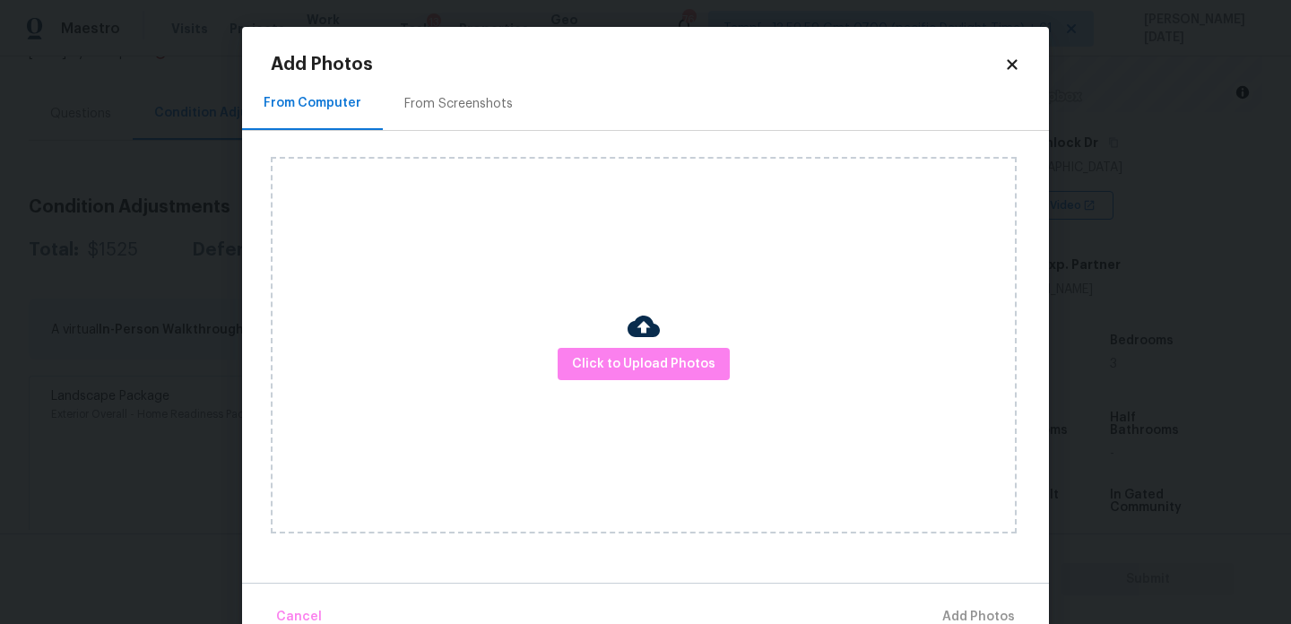
click at [467, 70] on h2 "Add Photos" at bounding box center [637, 65] width 733 height 18
click at [468, 91] on div "From Screenshots" at bounding box center [458, 103] width 151 height 53
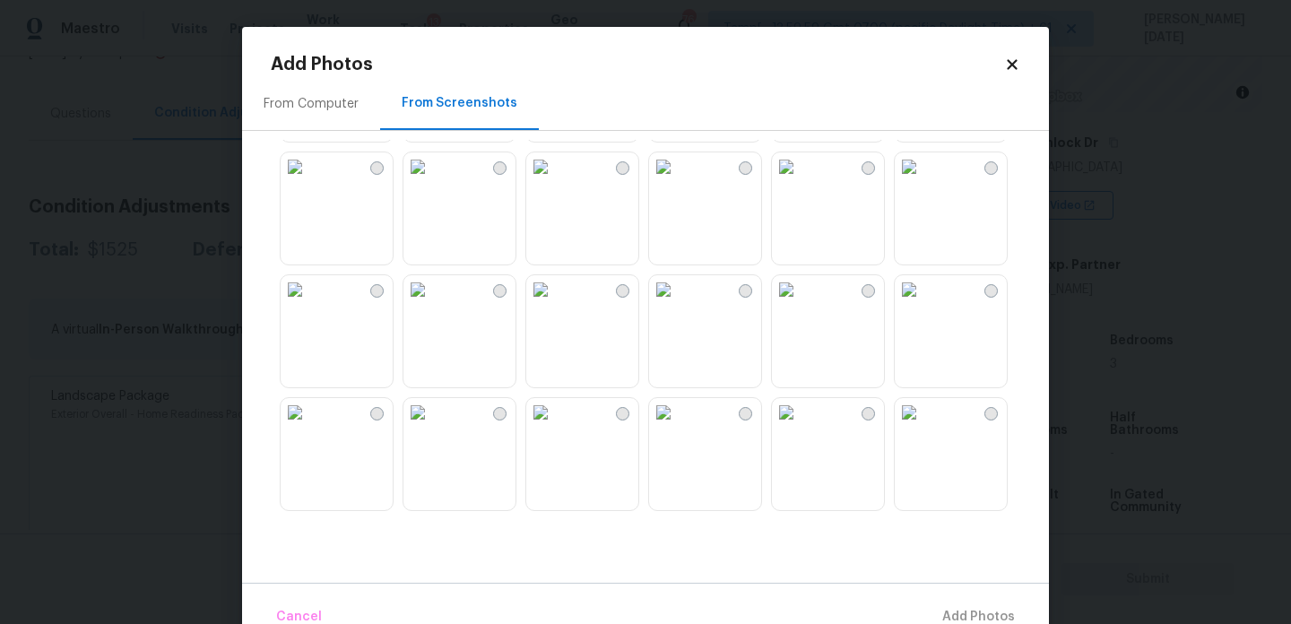
scroll to position [78, 0]
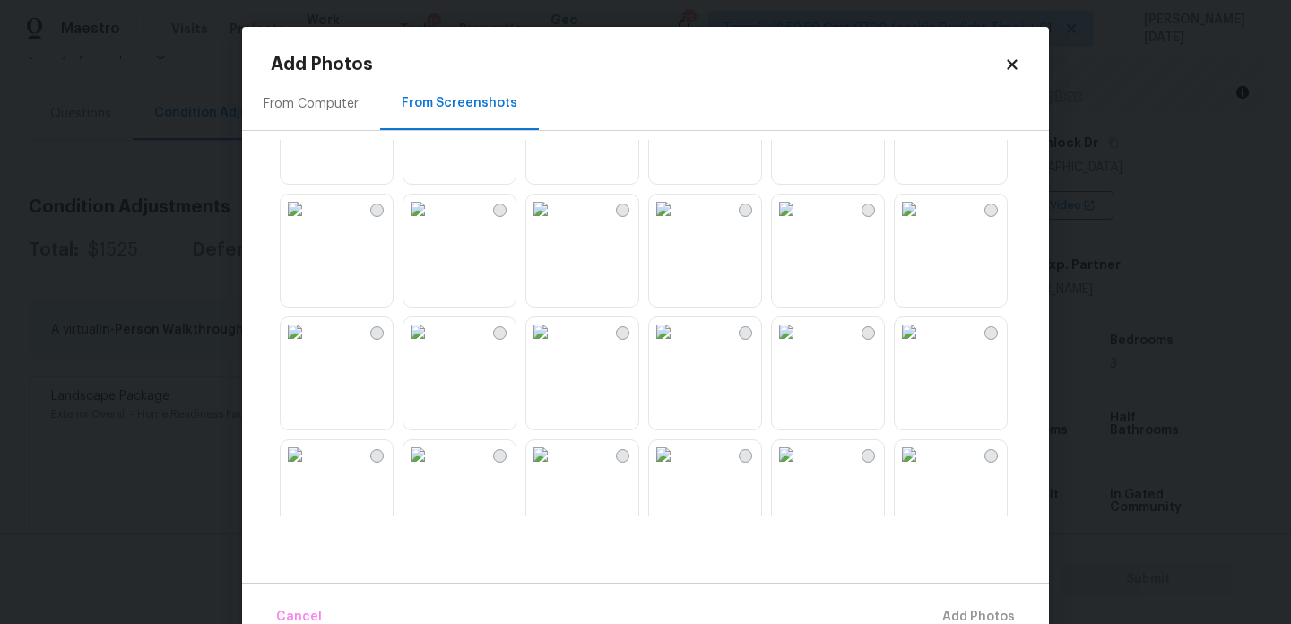
click at [678, 223] on img at bounding box center [663, 209] width 29 height 29
click at [432, 223] on img at bounding box center [417, 209] width 29 height 29
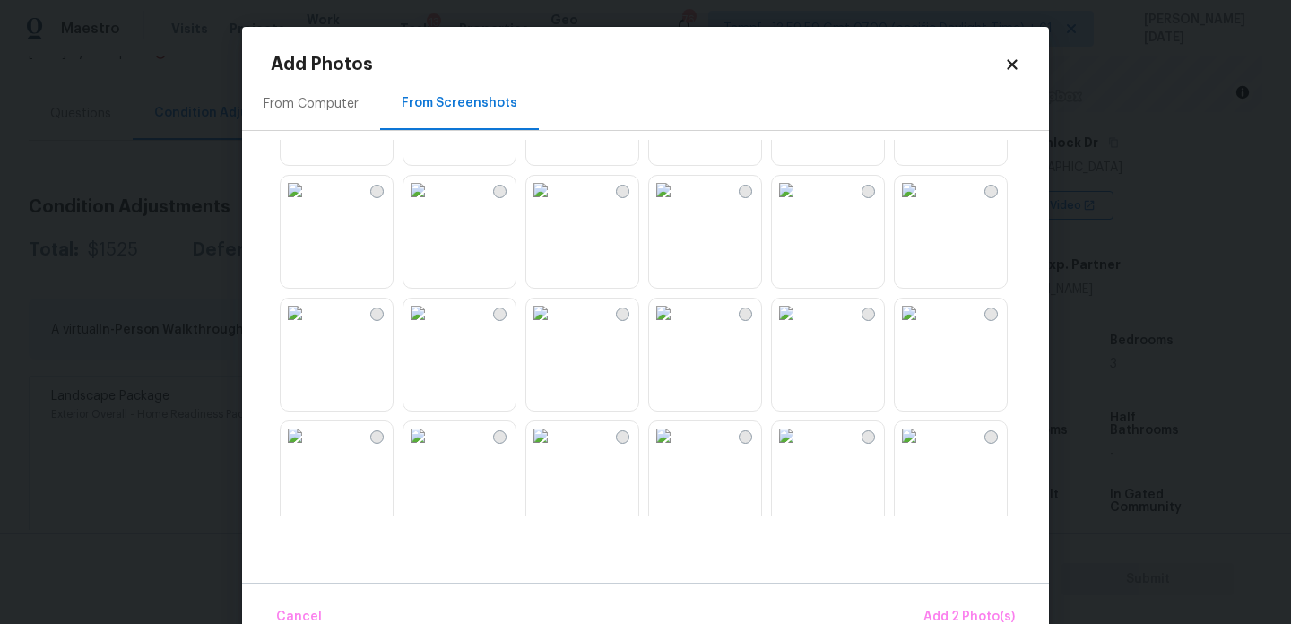
scroll to position [480, 0]
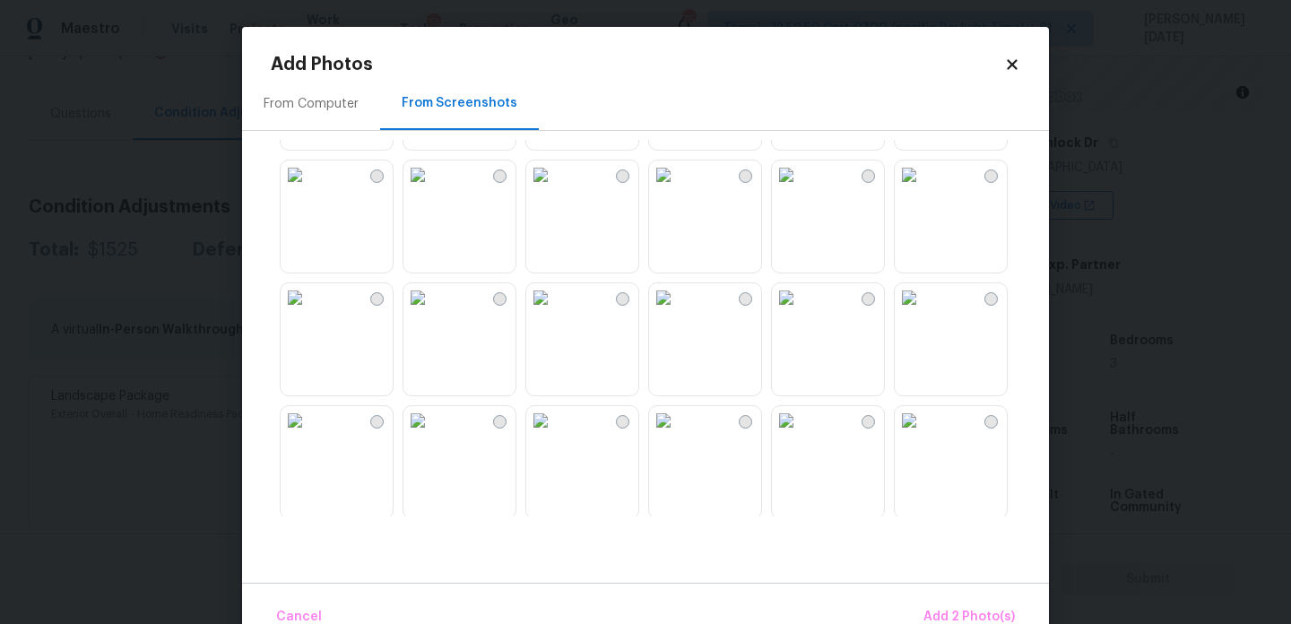
click at [540, 189] on img at bounding box center [540, 174] width 29 height 29
click at [432, 304] on img at bounding box center [417, 297] width 29 height 29
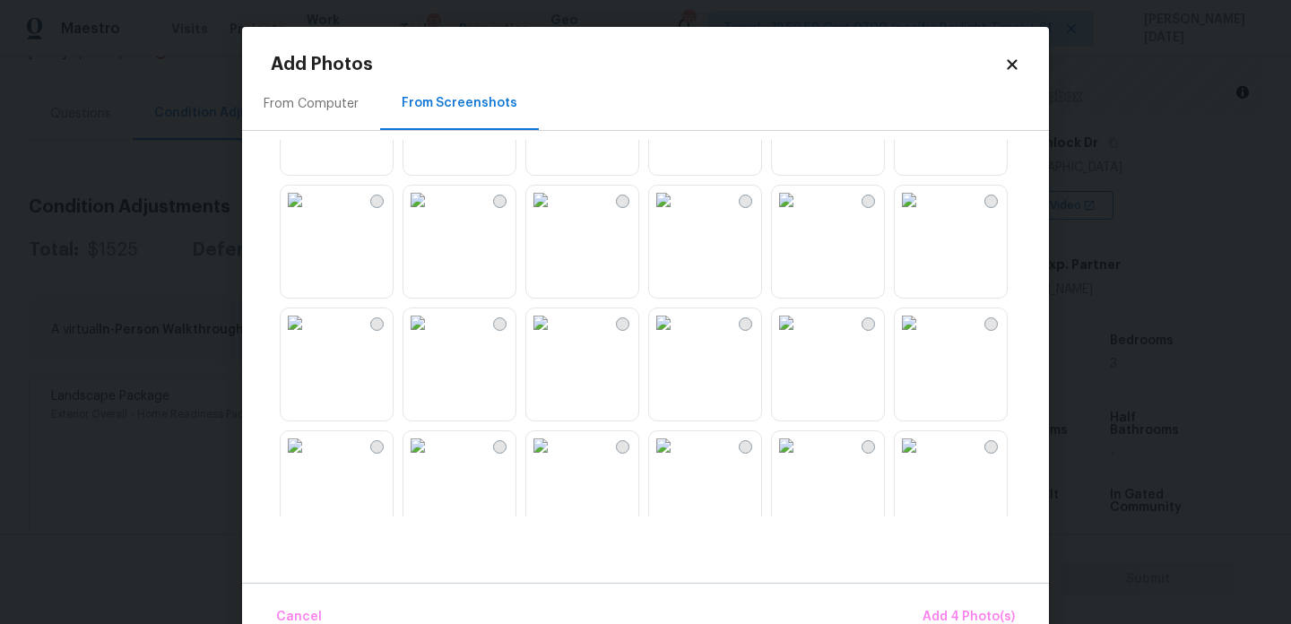
scroll to position [1071, 0]
click at [787, 212] on img at bounding box center [786, 198] width 29 height 29
click at [923, 335] on img at bounding box center [909, 321] width 29 height 29
click at [800, 335] on img at bounding box center [786, 321] width 29 height 29
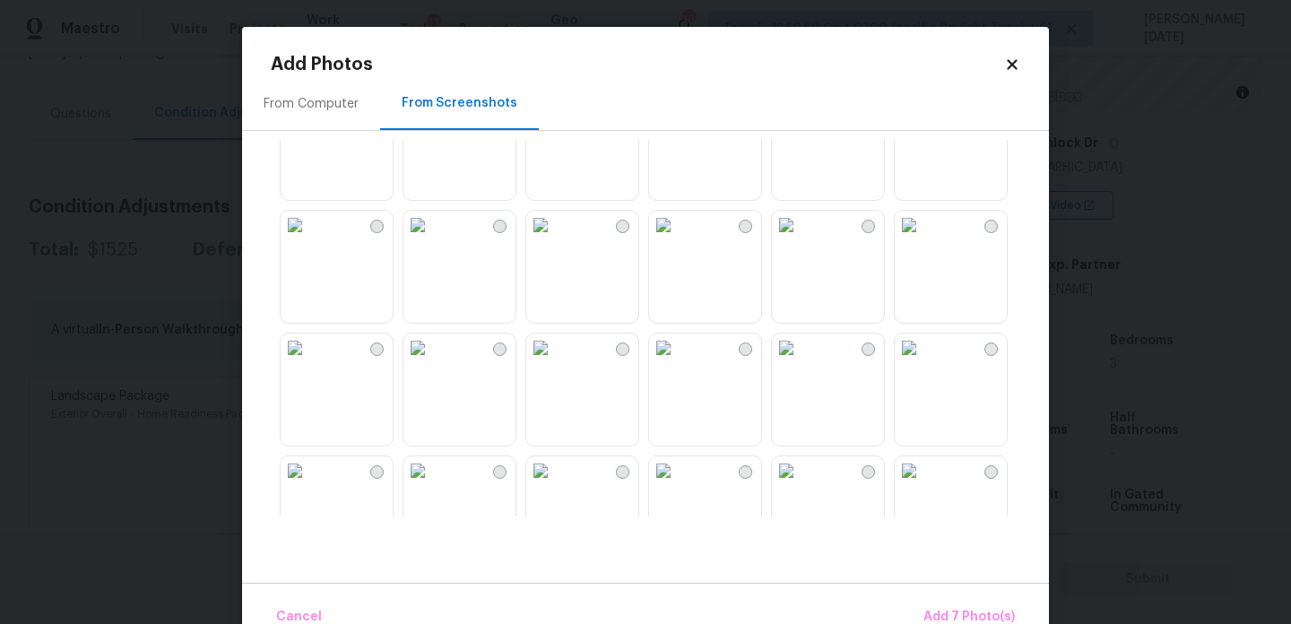
scroll to position [1537, 0]
click at [678, 238] on img at bounding box center [663, 223] width 29 height 29
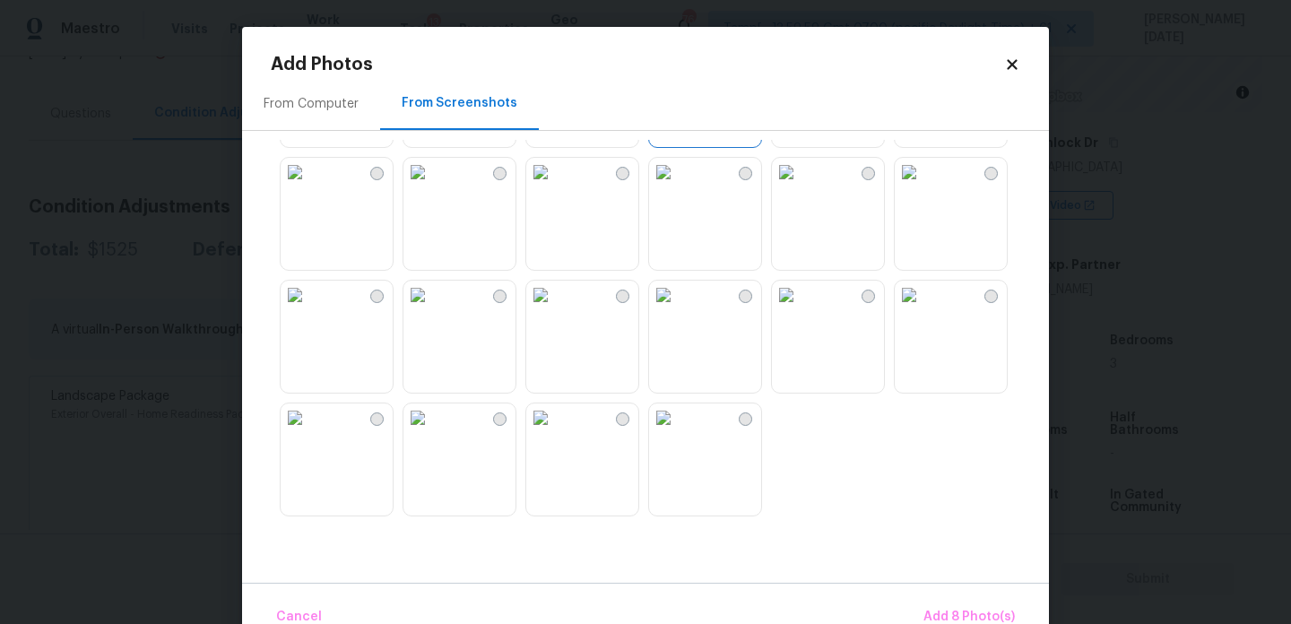
click at [432, 309] on img at bounding box center [417, 295] width 29 height 29
click at [555, 309] on img at bounding box center [540, 295] width 29 height 29
click at [678, 309] on img at bounding box center [663, 295] width 29 height 29
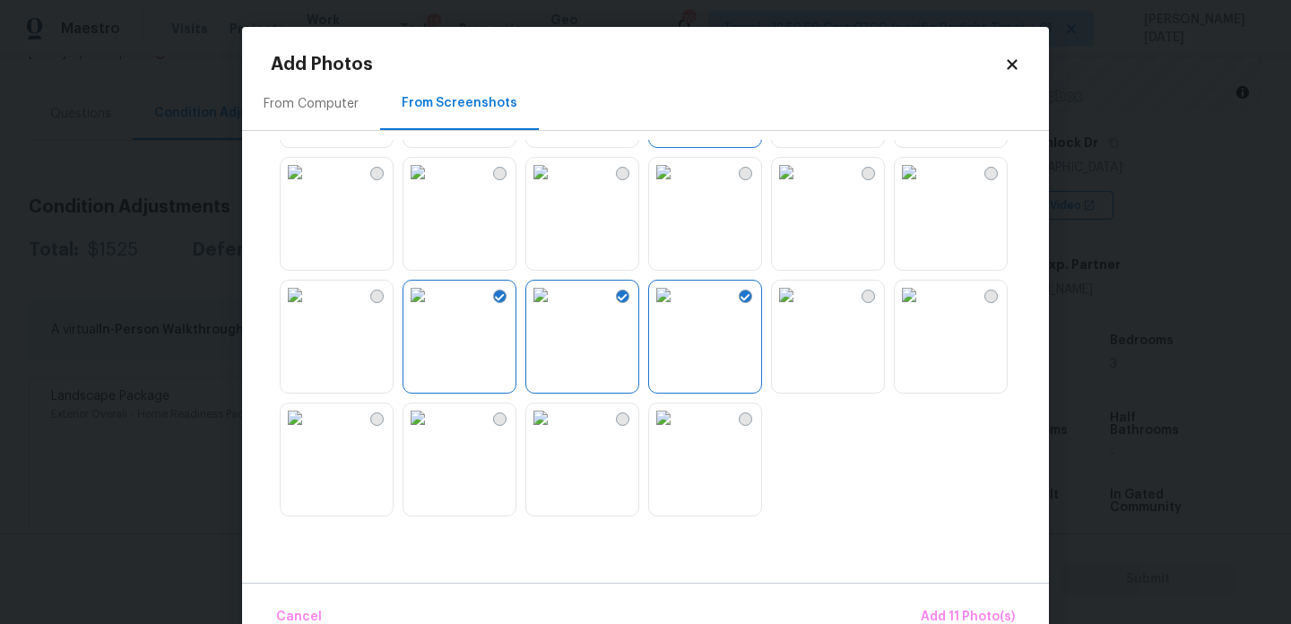
click at [309, 186] on img at bounding box center [295, 172] width 29 height 29
click at [309, 309] on img at bounding box center [295, 295] width 29 height 29
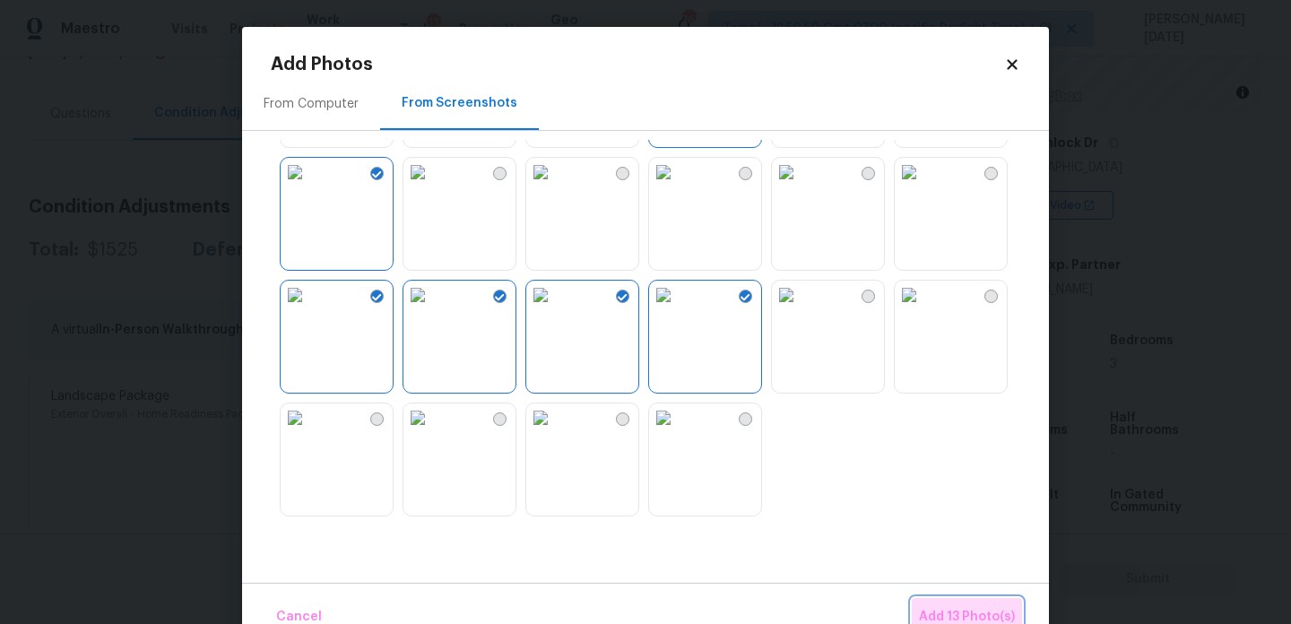
click at [964, 606] on span "Add 13 Photo(s)" at bounding box center [967, 617] width 96 height 22
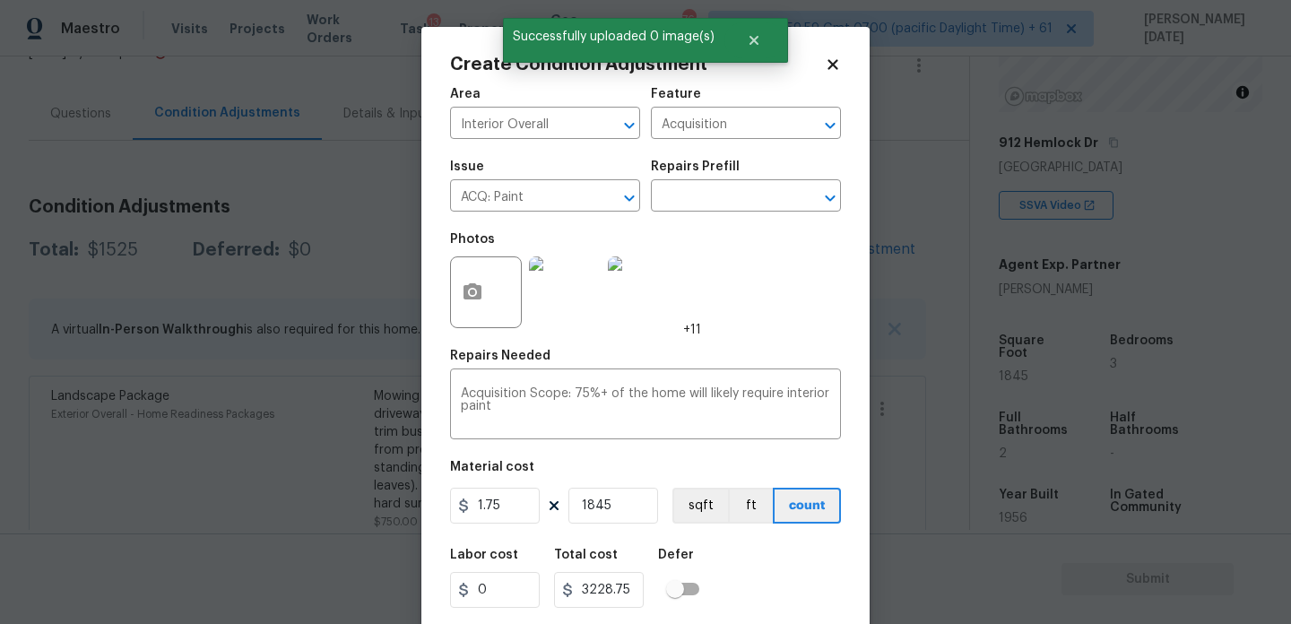
click at [720, 179] on div "Repairs Prefill" at bounding box center [746, 171] width 190 height 23
click at [721, 195] on input "text" at bounding box center [721, 198] width 140 height 28
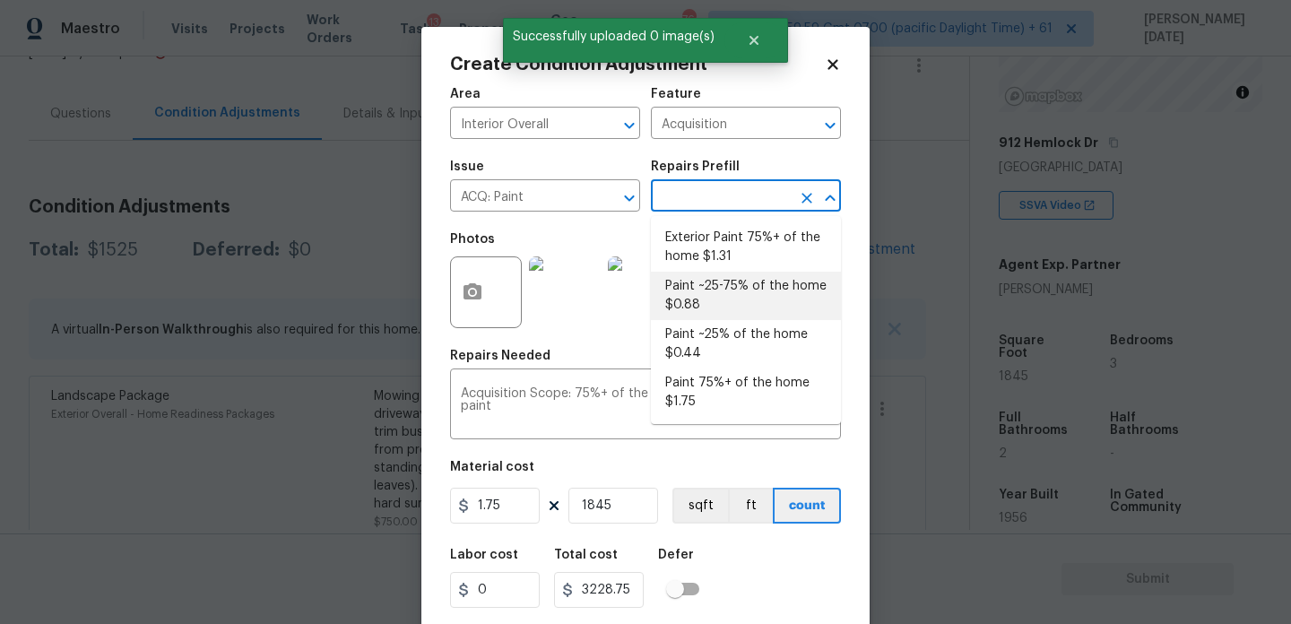
click at [731, 293] on li "Paint ~25-75% of the home $0.88" at bounding box center [746, 296] width 190 height 48
type textarea "Acquisition Scope: ~25 - 75% of the home needs interior paint"
type input "0.88"
type input "1623.6"
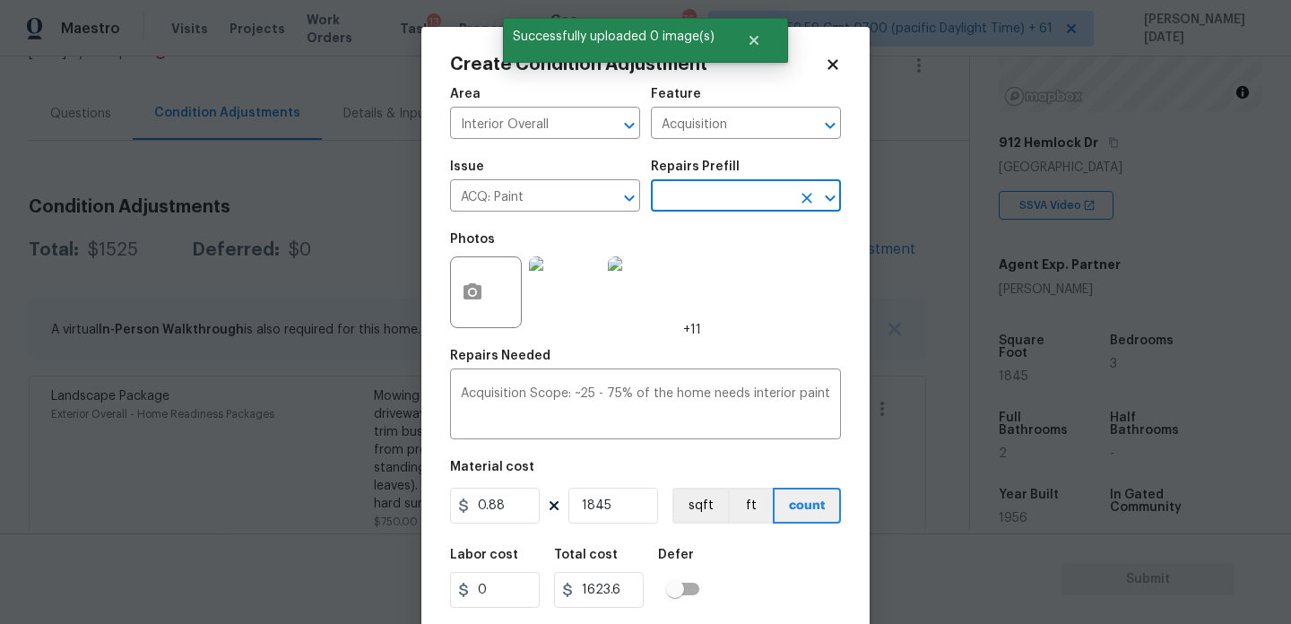
scroll to position [46, 0]
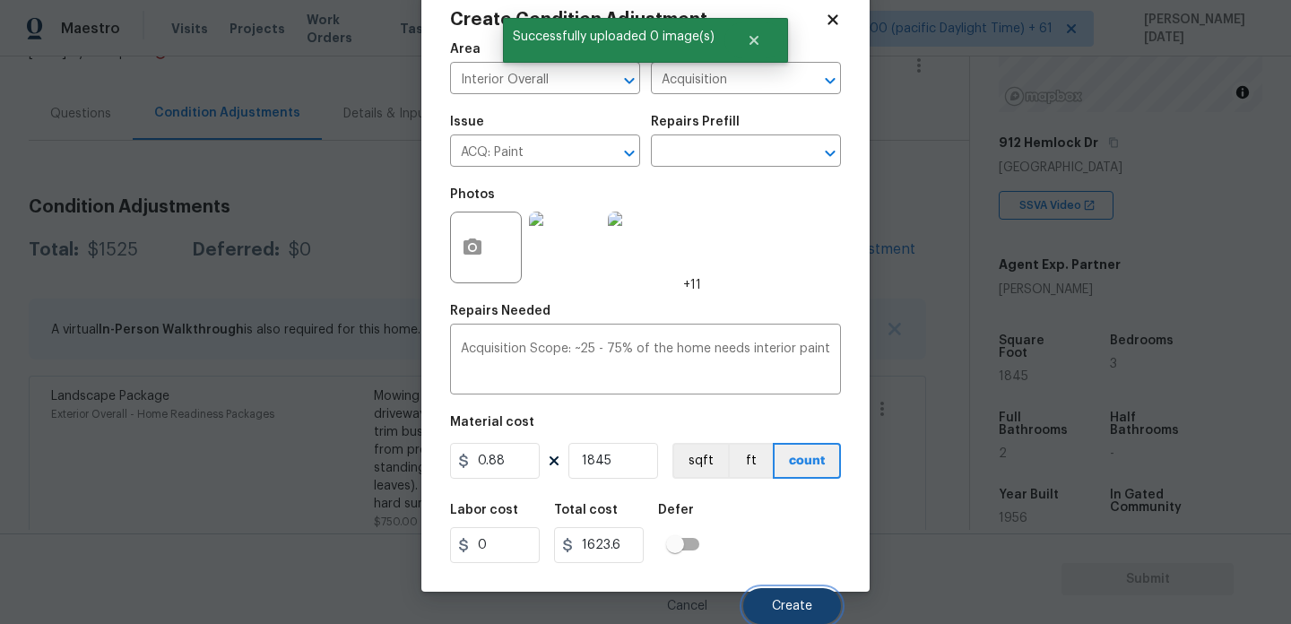
click at [773, 609] on span "Create" at bounding box center [792, 606] width 40 height 13
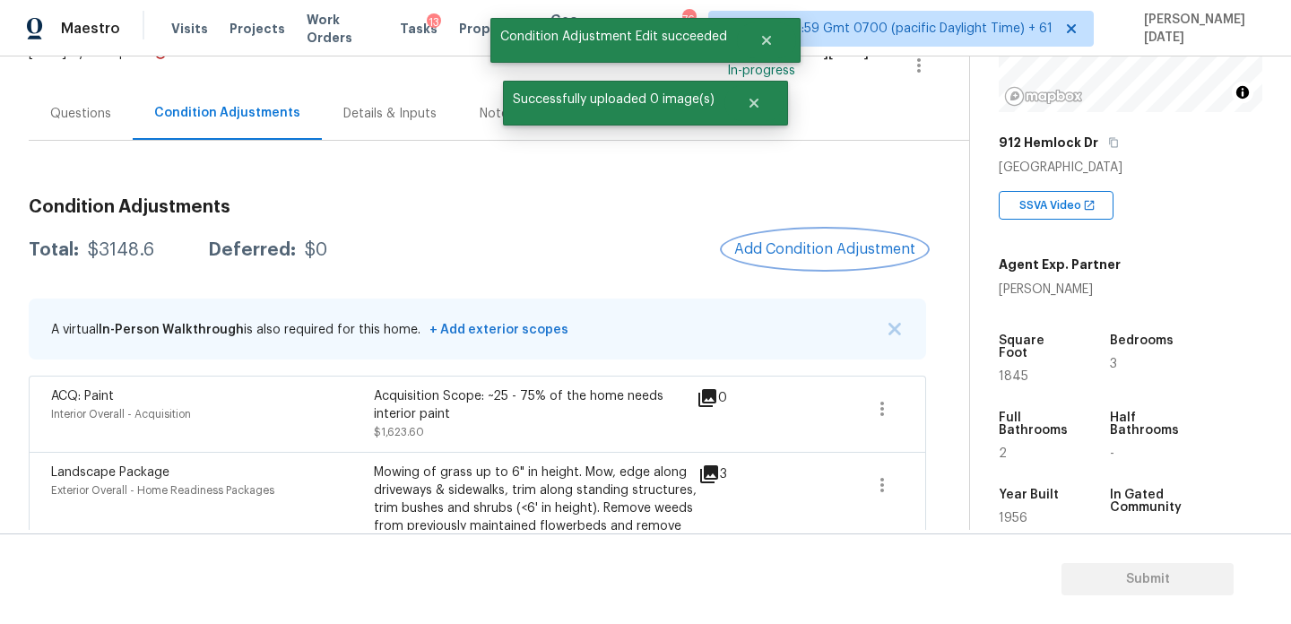
scroll to position [0, 0]
click at [791, 251] on span "Add Condition Adjustment" at bounding box center [824, 249] width 181 height 16
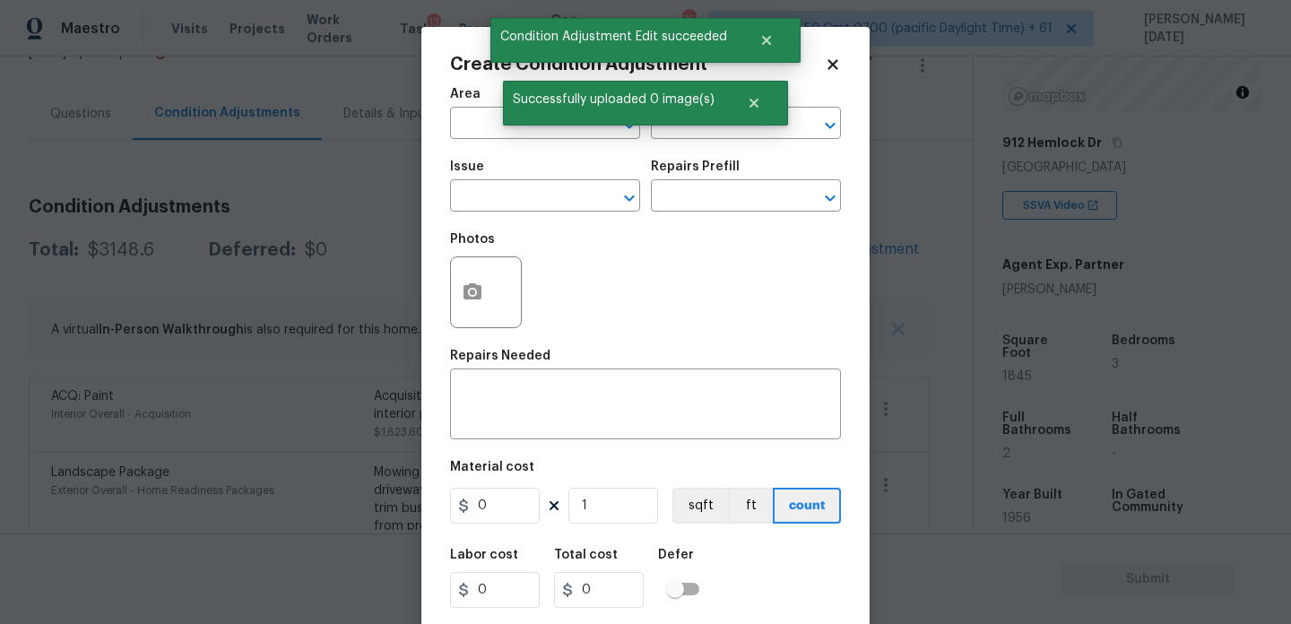
click at [791, 251] on div "Photos" at bounding box center [645, 280] width 391 height 117
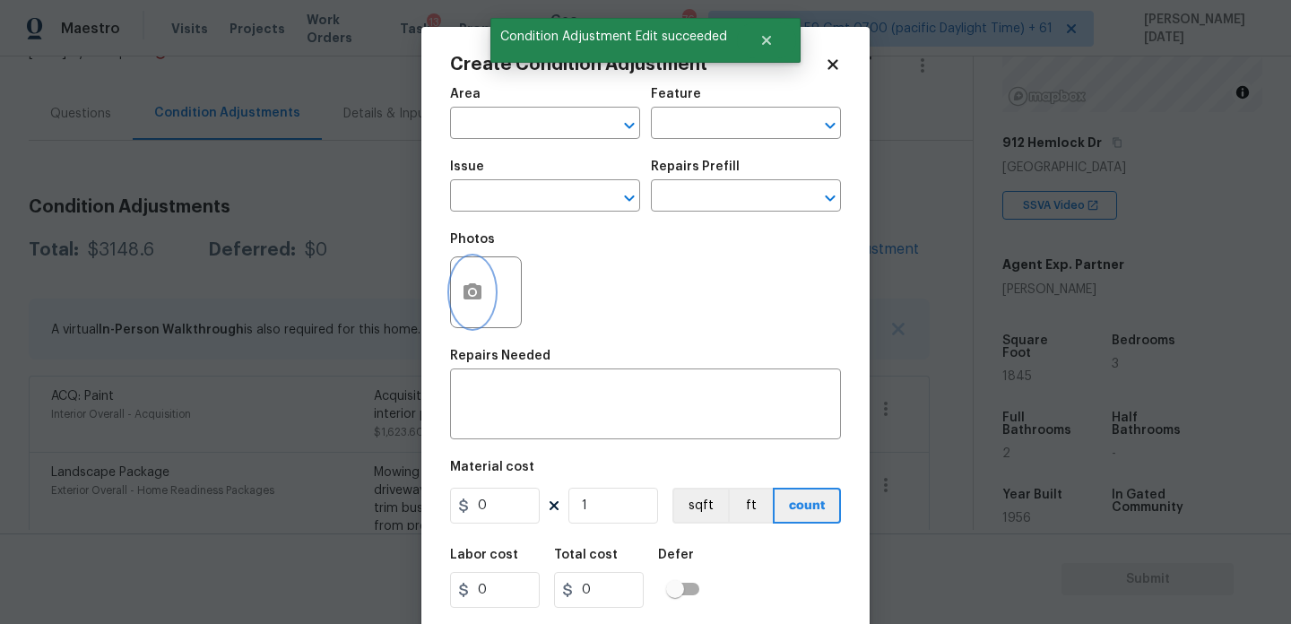
click at [455, 301] on button "button" at bounding box center [472, 292] width 43 height 70
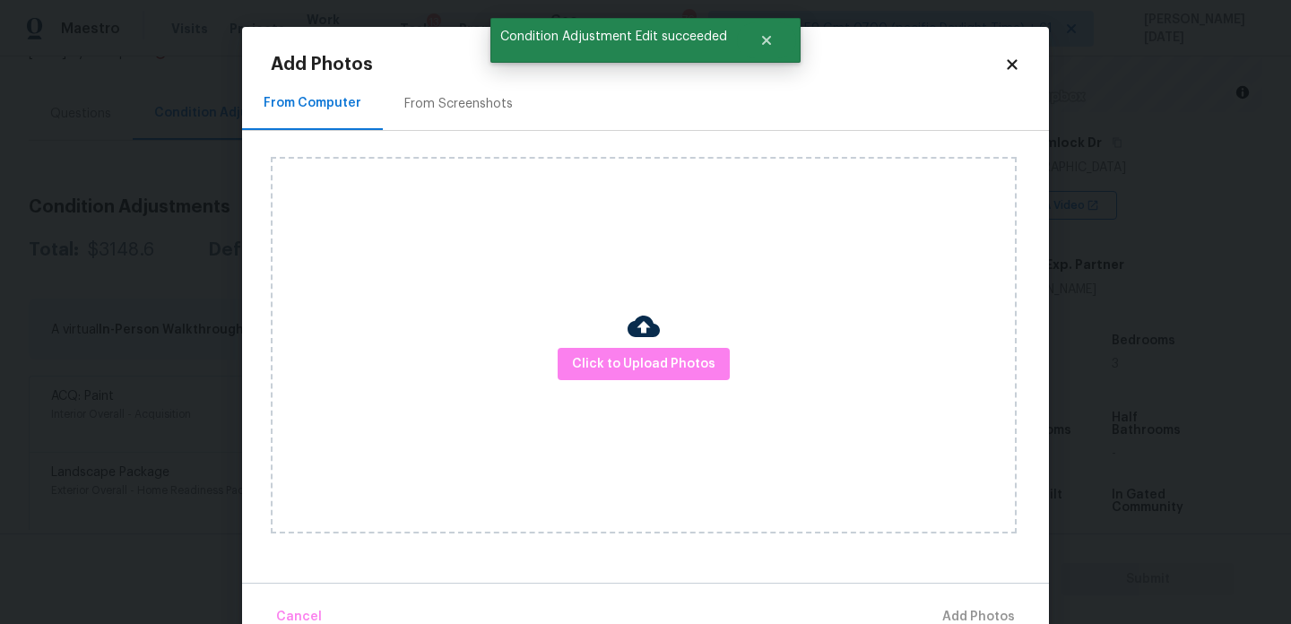
click at [452, 99] on div "From Screenshots" at bounding box center [458, 104] width 108 height 18
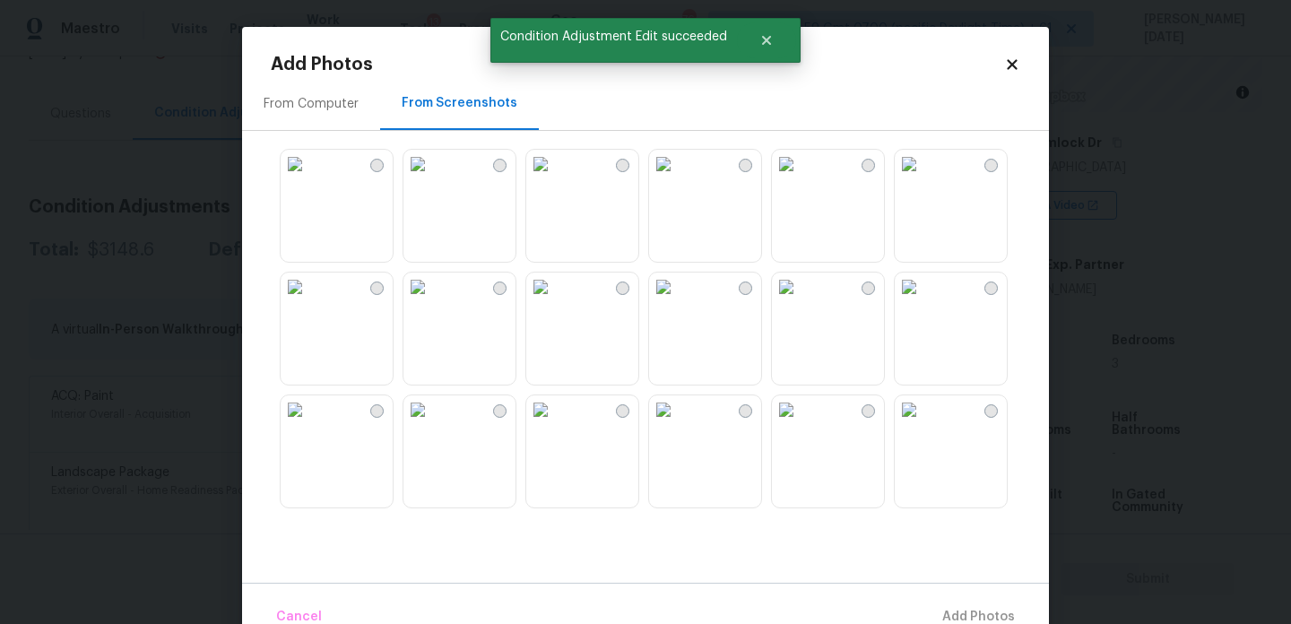
click at [800, 301] on img at bounding box center [786, 286] width 29 height 29
click at [678, 301] on img at bounding box center [663, 286] width 29 height 29
click at [800, 301] on img at bounding box center [786, 286] width 29 height 29
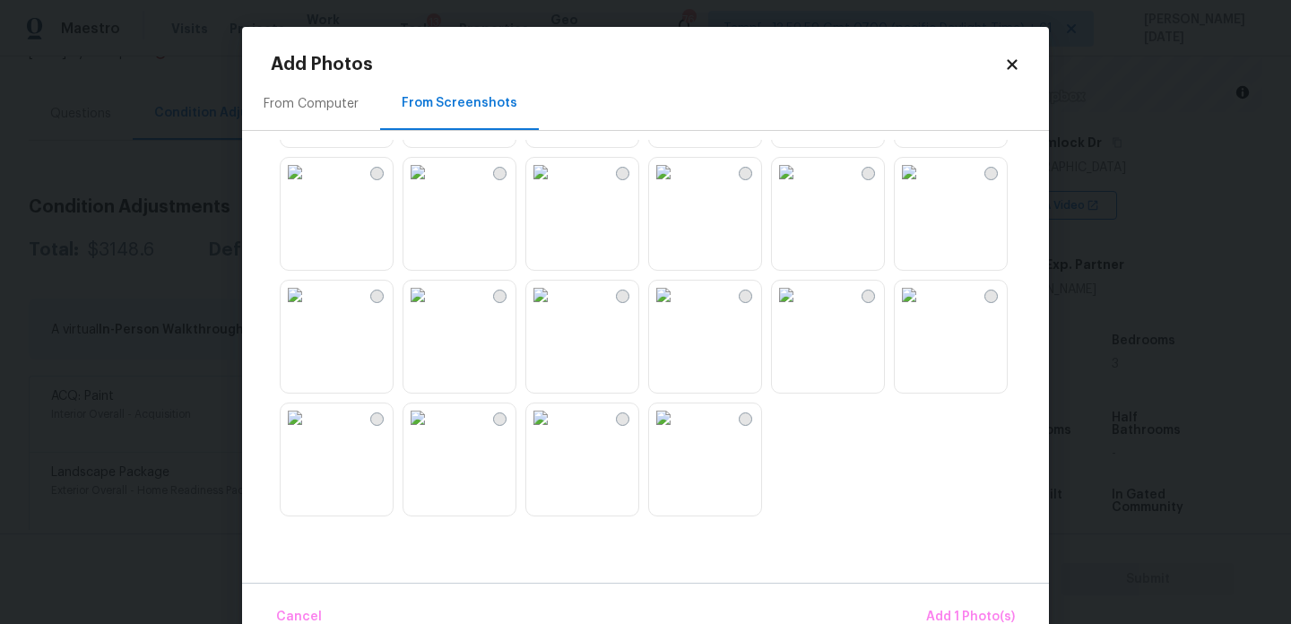
click at [678, 186] on img at bounding box center [663, 172] width 29 height 29
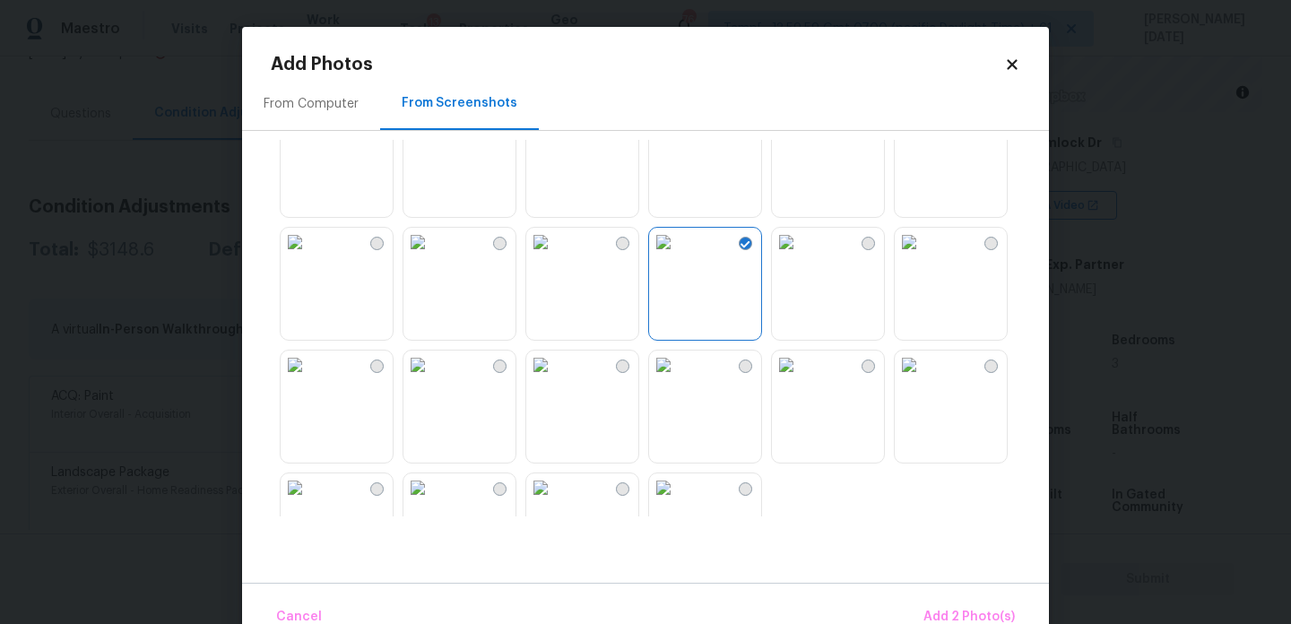
click at [432, 379] on img at bounding box center [417, 364] width 29 height 29
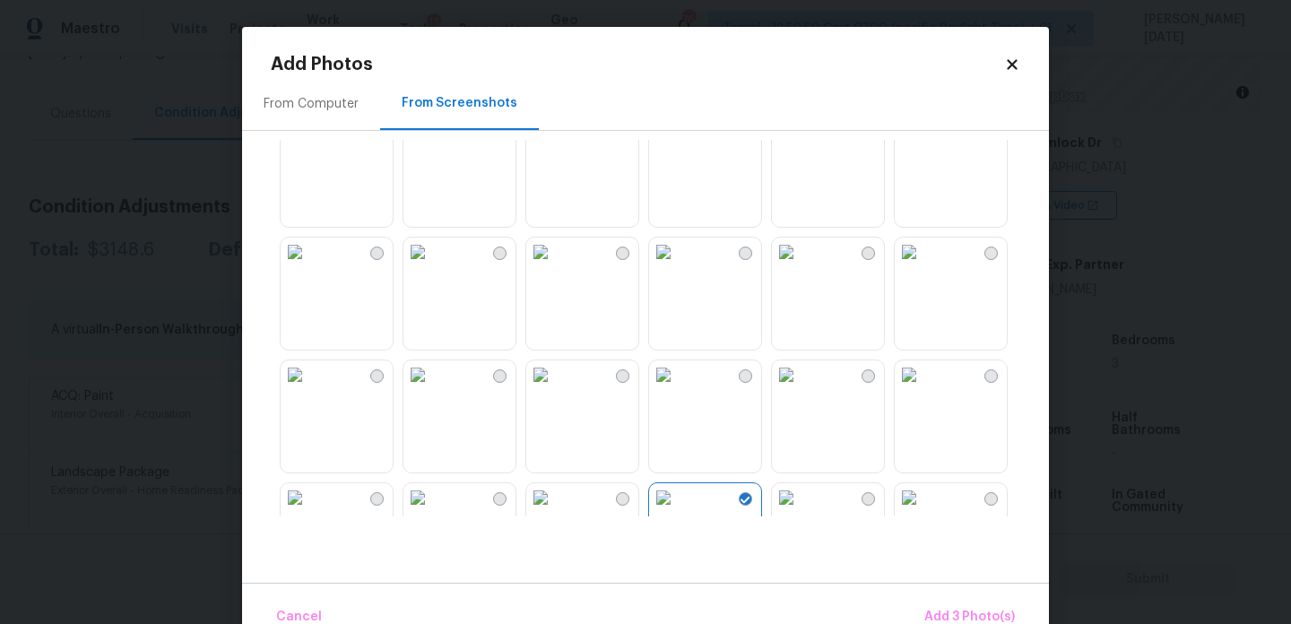
click at [678, 266] on img at bounding box center [663, 252] width 29 height 29
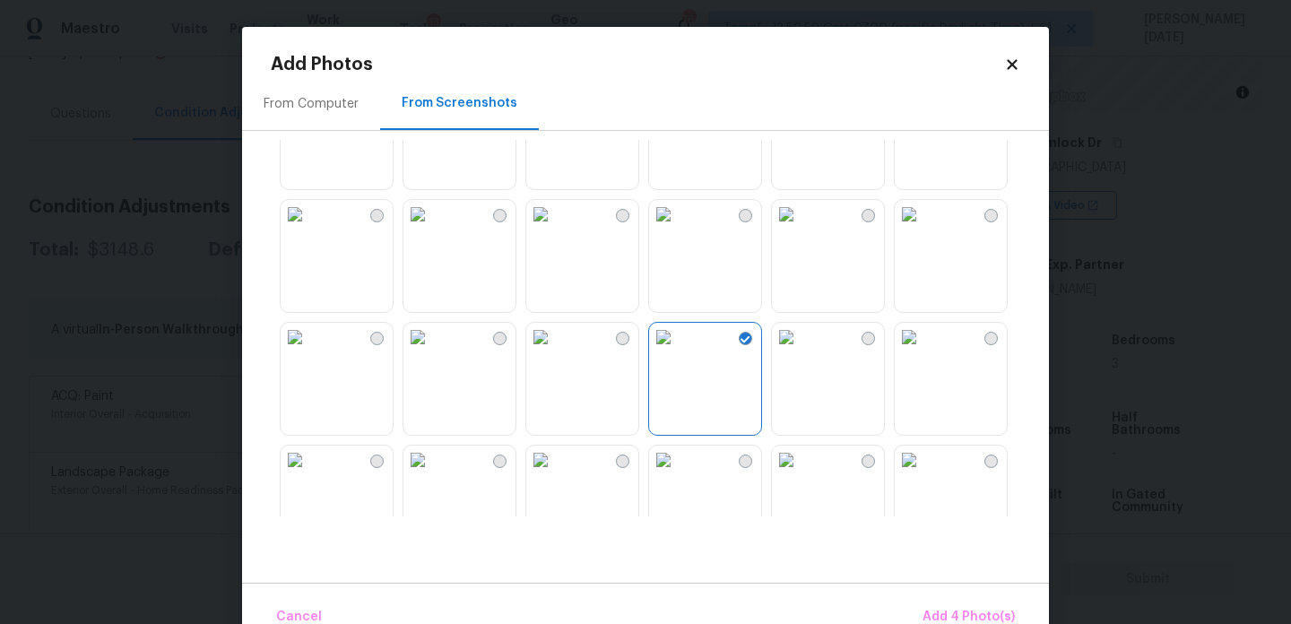
click at [923, 351] on img at bounding box center [909, 337] width 29 height 29
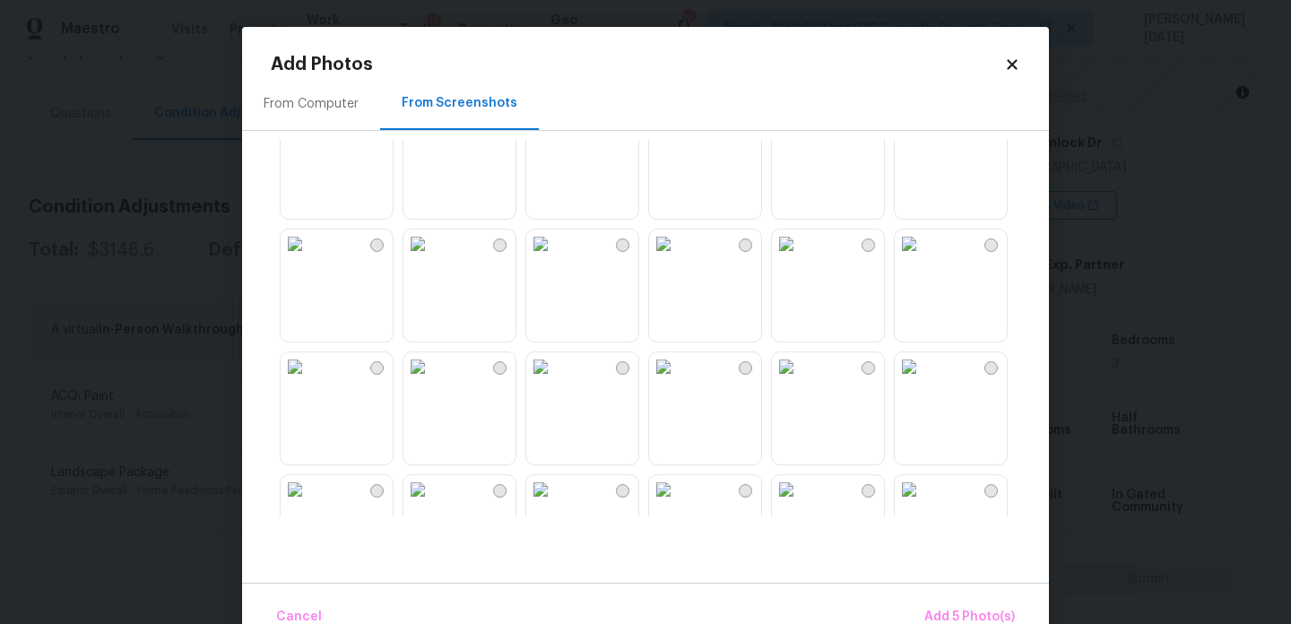
scroll to position [958, 0]
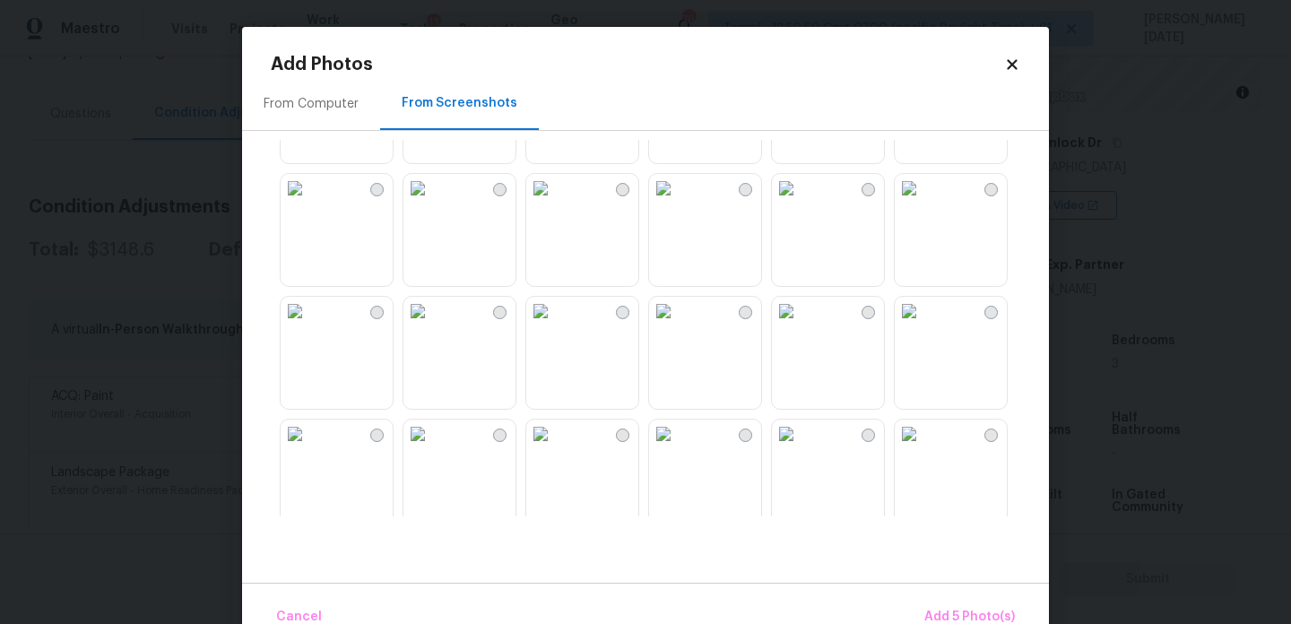
click at [800, 325] on img at bounding box center [786, 311] width 29 height 29
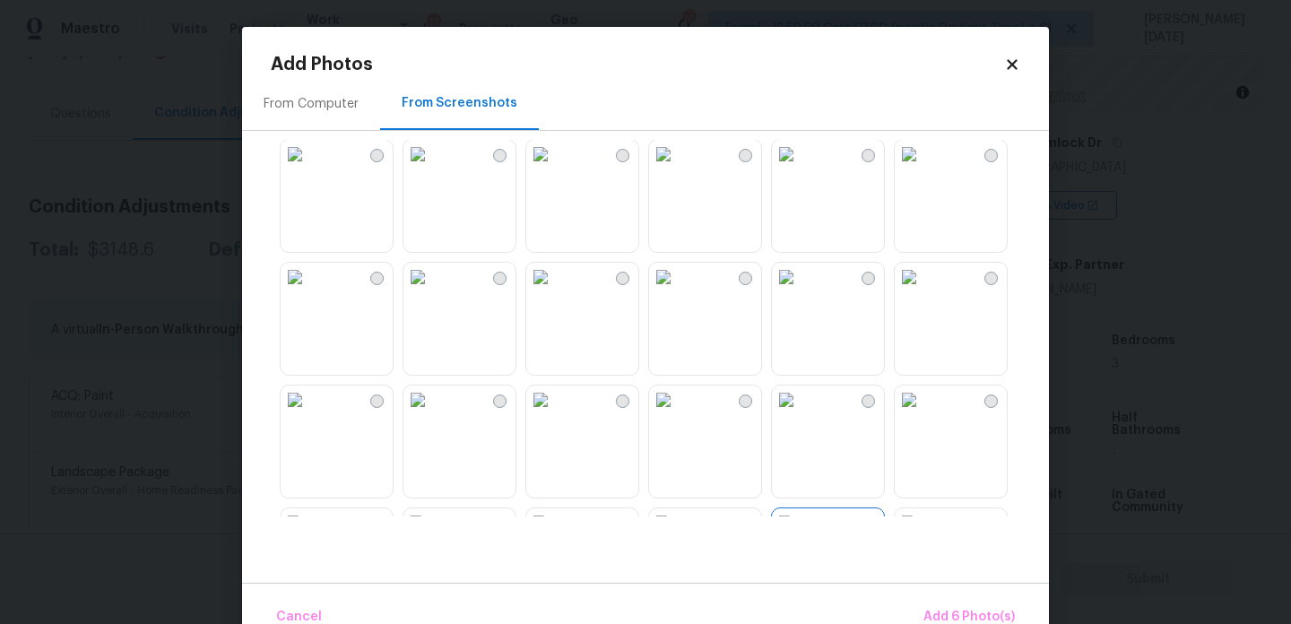
click at [678, 291] on img at bounding box center [663, 277] width 29 height 29
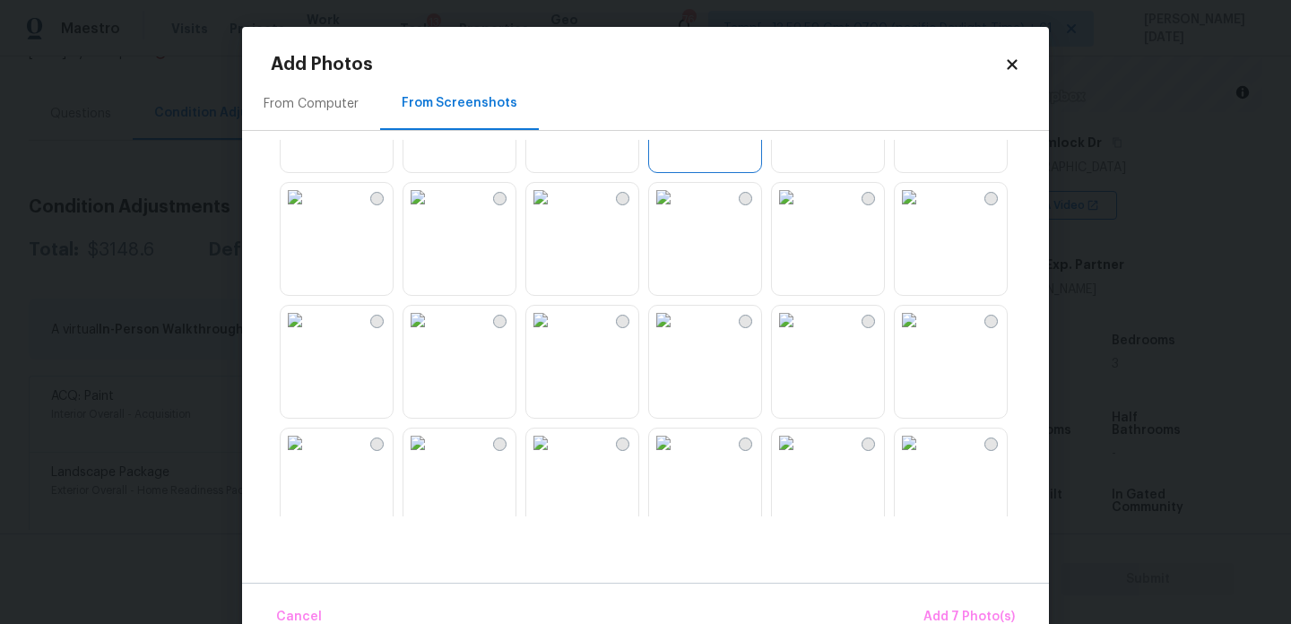
scroll to position [101, 0]
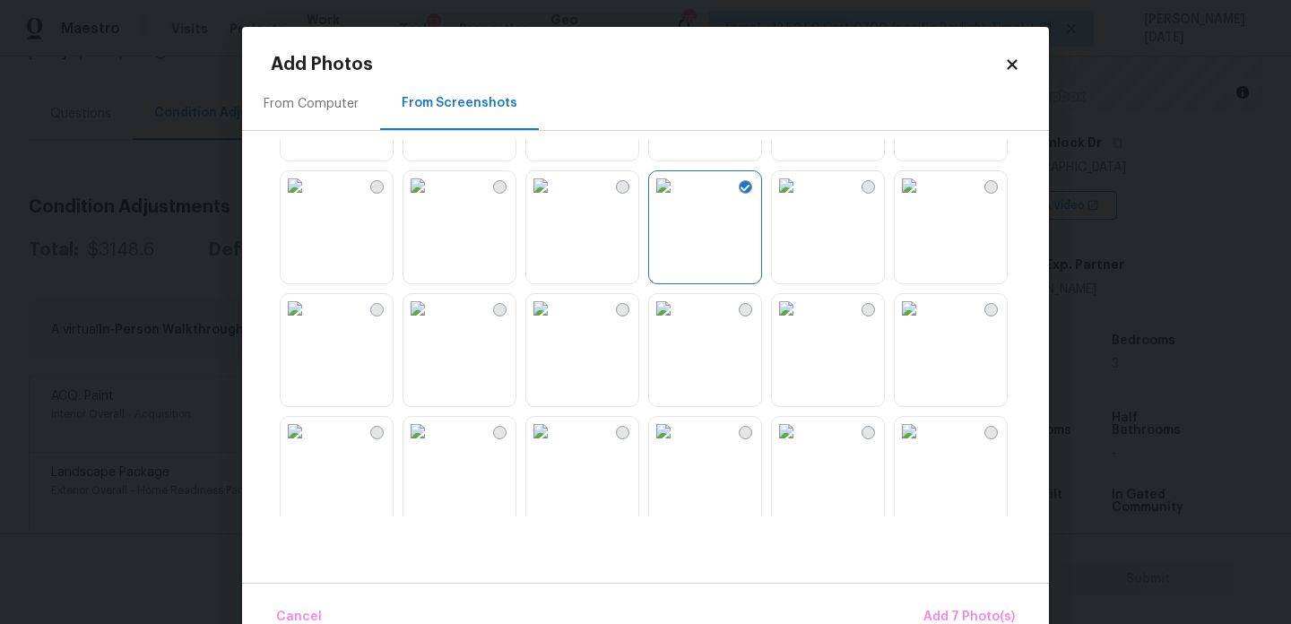
click at [678, 323] on img at bounding box center [663, 308] width 29 height 29
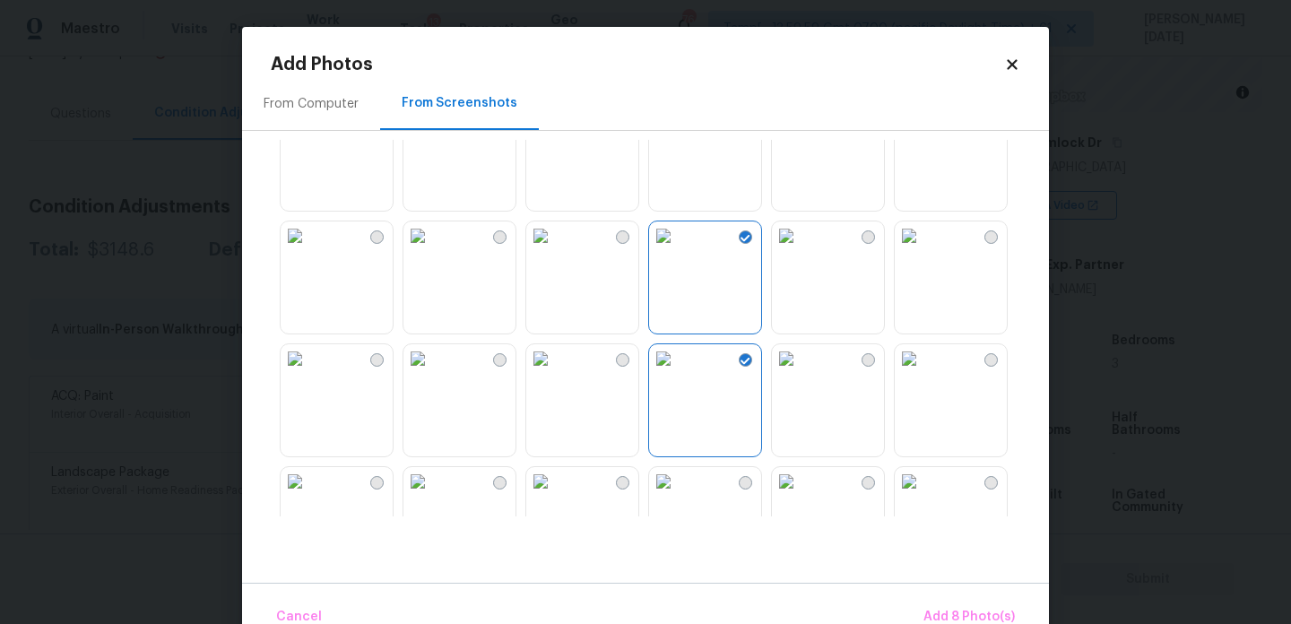
scroll to position [44, 0]
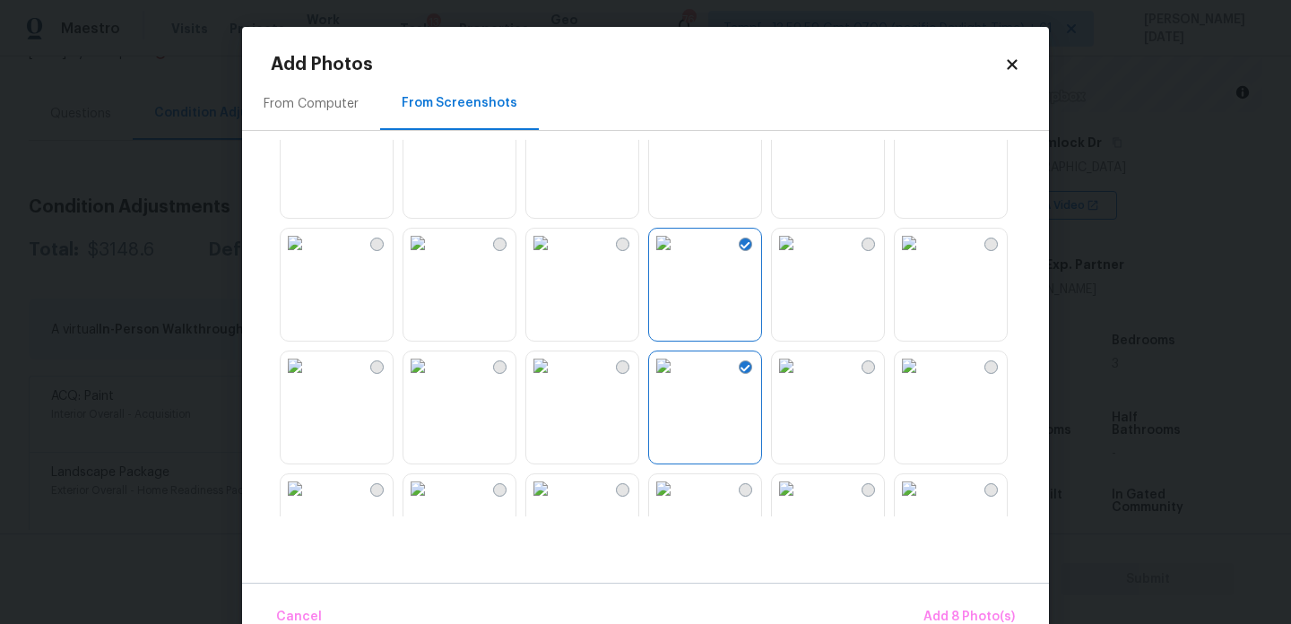
click at [678, 257] on img at bounding box center [663, 243] width 29 height 29
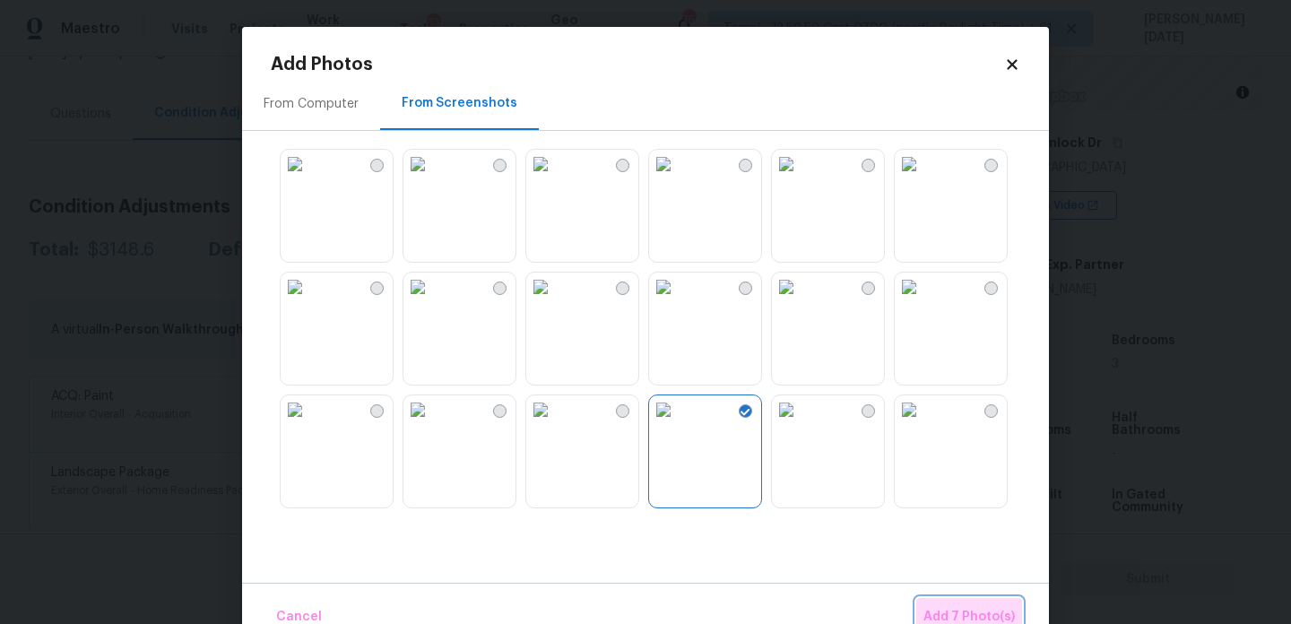
click at [956, 598] on button "Add 7 Photo(s)" at bounding box center [969, 617] width 106 height 39
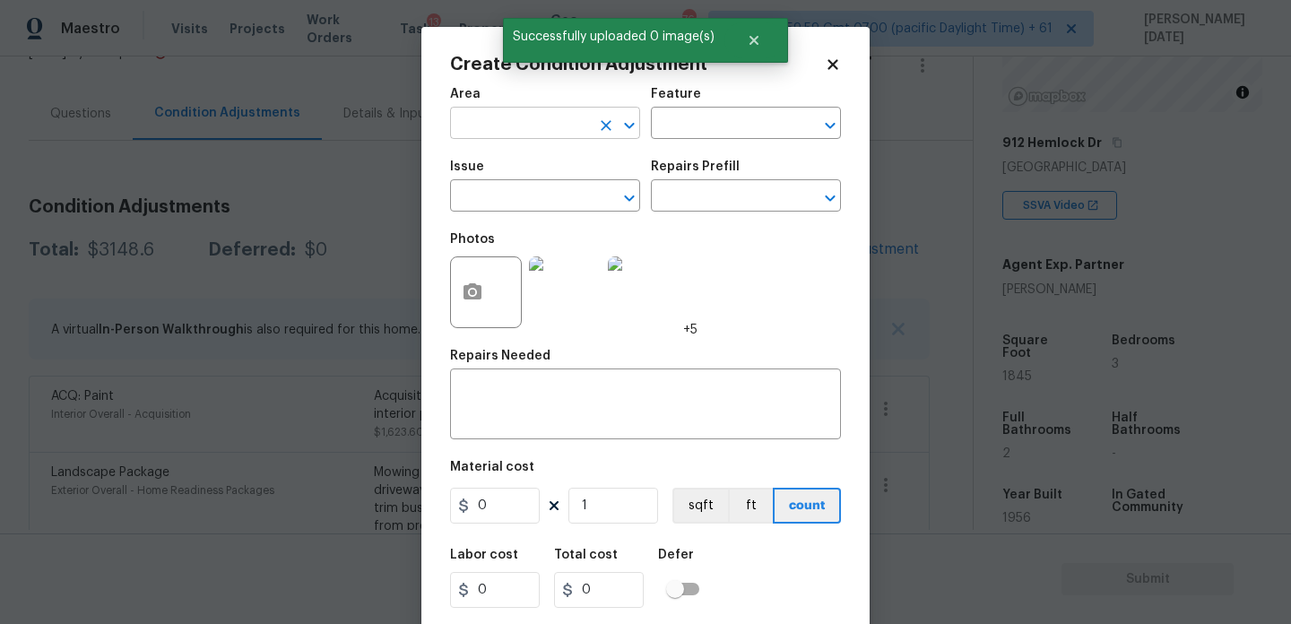
click at [495, 133] on input "text" at bounding box center [520, 125] width 140 height 28
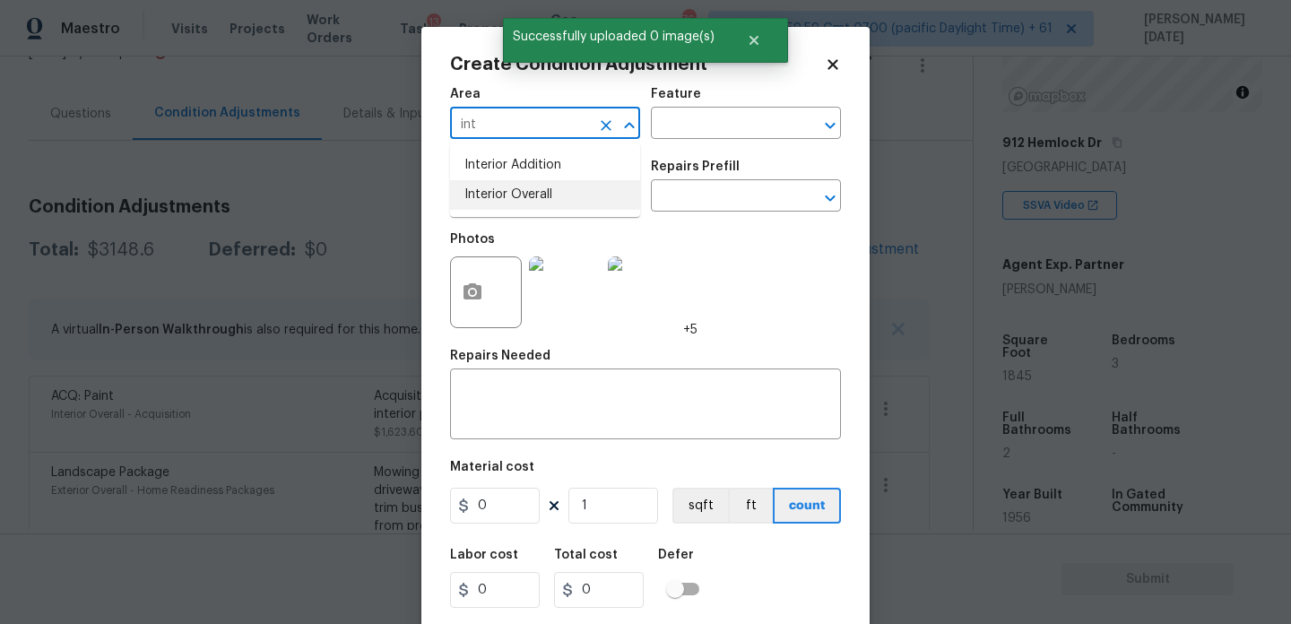
click at [523, 203] on li "Interior Overall" at bounding box center [545, 195] width 190 height 30
type input "Interior Overall"
click at [523, 203] on input "text" at bounding box center [520, 198] width 140 height 28
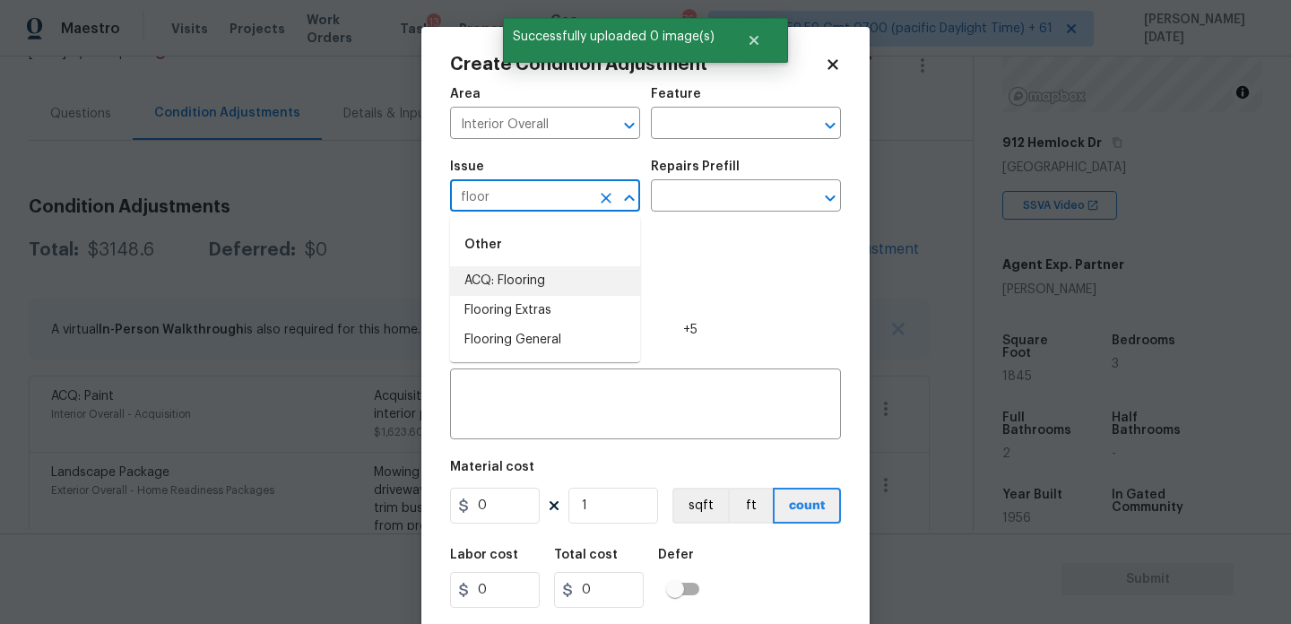
click at [535, 277] on li "ACQ: Flooring" at bounding box center [545, 281] width 190 height 30
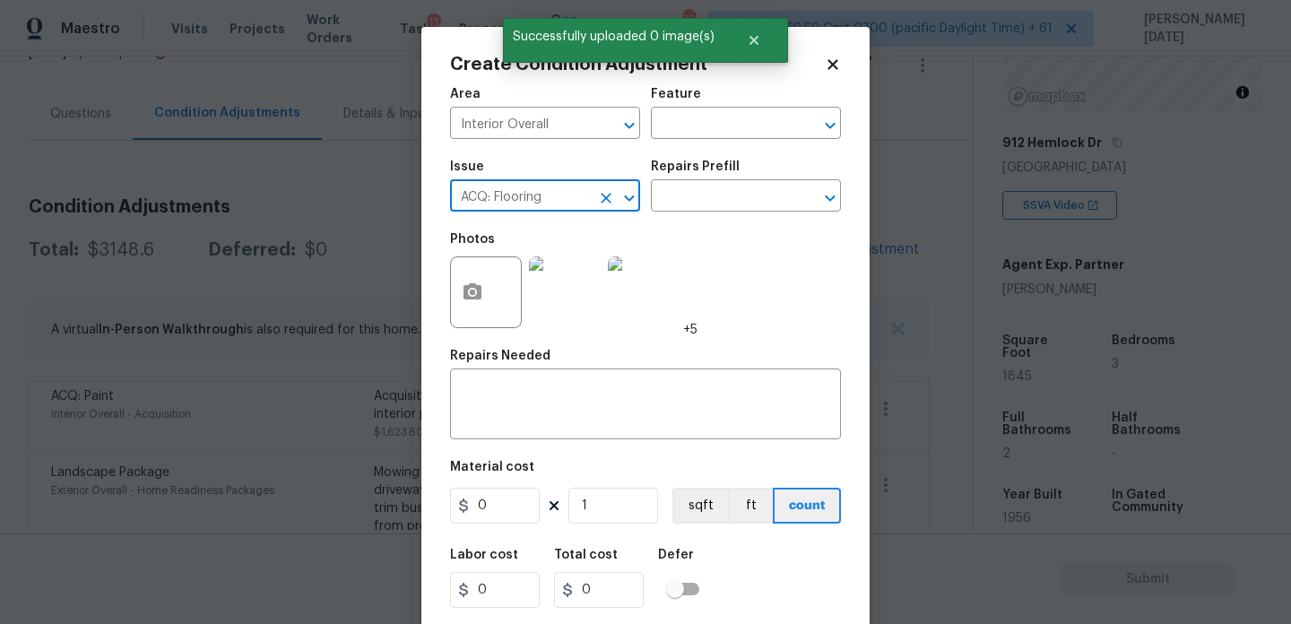
type input "ACQ: Flooring"
click at [701, 215] on div "Issue ACQ: Flooring ​ Repairs Prefill ​" at bounding box center [645, 186] width 391 height 73
click at [740, 199] on input "text" at bounding box center [721, 198] width 140 height 28
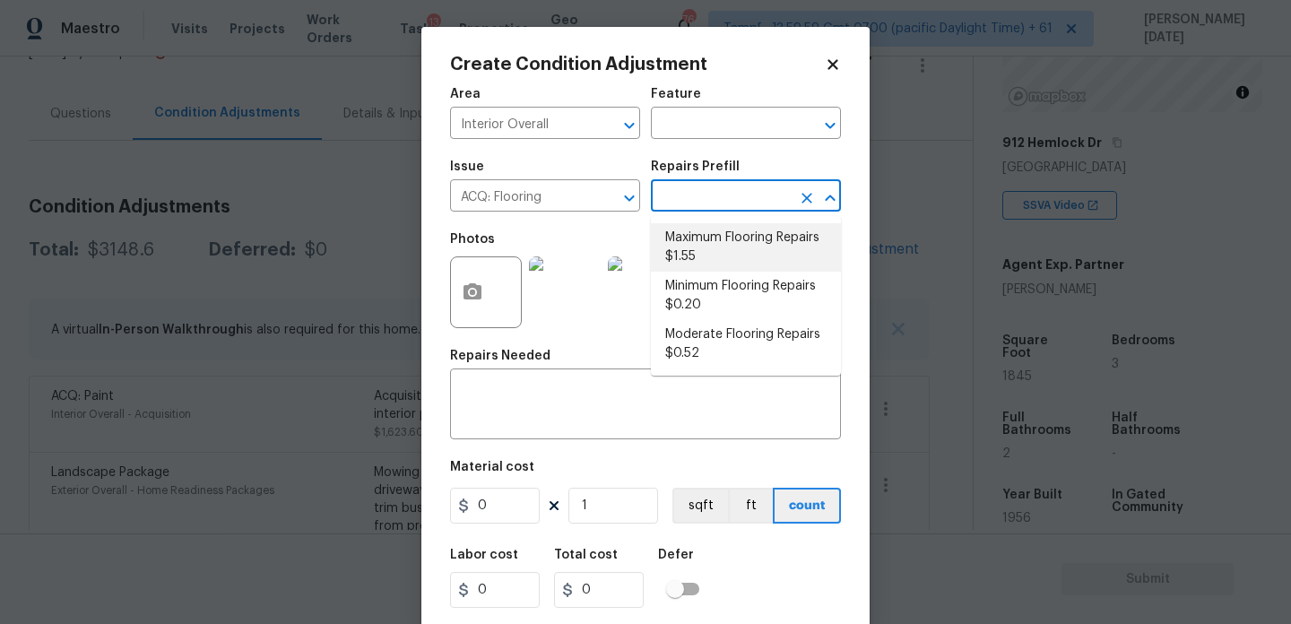
click at [728, 241] on li "Maximum Flooring Repairs $1.55" at bounding box center [746, 247] width 190 height 48
type input "Acquisition"
type textarea "Acquisition Scope: Maximum flooring repairs"
type input "1.55"
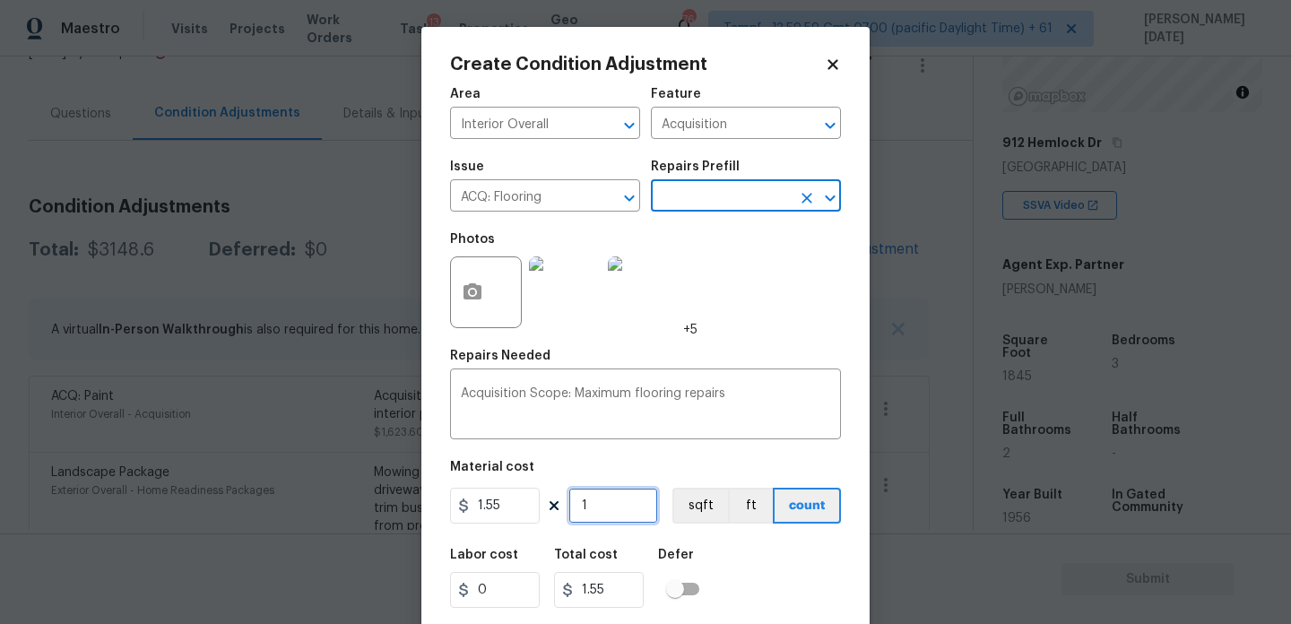
click at [609, 513] on input "1" at bounding box center [613, 506] width 90 height 36
type input "0"
paste input "1845"
type input "1845"
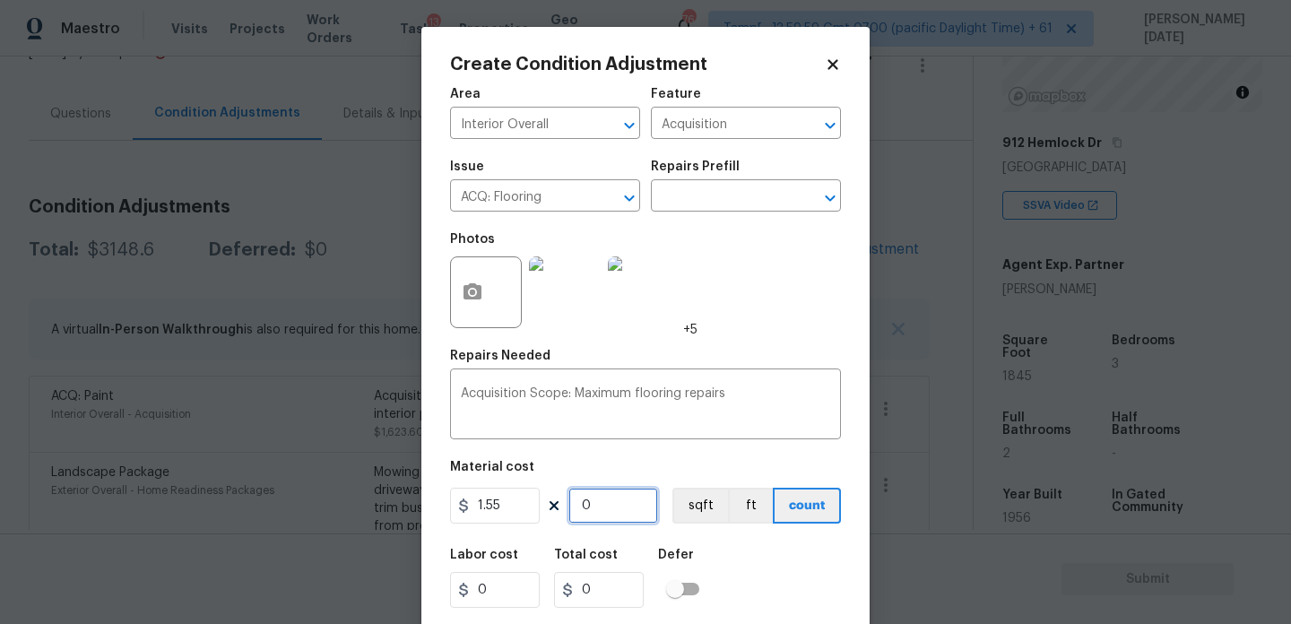
type input "2859.75"
type input "1845"
click at [738, 364] on div "Repairs Needed" at bounding box center [645, 361] width 391 height 23
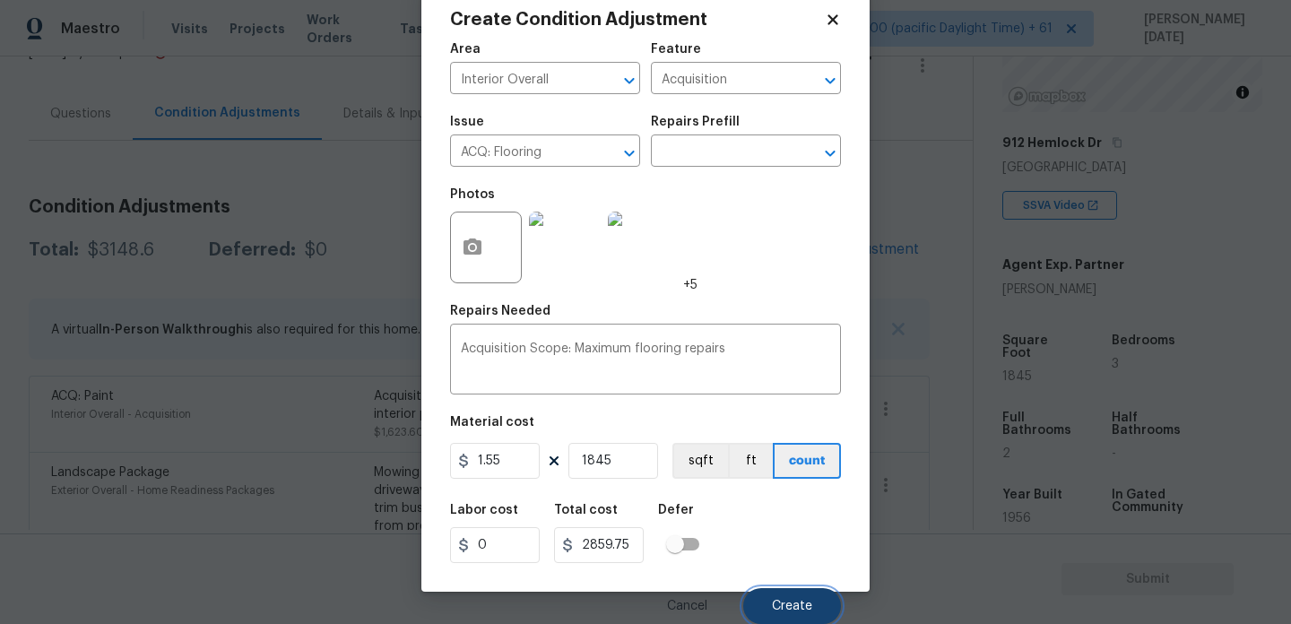
click at [797, 592] on button "Create" at bounding box center [792, 606] width 98 height 36
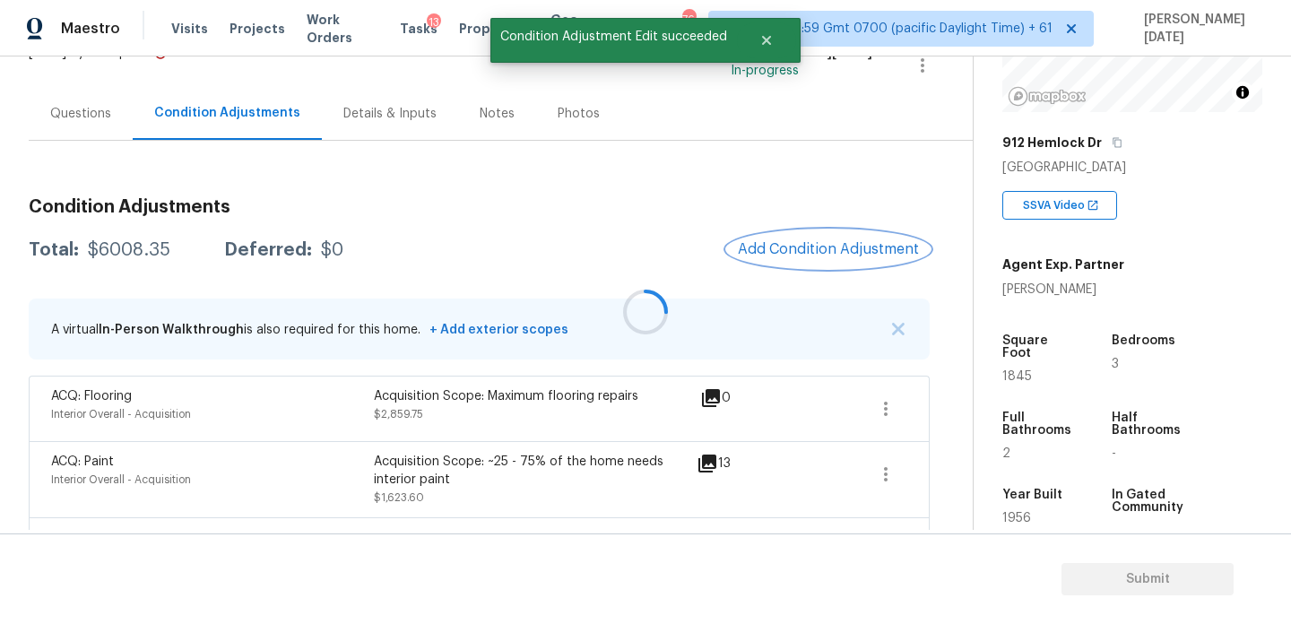
scroll to position [0, 0]
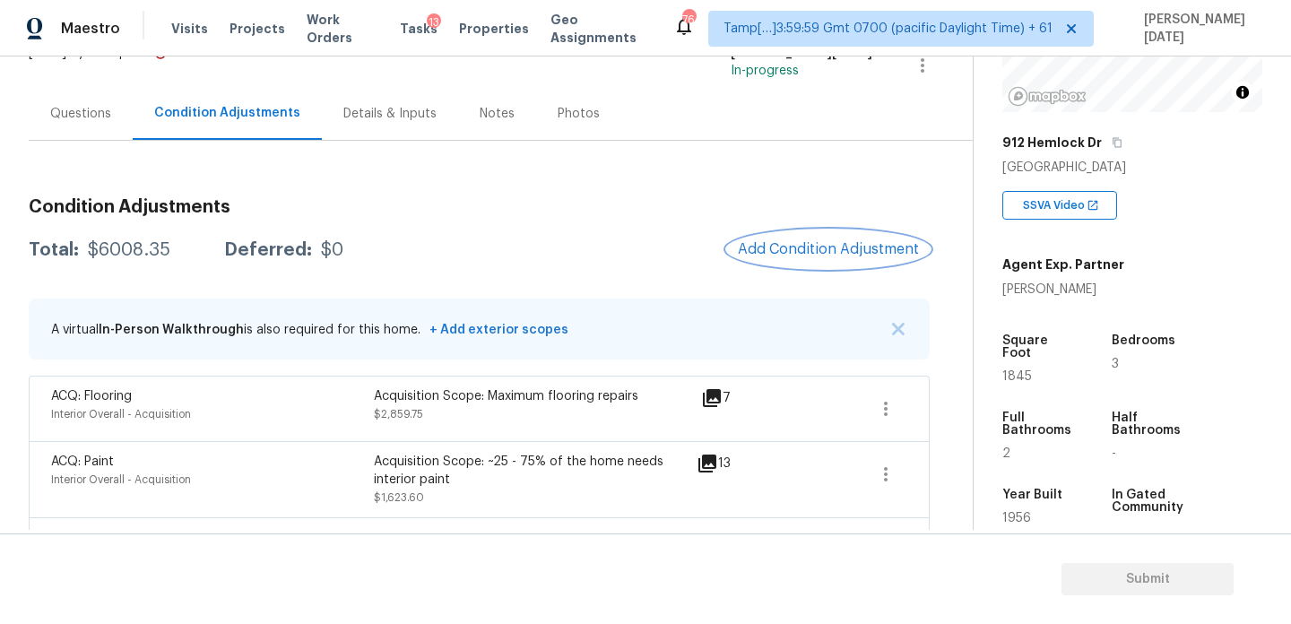
click at [804, 259] on button "Add Condition Adjustment" at bounding box center [828, 249] width 203 height 38
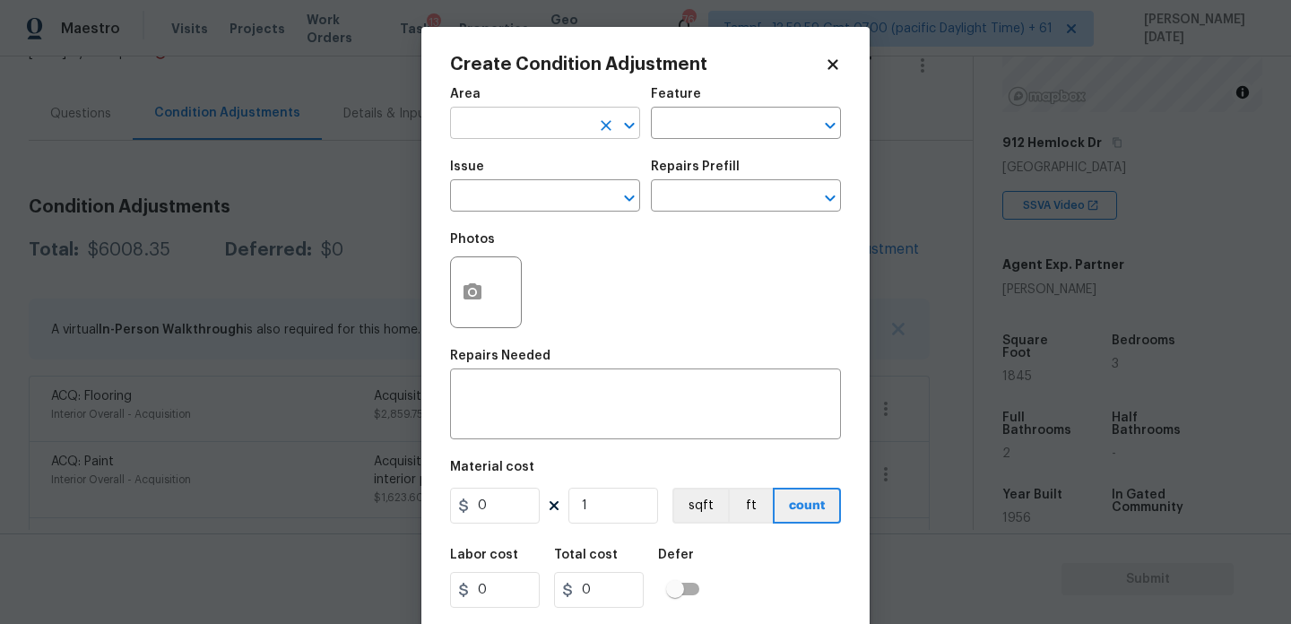
click at [494, 129] on input "text" at bounding box center [520, 125] width 140 height 28
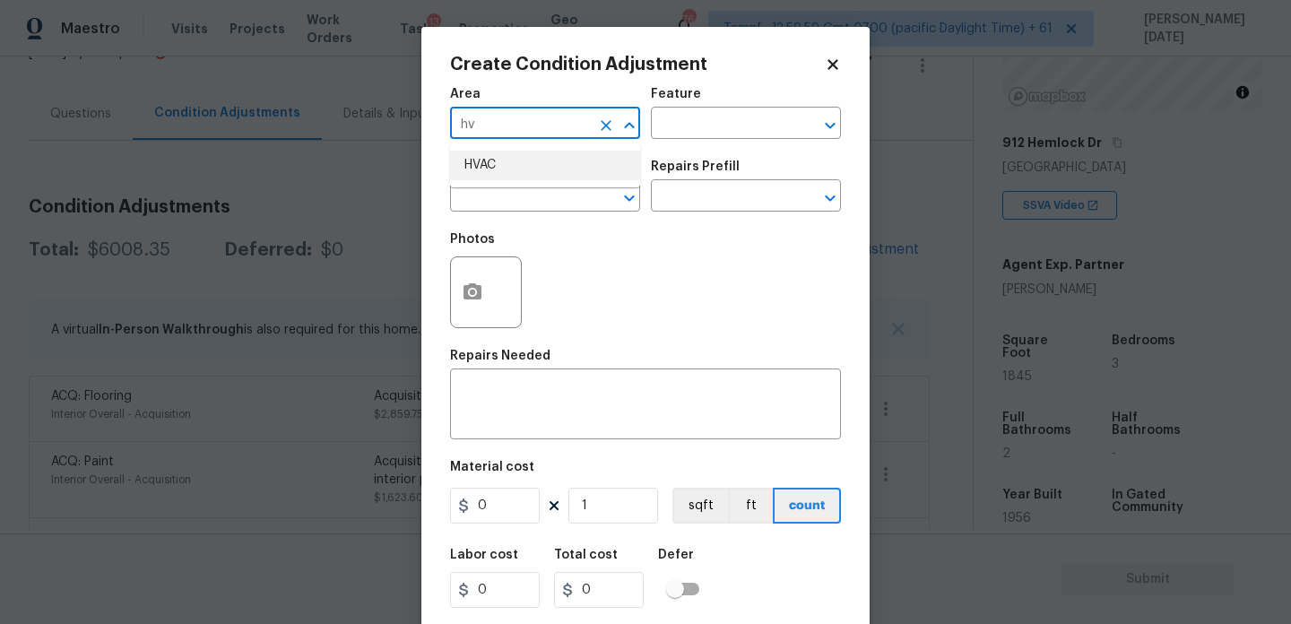
click at [491, 162] on li "HVAC" at bounding box center [545, 166] width 190 height 30
type input "HVAC"
click at [491, 186] on input "text" at bounding box center [520, 198] width 140 height 28
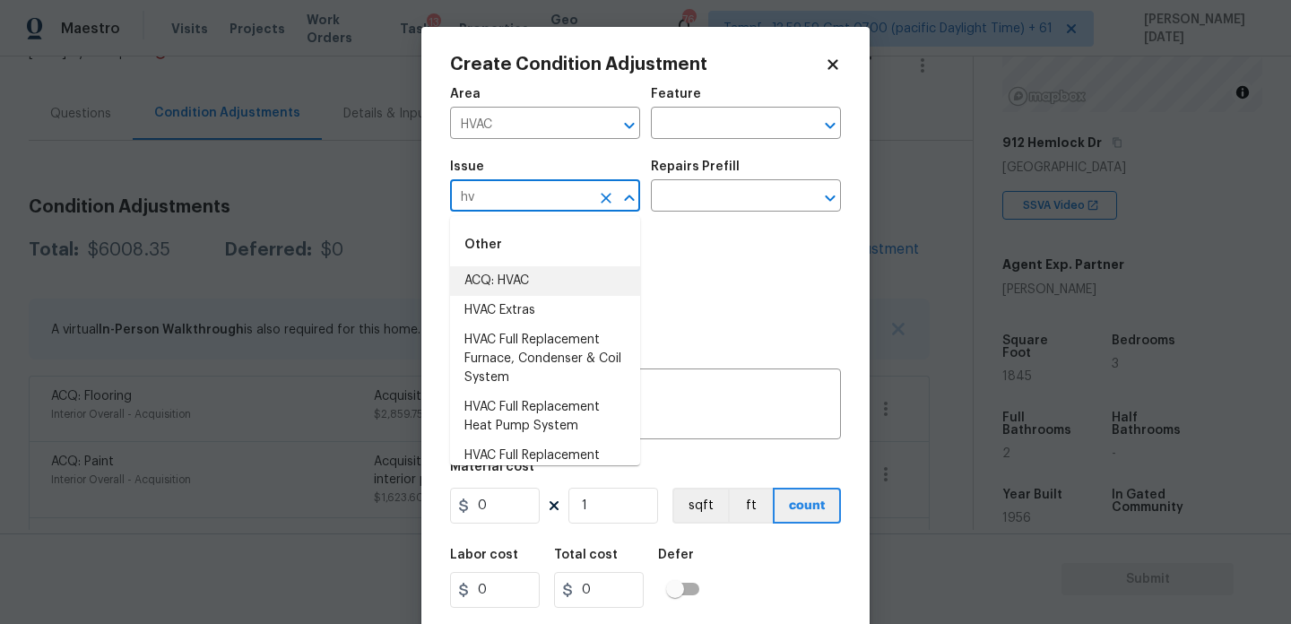
click at [505, 284] on li "ACQ: HVAC" at bounding box center [545, 281] width 190 height 30
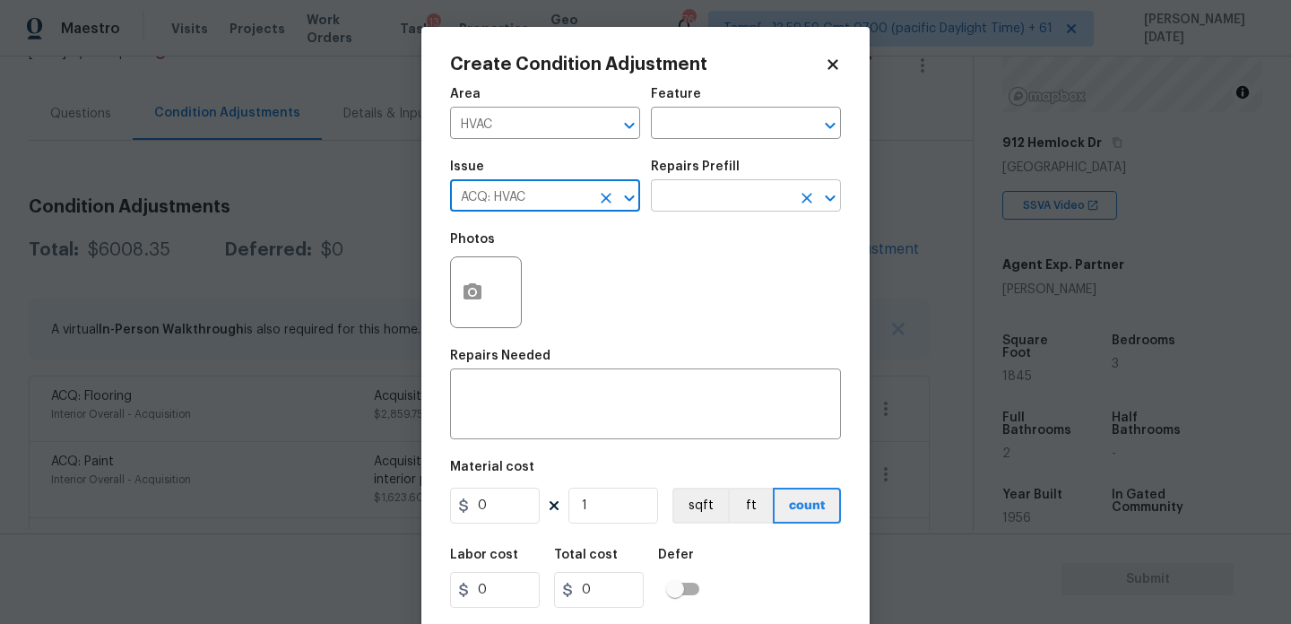
type input "ACQ: HVAC"
click at [740, 212] on input "text" at bounding box center [721, 198] width 140 height 28
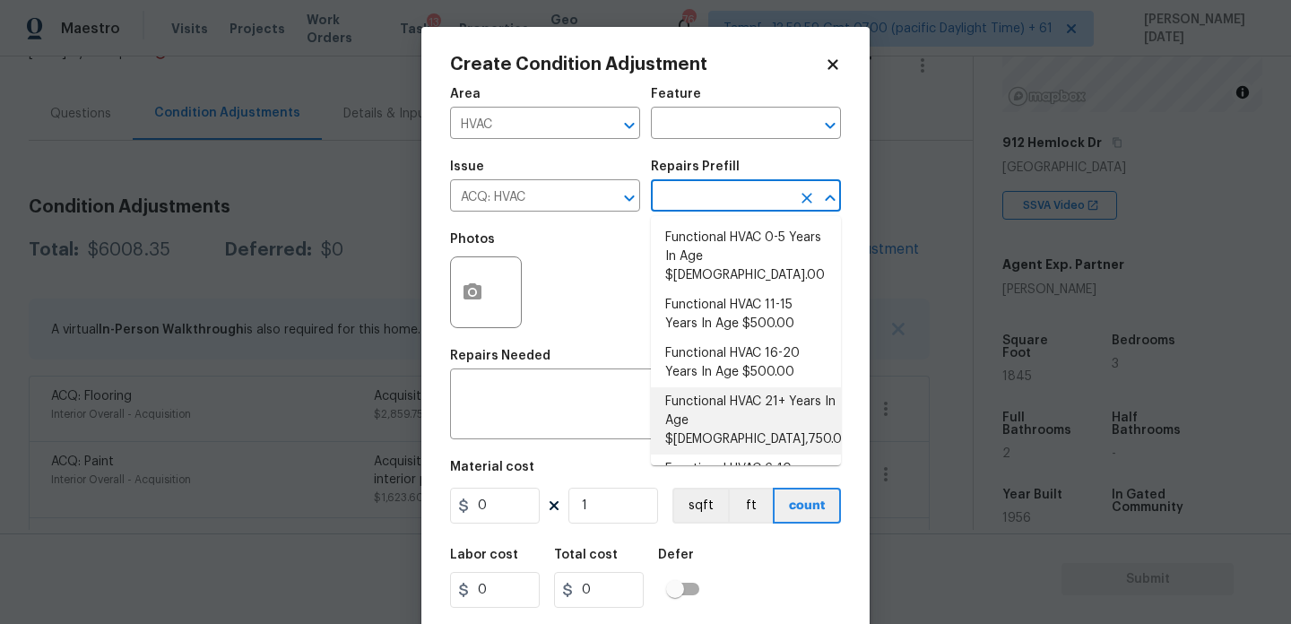
click at [752, 402] on li "Functional HVAC 21+ Years In Age $5,750.00" at bounding box center [746, 420] width 190 height 67
type input "Acquisition"
type textarea "Acquisition Scope: Functional HVAC 21+ years"
type input "5750"
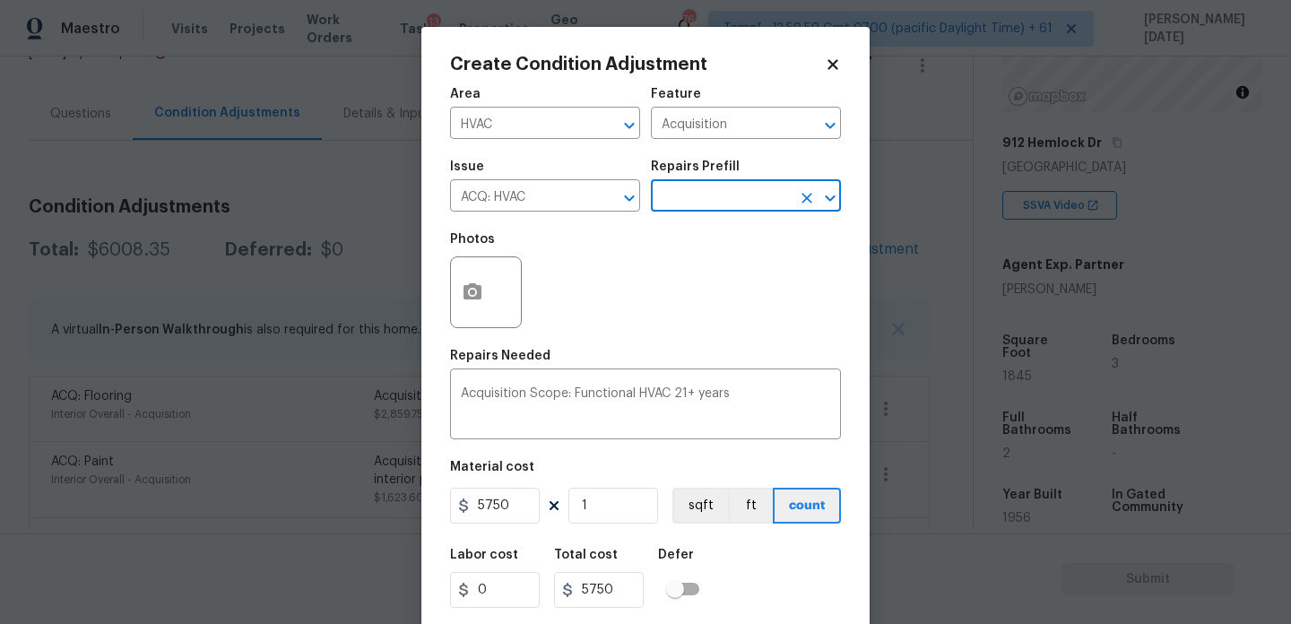
scroll to position [46, 0]
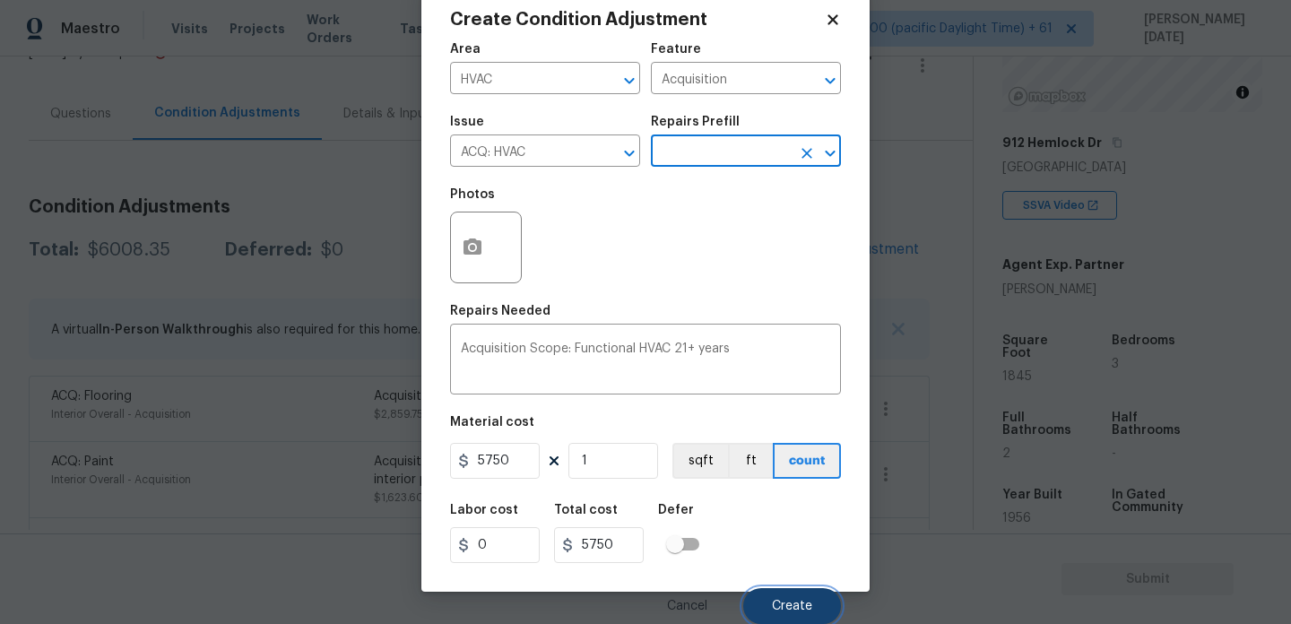
click at [796, 610] on span "Create" at bounding box center [792, 606] width 40 height 13
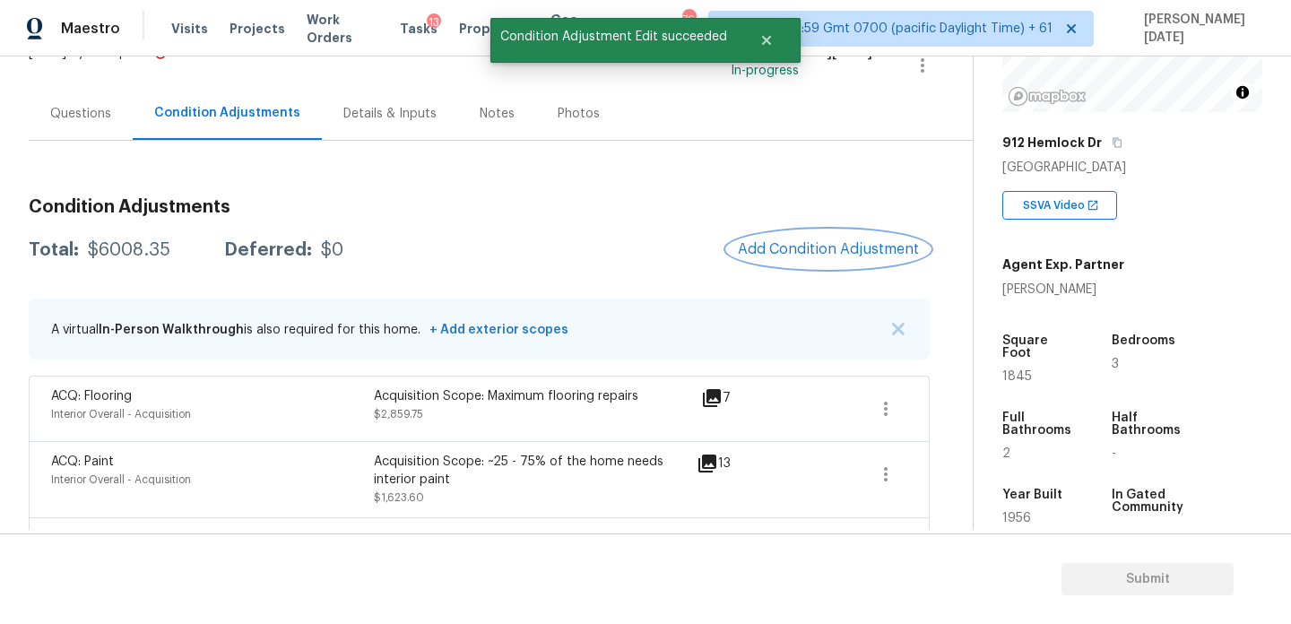
scroll to position [0, 0]
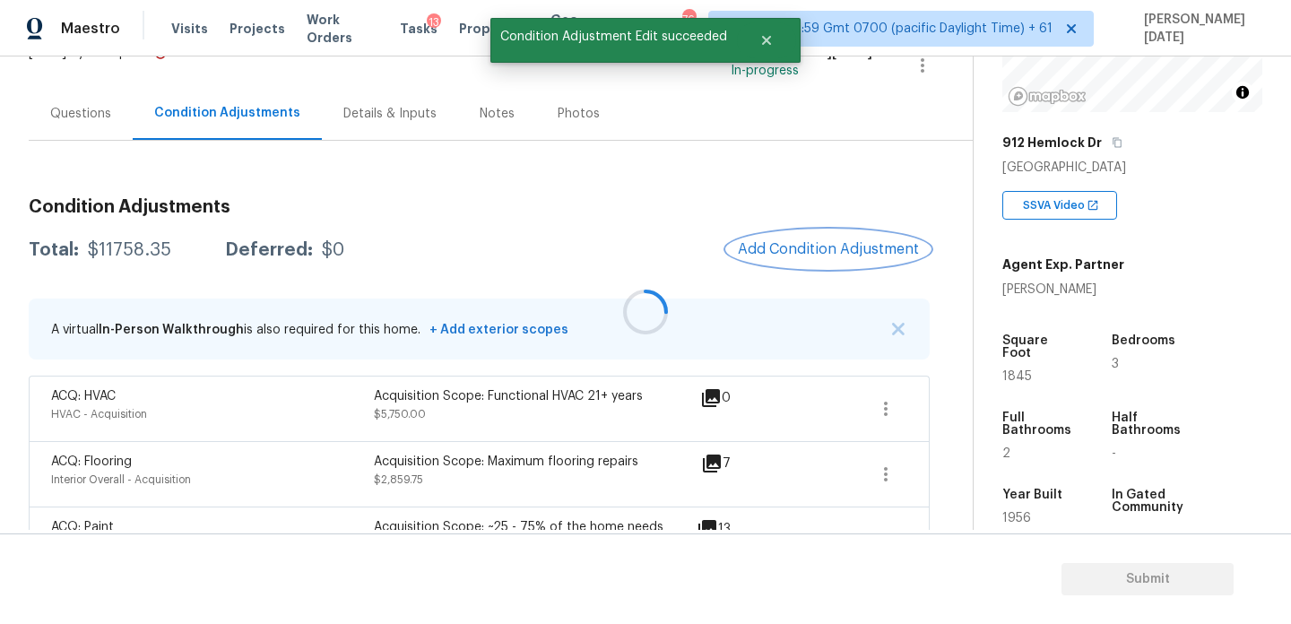
click at [789, 242] on span "Add Condition Adjustment" at bounding box center [828, 249] width 181 height 16
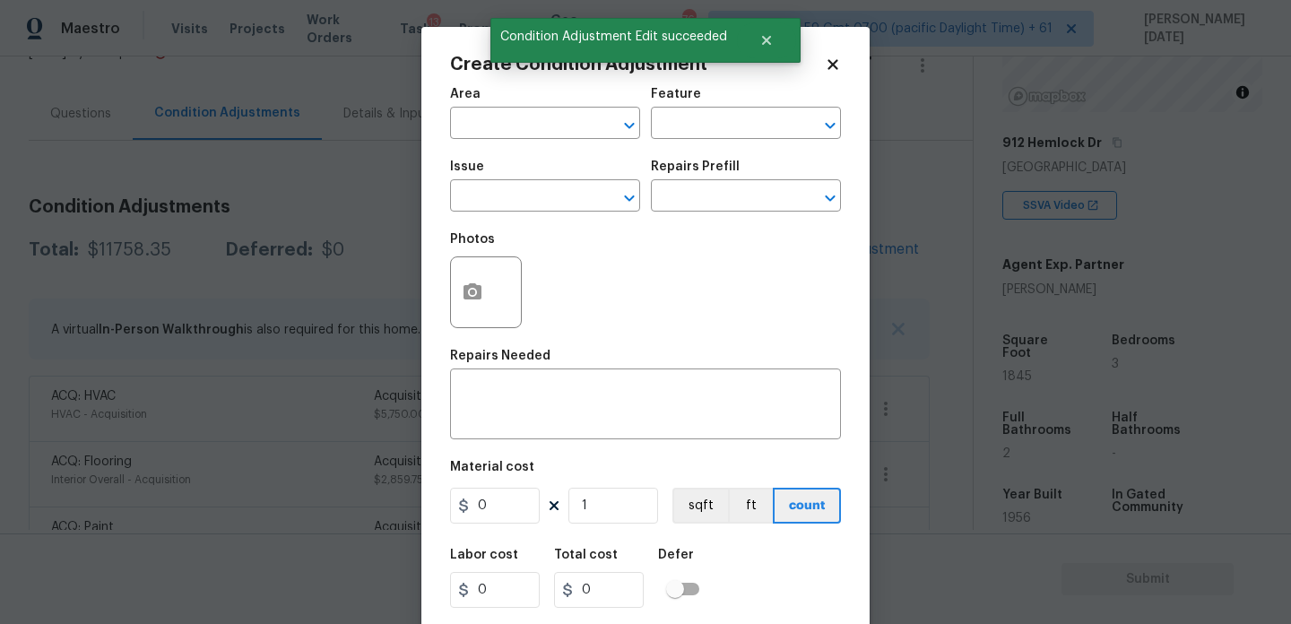
click at [789, 242] on div "Photos" at bounding box center [645, 280] width 391 height 117
click at [489, 123] on input "text" at bounding box center [520, 125] width 140 height 28
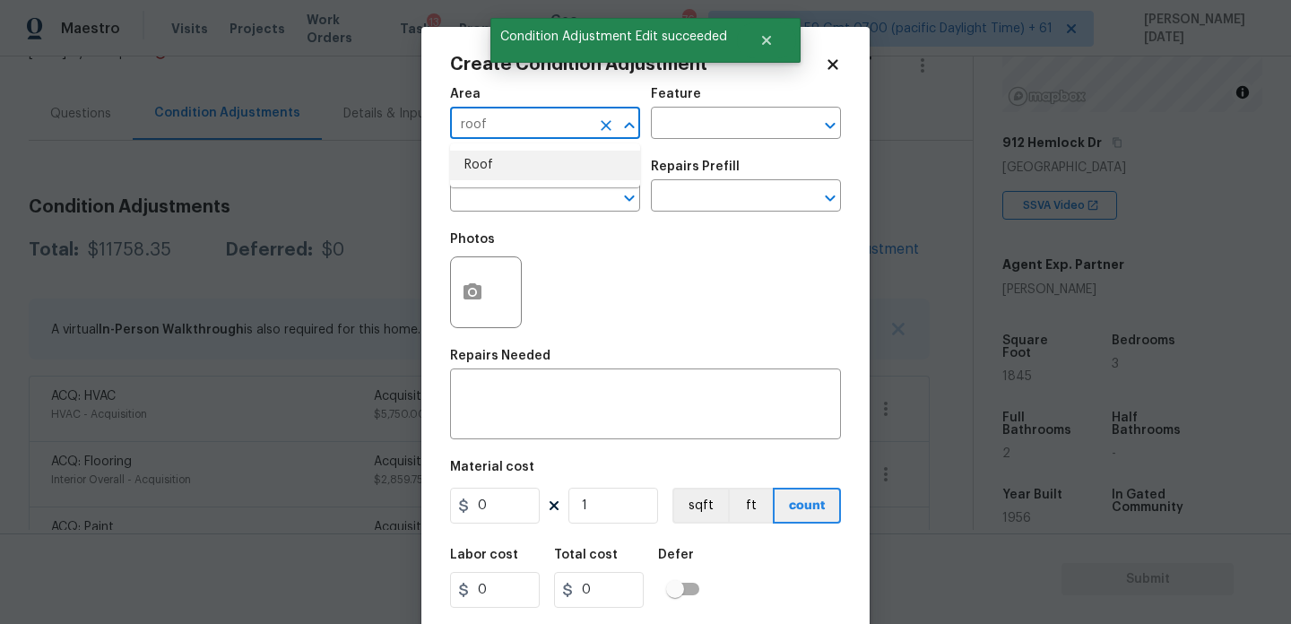
click at [497, 175] on li "Roof" at bounding box center [545, 166] width 190 height 30
type input "Roof"
click at [495, 193] on input "text" at bounding box center [520, 198] width 140 height 28
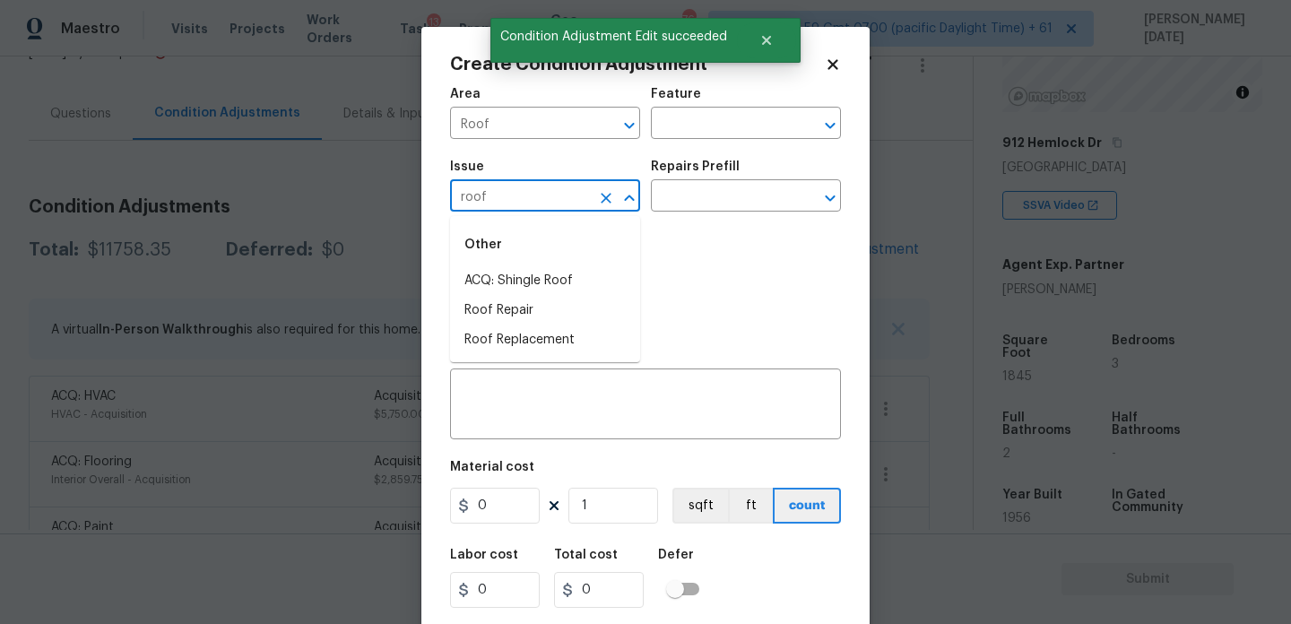
click at [512, 261] on div "Other" at bounding box center [545, 244] width 190 height 43
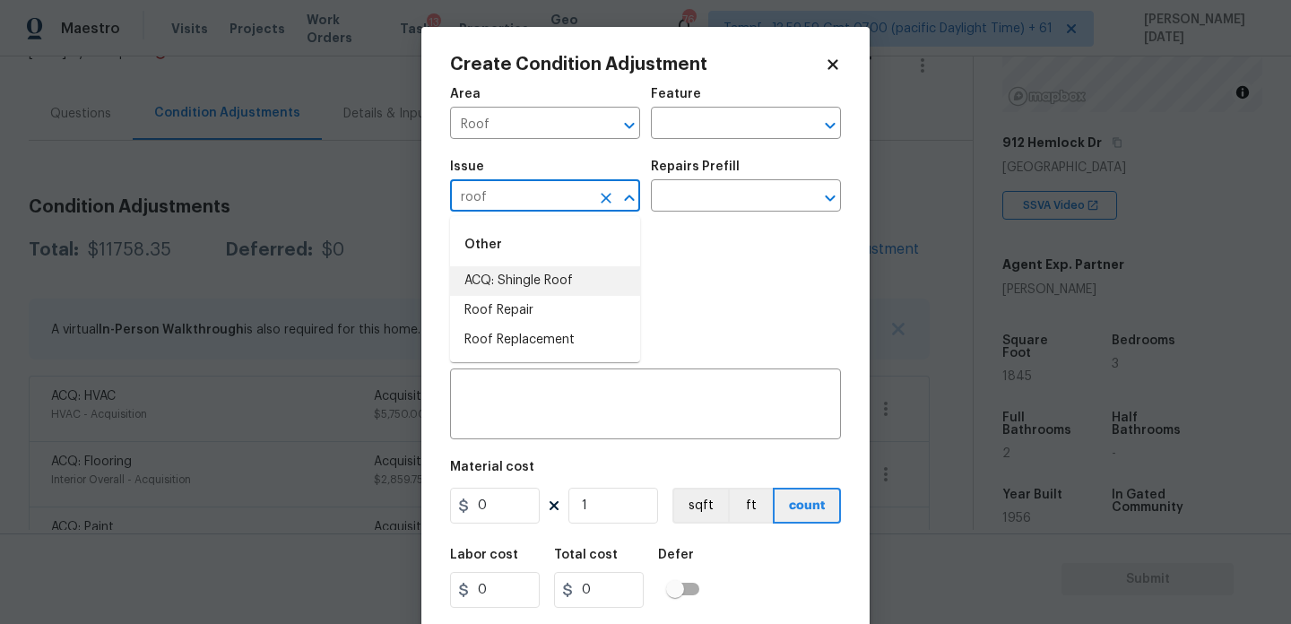
click at [515, 271] on li "ACQ: Shingle Roof" at bounding box center [545, 281] width 190 height 30
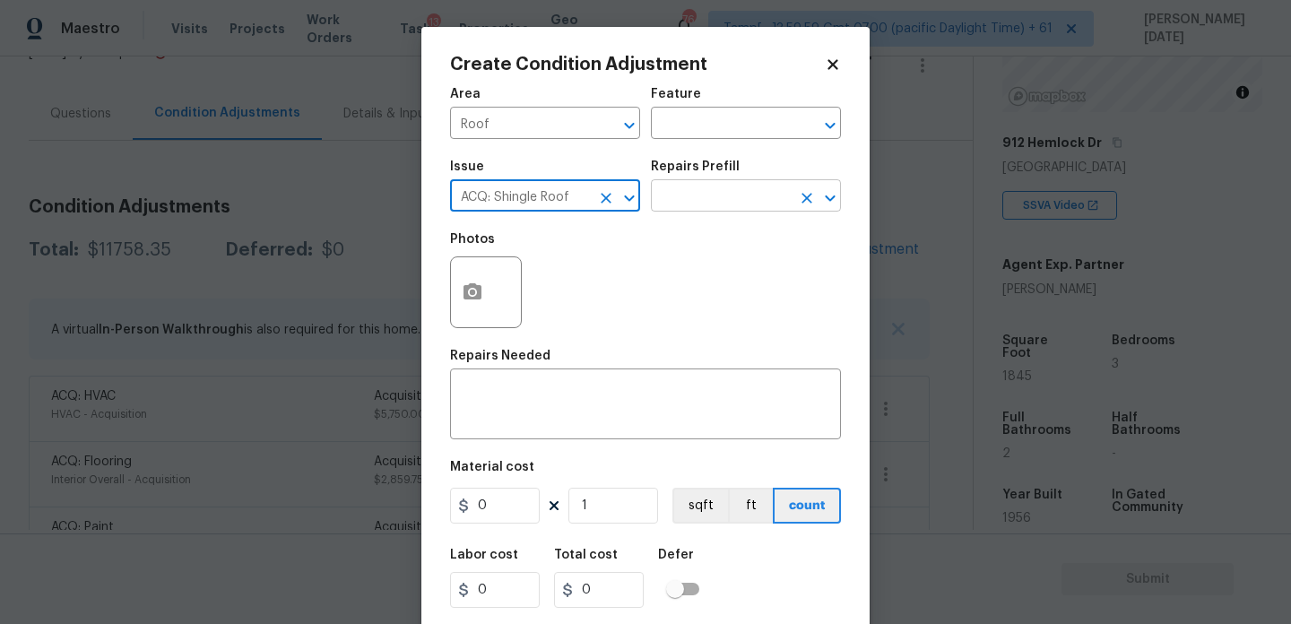
type input "ACQ: Shingle Roof"
click at [691, 197] on input "text" at bounding box center [721, 198] width 140 height 28
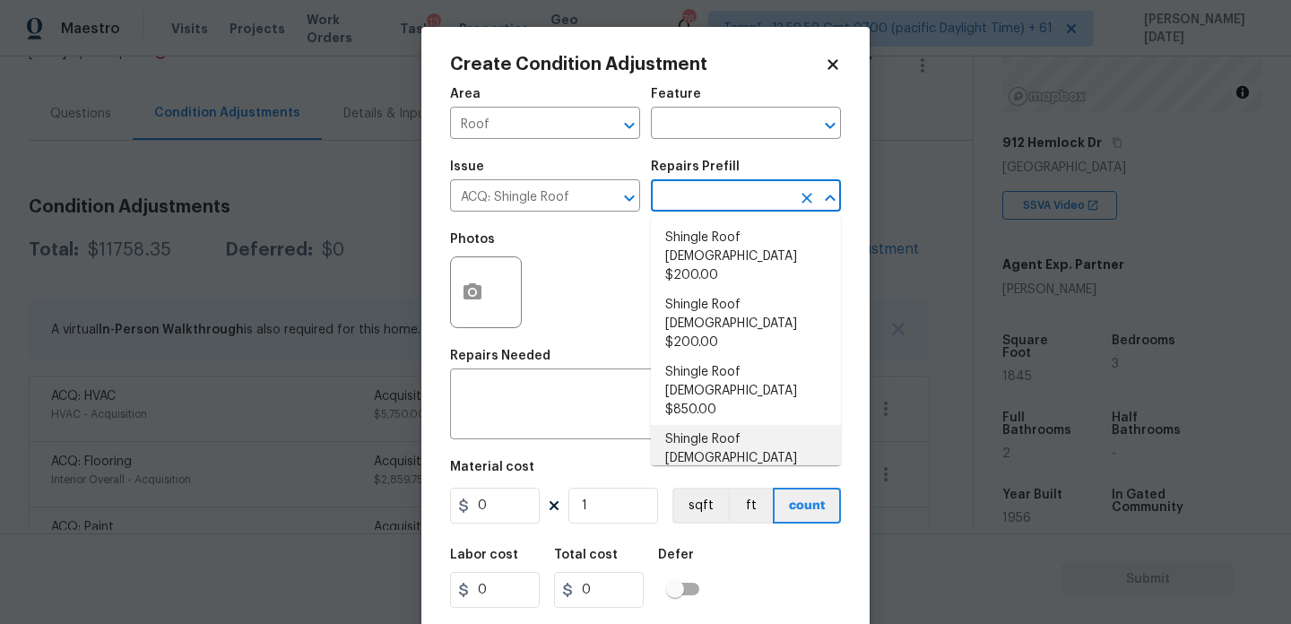
click at [748, 425] on li "Shingle Roof 21+ Years Old $4,025.00" at bounding box center [746, 458] width 190 height 67
type input "Acquisition"
type textarea "Acquisition Scope: Shingle Roof 21+ years in age or replacement required."
type input "4025"
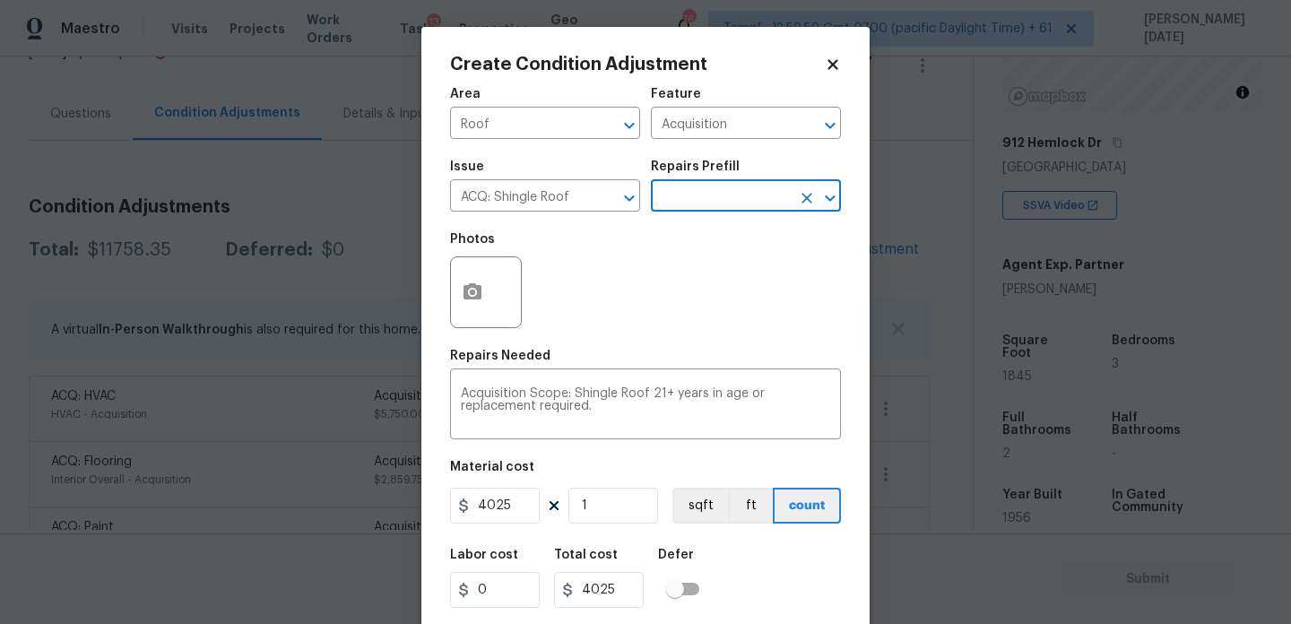
scroll to position [46, 0]
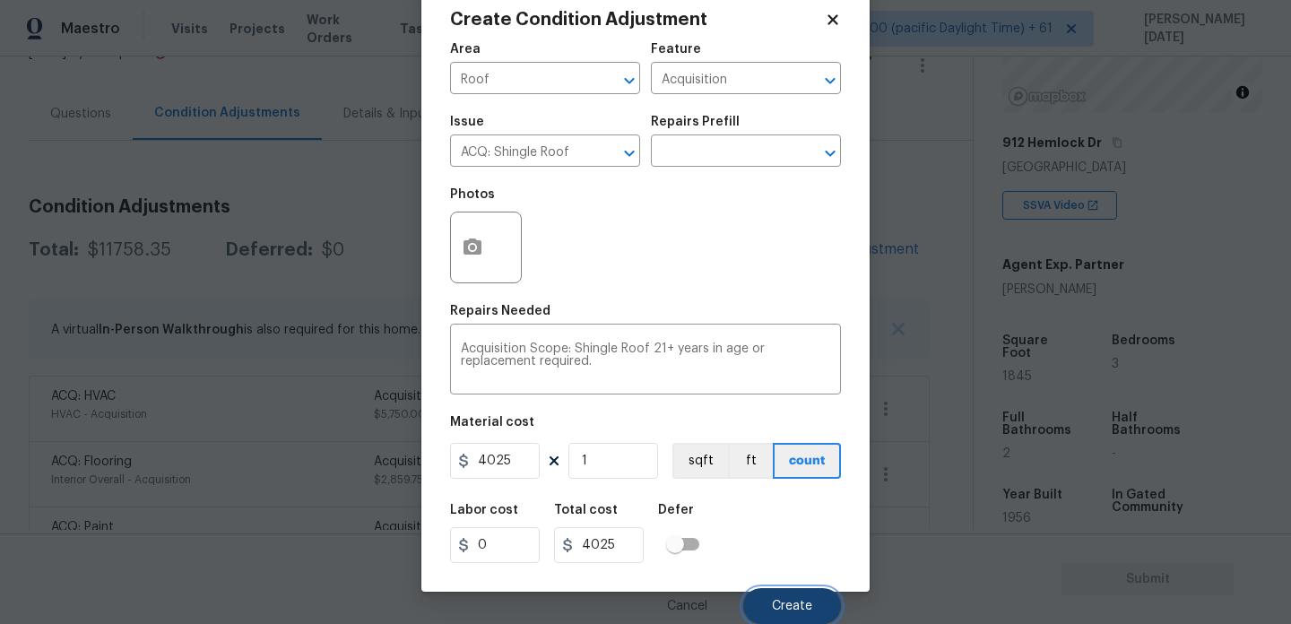
click at [781, 604] on span "Create" at bounding box center [792, 606] width 40 height 13
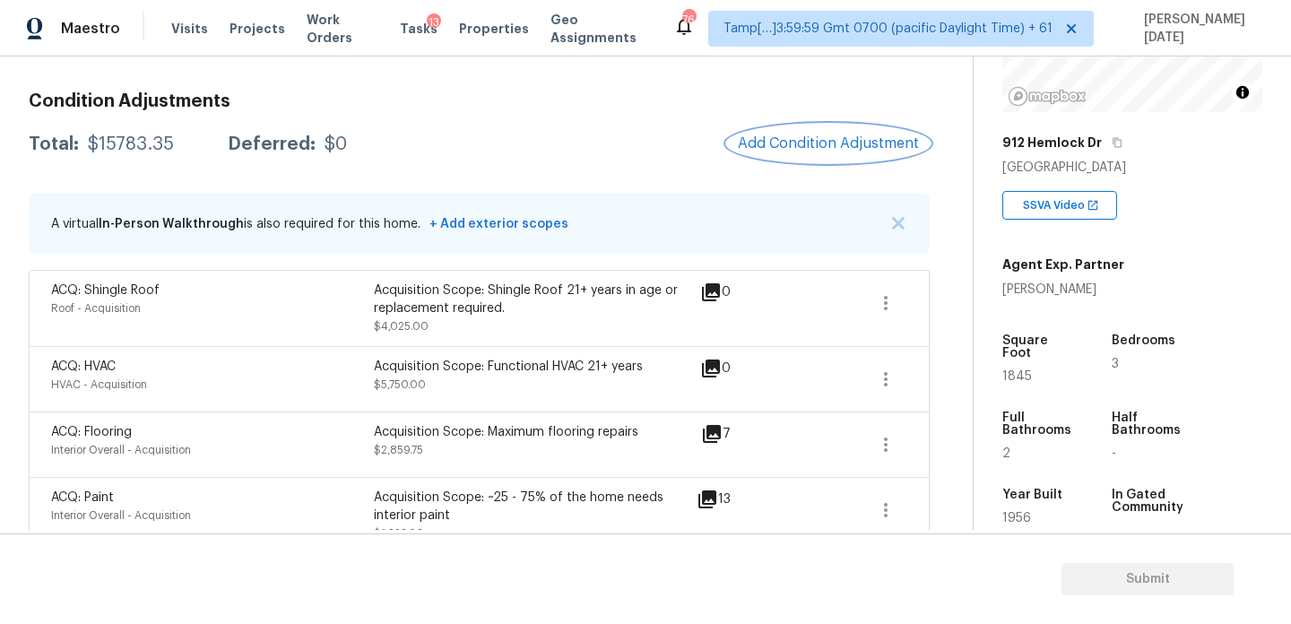
scroll to position [0, 0]
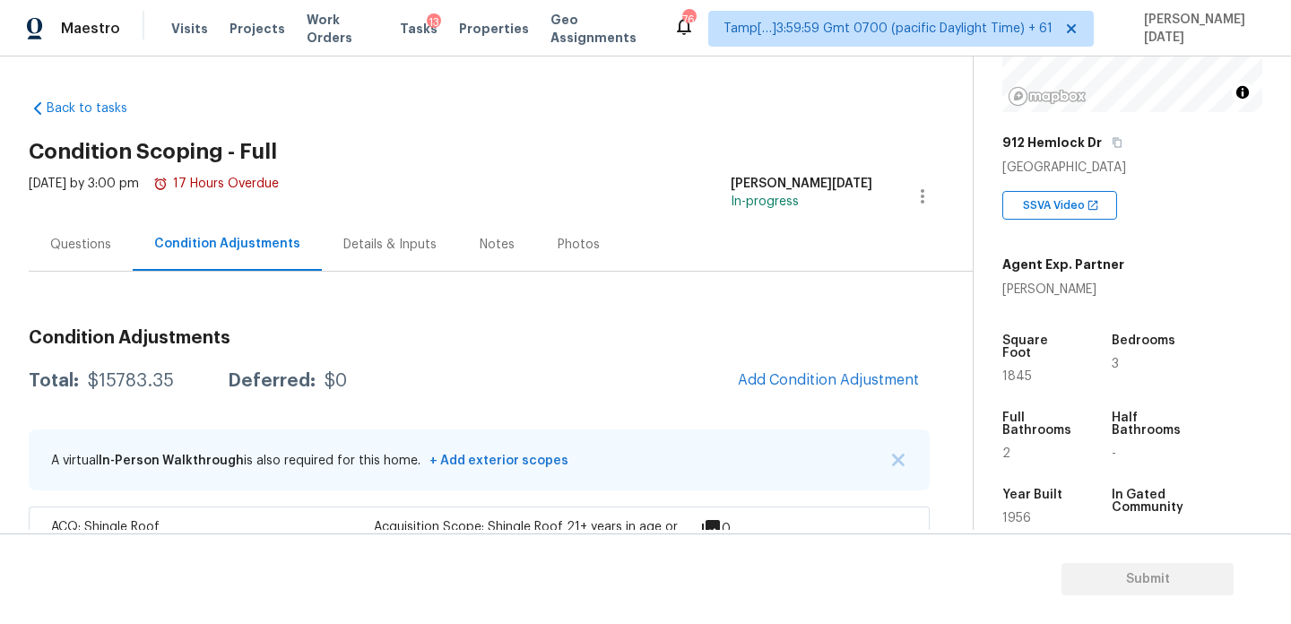
click at [802, 385] on span "Add Condition Adjustment" at bounding box center [828, 380] width 181 height 16
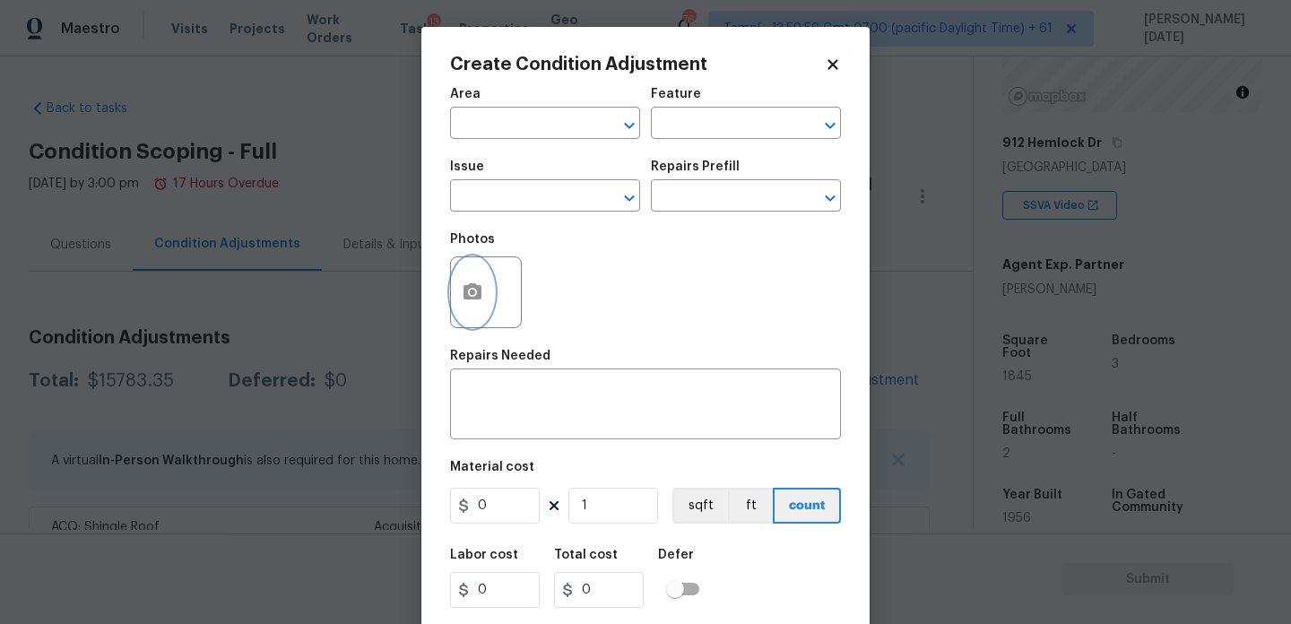
click at [469, 320] on button "button" at bounding box center [472, 292] width 43 height 70
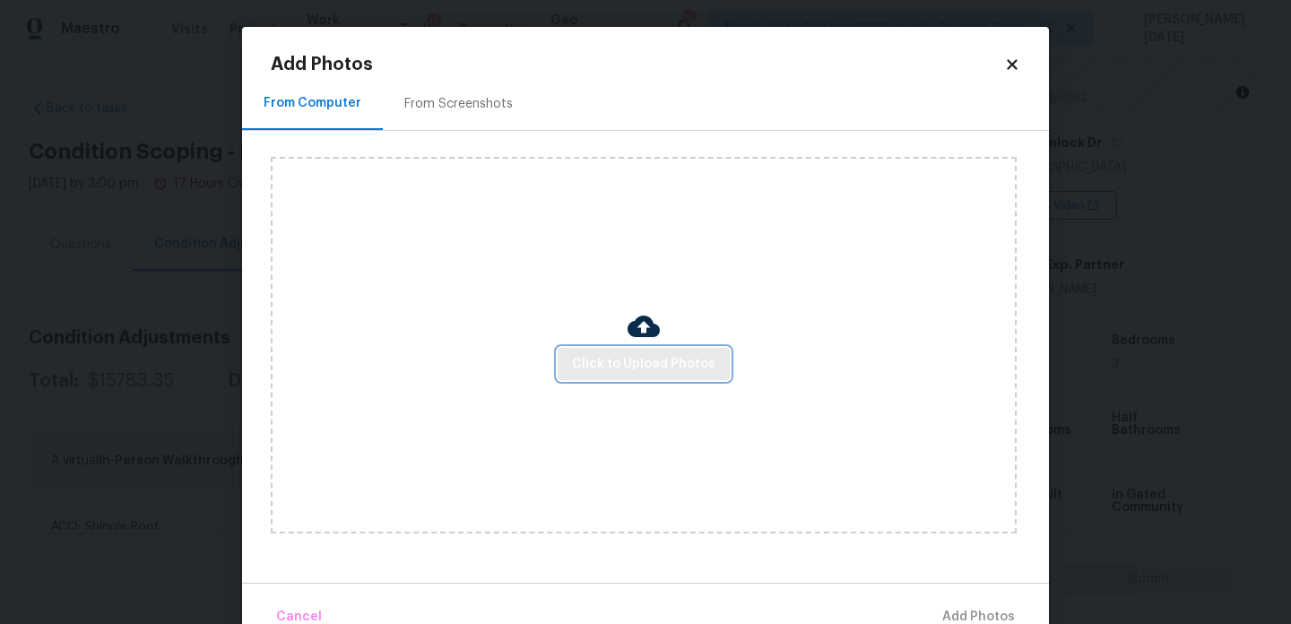
click at [591, 354] on span "Click to Upload Photos" at bounding box center [643, 364] width 143 height 22
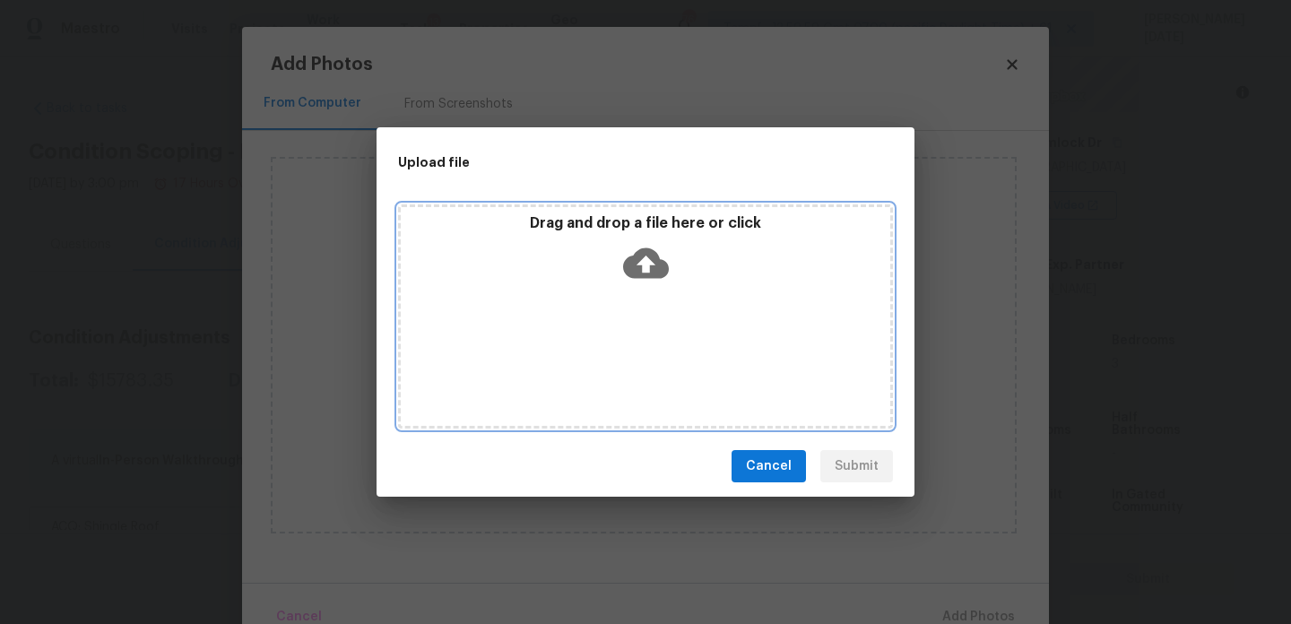
click at [591, 354] on div "Drag and drop a file here or click" at bounding box center [645, 316] width 495 height 224
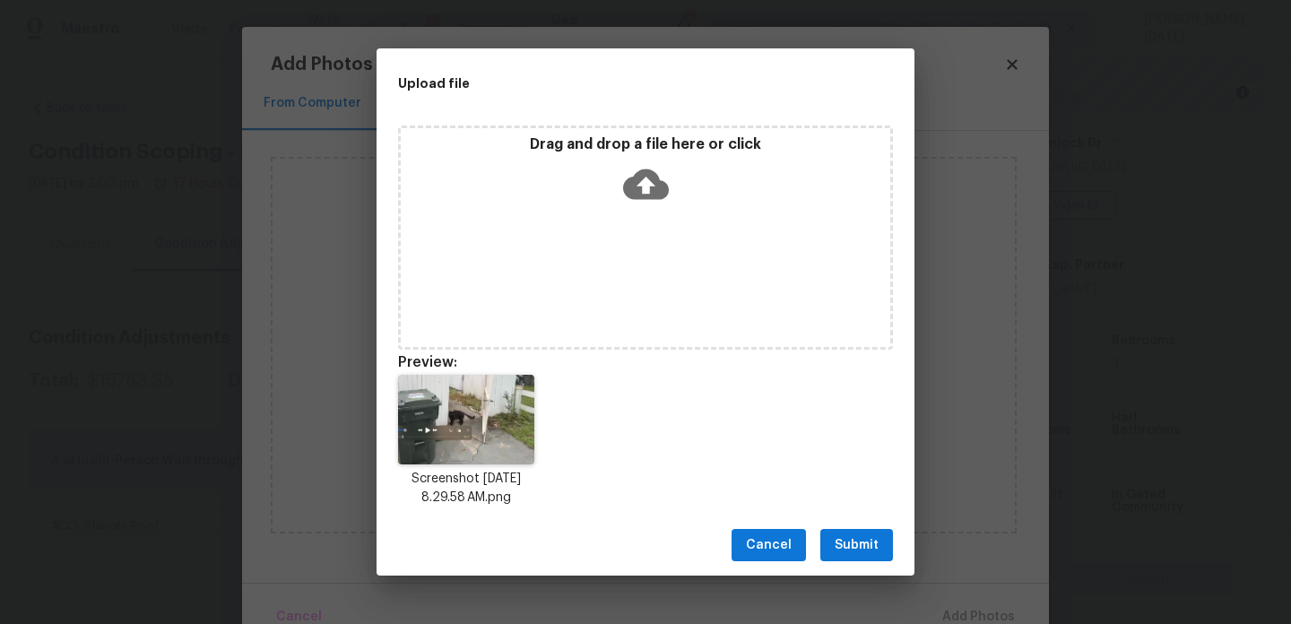
click at [870, 560] on button "Submit" at bounding box center [856, 545] width 73 height 33
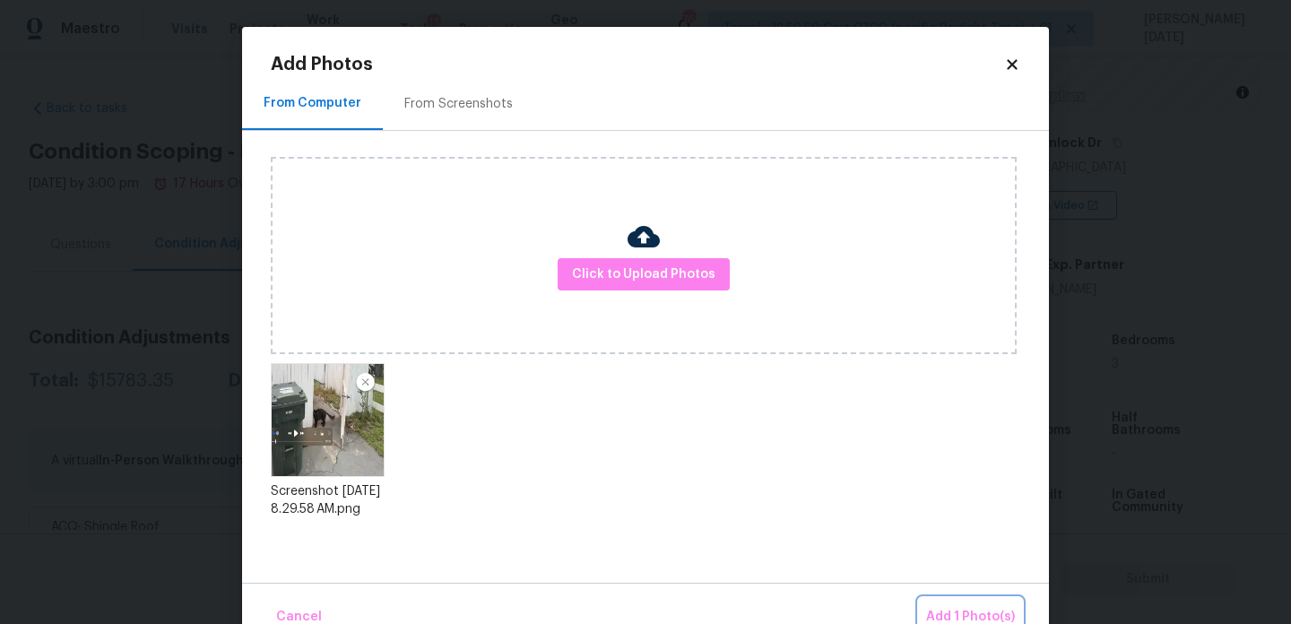
click at [967, 618] on span "Add 1 Photo(s)" at bounding box center [970, 617] width 89 height 22
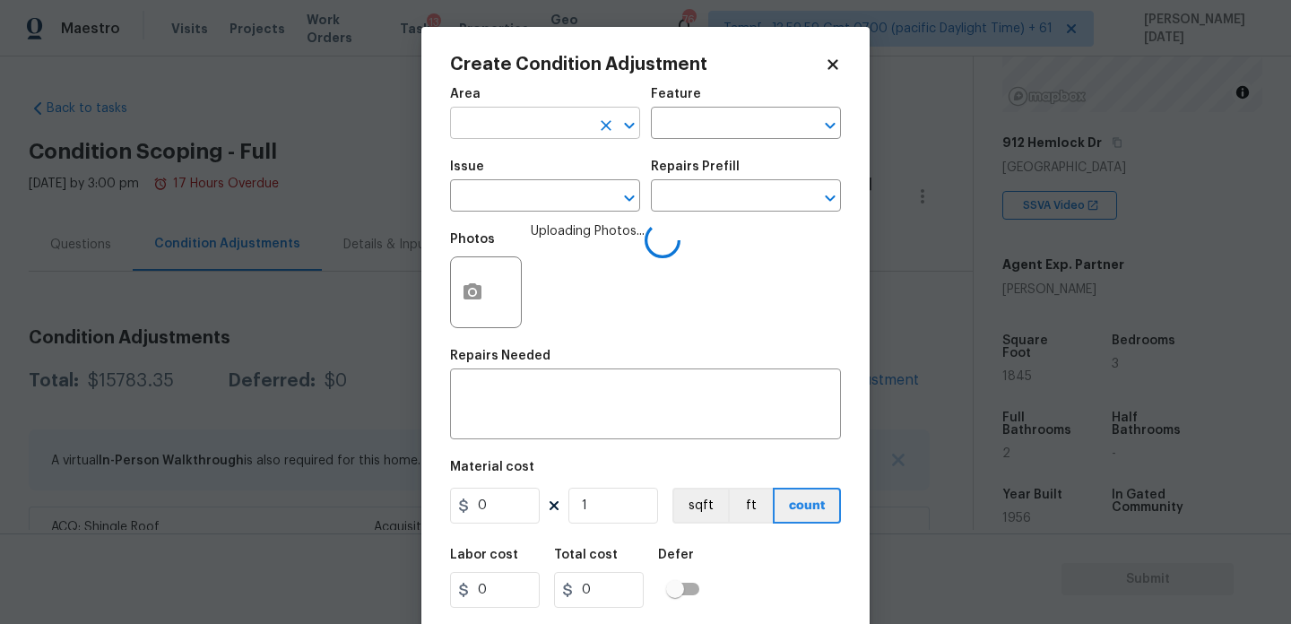
click at [501, 111] on input "text" at bounding box center [520, 125] width 140 height 28
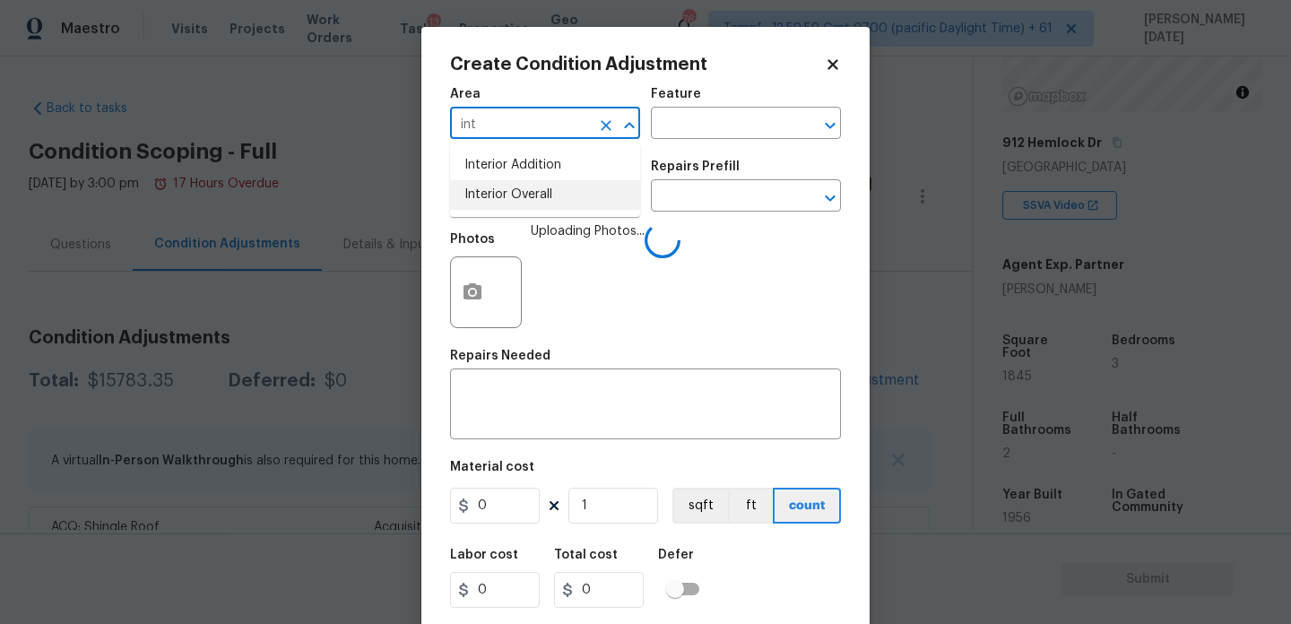
click at [509, 195] on li "Interior Overall" at bounding box center [545, 195] width 190 height 30
type input "Interior Overall"
click at [509, 195] on input "text" at bounding box center [520, 198] width 140 height 28
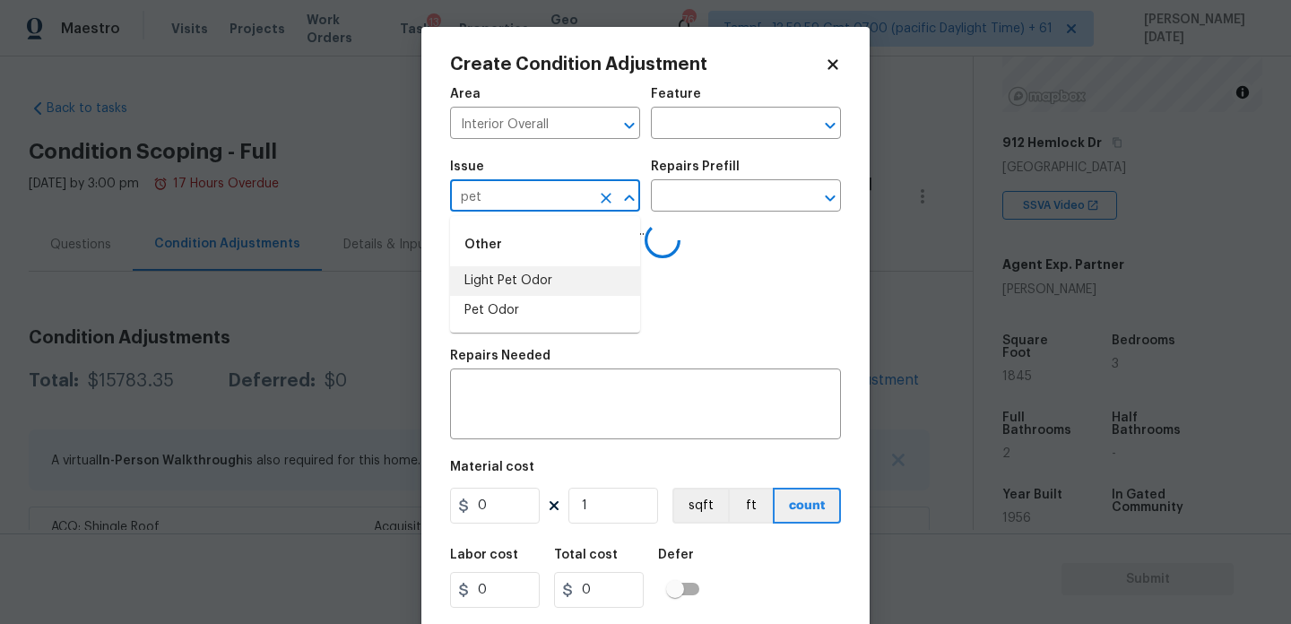
click at [504, 272] on li "Light Pet Odor" at bounding box center [545, 281] width 190 height 30
type input "Light Pet Odor"
click at [717, 203] on input "text" at bounding box center [721, 198] width 140 height 28
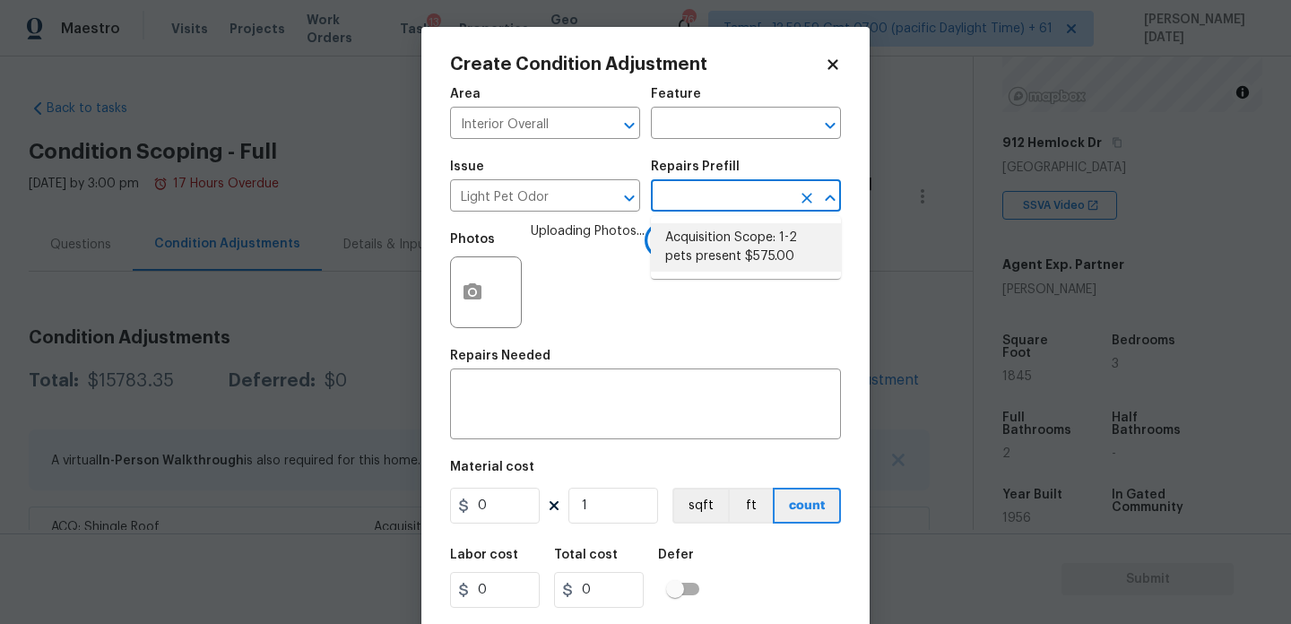
click at [721, 244] on li "Acquisition Scope: 1-2 pets present $575.00" at bounding box center [746, 247] width 190 height 48
type textarea "Acquisition Scope: 1-2 pets present"
type input "575"
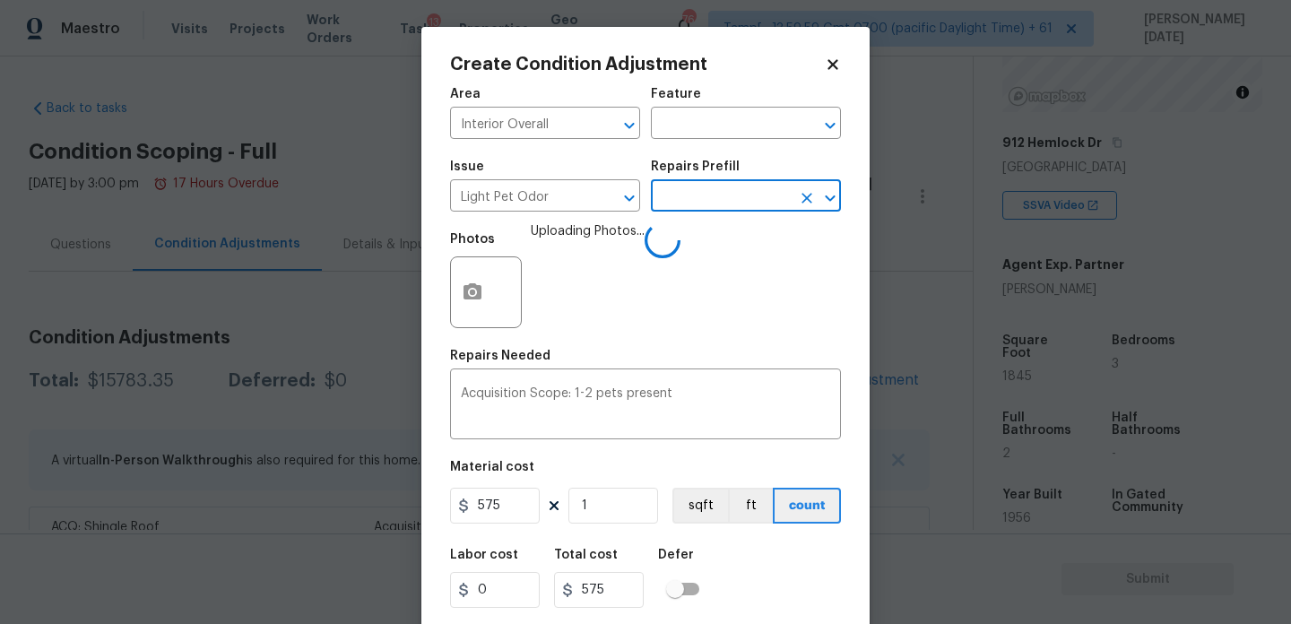
scroll to position [46, 0]
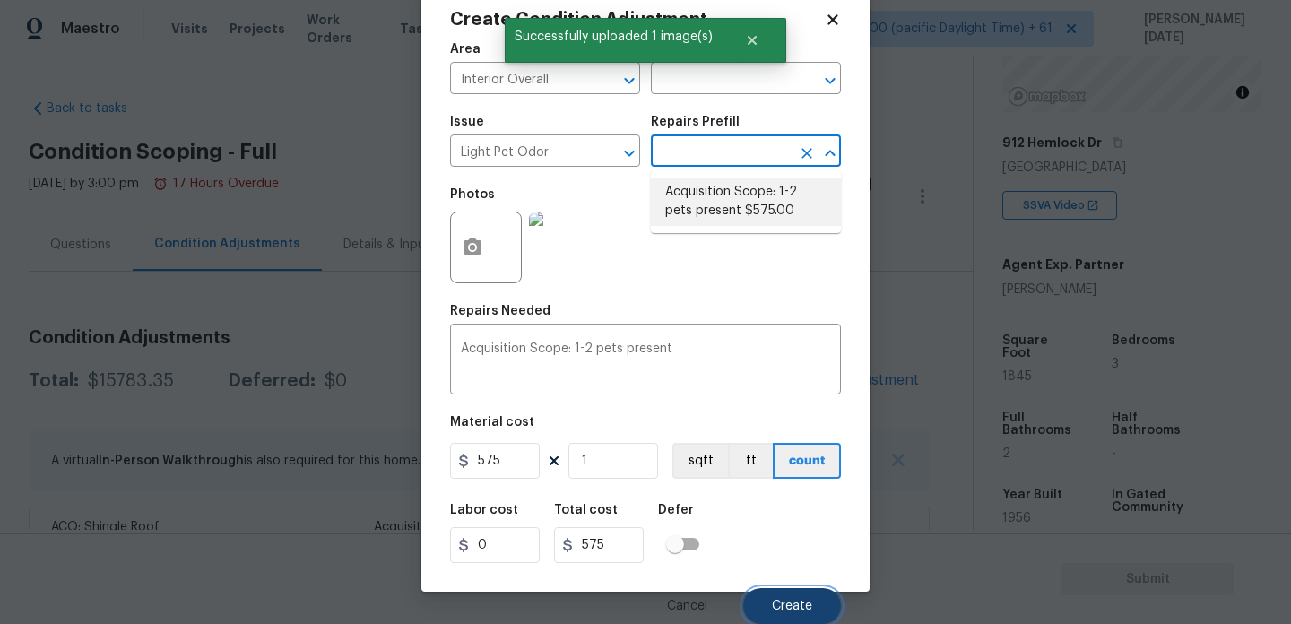
click at [781, 594] on button "Create" at bounding box center [792, 606] width 98 height 36
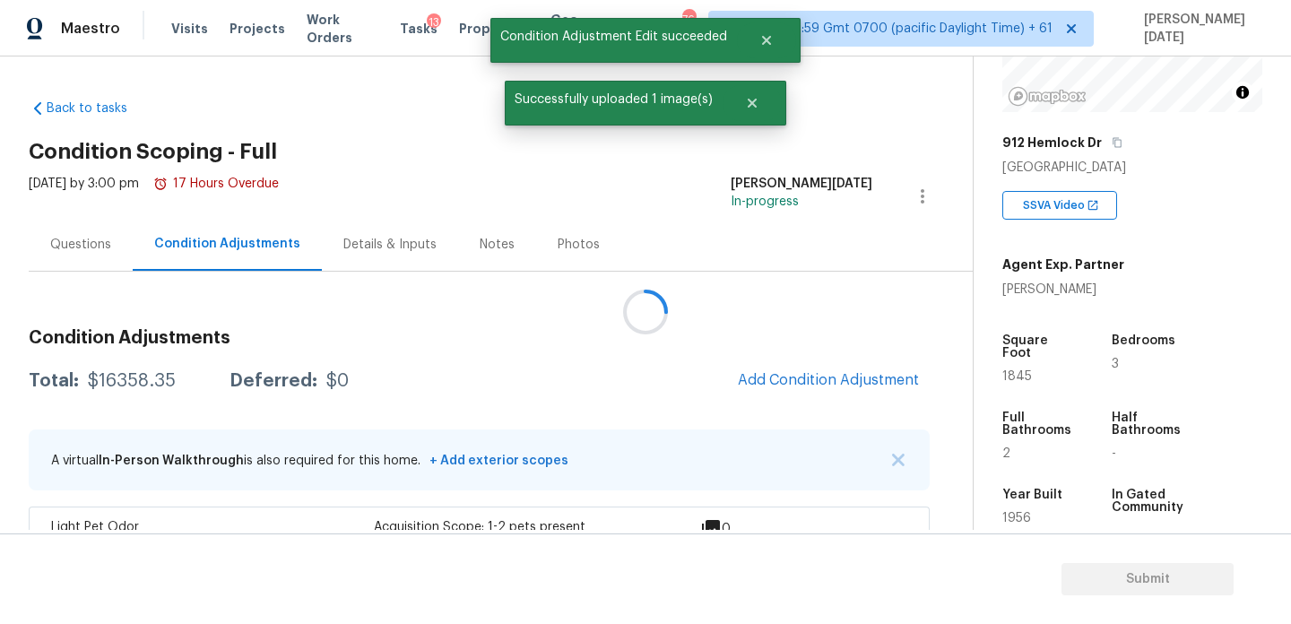
scroll to position [0, 0]
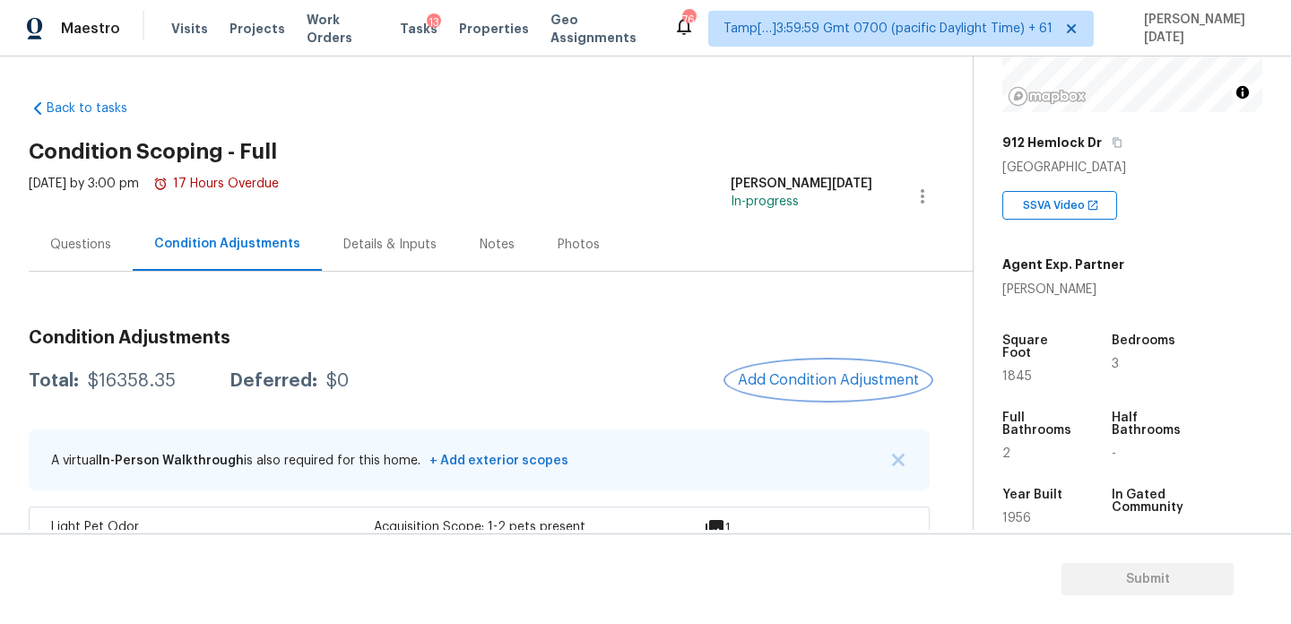
click at [826, 382] on span "Add Condition Adjustment" at bounding box center [828, 380] width 181 height 16
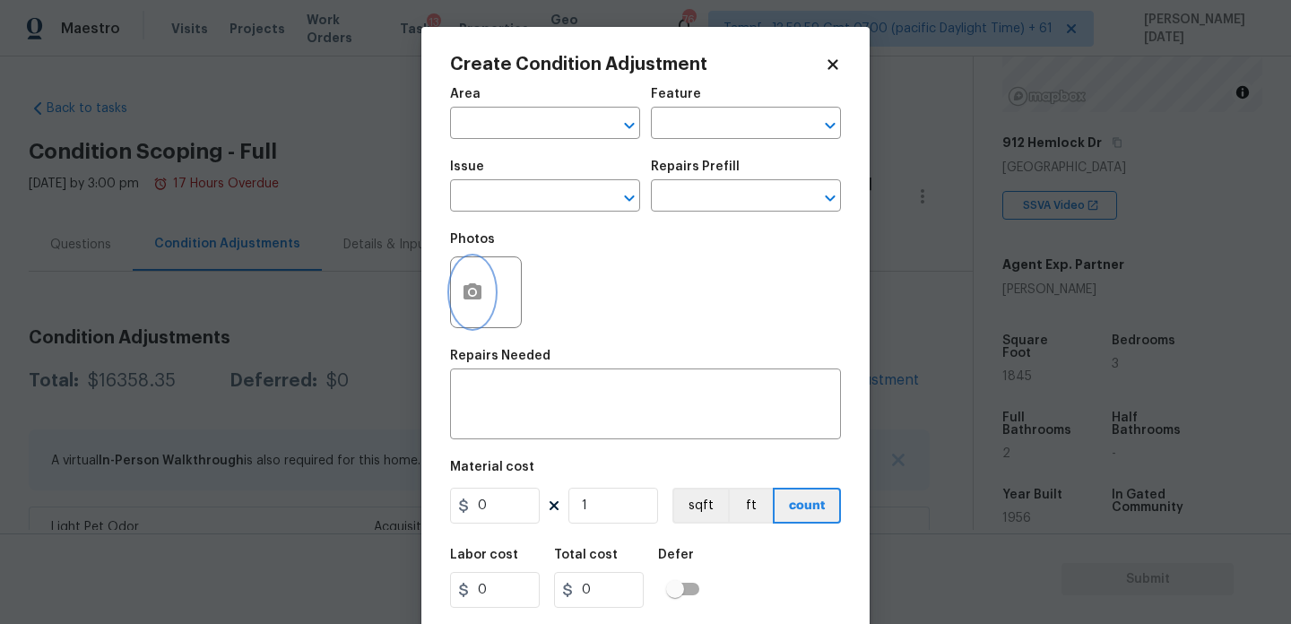
click at [478, 298] on icon "button" at bounding box center [472, 291] width 18 height 16
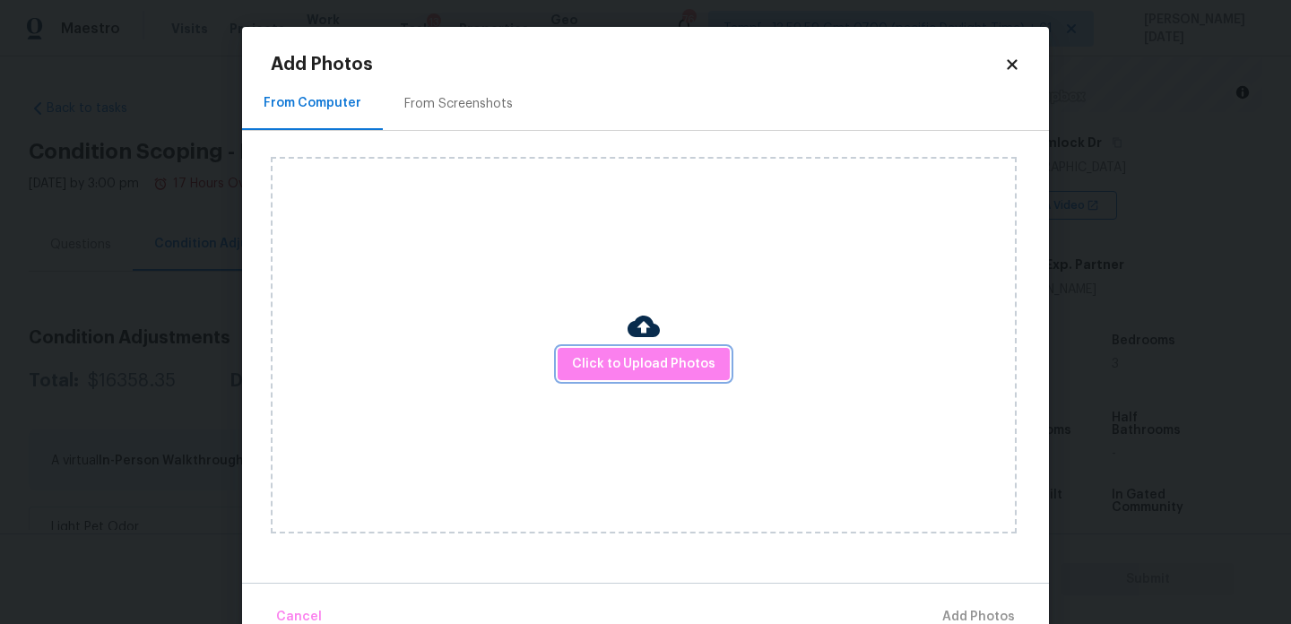
click at [639, 376] on button "Click to Upload Photos" at bounding box center [644, 364] width 172 height 33
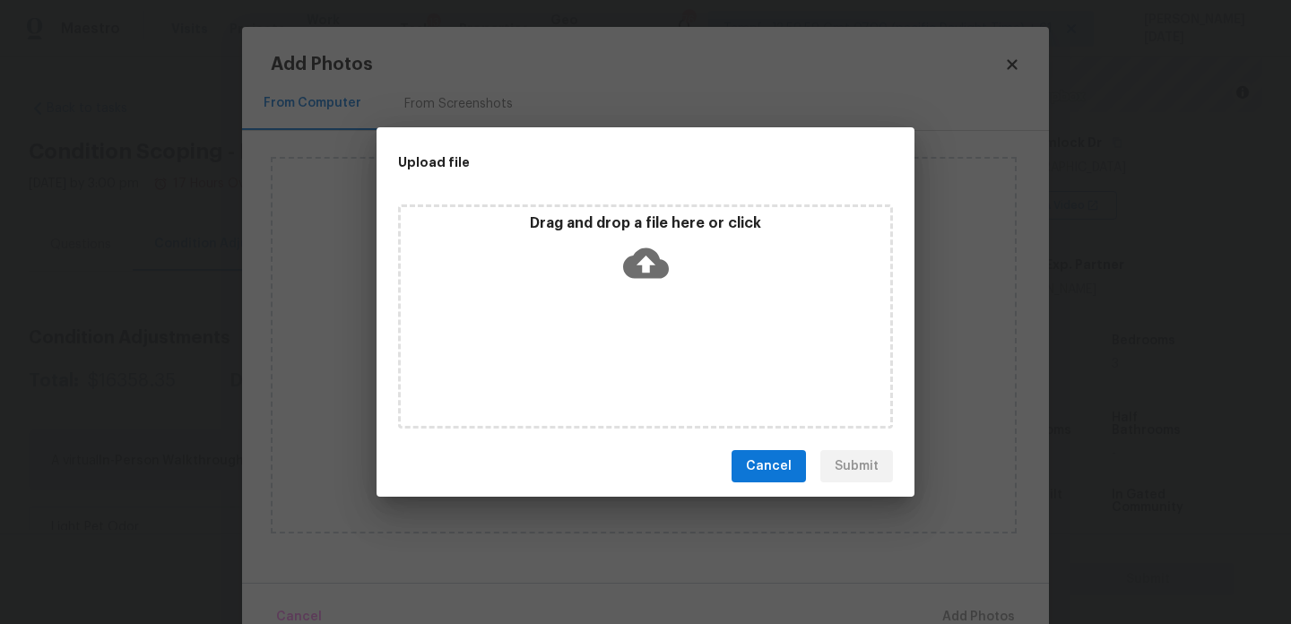
click at [639, 376] on div "Drag and drop a file here or click" at bounding box center [645, 316] width 495 height 224
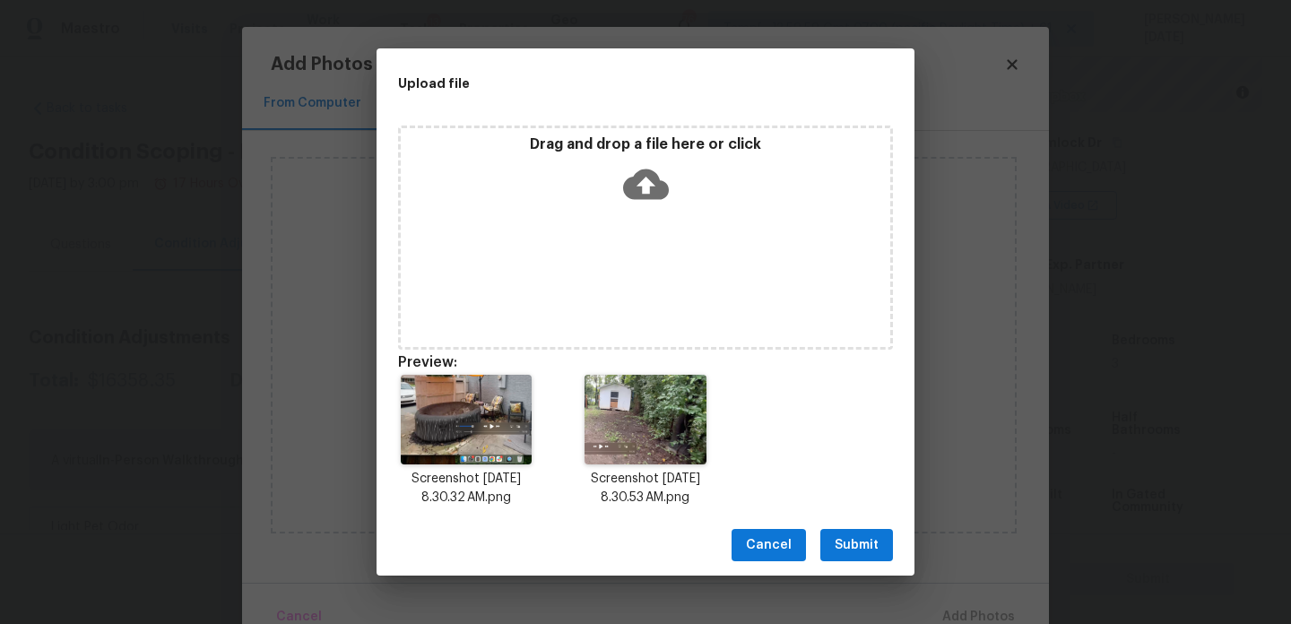
click at [829, 544] on button "Submit" at bounding box center [856, 545] width 73 height 33
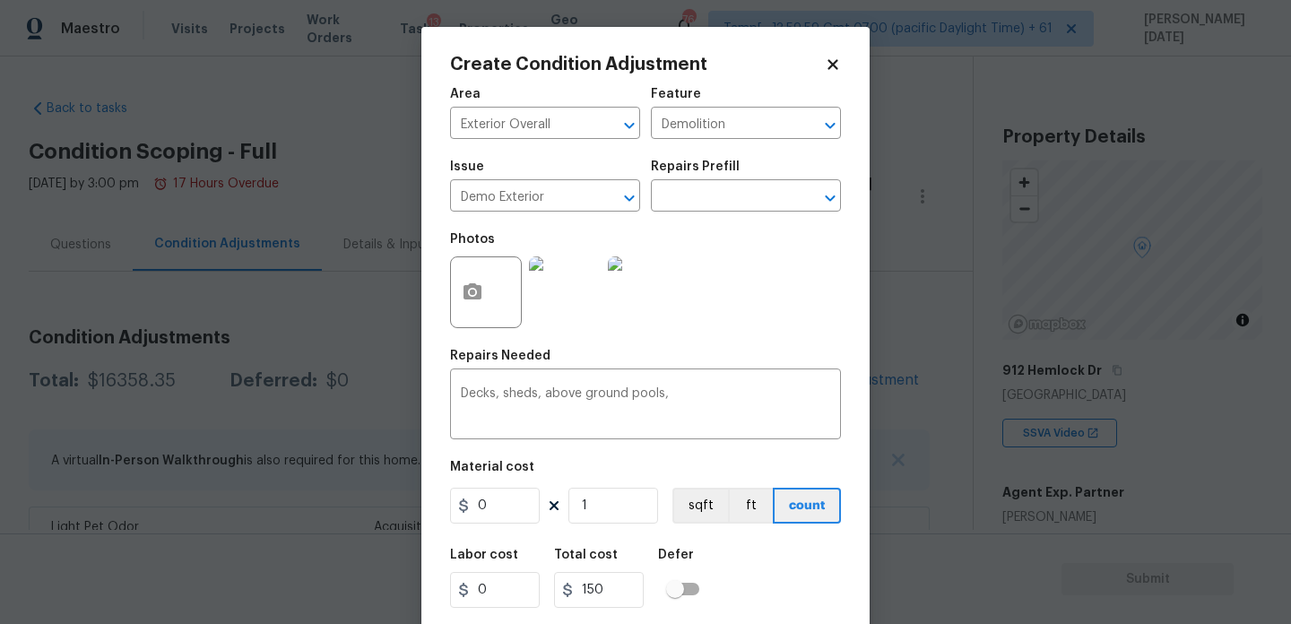
scroll to position [228, 0]
type input "1500"
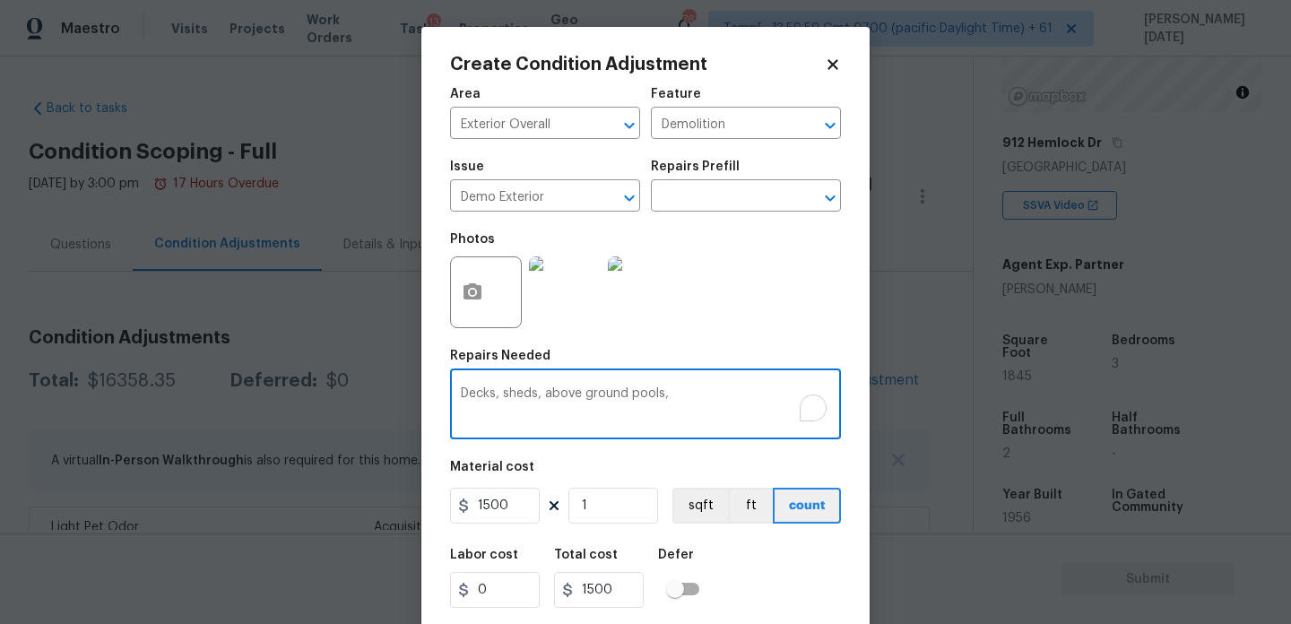
drag, startPoint x: 679, startPoint y: 400, endPoint x: 513, endPoint y: 398, distance: 165.8
click at [513, 398] on textarea "Decks, sheds, above ground pools," at bounding box center [645, 406] width 369 height 38
click at [471, 396] on textarea "Deck" at bounding box center [645, 406] width 369 height 38
click at [540, 398] on textarea "Demo deck" at bounding box center [645, 406] width 369 height 38
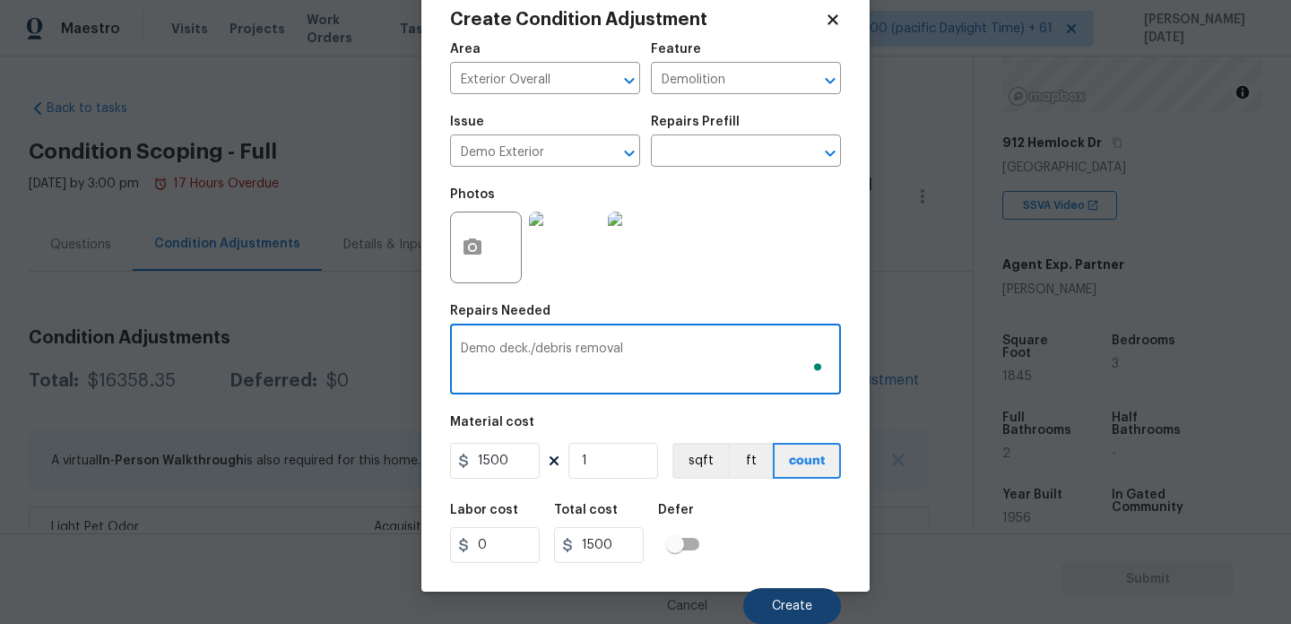
type textarea "Demo deck./debris removal"
click at [783, 590] on button "Create" at bounding box center [792, 606] width 98 height 36
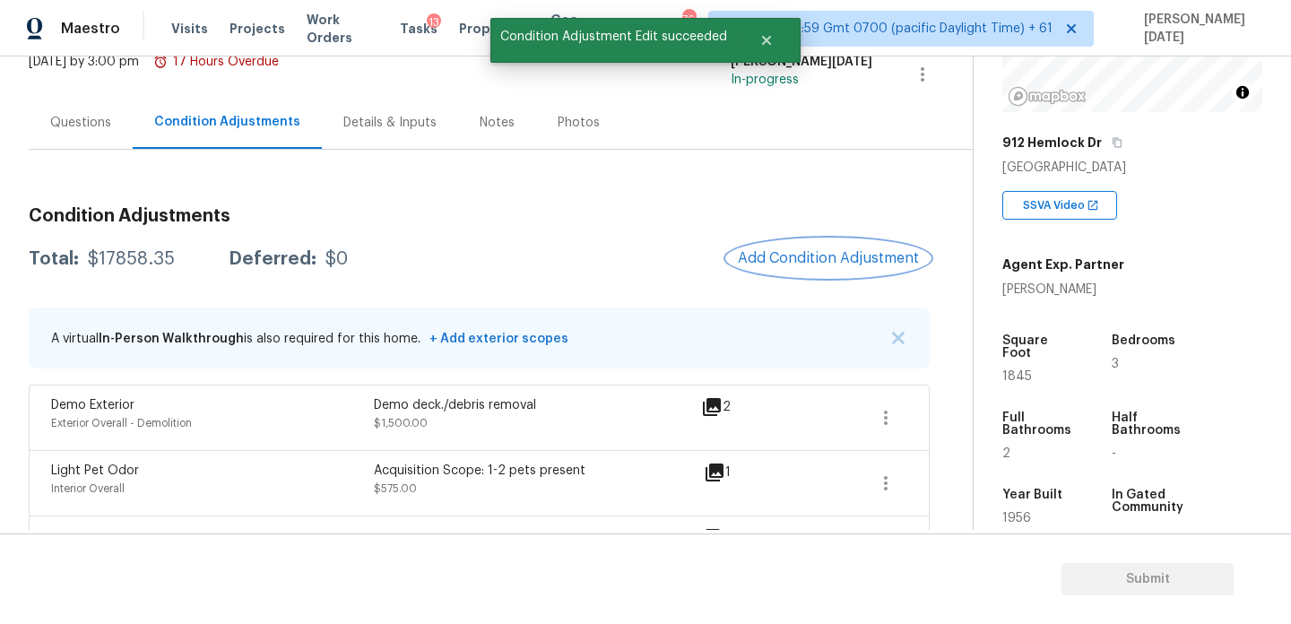
scroll to position [131, 0]
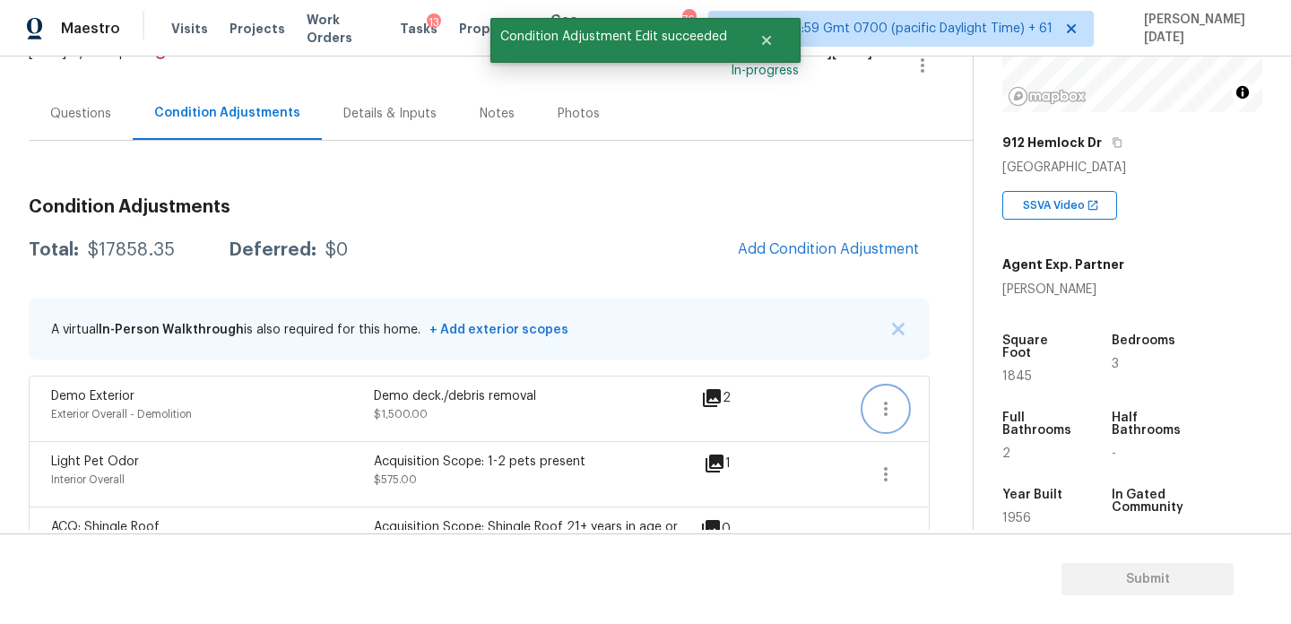
click at [890, 404] on icon "button" at bounding box center [886, 409] width 22 height 22
click at [935, 400] on div "Edit" at bounding box center [988, 405] width 140 height 18
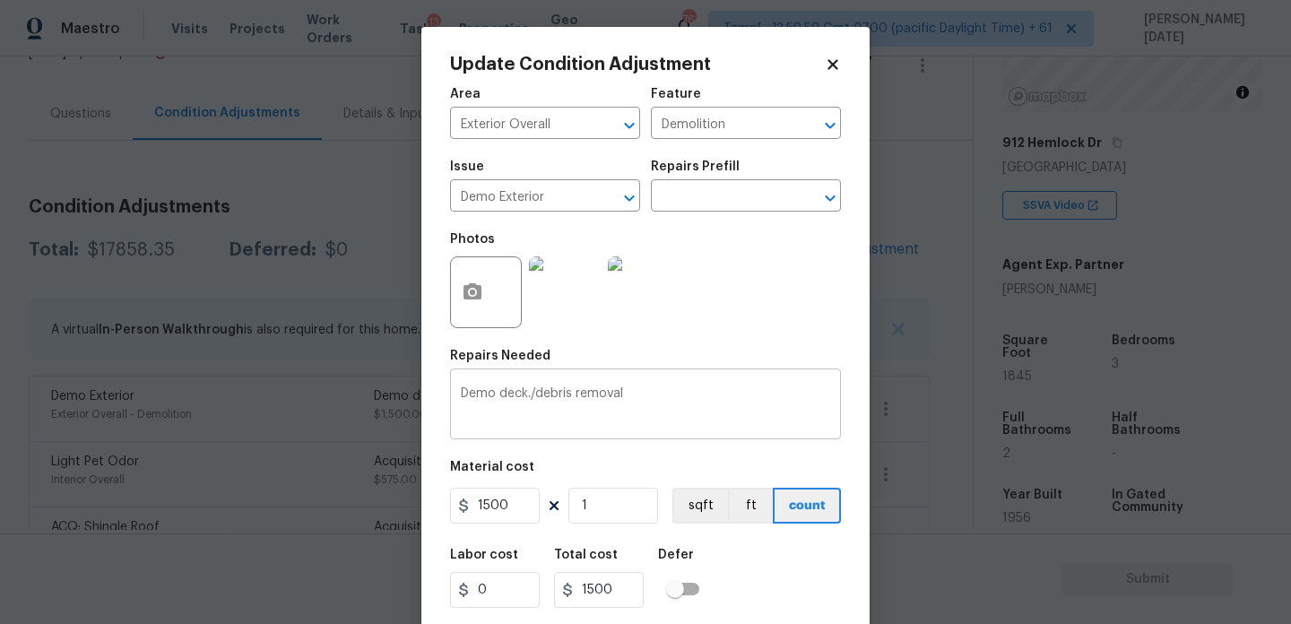
click at [508, 393] on textarea "Demo deck./debris removal" at bounding box center [645, 406] width 369 height 38
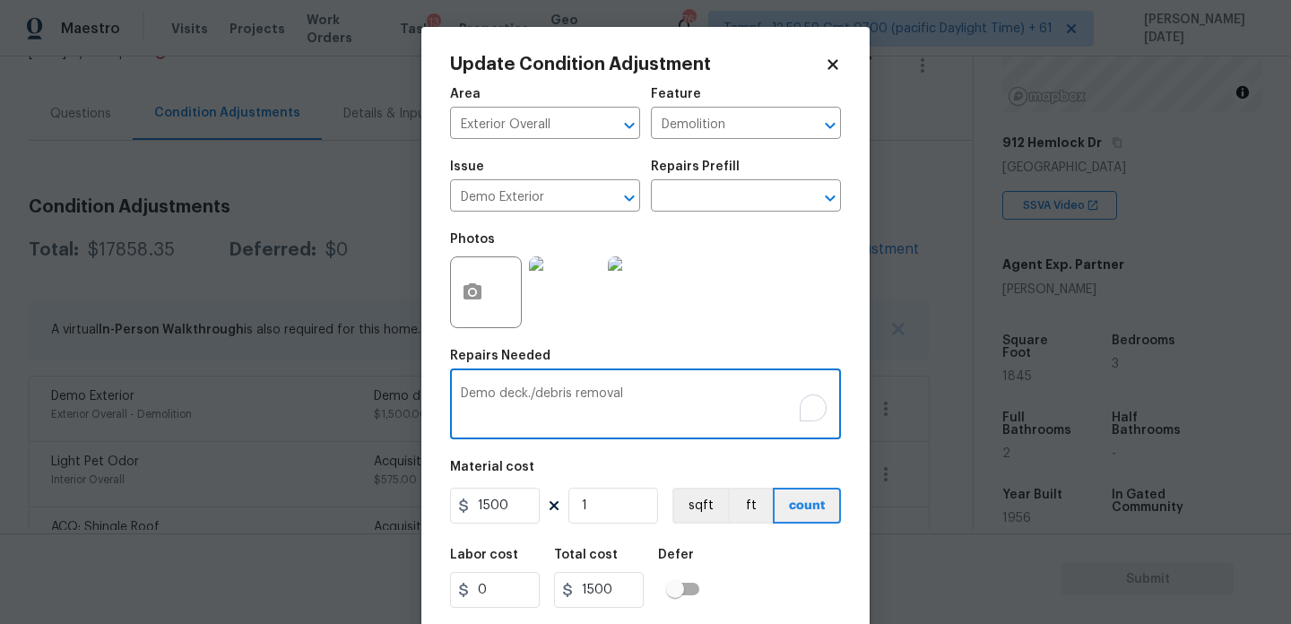
click at [508, 393] on textarea "Demo deck./debris removal" at bounding box center [645, 406] width 369 height 38
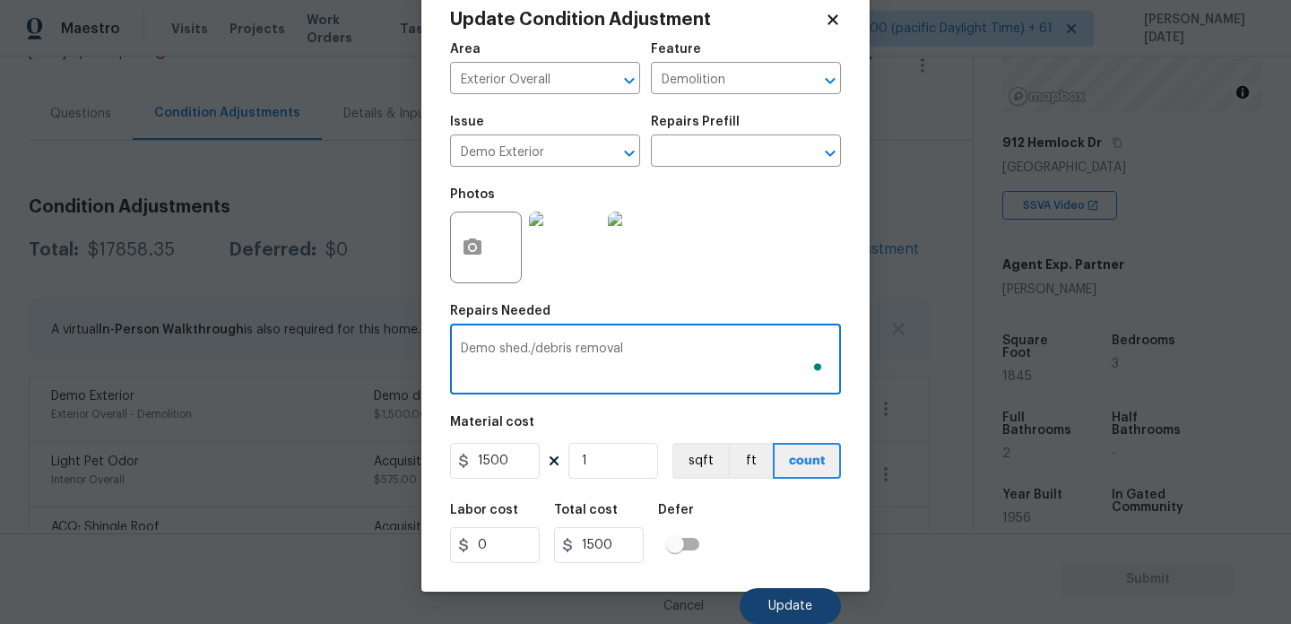
type textarea "Demo shed./debris removal"
click at [776, 606] on span "Update" at bounding box center [790, 606] width 44 height 13
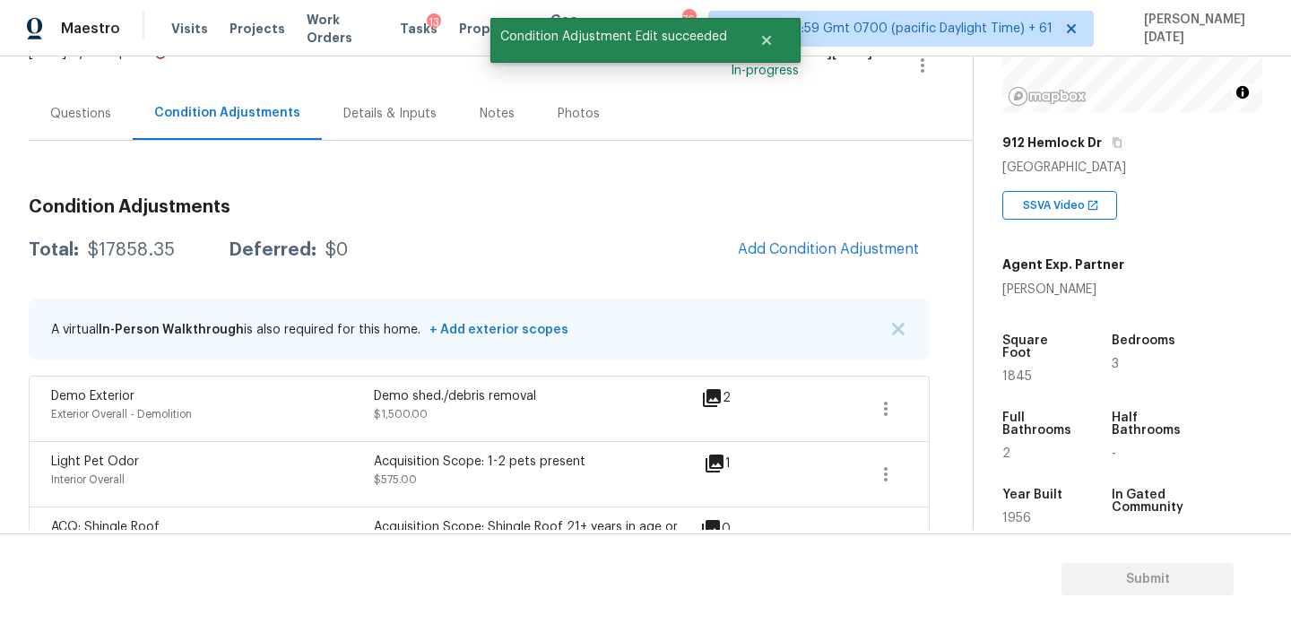
scroll to position [0, 0]
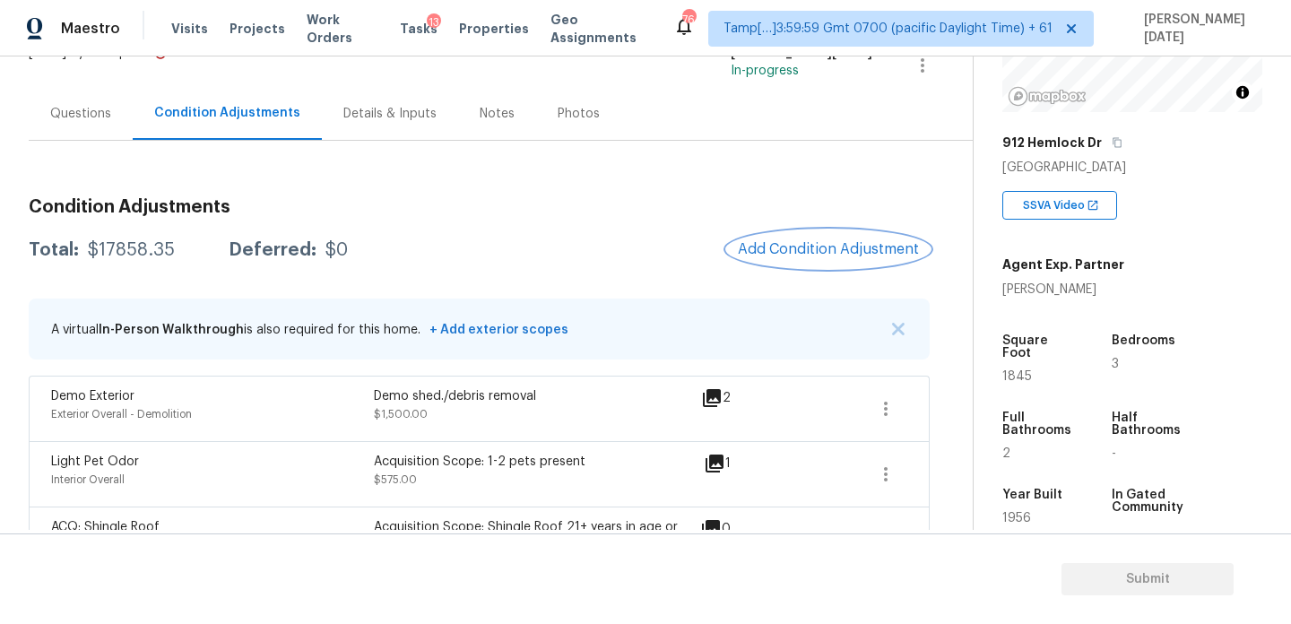
click at [813, 244] on span "Add Condition Adjustment" at bounding box center [828, 249] width 181 height 16
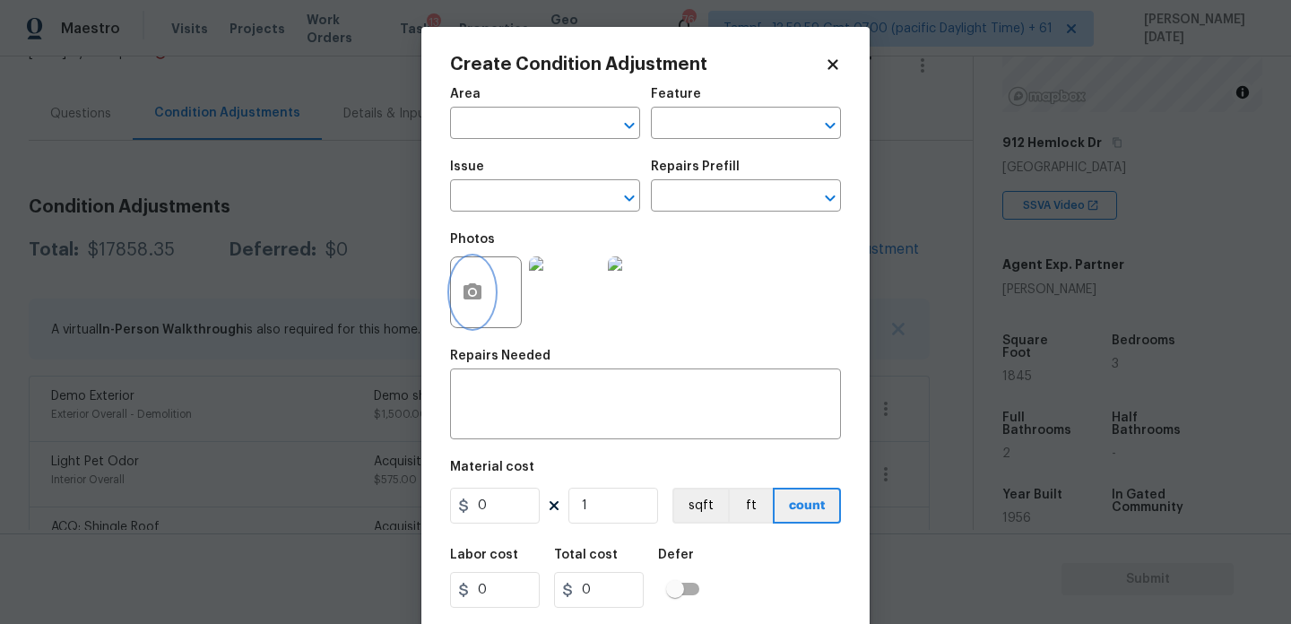
click at [473, 299] on icon "button" at bounding box center [472, 291] width 18 height 16
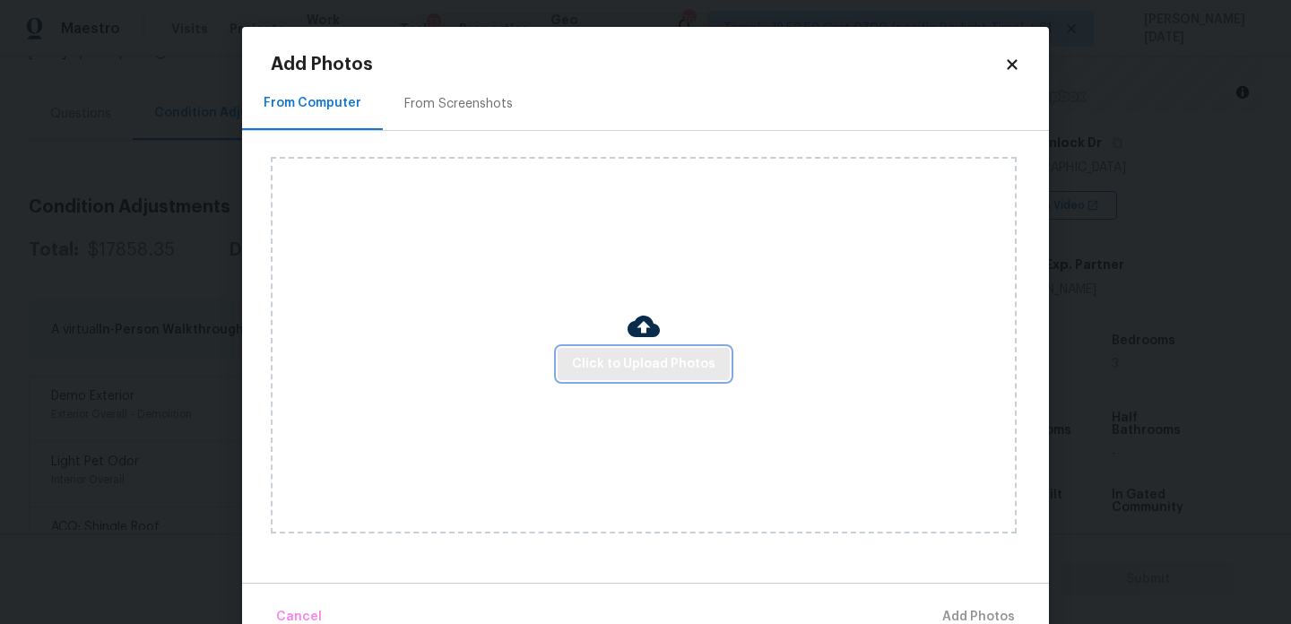
click at [605, 364] on span "Click to Upload Photos" at bounding box center [643, 364] width 143 height 22
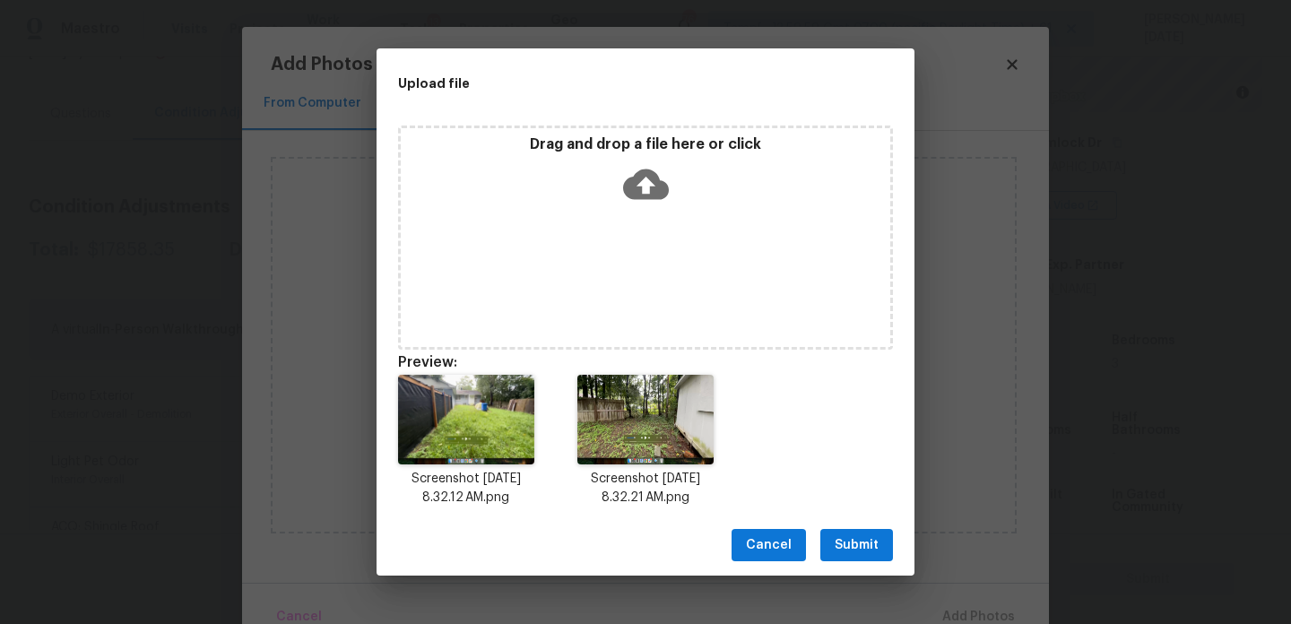
click at [850, 547] on span "Submit" at bounding box center [856, 545] width 44 height 22
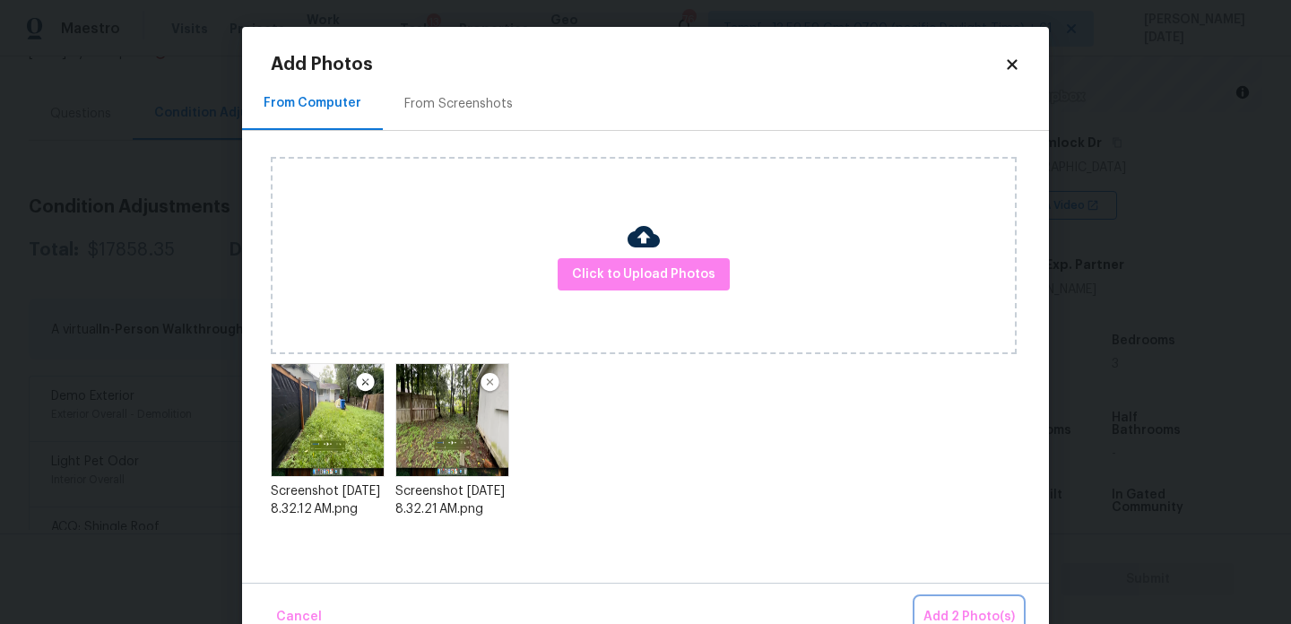
click at [964, 601] on button "Add 2 Photo(s)" at bounding box center [969, 617] width 106 height 39
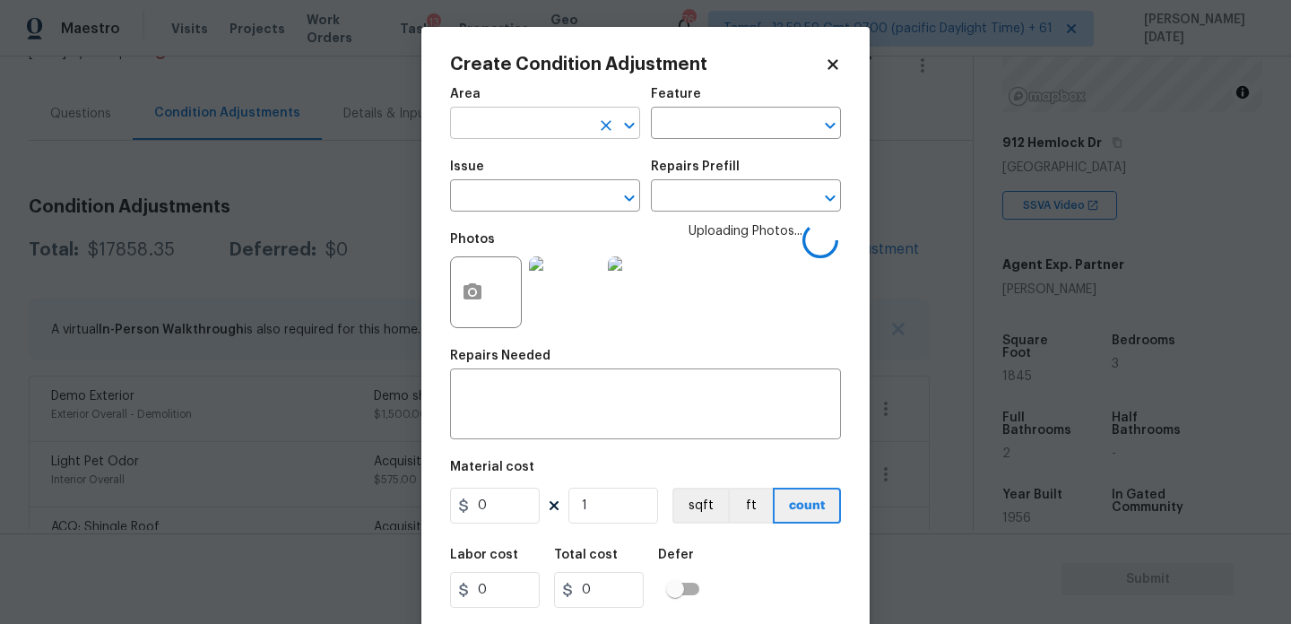
click at [497, 121] on input "text" at bounding box center [520, 125] width 140 height 28
type input "x"
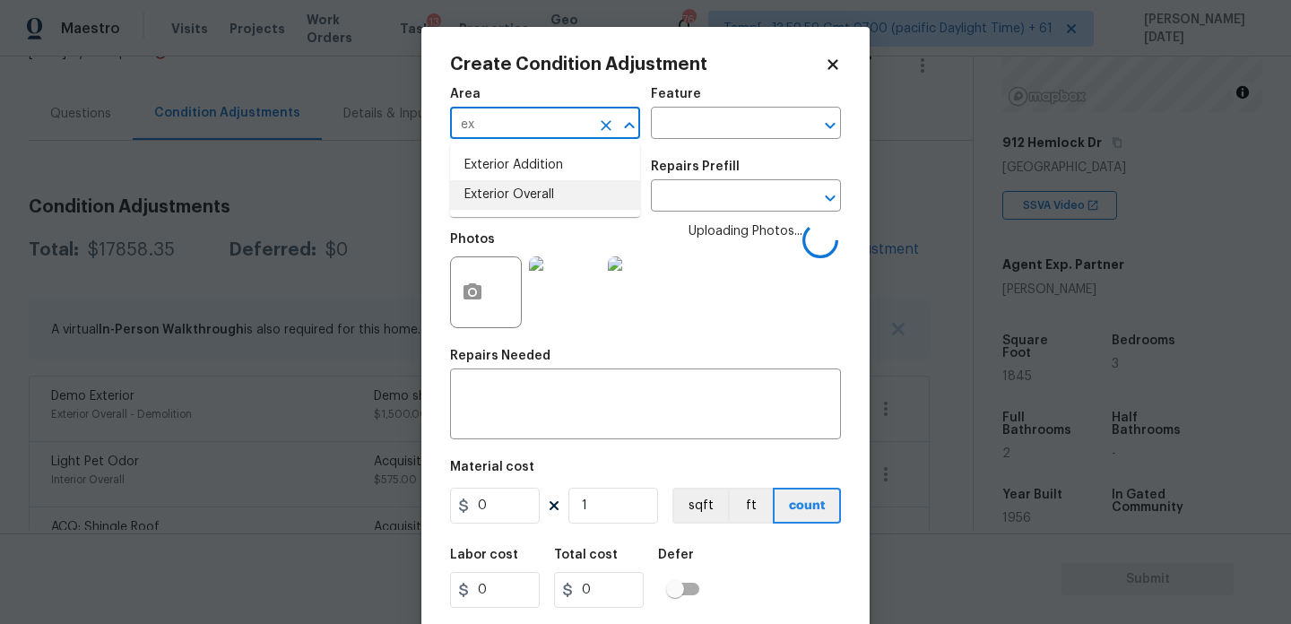
click at [514, 198] on li "Exterior Overall" at bounding box center [545, 195] width 190 height 30
type input "Exterior Overall"
click at [713, 117] on input "text" at bounding box center [721, 125] width 140 height 28
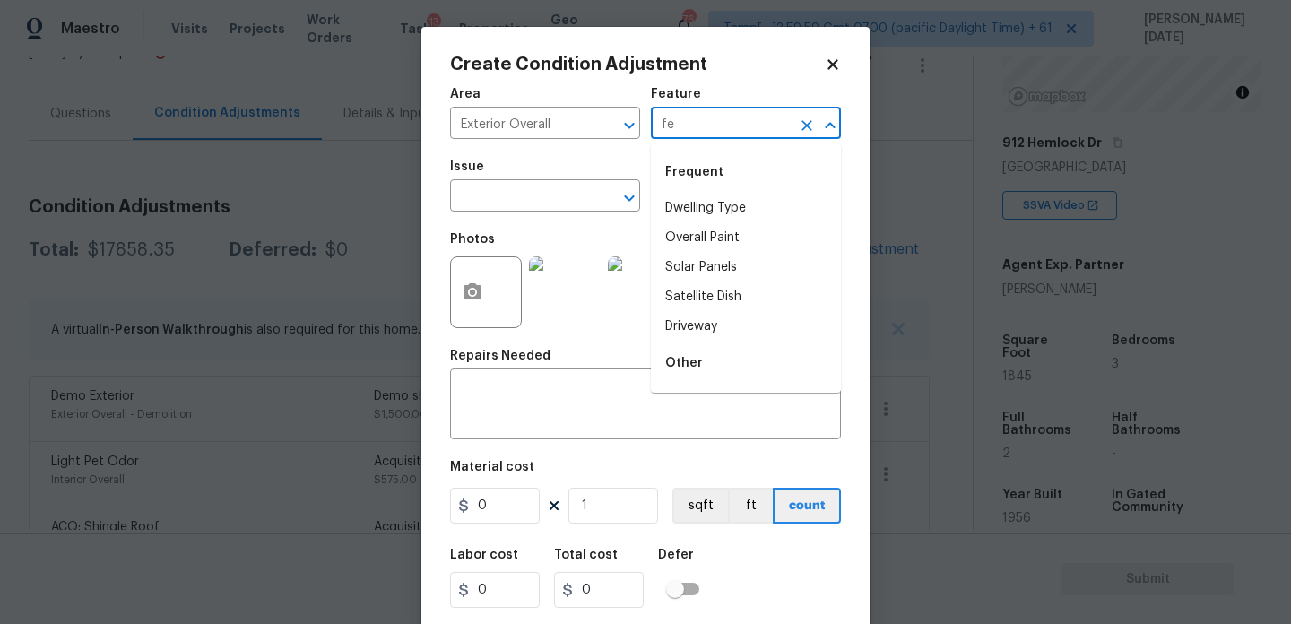
type input "fen"
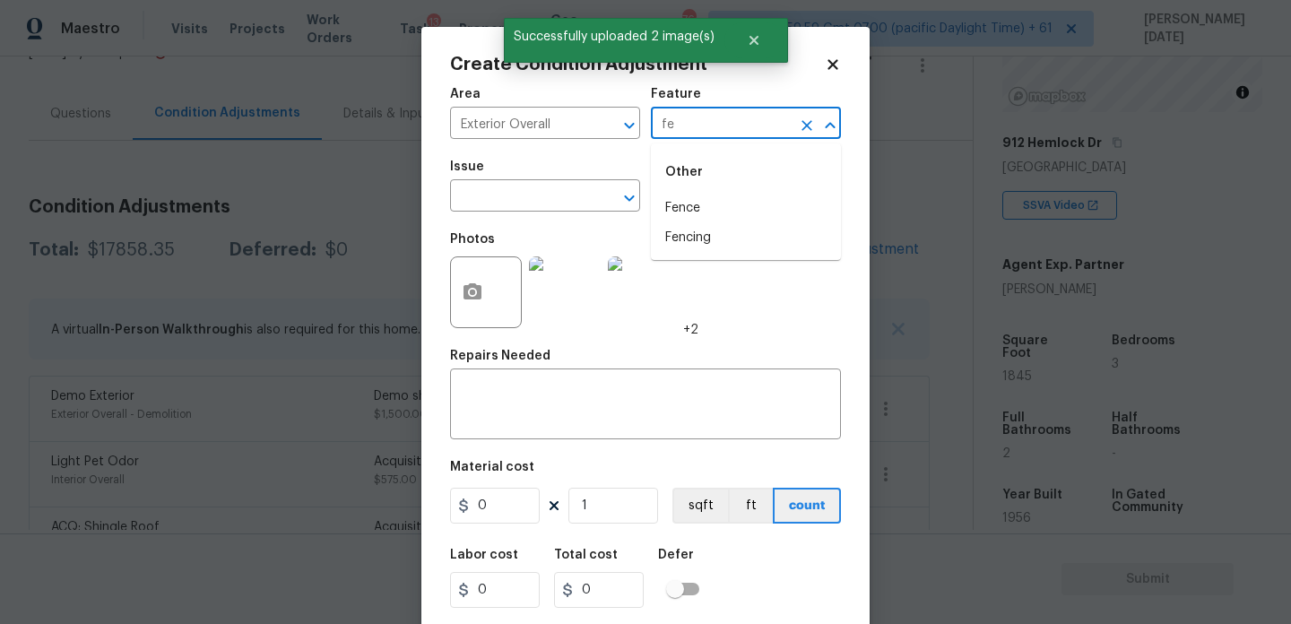
type input "fen"
click at [713, 221] on li "Fence" at bounding box center [746, 209] width 190 height 30
type input "Fence"
click at [536, 192] on input "text" at bounding box center [520, 198] width 140 height 28
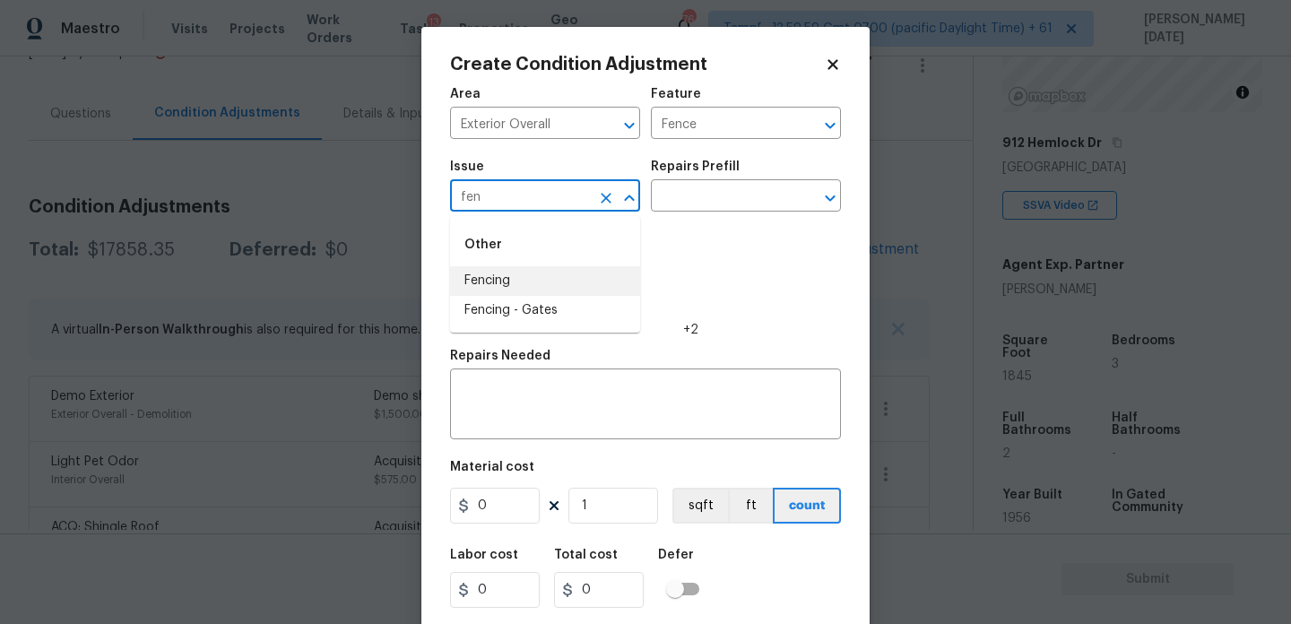
click at [497, 272] on li "Fencing" at bounding box center [545, 281] width 190 height 30
type input "Fencing"
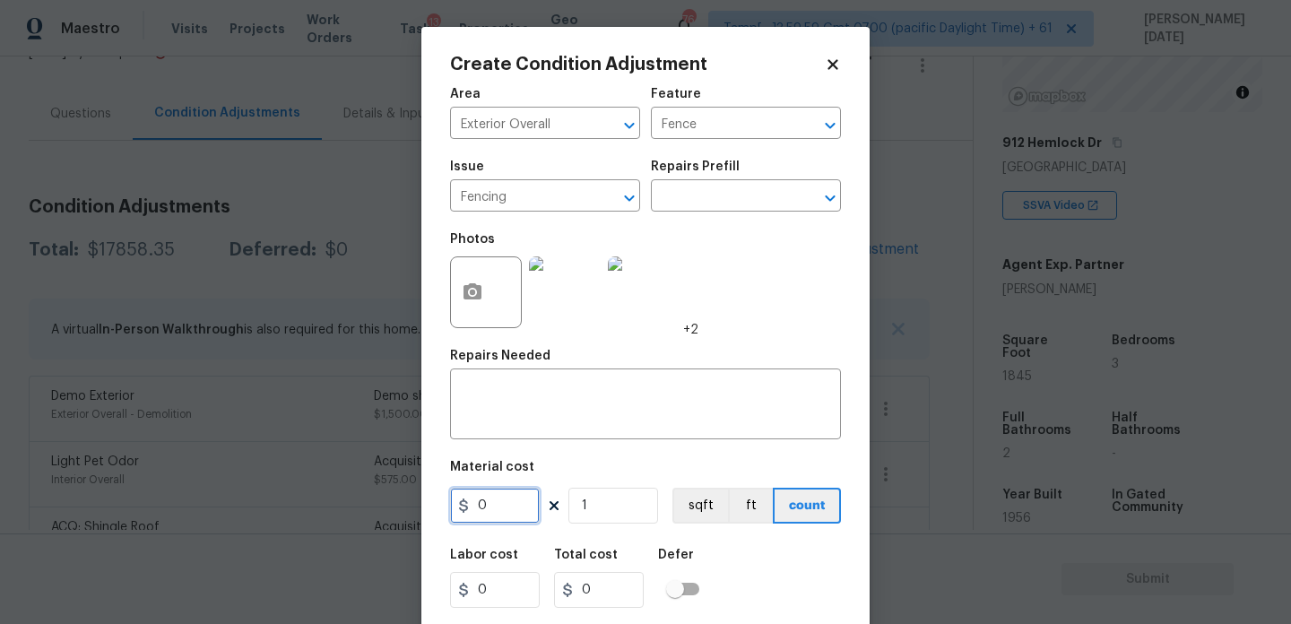
click at [499, 501] on input "0" at bounding box center [495, 506] width 90 height 36
type input "2500"
click at [523, 411] on textarea at bounding box center [645, 406] width 369 height 38
type input "2500"
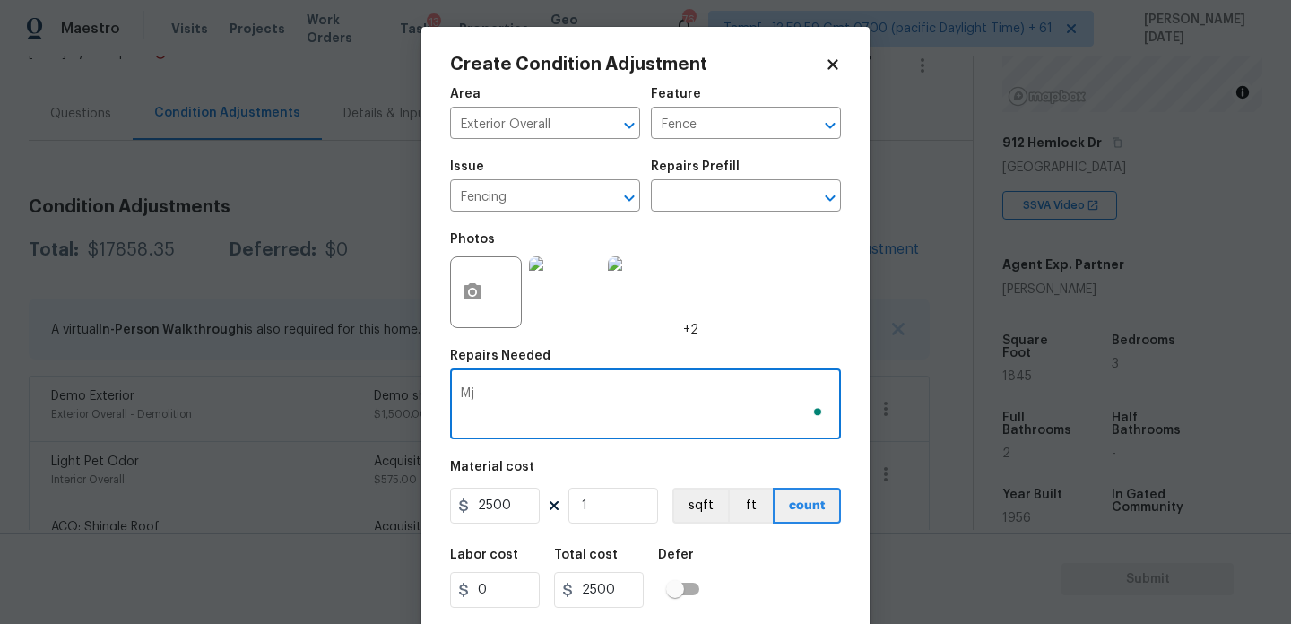
type textarea "Mja"
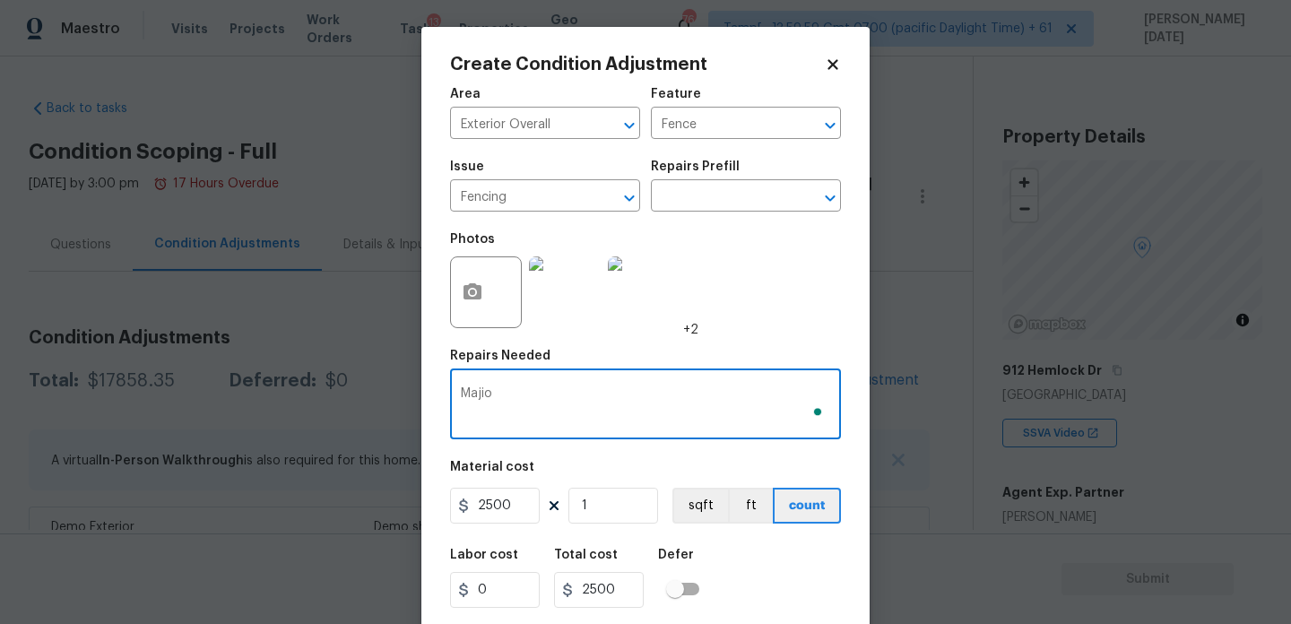
scroll to position [228, 0]
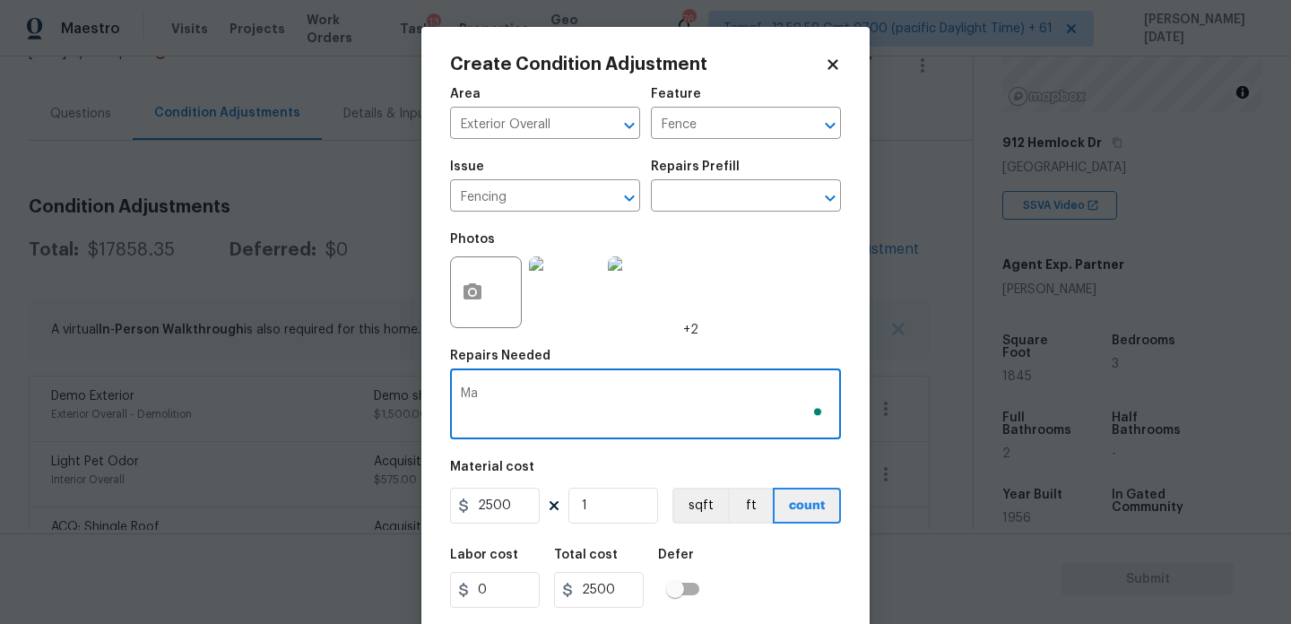
type textarea "M"
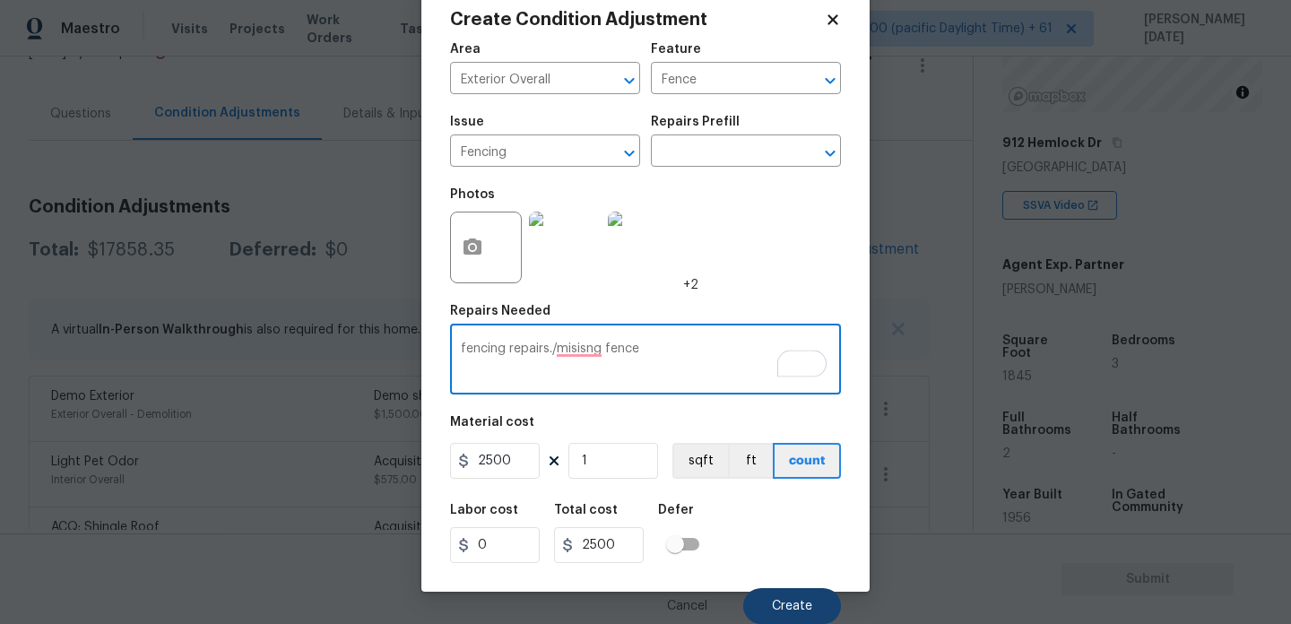
type textarea "fencing repairs./misisng fence"
click at [792, 609] on span "Create" at bounding box center [792, 606] width 40 height 13
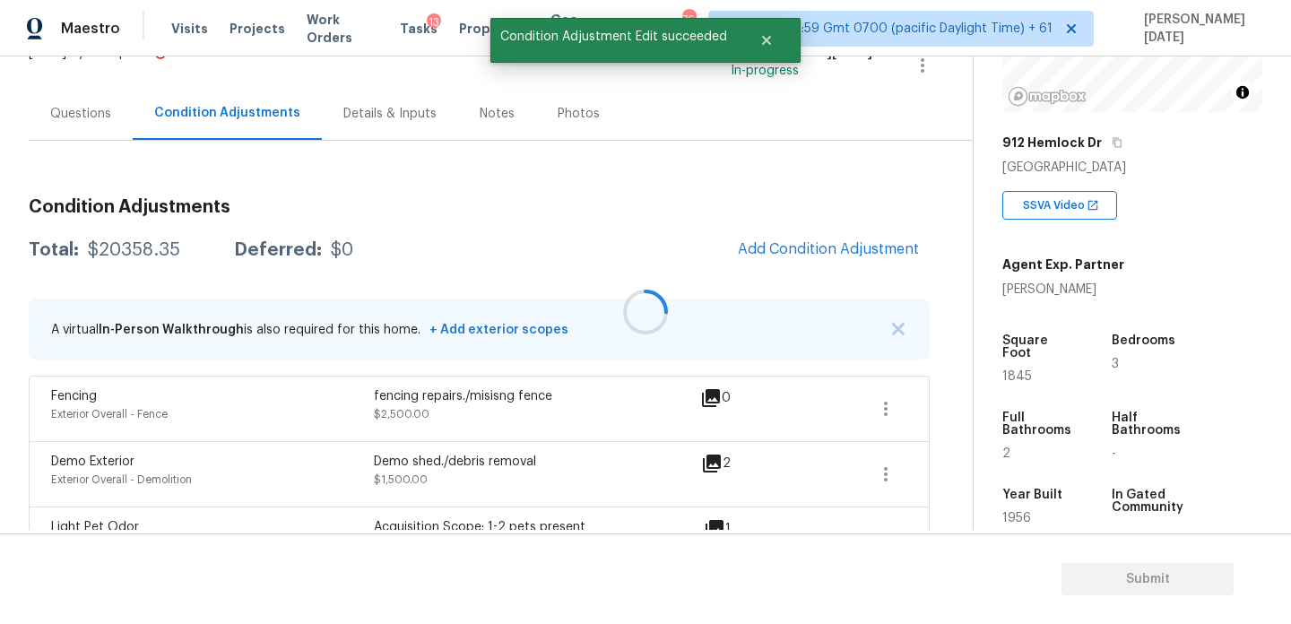
scroll to position [0, 0]
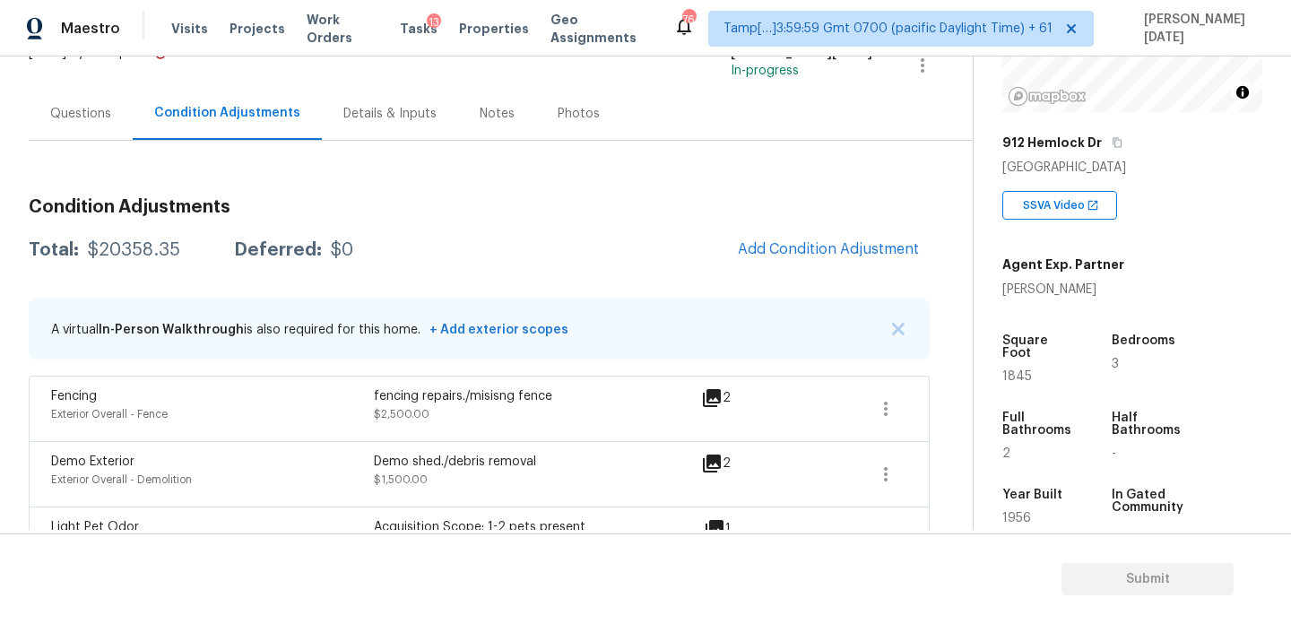
click at [1015, 370] on span "1845" at bounding box center [1017, 376] width 30 height 13
copy span "1845"
click at [805, 235] on button "Add Condition Adjustment" at bounding box center [828, 249] width 203 height 38
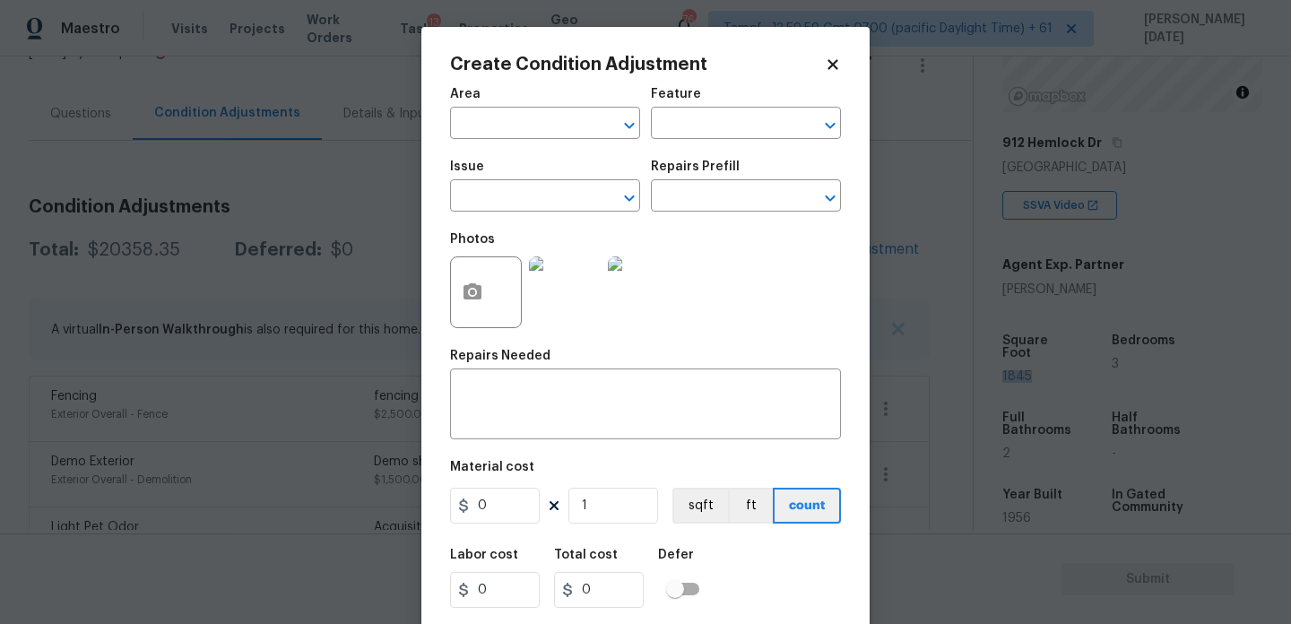
click at [495, 311] on div at bounding box center [486, 292] width 72 height 72
click at [483, 290] on button "button" at bounding box center [472, 292] width 43 height 70
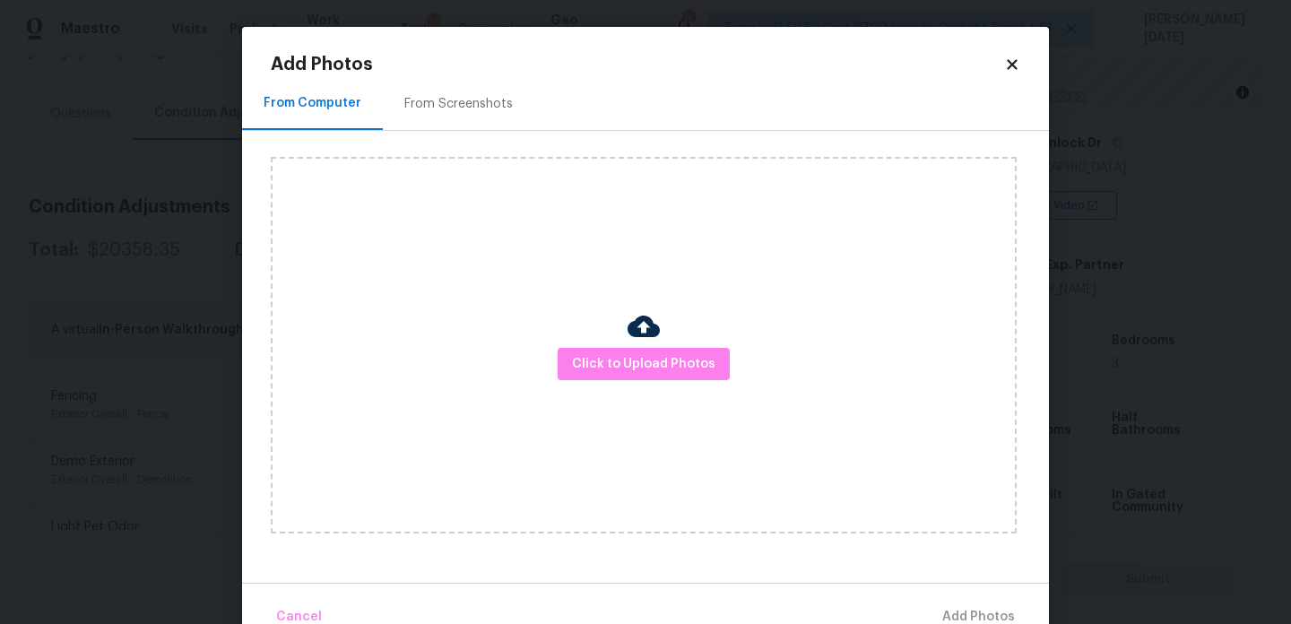
click at [627, 345] on div "Click to Upload Photos" at bounding box center [644, 345] width 746 height 376
click at [647, 374] on span "Click to Upload Photos" at bounding box center [643, 364] width 143 height 22
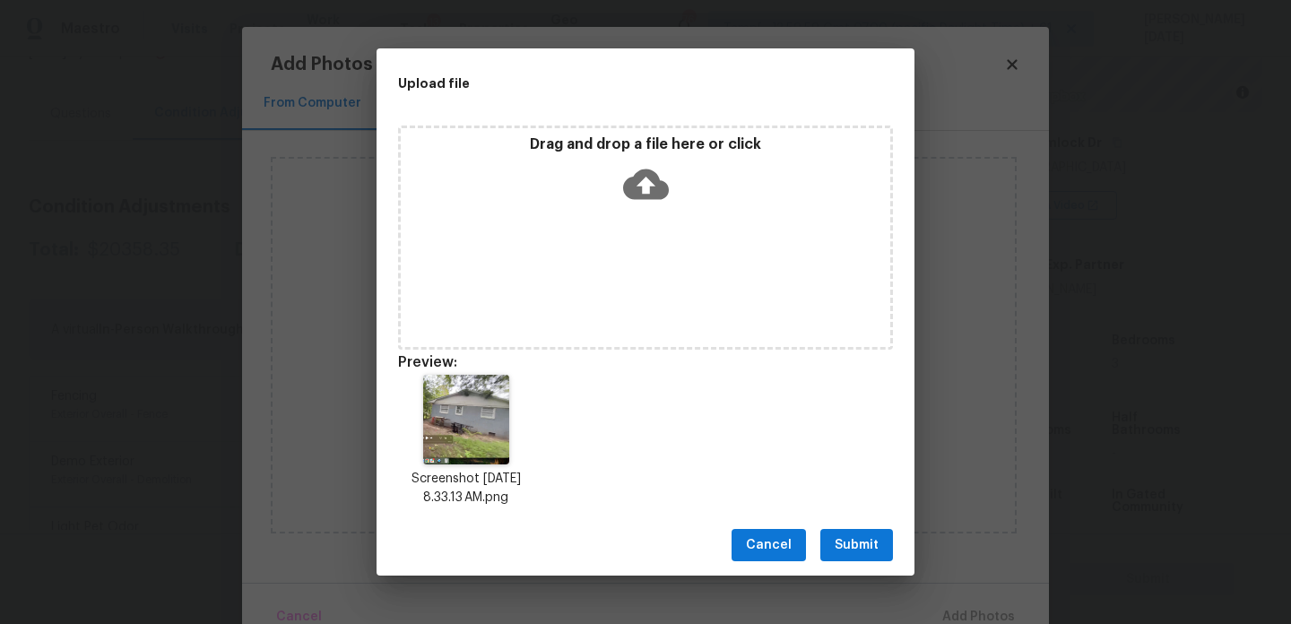
click at [581, 167] on div "Drag and drop a file here or click" at bounding box center [645, 173] width 489 height 77
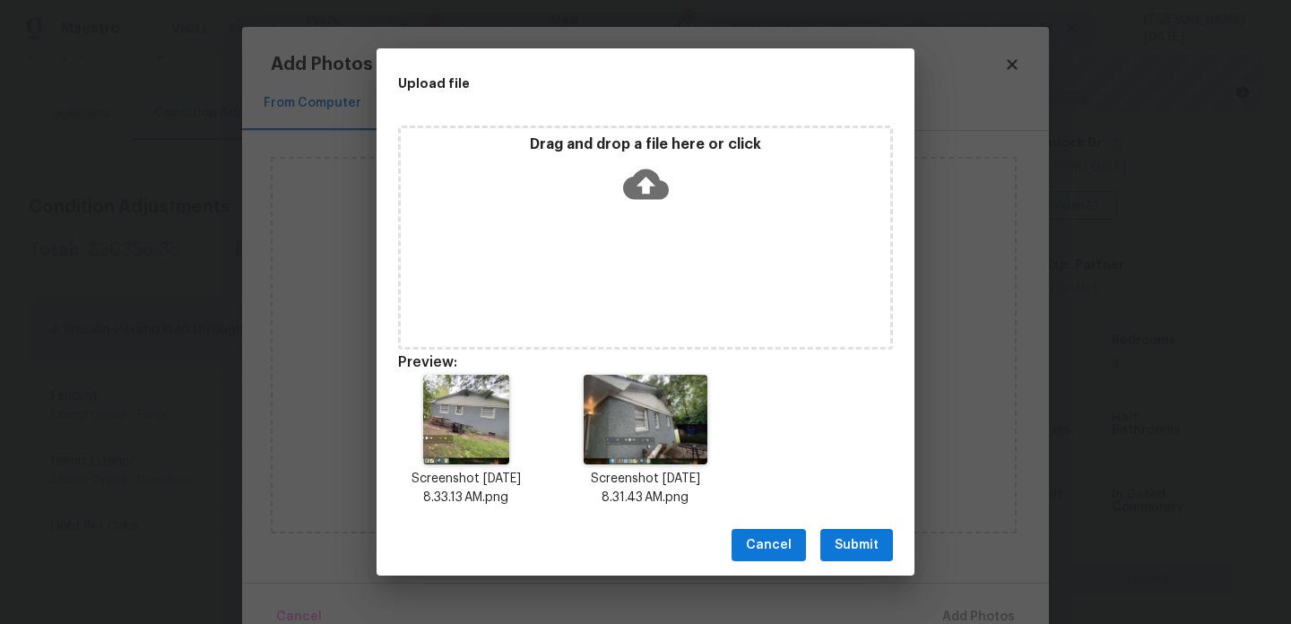
click at [577, 143] on p "Drag and drop a file here or click" at bounding box center [645, 144] width 489 height 19
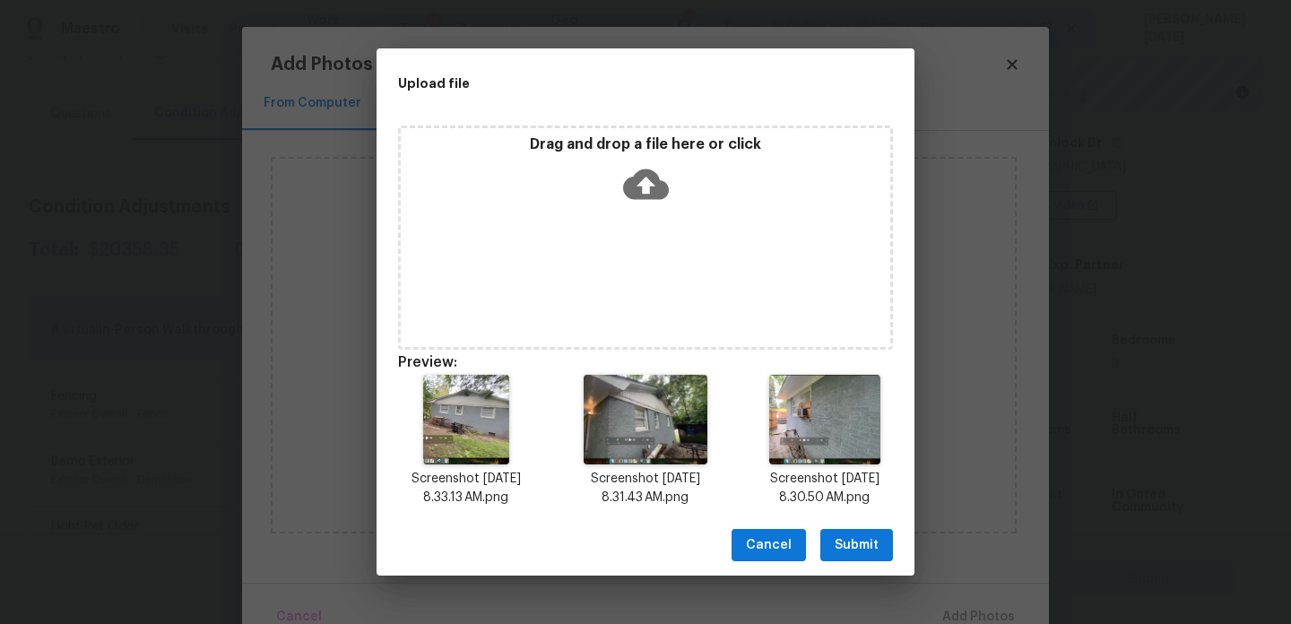
click at [848, 524] on div "Cancel Submit" at bounding box center [645, 546] width 538 height 62
click at [852, 537] on span "Submit" at bounding box center [856, 545] width 44 height 22
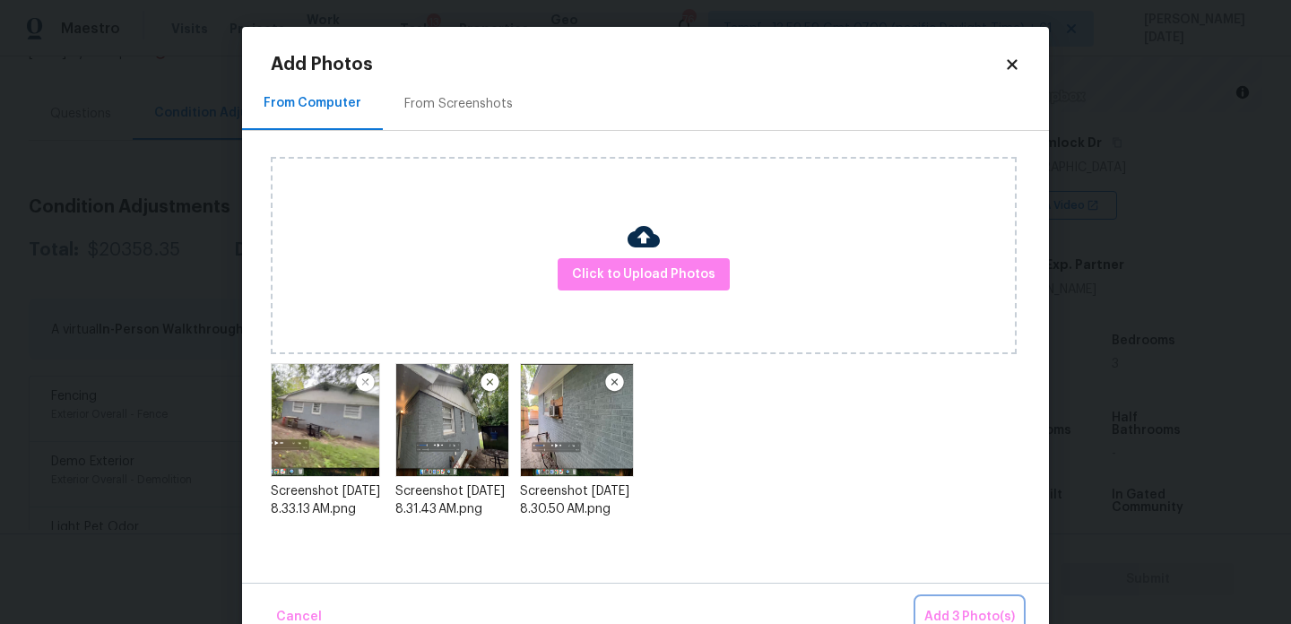
click at [956, 607] on span "Add 3 Photo(s)" at bounding box center [969, 617] width 91 height 22
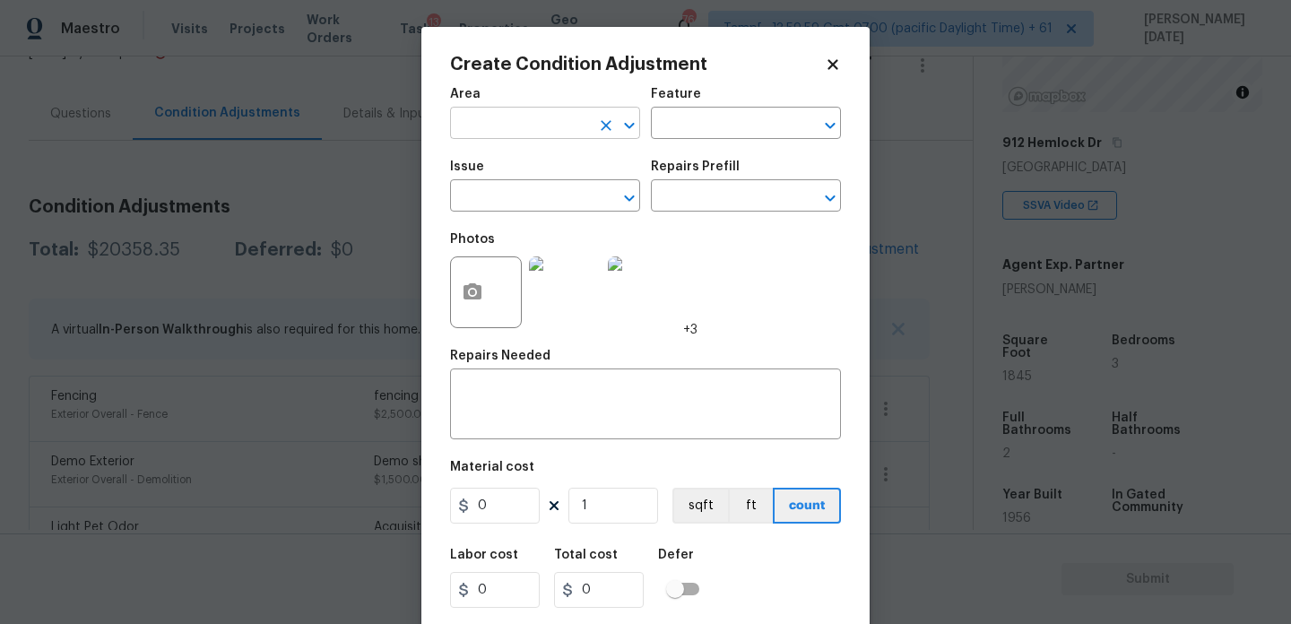
click at [492, 111] on input "text" at bounding box center [520, 125] width 140 height 28
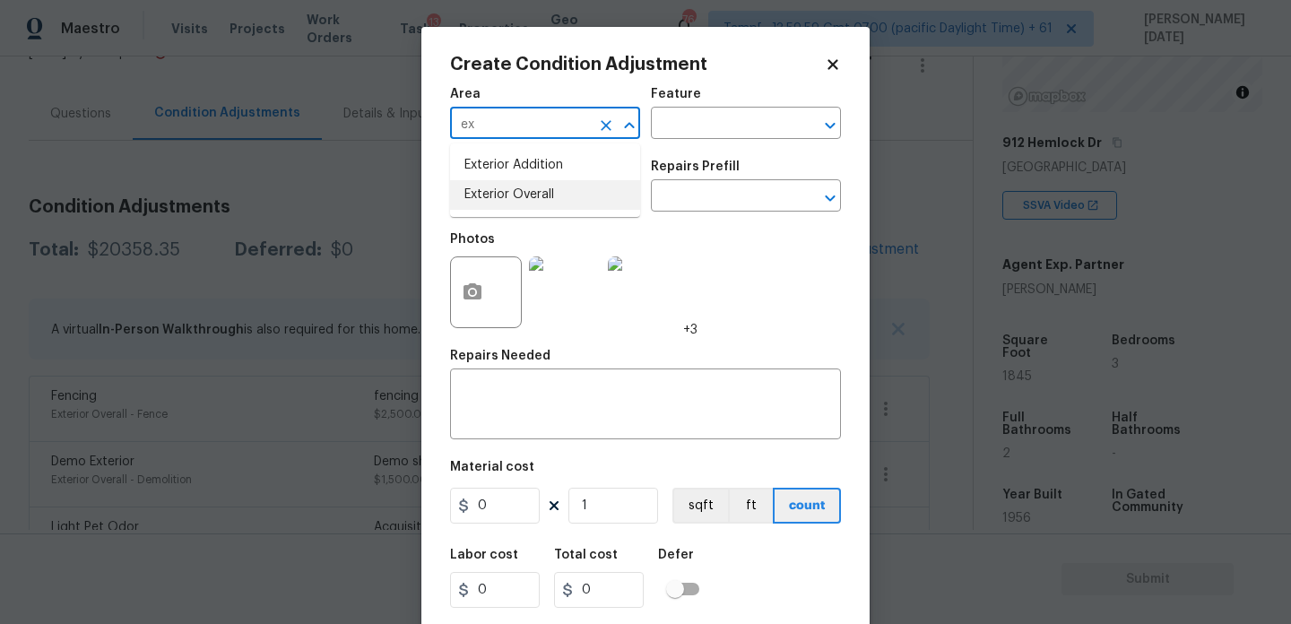
click at [511, 204] on li "Exterior Overall" at bounding box center [545, 195] width 190 height 30
type input "Exterior Overall"
click at [511, 204] on input "text" at bounding box center [520, 198] width 140 height 28
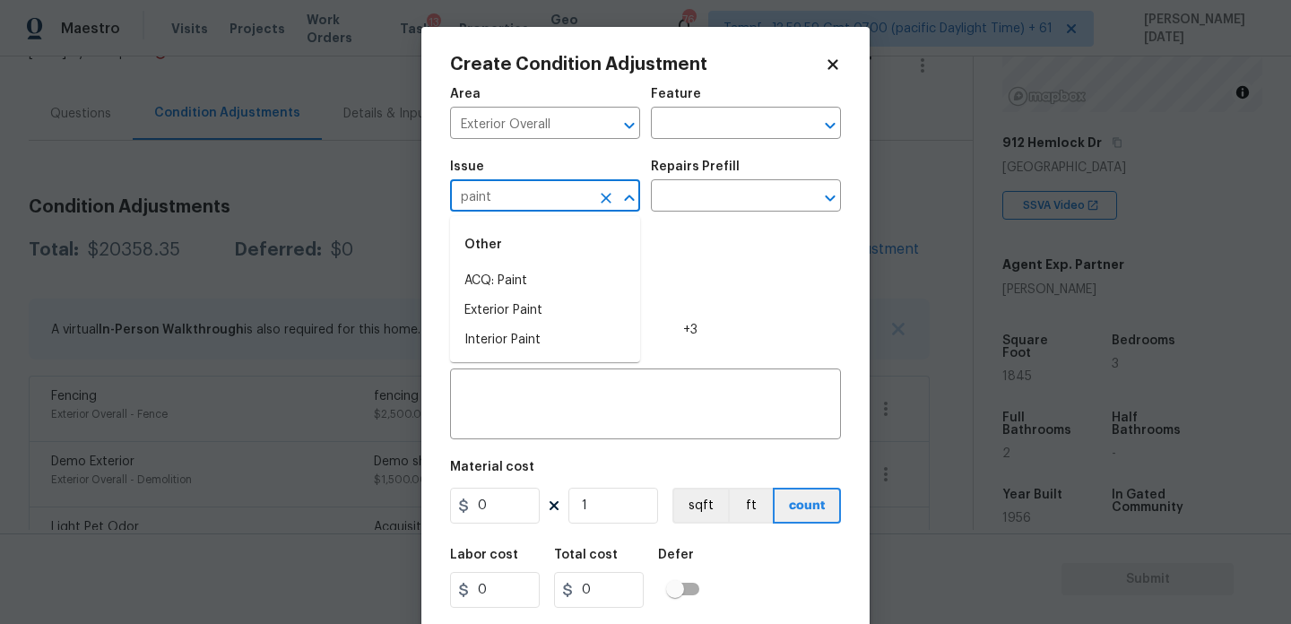
click at [508, 274] on li "ACQ: Paint" at bounding box center [545, 281] width 190 height 30
type input "ACQ: Paint"
click at [687, 212] on body "Maestro Visits Projects Work Orders Tasks 13 Properties Geo Assignments 764 Tam…" at bounding box center [645, 312] width 1291 height 624
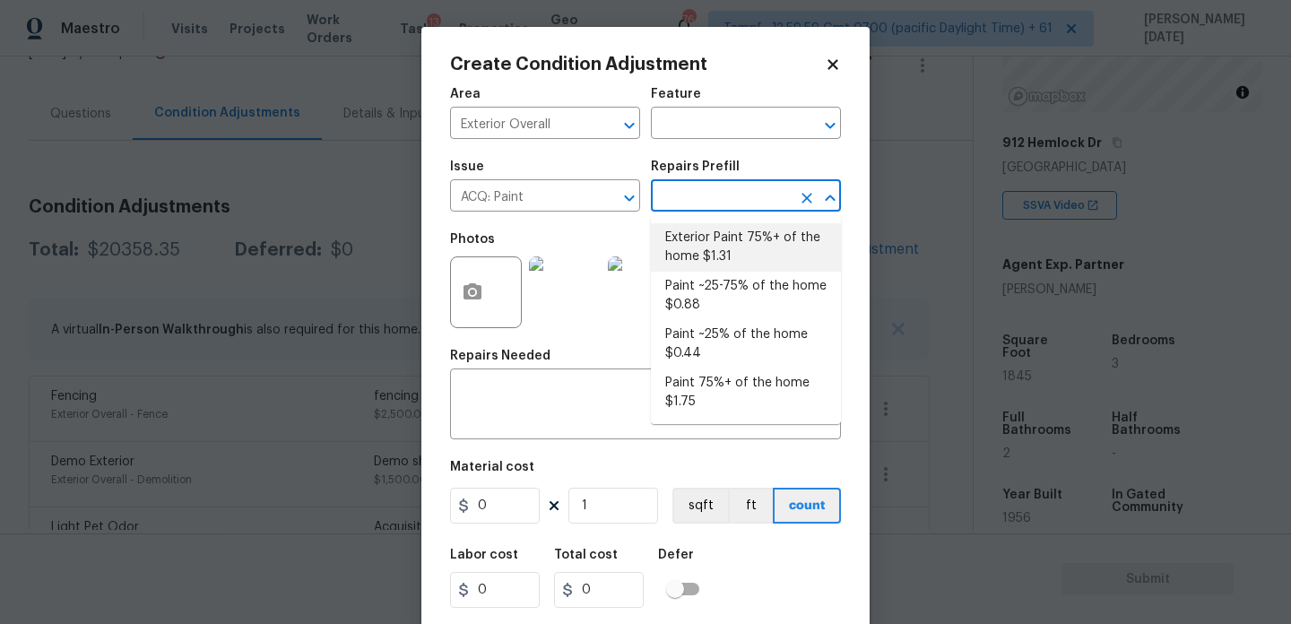
click at [721, 242] on li "Exterior Paint 75%+ of the home $1.31" at bounding box center [746, 247] width 190 height 48
type input "Acquisition"
type textarea "Acquisition Scope: 75%+ of the home exterior will likely require paint"
type input "1.31"
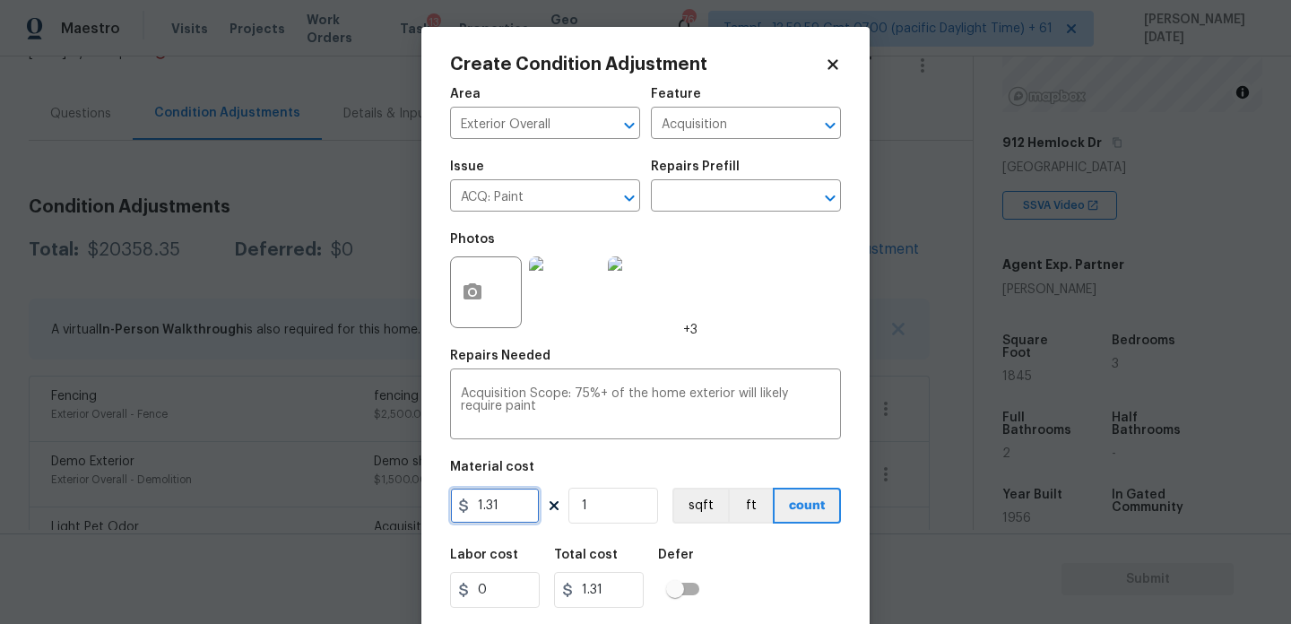
click at [509, 506] on input "1.31" at bounding box center [495, 506] width 90 height 36
type input "1.5"
click at [622, 514] on input "1" at bounding box center [613, 506] width 90 height 36
type input "0"
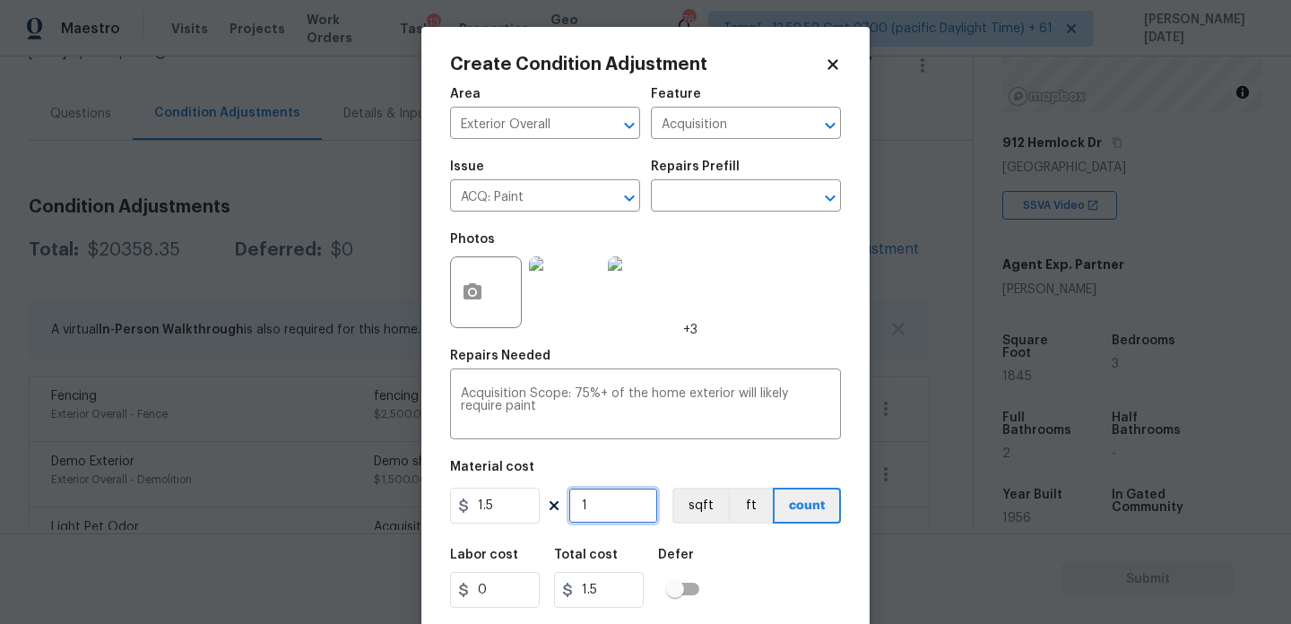
type input "0"
paste input "1845"
type input "1845"
type input "2767.5"
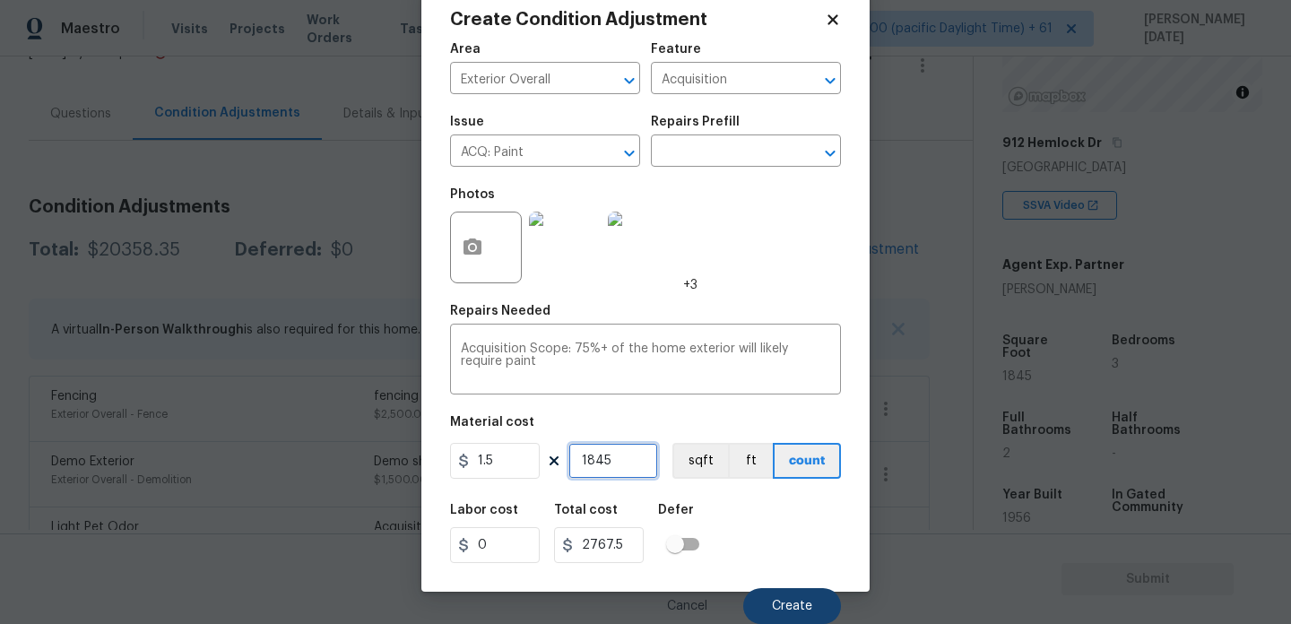
type input "1845"
click at [768, 607] on button "Create" at bounding box center [792, 606] width 98 height 36
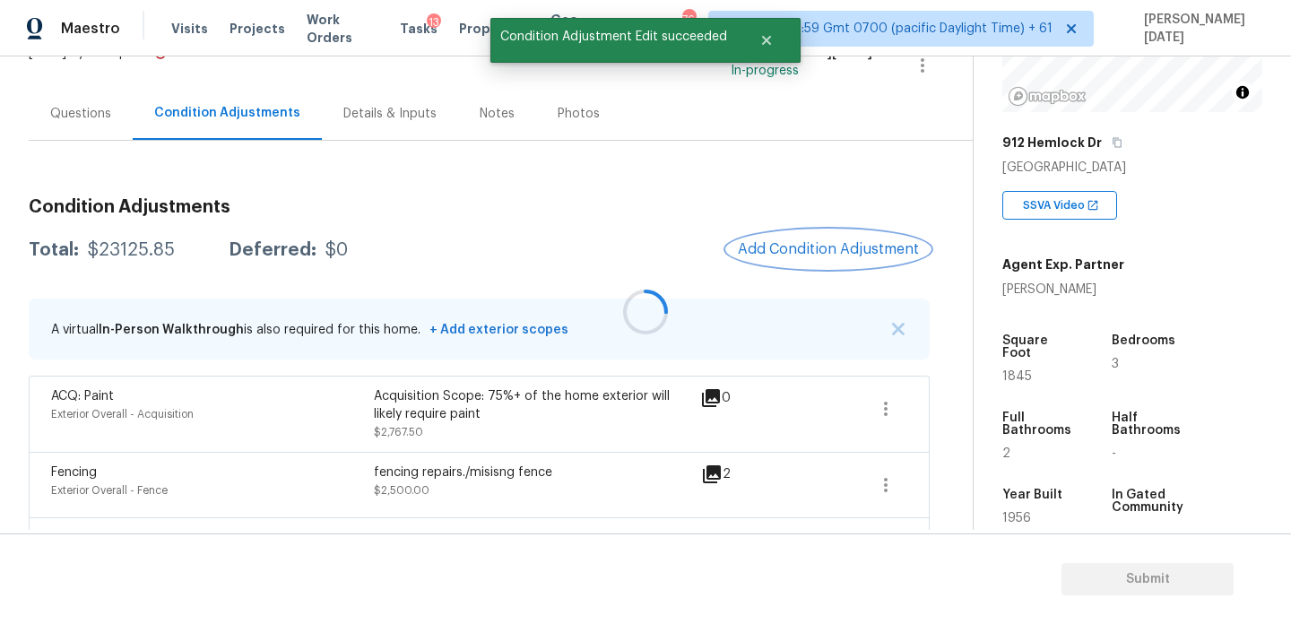
scroll to position [0, 0]
click at [818, 245] on span "Add Condition Adjustment" at bounding box center [828, 249] width 181 height 16
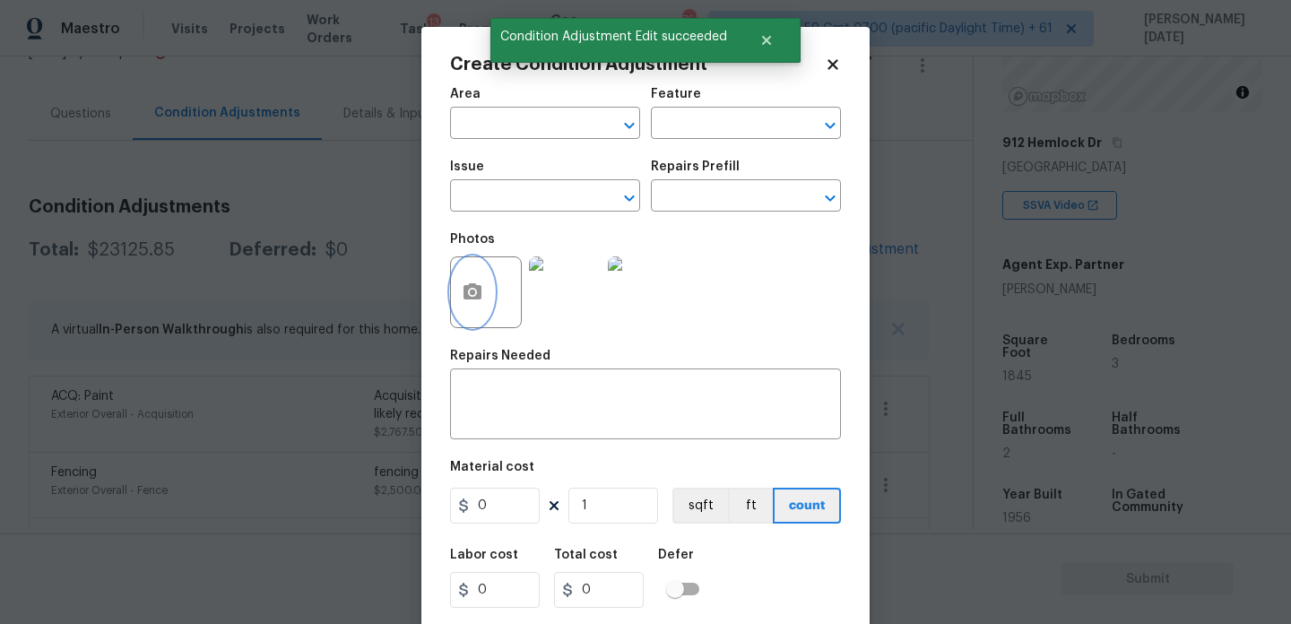
click at [472, 287] on icon "button" at bounding box center [472, 291] width 18 height 16
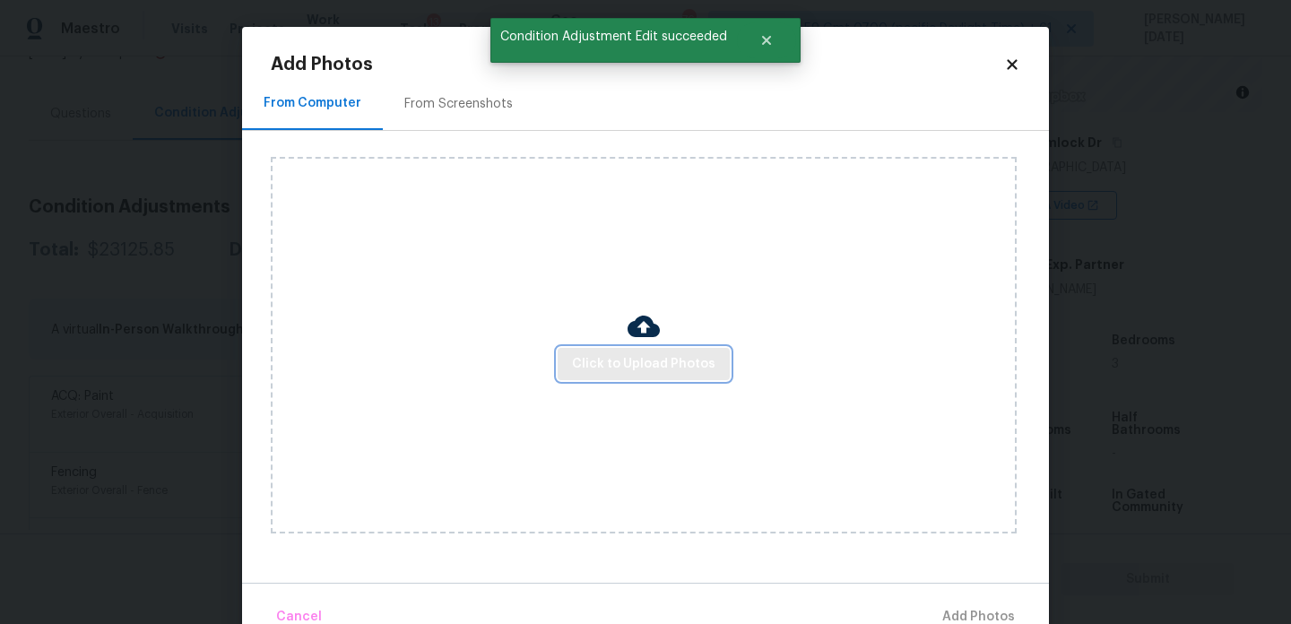
click at [601, 365] on span "Click to Upload Photos" at bounding box center [643, 364] width 143 height 22
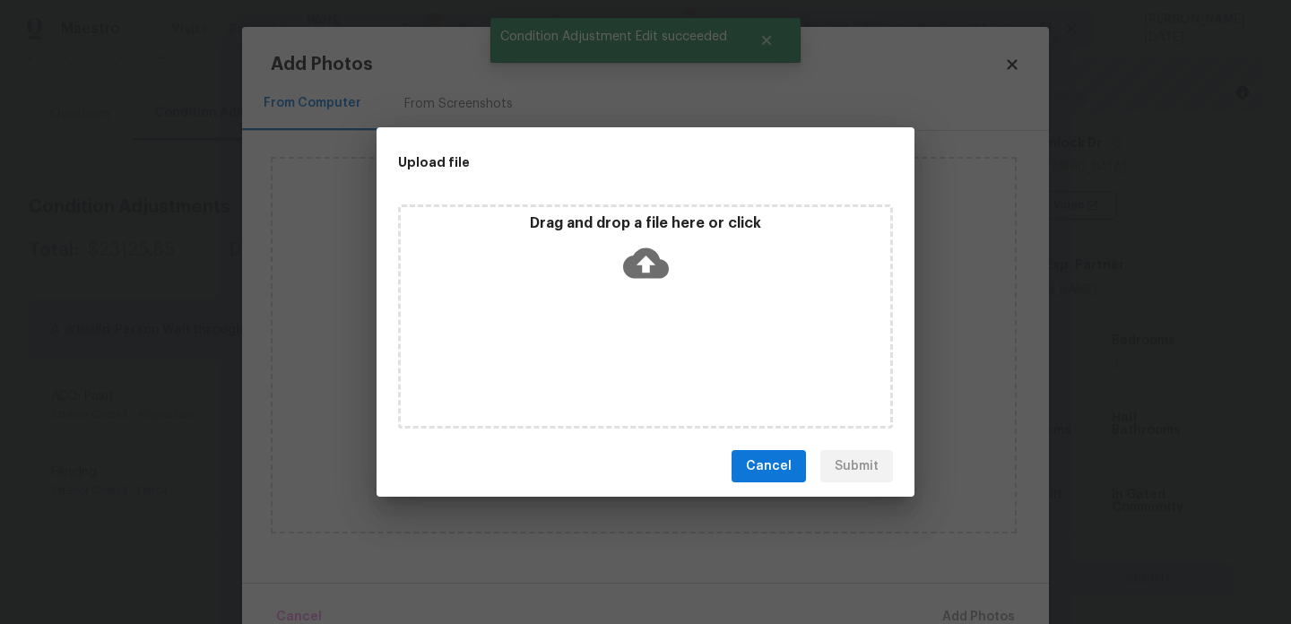
click at [601, 365] on div "Drag and drop a file here or click" at bounding box center [645, 316] width 495 height 224
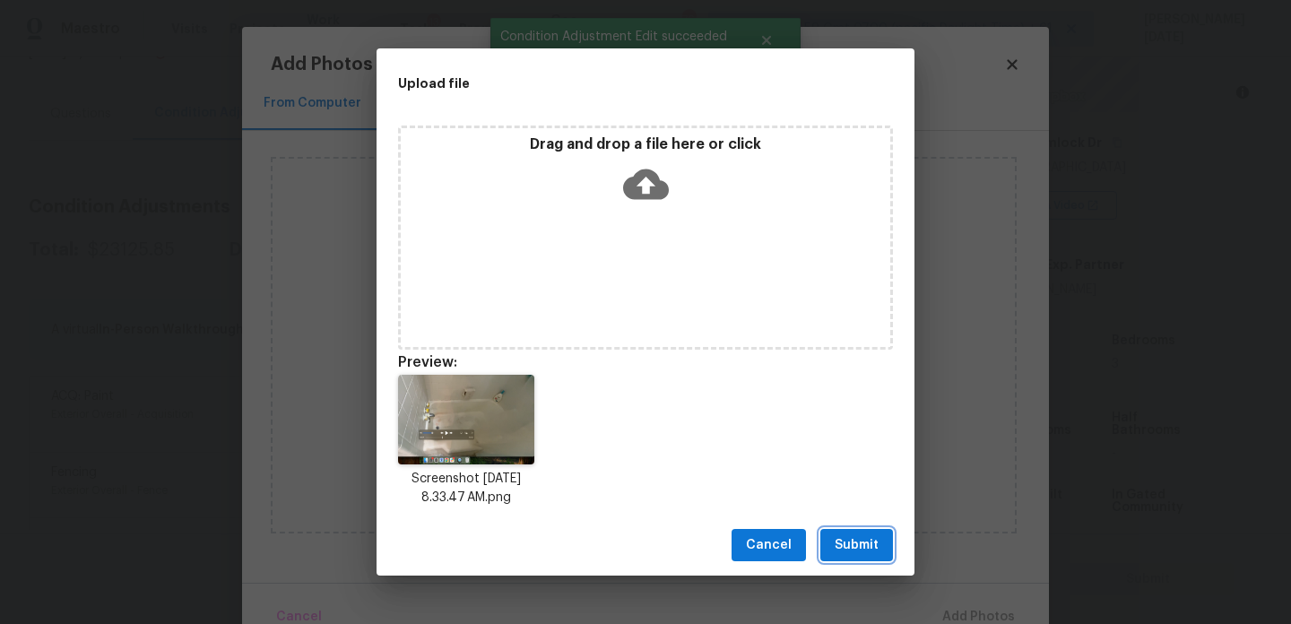
click at [834, 543] on span "Submit" at bounding box center [856, 545] width 44 height 22
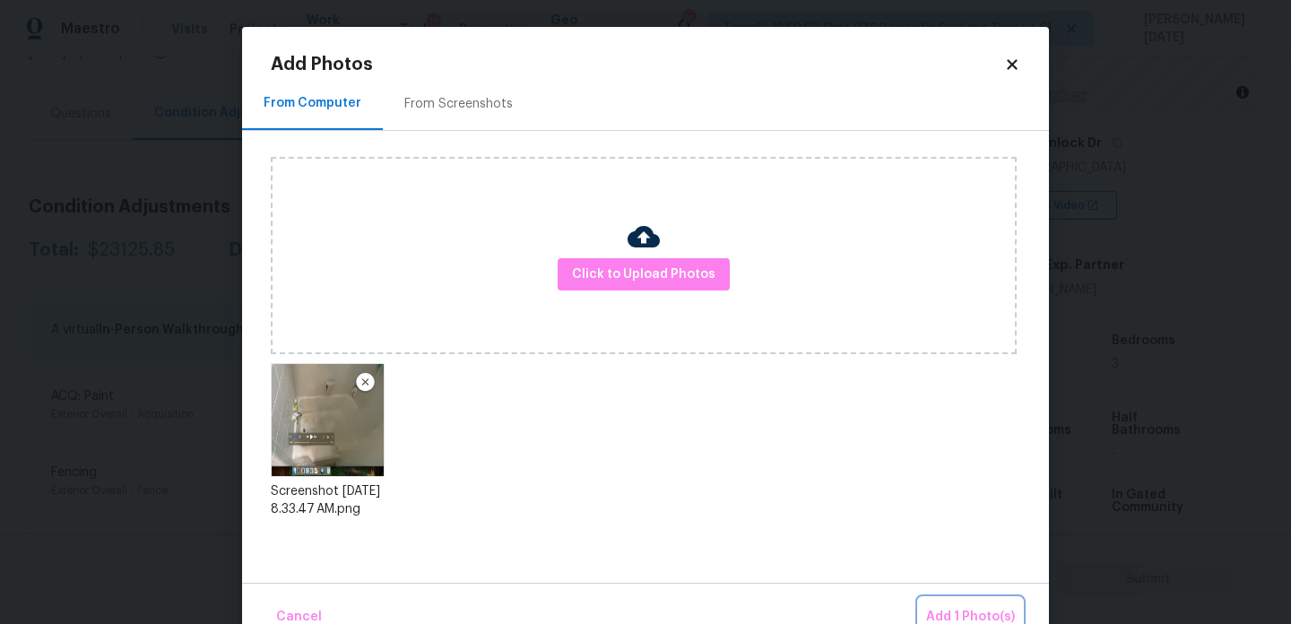
click at [945, 605] on button "Add 1 Photo(s)" at bounding box center [970, 617] width 103 height 39
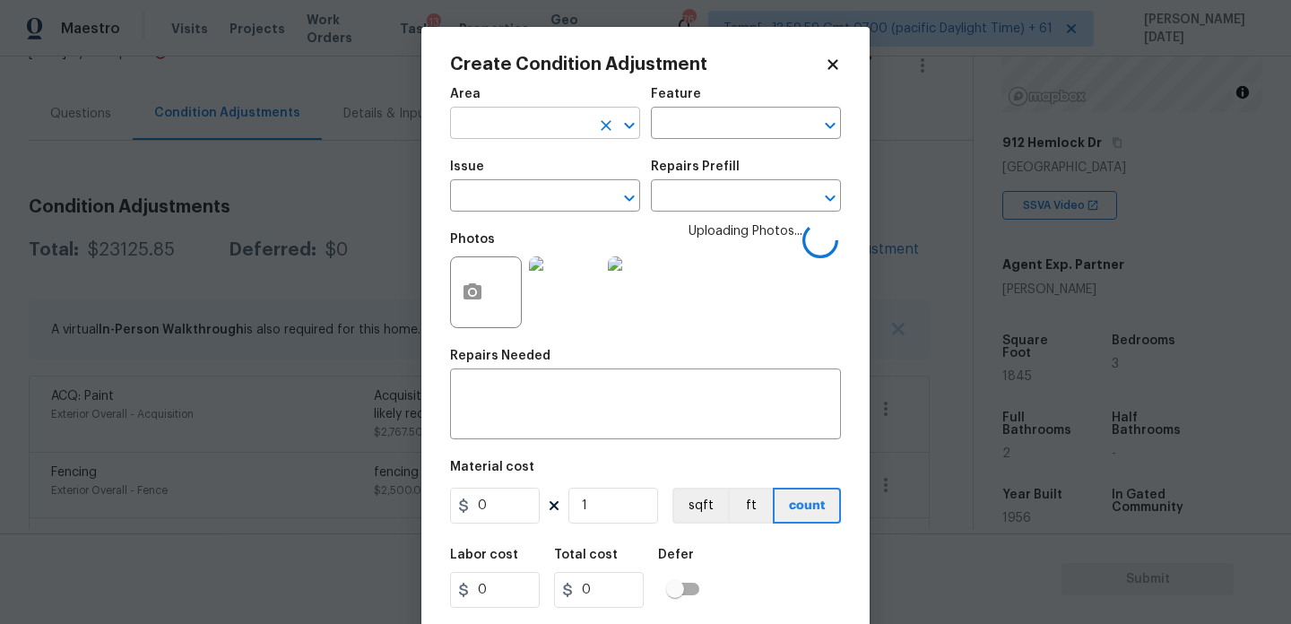
click at [573, 138] on input "text" at bounding box center [520, 125] width 140 height 28
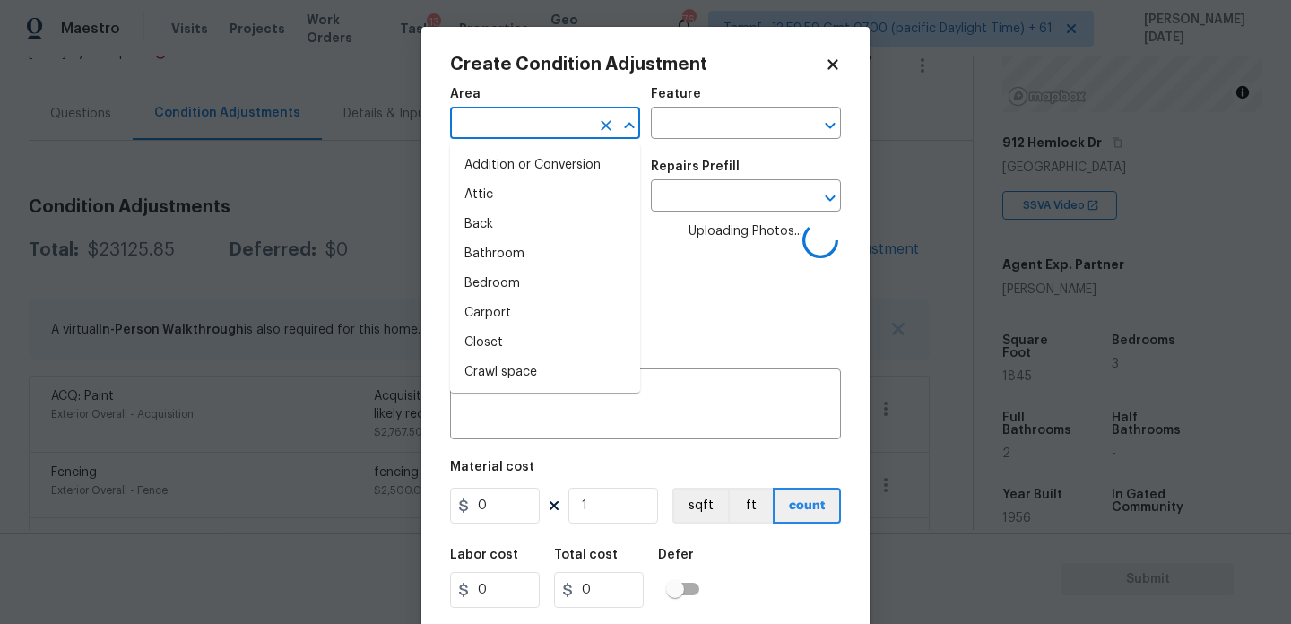
click at [573, 138] on input "text" at bounding box center [520, 125] width 140 height 28
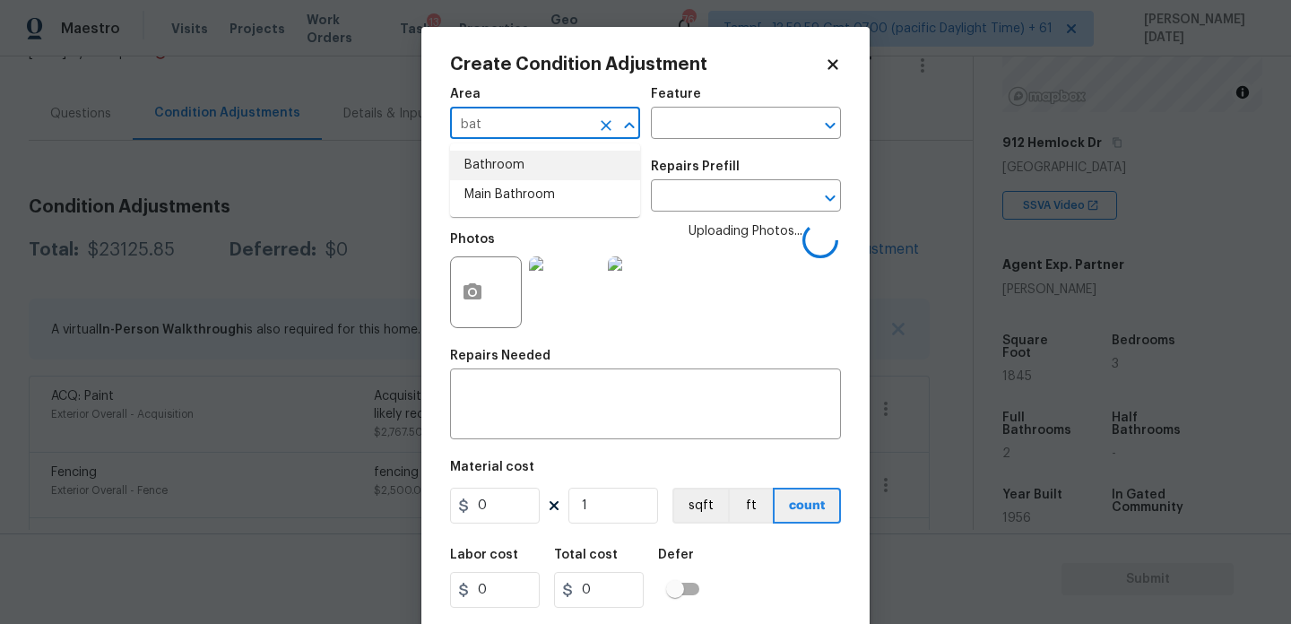
click at [549, 169] on li "Bathroom" at bounding box center [545, 166] width 190 height 30
type input "Bathroom"
click at [539, 196] on input "text" at bounding box center [520, 198] width 140 height 28
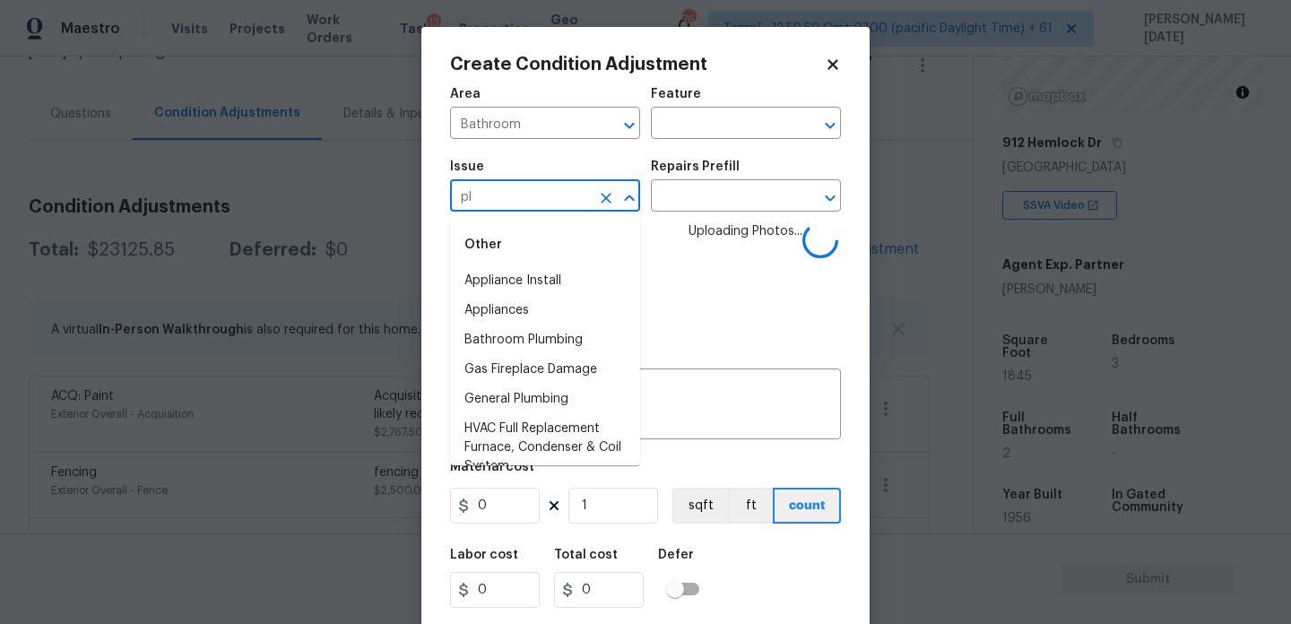
type input "plu"
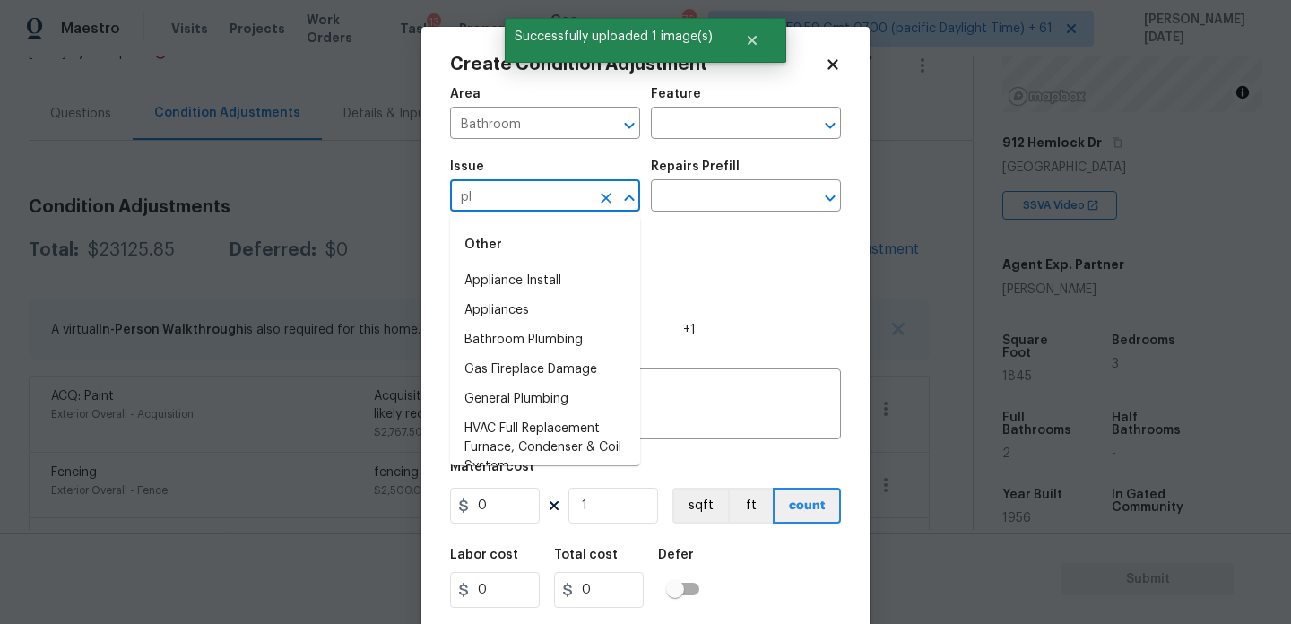
type input "plu"
type input "p"
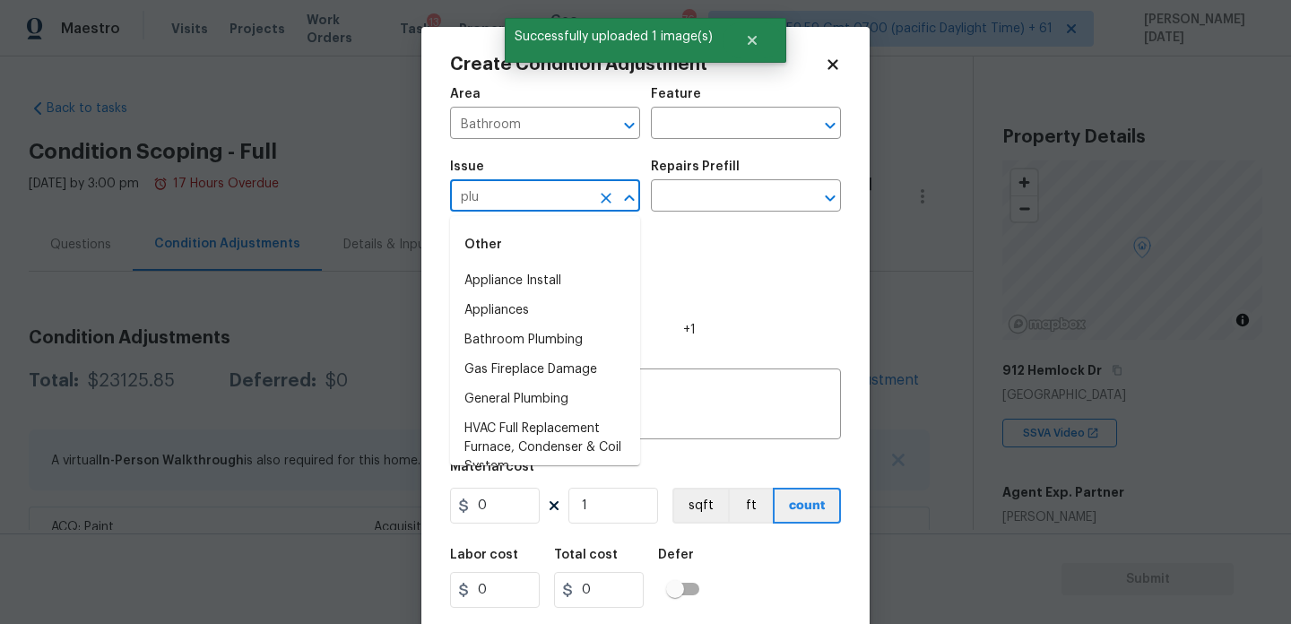
scroll to position [228, 0]
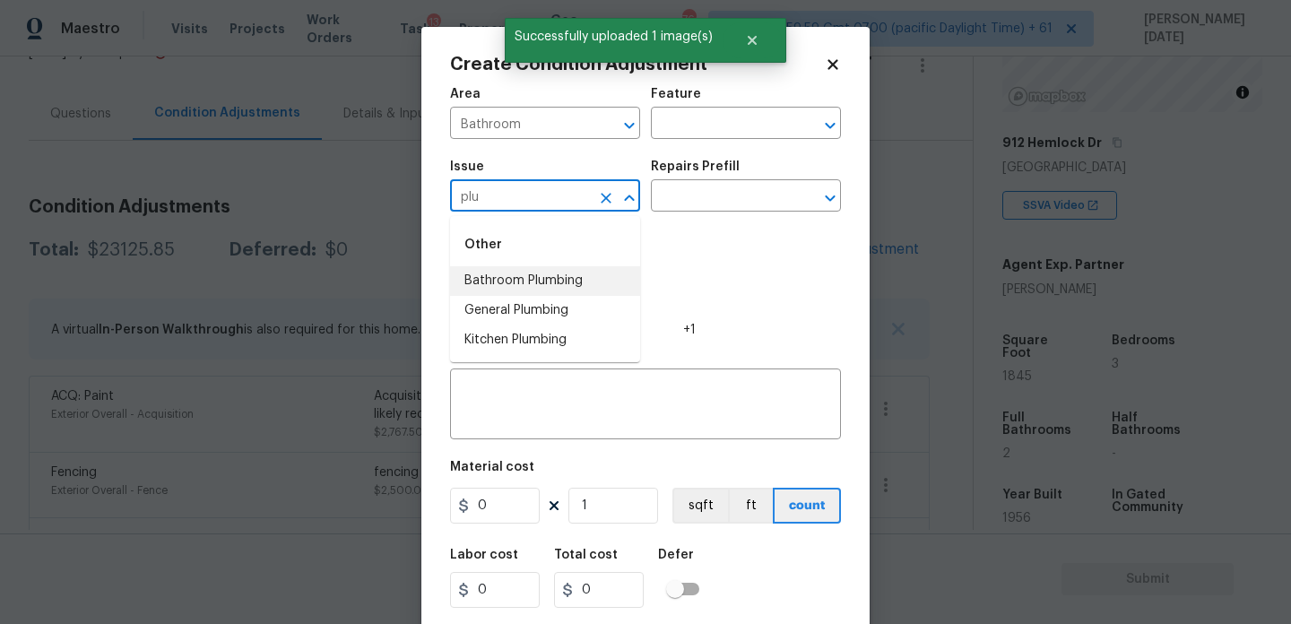
click at [555, 285] on li "Bathroom Plumbing" at bounding box center [545, 281] width 190 height 30
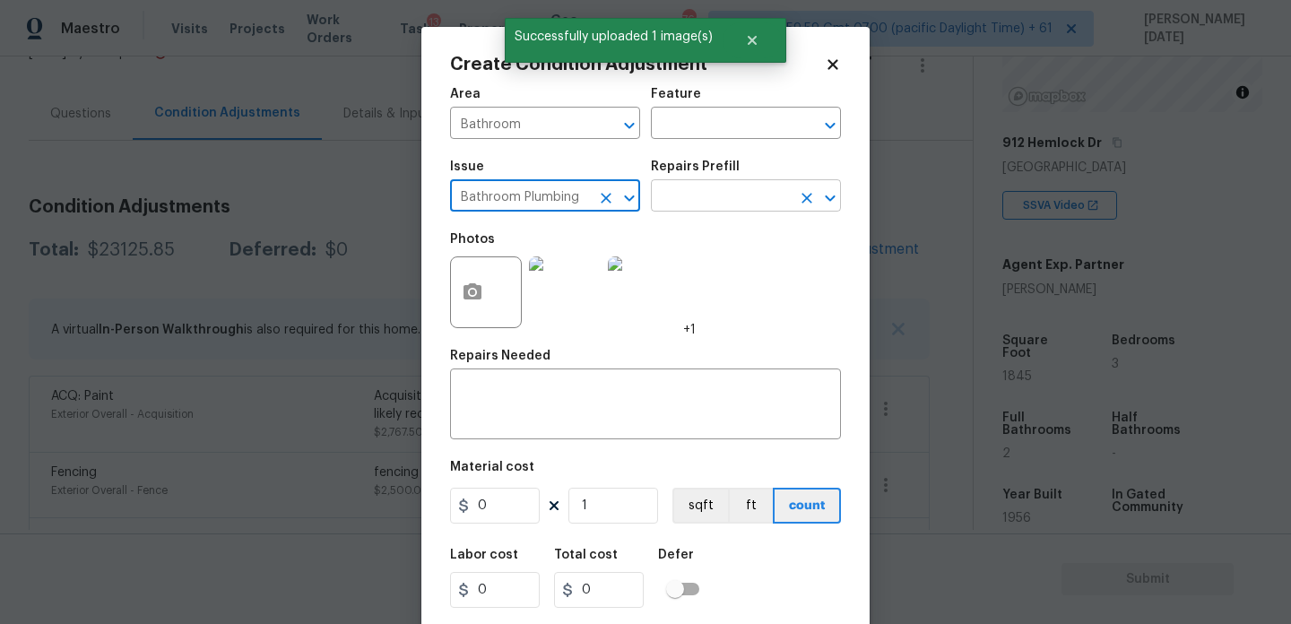
type input "Bathroom Plumbing"
click at [683, 203] on input "text" at bounding box center [721, 198] width 140 height 28
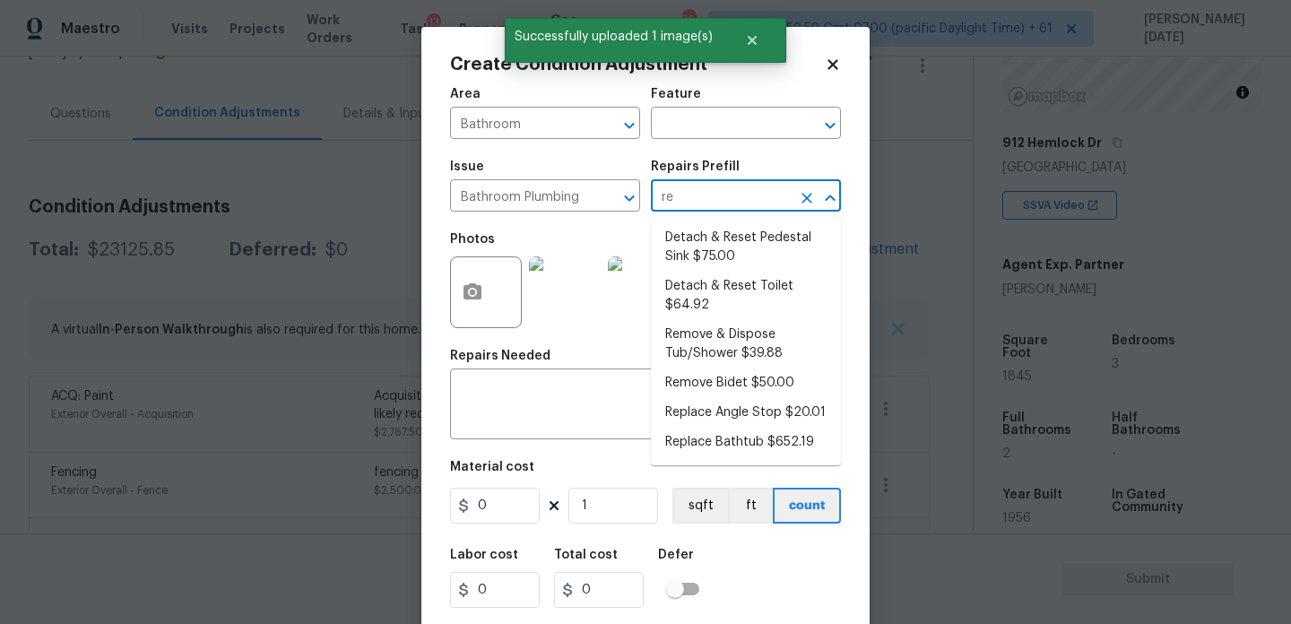
type input "ref"
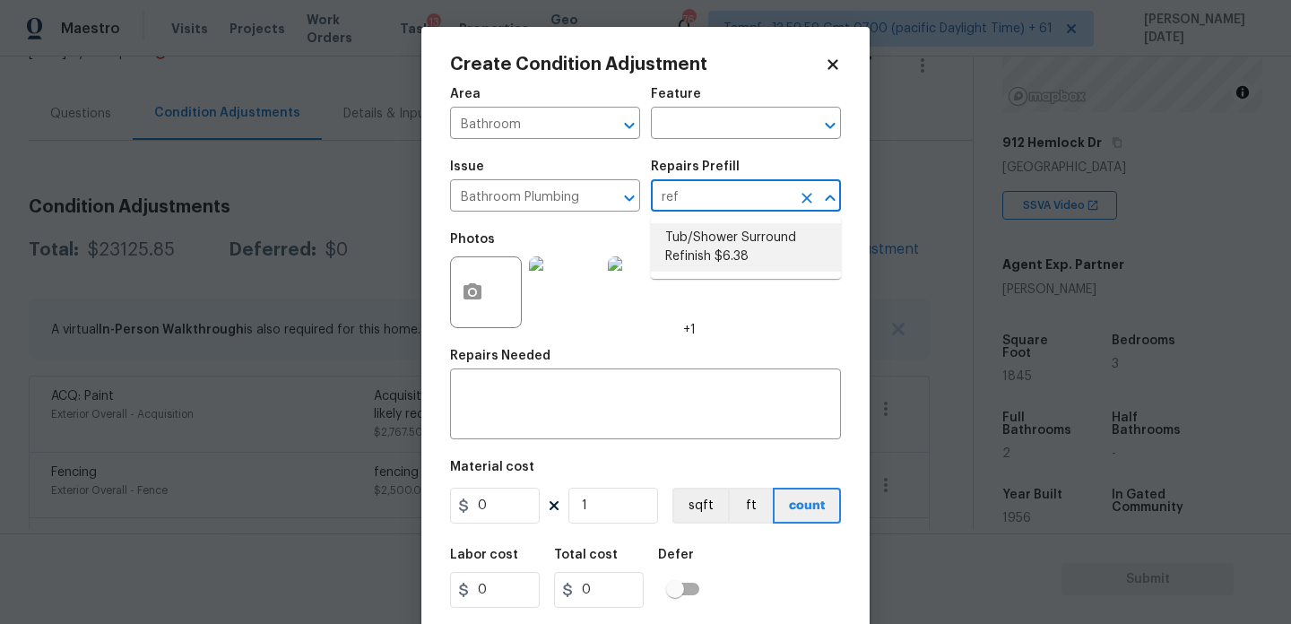
click at [689, 231] on li "Tub/Shower Surround Refinish $6.38" at bounding box center [746, 247] width 190 height 48
type input "Plumbing"
type input "6.38"
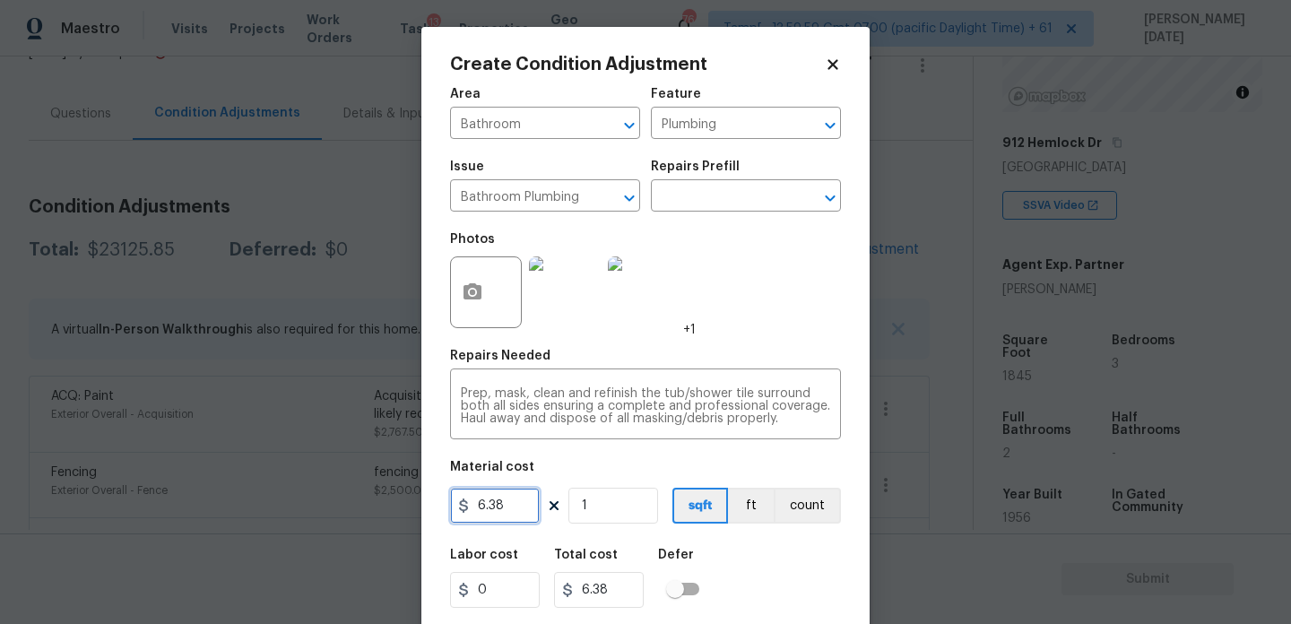
drag, startPoint x: 515, startPoint y: 502, endPoint x: 405, endPoint y: 475, distance: 113.5
click at [405, 475] on div "Create Condition Adjustment Area Bathroom ​ Feature Plumbing ​ Issue Bathroom P…" at bounding box center [645, 312] width 1291 height 624
type input "350"
click at [739, 324] on div "Photos +1" at bounding box center [645, 280] width 391 height 117
type input "350"
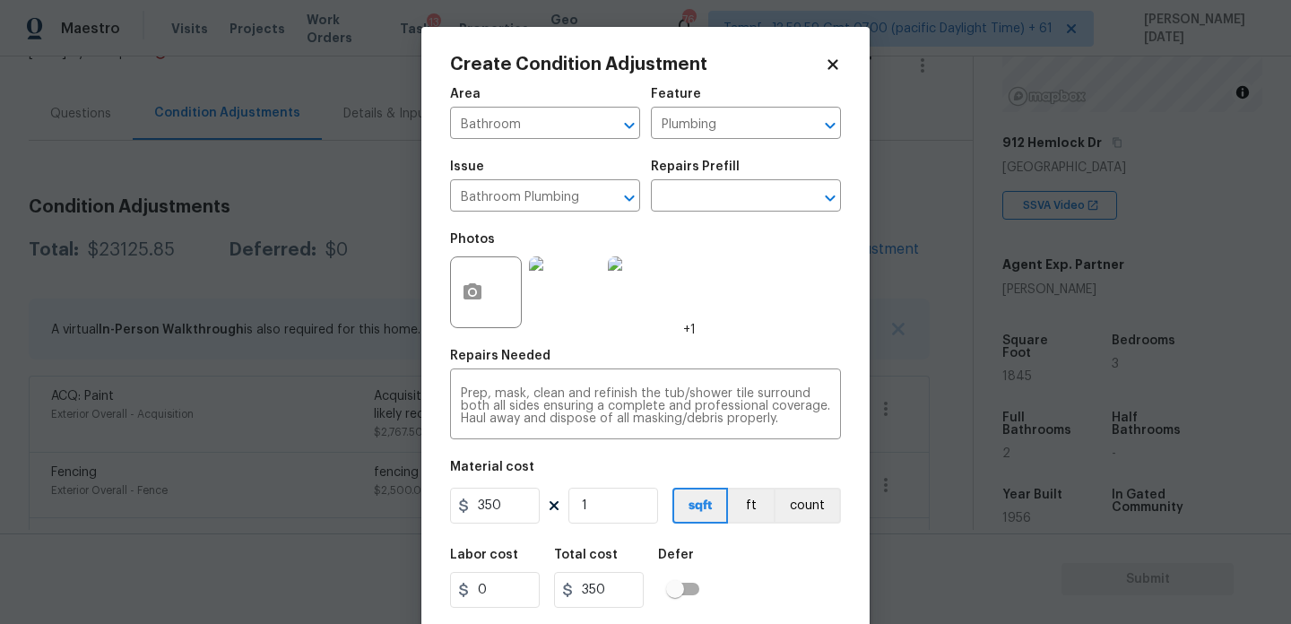
scroll to position [46, 0]
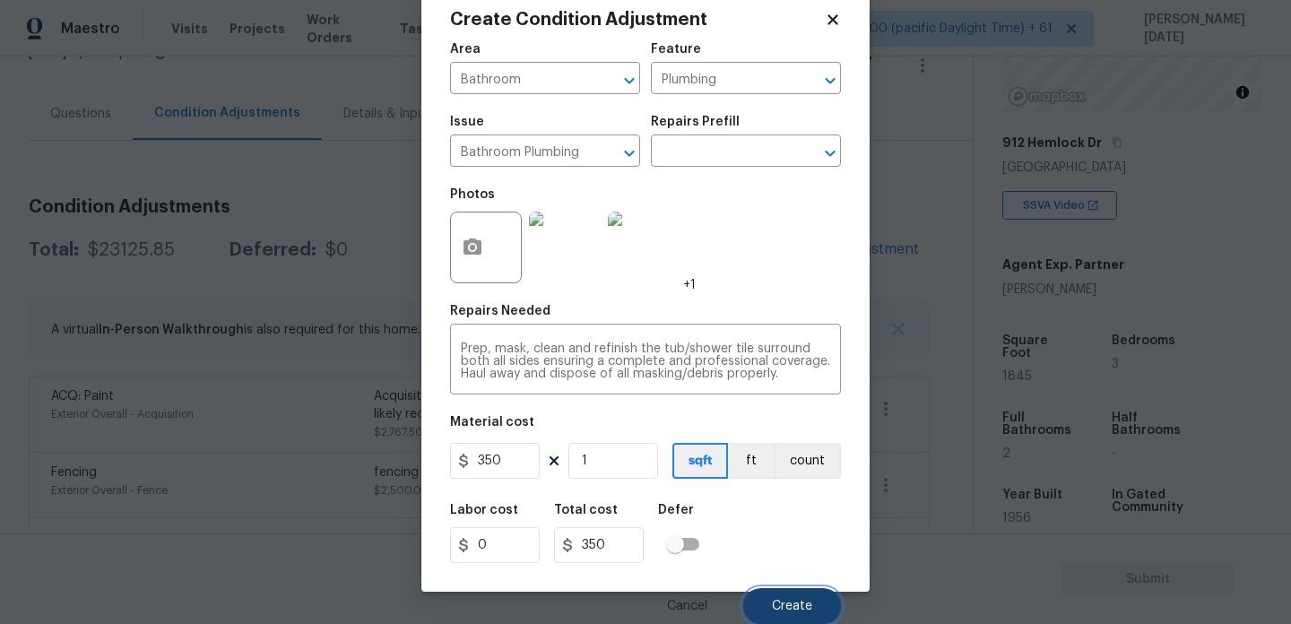
click at [779, 595] on button "Create" at bounding box center [792, 606] width 98 height 36
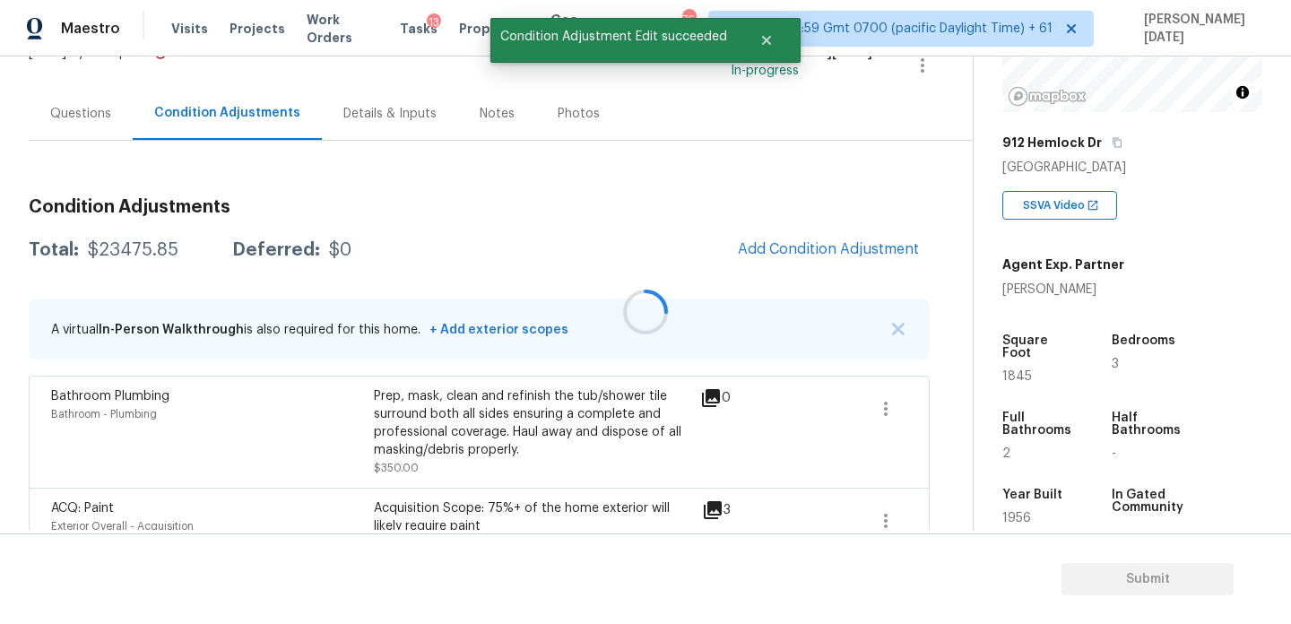
scroll to position [0, 0]
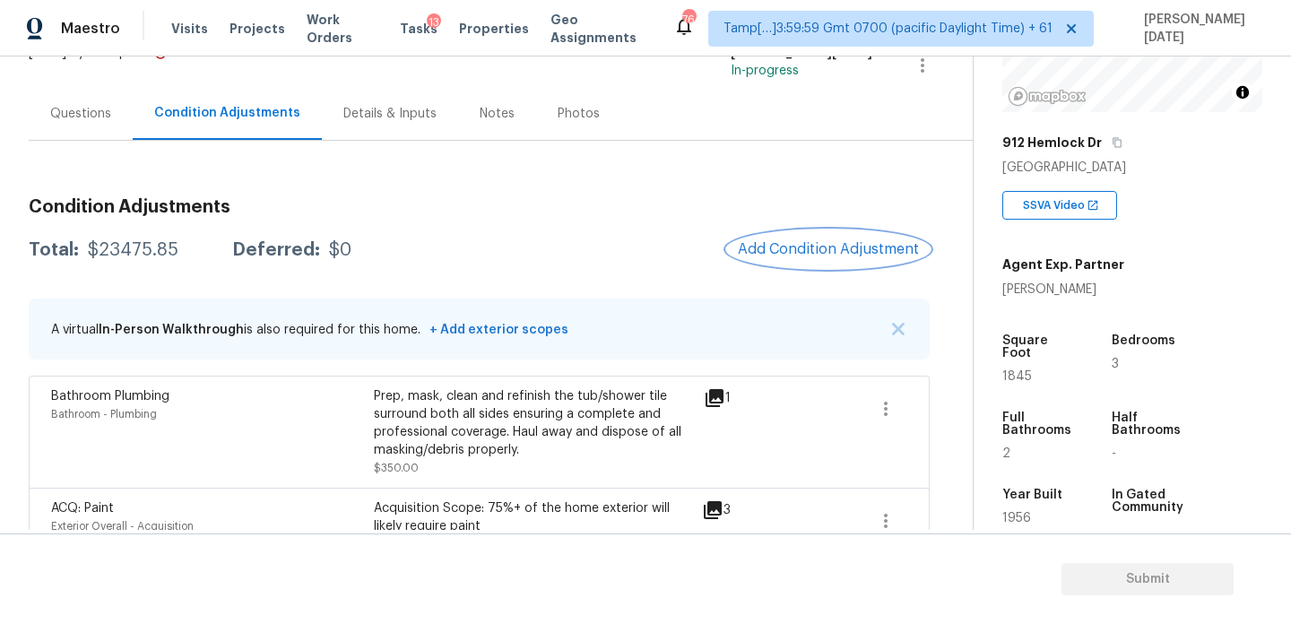
click at [798, 263] on button "Add Condition Adjustment" at bounding box center [828, 249] width 203 height 38
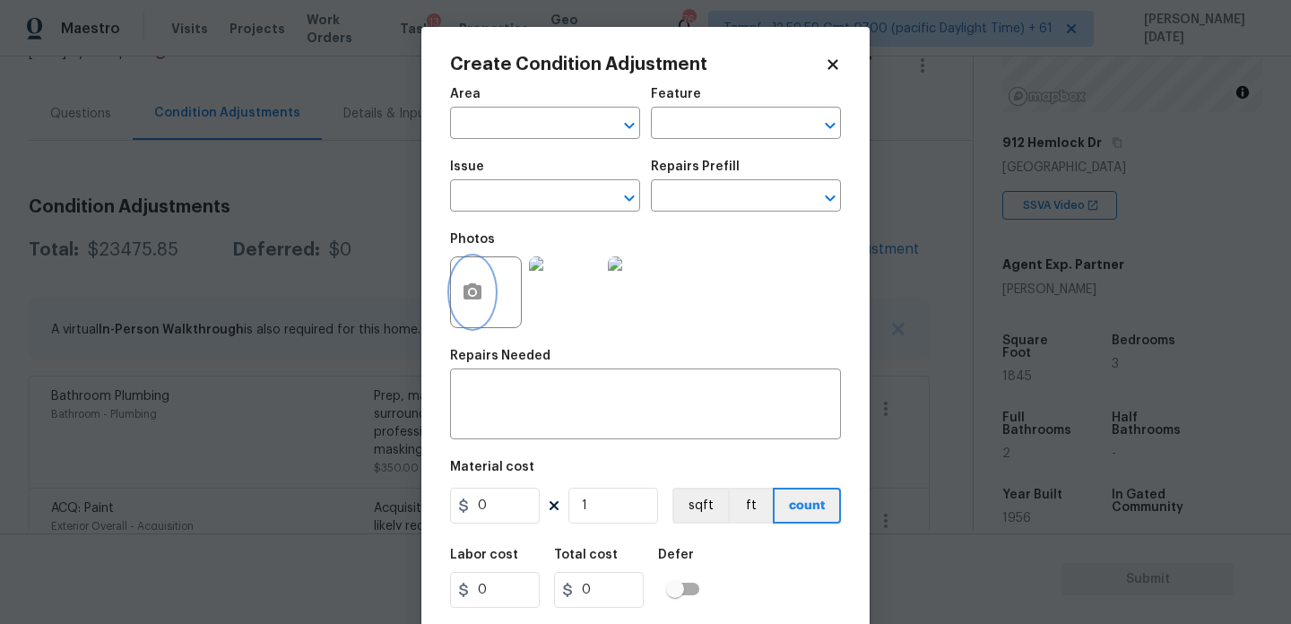
click at [467, 288] on icon "button" at bounding box center [472, 291] width 18 height 16
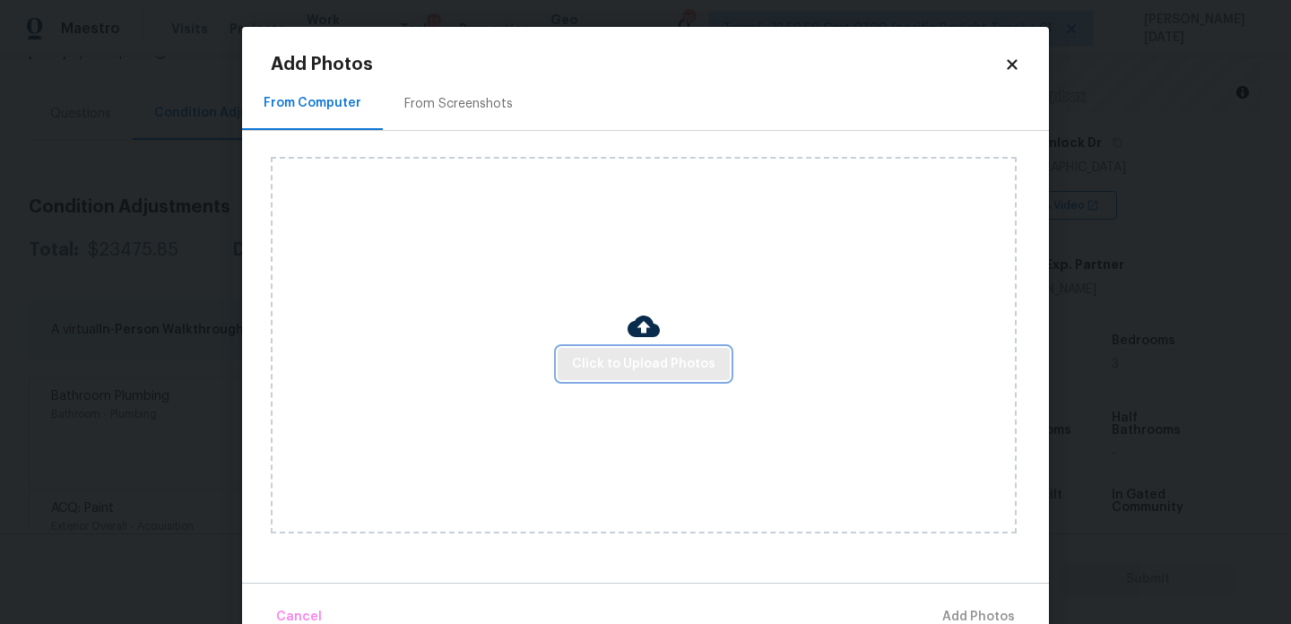
click at [605, 359] on span "Click to Upload Photos" at bounding box center [643, 364] width 143 height 22
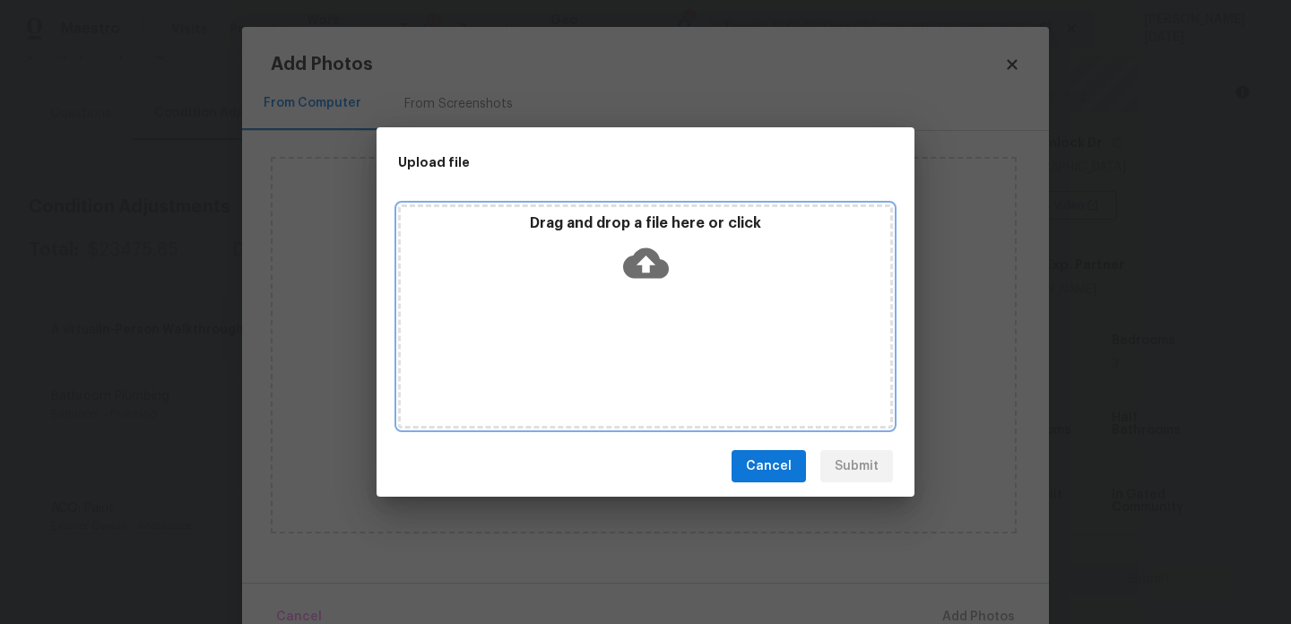
click at [605, 359] on div "Drag and drop a file here or click" at bounding box center [645, 316] width 495 height 224
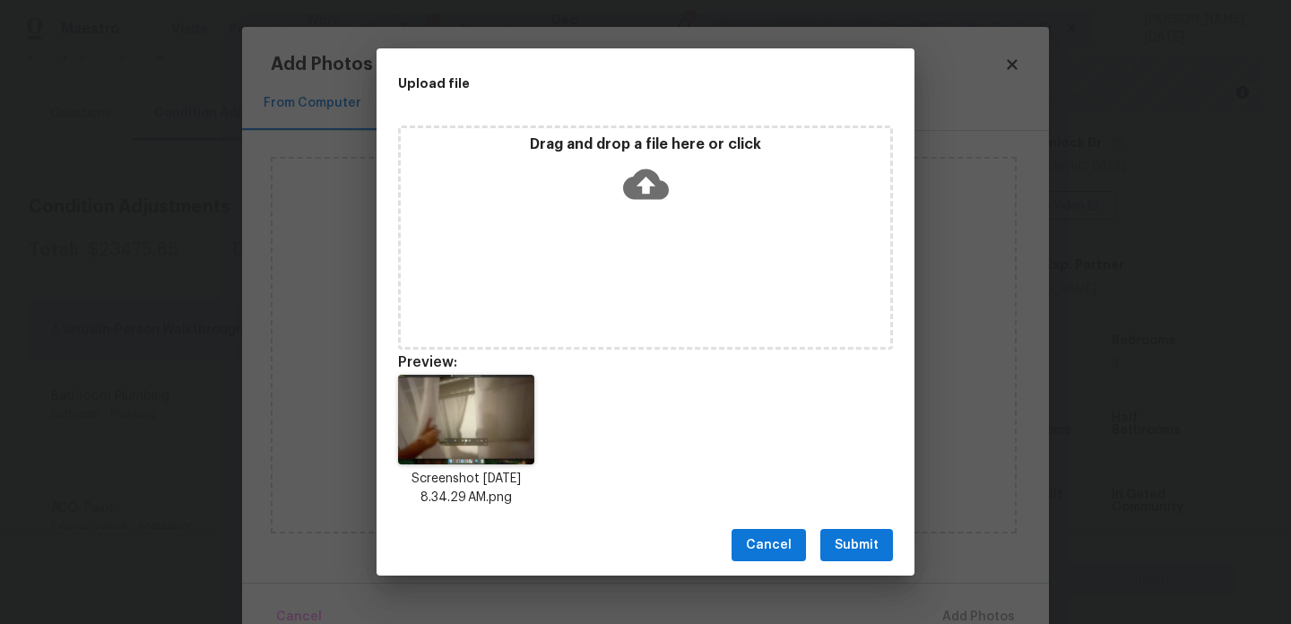
click at [861, 540] on span "Submit" at bounding box center [856, 545] width 44 height 22
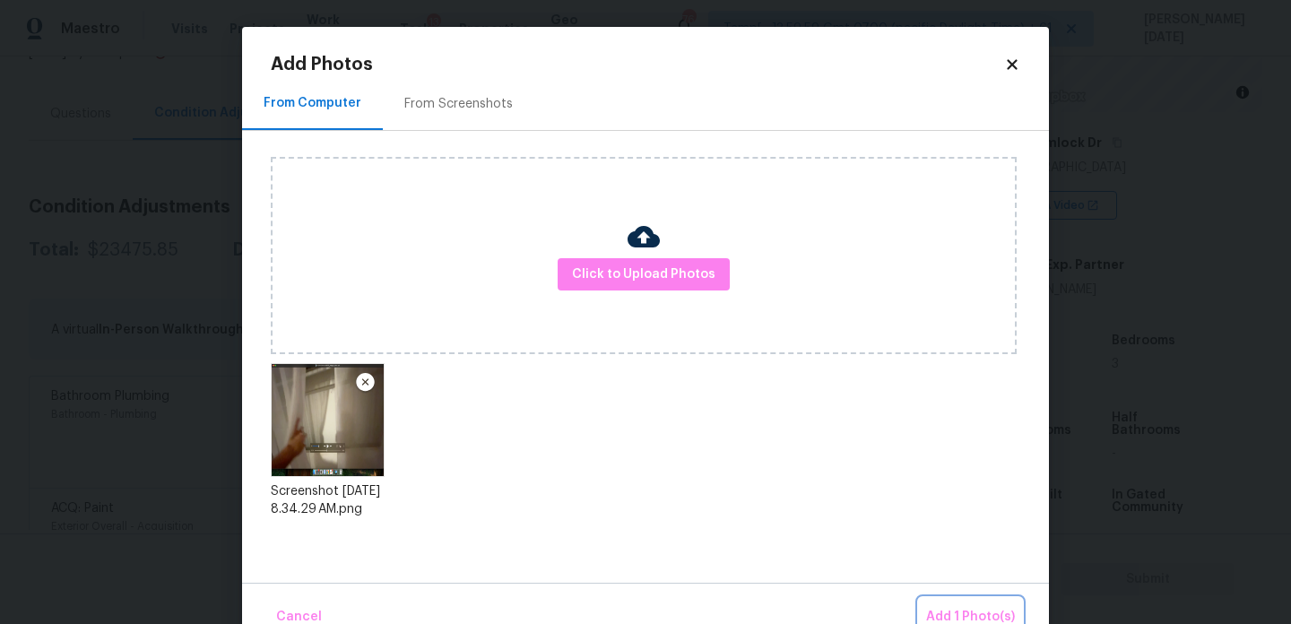
click at [959, 610] on span "Add 1 Photo(s)" at bounding box center [970, 617] width 89 height 22
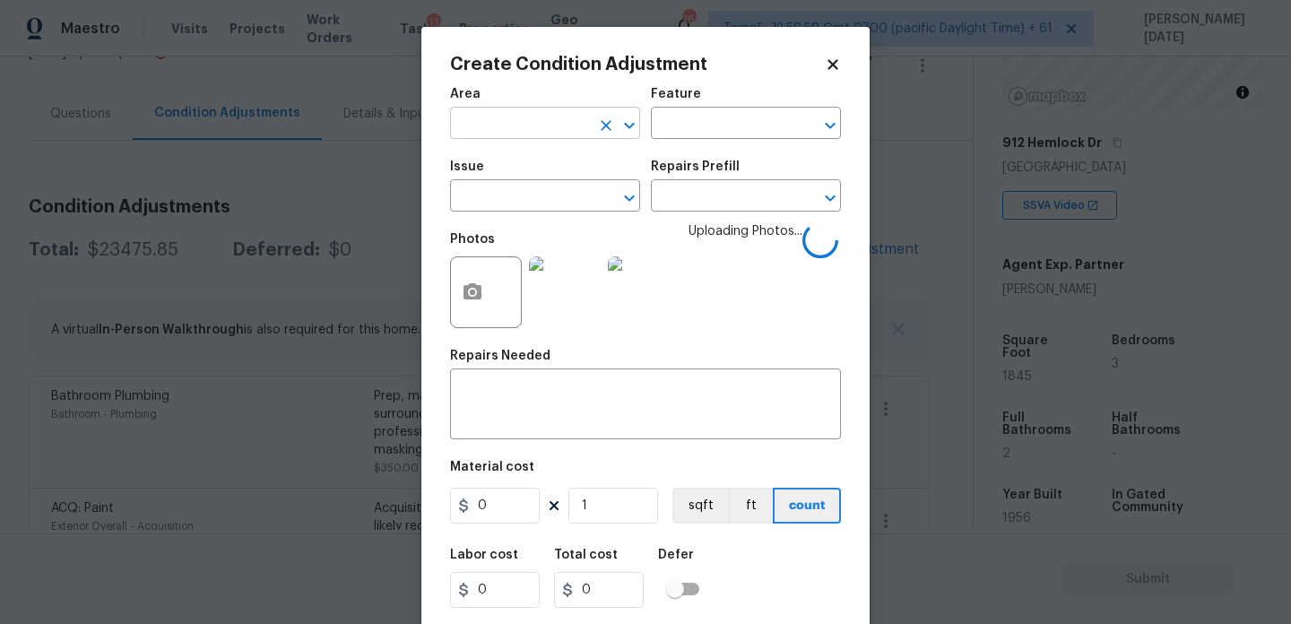
click at [500, 123] on input "text" at bounding box center [520, 125] width 140 height 28
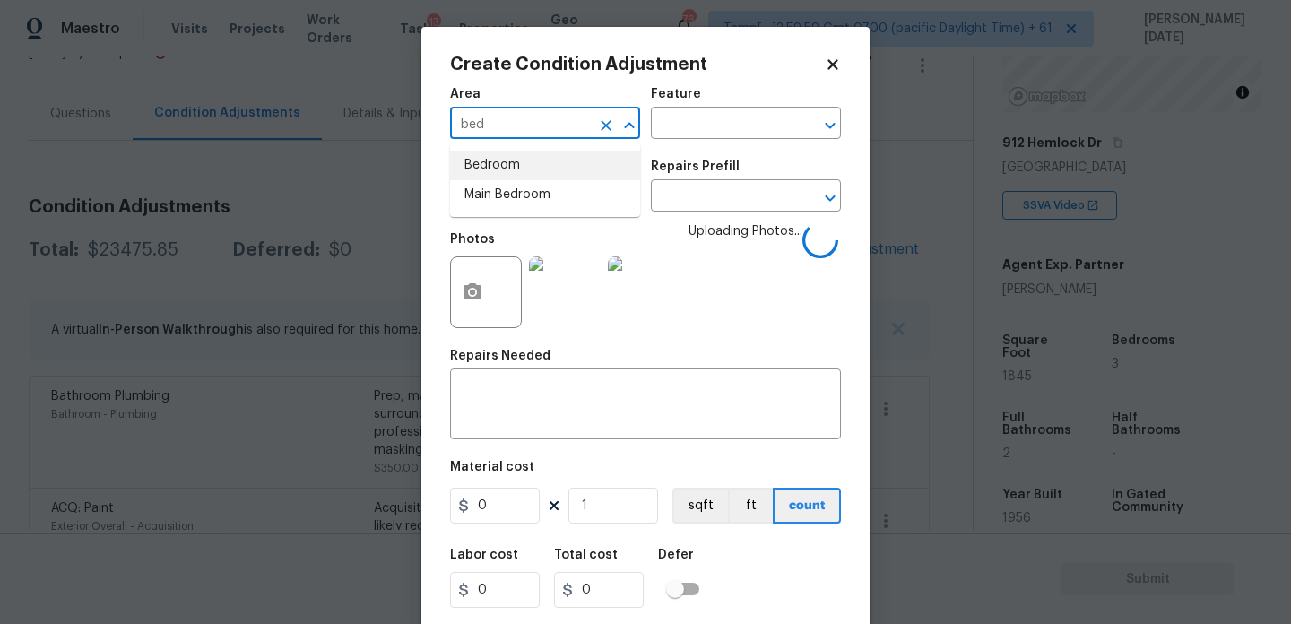
click at [504, 154] on li "Bedroom" at bounding box center [545, 166] width 190 height 30
type input "Bedroom"
click at [504, 185] on input "text" at bounding box center [520, 198] width 140 height 28
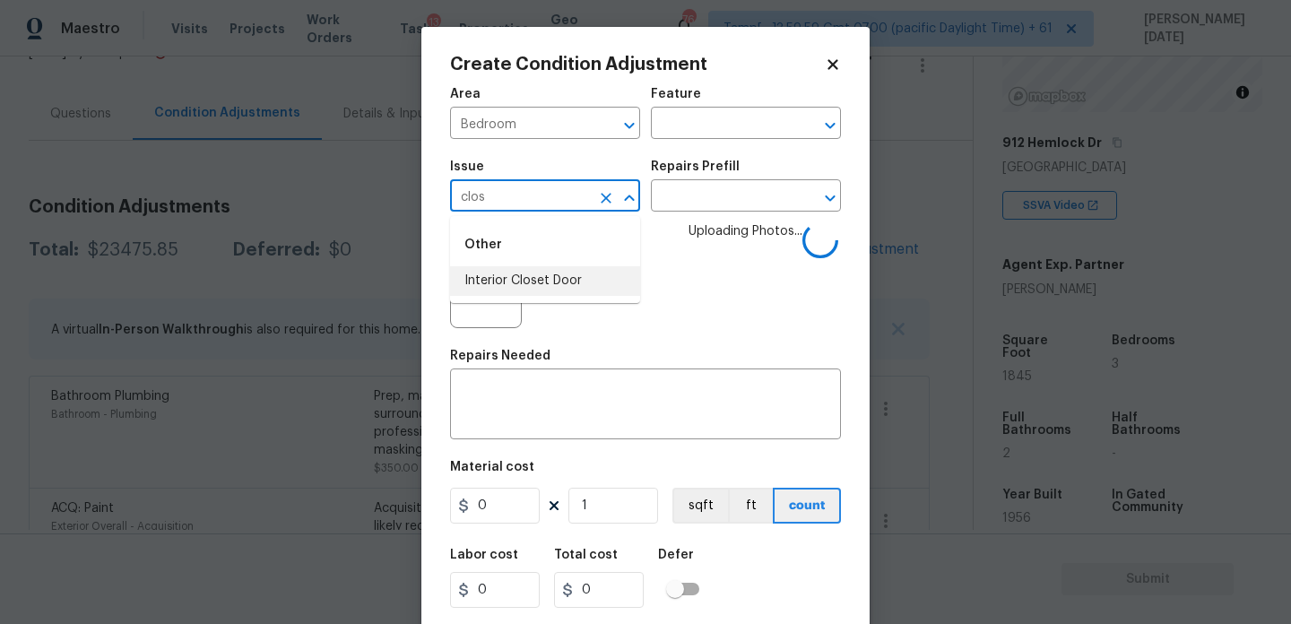
click at [520, 285] on li "Interior Closet Door" at bounding box center [545, 281] width 190 height 30
type input "Interior Closet Door"
click at [711, 202] on input "text" at bounding box center [721, 198] width 140 height 28
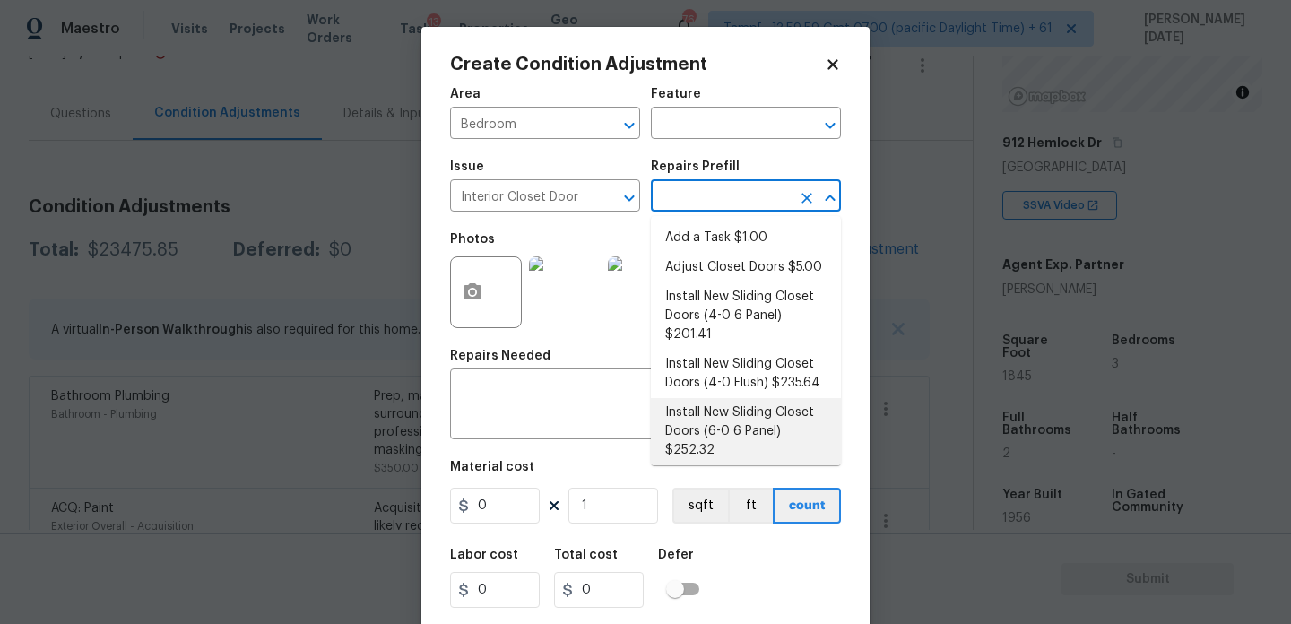
scroll to position [65, 0]
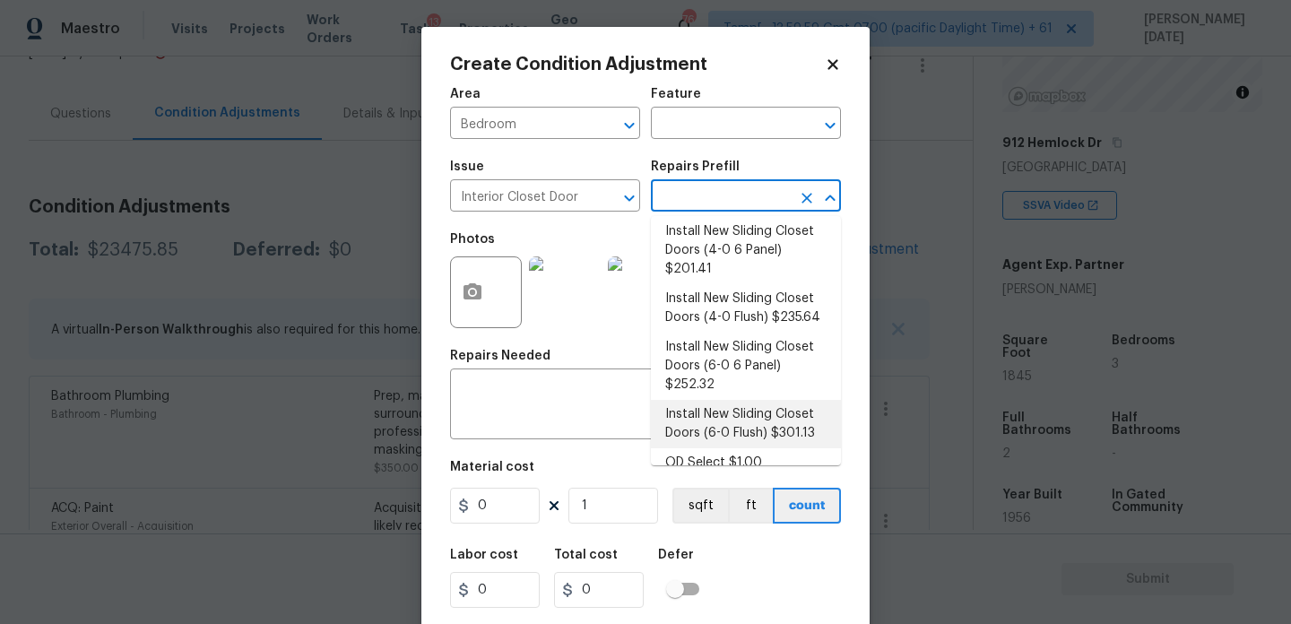
click at [766, 413] on li "Install New Sliding Closet Doors (6-0 Flush) $301.13" at bounding box center [746, 424] width 190 height 48
type input "Interior Door"
type textarea "Remove the existing door (if present). Install a new 6-0 bi-fold flush panel in…"
type input "301.13"
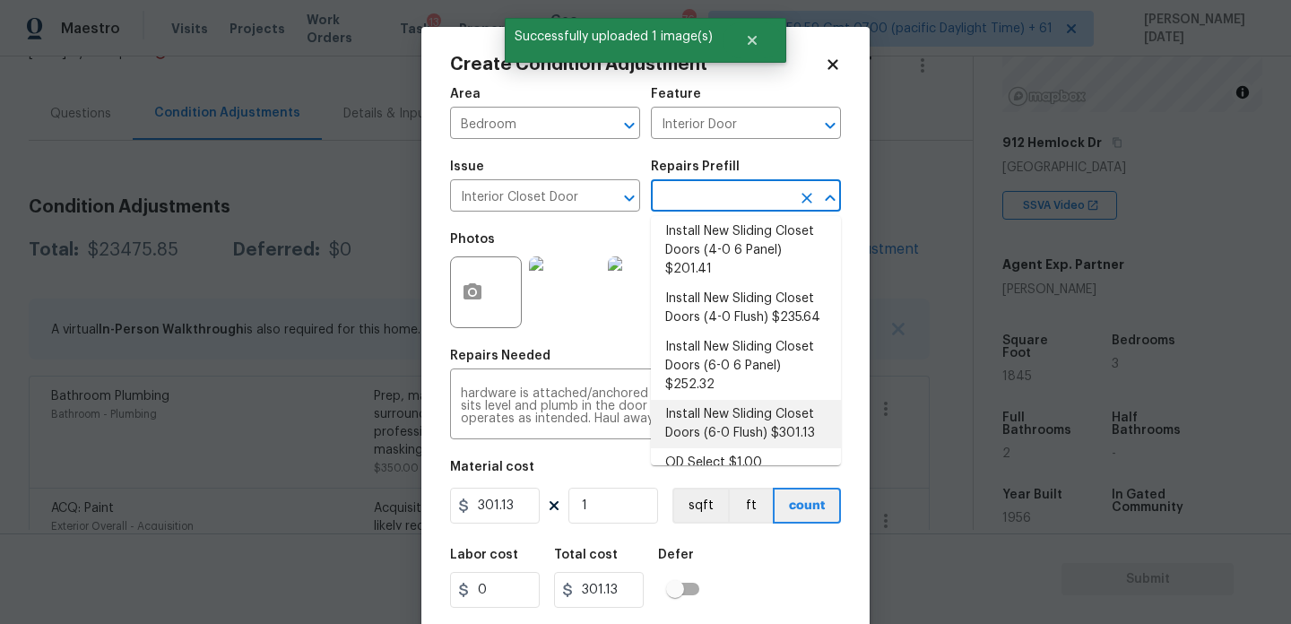
click at [714, 405] on li "Install New Sliding Closet Doors (6-0 Flush) $301.13" at bounding box center [746, 424] width 190 height 48
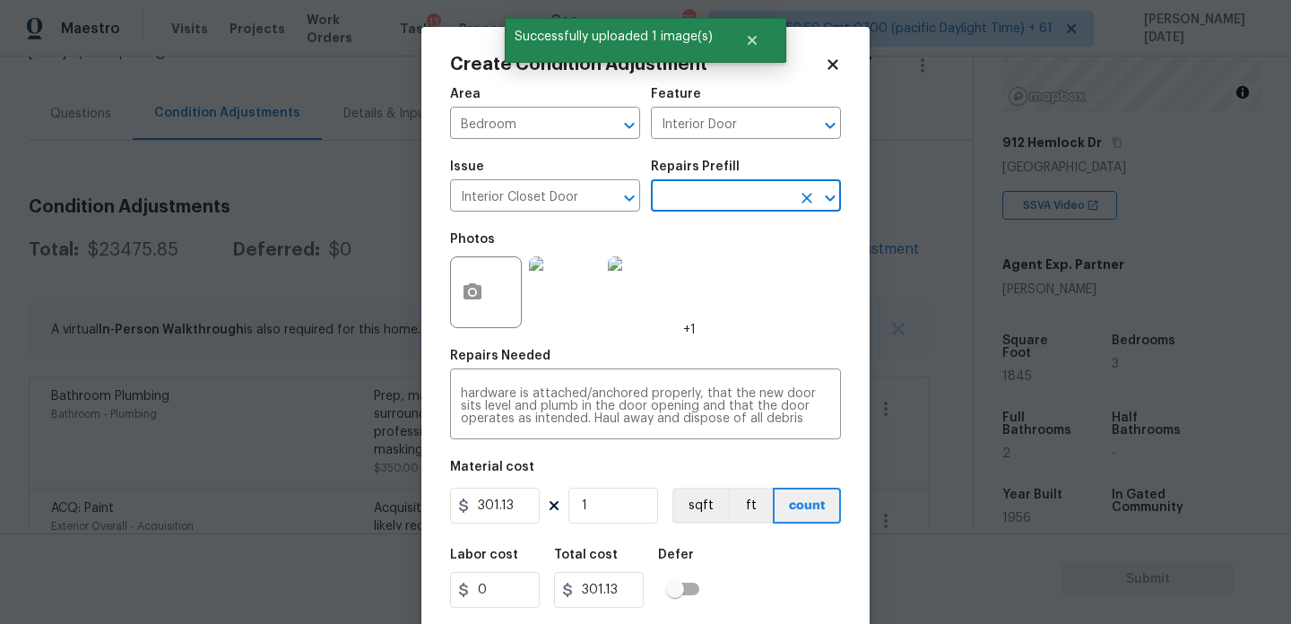
scroll to position [46, 0]
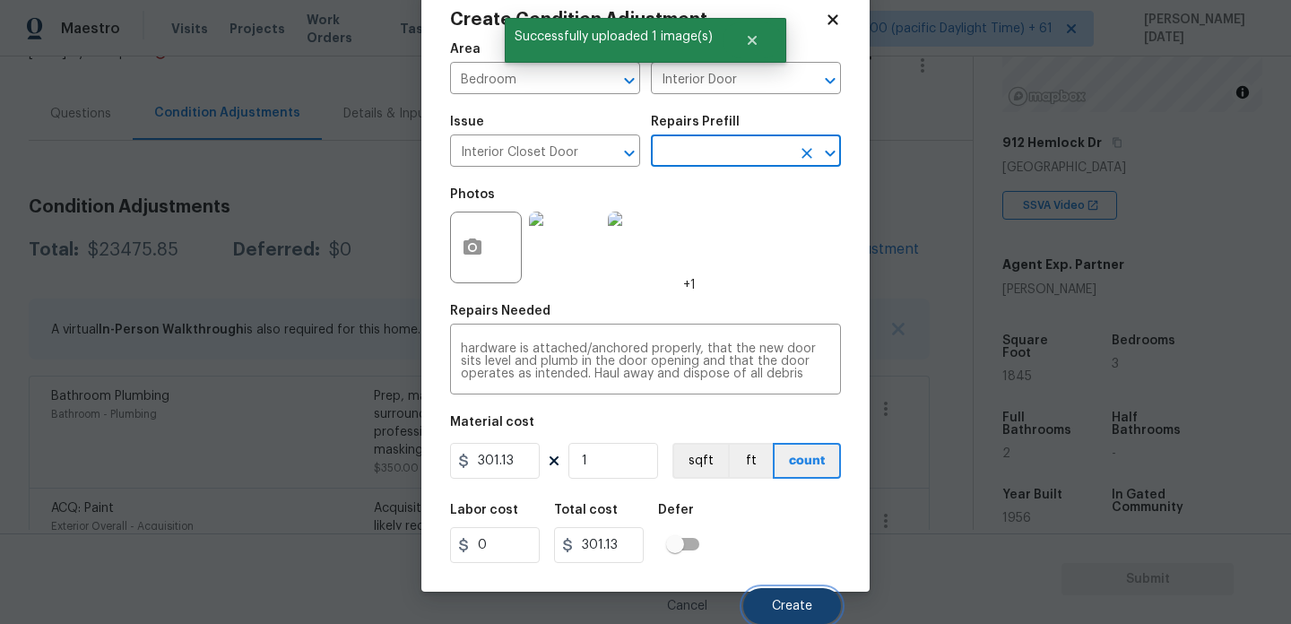
click at [785, 593] on button "Create" at bounding box center [792, 606] width 98 height 36
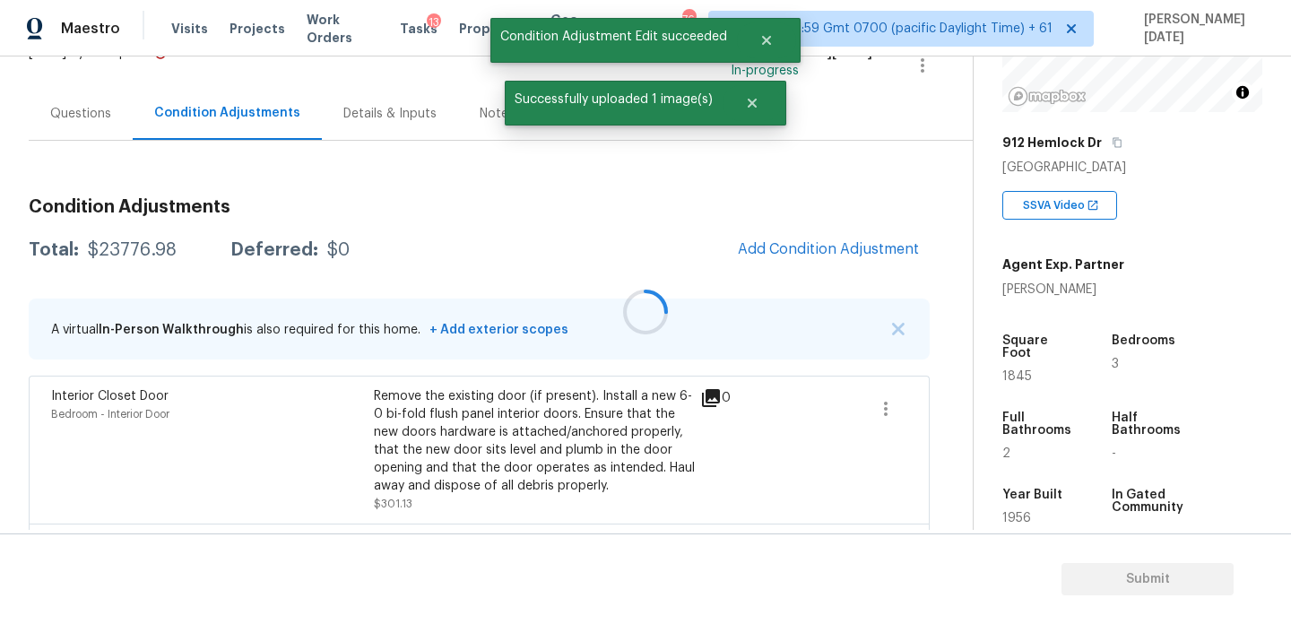
scroll to position [0, 0]
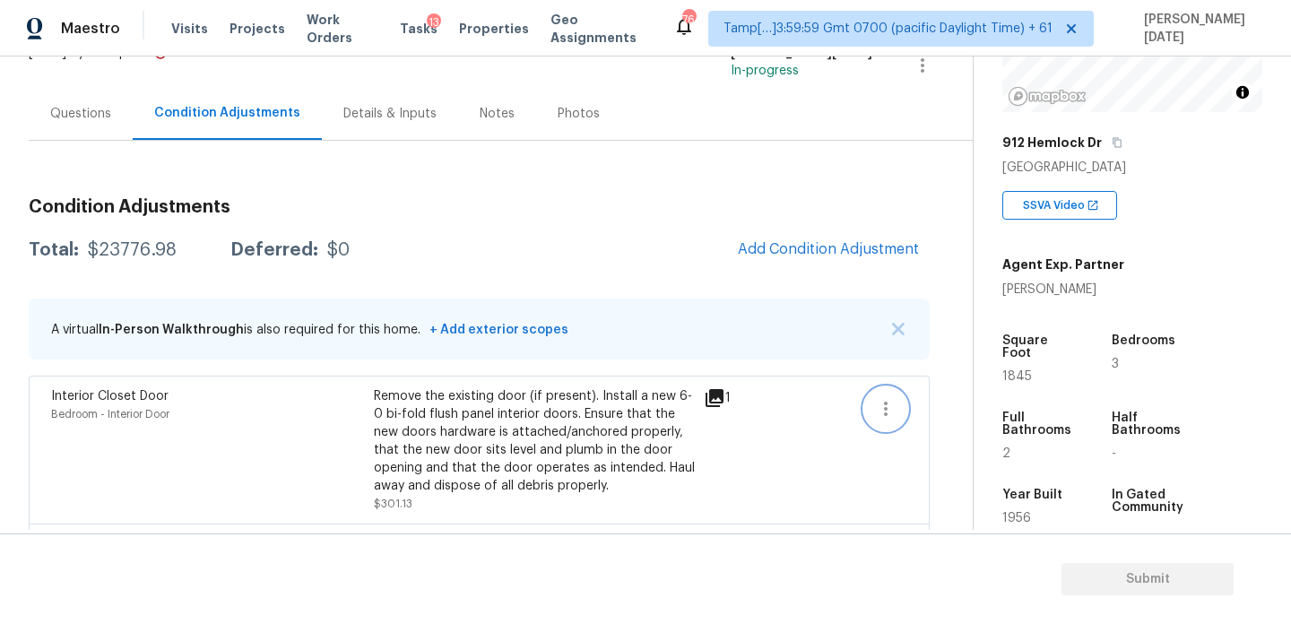
click at [886, 409] on icon "button" at bounding box center [886, 409] width 4 height 14
click at [972, 406] on div "Edit" at bounding box center [988, 405] width 140 height 18
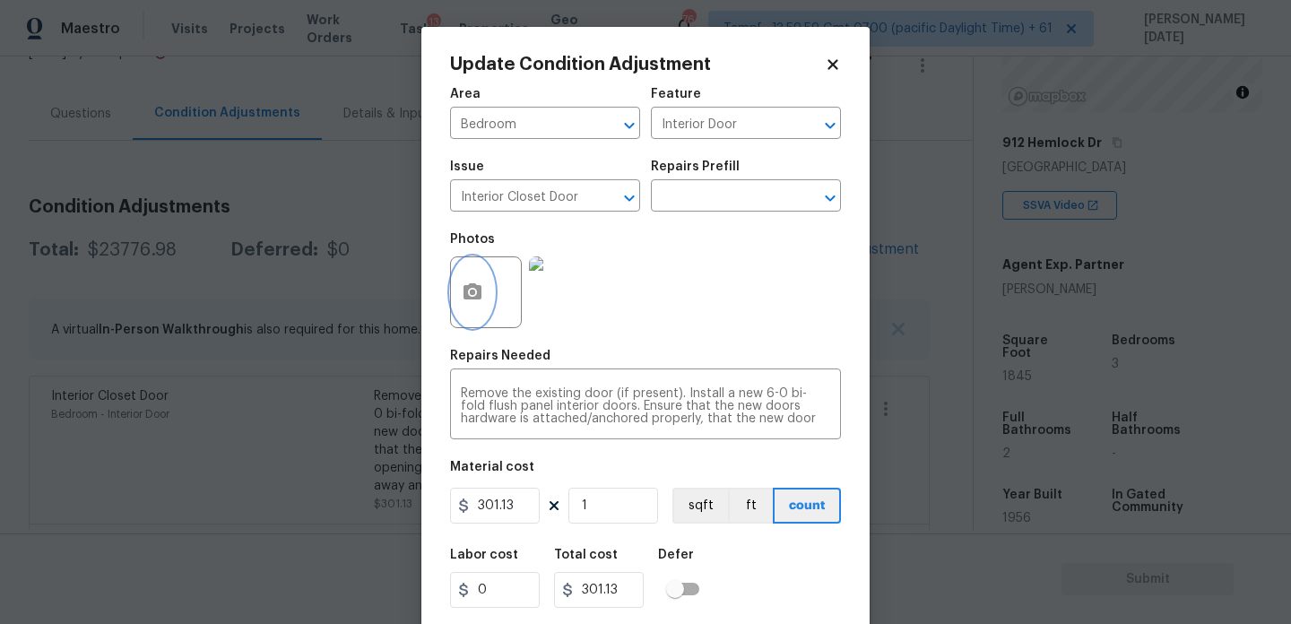
click at [470, 298] on icon "button" at bounding box center [472, 291] width 18 height 16
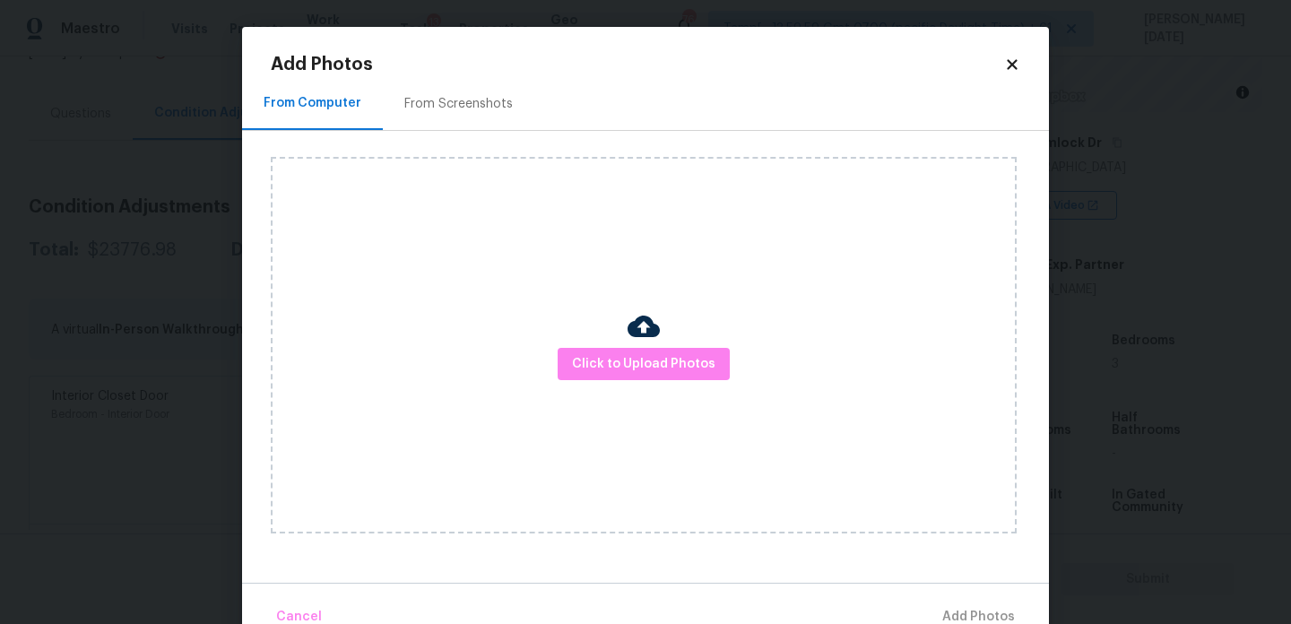
click at [607, 337] on div "Click to Upload Photos" at bounding box center [644, 345] width 746 height 376
click at [620, 371] on span "Click to Upload Photos" at bounding box center [643, 364] width 143 height 22
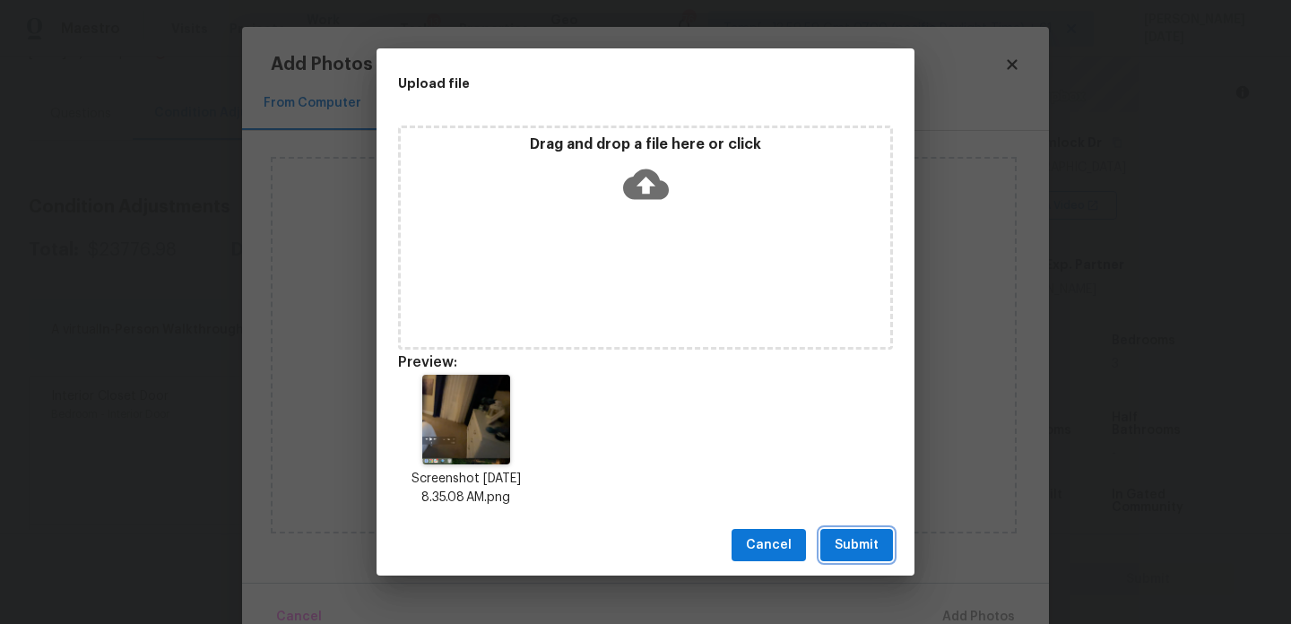
click at [882, 549] on button "Submit" at bounding box center [856, 545] width 73 height 33
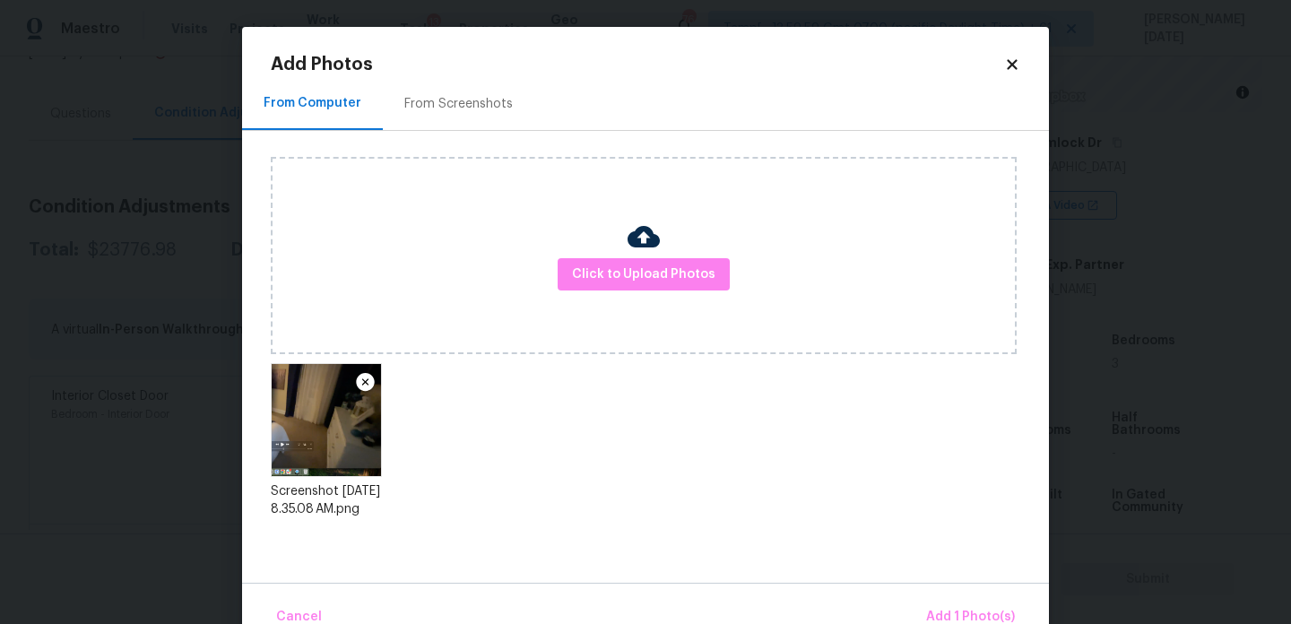
click at [882, 549] on div "Click to Upload Photos Screenshot 2025-08-14 at 8.35.08 AM.png" at bounding box center [660, 345] width 778 height 428
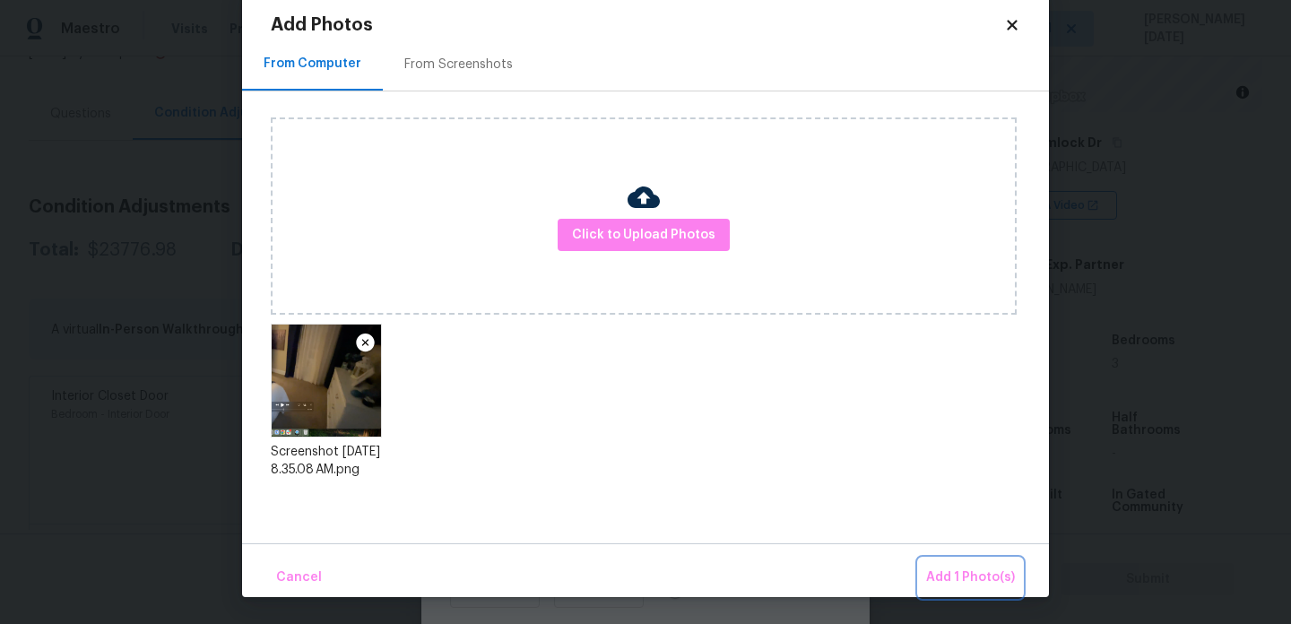
click at [947, 576] on span "Add 1 Photo(s)" at bounding box center [970, 577] width 89 height 22
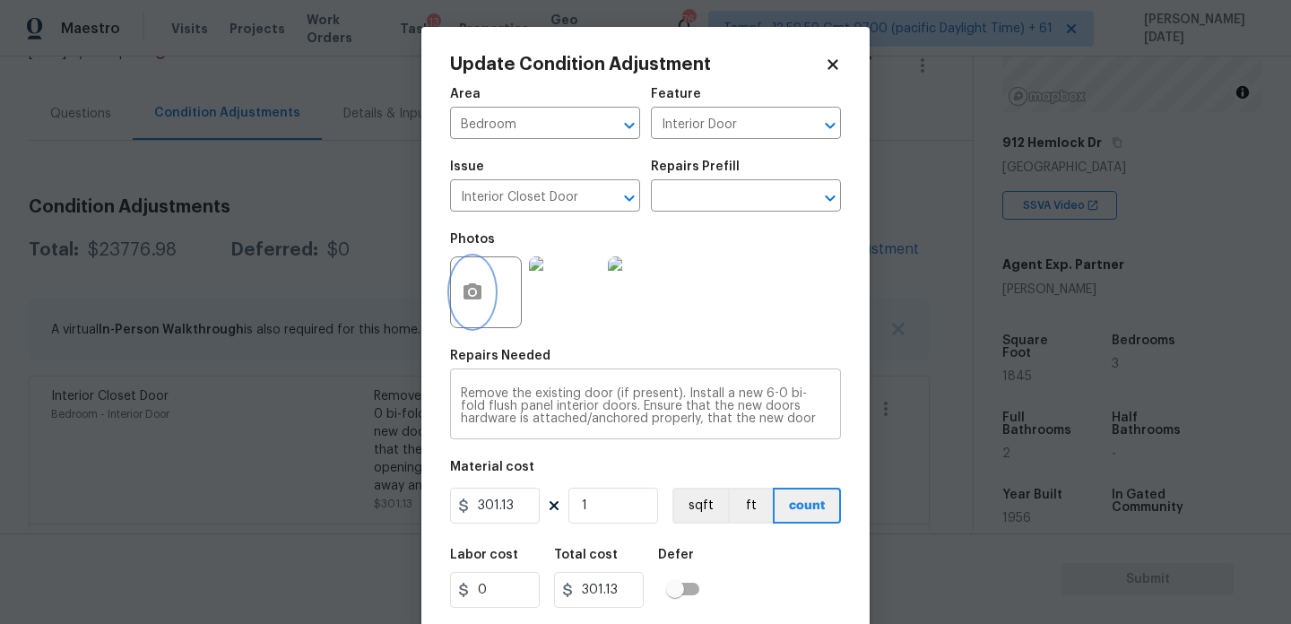
scroll to position [25, 0]
click at [603, 515] on input "1" at bounding box center [613, 506] width 90 height 36
type input "0"
type input "2"
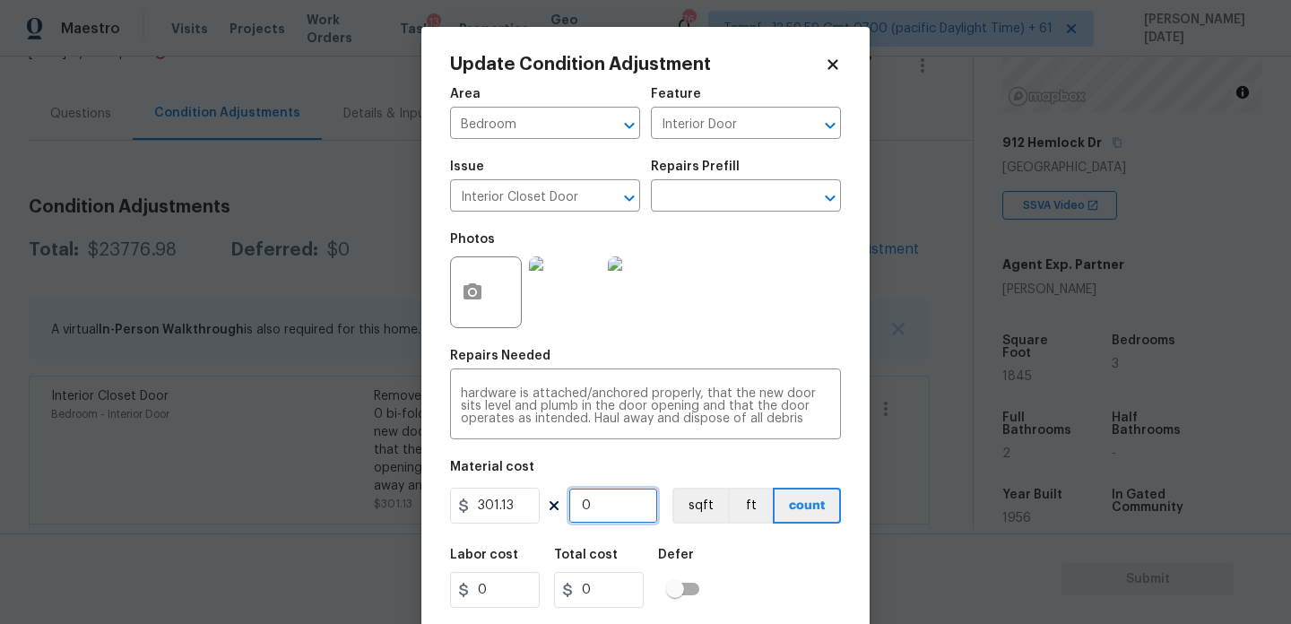
type input "602.26"
type input "2"
click at [730, 346] on div "Area Bedroom ​ Feature Interior Door ​ Issue Interior Closet Door ​ Repairs Pre…" at bounding box center [645, 373] width 391 height 592
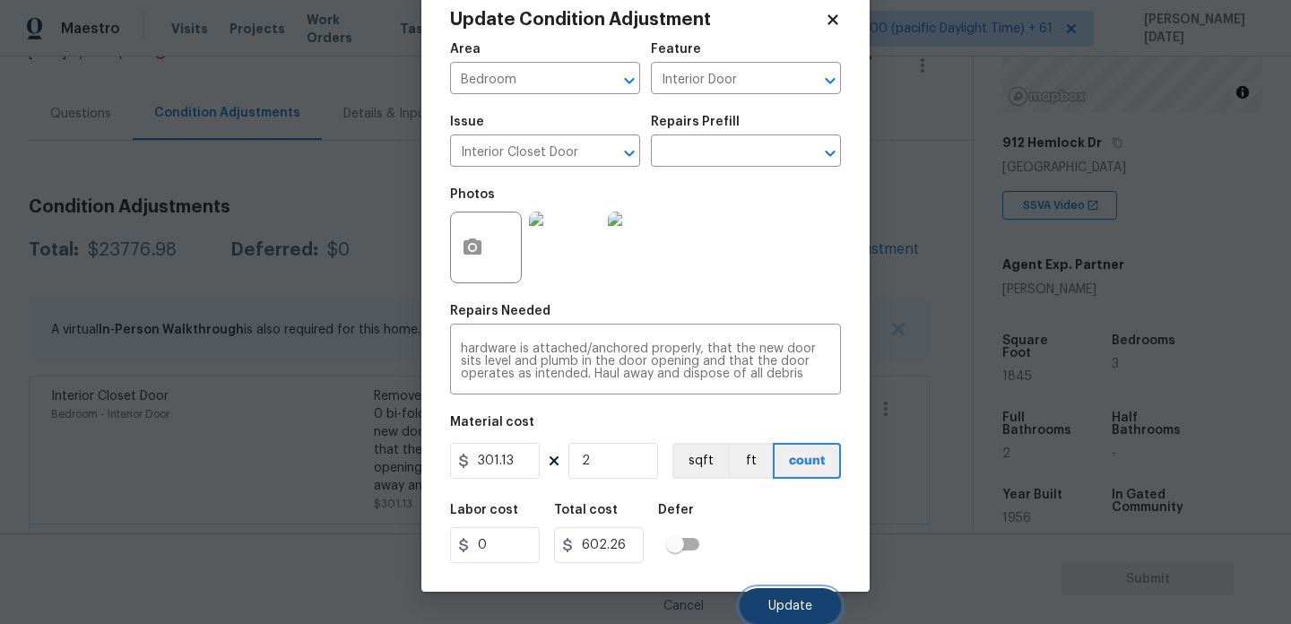
click at [776, 593] on button "Update" at bounding box center [789, 606] width 101 height 36
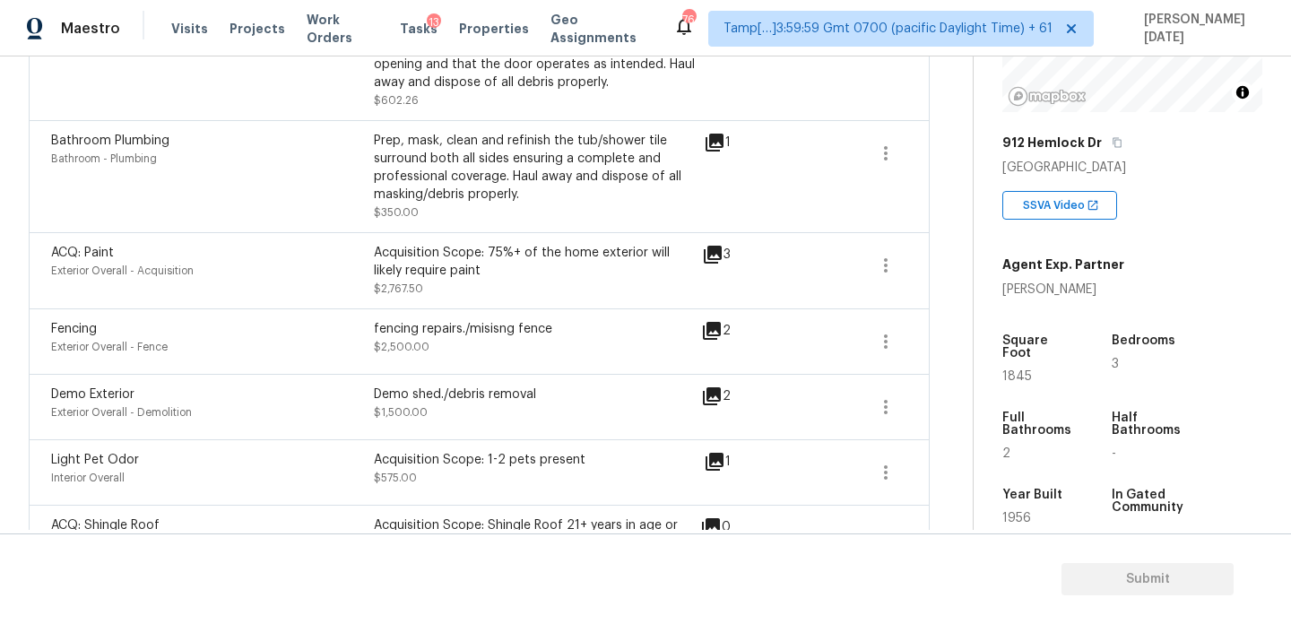
scroll to position [535, 0]
click at [893, 157] on icon "button" at bounding box center [886, 153] width 22 height 22
click at [952, 150] on div "Edit" at bounding box center [988, 150] width 140 height 18
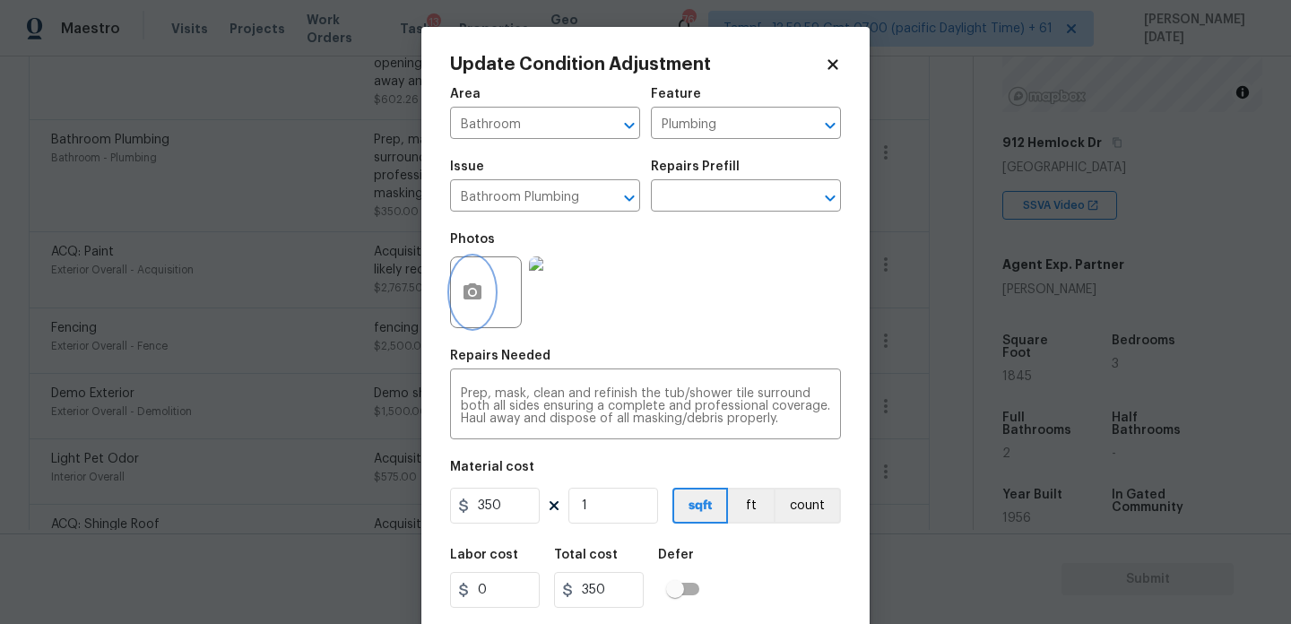
click at [464, 268] on button "button" at bounding box center [472, 292] width 43 height 70
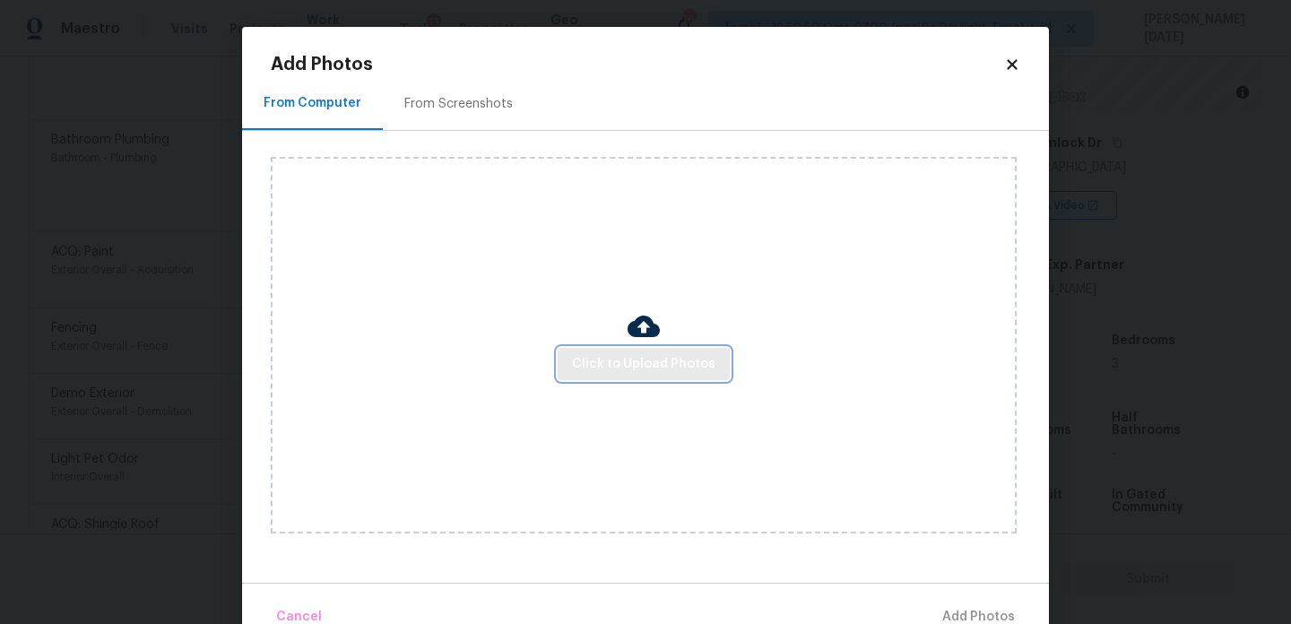
click at [578, 353] on span "Click to Upload Photos" at bounding box center [643, 364] width 143 height 22
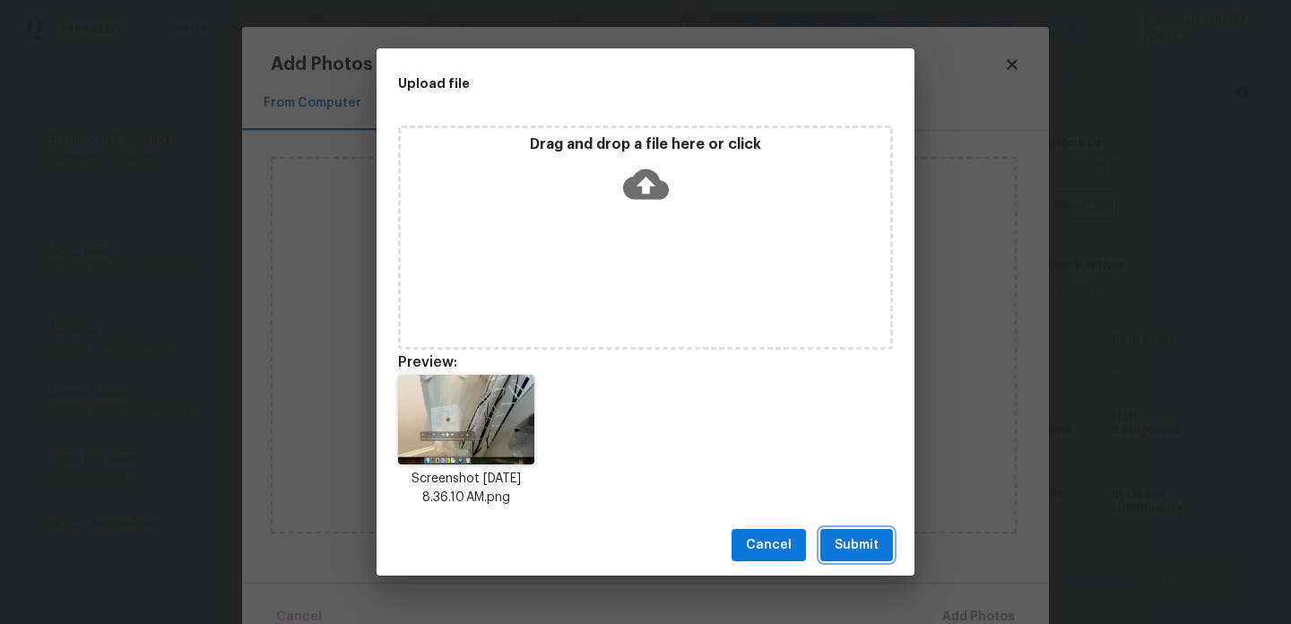
click at [875, 545] on span "Submit" at bounding box center [856, 545] width 44 height 22
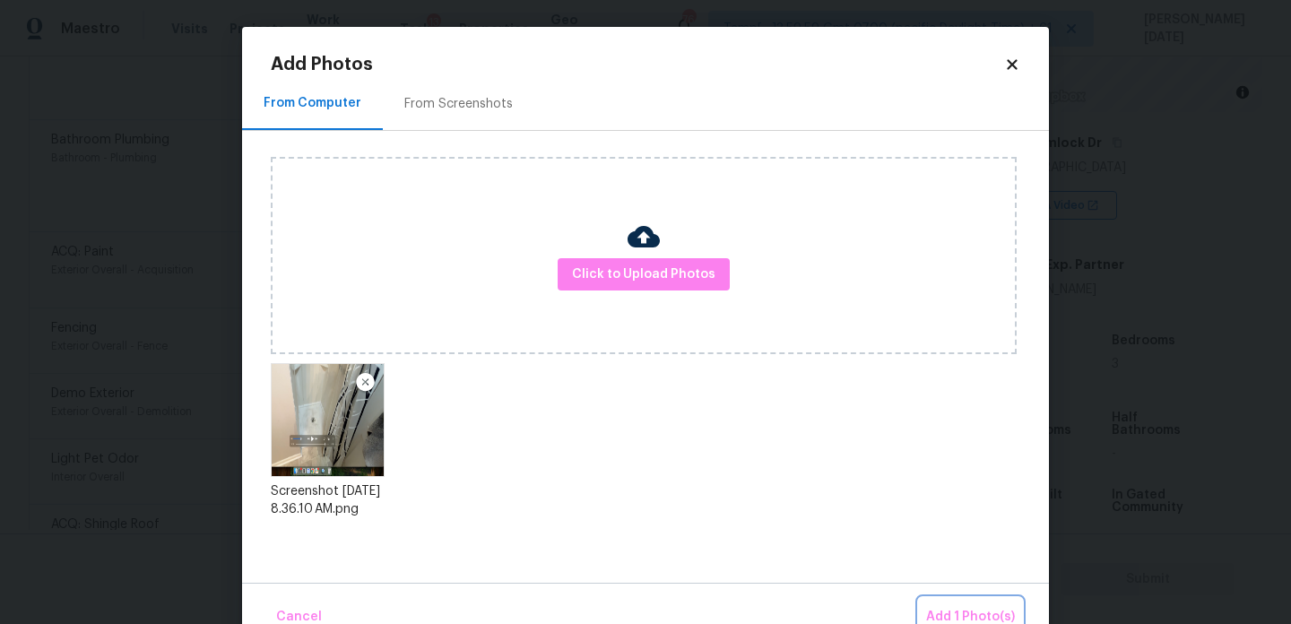
click at [956, 616] on span "Add 1 Photo(s)" at bounding box center [970, 617] width 89 height 22
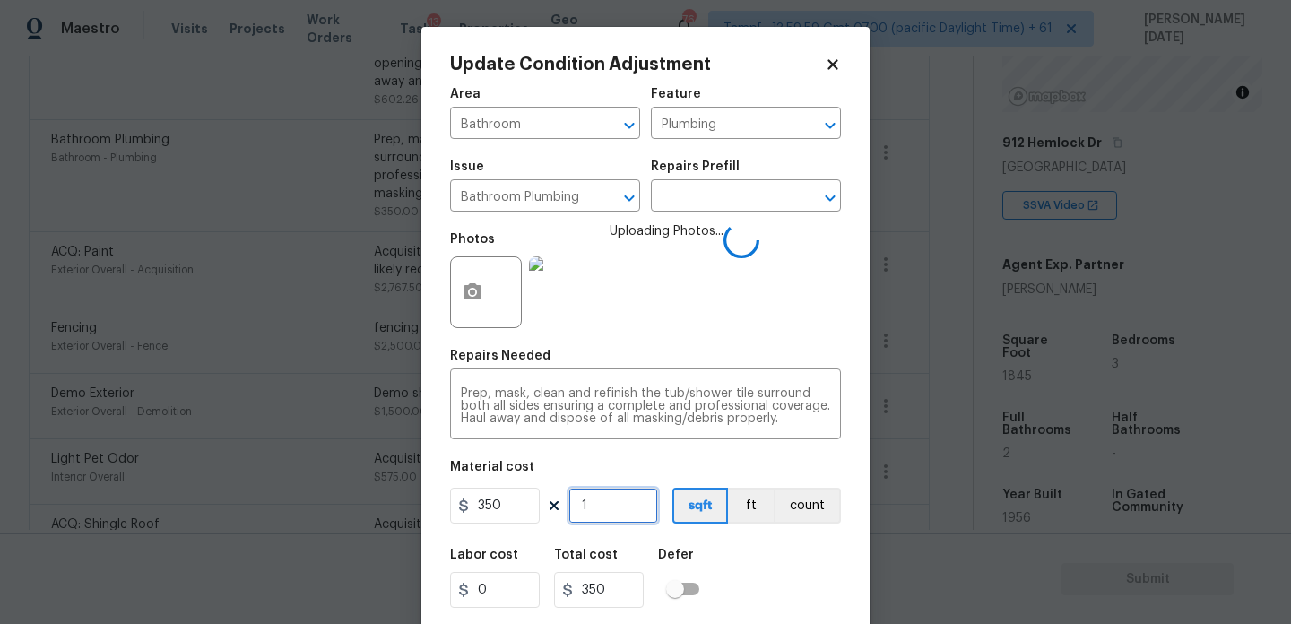
click at [657, 500] on input "1" at bounding box center [613, 506] width 90 height 36
type input "0"
type input "2"
type input "700"
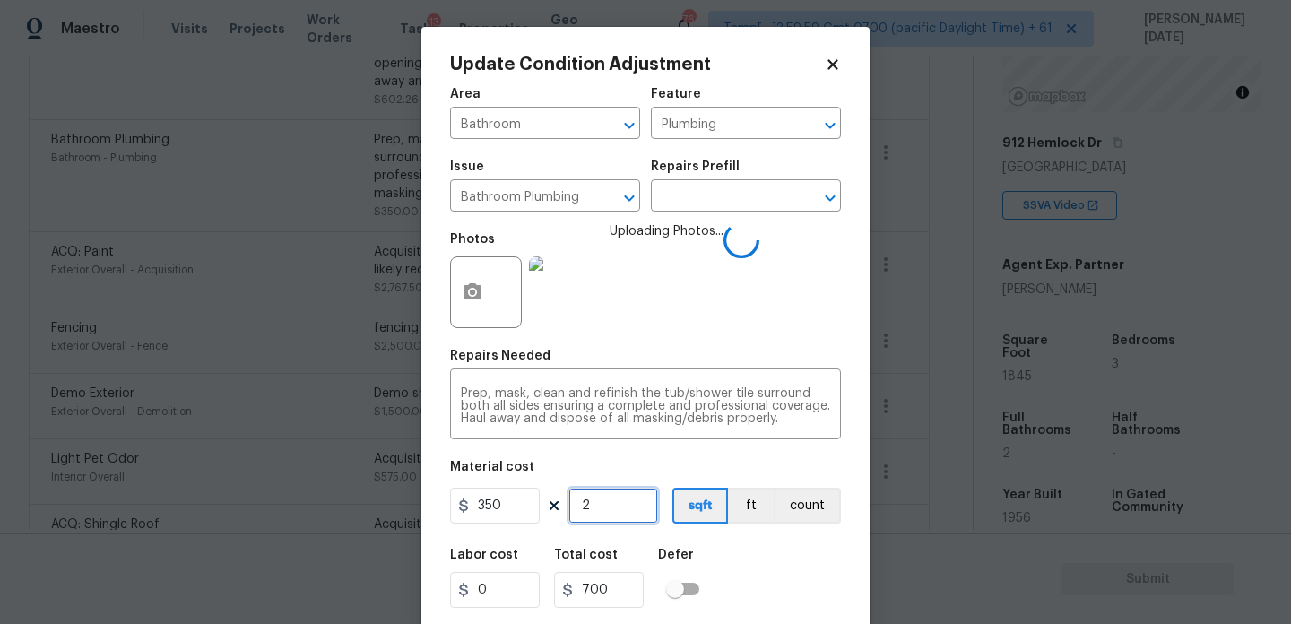
type input "2"
click at [679, 269] on span "Uploading Photos..." at bounding box center [667, 280] width 114 height 117
click at [747, 331] on div "Photos Uploading Photos..." at bounding box center [645, 280] width 391 height 117
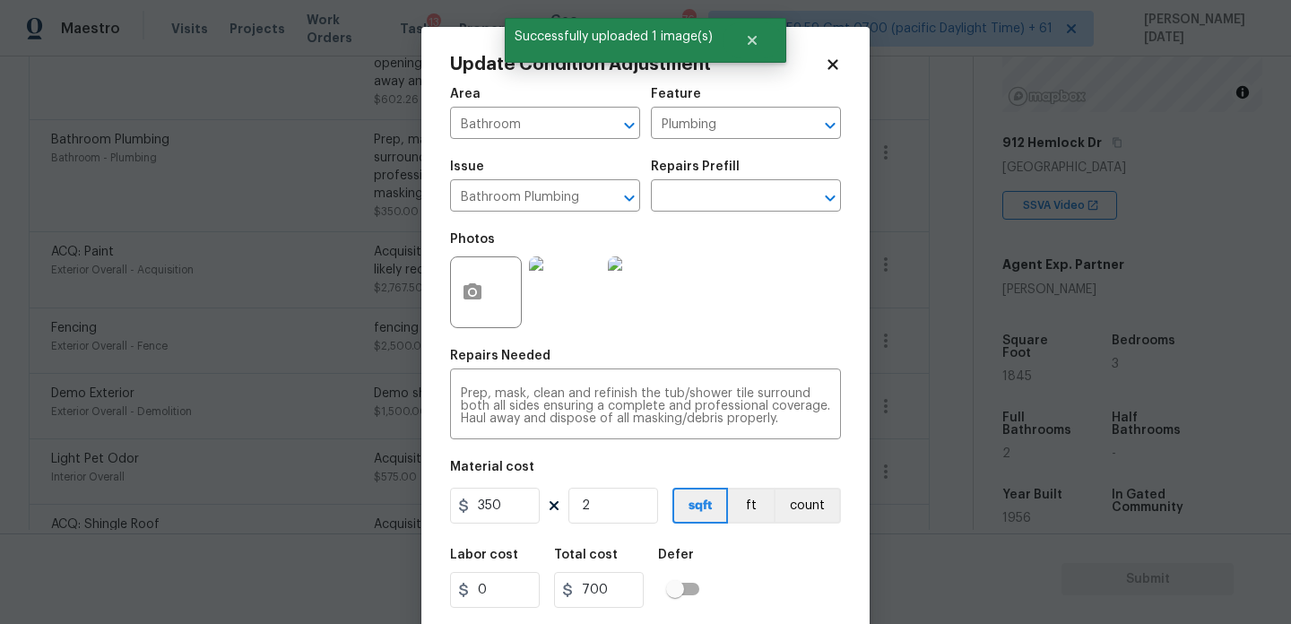
scroll to position [46, 0]
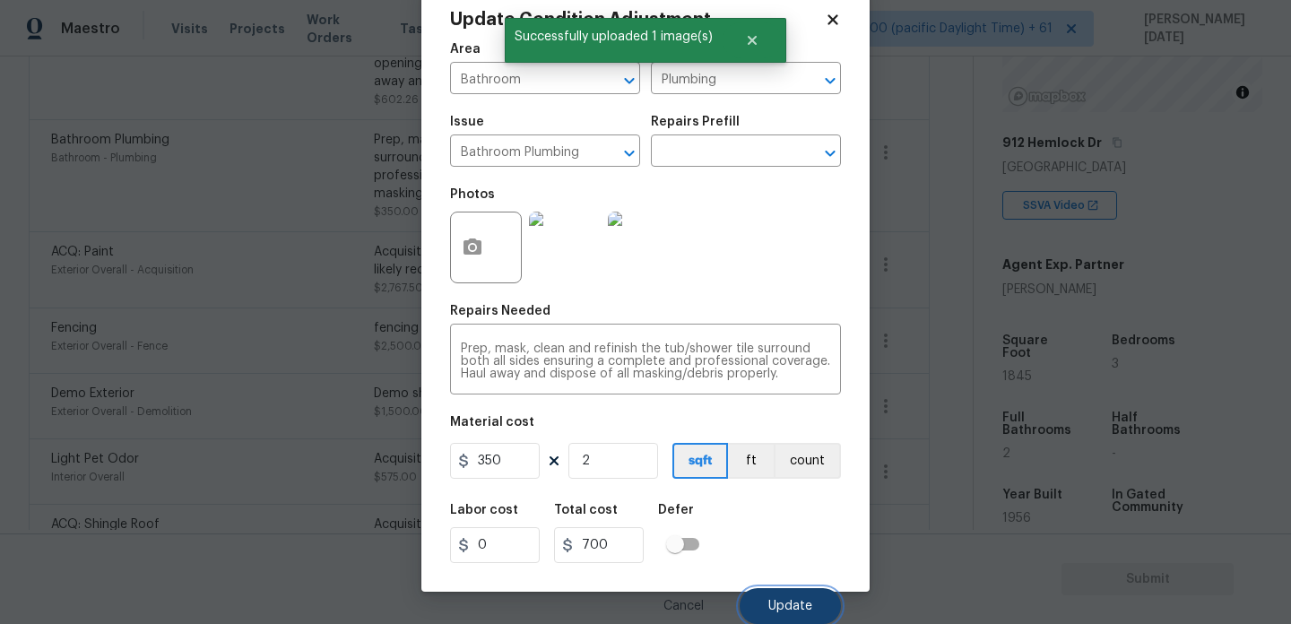
click at [793, 595] on button "Update" at bounding box center [789, 606] width 101 height 36
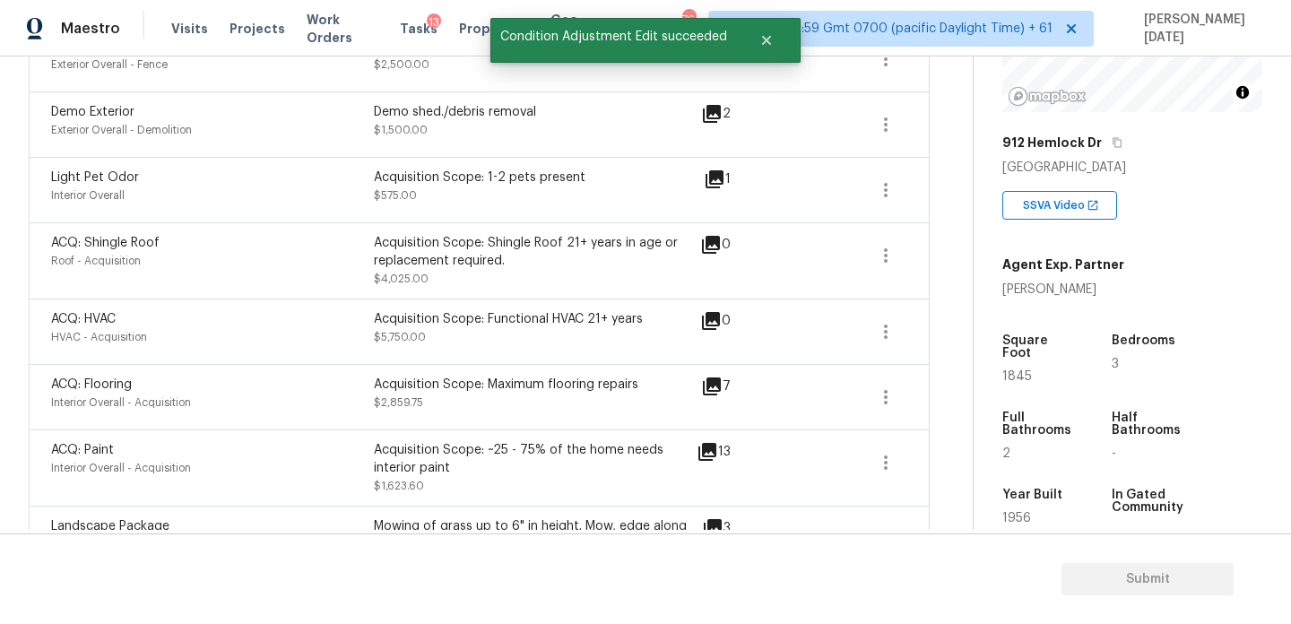
scroll to position [818, 0]
click at [878, 459] on icon "button" at bounding box center [886, 461] width 22 height 22
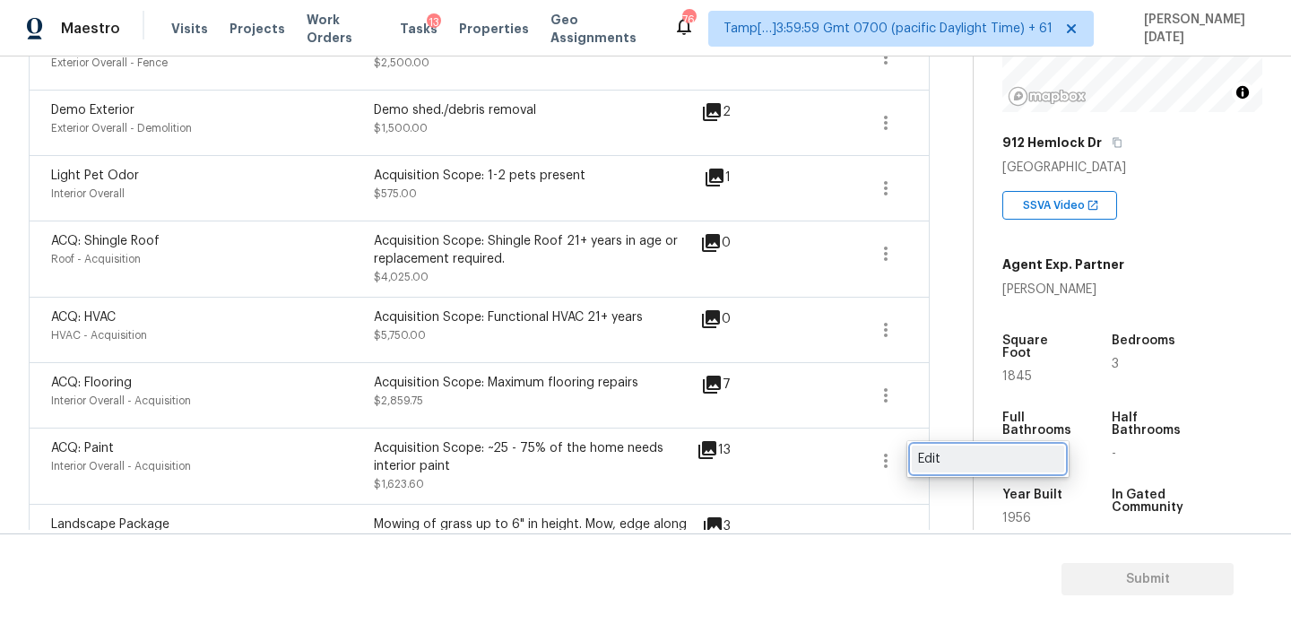
click at [930, 459] on div "Edit" at bounding box center [988, 459] width 140 height 18
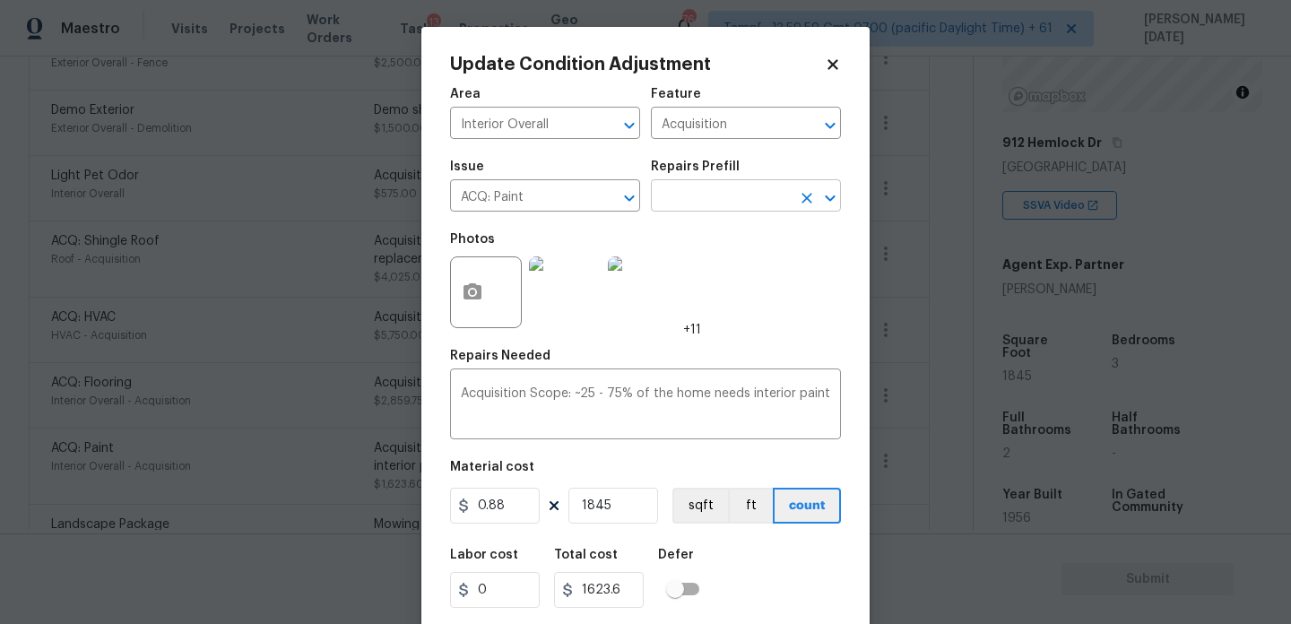
click at [712, 204] on input "text" at bounding box center [721, 198] width 140 height 28
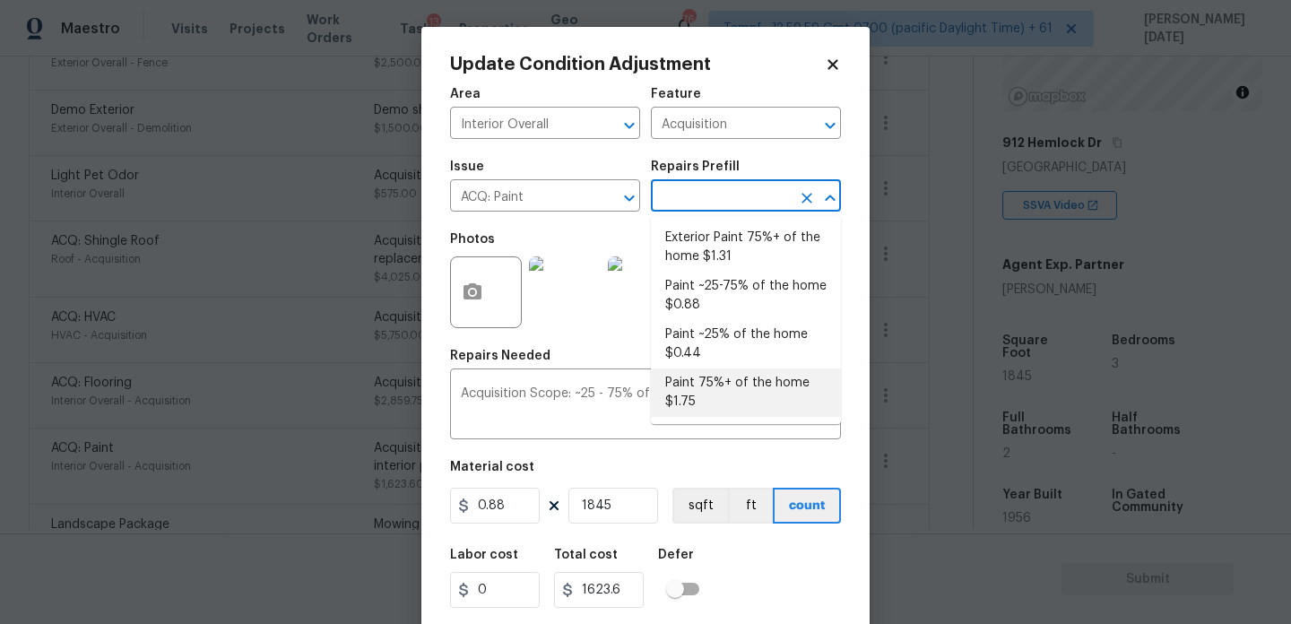
click at [730, 388] on li "Paint 75%+ of the home $1.75" at bounding box center [746, 392] width 190 height 48
type textarea "Acquisition Scope: 75%+ of the home will likely require interior paint"
type input "1.75"
type input "3228.75"
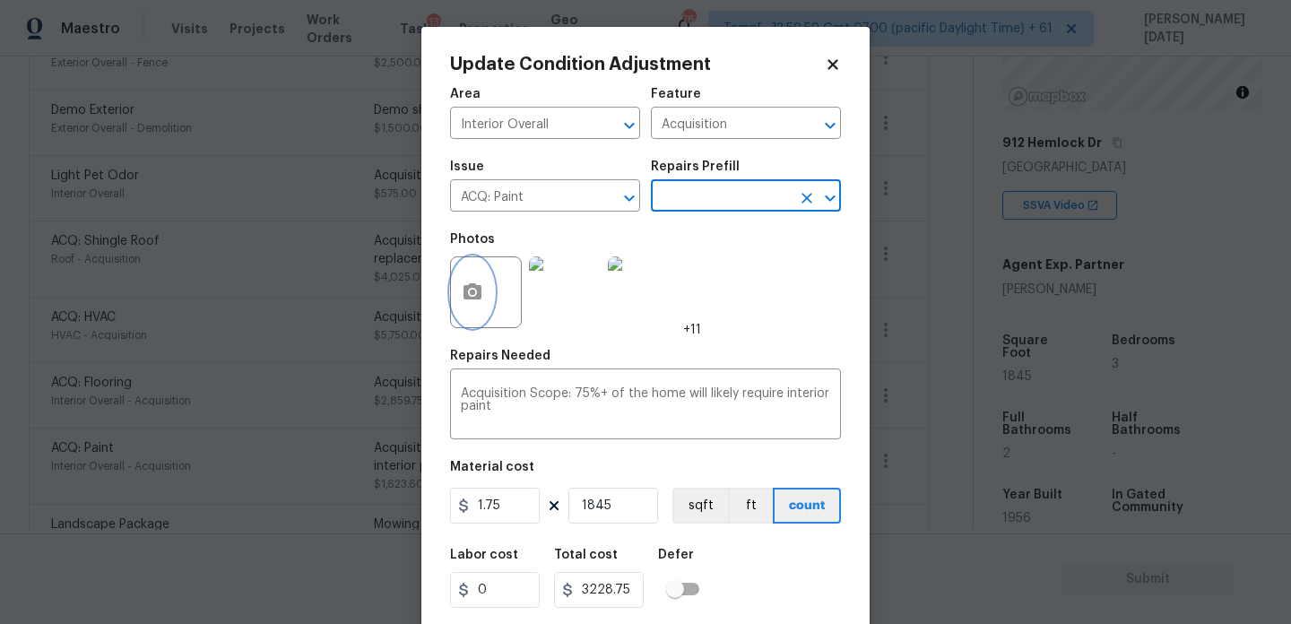
click at [471, 294] on circle "button" at bounding box center [472, 292] width 5 height 5
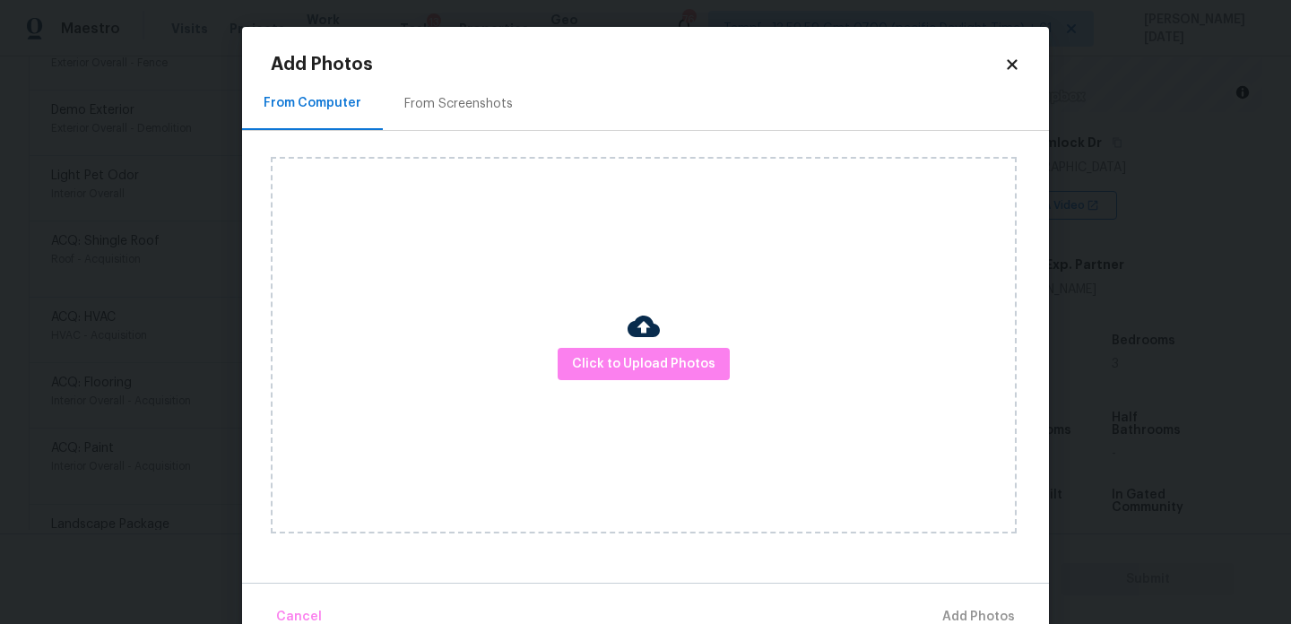
click at [462, 119] on div "From Screenshots" at bounding box center [458, 103] width 151 height 53
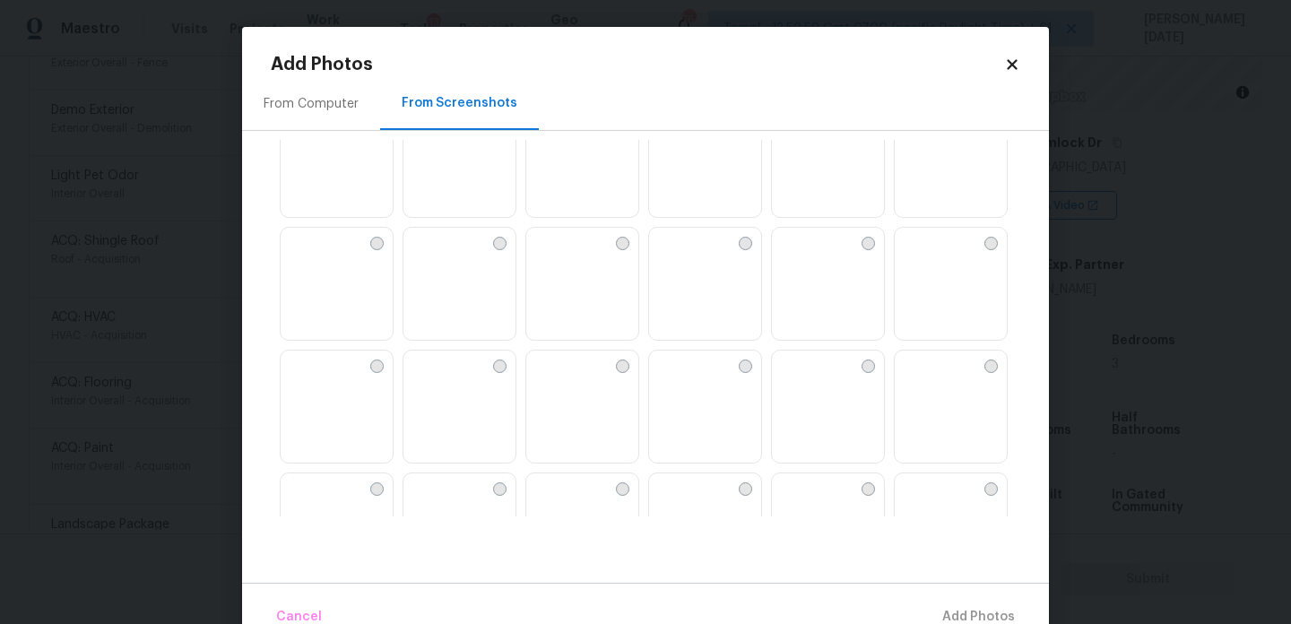
scroll to position [1516, 0]
click at [800, 259] on img at bounding box center [786, 244] width 29 height 29
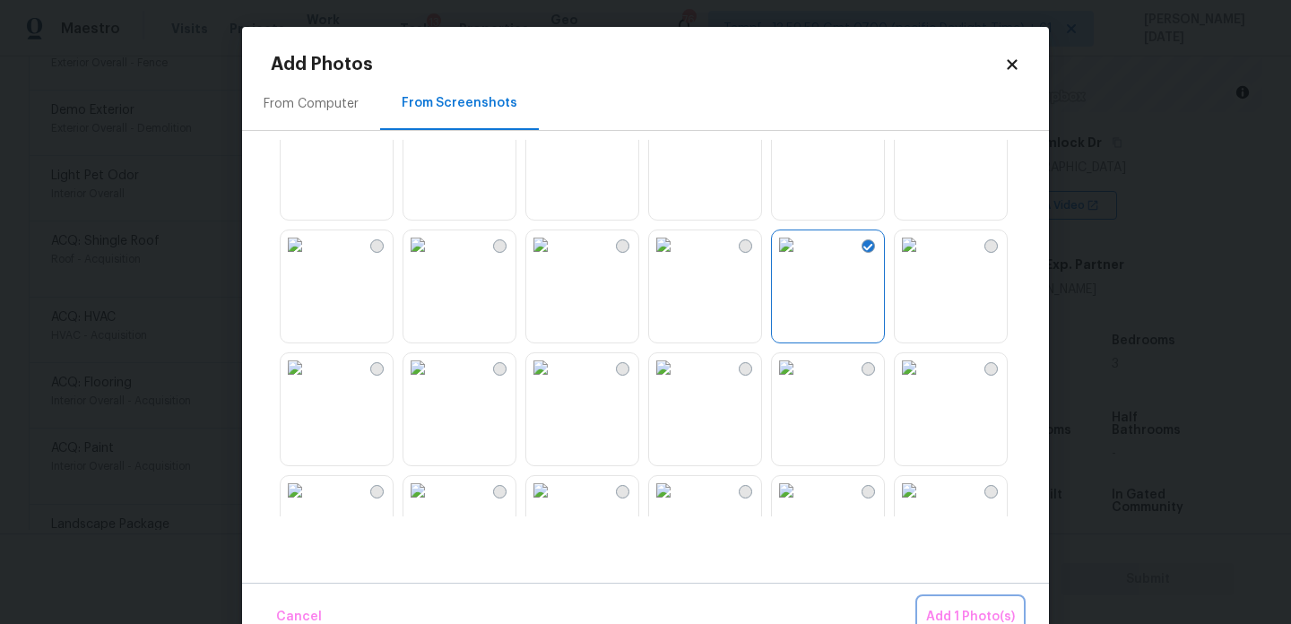
click at [946, 608] on span "Add 1 Photo(s)" at bounding box center [970, 617] width 89 height 22
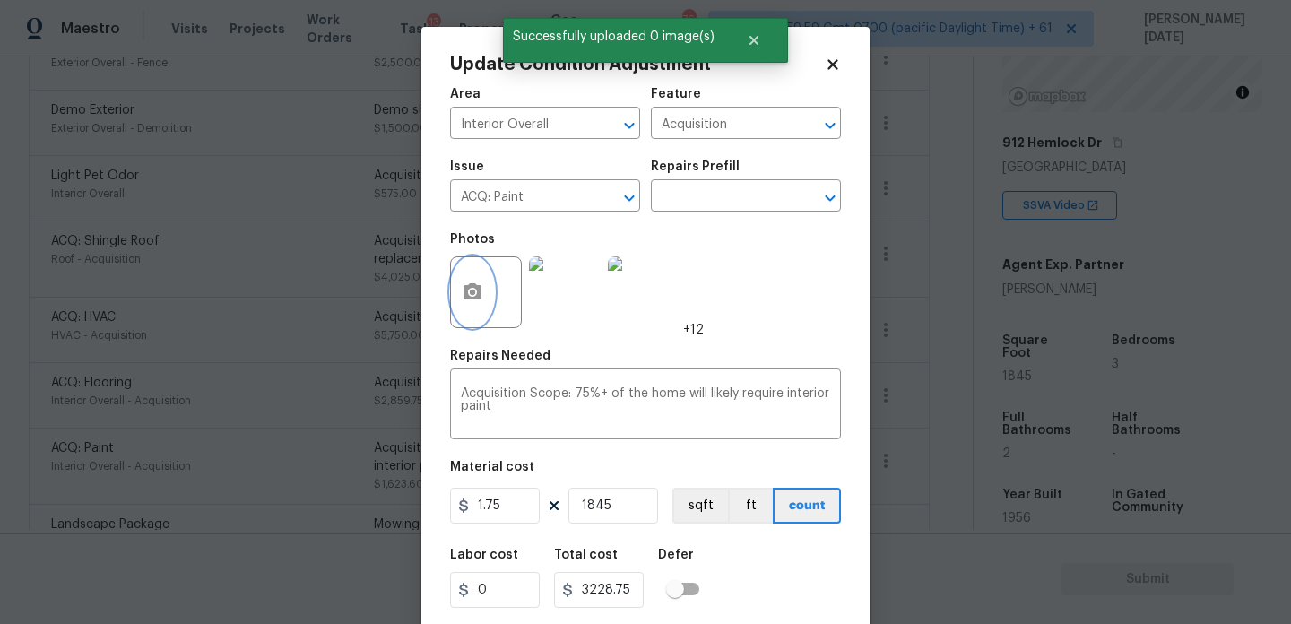
scroll to position [46, 0]
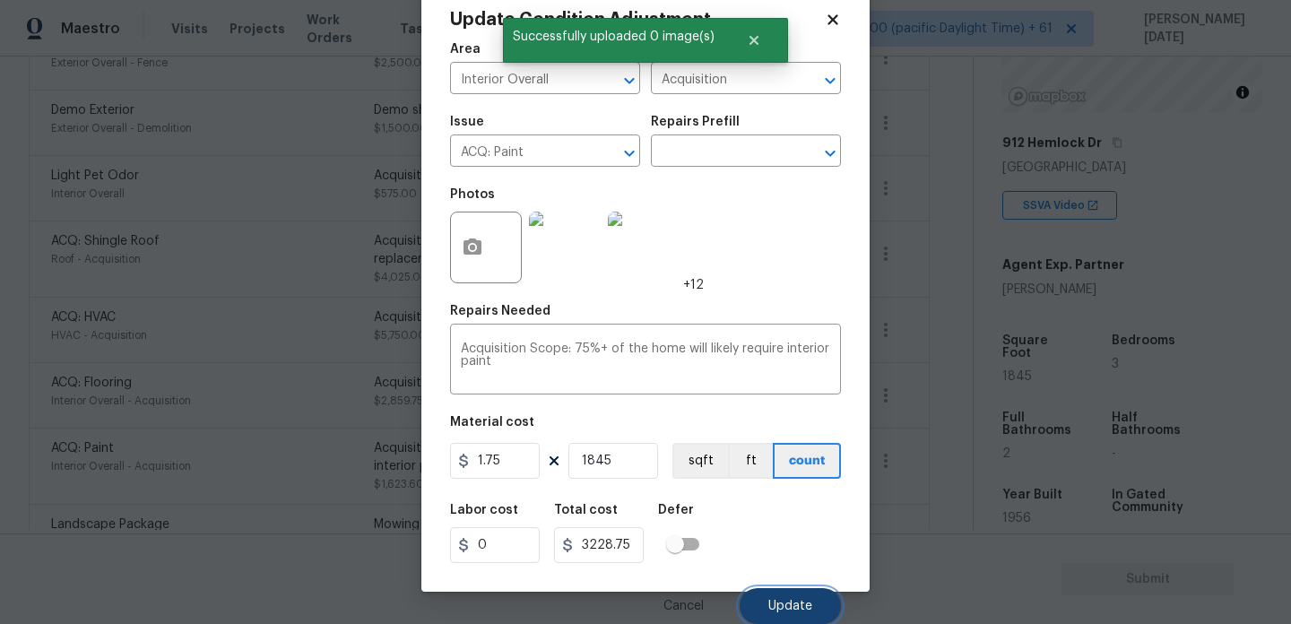
click at [800, 588] on button "Update" at bounding box center [789, 606] width 101 height 36
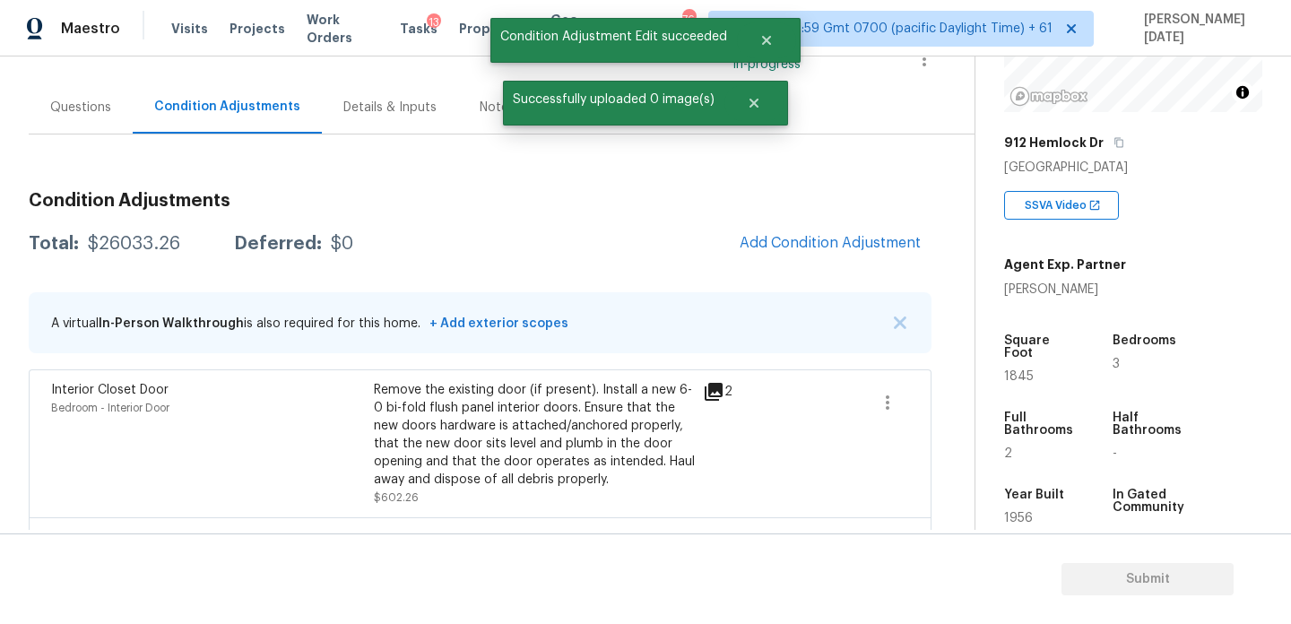
scroll to position [82, 0]
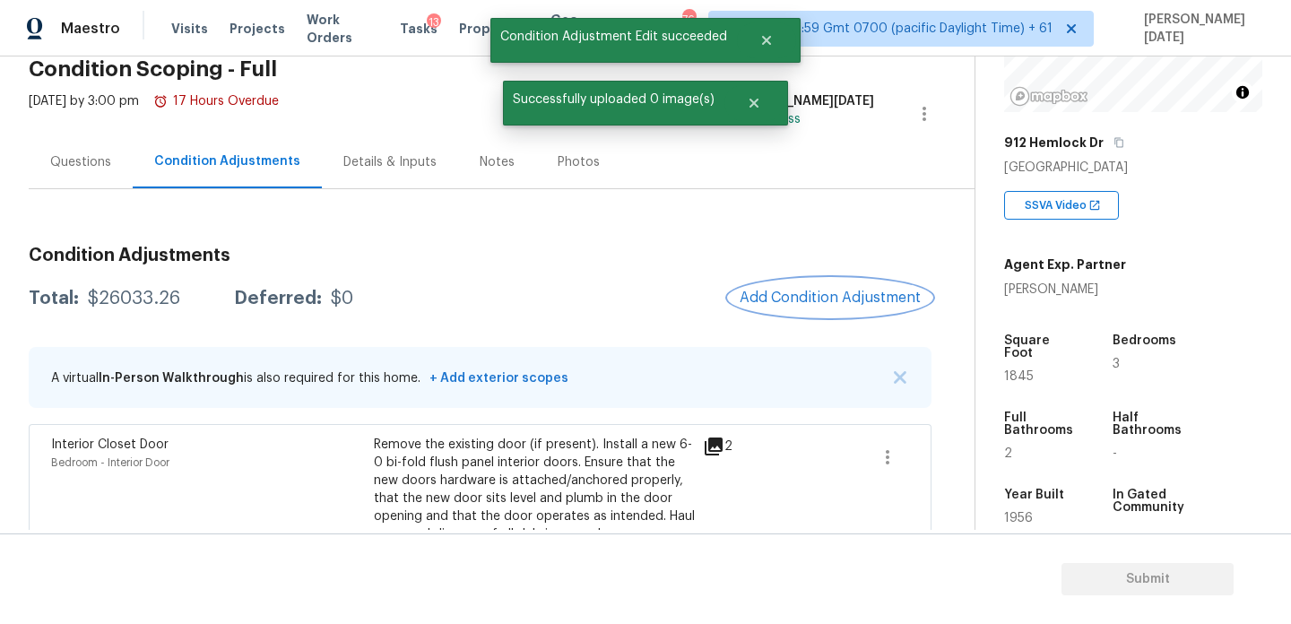
click at [794, 300] on span "Add Condition Adjustment" at bounding box center [829, 298] width 181 height 16
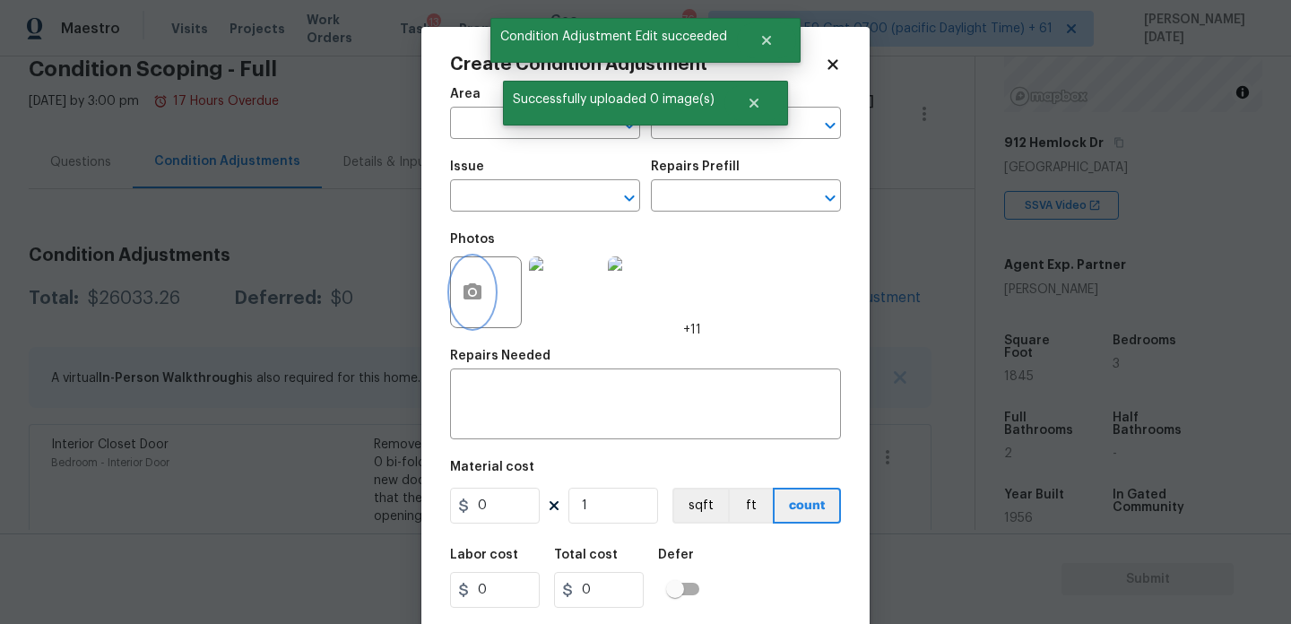
click at [493, 298] on button "button" at bounding box center [472, 292] width 43 height 70
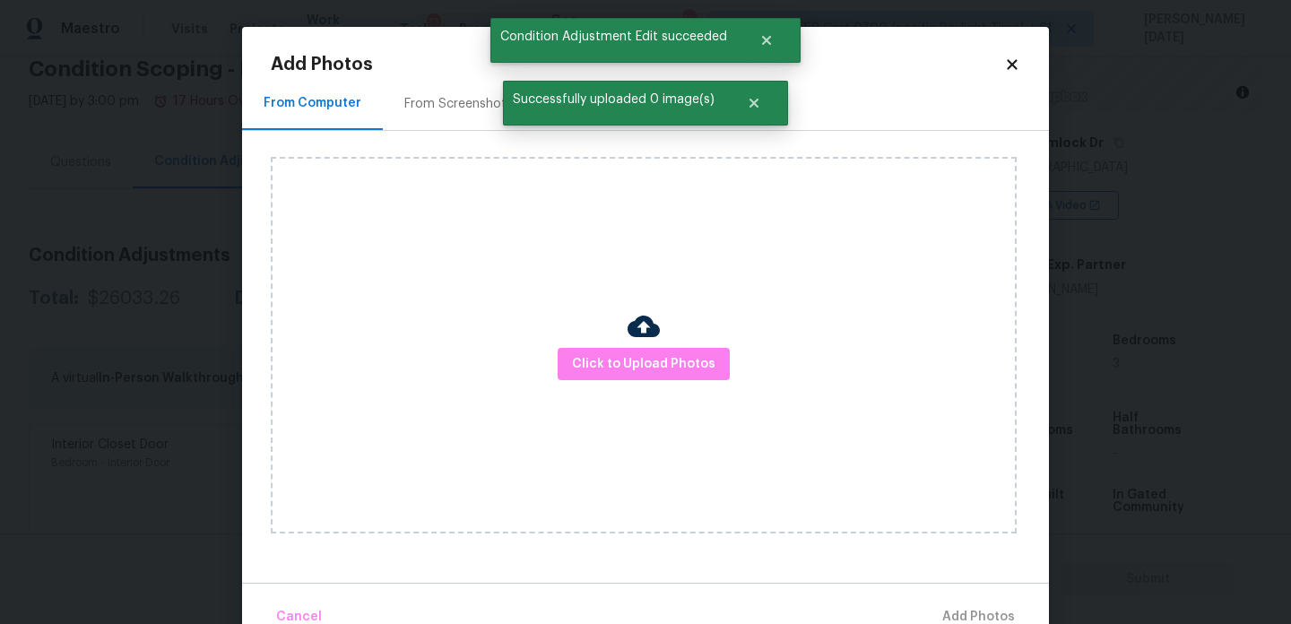
click at [683, 385] on div "Click to Upload Photos" at bounding box center [644, 345] width 746 height 376
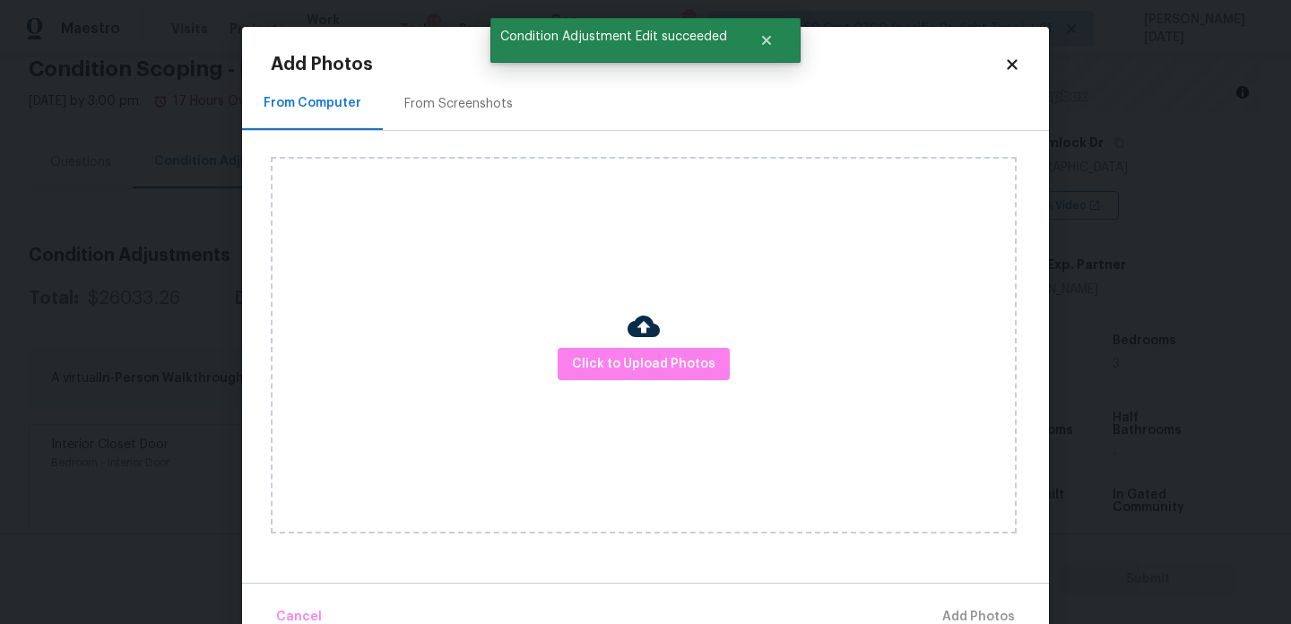
click at [683, 385] on div "Click to Upload Photos" at bounding box center [644, 345] width 746 height 376
click at [696, 373] on span "Click to Upload Photos" at bounding box center [643, 364] width 143 height 22
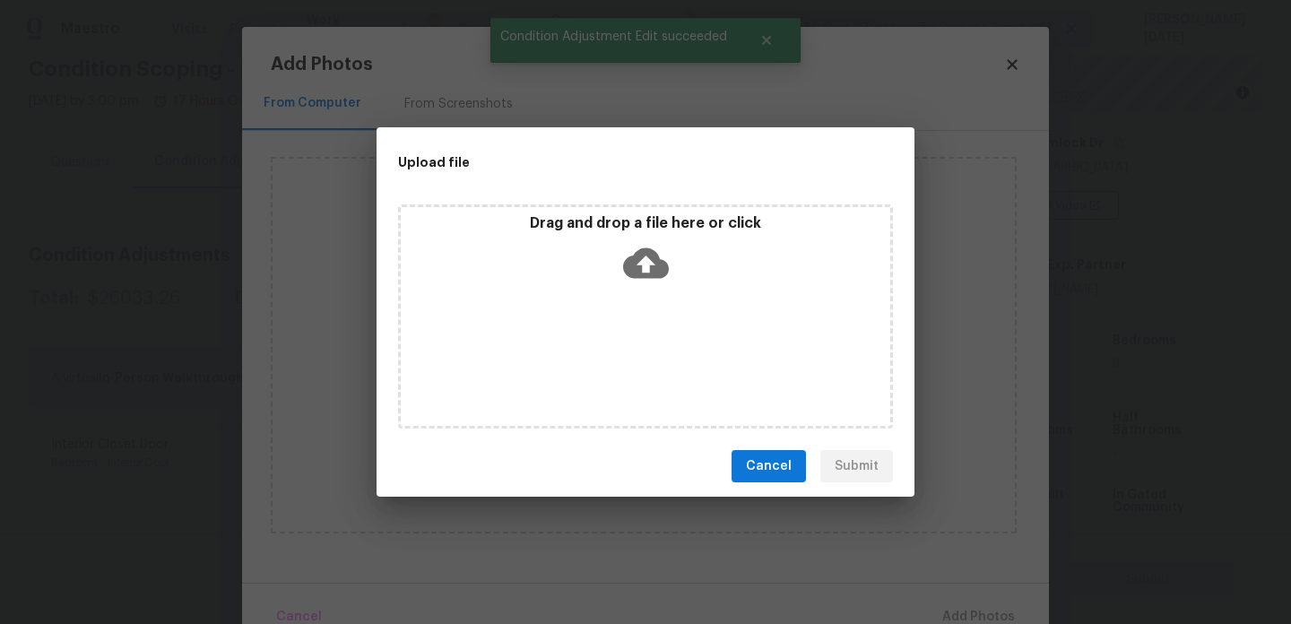
click at [696, 373] on div "Drag and drop a file here or click" at bounding box center [645, 316] width 495 height 224
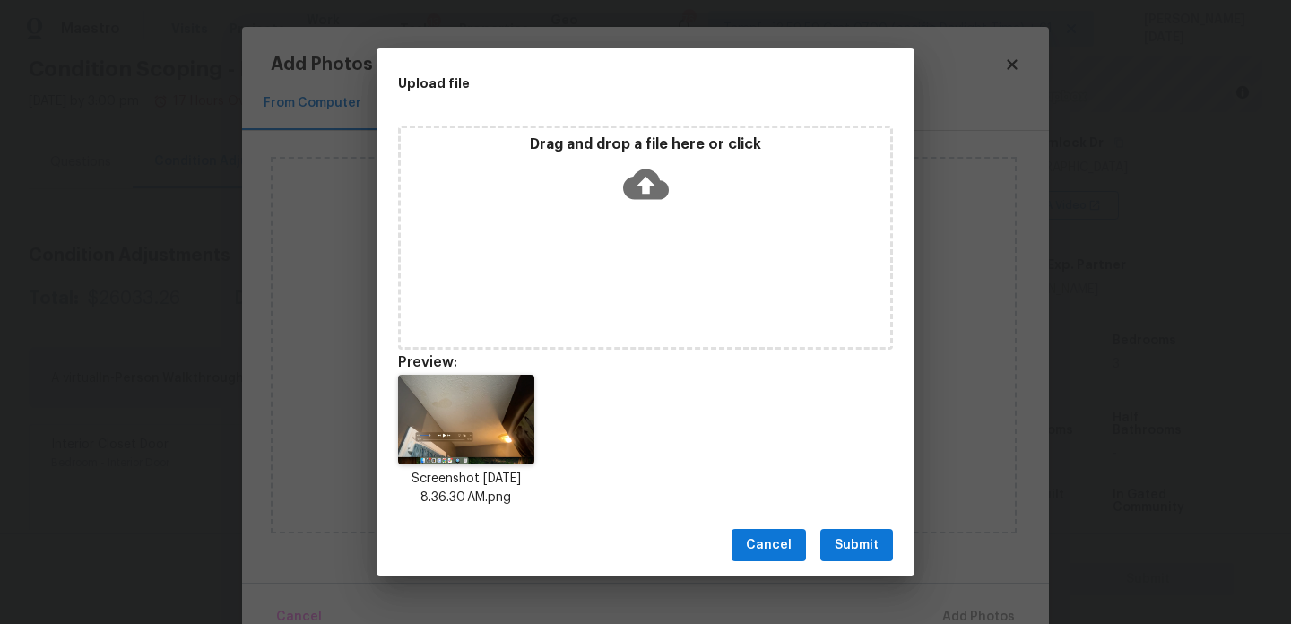
click at [828, 539] on button "Submit" at bounding box center [856, 545] width 73 height 33
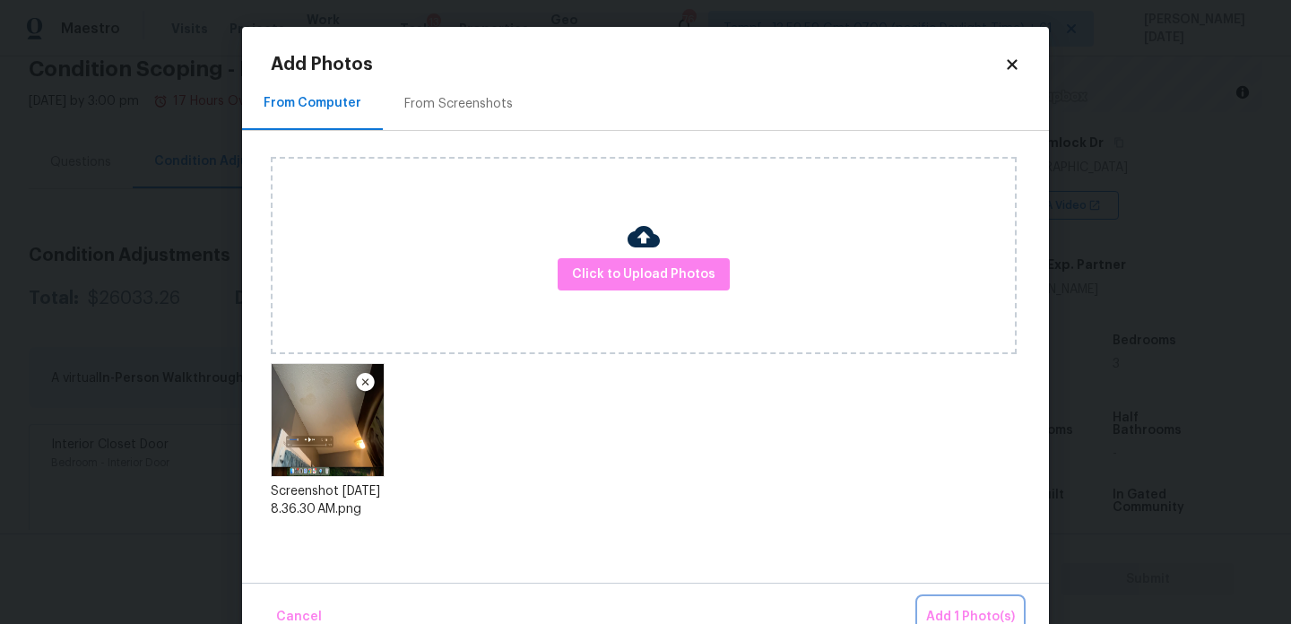
click at [961, 610] on span "Add 1 Photo(s)" at bounding box center [970, 617] width 89 height 22
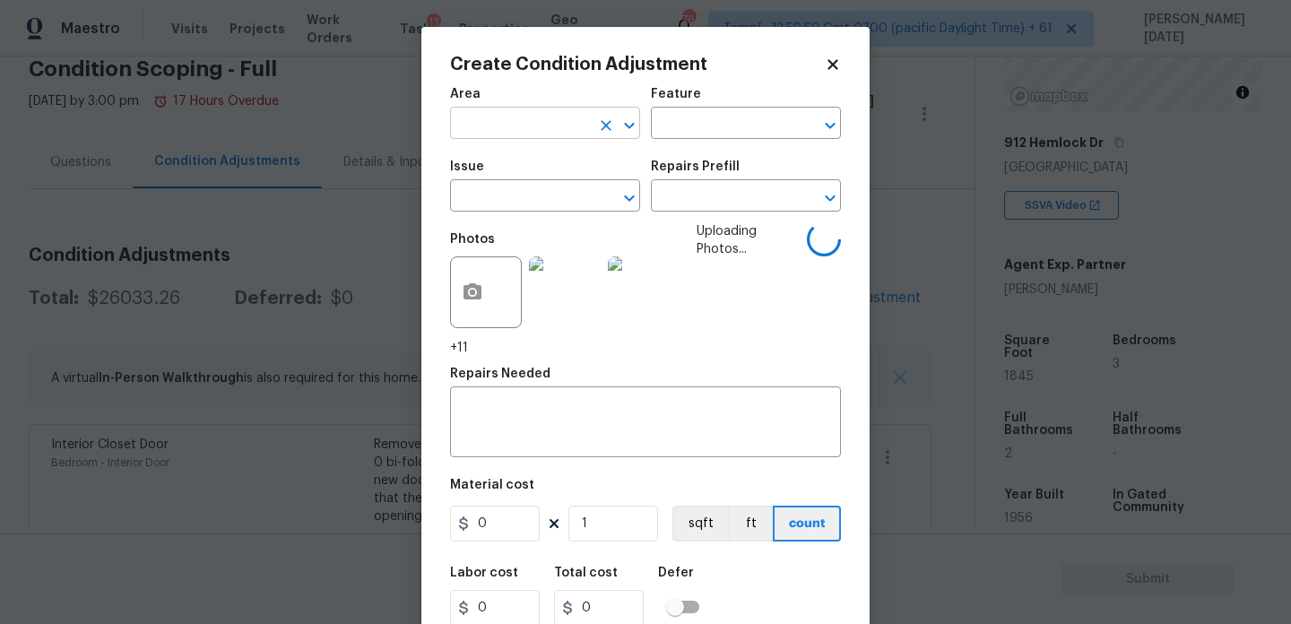
click at [482, 134] on input "text" at bounding box center [520, 125] width 140 height 28
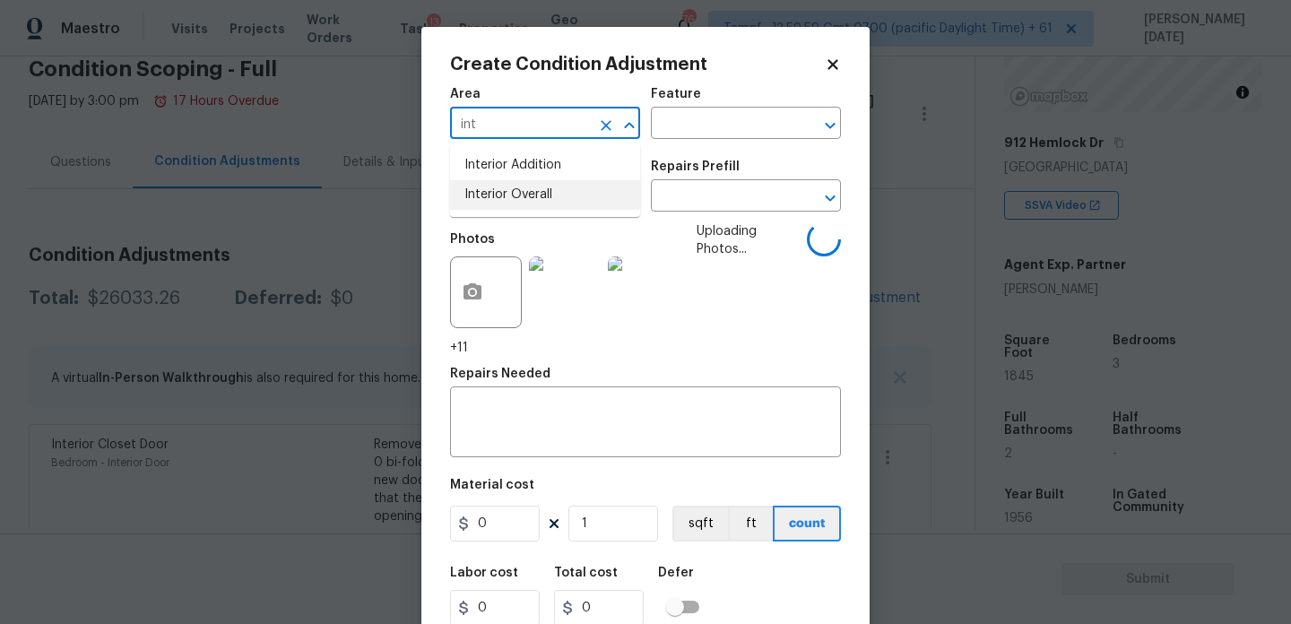
click at [498, 181] on li "Interior Overall" at bounding box center [545, 195] width 190 height 30
type input "Interior Overall"
click at [498, 181] on div "Issue" at bounding box center [545, 171] width 190 height 23
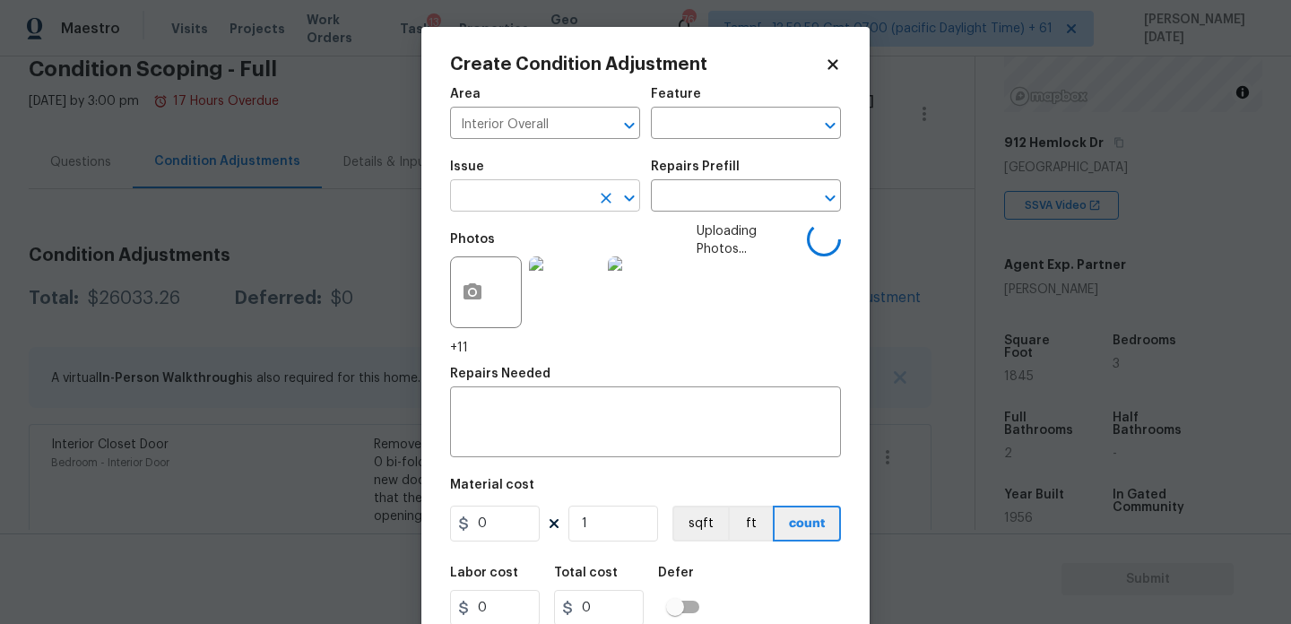
click at [498, 195] on input "text" at bounding box center [520, 198] width 140 height 28
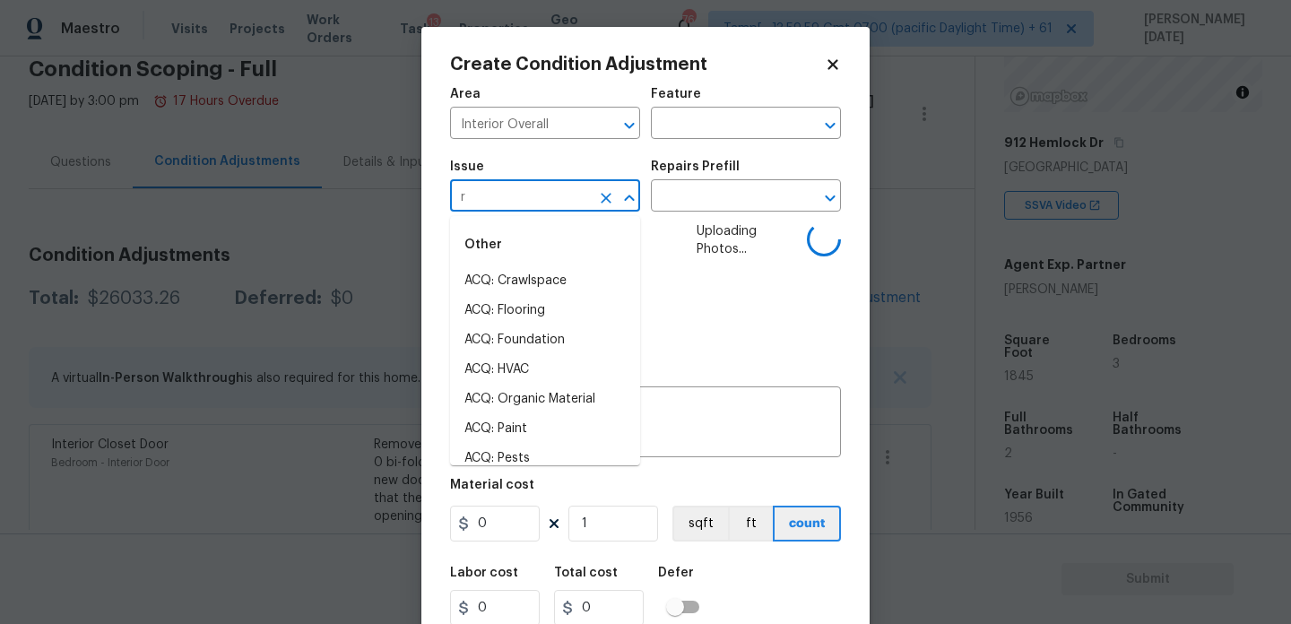
type input "ro"
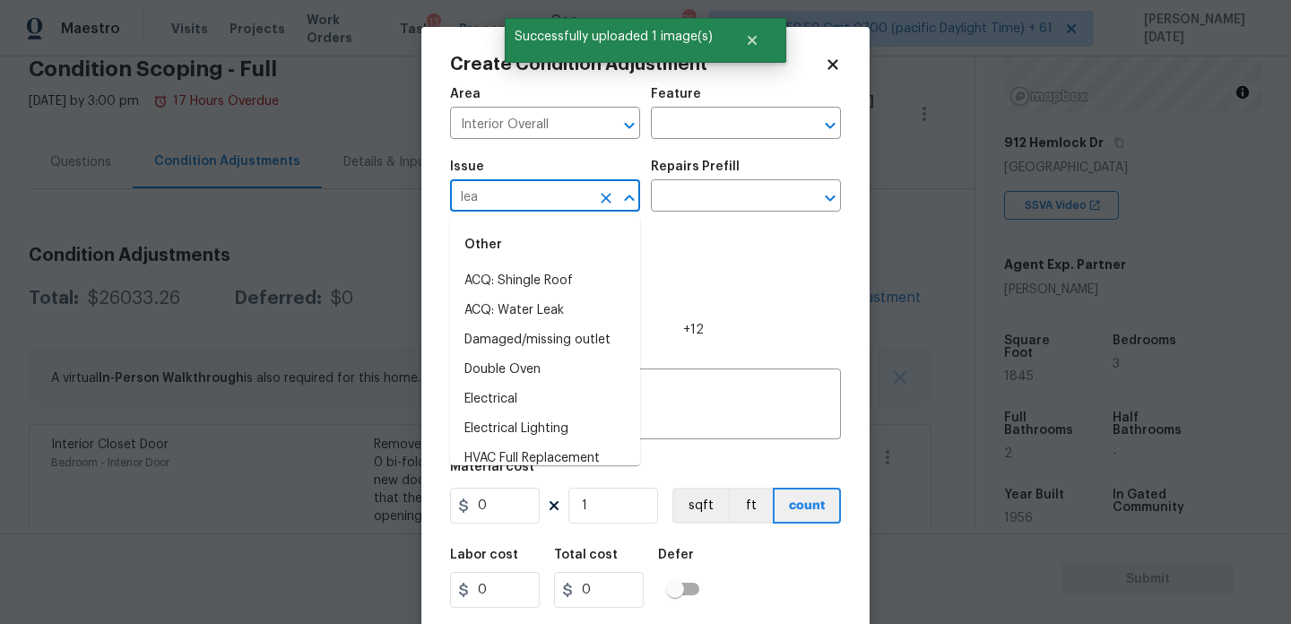
type input "leak"
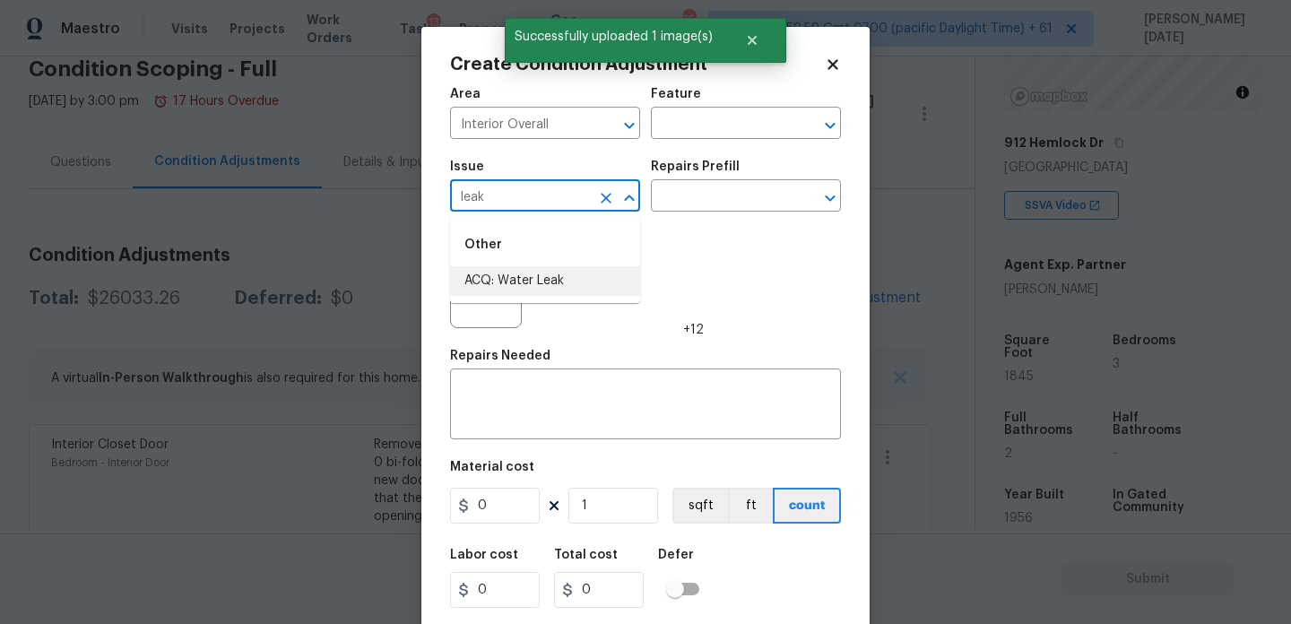
click at [492, 289] on li "ACQ: Water Leak" at bounding box center [545, 281] width 190 height 30
type input "ACQ: Water Leak"
click at [735, 192] on input "text" at bounding box center [721, 198] width 140 height 28
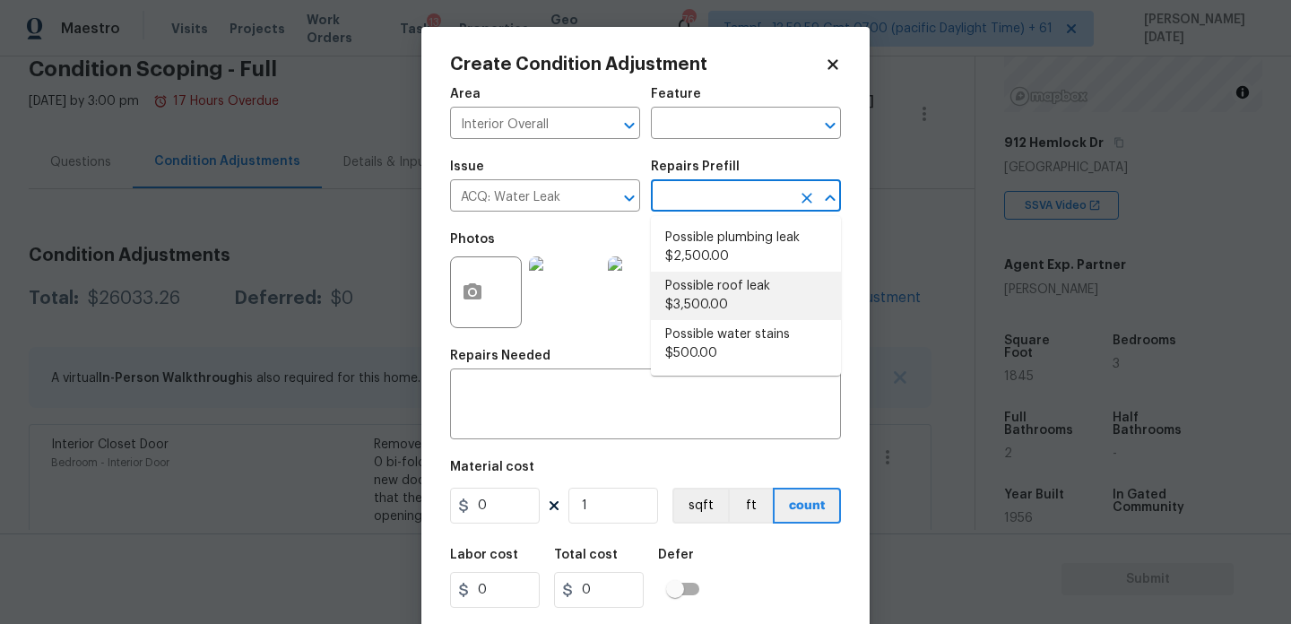
click at [736, 287] on li "Possible roof leak $3,500.00" at bounding box center [746, 296] width 190 height 48
type input "Acquisition"
type textarea "Acquisition Scope: Possible roof leak"
type input "3500"
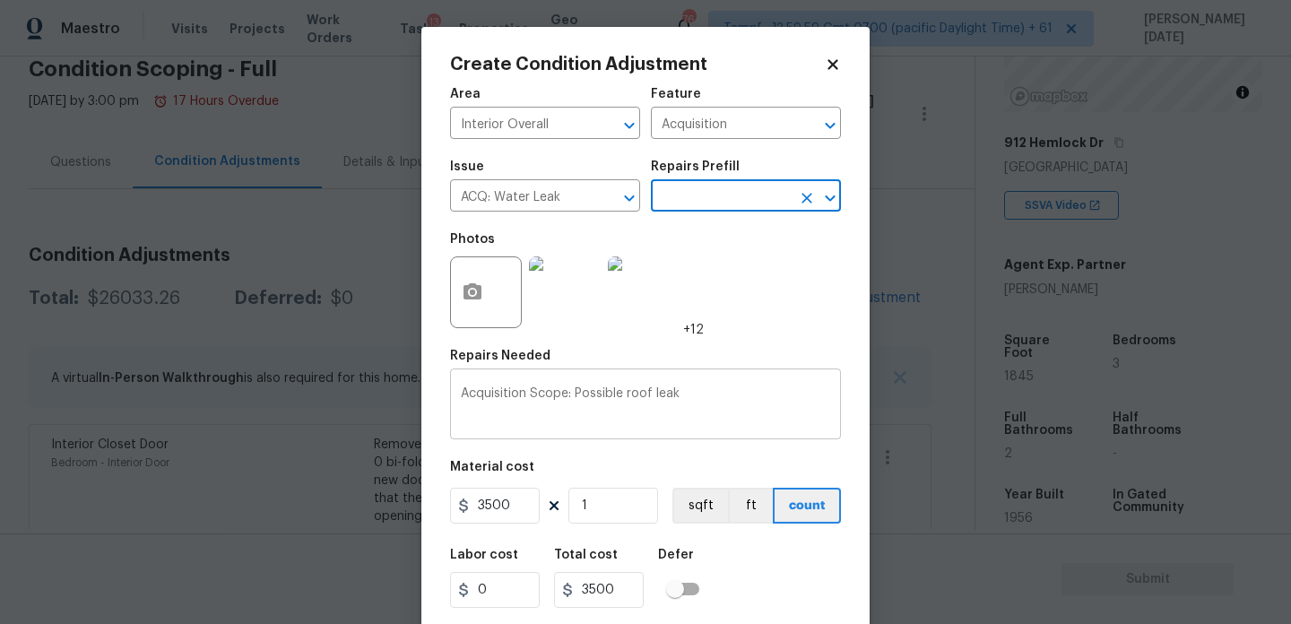
scroll to position [46, 0]
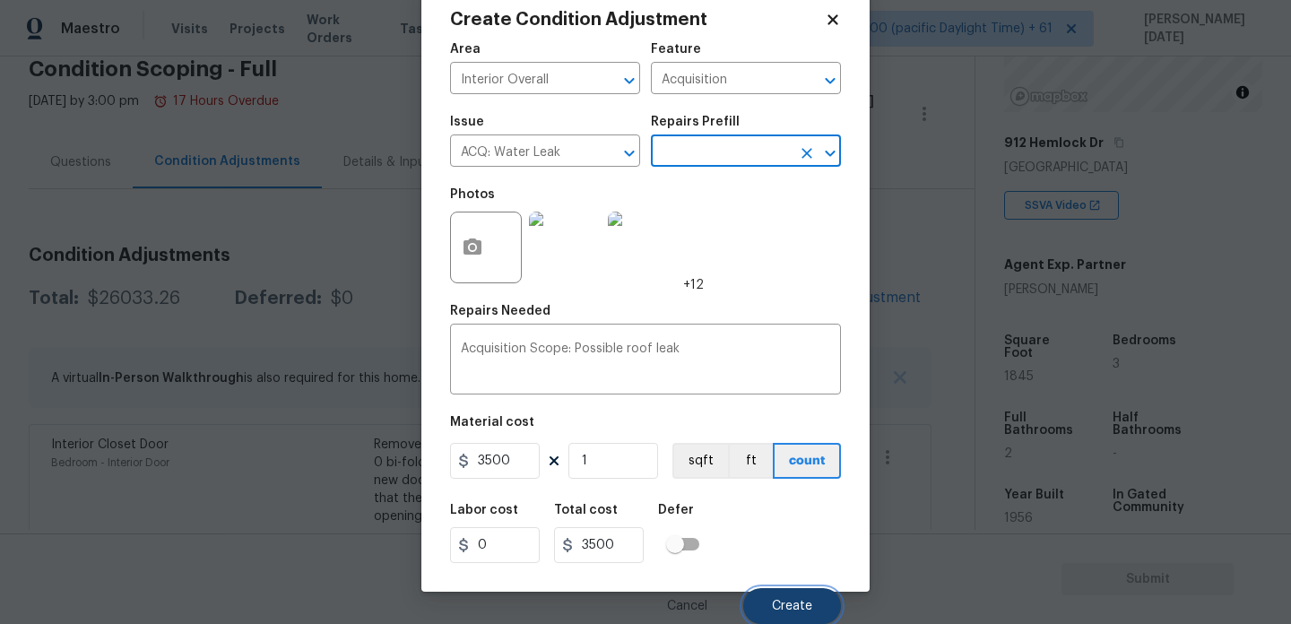
click at [785, 606] on span "Create" at bounding box center [792, 606] width 40 height 13
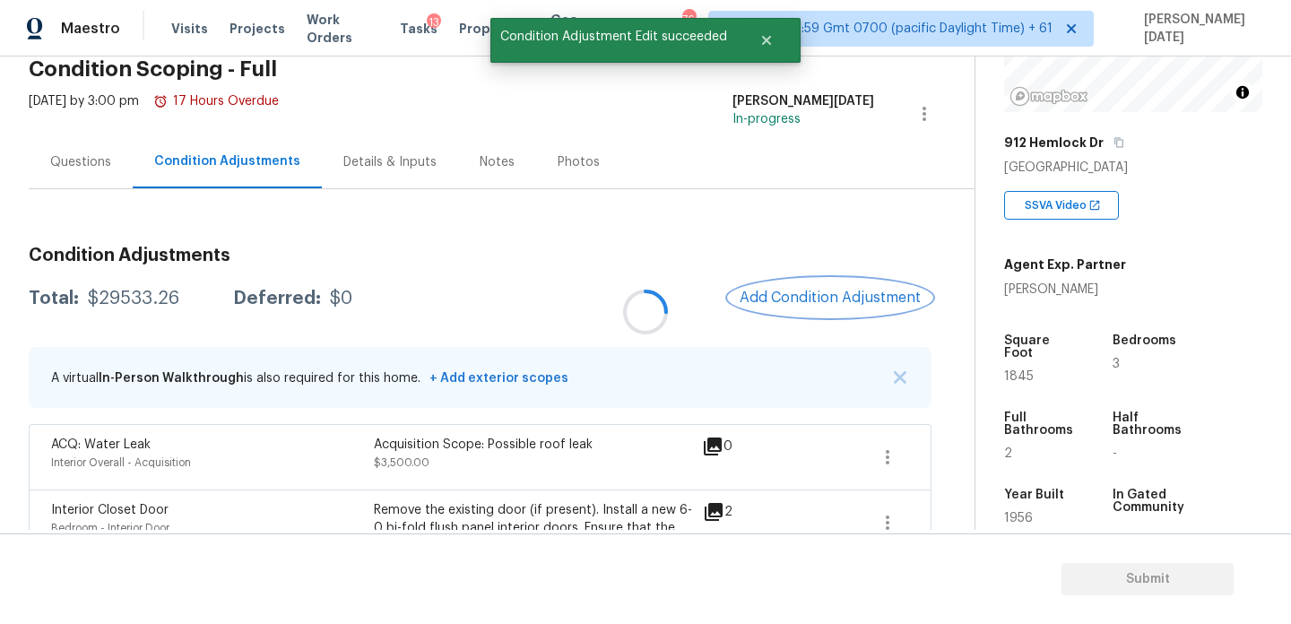
scroll to position [0, 0]
click at [809, 288] on div at bounding box center [645, 312] width 1291 height 624
click at [809, 288] on button "Add Condition Adjustment" at bounding box center [830, 298] width 203 height 38
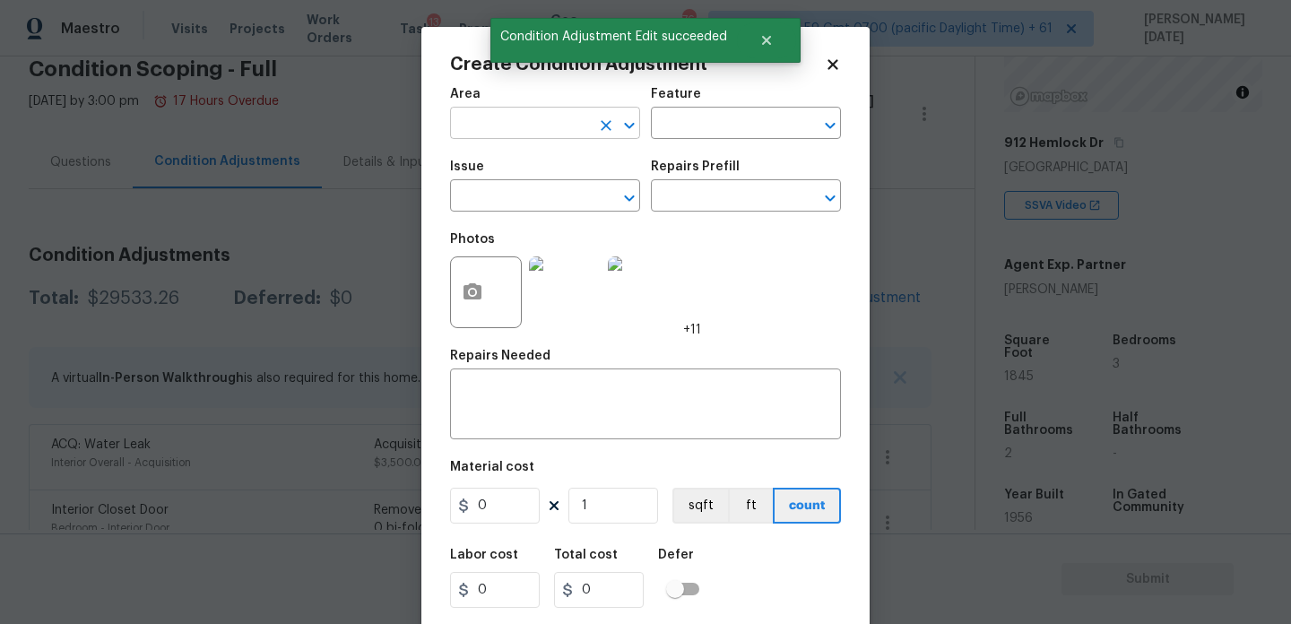
click at [490, 117] on input "text" at bounding box center [520, 125] width 140 height 28
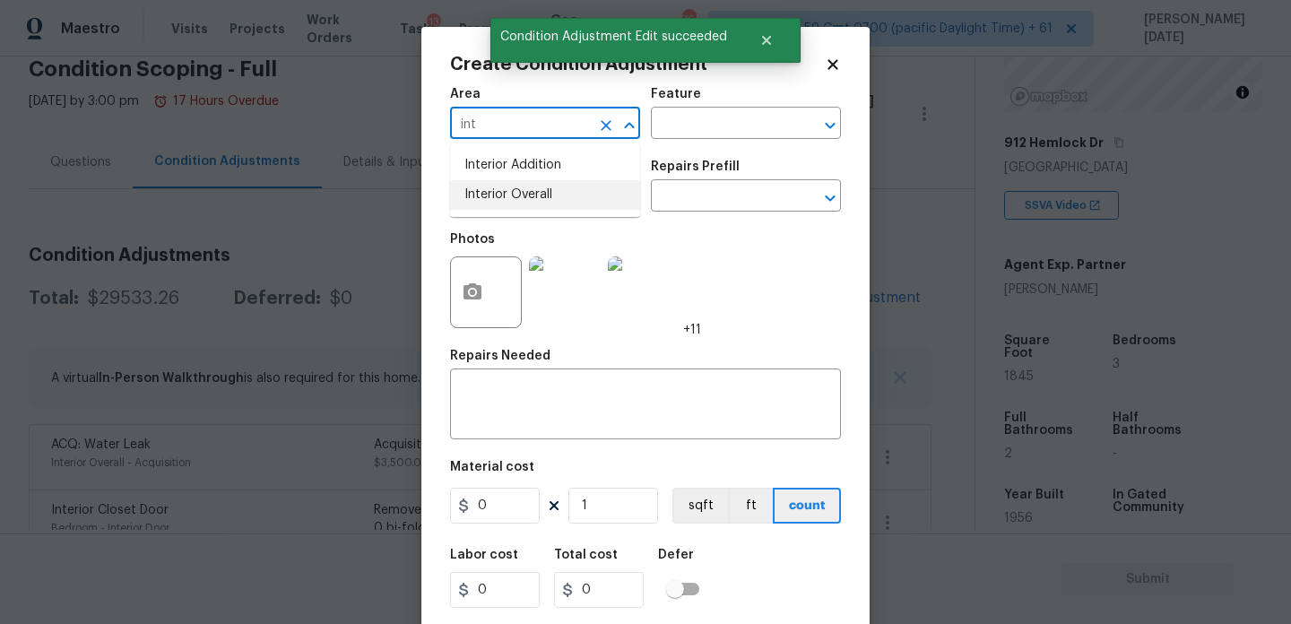
click at [511, 194] on li "Interior Overall" at bounding box center [545, 195] width 190 height 30
type input "Interior Overall"
click at [511, 194] on input "text" at bounding box center [520, 198] width 140 height 28
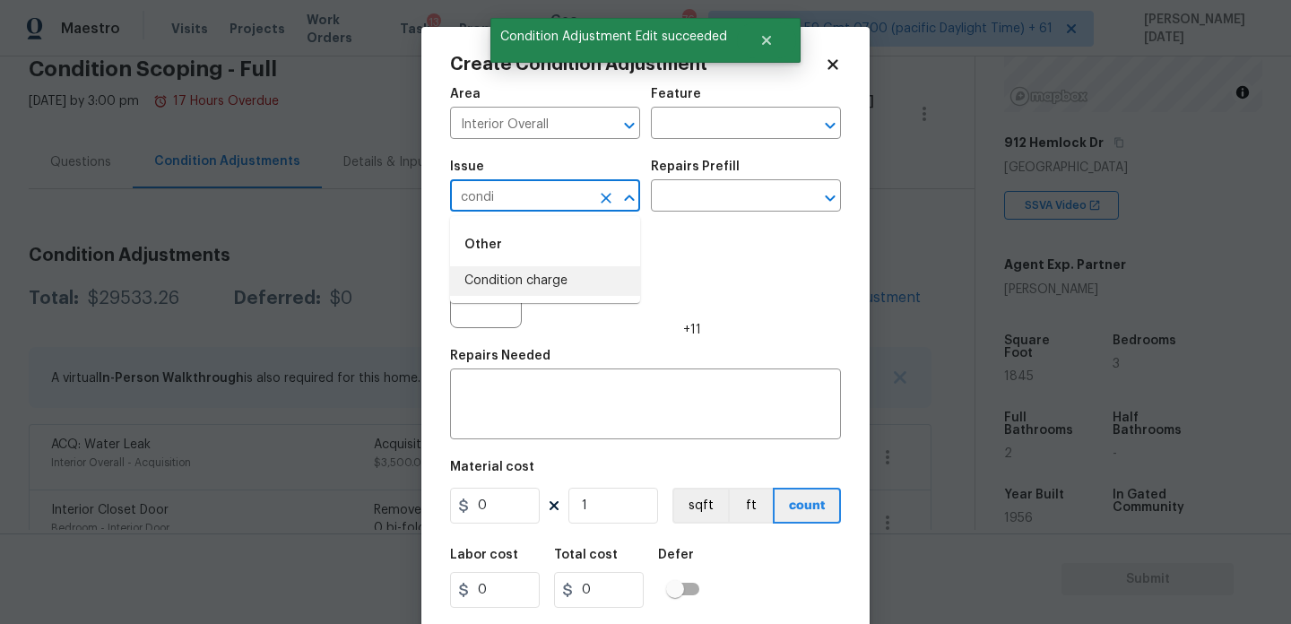
click at [570, 289] on li "Condition charge" at bounding box center [545, 281] width 190 height 30
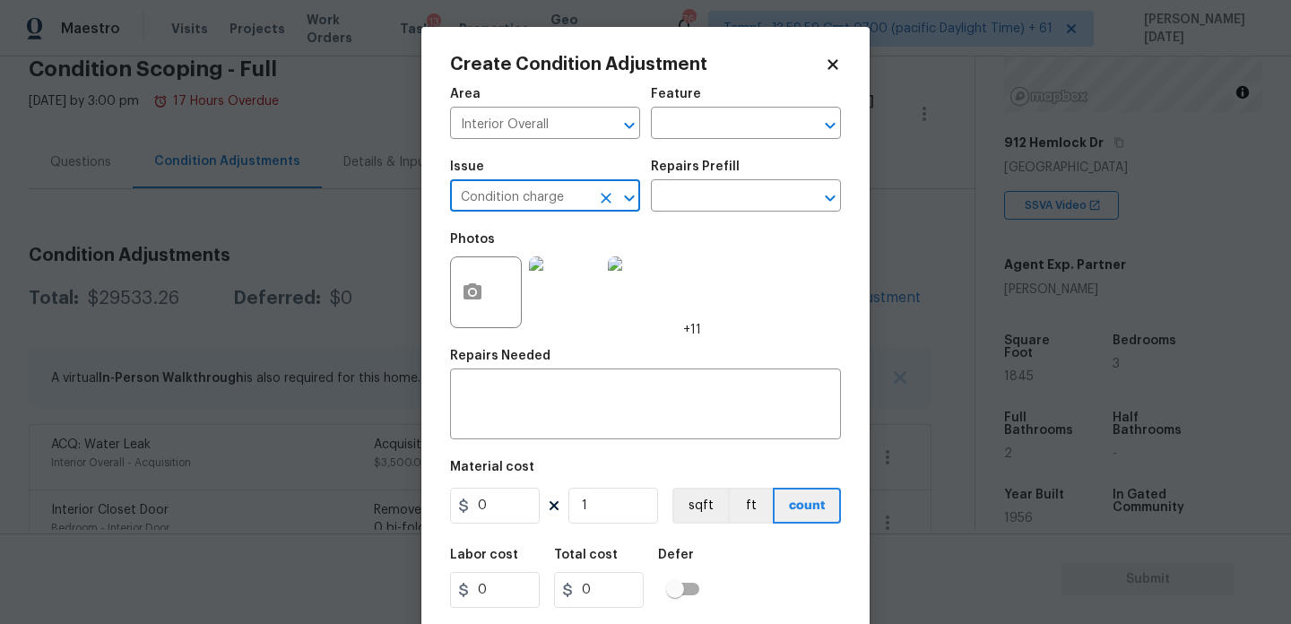
type input "Condition charge"
click at [705, 173] on div "Repairs Prefill" at bounding box center [746, 171] width 190 height 23
click at [703, 200] on input "text" at bounding box center [721, 198] width 140 height 28
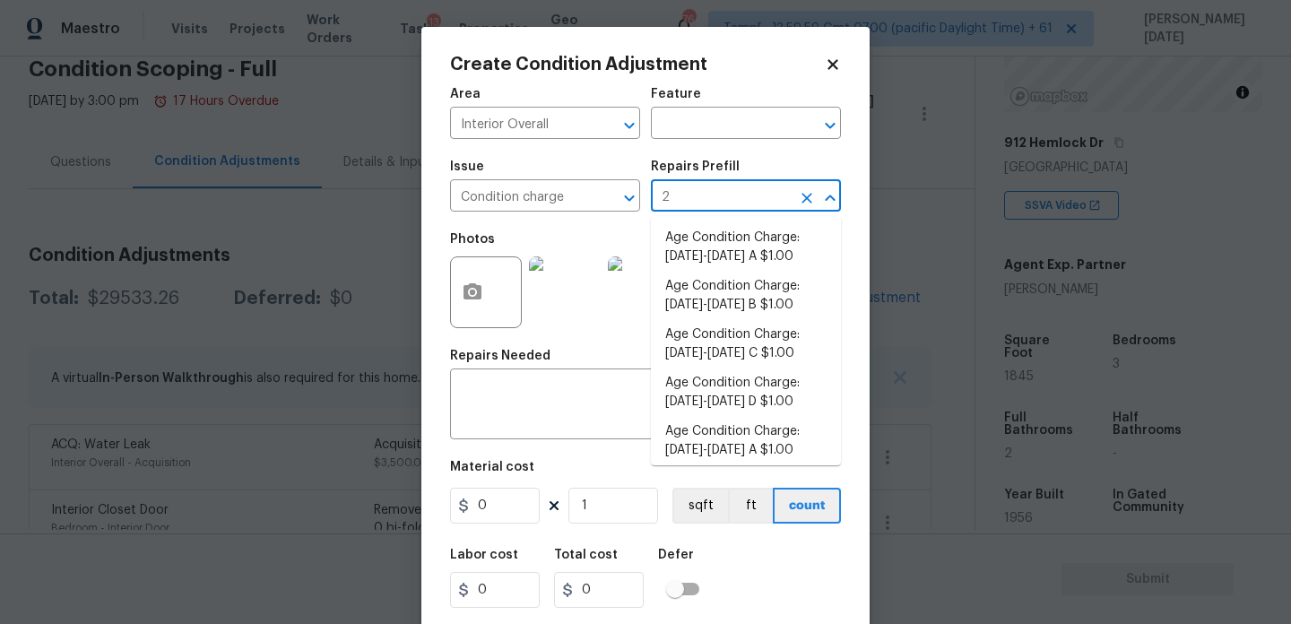
type input "22"
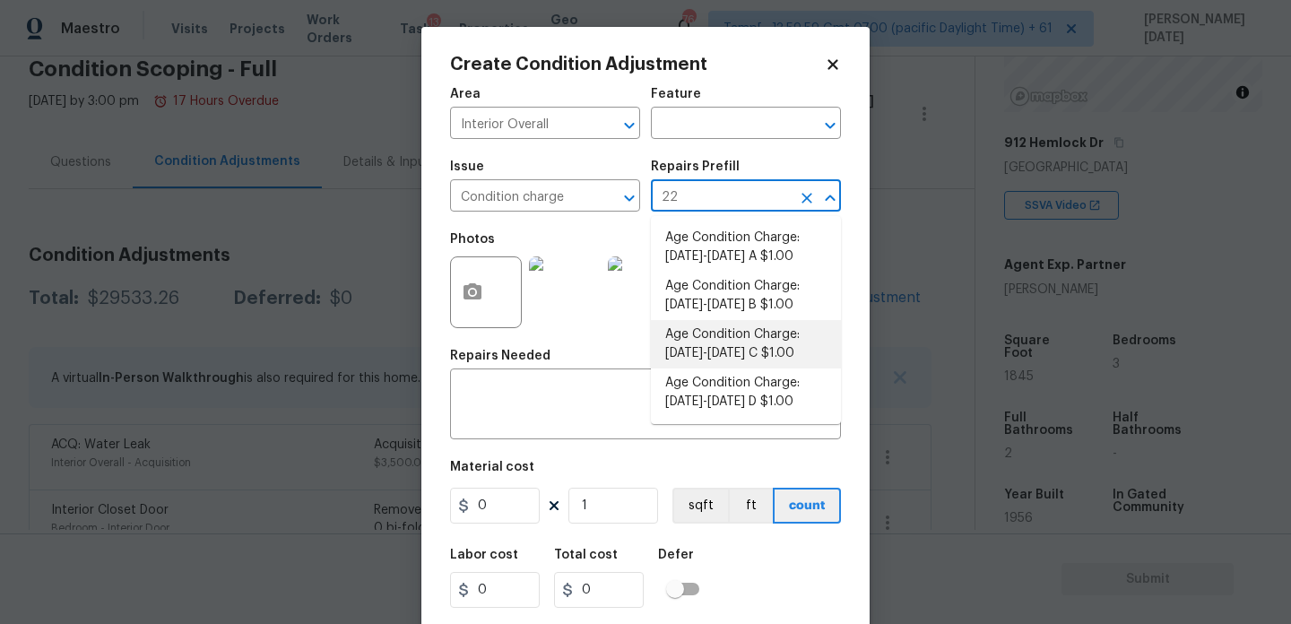
click at [757, 350] on li "Age Condition Charge: 1922-1978 C $1.00" at bounding box center [746, 344] width 190 height 48
type input "Home Readiness Packages"
type textarea "Age Condition Charge: 1922-1978 C"
type input "1"
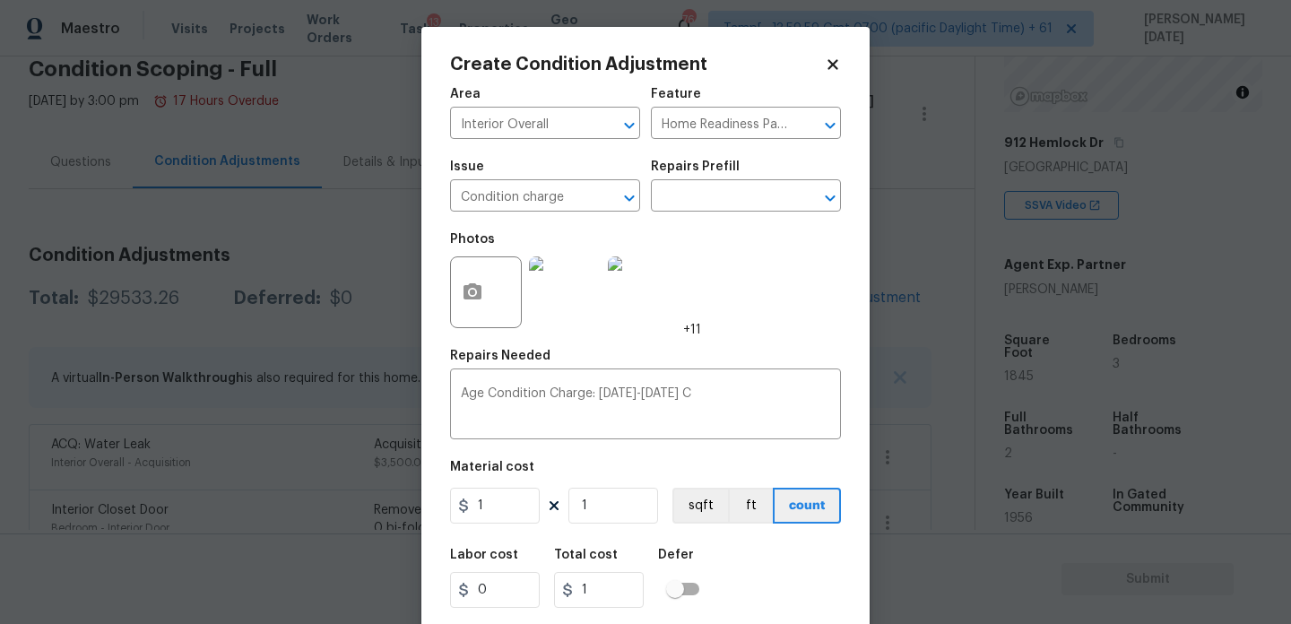
click at [540, 507] on div "1 1 sqft ft count" at bounding box center [645, 506] width 391 height 36
click at [482, 512] on input "1" at bounding box center [495, 506] width 90 height 36
type input "2000"
click at [722, 352] on div "Repairs Needed" at bounding box center [645, 361] width 391 height 23
type input "2000"
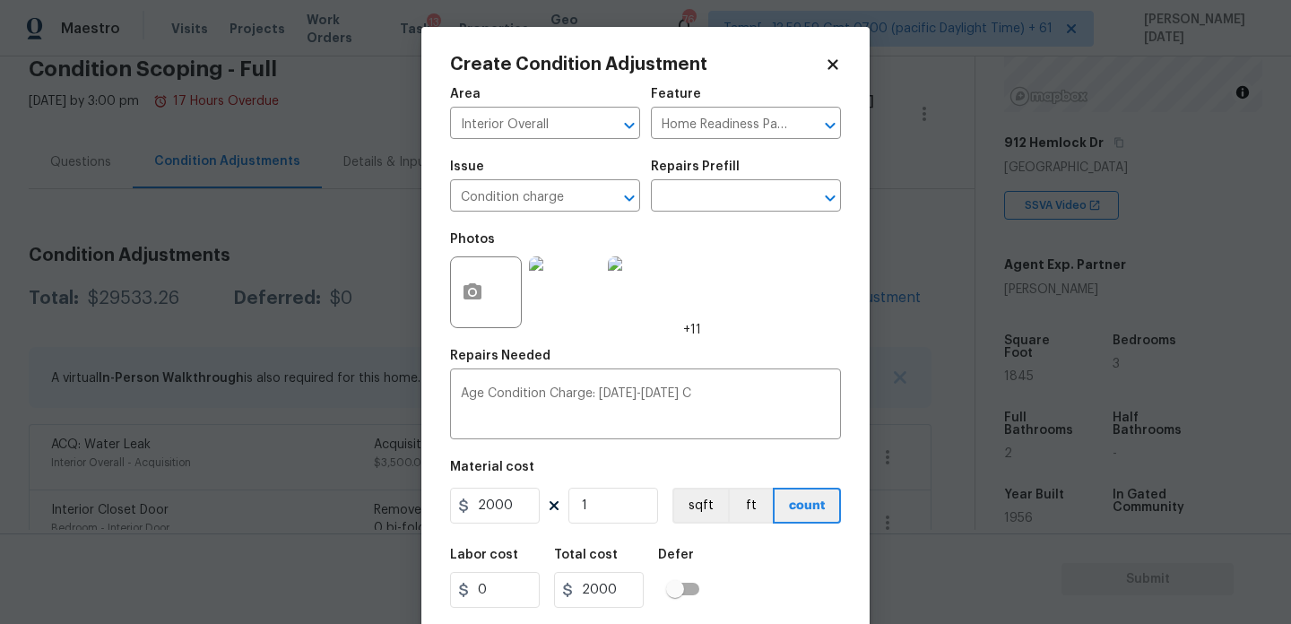
scroll to position [46, 0]
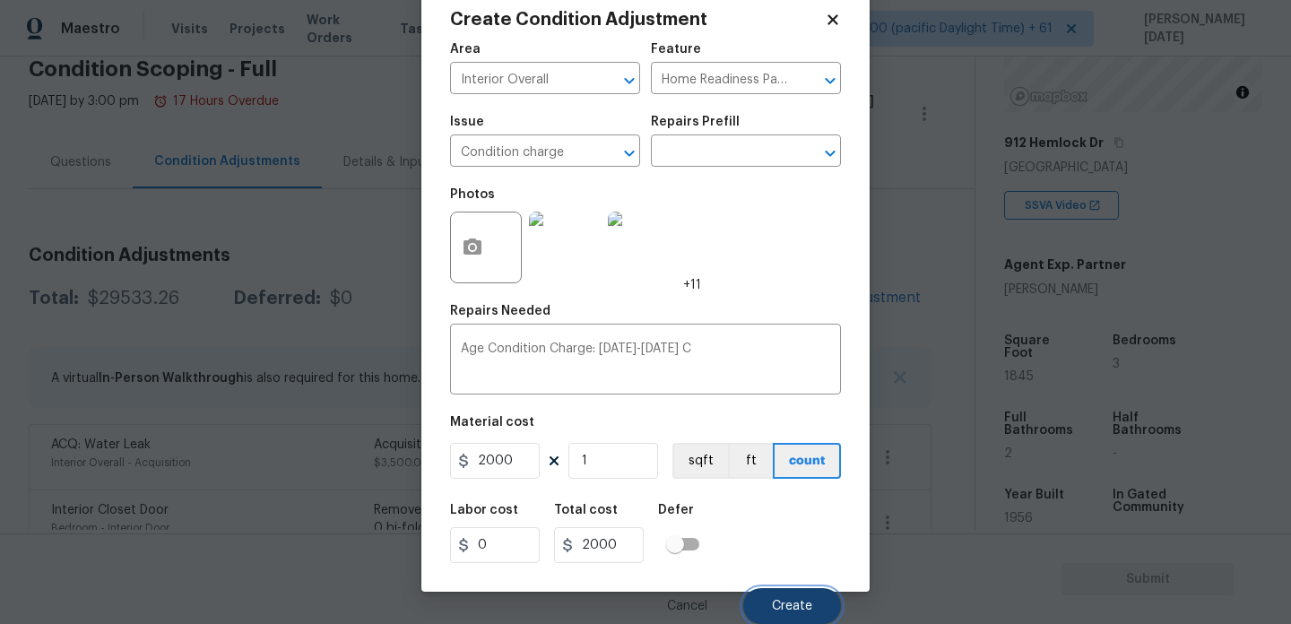
click at [792, 600] on span "Create" at bounding box center [792, 606] width 40 height 13
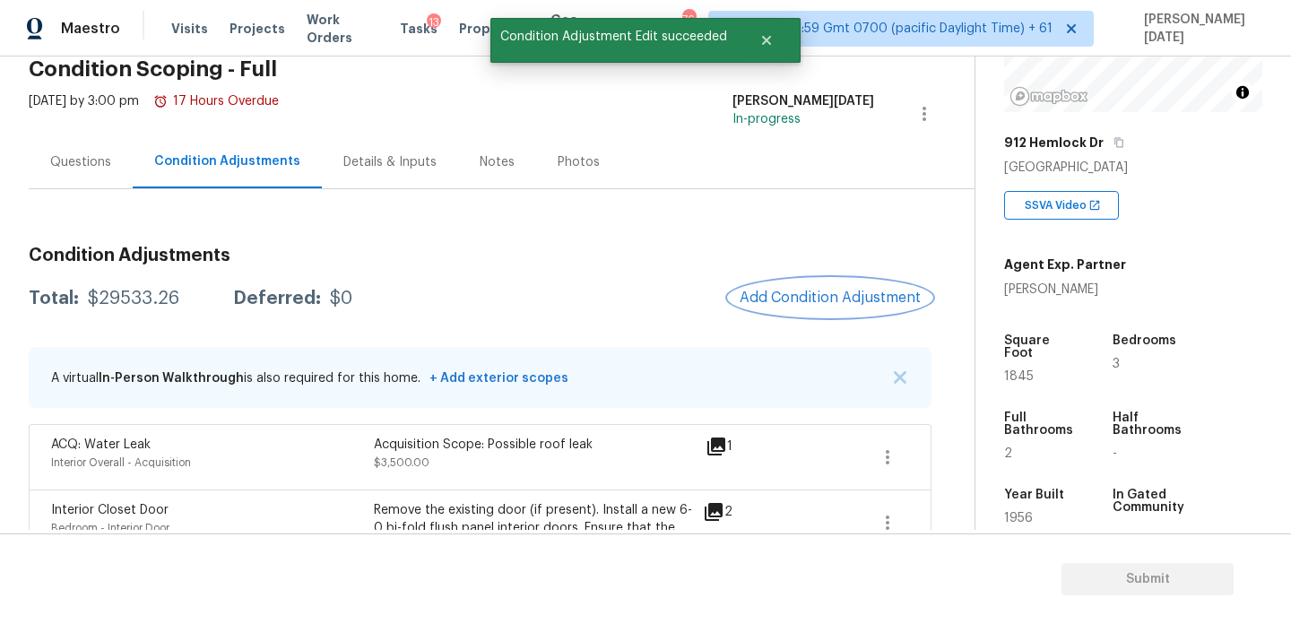
scroll to position [0, 0]
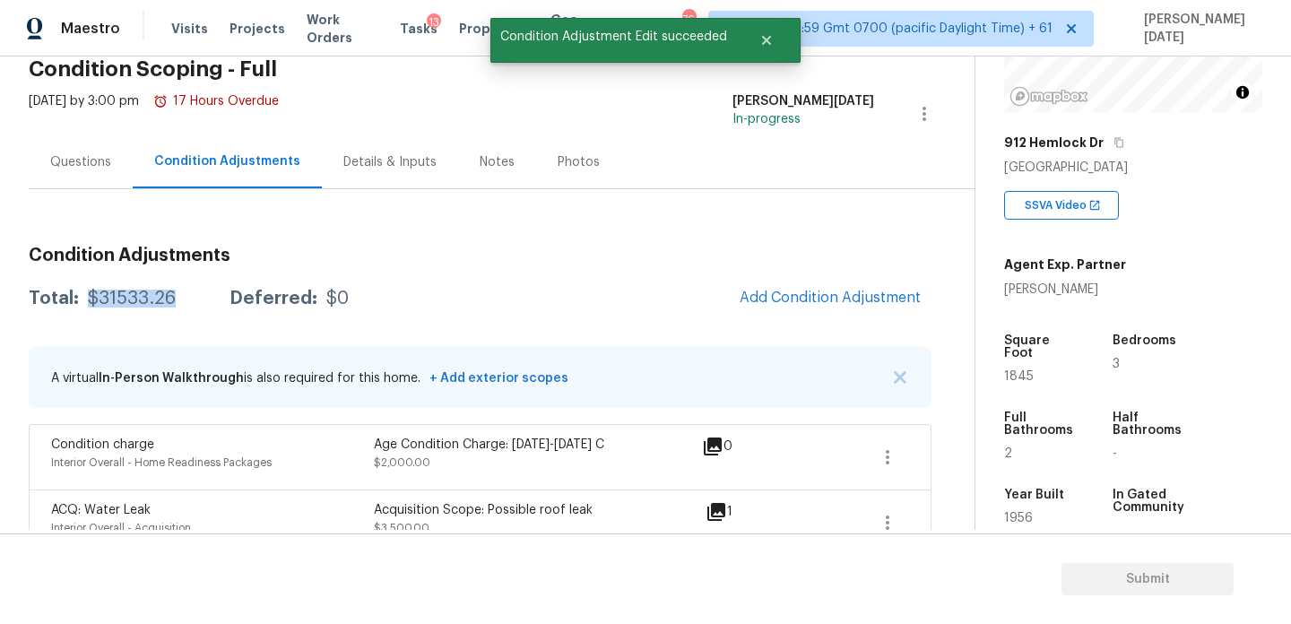
drag, startPoint x: 85, startPoint y: 296, endPoint x: 176, endPoint y: 296, distance: 90.5
click at [176, 296] on div "Total: $31533.26 Deferred: $0" at bounding box center [189, 299] width 320 height 18
copy div "$31533.26"
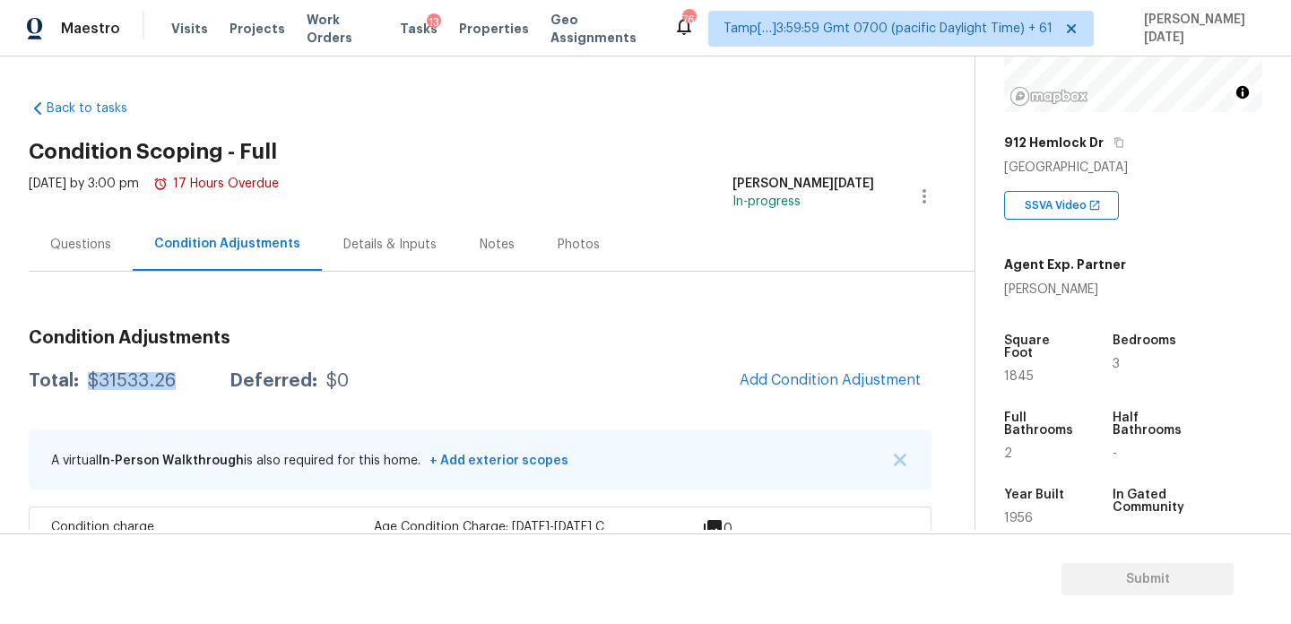
click at [24, 260] on div "Back to tasks Condition Scoping - Full Wed, Aug 13 2025 by 3:00 pm 17 Hours Ove…" at bounding box center [645, 292] width 1291 height 473
click at [52, 250] on div "Questions" at bounding box center [80, 245] width 61 height 18
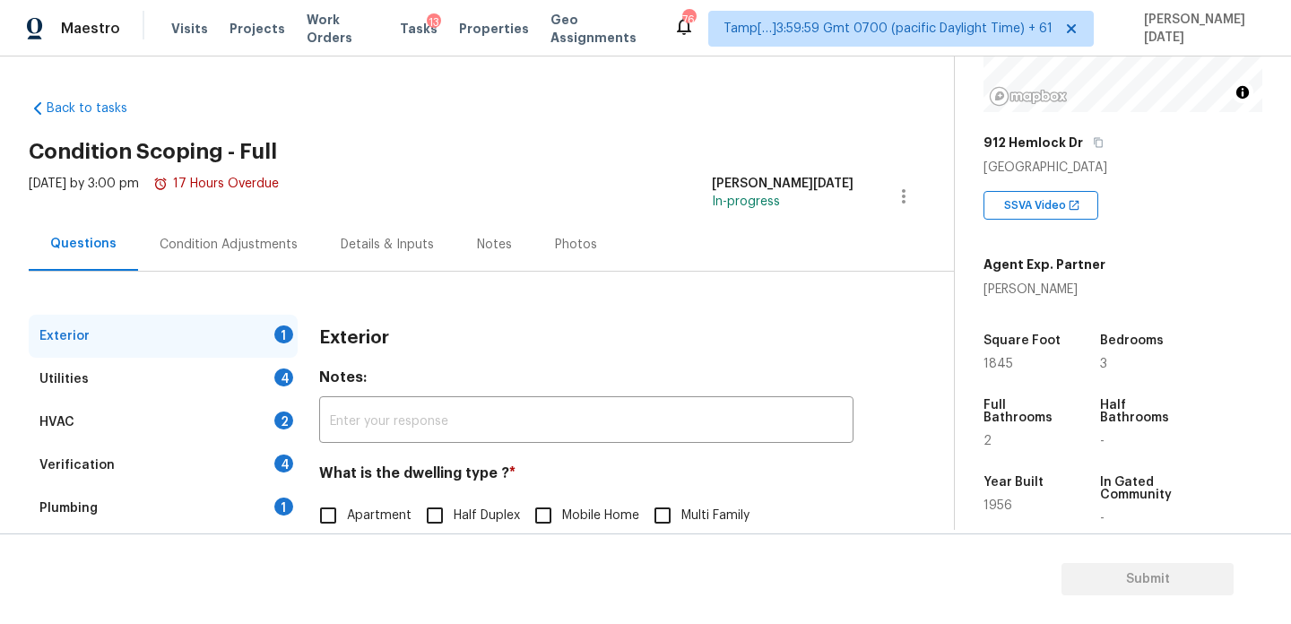
scroll to position [239, 0]
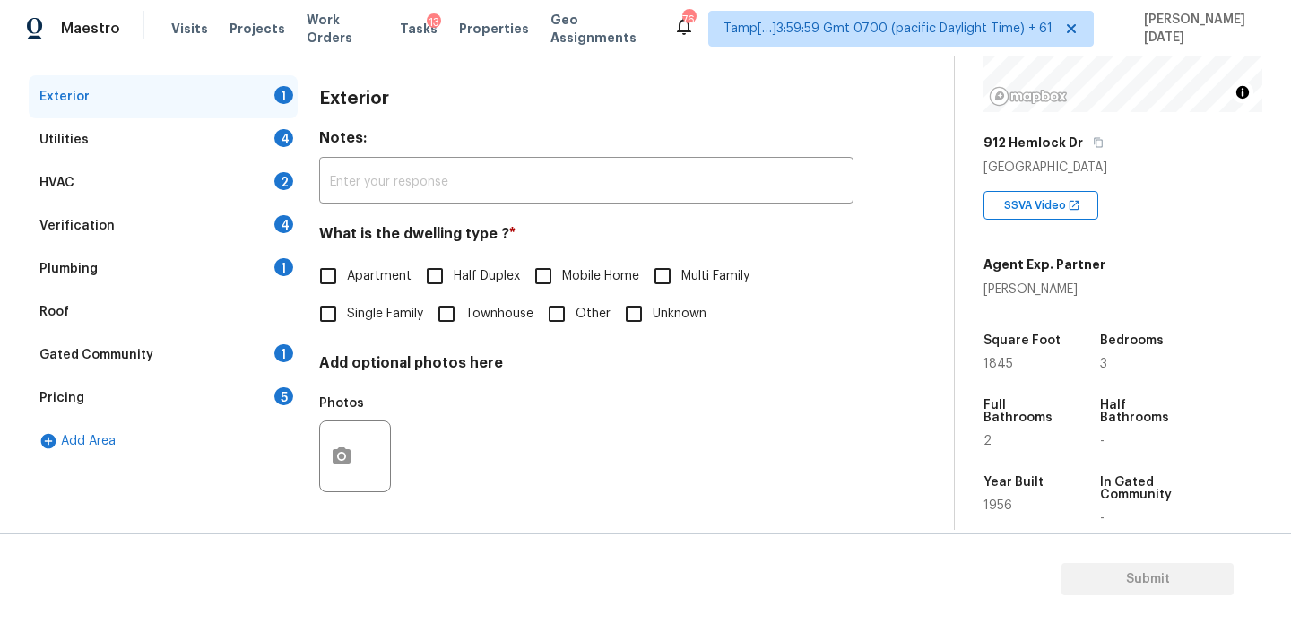
click at [342, 317] on input "Single Family" at bounding box center [328, 314] width 38 height 38
checkbox input "true"
click at [281, 132] on div "4" at bounding box center [283, 138] width 19 height 18
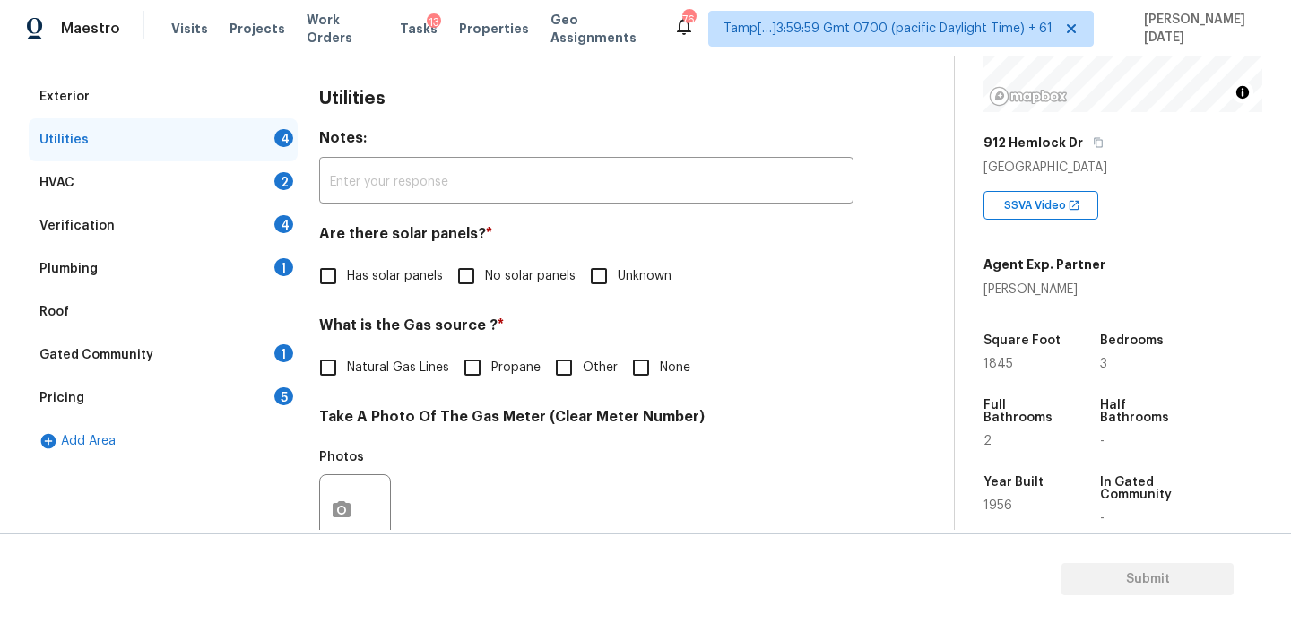
click at [454, 248] on h4 "Are there solar panels? *" at bounding box center [586, 237] width 534 height 25
click at [469, 264] on input "No solar panels" at bounding box center [466, 276] width 38 height 38
checkbox input "true"
click at [626, 354] on input "None" at bounding box center [641, 368] width 38 height 38
checkbox input "true"
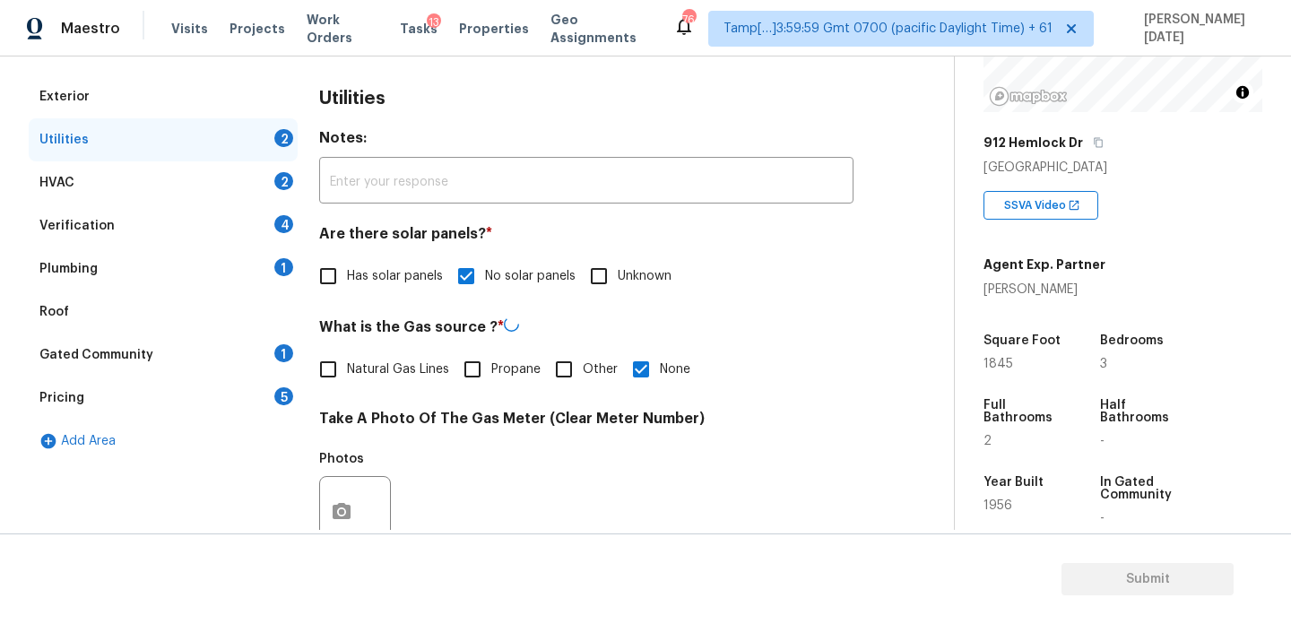
scroll to position [725, 0]
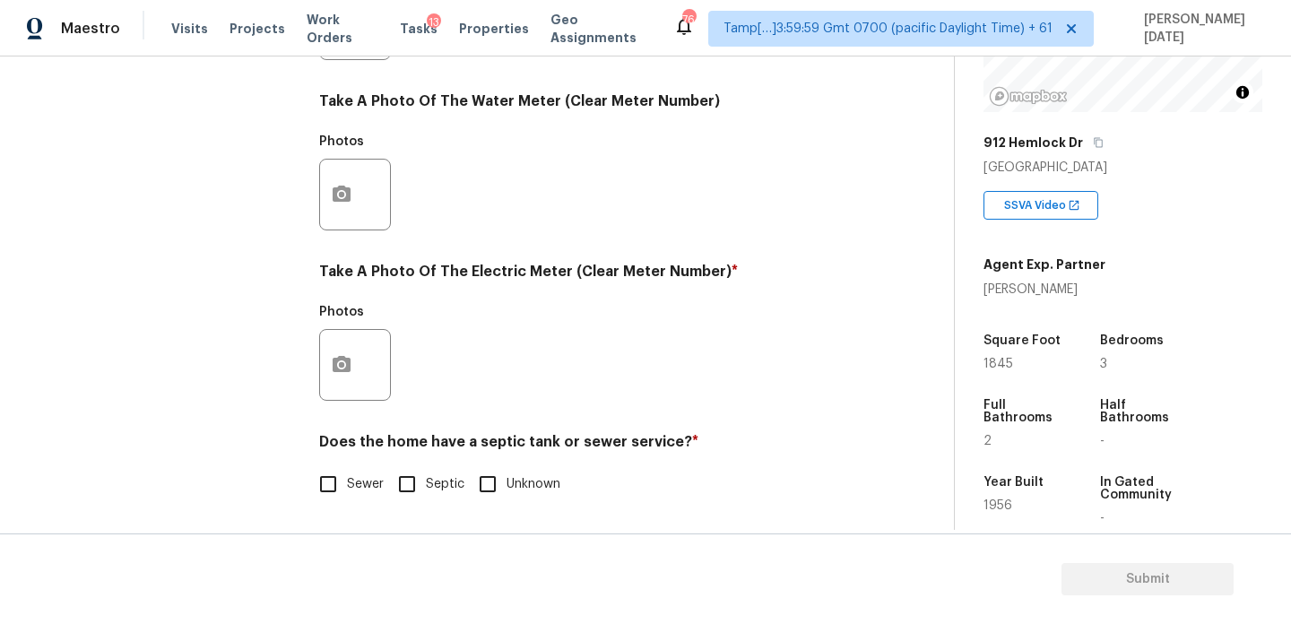
click at [316, 338] on div "Exterior Utilities 2 HVAC 2 Verification 4 Plumbing 1 Roof Gated Community 1 Pr…" at bounding box center [470, 56] width 882 height 935
click at [342, 370] on icon "button" at bounding box center [342, 364] width 18 height 16
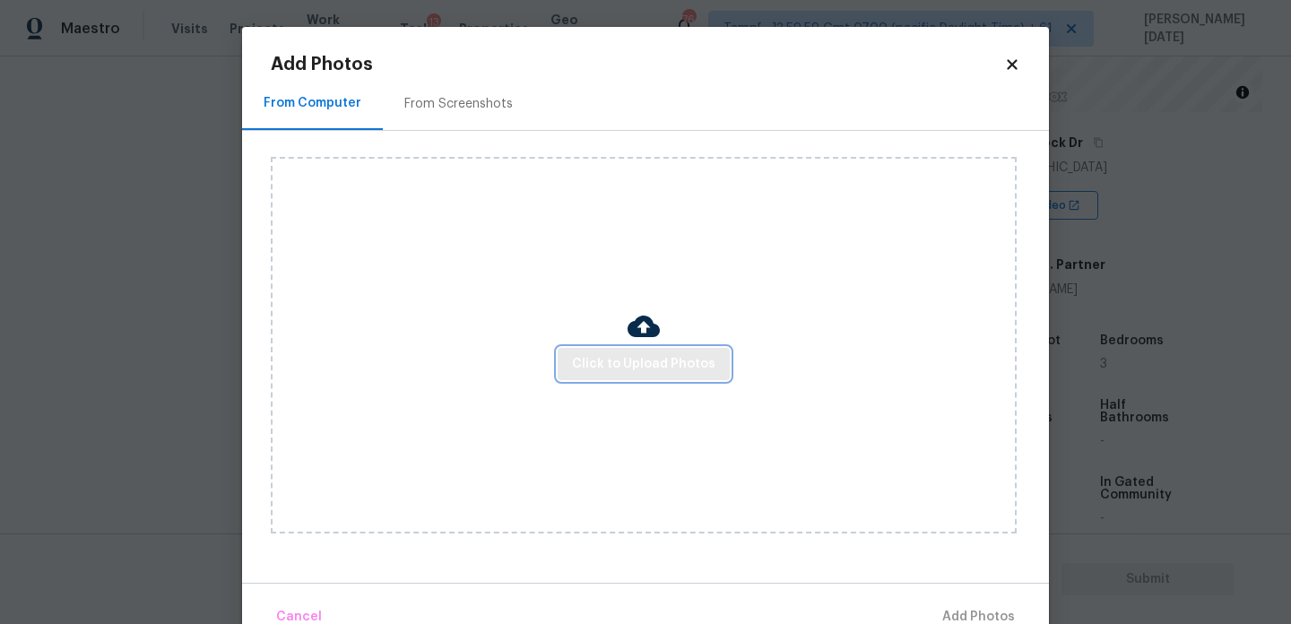
click at [612, 368] on span "Click to Upload Photos" at bounding box center [643, 364] width 143 height 22
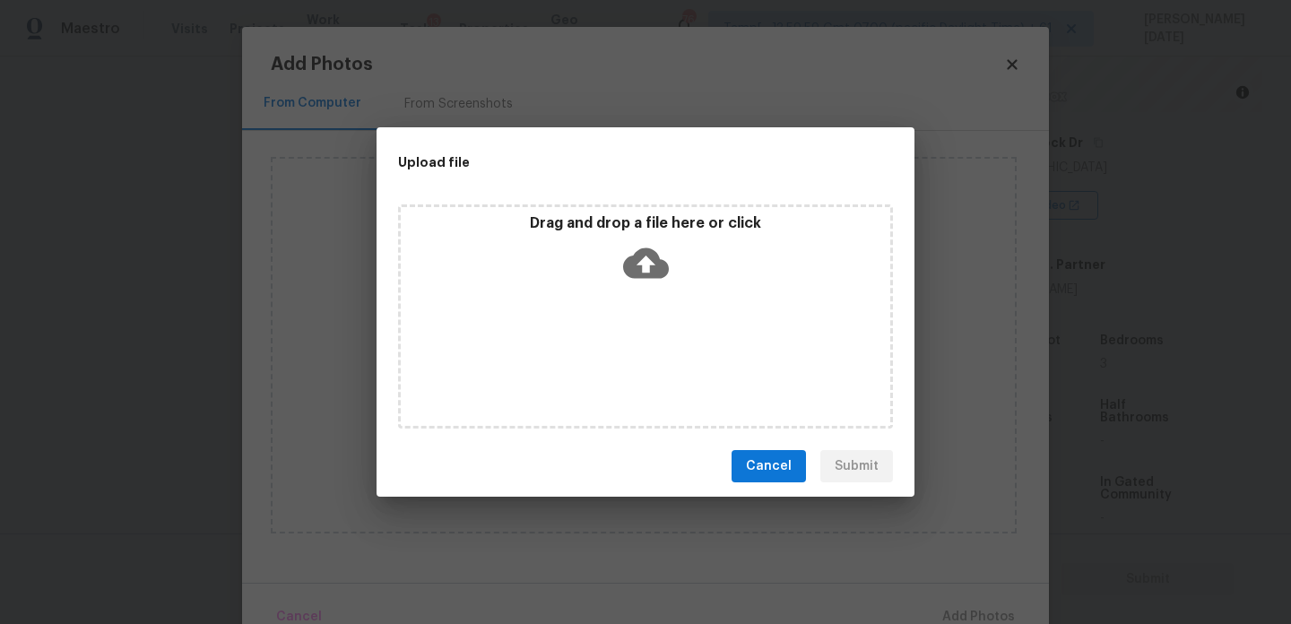
click at [612, 368] on div "Drag and drop a file here or click" at bounding box center [645, 316] width 495 height 224
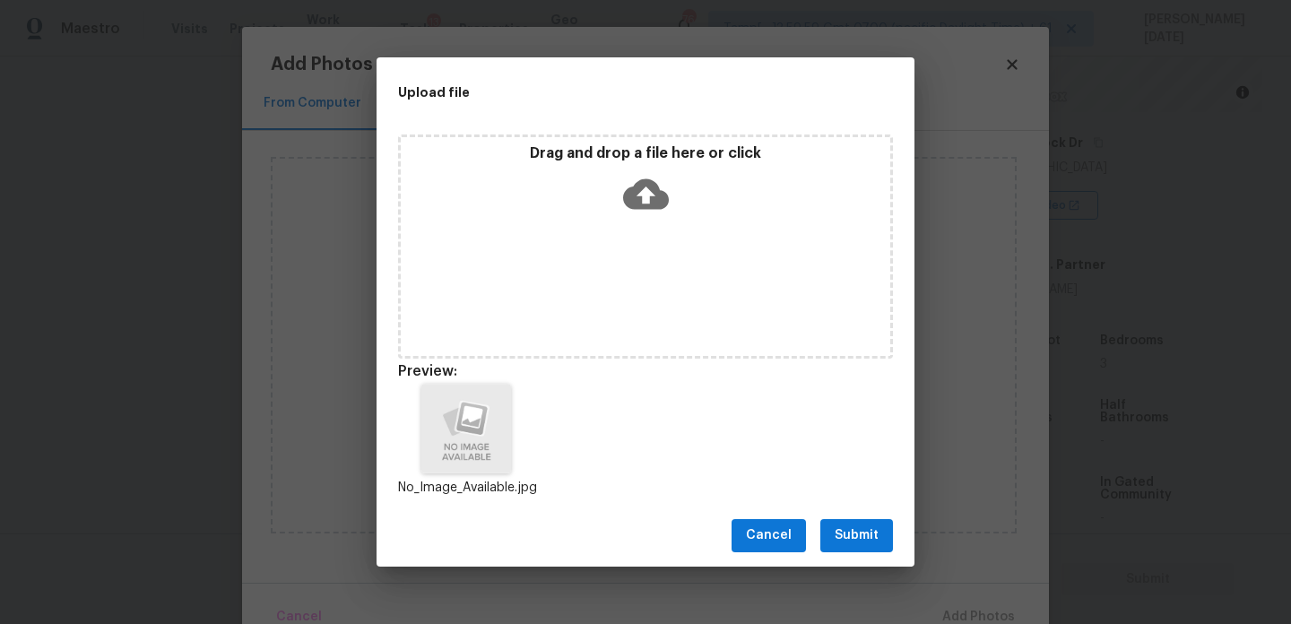
click at [838, 516] on div "Cancel Submit" at bounding box center [645, 536] width 538 height 62
click at [858, 537] on span "Submit" at bounding box center [856, 535] width 44 height 22
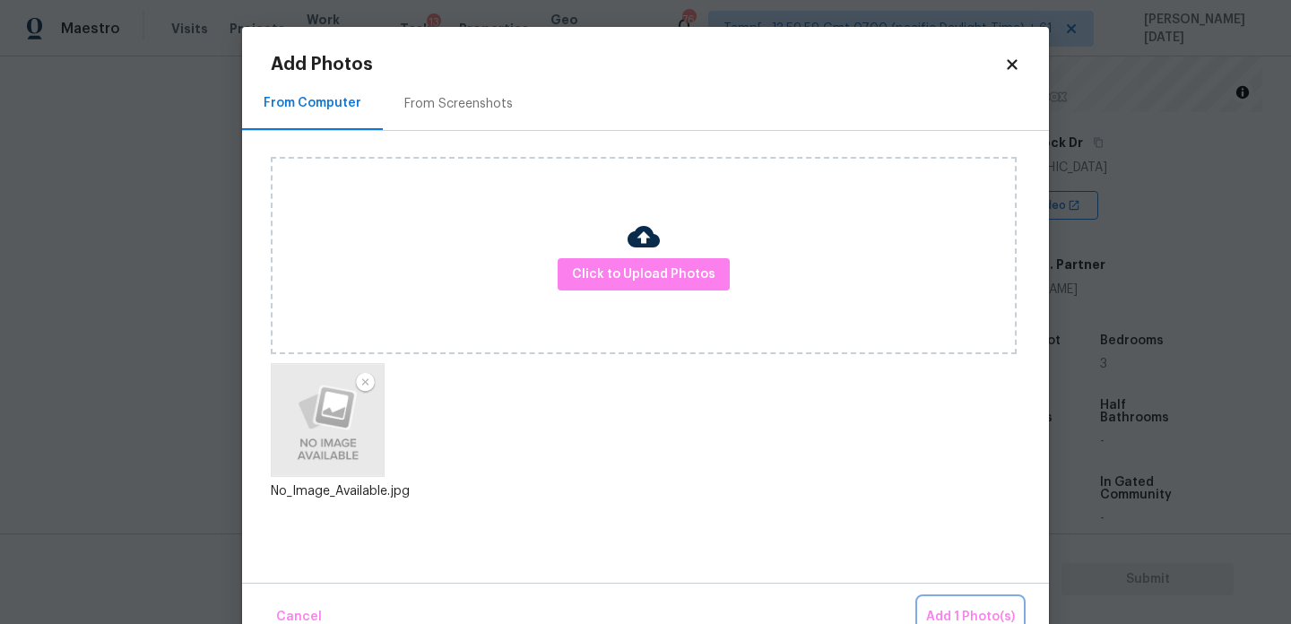
click at [950, 603] on button "Add 1 Photo(s)" at bounding box center [970, 617] width 103 height 39
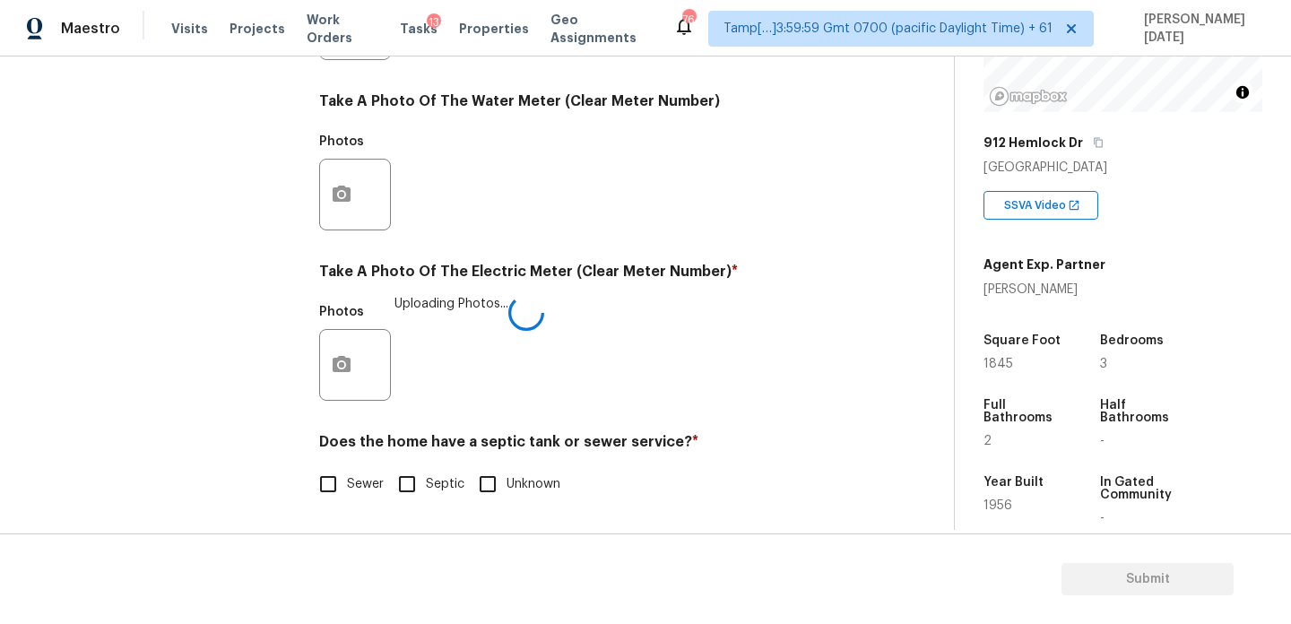
click at [318, 484] on input "Sewer" at bounding box center [328, 484] width 38 height 38
checkbox input "true"
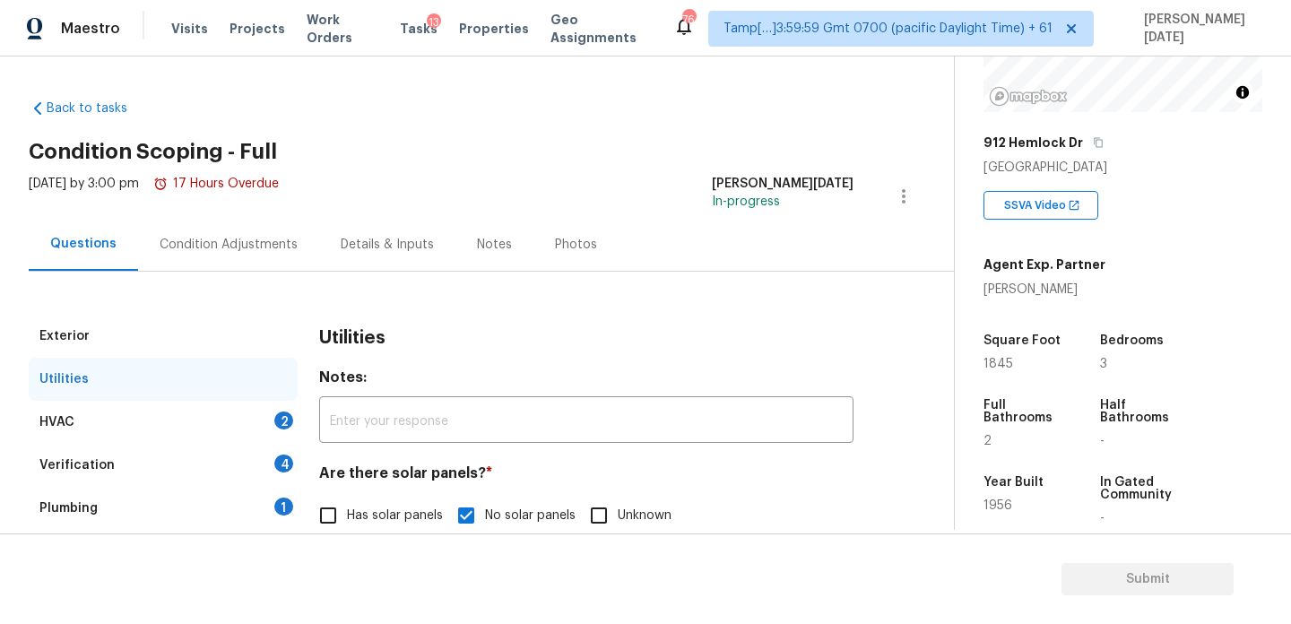
click at [257, 419] on div "HVAC 2" at bounding box center [163, 422] width 269 height 43
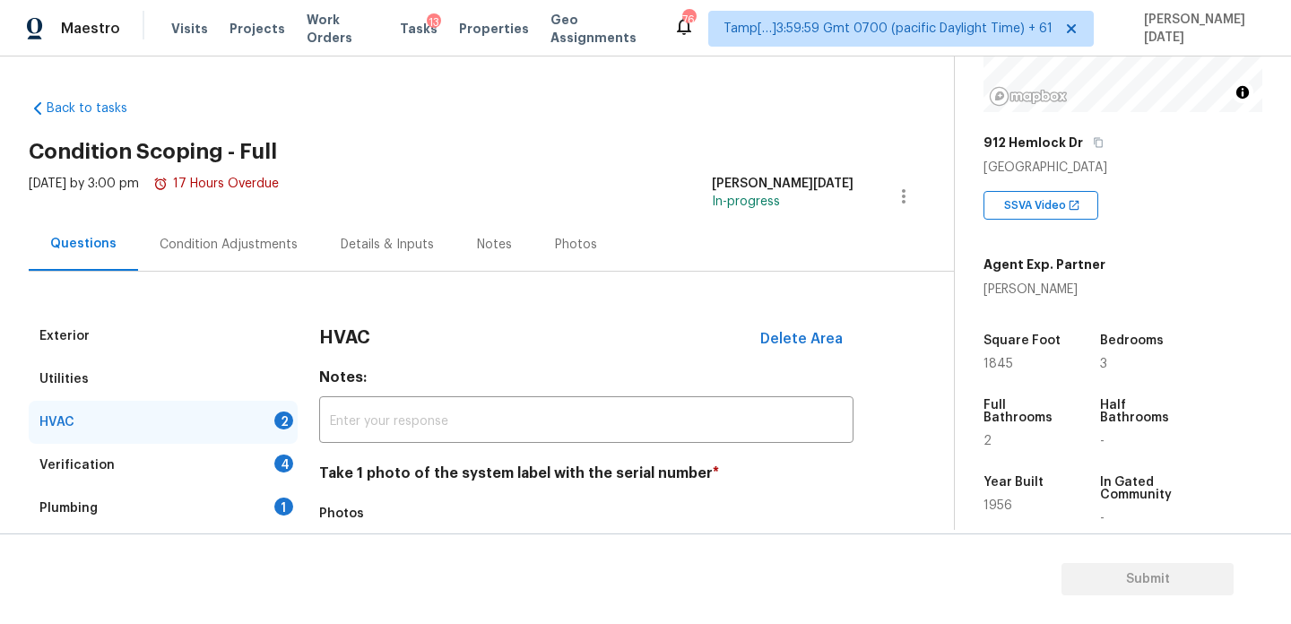
scroll to position [298, 0]
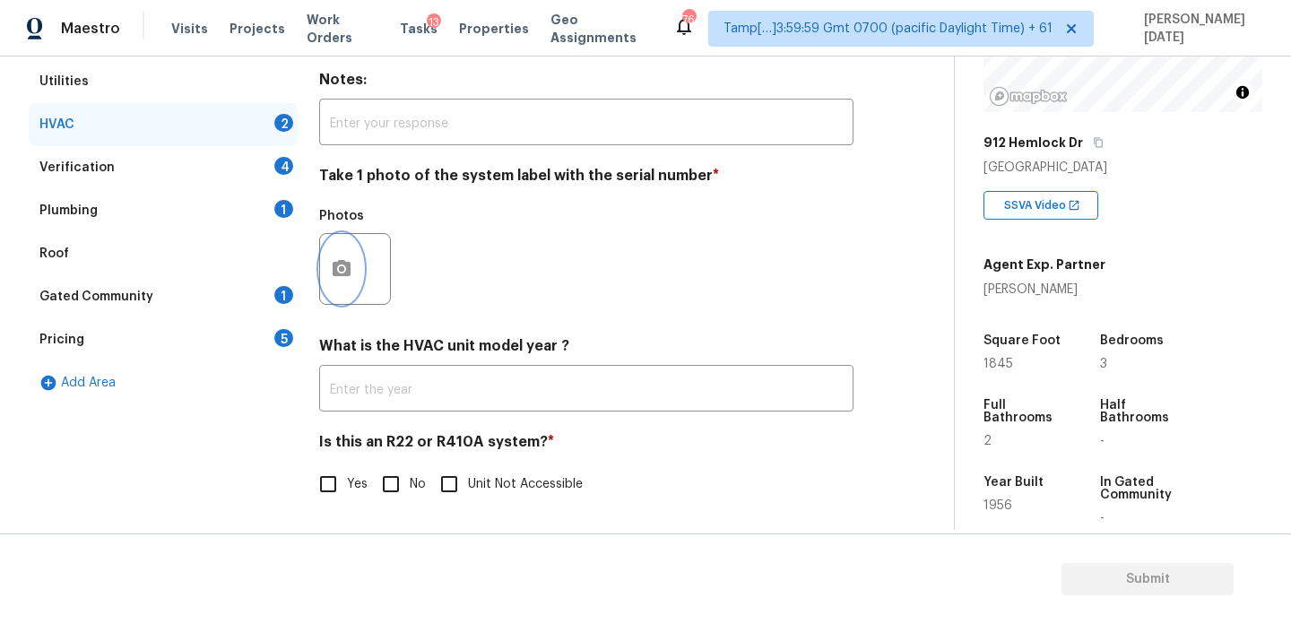
click at [345, 288] on button "button" at bounding box center [341, 269] width 43 height 70
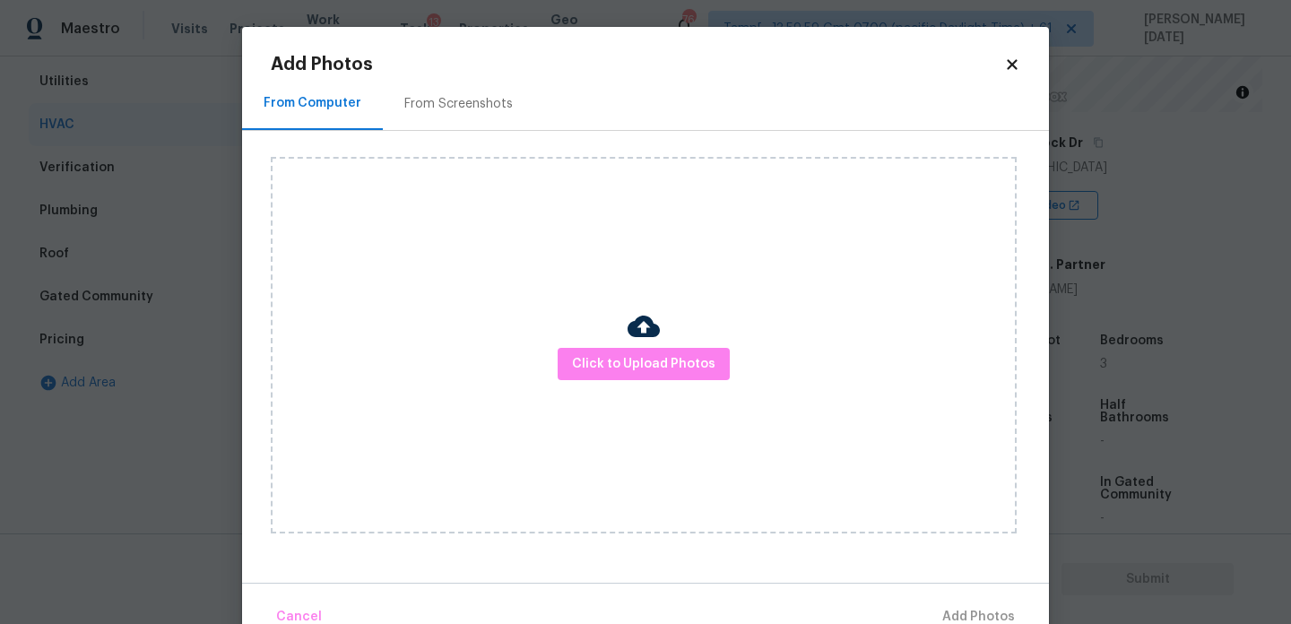
click at [554, 363] on div "Click to Upload Photos" at bounding box center [644, 345] width 746 height 376
click at [611, 363] on span "Click to Upload Photos" at bounding box center [643, 364] width 143 height 22
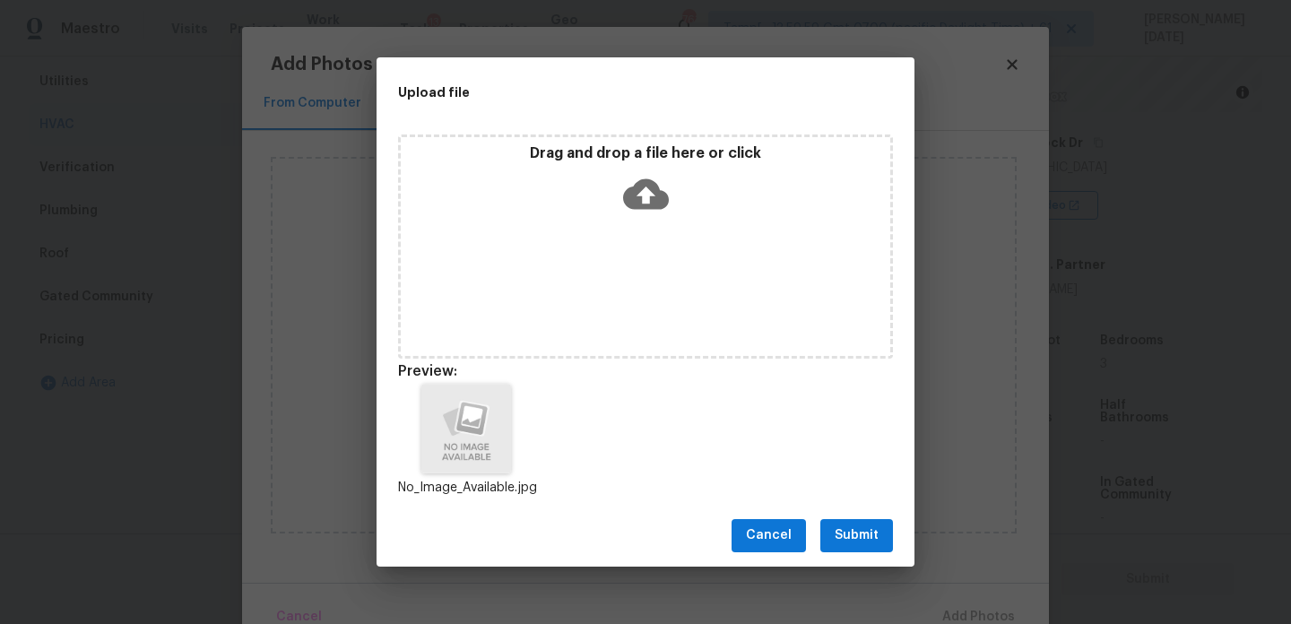
click at [828, 538] on button "Submit" at bounding box center [856, 535] width 73 height 33
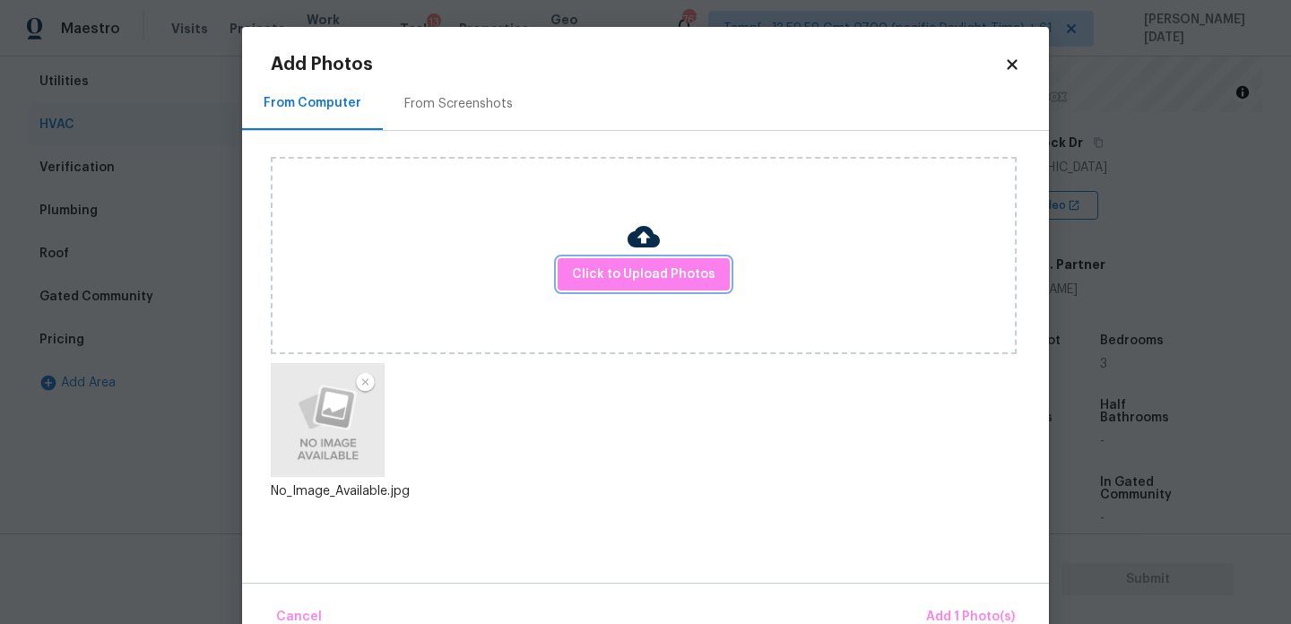
scroll to position [39, 0]
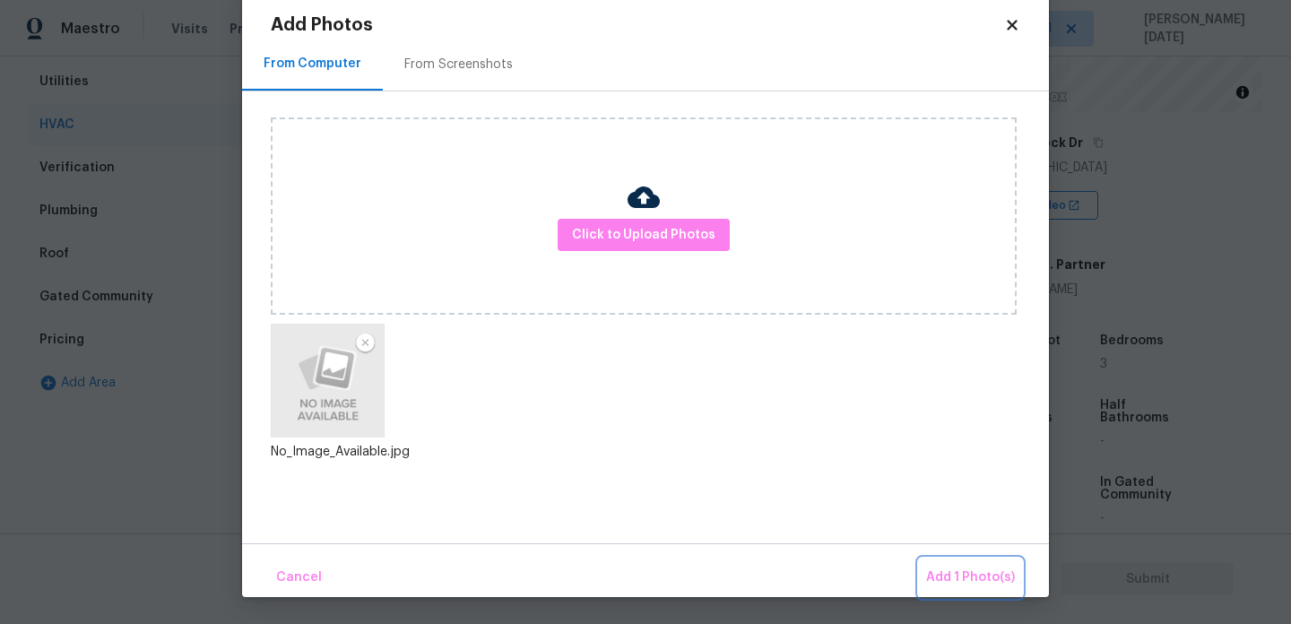
click at [933, 584] on span "Add 1 Photo(s)" at bounding box center [970, 577] width 89 height 22
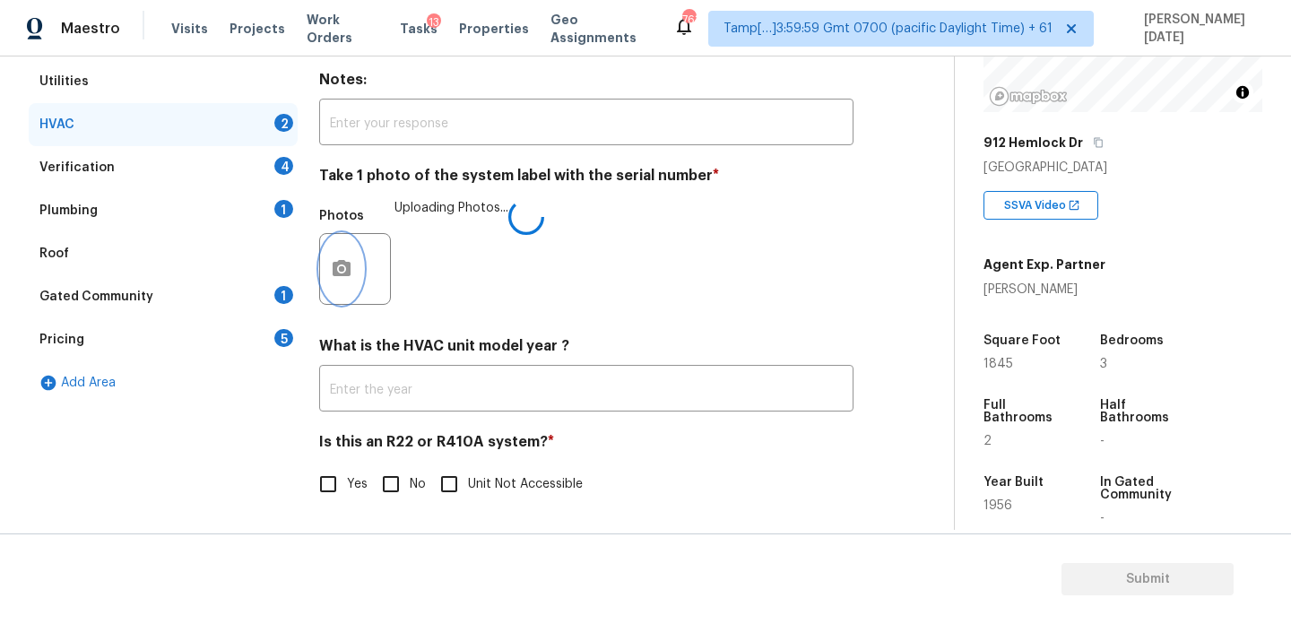
scroll to position [0, 0]
click at [338, 476] on input "Yes" at bounding box center [328, 484] width 38 height 38
checkbox input "true"
click at [283, 170] on div "4" at bounding box center [283, 166] width 19 height 18
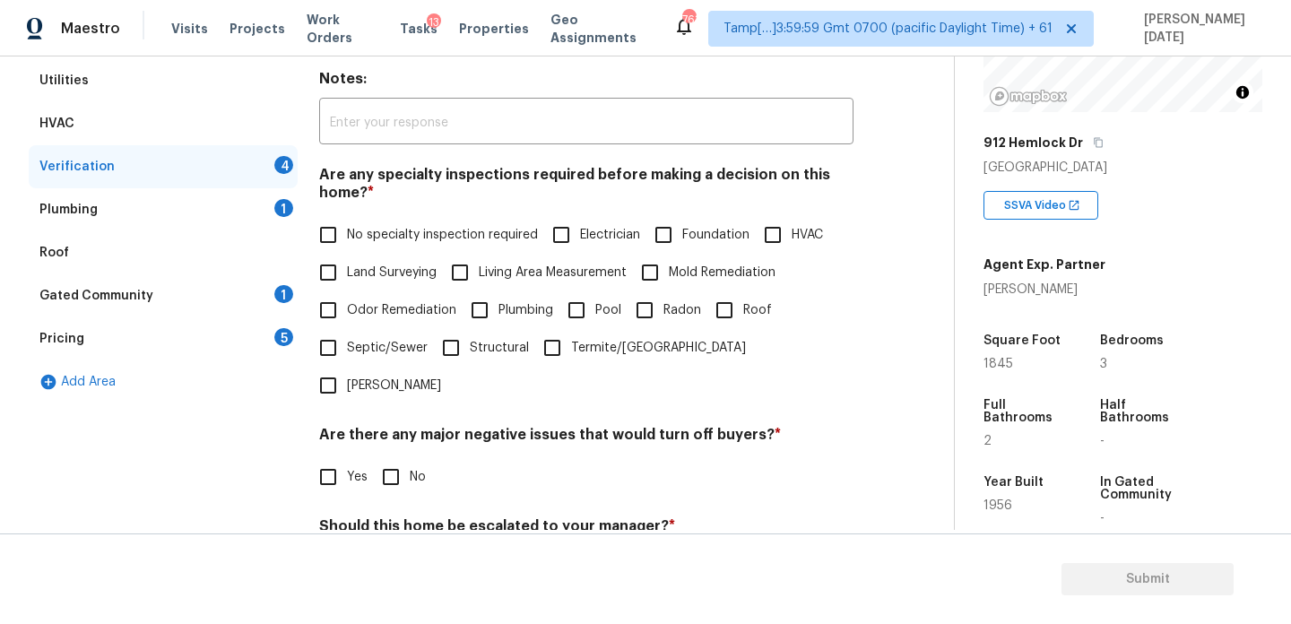
click at [326, 230] on input "No specialty inspection required" at bounding box center [328, 235] width 38 height 38
checkbox input "true"
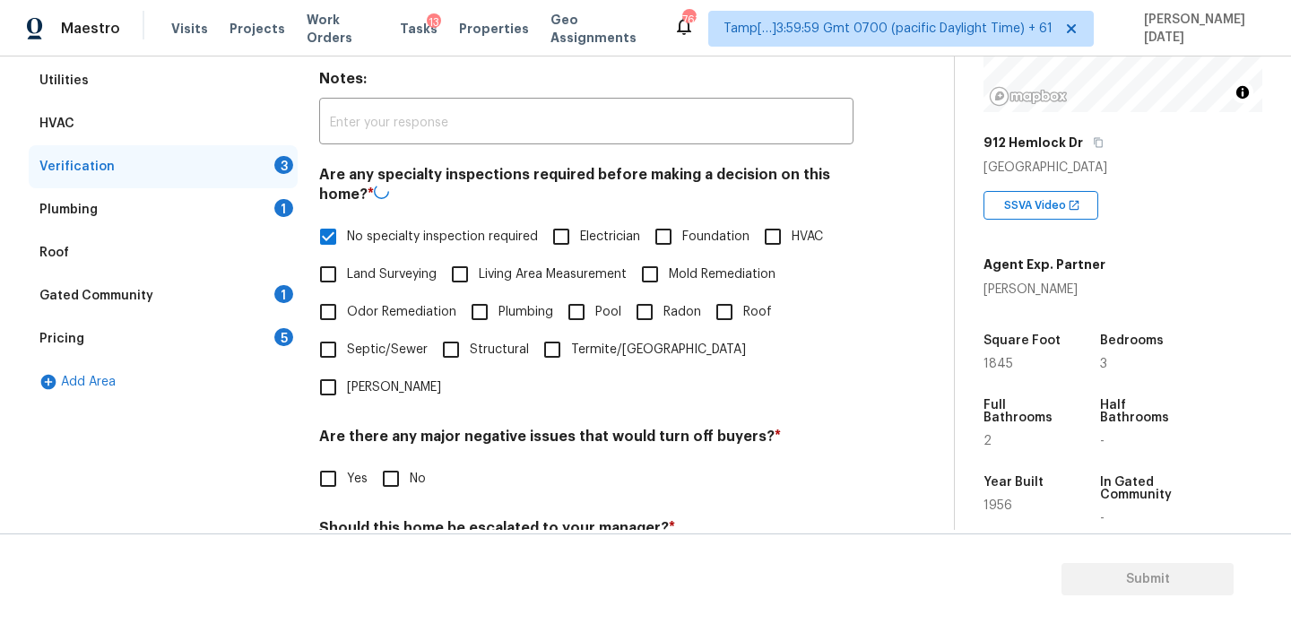
click at [394, 460] on input "No" at bounding box center [391, 479] width 38 height 38
checkbox input "true"
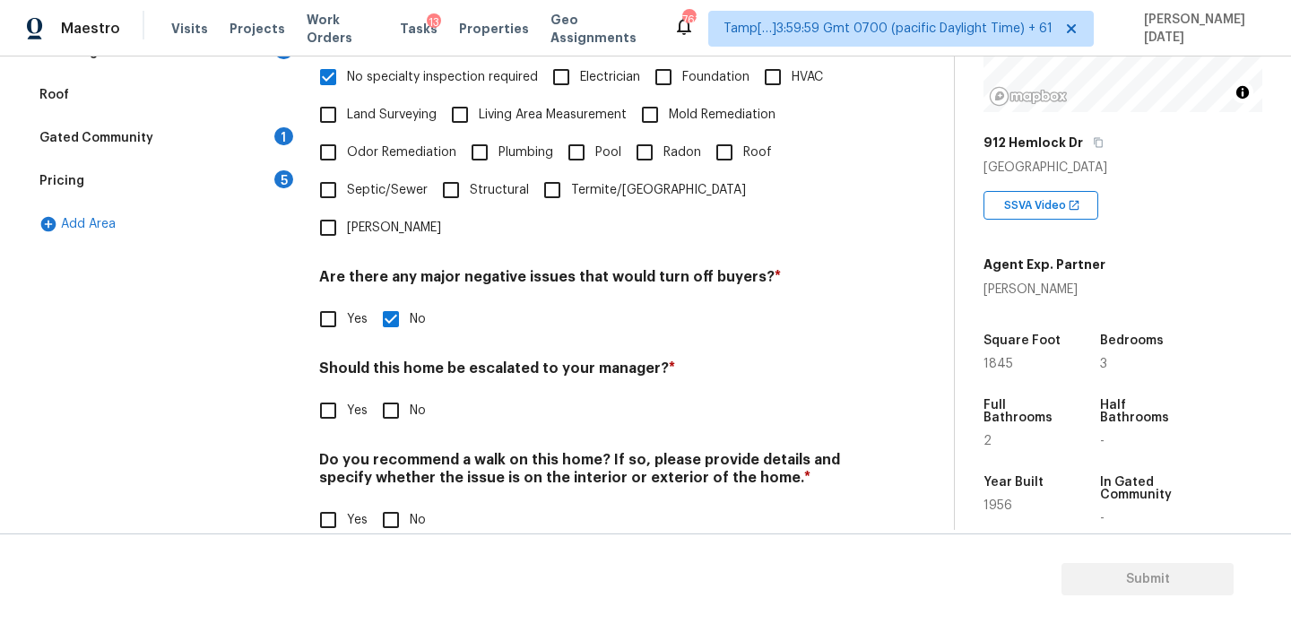
scroll to position [454, 0]
click at [393, 503] on input "No" at bounding box center [391, 522] width 38 height 38
checkbox input "true"
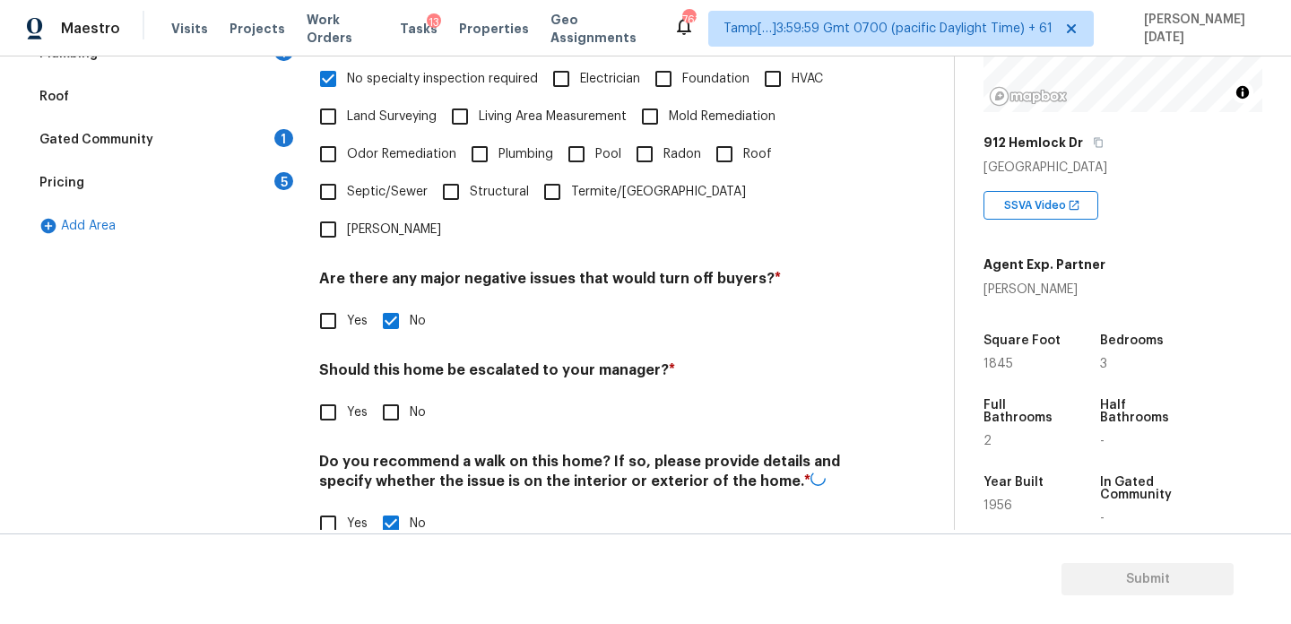
click at [333, 393] on input "Yes" at bounding box center [328, 412] width 38 height 38
checkbox input "true"
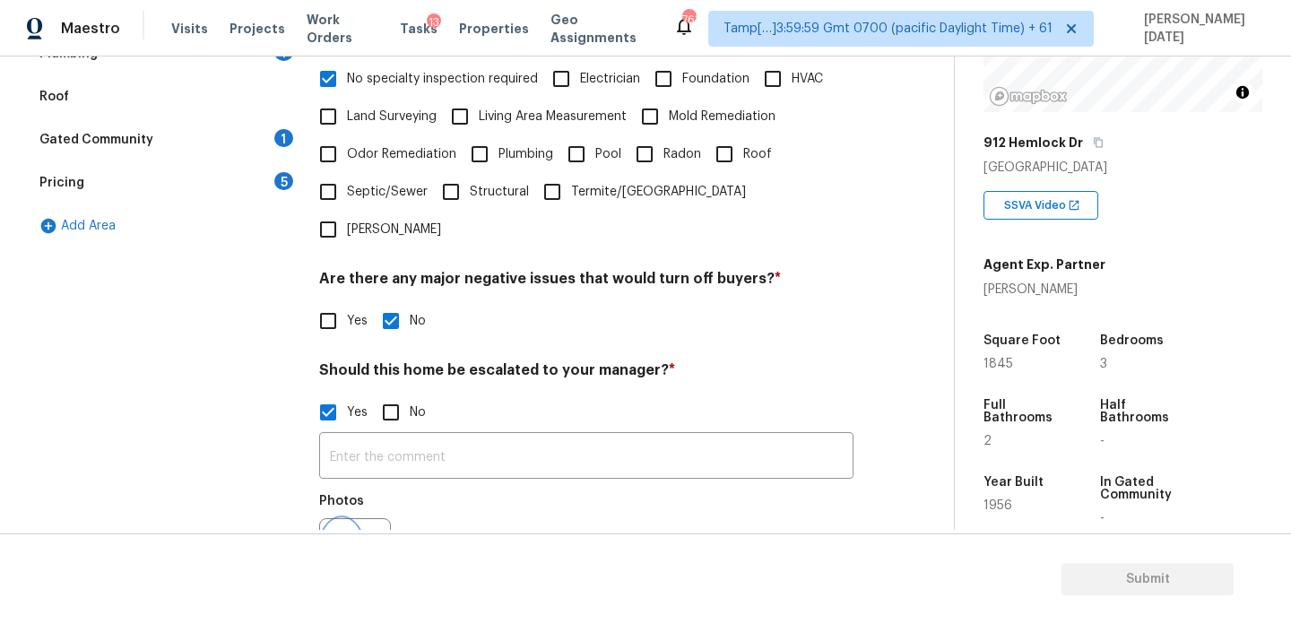
click at [354, 519] on button "button" at bounding box center [341, 554] width 43 height 70
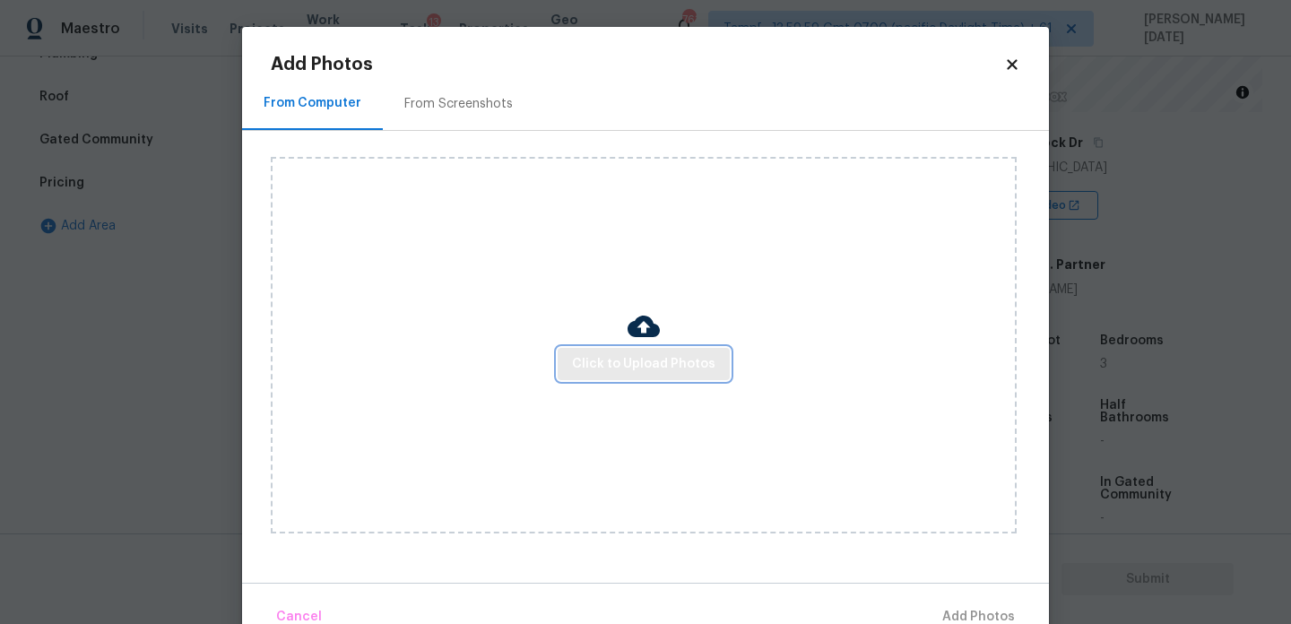
click at [612, 349] on button "Click to Upload Photos" at bounding box center [644, 364] width 172 height 33
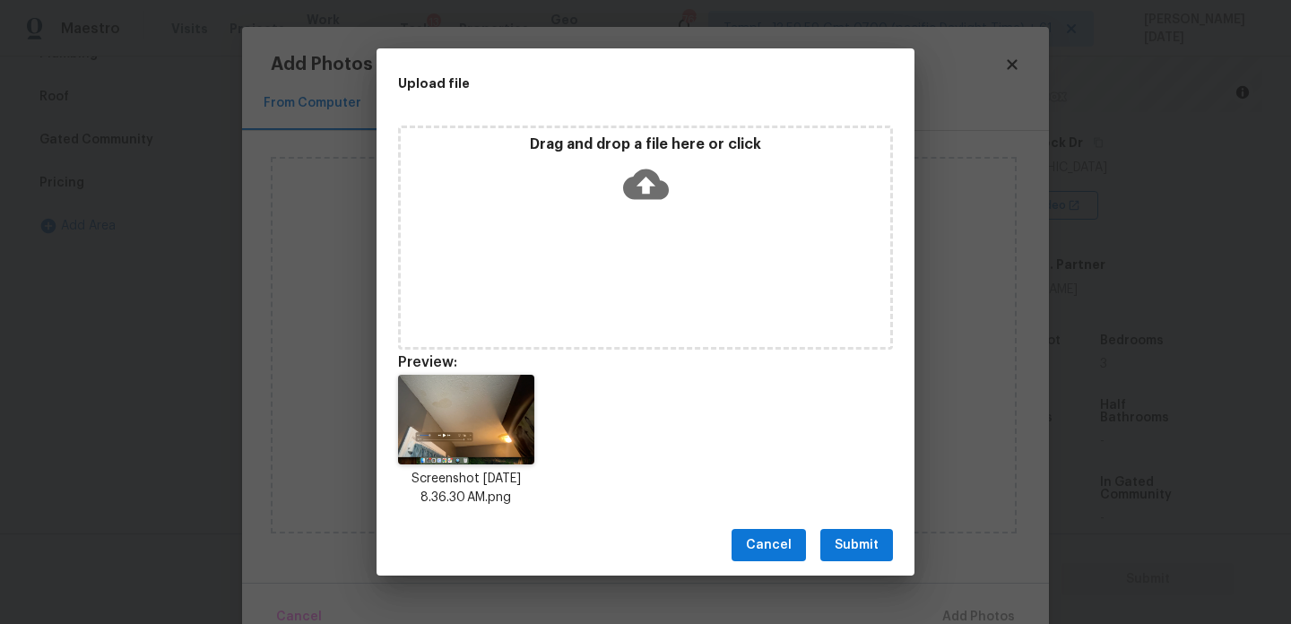
click at [843, 527] on div "Cancel Submit" at bounding box center [645, 546] width 538 height 62
click at [857, 534] on span "Submit" at bounding box center [856, 545] width 44 height 22
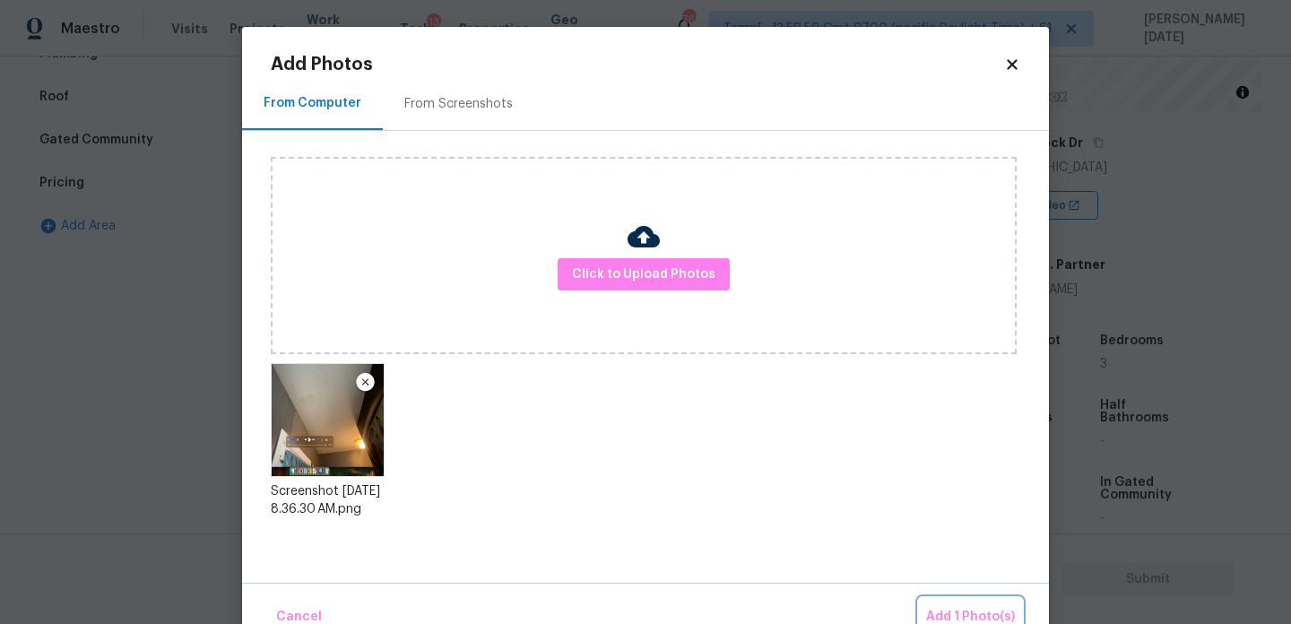
click at [938, 601] on button "Add 1 Photo(s)" at bounding box center [970, 617] width 103 height 39
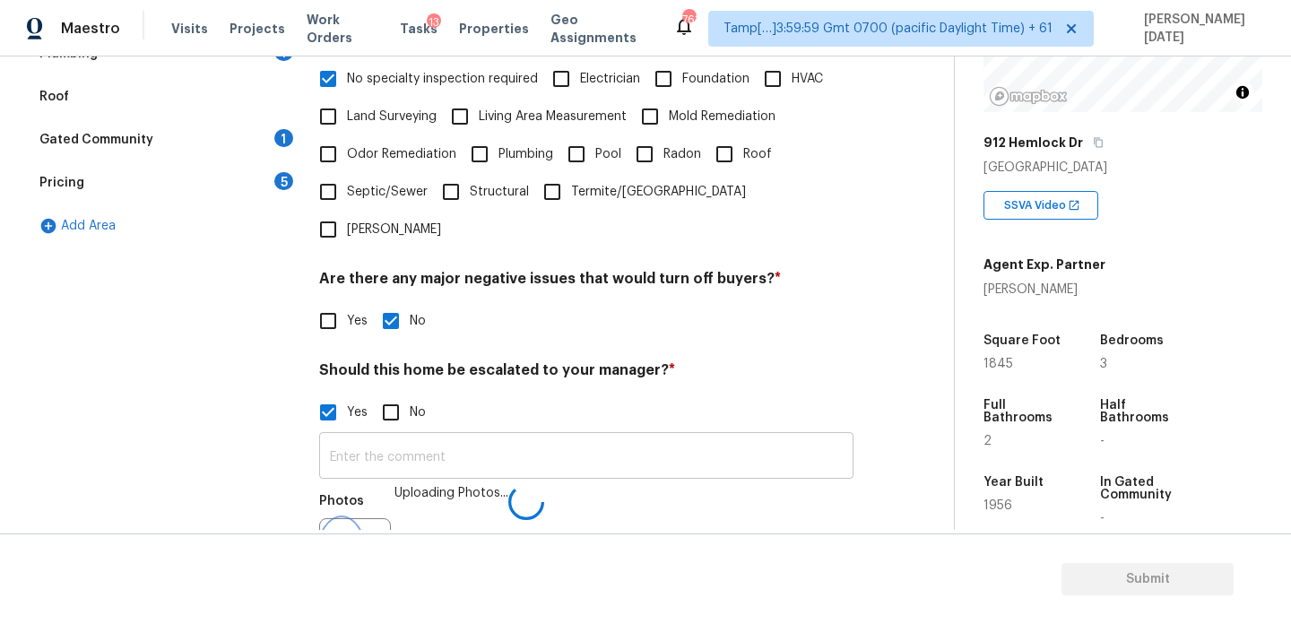
scroll to position [477, 0]
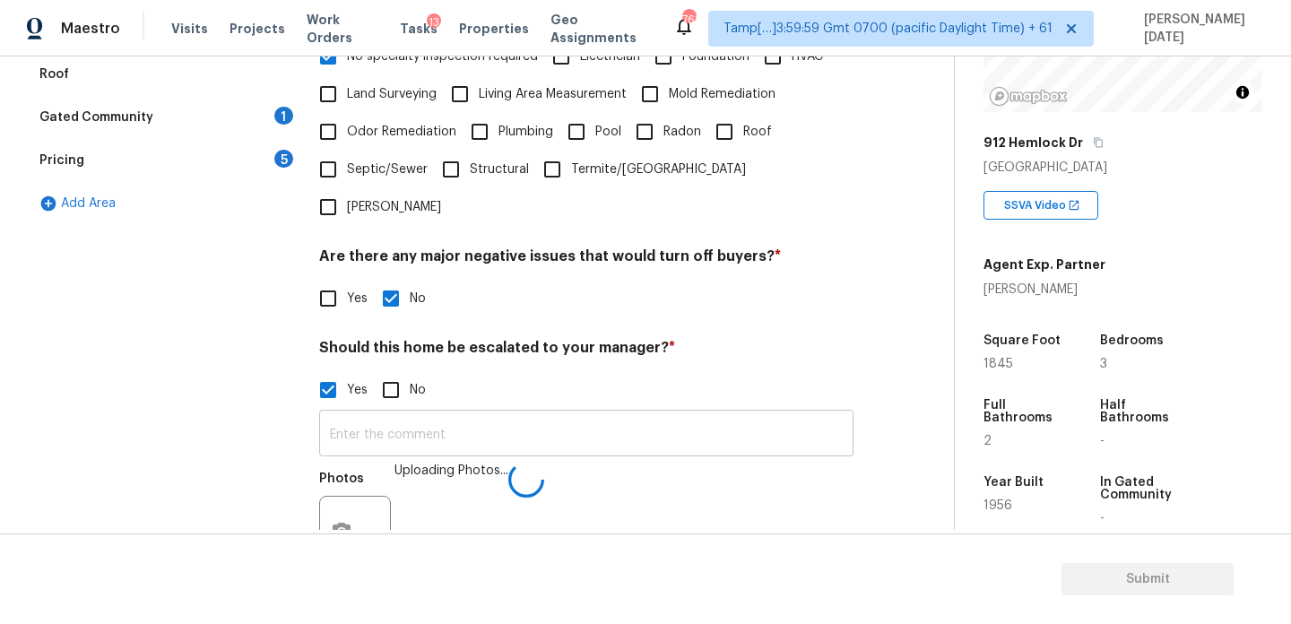
click at [475, 414] on input "text" at bounding box center [586, 435] width 534 height 42
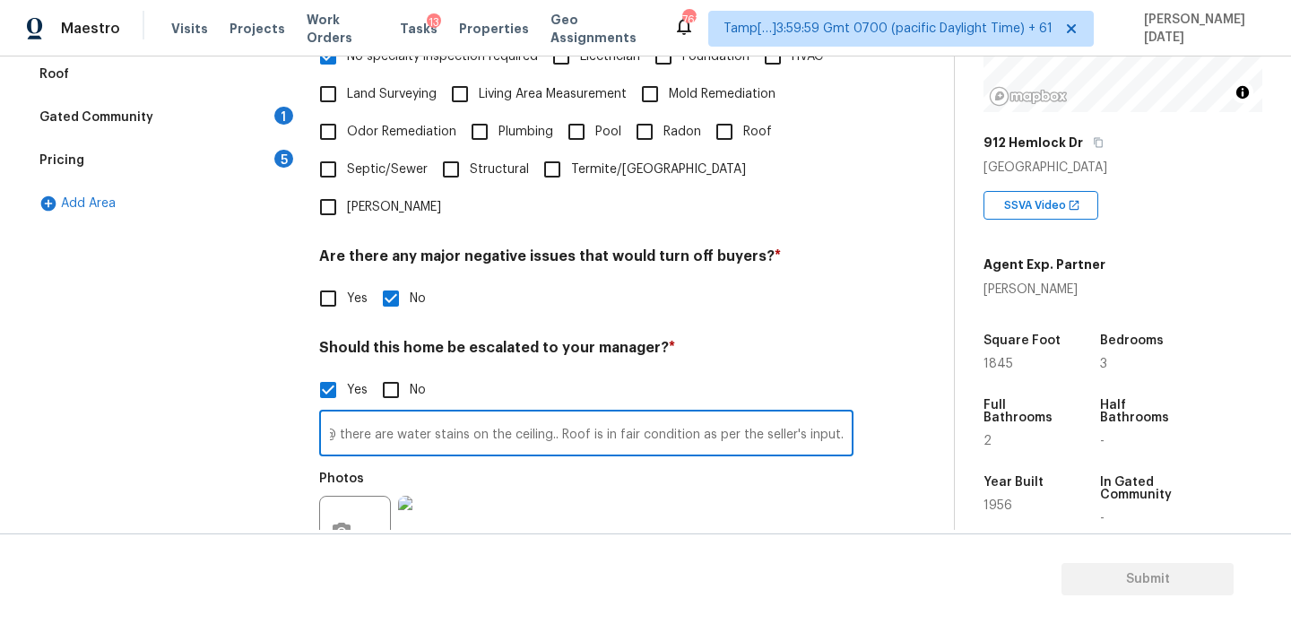
scroll to position [0, 40]
click at [633, 464] on div "Photos" at bounding box center [586, 520] width 534 height 117
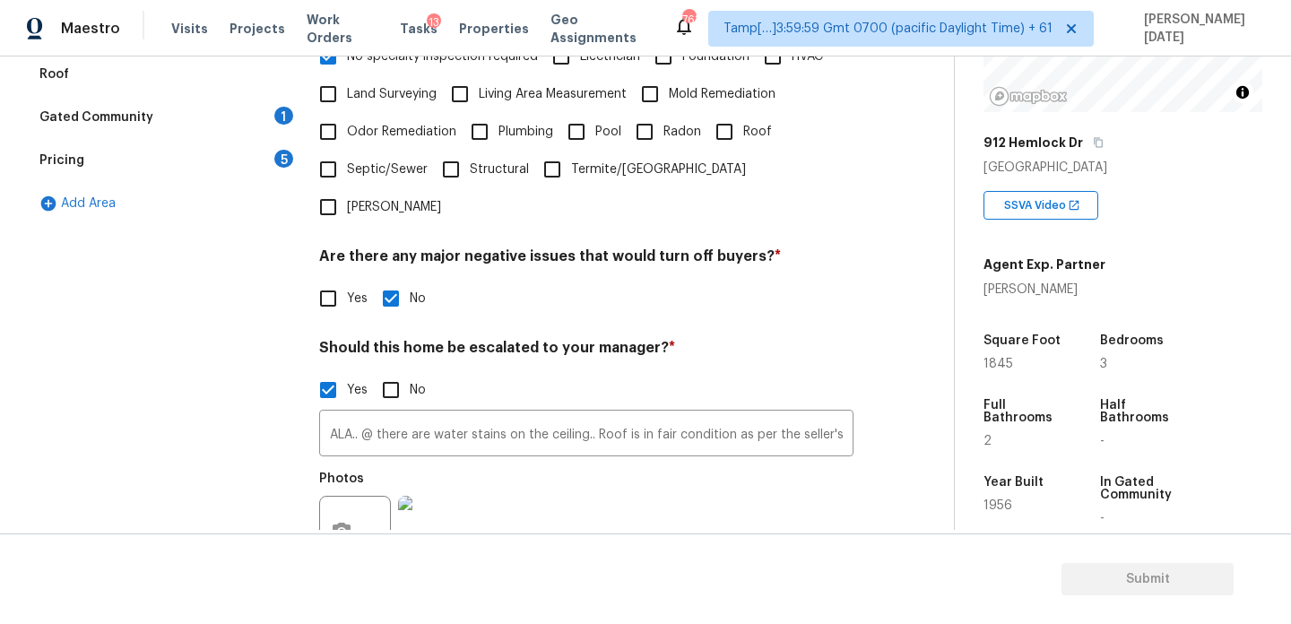
click at [448, 496] on img at bounding box center [434, 532] width 72 height 72
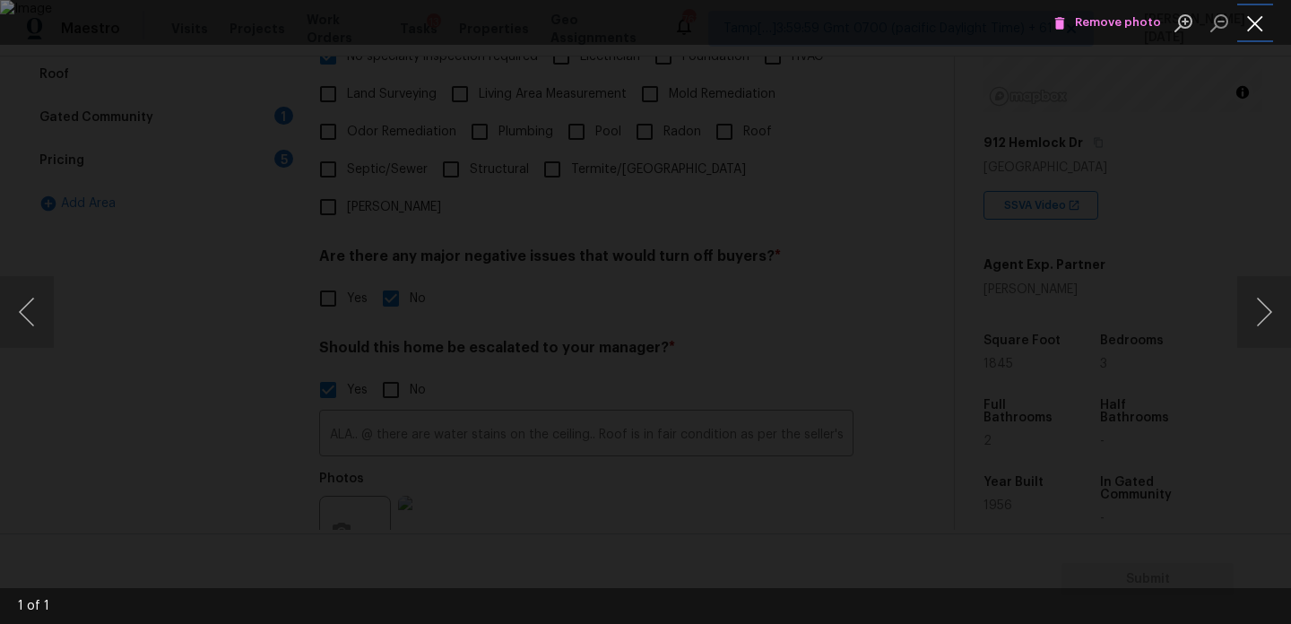
click at [1258, 23] on button "Close lightbox" at bounding box center [1255, 22] width 36 height 31
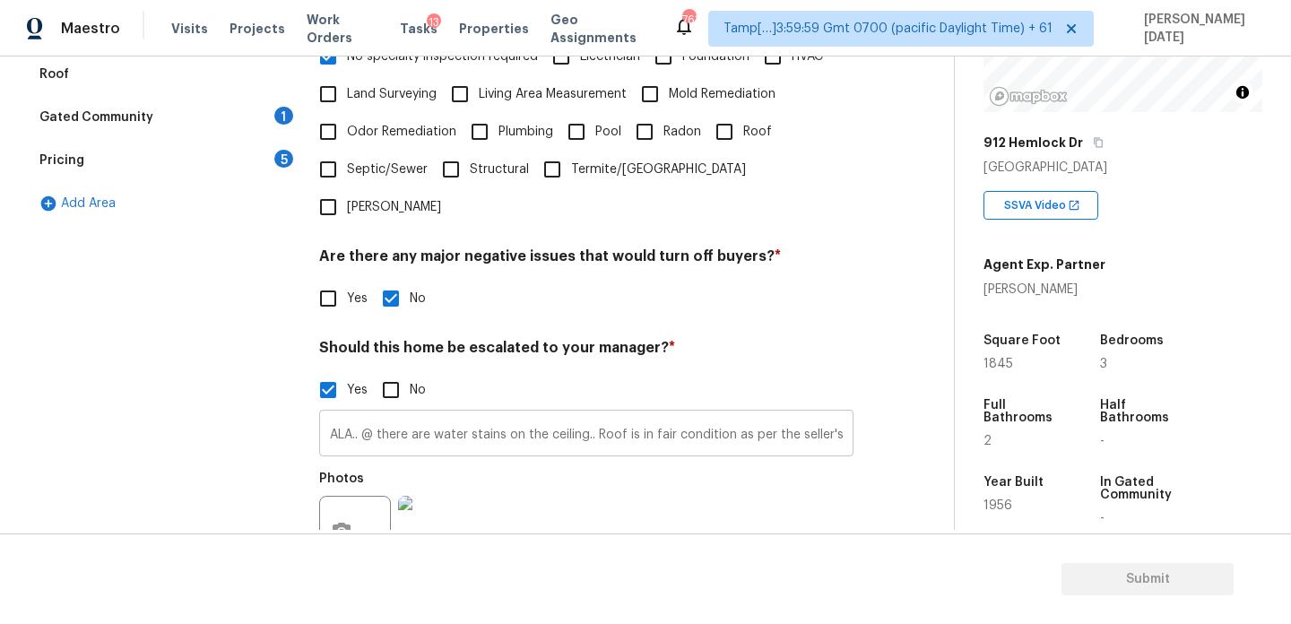
click at [364, 414] on input "ALA.. @ there are water stains on the ceiling.. Roof is in fair condition as pe…" at bounding box center [586, 435] width 534 height 42
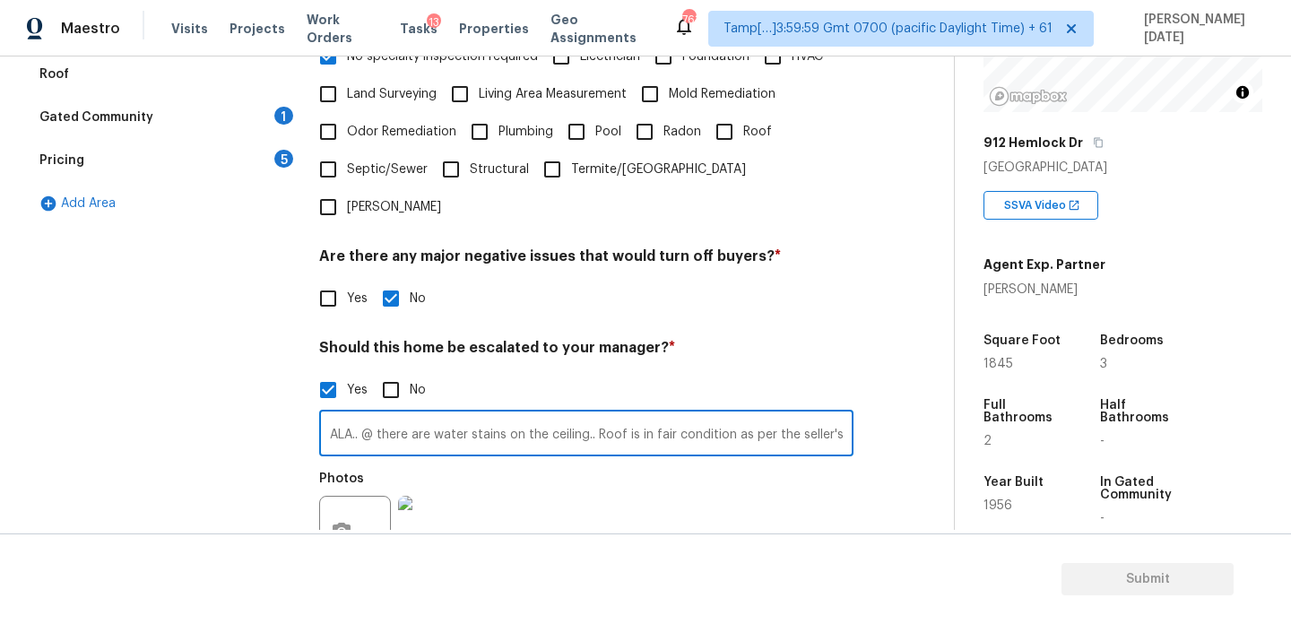
click at [378, 414] on input "ALA.. @ there are water stains on the ceiling.. Roof is in fair condition as pe…" at bounding box center [586, 435] width 534 height 42
type input "ALA.. @16: 12 - there are water stains on the ceiling.. Roof is in fair conditi…"
click at [660, 489] on div "Photos" at bounding box center [586, 520] width 534 height 117
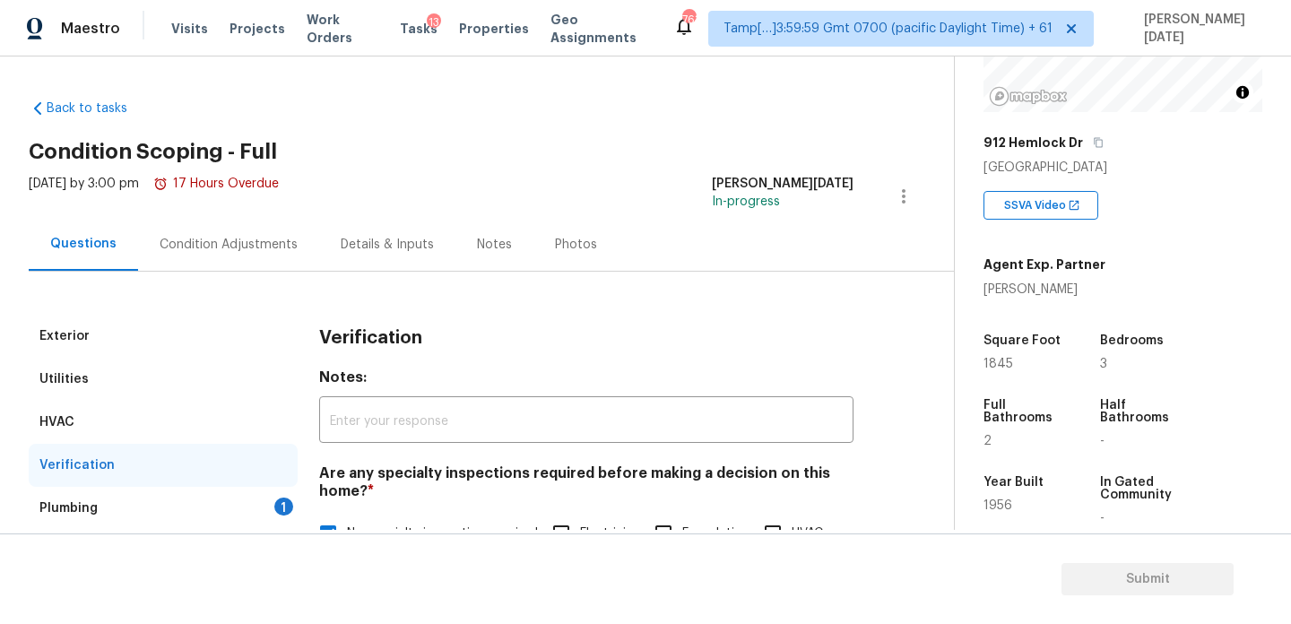
click at [256, 523] on div "Plumbing 1" at bounding box center [163, 508] width 269 height 43
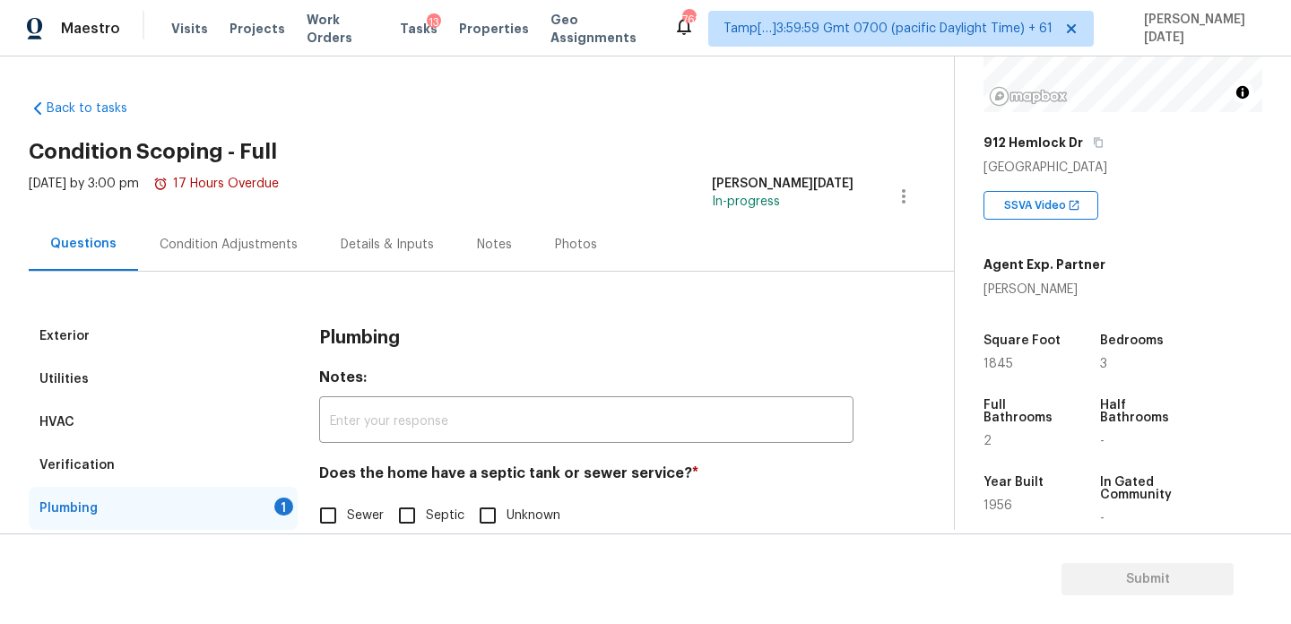
click at [333, 505] on input "Sewer" at bounding box center [328, 516] width 38 height 38
checkbox input "true"
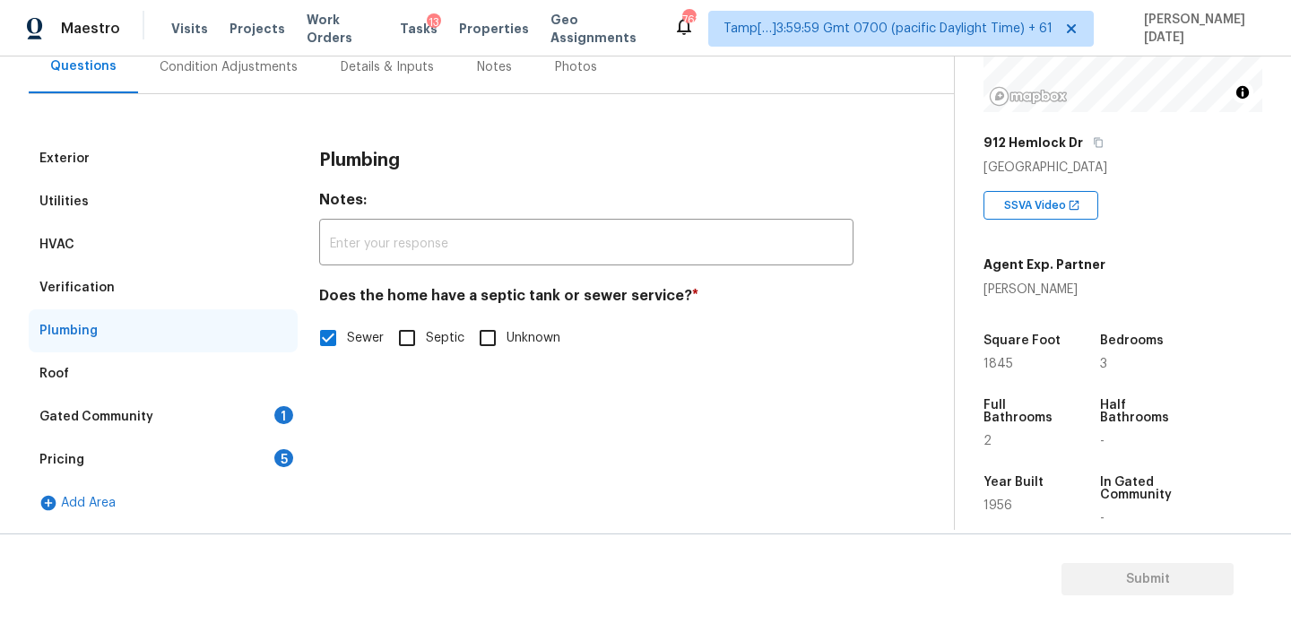
click at [274, 401] on div "Gated Community 1" at bounding box center [163, 416] width 269 height 43
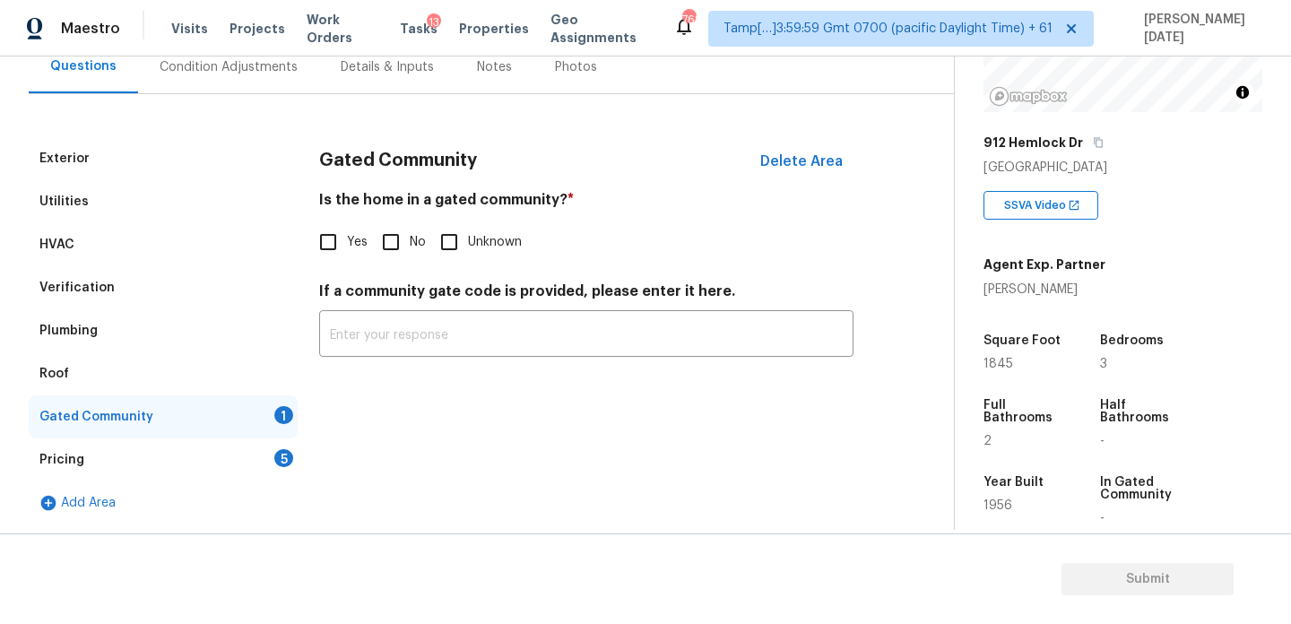
click at [390, 252] on input "No" at bounding box center [391, 242] width 38 height 38
checkbox input "true"
click at [268, 464] on div "Pricing 5" at bounding box center [163, 459] width 269 height 43
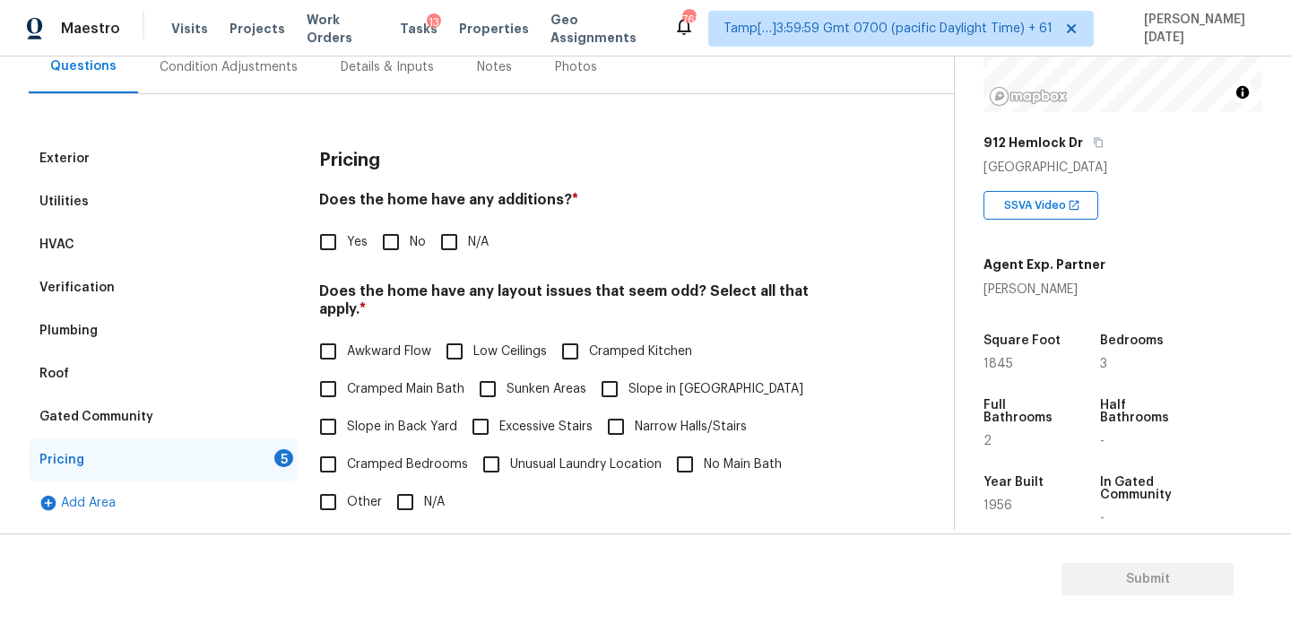
click at [397, 246] on input "No" at bounding box center [391, 242] width 38 height 38
checkbox input "true"
click at [418, 498] on input "N/A" at bounding box center [405, 502] width 38 height 38
checkbox input "true"
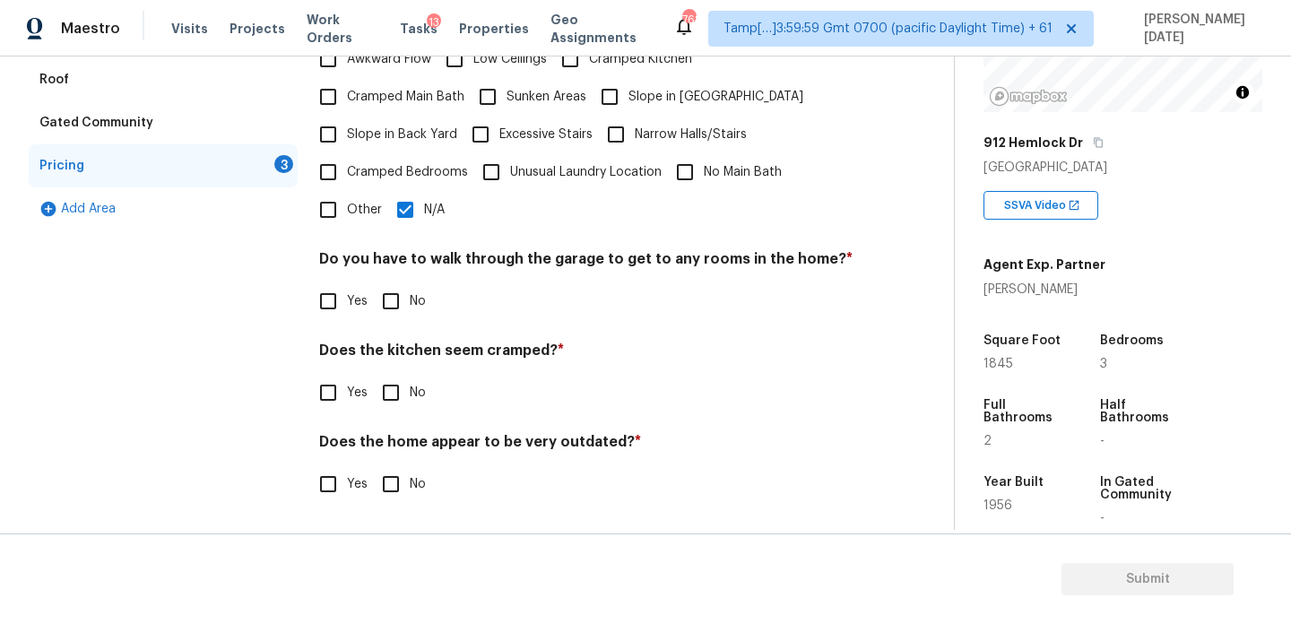
scroll to position [452, 0]
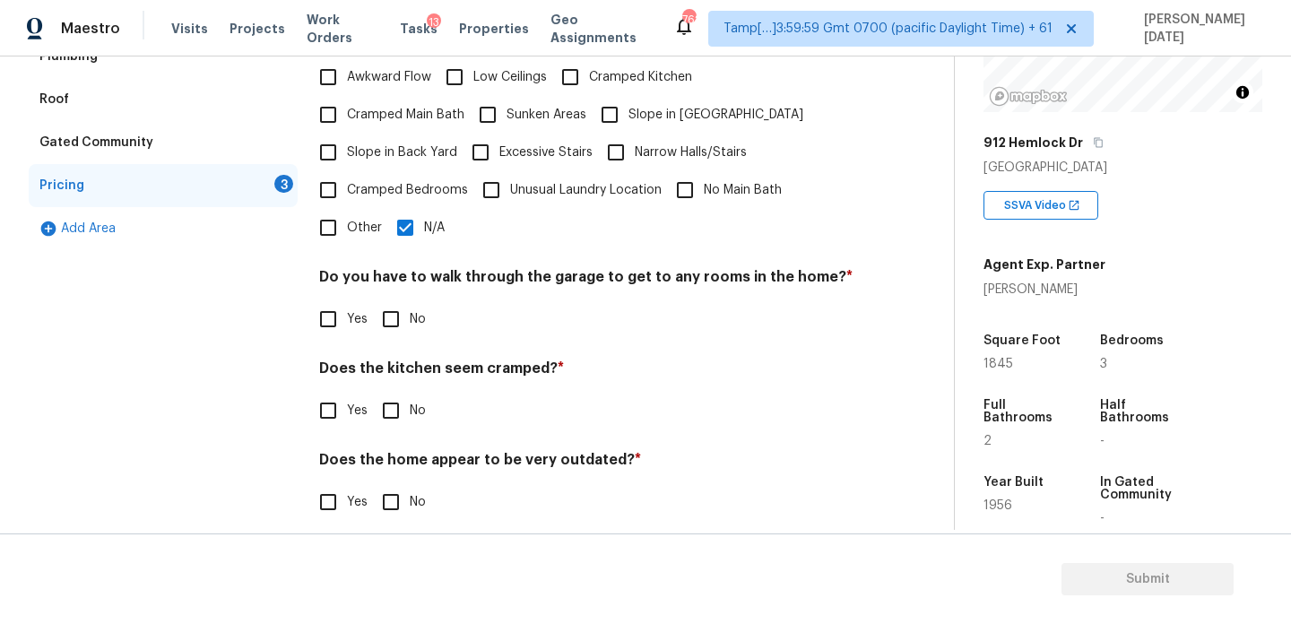
click at [394, 316] on input "No" at bounding box center [391, 319] width 38 height 38
checkbox input "true"
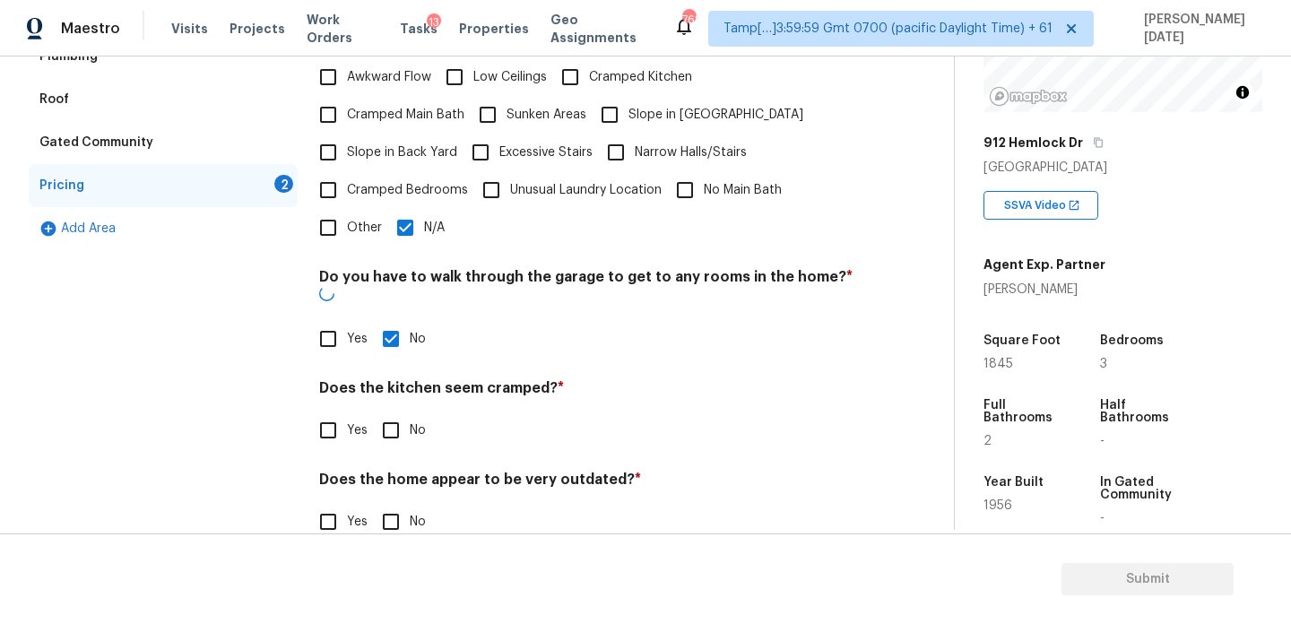
click at [394, 411] on input "No" at bounding box center [391, 430] width 38 height 38
checkbox input "true"
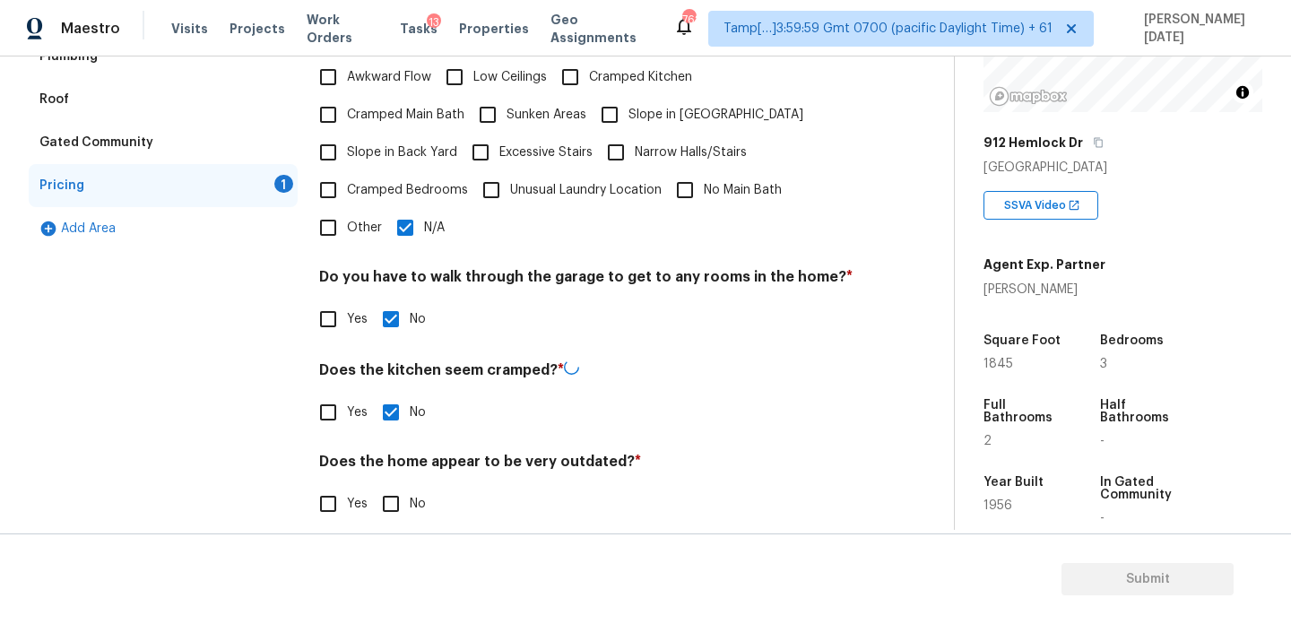
click at [390, 486] on input "No" at bounding box center [391, 504] width 38 height 38
checkbox input "true"
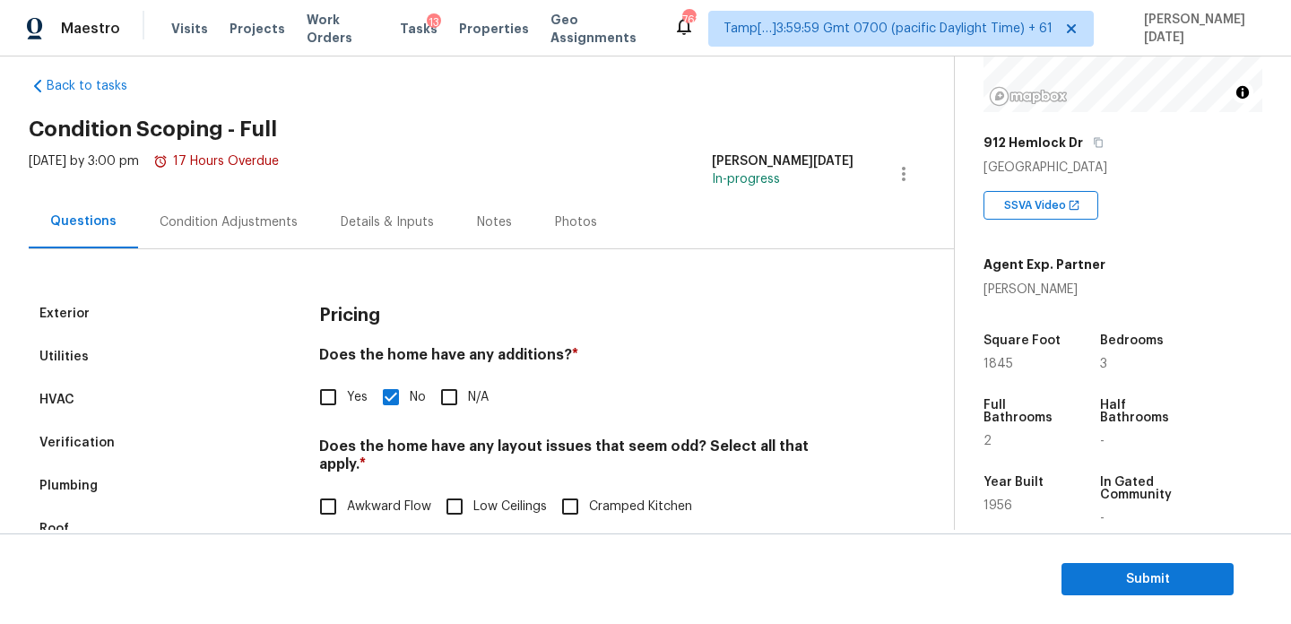
scroll to position [0, 0]
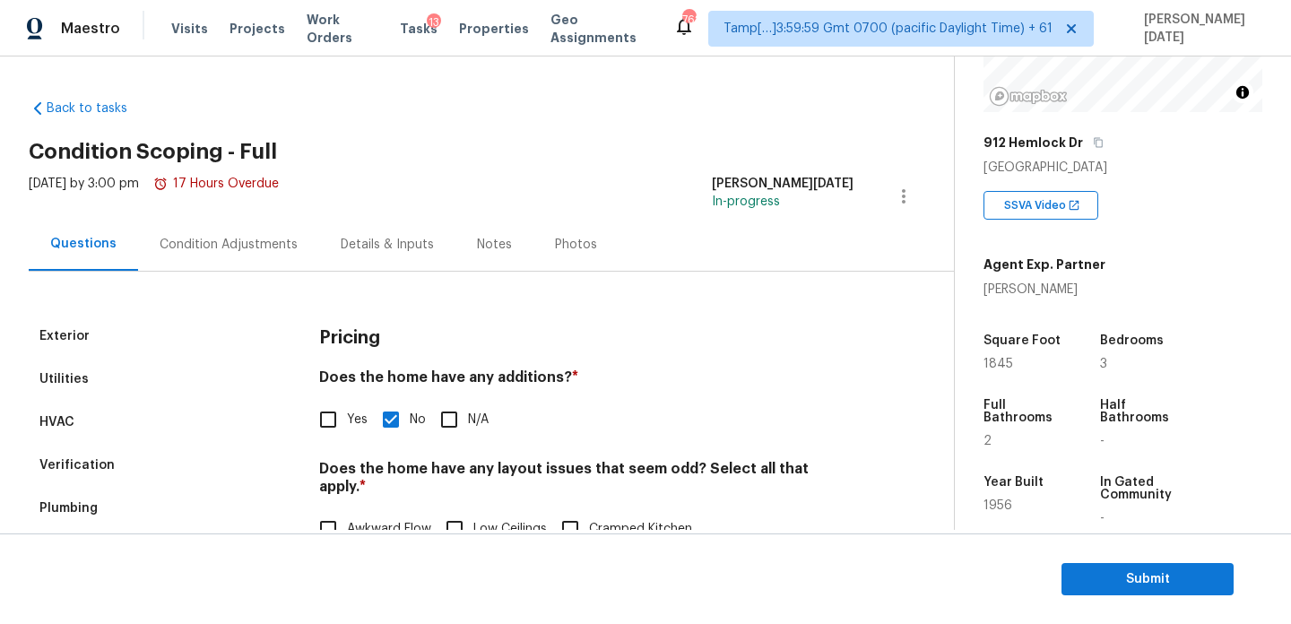
click at [222, 234] on div "Condition Adjustments" at bounding box center [228, 244] width 181 height 53
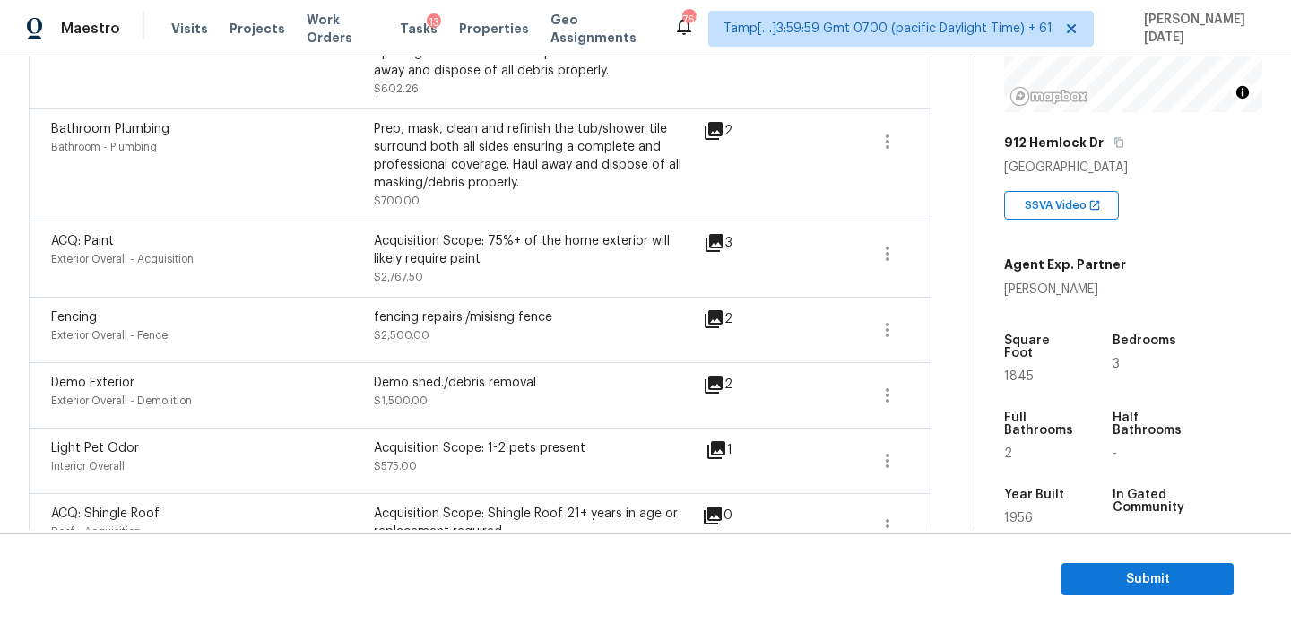
scroll to position [644, 0]
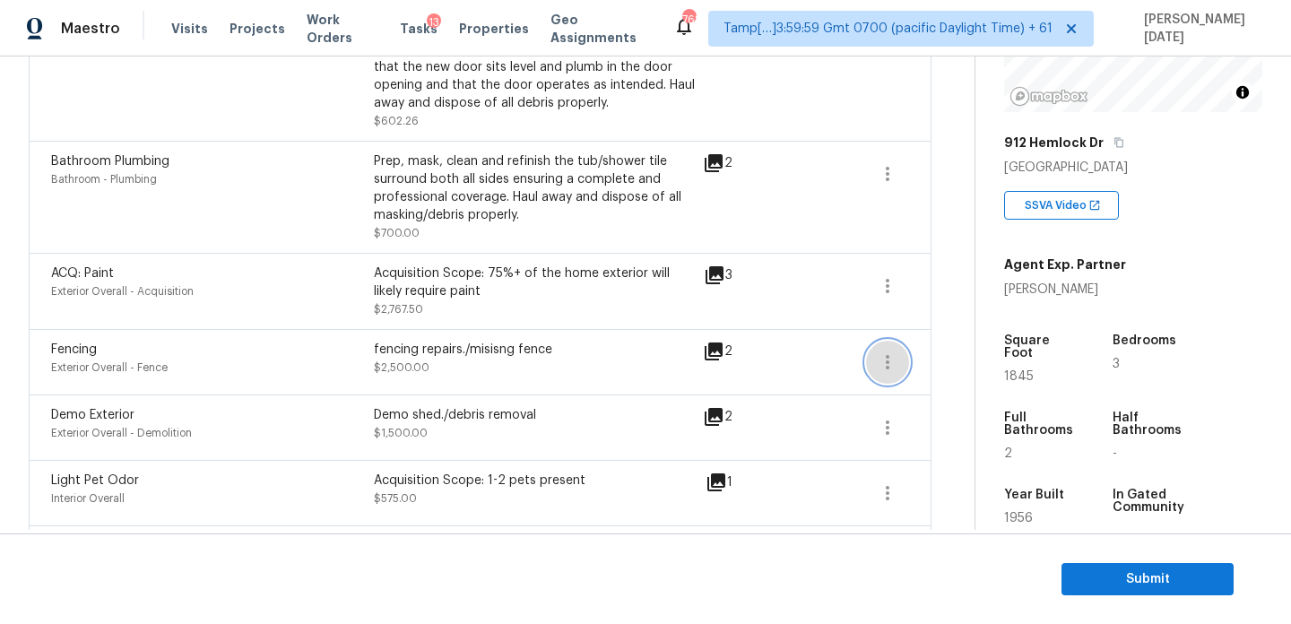
click at [887, 367] on icon "button" at bounding box center [888, 362] width 22 height 22
click at [957, 367] on div "Edit" at bounding box center [988, 360] width 140 height 18
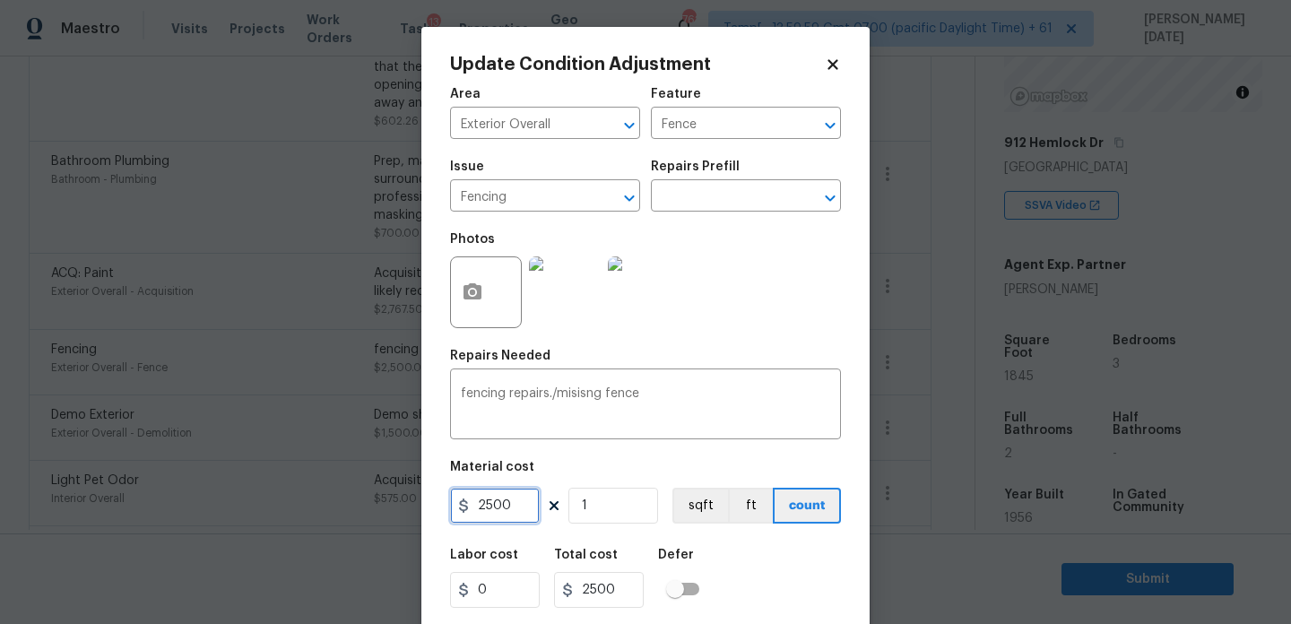
drag, startPoint x: 513, startPoint y: 506, endPoint x: 359, endPoint y: 506, distance: 154.2
click at [359, 506] on div "Update Condition Adjustment Area Exterior Overall ​ Feature Fence ​ Issue Fenci…" at bounding box center [645, 312] width 1291 height 624
type input "3000"
click at [807, 357] on div "Repairs Needed" at bounding box center [645, 361] width 391 height 23
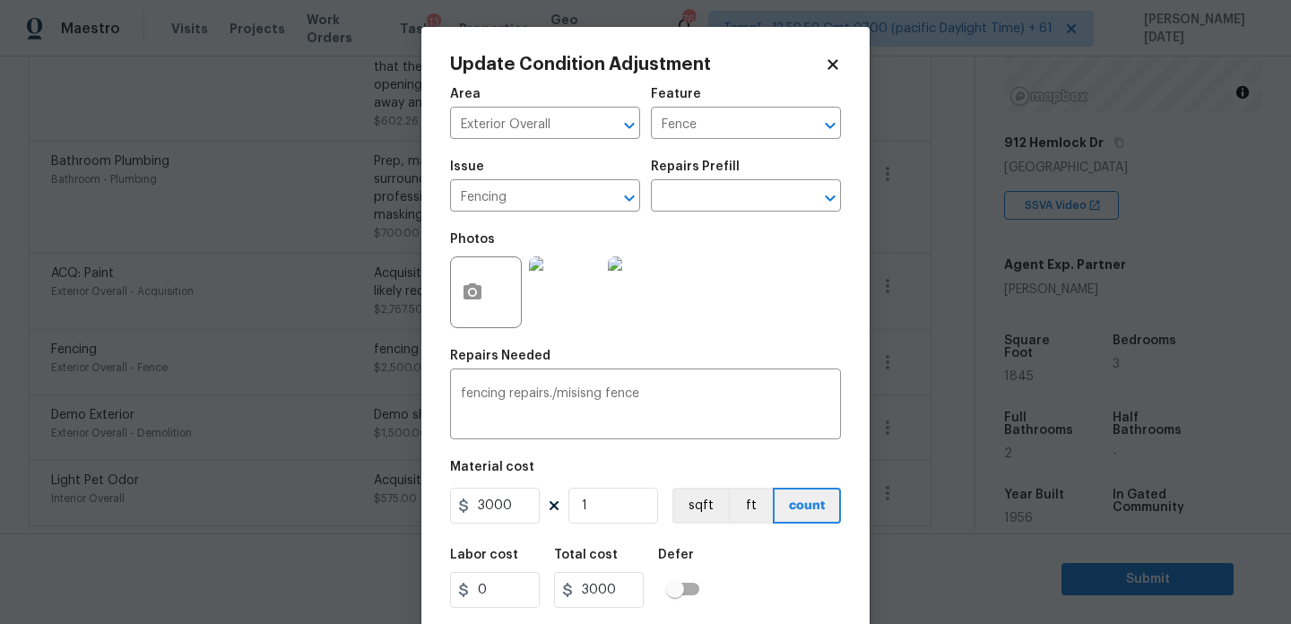
scroll to position [46, 0]
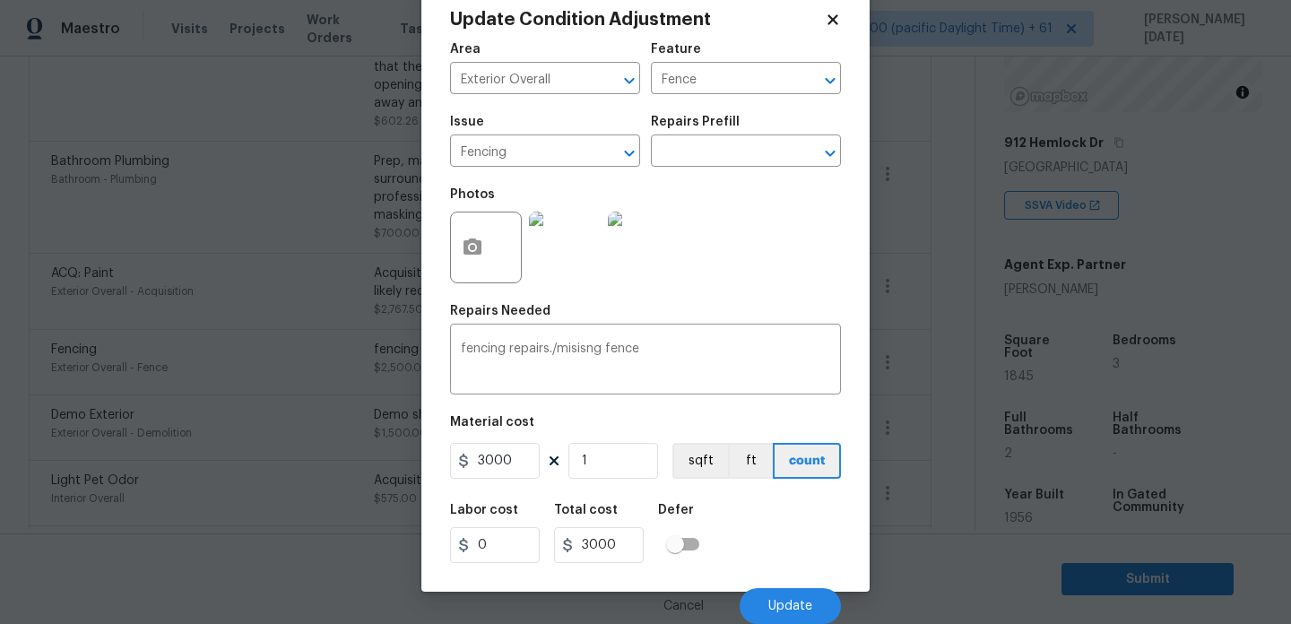
click at [772, 577] on div "Cancel Update" at bounding box center [645, 599] width 391 height 50
click at [774, 605] on span "Update" at bounding box center [790, 606] width 44 height 13
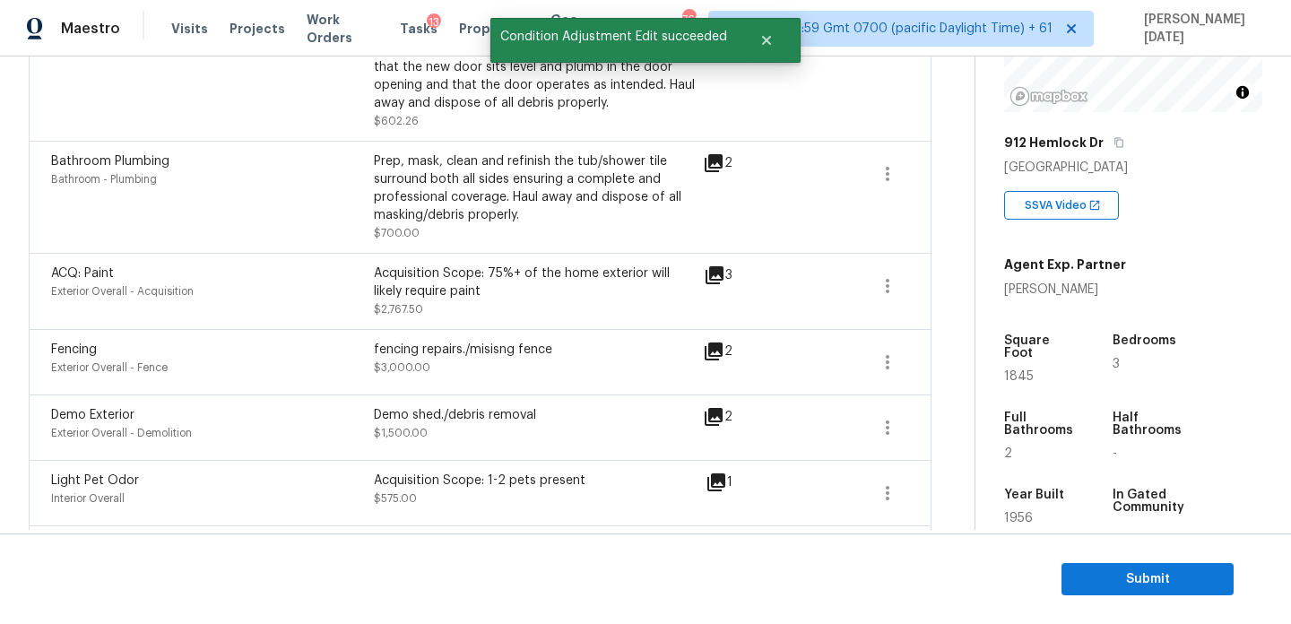
scroll to position [0, 0]
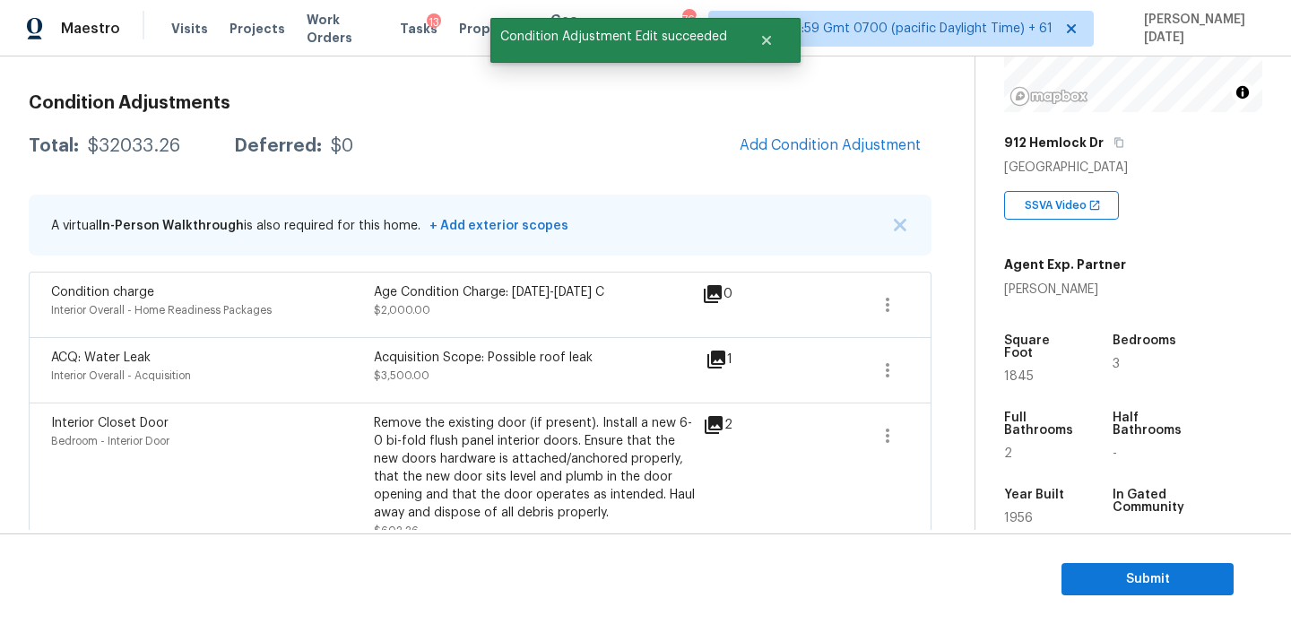
click at [649, 347] on div "ACQ: Water Leak Interior Overall - Acquisition Acquisition Scope: Possible roof…" at bounding box center [480, 369] width 903 height 65
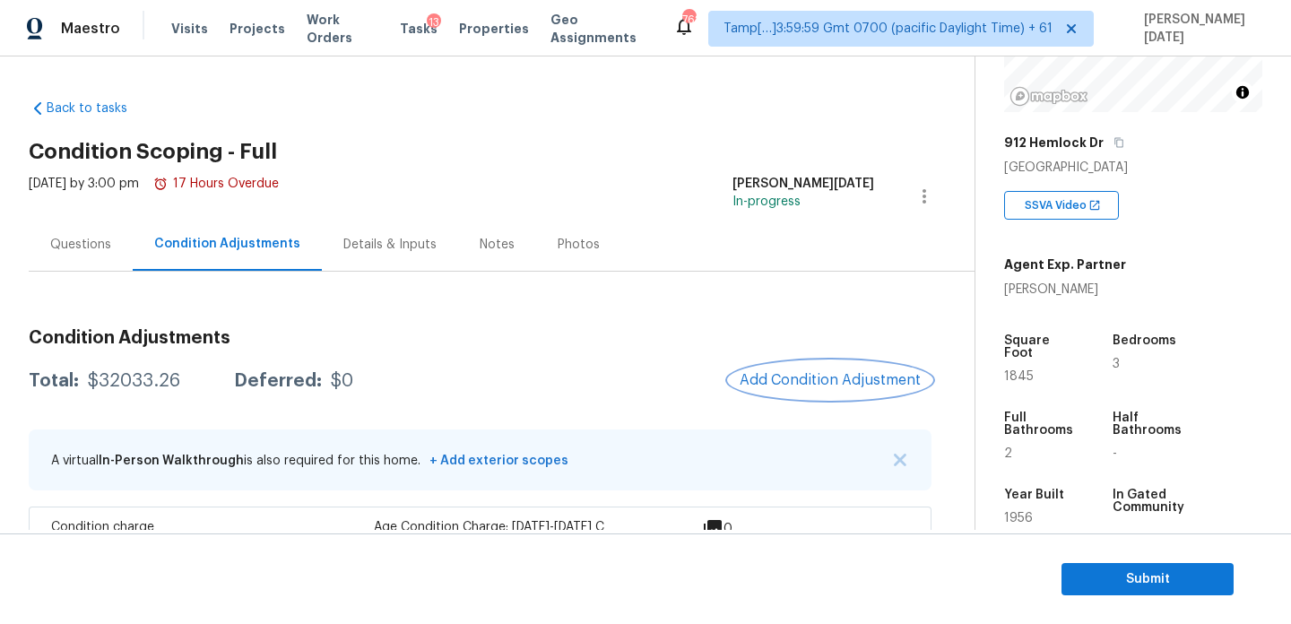
click at [796, 373] on span "Add Condition Adjustment" at bounding box center [829, 380] width 181 height 16
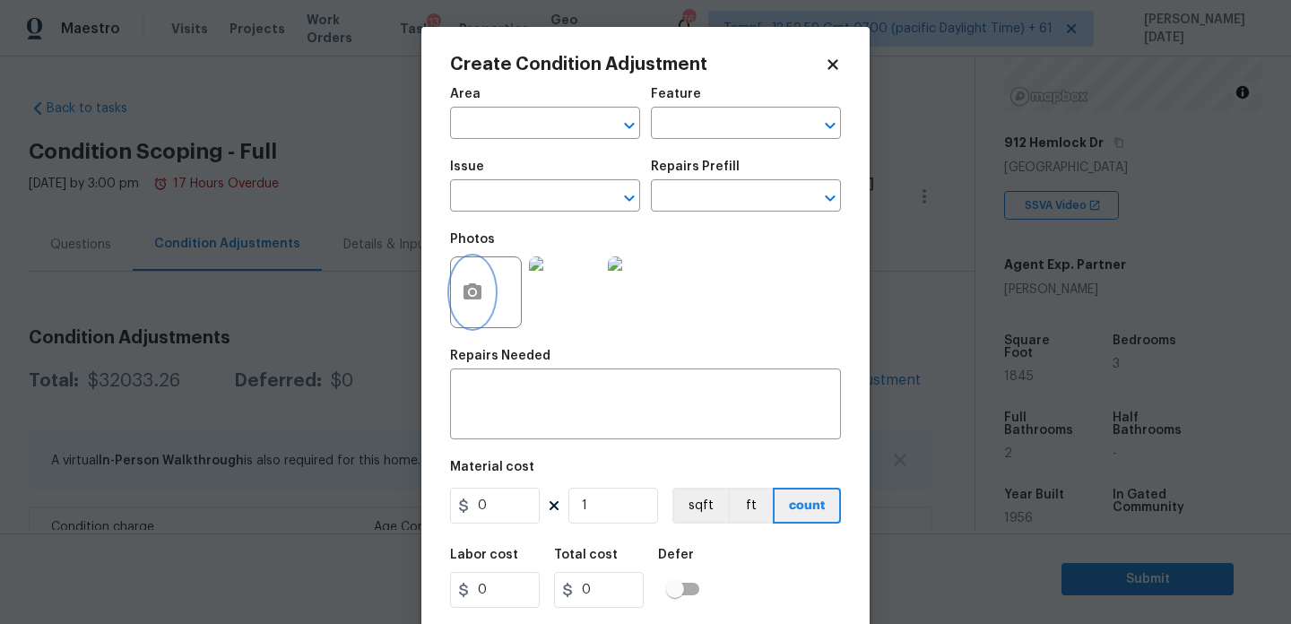
click at [471, 279] on button "button" at bounding box center [472, 292] width 43 height 70
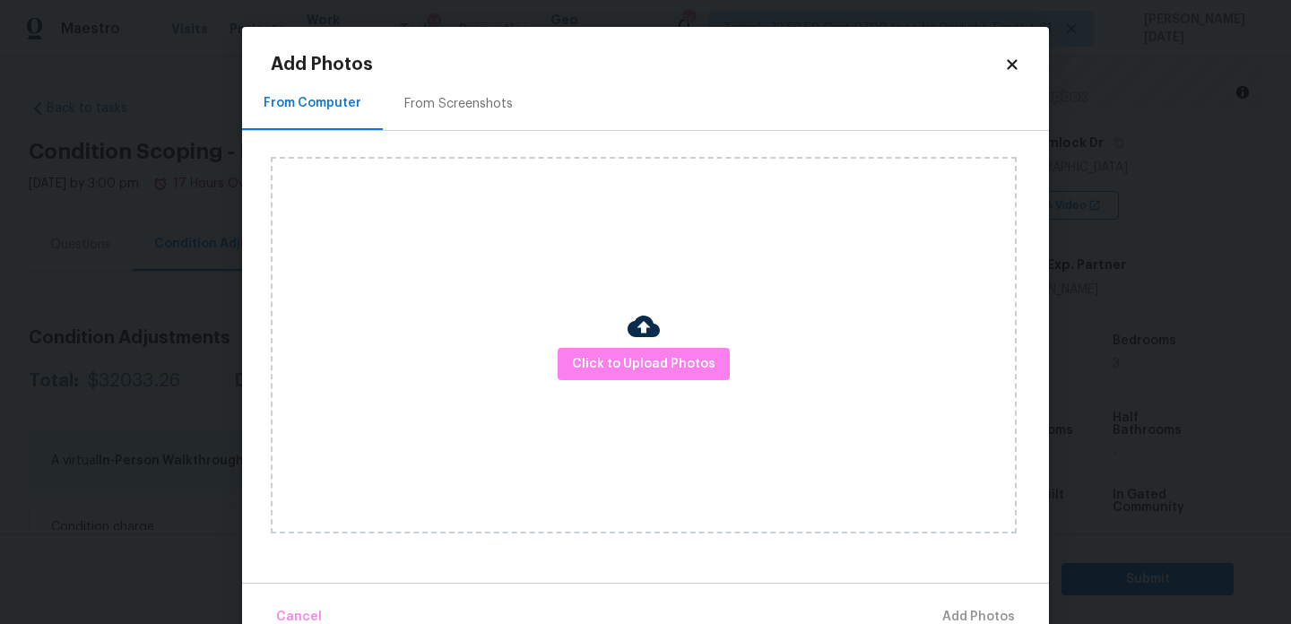
click at [487, 92] on div "From Screenshots" at bounding box center [458, 103] width 151 height 53
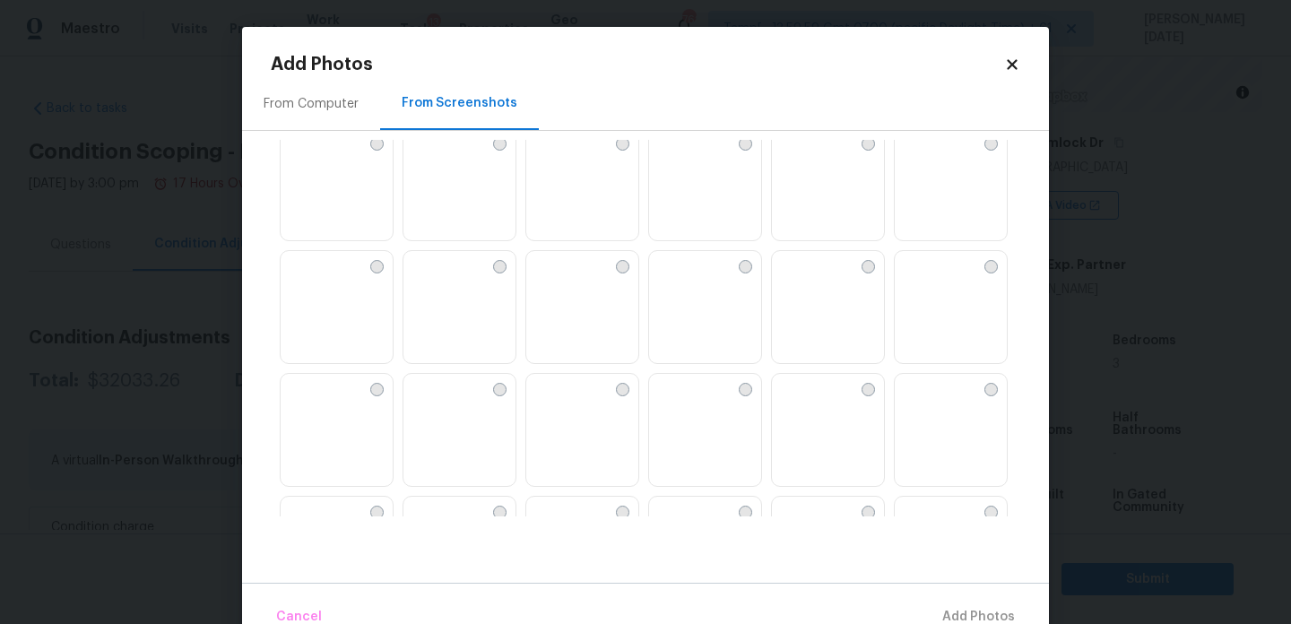
scroll to position [1370, 0]
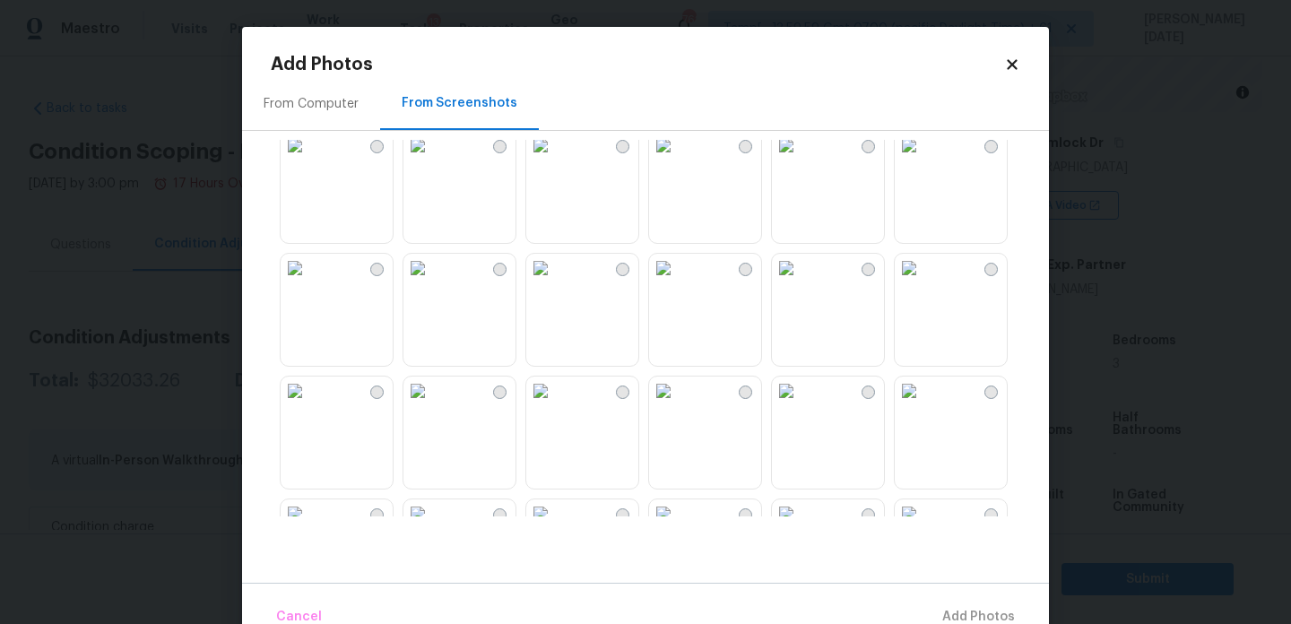
click at [800, 405] on img at bounding box center [786, 390] width 29 height 29
click at [947, 608] on span "Add 1 Photo(s)" at bounding box center [970, 617] width 89 height 22
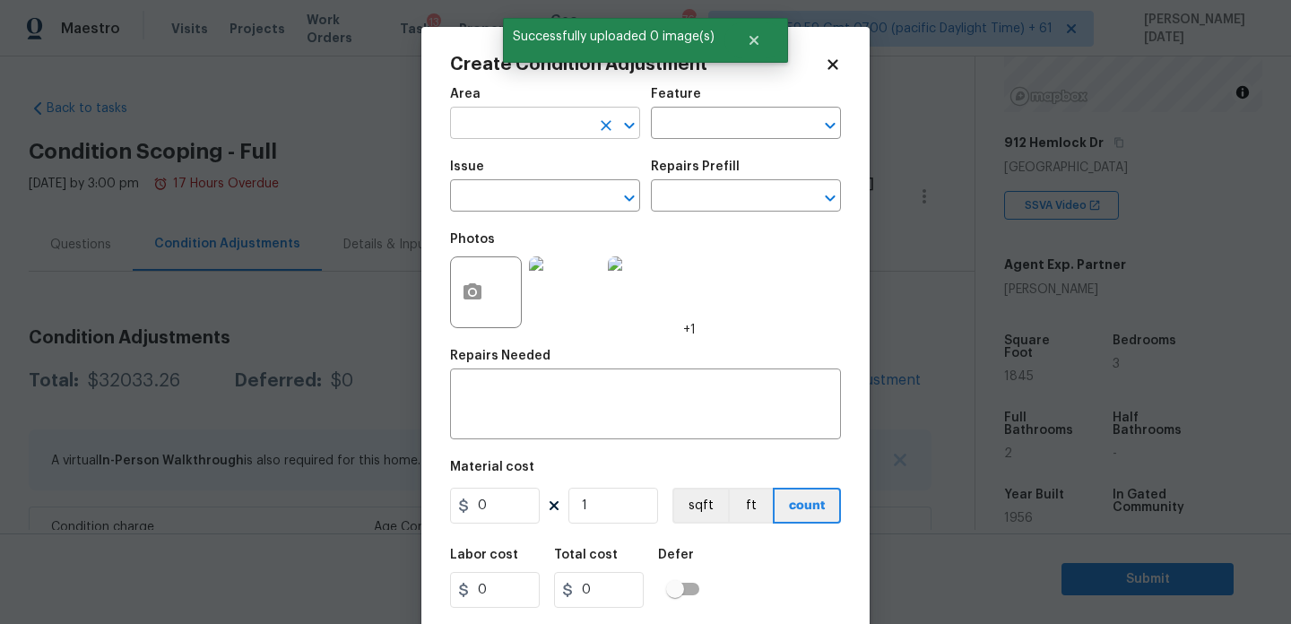
click at [476, 120] on input "text" at bounding box center [520, 125] width 140 height 28
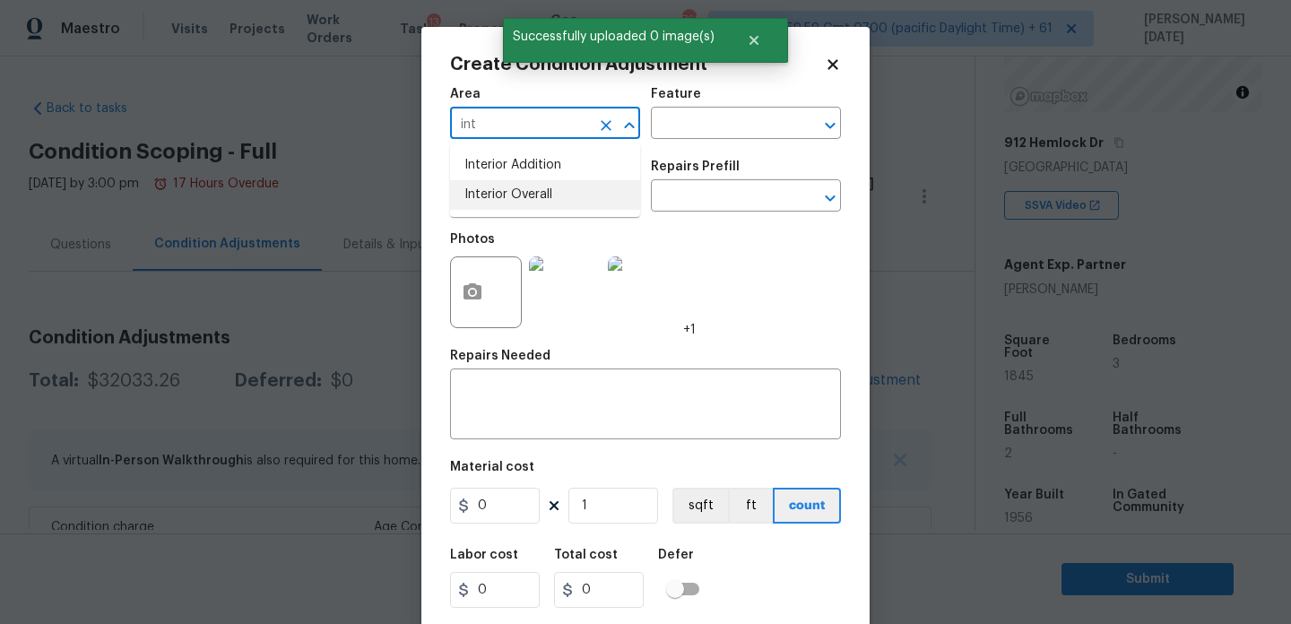
click at [504, 199] on li "Interior Overall" at bounding box center [545, 195] width 190 height 30
type input "Interior Overall"
click at [504, 199] on input "text" at bounding box center [520, 198] width 140 height 28
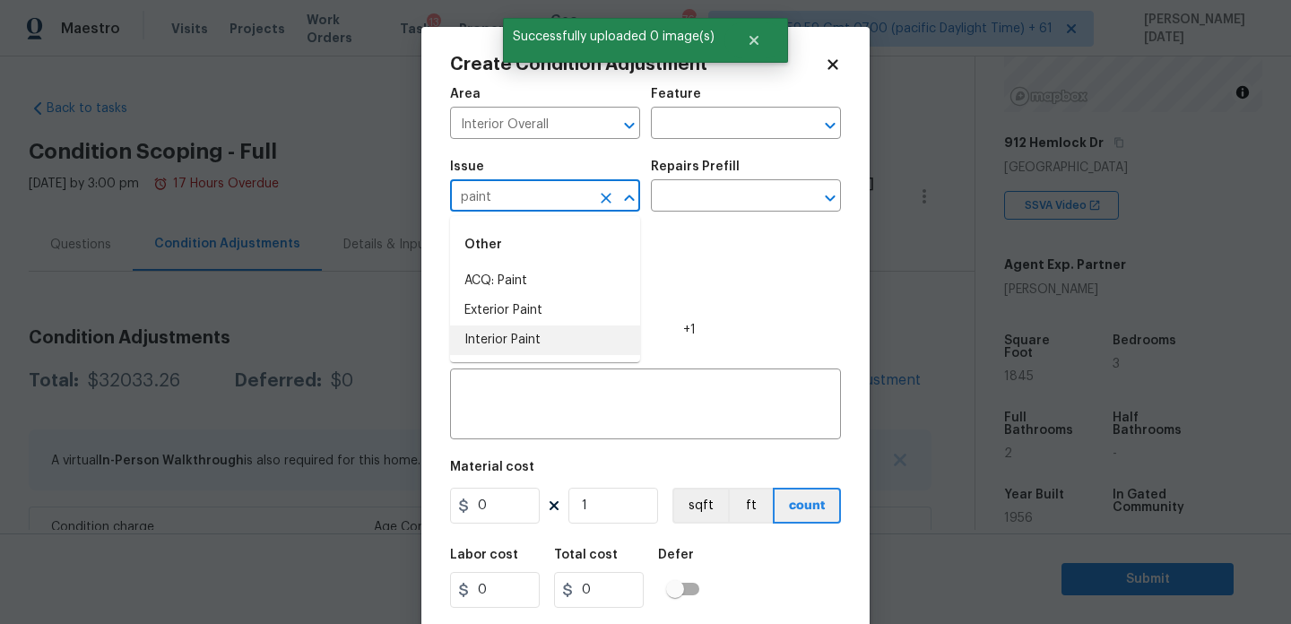
click at [520, 334] on li "Interior Paint" at bounding box center [545, 340] width 190 height 30
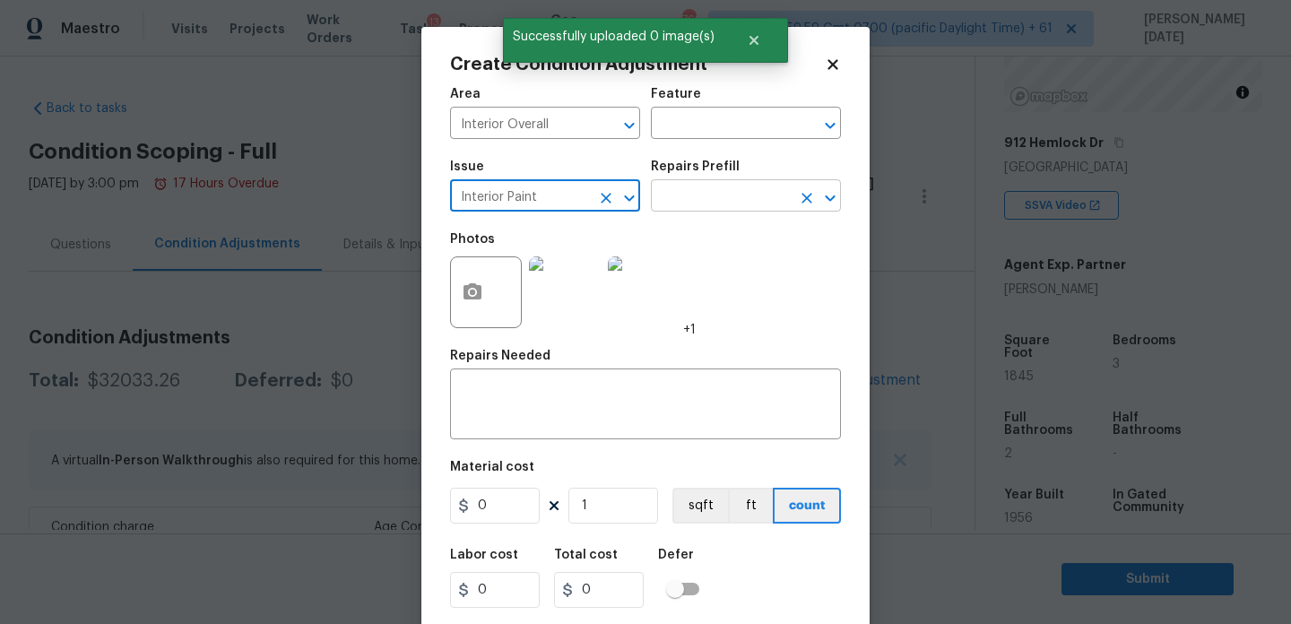
type input "Interior Paint"
click at [737, 204] on input "text" at bounding box center [721, 198] width 140 height 28
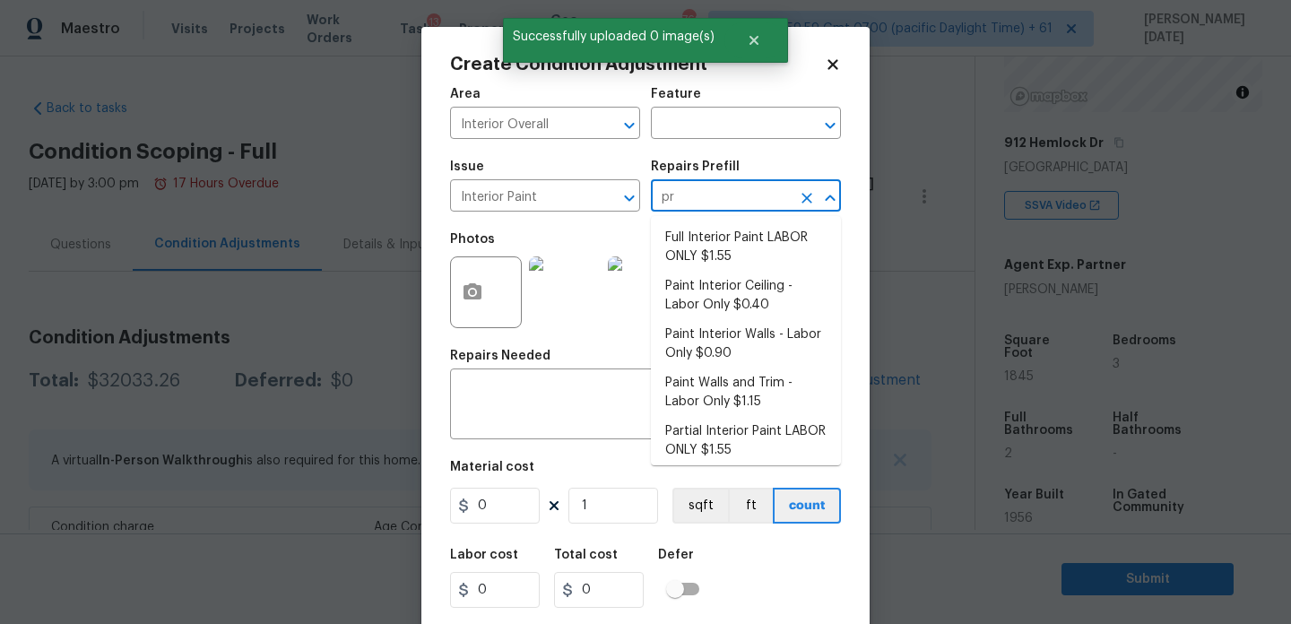
type input "pri"
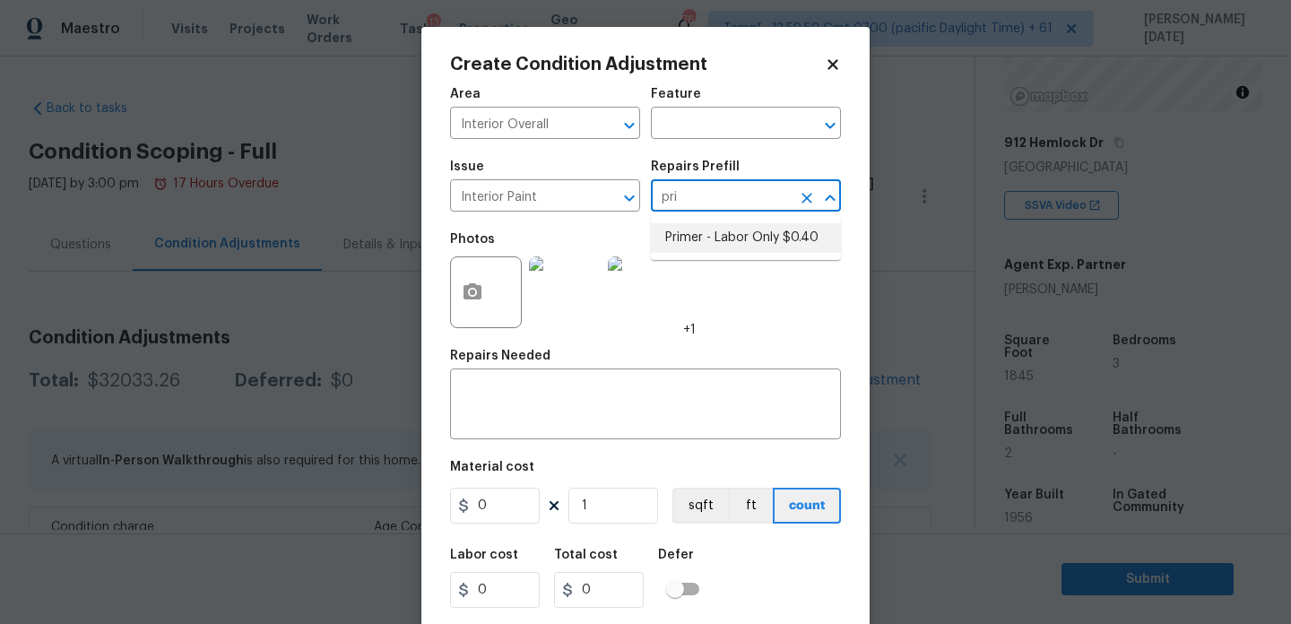
click at [750, 232] on li "Primer - Labor Only $0.40" at bounding box center [746, 238] width 190 height 30
type input "Overall Paint"
type textarea "Interior primer - PRIMER PROVIDED BY OPENDOOR - All nails, screws, drywall anch…"
type input "0.4"
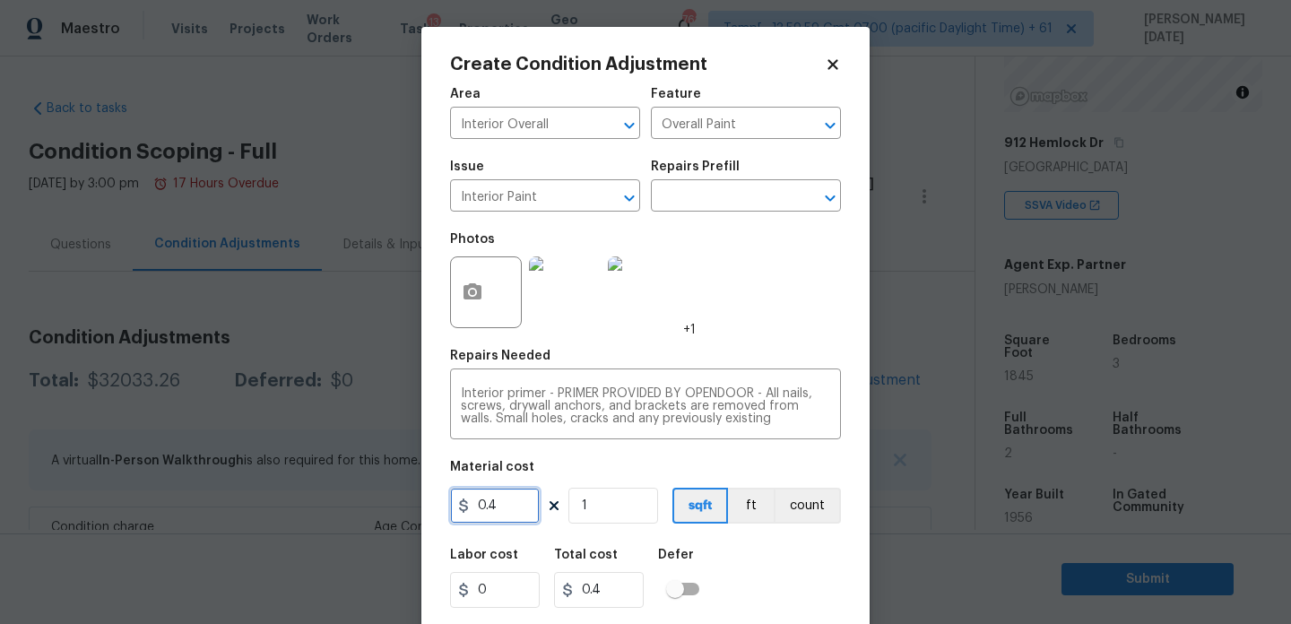
drag, startPoint x: 507, startPoint y: 518, endPoint x: 346, endPoint y: 503, distance: 162.1
click at [346, 503] on div "Create Condition Adjustment Area Interior Overall ​ Feature Overall Paint ​ Iss…" at bounding box center [645, 312] width 1291 height 624
type input "500"
click at [768, 316] on div "Photos +1" at bounding box center [645, 280] width 391 height 117
type input "500"
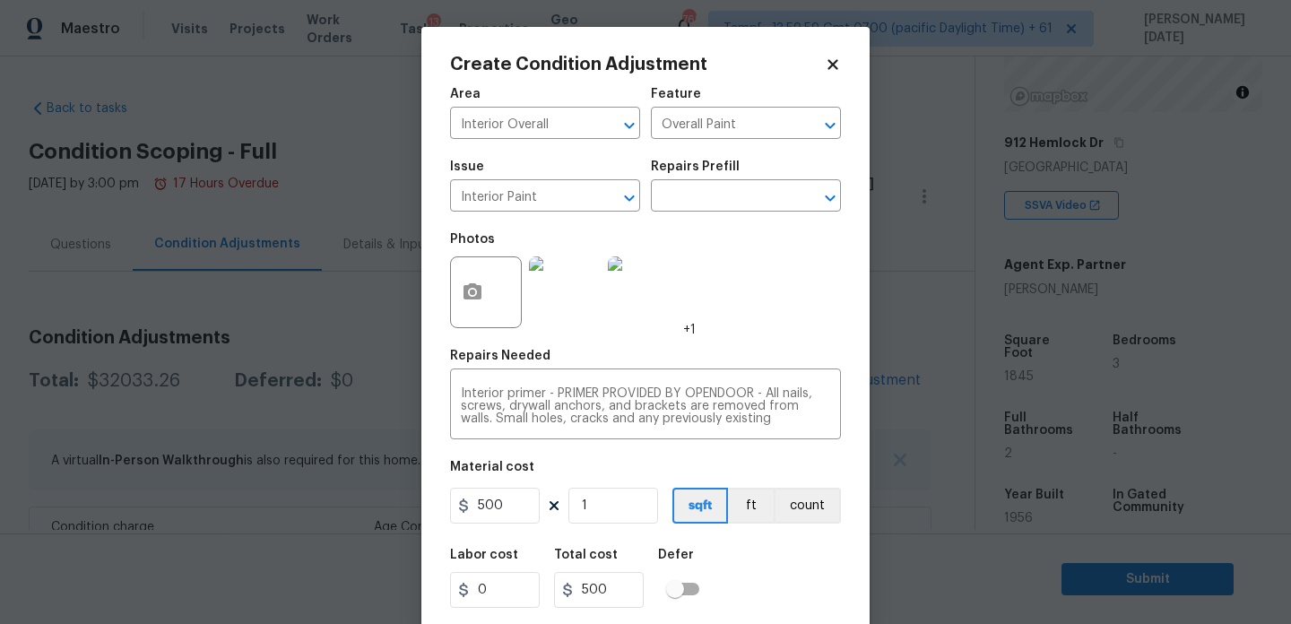
scroll to position [46, 0]
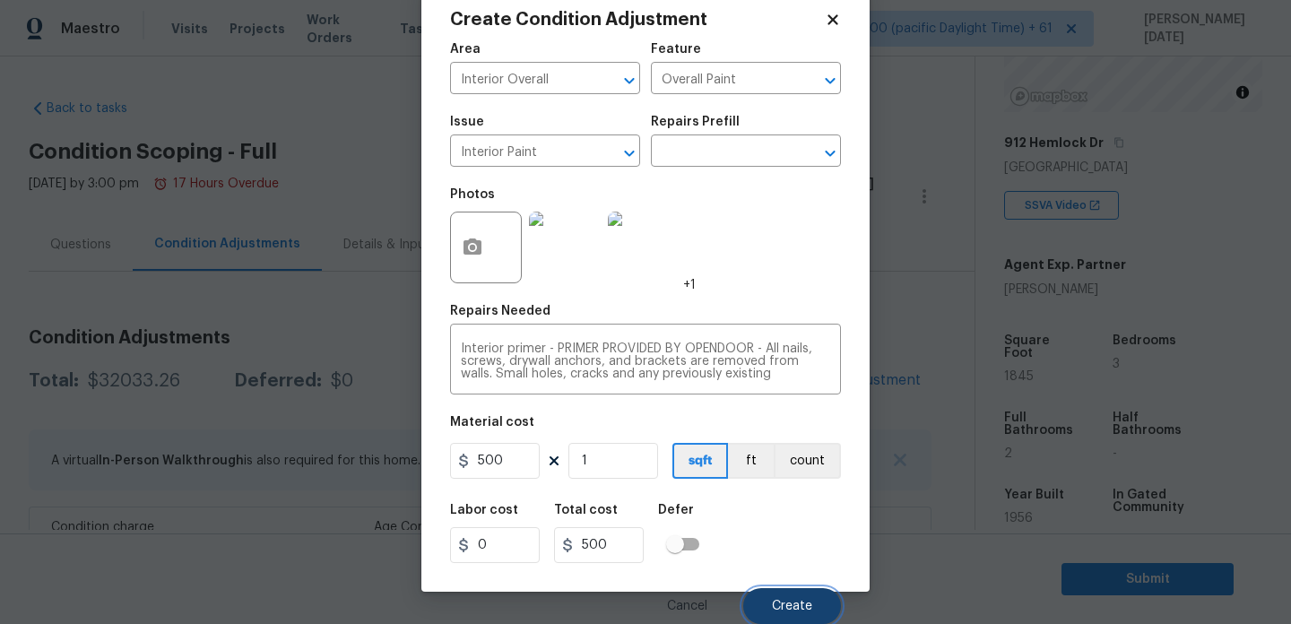
click at [786, 611] on span "Create" at bounding box center [792, 606] width 40 height 13
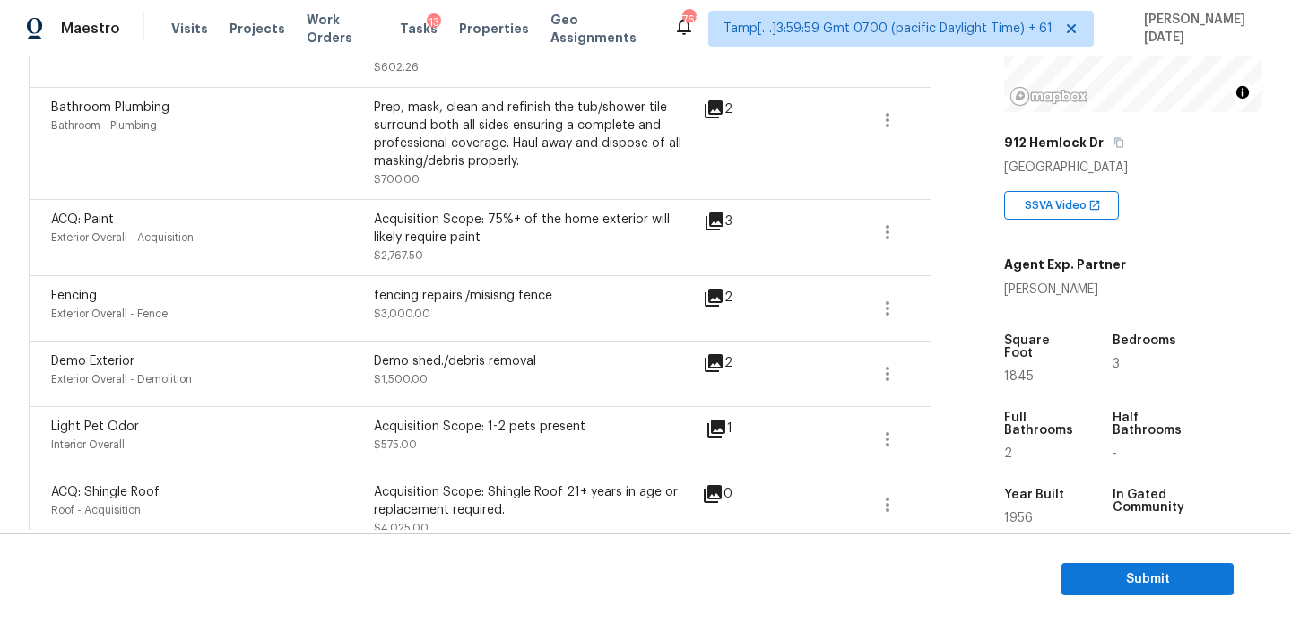
scroll to position [865, 0]
click at [506, 297] on div "fencing repairs./misisng fence" at bounding box center [535, 295] width 323 height 18
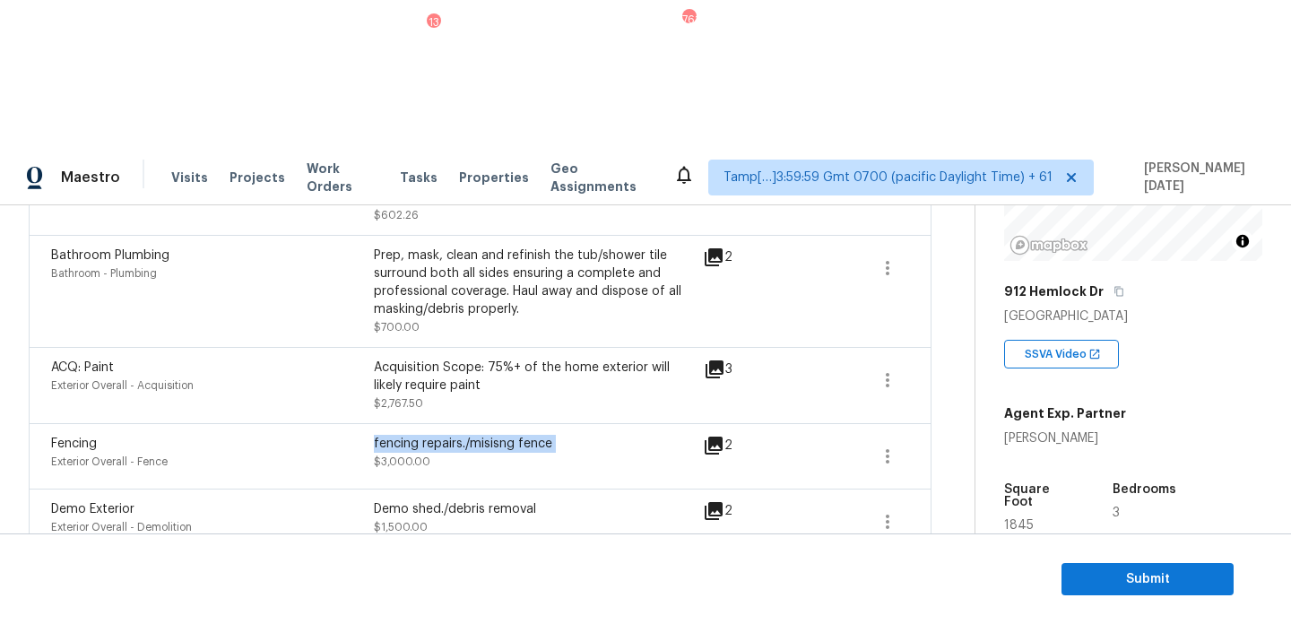
copy div "fencing repairs./misisng fence"
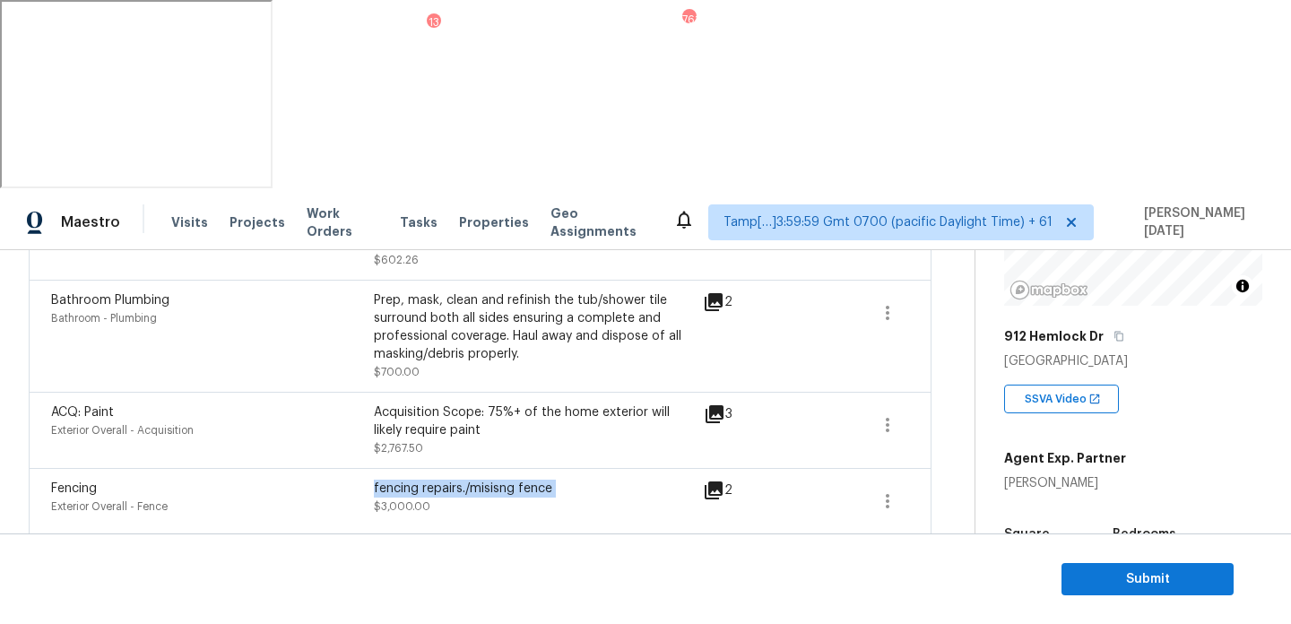
scroll to position [1063, 0]
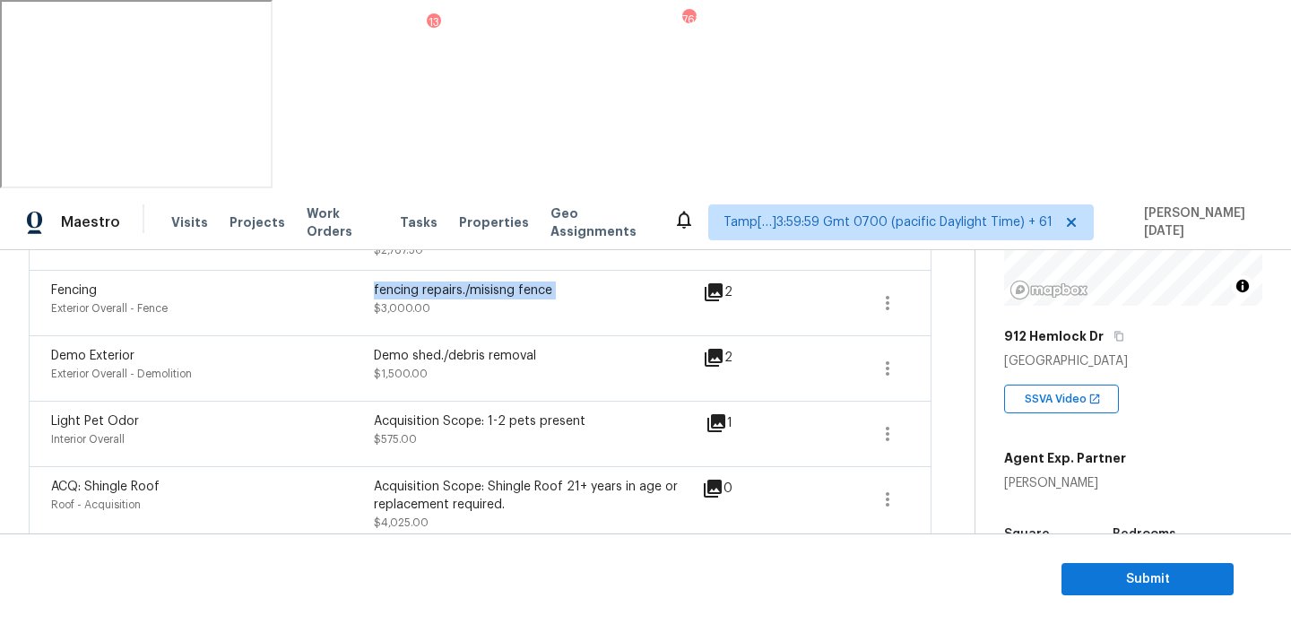
click at [800, 554] on span at bounding box center [824, 575] width 69 height 43
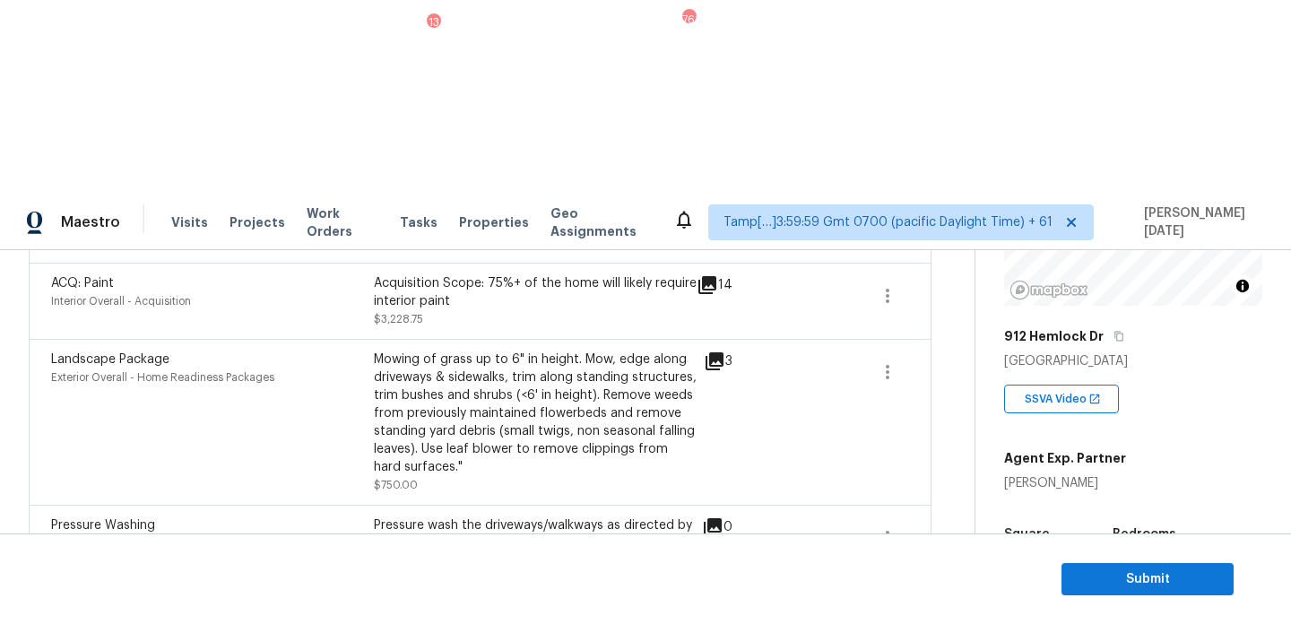
scroll to position [1507, 0]
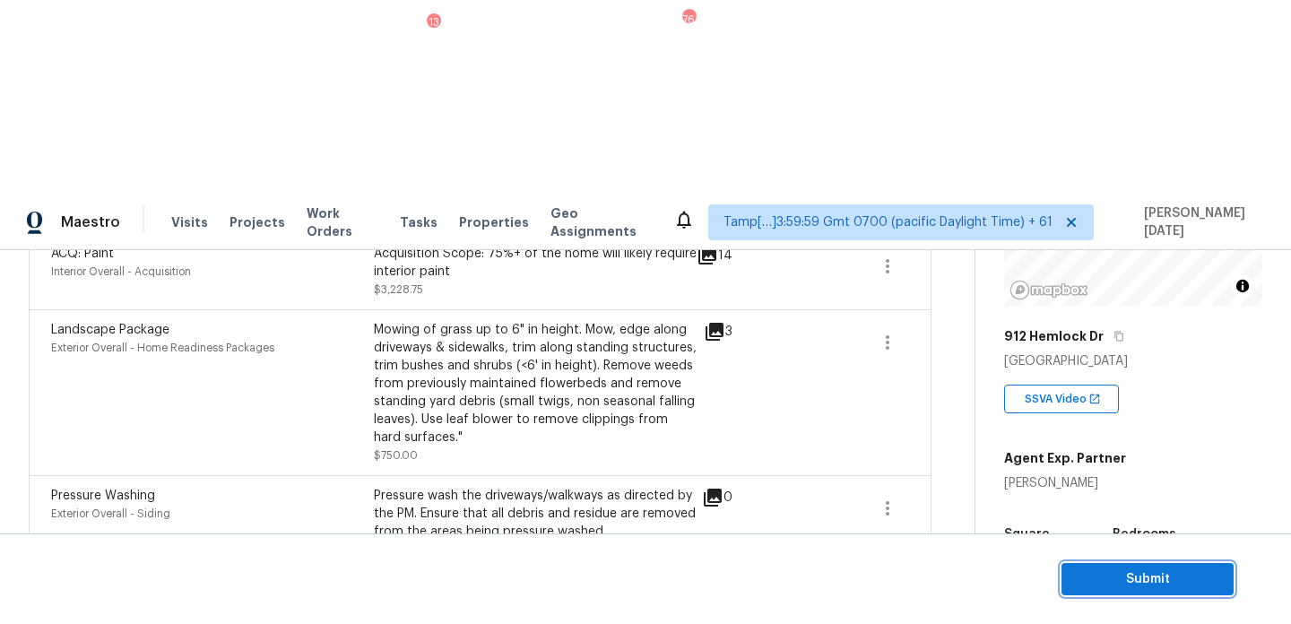
click at [1080, 570] on span "Submit" at bounding box center [1147, 579] width 143 height 22
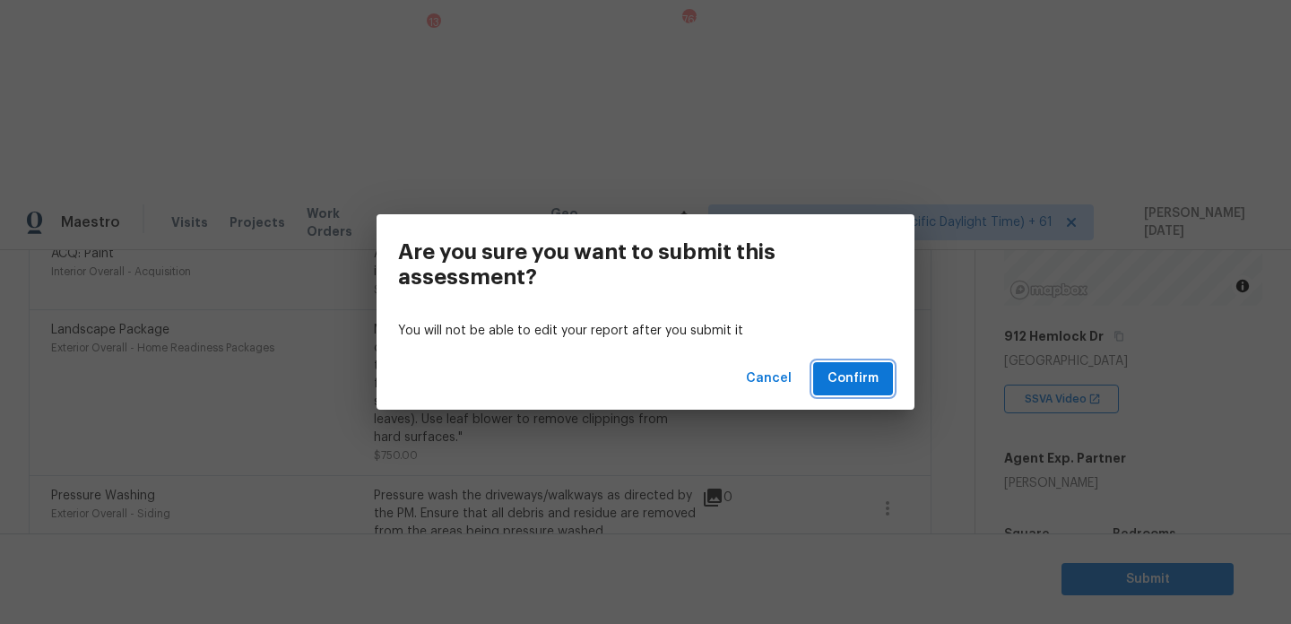
click at [860, 370] on span "Confirm" at bounding box center [852, 379] width 51 height 22
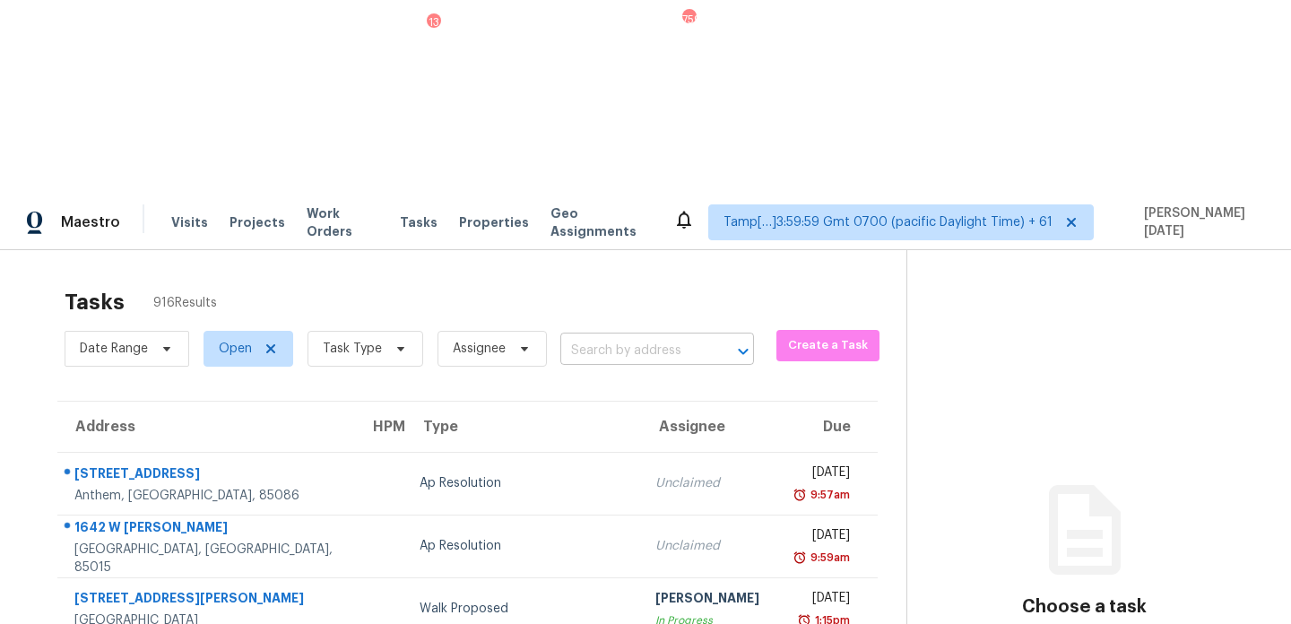
click at [608, 337] on input "text" at bounding box center [631, 351] width 143 height 28
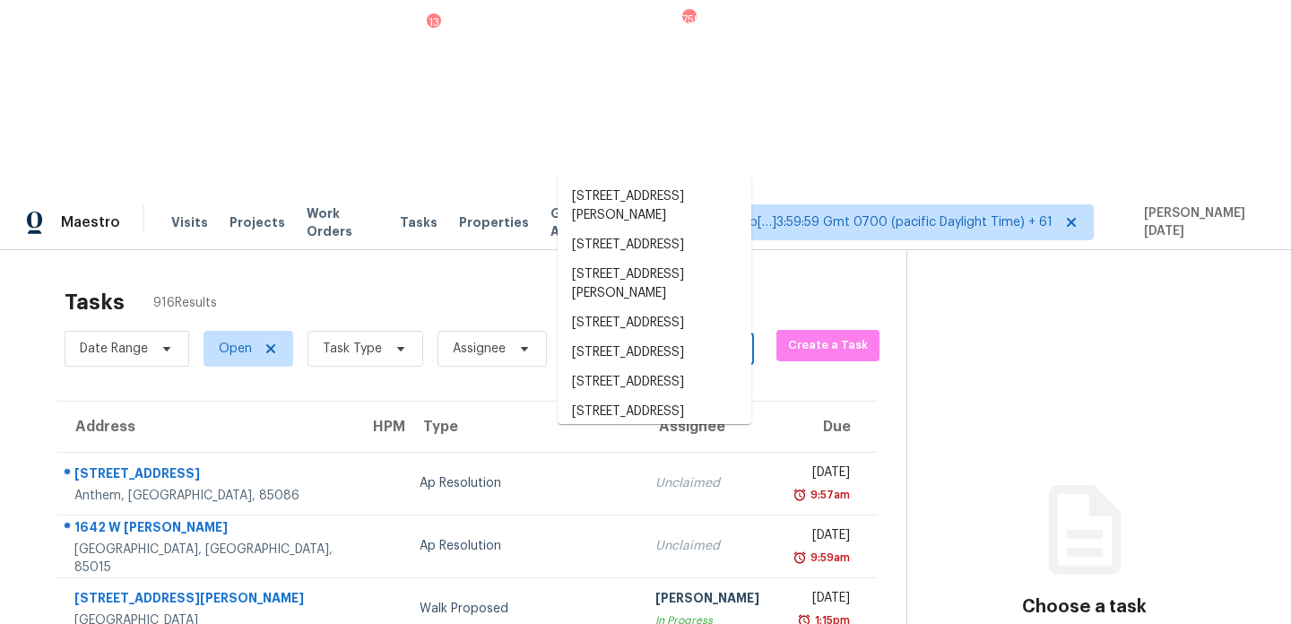
click at [608, 337] on input "text" at bounding box center [631, 351] width 143 height 28
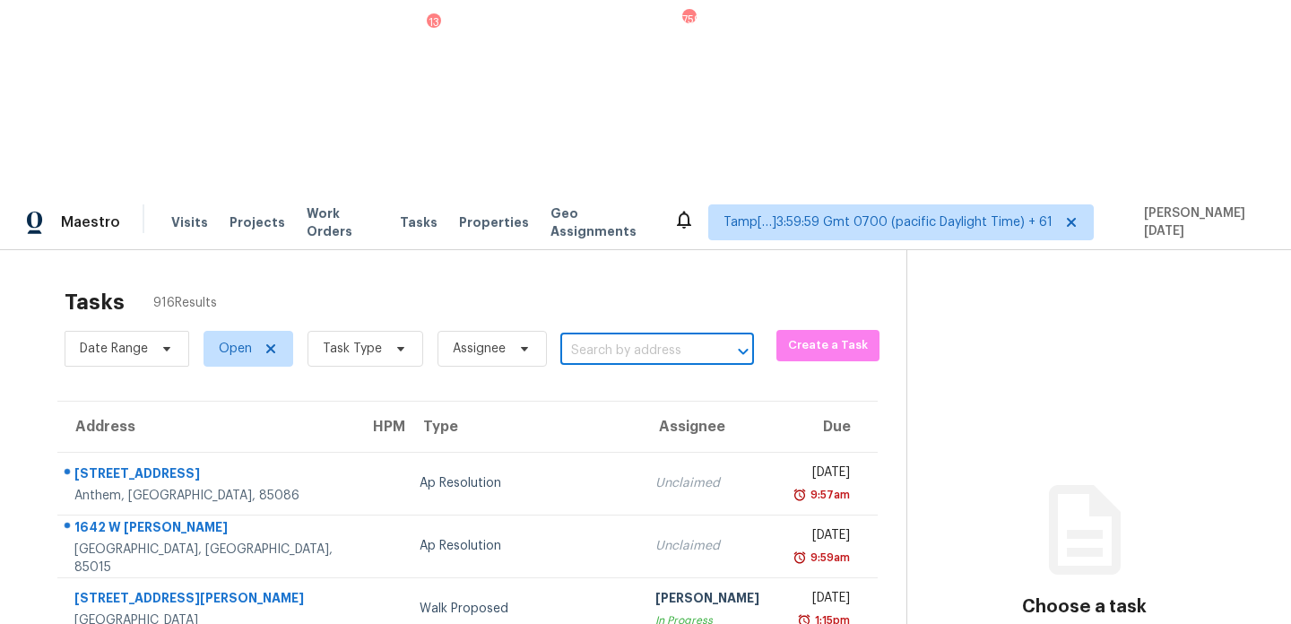
paste input "3767 Burel Mill Dr Buford, GA, 30519"
type input "3767 Burel Mill Dr Buford, GA, 30519"
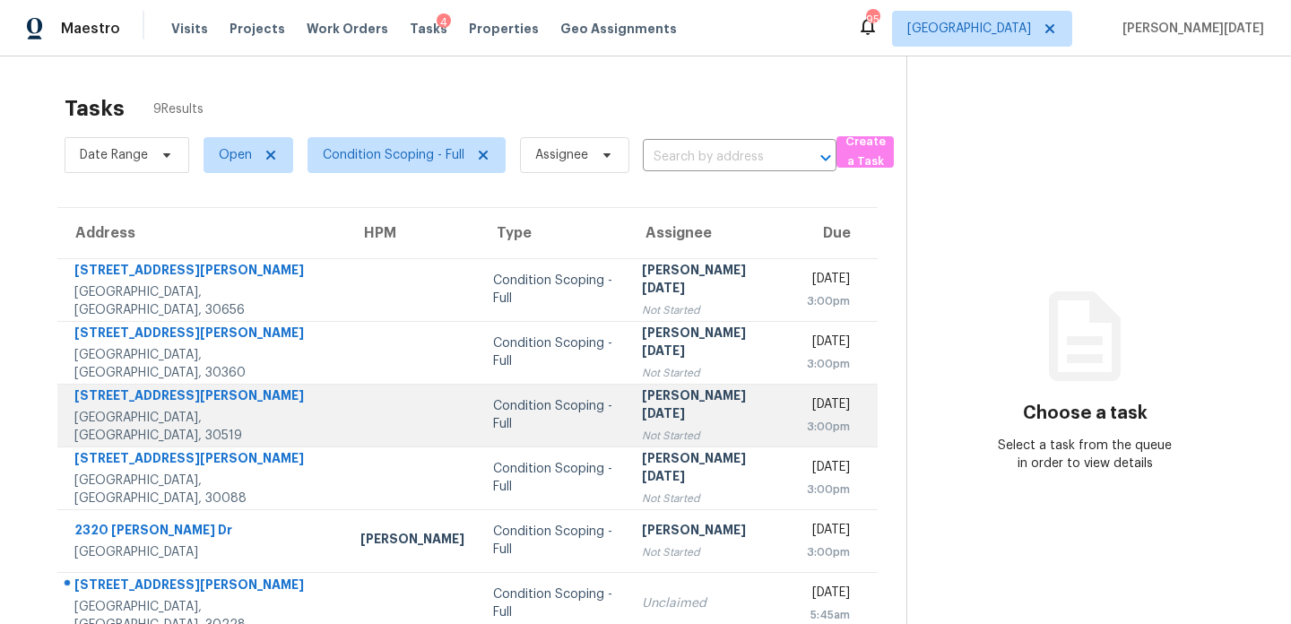
click at [553, 418] on div "Condition Scoping - Full" at bounding box center [553, 415] width 120 height 36
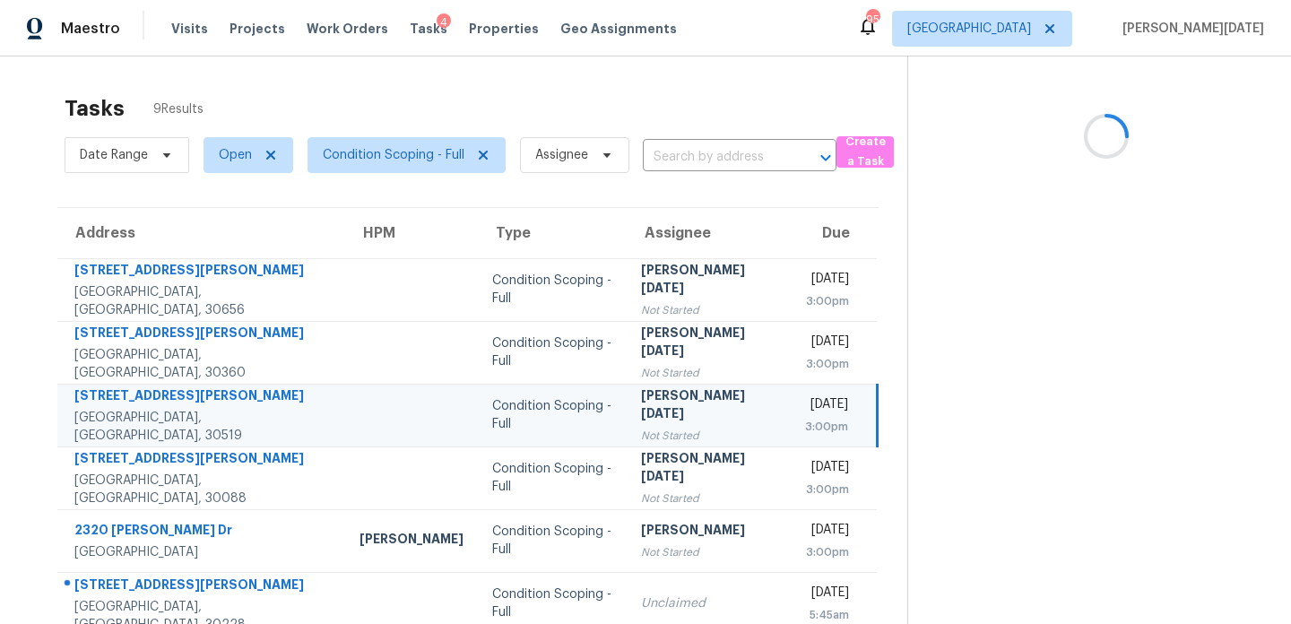
click at [570, 420] on td "Condition Scoping - Full" at bounding box center [552, 415] width 148 height 63
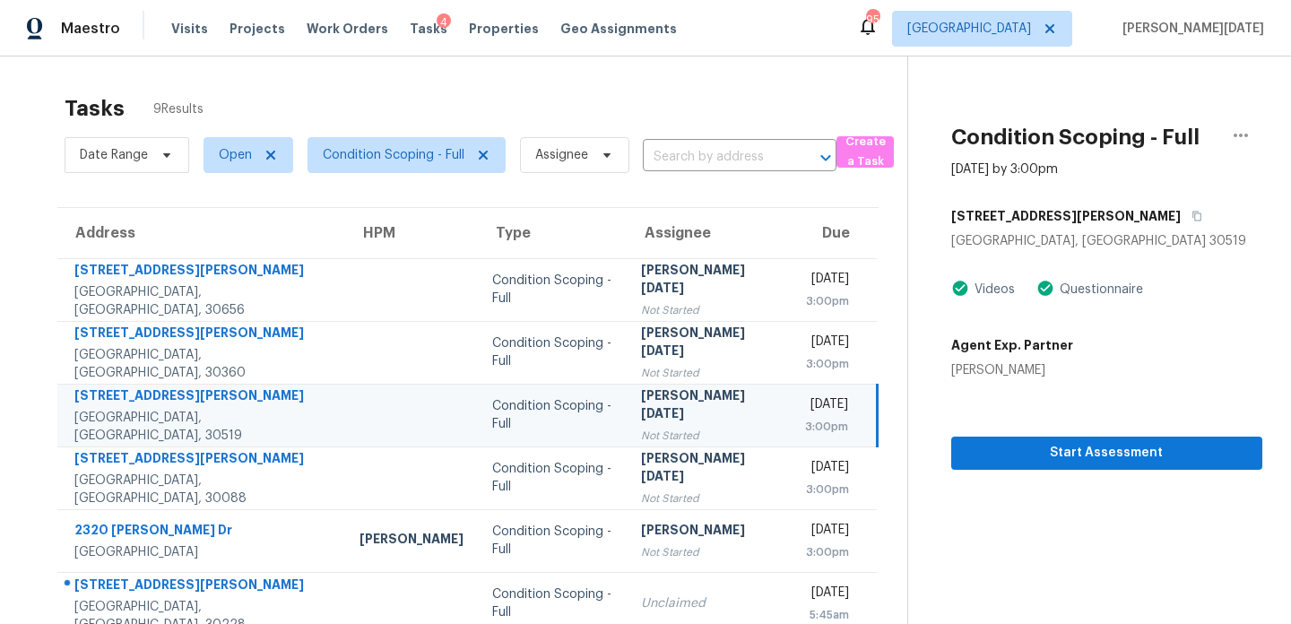
click at [669, 427] on div "Not Started" at bounding box center [708, 436] width 135 height 18
click at [1001, 454] on span "Start Assessment" at bounding box center [1106, 453] width 282 height 22
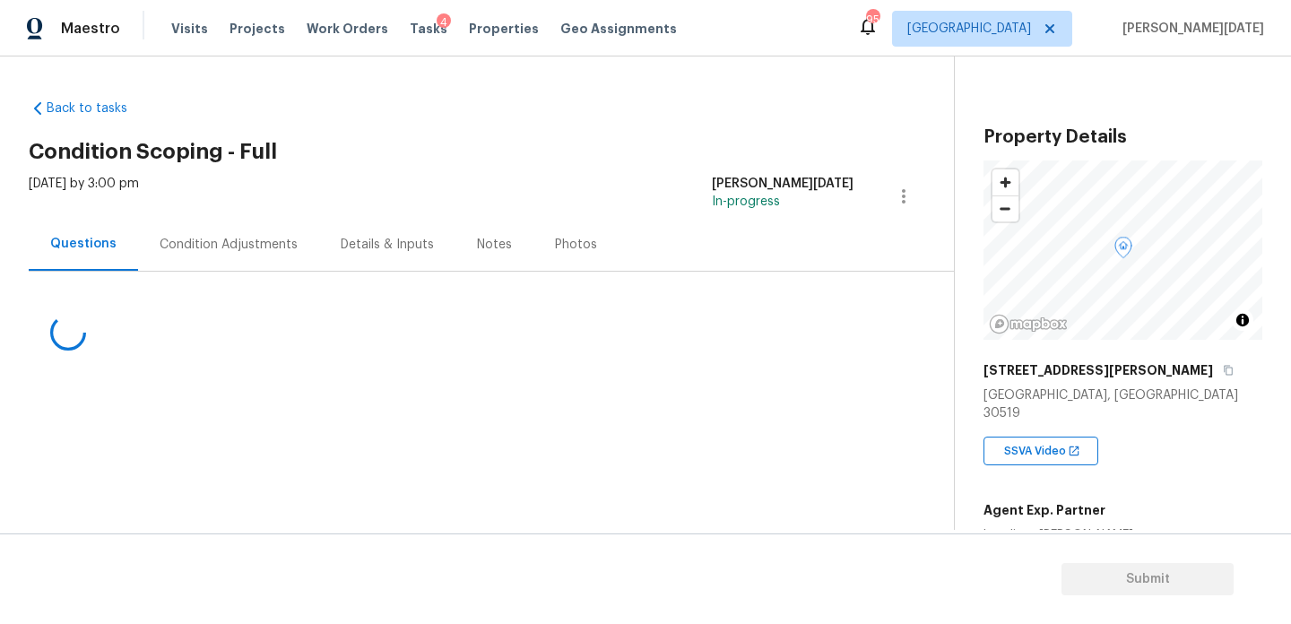
click at [263, 242] on div "Condition Adjustments" at bounding box center [229, 245] width 138 height 18
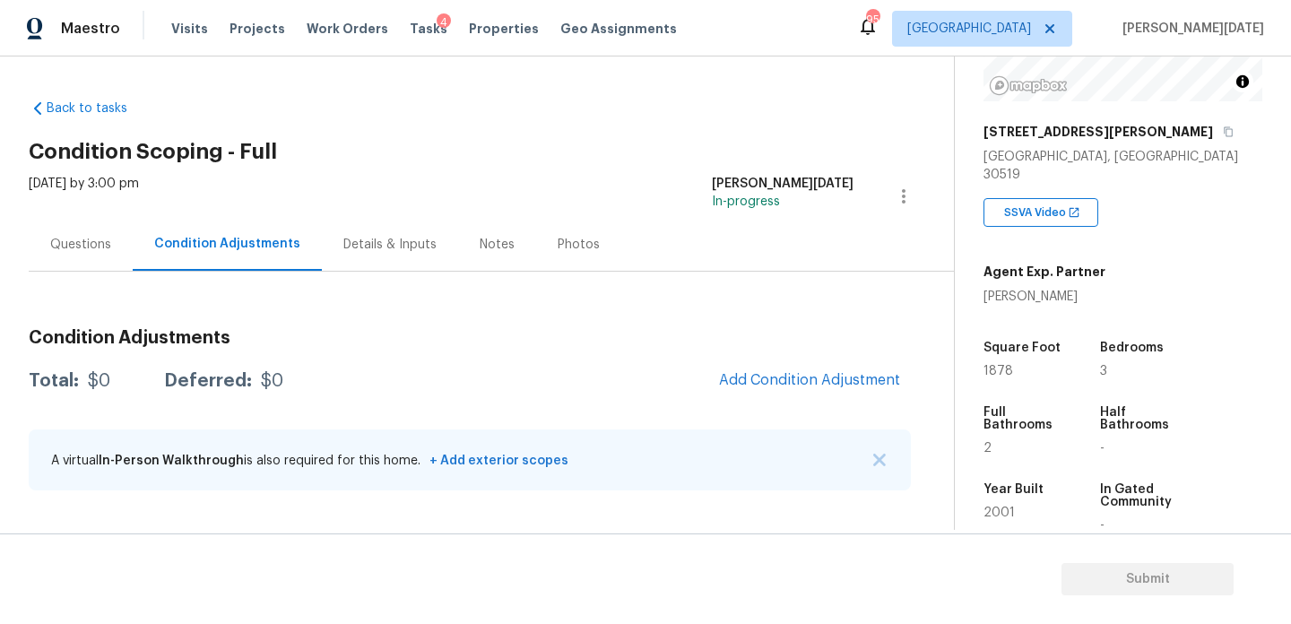
scroll to position [266, 0]
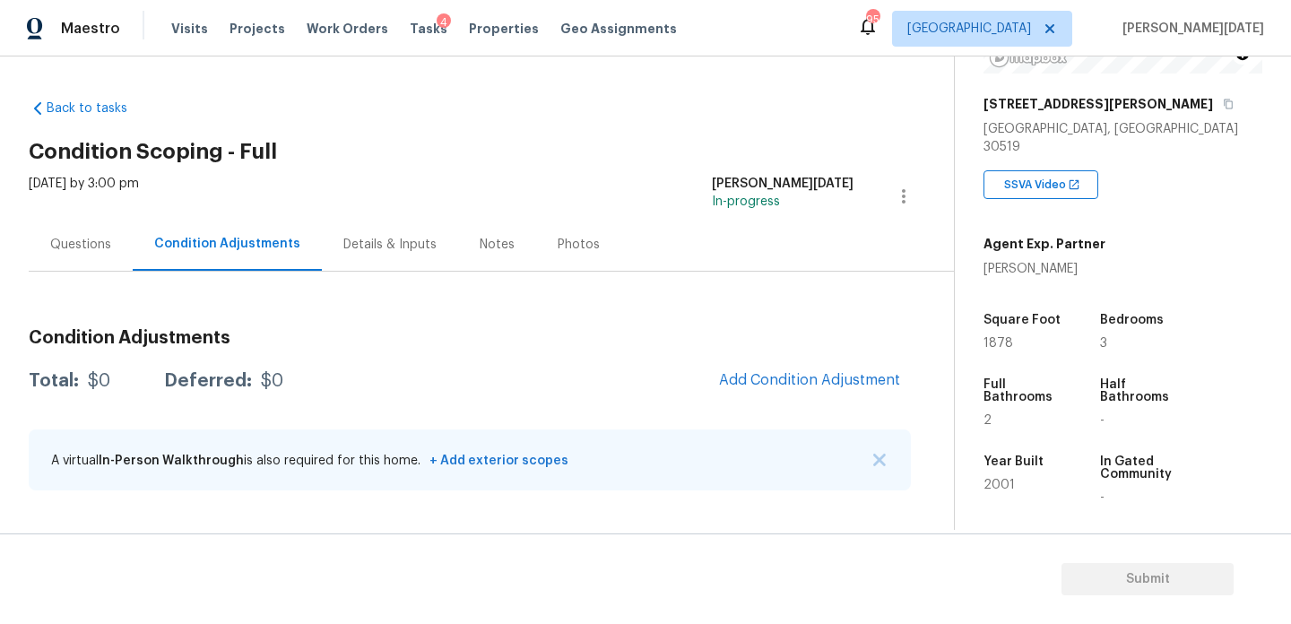
click at [995, 337] on span "1878" at bounding box center [998, 343] width 30 height 13
copy span "1878"
click at [780, 357] on div "Condition Adjustments Total: $0 Deferred: $0 Add Condition Adjustment A virtual…" at bounding box center [470, 411] width 882 height 192
click at [779, 367] on button "Add Condition Adjustment" at bounding box center [809, 380] width 203 height 38
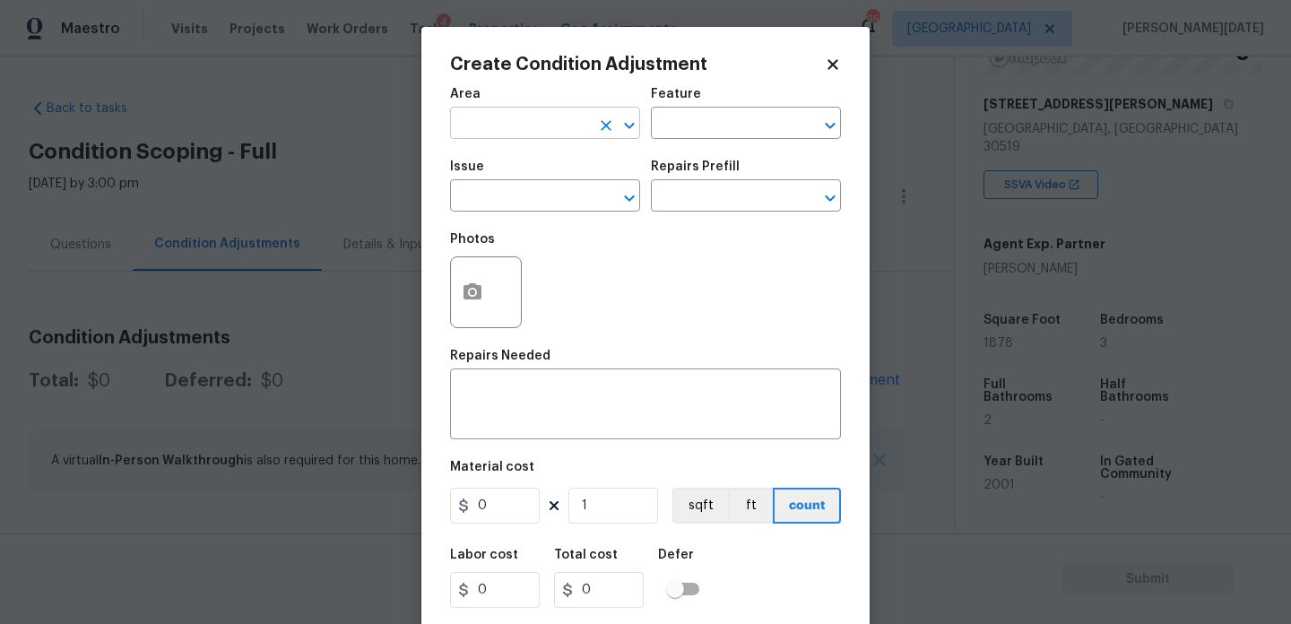
click at [484, 128] on input "text" at bounding box center [520, 125] width 140 height 28
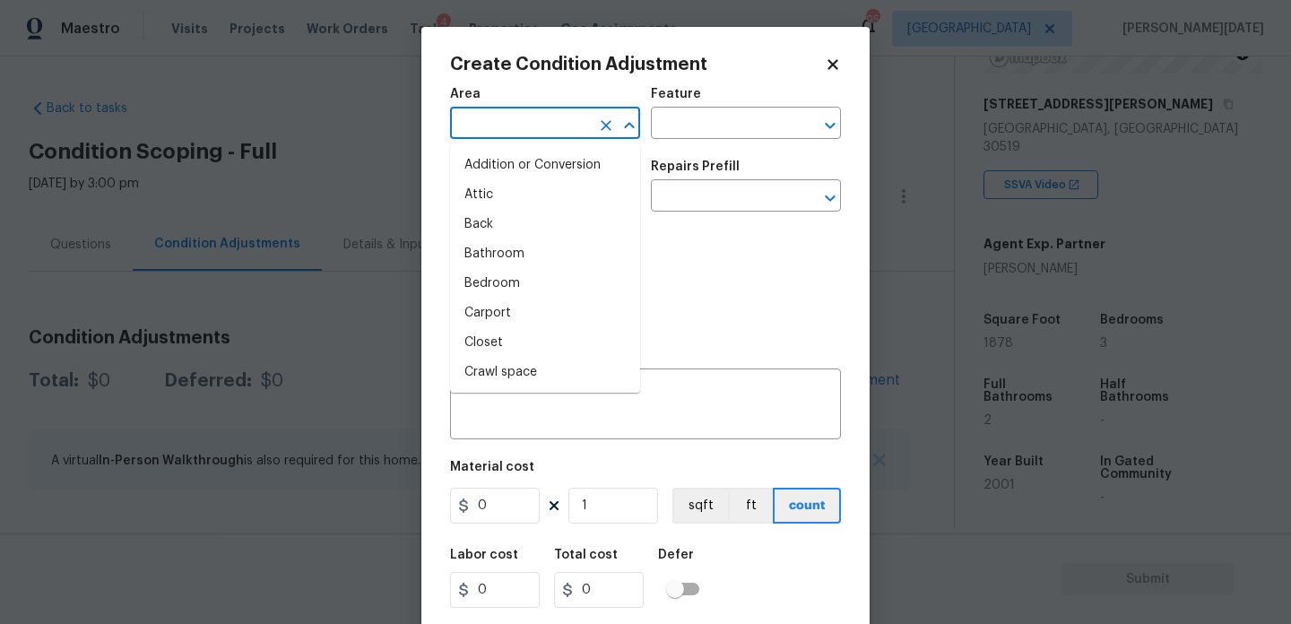
type input "r"
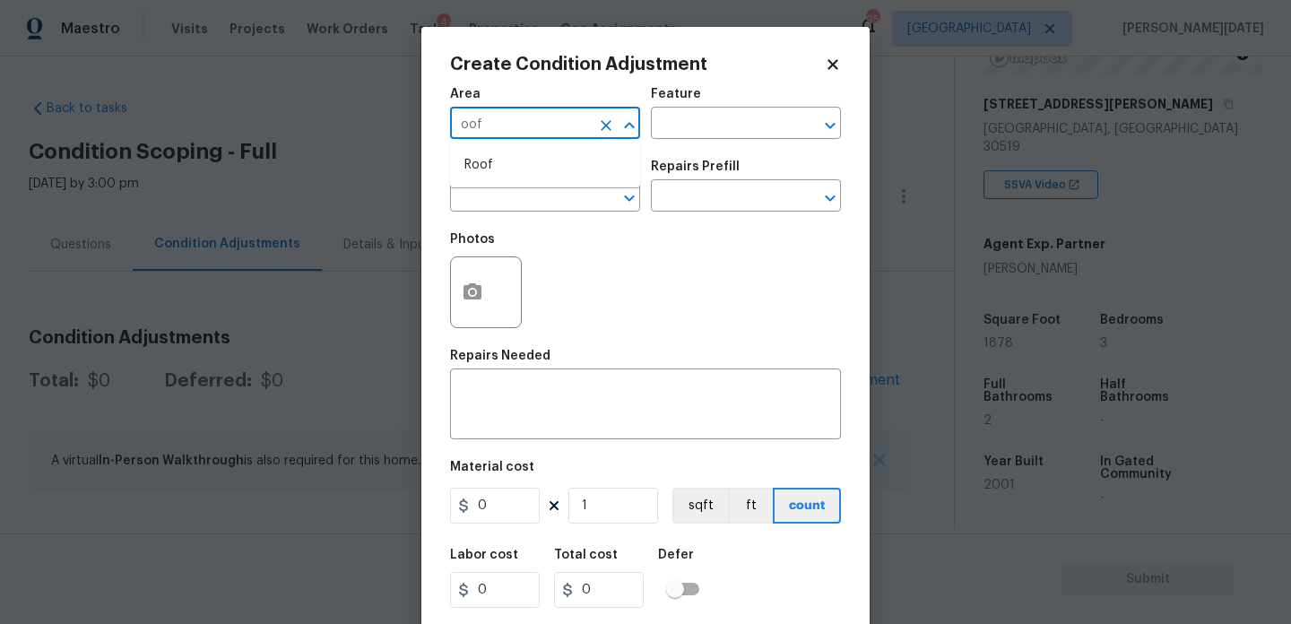
click at [484, 128] on input "oof" at bounding box center [520, 125] width 140 height 28
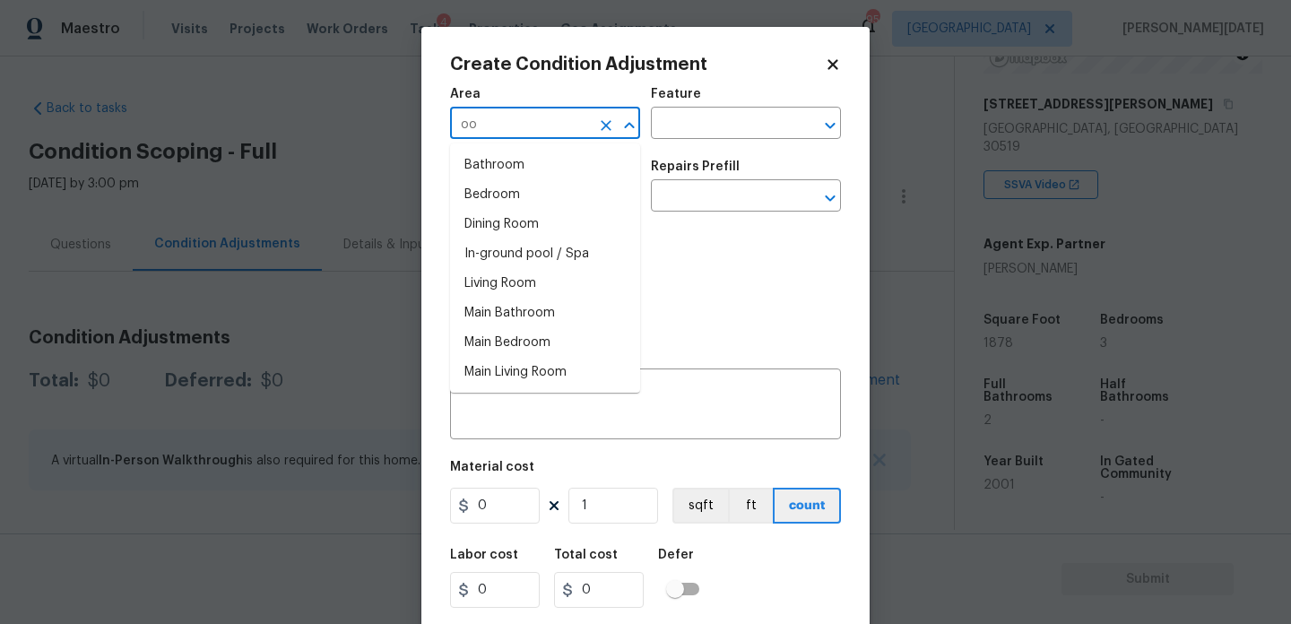
type input "o"
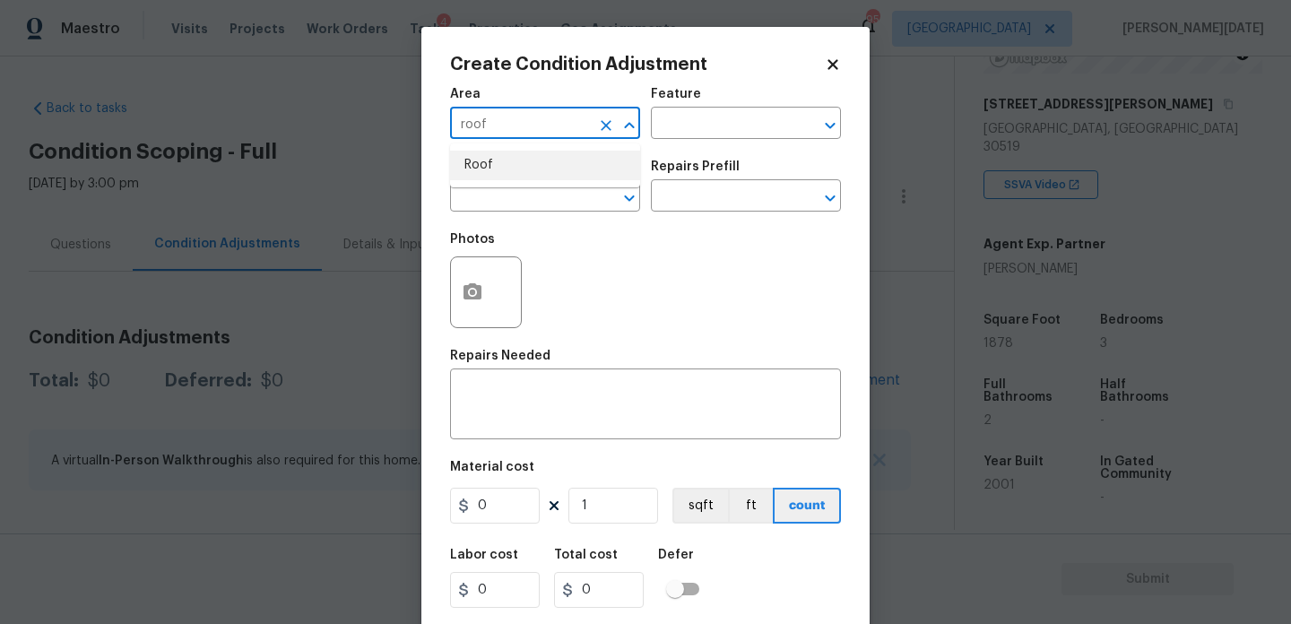
click at [495, 171] on li "Roof" at bounding box center [545, 166] width 190 height 30
type input "Roof"
click at [493, 192] on input "text" at bounding box center [520, 198] width 140 height 28
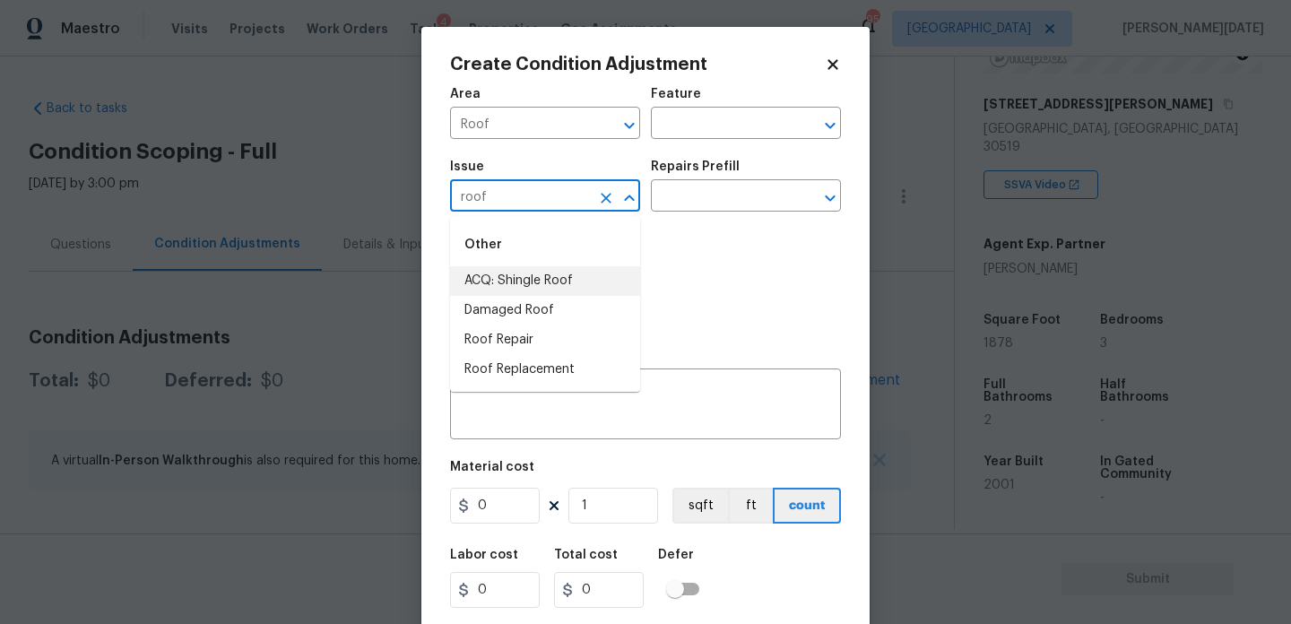
click at [545, 294] on li "ACQ: Shingle Roof" at bounding box center [545, 281] width 190 height 30
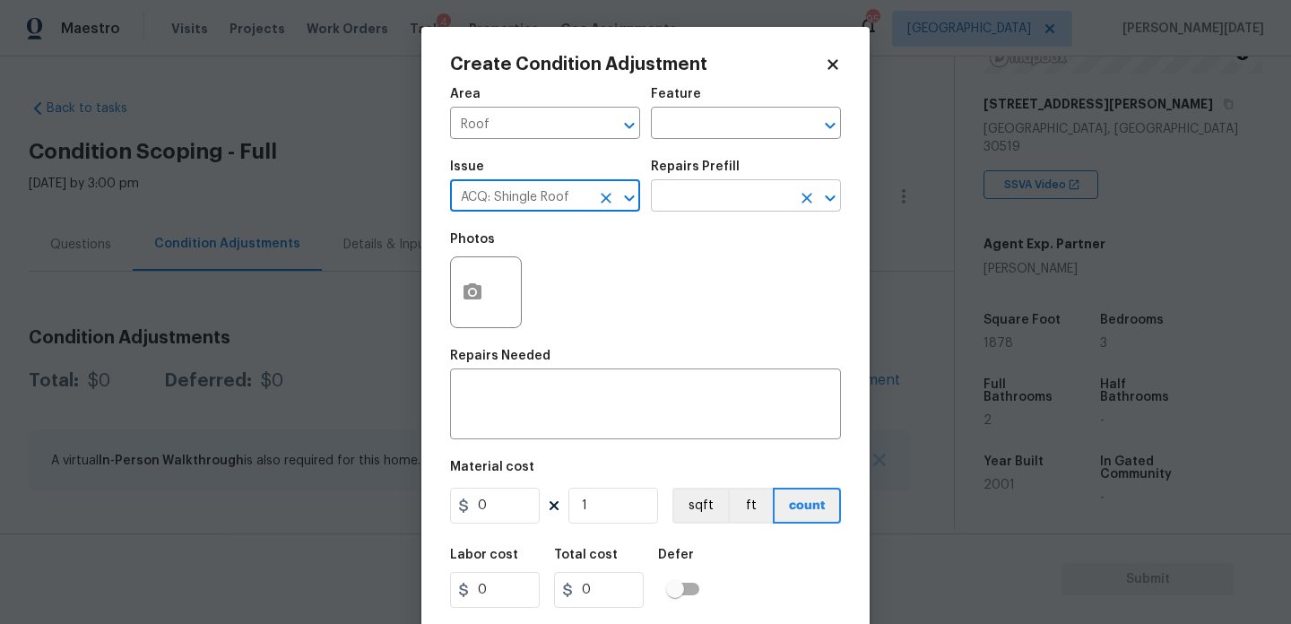
type input "ACQ: Shingle Roof"
click at [725, 205] on input "text" at bounding box center [721, 198] width 140 height 28
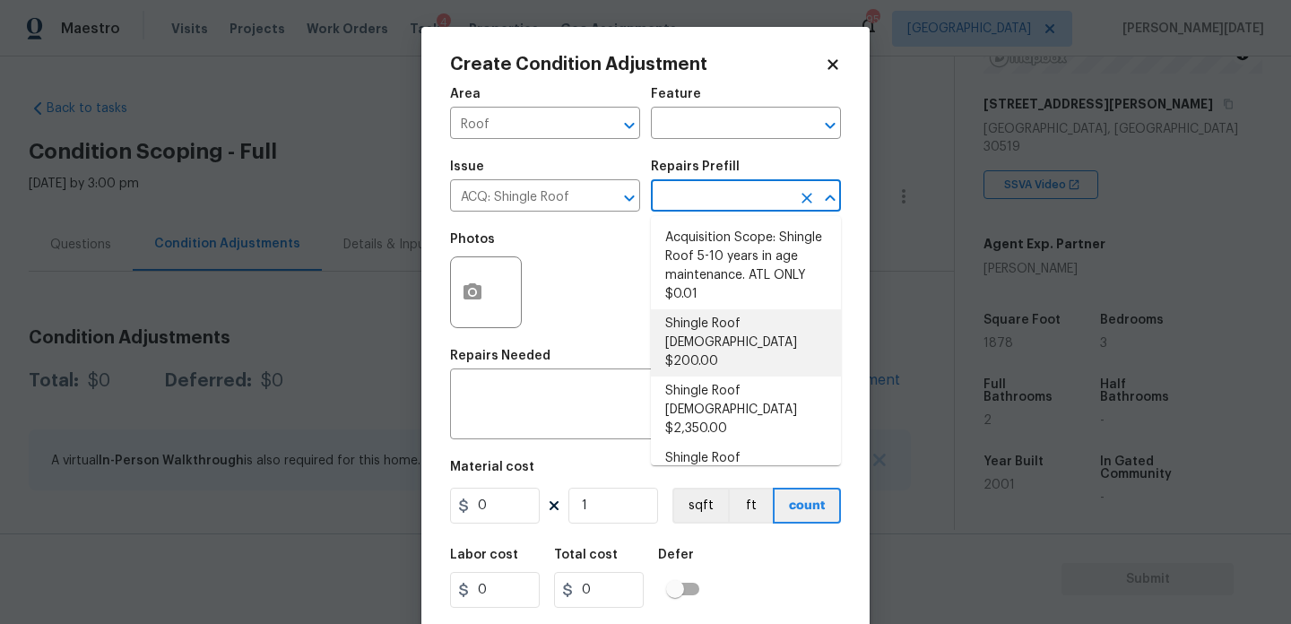
click at [745, 342] on li "Shingle Roof [DEMOGRAPHIC_DATA] $200.00" at bounding box center [746, 342] width 190 height 67
type input "Acquisition"
type textarea "Acquisition Scope: Shingle Roof 0-10 years in age maintenance."
type input "200"
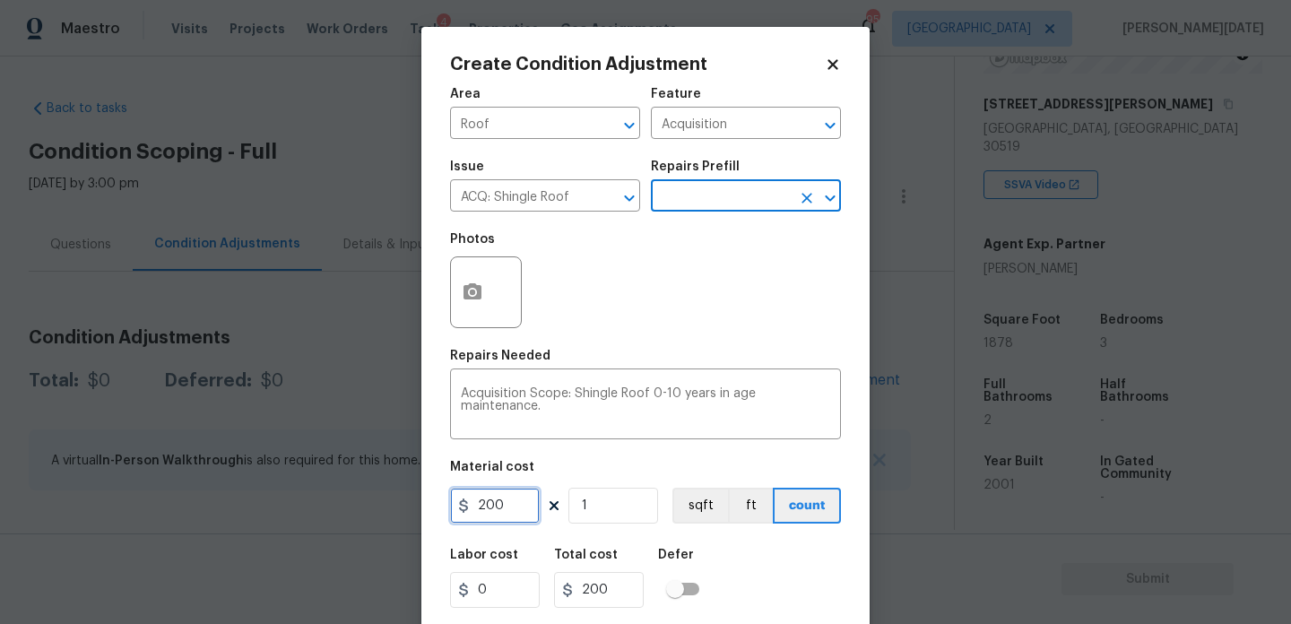
drag, startPoint x: 417, startPoint y: 509, endPoint x: 349, endPoint y: 498, distance: 69.0
click at [349, 498] on div "Create Condition Adjustment Area Roof ​ Feature Acquisition ​ Issue ACQ: Shingl…" at bounding box center [645, 312] width 1291 height 624
type input "500"
click at [634, 283] on div "Photos" at bounding box center [645, 280] width 391 height 117
type input "500"
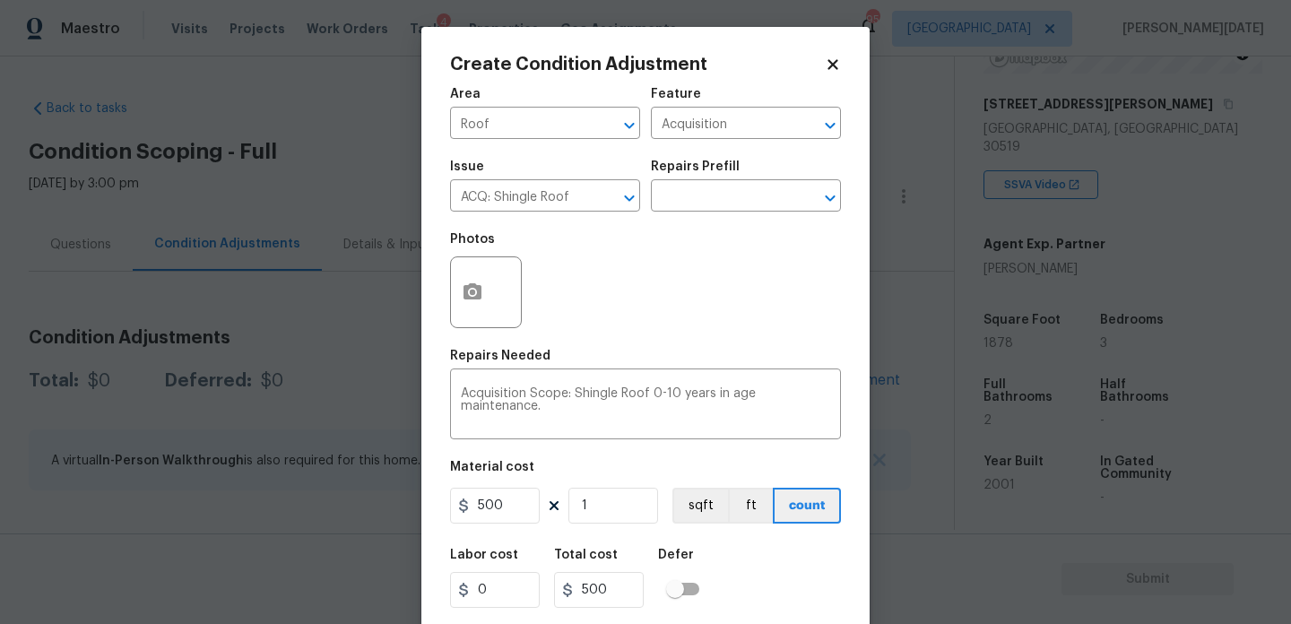
scroll to position [46, 0]
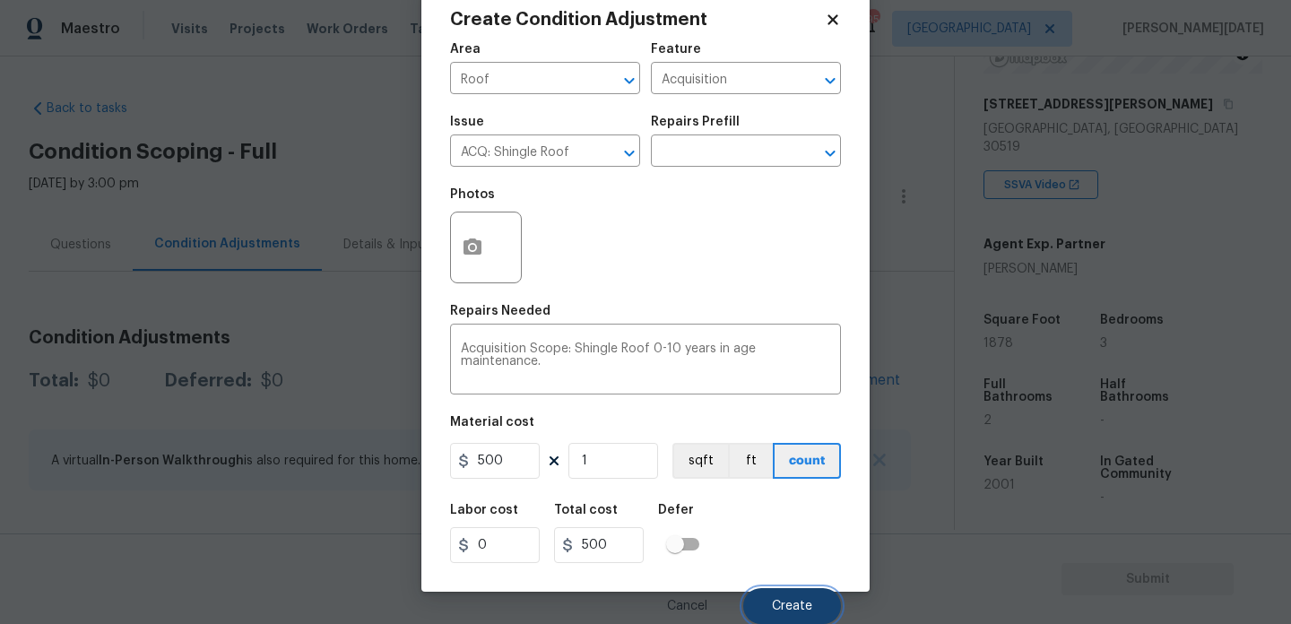
click at [784, 593] on button "Create" at bounding box center [792, 606] width 98 height 36
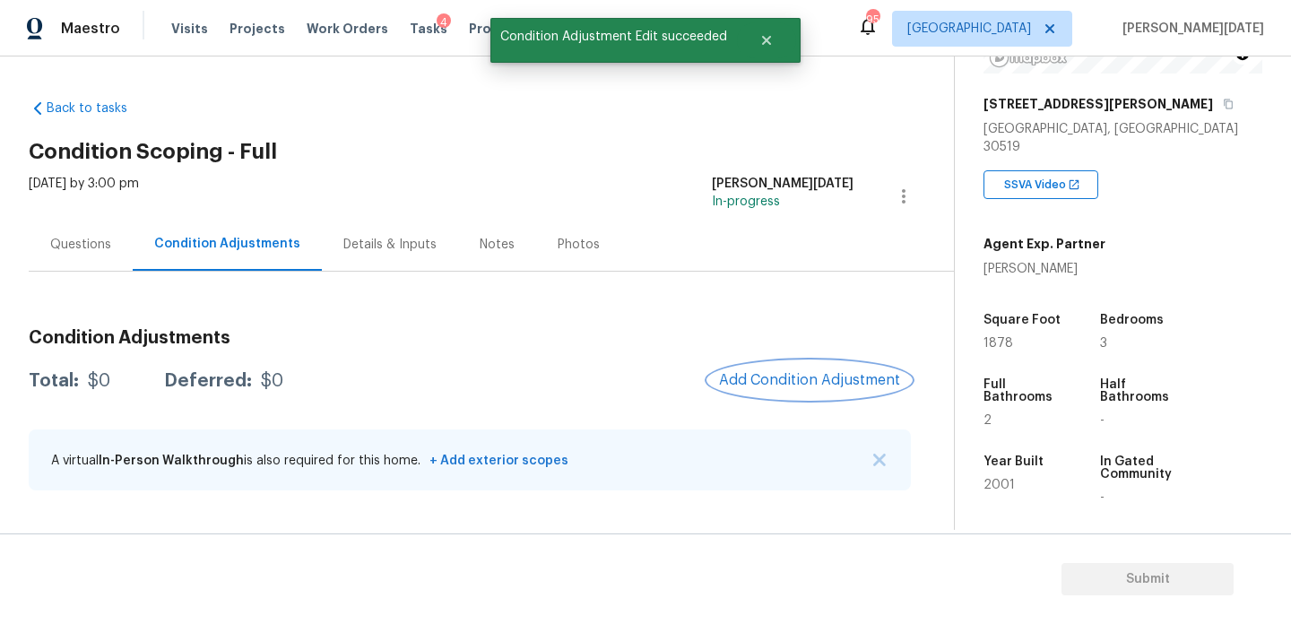
scroll to position [0, 0]
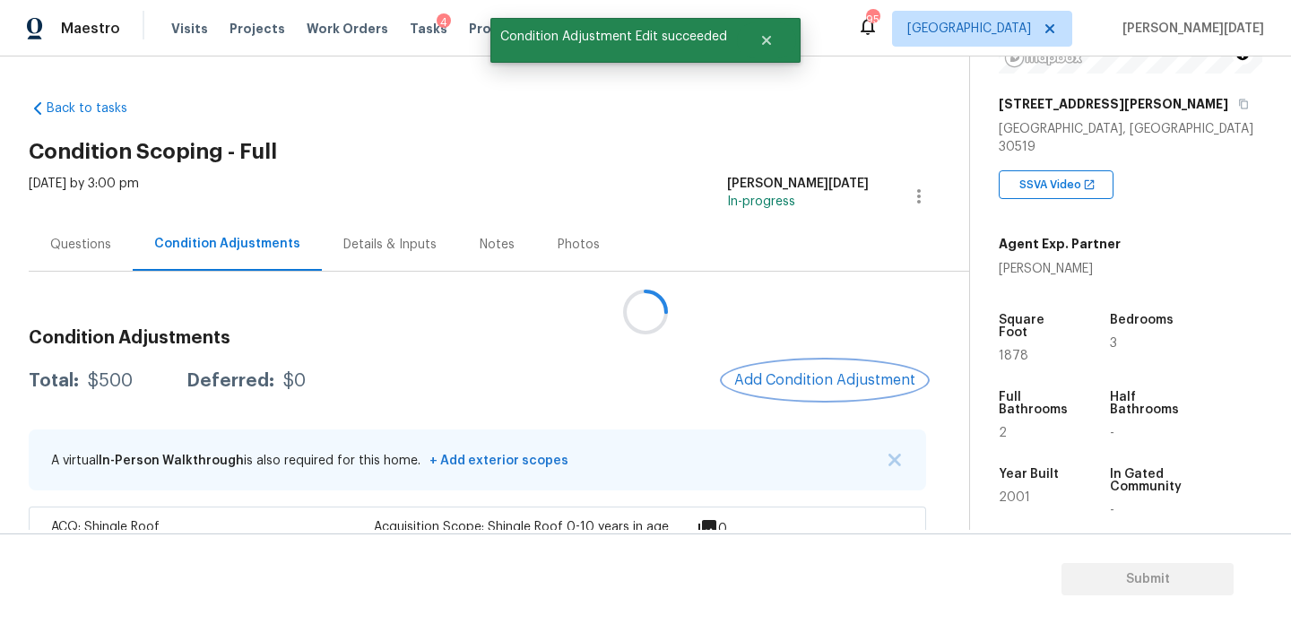
click at [795, 370] on button "Add Condition Adjustment" at bounding box center [824, 380] width 203 height 38
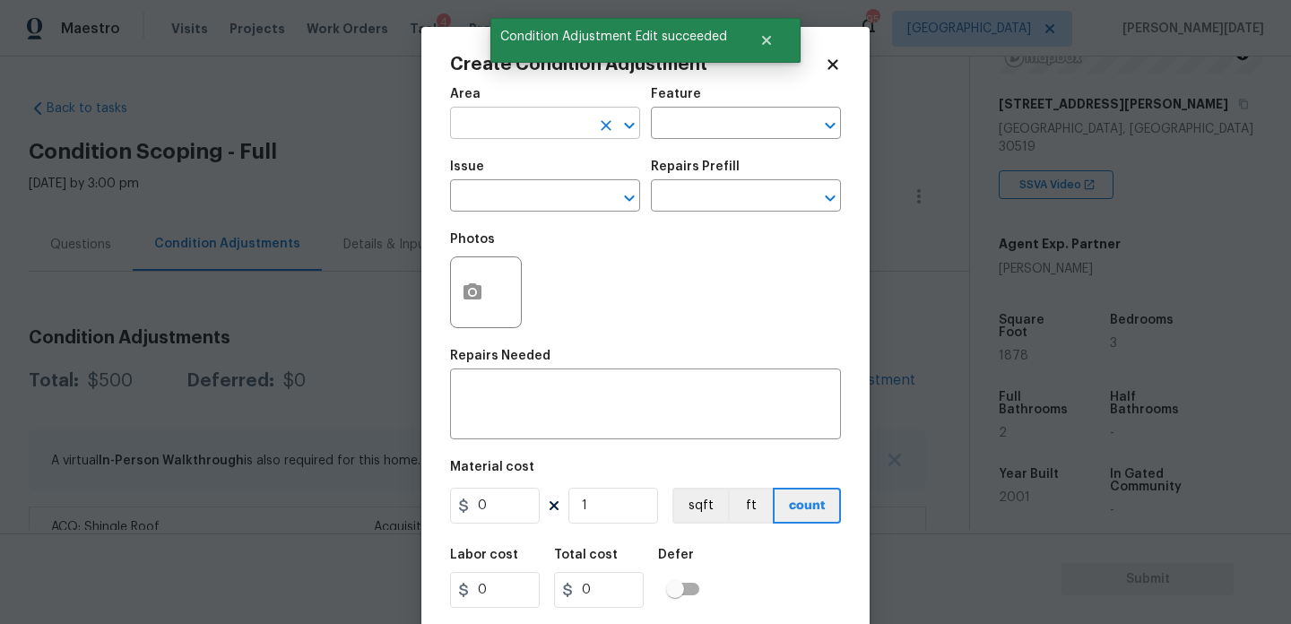
click at [506, 137] on input "text" at bounding box center [520, 125] width 140 height 28
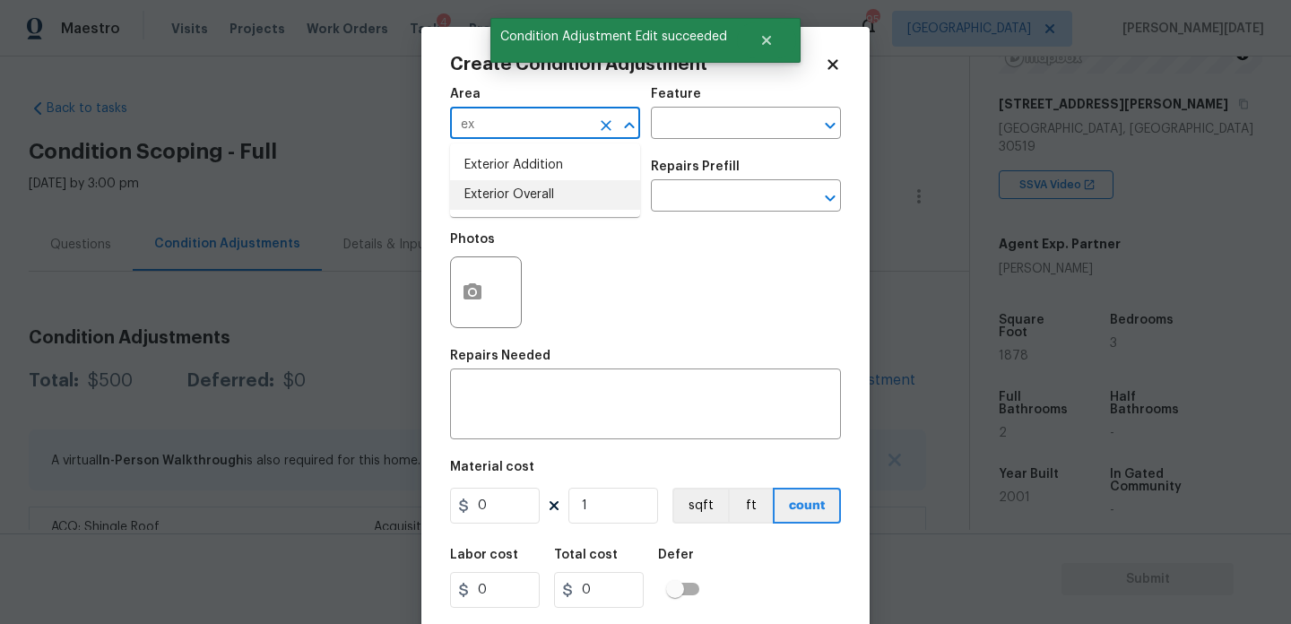
click at [508, 194] on li "Exterior Overall" at bounding box center [545, 195] width 190 height 30
type input "Exterior Overall"
click at [508, 194] on input "text" at bounding box center [520, 198] width 140 height 28
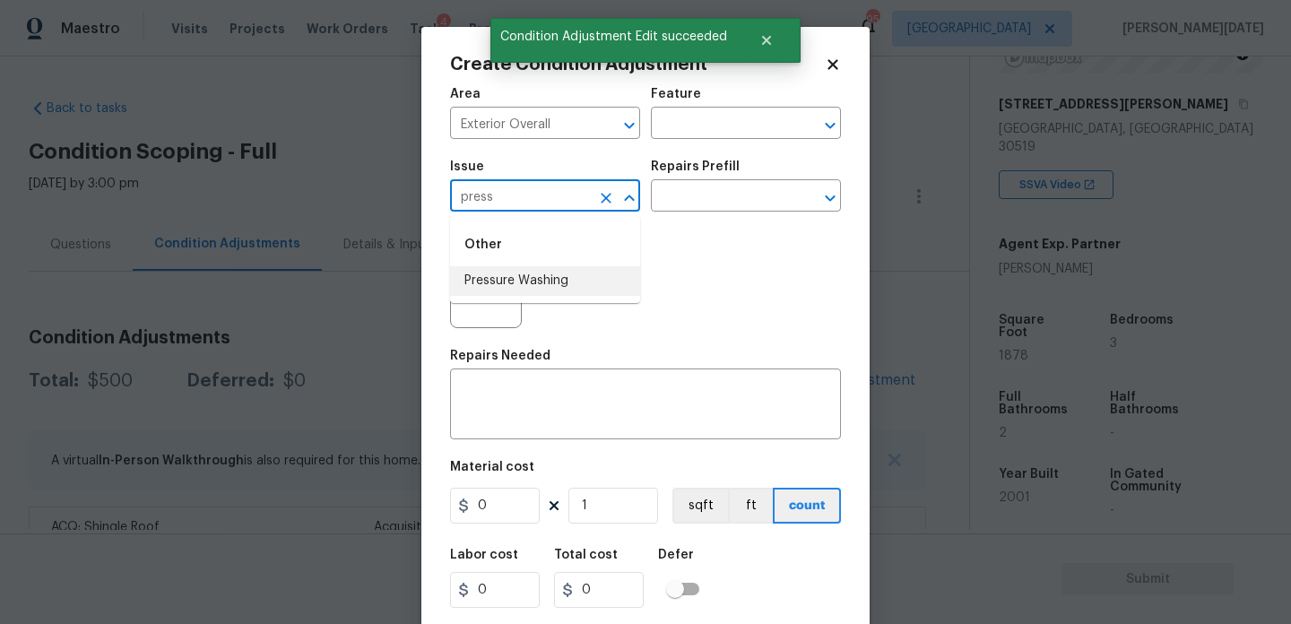
click at [530, 274] on li "Pressure Washing" at bounding box center [545, 281] width 190 height 30
type input "Pressure Washing"
click at [678, 222] on div "Issue Pressure Washing ​ Repairs Prefill ​" at bounding box center [645, 186] width 391 height 73
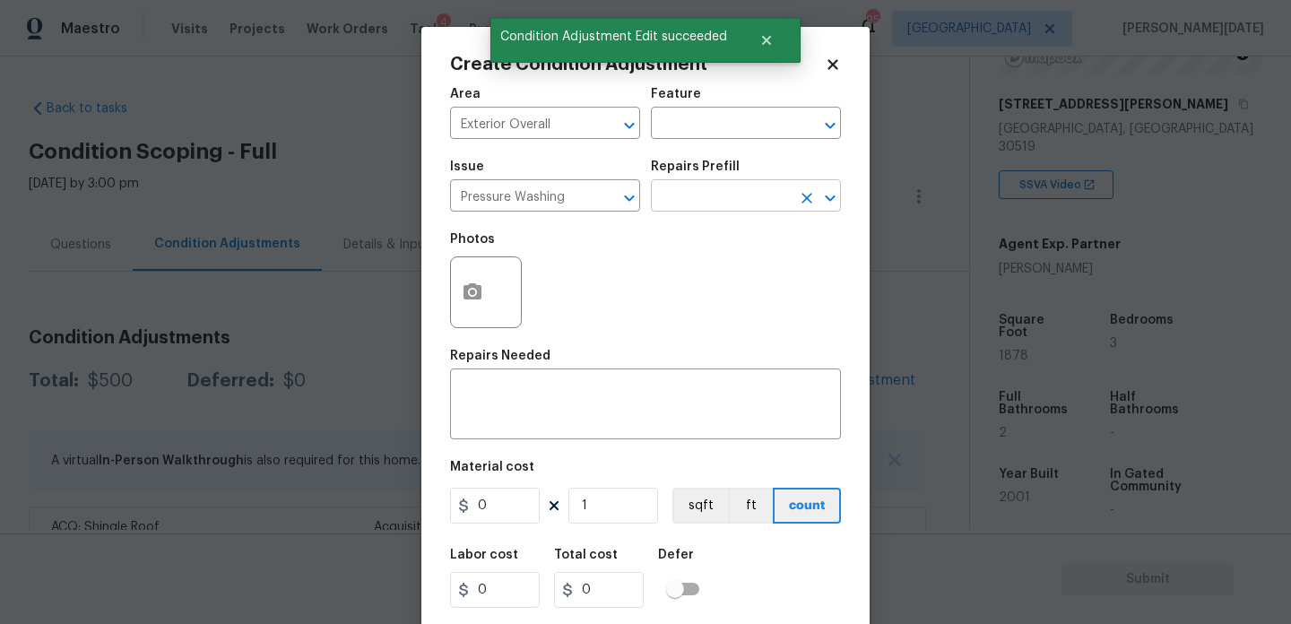
click at [732, 184] on input "text" at bounding box center [721, 198] width 140 height 28
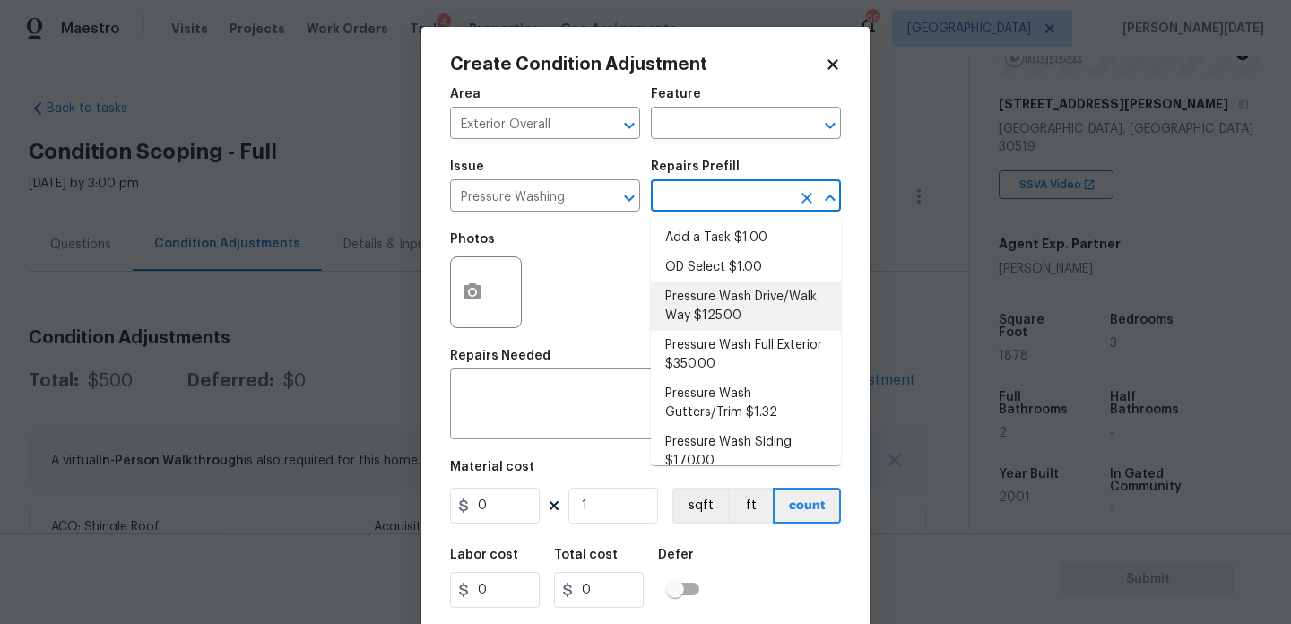
click at [734, 303] on li "Pressure Wash Drive/Walk Way $125.00" at bounding box center [746, 306] width 190 height 48
type input "Siding"
type textarea "Pressure wash the driveways/walkways as directed by the PM. Ensure that all deb…"
type input "125"
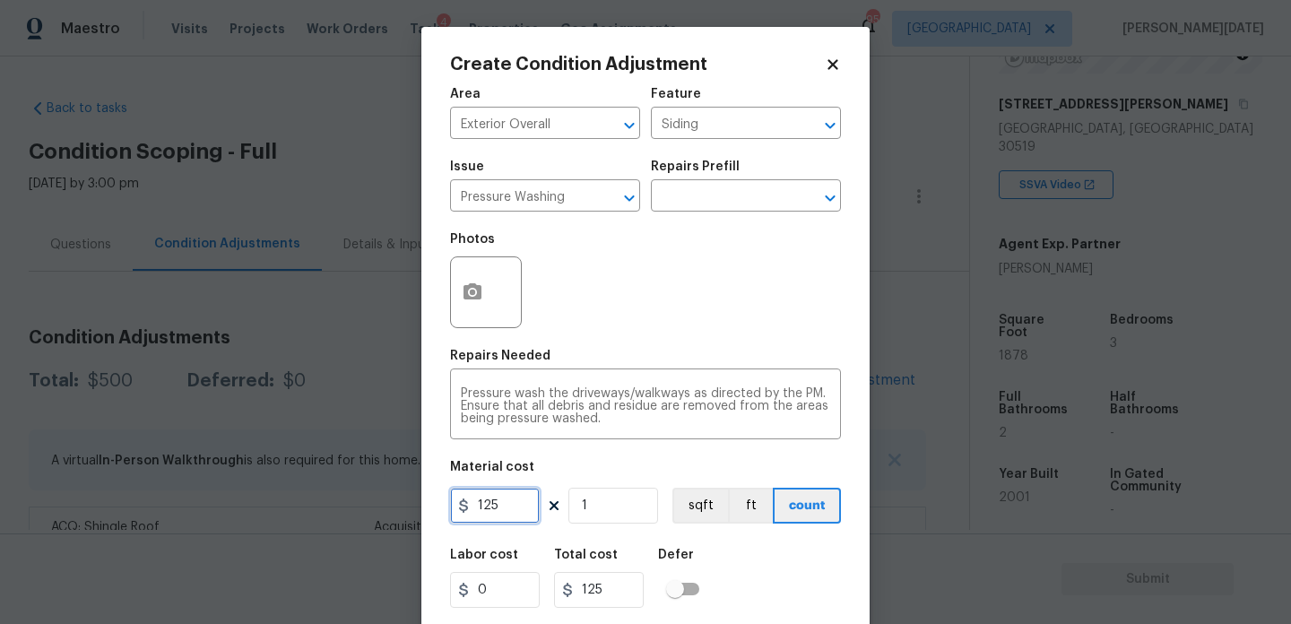
drag, startPoint x: 507, startPoint y: 506, endPoint x: 401, endPoint y: 502, distance: 106.7
click at [401, 502] on div "Create Condition Adjustment Area Exterior Overall ​ Feature Siding ​ Issue Pres…" at bounding box center [645, 312] width 1291 height 624
type input "200"
click at [662, 313] on div "Photos" at bounding box center [645, 280] width 391 height 117
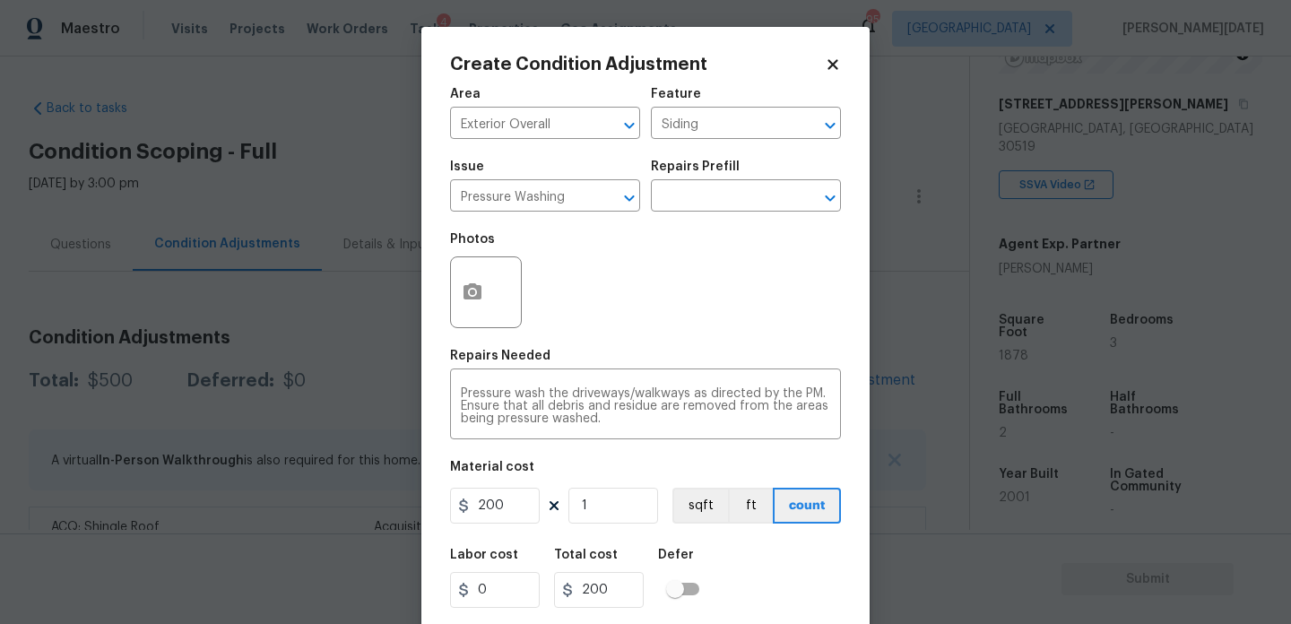
scroll to position [46, 0]
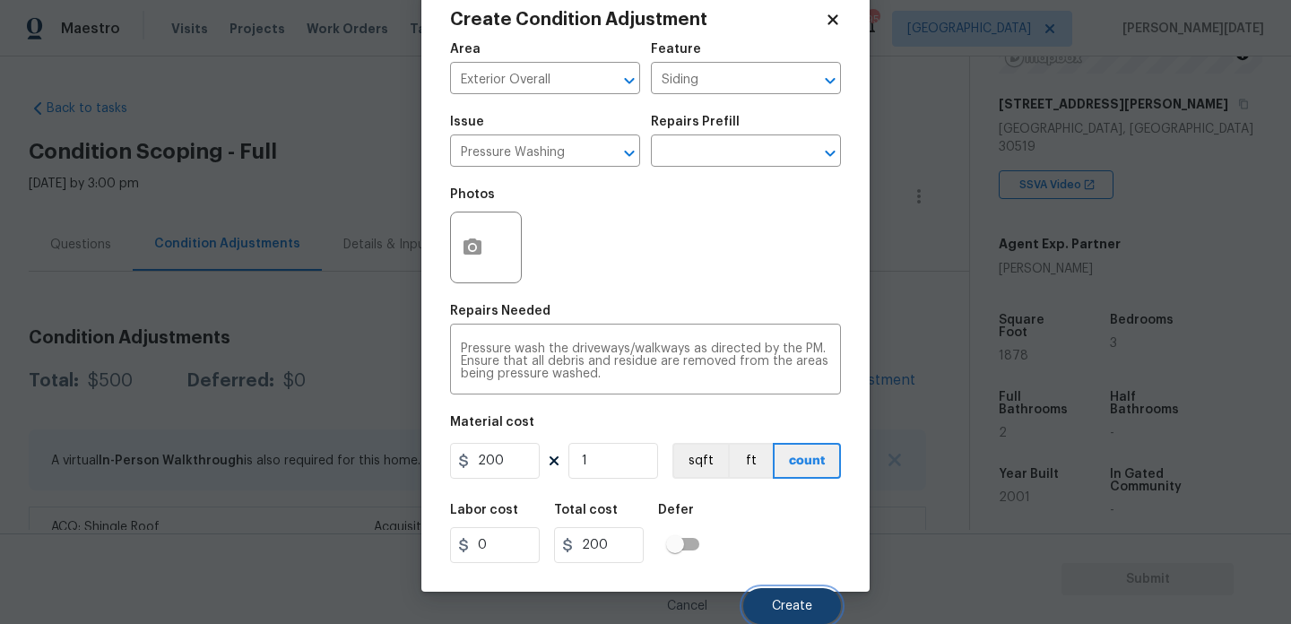
click at [769, 594] on button "Create" at bounding box center [792, 606] width 98 height 36
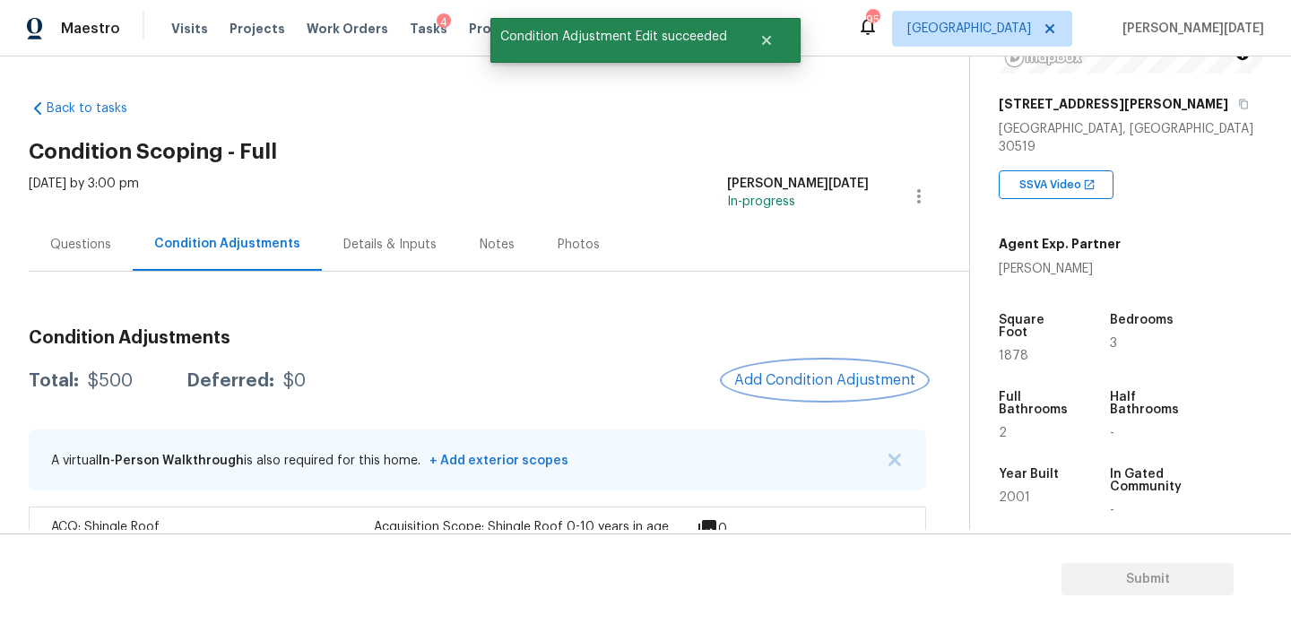
scroll to position [0, 0]
click at [794, 372] on div at bounding box center [645, 312] width 1291 height 624
click at [794, 372] on span "Add Condition Adjustment" at bounding box center [824, 380] width 181 height 16
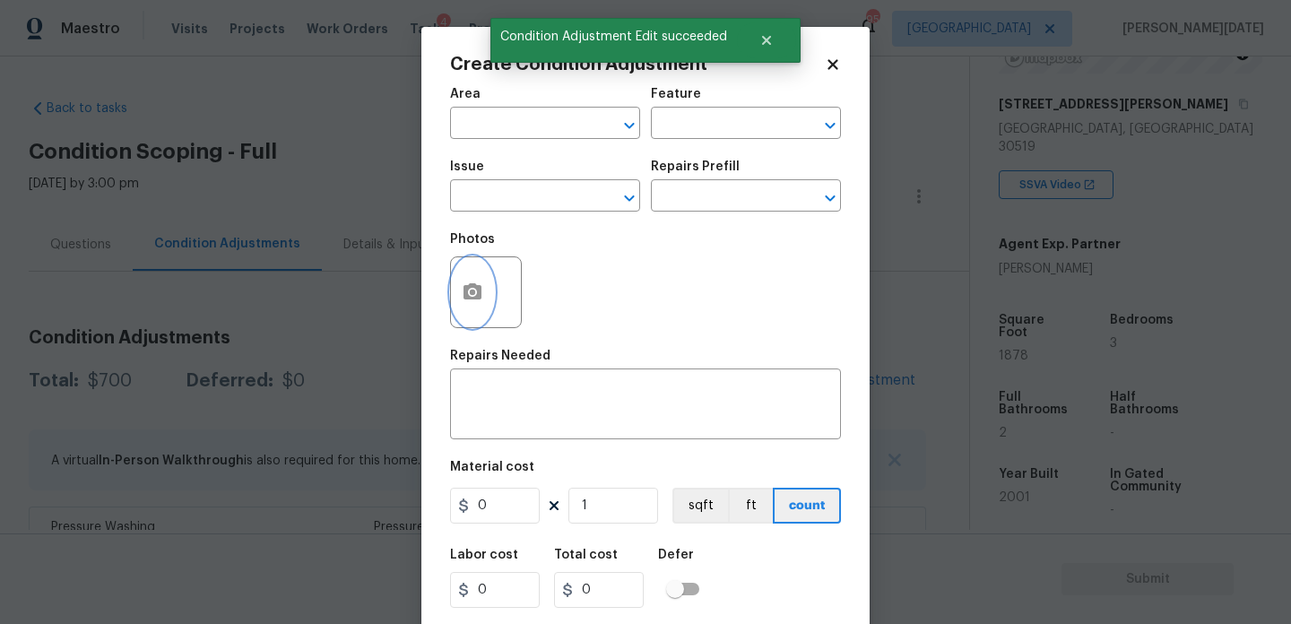
click at [473, 293] on circle "button" at bounding box center [472, 292] width 5 height 5
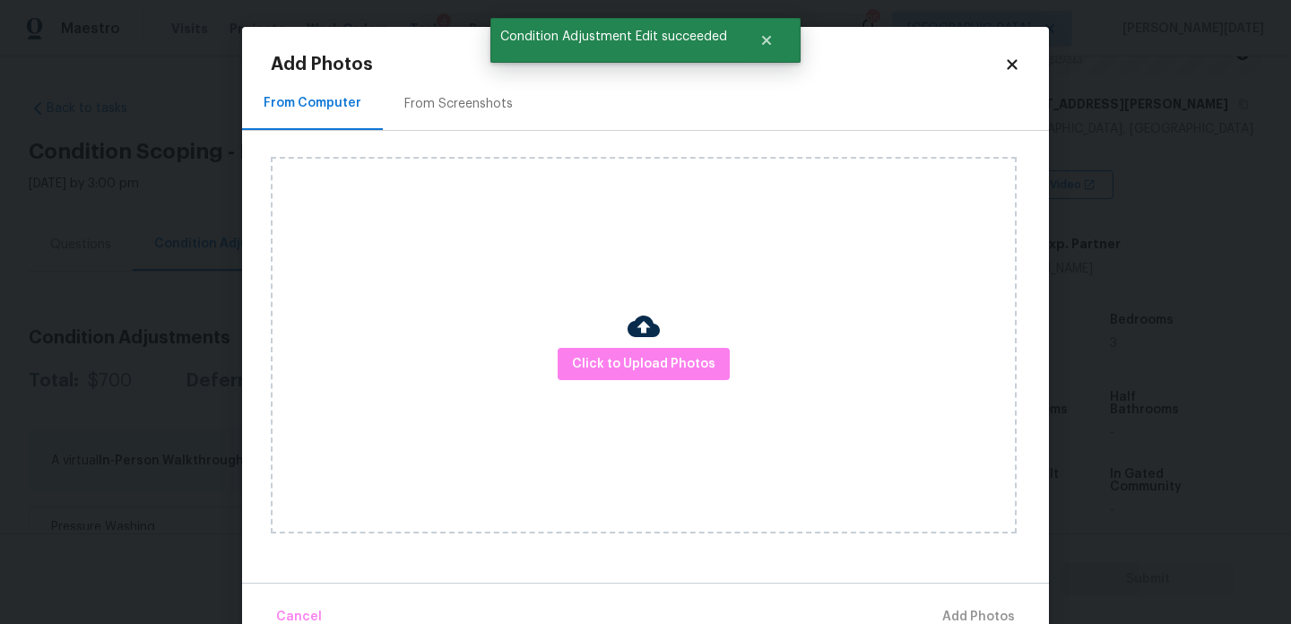
click at [442, 127] on div "From Screenshots" at bounding box center [458, 103] width 151 height 53
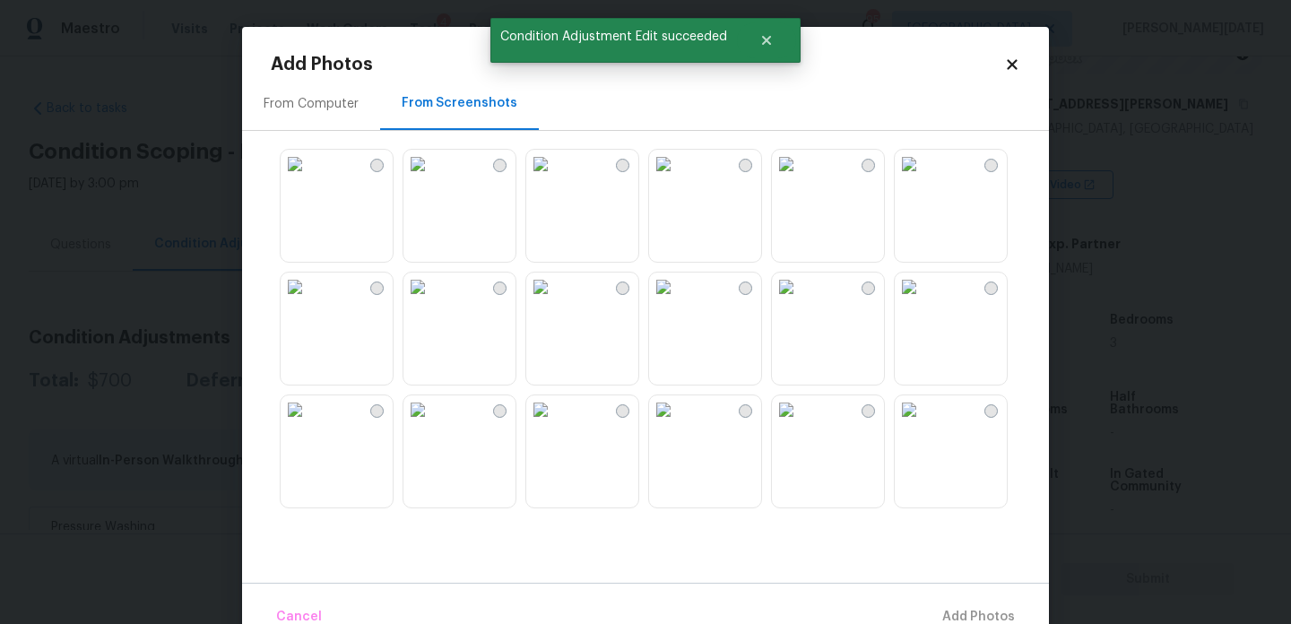
click at [800, 301] on img at bounding box center [786, 286] width 29 height 29
click at [309, 424] on img at bounding box center [295, 409] width 29 height 29
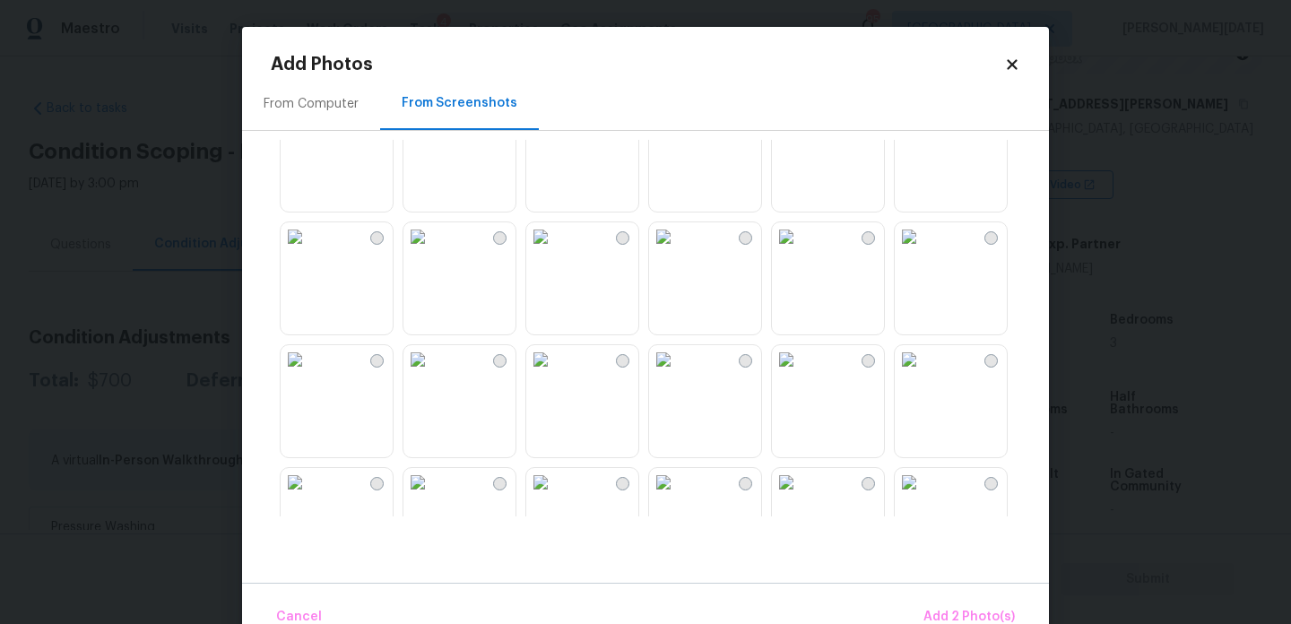
scroll to position [576, 0]
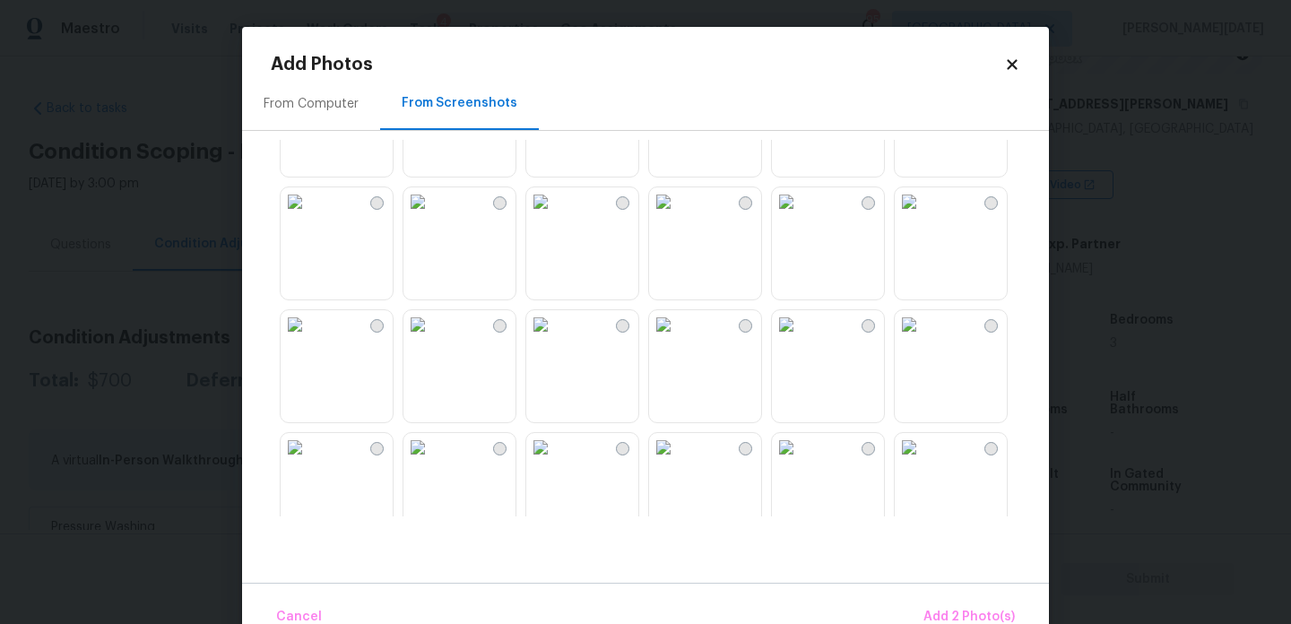
click at [678, 339] on img at bounding box center [663, 324] width 29 height 29
click at [678, 216] on img at bounding box center [663, 201] width 29 height 29
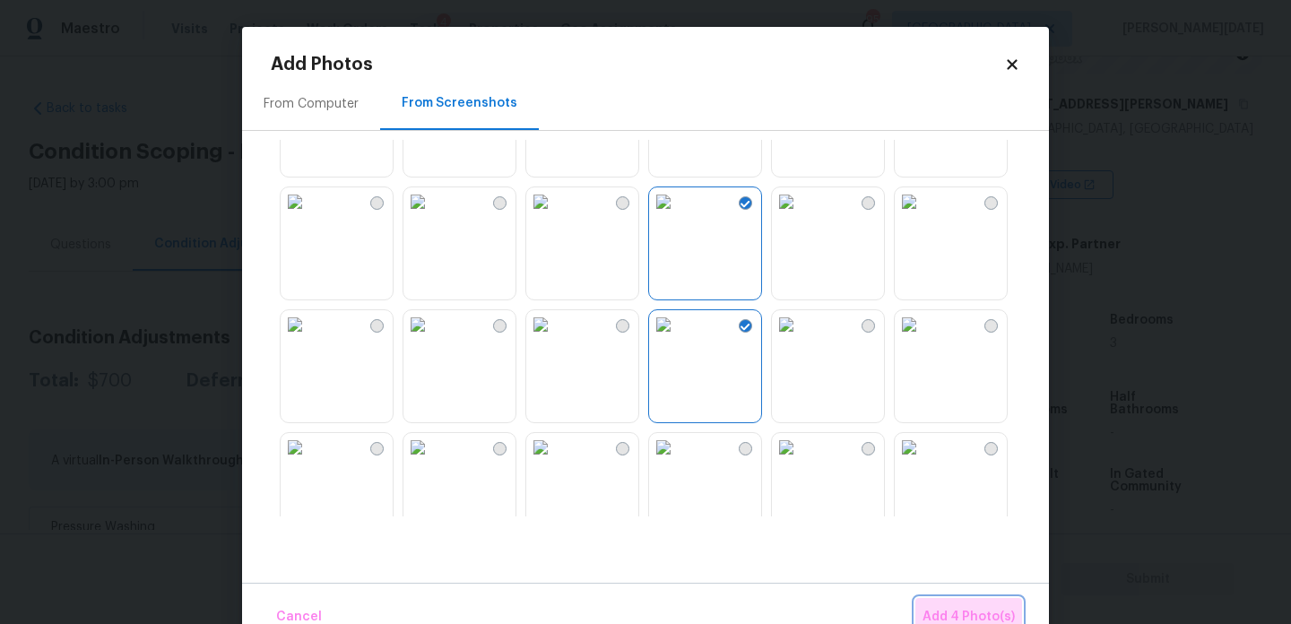
click at [952, 602] on button "Add 4 Photo(s)" at bounding box center [968, 617] width 107 height 39
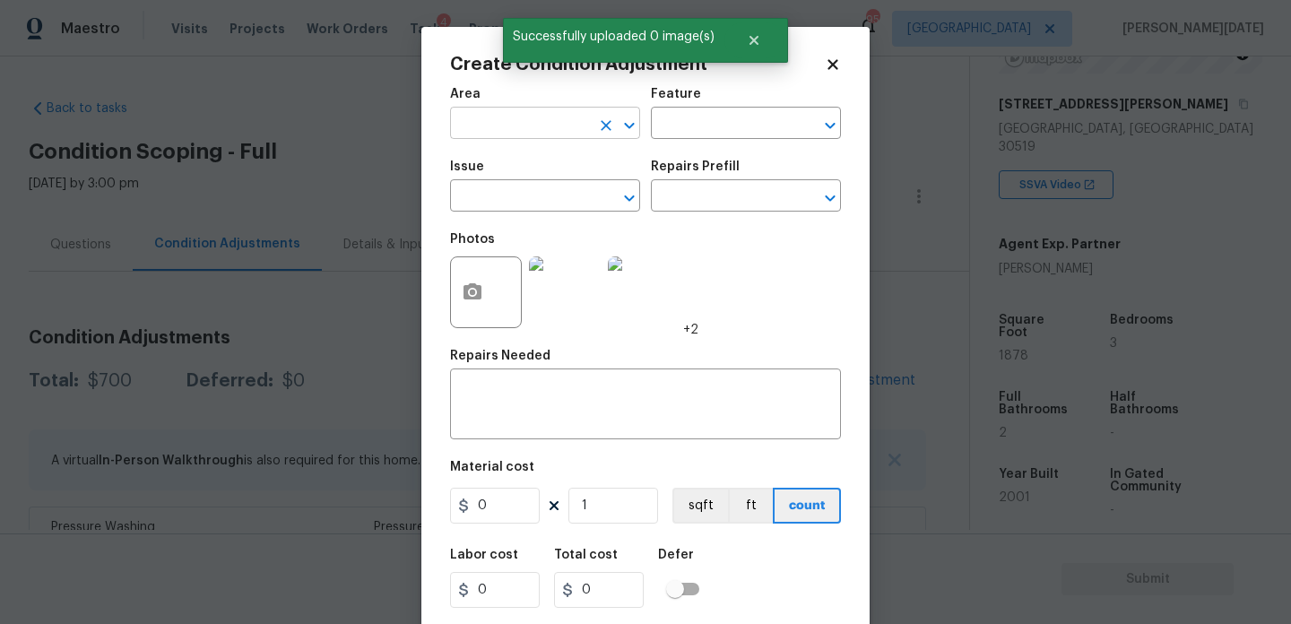
click at [515, 136] on input "text" at bounding box center [520, 125] width 140 height 28
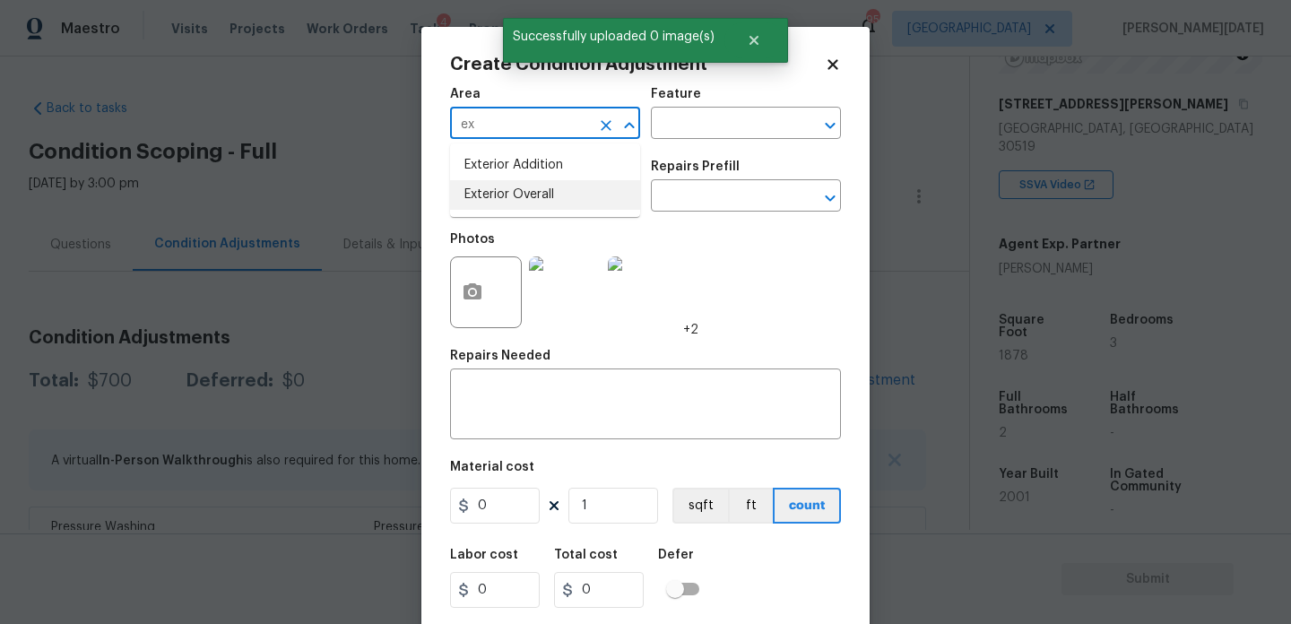
click at [511, 203] on li "Exterior Overall" at bounding box center [545, 195] width 190 height 30
type input "Exterior Overall"
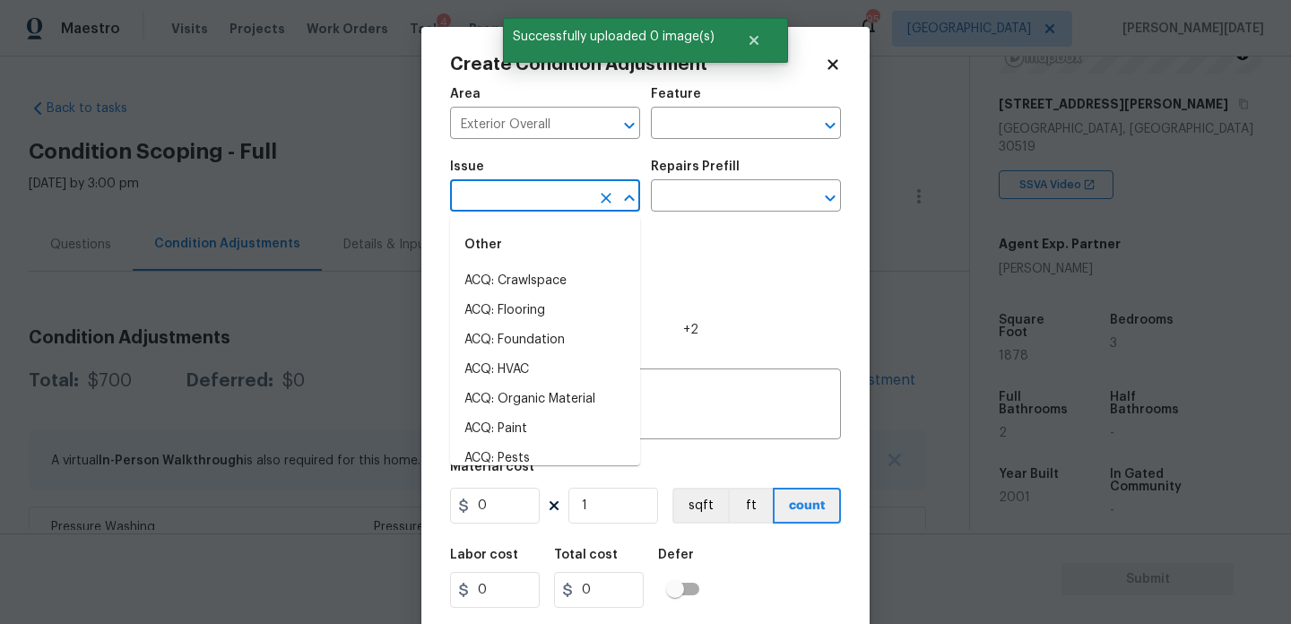
click at [511, 203] on input "text" at bounding box center [520, 198] width 140 height 28
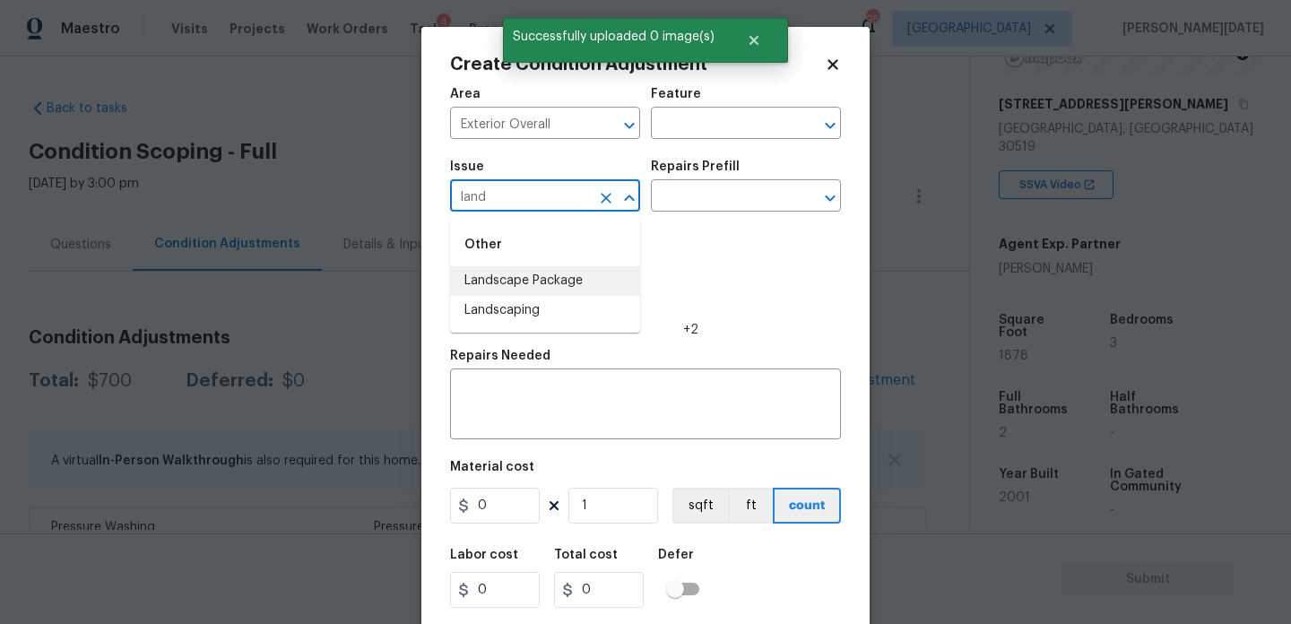
click at [559, 281] on li "Landscape Package" at bounding box center [545, 281] width 190 height 30
type input "Landscape Package"
click at [703, 203] on input "text" at bounding box center [721, 198] width 140 height 28
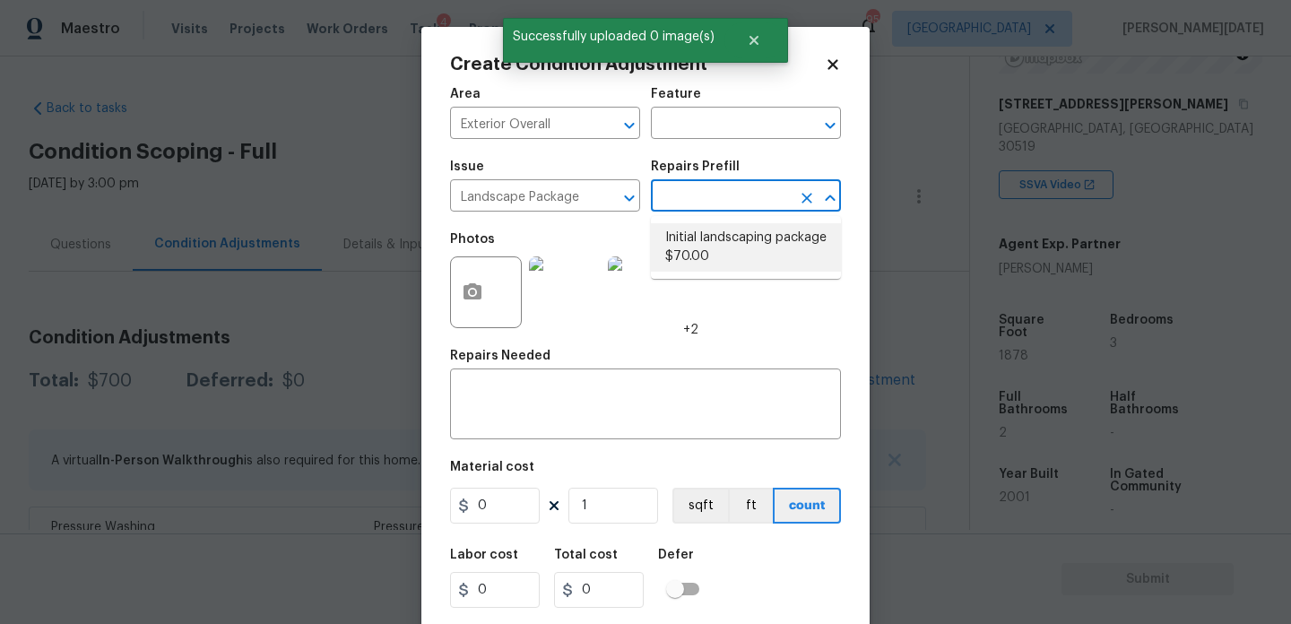
click at [711, 245] on li "Initial landscaping package $70.00" at bounding box center [746, 247] width 190 height 48
type input "Home Readiness Packages"
type textarea "Mowing of grass up to 6" in height. Mow, edge along driveways & sidewalks, trim…"
type input "70"
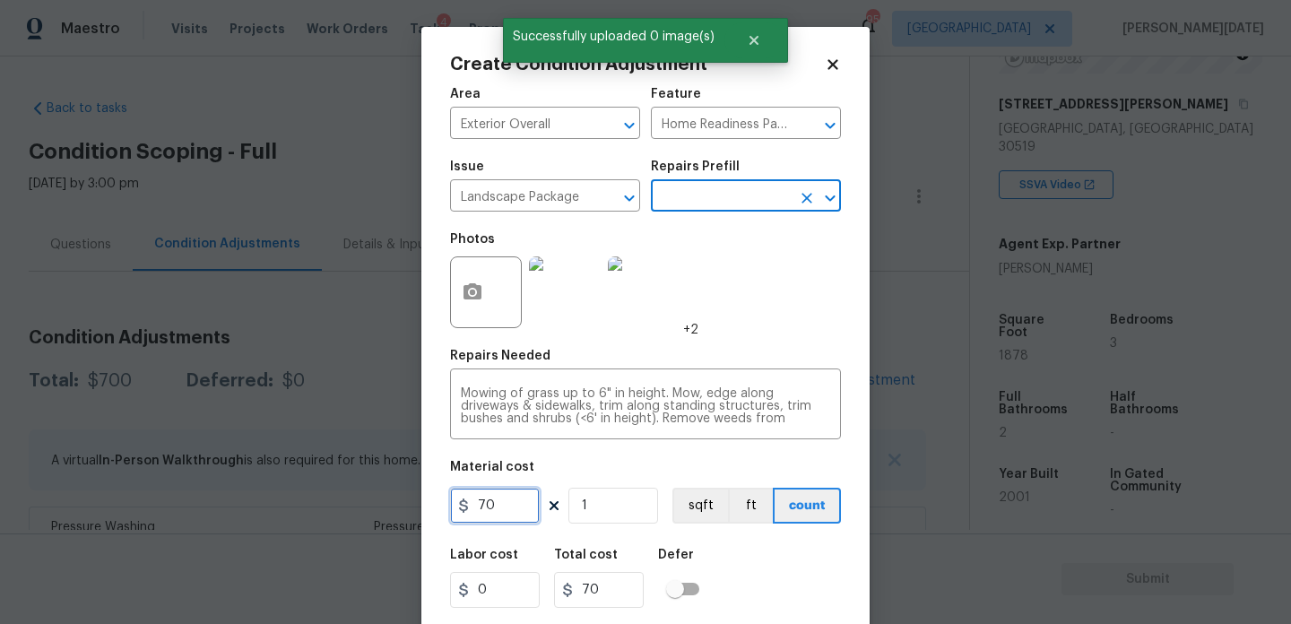
drag, startPoint x: 503, startPoint y: 507, endPoint x: 402, endPoint y: 506, distance: 100.4
click at [402, 506] on div "Create Condition Adjustment Area Exterior Overall ​ Feature Home Readiness Pack…" at bounding box center [645, 312] width 1291 height 624
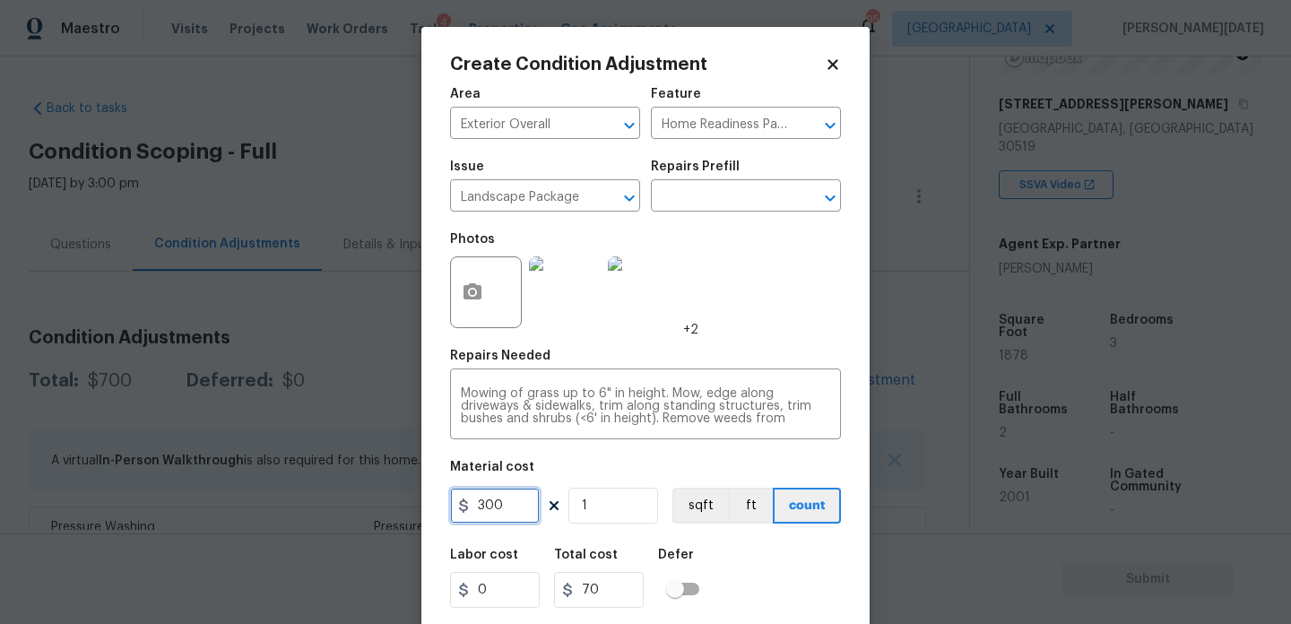
type input "300"
click at [761, 297] on div "Photos +2" at bounding box center [645, 280] width 391 height 117
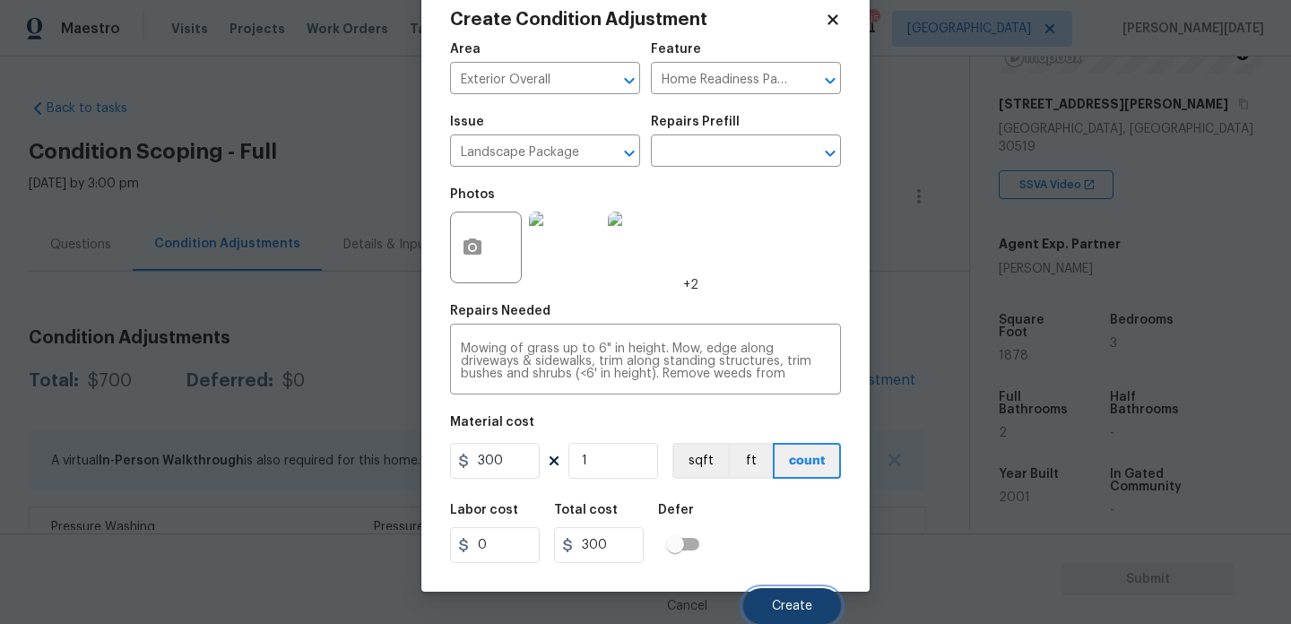
click at [772, 602] on button "Create" at bounding box center [792, 606] width 98 height 36
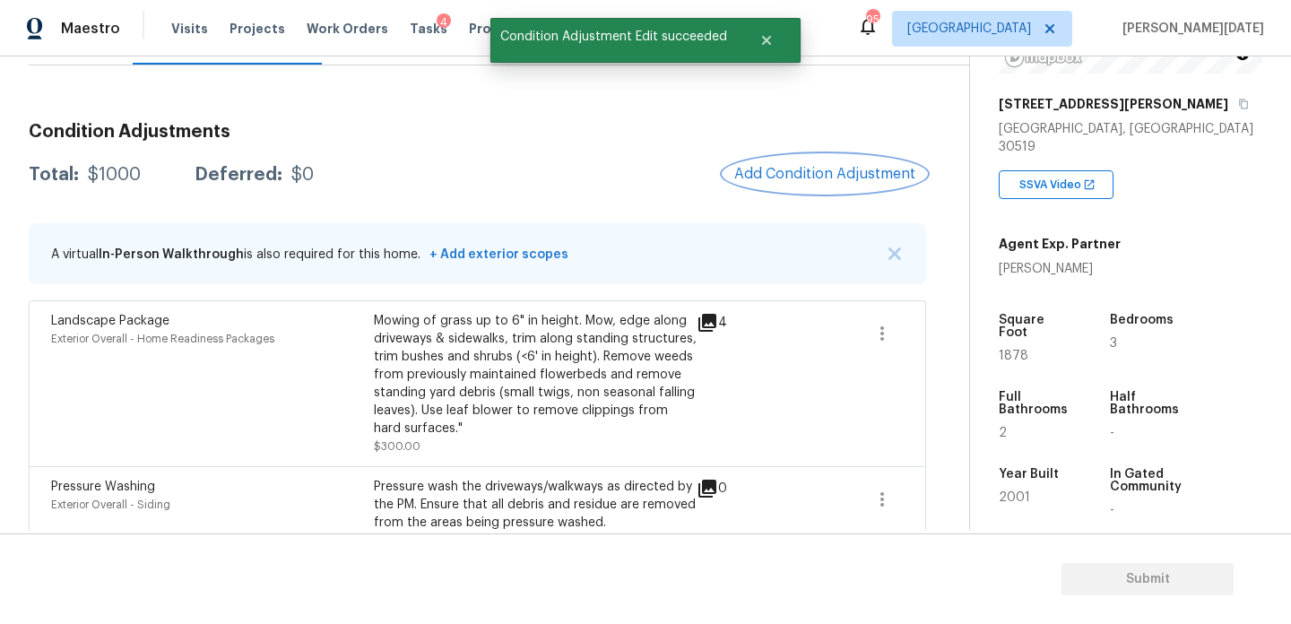
scroll to position [173, 0]
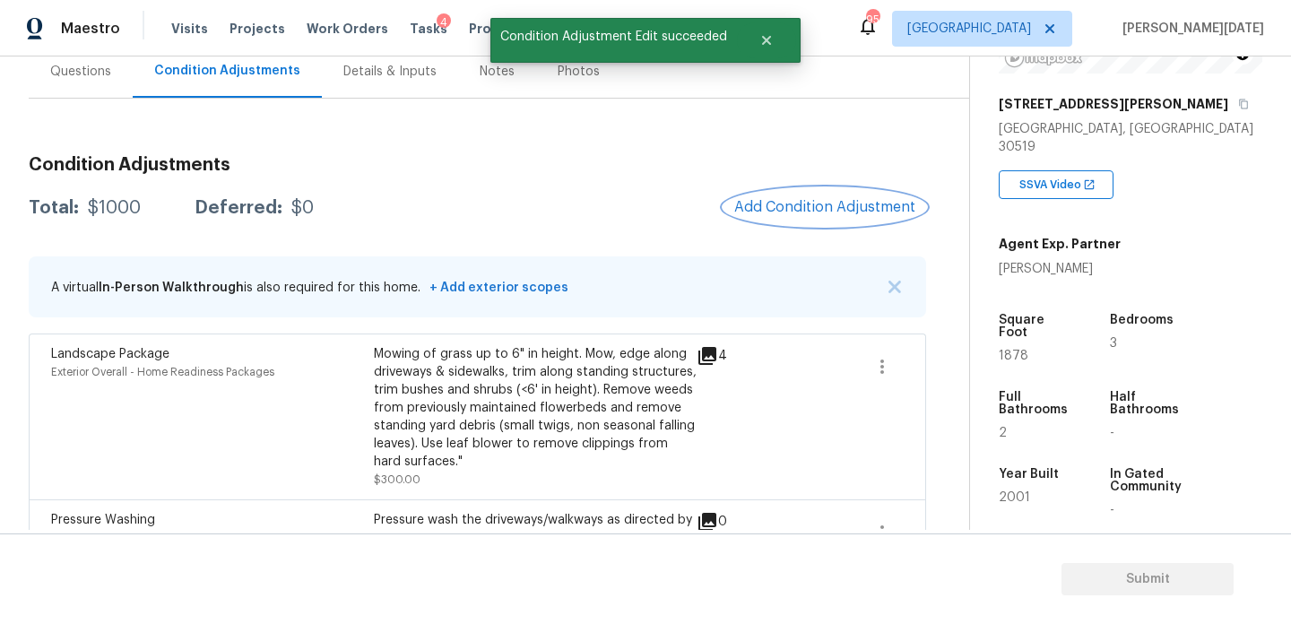
click at [830, 202] on span "Add Condition Adjustment" at bounding box center [824, 207] width 181 height 16
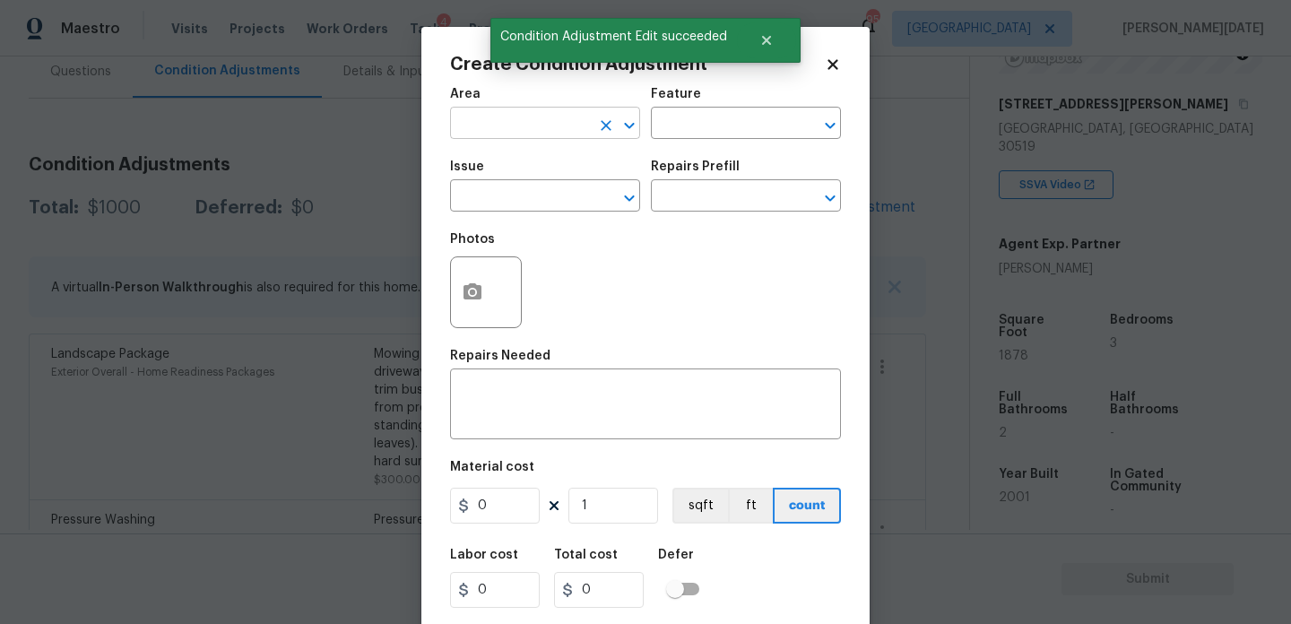
click at [497, 125] on input "text" at bounding box center [520, 125] width 140 height 28
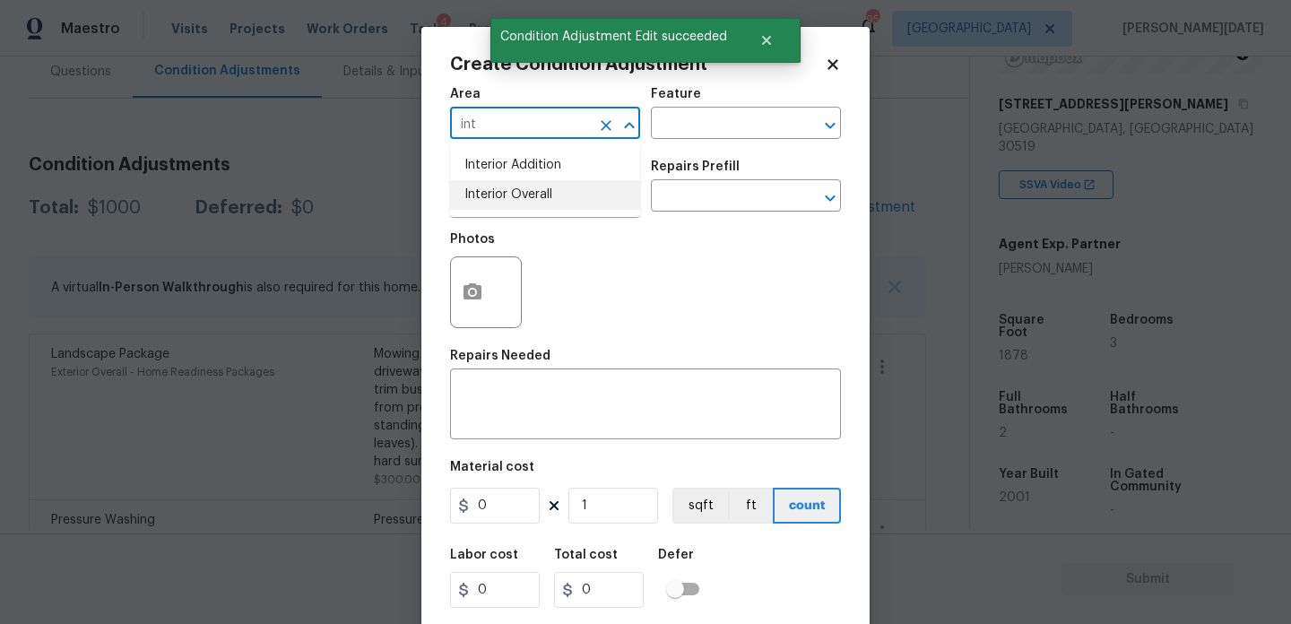
click at [522, 201] on li "Interior Overall" at bounding box center [545, 195] width 190 height 30
type input "Interior Overall"
click at [522, 201] on input "text" at bounding box center [520, 198] width 140 height 28
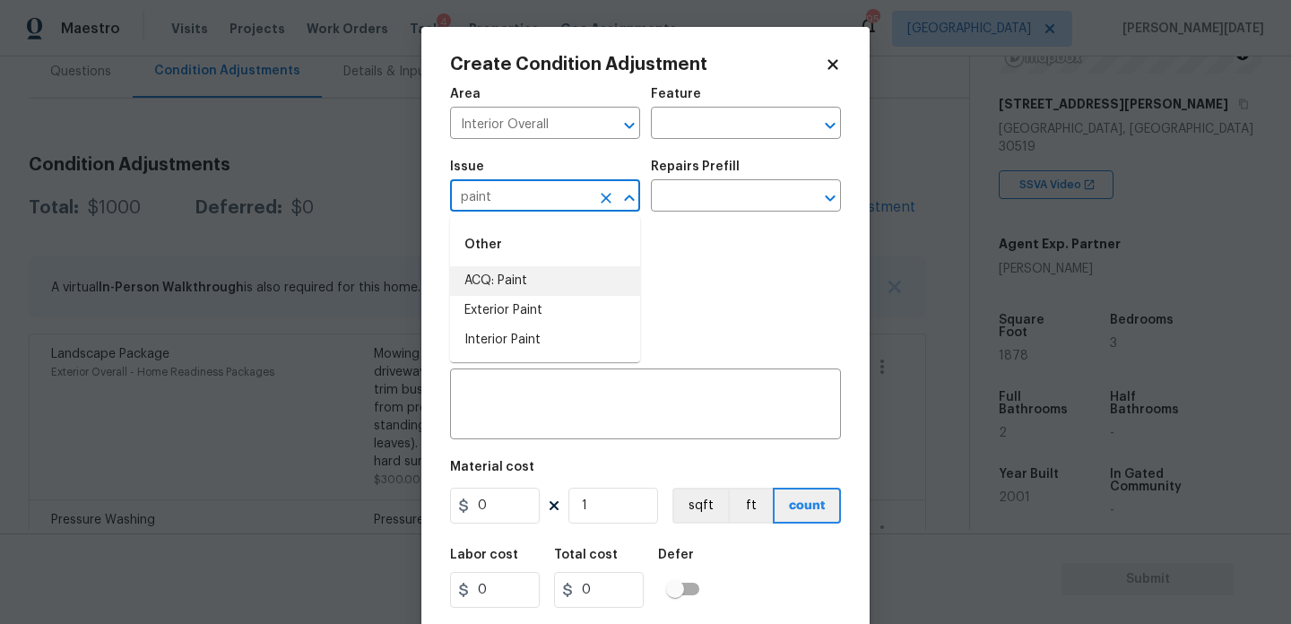
click at [541, 283] on li "ACQ: Paint" at bounding box center [545, 281] width 190 height 30
type input "ACQ: Paint"
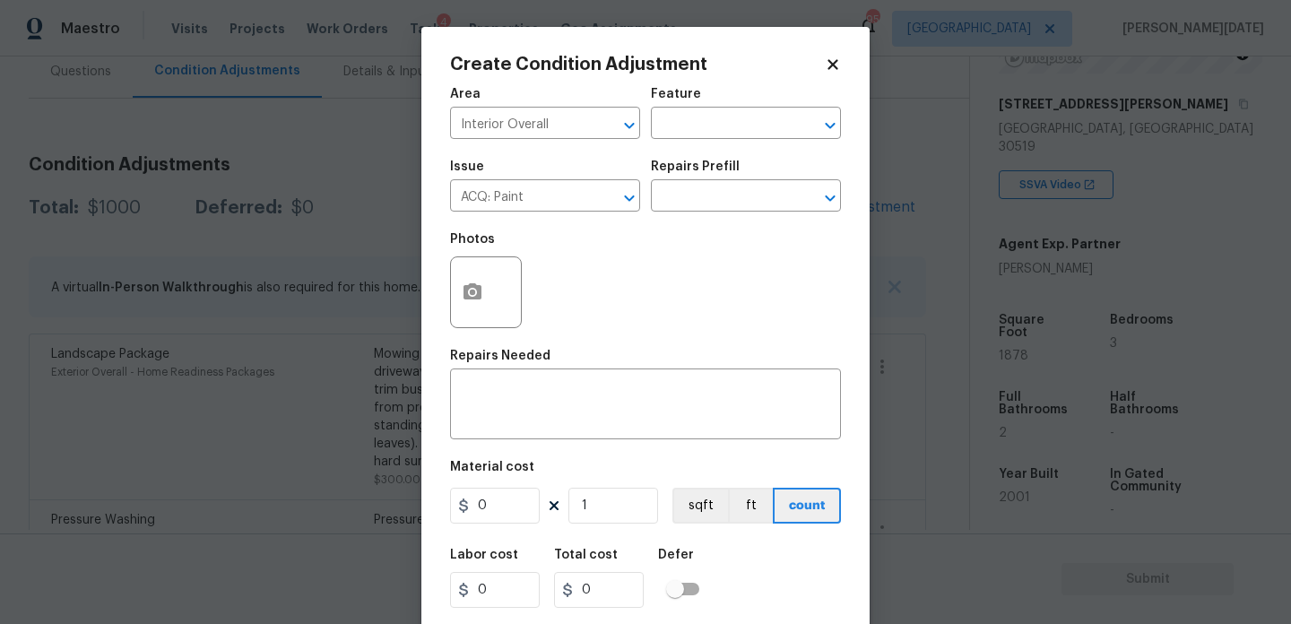
click at [721, 213] on div "Issue ACQ: Paint ​ Repairs Prefill ​" at bounding box center [645, 186] width 391 height 73
click at [739, 197] on input "text" at bounding box center [721, 198] width 140 height 28
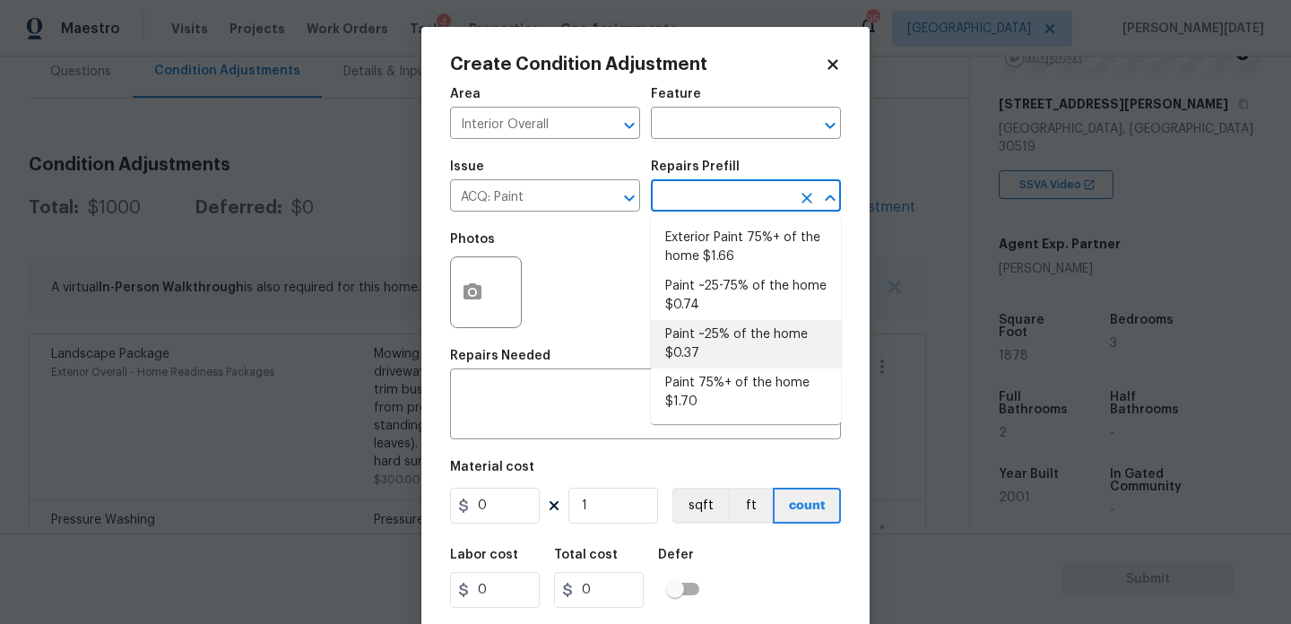
click at [725, 338] on li "Paint ~25% of the home $0.37" at bounding box center [746, 344] width 190 height 48
type input "Acquisition"
type textarea "Acquisition Scope: ~25% of the home needs interior paint"
type input "0.37"
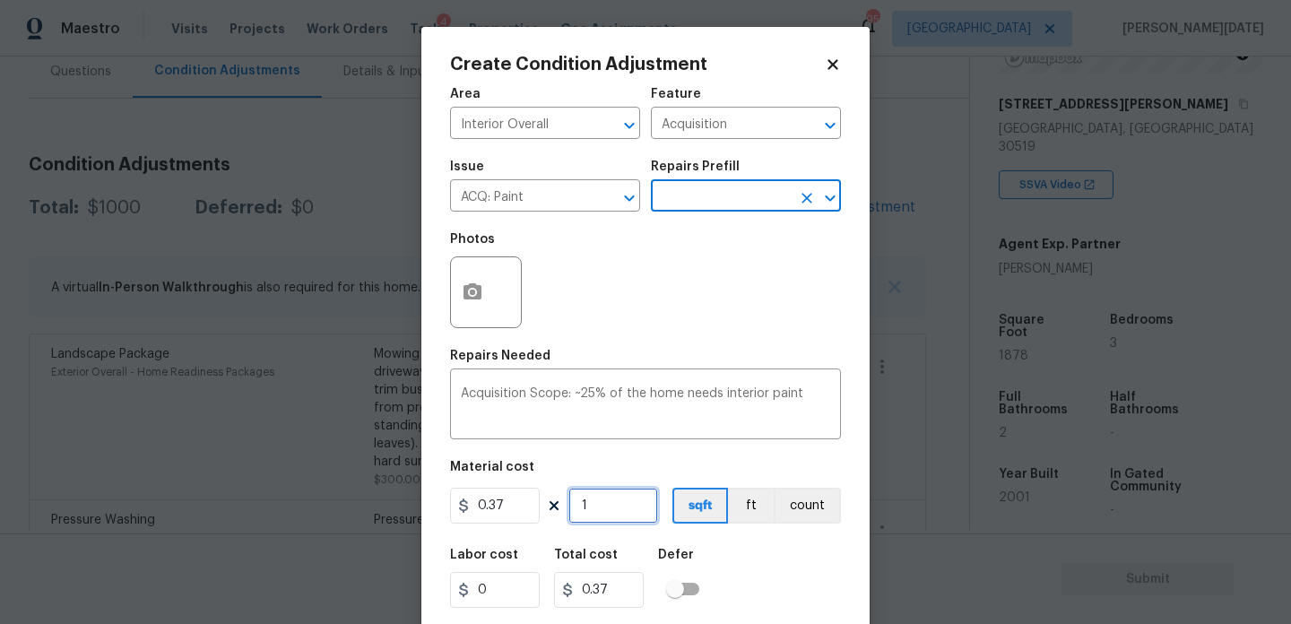
click at [582, 515] on input "1" at bounding box center [613, 506] width 90 height 36
click at [611, 515] on input "1" at bounding box center [613, 506] width 90 height 36
type input "0"
paste input "1878"
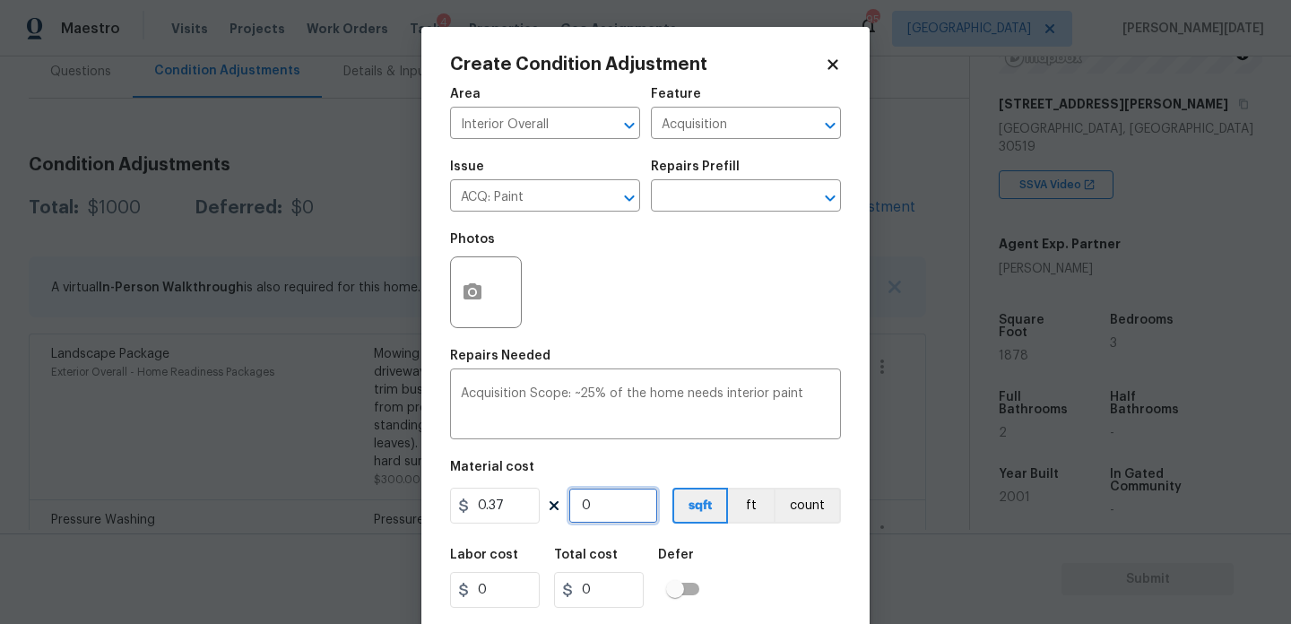
type input "1878"
type input "694.86"
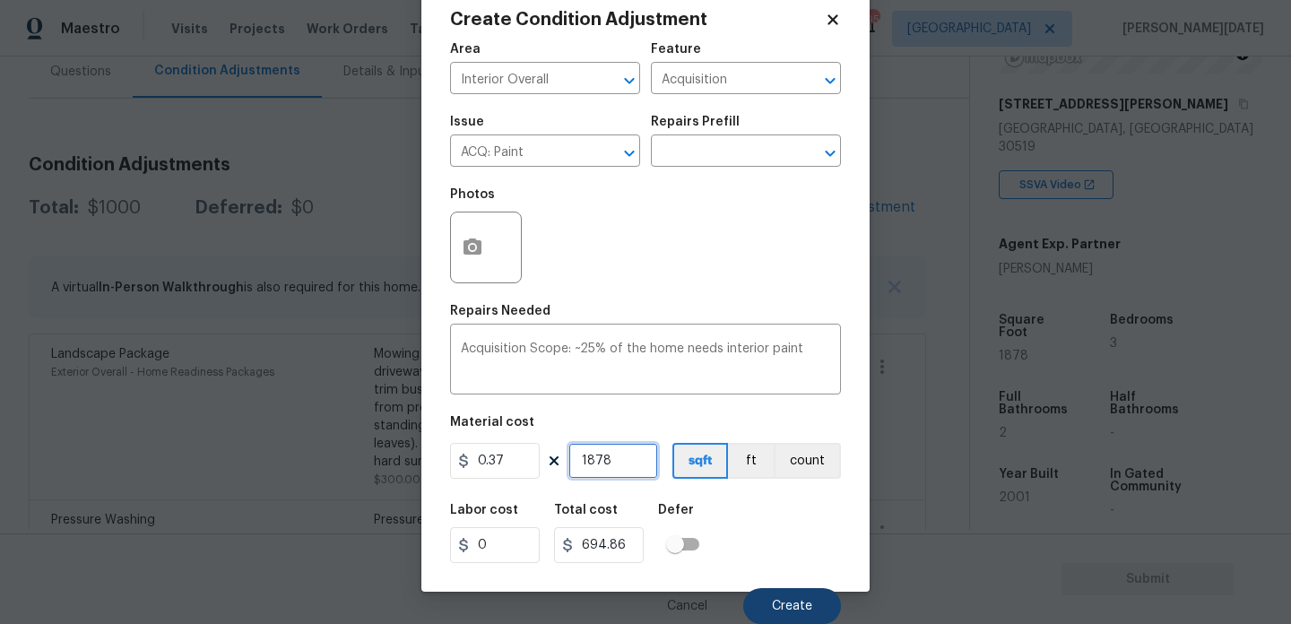
type input "1878"
click at [751, 599] on button "Create" at bounding box center [792, 606] width 98 height 36
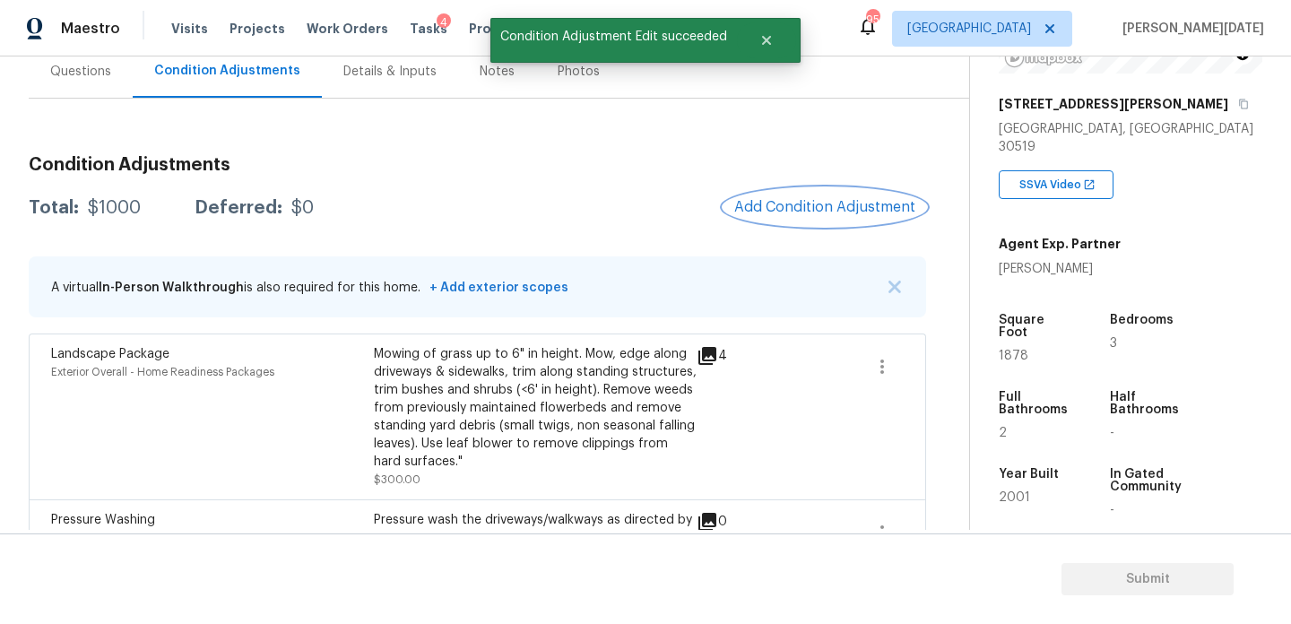
scroll to position [0, 0]
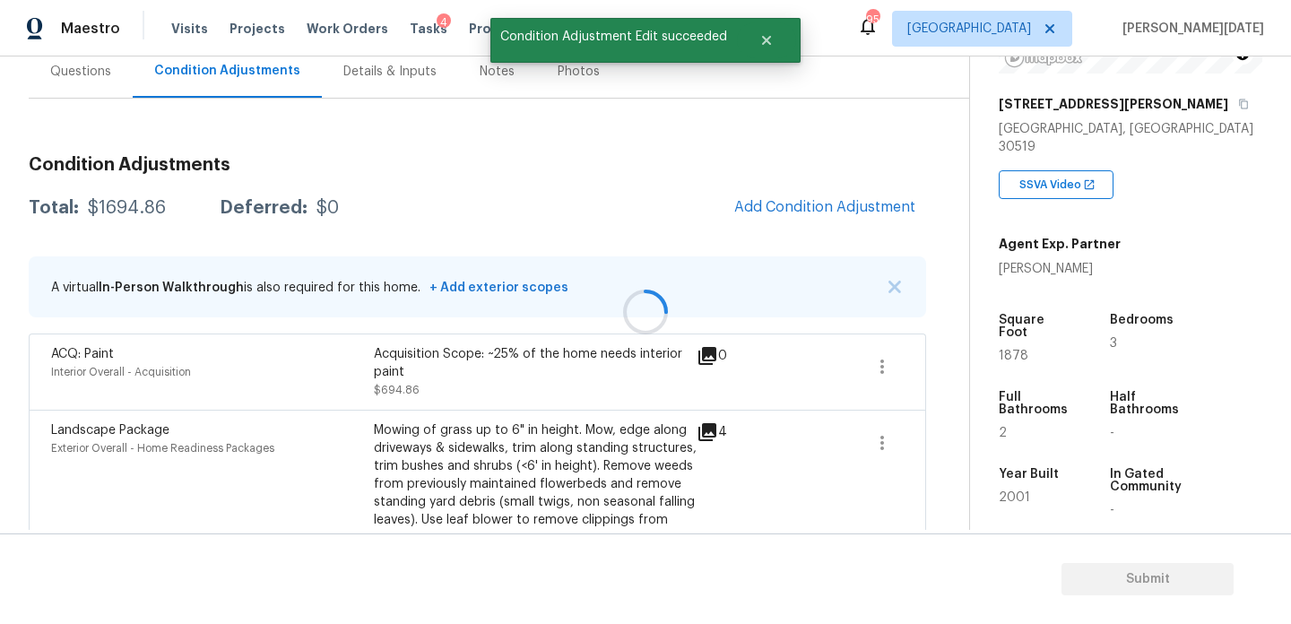
click at [817, 201] on div at bounding box center [645, 312] width 1291 height 624
click at [817, 201] on span "Add Condition Adjustment" at bounding box center [824, 207] width 181 height 16
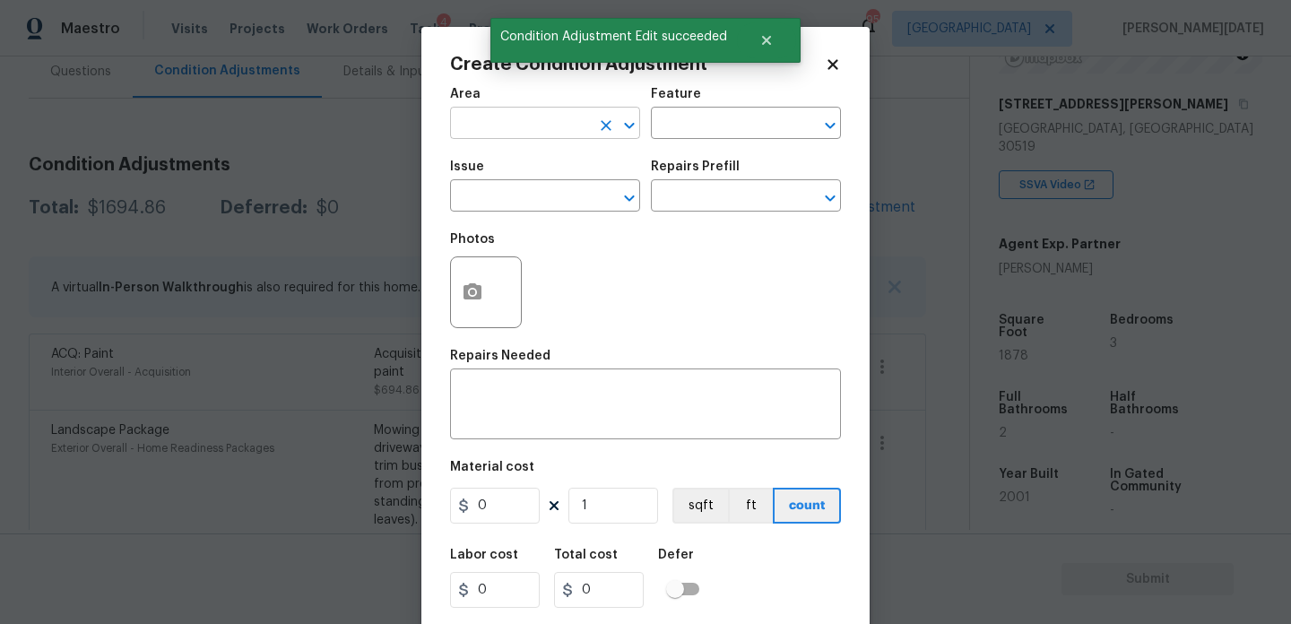
click at [492, 125] on input "text" at bounding box center [520, 125] width 140 height 28
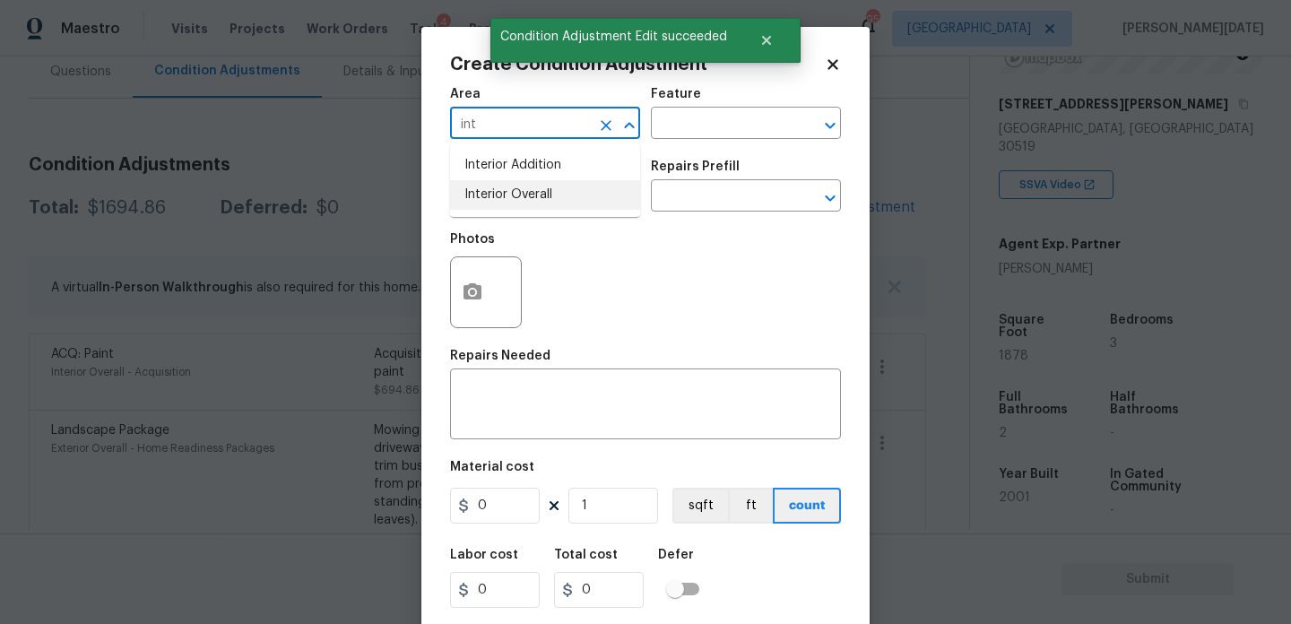
click at [531, 208] on li "Interior Overall" at bounding box center [545, 195] width 190 height 30
type input "Interior Overall"
click at [531, 208] on input "text" at bounding box center [520, 198] width 140 height 28
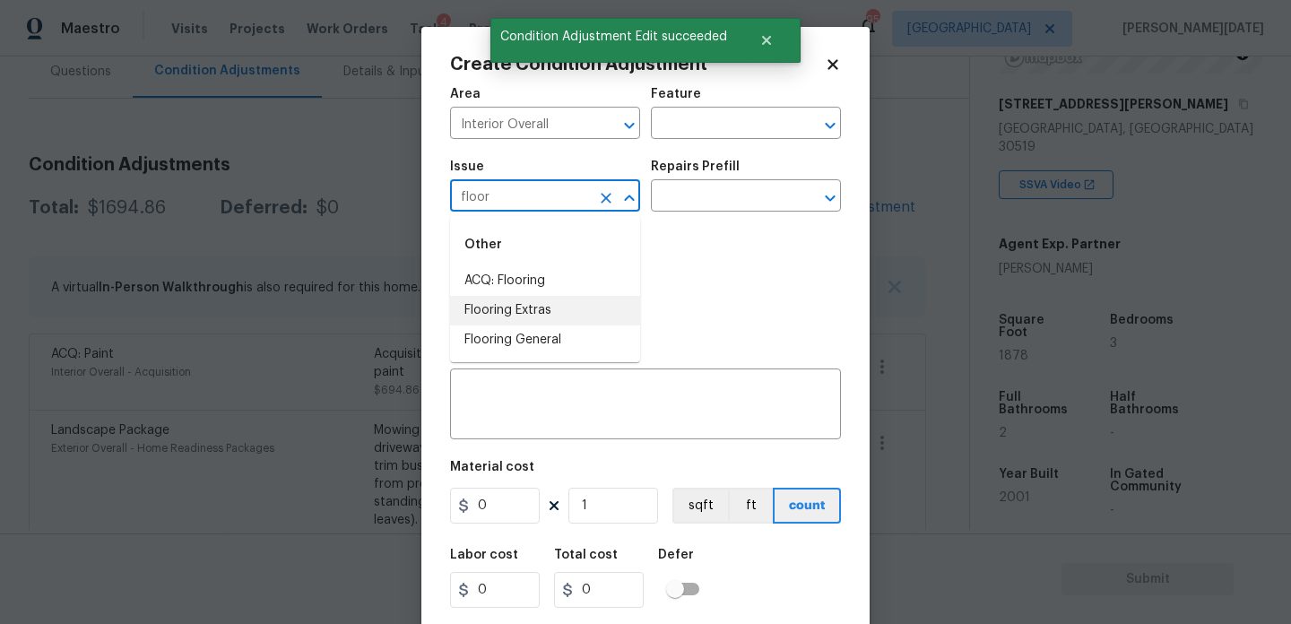
click at [542, 298] on li "Flooring Extras" at bounding box center [545, 311] width 190 height 30
type input "Flooring Extras"
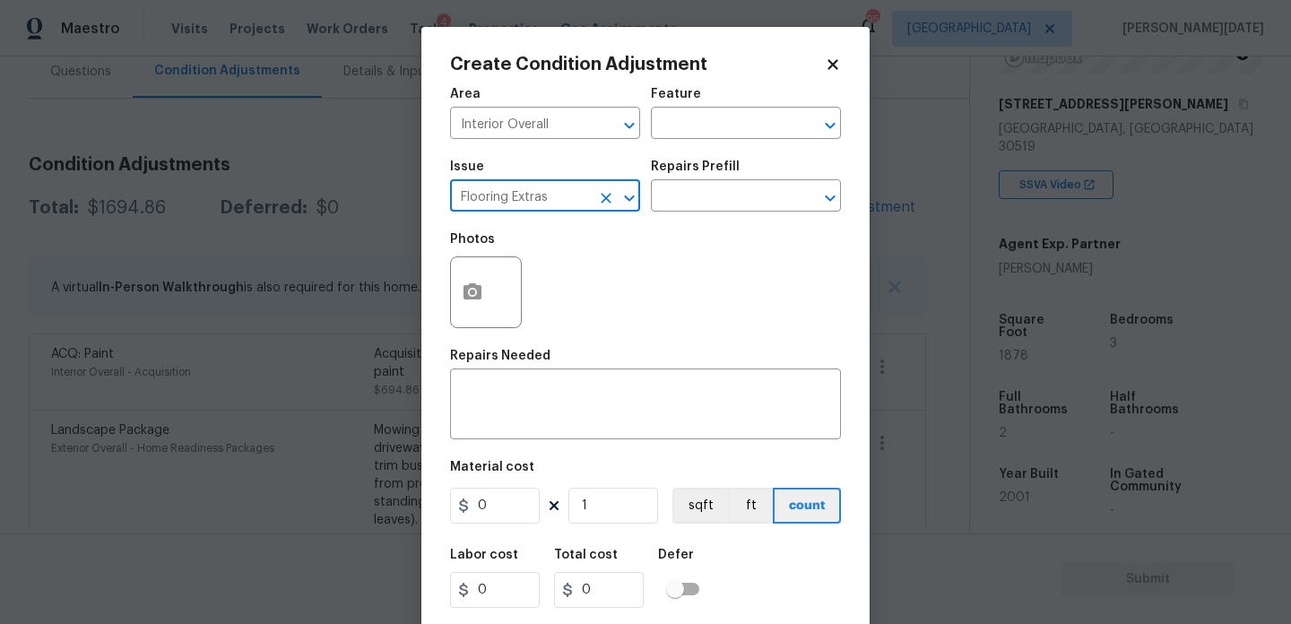
click at [602, 197] on icon "Clear" at bounding box center [606, 198] width 18 height 18
click at [587, 283] on li "ACQ: Flooring" at bounding box center [545, 281] width 190 height 30
type input "ACQ: Flooring"
click at [724, 203] on input "text" at bounding box center [721, 198] width 140 height 28
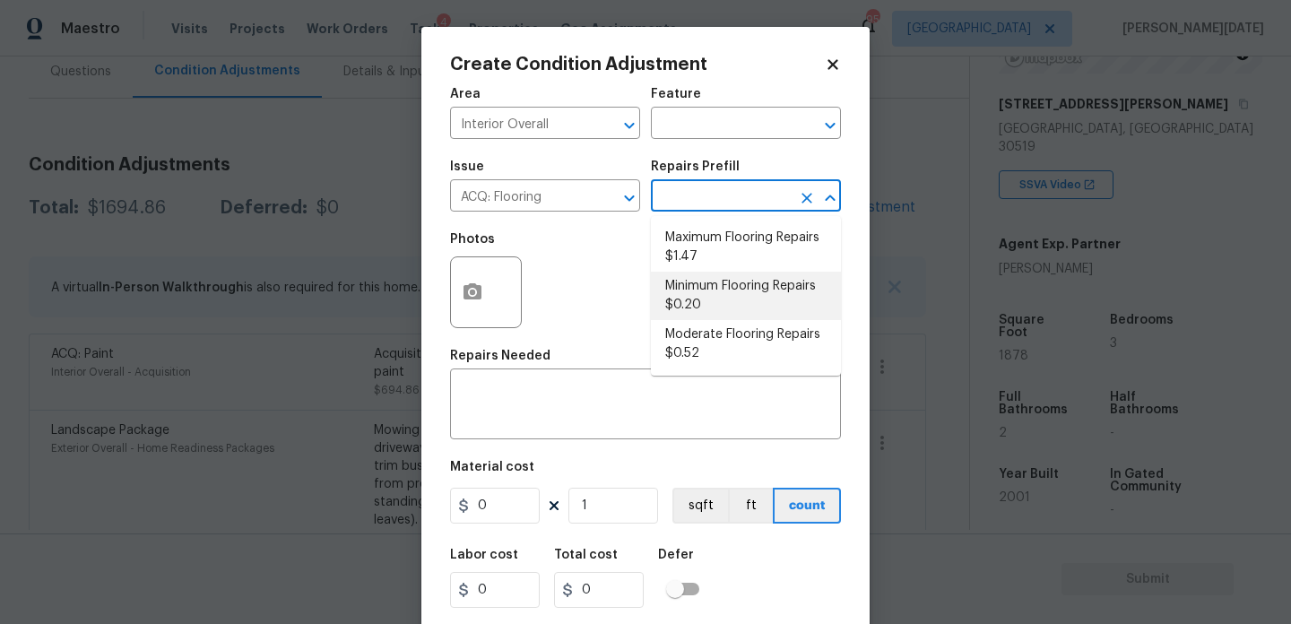
click at [719, 297] on li "Minimum Flooring Repairs $0.20" at bounding box center [746, 296] width 190 height 48
type input "Acquisition"
type textarea "Acquisition Scope: Minimum flooring repairs"
type input "0.2"
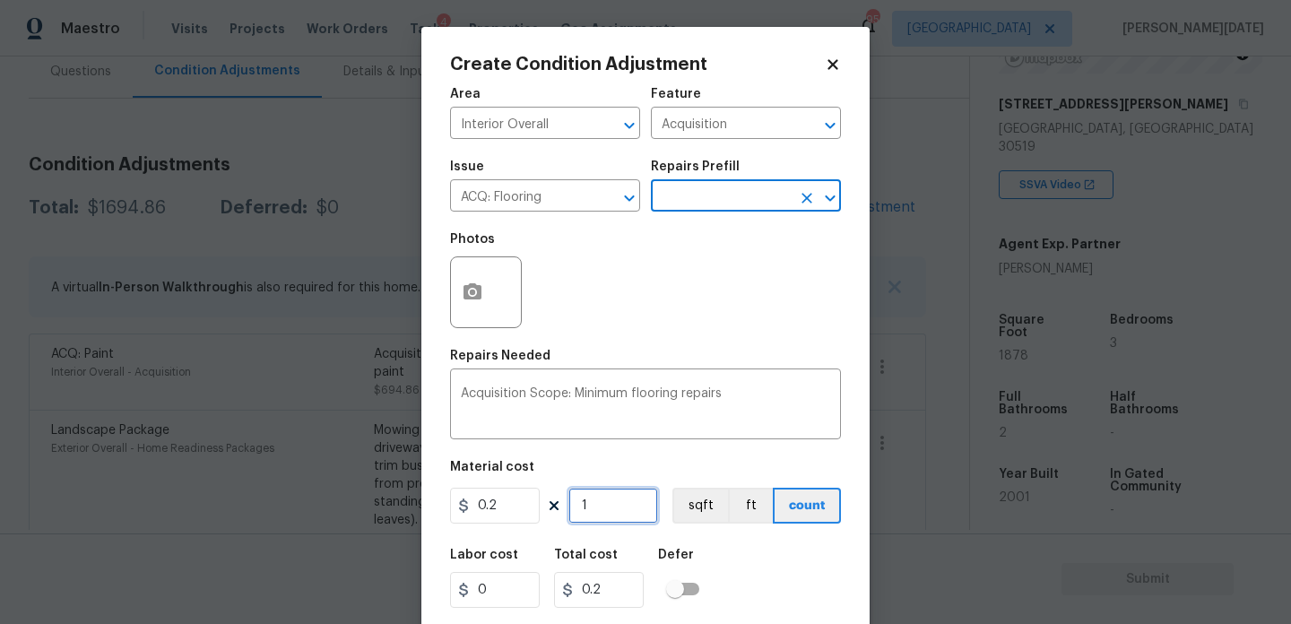
click at [619, 506] on input "1" at bounding box center [613, 506] width 90 height 36
type input "0"
paste input "1878"
type input "1878"
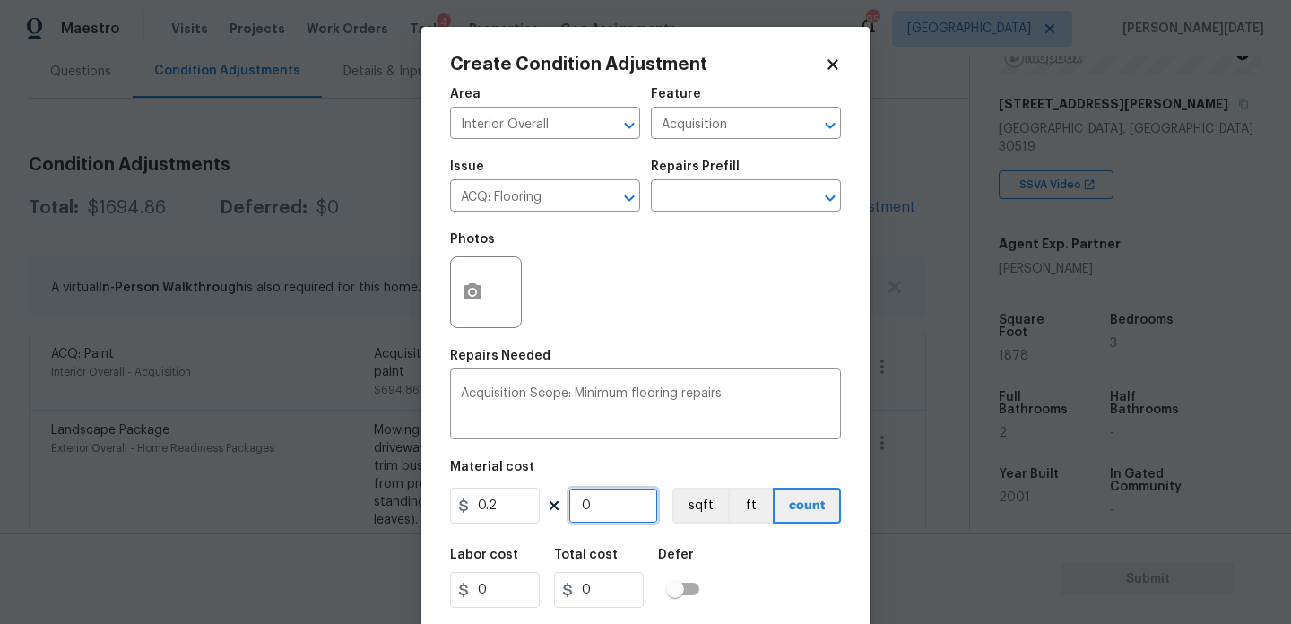
type input "375.6"
type input "1878"
click at [710, 346] on div "Area Interior Overall ​ Feature Acquisition ​ Issue ACQ: Flooring ​ Repairs Pre…" at bounding box center [645, 373] width 391 height 592
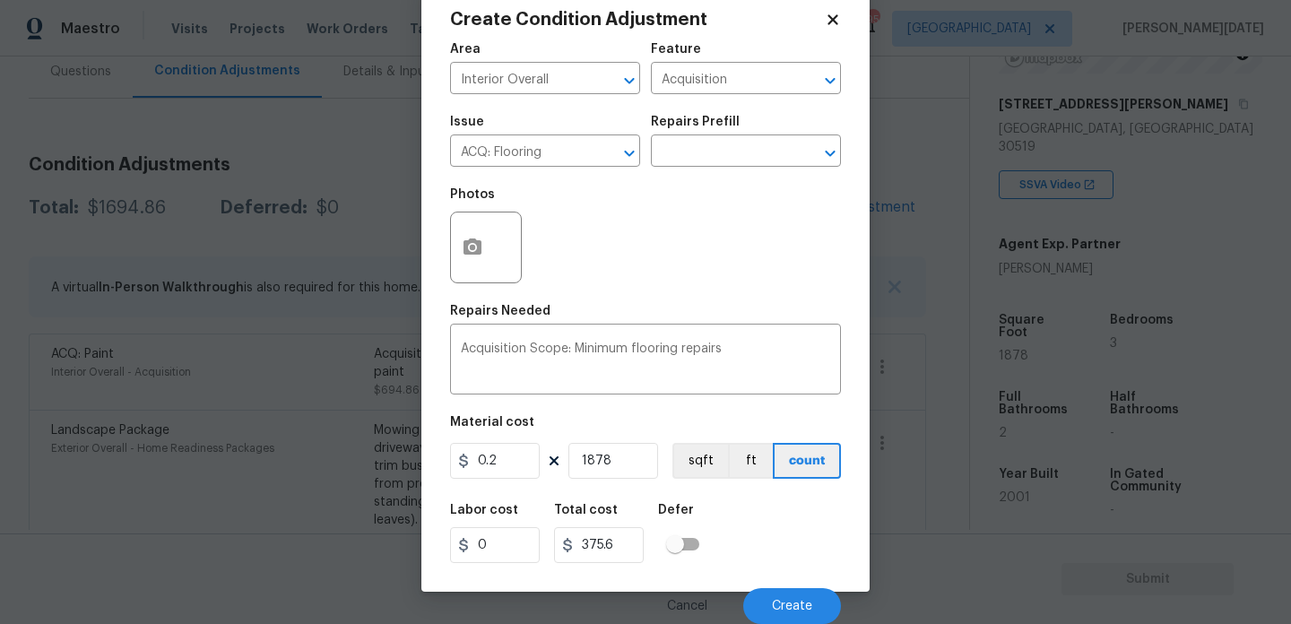
click at [794, 586] on div "Cancel Create" at bounding box center [645, 599] width 391 height 50
click at [793, 605] on span "Create" at bounding box center [792, 606] width 40 height 13
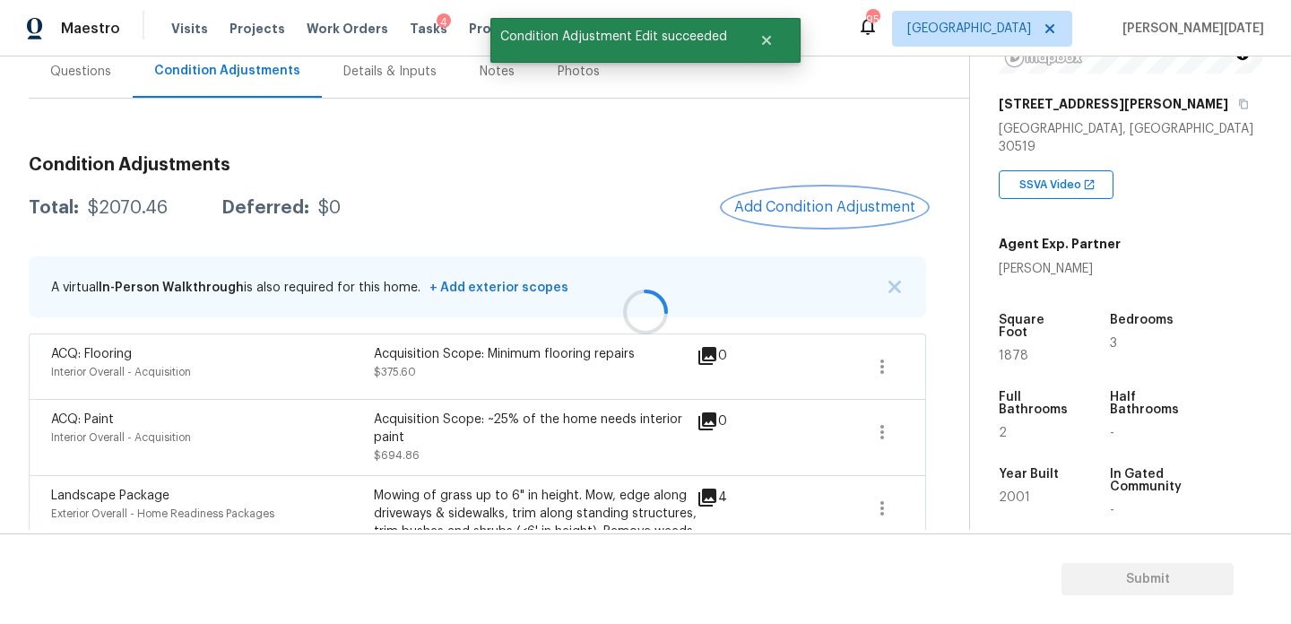
scroll to position [0, 0]
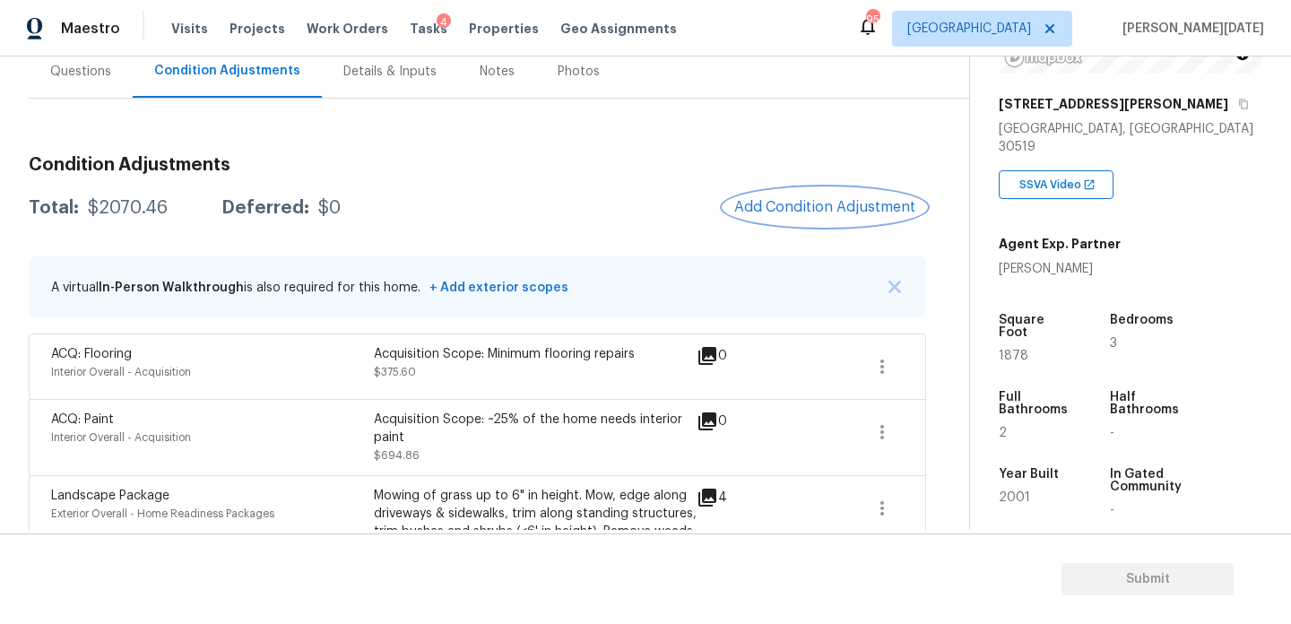
click at [793, 210] on span "Add Condition Adjustment" at bounding box center [824, 207] width 181 height 16
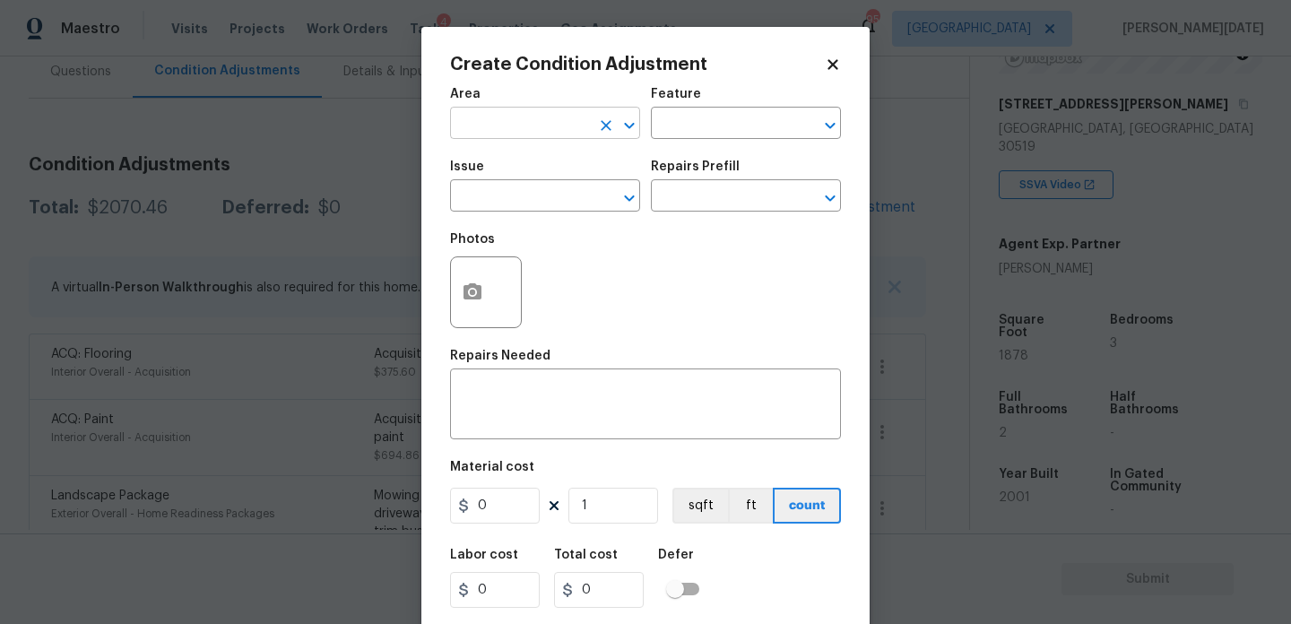
click at [475, 134] on input "text" at bounding box center [520, 125] width 140 height 28
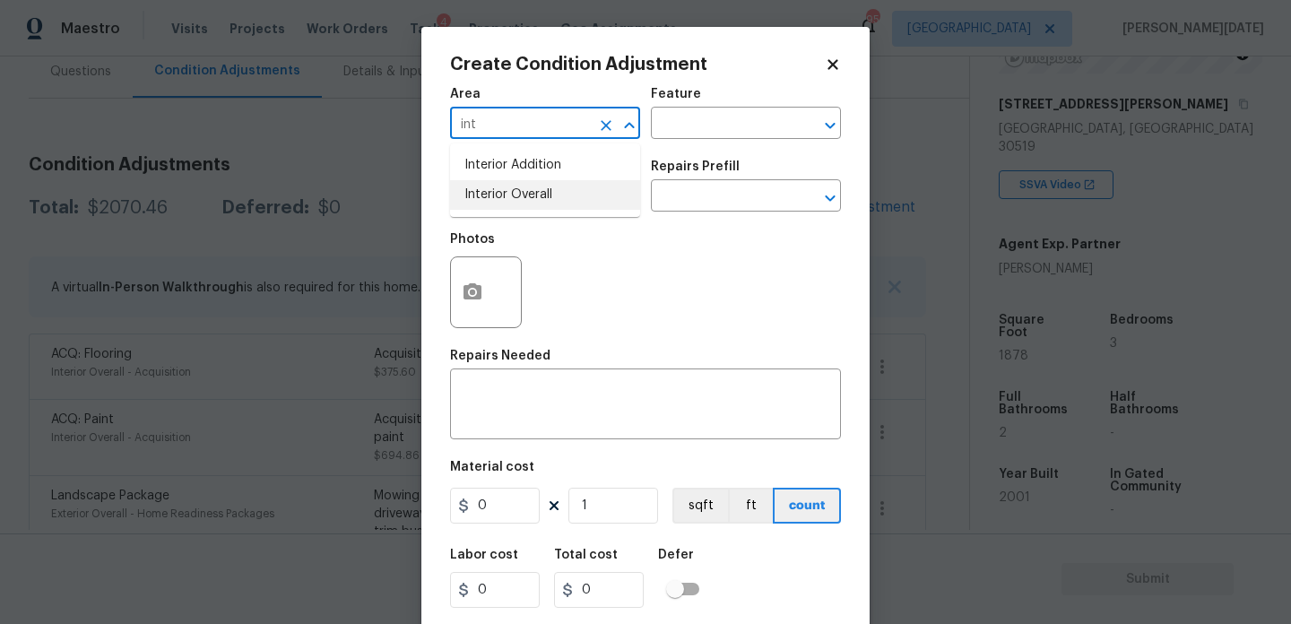
click at [486, 194] on li "Interior Overall" at bounding box center [545, 195] width 190 height 30
type input "Interior Overall"
click at [486, 194] on input "text" at bounding box center [520, 198] width 140 height 28
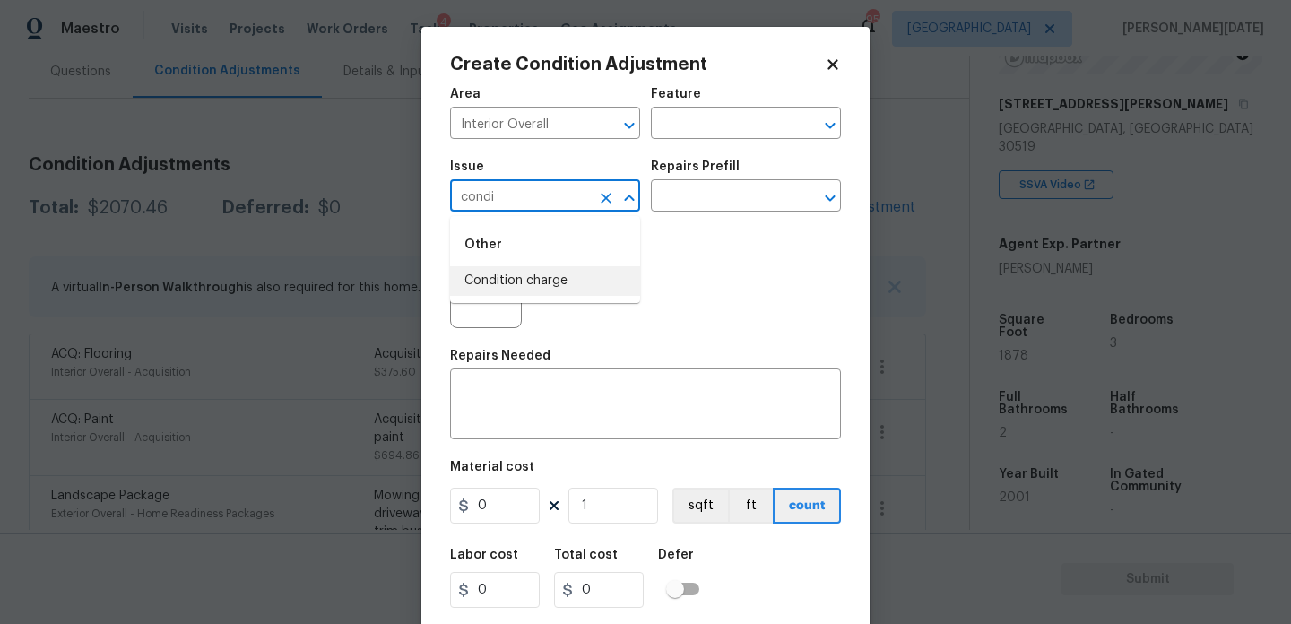
click at [573, 288] on li "Condition charge" at bounding box center [545, 281] width 190 height 30
type input "Condition charge"
click at [717, 211] on input "text" at bounding box center [721, 198] width 140 height 28
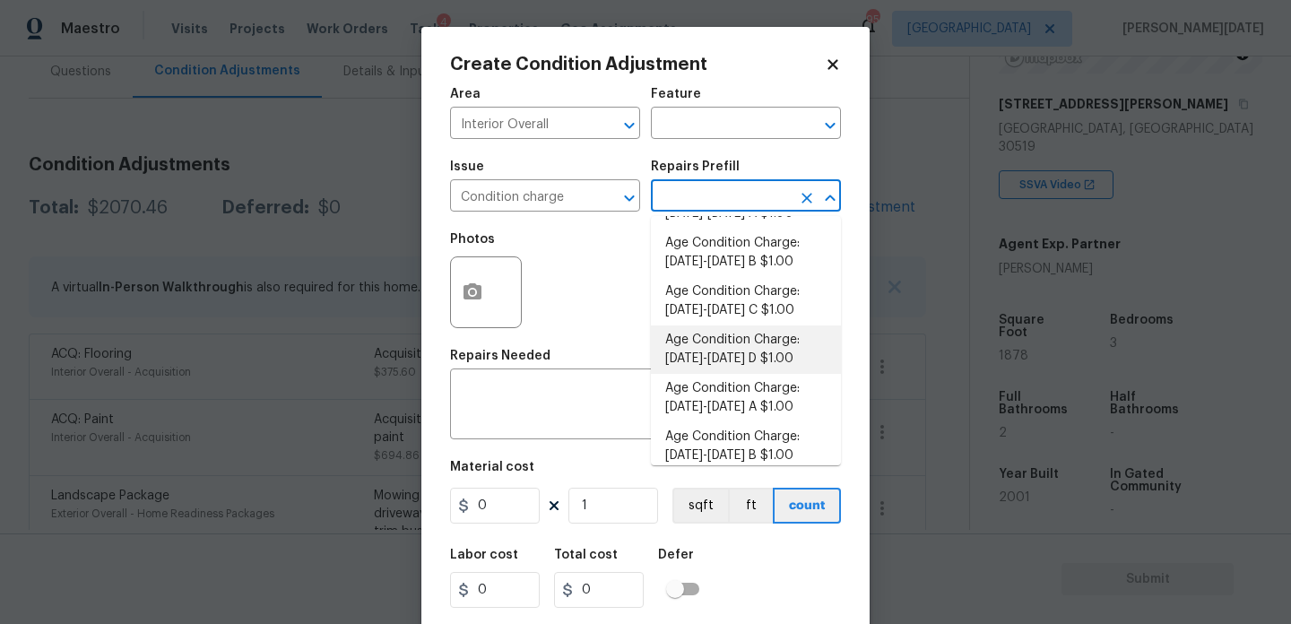
scroll to position [427, 0]
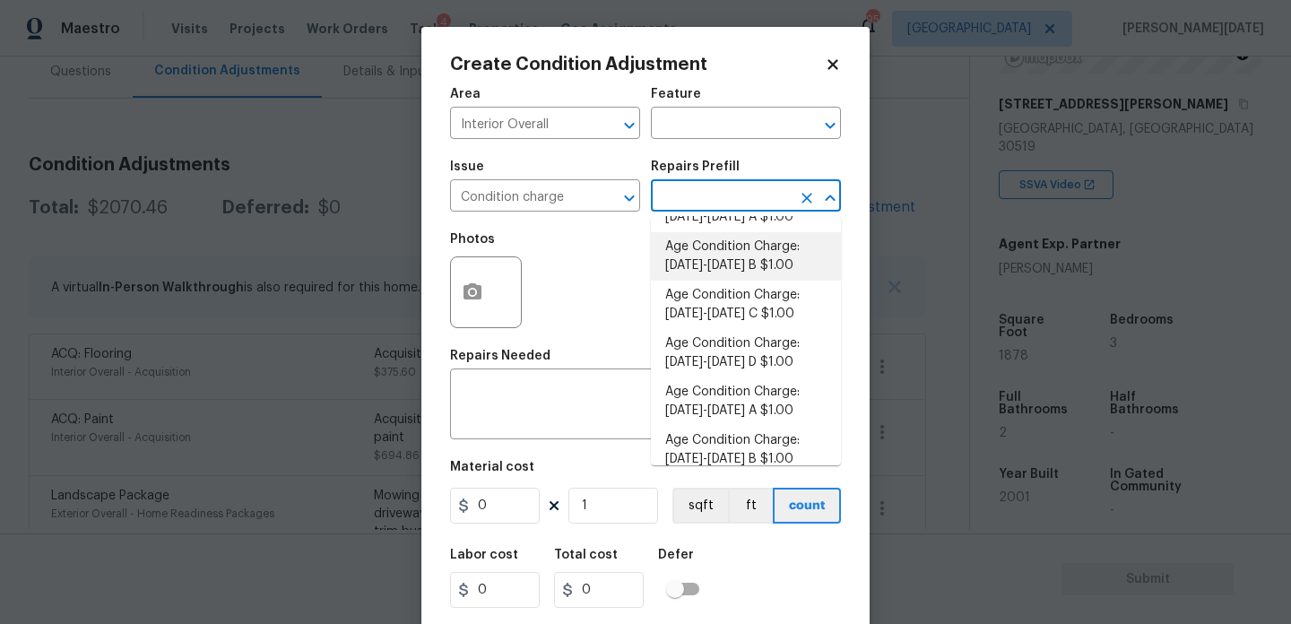
click at [778, 269] on li "Age Condition Charge: [DATE]-[DATE] B $1.00" at bounding box center [746, 256] width 190 height 48
type input "Home Readiness Packages"
type textarea "Age Condition Charge: [DATE]-[DATE] B"
type input "1"
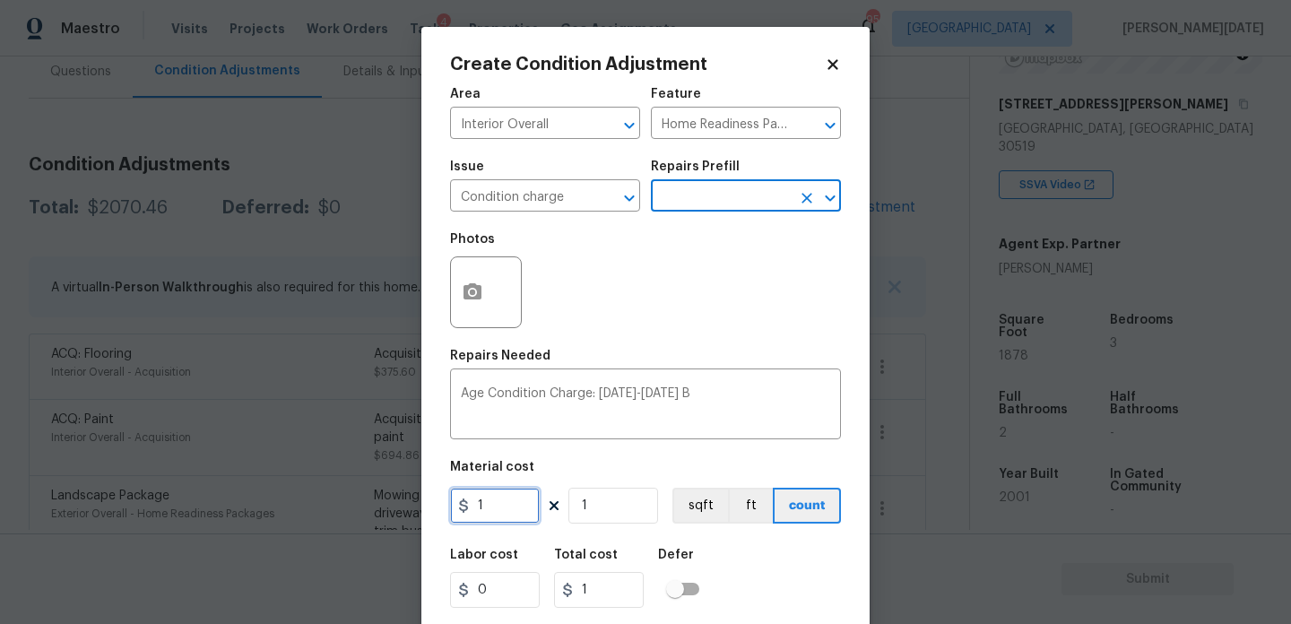
click at [515, 513] on input "1" at bounding box center [495, 506] width 90 height 36
type input "2000"
click at [652, 374] on div "Age Condition Charge: [DATE]-[DATE] B x ​" at bounding box center [645, 406] width 391 height 66
type input "2000"
click at [698, 313] on div "Photos" at bounding box center [645, 280] width 391 height 117
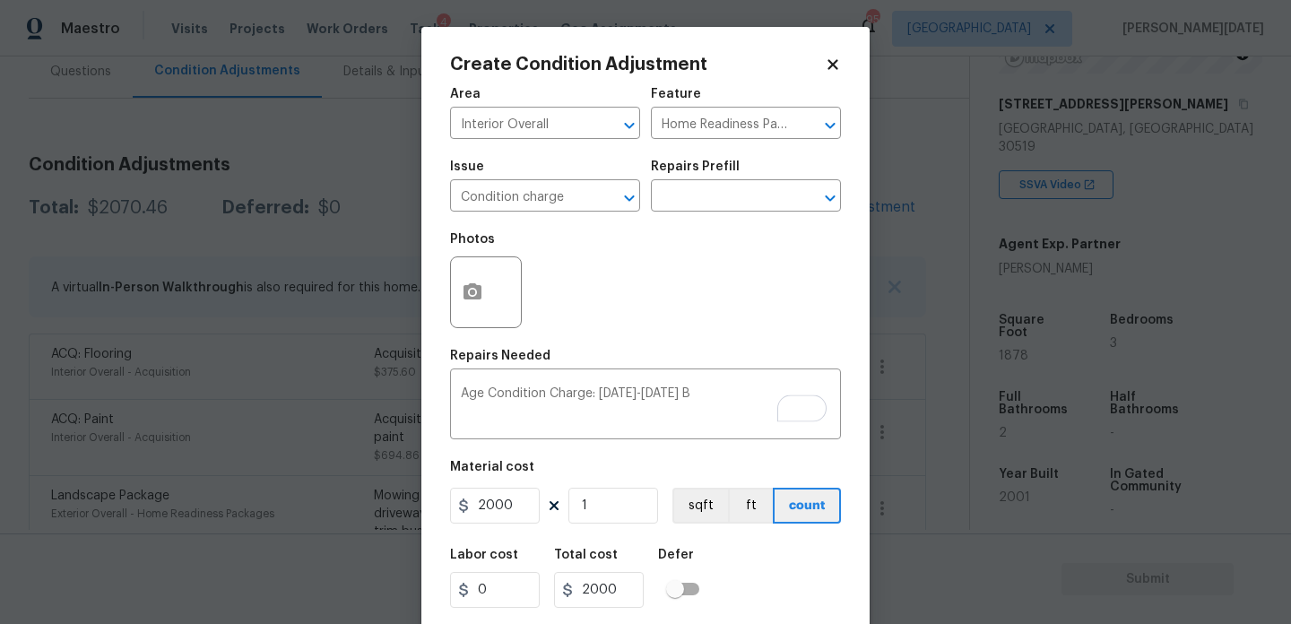
scroll to position [46, 0]
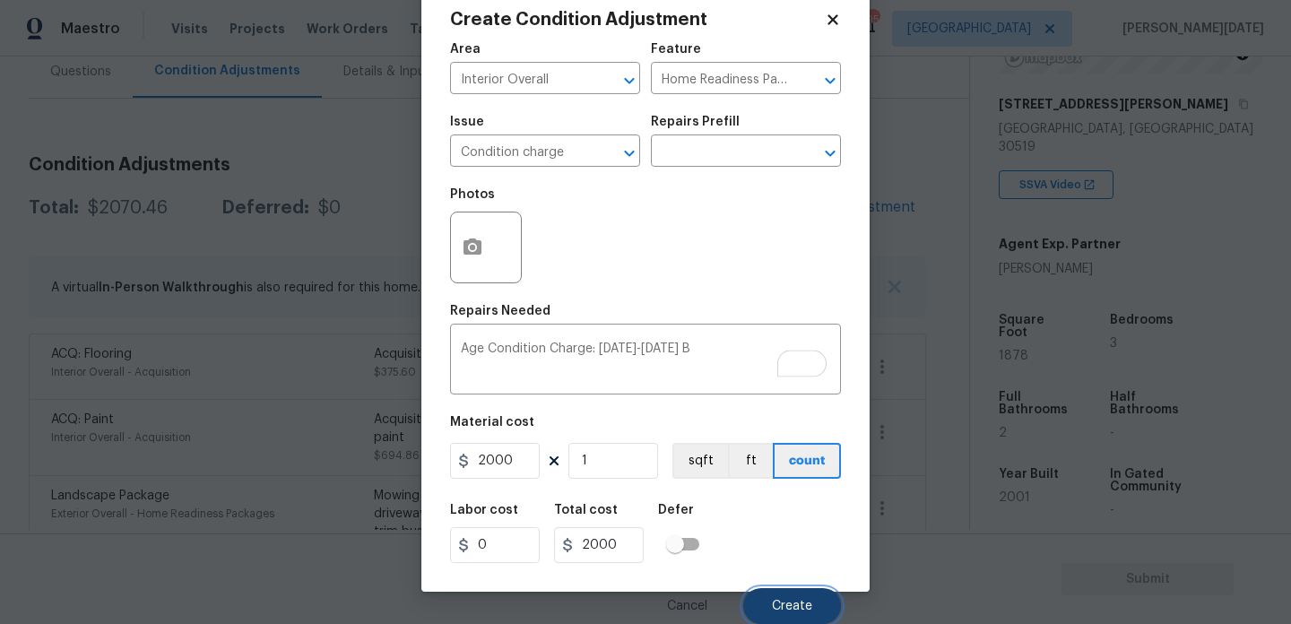
click at [770, 594] on button "Create" at bounding box center [792, 606] width 98 height 36
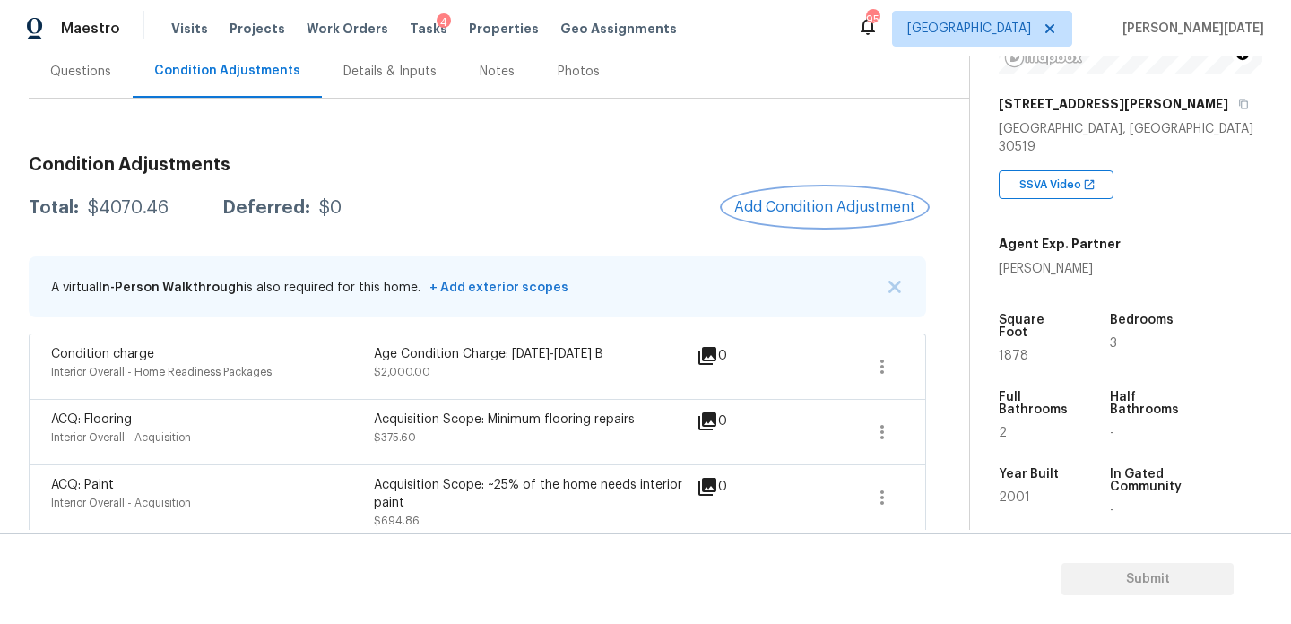
scroll to position [0, 0]
click at [768, 207] on span "Add Condition Adjustment" at bounding box center [824, 207] width 181 height 16
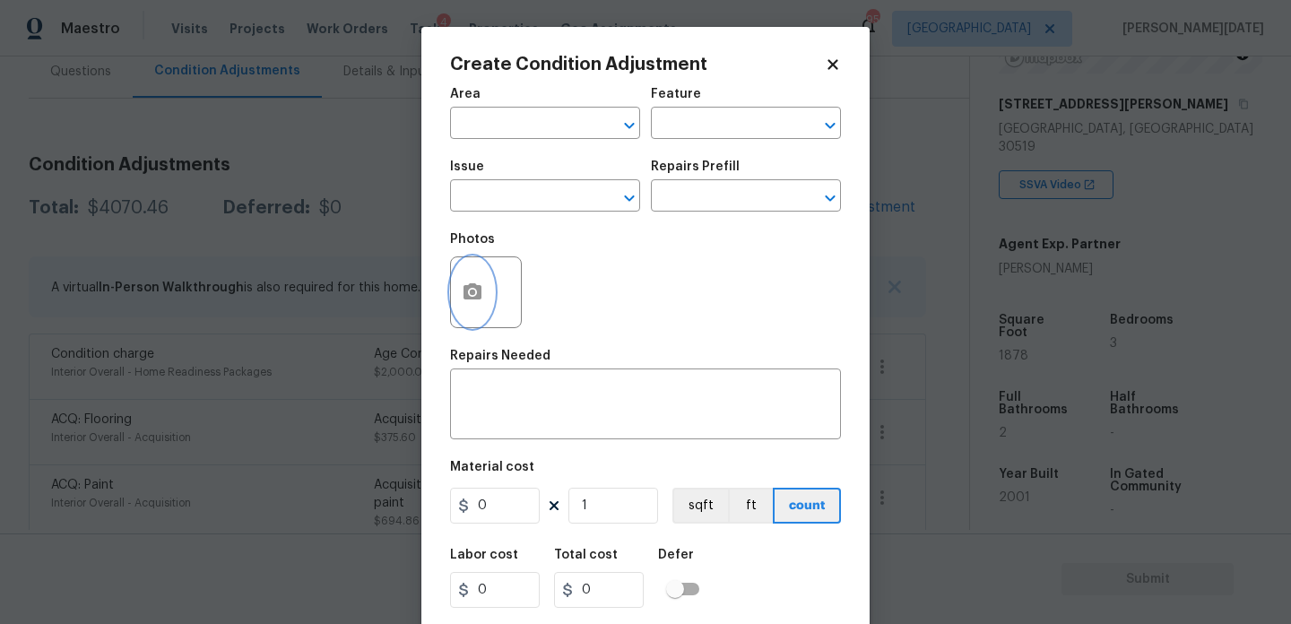
click at [473, 293] on circle "button" at bounding box center [472, 292] width 5 height 5
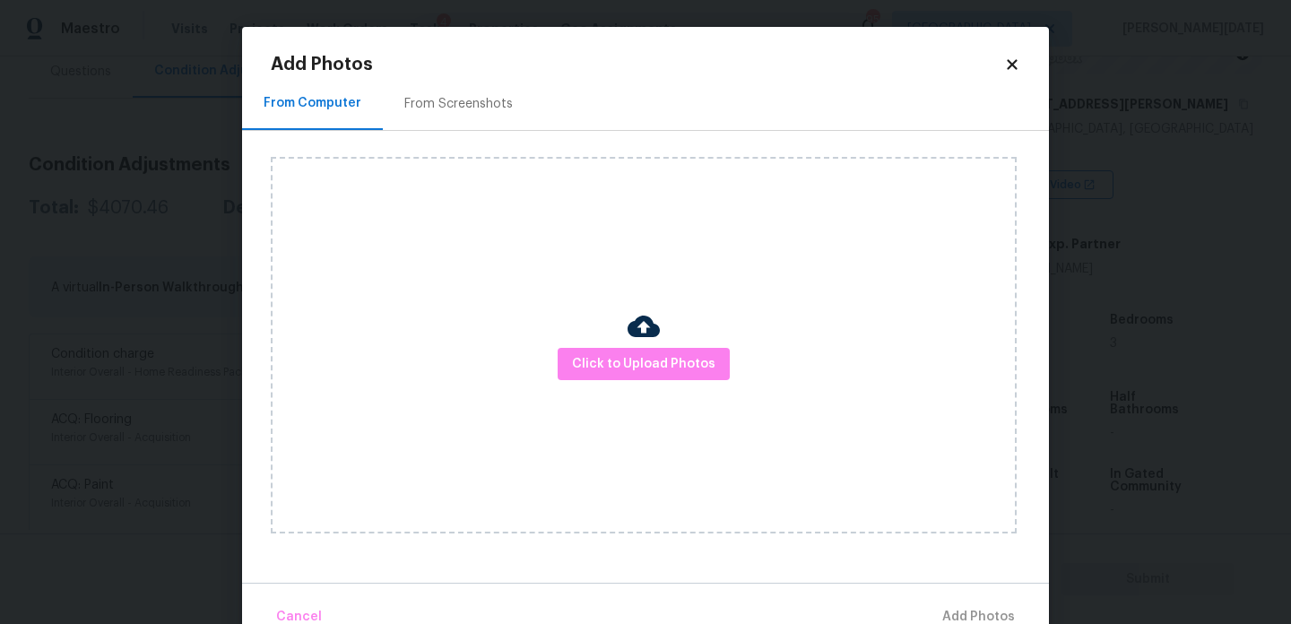
click at [614, 380] on div "Click to Upload Photos" at bounding box center [644, 345] width 746 height 376
click at [654, 355] on span "Click to Upload Photos" at bounding box center [643, 364] width 143 height 22
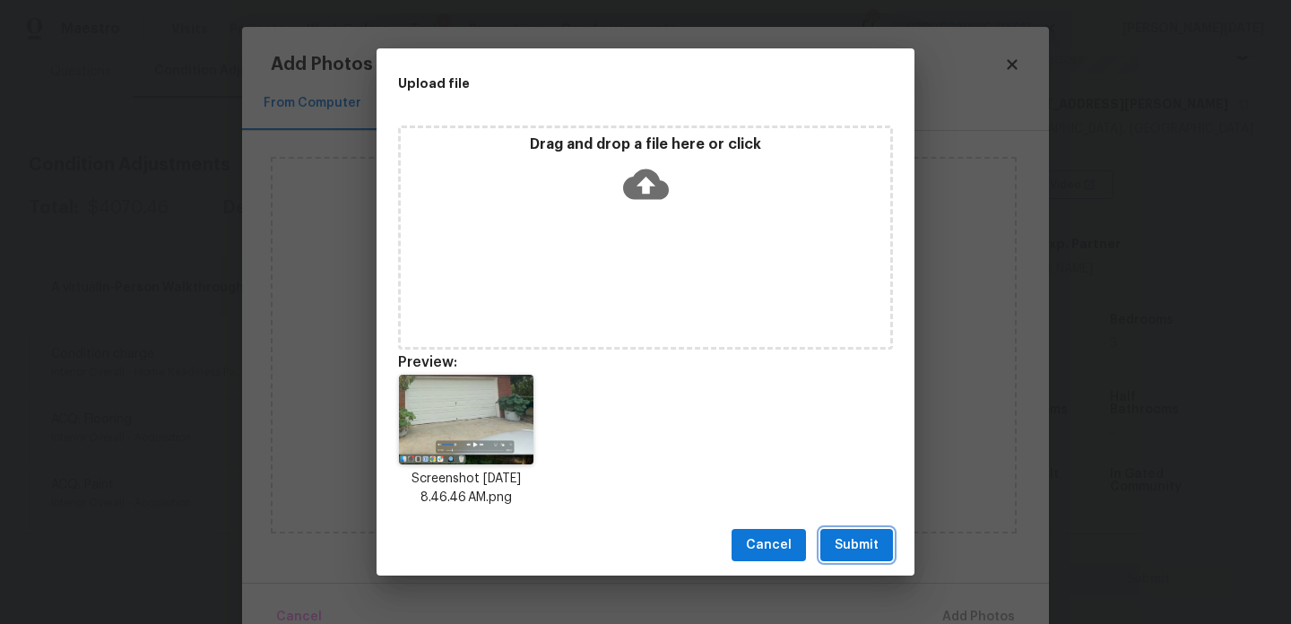
click at [852, 532] on button "Submit" at bounding box center [856, 545] width 73 height 33
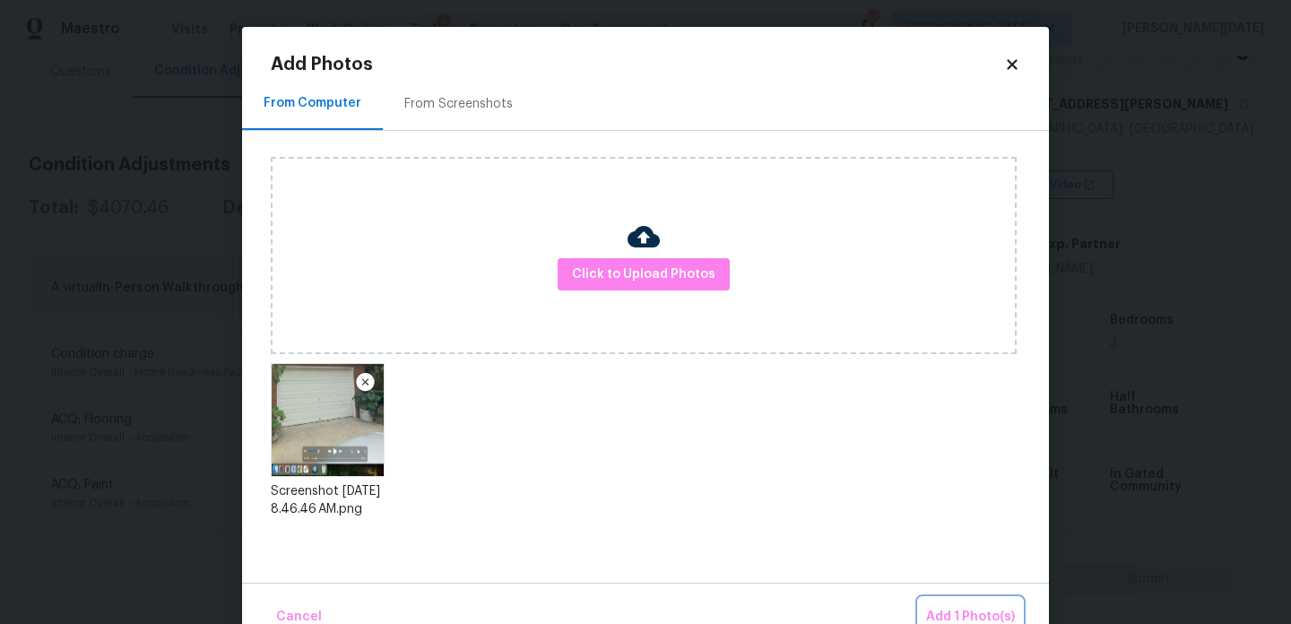
click at [949, 607] on span "Add 1 Photo(s)" at bounding box center [970, 617] width 89 height 22
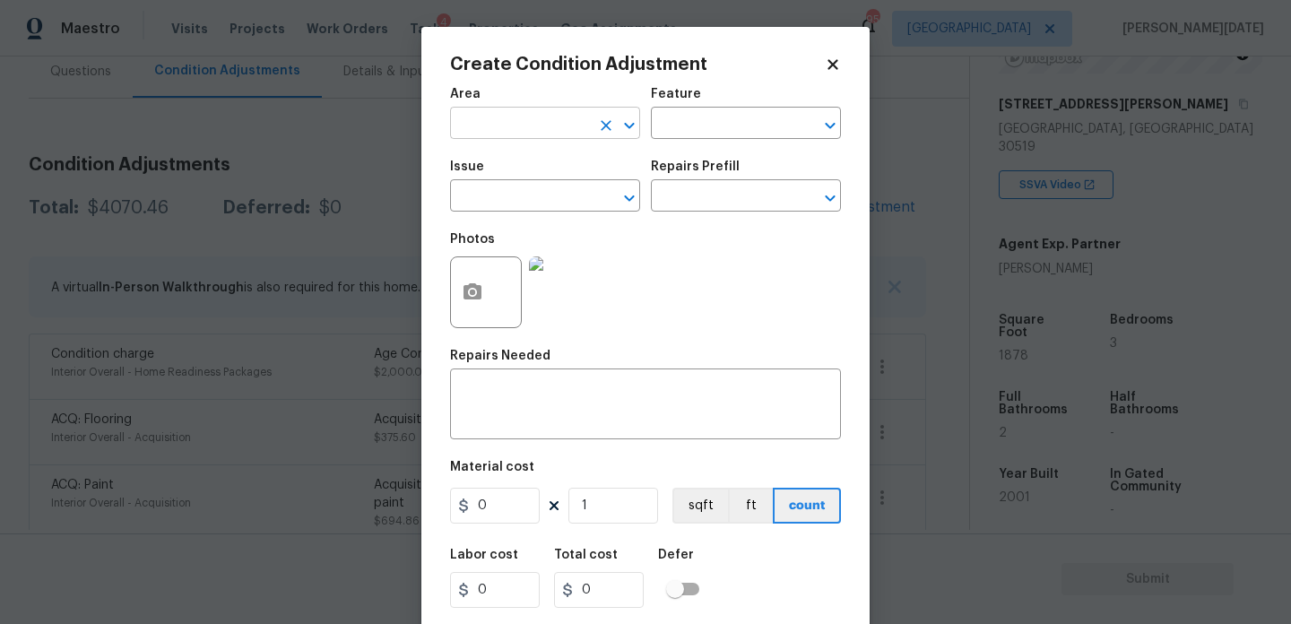
click at [489, 133] on input "text" at bounding box center [520, 125] width 140 height 28
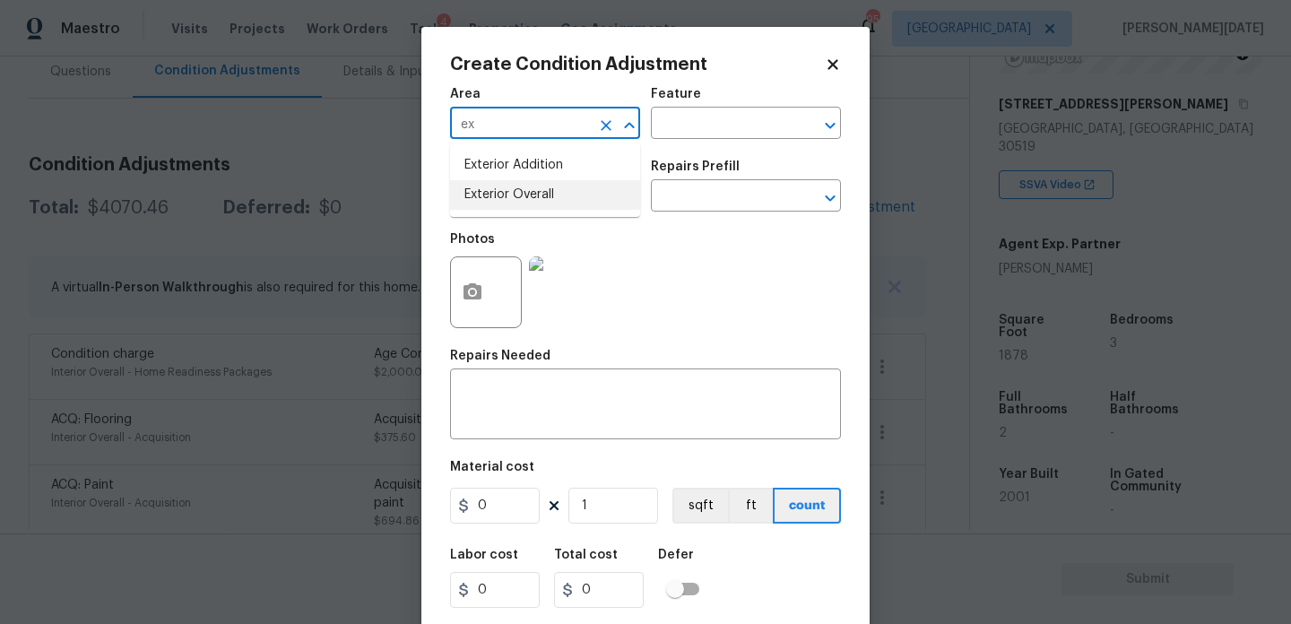
click at [513, 192] on li "Exterior Overall" at bounding box center [545, 195] width 190 height 30
type input "Exterior Overall"
click at [513, 192] on input "text" at bounding box center [520, 198] width 140 height 28
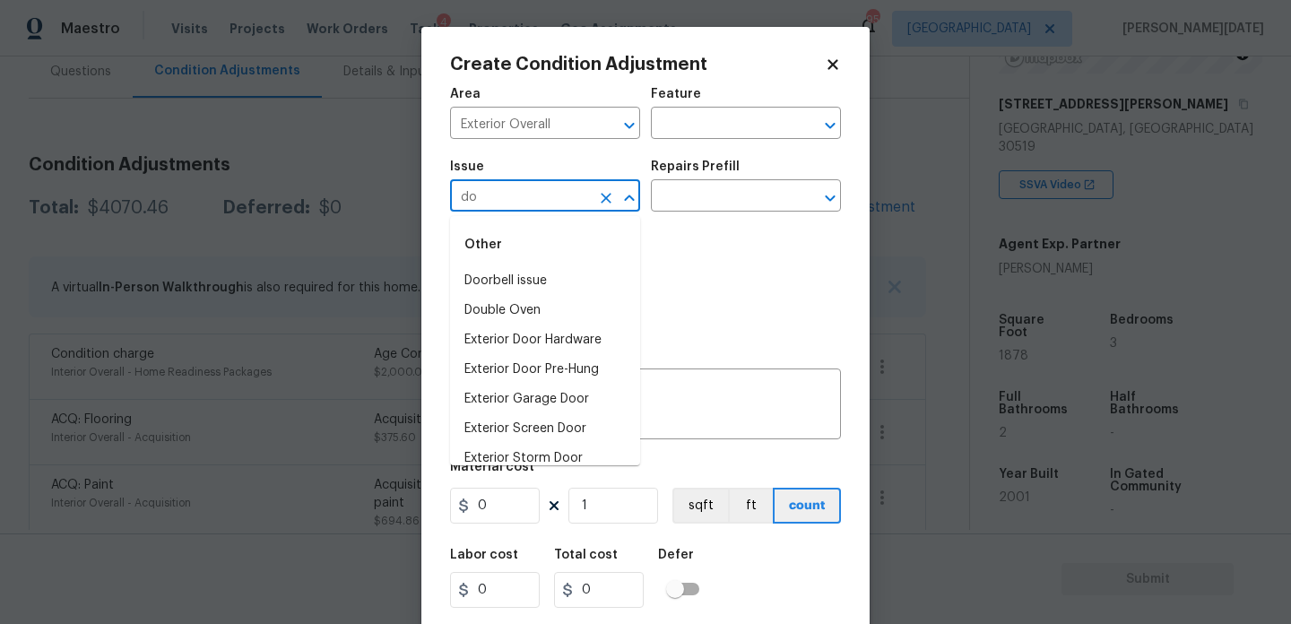
type input "d"
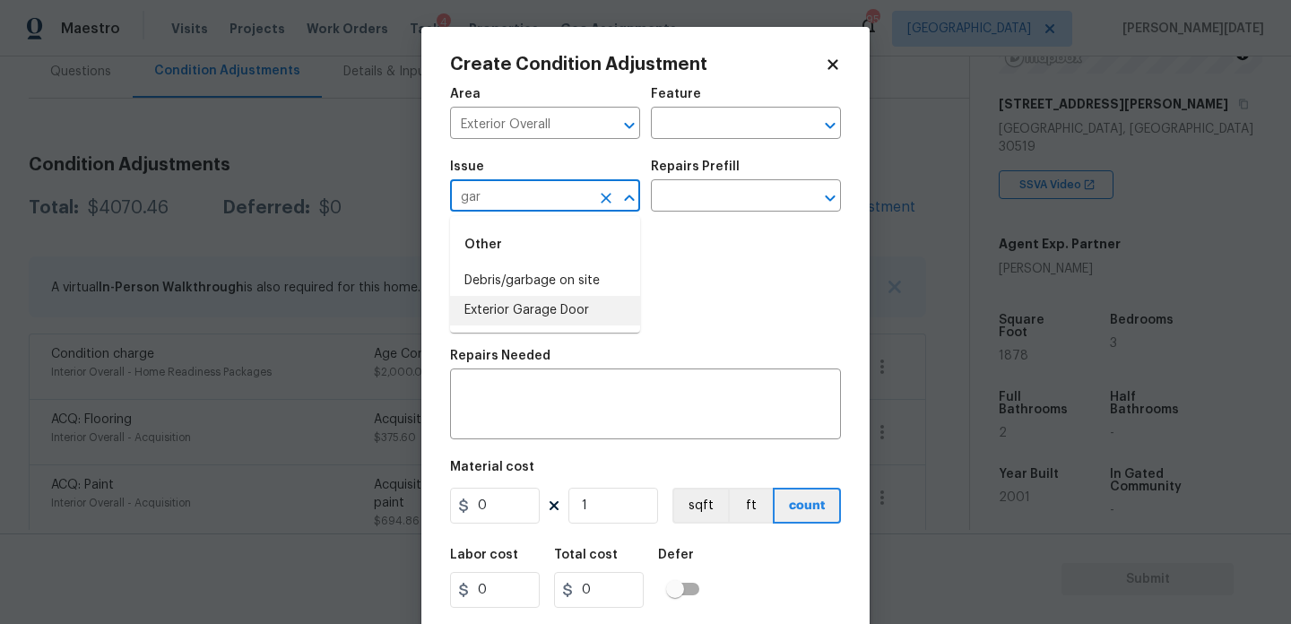
click at [563, 308] on li "Exterior Garage Door" at bounding box center [545, 311] width 190 height 30
type input "Exterior Garage Door"
click at [689, 233] on div "Photos" at bounding box center [645, 280] width 391 height 117
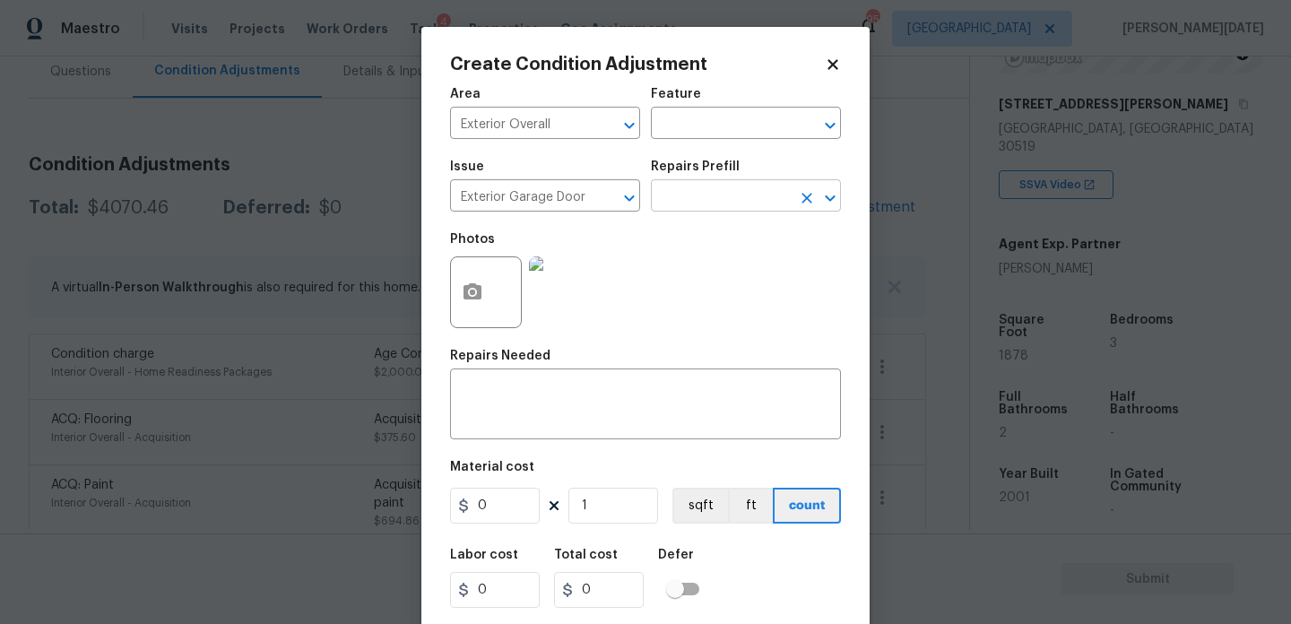
click at [722, 209] on input "text" at bounding box center [721, 198] width 140 height 28
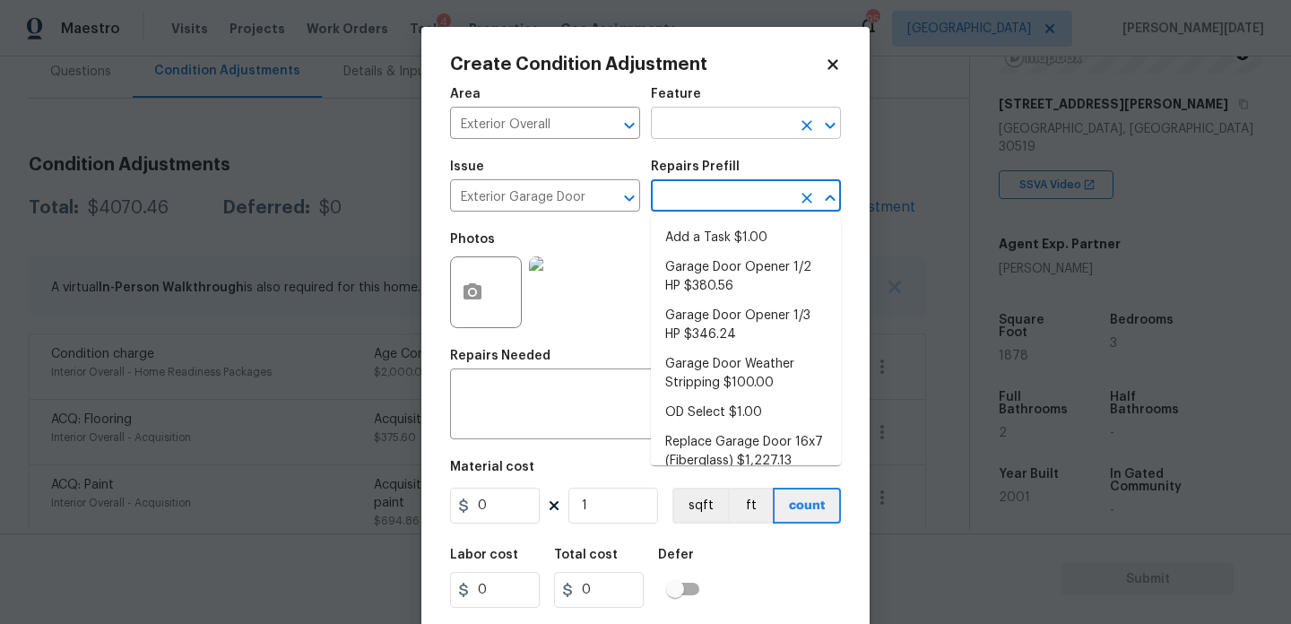
click at [693, 124] on input "text" at bounding box center [721, 125] width 140 height 28
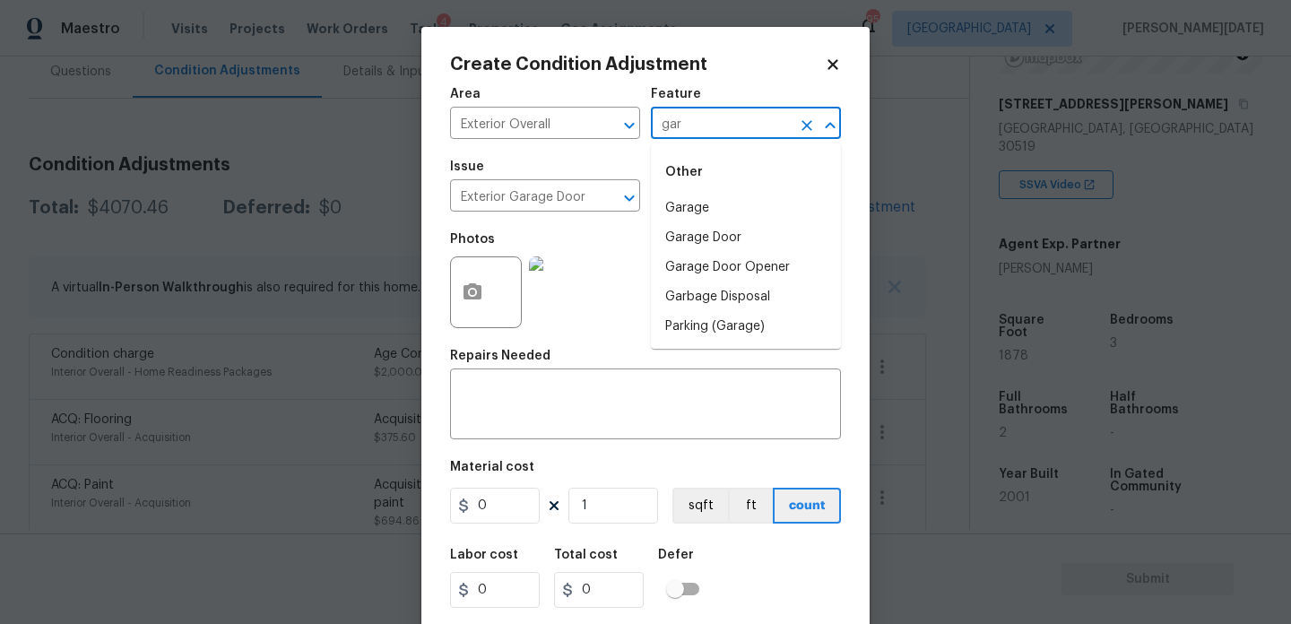
click at [703, 200] on li "Garage" at bounding box center [746, 209] width 190 height 30
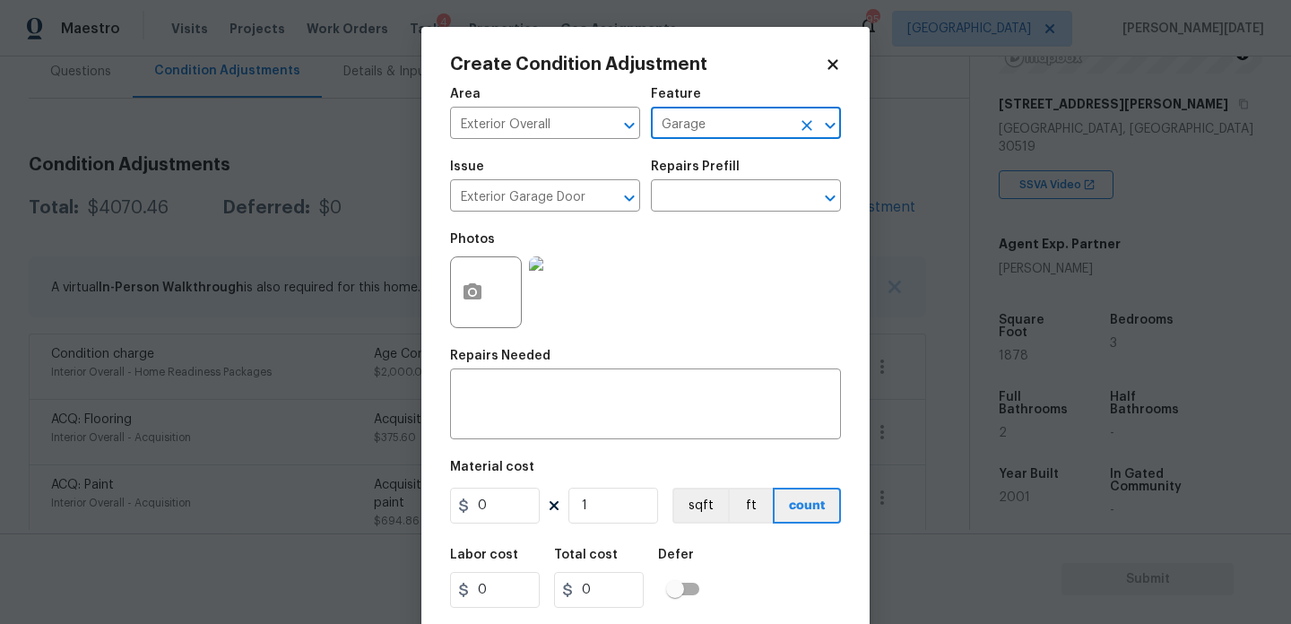
type input "Garage"
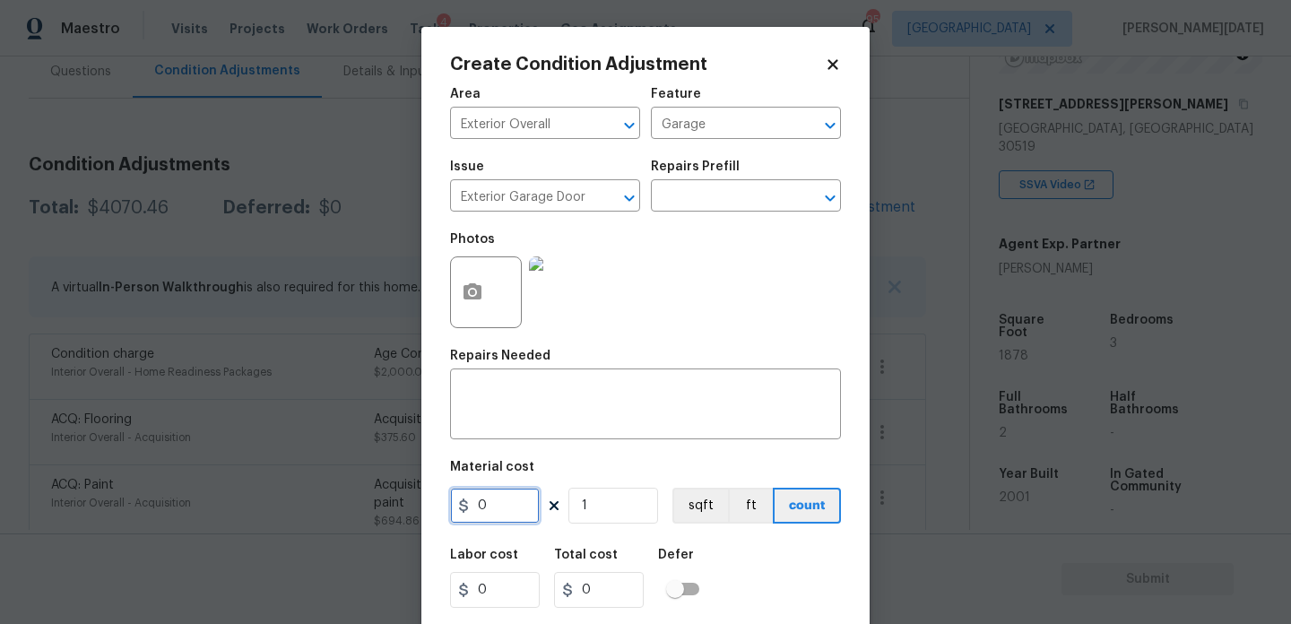
click at [508, 506] on input "0" at bounding box center [495, 506] width 90 height 36
type input "250"
click at [527, 429] on div "x ​" at bounding box center [645, 406] width 391 height 66
type input "250"
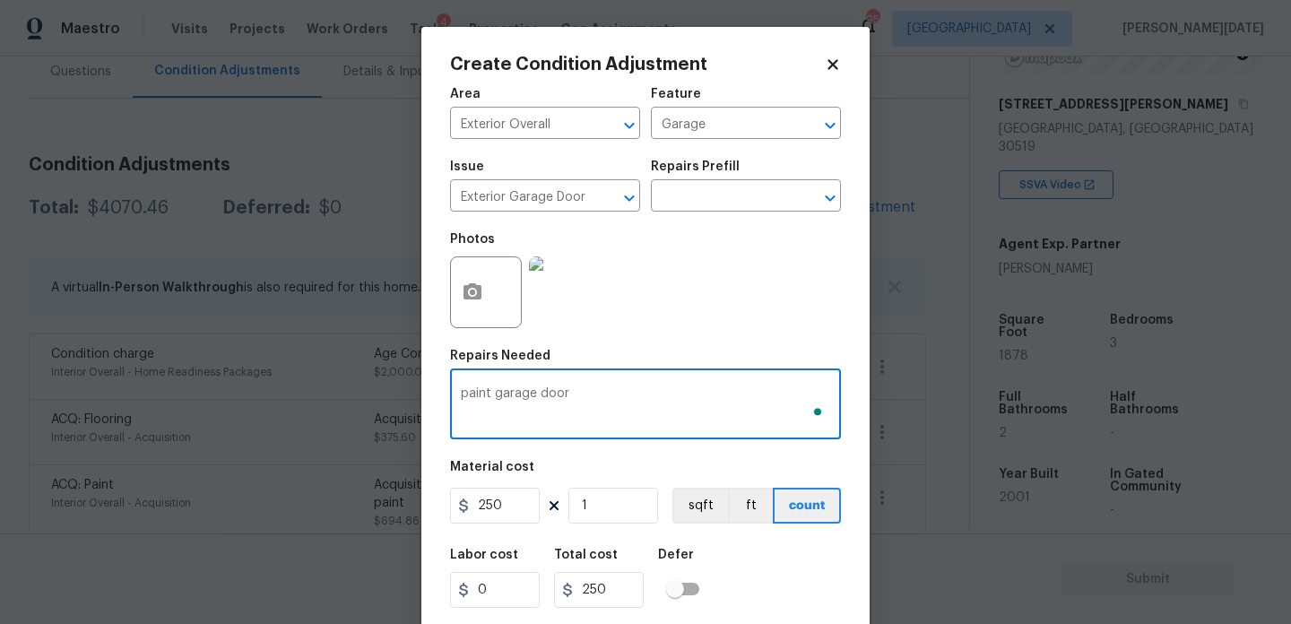
scroll to position [46, 0]
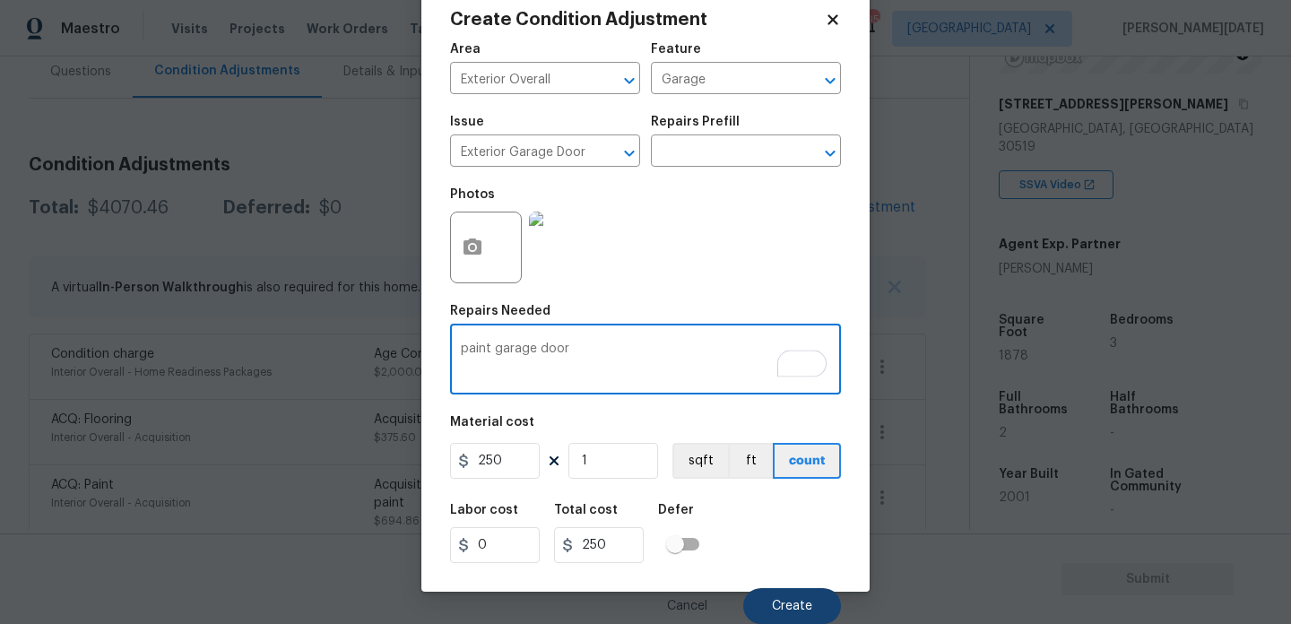
type textarea "paint garage door"
click at [768, 605] on button "Create" at bounding box center [792, 606] width 98 height 36
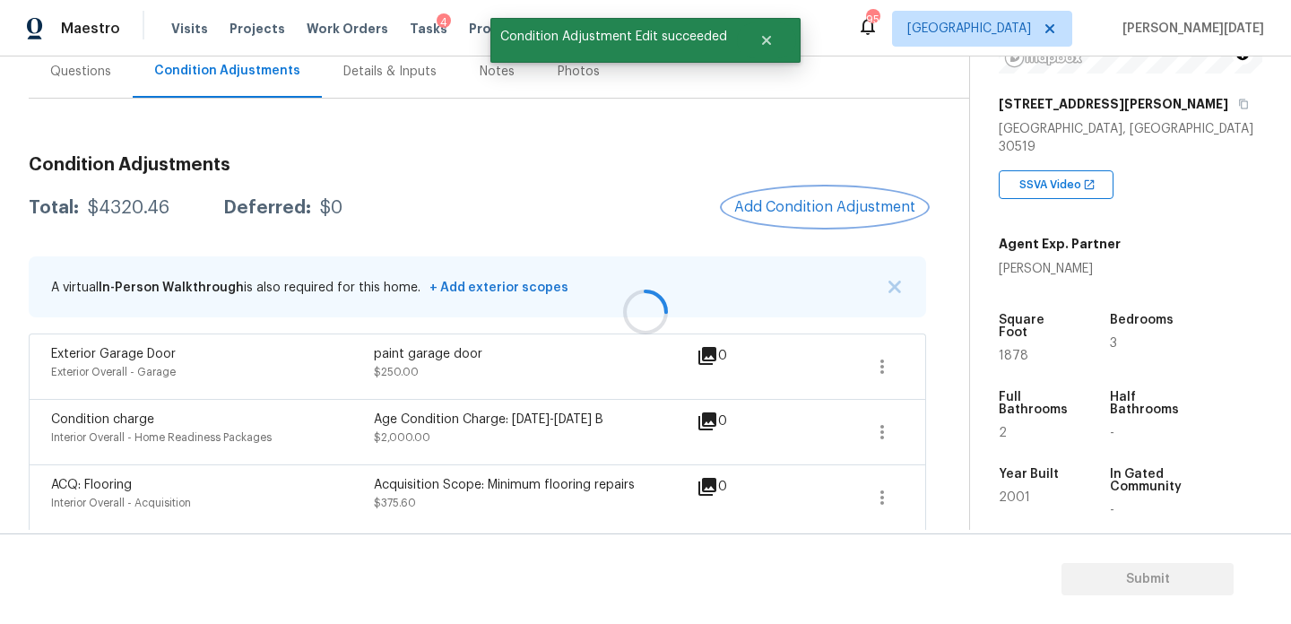
scroll to position [0, 0]
click at [822, 206] on span "Add Condition Adjustment" at bounding box center [824, 207] width 181 height 16
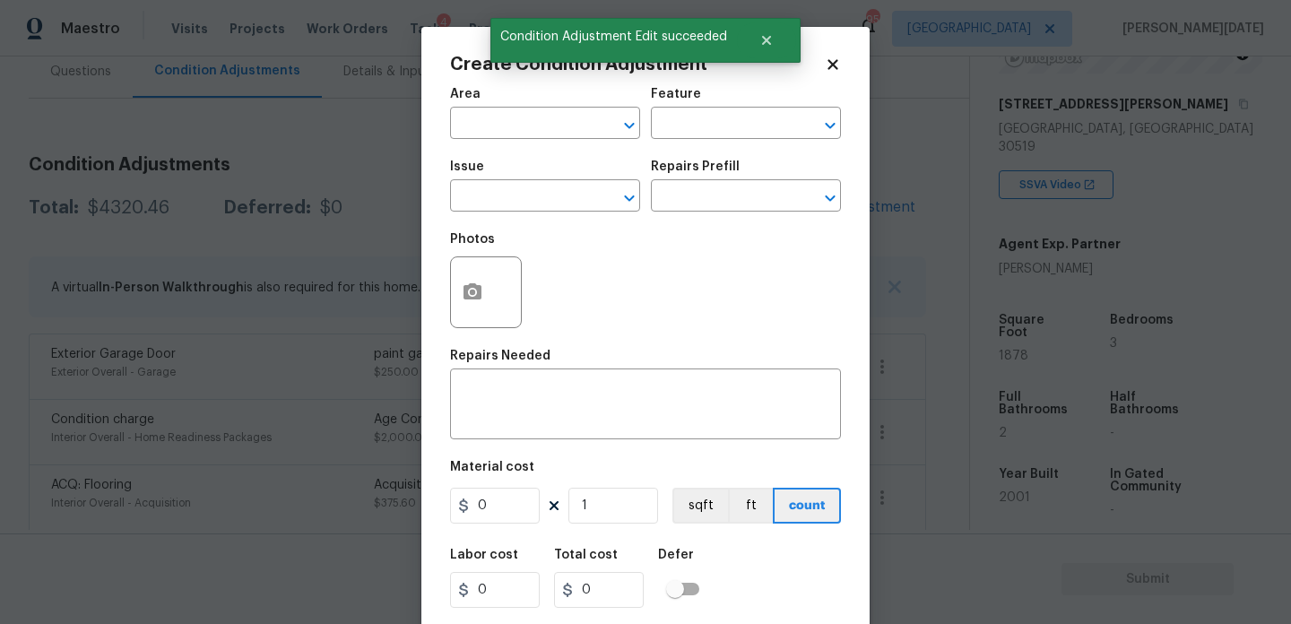
click at [376, 217] on body "Maestro Visits Projects Work Orders Tasks 4 Properties Geo Assignments 95 Atlan…" at bounding box center [645, 312] width 1291 height 624
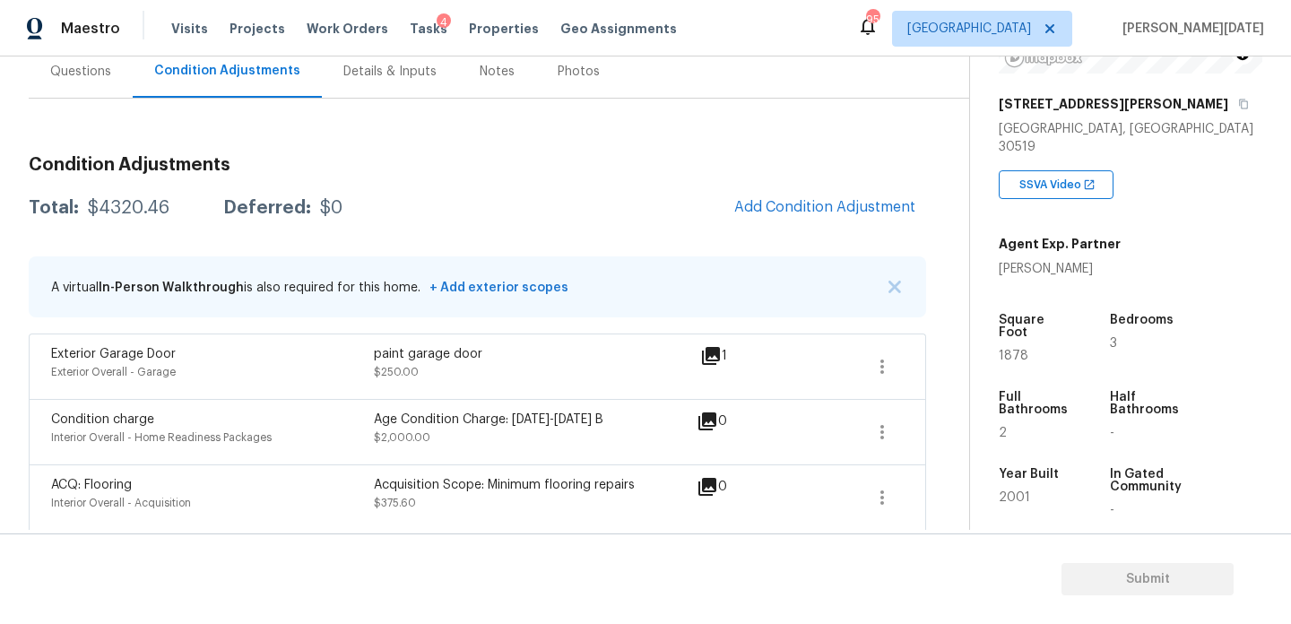
click at [70, 103] on div "Condition Adjustments Total: $4320.46 Deferred: $0 Add Condition Adjustment A v…" at bounding box center [477, 521] width 897 height 844
click at [77, 83] on div "Questions" at bounding box center [81, 71] width 104 height 53
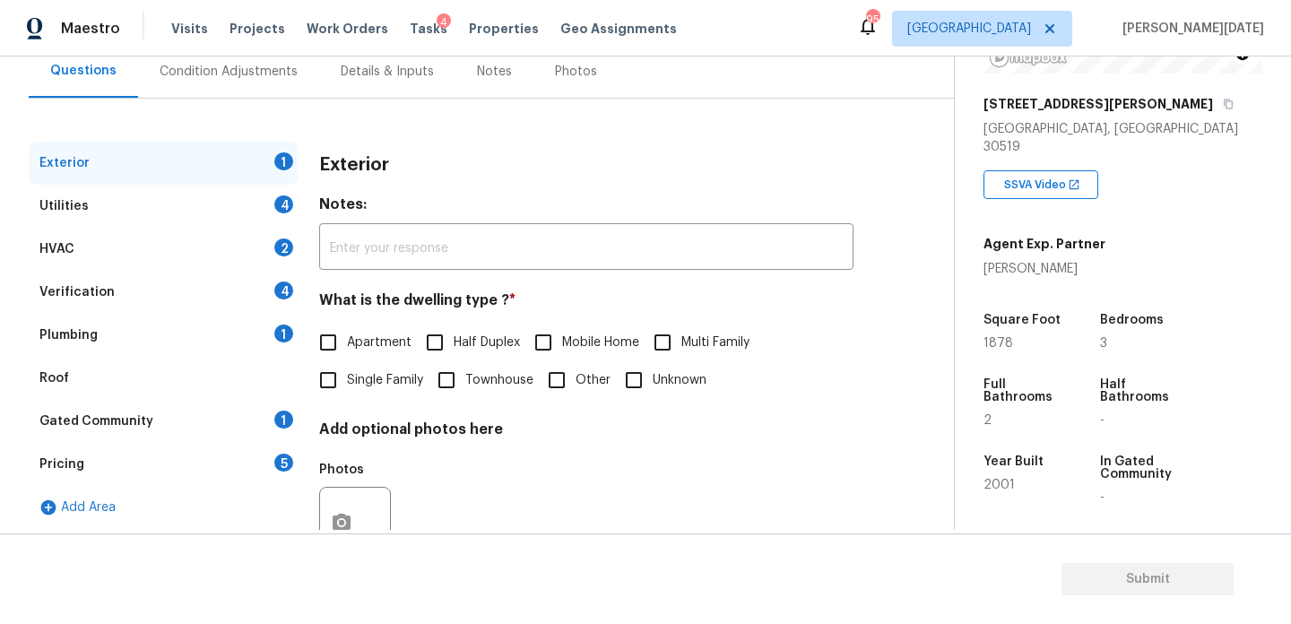
scroll to position [172, 0]
click at [152, 289] on div "Verification 4" at bounding box center [163, 293] width 269 height 43
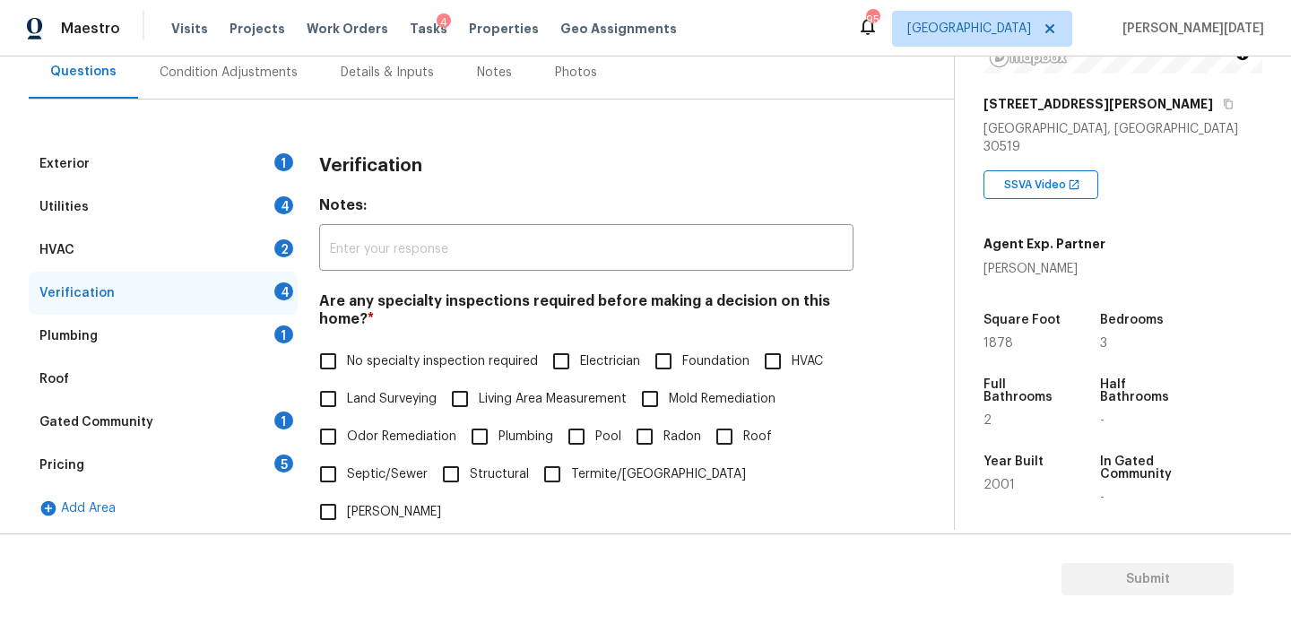
scroll to position [454, 0]
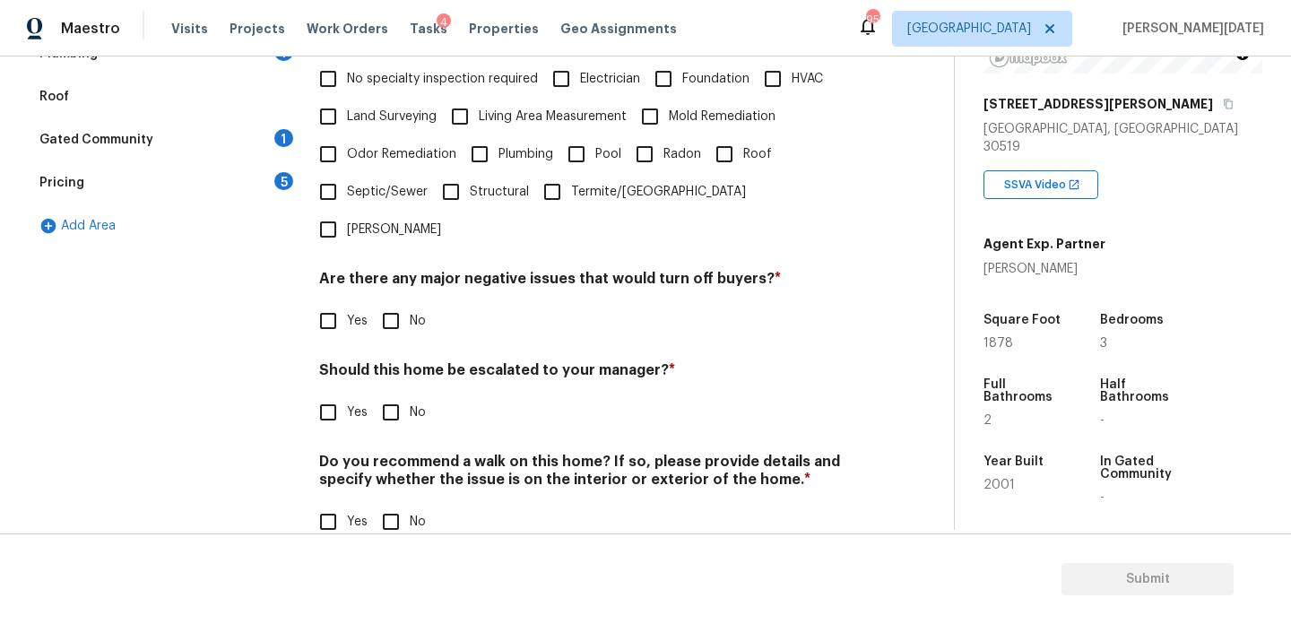
click at [342, 393] on input "Yes" at bounding box center [328, 412] width 38 height 38
checkbox input "true"
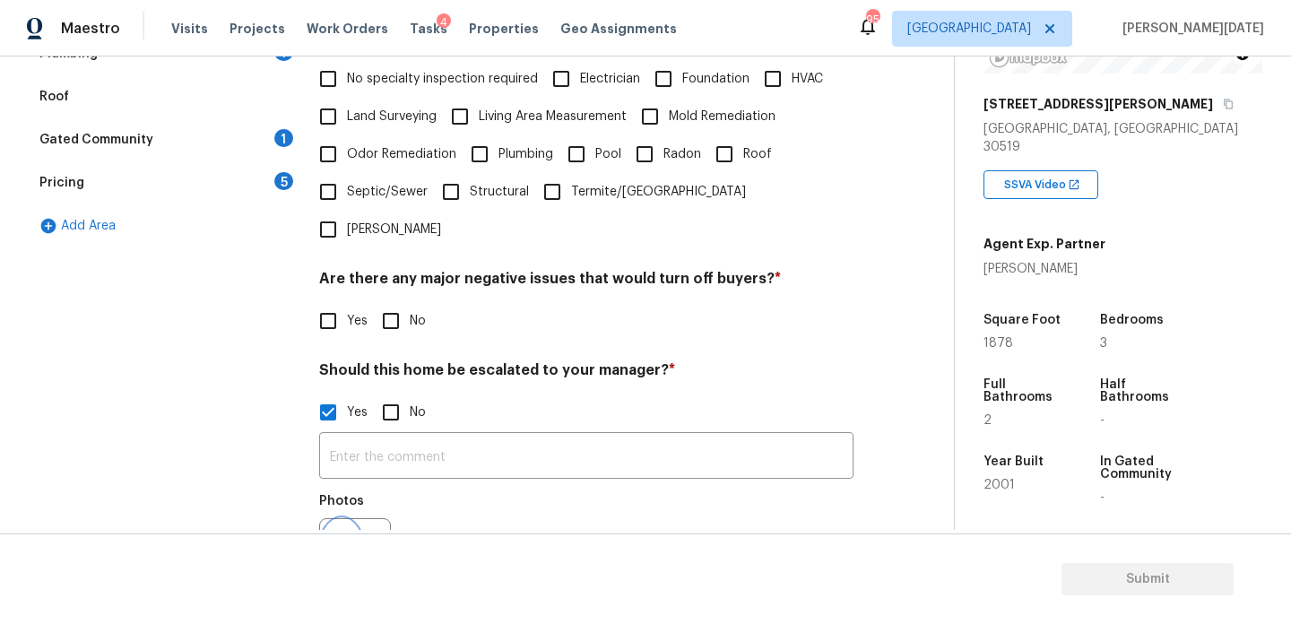
click at [362, 519] on button "button" at bounding box center [341, 554] width 43 height 70
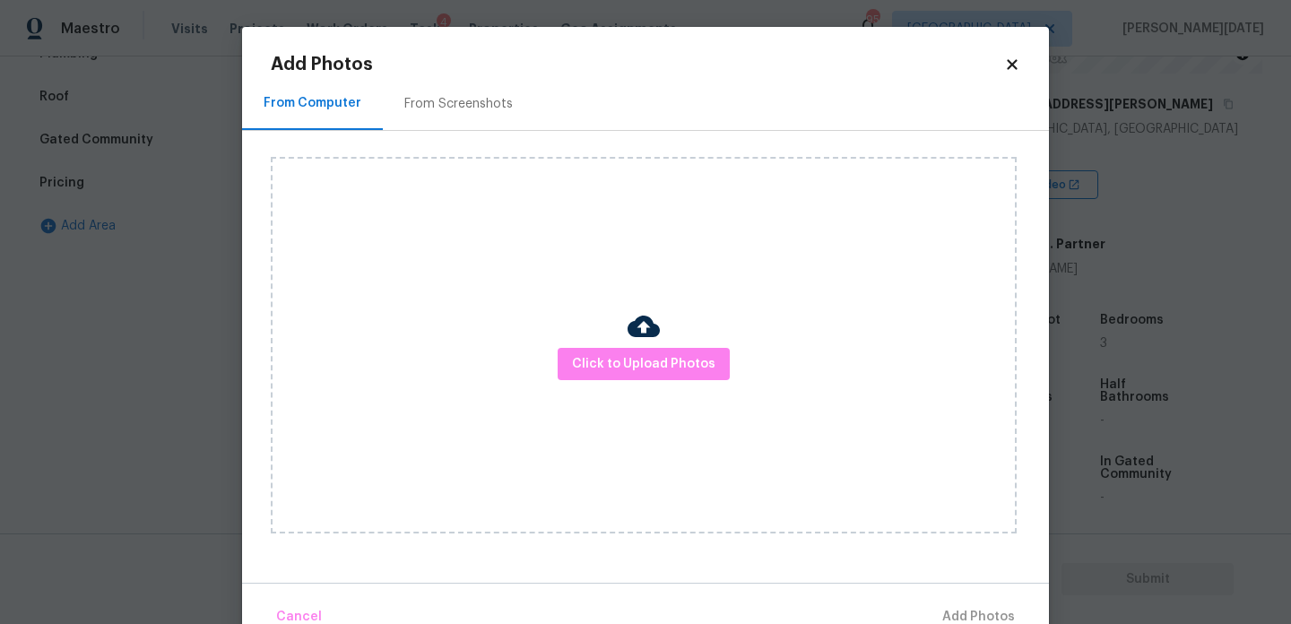
click at [627, 384] on div "Click to Upload Photos" at bounding box center [644, 345] width 746 height 376
click at [664, 356] on span "Click to Upload Photos" at bounding box center [643, 364] width 143 height 22
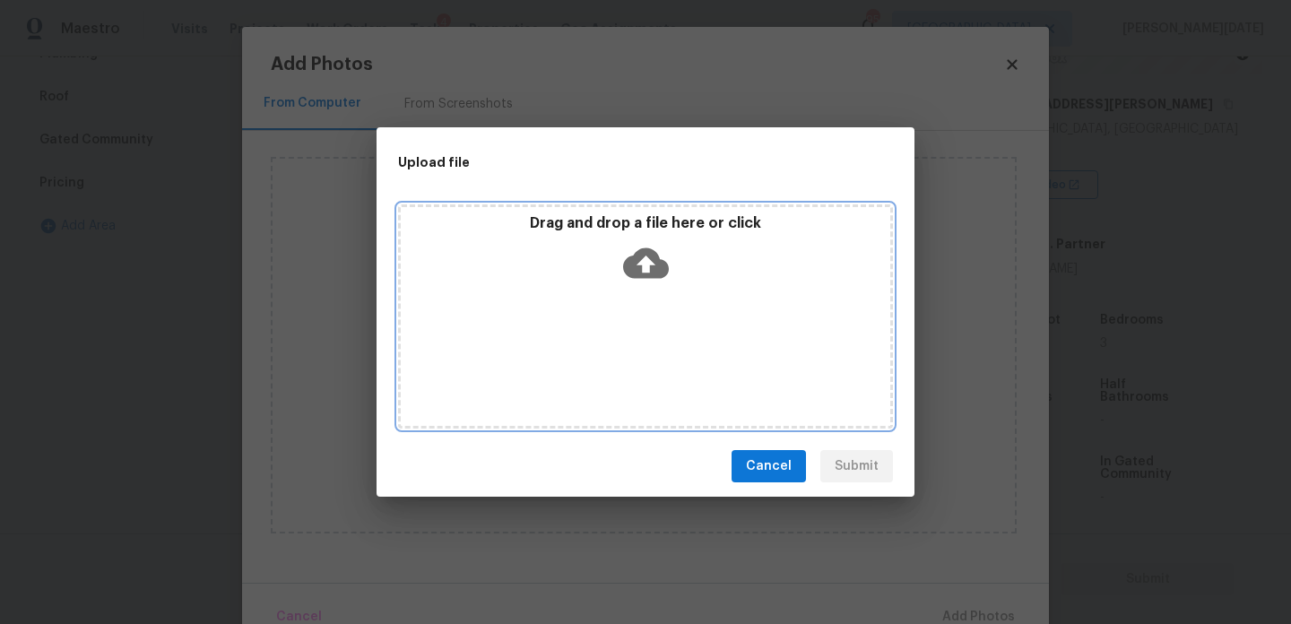
click at [664, 356] on div "Drag and drop a file here or click" at bounding box center [645, 316] width 495 height 224
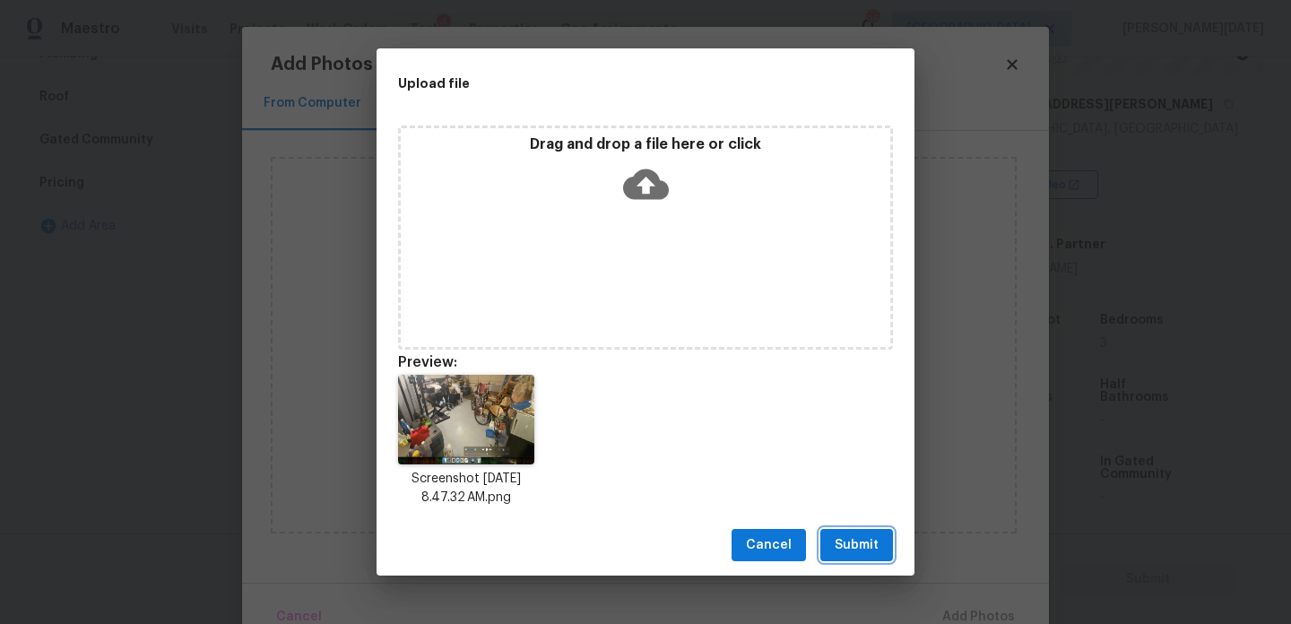
click at [870, 540] on span "Submit" at bounding box center [856, 545] width 44 height 22
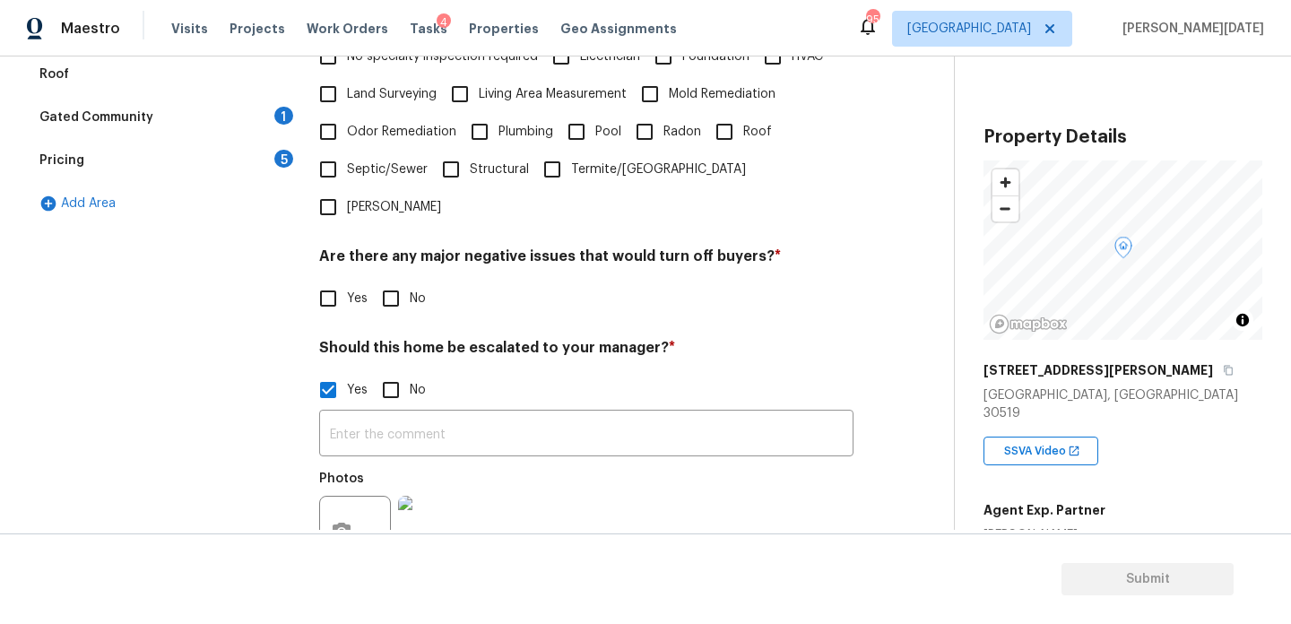
scroll to position [266, 0]
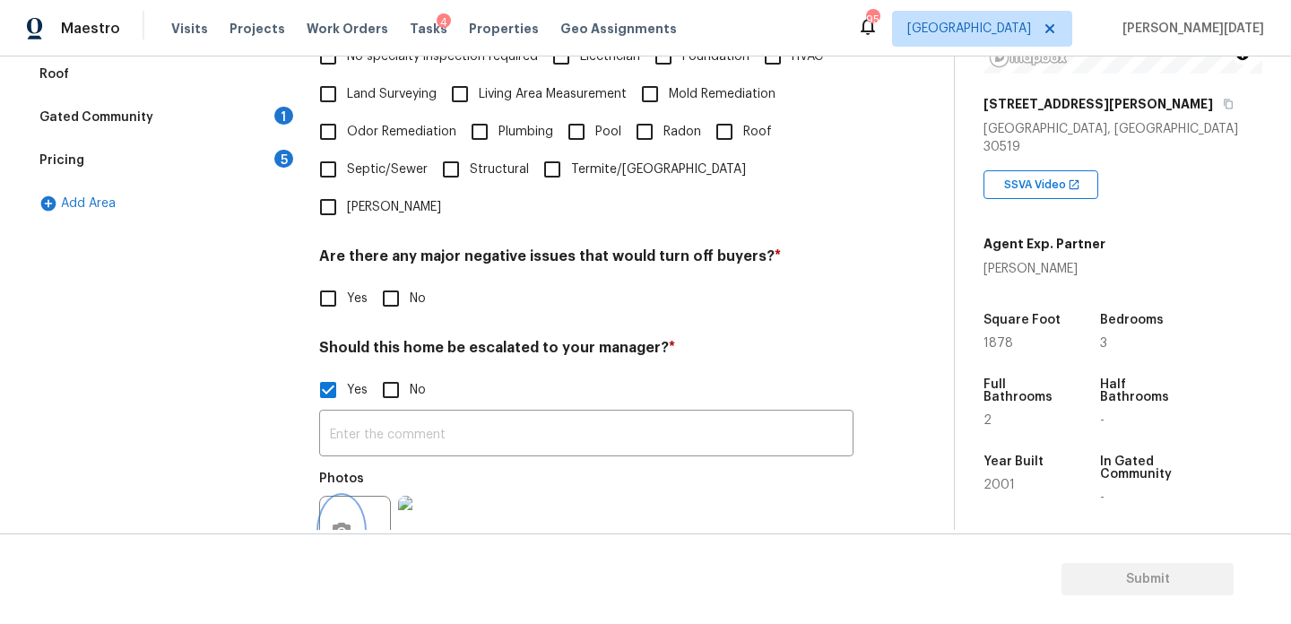
click at [346, 521] on icon "button" at bounding box center [342, 532] width 22 height 22
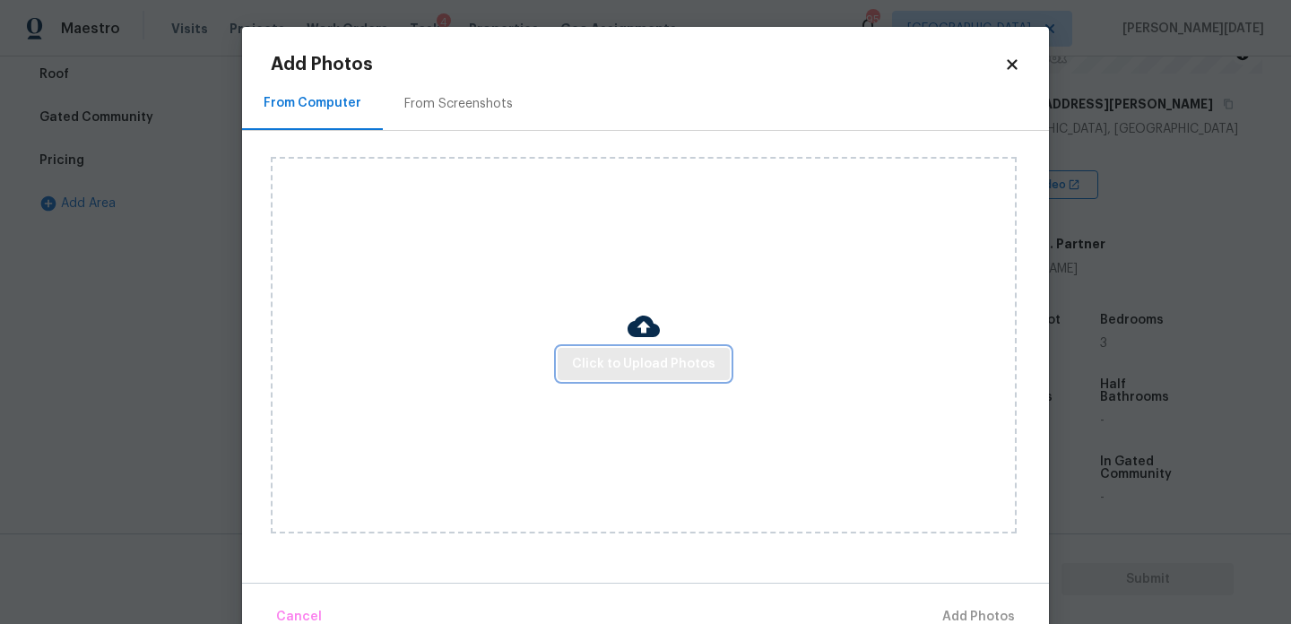
click at [650, 369] on span "Click to Upload Photos" at bounding box center [643, 364] width 143 height 22
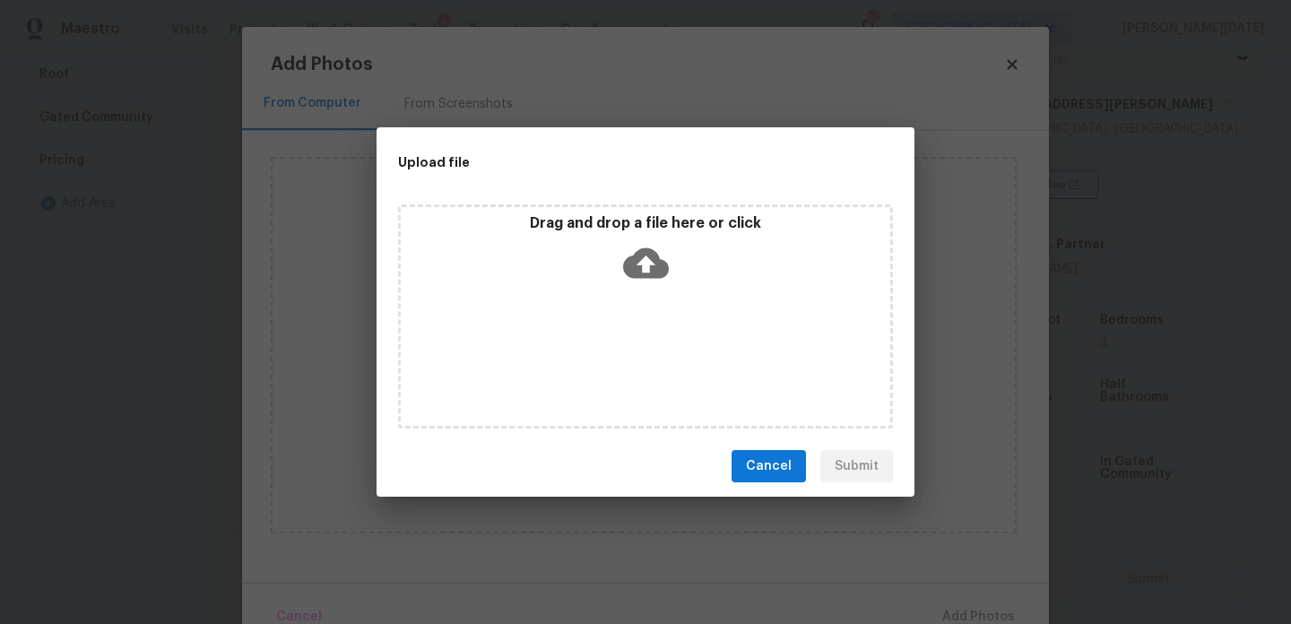
click at [650, 369] on div "Drag and drop a file here or click" at bounding box center [645, 316] width 495 height 224
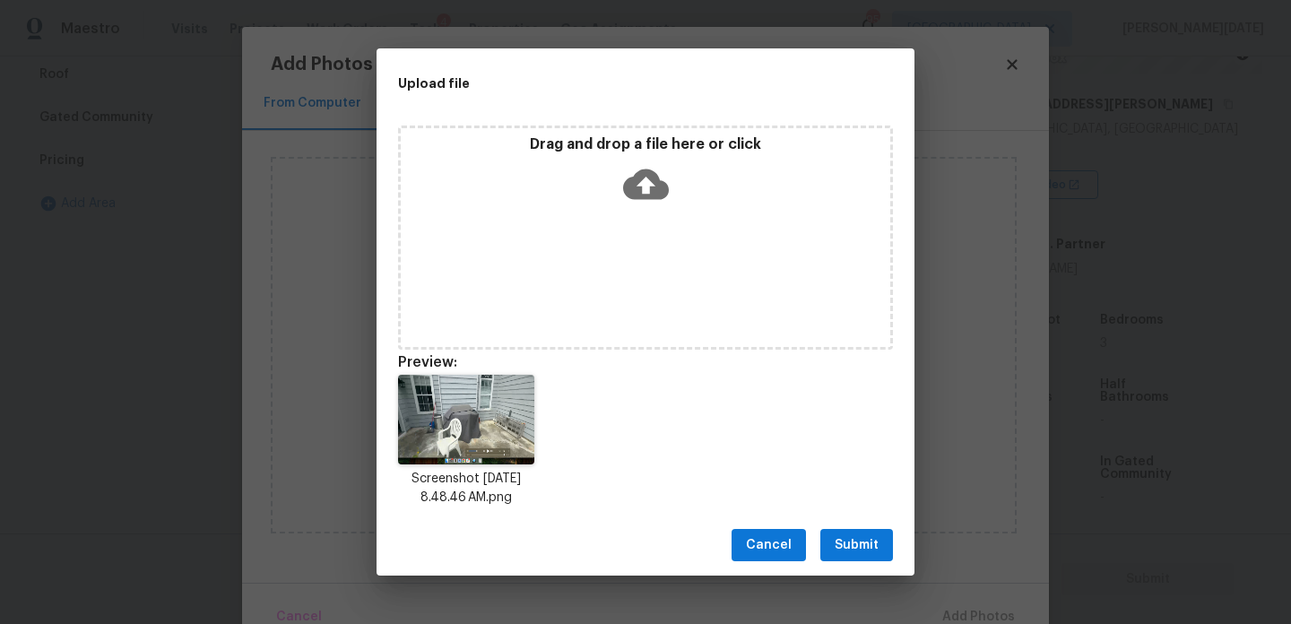
click at [855, 550] on span "Submit" at bounding box center [856, 545] width 44 height 22
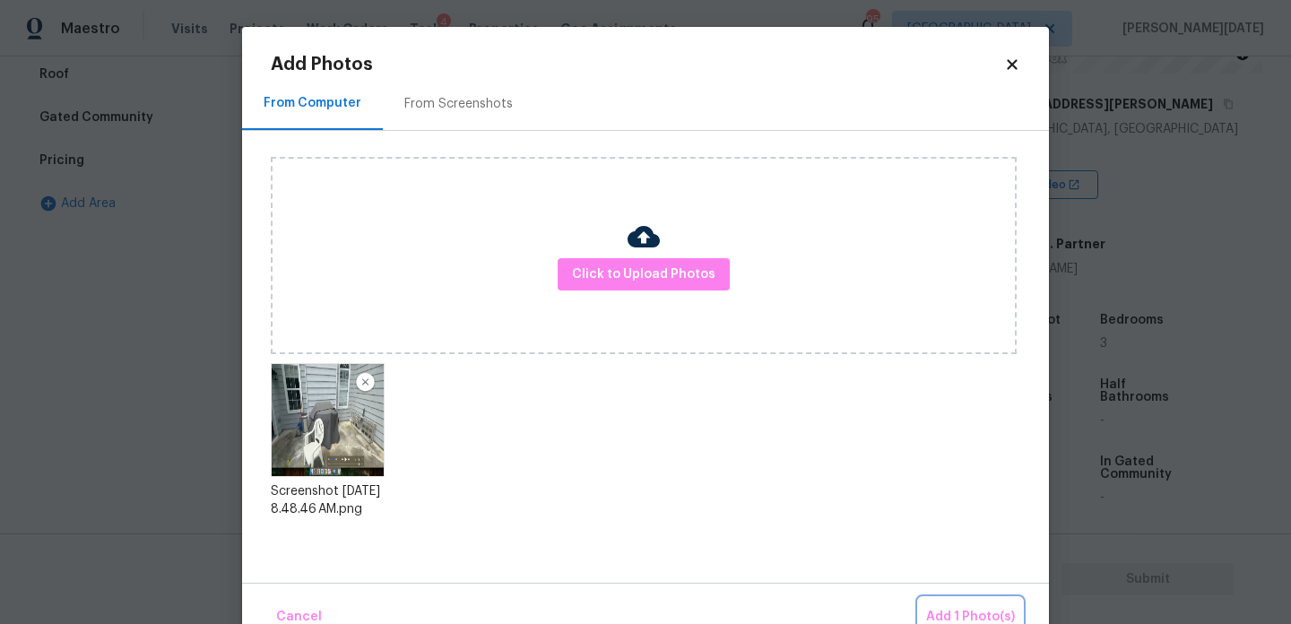
click at [964, 606] on span "Add 1 Photo(s)" at bounding box center [970, 617] width 89 height 22
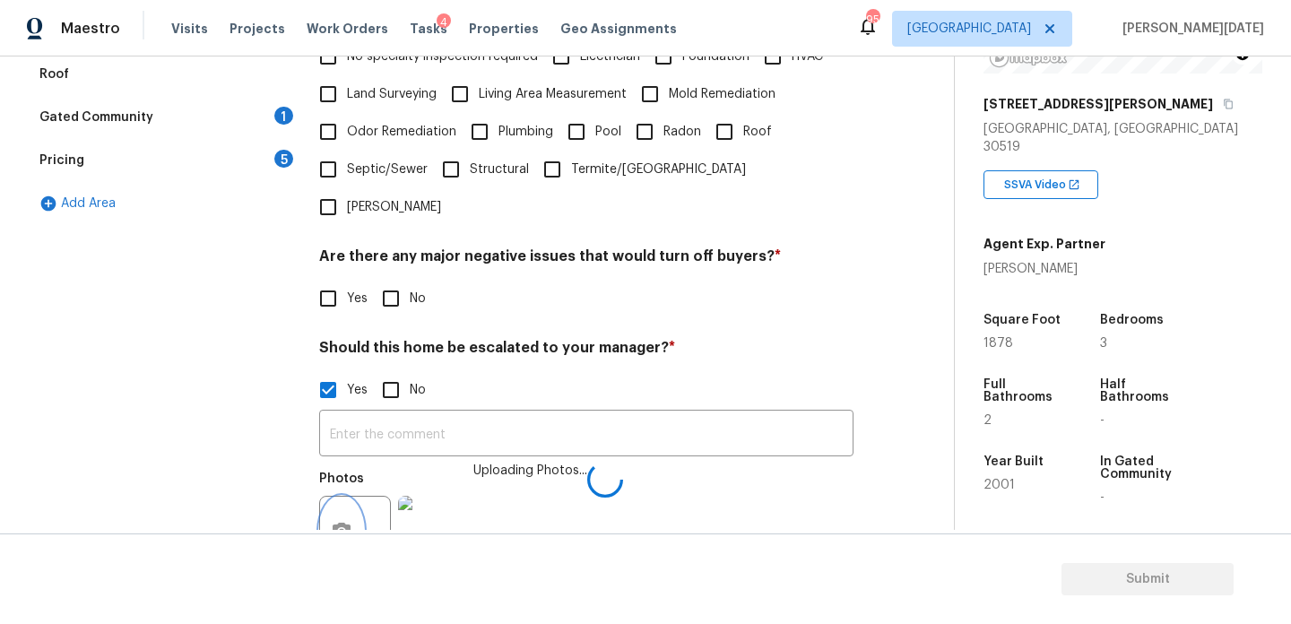
scroll to position [625, 0]
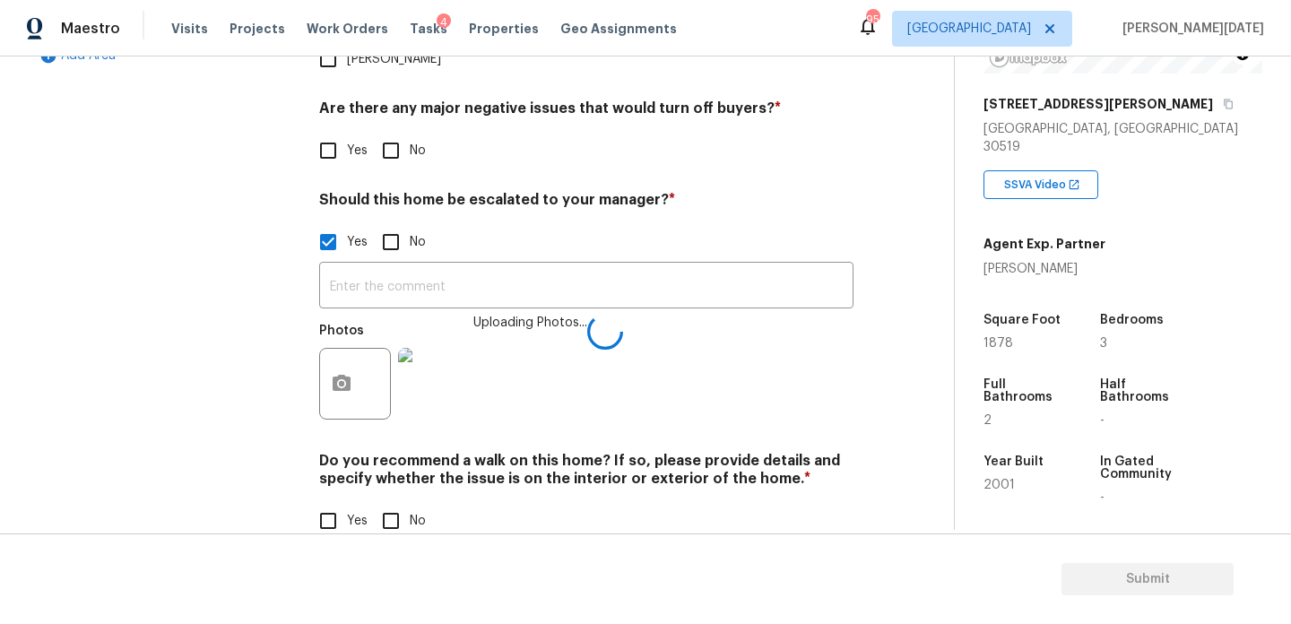
click at [398, 502] on input "No" at bounding box center [391, 521] width 38 height 38
checkbox input "true"
click at [415, 266] on input "text" at bounding box center [586, 287] width 534 height 42
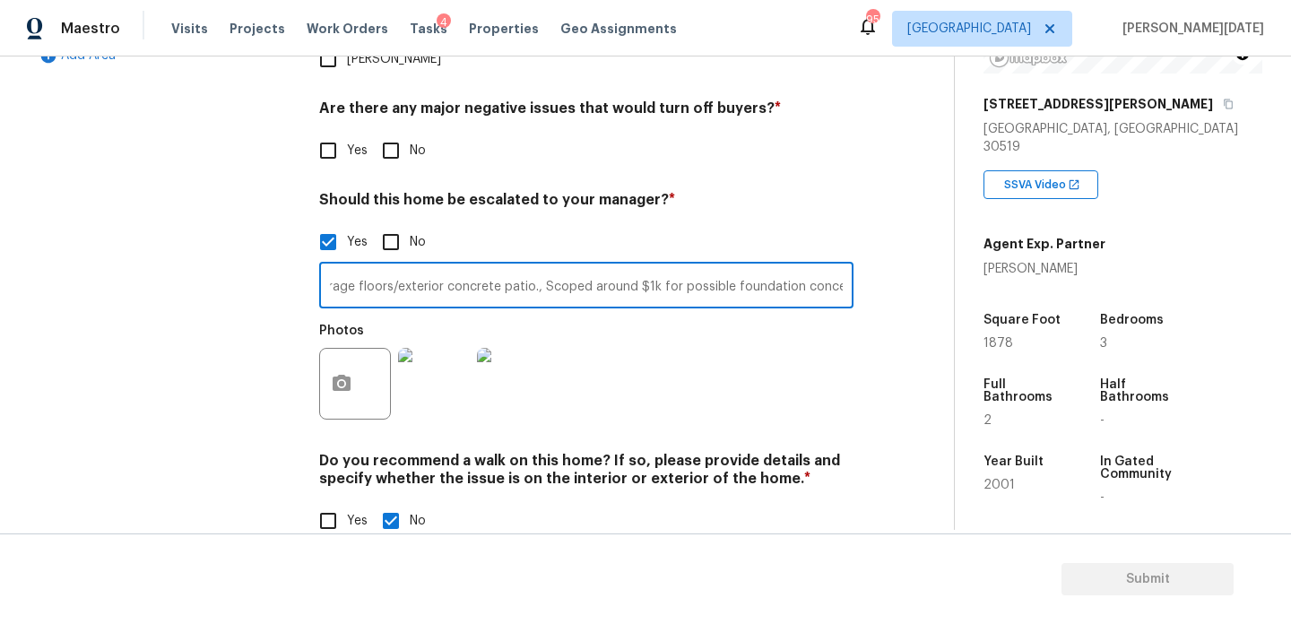
scroll to position [0, 198]
type input "ALA.. There are cracks on the garage floors/exterior concrete patio., Scoped ar…"
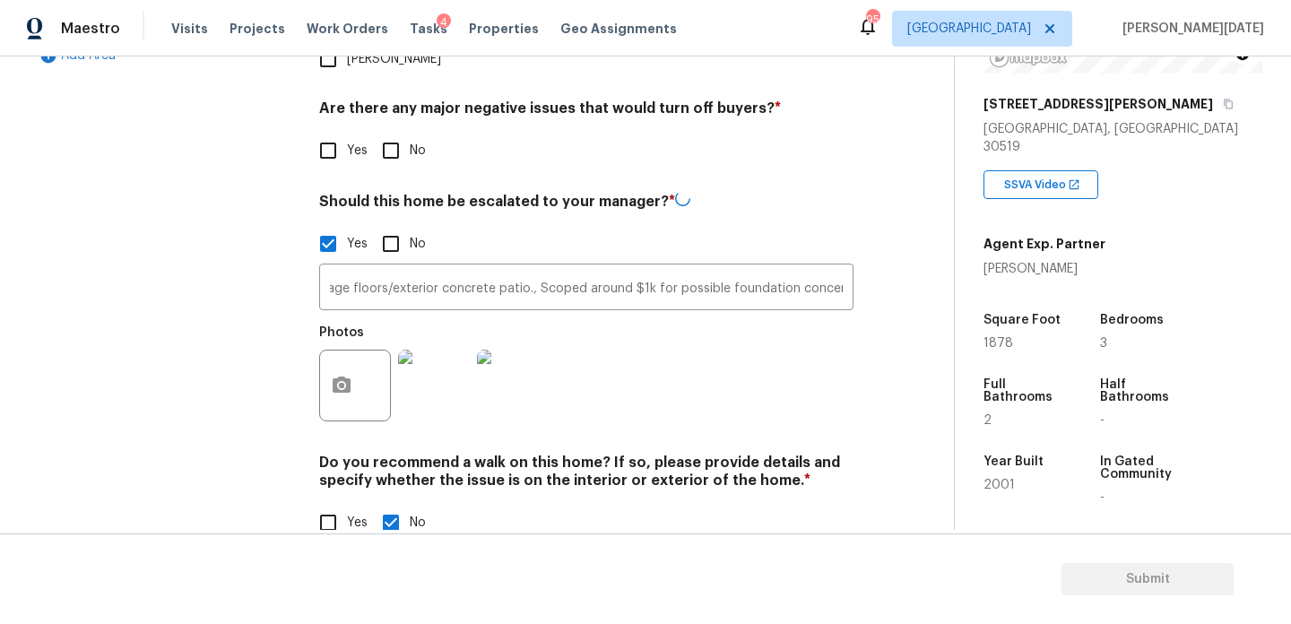
click at [627, 324] on div "Photos" at bounding box center [586, 374] width 534 height 117
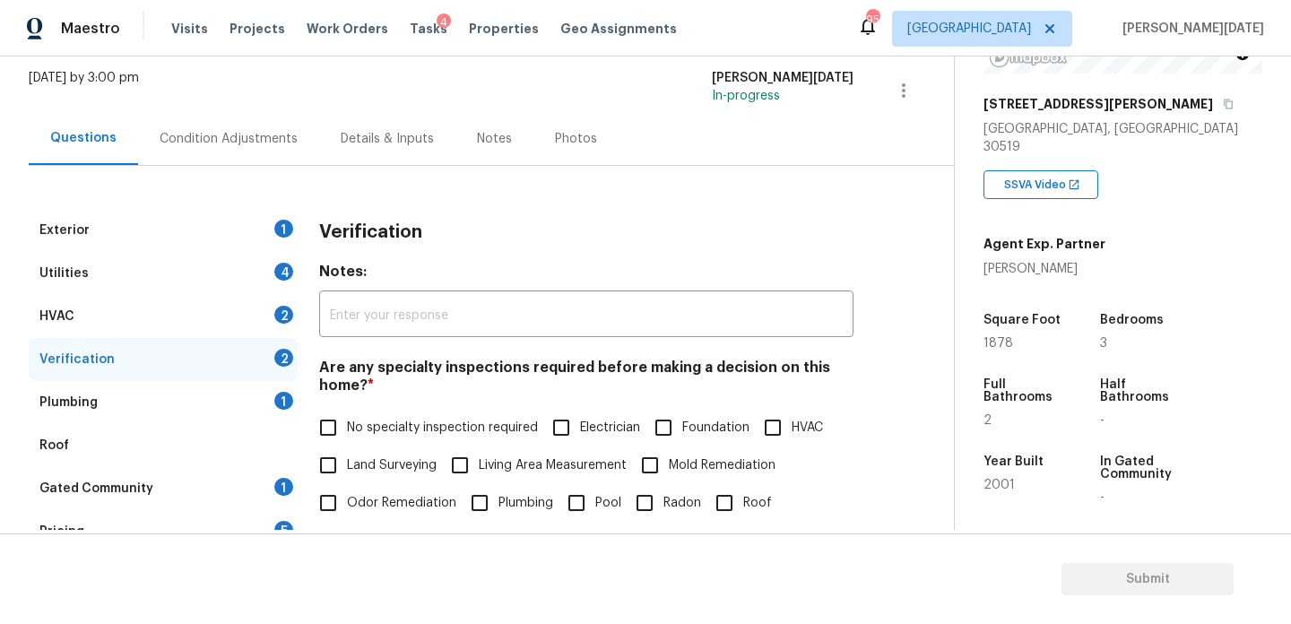
scroll to position [44, 0]
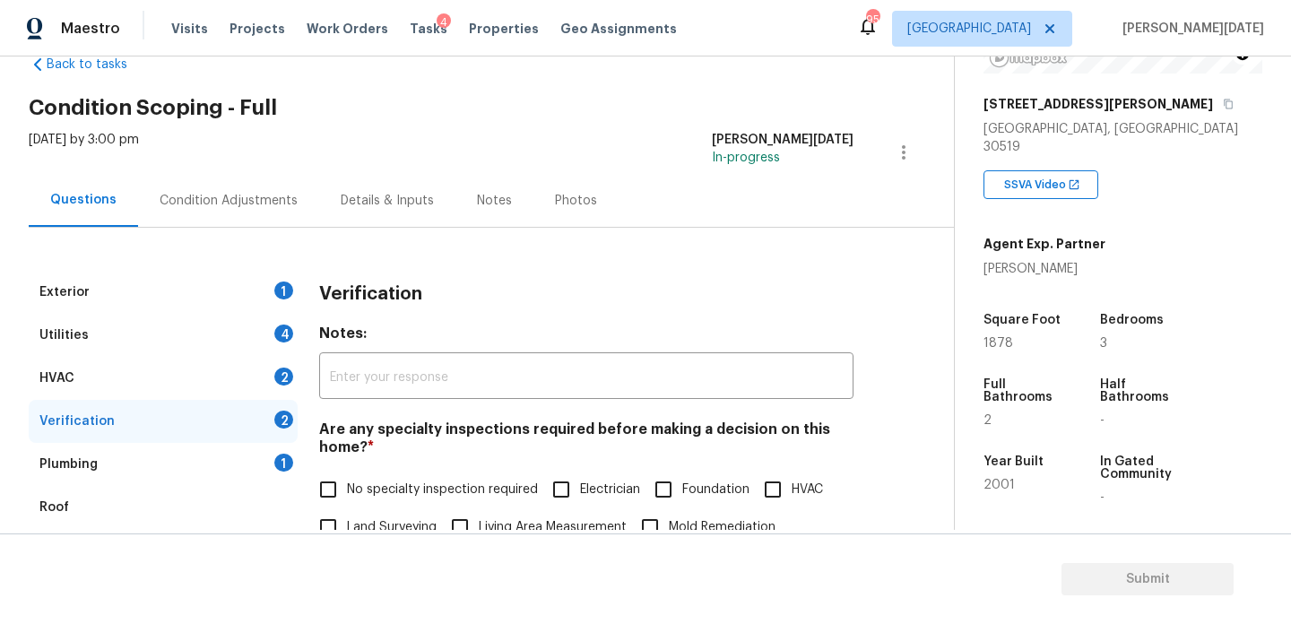
click at [282, 295] on div "1" at bounding box center [283, 290] width 19 height 18
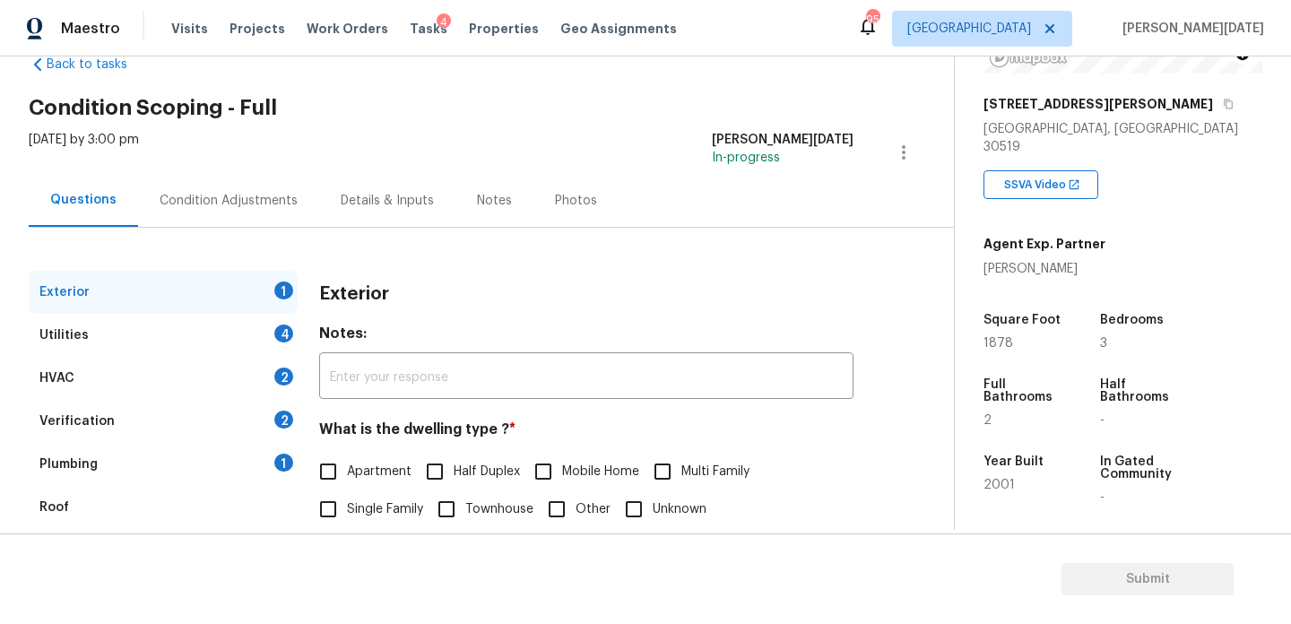
click at [326, 511] on input "Single Family" at bounding box center [328, 509] width 38 height 38
checkbox input "true"
click at [275, 330] on div "4" at bounding box center [283, 333] width 19 height 18
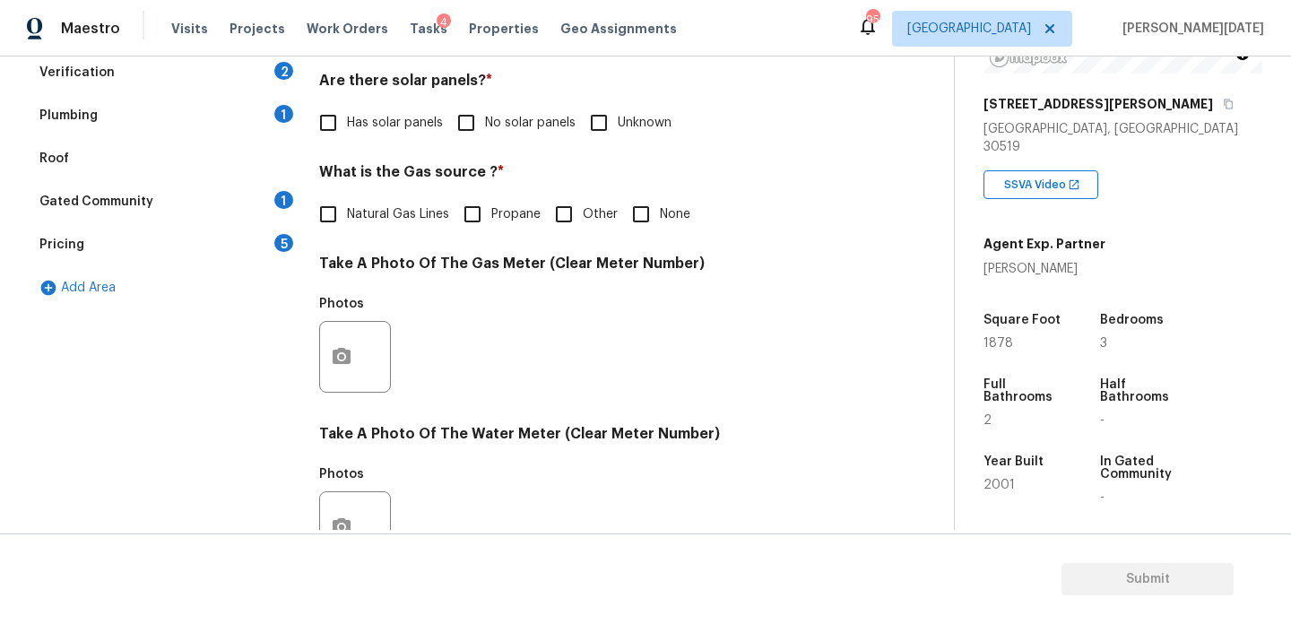
scroll to position [390, 0]
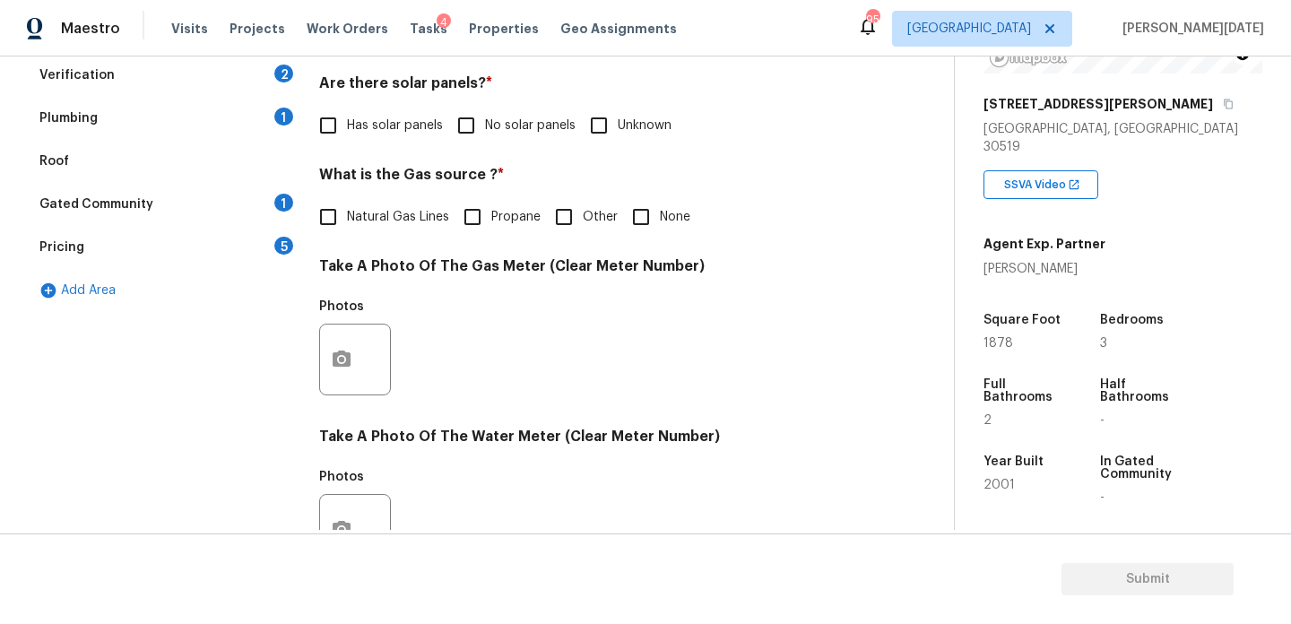
click at [375, 212] on span "Natural Gas Lines" at bounding box center [398, 217] width 102 height 19
click at [347, 212] on input "Natural Gas Lines" at bounding box center [328, 217] width 38 height 38
checkbox input "true"
click at [477, 133] on input "No solar panels" at bounding box center [466, 126] width 38 height 38
checkbox input "true"
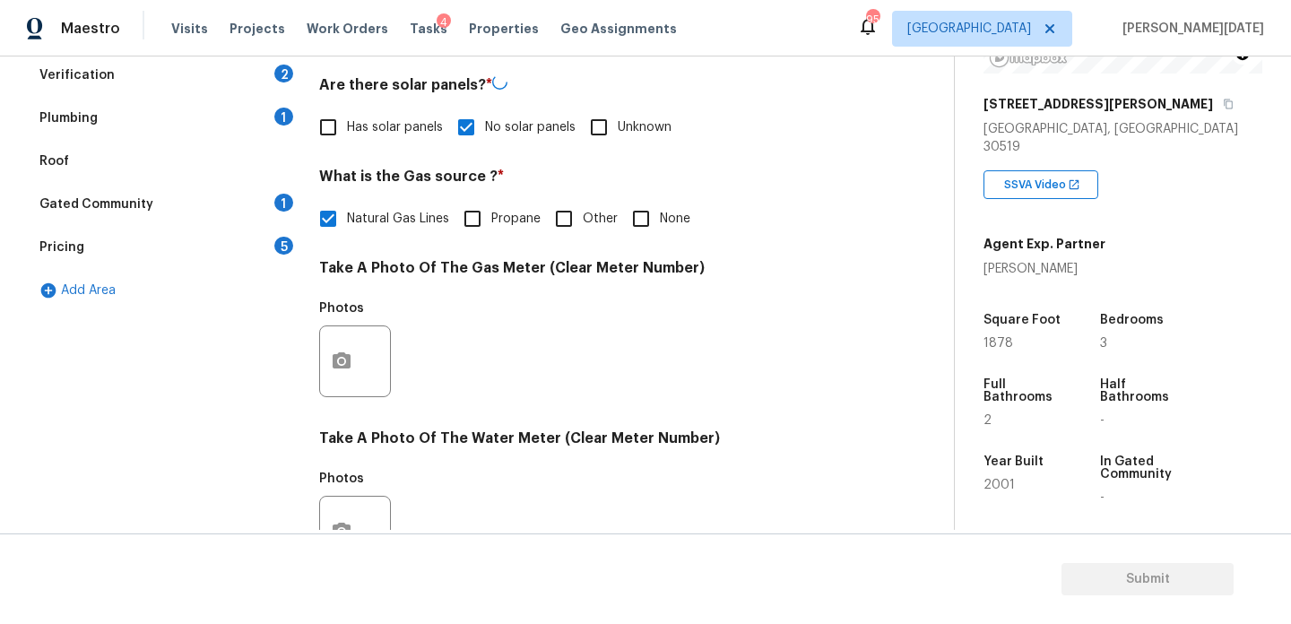
scroll to position [725, 0]
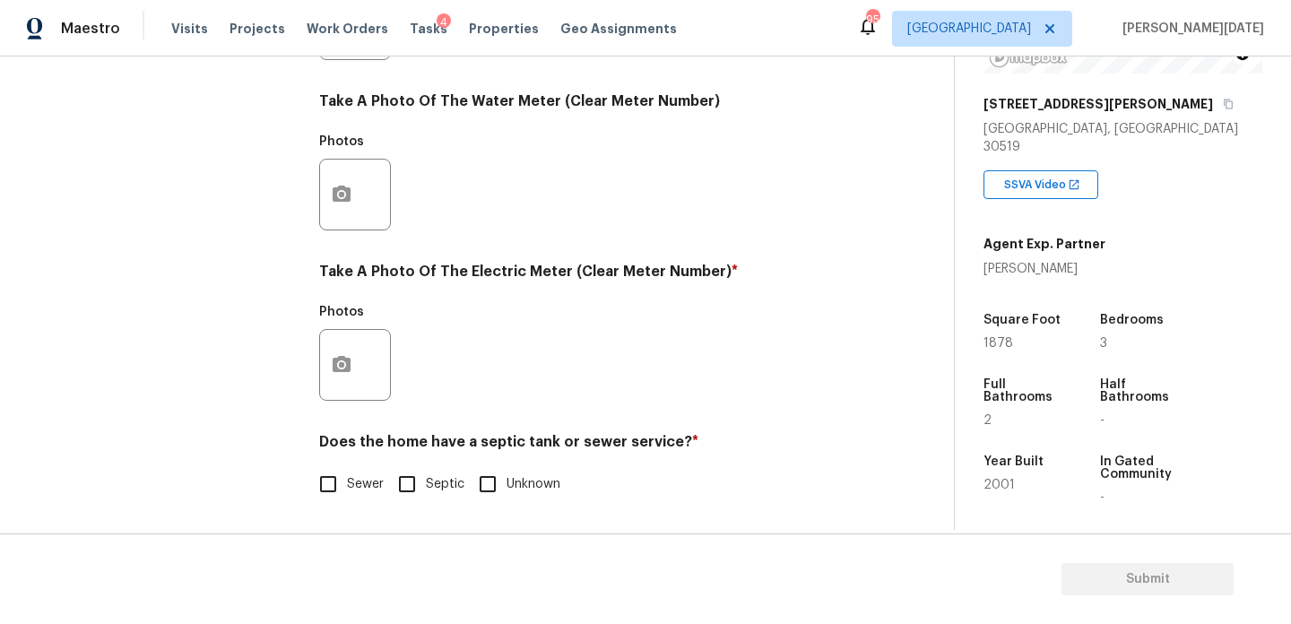
click at [306, 393] on div "Exterior Utilities 2 HVAC 2 Verification 2 Plumbing 1 Roof Gated Community 1 Pr…" at bounding box center [470, 56] width 882 height 935
click at [331, 379] on button "button" at bounding box center [341, 365] width 43 height 70
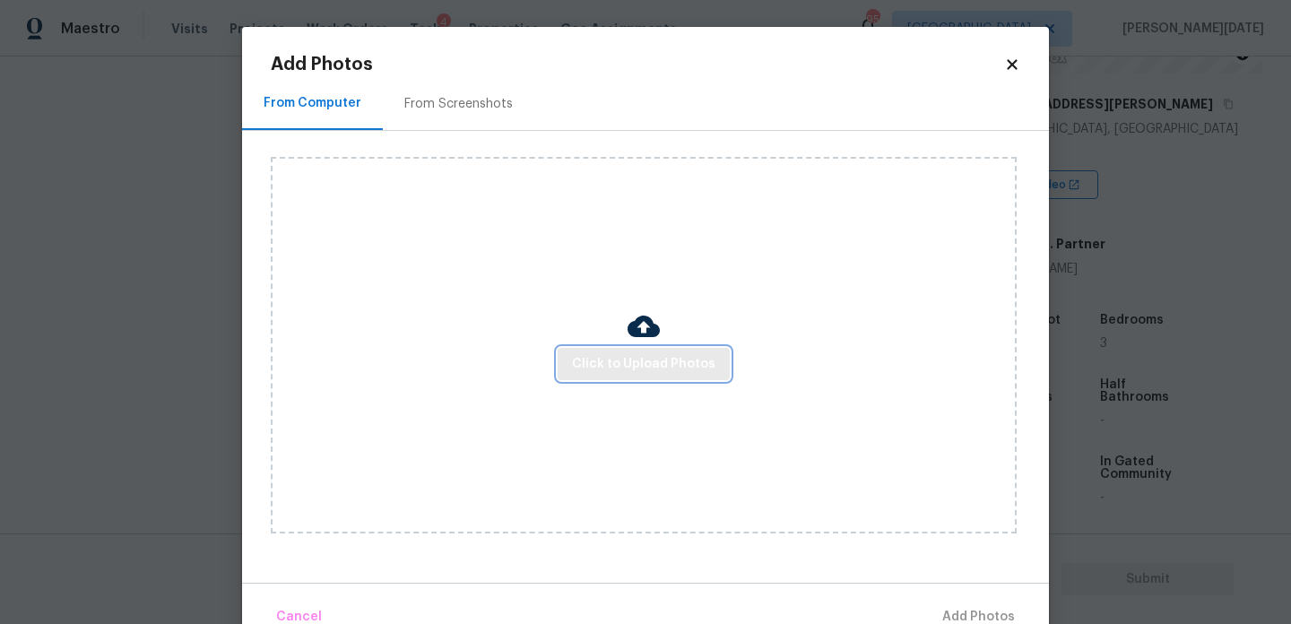
click at [592, 376] on button "Click to Upload Photos" at bounding box center [644, 364] width 172 height 33
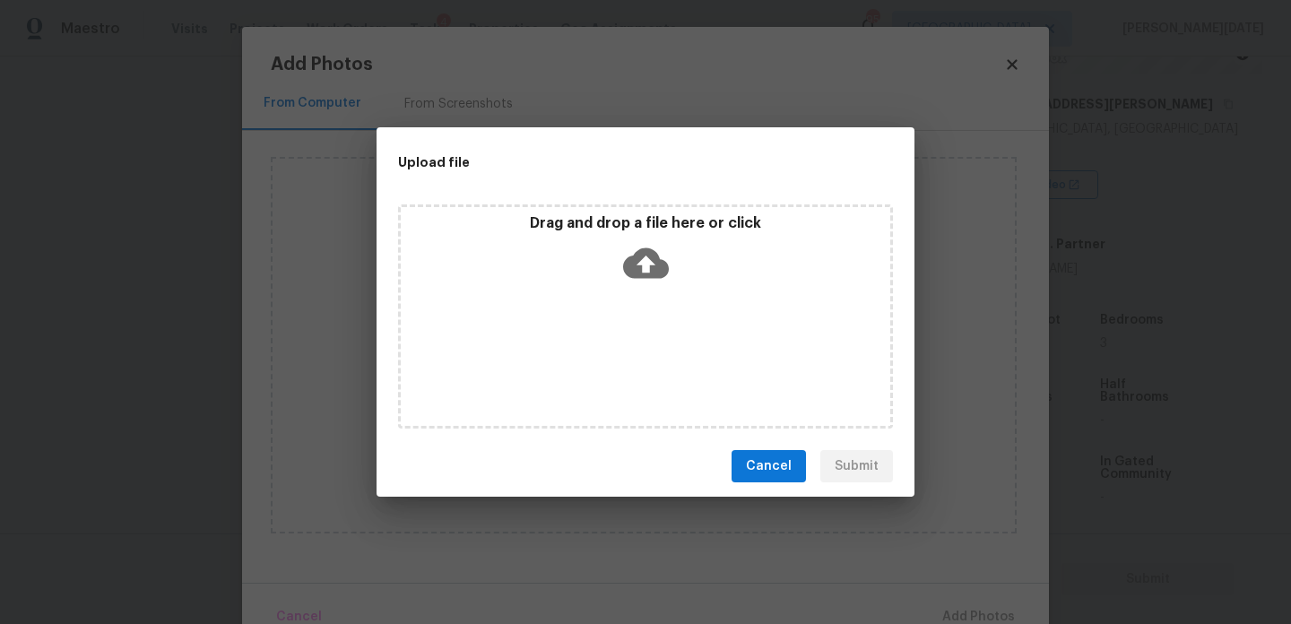
click at [660, 355] on div "Drag and drop a file here or click" at bounding box center [645, 316] width 495 height 224
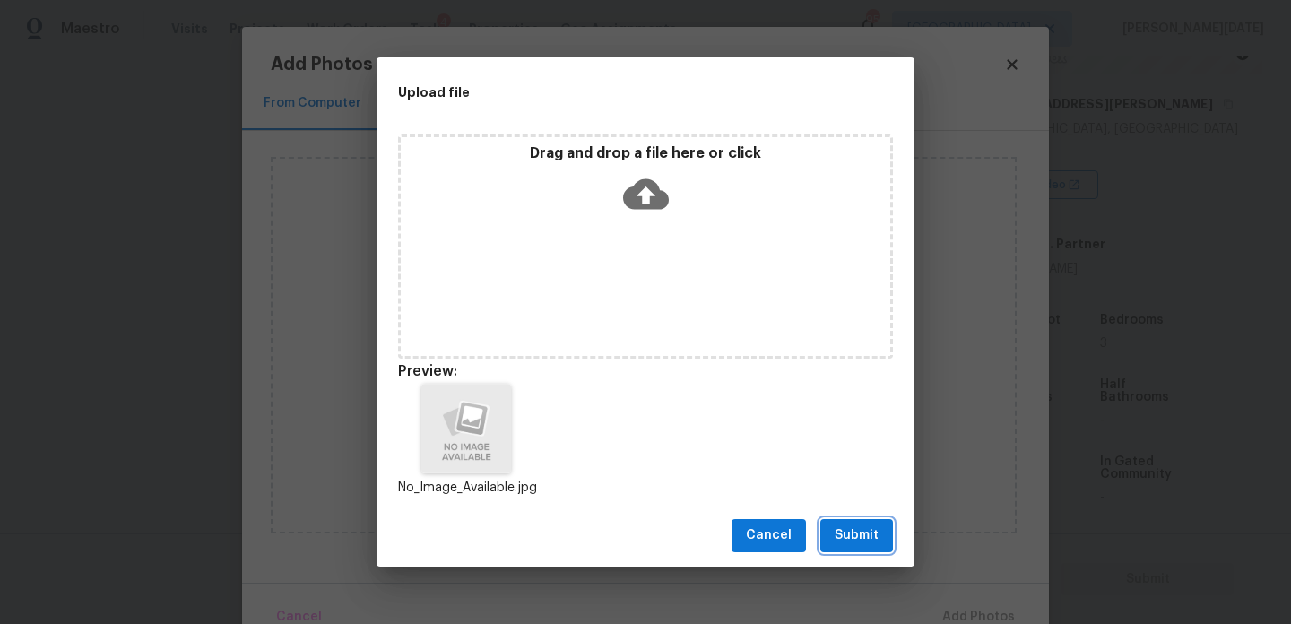
click at [847, 534] on span "Submit" at bounding box center [856, 535] width 44 height 22
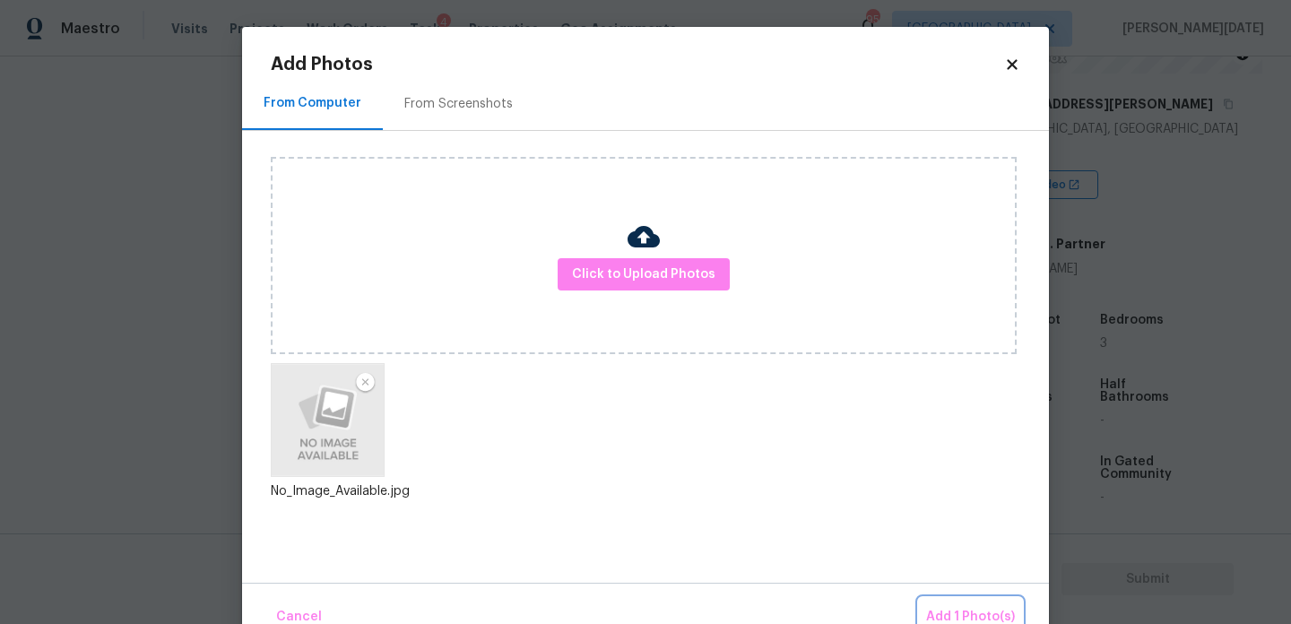
click at [958, 614] on span "Add 1 Photo(s)" at bounding box center [970, 617] width 89 height 22
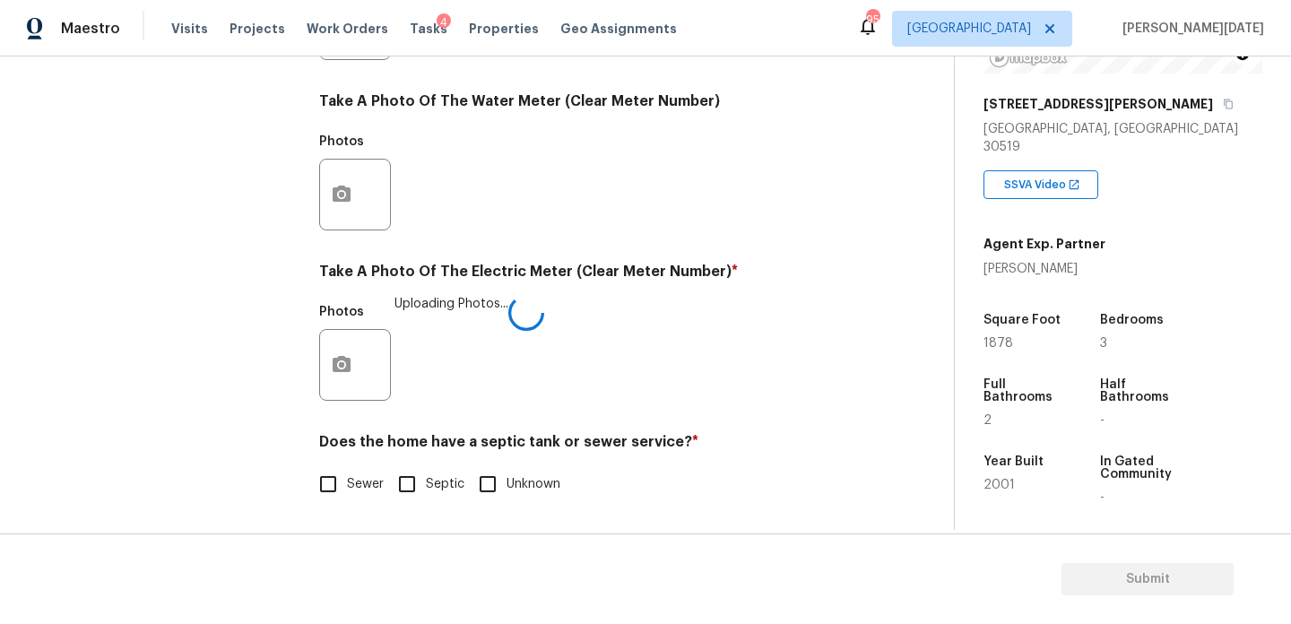
click at [337, 484] on input "Sewer" at bounding box center [328, 484] width 38 height 38
checkbox input "true"
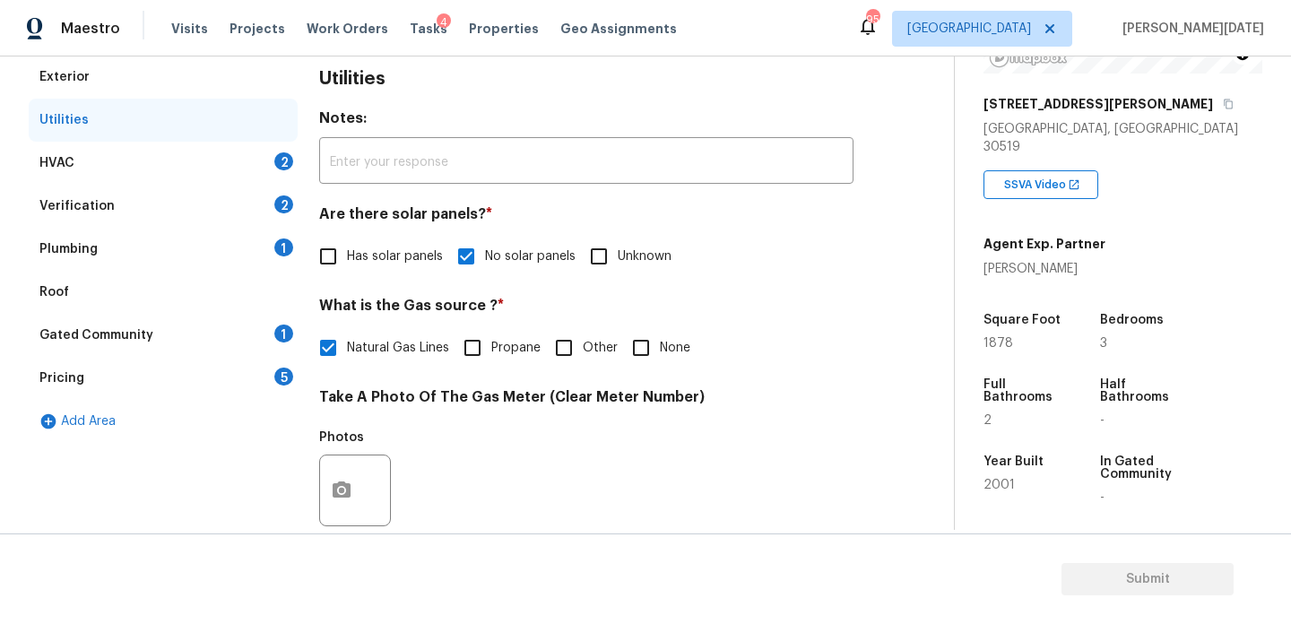
scroll to position [0, 0]
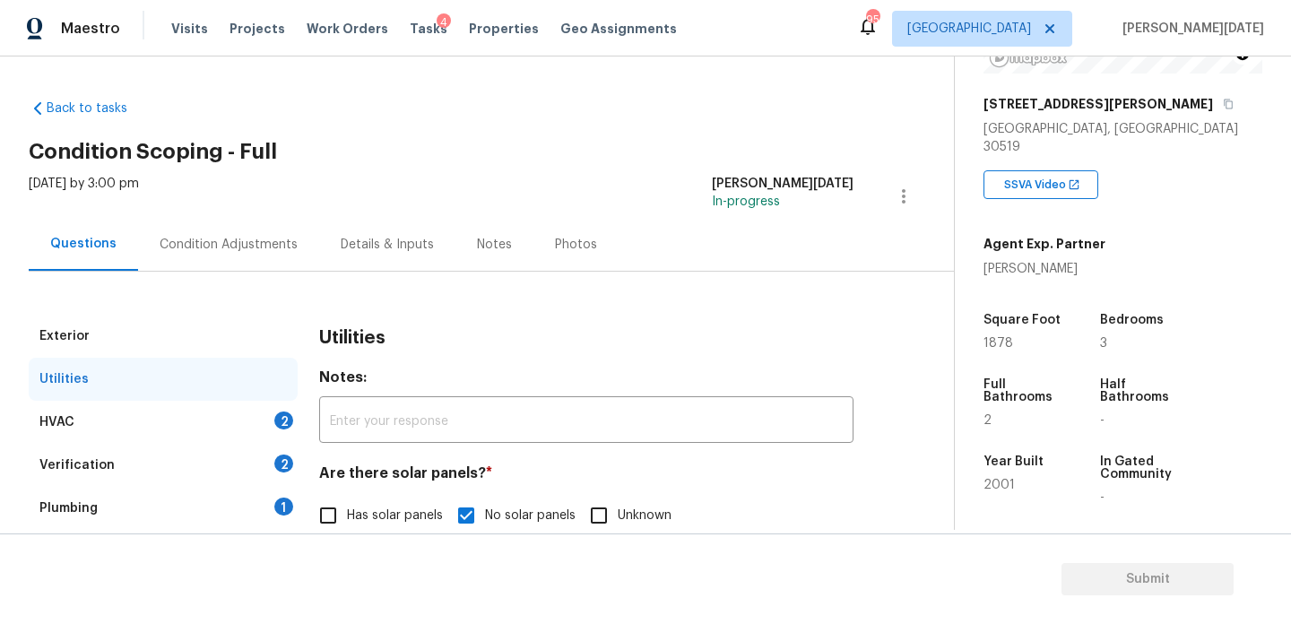
click at [245, 253] on div "Condition Adjustments" at bounding box center [228, 244] width 181 height 53
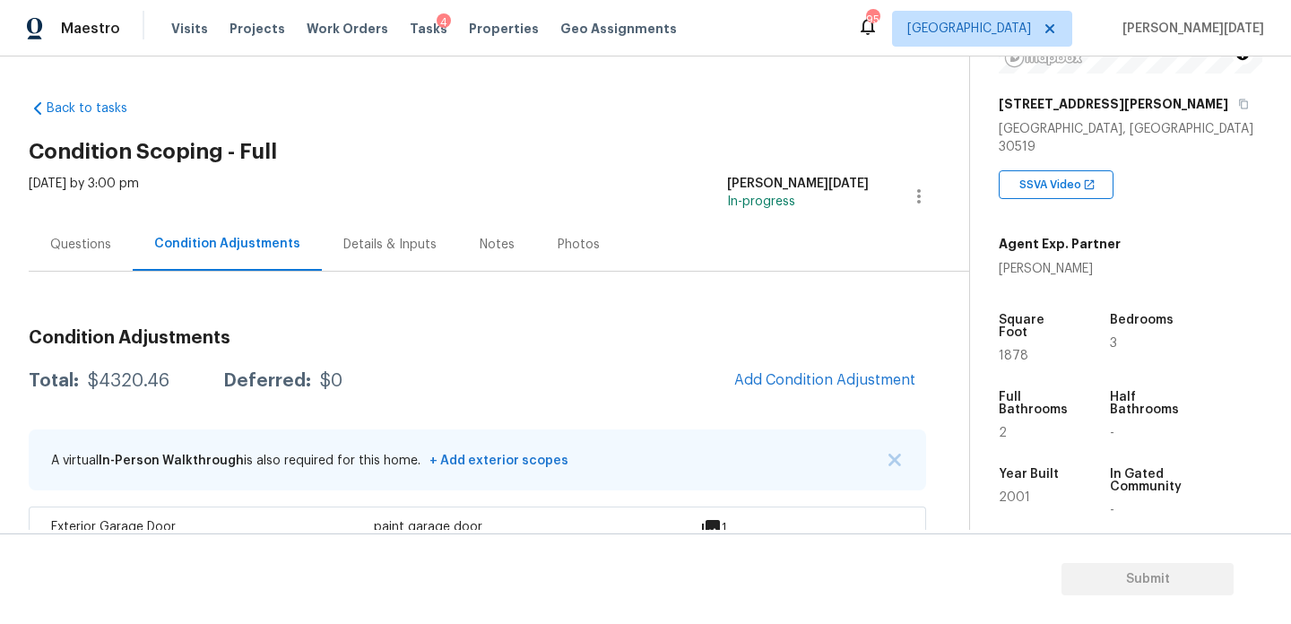
click at [798, 369] on button "Add Condition Adjustment" at bounding box center [824, 380] width 203 height 38
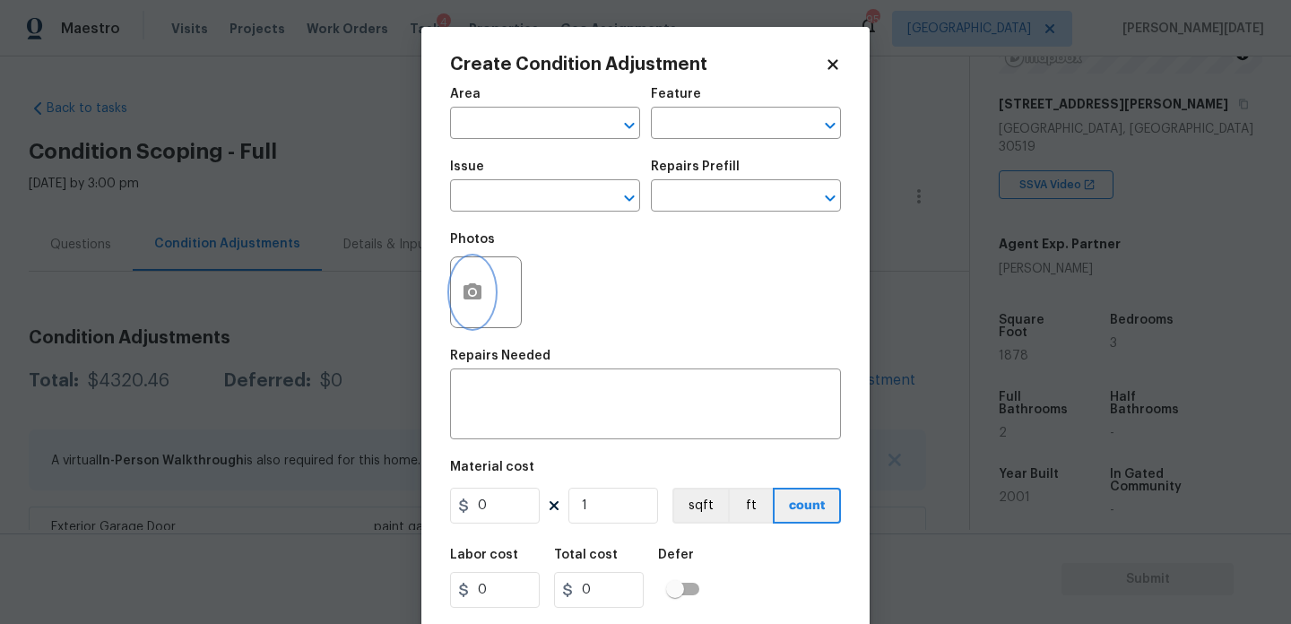
click at [471, 299] on icon "button" at bounding box center [472, 291] width 18 height 16
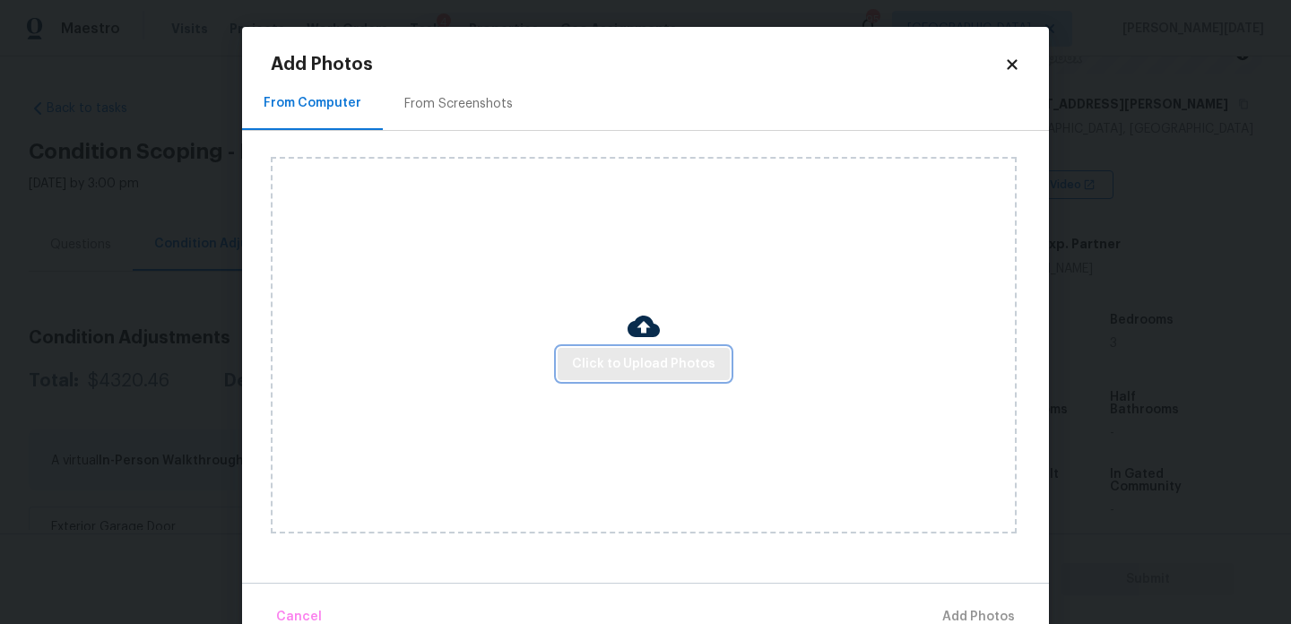
click at [623, 354] on span "Click to Upload Photos" at bounding box center [643, 364] width 143 height 22
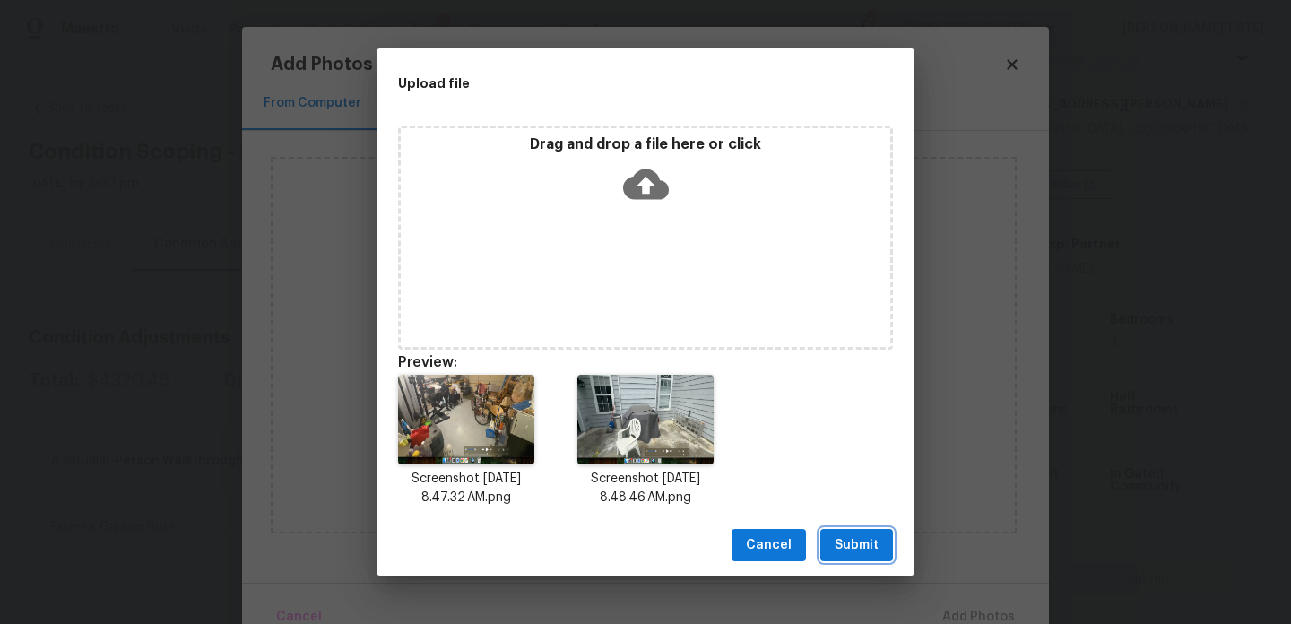
click at [843, 539] on span "Submit" at bounding box center [856, 545] width 44 height 22
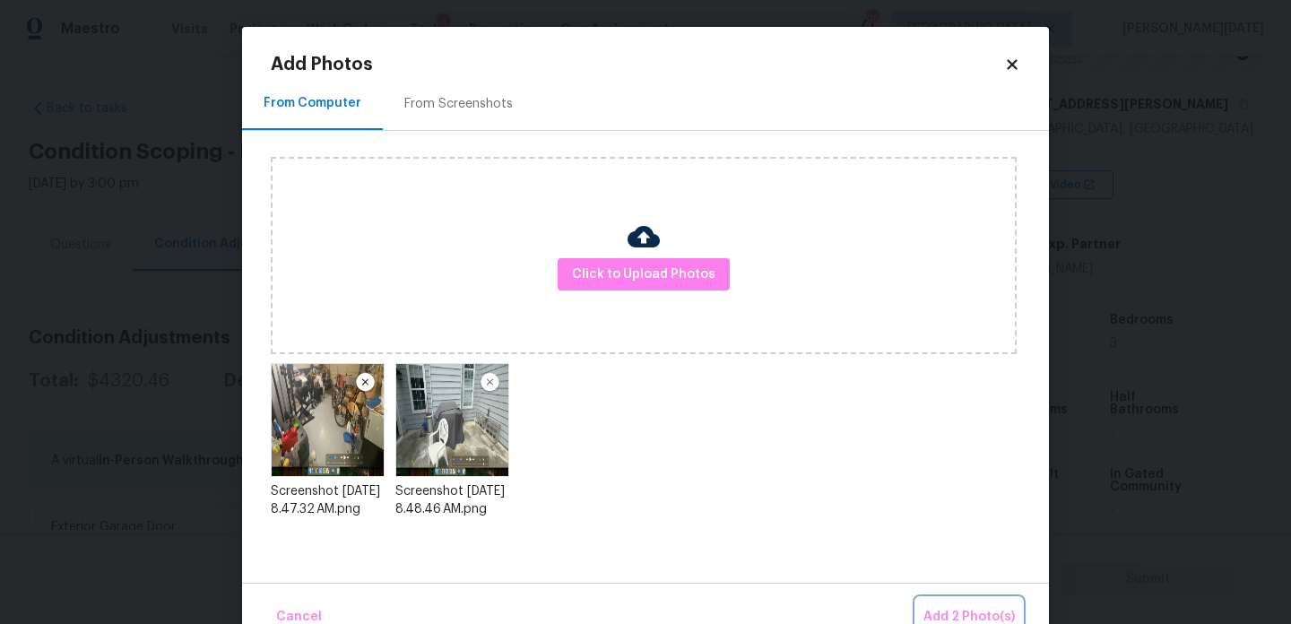
click at [948, 602] on button "Add 2 Photo(s)" at bounding box center [969, 617] width 106 height 39
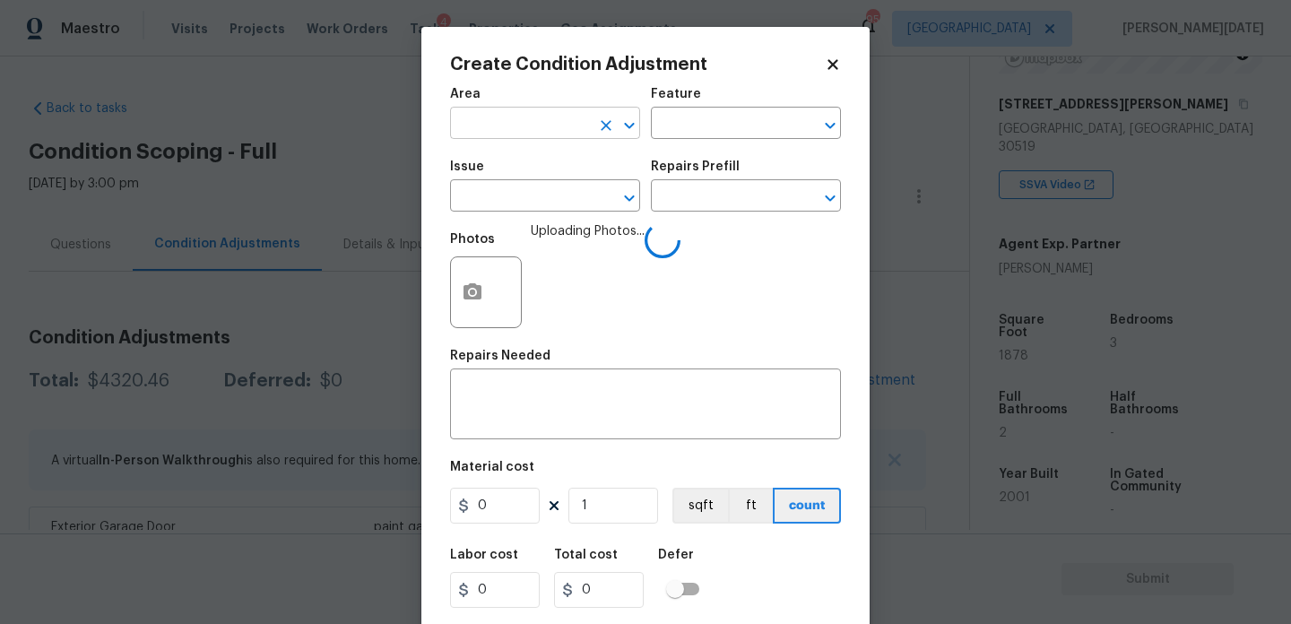
click at [520, 129] on input "text" at bounding box center [520, 125] width 140 height 28
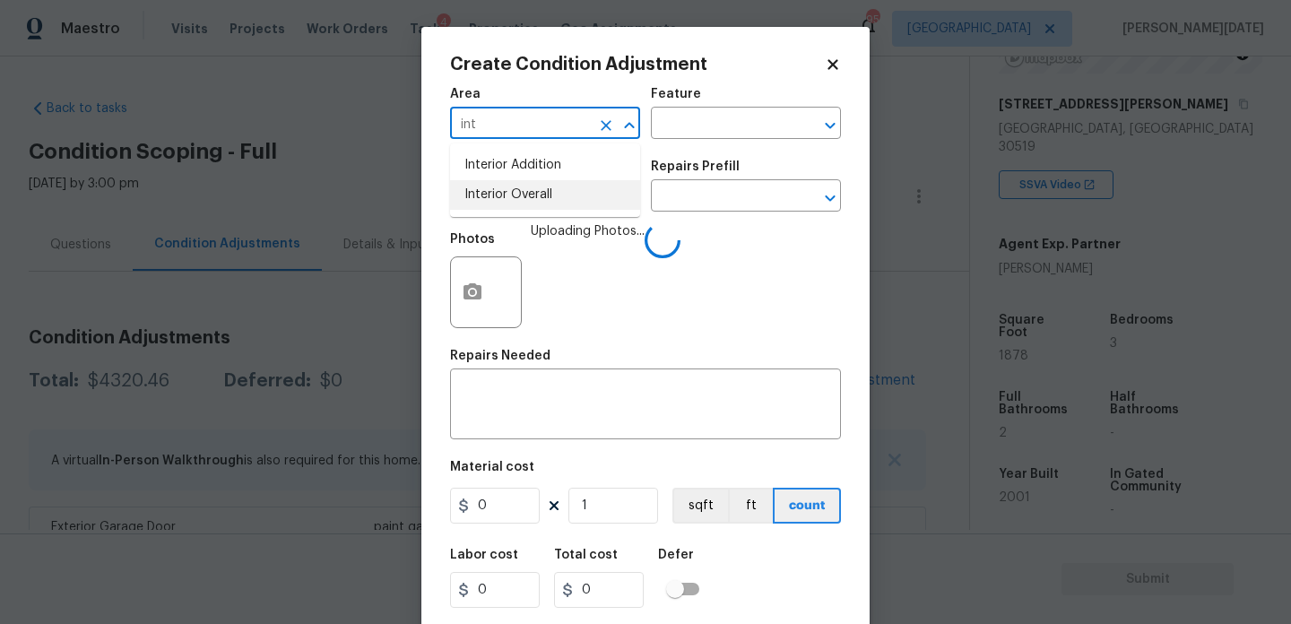
click at [525, 192] on li "Interior Overall" at bounding box center [545, 195] width 190 height 30
type input "Interior Overall"
click at [525, 192] on input "text" at bounding box center [520, 198] width 140 height 28
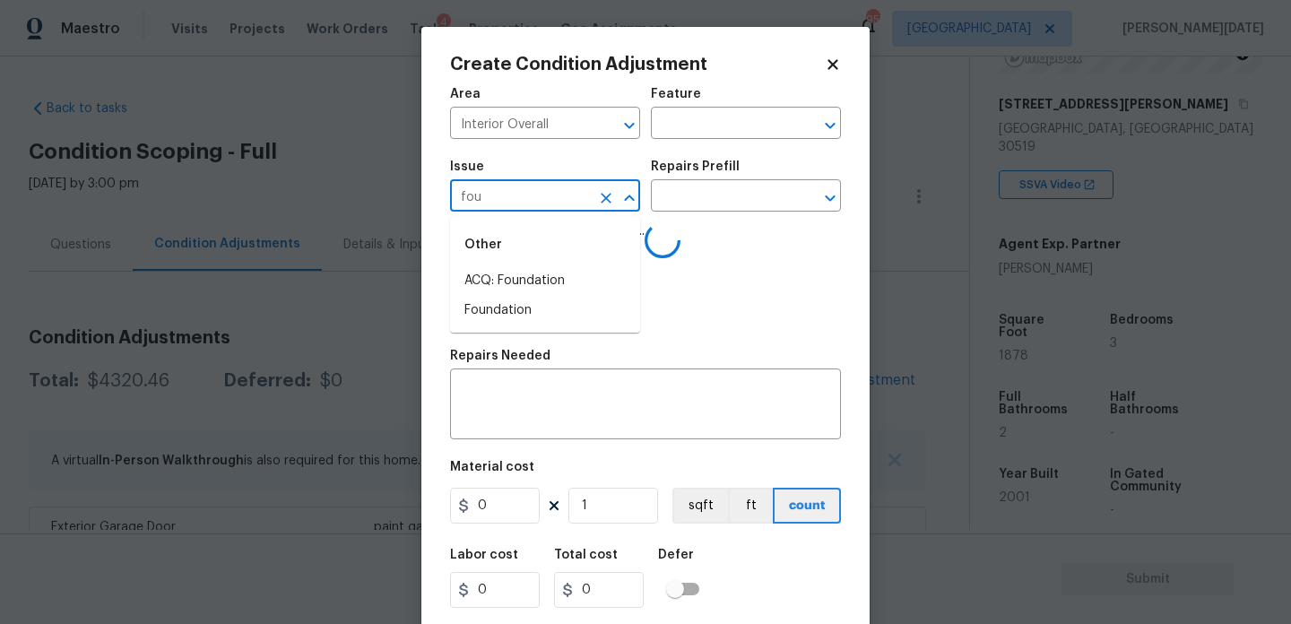
click at [552, 280] on li "ACQ: Foundation" at bounding box center [545, 281] width 190 height 30
type input "ACQ: Foundation"
click at [745, 210] on input "text" at bounding box center [721, 198] width 140 height 28
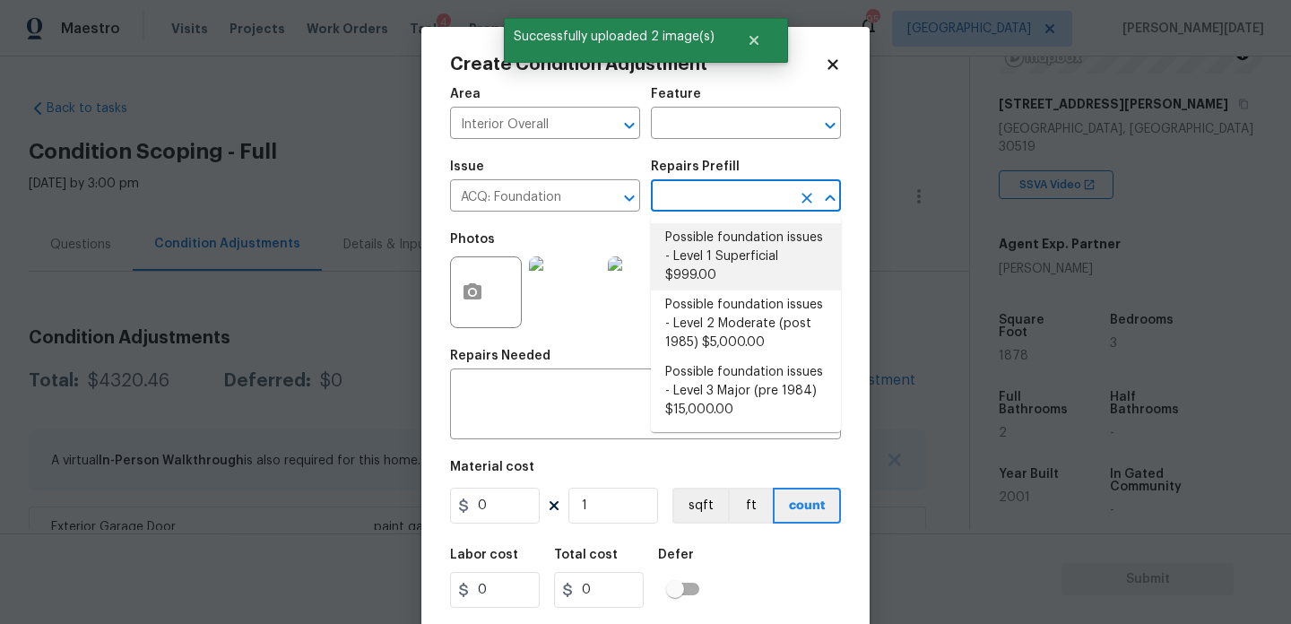
click at [737, 262] on li "Possible foundation issues - Level 1 Superficial $999.00" at bounding box center [746, 256] width 190 height 67
type input "Acquisition"
type textarea "Possible foundation issues - Level 1 - Superficial. Disclaimer: This is NOT a t…"
type input "999"
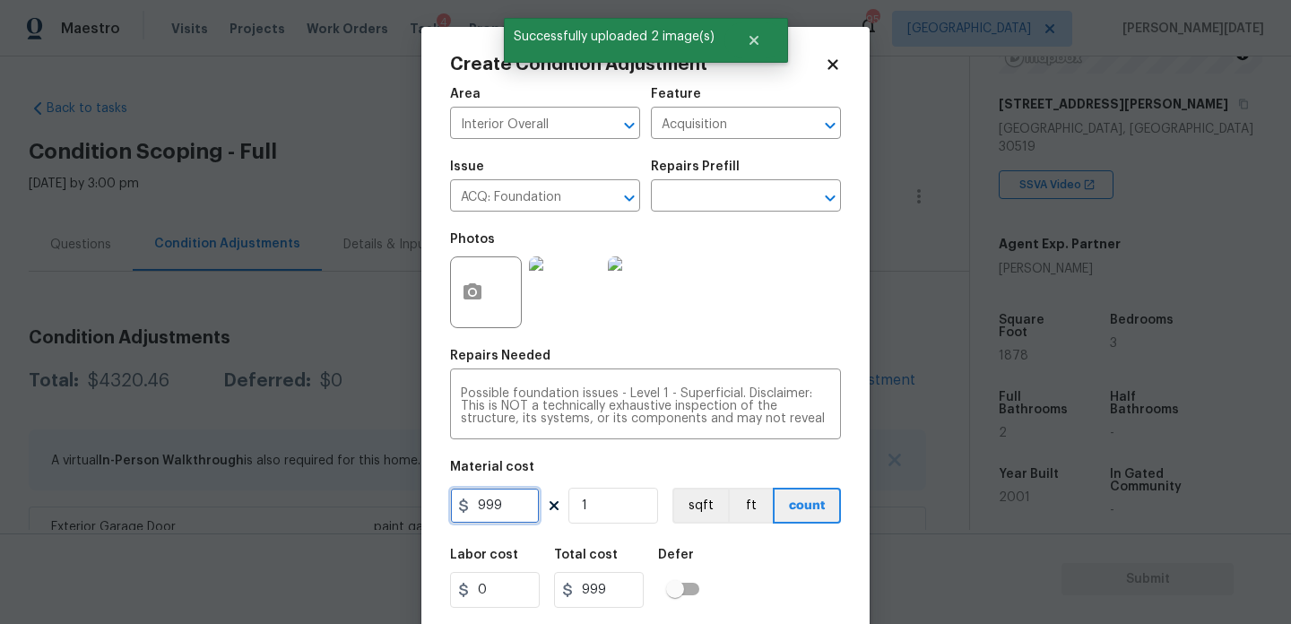
drag, startPoint x: 520, startPoint y: 519, endPoint x: 417, endPoint y: 517, distance: 103.1
click at [417, 517] on div "Create Condition Adjustment Area Interior Overall ​ Feature Acquisition ​ Issue…" at bounding box center [645, 312] width 1291 height 624
type input "1000"
click at [733, 360] on div "Repairs Needed" at bounding box center [645, 361] width 391 height 23
type input "1000"
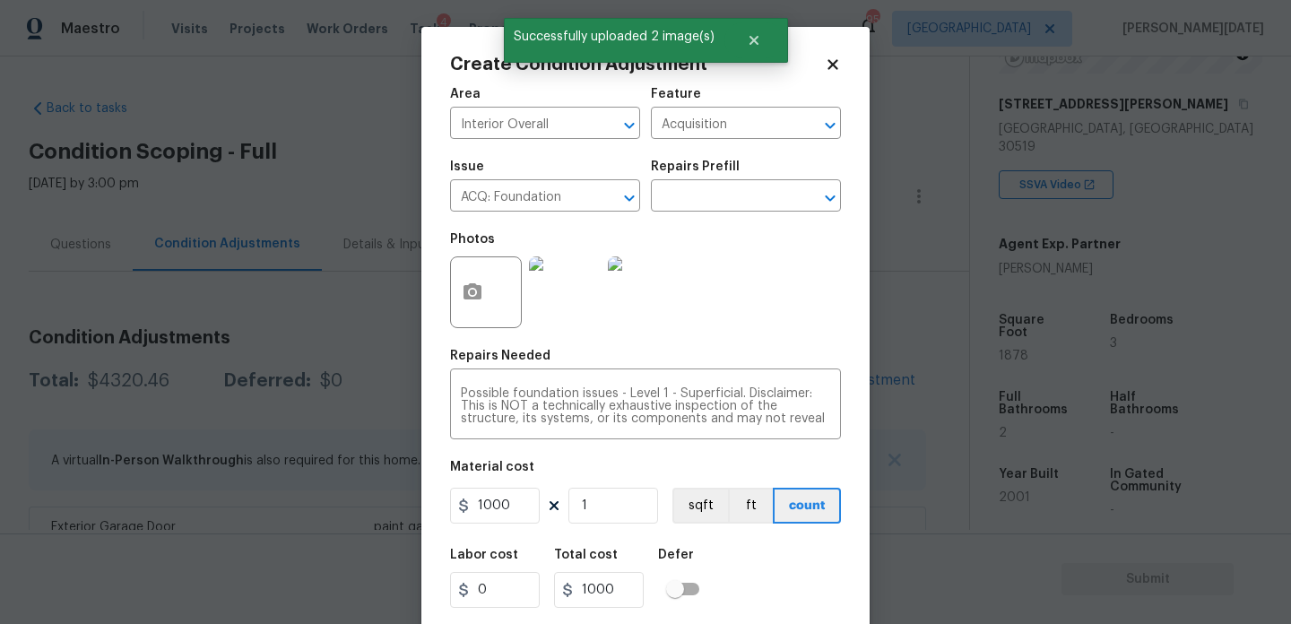
scroll to position [46, 0]
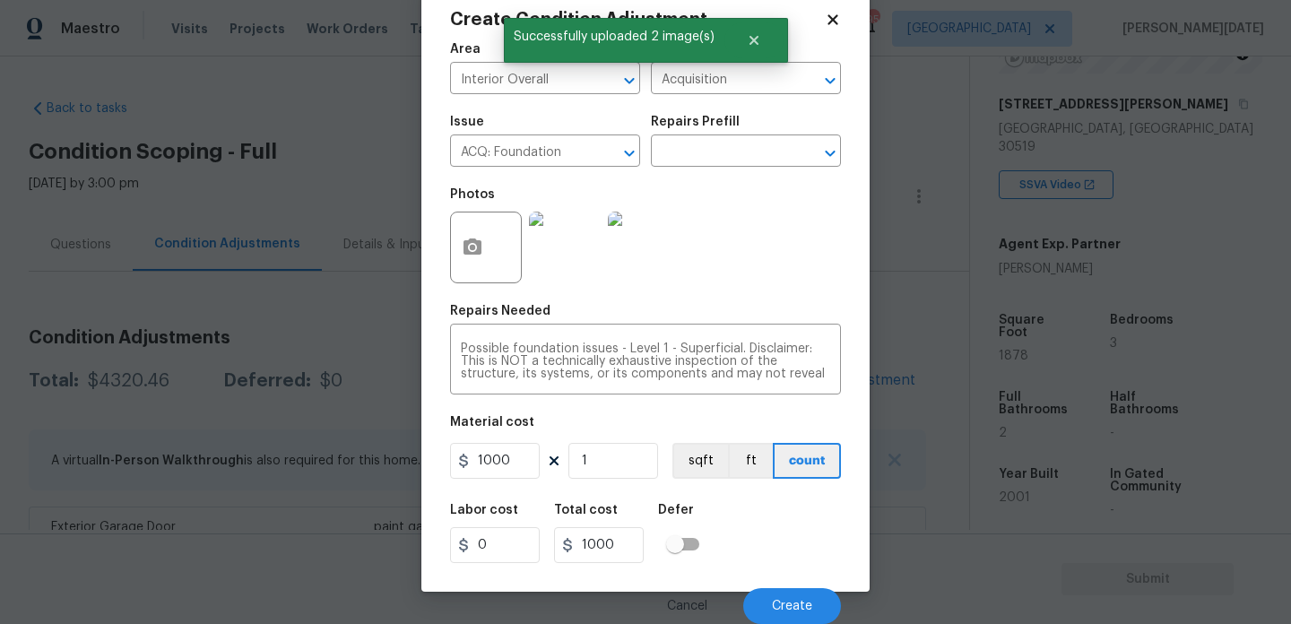
click at [790, 562] on div "Labor cost 0 Total cost 1000 Defer" at bounding box center [645, 533] width 391 height 81
click at [790, 598] on button "Create" at bounding box center [792, 606] width 98 height 36
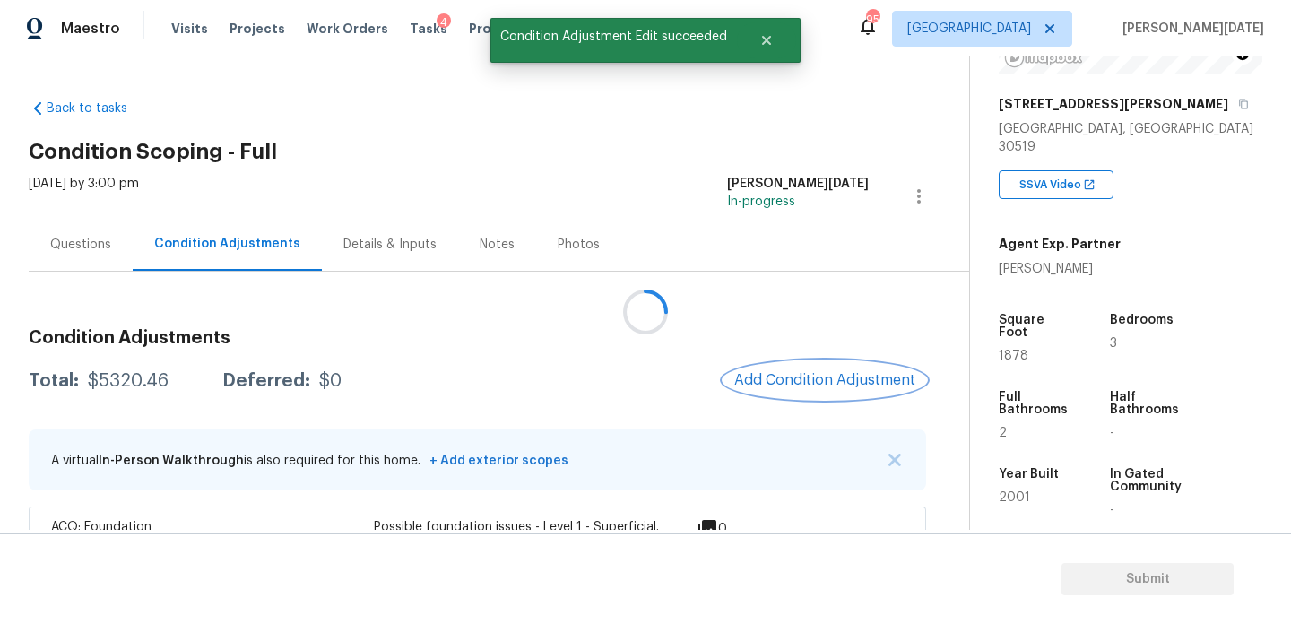
scroll to position [0, 0]
drag, startPoint x: 86, startPoint y: 382, endPoint x: 163, endPoint y: 384, distance: 77.1
click at [163, 383] on div "$5320.46" at bounding box center [128, 381] width 81 height 18
copy div "$5320.46"
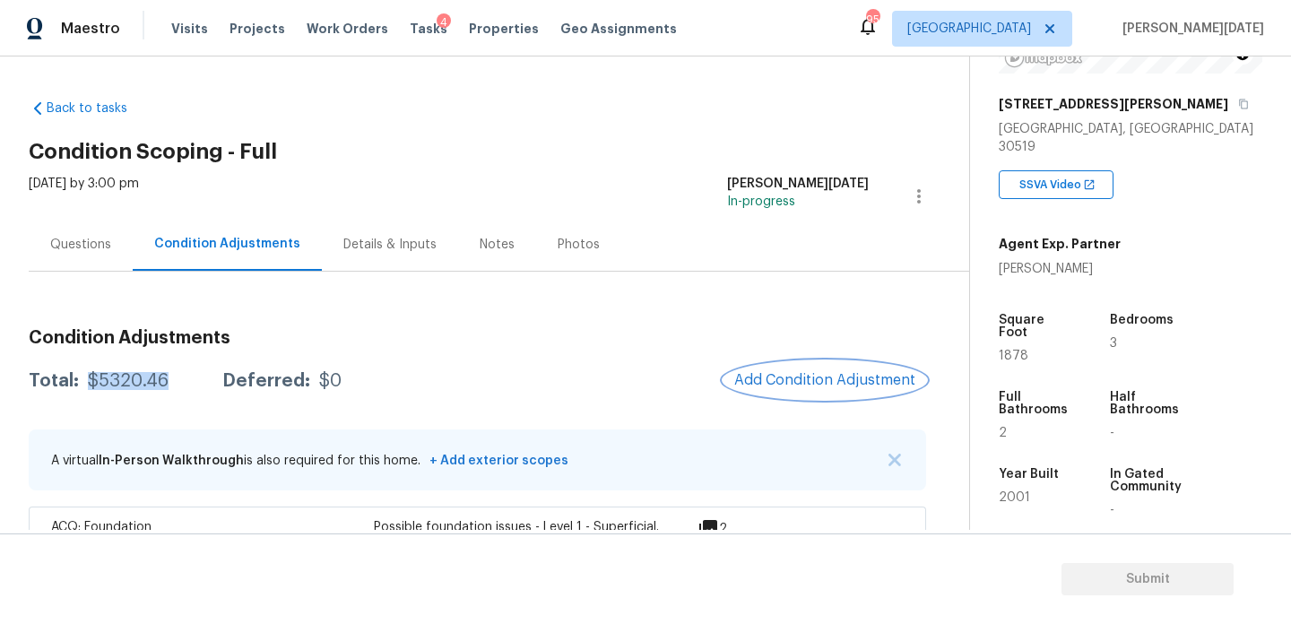
click at [796, 376] on span "Add Condition Adjustment" at bounding box center [824, 380] width 181 height 16
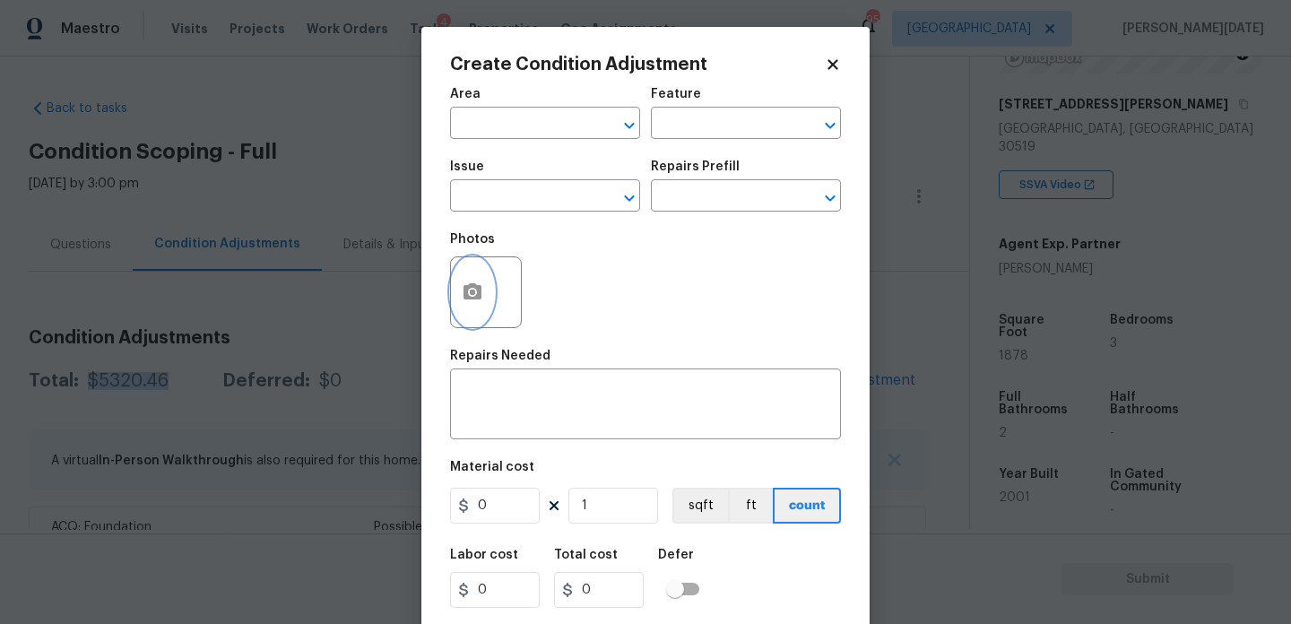
click at [480, 302] on icon "button" at bounding box center [473, 292] width 22 height 22
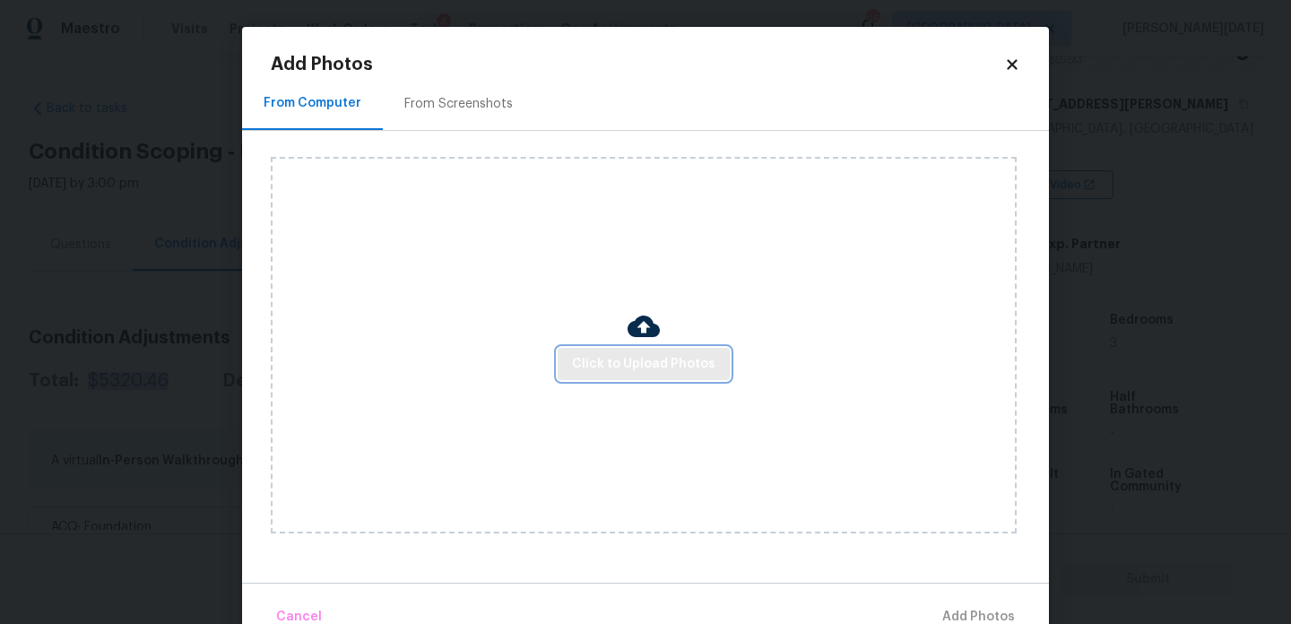
click at [604, 361] on span "Click to Upload Photos" at bounding box center [643, 364] width 143 height 22
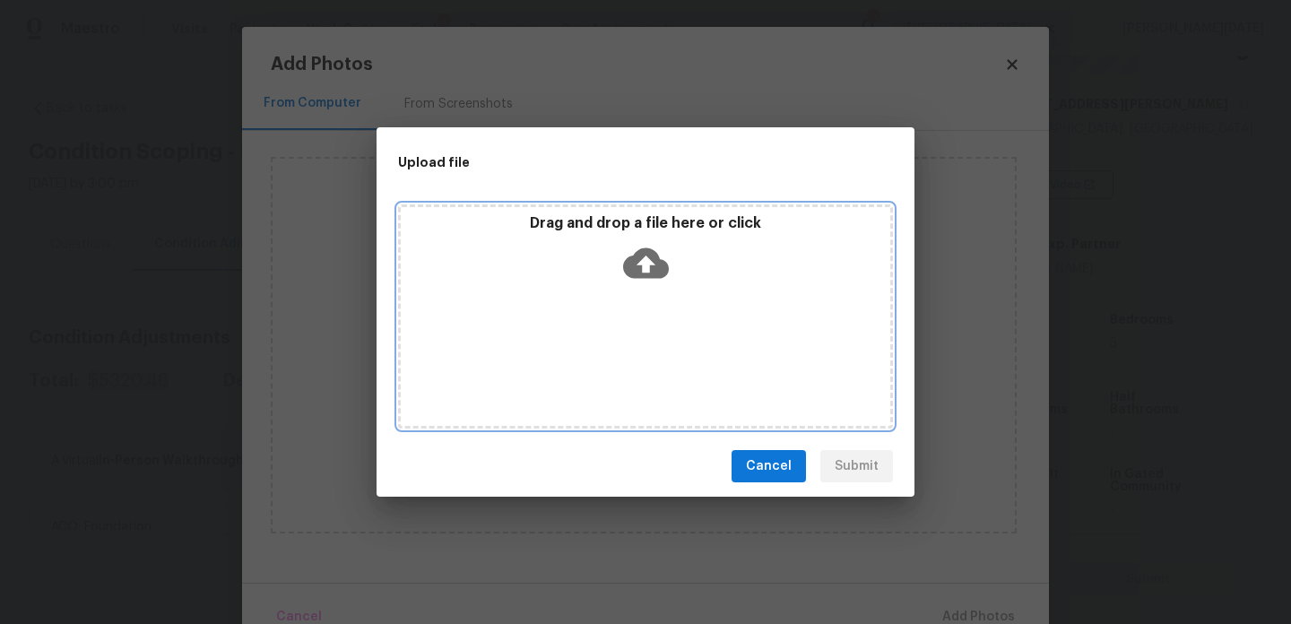
click at [604, 361] on div "Drag and drop a file here or click" at bounding box center [645, 316] width 495 height 224
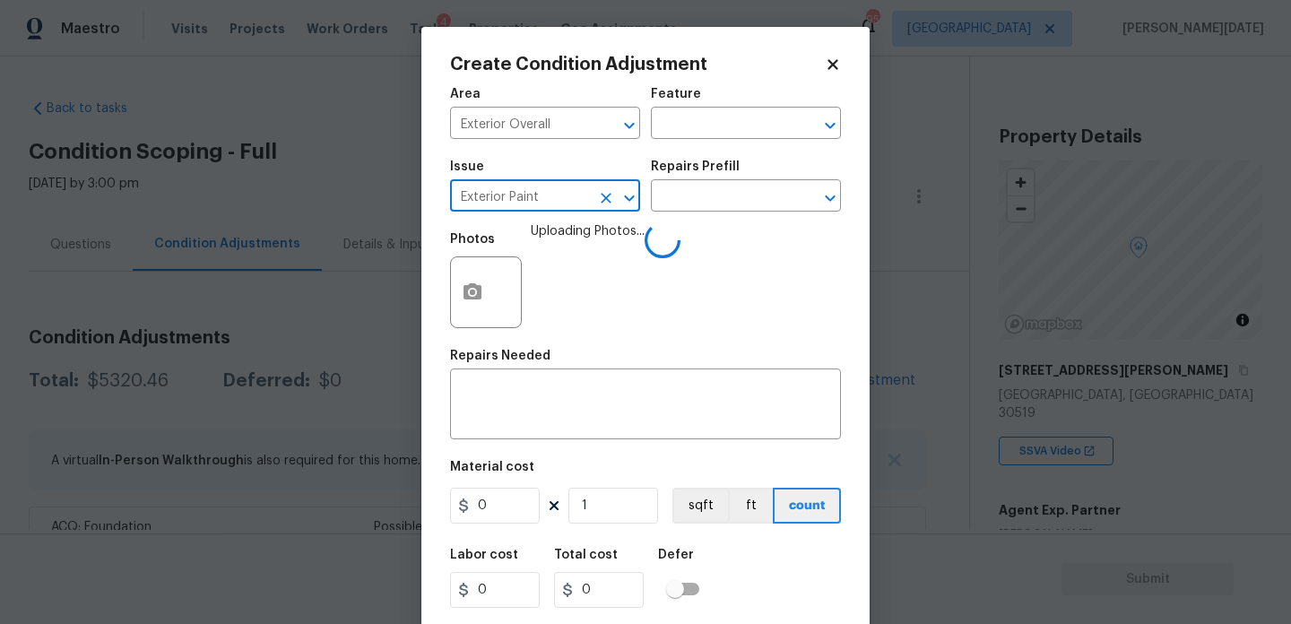
scroll to position [266, 0]
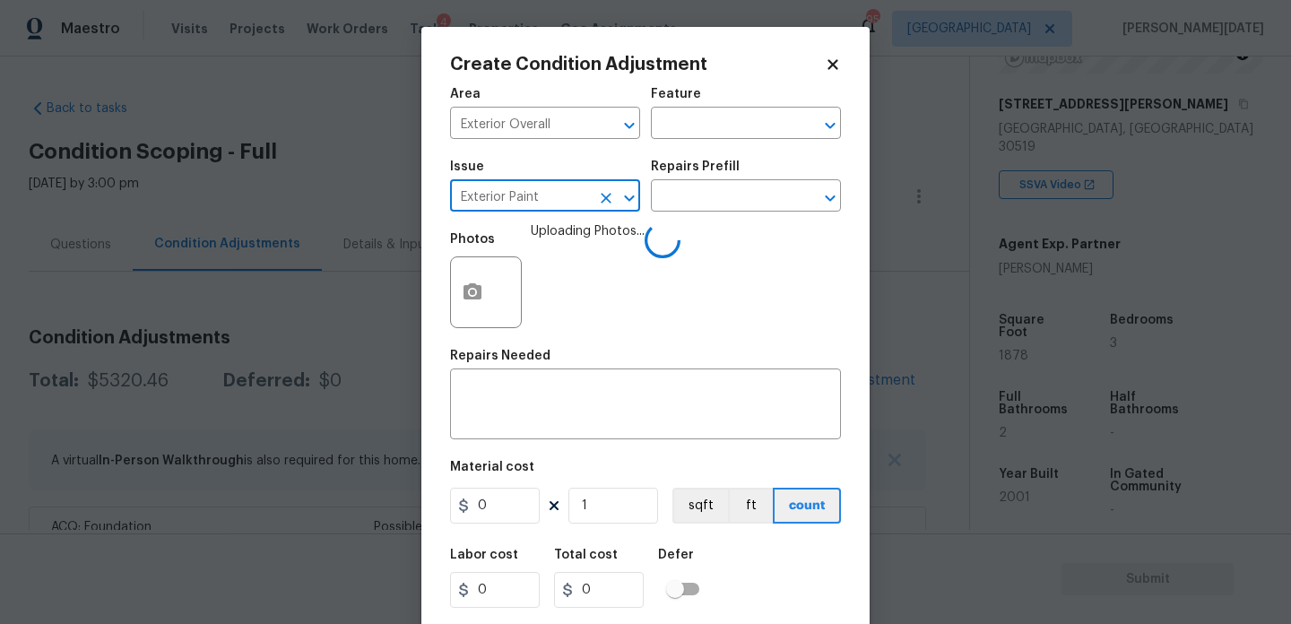
type input "Exterior Paint"
click at [680, 215] on div "Issue Exterior Paint ​ Repairs Prefill ​" at bounding box center [645, 186] width 391 height 73
click at [705, 202] on input "text" at bounding box center [721, 198] width 140 height 28
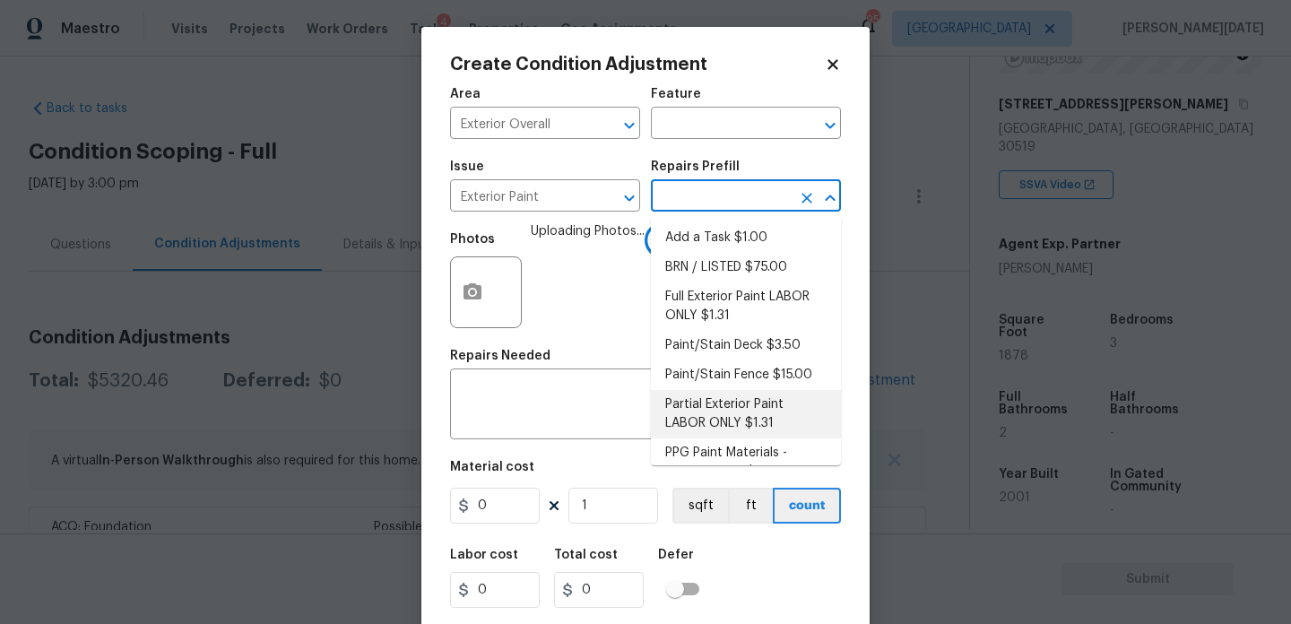
click at [730, 405] on li "Partial Exterior Paint LABOR ONLY $1.31" at bounding box center [746, 414] width 190 height 48
type input "Overall Paint"
type input "1.31"
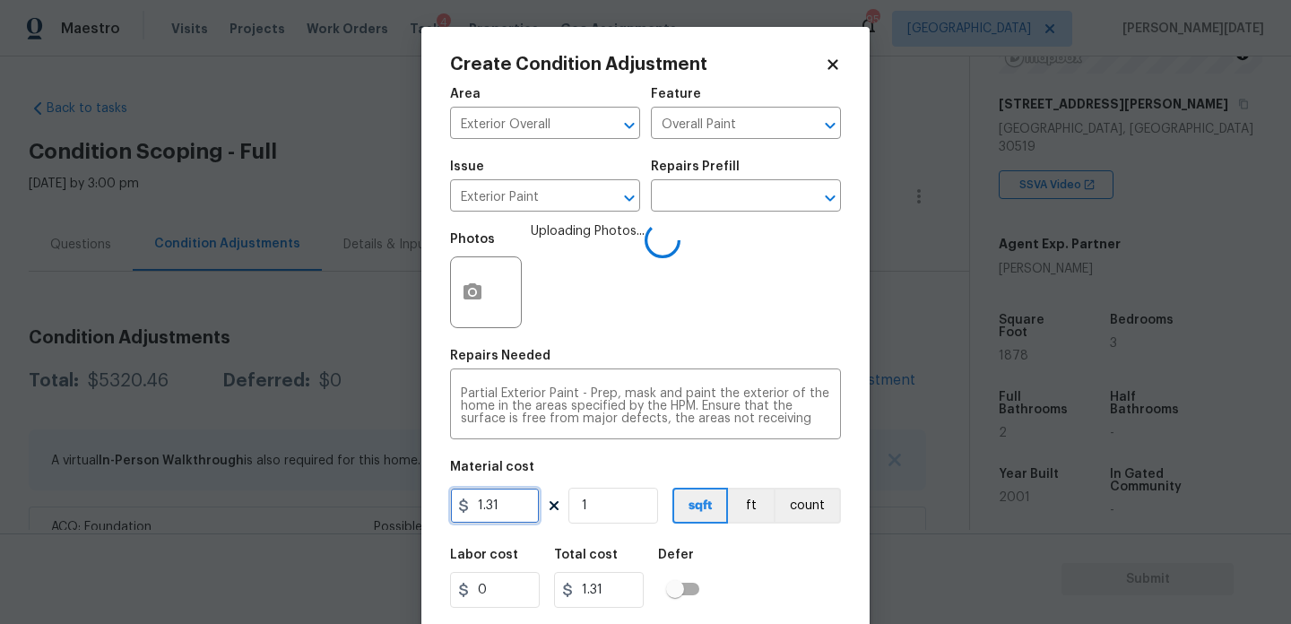
drag, startPoint x: 515, startPoint y: 515, endPoint x: 344, endPoint y: 508, distance: 170.4
click at [344, 508] on div "Create Condition Adjustment Area Exterior Overall ​ Feature Overall Paint ​ Iss…" at bounding box center [645, 312] width 1291 height 624
type input "0.6"
click at [601, 525] on figure "Material cost 0.6 1 sqft ft count" at bounding box center [645, 494] width 391 height 66
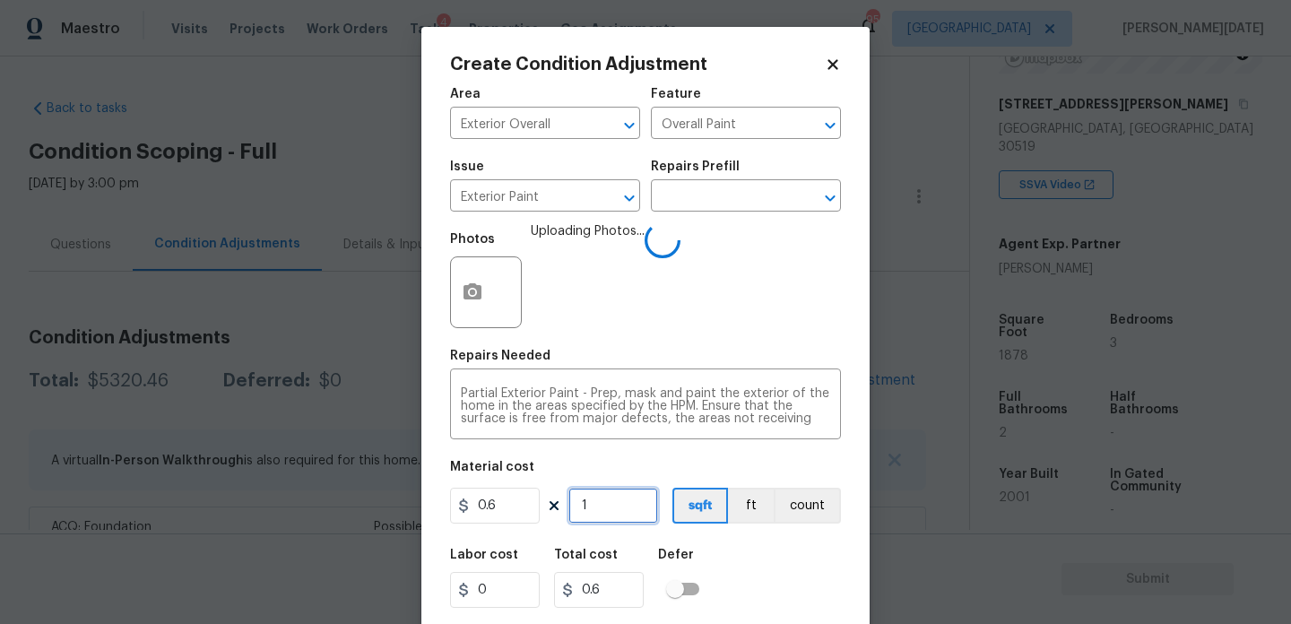
click at [621, 504] on input "1" at bounding box center [613, 506] width 90 height 36
type input "0"
paste input "532"
type input "5320"
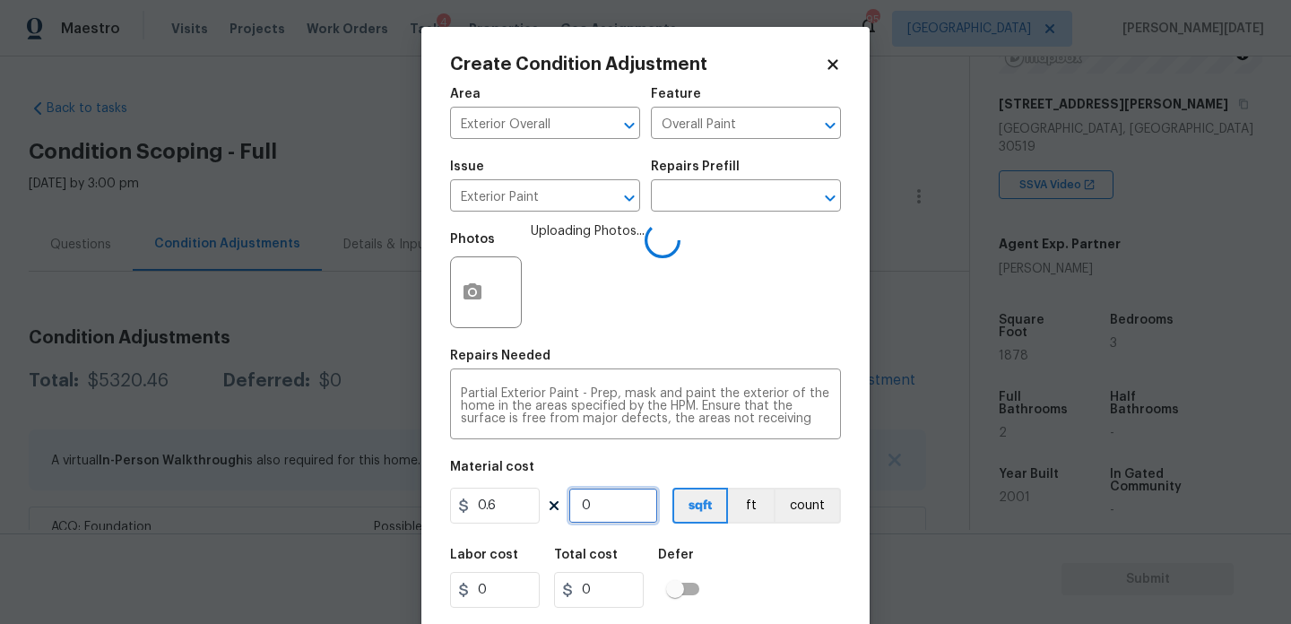
type input "3192"
drag, startPoint x: 620, startPoint y: 507, endPoint x: 476, endPoint y: 487, distance: 145.8
click at [476, 487] on figure "Material cost 0.6 5320 sqft ft count" at bounding box center [645, 494] width 391 height 66
type input "0"
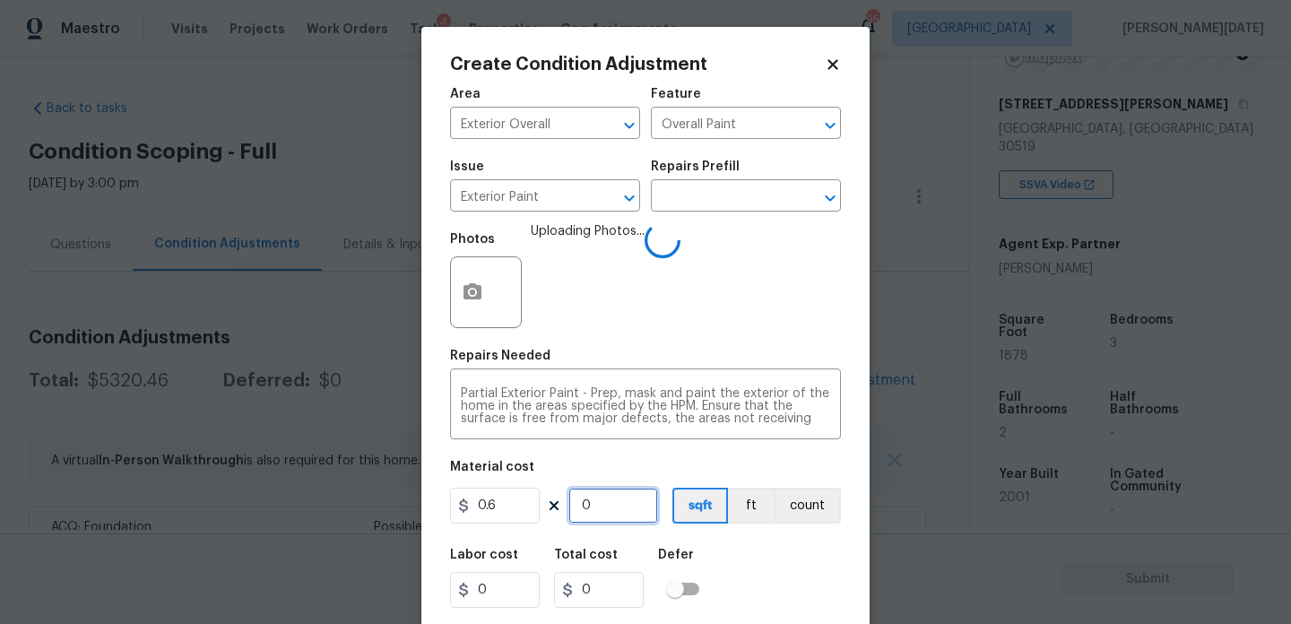
type input "1"
type input "0.6"
type input "18"
type input "10.8"
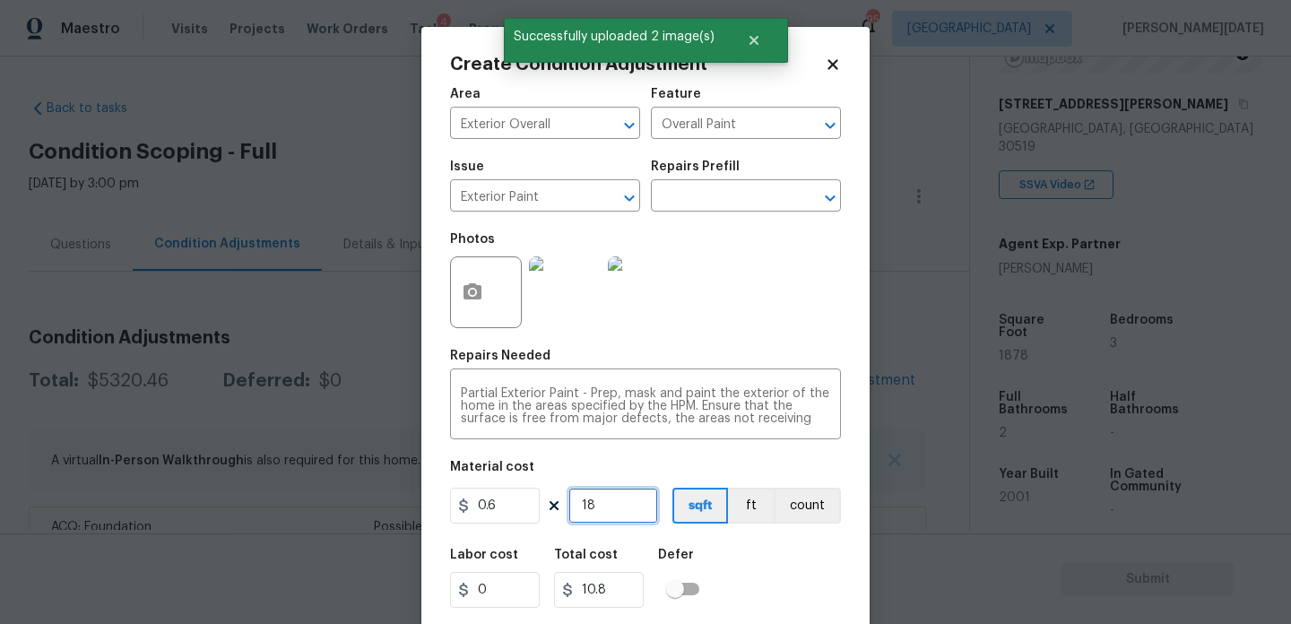
type input "187"
type input "112.2"
type input "18789"
type input "11273.4"
type input "1878"
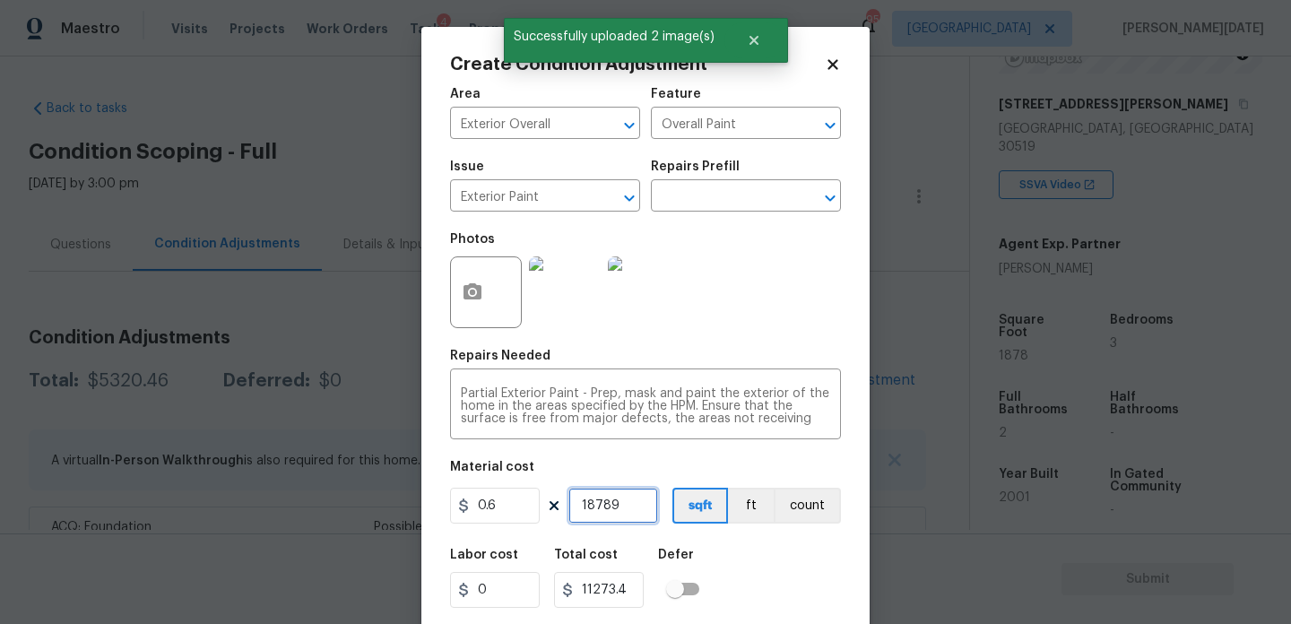
type input "1126.8"
type input "1878"
click at [754, 286] on div "Photos" at bounding box center [645, 280] width 391 height 117
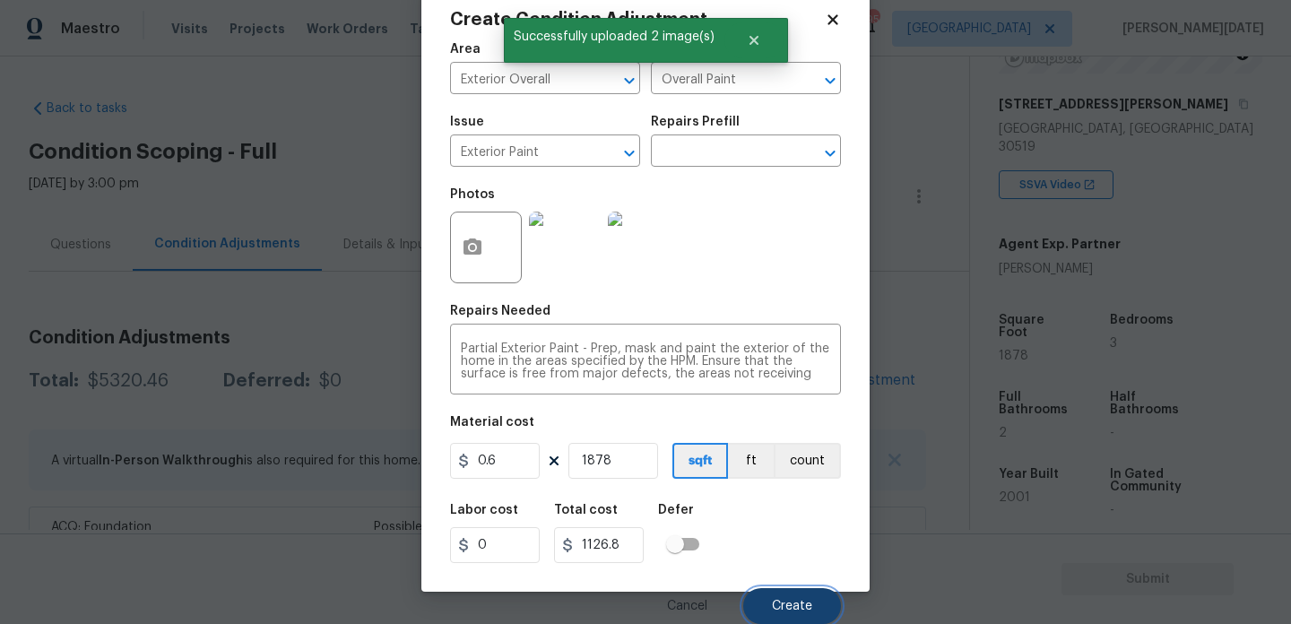
click at [777, 608] on span "Create" at bounding box center [792, 606] width 40 height 13
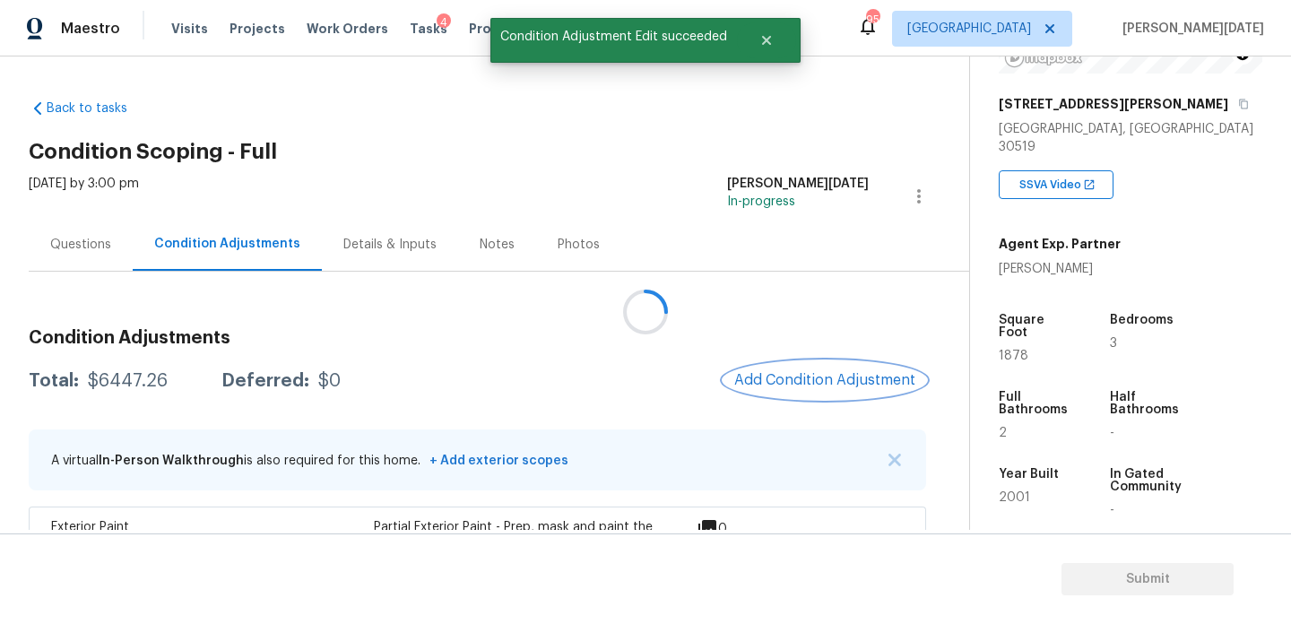
scroll to position [0, 0]
drag, startPoint x: 89, startPoint y: 382, endPoint x: 165, endPoint y: 382, distance: 76.2
click at [165, 382] on div "Total: $6447.26 Deferred: $0" at bounding box center [185, 381] width 312 height 18
copy div "$6447.26"
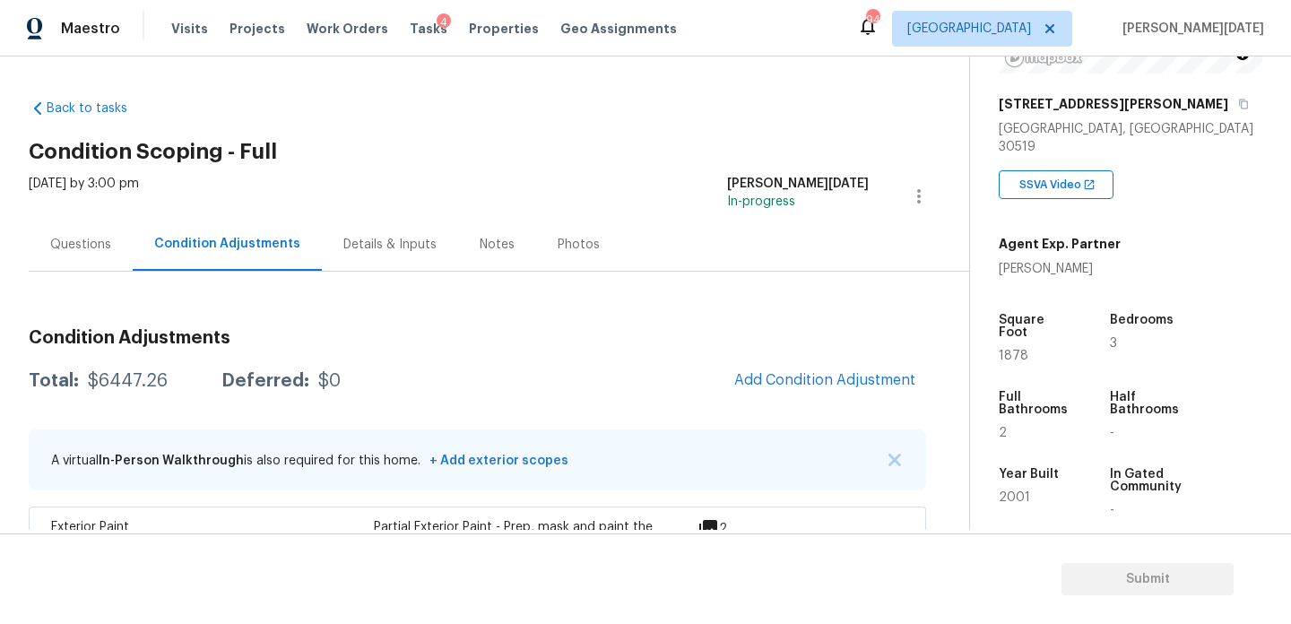
click at [115, 255] on div "Questions" at bounding box center [81, 244] width 104 height 53
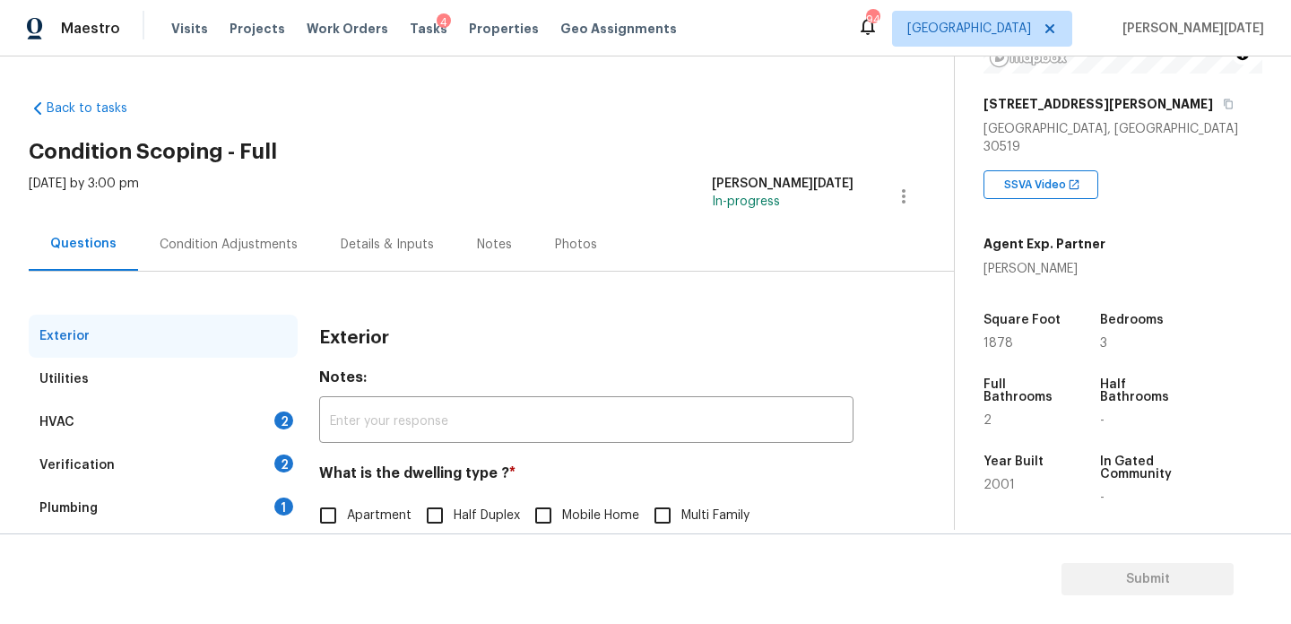
scroll to position [239, 0]
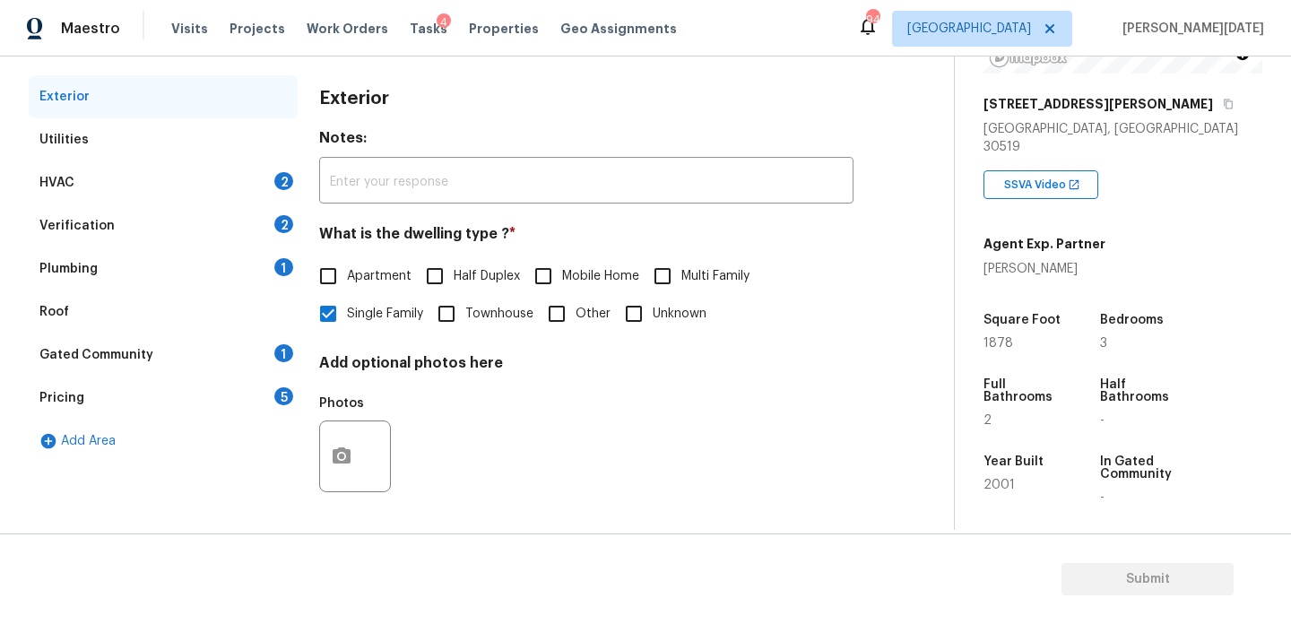
click at [272, 183] on div "HVAC 2" at bounding box center [163, 182] width 269 height 43
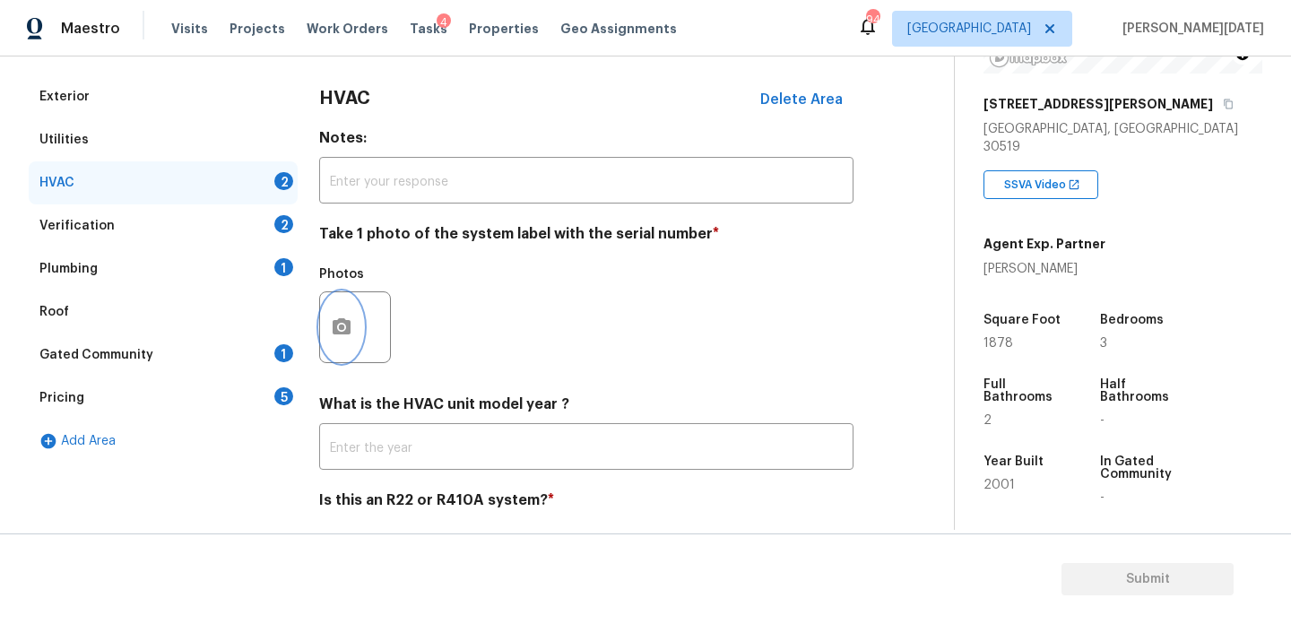
click at [331, 312] on button "button" at bounding box center [341, 327] width 43 height 70
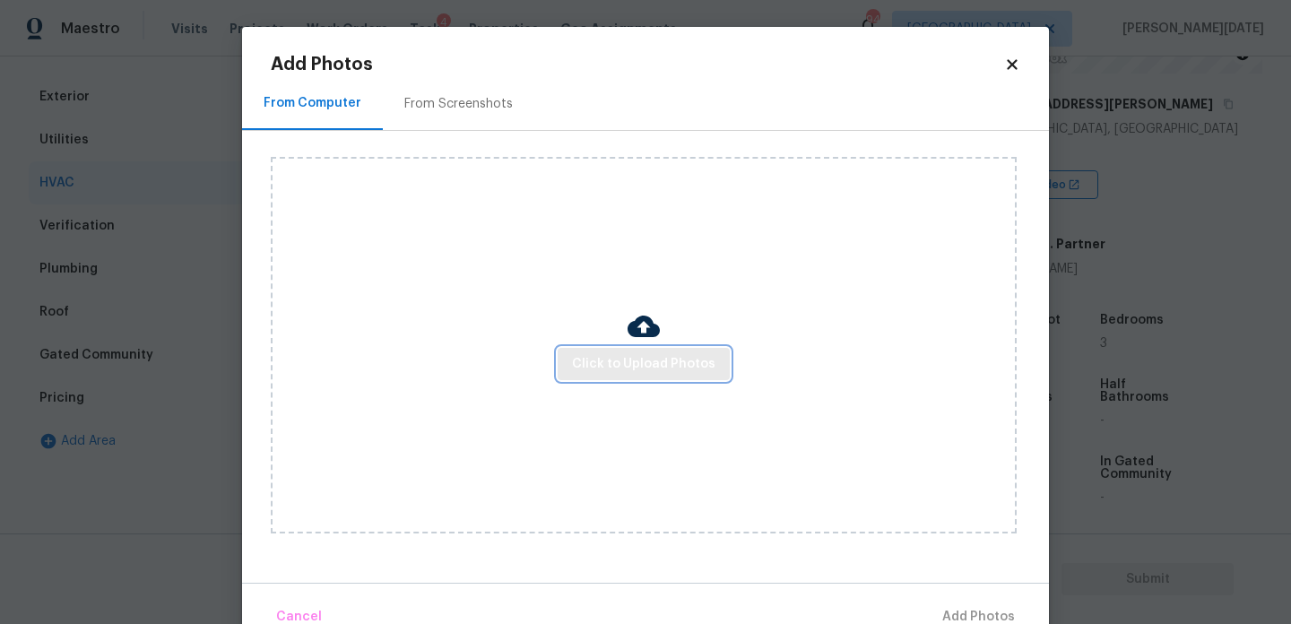
click at [592, 369] on span "Click to Upload Photos" at bounding box center [643, 364] width 143 height 22
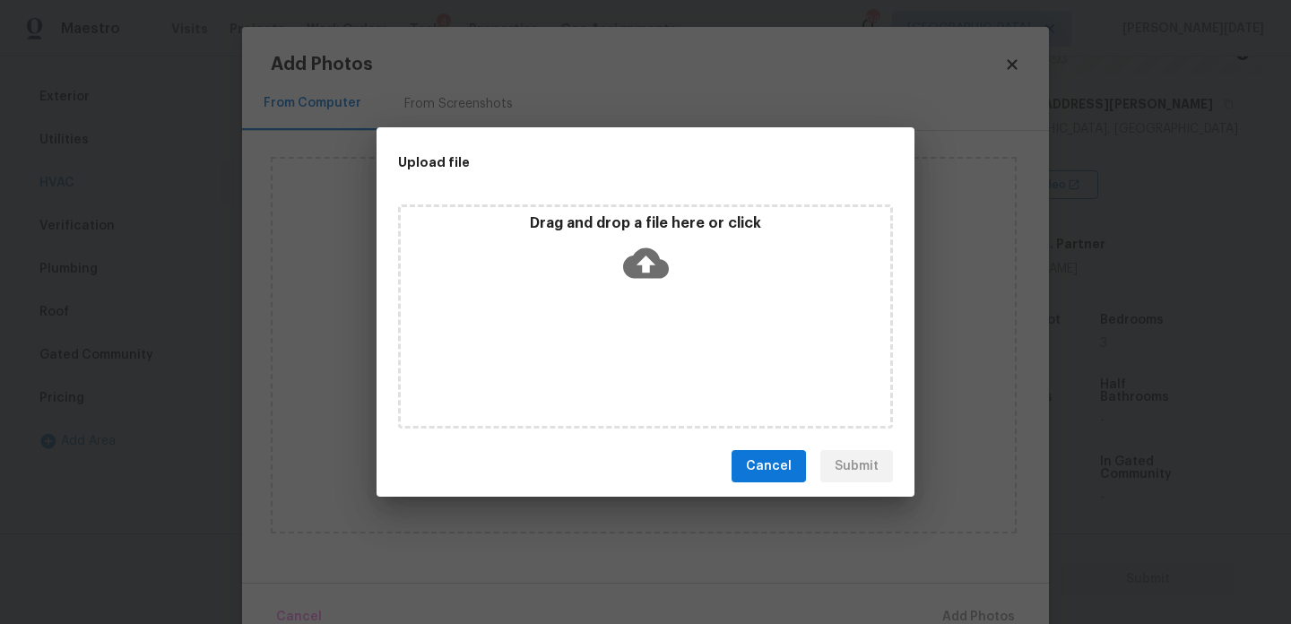
click at [592, 369] on div "Drag and drop a file here or click" at bounding box center [645, 316] width 495 height 224
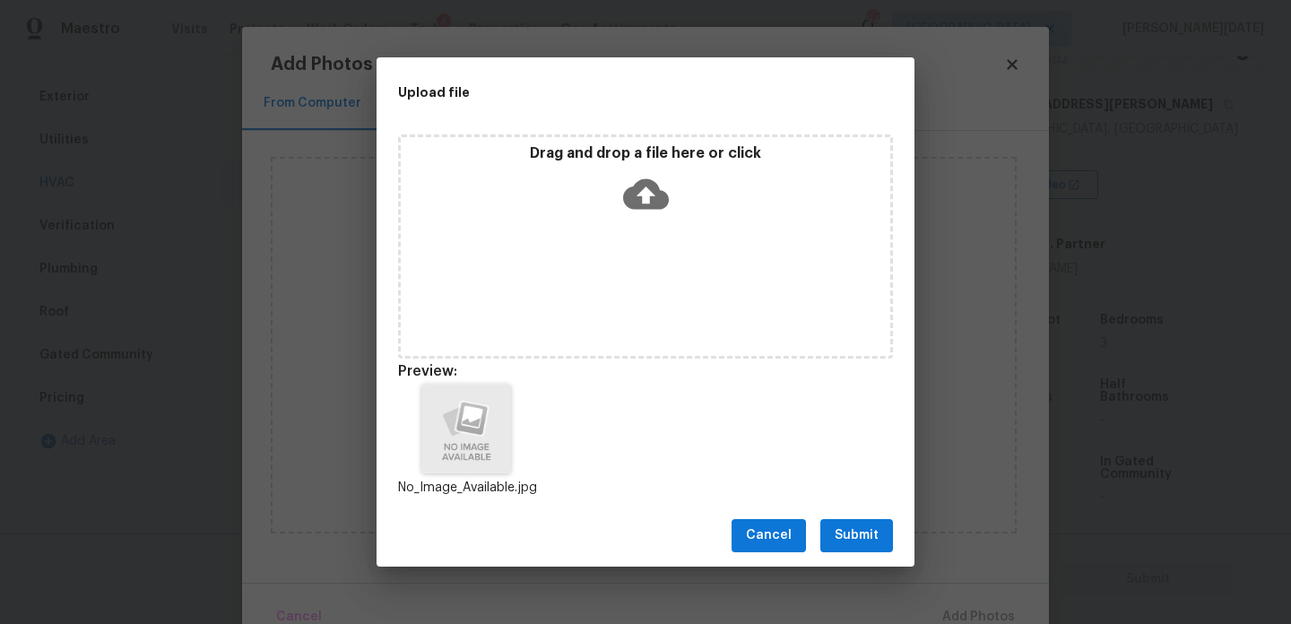
scroll to position [14, 0]
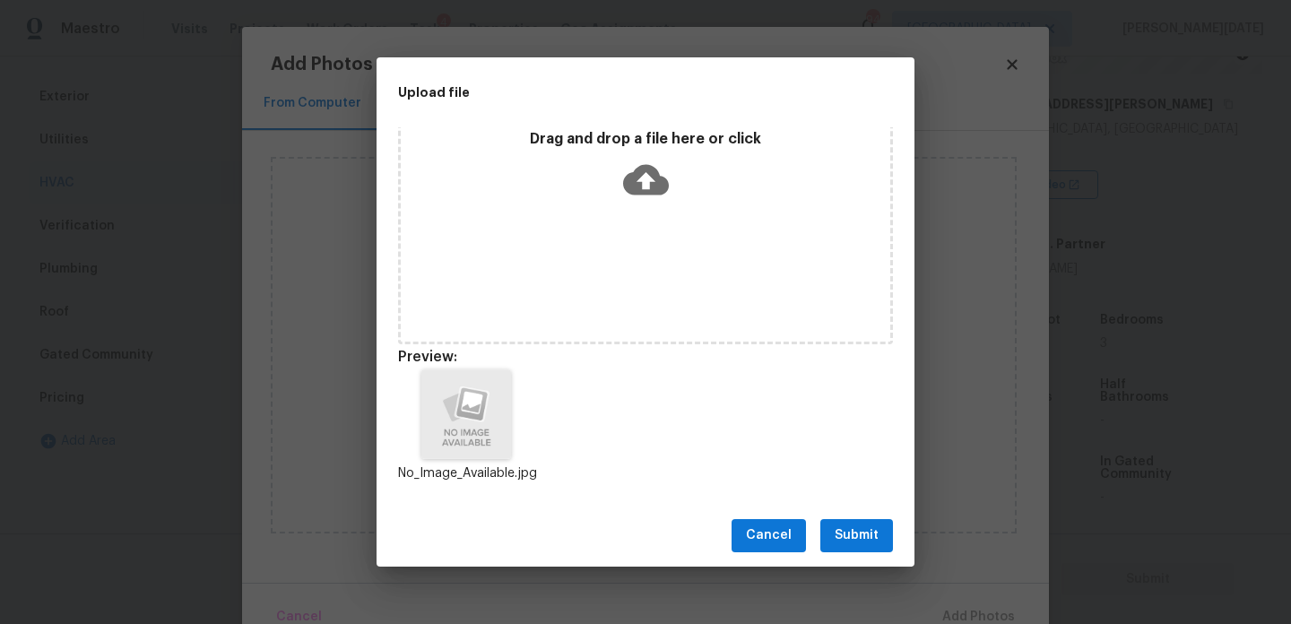
click at [849, 532] on span "Submit" at bounding box center [856, 535] width 44 height 22
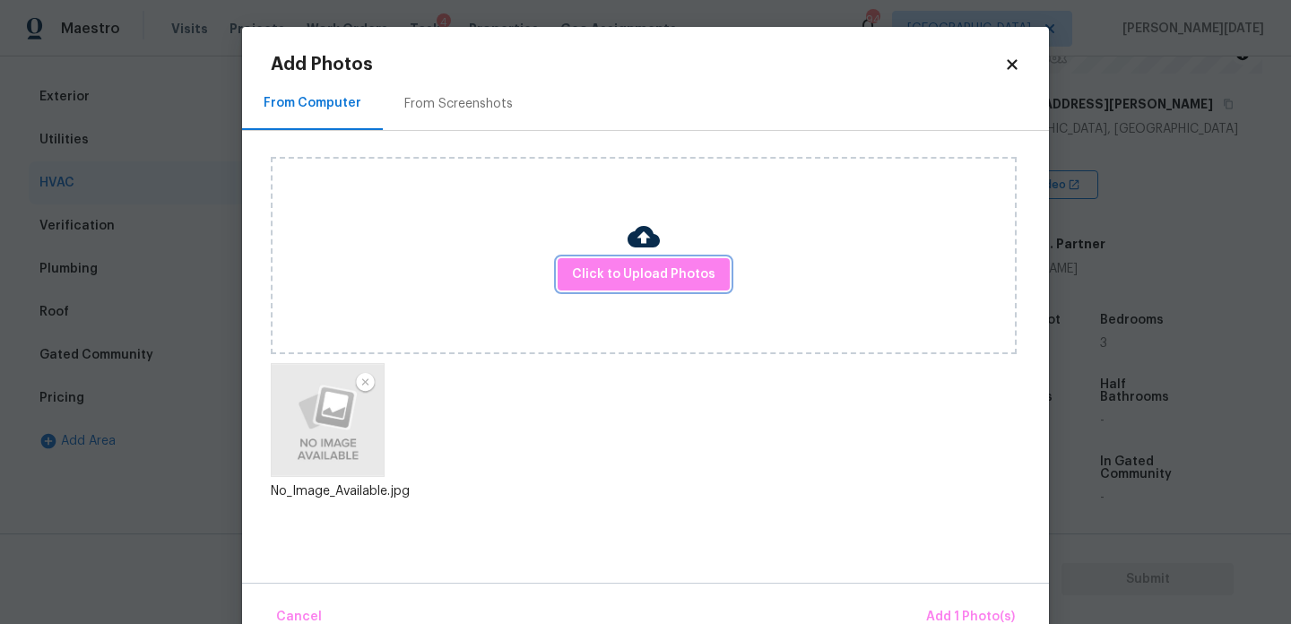
scroll to position [39, 0]
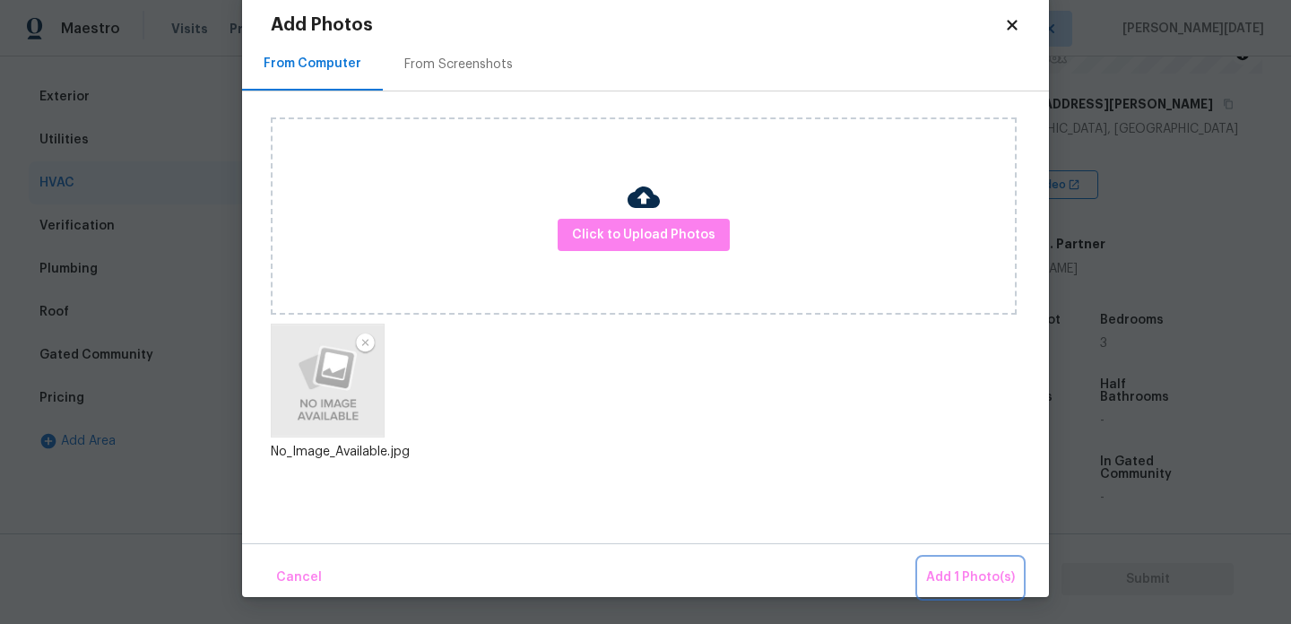
click at [989, 576] on span "Add 1 Photo(s)" at bounding box center [970, 577] width 89 height 22
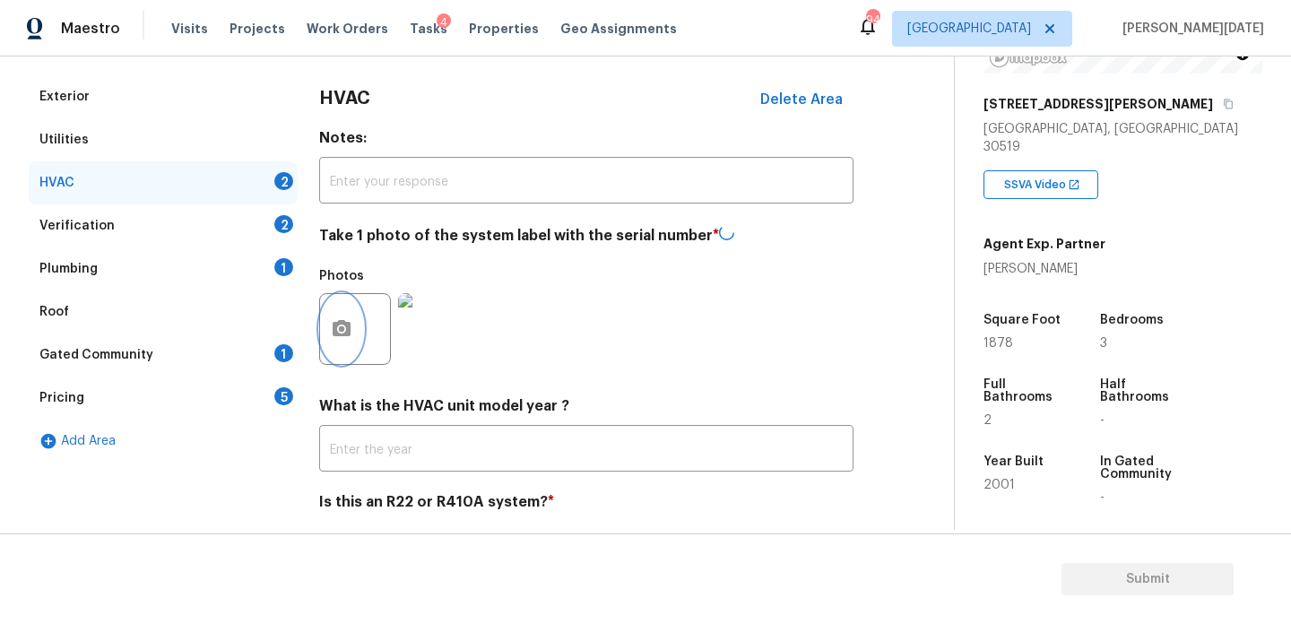
scroll to position [298, 0]
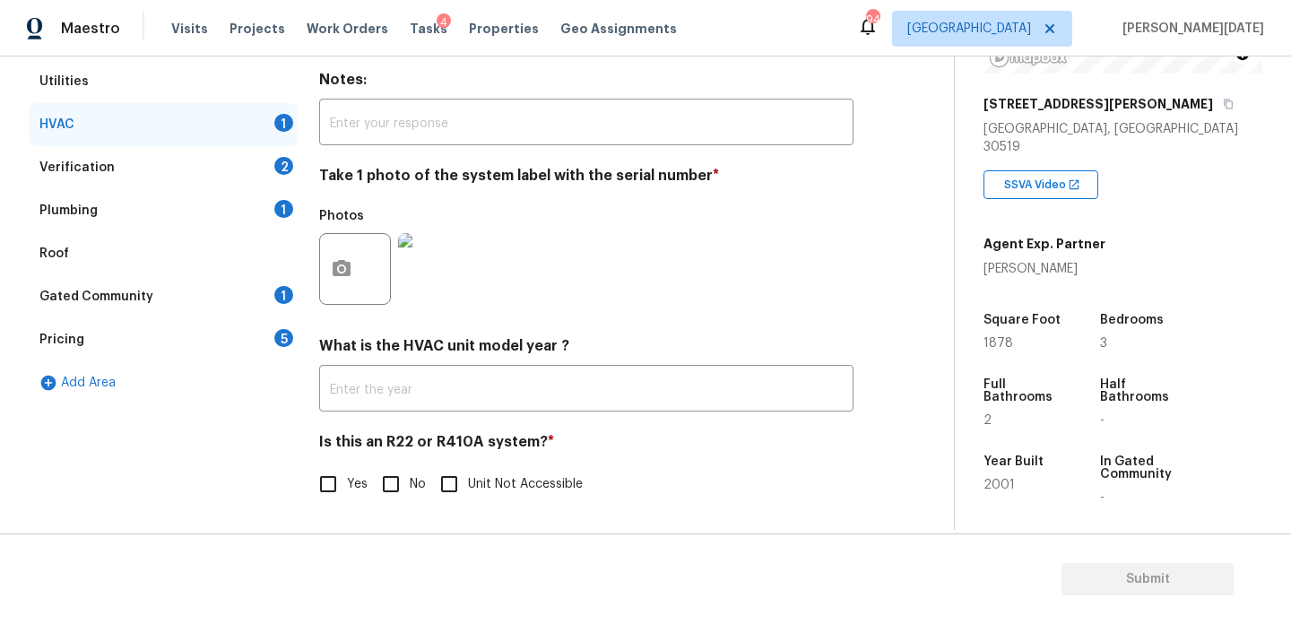
click at [419, 487] on span "No" at bounding box center [418, 484] width 16 height 19
click at [410, 487] on input "No" at bounding box center [391, 484] width 38 height 38
checkbox input "true"
click at [272, 164] on div "Verification 2" at bounding box center [163, 167] width 269 height 43
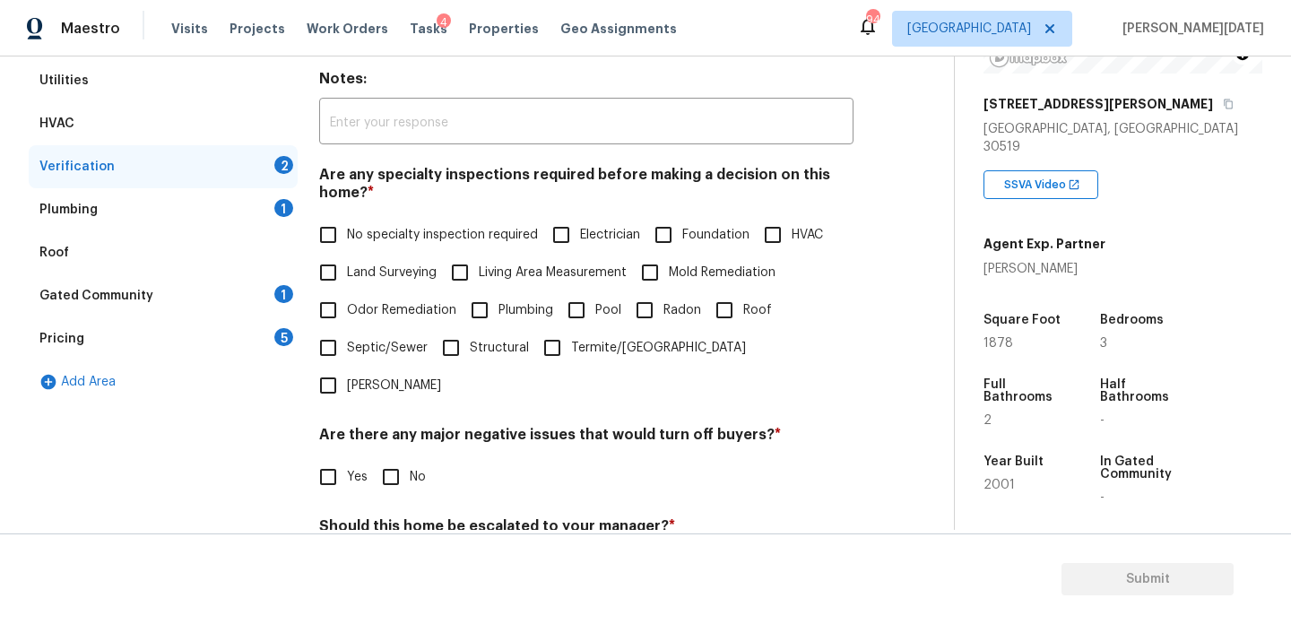
click at [372, 239] on span "No specialty inspection required" at bounding box center [442, 235] width 191 height 19
click at [347, 239] on input "No specialty inspection required" at bounding box center [328, 235] width 38 height 38
checkbox input "true"
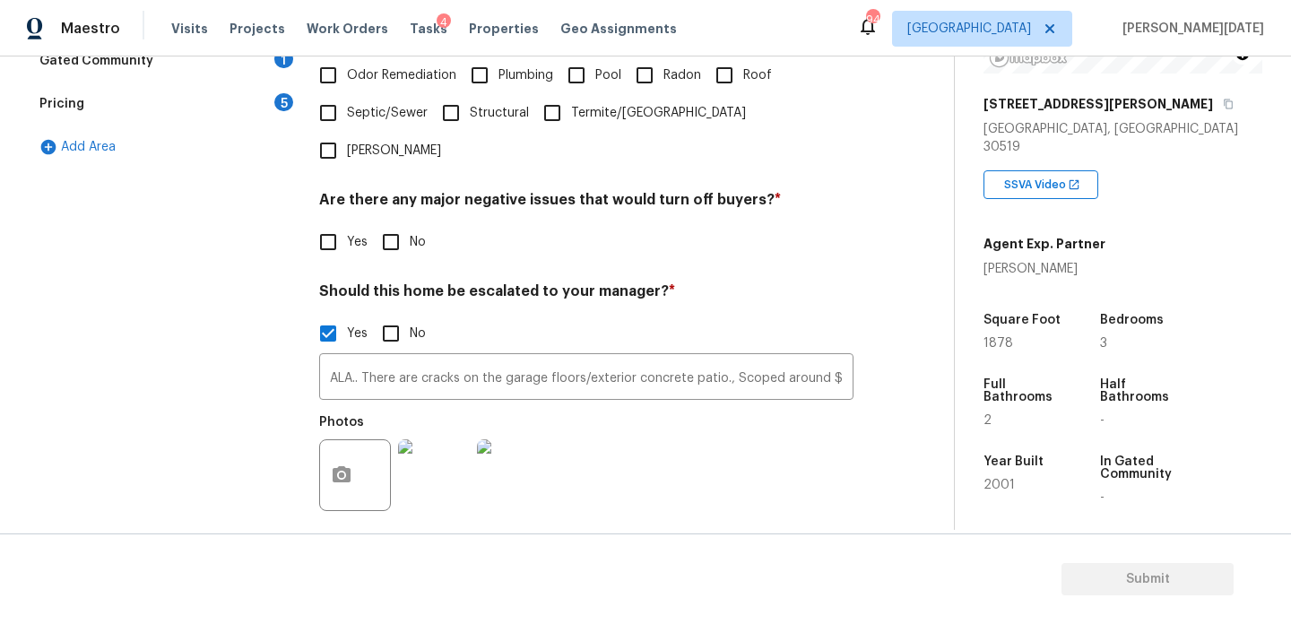
scroll to position [625, 0]
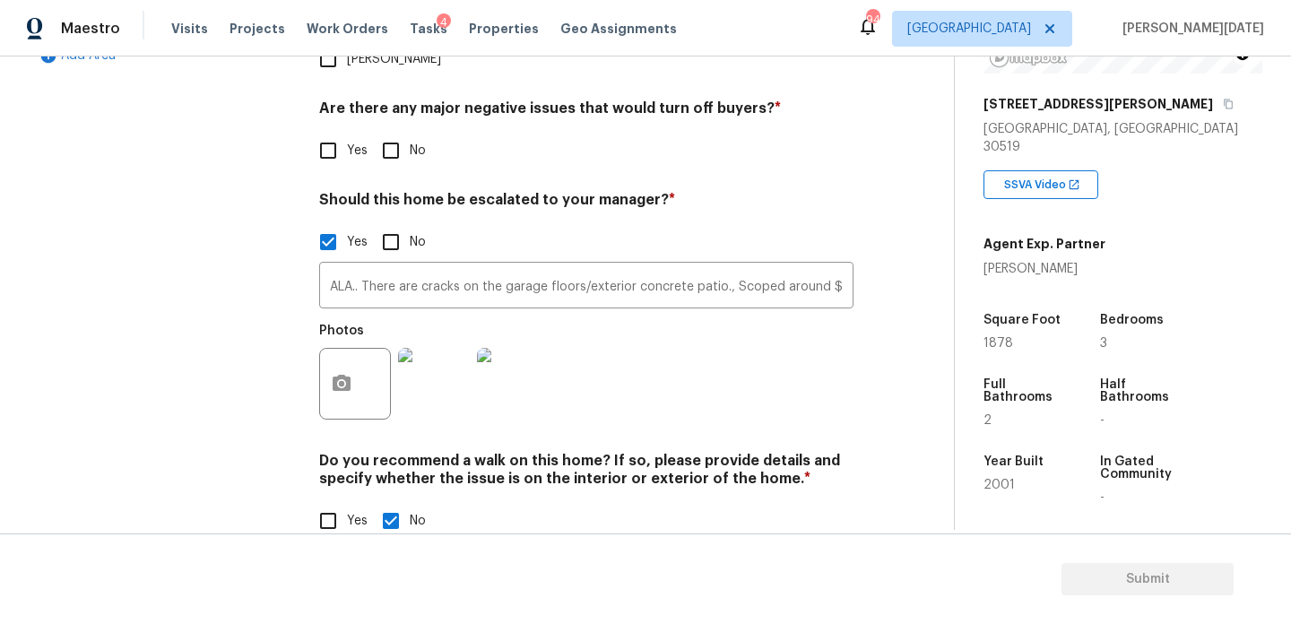
click at [399, 132] on input "No" at bounding box center [391, 151] width 38 height 38
checkbox input "true"
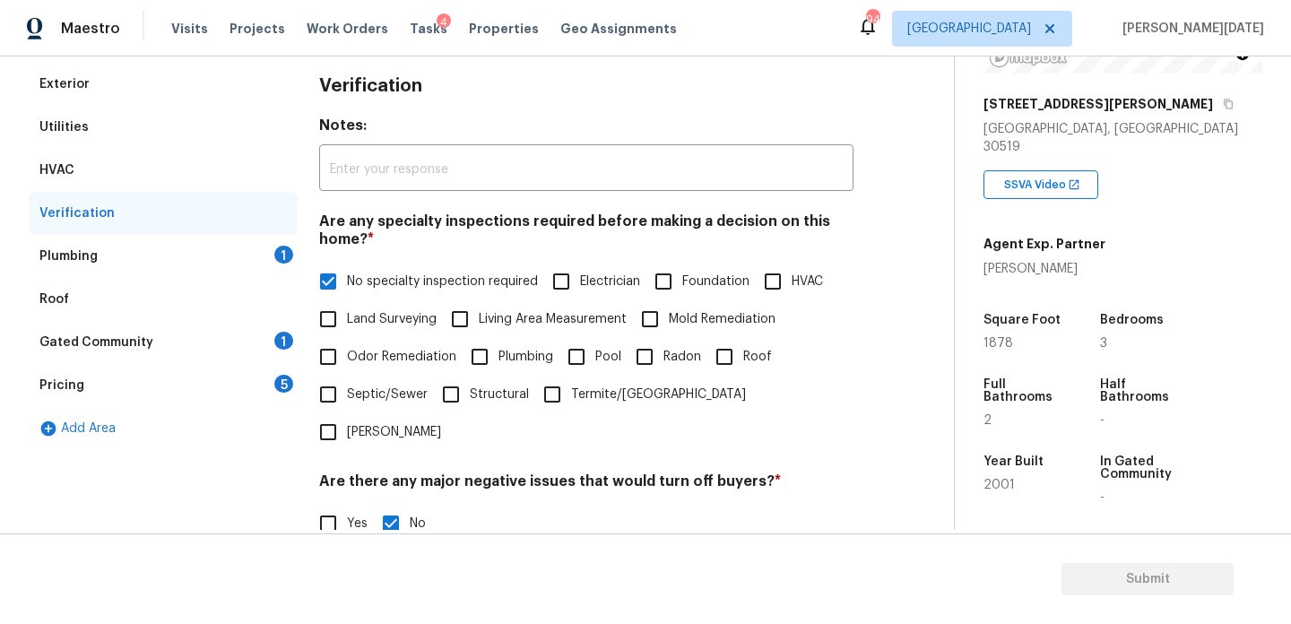
click at [229, 240] on div "Plumbing 1" at bounding box center [163, 256] width 269 height 43
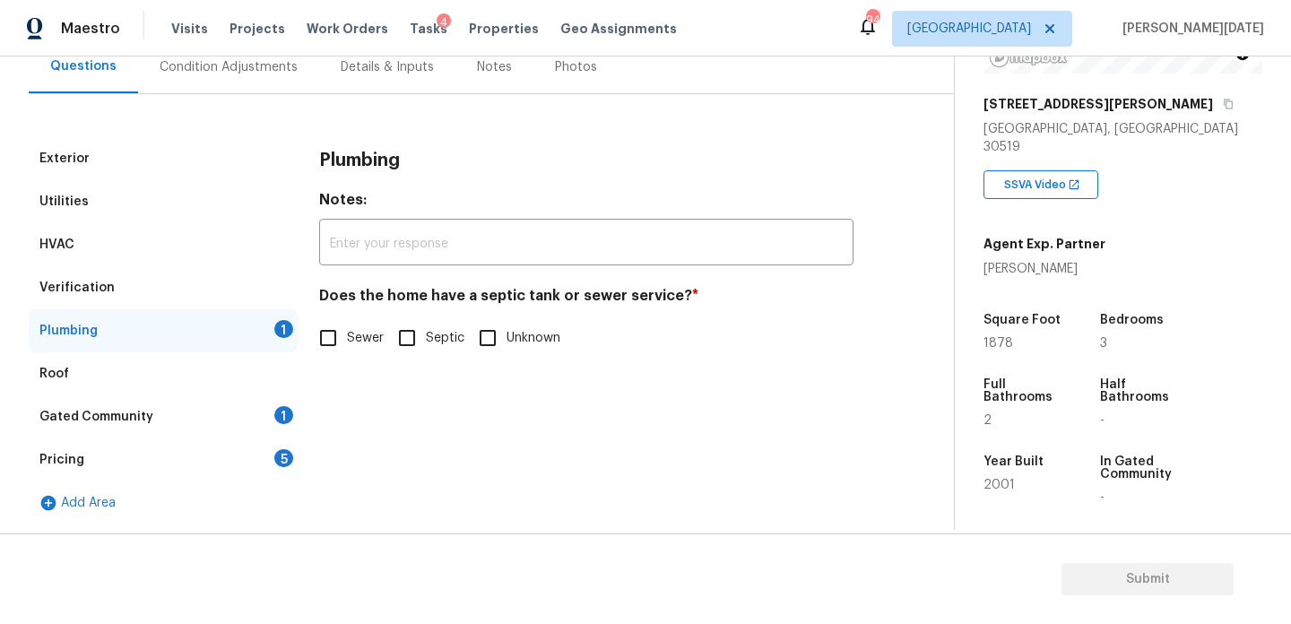
scroll to position [177, 0]
click at [331, 324] on input "Sewer" at bounding box center [328, 338] width 38 height 38
checkbox input "true"
click at [228, 429] on div "Gated Community 1" at bounding box center [163, 416] width 269 height 43
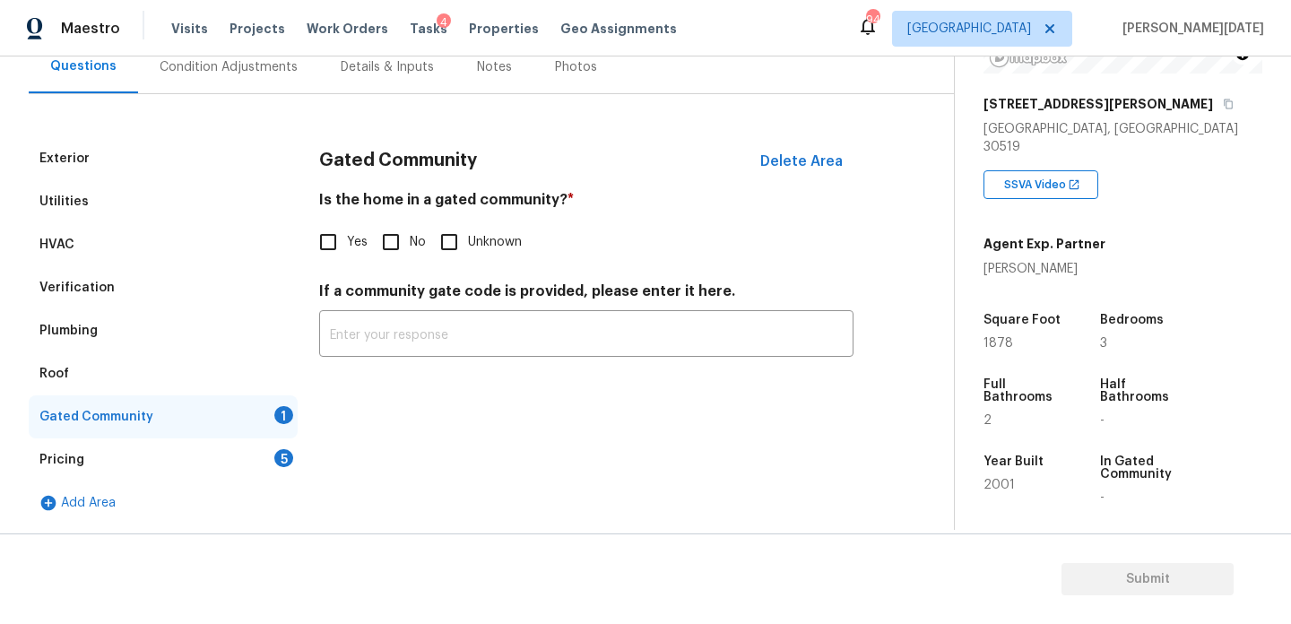
click at [386, 260] on input "No" at bounding box center [391, 242] width 38 height 38
checkbox input "true"
click at [264, 463] on div "Pricing 5" at bounding box center [163, 459] width 269 height 43
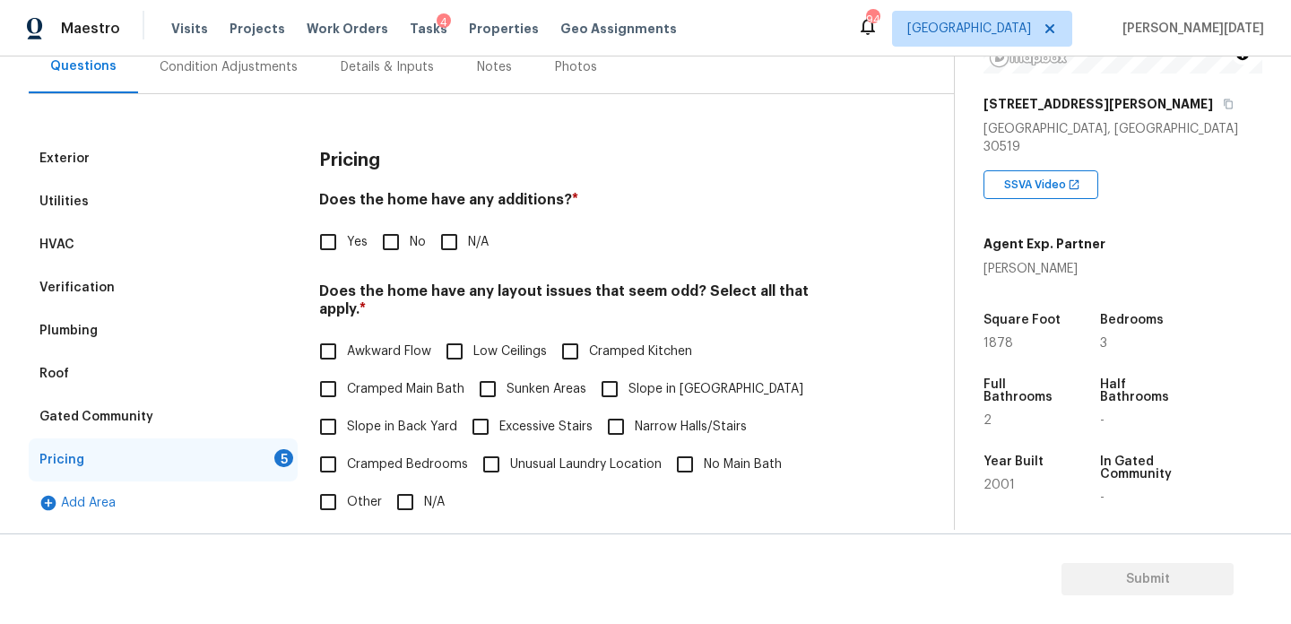
click at [399, 259] on input "No" at bounding box center [391, 242] width 38 height 38
checkbox input "true"
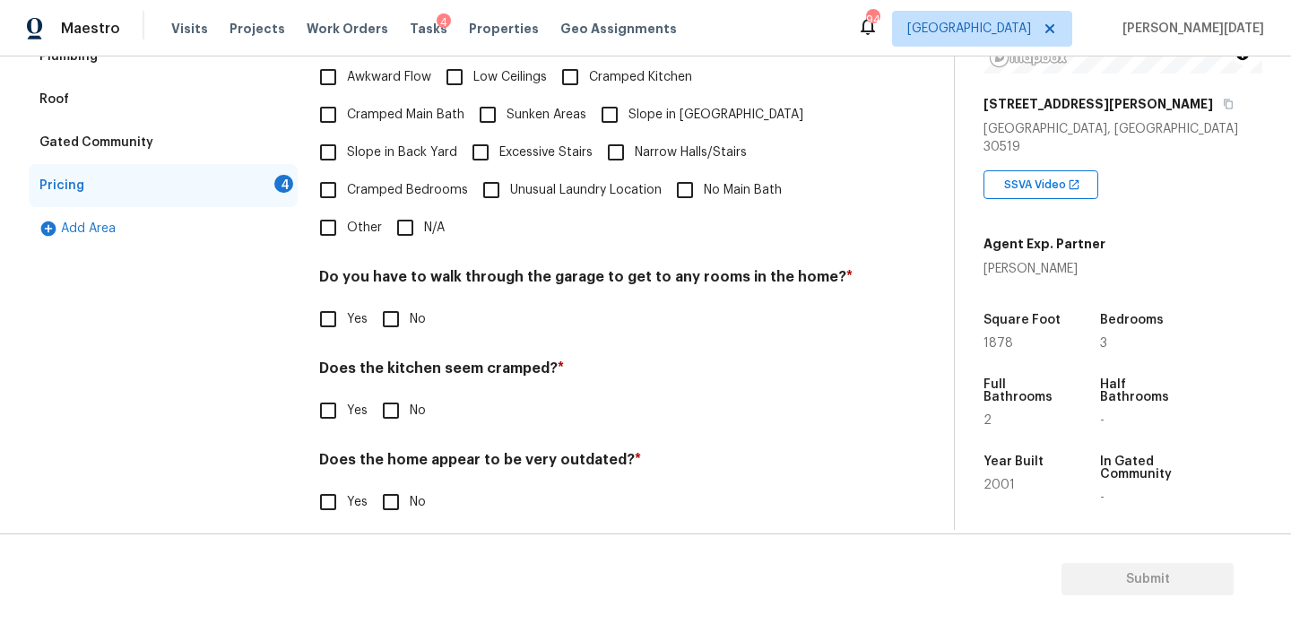
click at [415, 212] on input "N/A" at bounding box center [405, 228] width 38 height 38
checkbox input "true"
click at [404, 302] on input "No" at bounding box center [391, 321] width 38 height 38
checkbox input "true"
click at [387, 392] on input "No" at bounding box center [391, 411] width 38 height 38
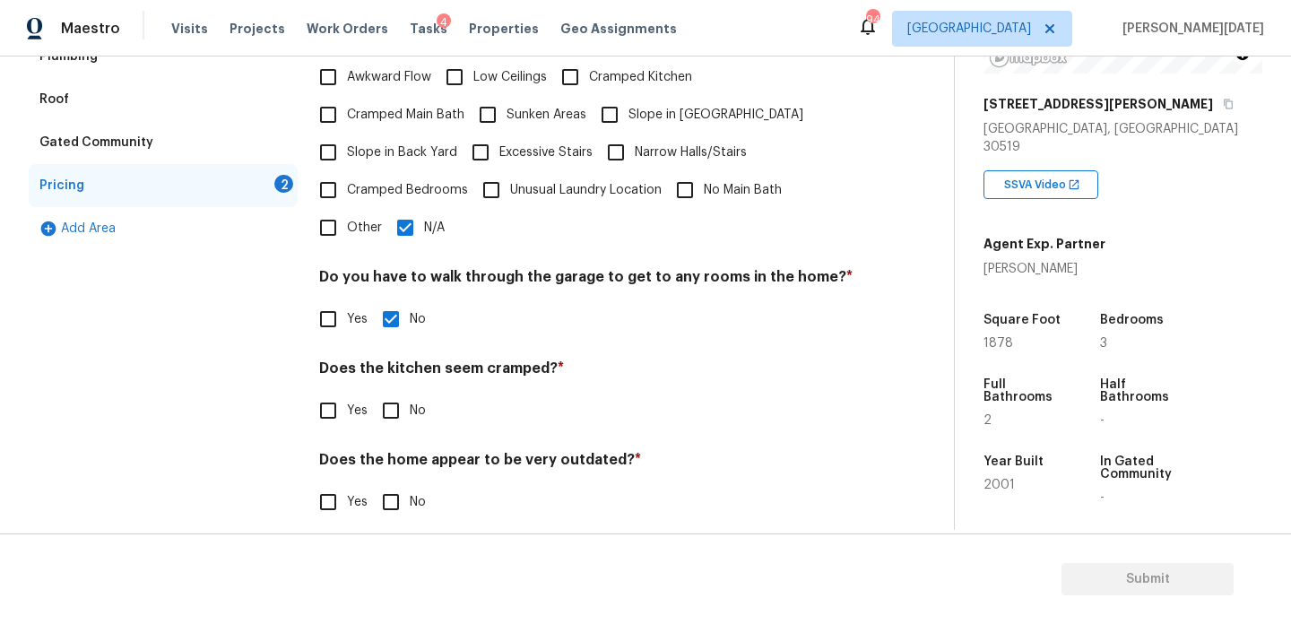
checkbox input "true"
click at [387, 485] on input "No" at bounding box center [391, 504] width 38 height 38
checkbox input "true"
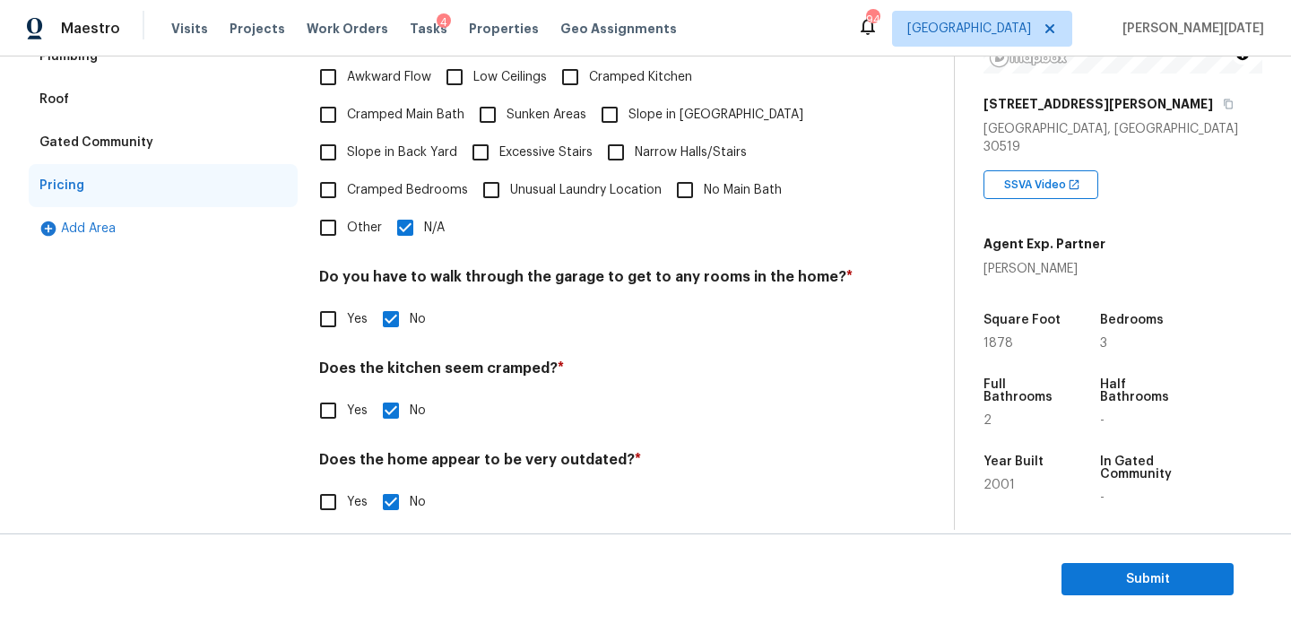
click at [644, 398] on div "Yes No" at bounding box center [586, 411] width 534 height 38
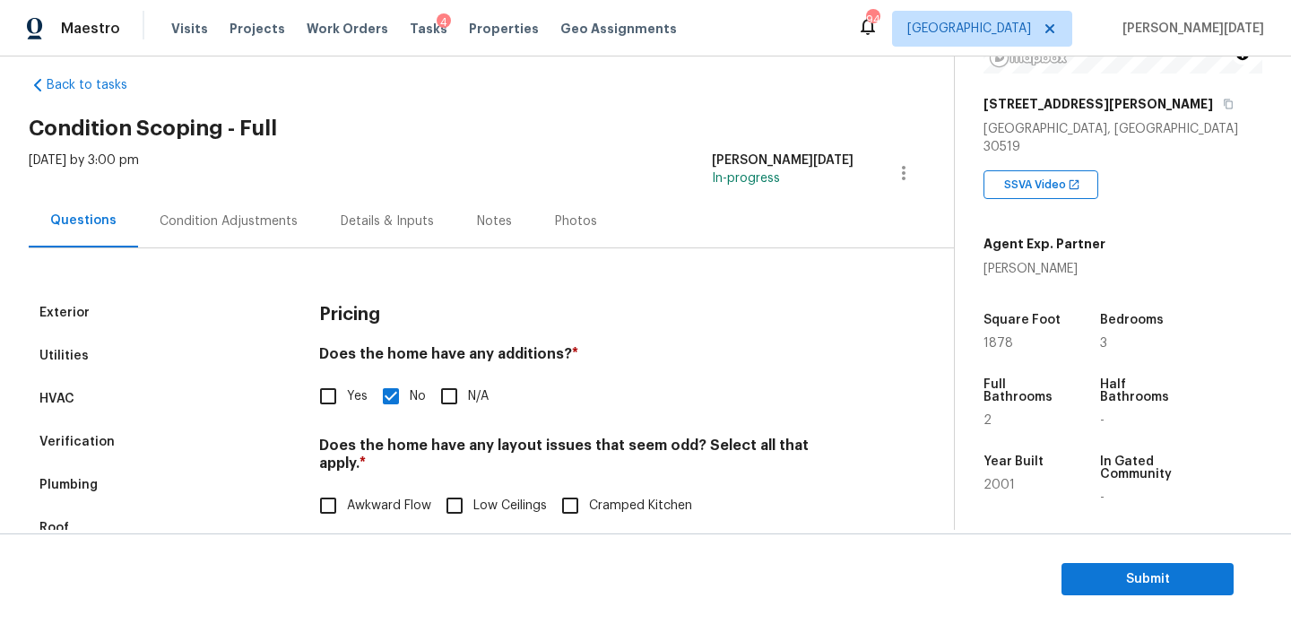
scroll to position [22, 0]
click at [226, 224] on div "Condition Adjustments" at bounding box center [229, 222] width 138 height 18
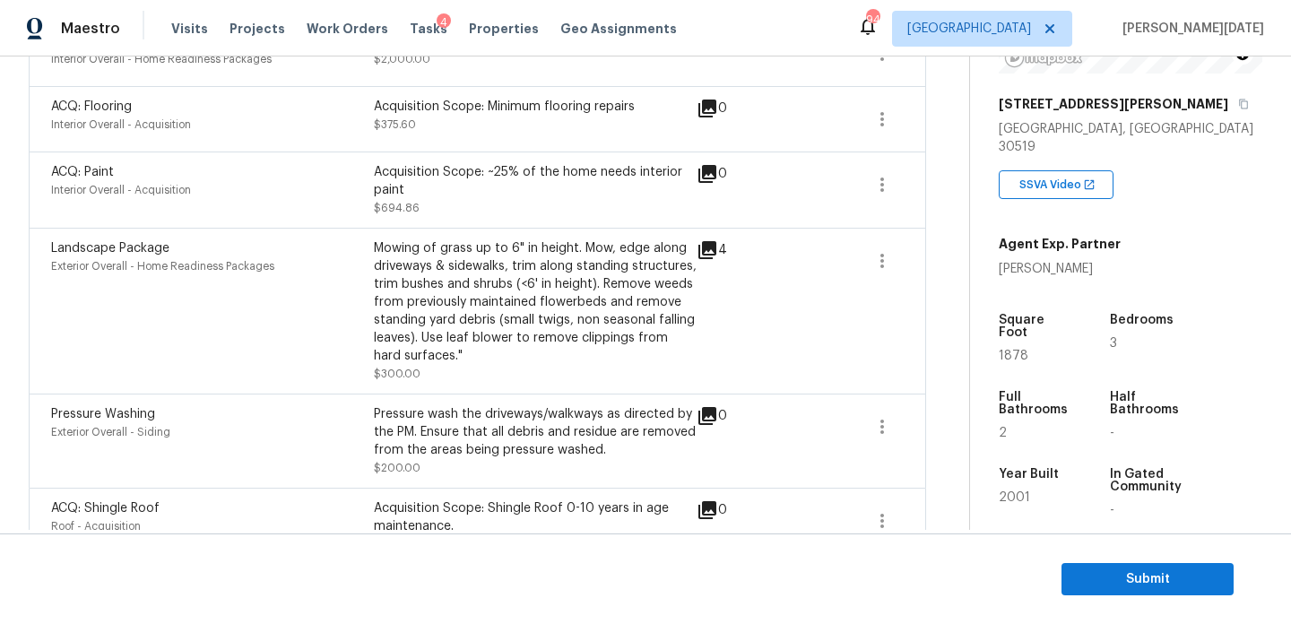
scroll to position [980, 0]
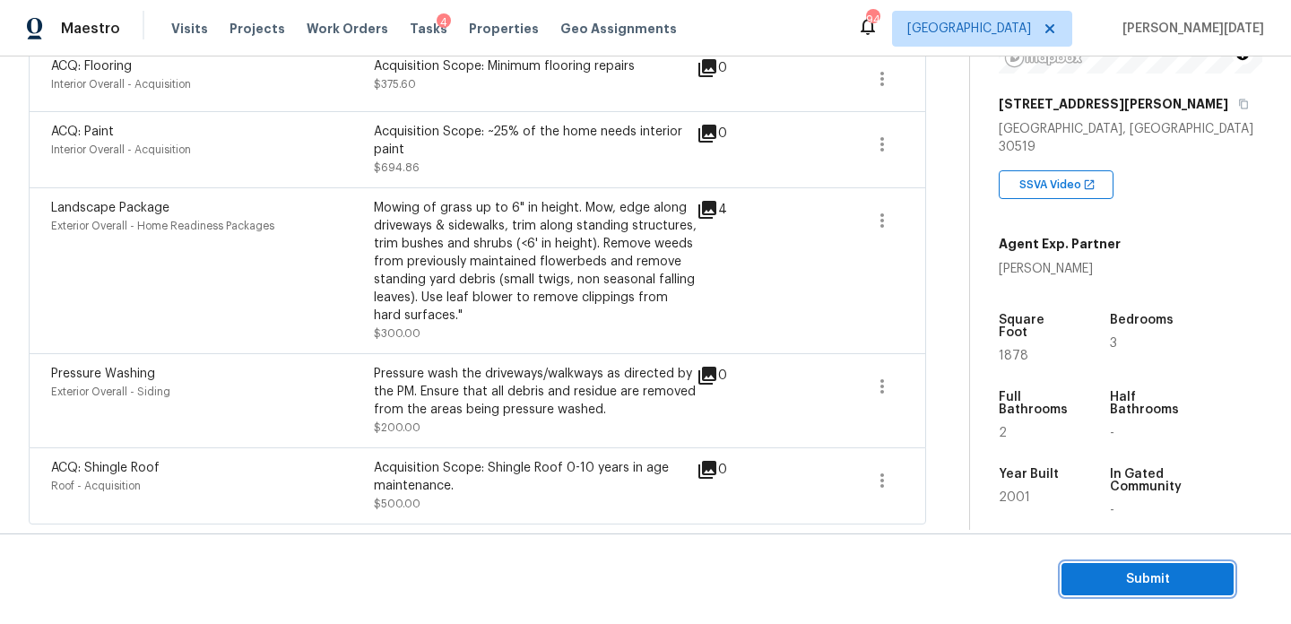
click at [1084, 569] on span "Submit" at bounding box center [1147, 579] width 143 height 22
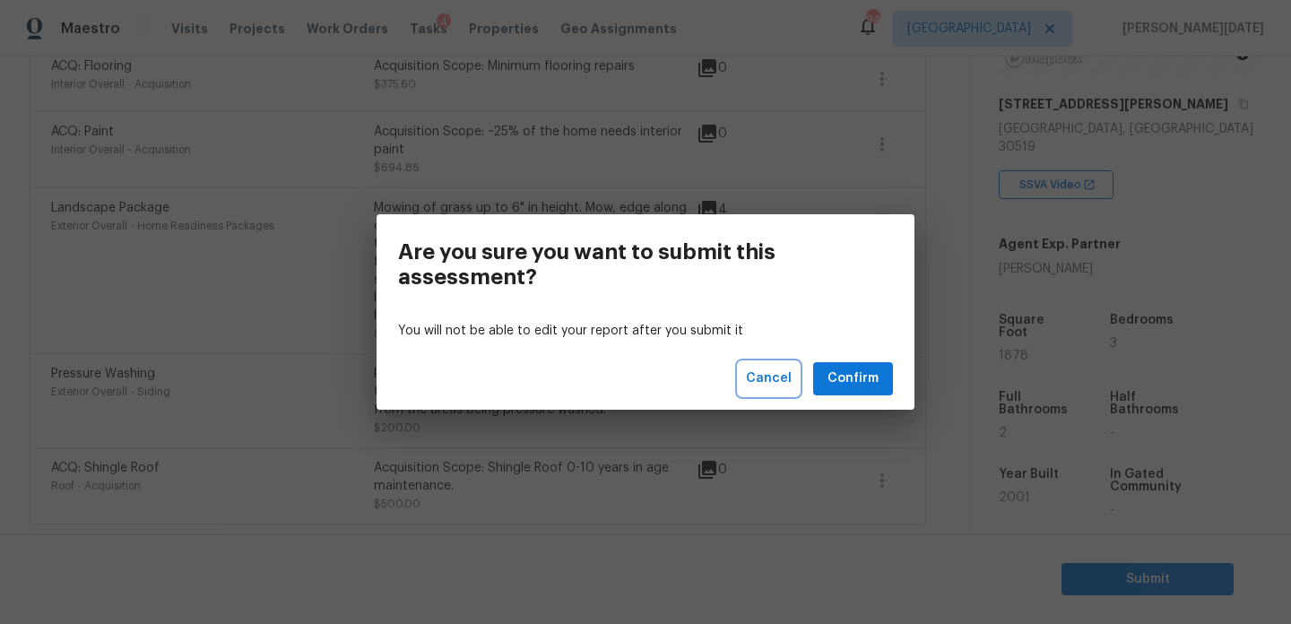
click at [790, 387] on span "Cancel" at bounding box center [769, 379] width 46 height 22
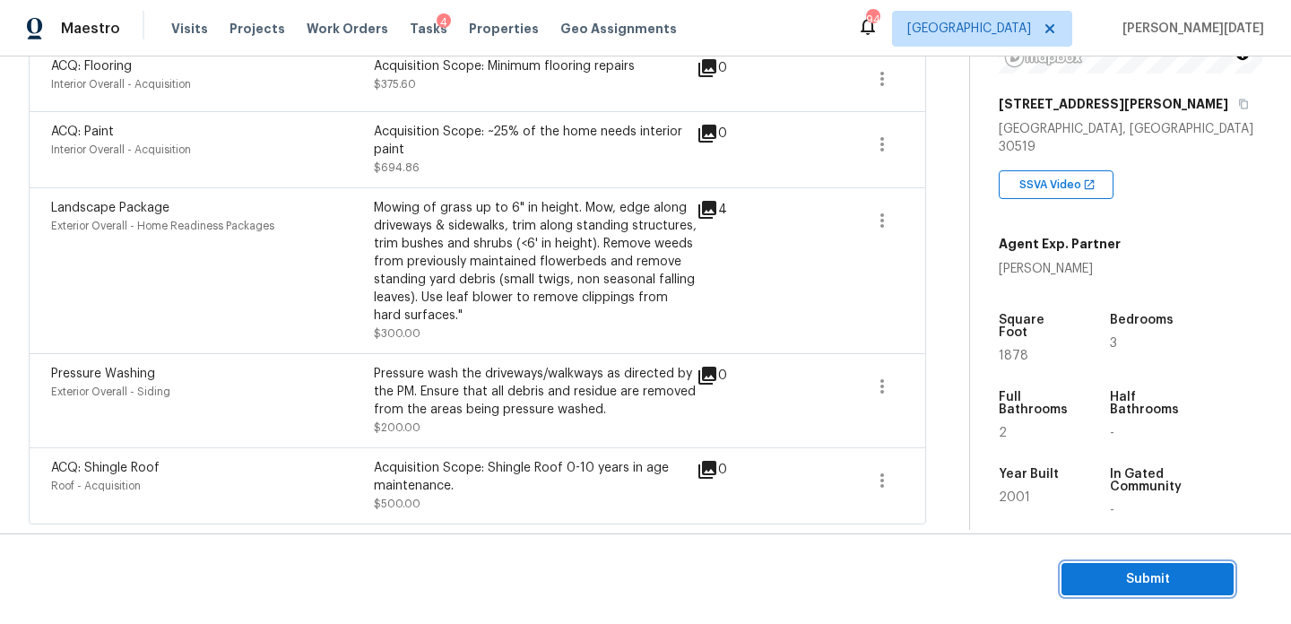
click at [1111, 578] on span "Submit" at bounding box center [1147, 579] width 143 height 22
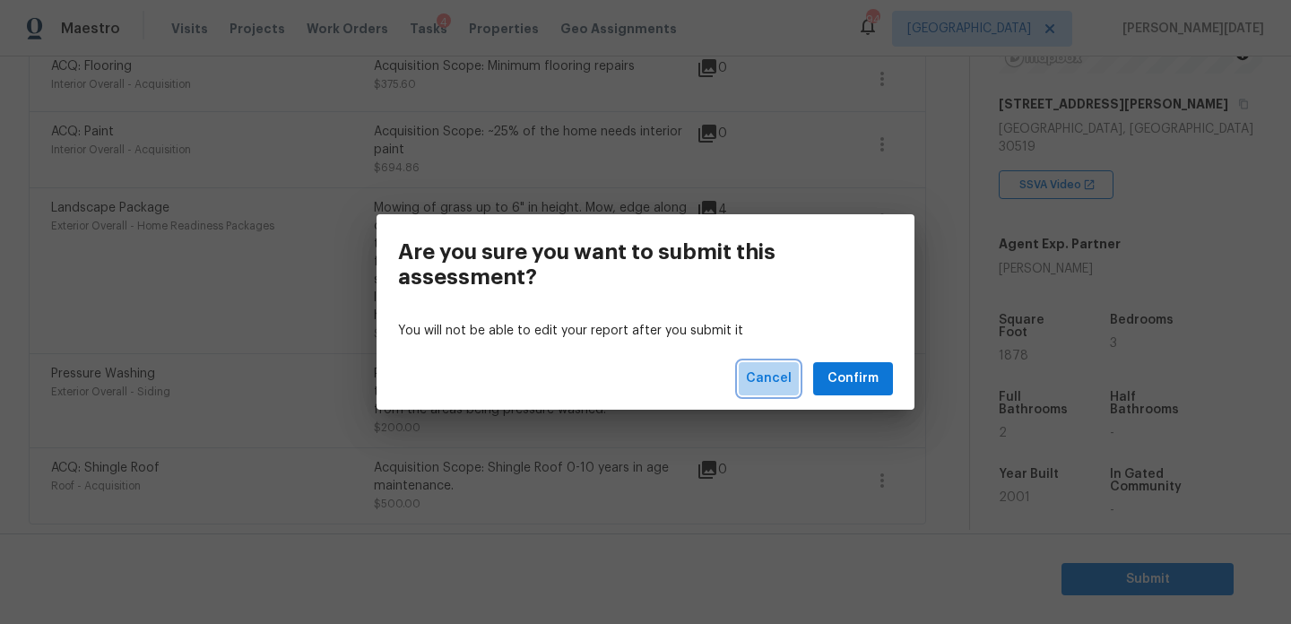
click at [774, 379] on span "Cancel" at bounding box center [769, 379] width 46 height 22
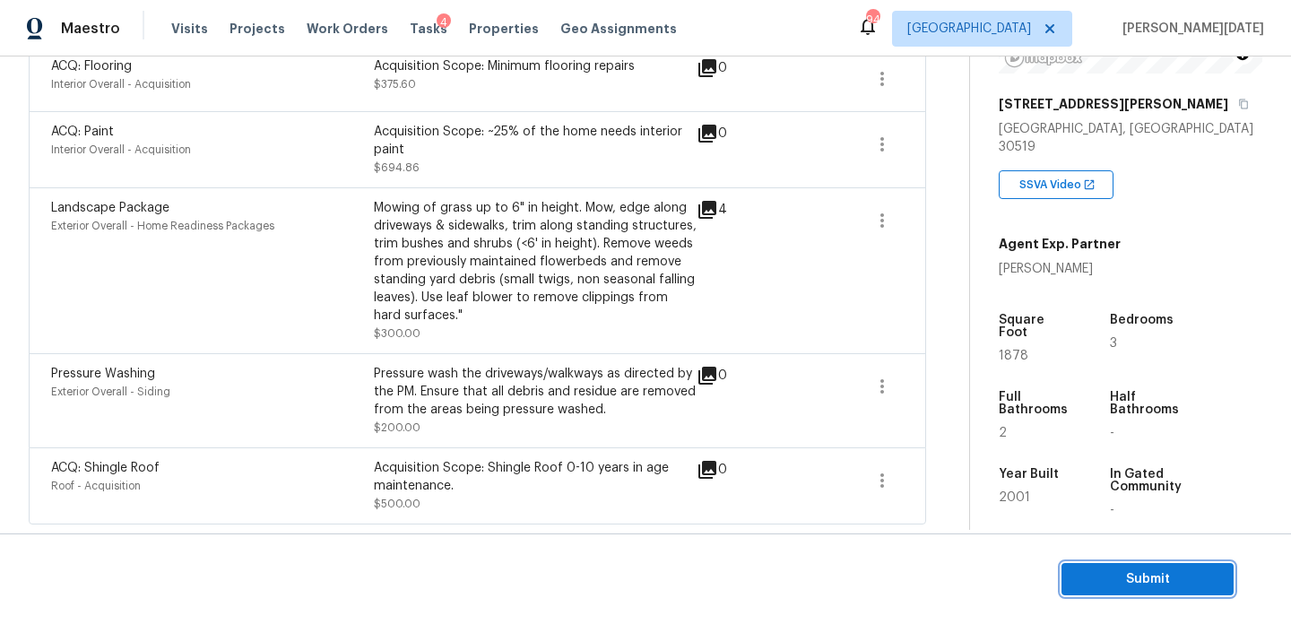
click at [1070, 570] on button "Submit" at bounding box center [1147, 579] width 172 height 33
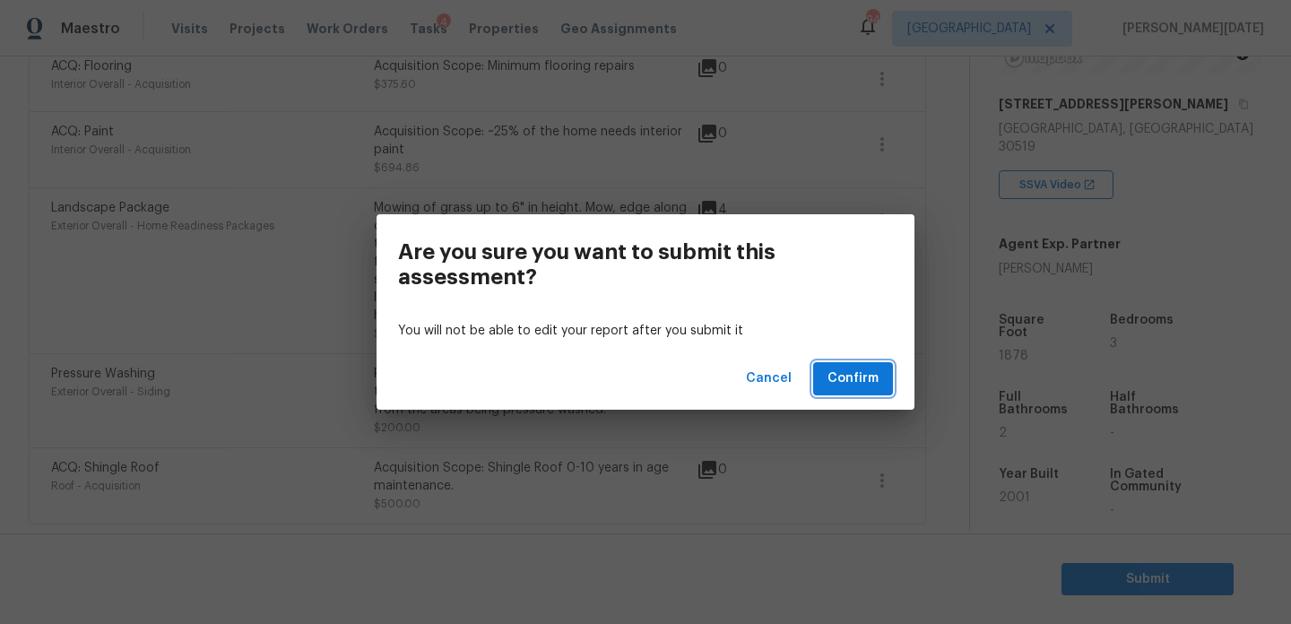
click at [857, 375] on span "Confirm" at bounding box center [852, 379] width 51 height 22
